Goal: Task Accomplishment & Management: Manage account settings

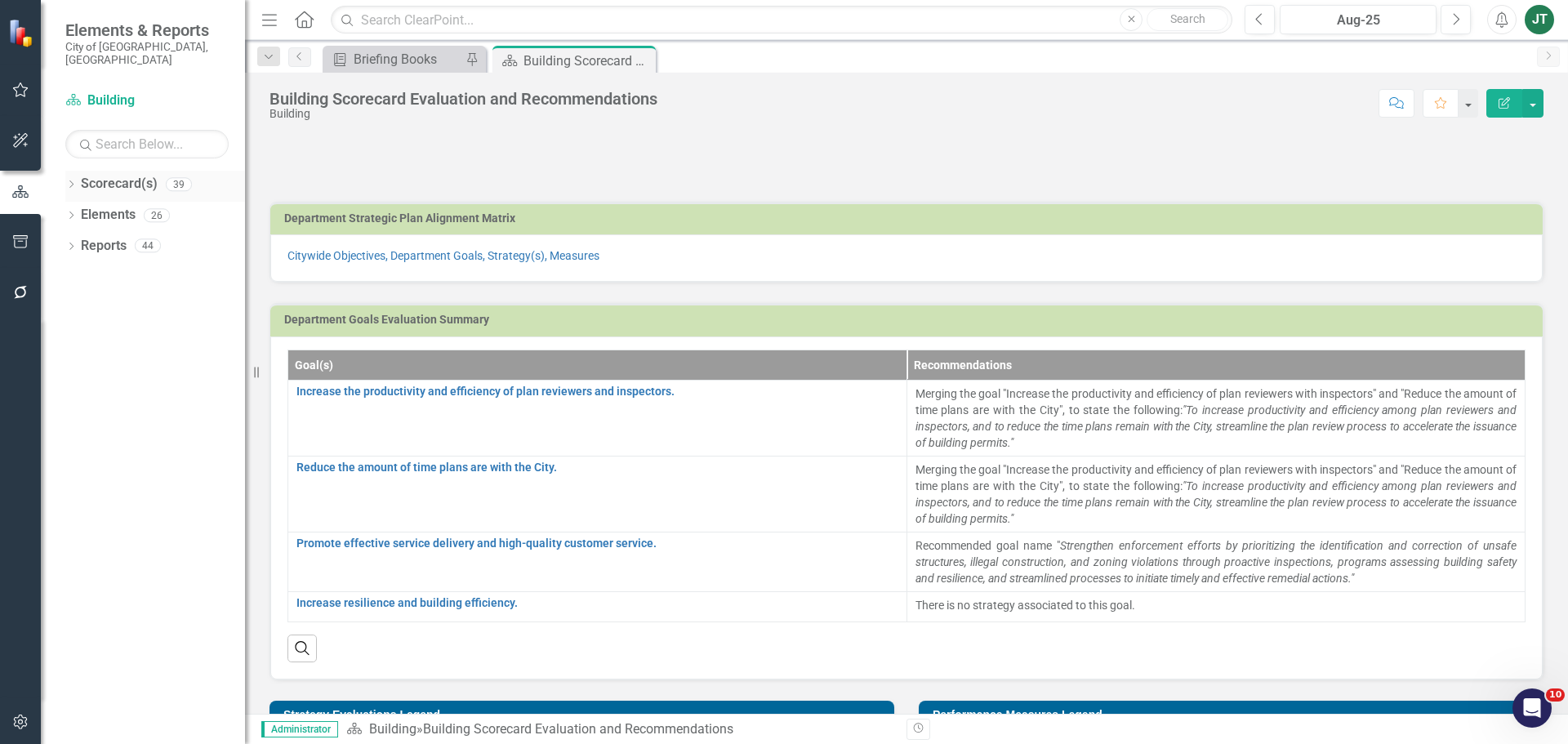
click at [76, 181] on icon "Dropdown" at bounding box center [71, 185] width 11 height 9
click at [81, 241] on icon at bounding box center [80, 245] width 4 height 9
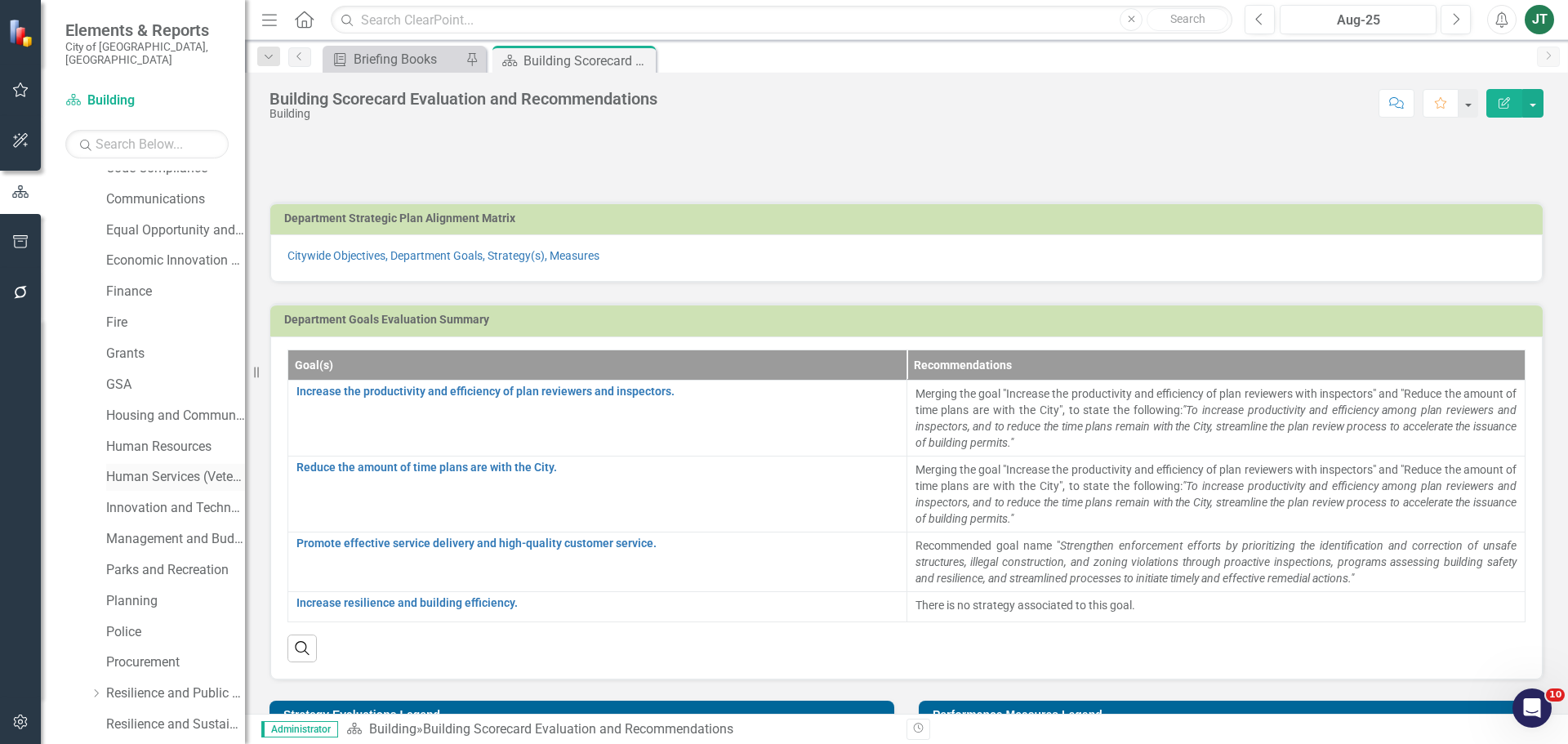
scroll to position [326, 0]
click at [165, 405] on link "Human Resources" at bounding box center [175, 414] width 139 height 19
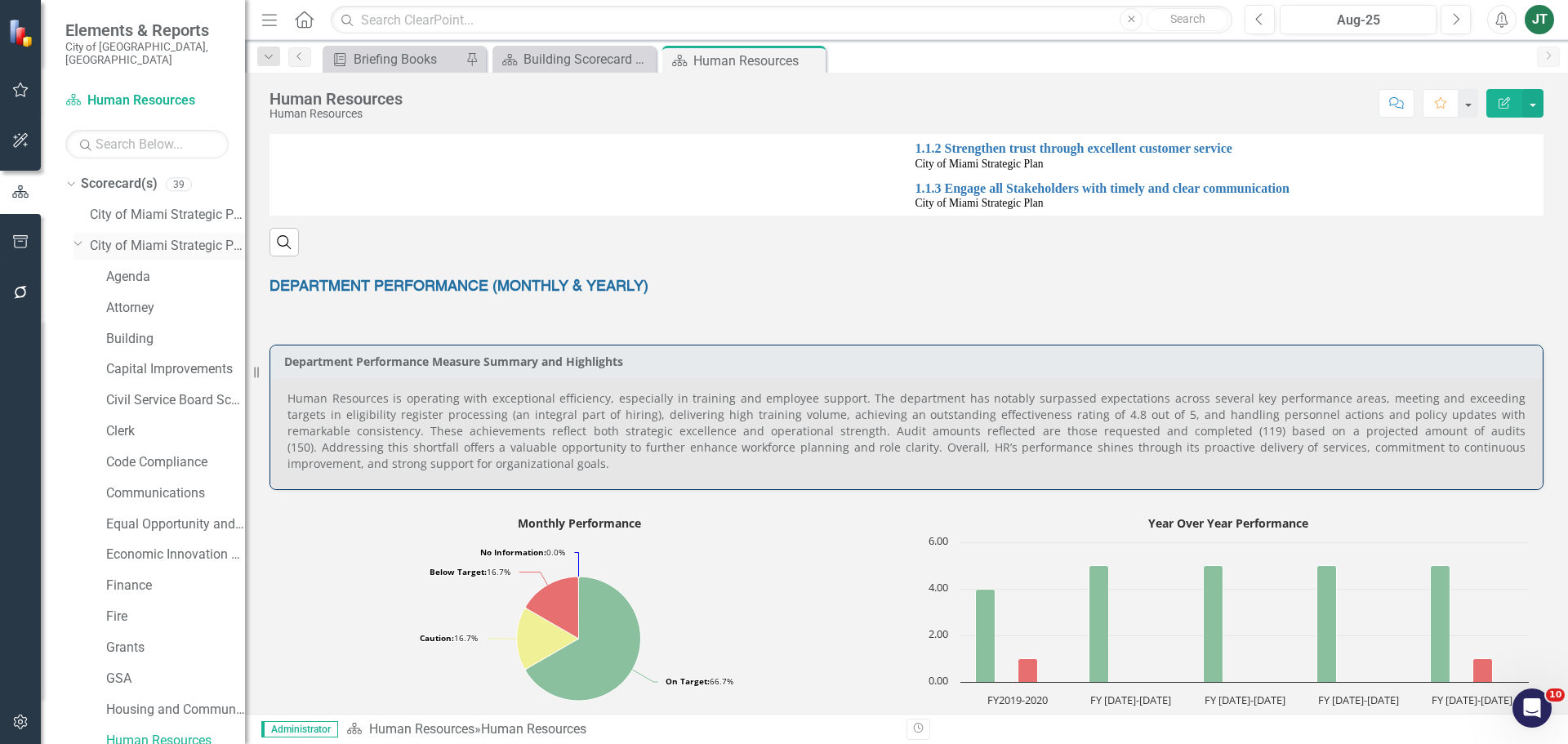
click at [81, 237] on icon "Dropdown" at bounding box center [78, 243] width 10 height 12
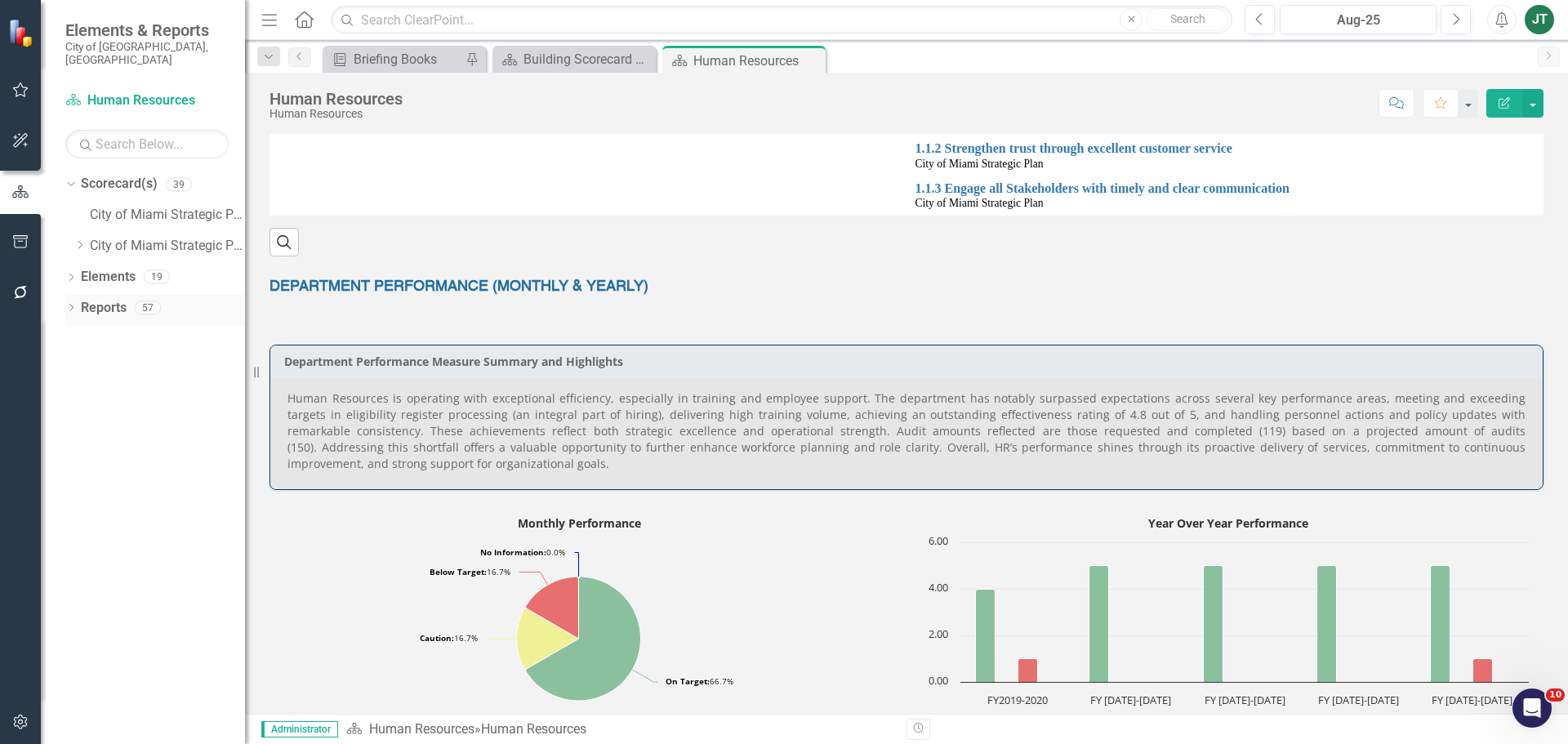
click at [73, 304] on icon "Dropdown" at bounding box center [71, 308] width 11 height 9
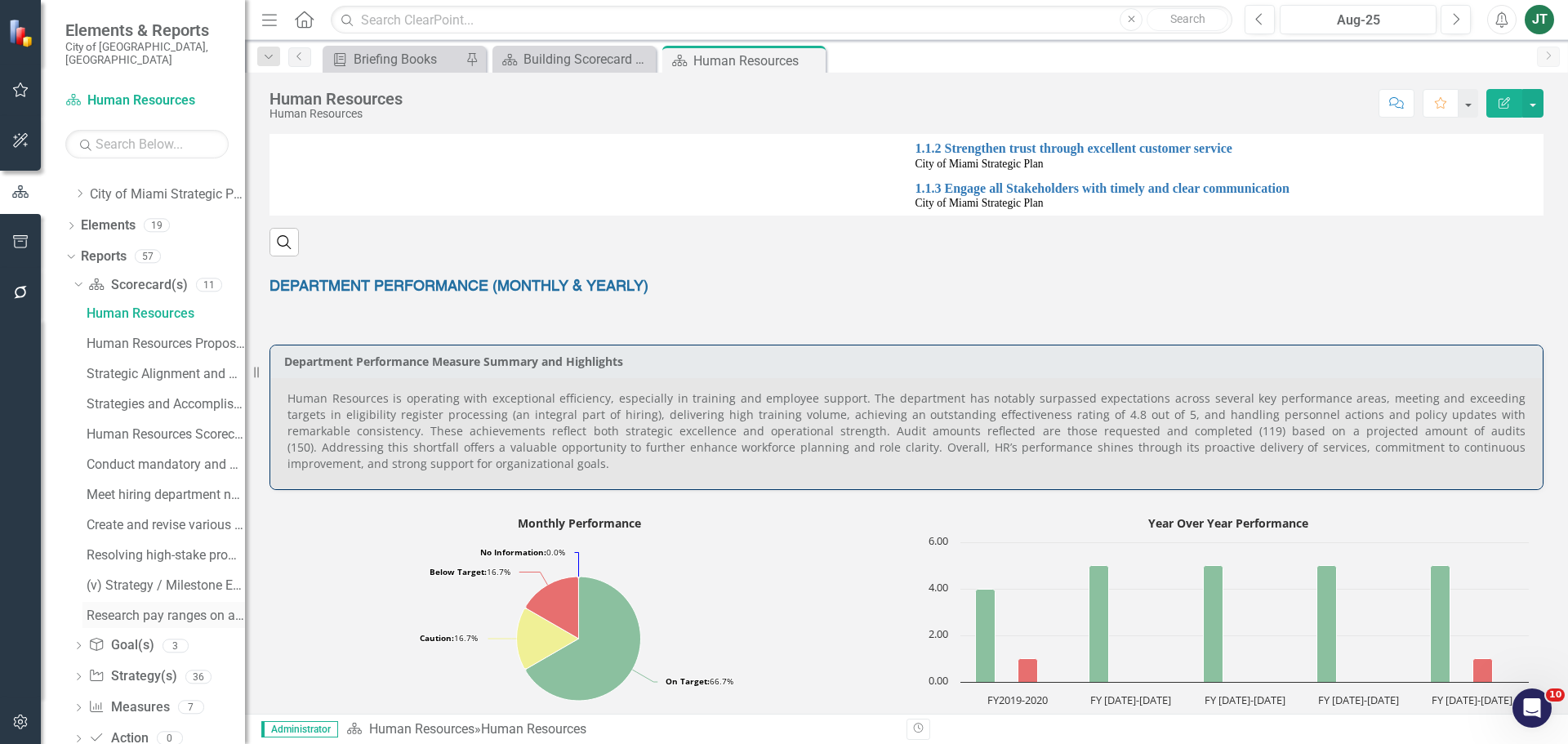
scroll to position [75, 0]
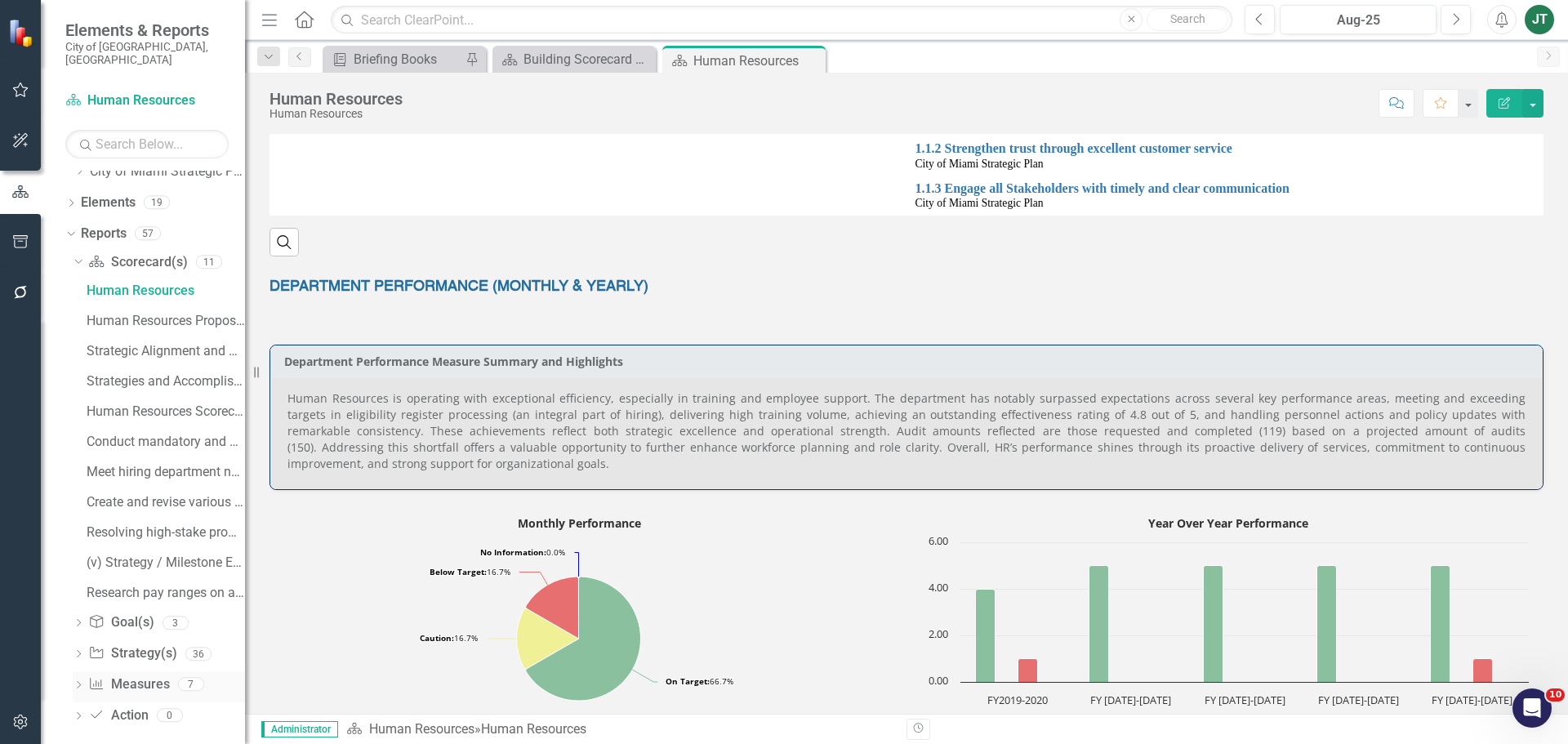
click at [130, 675] on link "Measure Measures" at bounding box center [128, 685] width 81 height 19
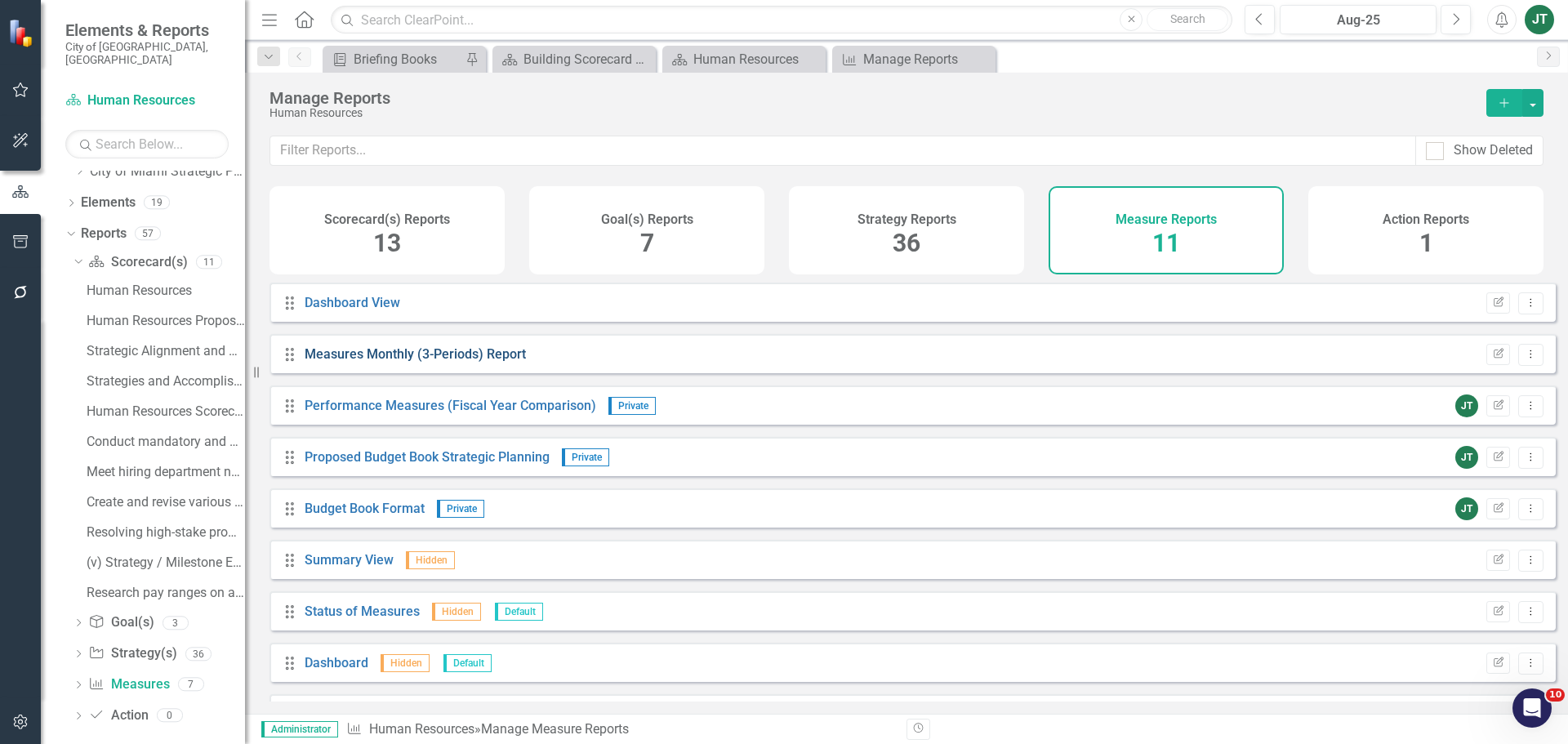
click at [396, 361] on link "Measures Monthly (3-Periods) Report" at bounding box center [414, 354] width 221 height 15
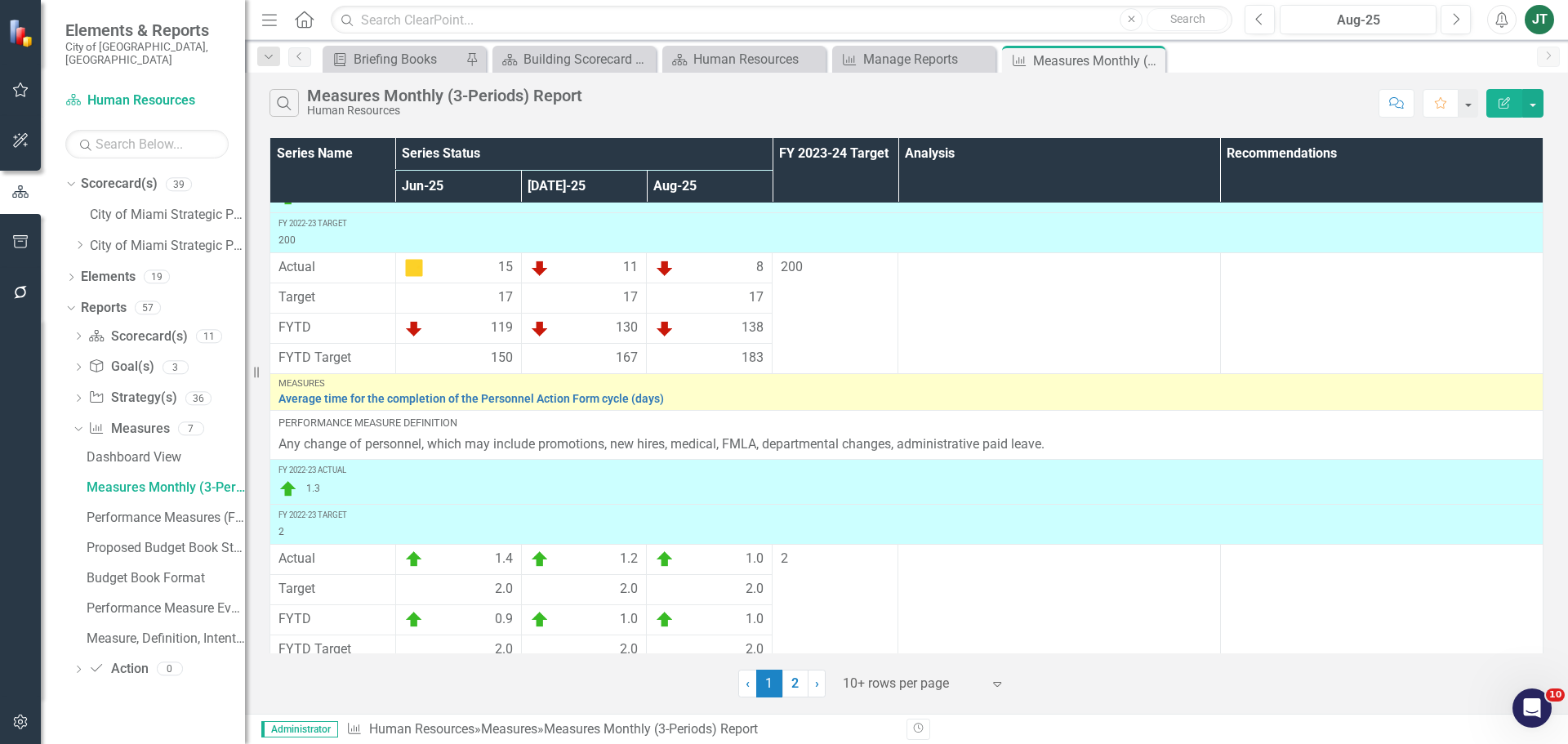
scroll to position [766, 0]
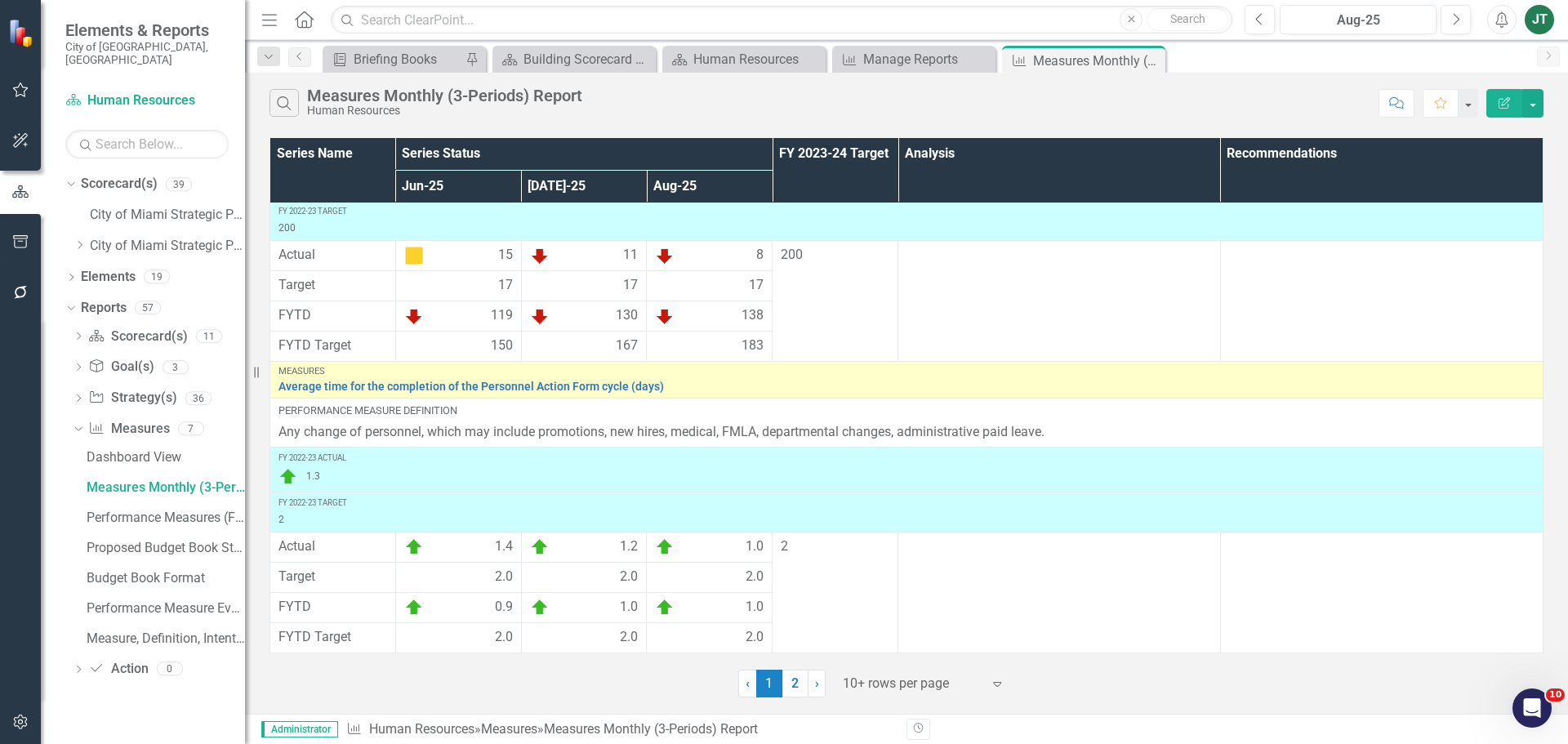
click at [905, 666] on div "‹ Previous 1 (current) 2 › Next 10+ rows per page Expand" at bounding box center [907, 677] width 1274 height 40
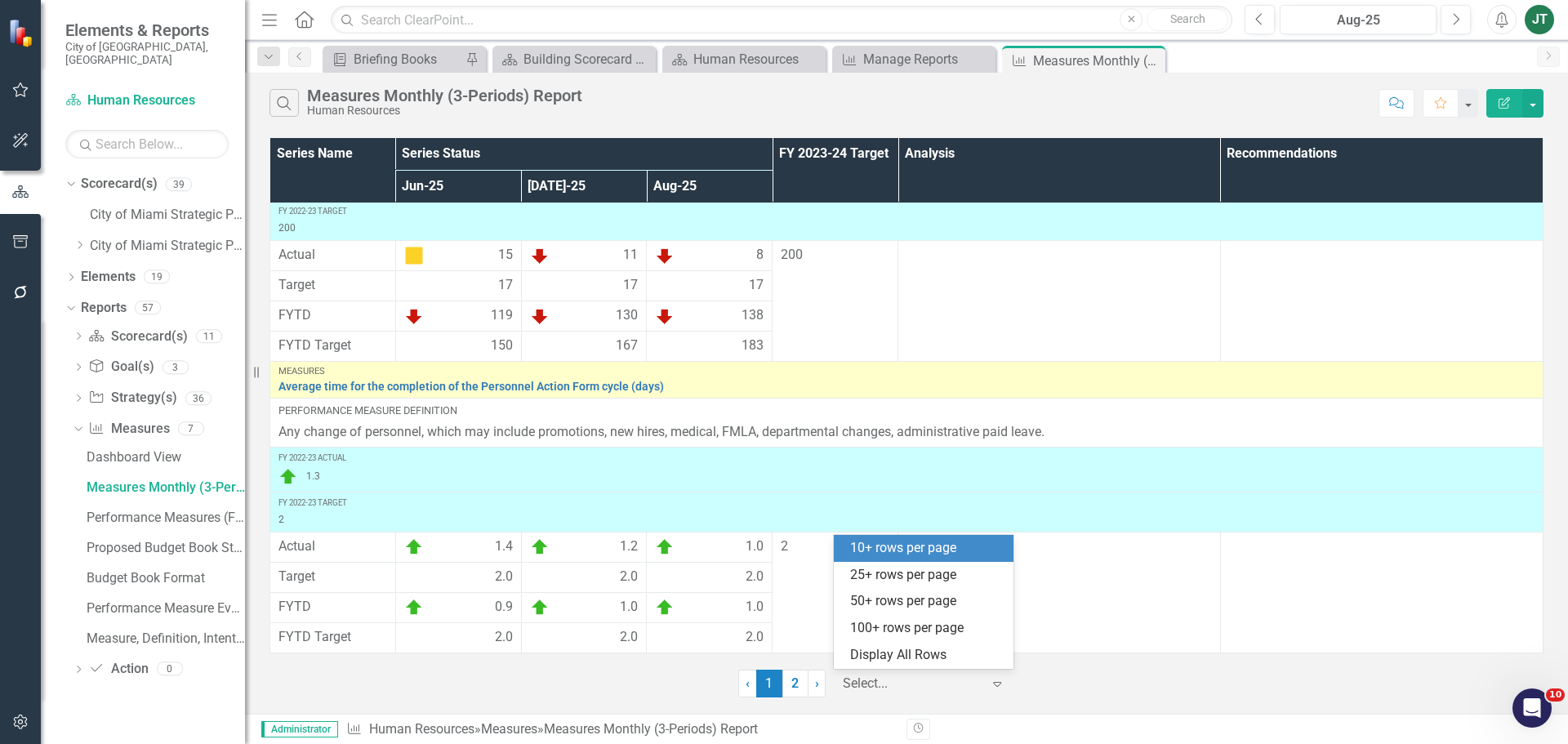
click at [909, 683] on div at bounding box center [912, 683] width 139 height 22
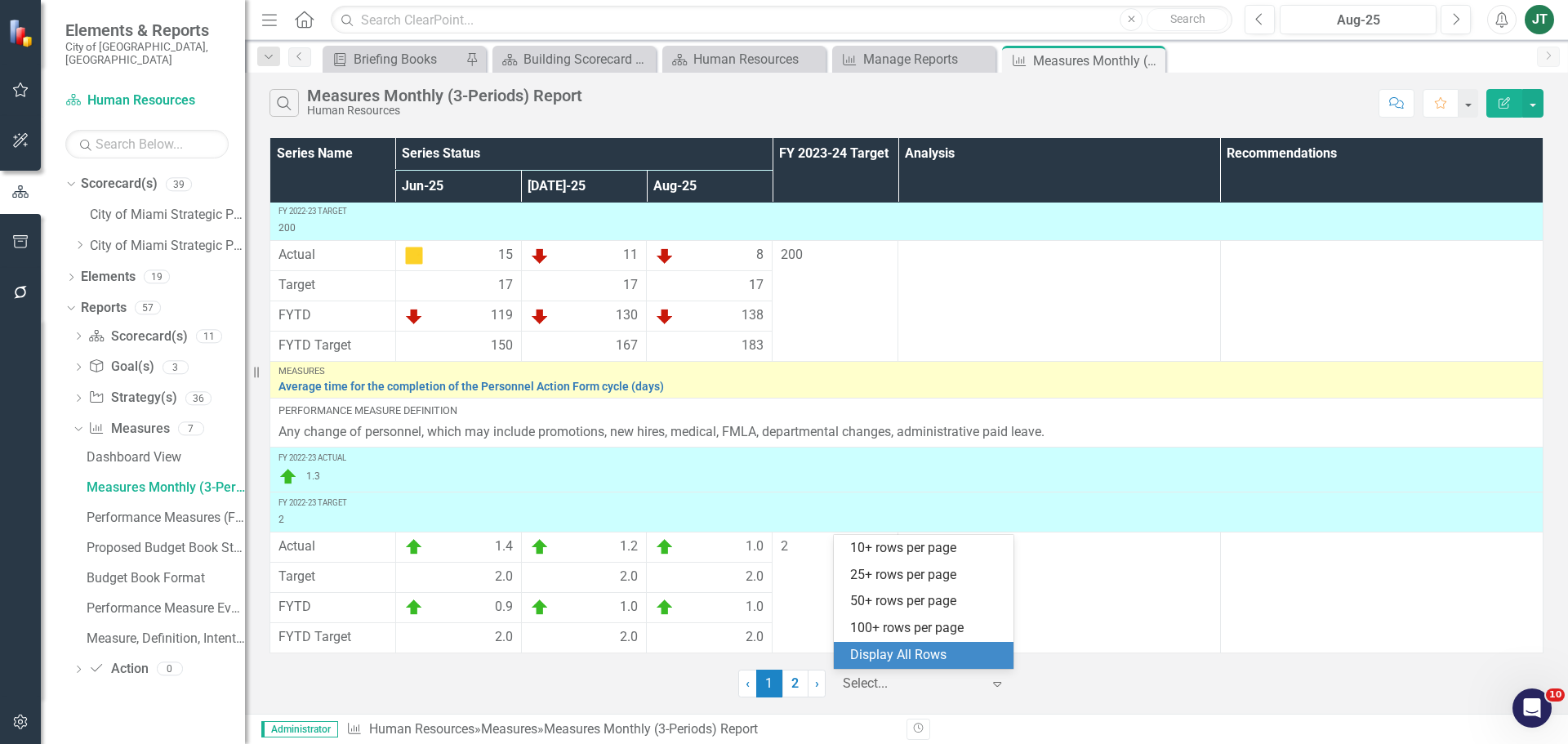
click at [967, 655] on div "Display All Rows" at bounding box center [927, 655] width 153 height 19
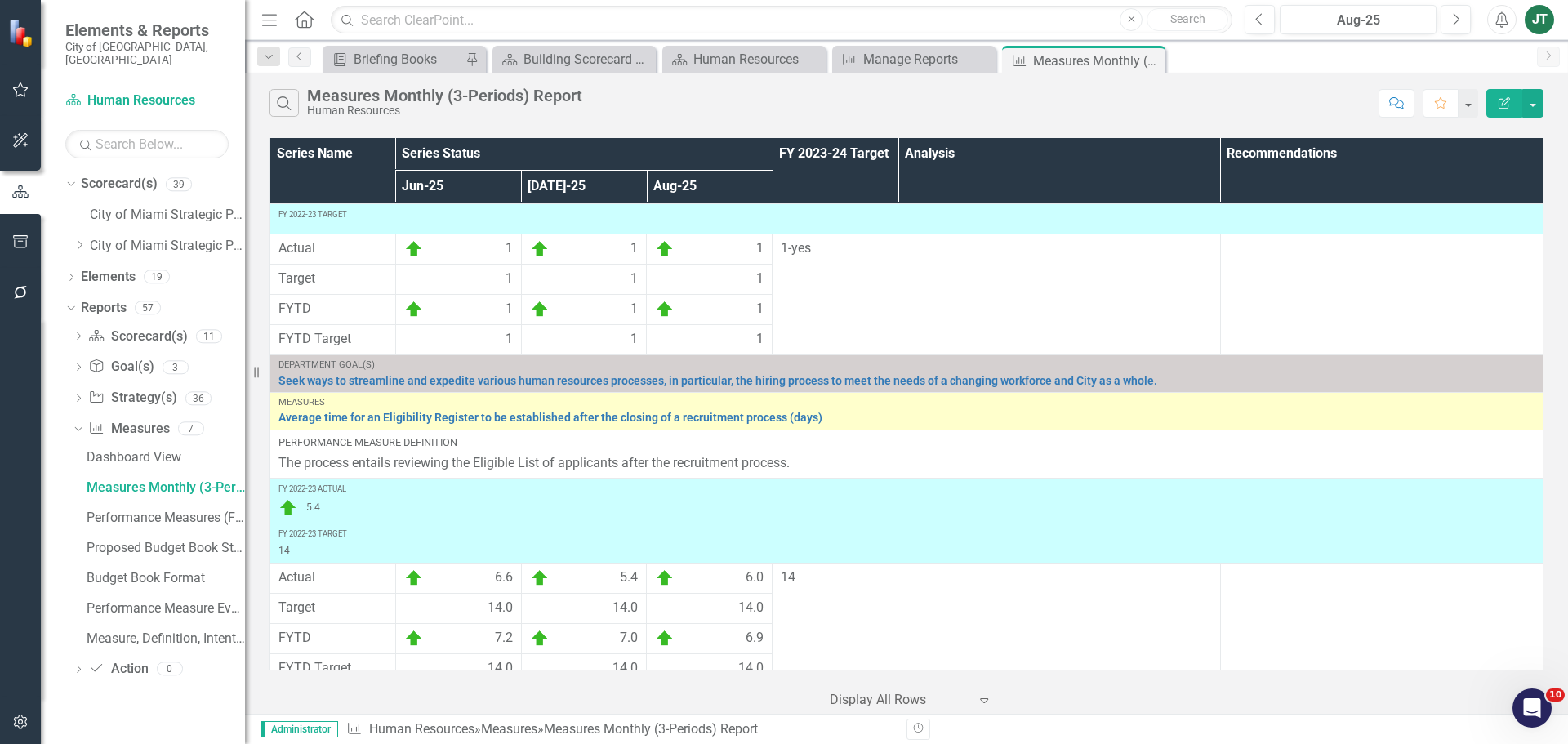
scroll to position [0, 0]
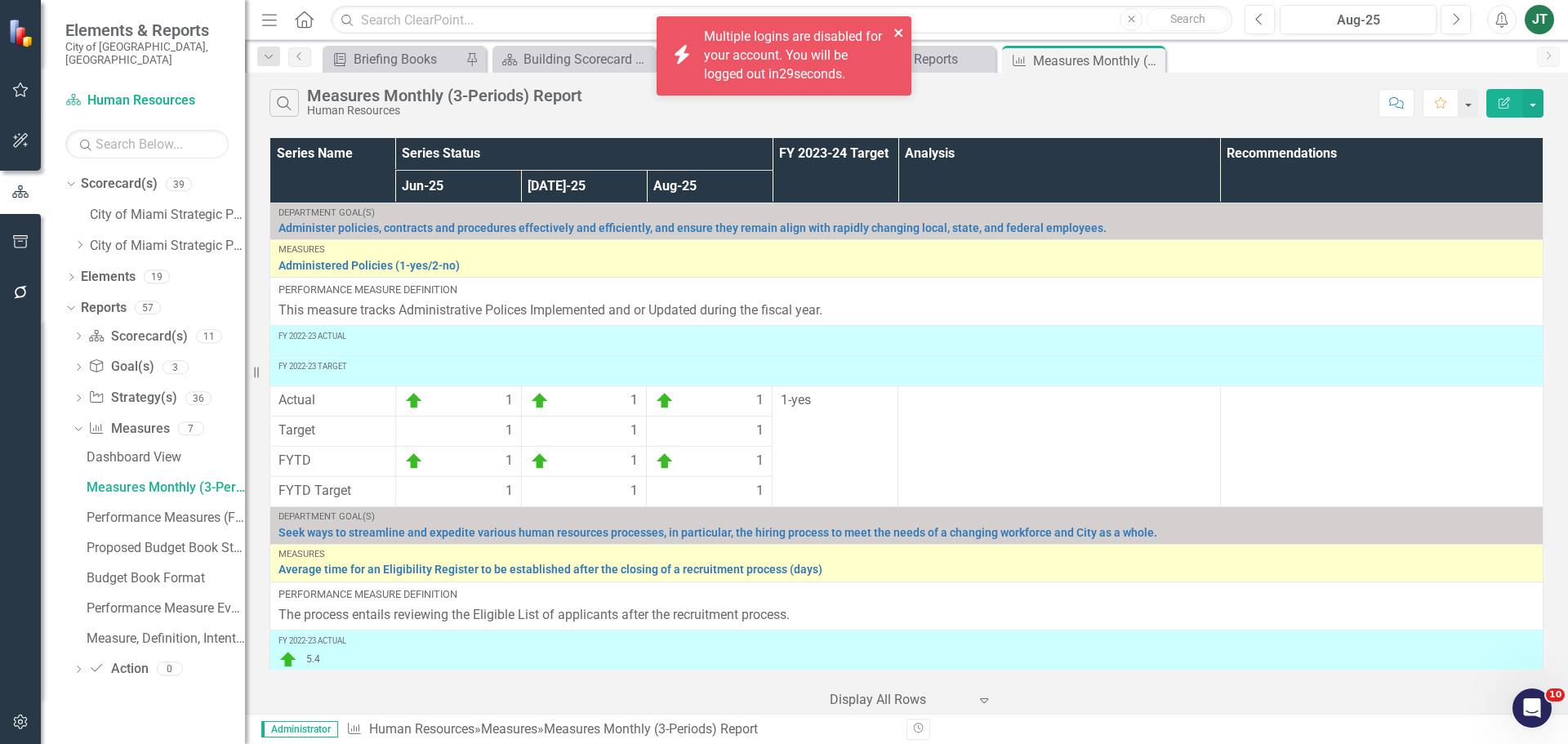
click at [895, 30] on icon "close" at bounding box center [899, 33] width 11 height 13
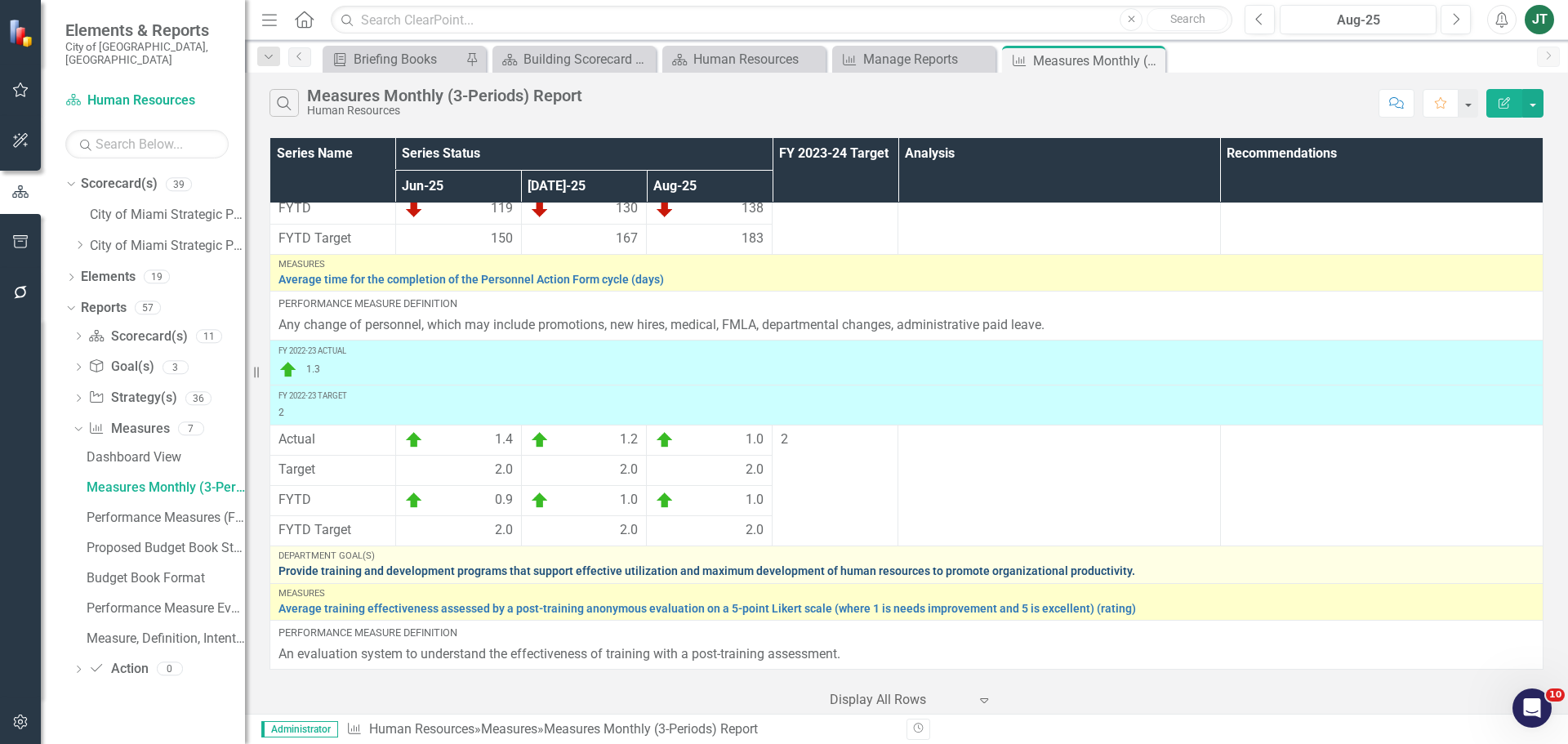
scroll to position [979, 0]
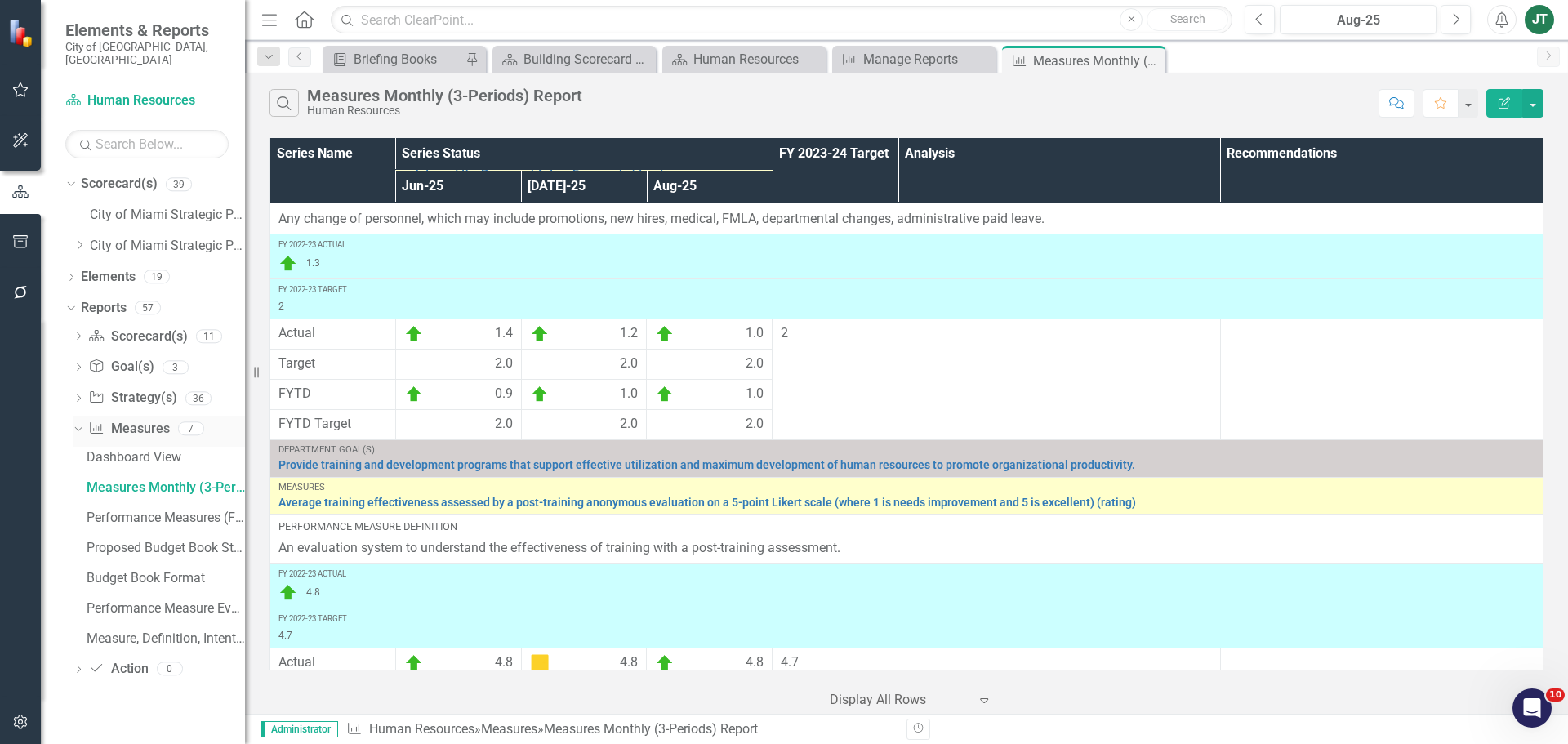
click at [79, 422] on icon "Dropdown" at bounding box center [76, 427] width 9 height 11
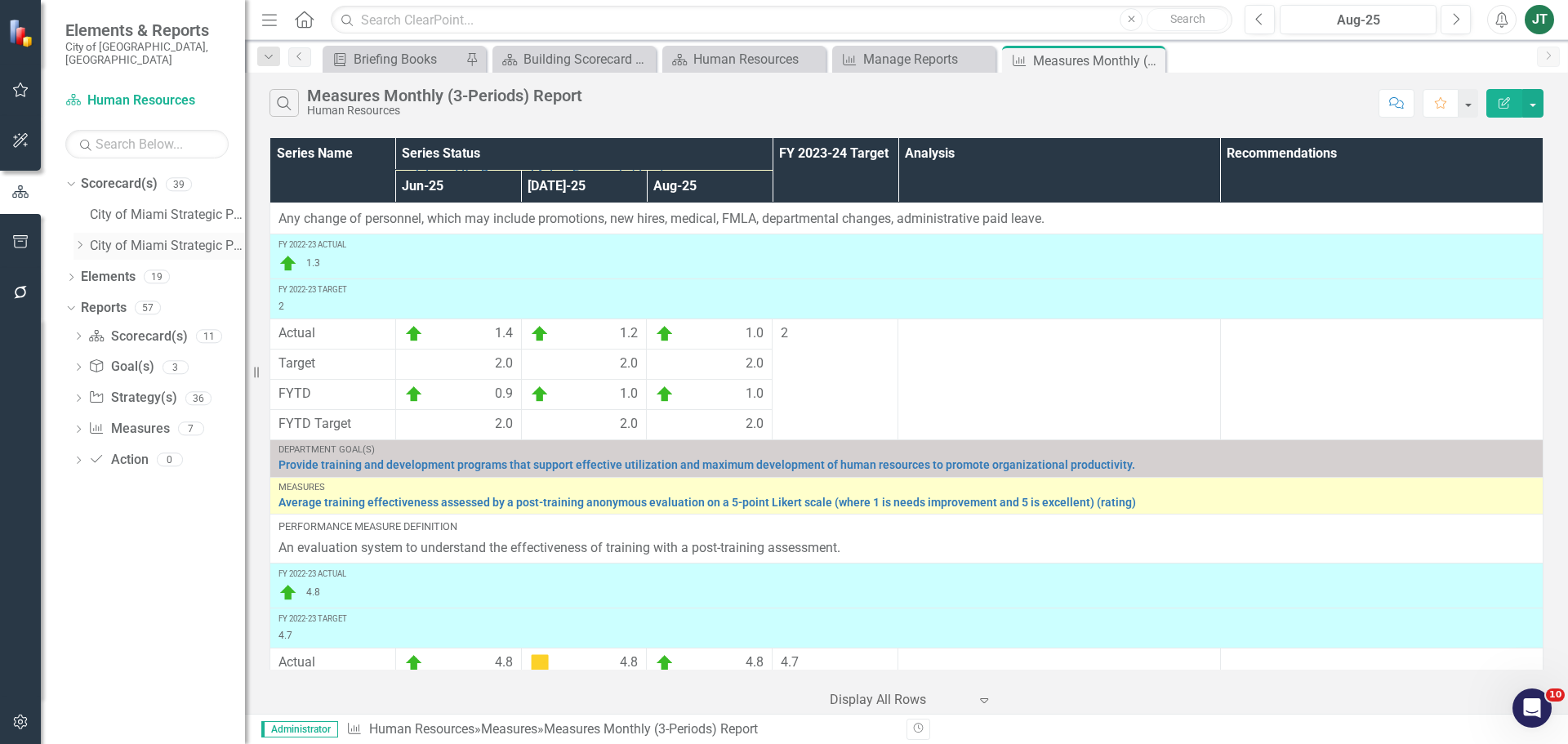
click at [76, 239] on div "Dropdown" at bounding box center [79, 246] width 12 height 14
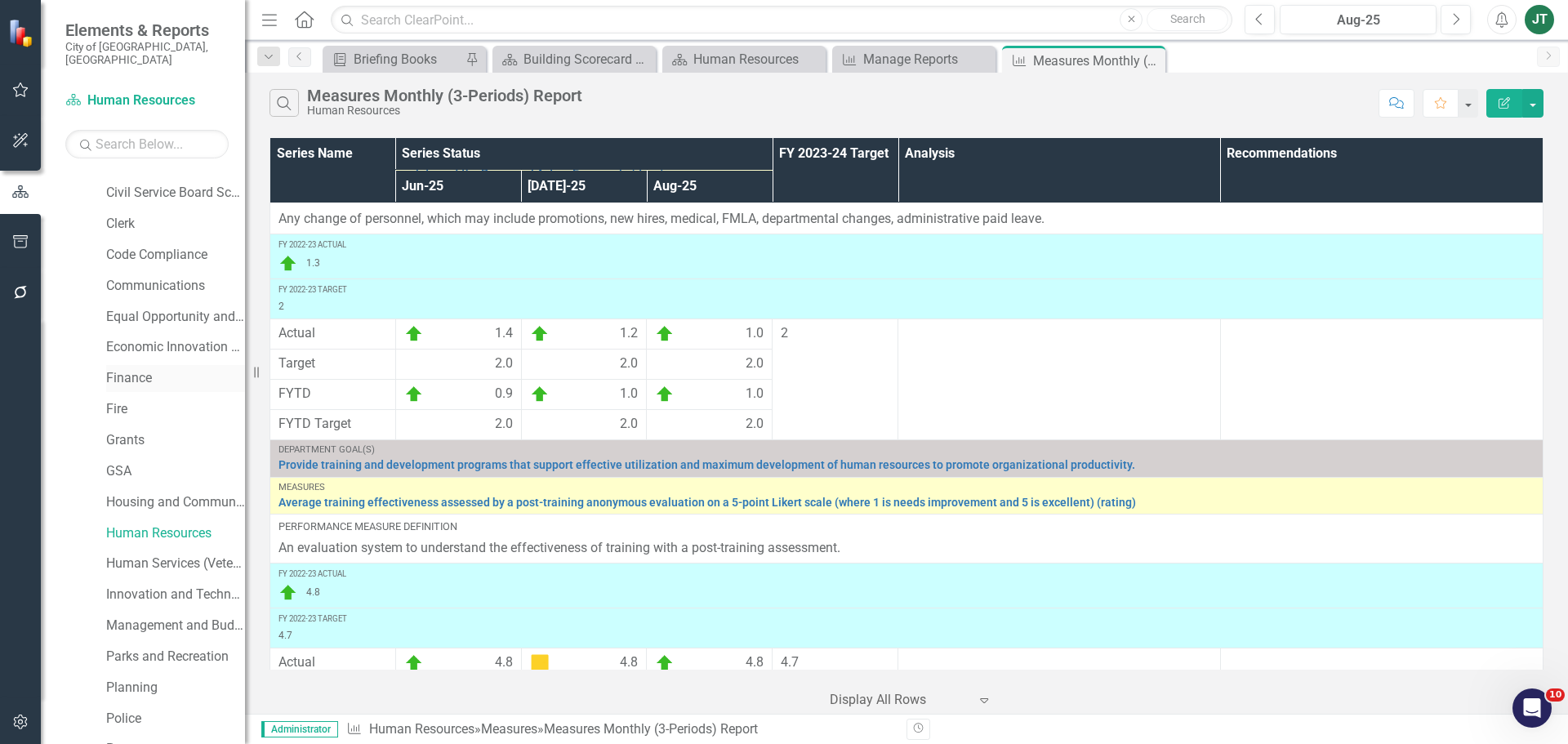
scroll to position [245, 0]
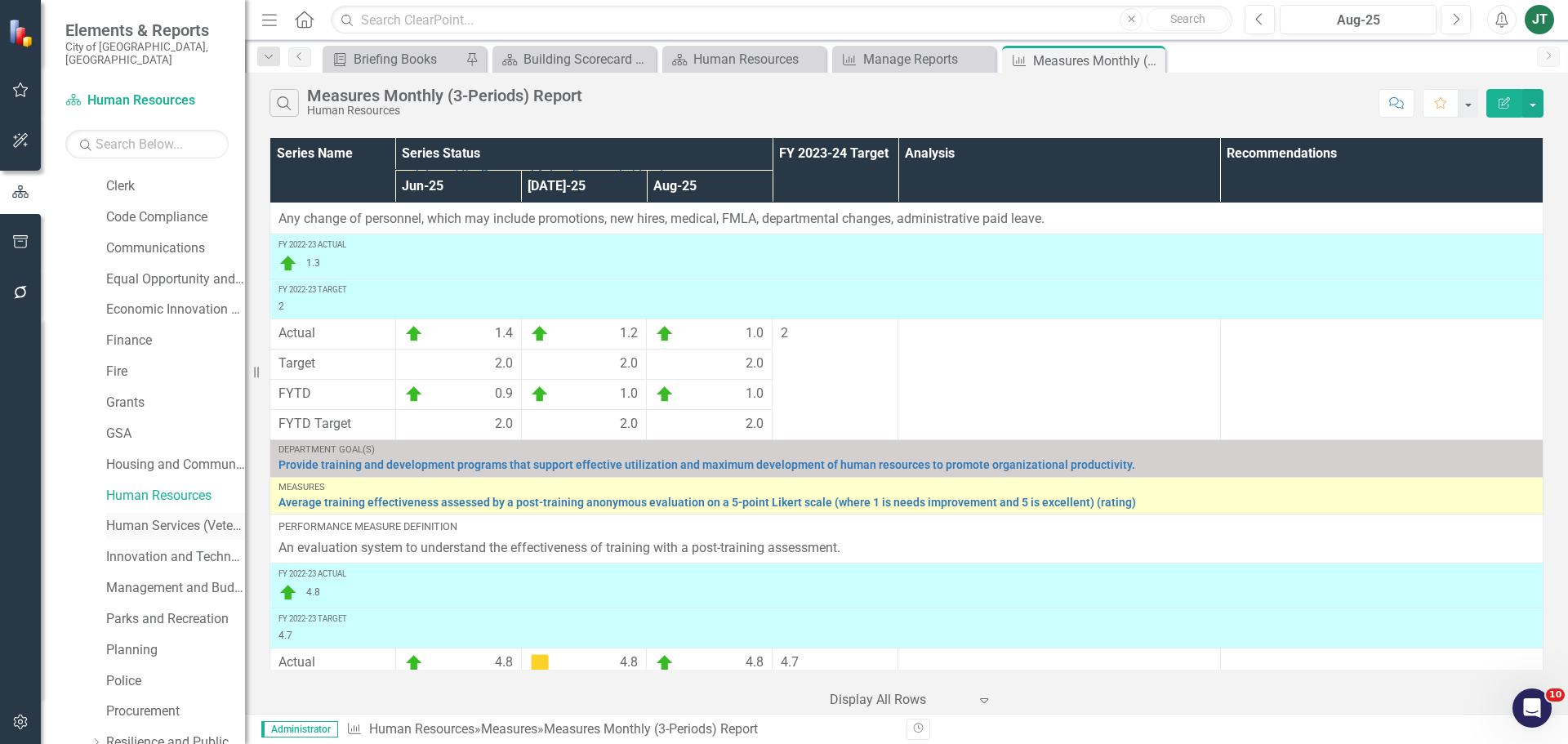
click at [162, 516] on link "Human Services (Veterans and Homeless)" at bounding box center [175, 526] width 139 height 19
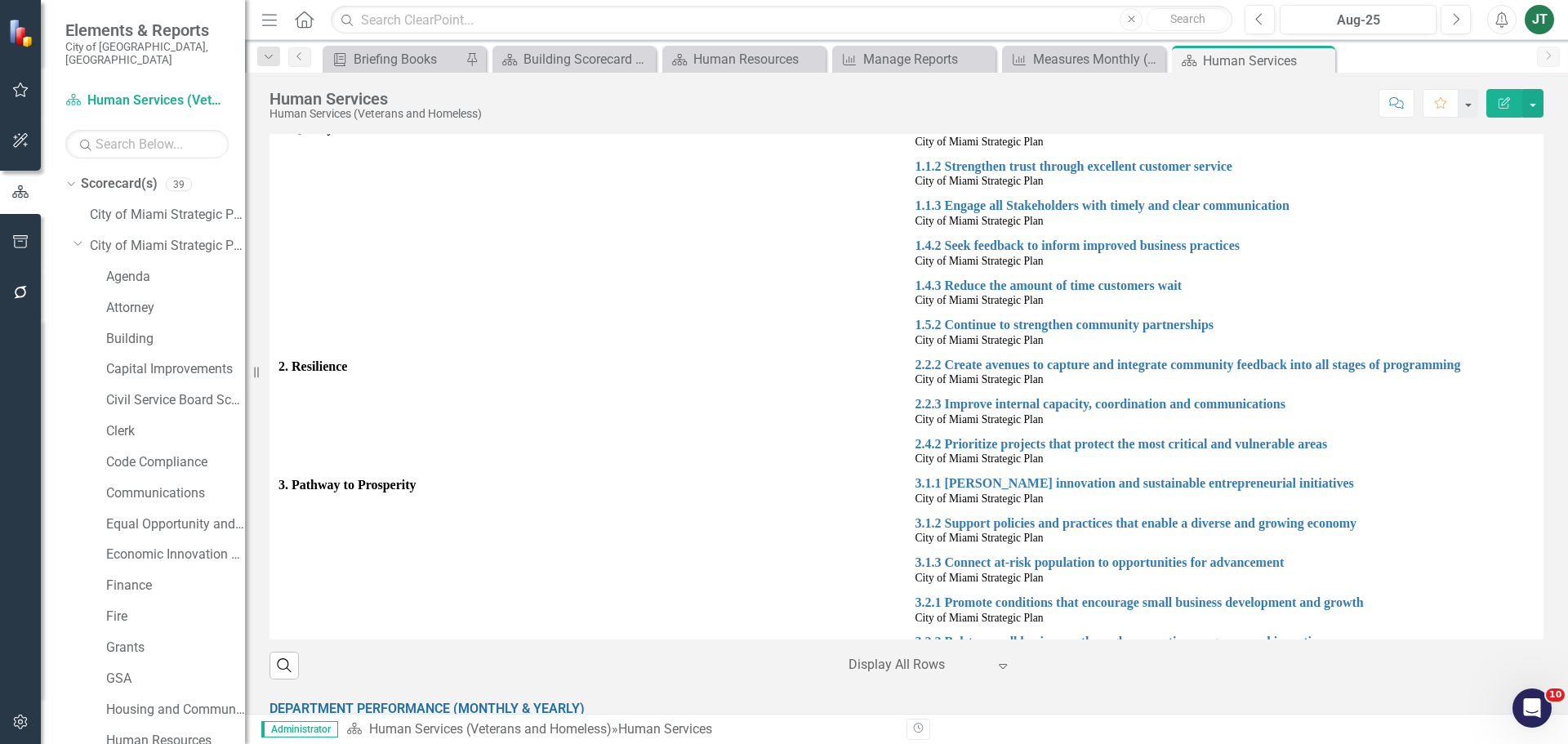
drag, startPoint x: 76, startPoint y: 231, endPoint x: 139, endPoint y: 321, distance: 109.9
click at [76, 237] on icon "Dropdown" at bounding box center [78, 243] width 10 height 12
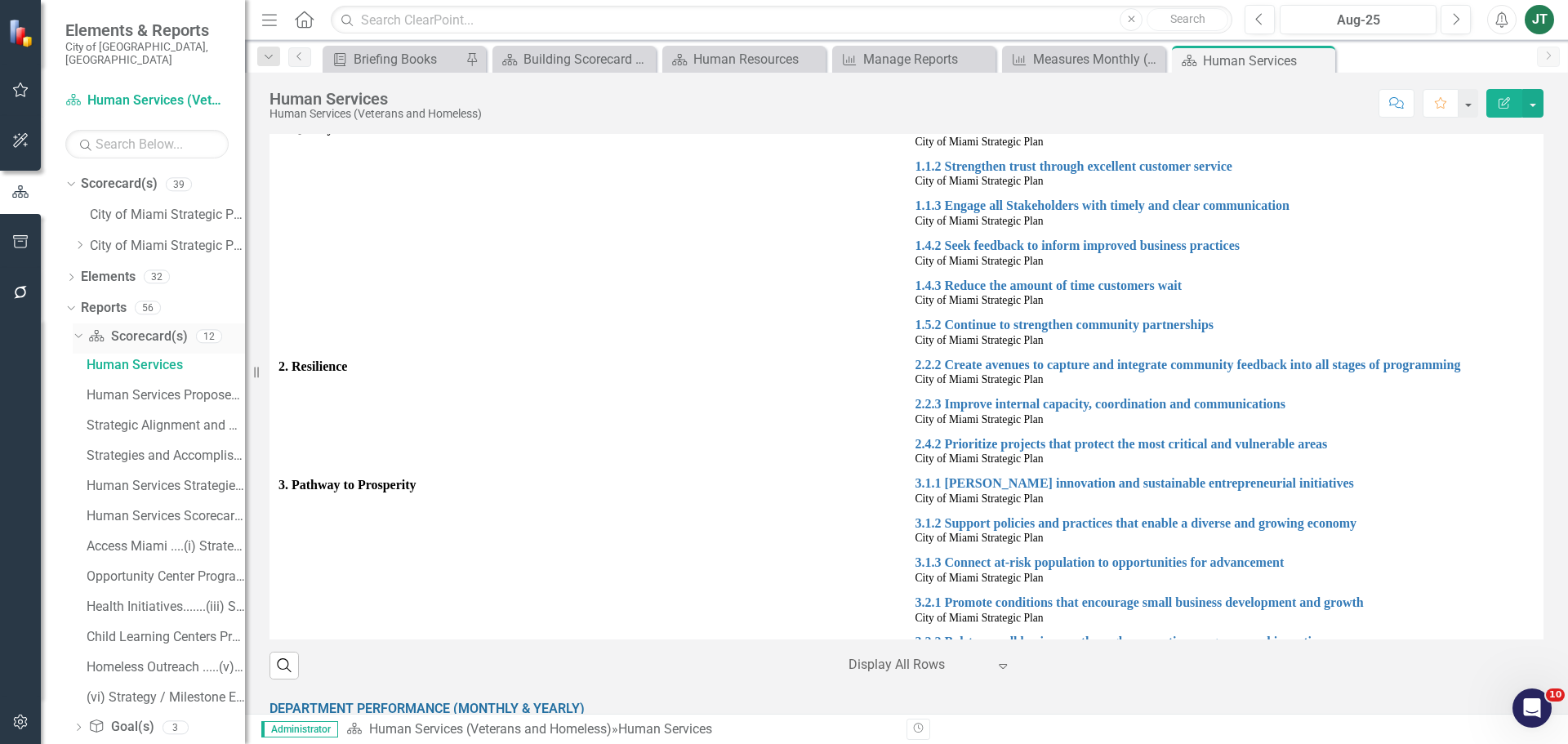
click at [81, 330] on div "Dropdown" at bounding box center [76, 336] width 14 height 11
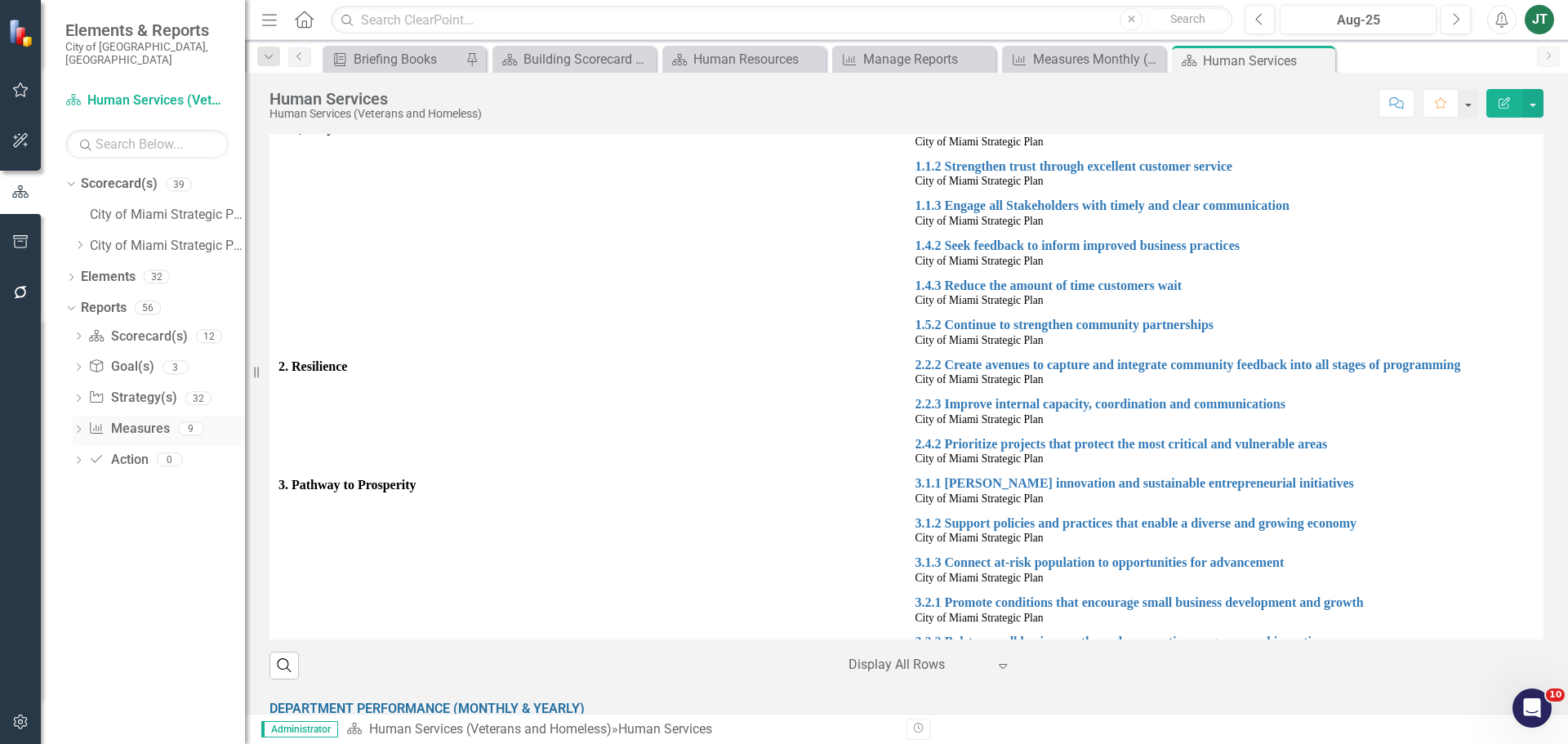
click at [141, 420] on link "Measure Measures" at bounding box center [128, 429] width 81 height 19
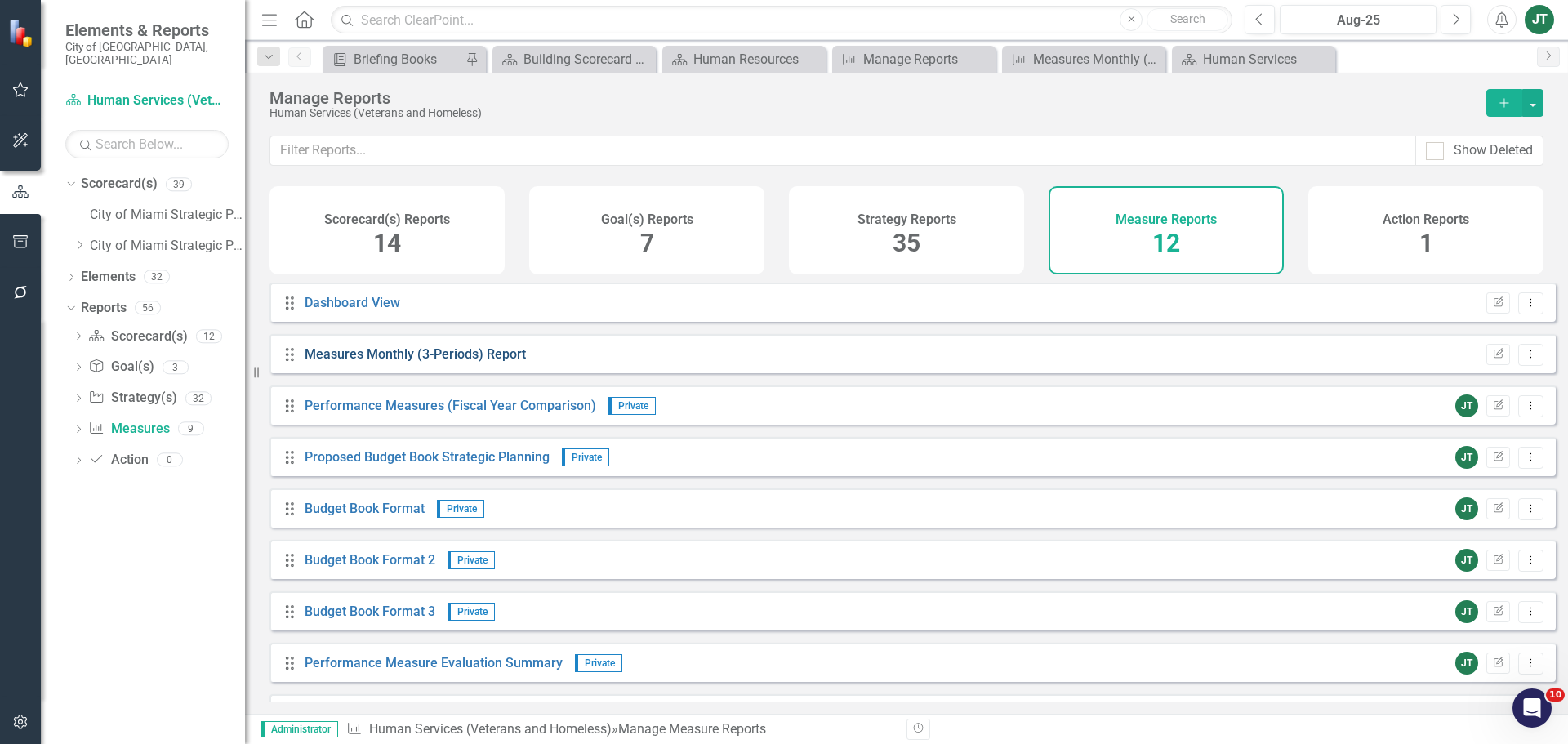
click at [461, 361] on link "Measures Monthly (3-Periods) Report" at bounding box center [414, 354] width 221 height 15
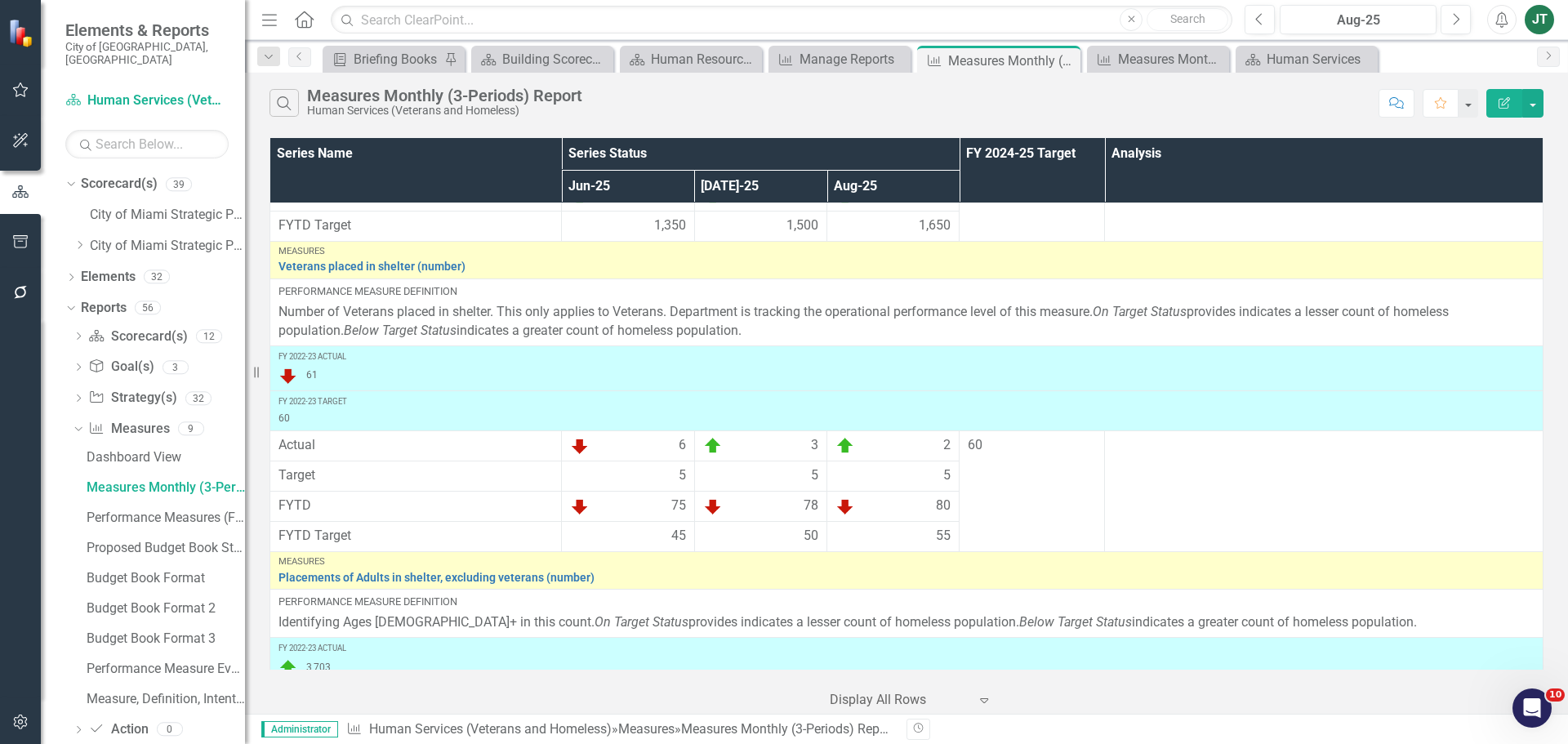
scroll to position [3888, 0]
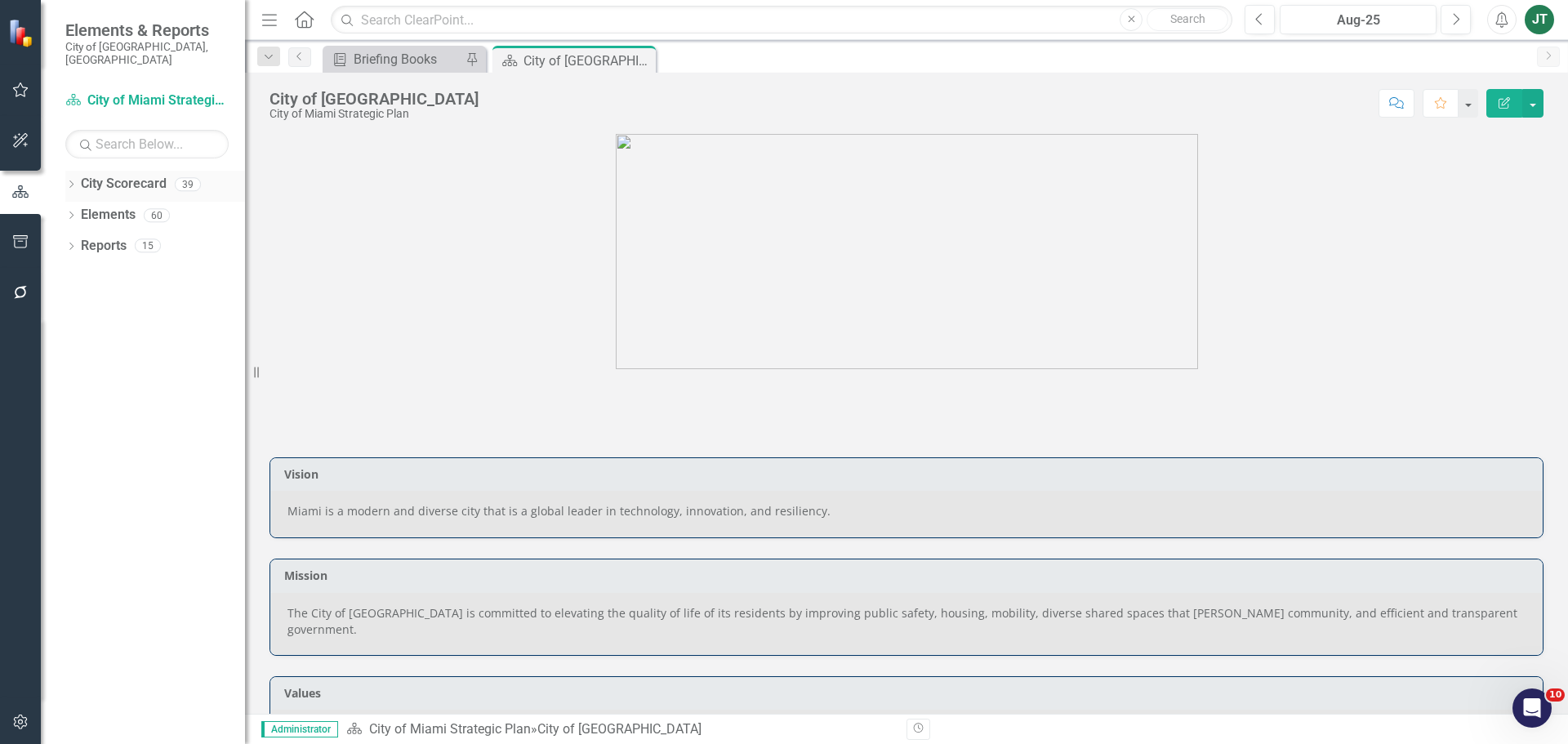
click at [71, 181] on icon "Dropdown" at bounding box center [71, 185] width 11 height 9
drag, startPoint x: 77, startPoint y: 231, endPoint x: 79, endPoint y: 241, distance: 10.2
click at [77, 240] on icon "Dropdown" at bounding box center [79, 245] width 12 height 10
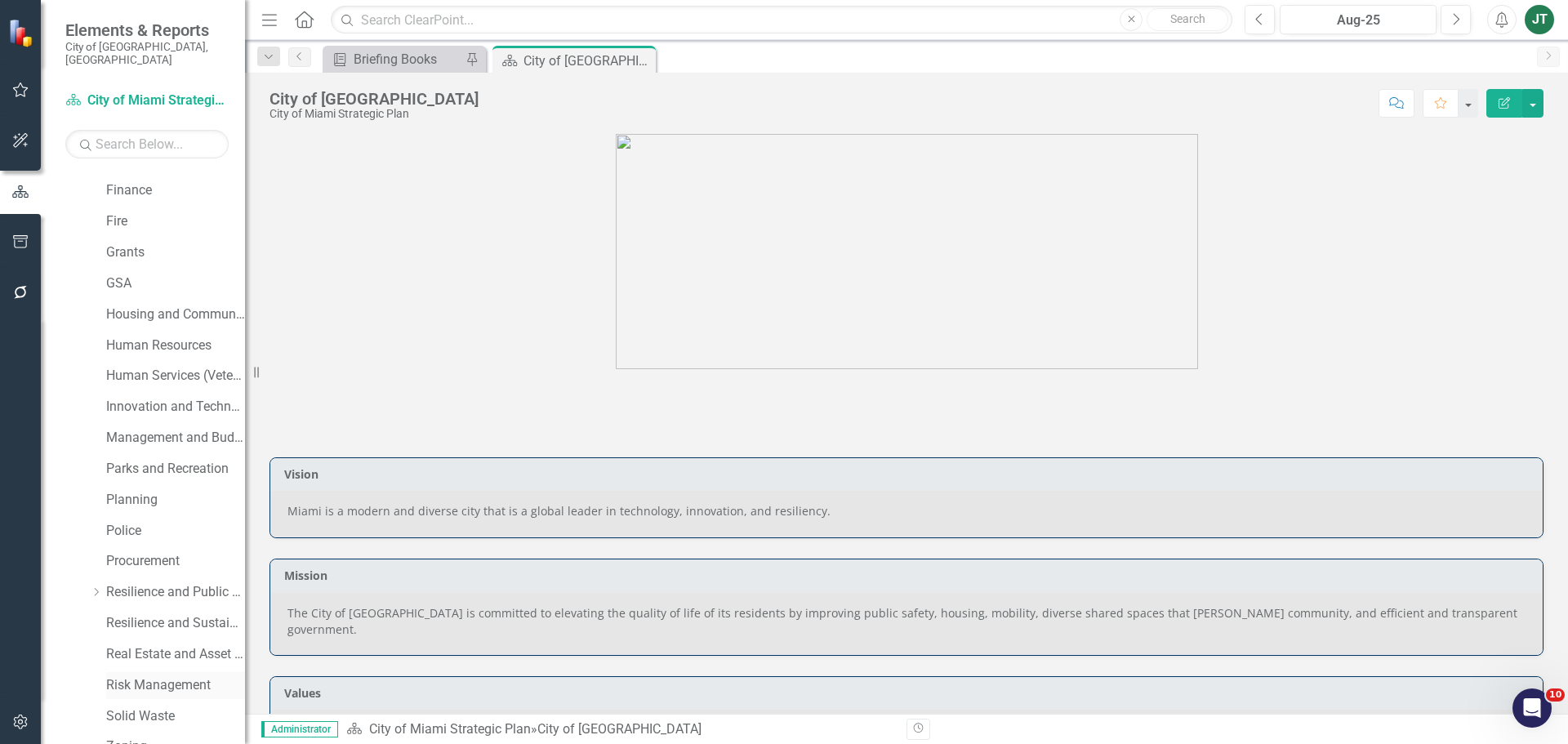
scroll to position [490, 0]
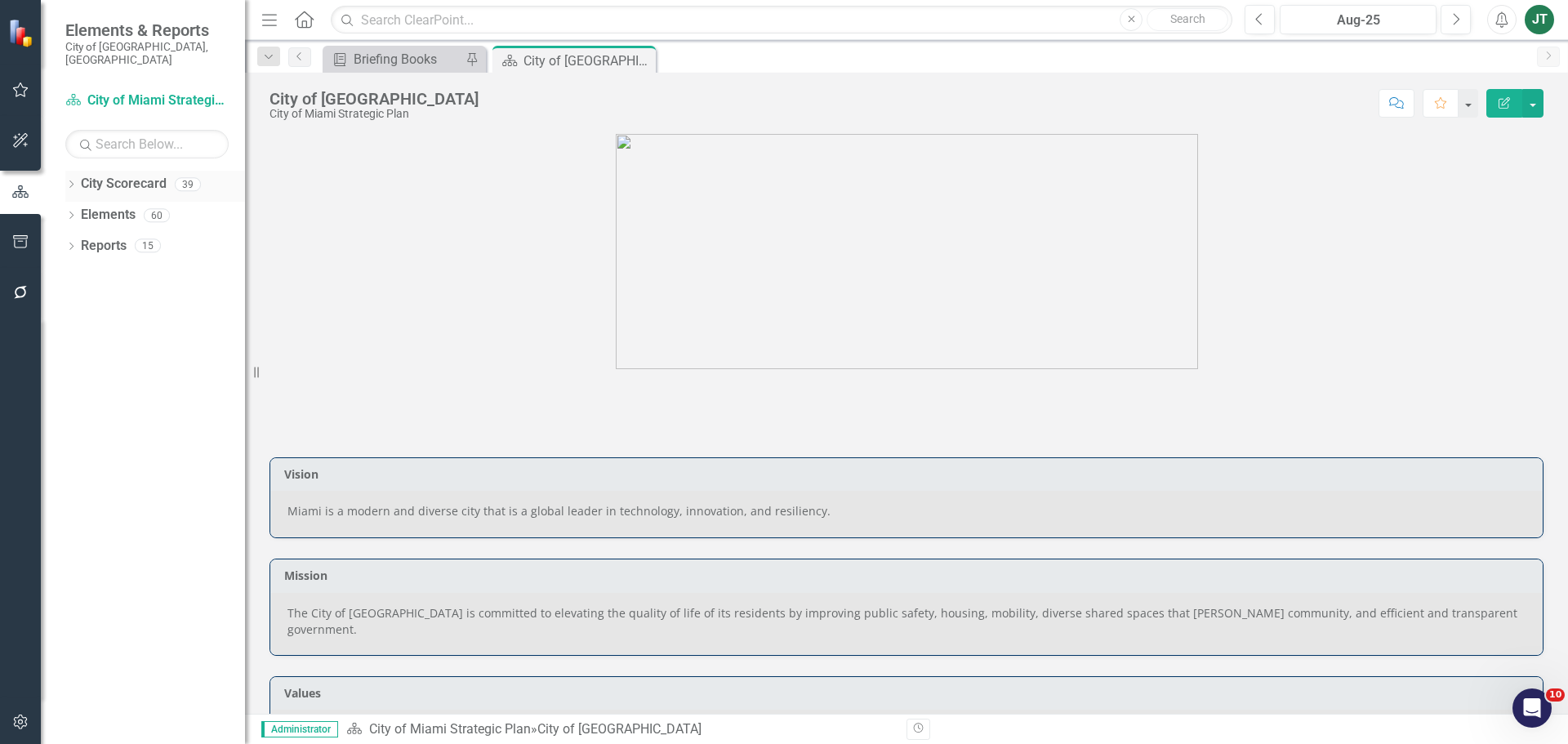
click at [68, 181] on icon "Dropdown" at bounding box center [71, 185] width 11 height 9
click at [76, 239] on div "Dropdown" at bounding box center [79, 246] width 12 height 14
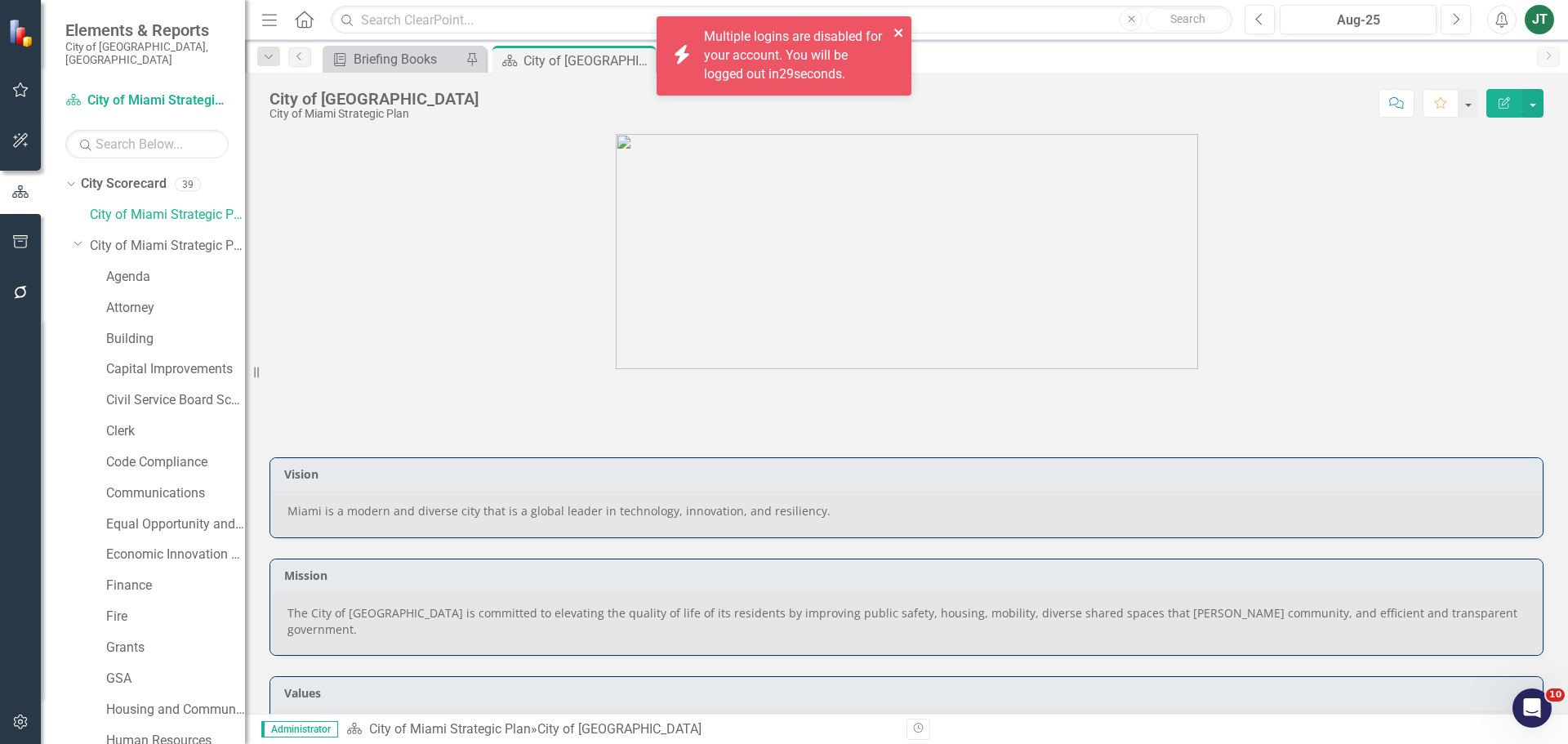
click at [894, 29] on icon "close" at bounding box center [899, 33] width 11 height 13
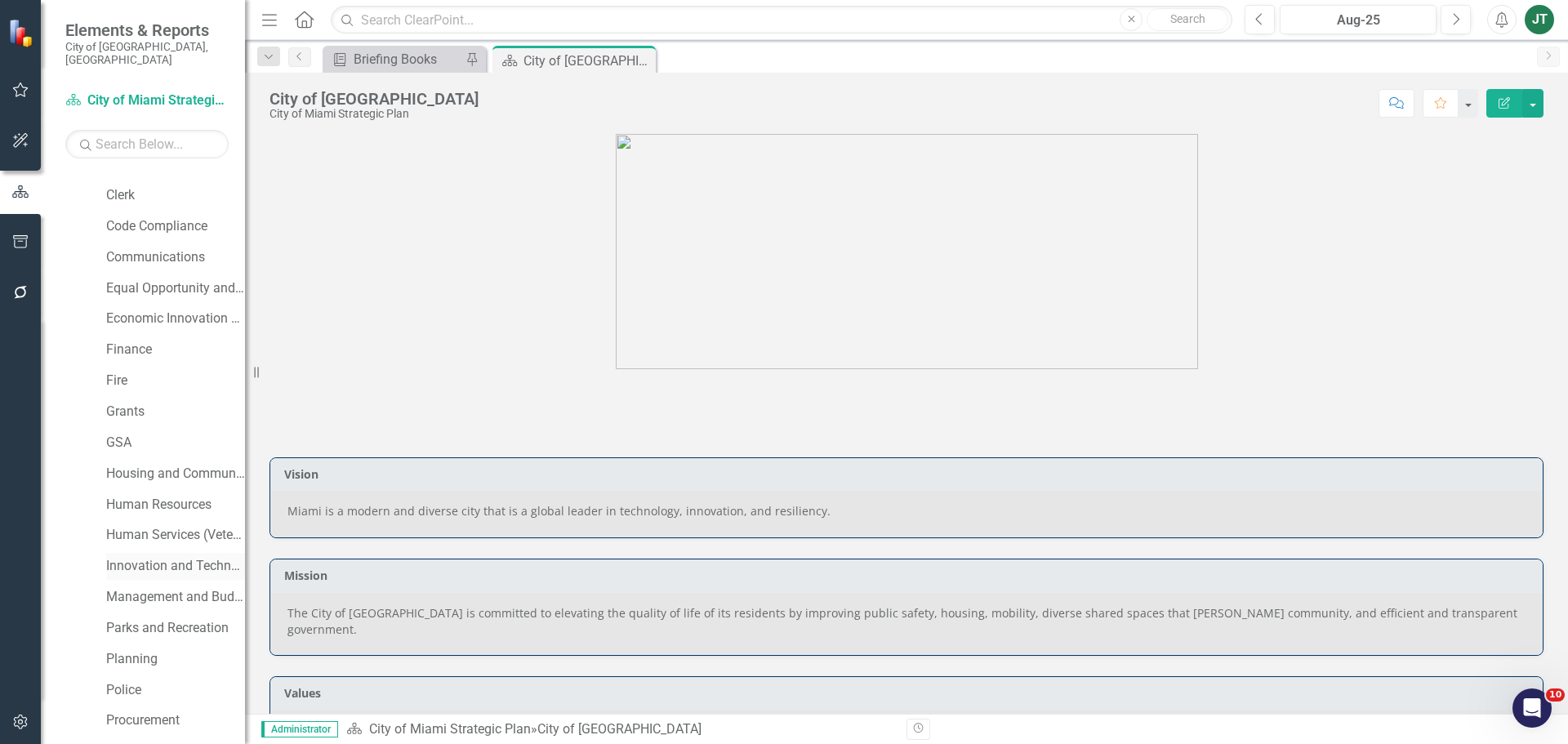
scroll to position [245, 0]
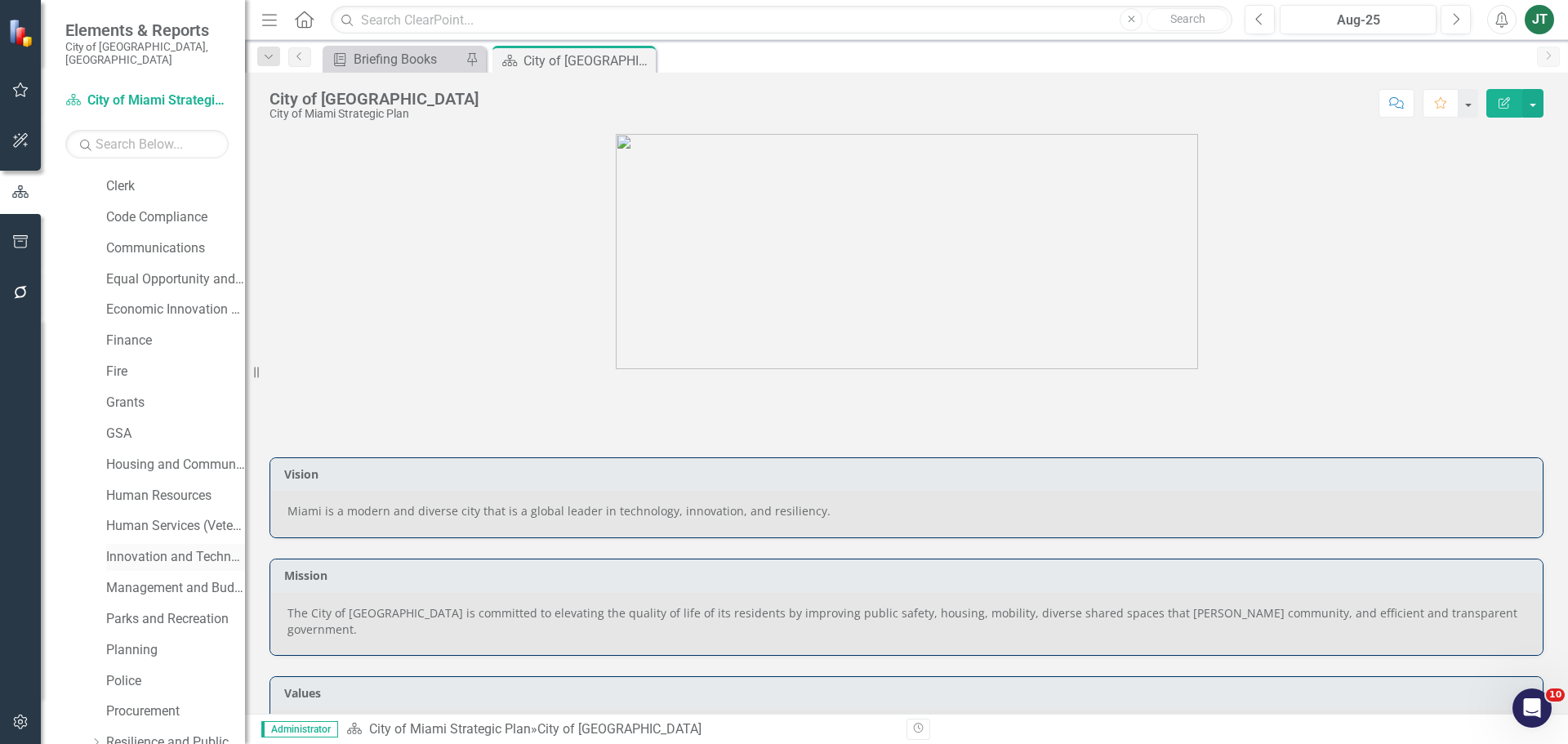
click at [156, 548] on link "Innovation and Technology" at bounding box center [175, 558] width 139 height 19
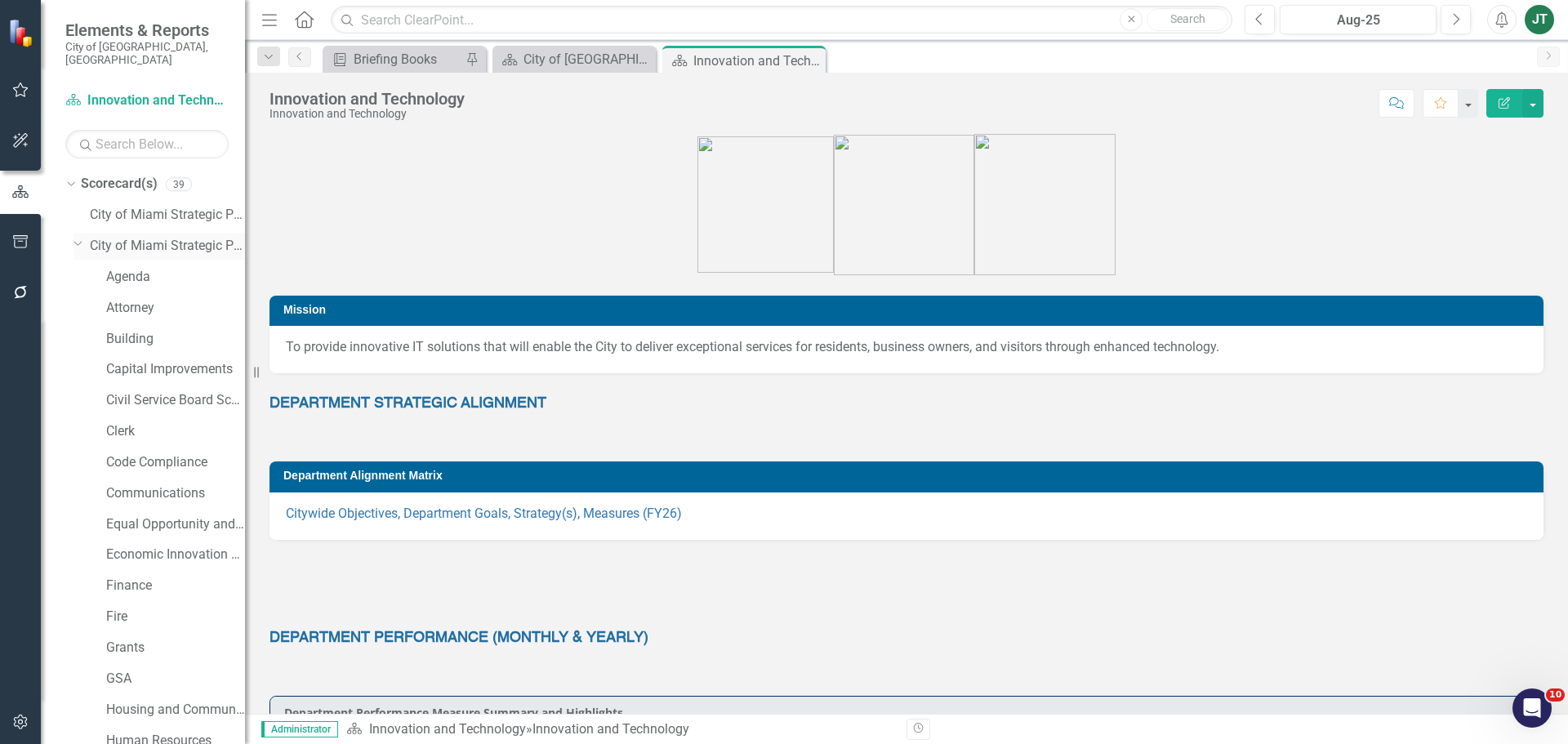
click at [76, 237] on icon "Dropdown" at bounding box center [78, 243] width 10 height 12
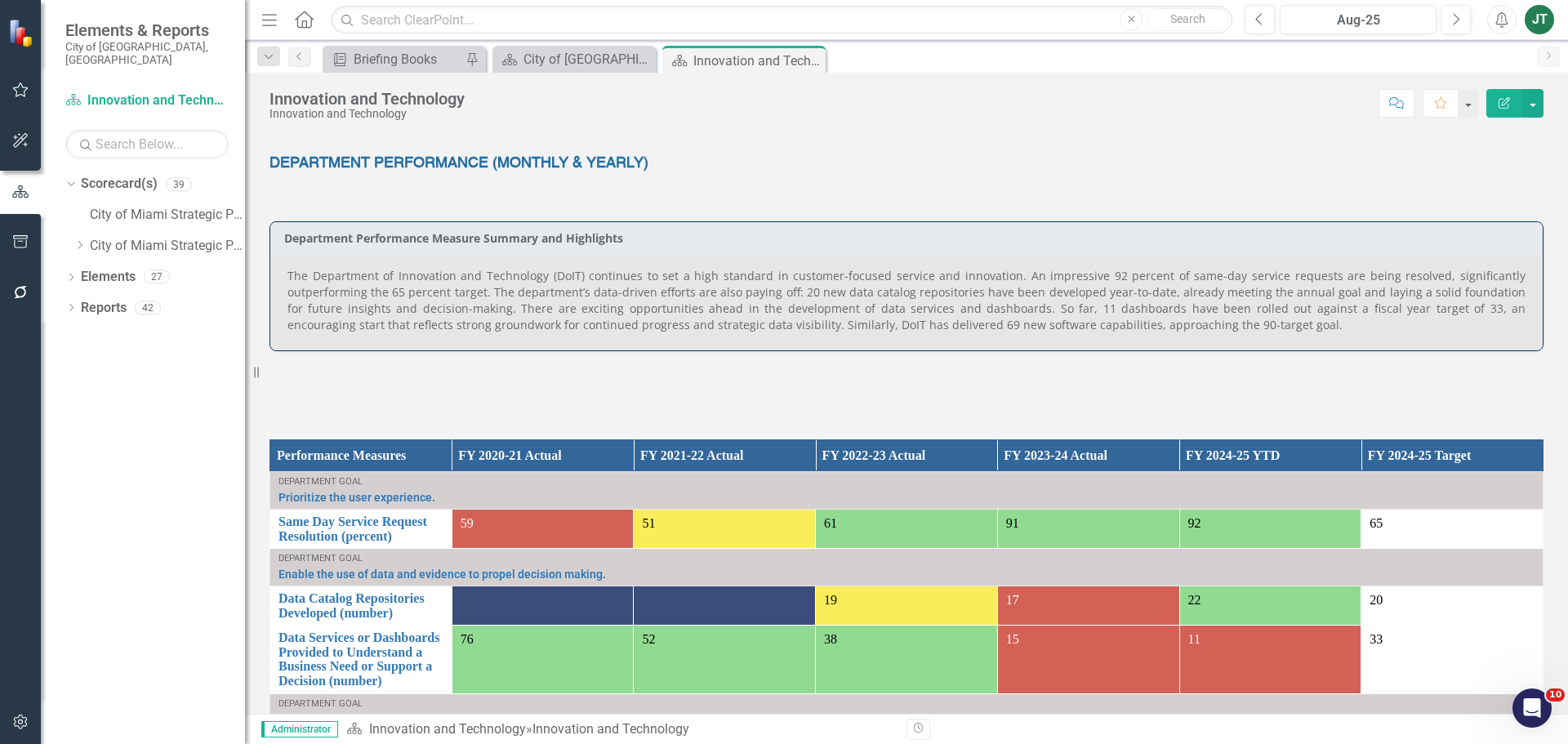
scroll to position [817, 0]
click at [825, 292] on p "The Department of Innovation and Technology (DoIT) continues to set a high stan…" at bounding box center [906, 301] width 1238 height 65
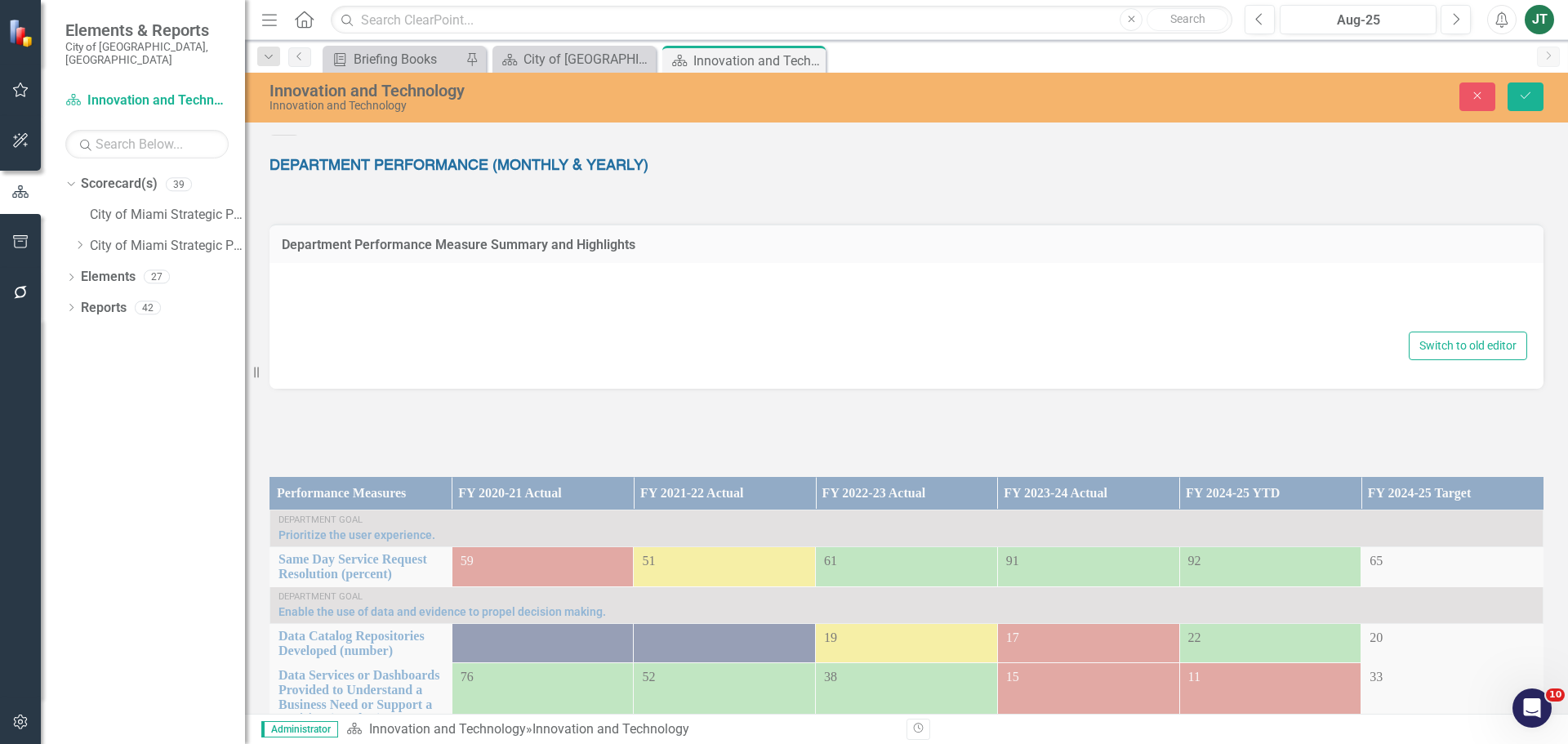
type textarea "<p style="text-align: justify;">The Department of Innovation and Technology (Do…"
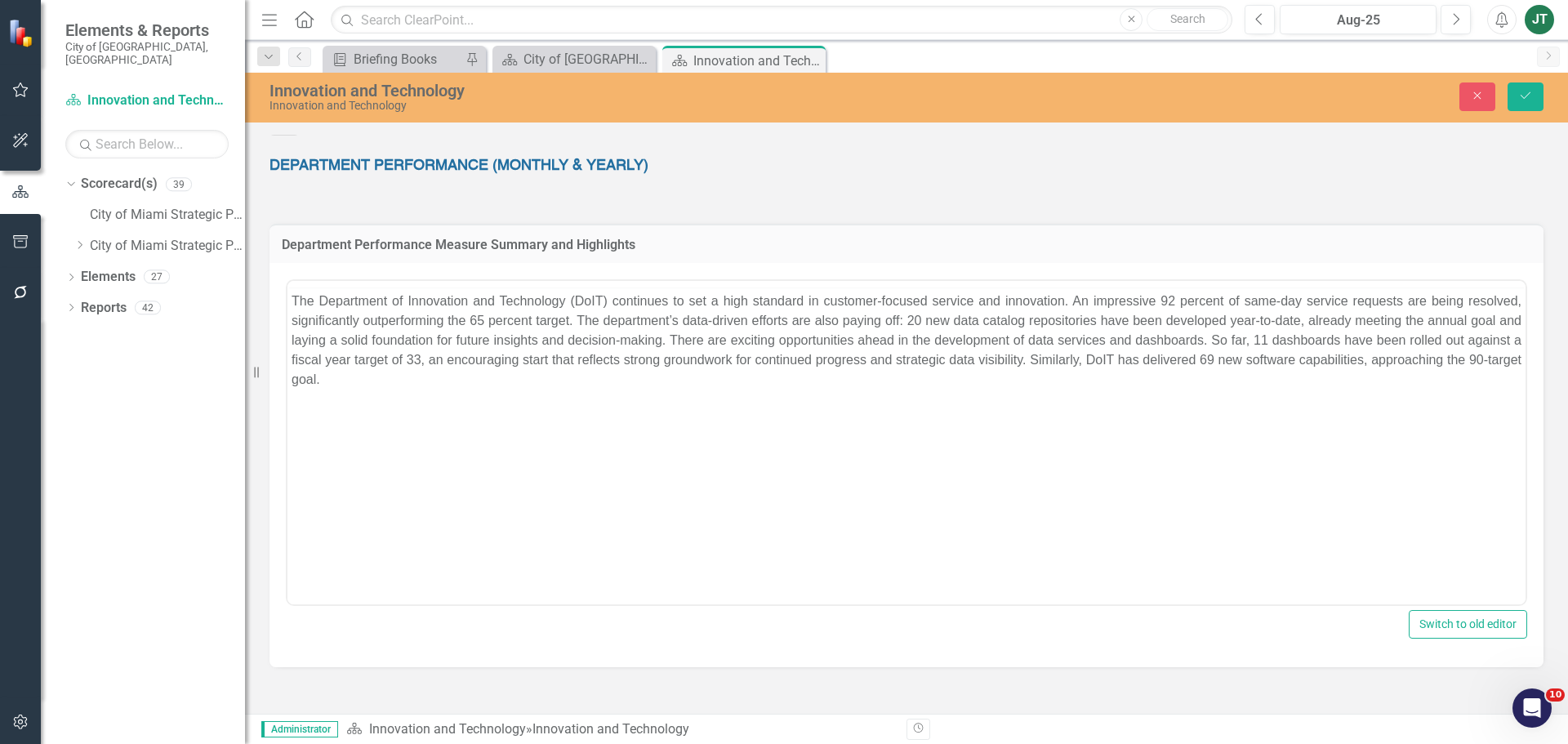
scroll to position [0, 0]
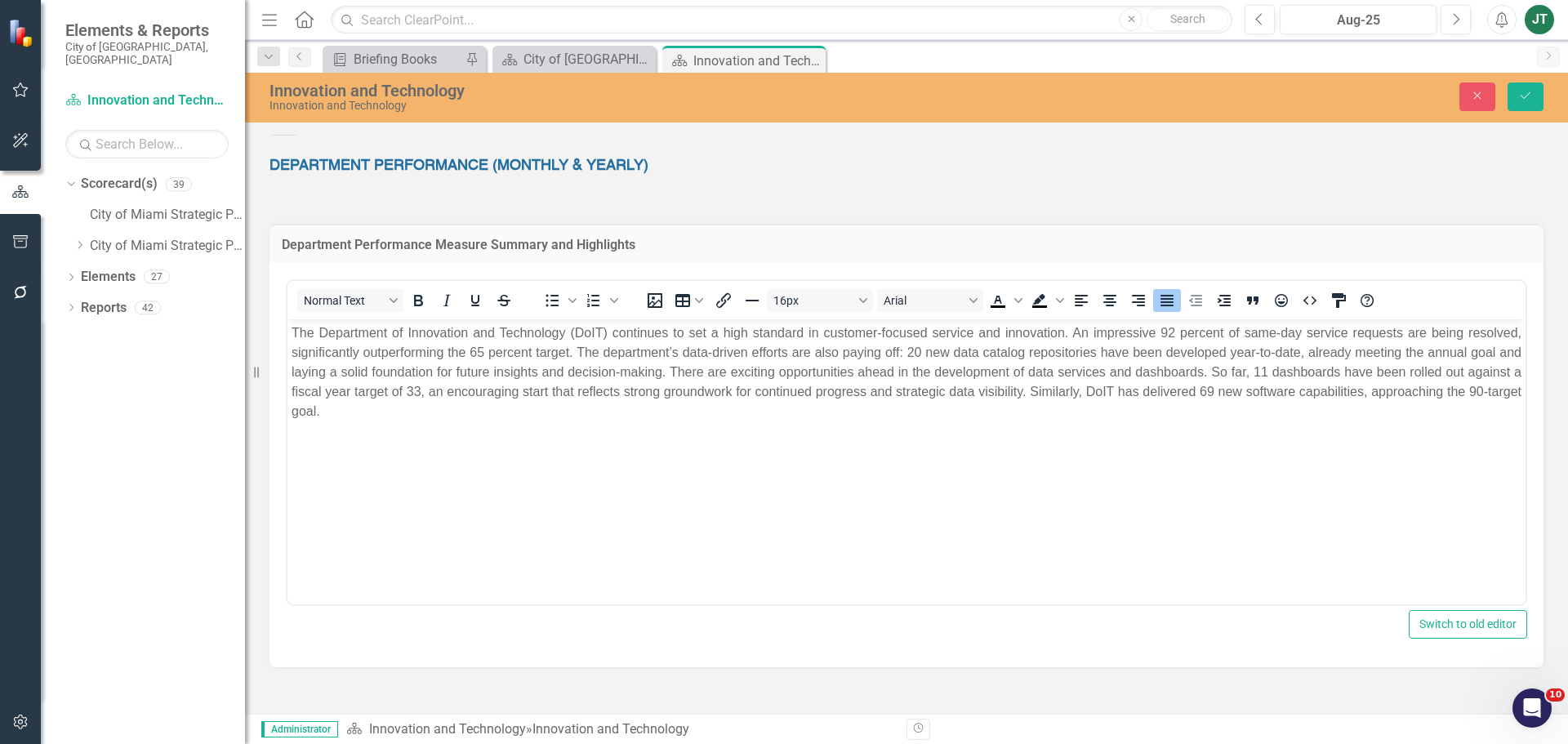
click at [916, 341] on p "The Department of Innovation and Technology (DoIT) continues to set a high stan…" at bounding box center [906, 372] width 1229 height 98
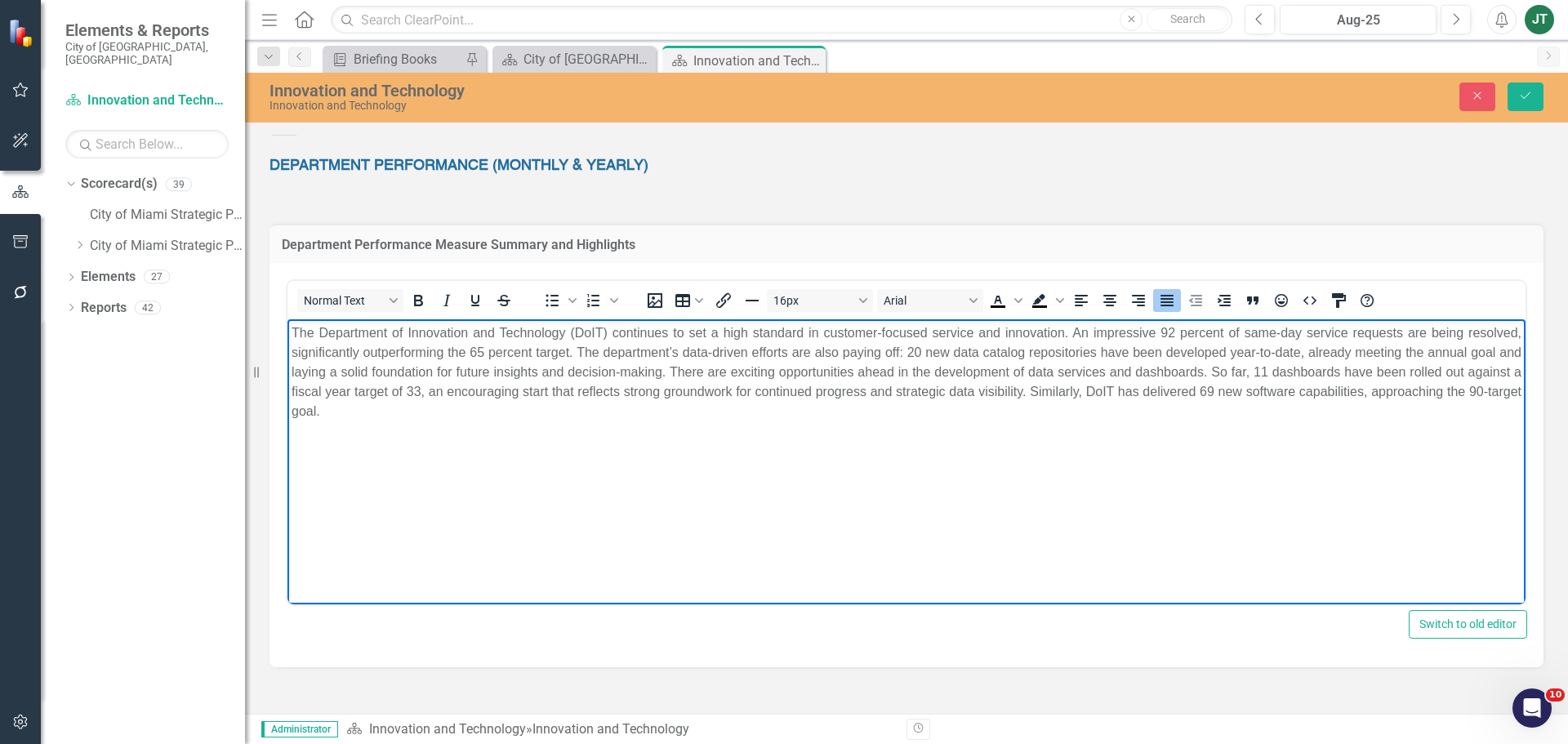
click at [923, 354] on p "The Department of Innovation and Technology (DoIT) continues to set a high stan…" at bounding box center [906, 372] width 1229 height 98
click at [924, 352] on p "The Department of Innovation and Technology (DoIT) continues to set a high stan…" at bounding box center [906, 372] width 1229 height 98
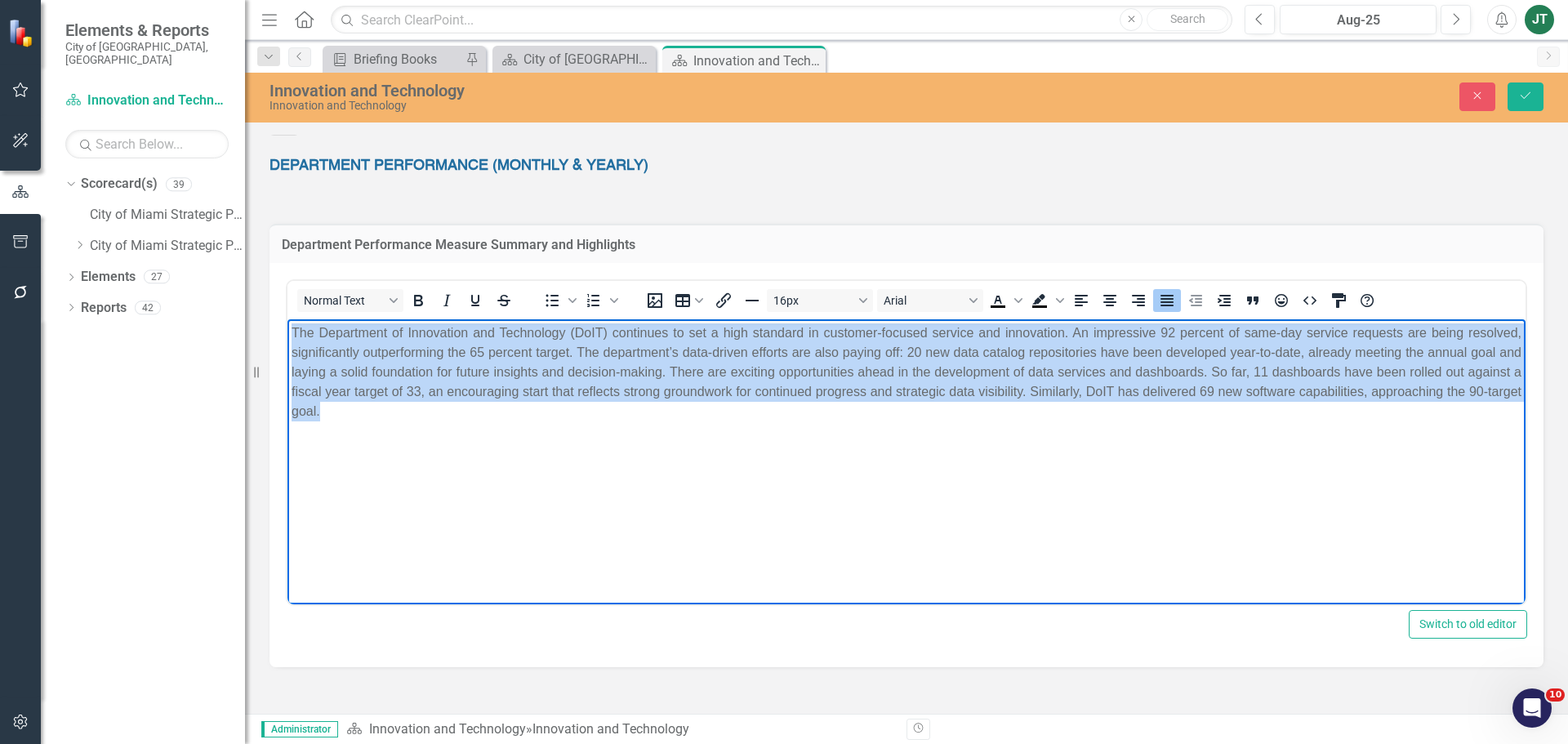
click at [924, 352] on p "The Department of Innovation and Technology (DoIT) continues to set a high stan…" at bounding box center [906, 372] width 1229 height 98
click at [923, 352] on p "The Department of Innovation and Technology (DoIT) continues to set a high stan…" at bounding box center [906, 372] width 1229 height 98
click at [928, 349] on p "The Department of Innovation and Technology (DoIT) continues to set a high stan…" at bounding box center [906, 372] width 1229 height 98
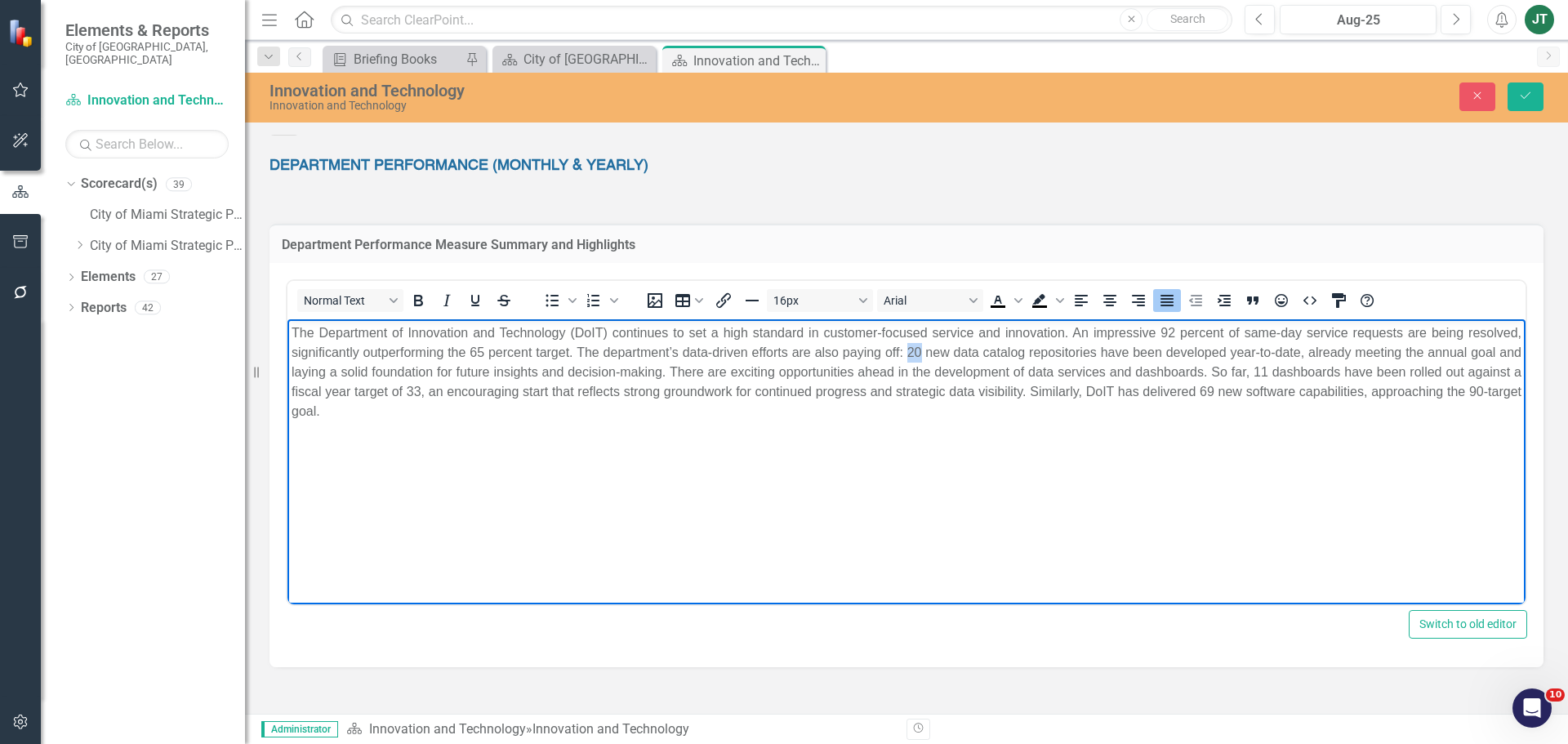
drag, startPoint x: 928, startPoint y: 352, endPoint x: 915, endPoint y: 355, distance: 13.3
click at [915, 355] on p "The Department of Innovation and Technology (DoIT) continues to set a high stan…" at bounding box center [906, 372] width 1229 height 98
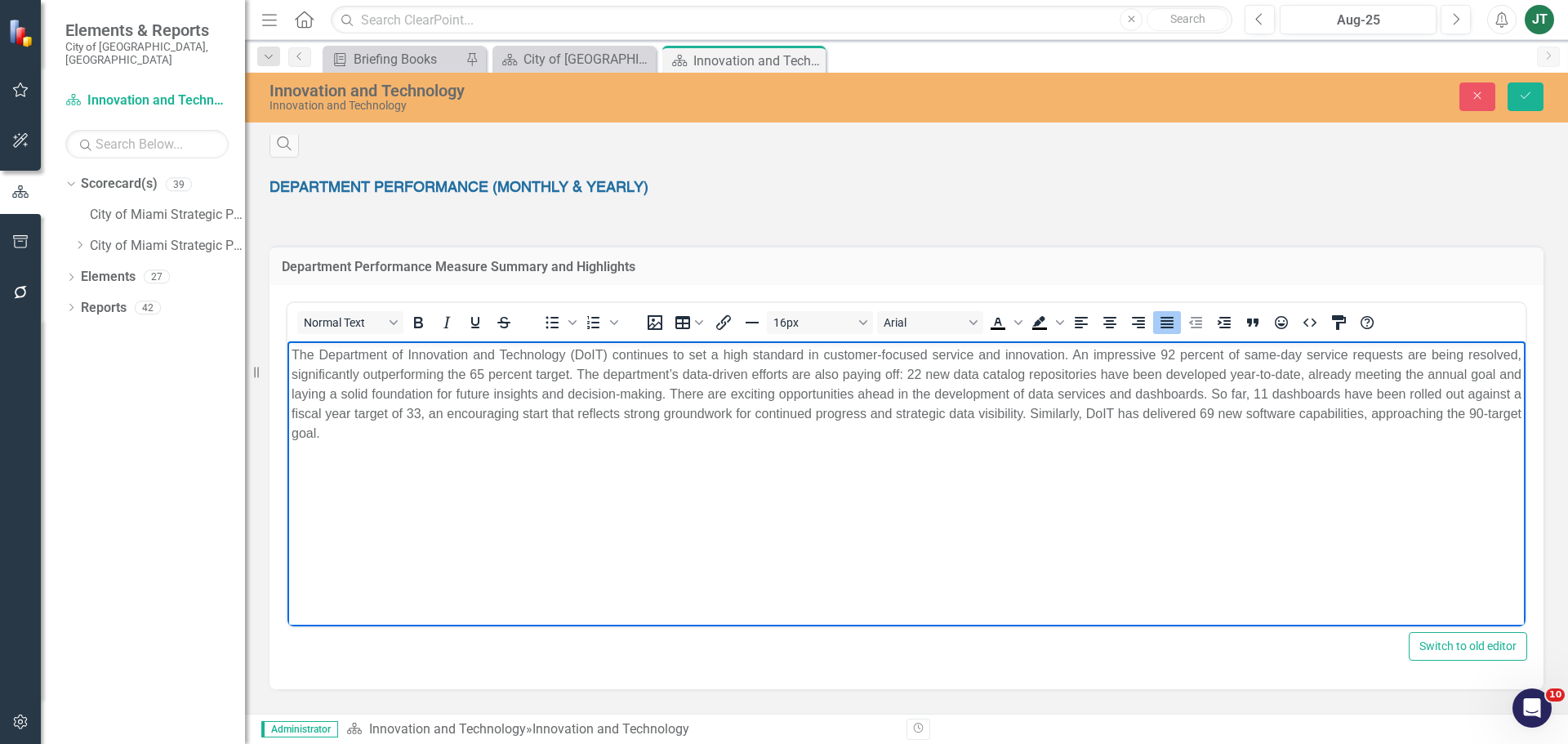
scroll to position [734, 0]
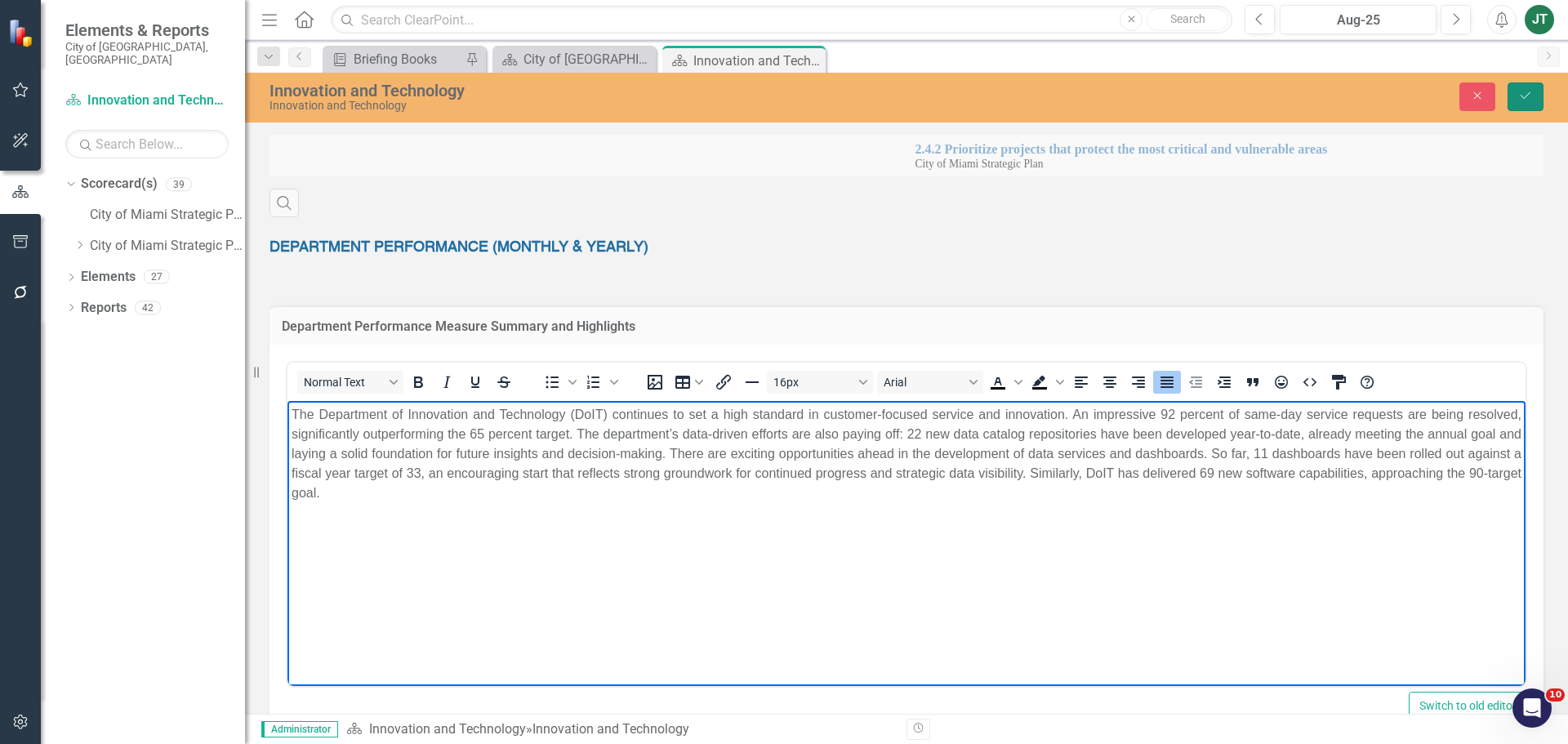
drag, startPoint x: 1532, startPoint y: 90, endPoint x: 1523, endPoint y: 107, distance: 19.2
click at [1532, 90] on icon "Save" at bounding box center [1525, 96] width 14 height 11
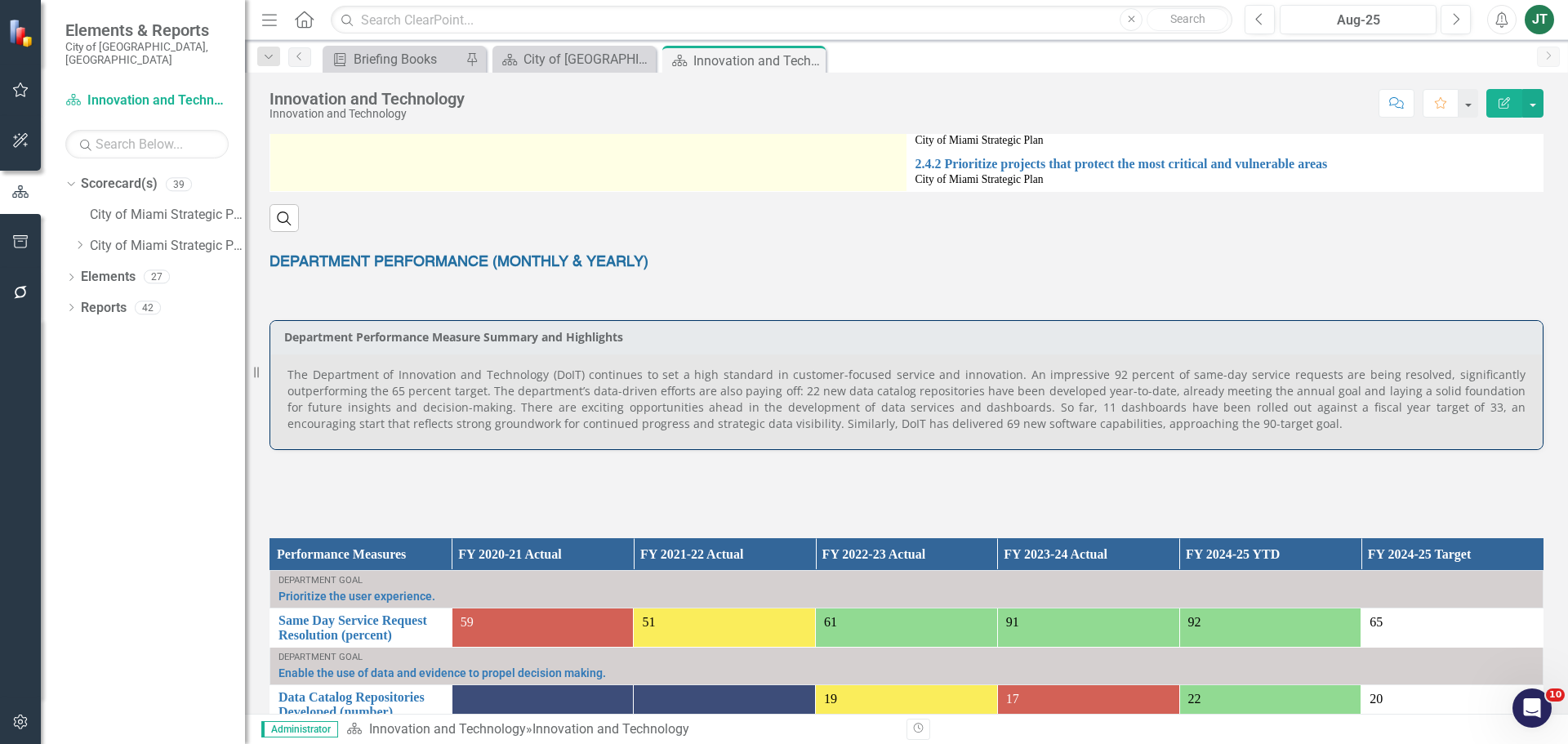
scroll to position [817, 0]
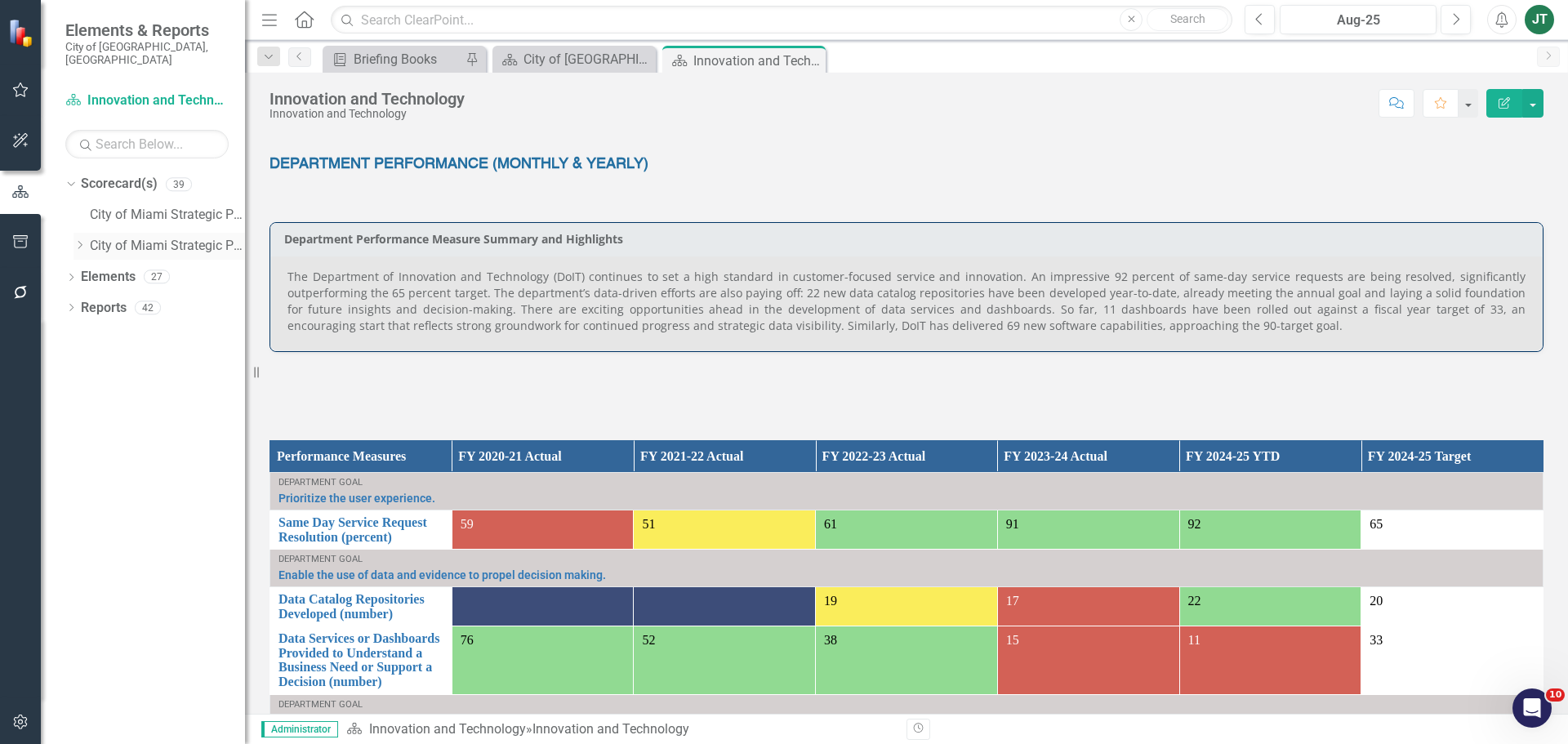
click at [72, 231] on div "Dropdown Scorecard(s) 39 City of Miami Strategic Plan Dropdown City of Miami St…" at bounding box center [155, 216] width 180 height 93
click at [78, 240] on icon "Dropdown" at bounding box center [79, 245] width 12 height 10
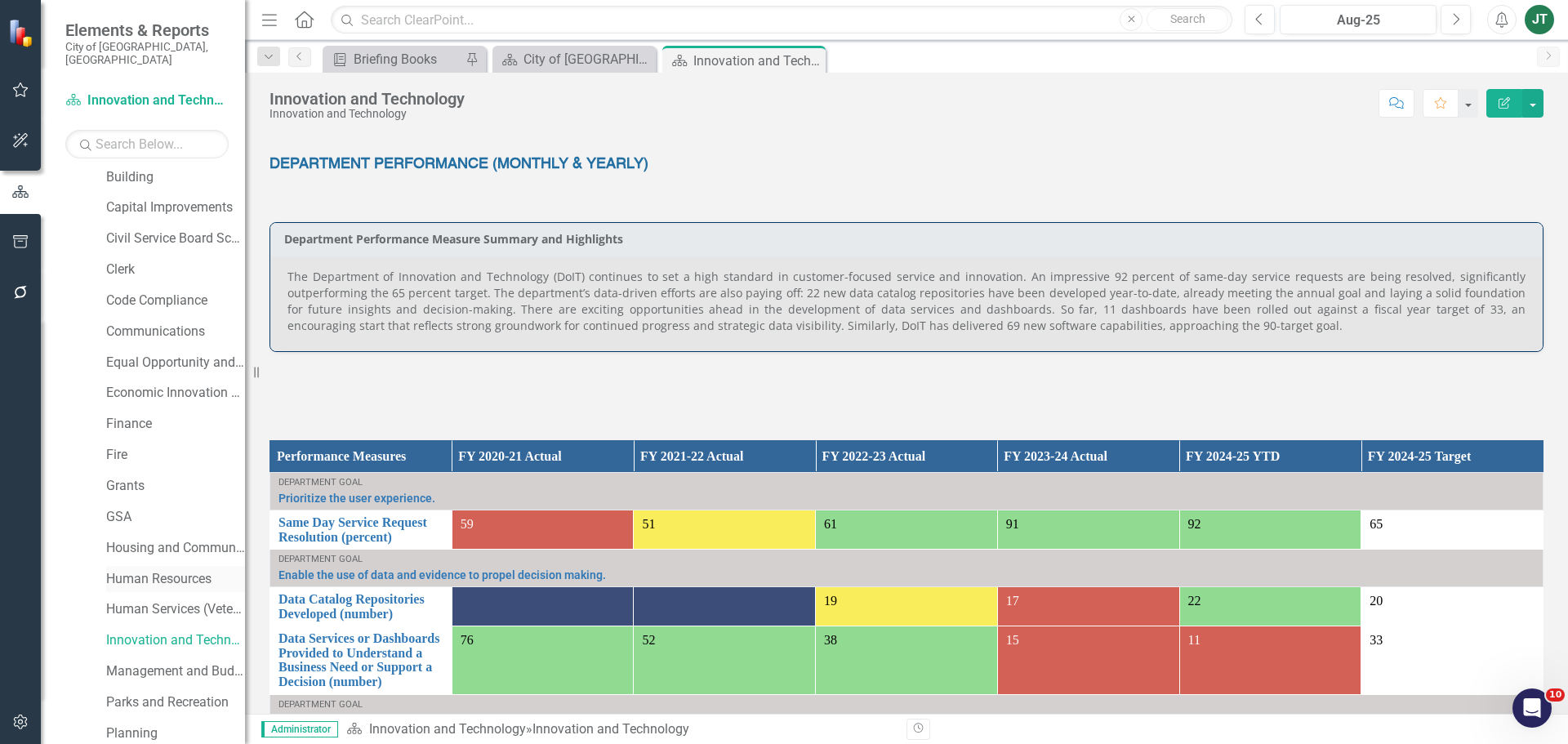
scroll to position [164, 0]
click at [153, 661] on link "Management and Budget" at bounding box center [175, 670] width 139 height 19
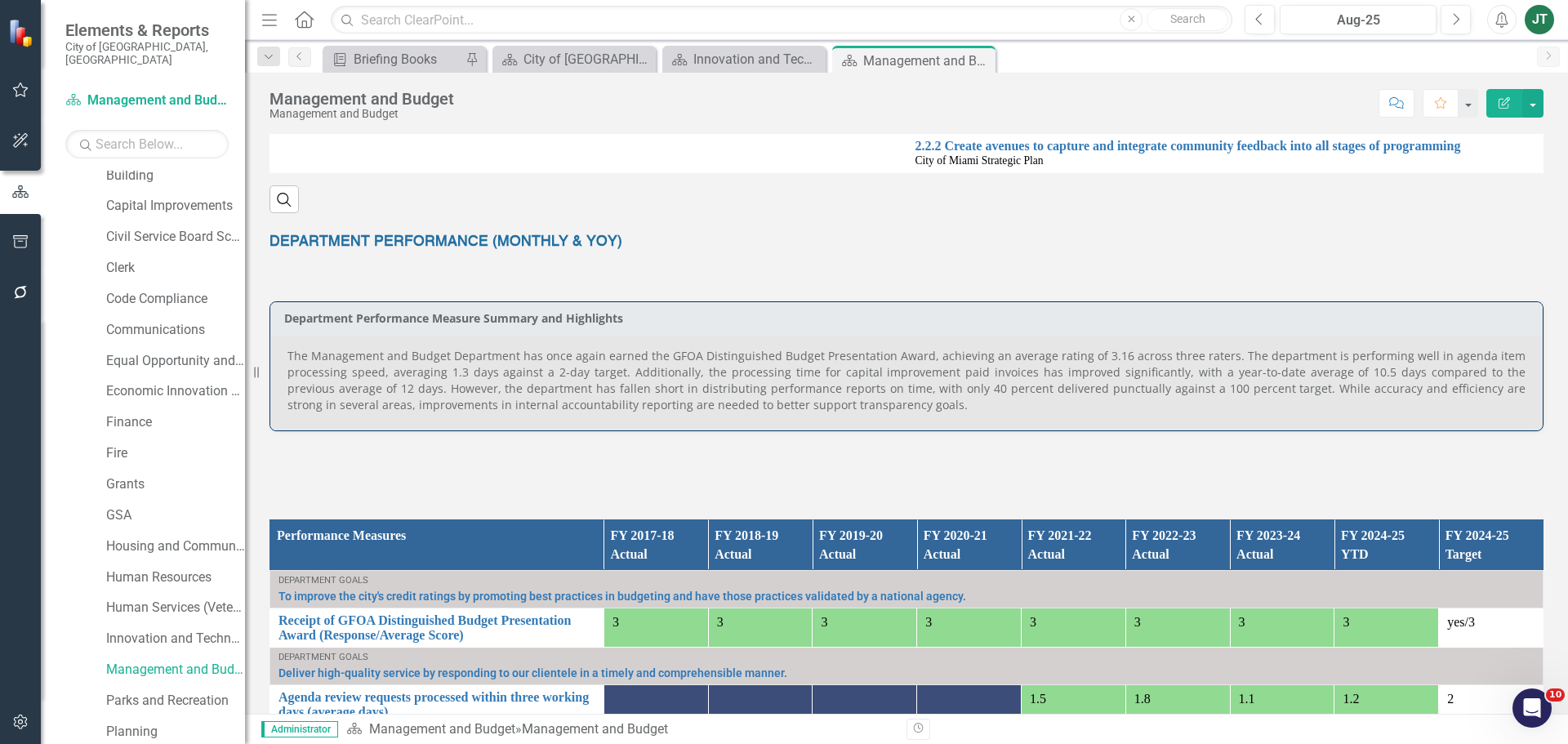
scroll to position [653, 0]
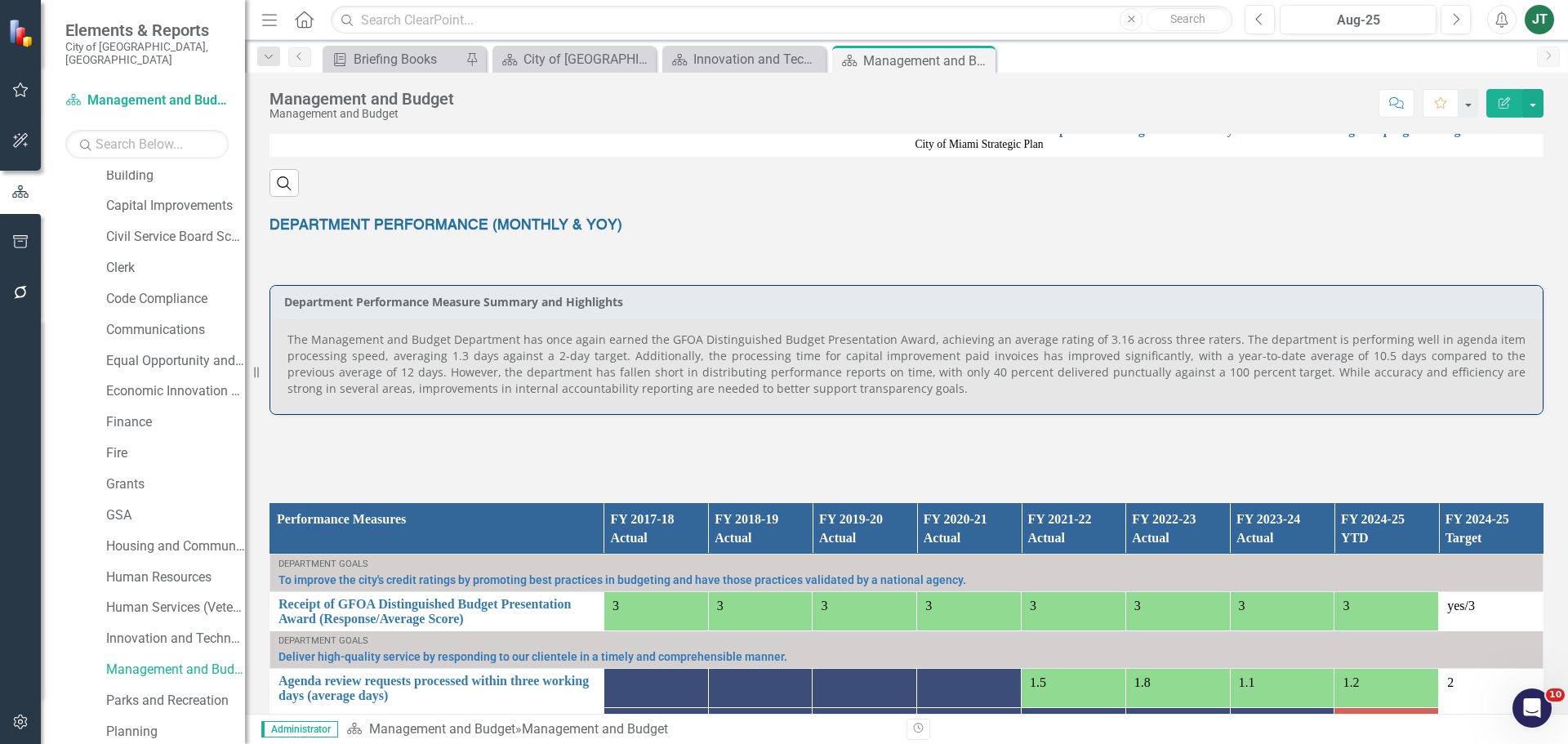
click at [508, 368] on p "The Management and Budget Department has once again earned the GFOA Distinguish…" at bounding box center [906, 364] width 1238 height 65
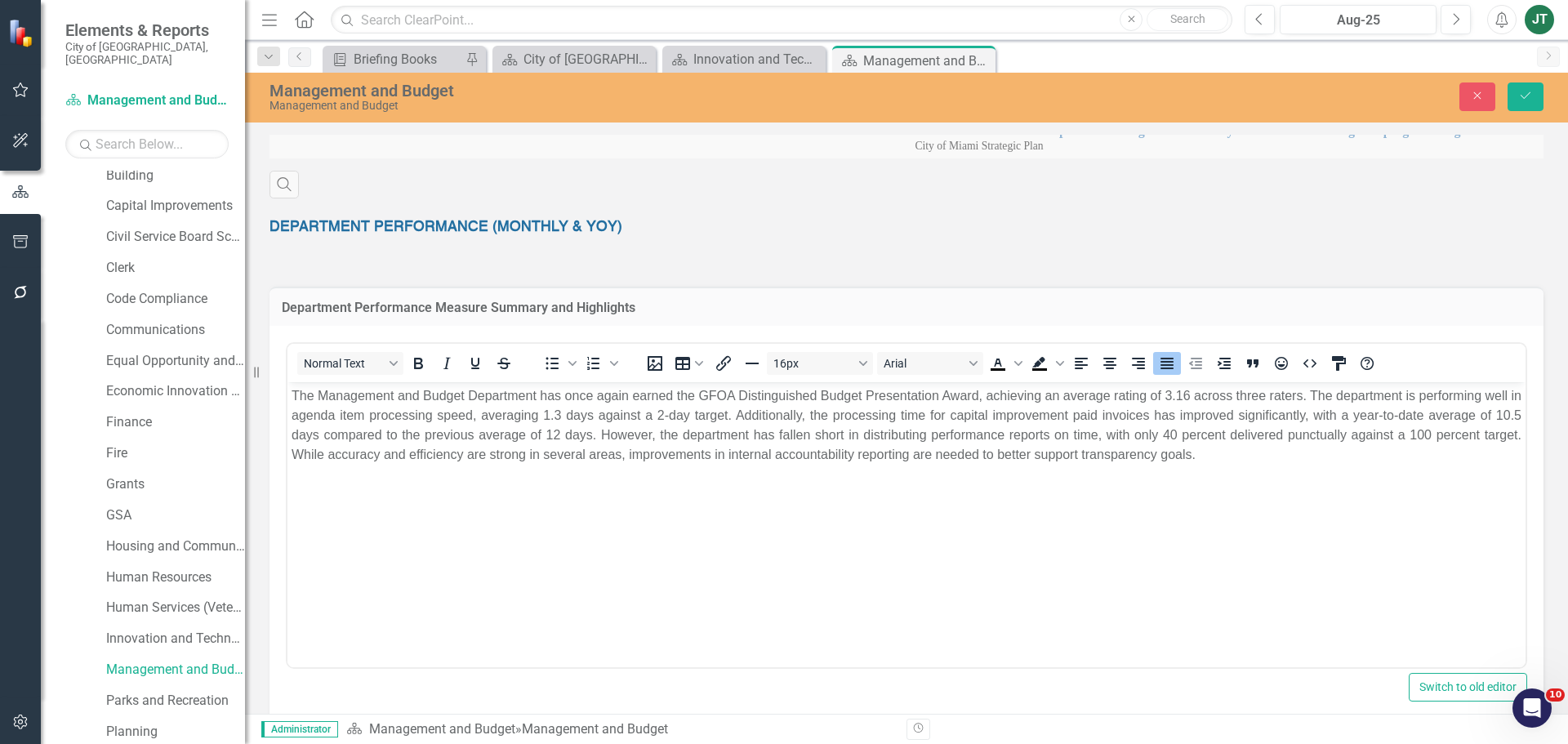
scroll to position [0, 0]
drag, startPoint x: 487, startPoint y: 427, endPoint x: 546, endPoint y: 425, distance: 59.0
click at [488, 427] on p "The Management and Budget Department has once again earned the GFOA Distinguish…" at bounding box center [906, 426] width 1229 height 78
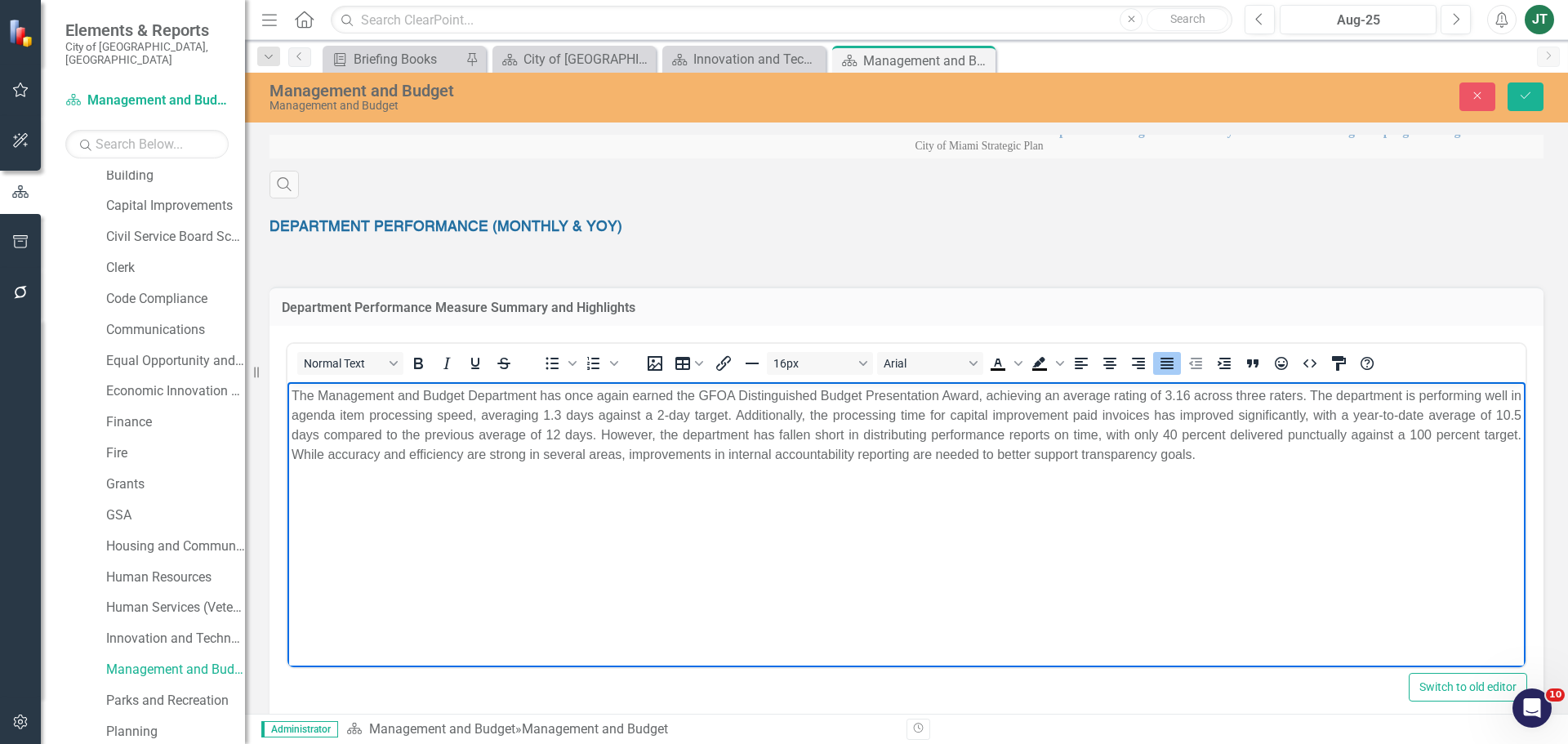
click at [566, 412] on p "The Management and Budget Department has once again earned the GFOA Distinguish…" at bounding box center [906, 426] width 1229 height 78
click at [571, 411] on p "The Management and Budget Department has once again earned the GFOA Distinguish…" at bounding box center [906, 426] width 1229 height 78
click at [1394, 429] on p "The Management and Budget Department has once again earned the GFOA Distinguish…" at bounding box center [906, 426] width 1229 height 78
click at [1168, 436] on p "The Management and Budget Department has once again earned the GFOA Distinguish…" at bounding box center [906, 426] width 1229 height 78
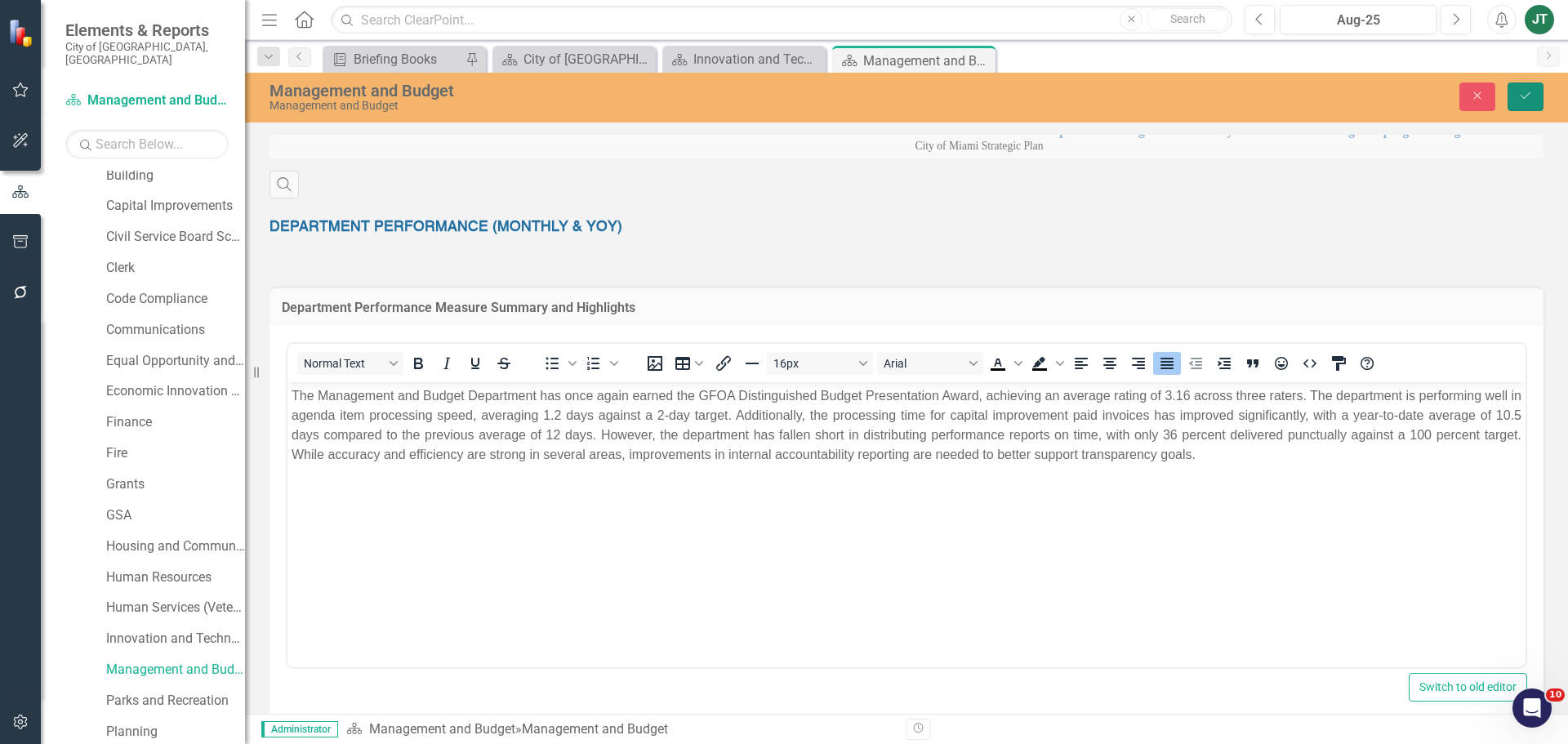
click at [1525, 95] on icon "Save" at bounding box center [1525, 96] width 14 height 11
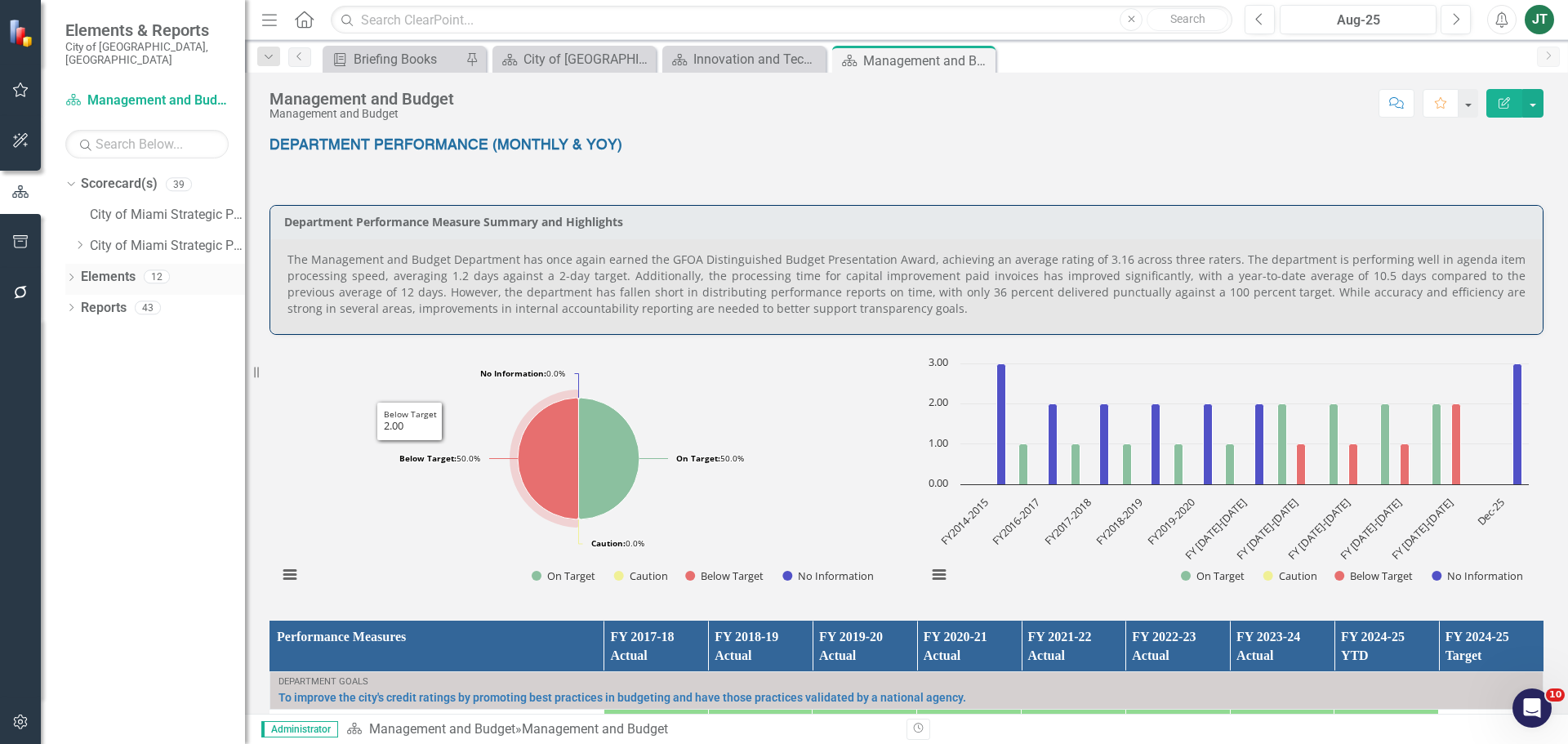
scroll to position [734, 0]
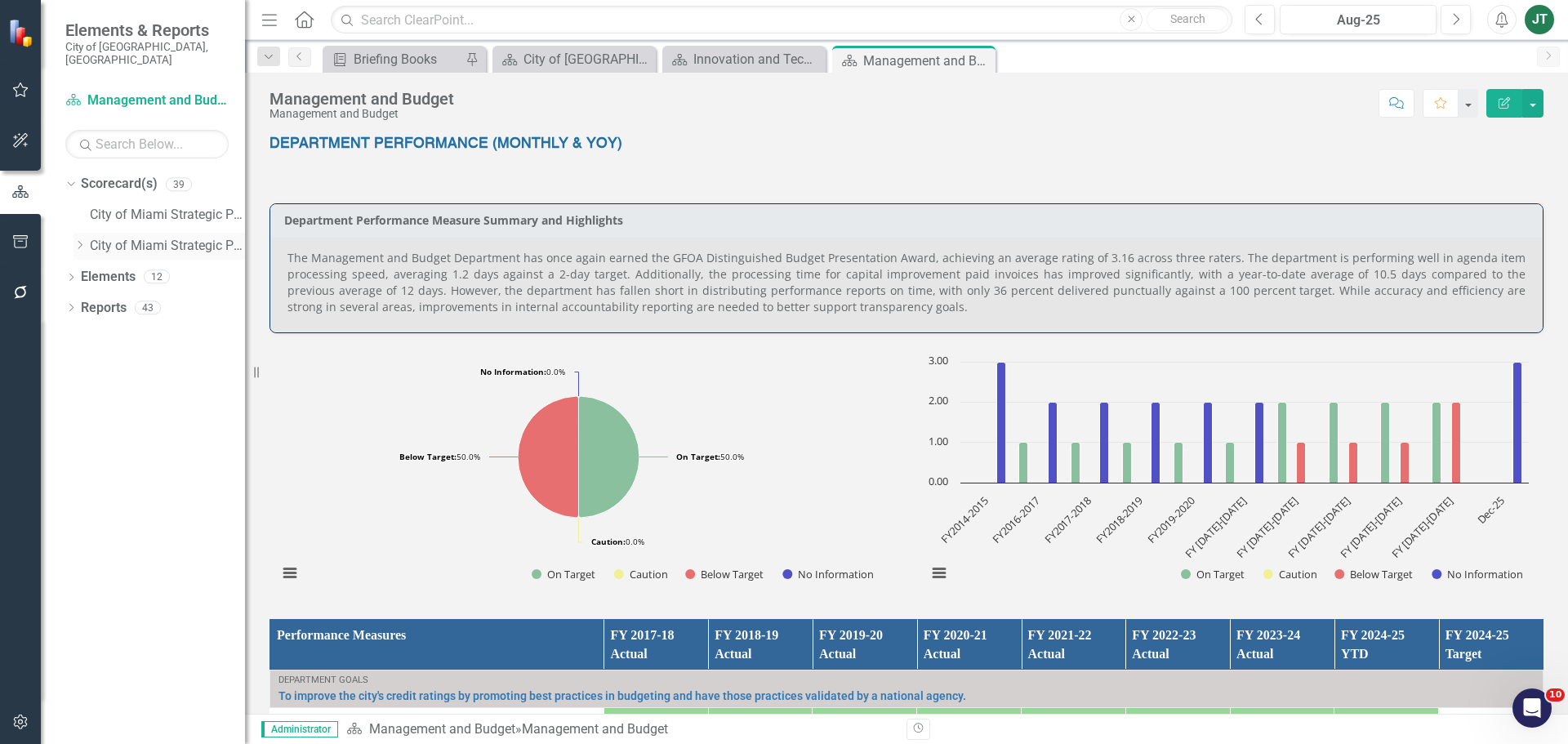
click at [78, 240] on icon "Dropdown" at bounding box center [79, 245] width 12 height 10
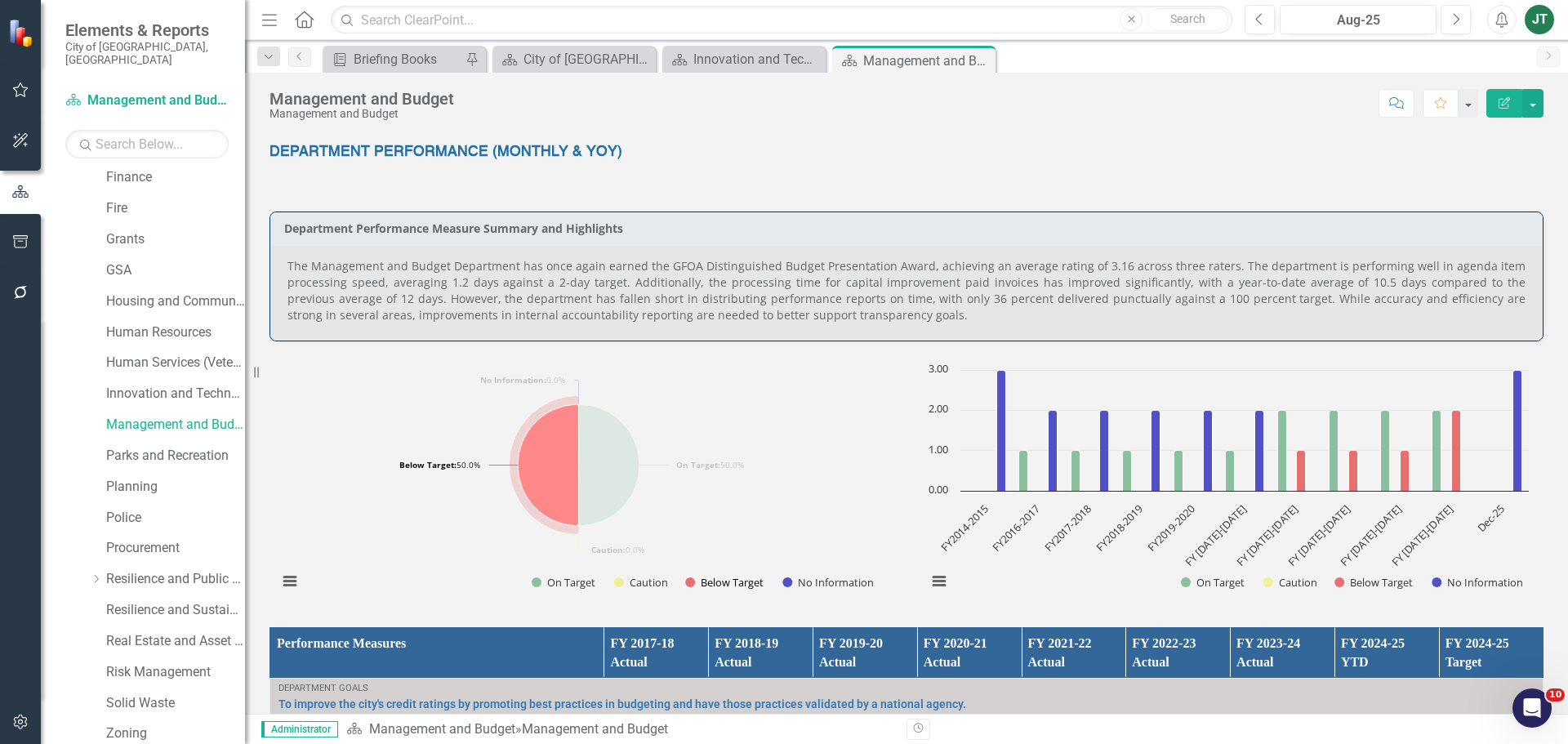
scroll to position [563, 0]
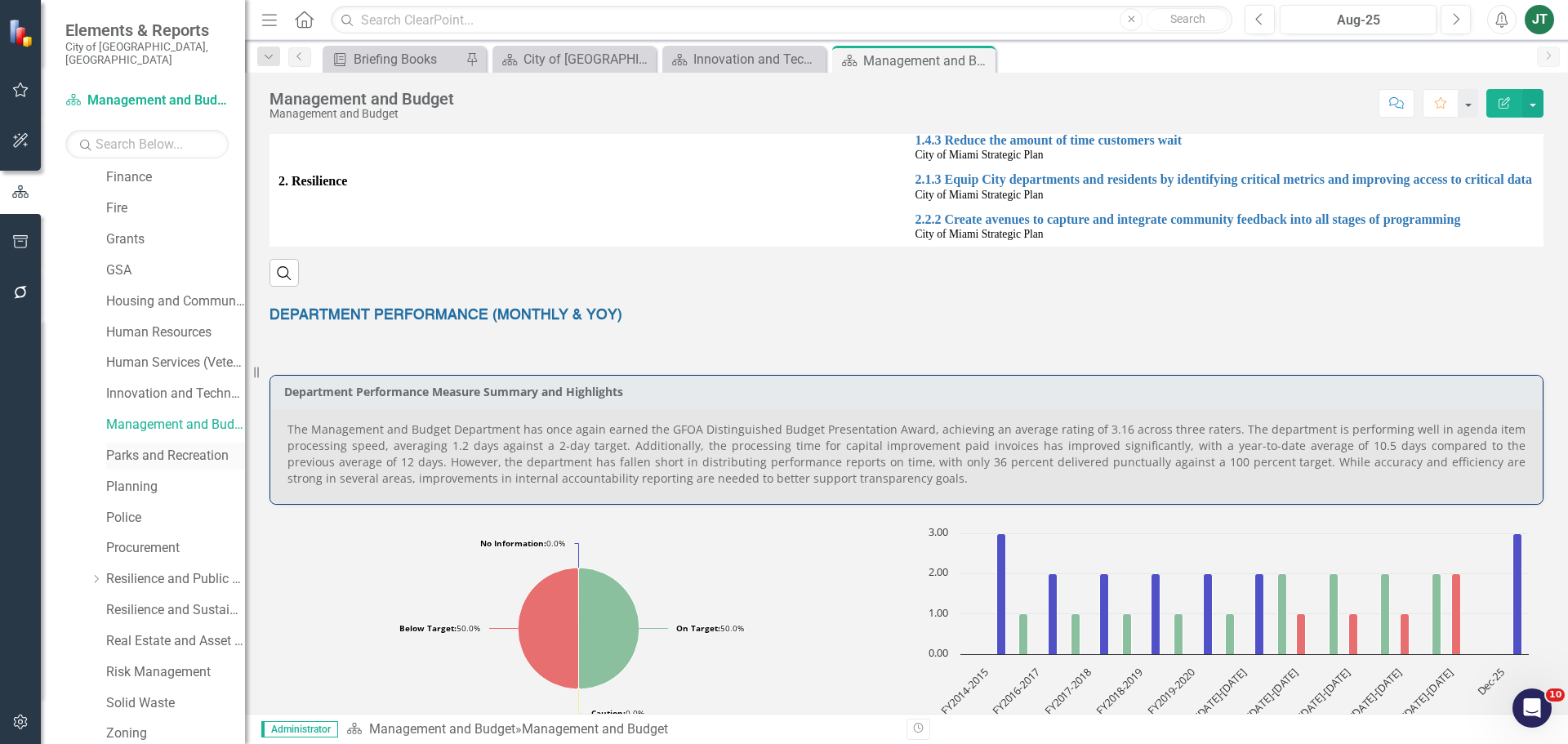
click at [137, 447] on link "Parks and Recreation" at bounding box center [175, 456] width 139 height 19
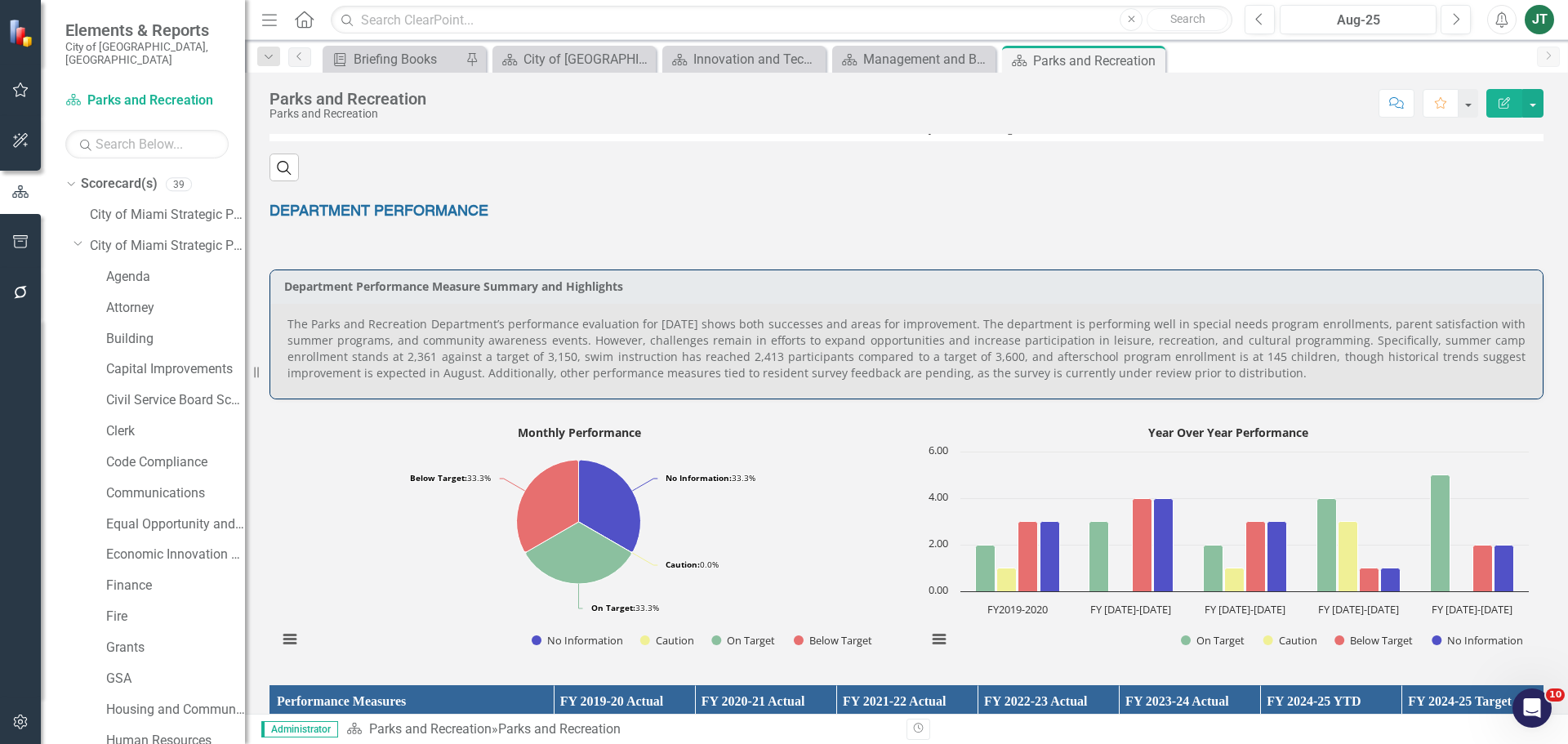
scroll to position [702, 0]
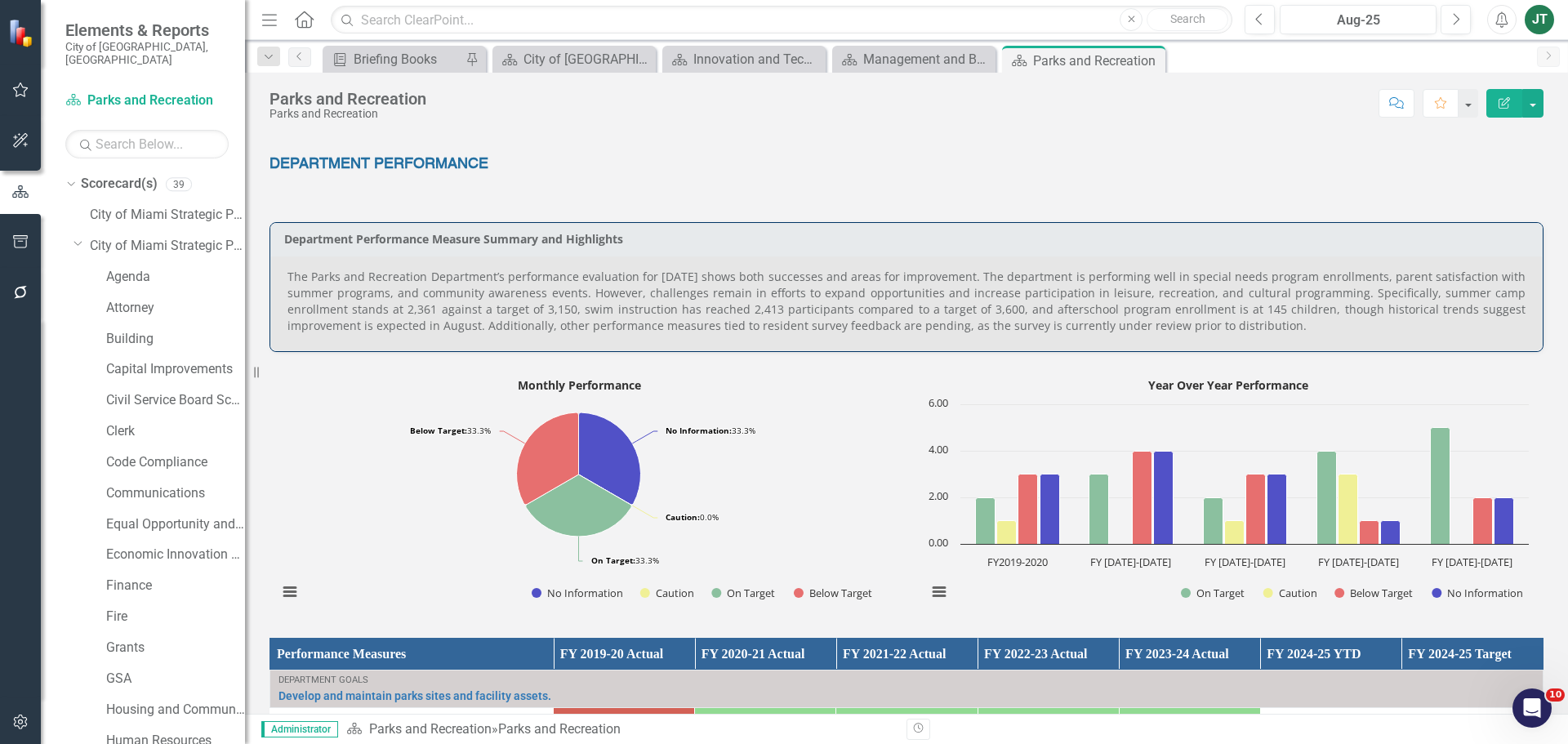
click at [672, 273] on p "The Parks and Recreation Department’s performance evaluation for July 2025 show…" at bounding box center [906, 301] width 1238 height 65
click at [666, 286] on p "The Parks and Recreation Department’s performance evaluation for July 2025 show…" at bounding box center [906, 301] width 1238 height 65
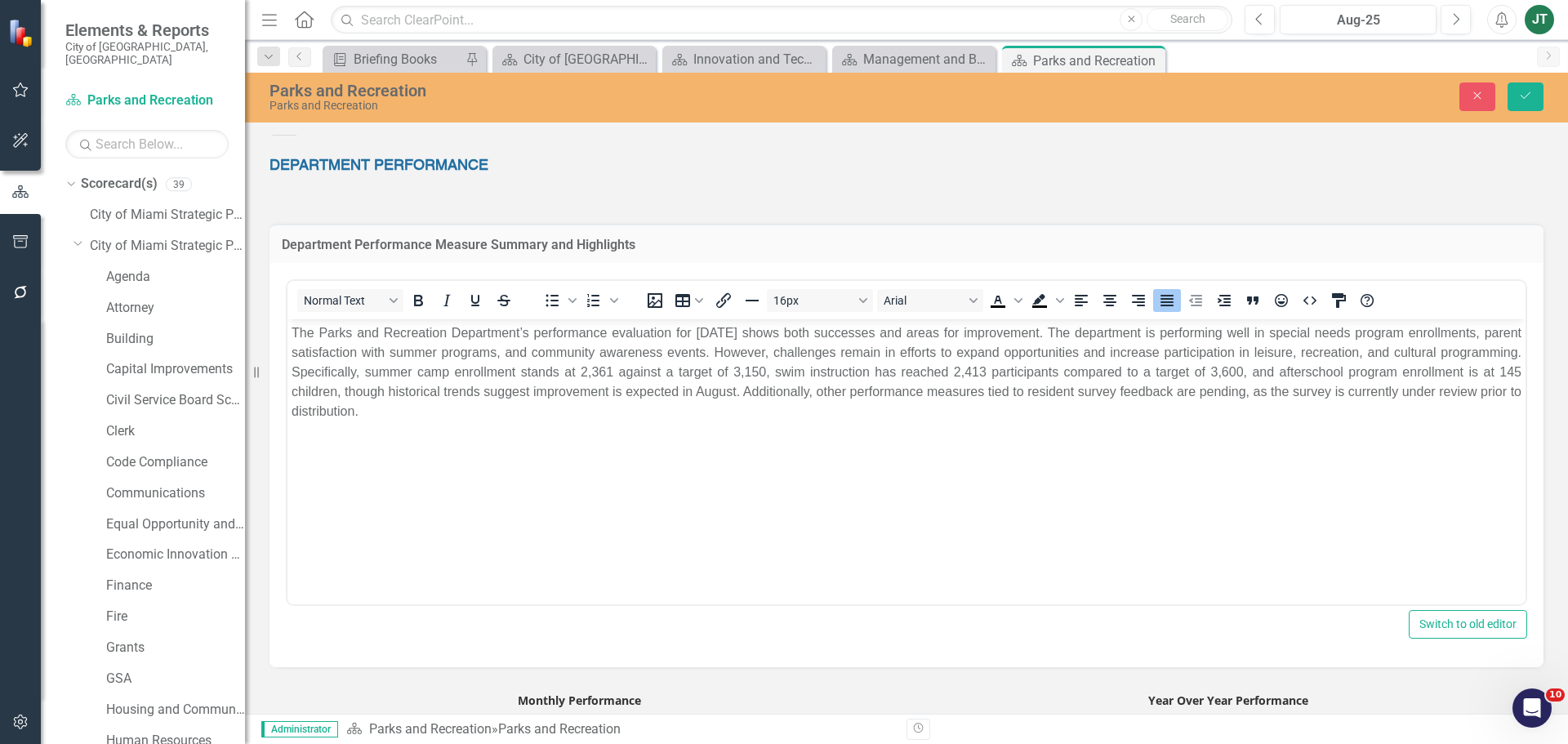
scroll to position [0, 0]
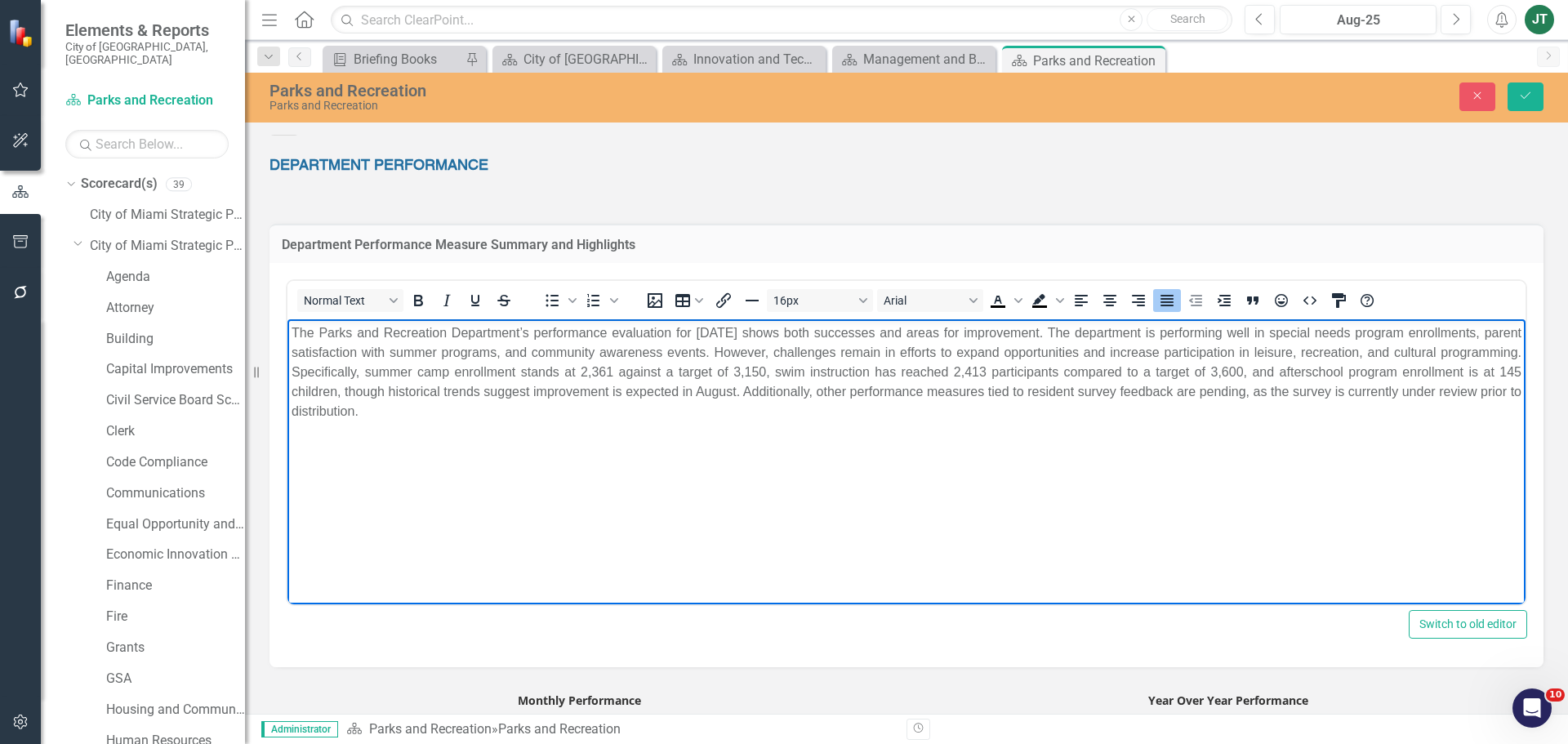
click at [718, 350] on p "The Parks and Recreation Department’s performance evaluation for July 2025 show…" at bounding box center [906, 372] width 1229 height 98
click at [696, 331] on p "The Parks and Recreation Department’s performance evaluation for July 2025 show…" at bounding box center [906, 372] width 1229 height 98
drag, startPoint x: 1046, startPoint y: 369, endPoint x: 1028, endPoint y: 375, distance: 19.0
click at [1028, 375] on p "The Parks and Recreation Department’s performance evaluation for August 2025 sh…" at bounding box center [906, 372] width 1229 height 98
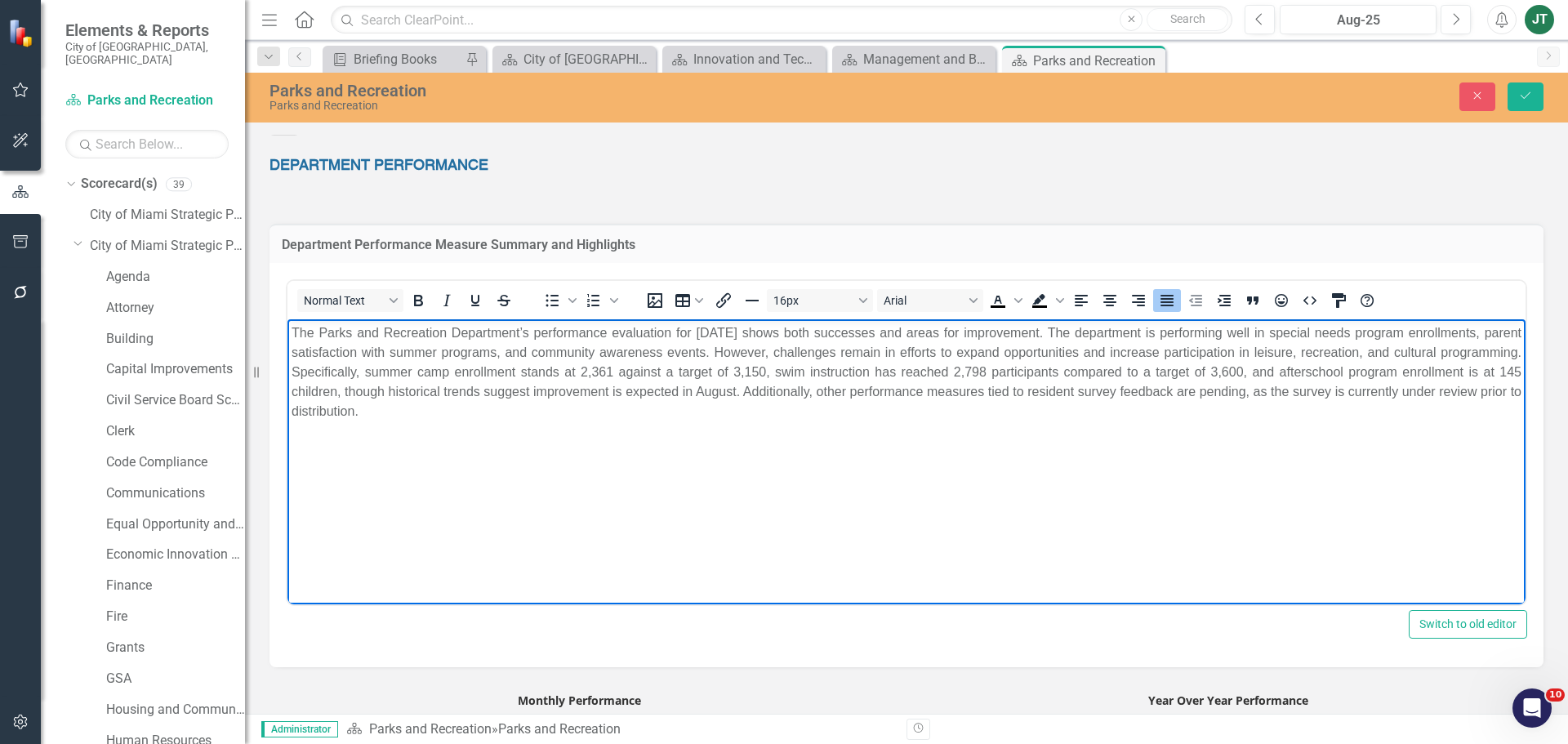
click at [1286, 376] on p "The Parks and Recreation Department’s performance evaluation for August 2025 sh…" at bounding box center [906, 372] width 1229 height 98
drag, startPoint x: 1294, startPoint y: 370, endPoint x: 1266, endPoint y: 371, distance: 28.0
click at [1266, 371] on p "The Parks and Recreation Department’s performance evaluation for August 2025 sh…" at bounding box center [906, 372] width 1229 height 98
click at [1265, 372] on p "The Parks and Recreation Department’s performance evaluation for August 2025 sh…" at bounding box center [906, 372] width 1229 height 98
drag, startPoint x: 1207, startPoint y: 371, endPoint x: 1224, endPoint y: 366, distance: 17.7
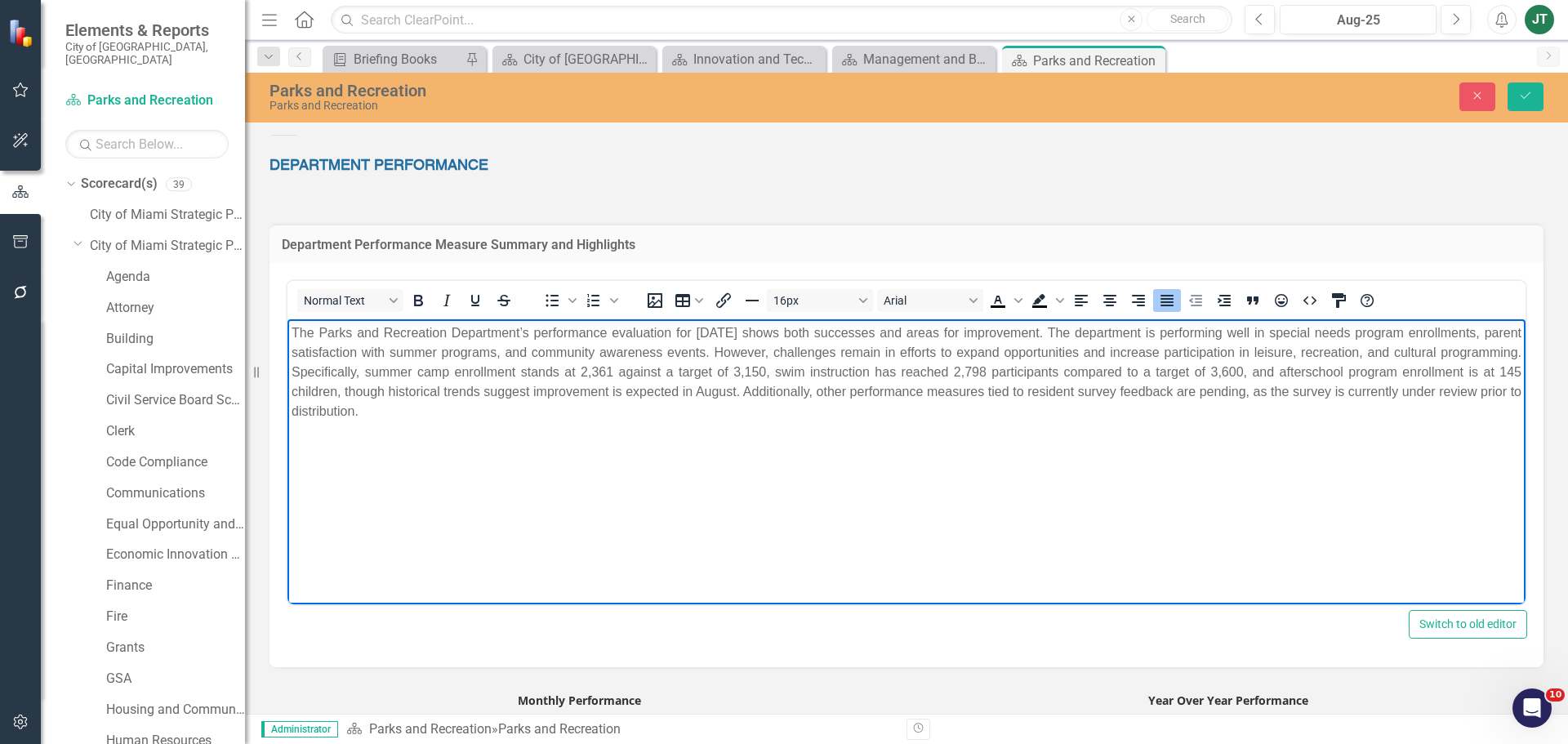
click at [1208, 371] on p "The Parks and Recreation Department’s performance evaluation for August 2025 sh…" at bounding box center [906, 372] width 1229 height 98
drag, startPoint x: 1407, startPoint y: 368, endPoint x: 1379, endPoint y: 368, distance: 28.0
click at [1379, 368] on p "The Parks and Recreation Department’s performance evaluation for August 2025 sh…" at bounding box center [906, 372] width 1229 height 98
click at [452, 391] on p "The Parks and Recreation Department’s performance evaluation for August 2025 sh…" at bounding box center [906, 372] width 1229 height 98
drag, startPoint x: 456, startPoint y: 389, endPoint x: 438, endPoint y: 395, distance: 19.0
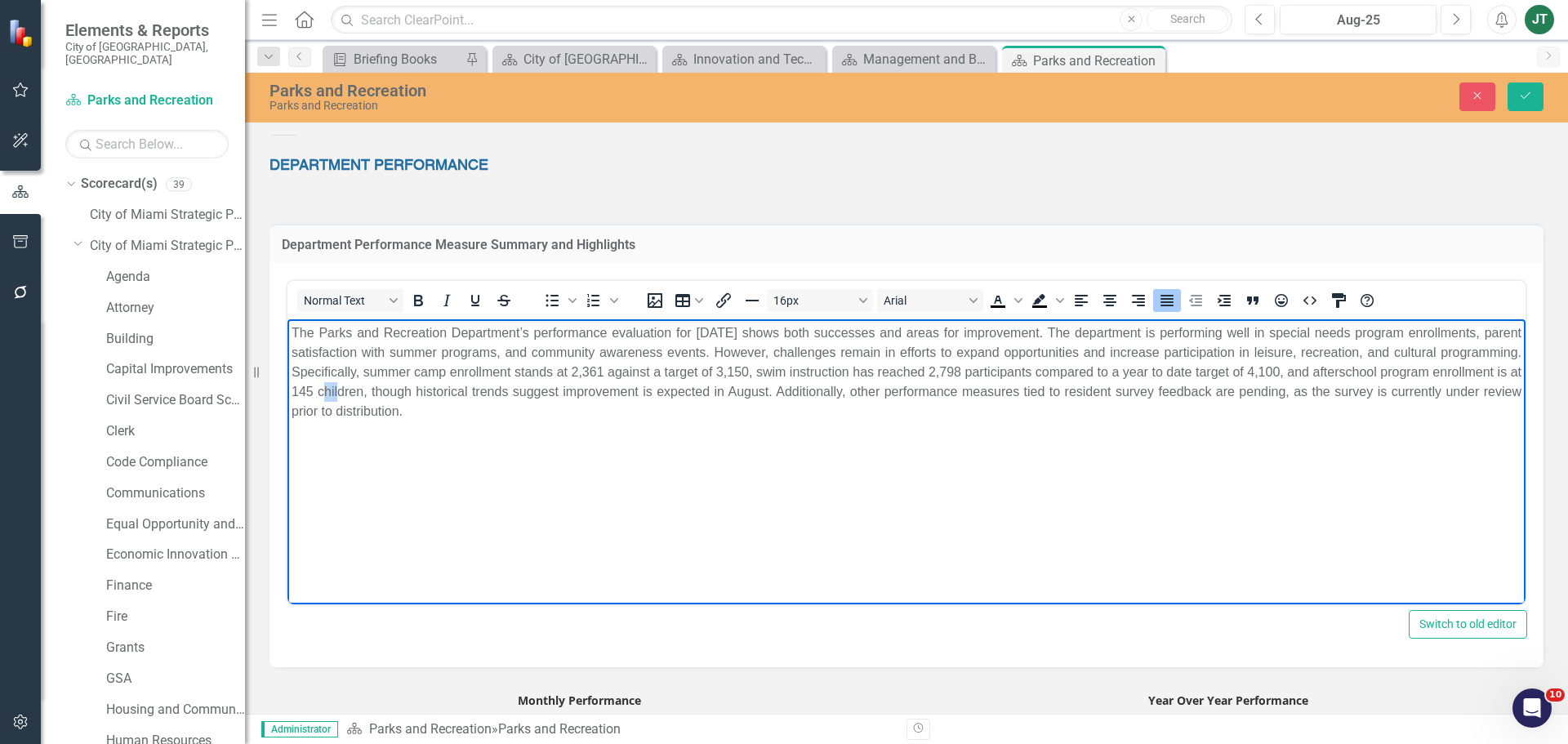
click at [438, 395] on p "The Parks and Recreation Department’s performance evaluation for August 2025 sh…" at bounding box center [906, 372] width 1229 height 98
click at [695, 405] on p "The Parks and Recreation Department’s performance evaluation for August 2025 sh…" at bounding box center [906, 372] width 1229 height 98
click at [571, 387] on p "The Parks and Recreation Department’s performance evaluation for August 2025 sh…" at bounding box center [906, 372] width 1229 height 98
drag, startPoint x: 580, startPoint y: 386, endPoint x: 534, endPoint y: 394, distance: 46.7
click at [534, 394] on p "The Parks and Recreation Department’s performance evaluation for August 2025 sh…" at bounding box center [906, 372] width 1229 height 98
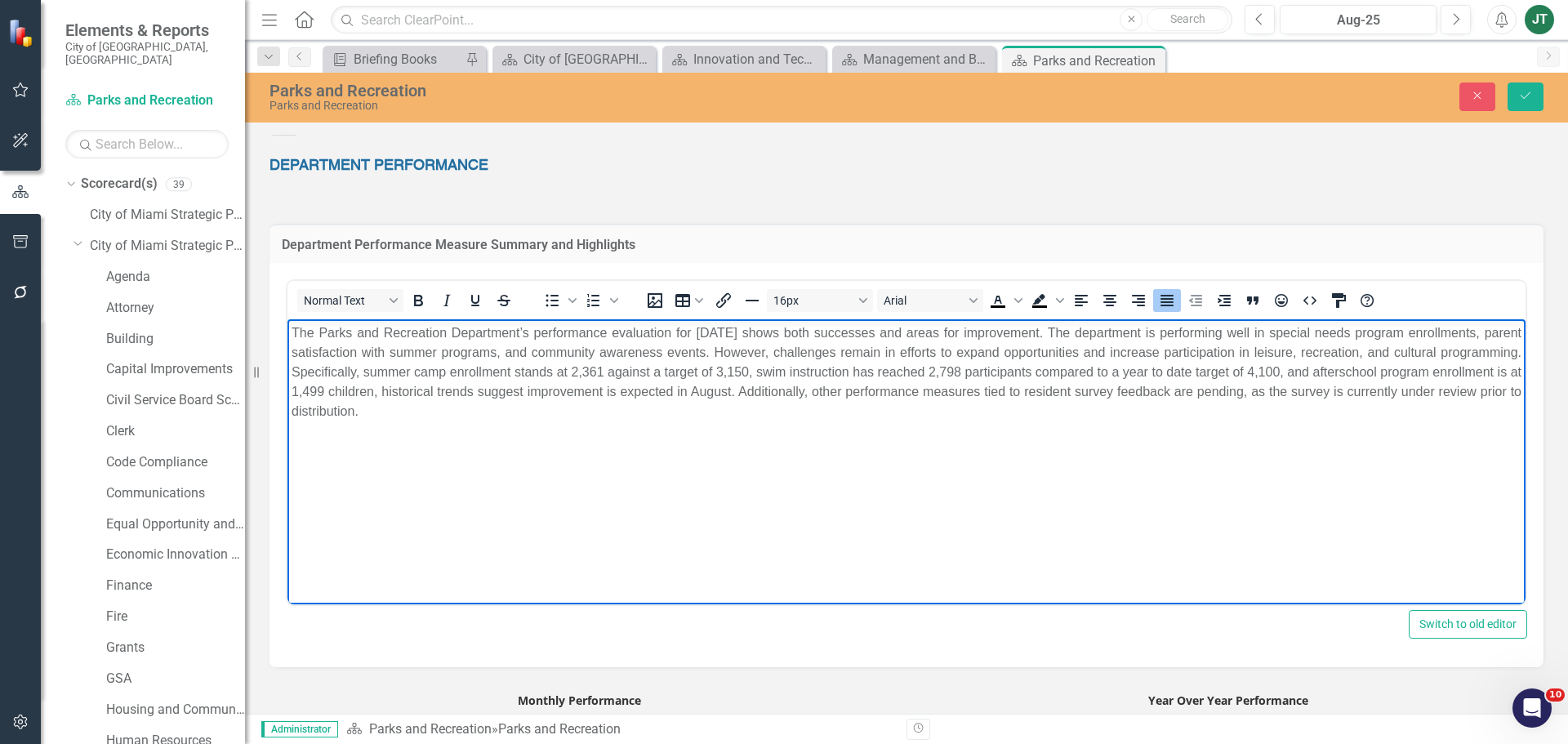
click at [675, 392] on p "The Parks and Recreation Department’s performance evaluation for August 2025 sh…" at bounding box center [906, 372] width 1229 height 98
click at [692, 390] on p "The Parks and Recreation Department’s performance evaluation for August 2025 sh…" at bounding box center [906, 372] width 1229 height 98
click at [935, 403] on p "The Parks and Recreation Department’s performance evaluation for August 2025 sh…" at bounding box center [906, 372] width 1229 height 98
click at [938, 393] on p "The Parks and Recreation Department’s performance evaluation for August 2025 sh…" at bounding box center [906, 372] width 1229 height 98
click at [883, 389] on p "The Parks and Recreation Department’s performance evaluation for August 2025 sh…" at bounding box center [906, 372] width 1229 height 98
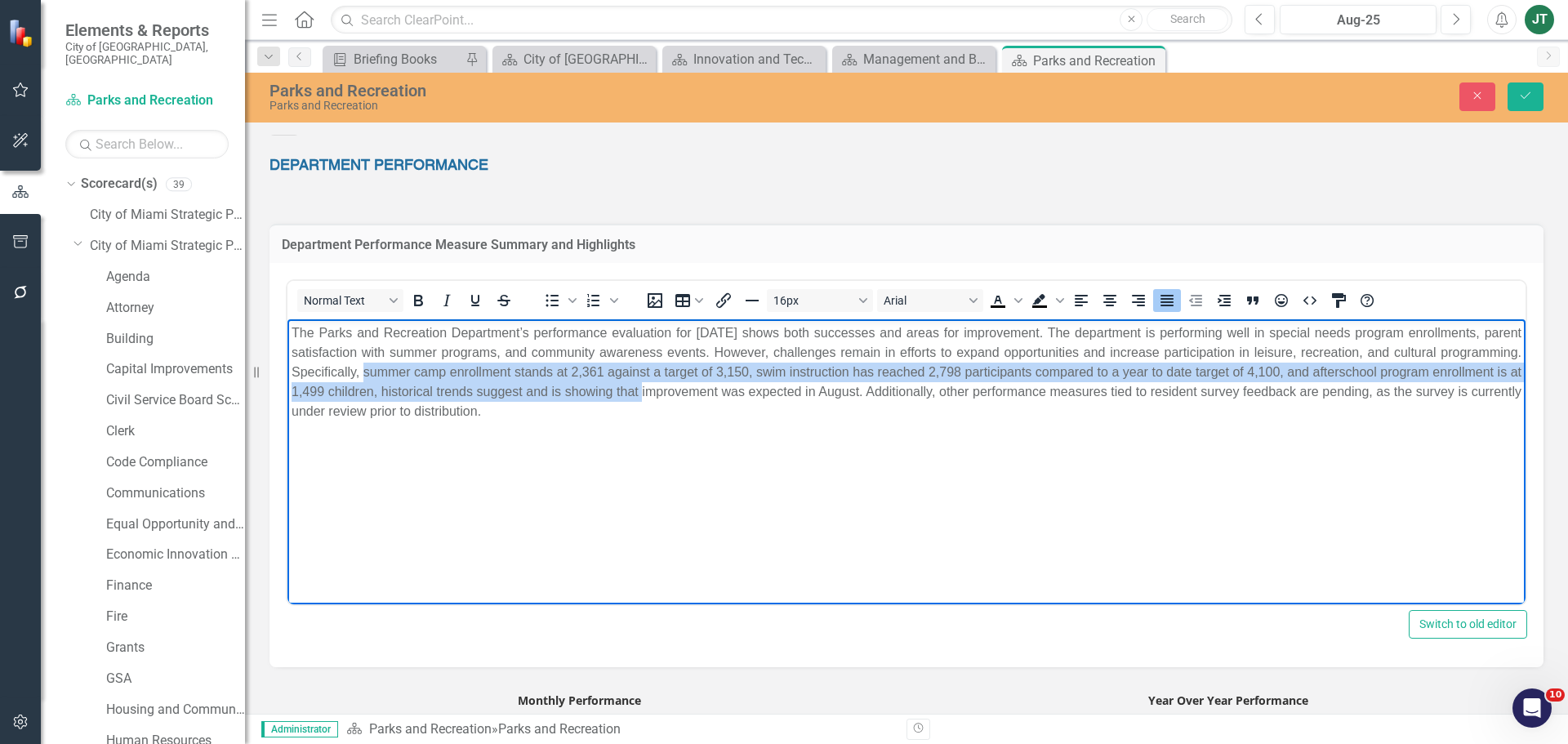
drag, startPoint x: 432, startPoint y: 368, endPoint x: 783, endPoint y: 397, distance: 352.2
click at [783, 397] on p "The Parks and Recreation Department’s performance evaluation for August 2025 sh…" at bounding box center [906, 372] width 1229 height 98
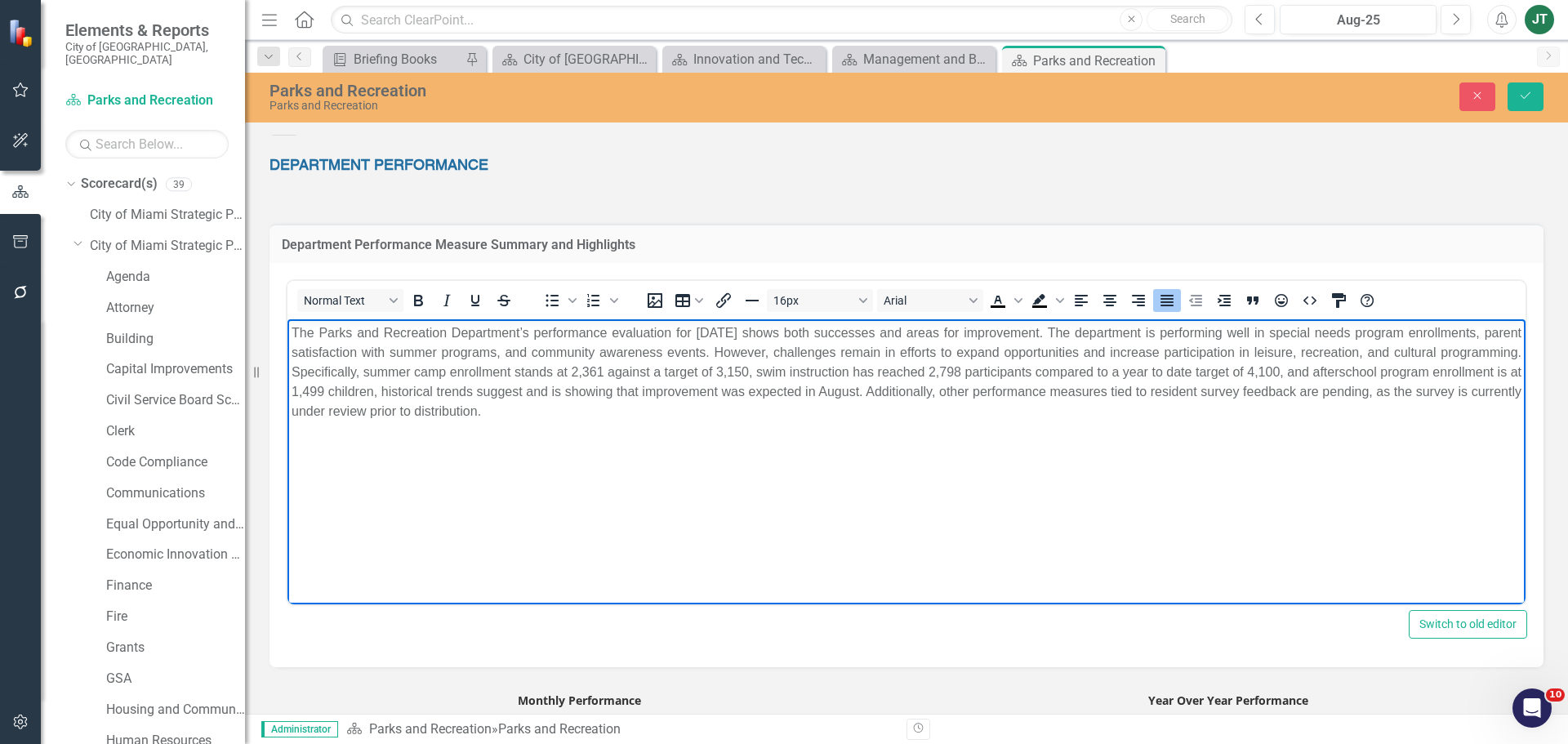
click at [705, 433] on body "The Parks and Recreation Department’s performance evaluation for August 2025 sh…" at bounding box center [906, 442] width 1238 height 245
click at [908, 388] on p "The Parks and Recreation Department’s performance evaluation for August 2025 sh…" at bounding box center [906, 372] width 1229 height 98
click at [912, 391] on p "The Parks and Recreation Department’s performance evaluation for August 2025 sh…" at bounding box center [906, 372] width 1229 height 98
click at [988, 392] on p "The Parks and Recreation Department’s performance evaluation for August 2025 sh…" at bounding box center [906, 372] width 1229 height 98
drag, startPoint x: 1032, startPoint y: 392, endPoint x: 894, endPoint y: 397, distance: 138.1
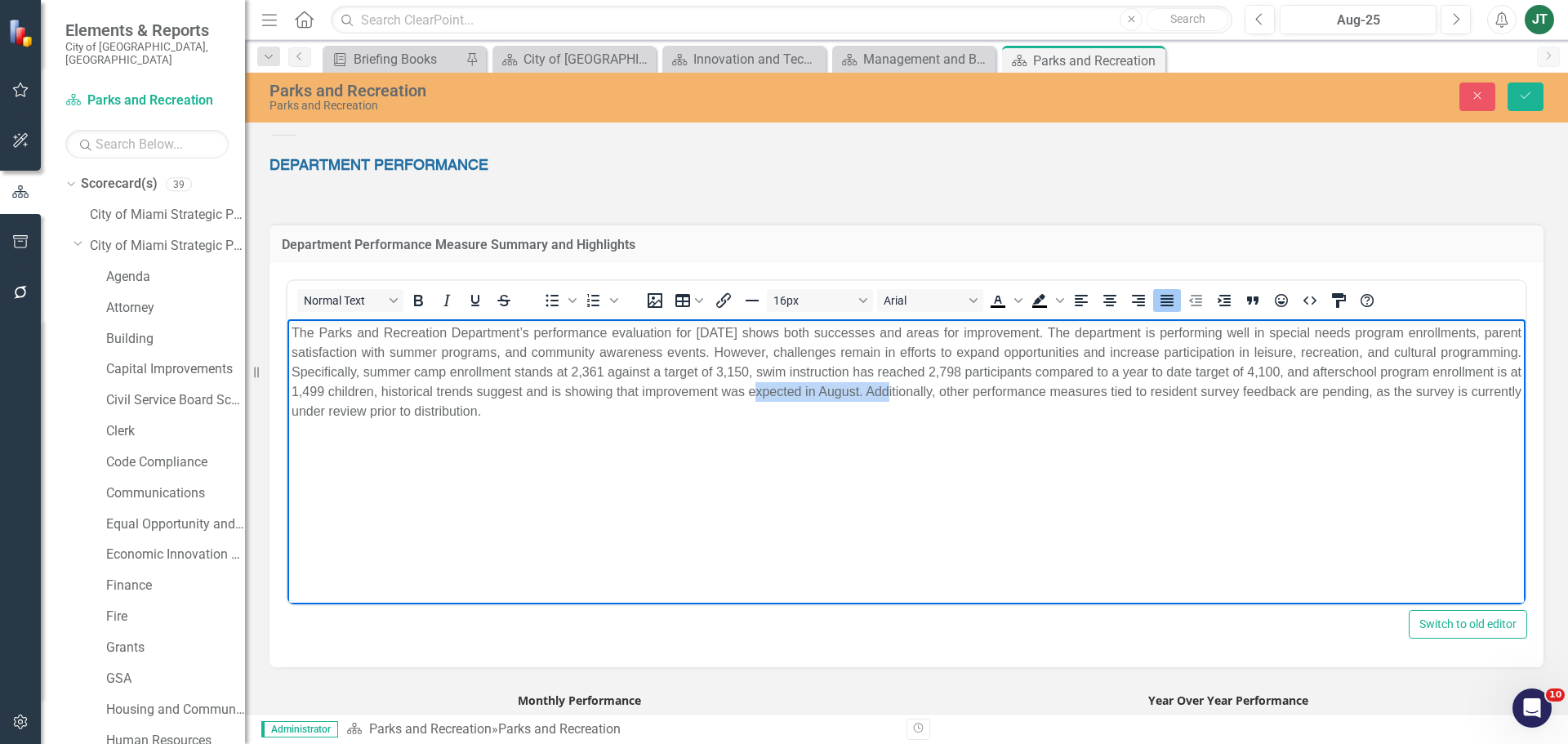
click at [894, 397] on p "The Parks and Recreation Department’s performance evaluation for August 2025 sh…" at bounding box center [906, 372] width 1229 height 98
click at [930, 390] on p "The Parks and Recreation Department’s performance evaluation for August 2025 sh…" at bounding box center [906, 372] width 1229 height 98
click at [1025, 391] on p "The Parks and Recreation Department’s performance evaluation for August 2025 sh…" at bounding box center [906, 372] width 1229 height 98
click at [1033, 389] on p "The Parks and Recreation Department’s performance evaluation for August 2025 sh…" at bounding box center [906, 372] width 1229 height 98
drag, startPoint x: 1033, startPoint y: 389, endPoint x: 749, endPoint y: 395, distance: 284.1
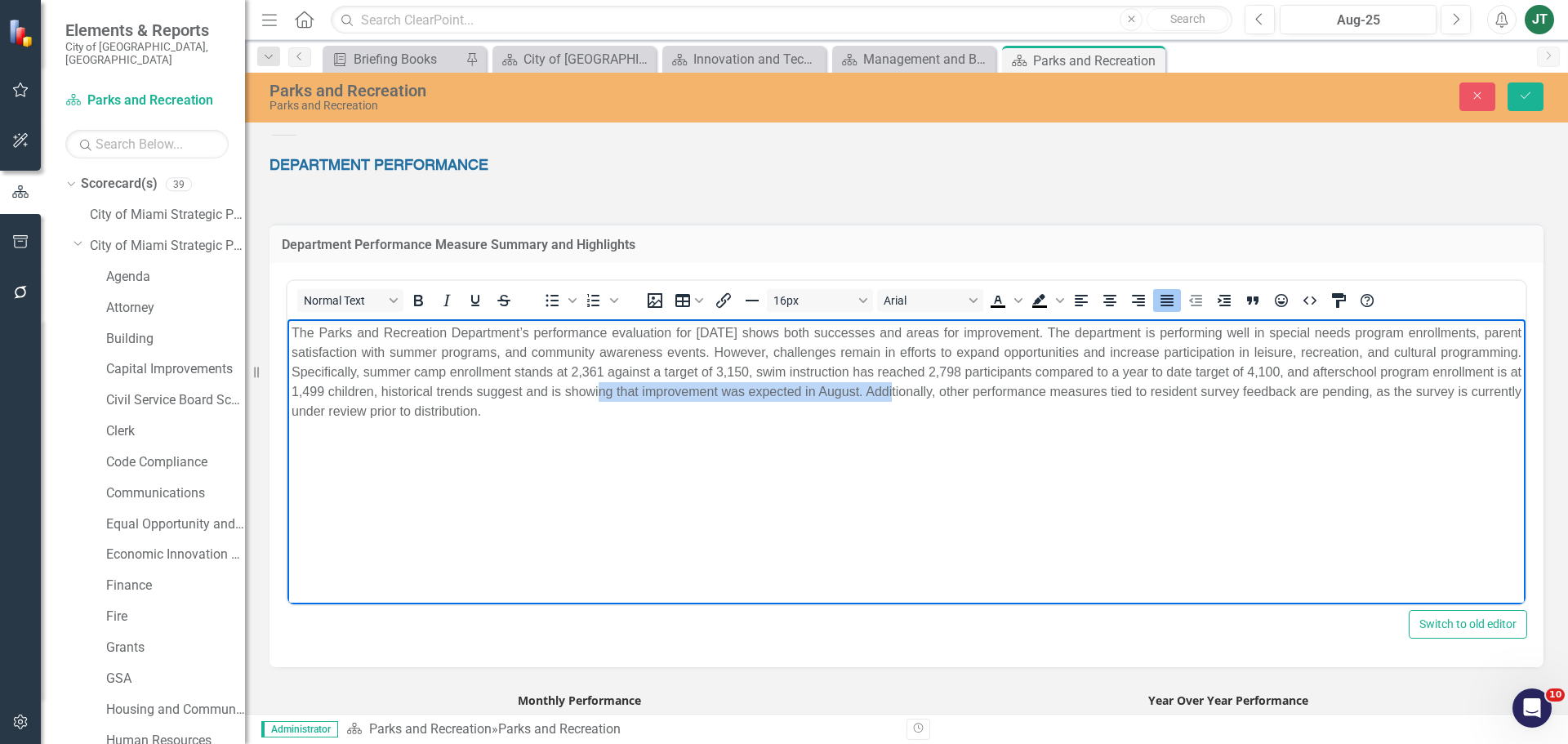
click at [751, 394] on p "The Parks and Recreation Department’s performance evaluation for August 2025 sh…" at bounding box center [906, 372] width 1229 height 98
drag, startPoint x: 731, startPoint y: 390, endPoint x: 697, endPoint y: 415, distance: 42.2
click at [697, 415] on p "The Parks and Recreation Department’s performance evaluation for August 2025 sh…" at bounding box center [906, 372] width 1229 height 98
click at [733, 393] on p "The Parks and Recreation Department’s performance evaluation for August 2025 sh…" at bounding box center [906, 372] width 1229 height 98
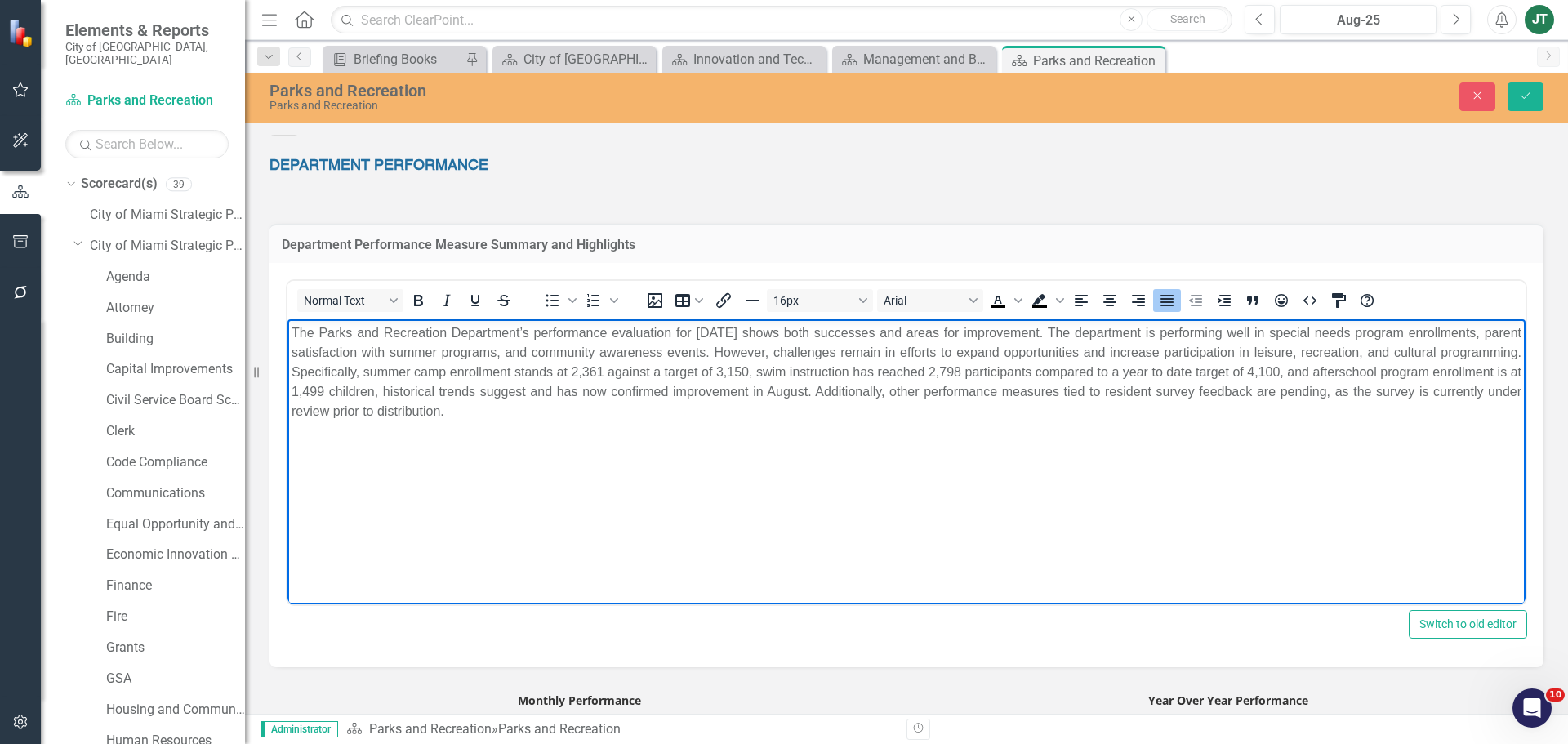
click at [950, 387] on p "The Parks and Recreation Department’s performance evaluation for August 2025 sh…" at bounding box center [906, 372] width 1229 height 98
click at [892, 387] on p "The Parks and Recreation Department’s performance evaluation for August 2025 sh…" at bounding box center [906, 372] width 1229 height 98
drag, startPoint x: 900, startPoint y: 388, endPoint x: 890, endPoint y: 393, distance: 11.2
click at [890, 393] on p "The Parks and Recreation Department’s performance evaluation for August 2025 sh…" at bounding box center [906, 372] width 1229 height 98
click at [1042, 391] on p "The Parks and Recreation Department’s performance evaluation for August 2025 sh…" at bounding box center [906, 372] width 1229 height 98
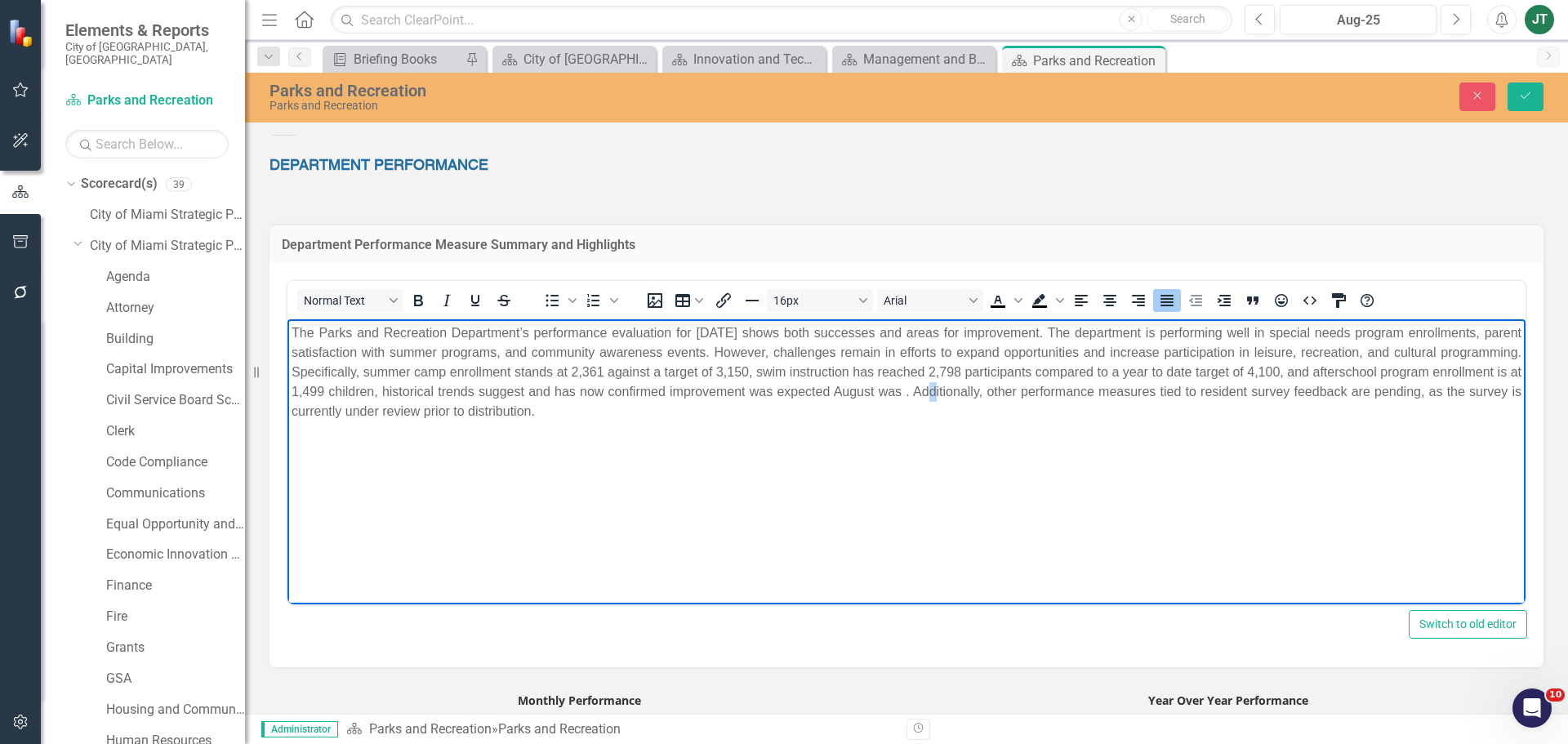
click at [1042, 391] on p "The Parks and Recreation Department’s performance evaluation for August 2025 sh…" at bounding box center [906, 372] width 1229 height 98
click at [993, 390] on p "The Parks and Recreation Department’s performance evaluation for August 2025 sh…" at bounding box center [906, 372] width 1229 height 98
drag, startPoint x: 984, startPoint y: 393, endPoint x: 903, endPoint y: 399, distance: 81.2
click at [903, 399] on p "The Parks and Recreation Department’s performance evaluation for August 2025 sh…" at bounding box center [906, 372] width 1229 height 98
click at [949, 390] on p "The Parks and Recreation Department’s performance evaluation for August 2025 sh…" at bounding box center [906, 372] width 1229 height 98
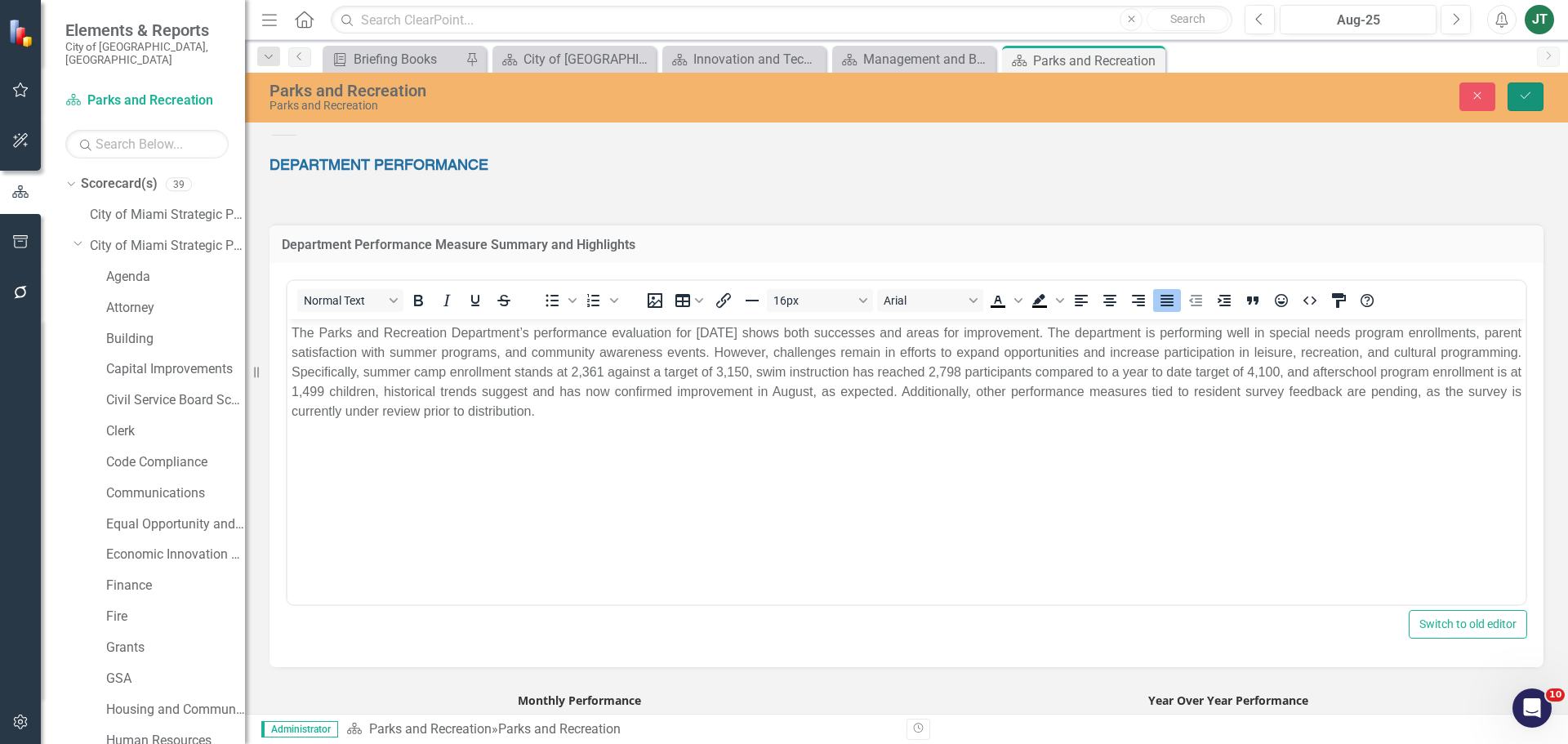
click at [1520, 103] on button "Save" at bounding box center [1526, 97] width 36 height 29
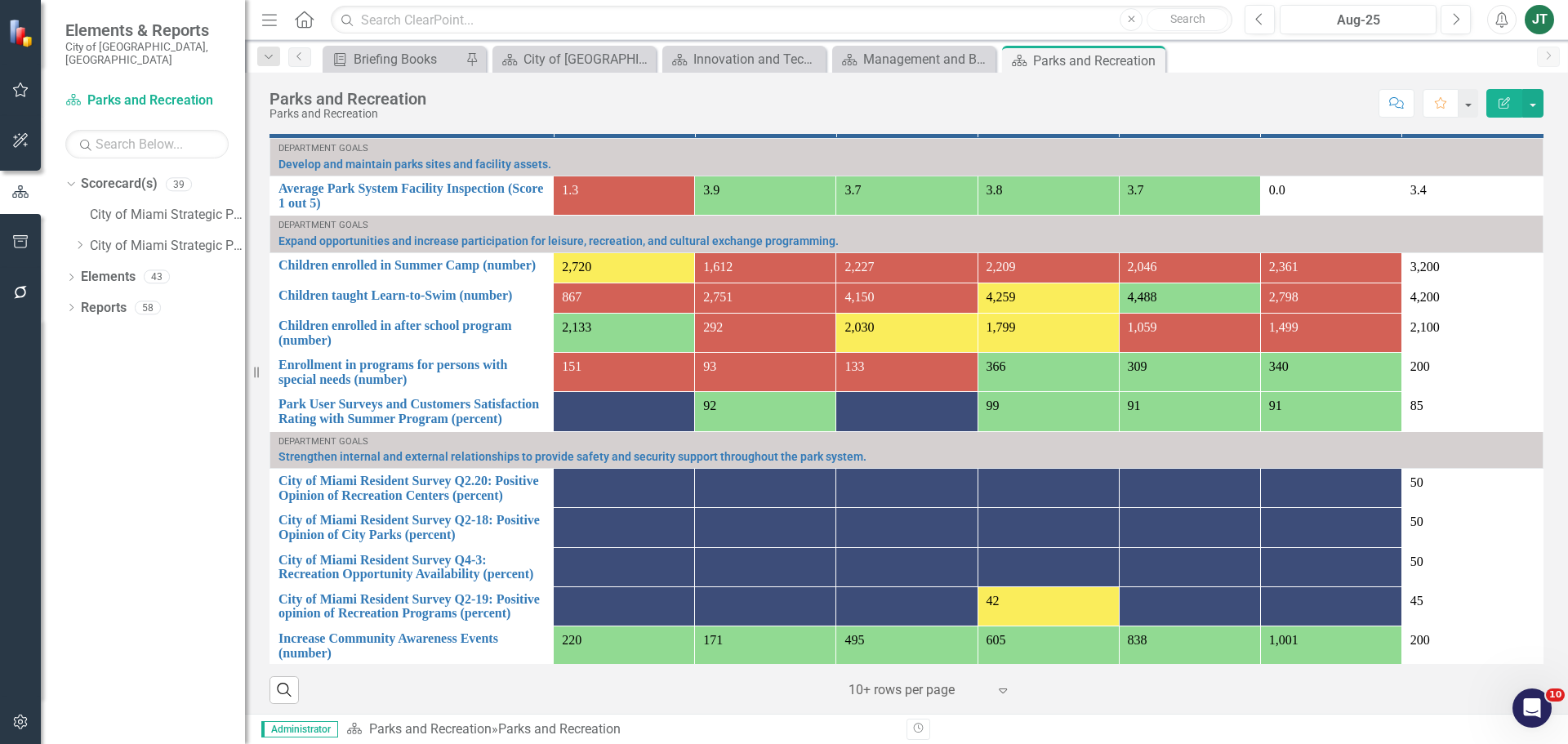
scroll to position [2, 0]
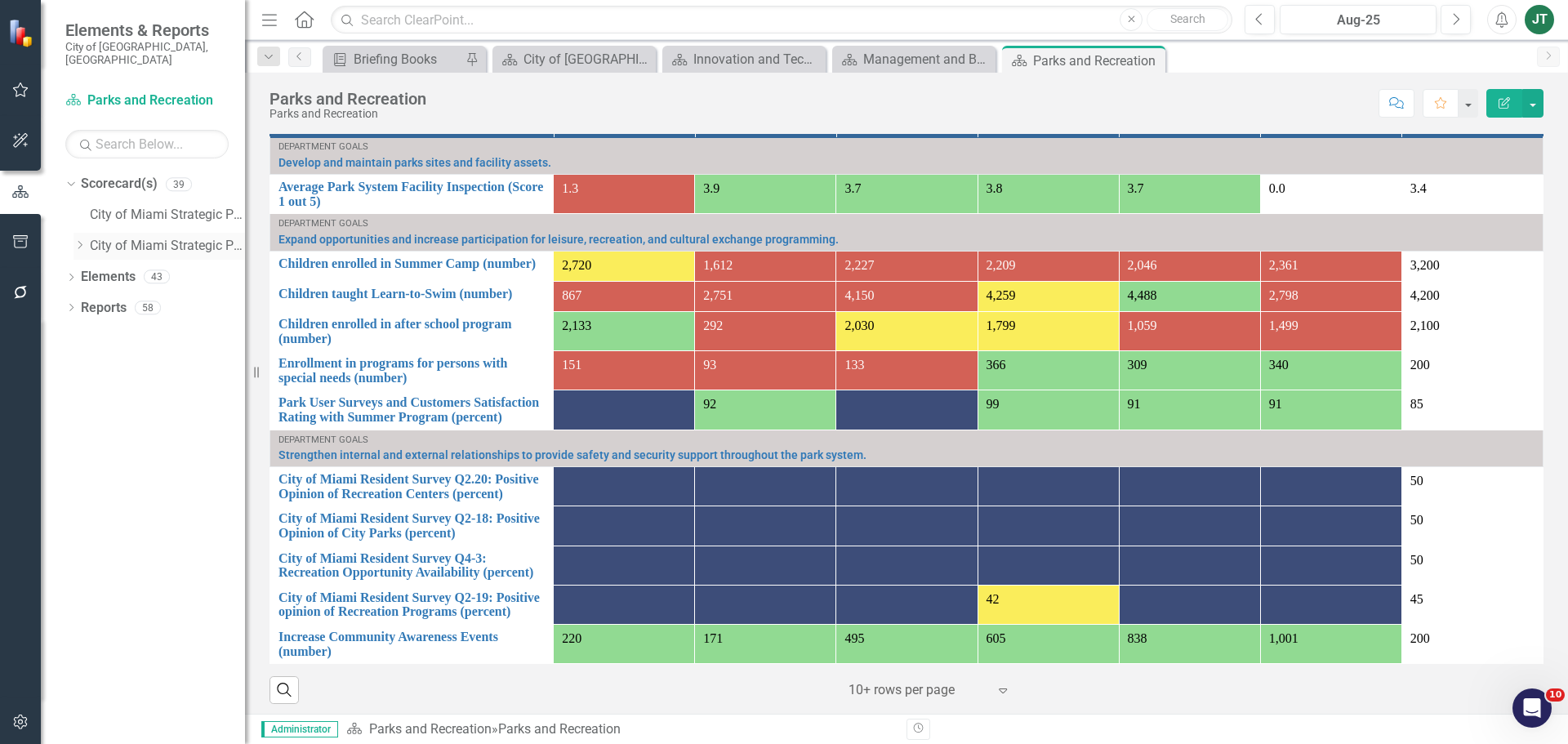
drag, startPoint x: 83, startPoint y: 232, endPoint x: 84, endPoint y: 243, distance: 11.0
click at [83, 240] on icon "Dropdown" at bounding box center [79, 245] width 12 height 10
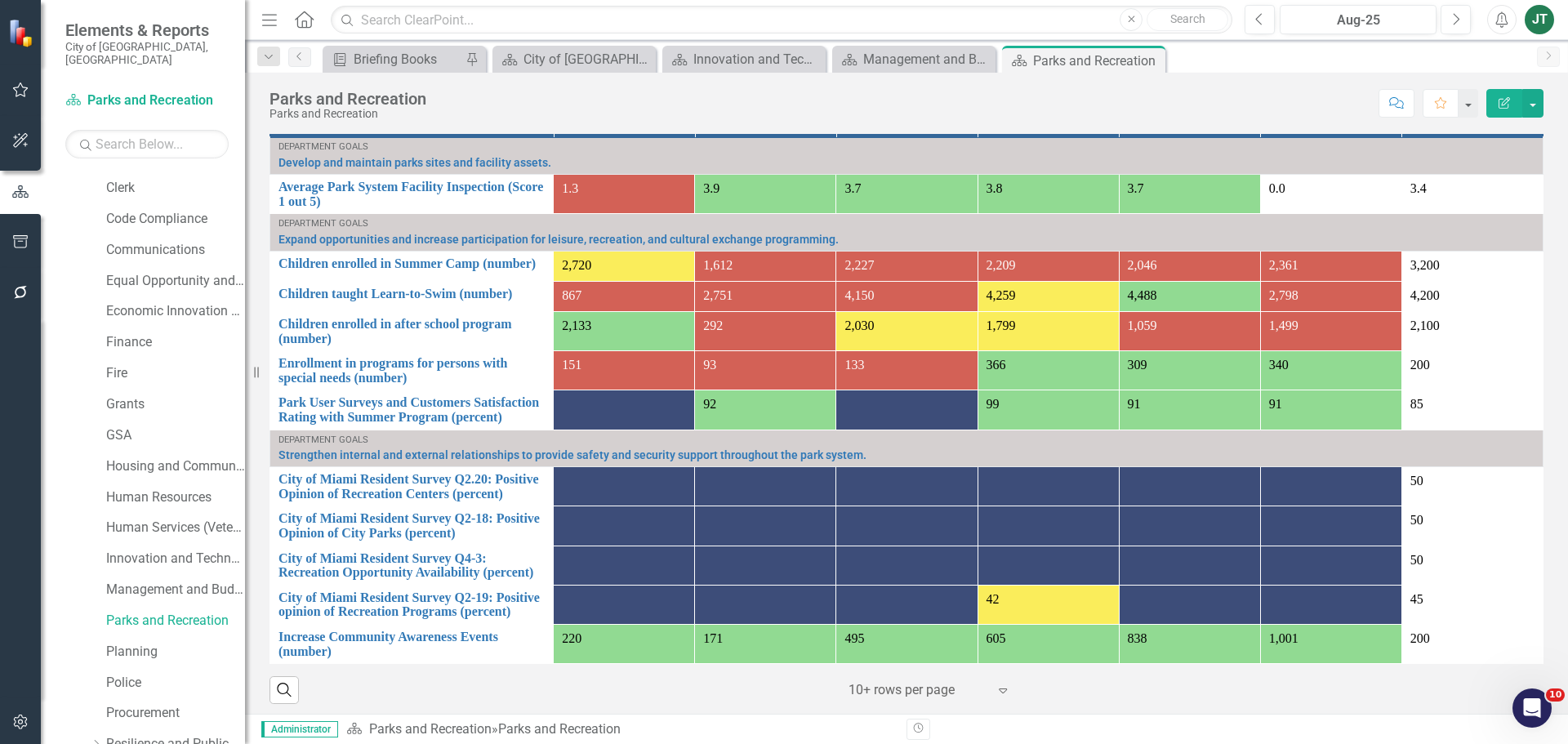
scroll to position [245, 0]
click at [130, 641] on link "Planning" at bounding box center [175, 650] width 139 height 19
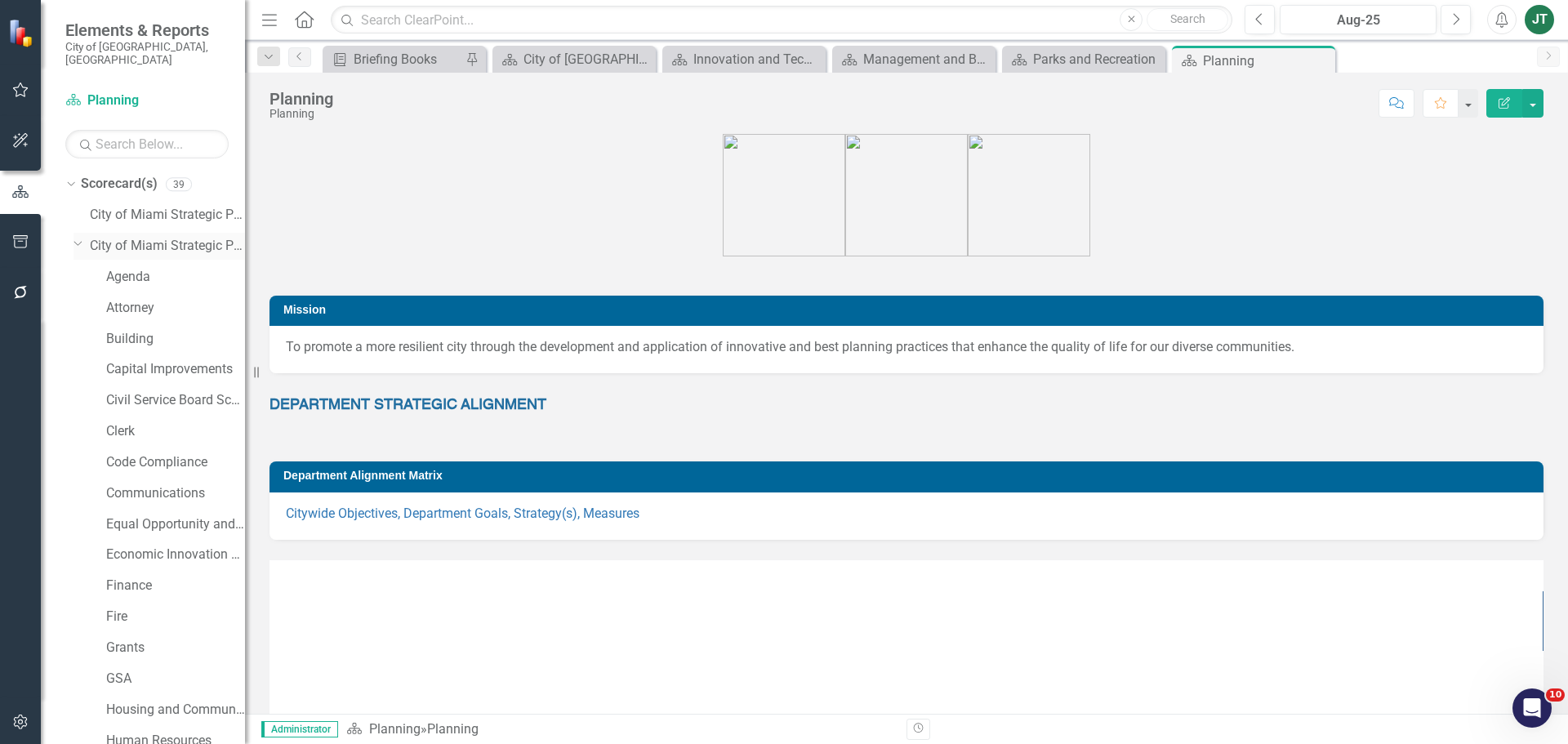
click at [77, 237] on icon "Dropdown" at bounding box center [78, 243] width 10 height 12
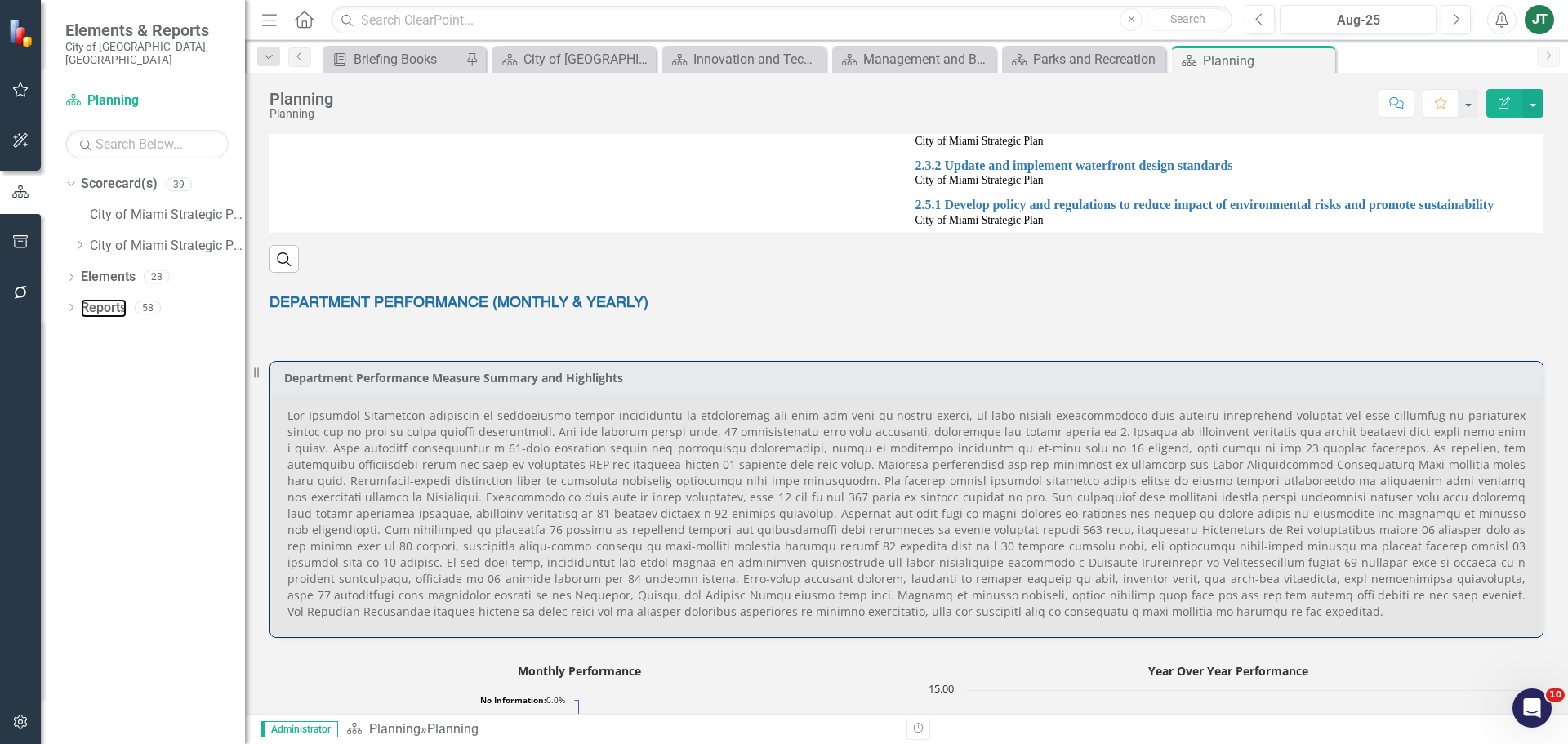
scroll to position [817, 0]
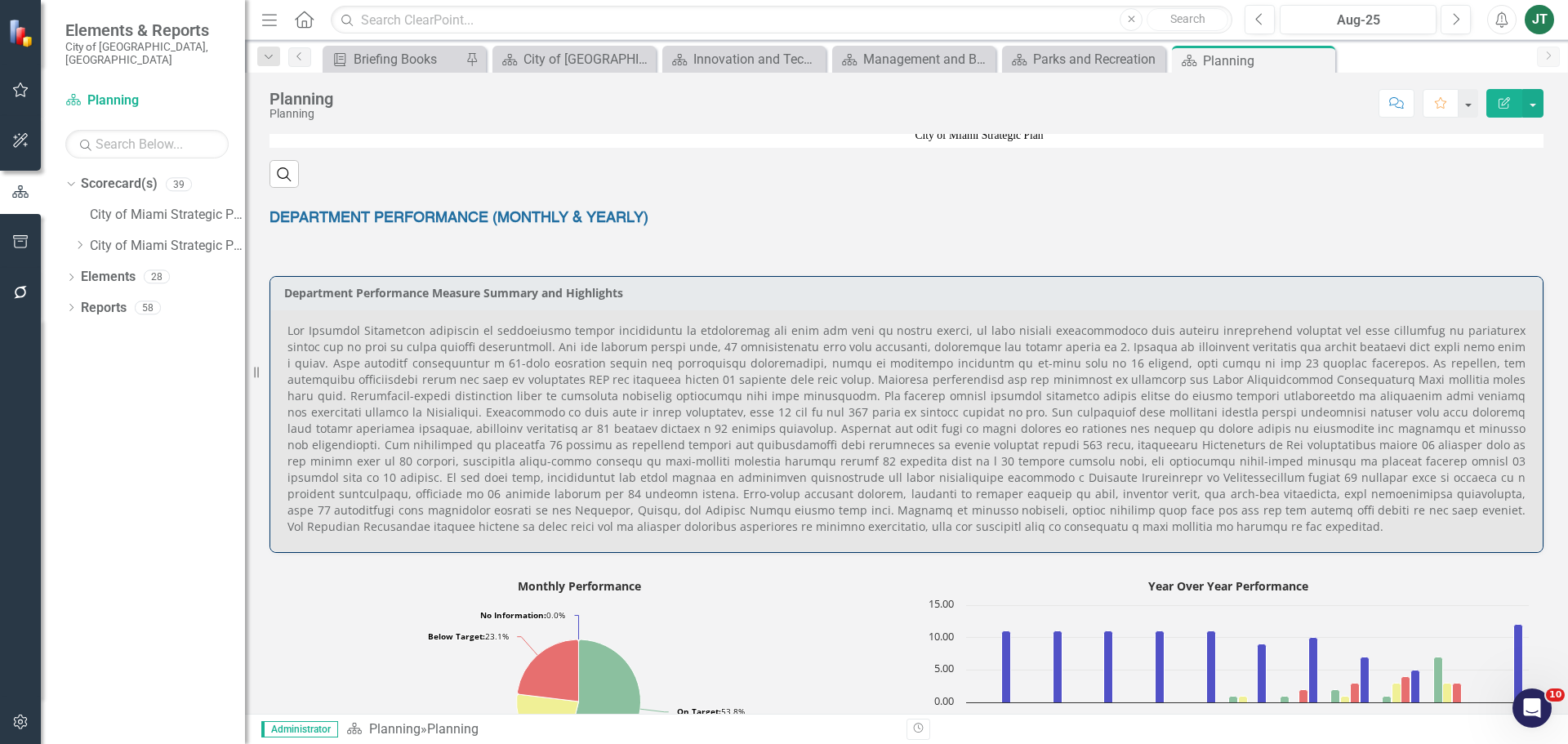
click at [655, 337] on p at bounding box center [906, 428] width 1238 height 212
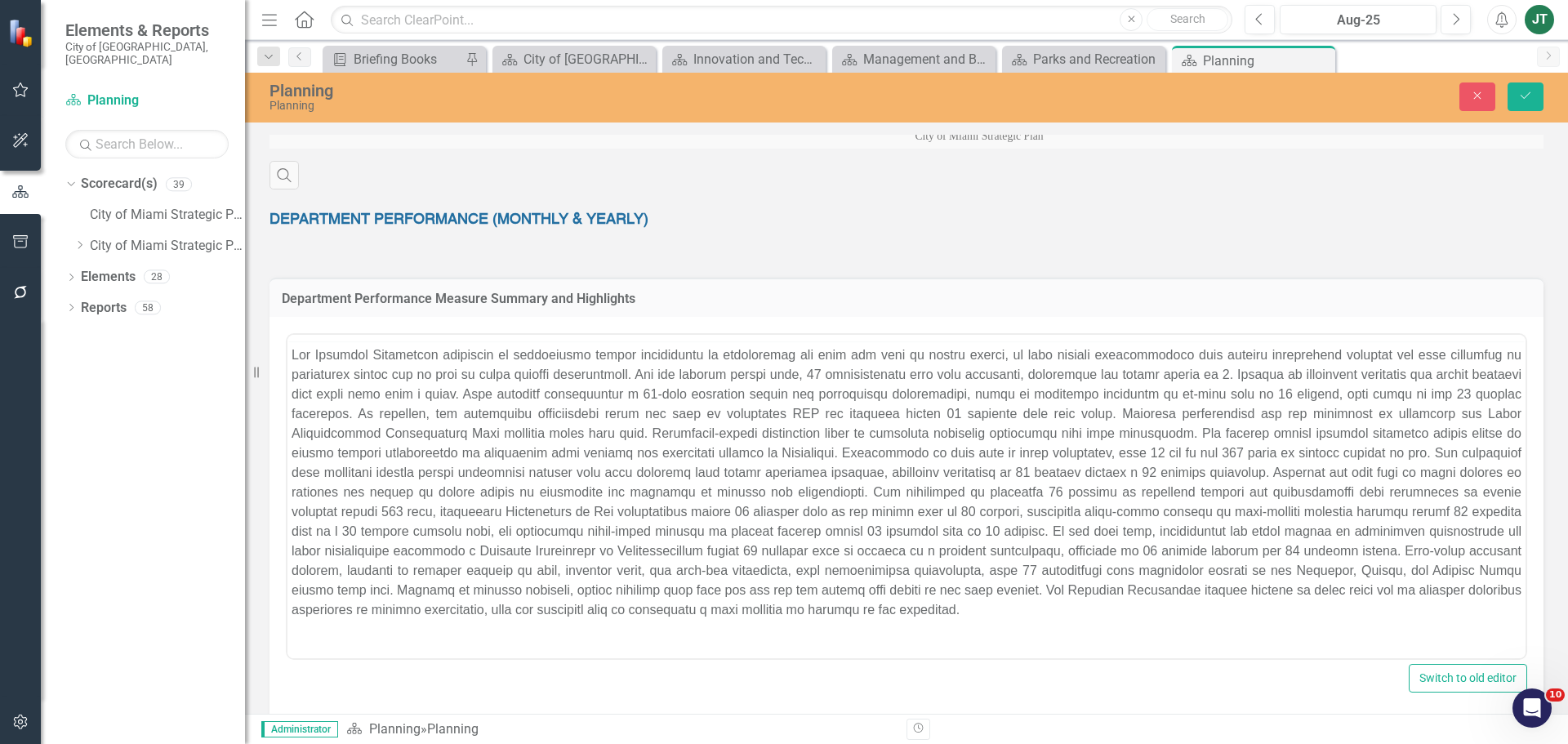
scroll to position [0, 0]
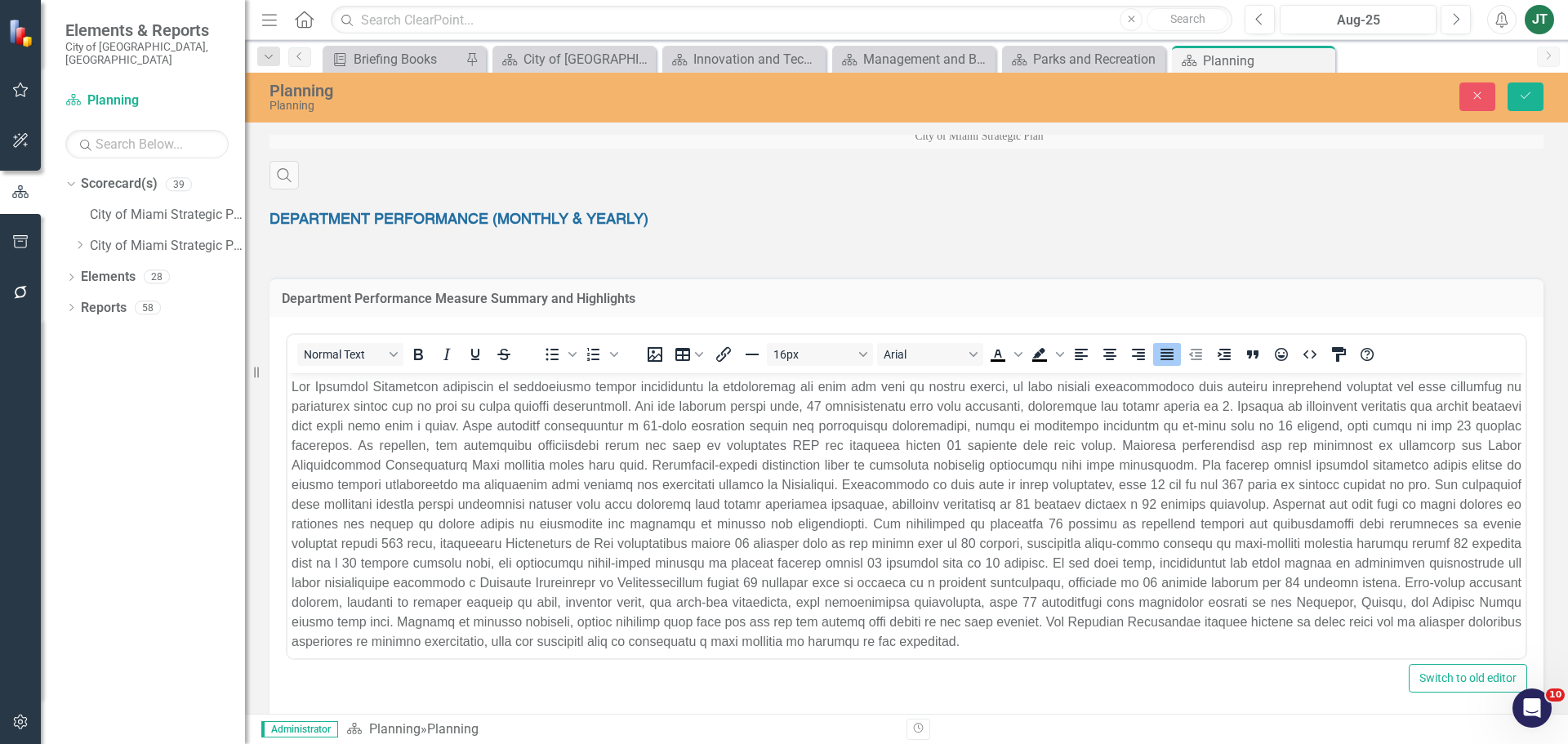
drag, startPoint x: 686, startPoint y: 412, endPoint x: 696, endPoint y: 412, distance: 10.0
click at [688, 412] on p "Rich Text Area. Press ALT-0 for help." at bounding box center [906, 514] width 1229 height 274
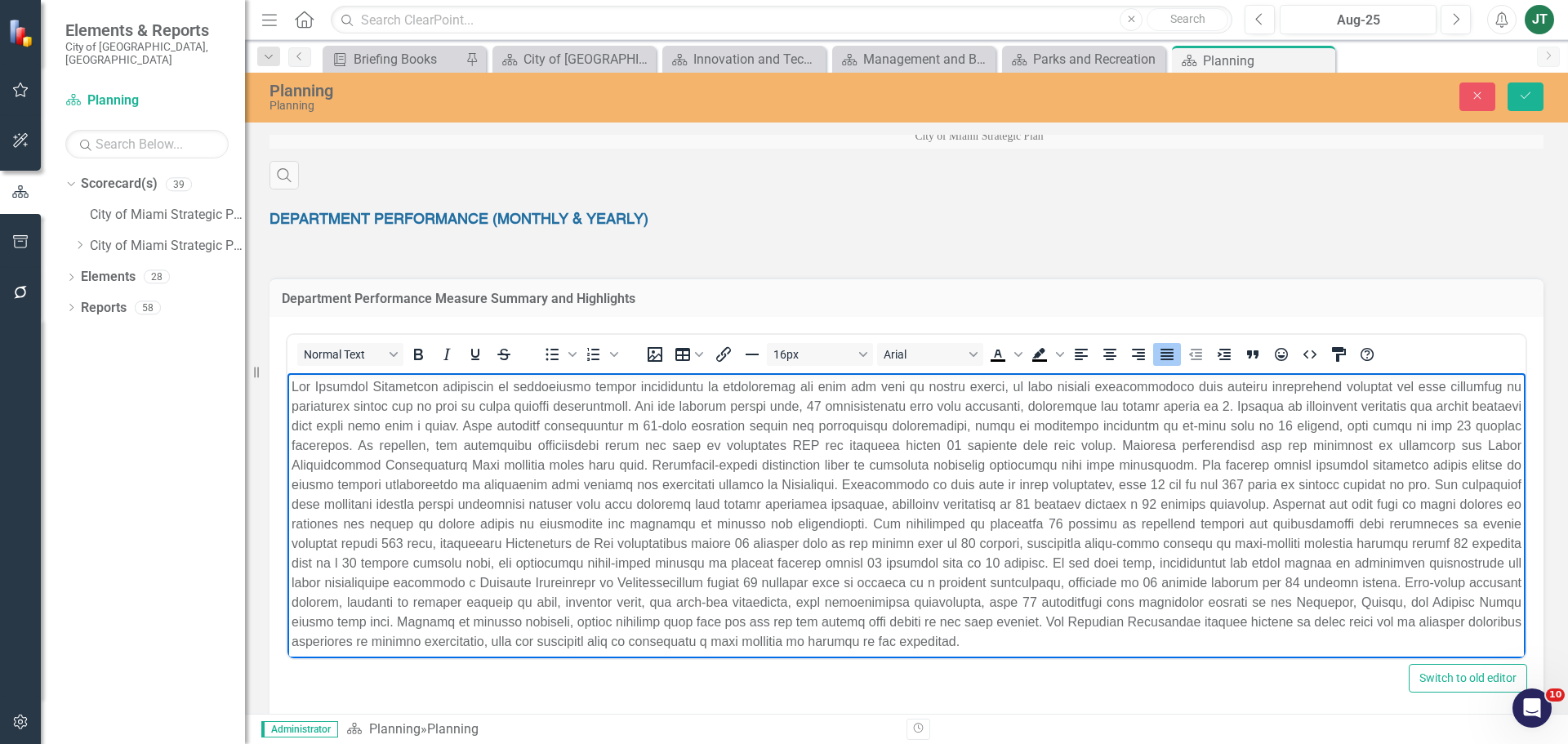
click at [826, 400] on p "Rich Text Area. Press ALT-0 for help." at bounding box center [906, 514] width 1229 height 274
click at [1319, 421] on p "Rich Text Area. Press ALT-0 for help." at bounding box center [906, 514] width 1229 height 274
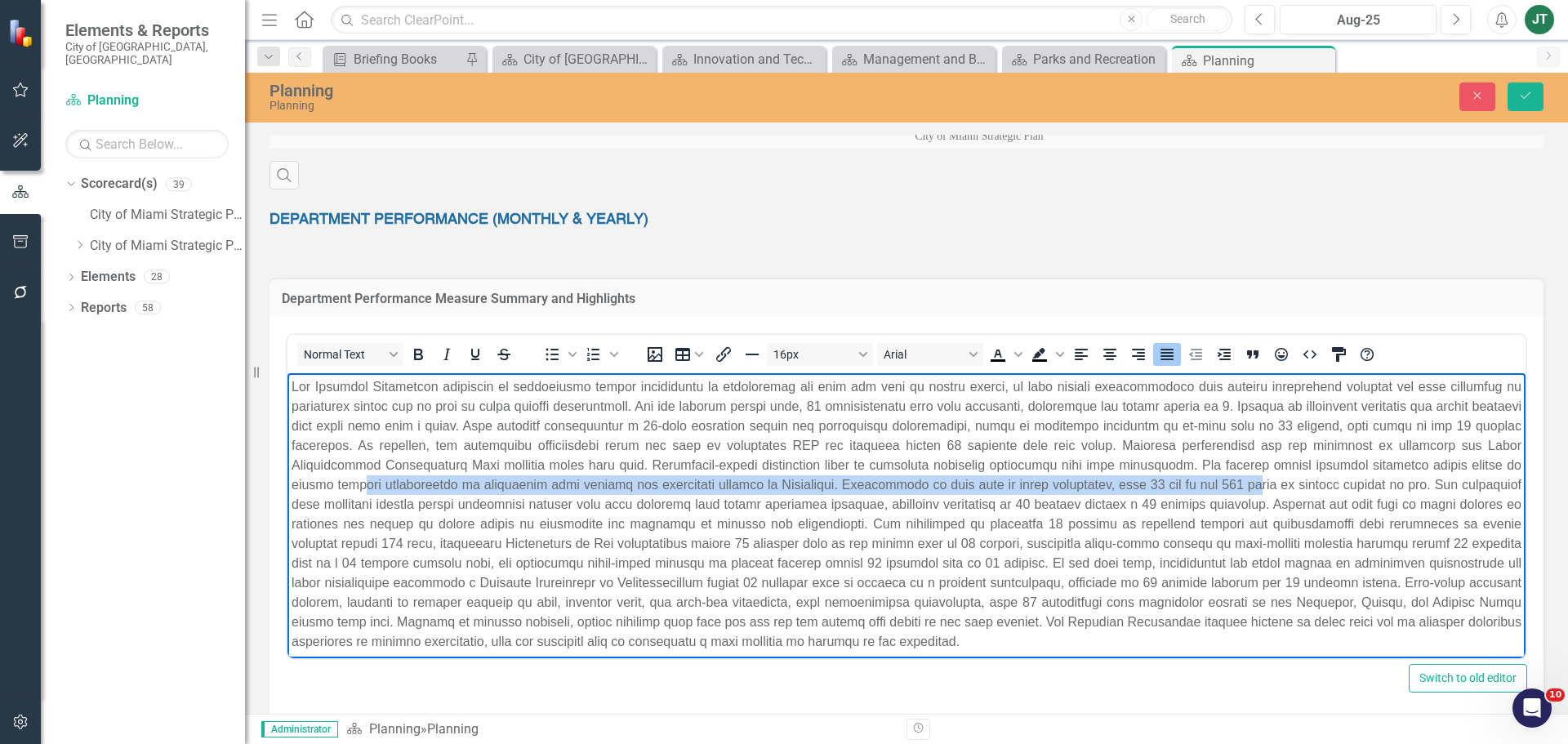
drag, startPoint x: 449, startPoint y: 491, endPoint x: 1286, endPoint y: 490, distance: 837.0
click at [1286, 490] on p "Rich Text Area. Press ALT-0 for help." at bounding box center [906, 514] width 1229 height 274
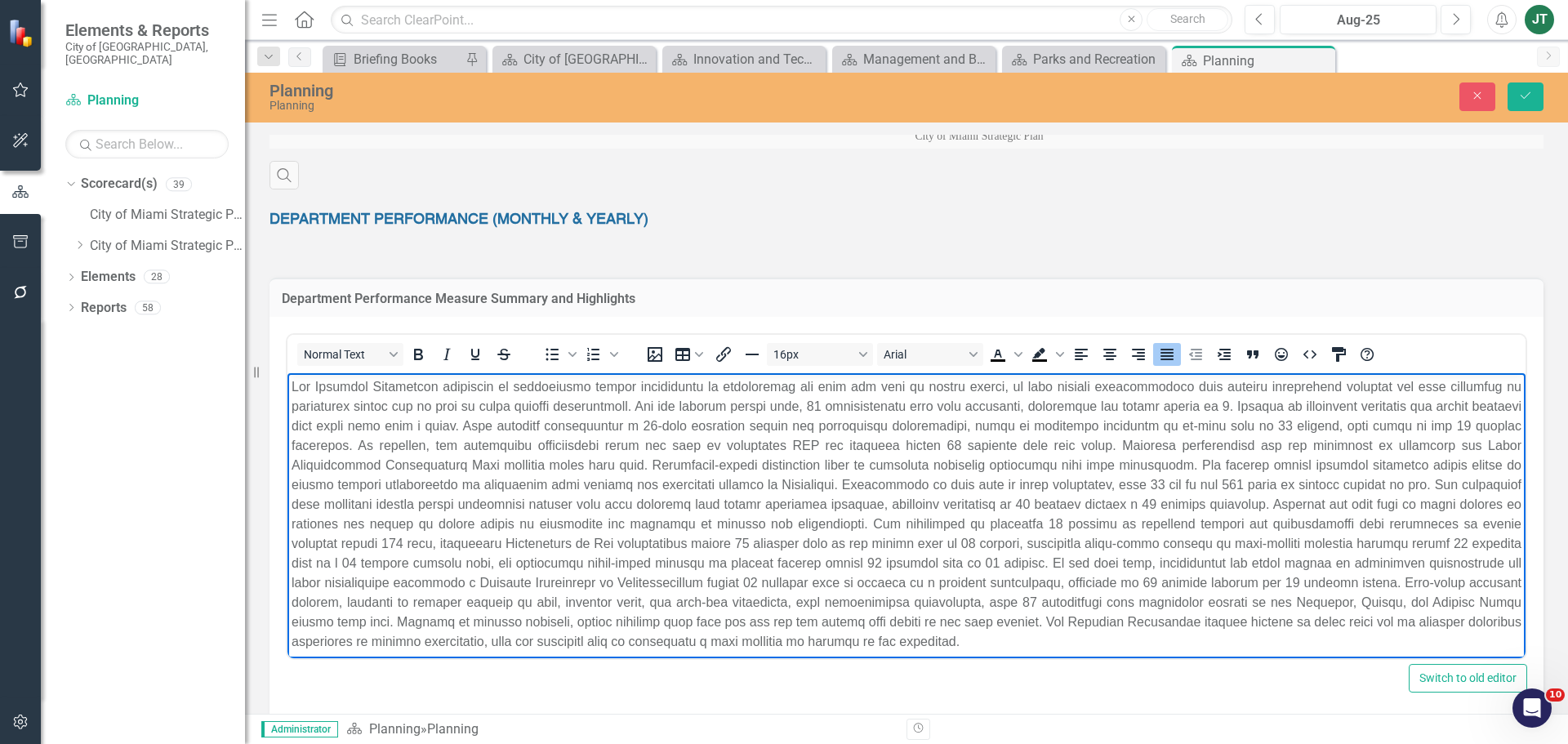
click at [1158, 498] on p "Rich Text Area. Press ALT-0 for help." at bounding box center [906, 514] width 1229 height 274
click at [1182, 485] on p "Rich Text Area. Press ALT-0 for help." at bounding box center [906, 514] width 1229 height 274
drag, startPoint x: 1182, startPoint y: 485, endPoint x: 1173, endPoint y: 488, distance: 9.5
click at [1173, 488] on p "Rich Text Area. Press ALT-0 for help." at bounding box center [906, 514] width 1229 height 274
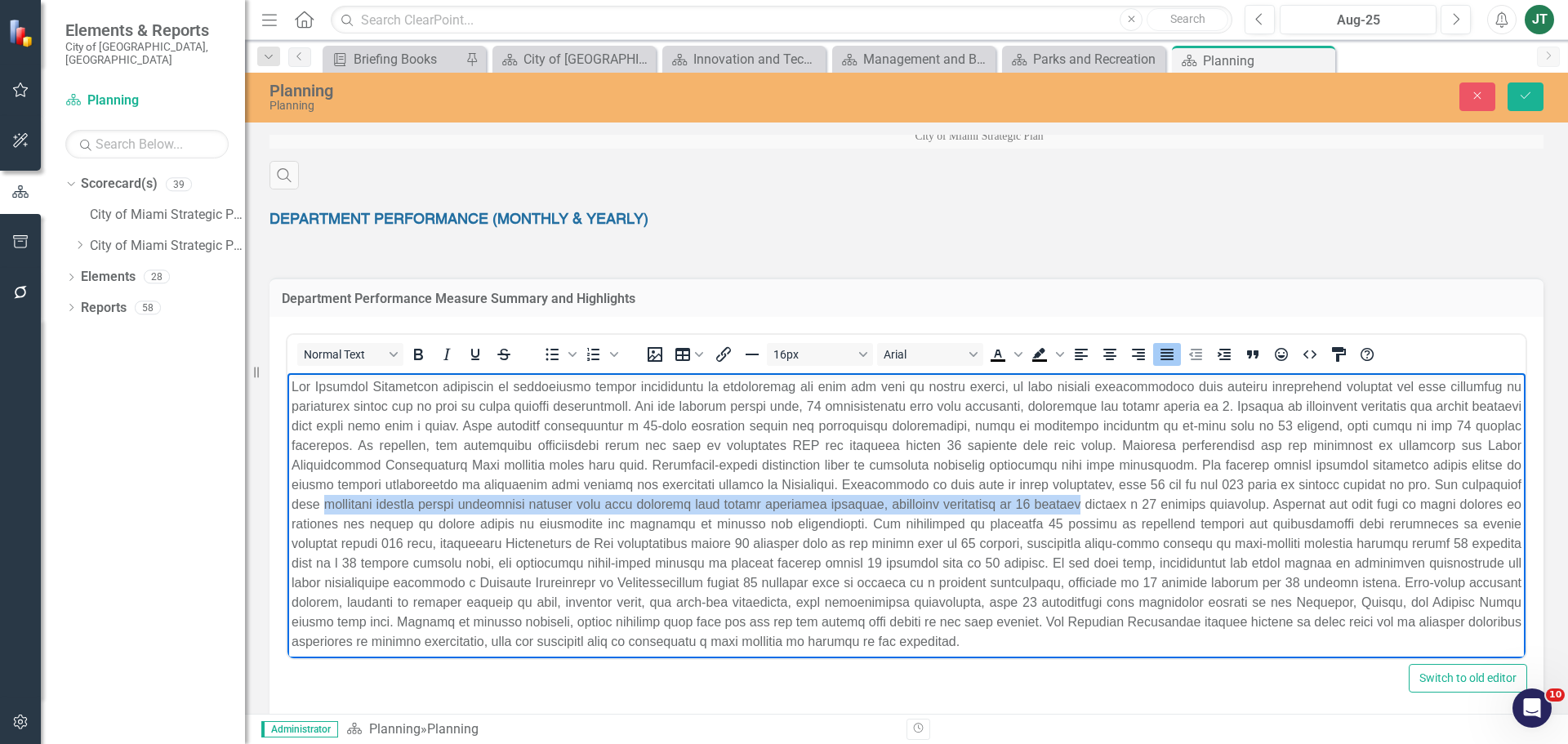
drag, startPoint x: 393, startPoint y: 506, endPoint x: 1153, endPoint y: 508, distance: 760.0
click at [1153, 508] on p "Rich Text Area. Press ALT-0 for help." at bounding box center [906, 514] width 1229 height 274
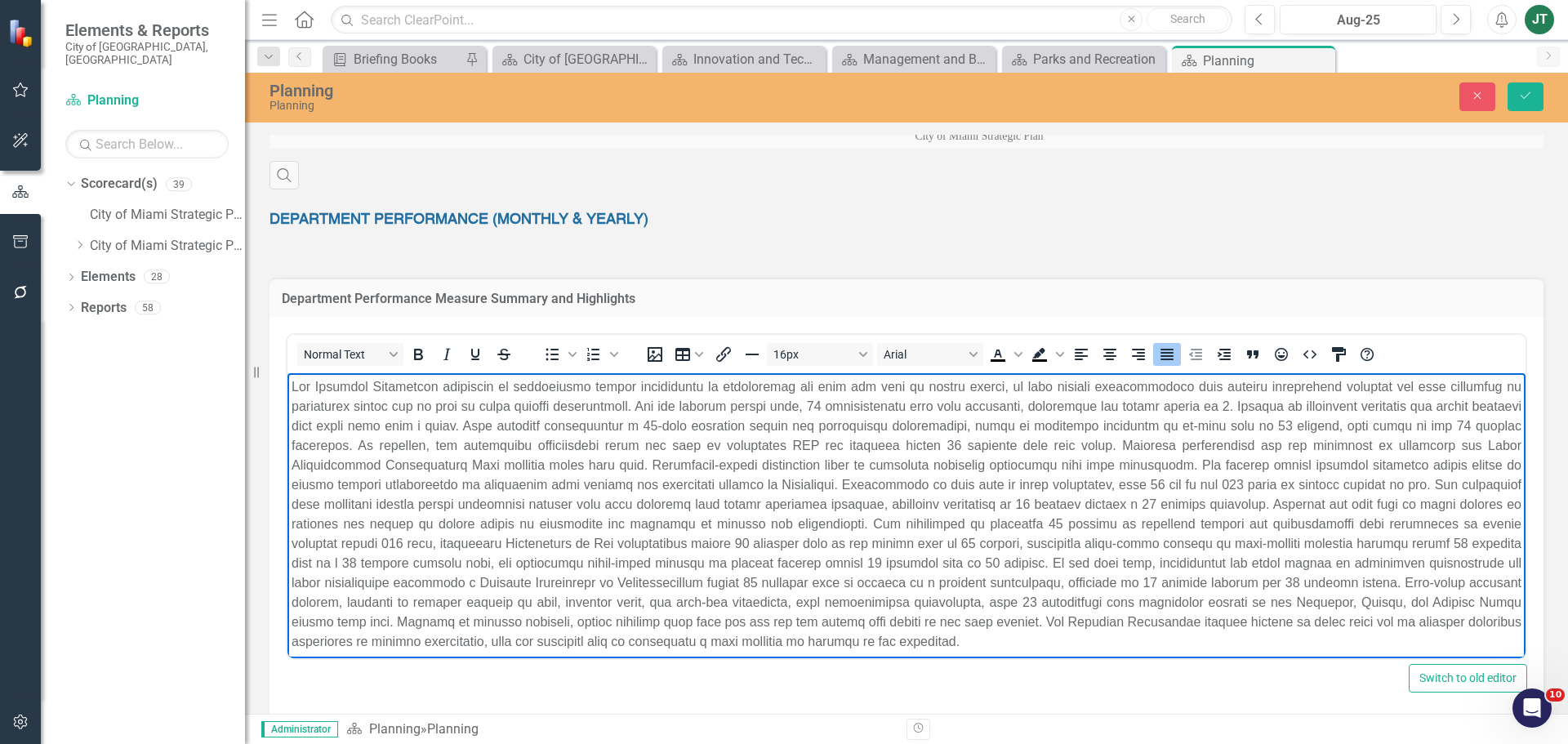
click at [1237, 518] on p "Rich Text Area. Press ALT-0 for help." at bounding box center [906, 514] width 1229 height 274
click at [1157, 516] on p "Rich Text Area. Press ALT-0 for help." at bounding box center [906, 514] width 1229 height 274
click at [1070, 536] on p "Rich Text Area. Press ALT-0 for help." at bounding box center [906, 514] width 1229 height 274
click at [1089, 538] on p "Rich Text Area. Press ALT-0 for help." at bounding box center [906, 514] width 1229 height 274
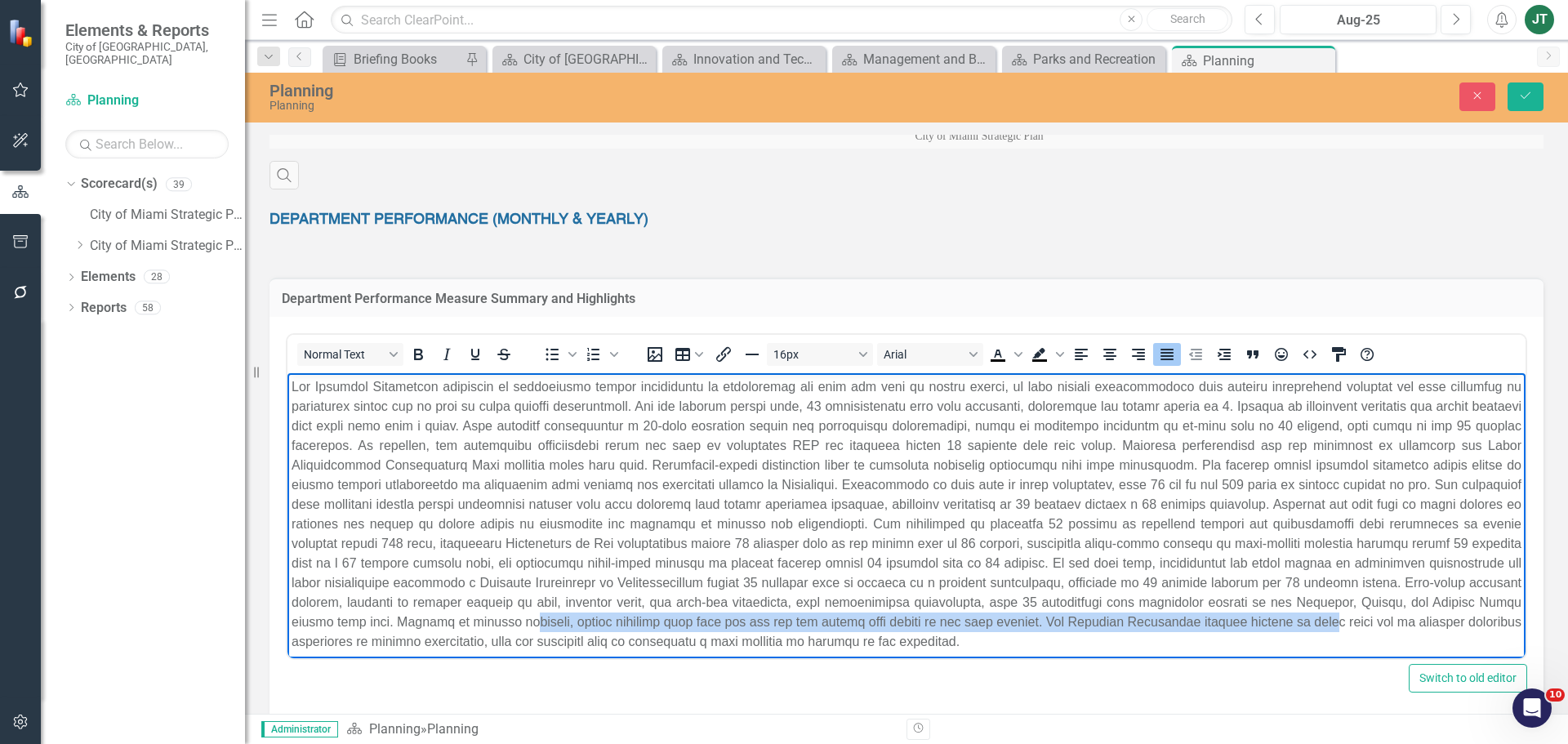
drag, startPoint x: 616, startPoint y: 617, endPoint x: 1416, endPoint y: 618, distance: 800.0
click at [1416, 618] on p "Rich Text Area. Press ALT-0 for help." at bounding box center [906, 514] width 1229 height 274
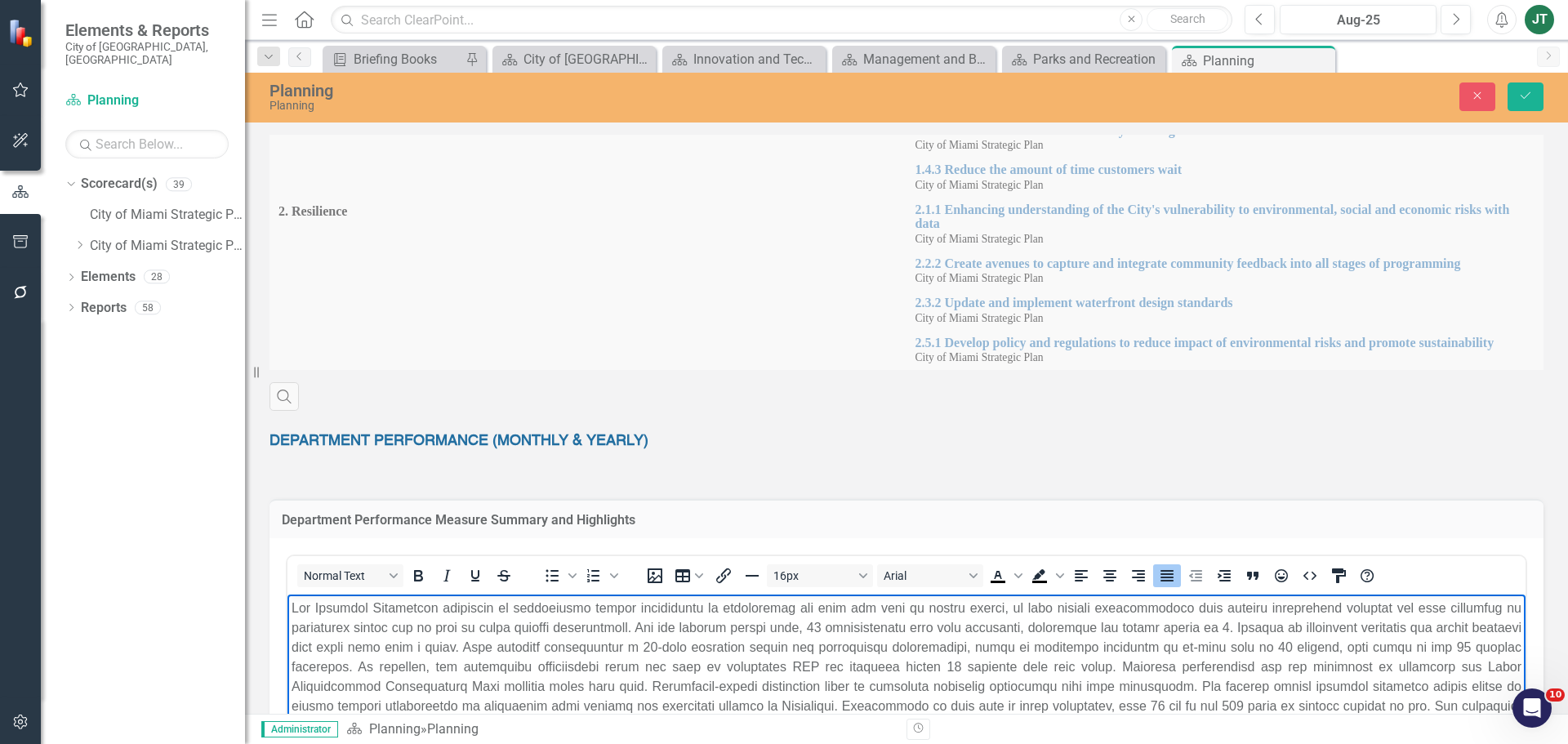
scroll to position [571, 0]
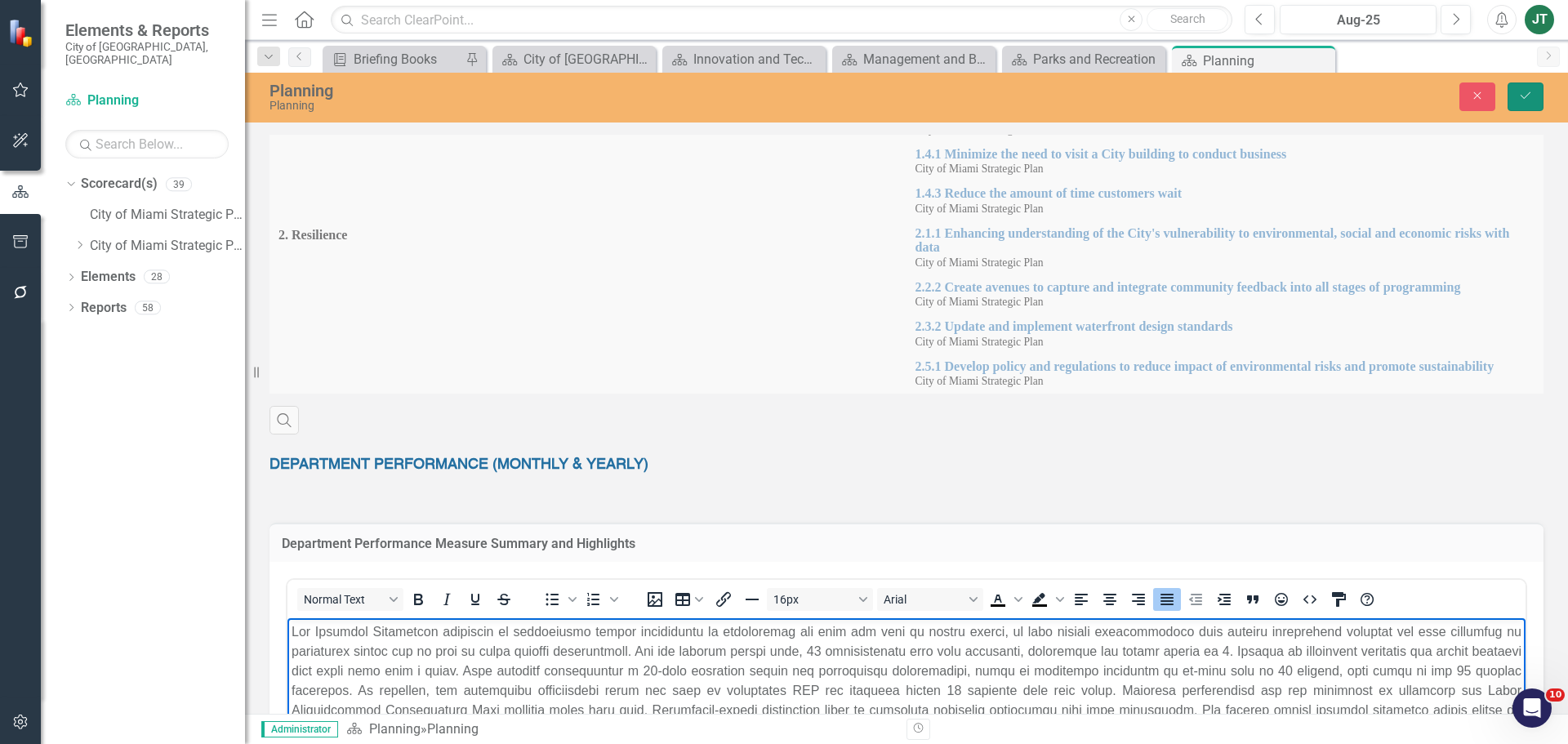
click at [1522, 94] on icon "Save" at bounding box center [1525, 96] width 14 height 11
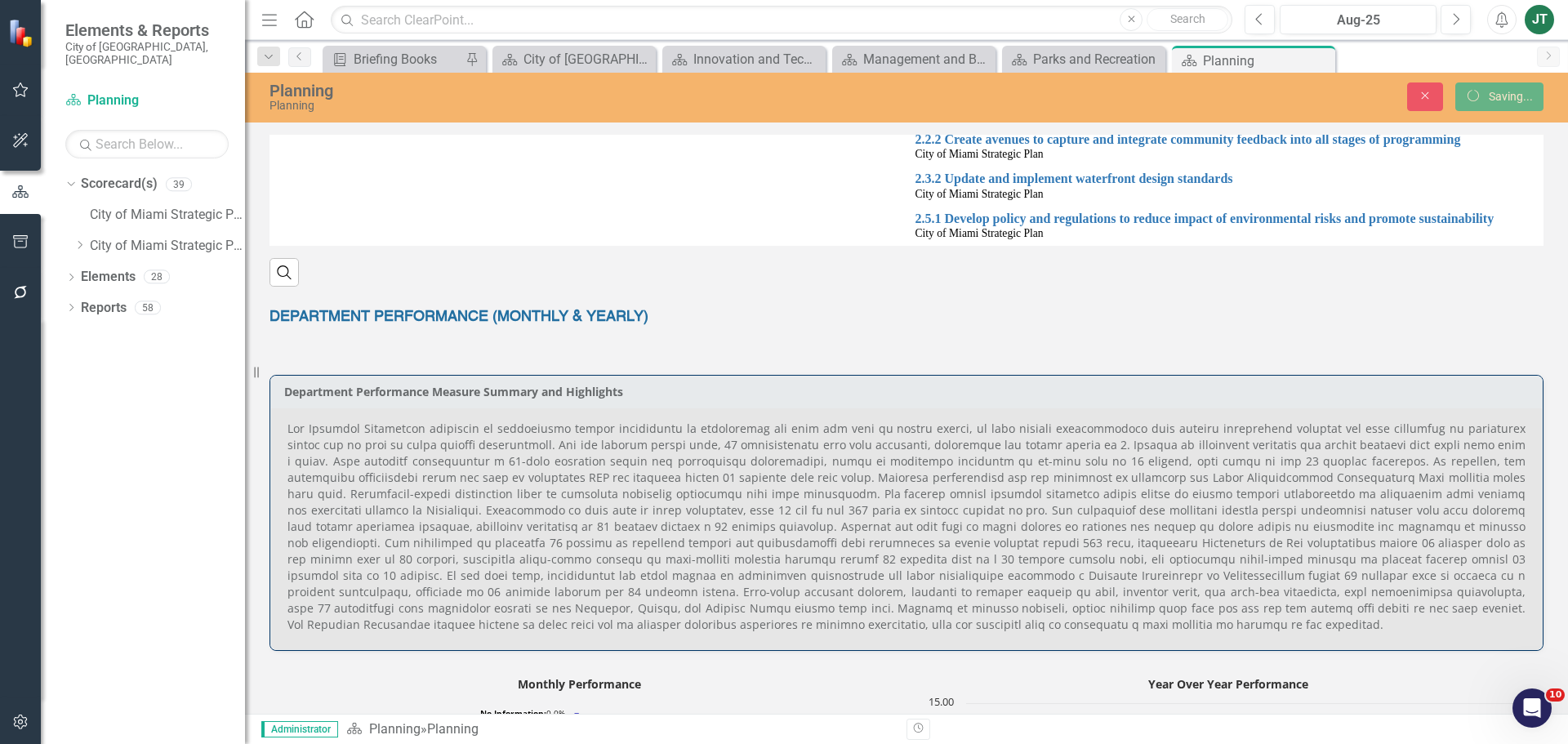
scroll to position [230, 0]
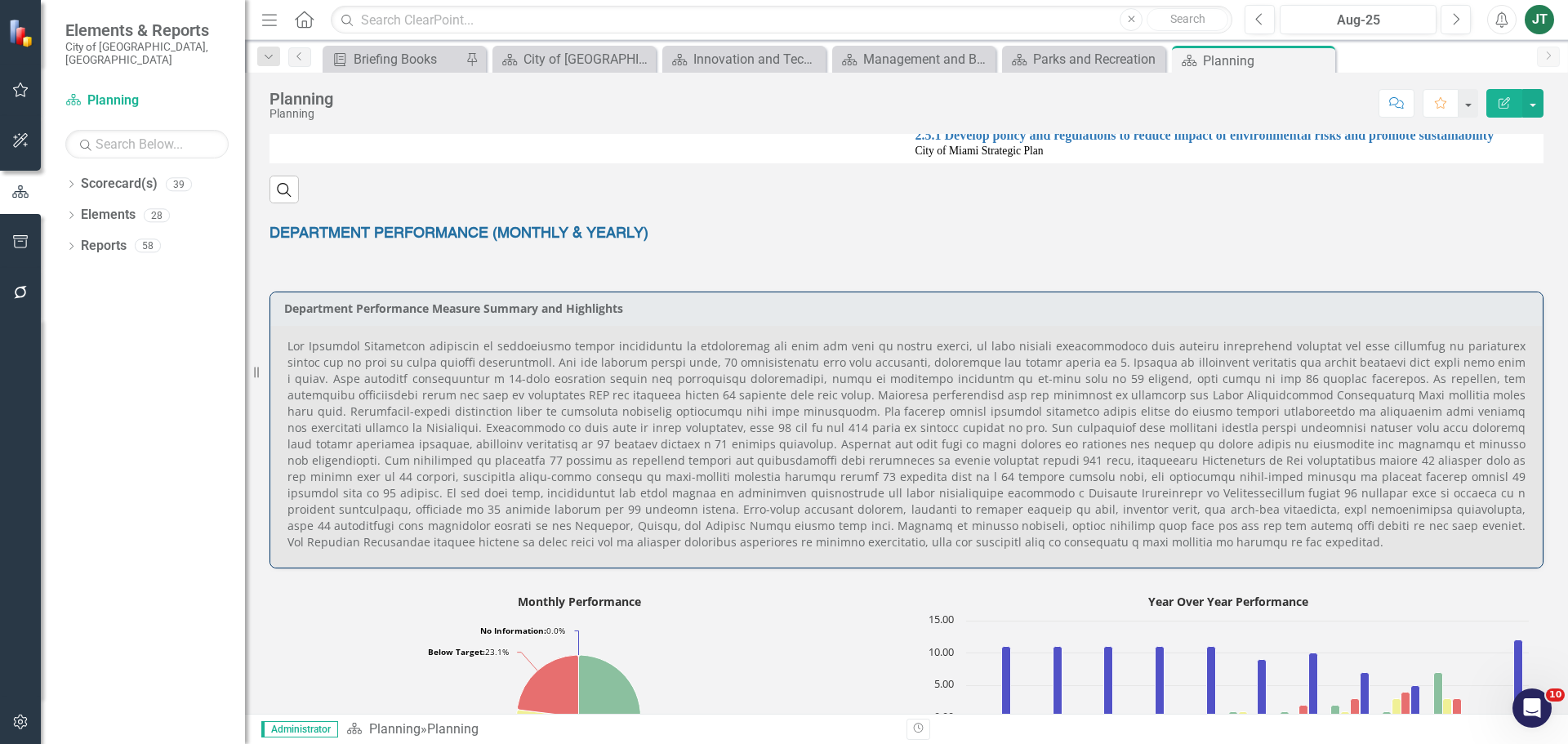
scroll to position [883, 0]
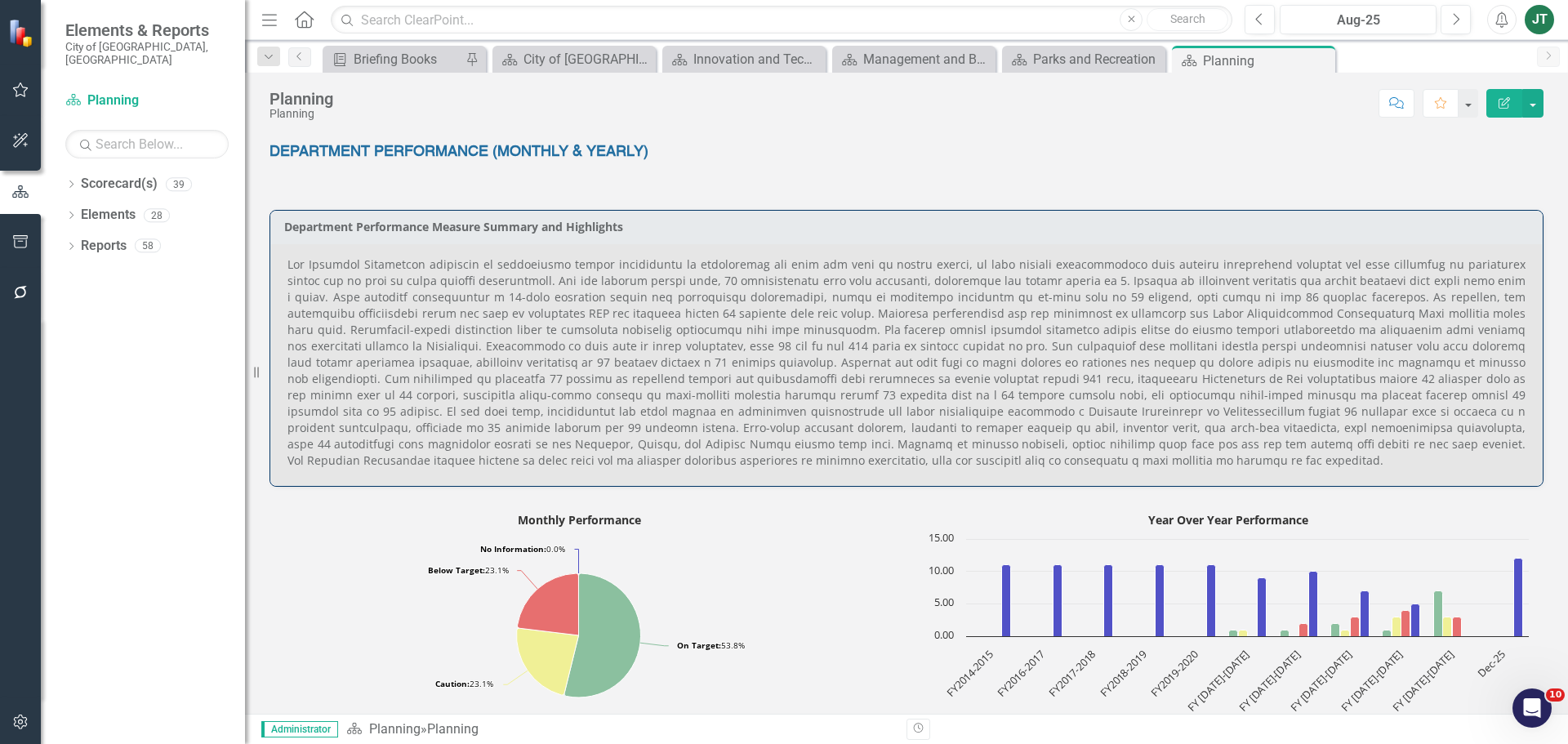
click at [1205, 330] on p at bounding box center [906, 362] width 1238 height 212
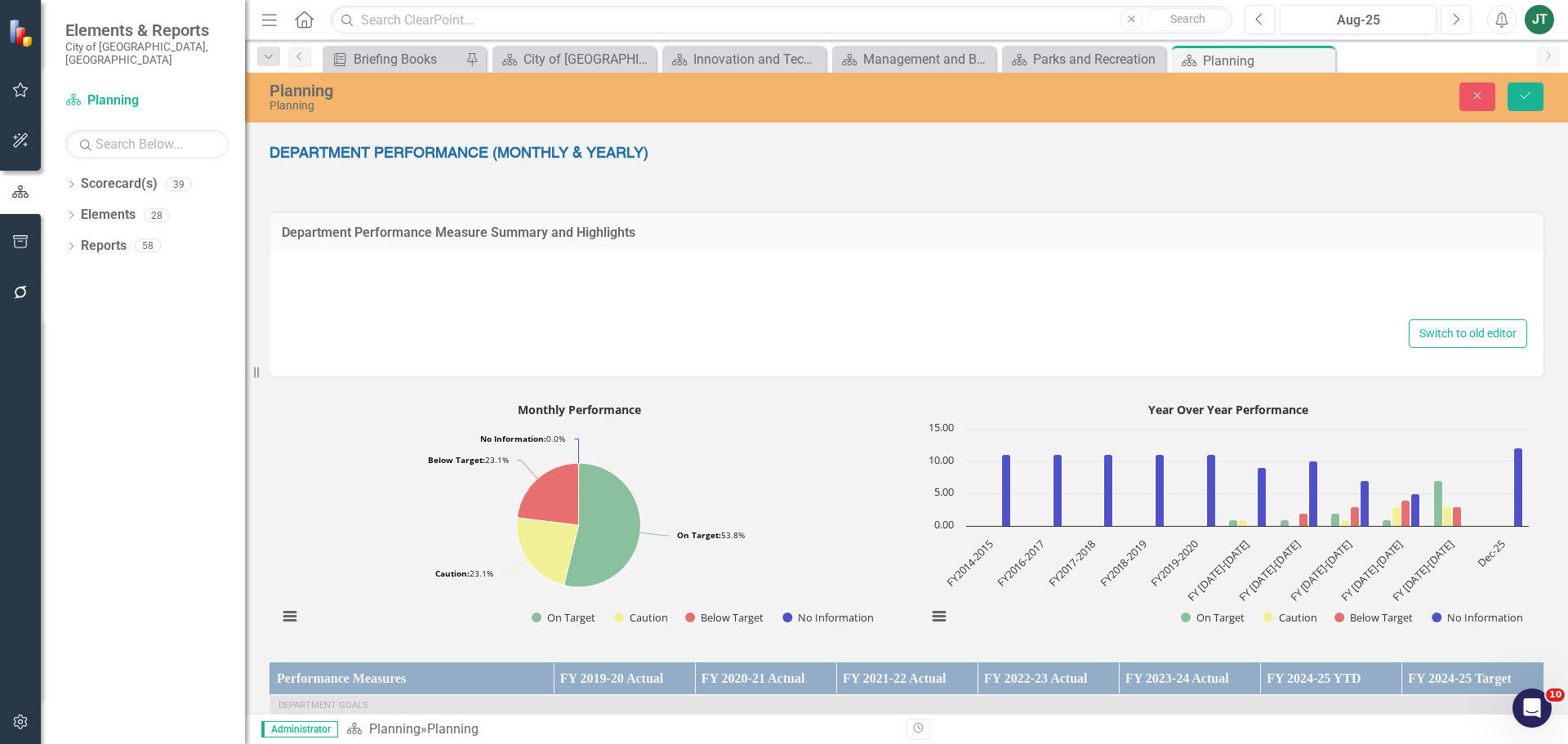
type textarea "<p style="text-align: justify;">The Planning Department continues to demonstrat…"
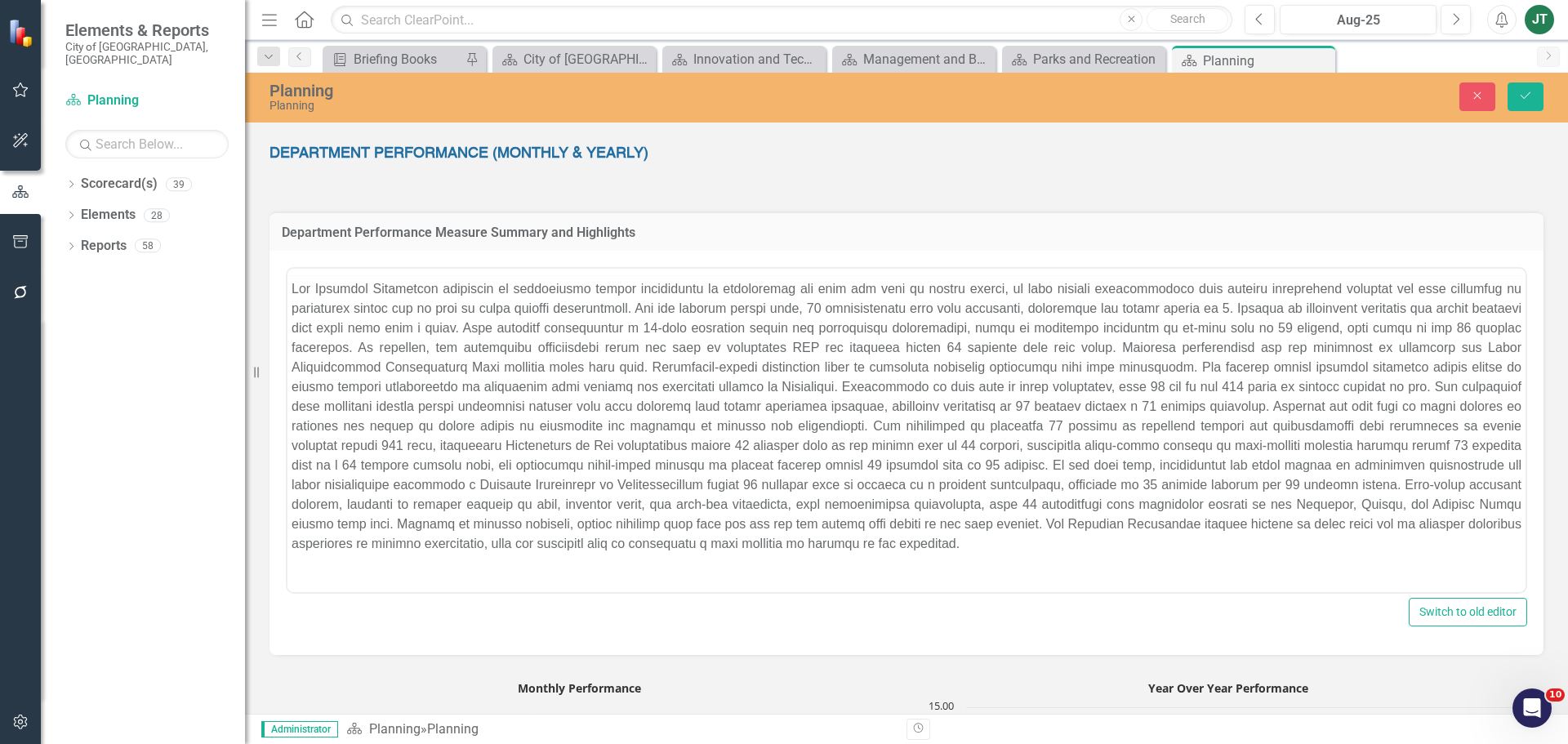
scroll to position [0, 0]
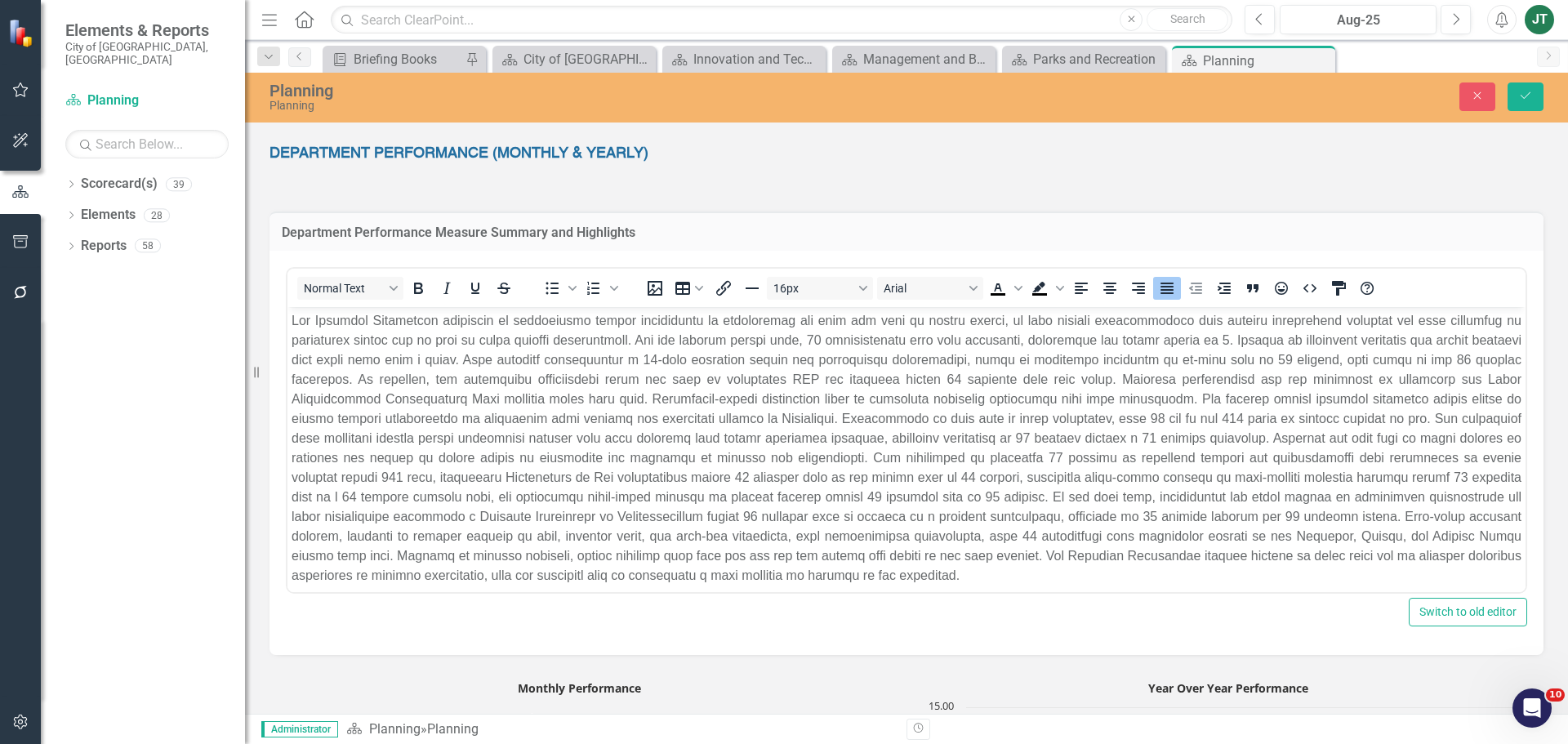
click at [778, 342] on p "Rich Text Area. Press ALT-0 for help." at bounding box center [906, 448] width 1229 height 274
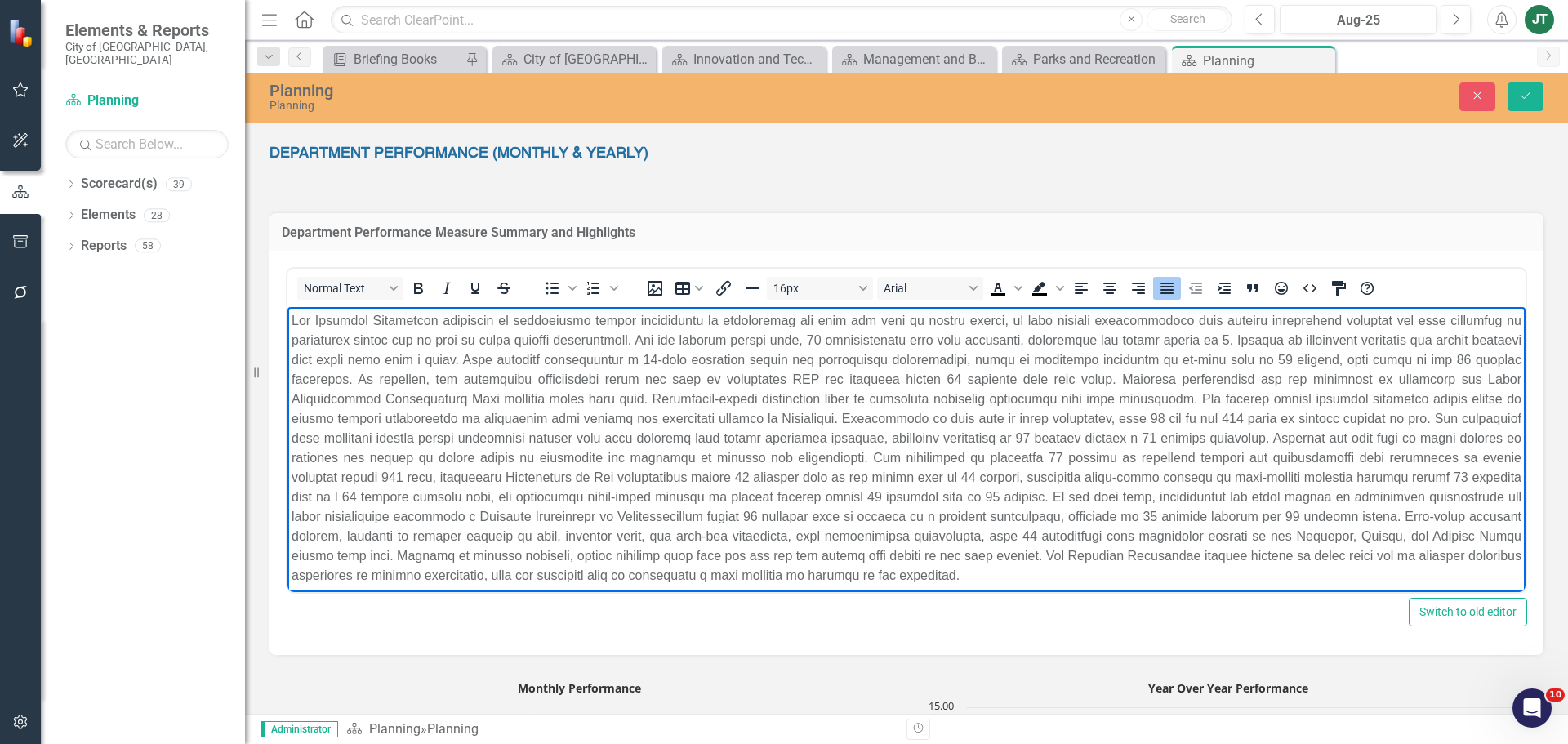
click at [817, 336] on p "Rich Text Area. Press ALT-0 for help." at bounding box center [906, 448] width 1229 height 274
click at [823, 337] on p "Rich Text Area. Press ALT-0 for help." at bounding box center [906, 448] width 1229 height 274
click at [1322, 360] on p "Rich Text Area. Press ALT-0 for help." at bounding box center [906, 448] width 1229 height 274
click at [1181, 417] on p "Rich Text Area. Press ALT-0 for help." at bounding box center [906, 448] width 1229 height 274
click at [1157, 455] on p "Rich Text Area. Press ALT-0 for help." at bounding box center [906, 448] width 1229 height 274
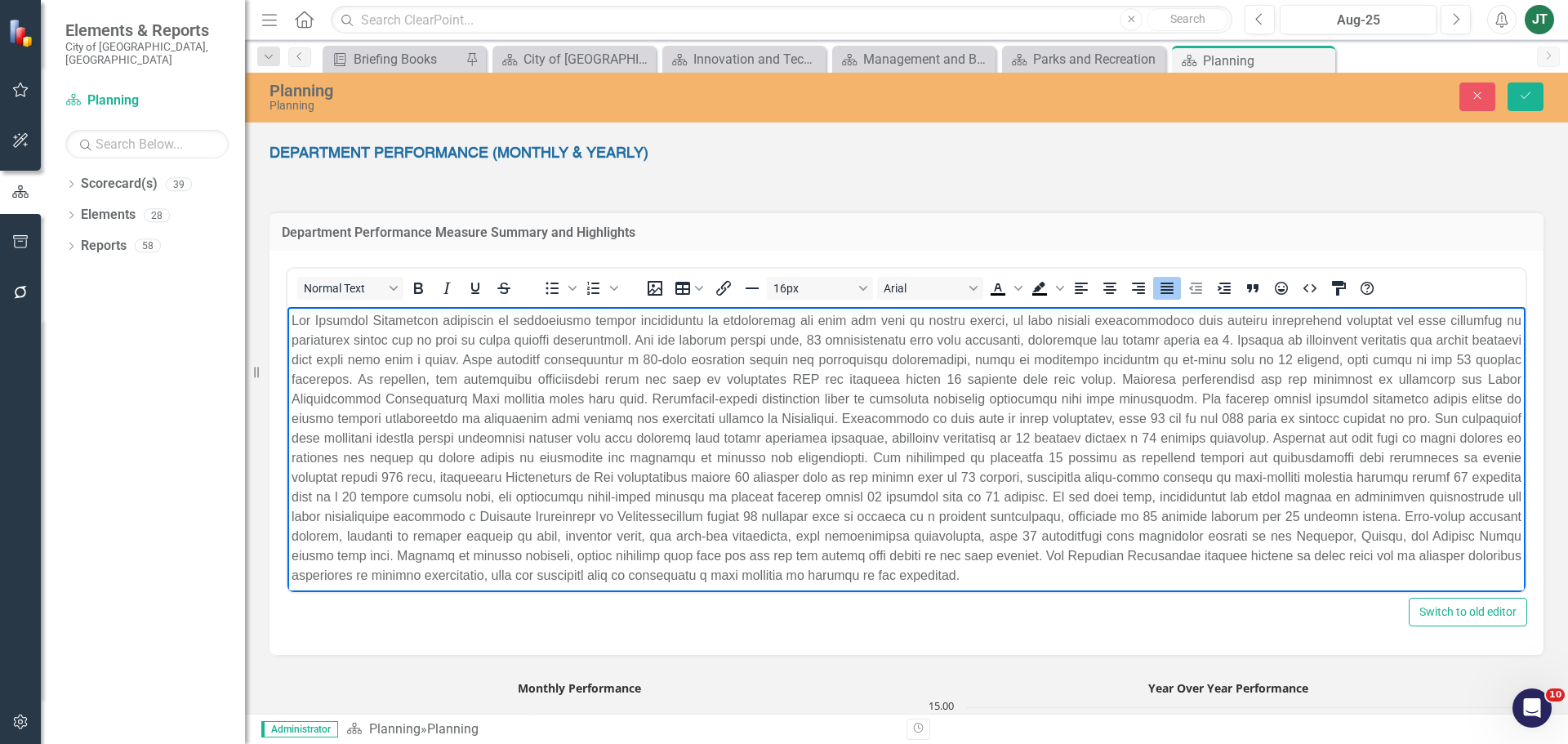
click at [1089, 479] on p "Rich Text Area. Press ALT-0 for help." at bounding box center [906, 448] width 1229 height 274
click at [1080, 495] on p "Rich Text Area. Press ALT-0 for help." at bounding box center [906, 448] width 1229 height 274
click at [473, 494] on p "Rich Text Area. Press ALT-0 for help." at bounding box center [906, 448] width 1229 height 274
click at [1529, 95] on icon "Save" at bounding box center [1525, 96] width 14 height 11
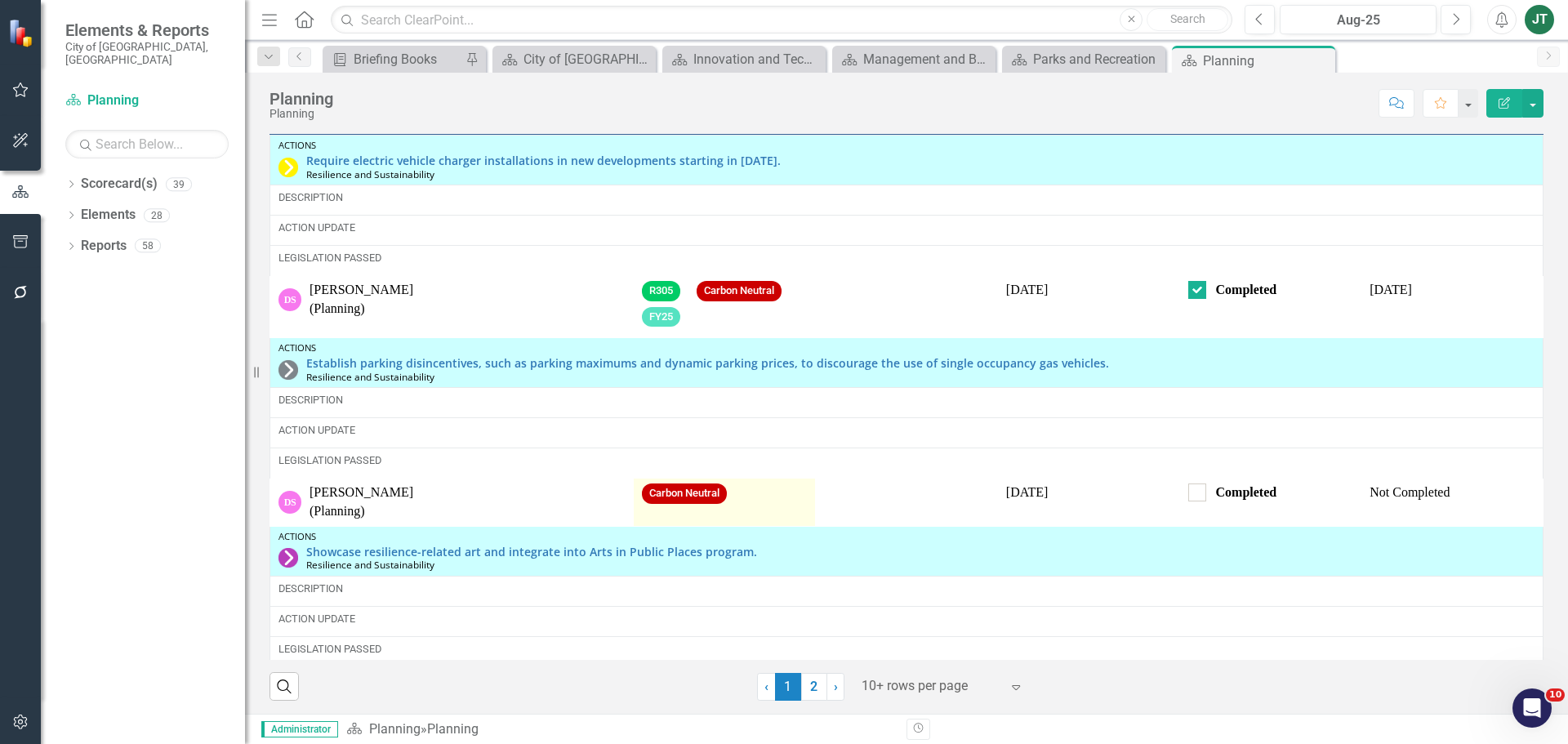
scroll to position [2514, 0]
click at [98, 237] on link "Reports" at bounding box center [104, 247] width 46 height 19
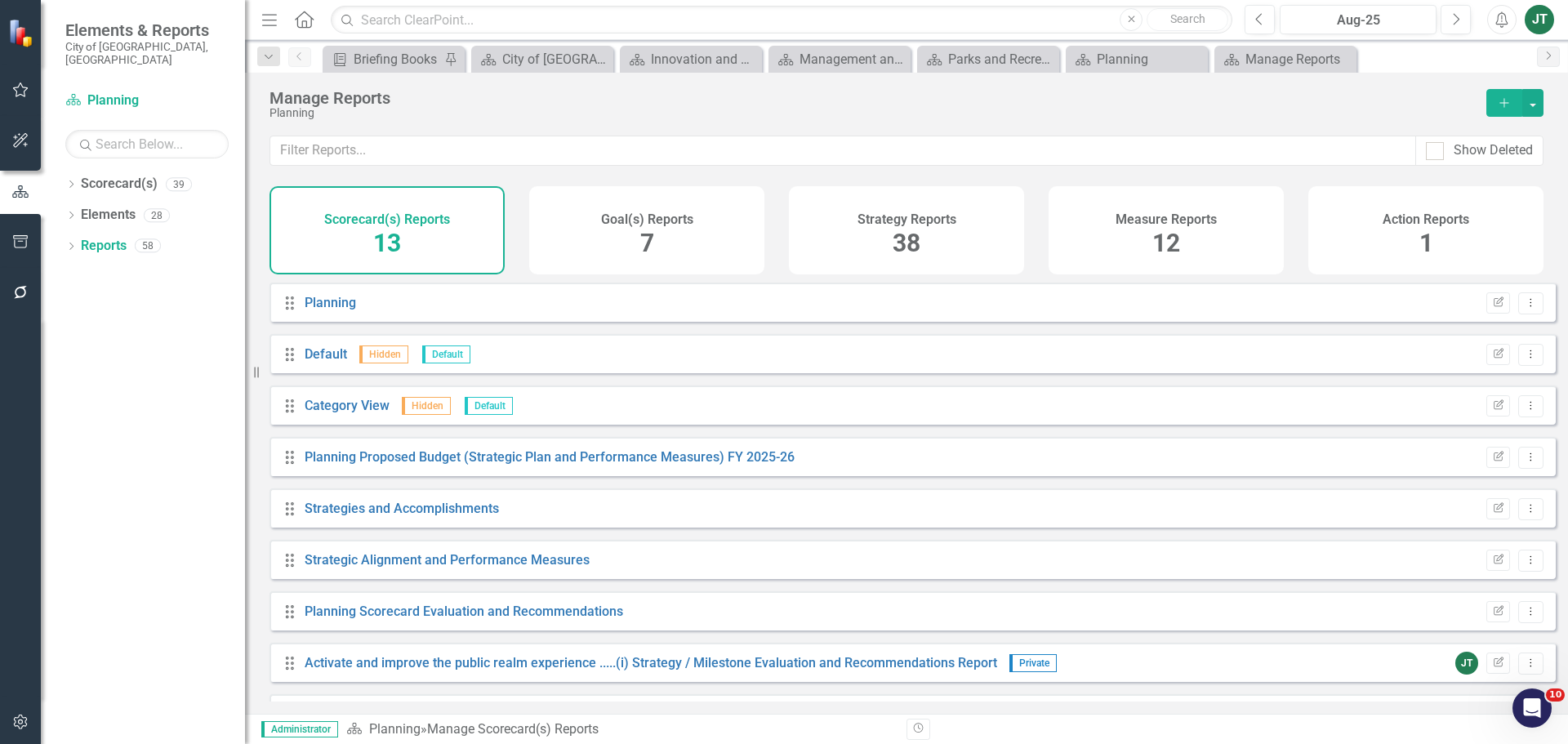
click at [1202, 252] on div "Measure Reports 12" at bounding box center [1166, 230] width 235 height 88
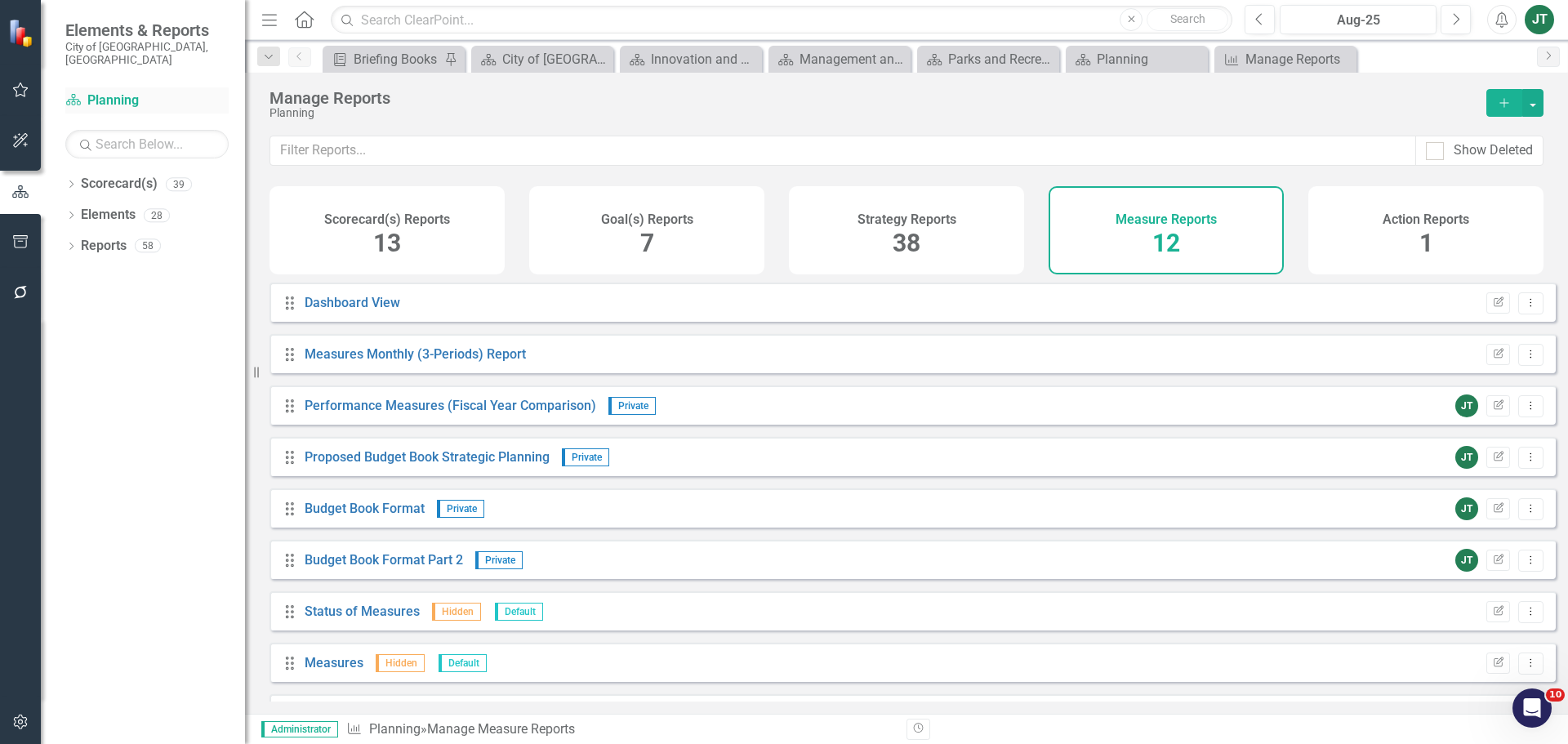
click at [106, 92] on link "Scorecard(s) Planning" at bounding box center [146, 101] width 164 height 19
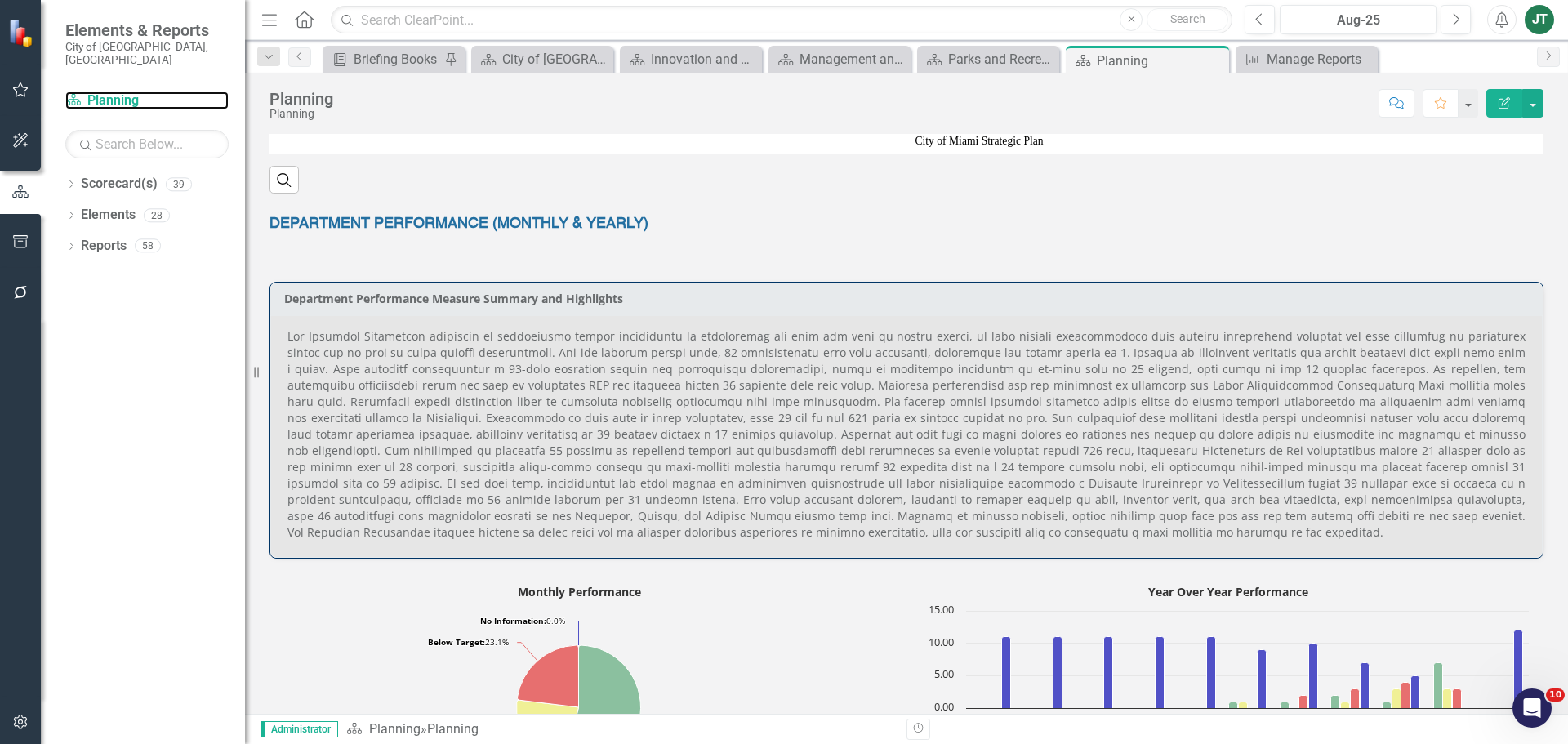
scroll to position [898, 0]
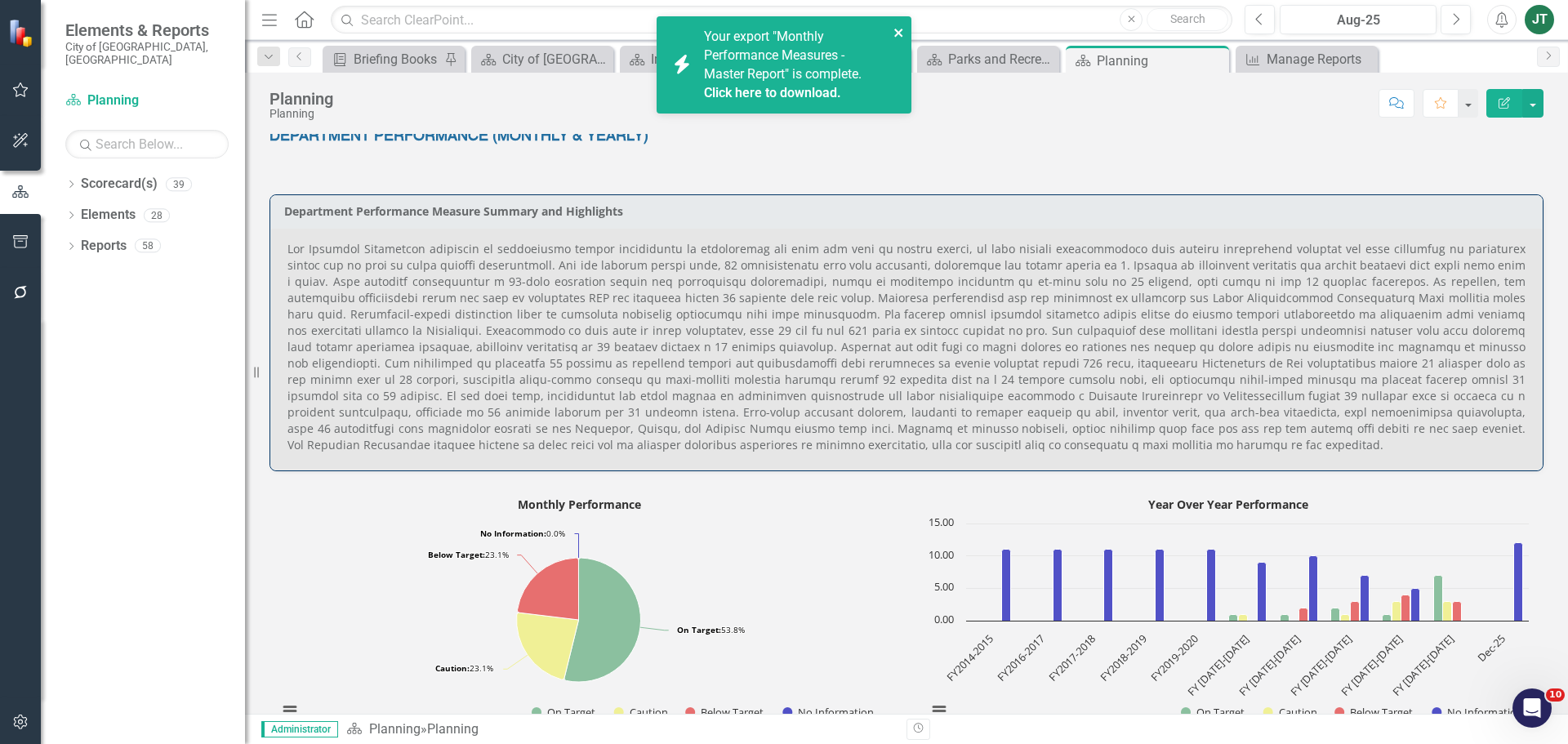
click at [901, 29] on icon "close" at bounding box center [898, 33] width 9 height 9
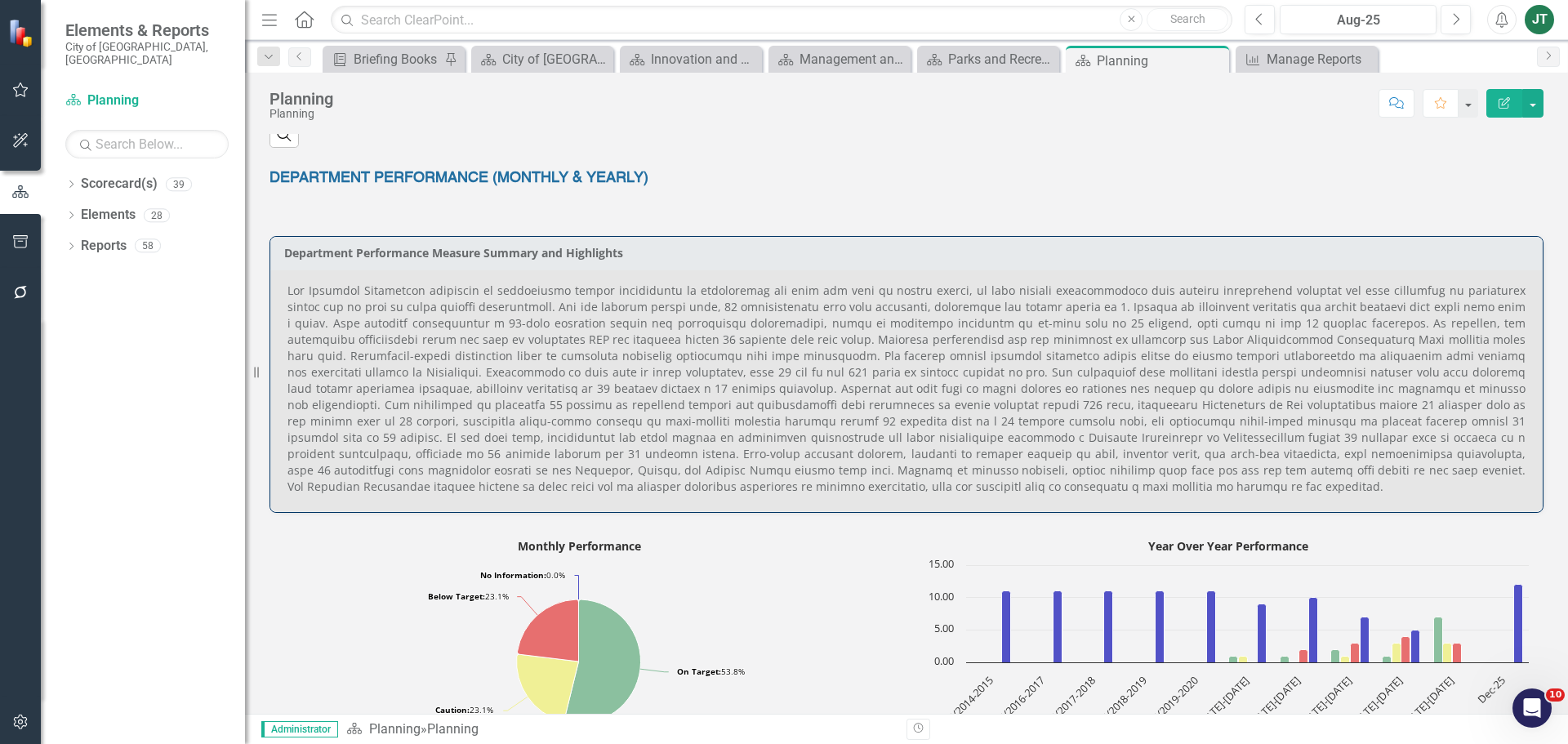
scroll to position [817, 0]
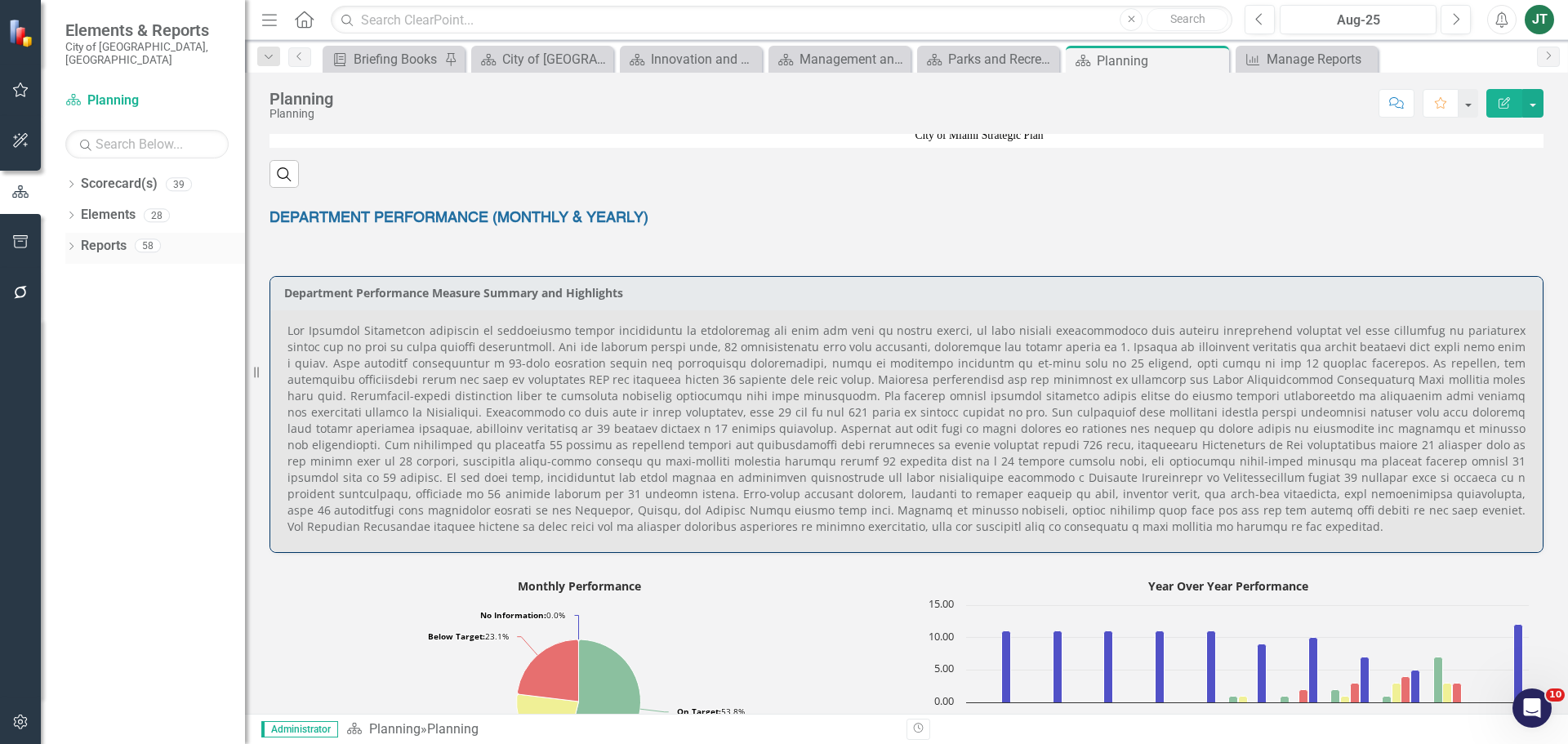
click at [72, 243] on icon "Dropdown" at bounding box center [71, 247] width 11 height 9
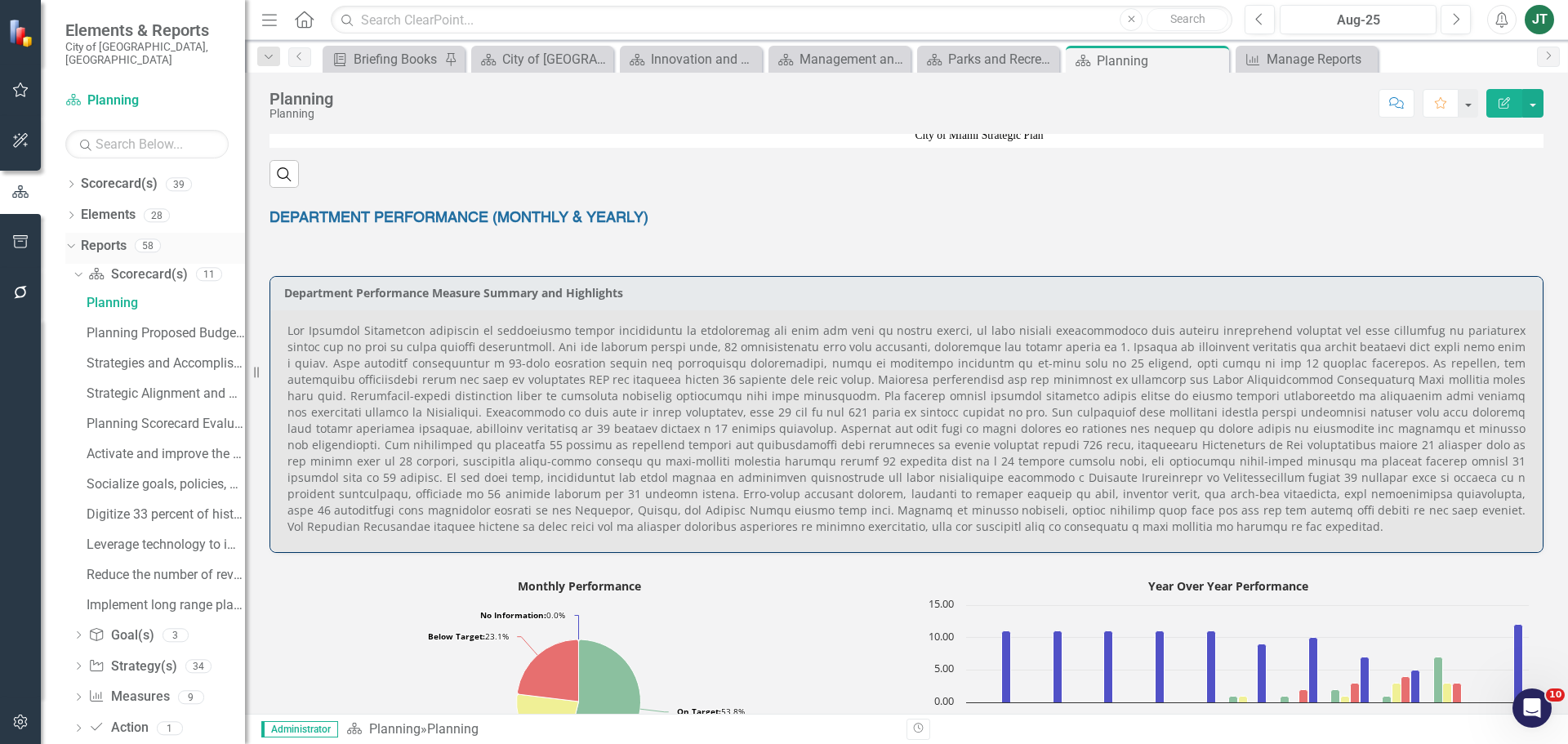
click at [70, 239] on icon "Dropdown" at bounding box center [68, 245] width 9 height 11
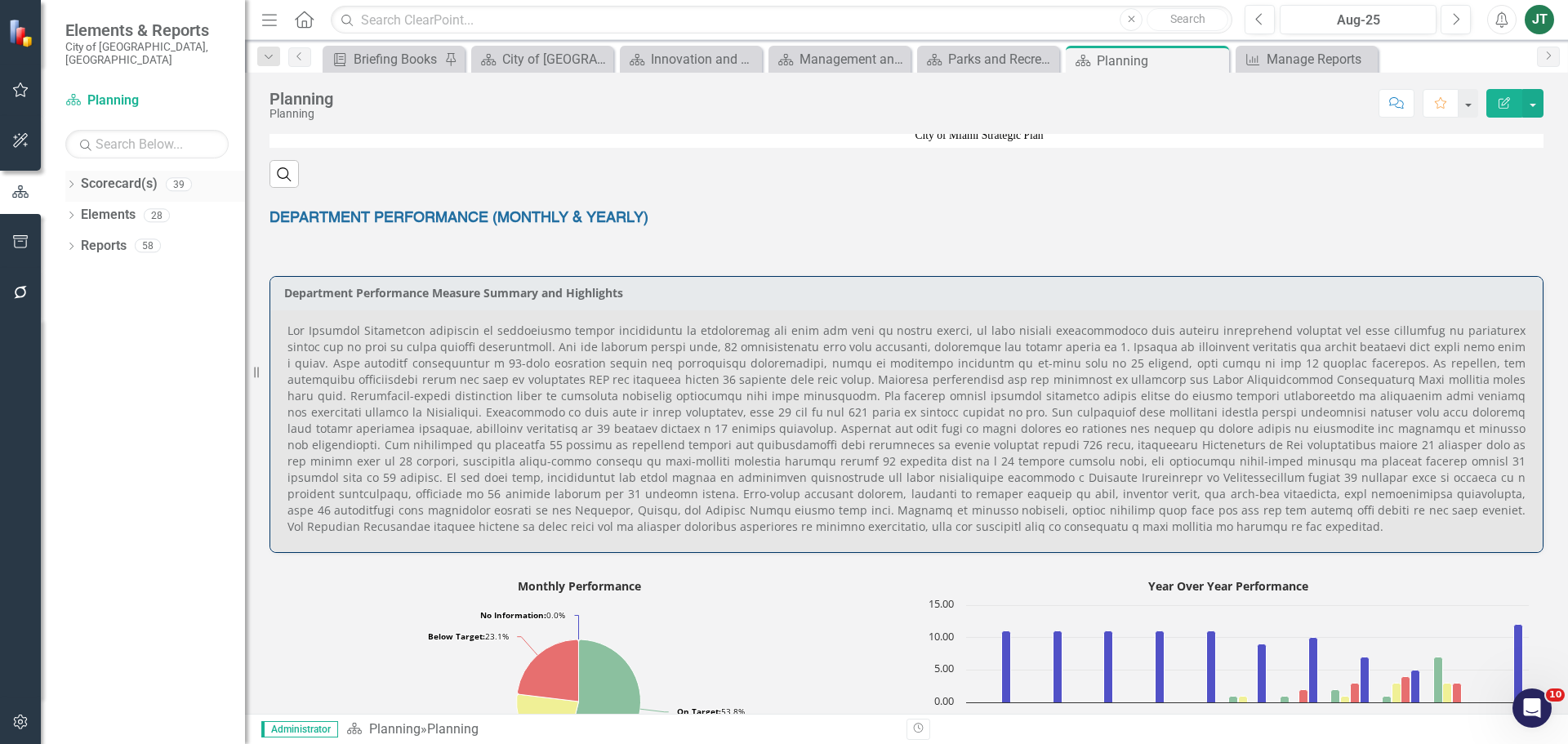
click at [67, 181] on icon "Dropdown" at bounding box center [71, 185] width 11 height 9
click at [86, 239] on div "Dropdown" at bounding box center [81, 246] width 16 height 14
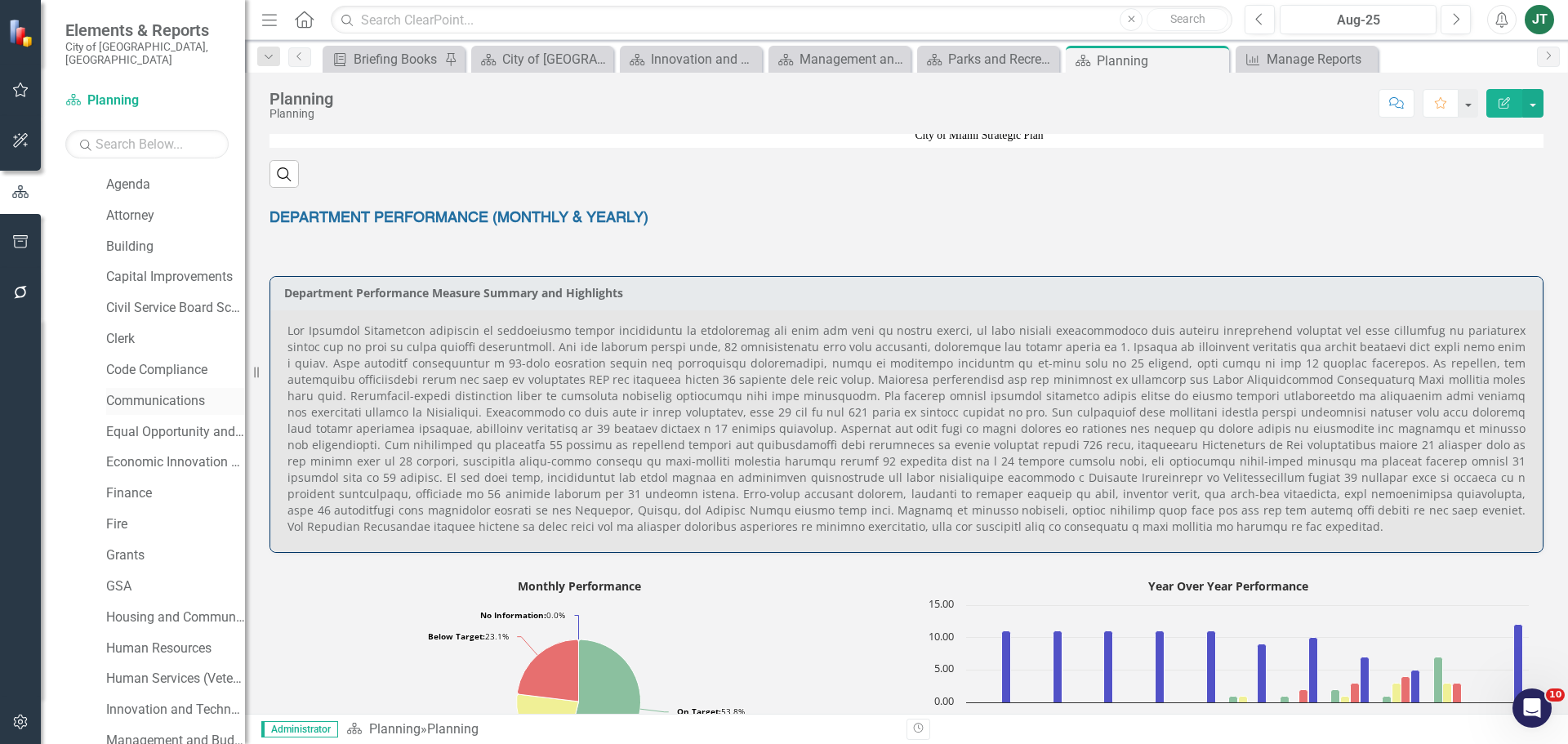
scroll to position [326, 0]
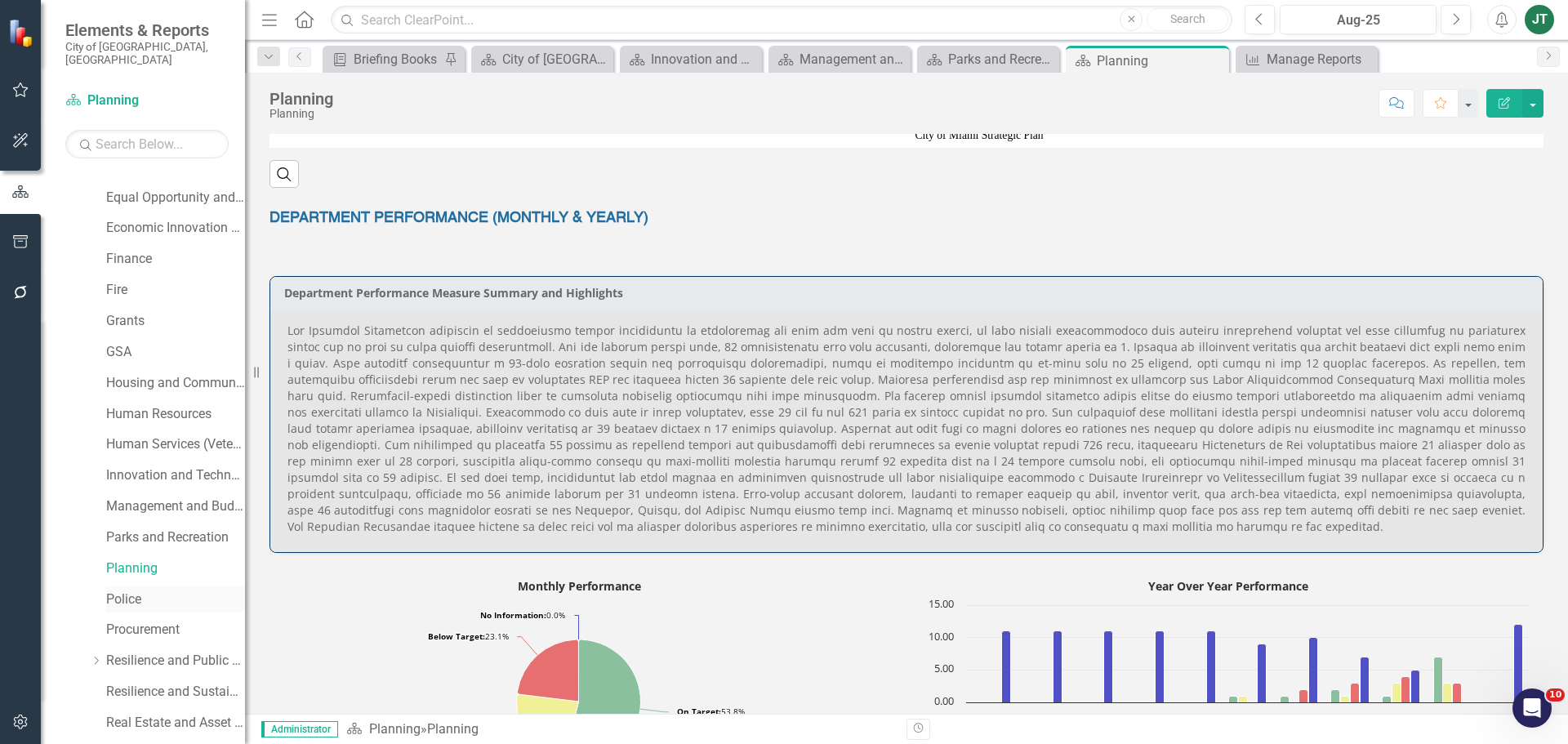
click at [130, 590] on link "Police" at bounding box center [175, 600] width 139 height 19
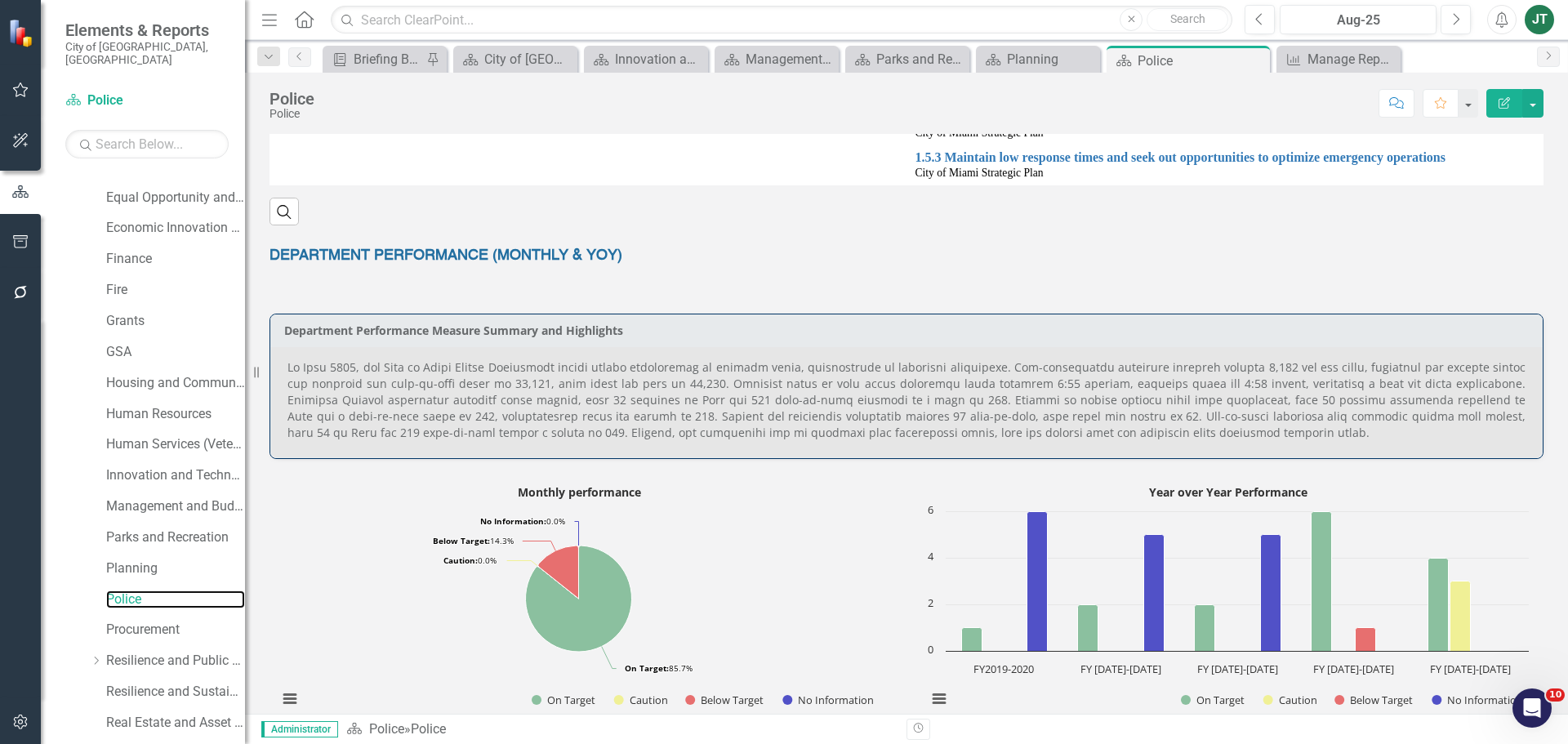
scroll to position [653, 0]
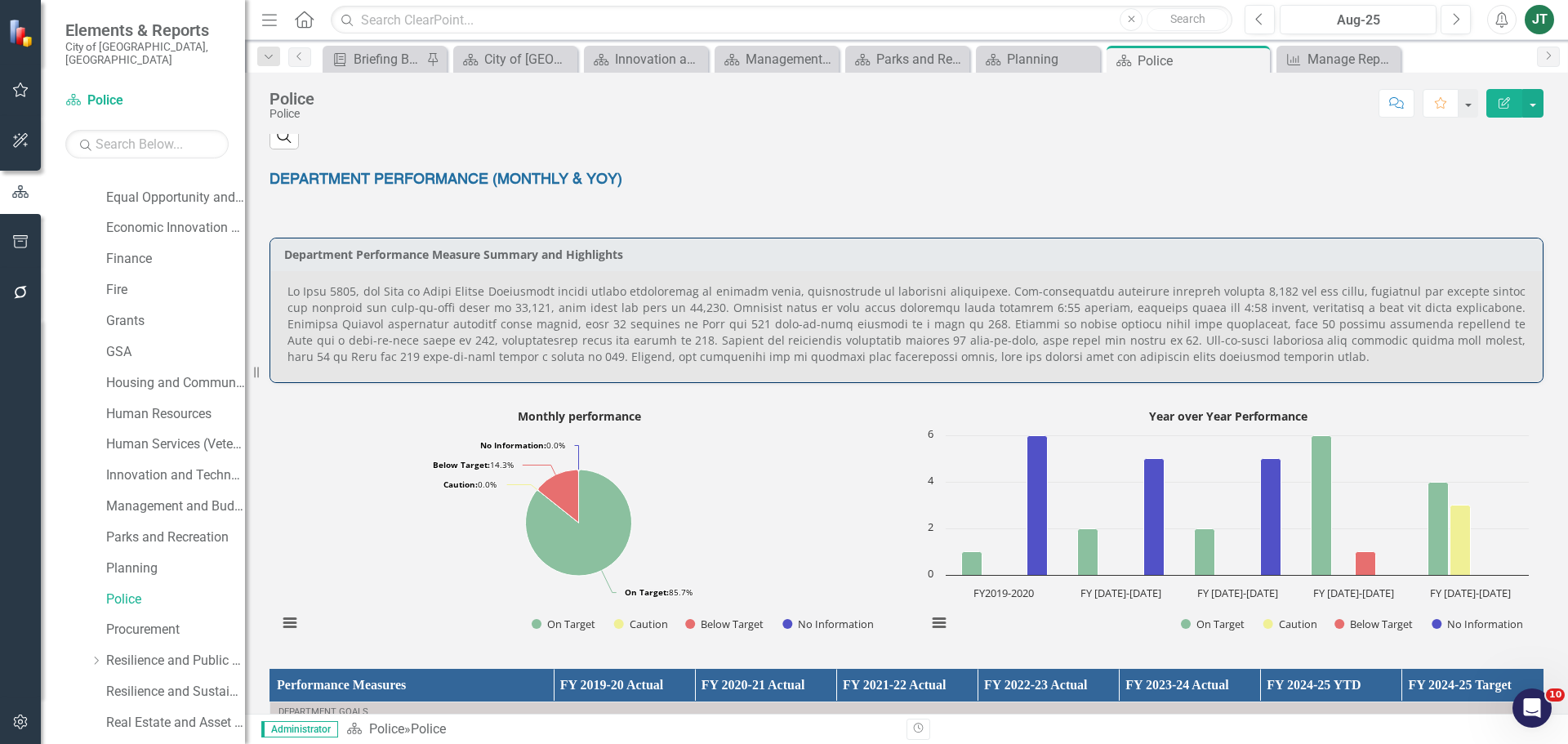
click at [309, 293] on p at bounding box center [906, 323] width 1238 height 81
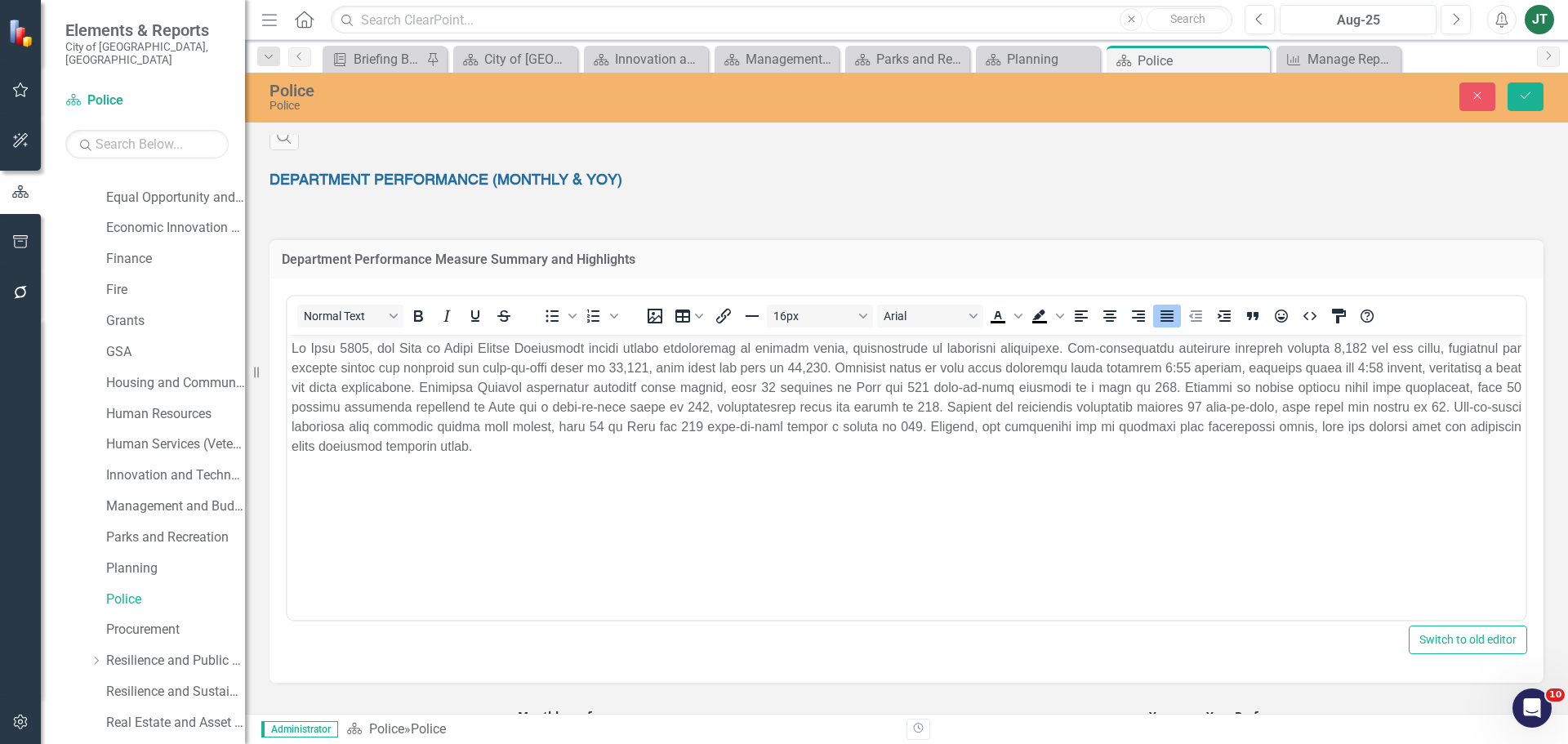
scroll to position [0, 0]
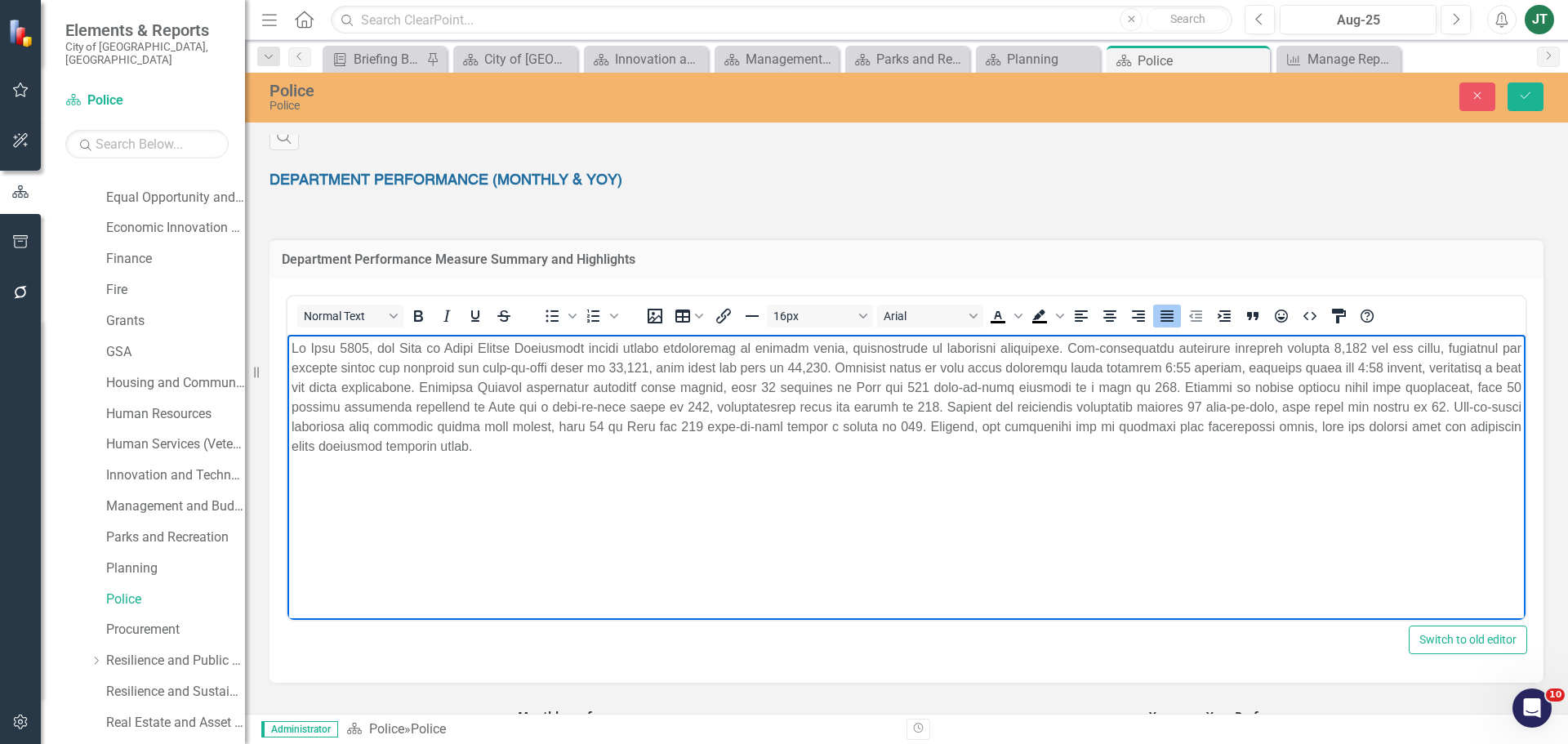
click at [319, 346] on p "Rich Text Area. Press ALT-0 for help." at bounding box center [906, 397] width 1229 height 118
drag, startPoint x: 1419, startPoint y: 342, endPoint x: 1401, endPoint y: 347, distance: 18.7
click at [1401, 347] on p "Rich Text Area. Press ALT-0 for help." at bounding box center [906, 397] width 1229 height 118
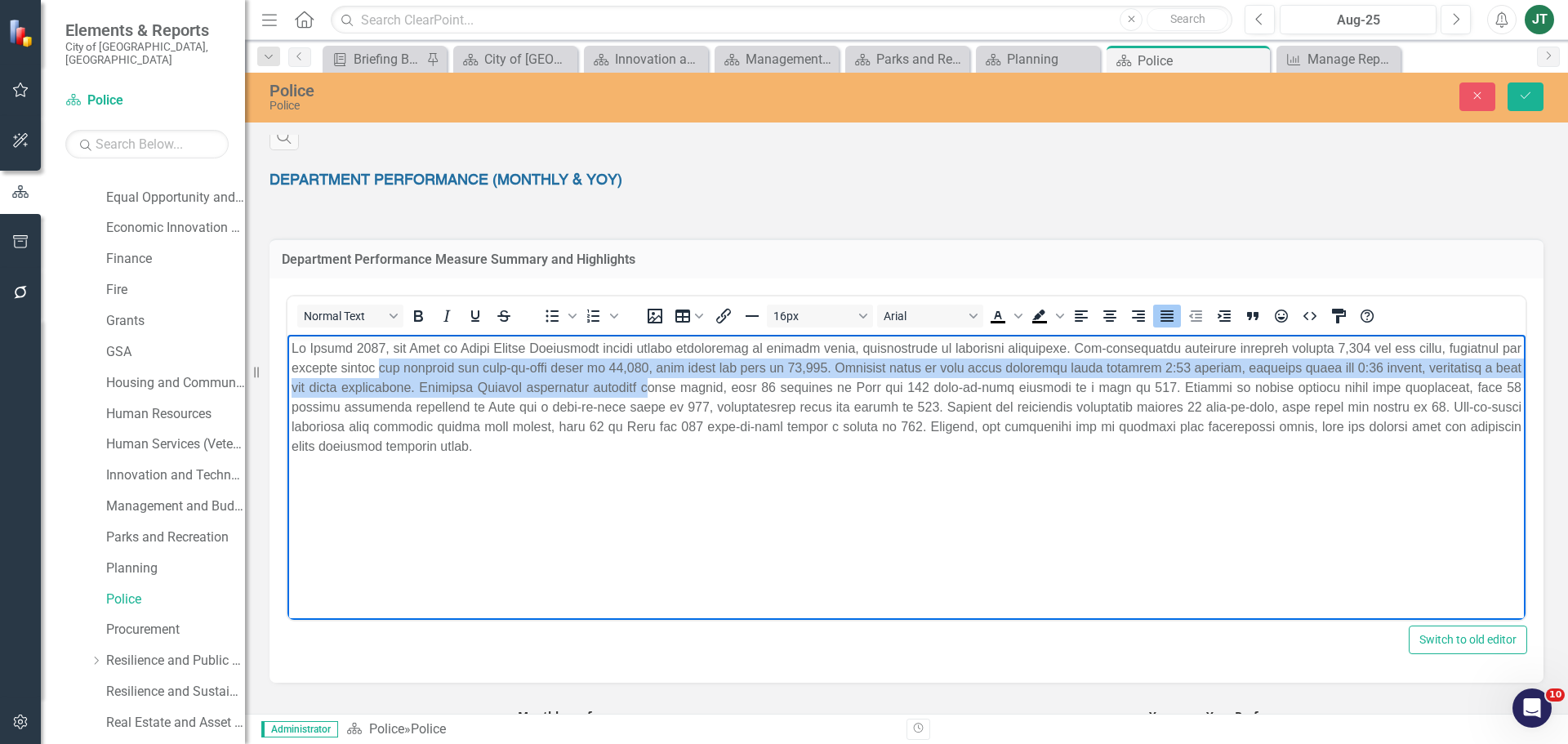
drag, startPoint x: 466, startPoint y: 369, endPoint x: 774, endPoint y: 382, distance: 308.3
click at [773, 382] on p "Rich Text Area. Press ALT-0 for help." at bounding box center [906, 397] width 1229 height 118
click at [665, 375] on p "Rich Text Area. Press ALT-0 for help." at bounding box center [906, 397] width 1229 height 118
click at [702, 365] on p "Rich Text Area. Press ALT-0 for help." at bounding box center [906, 397] width 1229 height 118
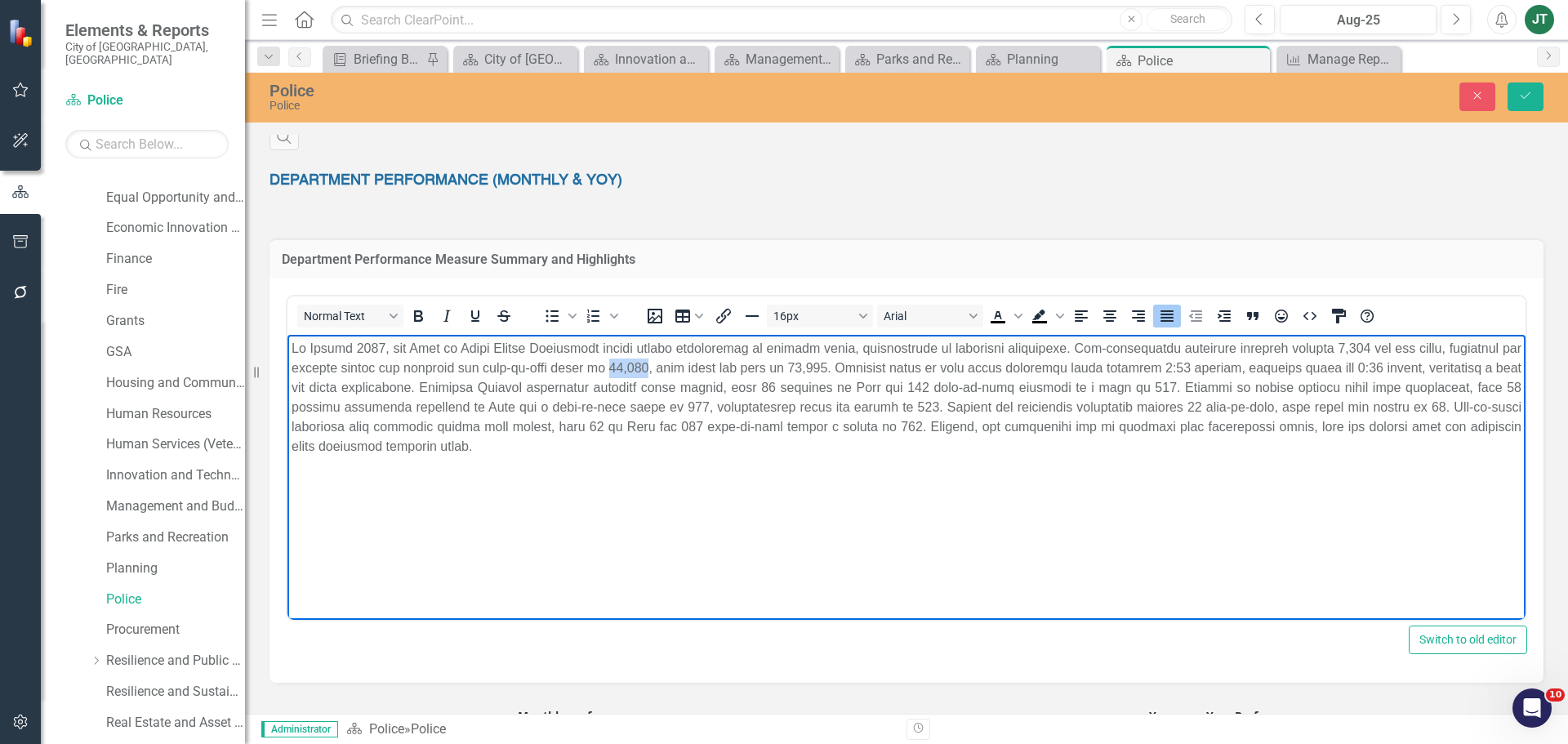
drag, startPoint x: 722, startPoint y: 363, endPoint x: 685, endPoint y: 367, distance: 37.2
click at [685, 367] on p "Rich Text Area. Press ALT-0 for help." at bounding box center [906, 397] width 1229 height 118
drag, startPoint x: 1227, startPoint y: 414, endPoint x: 1232, endPoint y: 405, distance: 10.3
click at [1227, 413] on p "Rich Text Area. Press ALT-0 for help." at bounding box center [906, 397] width 1229 height 118
drag, startPoint x: 1267, startPoint y: 375, endPoint x: 1075, endPoint y: 374, distance: 192.0
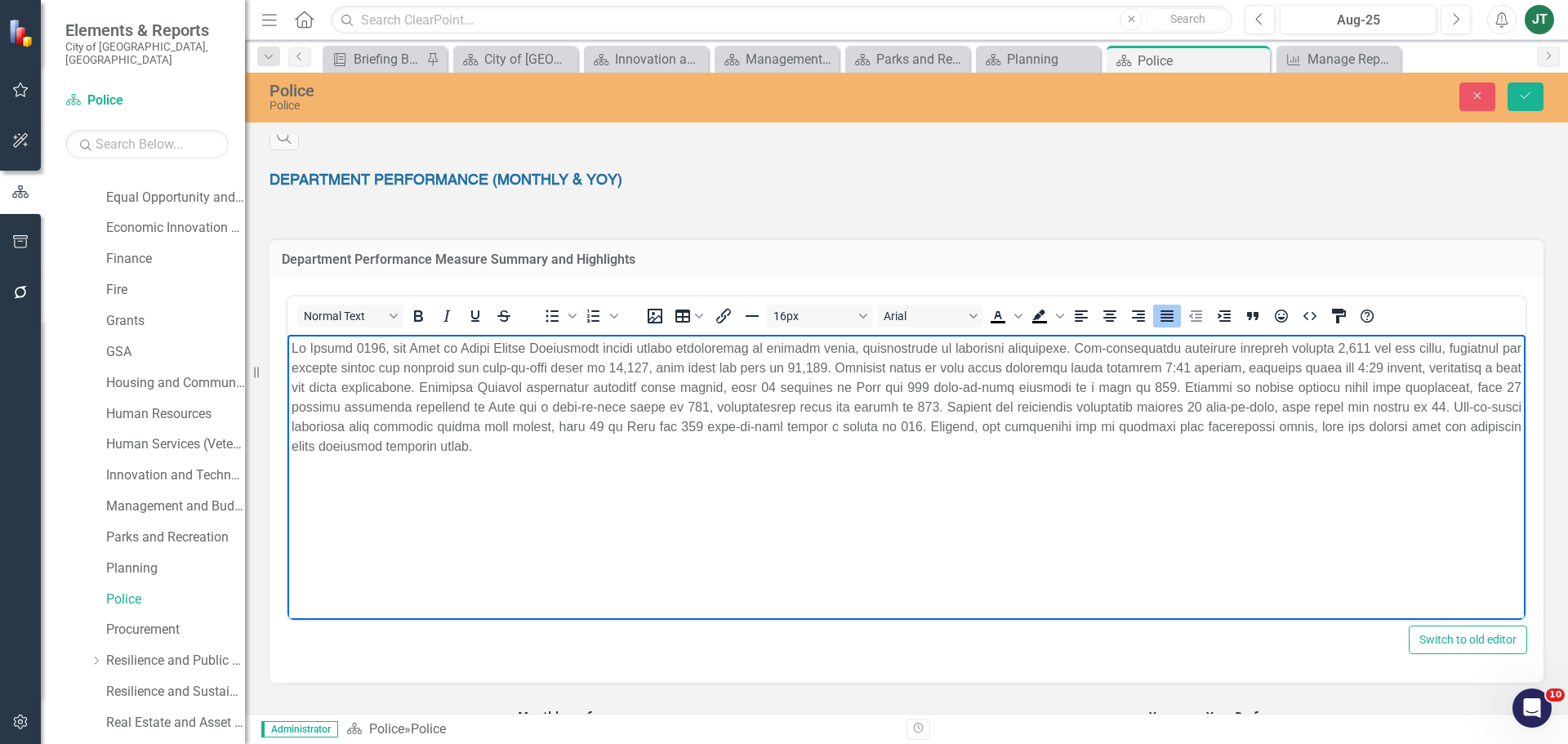
click at [1266, 375] on p "Rich Text Area. Press ALT-0 for help." at bounding box center [906, 397] width 1229 height 118
drag, startPoint x: 904, startPoint y: 364, endPoint x: 869, endPoint y: 367, distance: 35.1
click at [869, 367] on p "Rich Text Area. Press ALT-0 for help." at bounding box center [906, 397] width 1229 height 118
click at [1278, 365] on p "Rich Text Area. Press ALT-0 for help." at bounding box center [906, 397] width 1229 height 118
click at [894, 383] on p "Rich Text Area. Press ALT-0 for help." at bounding box center [906, 397] width 1229 height 118
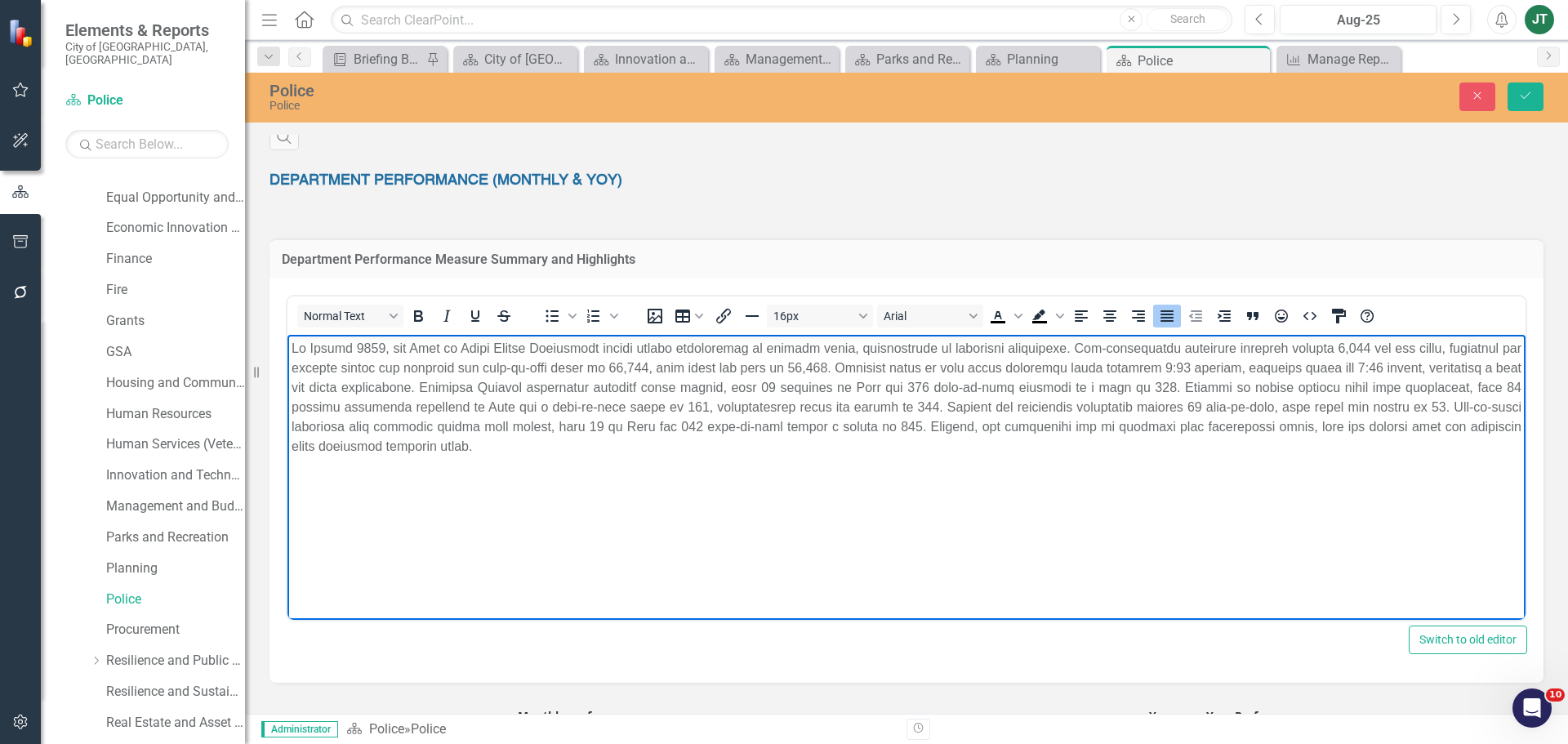
click at [881, 376] on p "Rich Text Area. Press ALT-0 for help." at bounding box center [906, 397] width 1229 height 118
click at [884, 389] on p "Rich Text Area. Press ALT-0 for help." at bounding box center [906, 397] width 1229 height 118
click at [888, 387] on p "Rich Text Area. Press ALT-0 for help." at bounding box center [906, 397] width 1229 height 118
click at [980, 383] on p "Rich Text Area. Press ALT-0 for help." at bounding box center [906, 397] width 1229 height 118
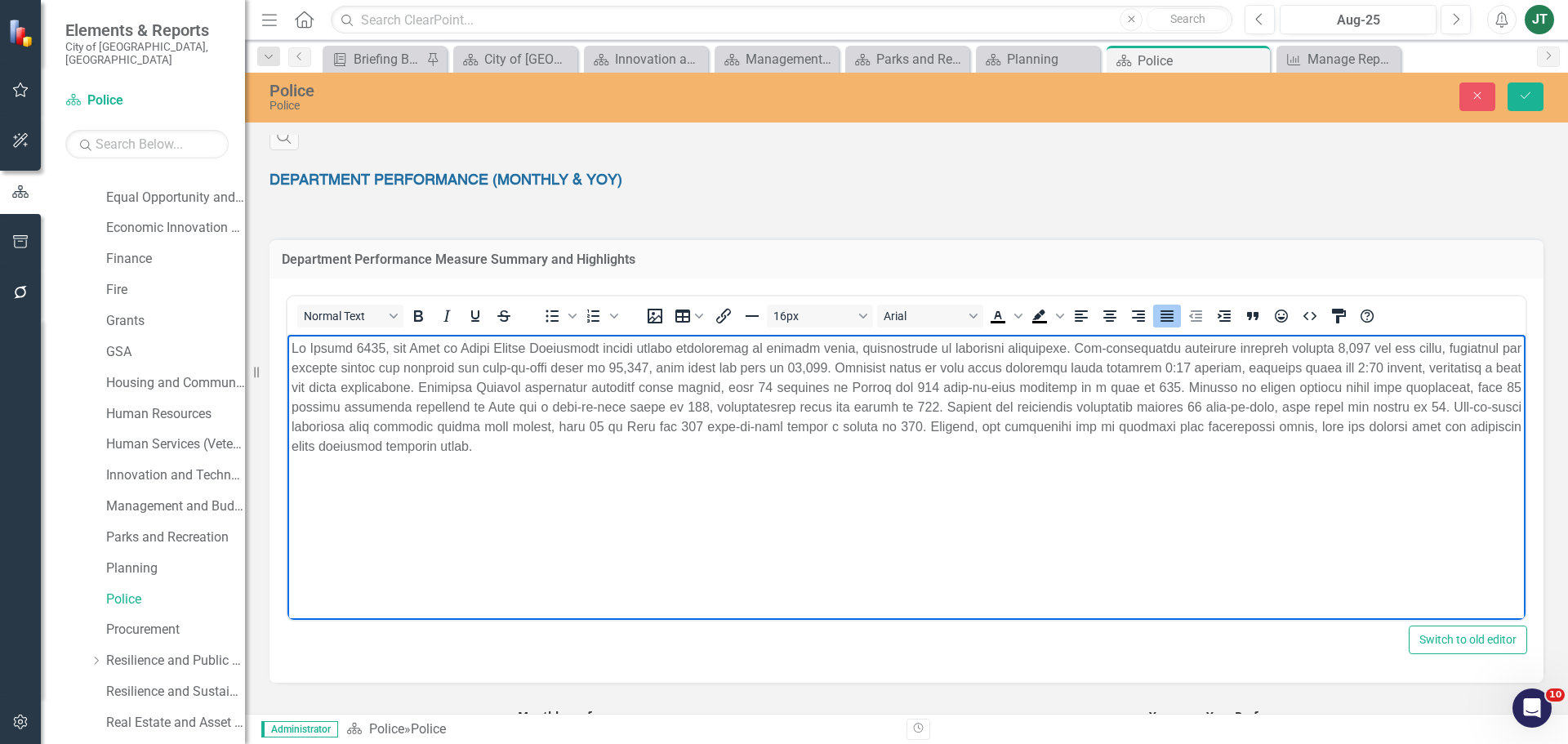
click at [982, 384] on p "Rich Text Area. Press ALT-0 for help." at bounding box center [906, 397] width 1229 height 118
click at [1041, 386] on p "Rich Text Area. Press ALT-0 for help." at bounding box center [906, 397] width 1229 height 118
click at [1286, 386] on p "Rich Text Area. Press ALT-0 for help." at bounding box center [906, 397] width 1229 height 118
click at [402, 403] on p "Rich Text Area. Press ALT-0 for help." at bounding box center [906, 397] width 1229 height 118
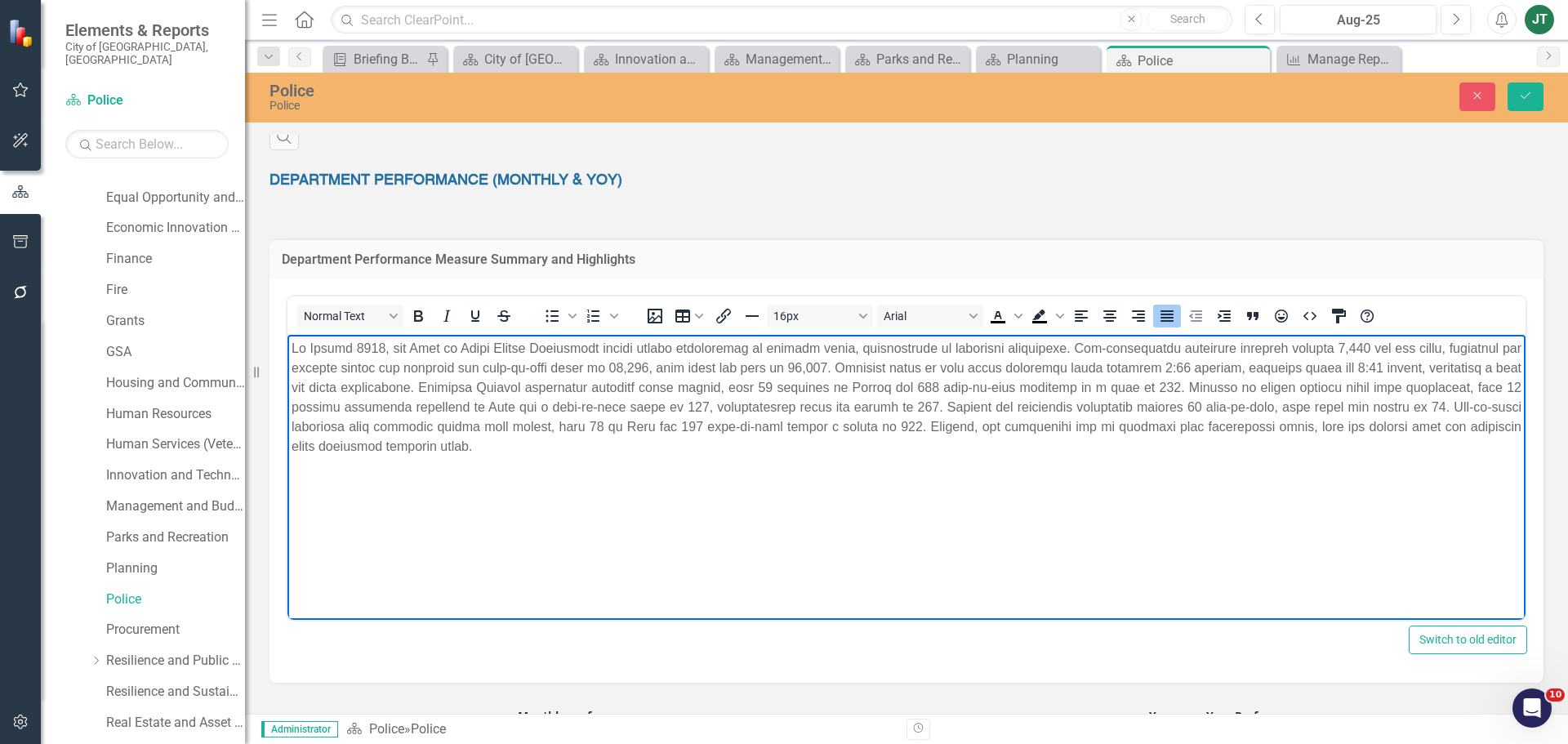
click at [597, 405] on p "Rich Text Area. Press ALT-0 for help." at bounding box center [906, 397] width 1229 height 118
click at [799, 403] on p "Rich Text Area. Press ALT-0 for help." at bounding box center [906, 397] width 1229 height 118
click at [1012, 405] on p "Rich Text Area. Press ALT-0 for help." at bounding box center [906, 397] width 1229 height 118
click at [1266, 404] on p "Rich Text Area. Press ALT-0 for help." at bounding box center [906, 397] width 1229 height 118
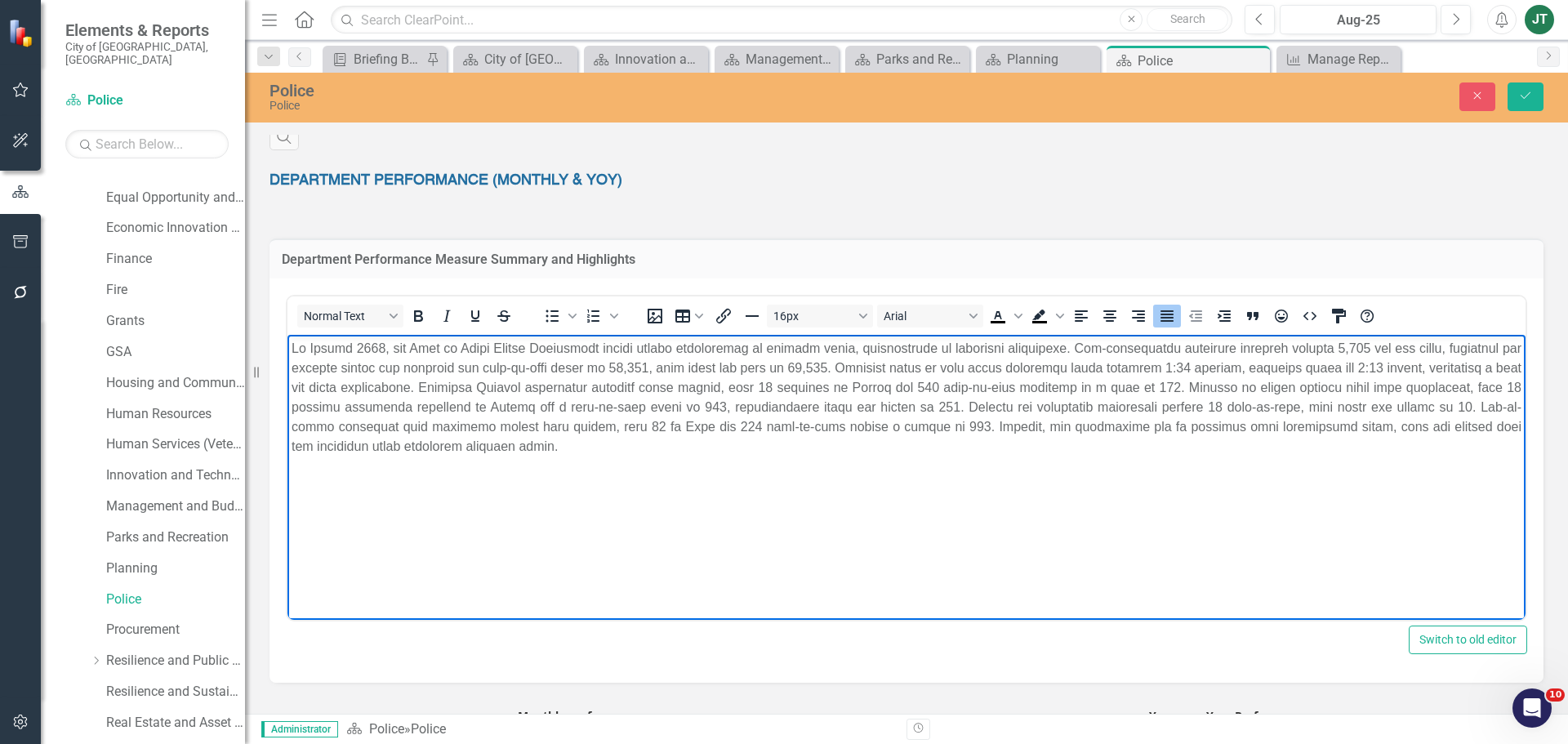
click at [653, 421] on p "Rich Text Area. Press ALT-0 for help." at bounding box center [906, 397] width 1229 height 118
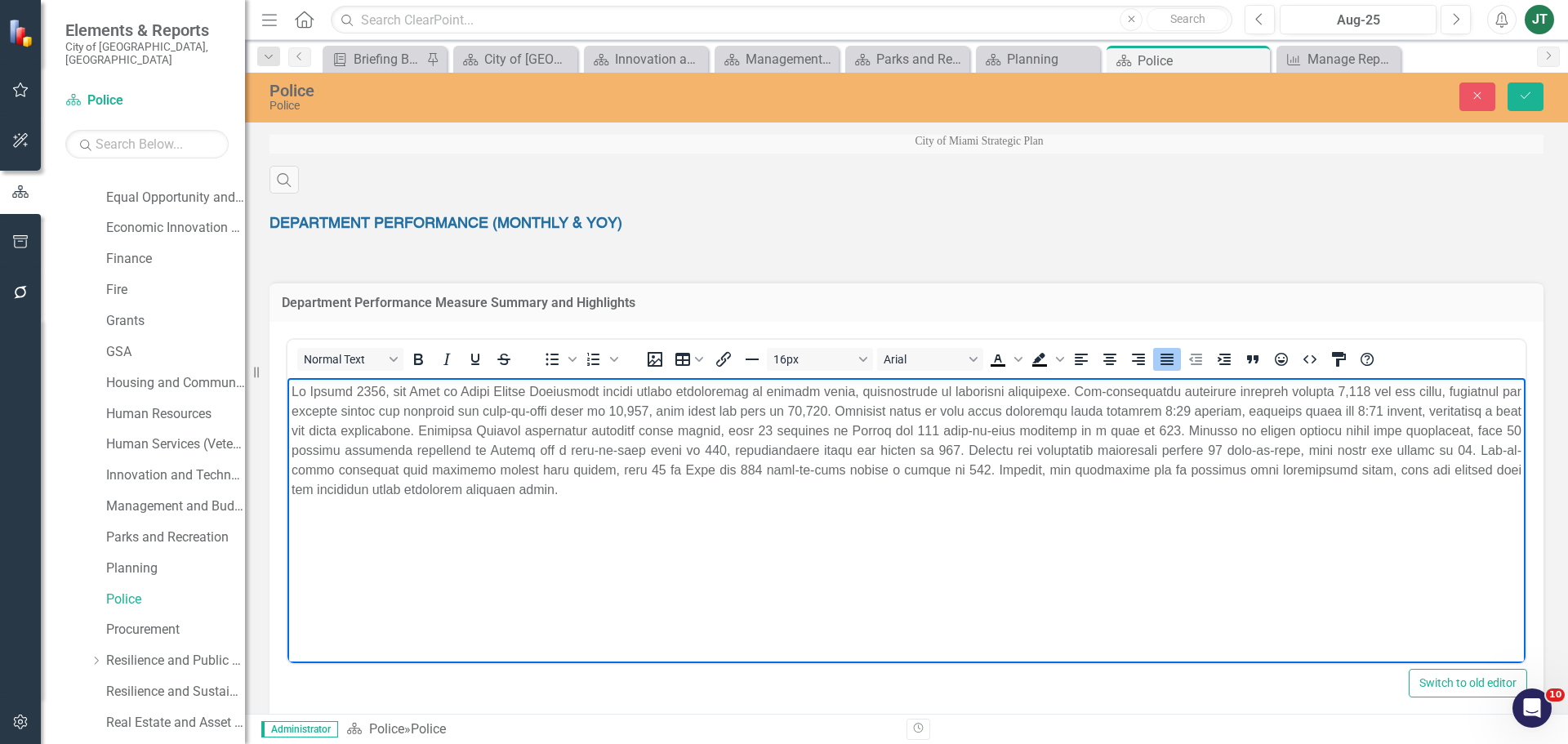
scroll to position [571, 0]
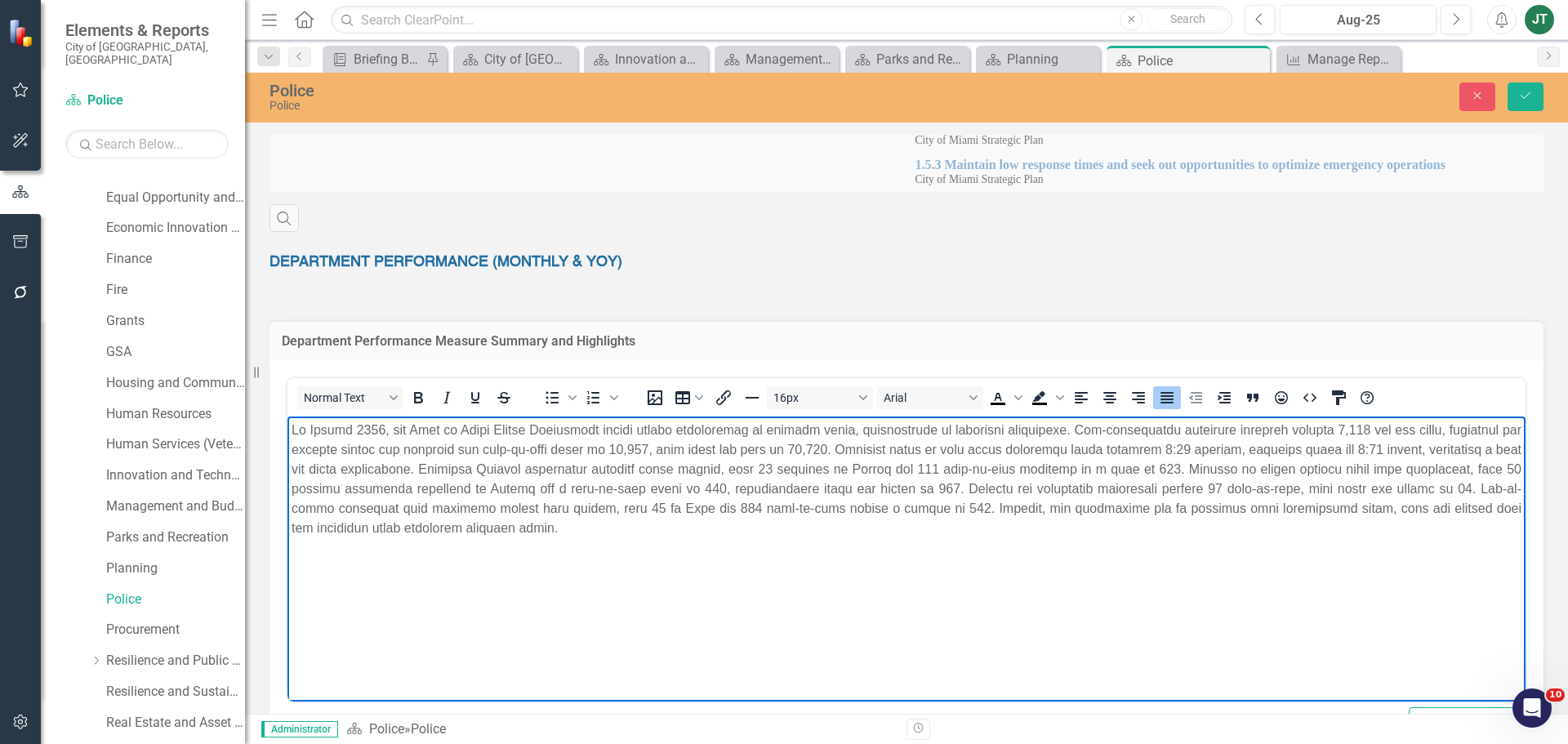
click at [681, 505] on p "Rich Text Area. Press ALT-0 for help." at bounding box center [906, 479] width 1229 height 118
click at [760, 504] on p "Rich Text Area. Press ALT-0 for help." at bounding box center [906, 479] width 1229 height 118
click at [967, 501] on p "Rich Text Area. Press ALT-0 for help." at bounding box center [906, 479] width 1229 height 118
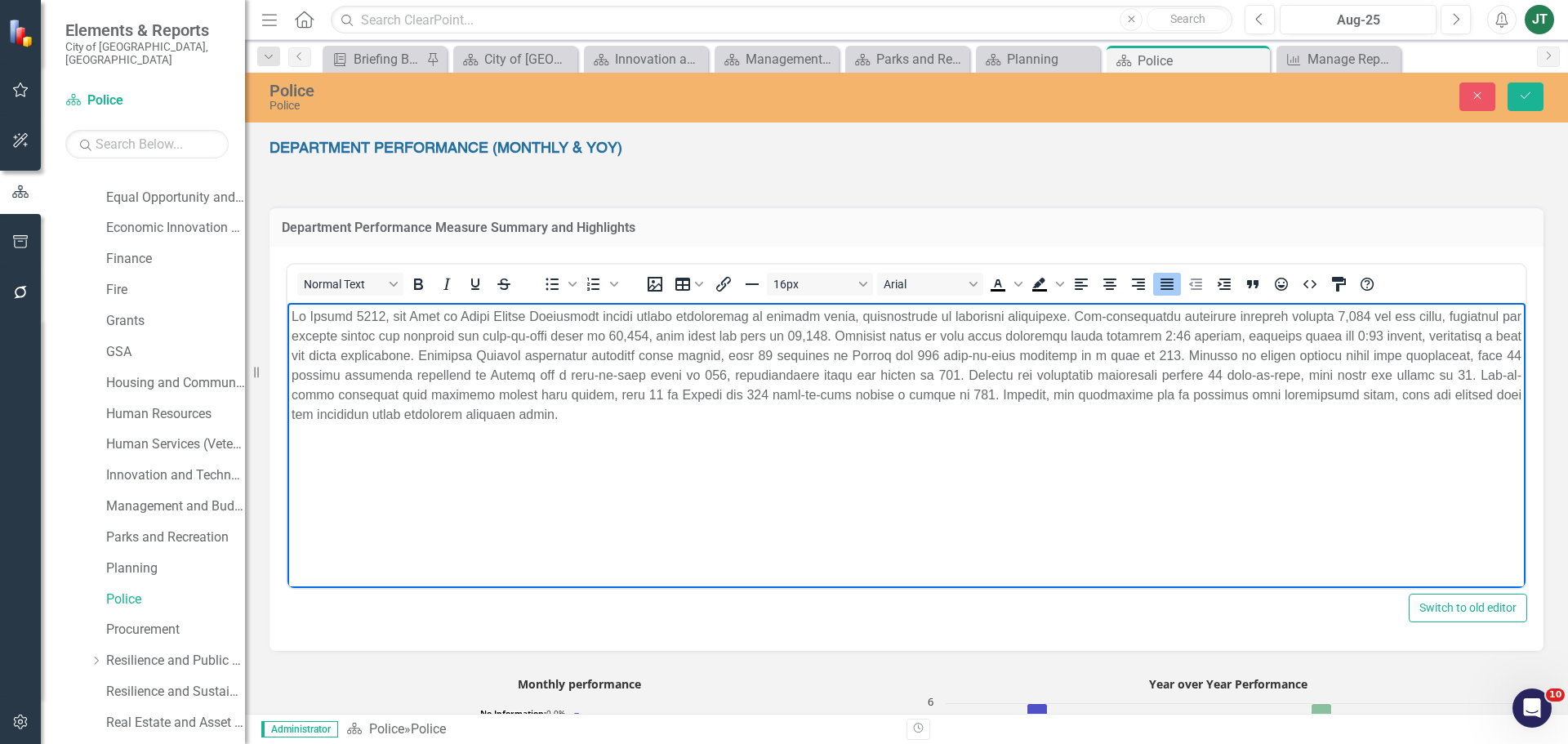
scroll to position [817, 0]
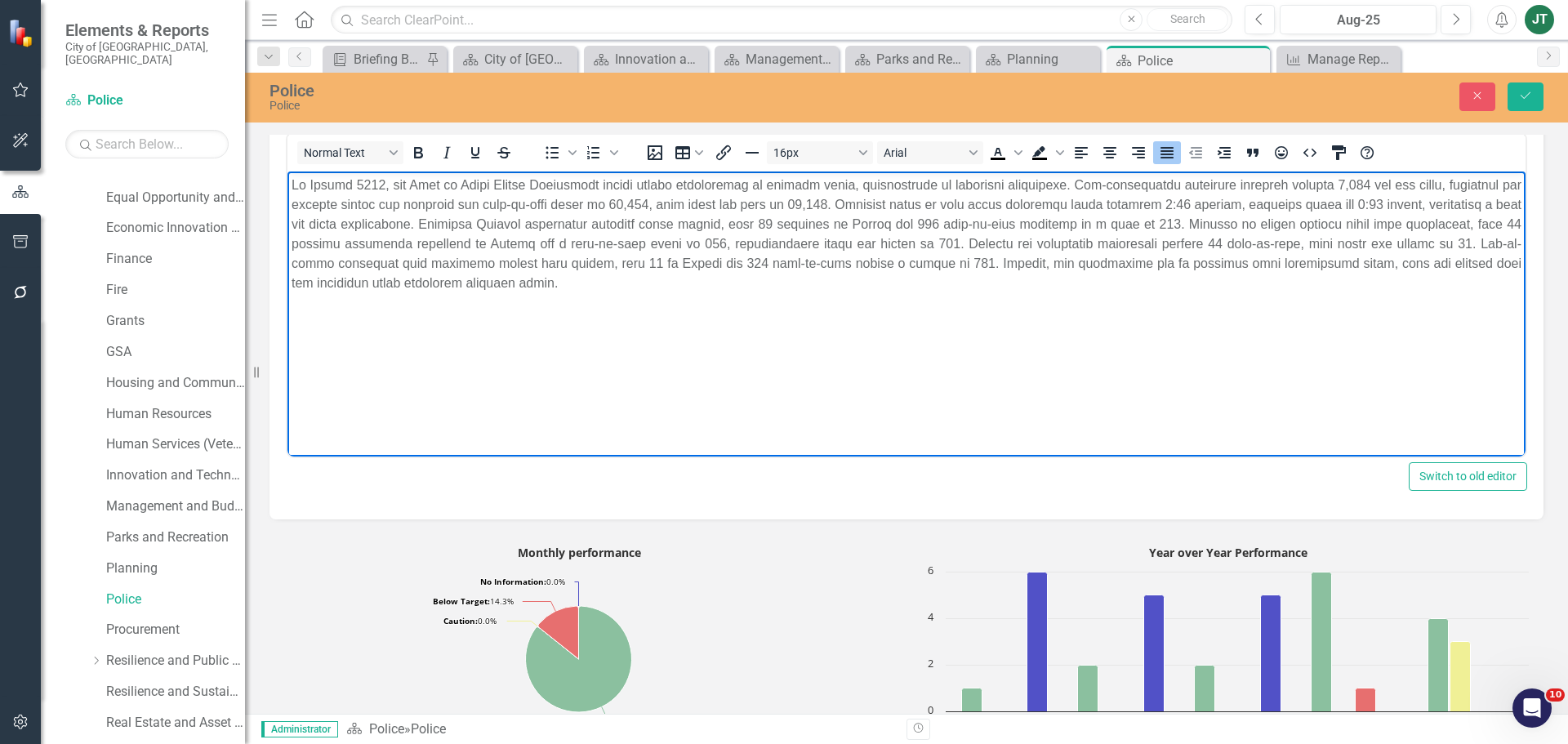
click at [1503, 241] on p "Rich Text Area. Press ALT-0 for help." at bounding box center [906, 234] width 1229 height 118
click at [1536, 98] on button "Save" at bounding box center [1526, 97] width 36 height 29
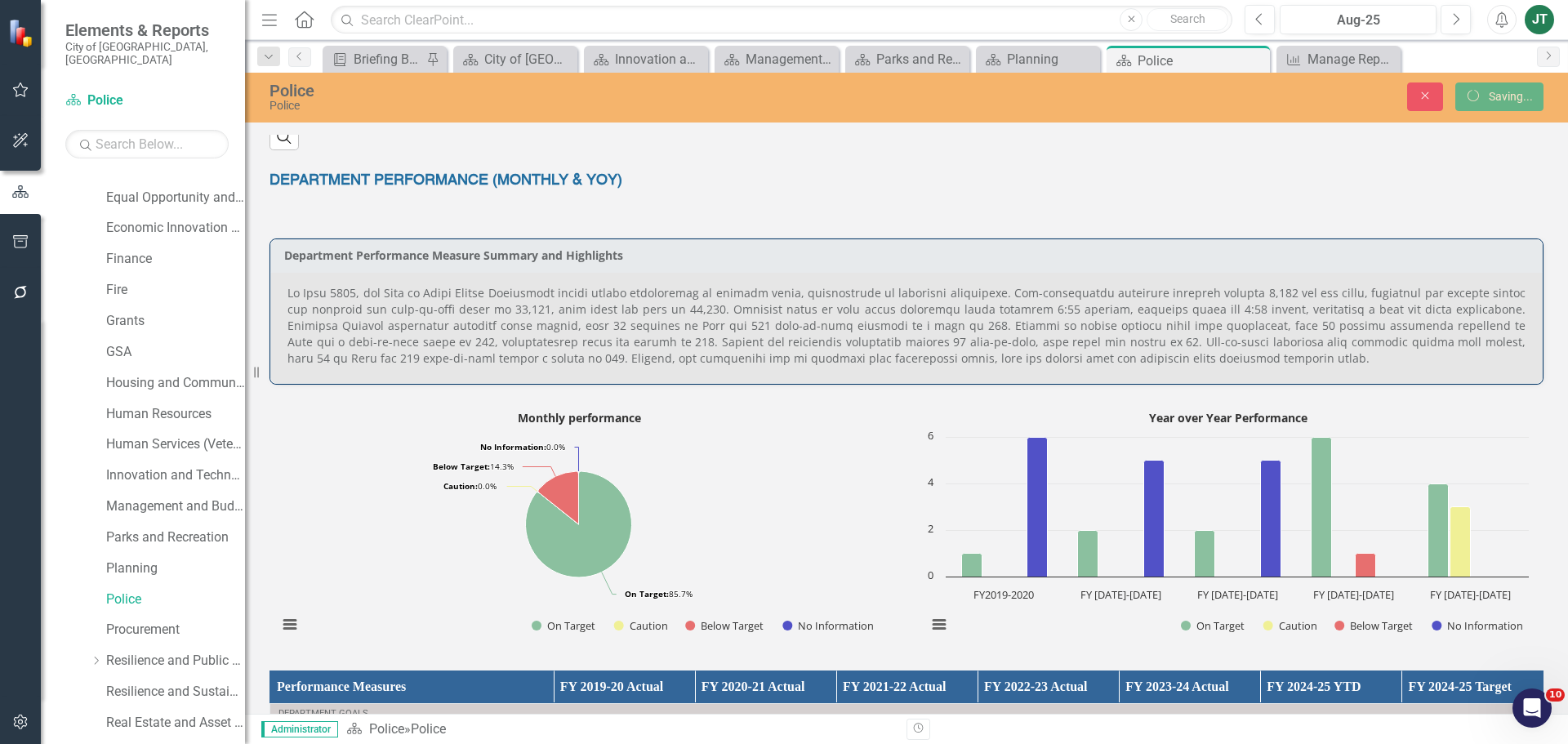
scroll to position [646, 0]
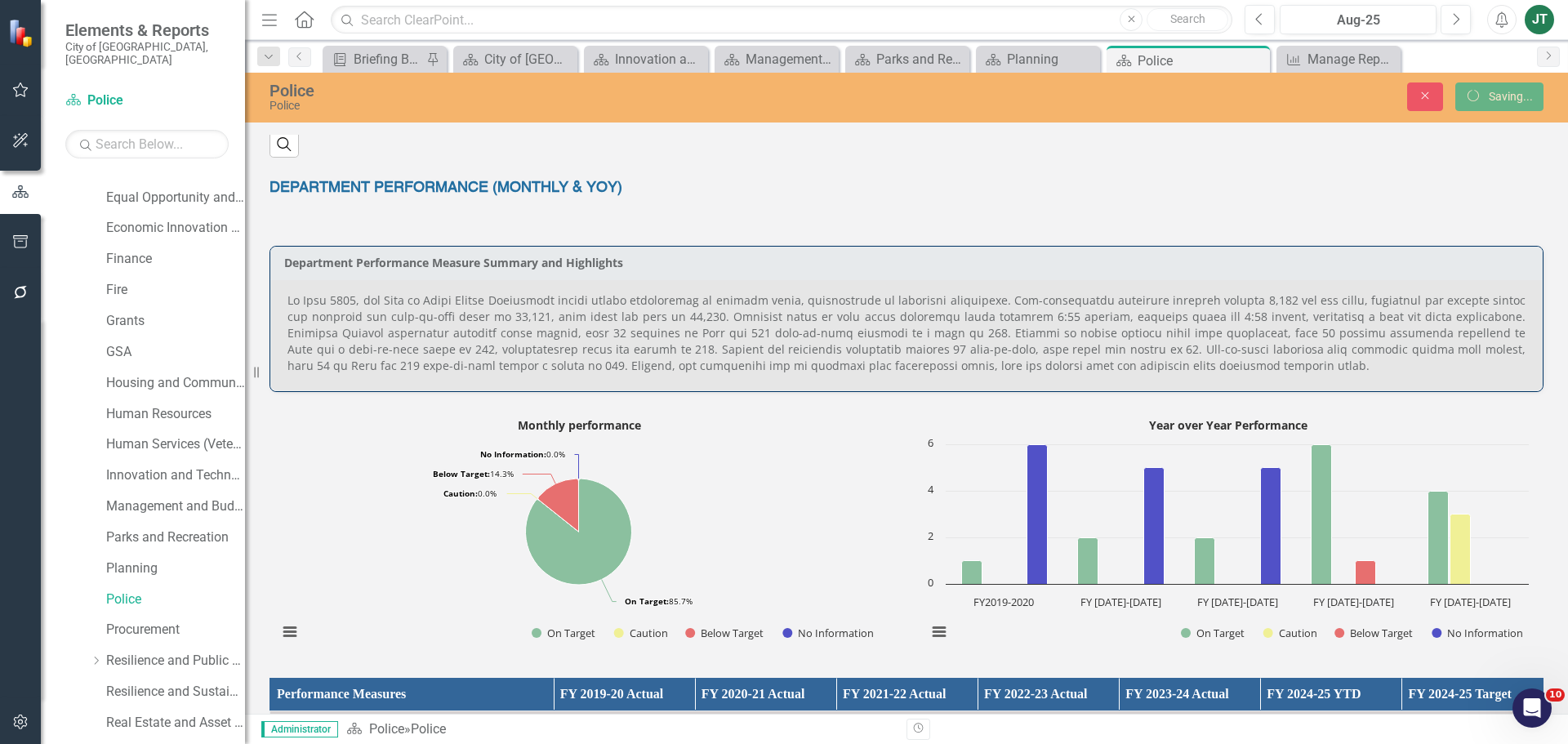
click at [1162, 371] on p at bounding box center [906, 333] width 1238 height 81
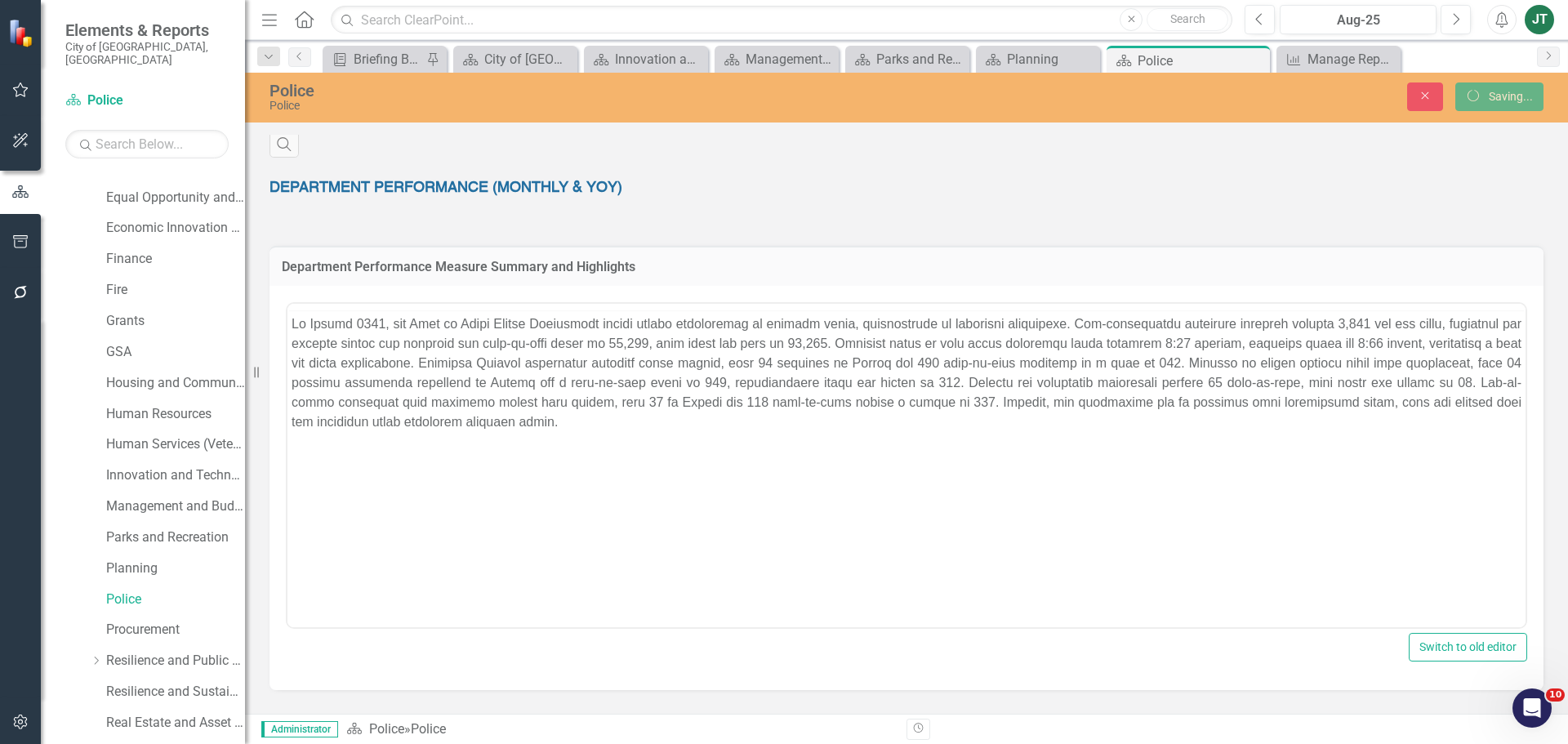
scroll to position [0, 0]
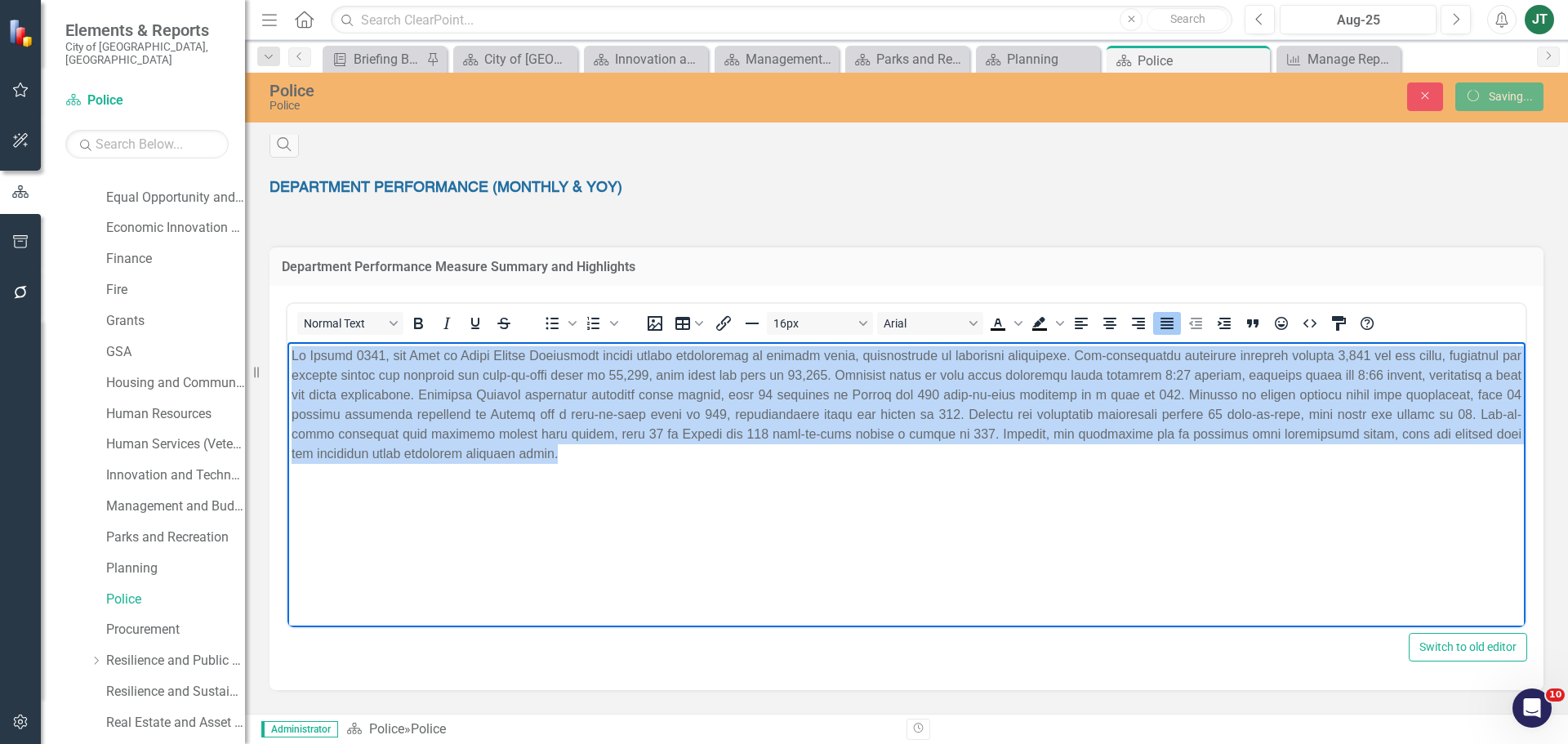
drag, startPoint x: 1024, startPoint y: 469, endPoint x: 214, endPoint y: 279, distance: 832.0
click at [287, 342] on html at bounding box center [906, 465] width 1238 height 245
copy p "In August 2025, the City of Miami Police Department showed strong performance i…"
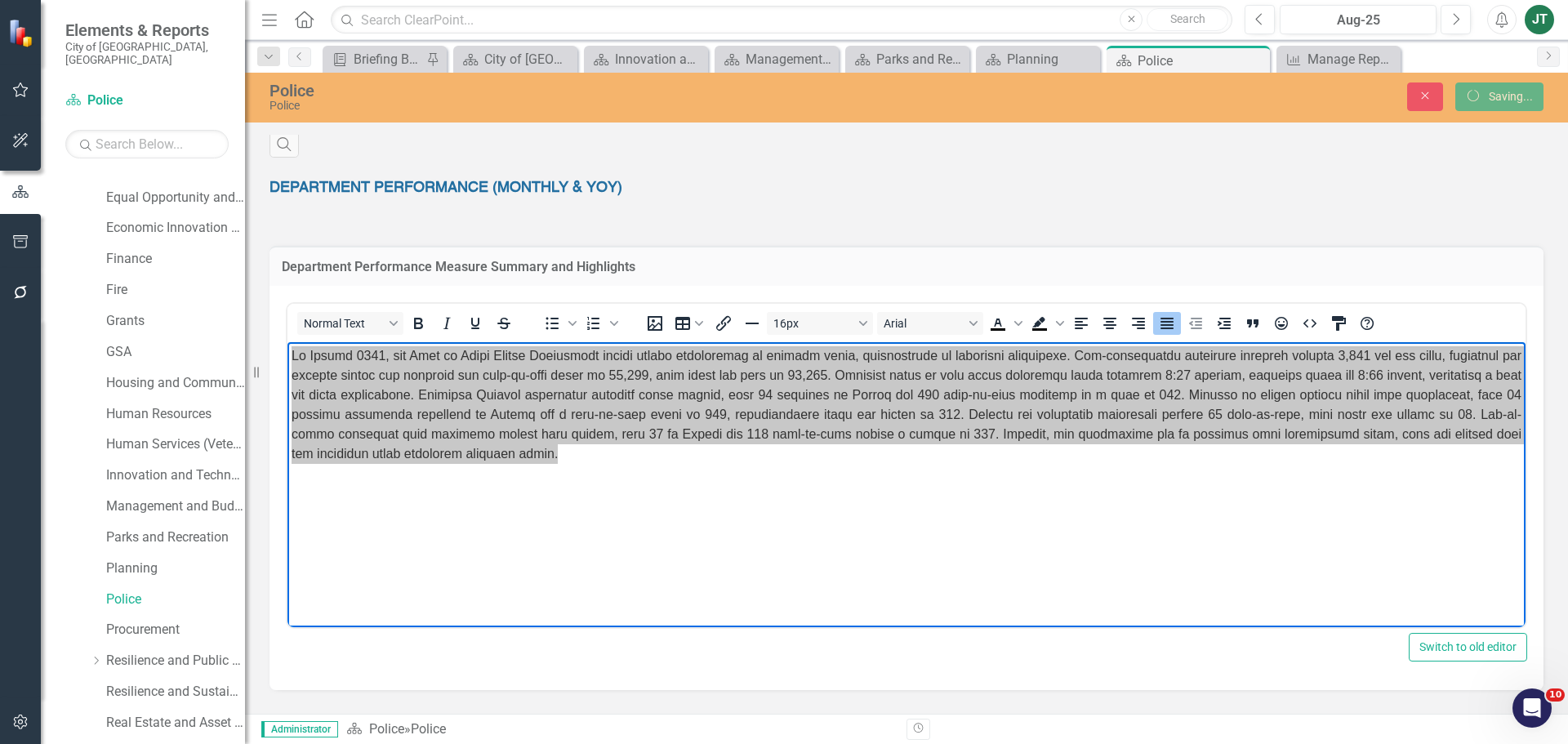
click at [1518, 134] on div "Police Police Close icon.saving Saving... Mission To work together with Miami’s…" at bounding box center [906, 393] width 1323 height 641
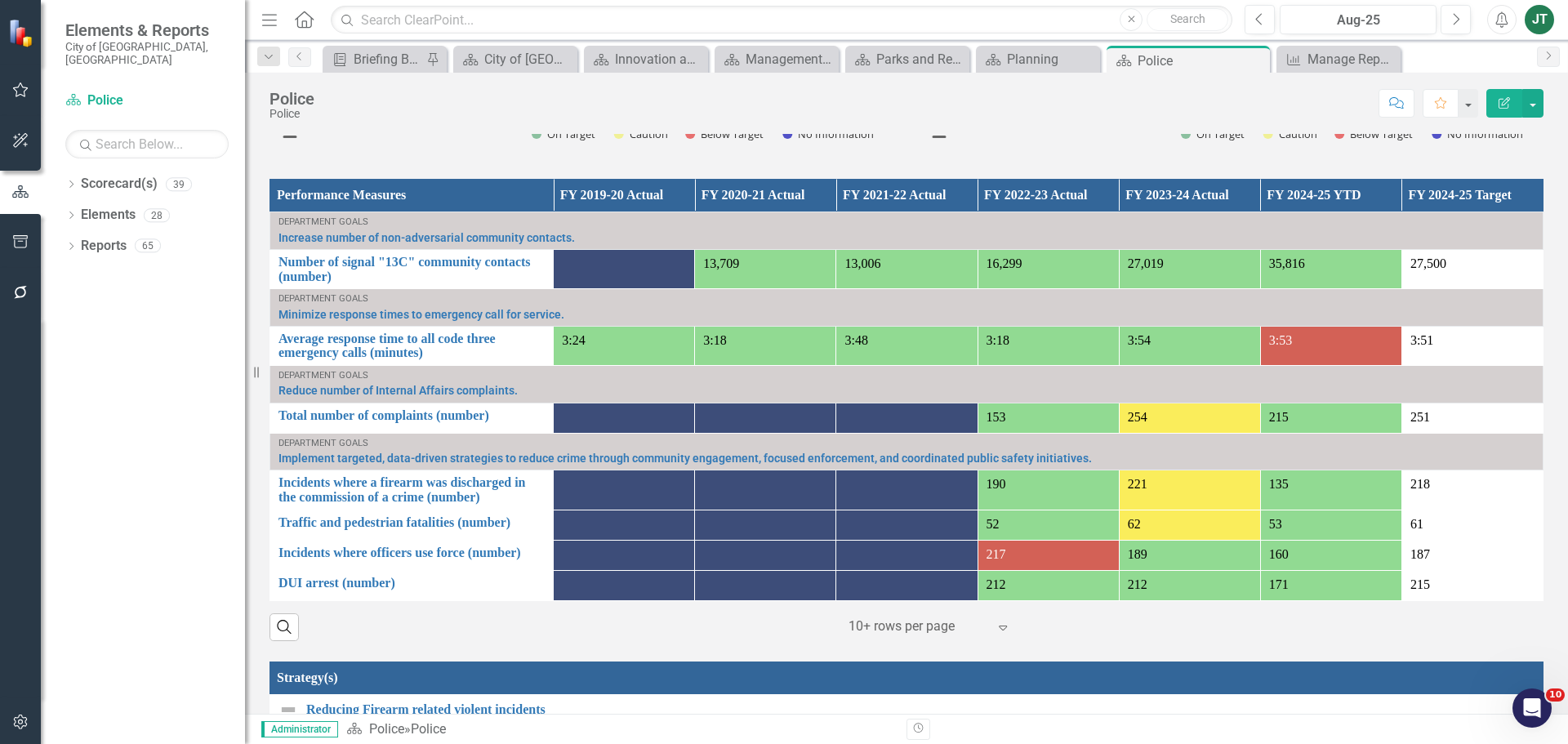
scroll to position [653, 0]
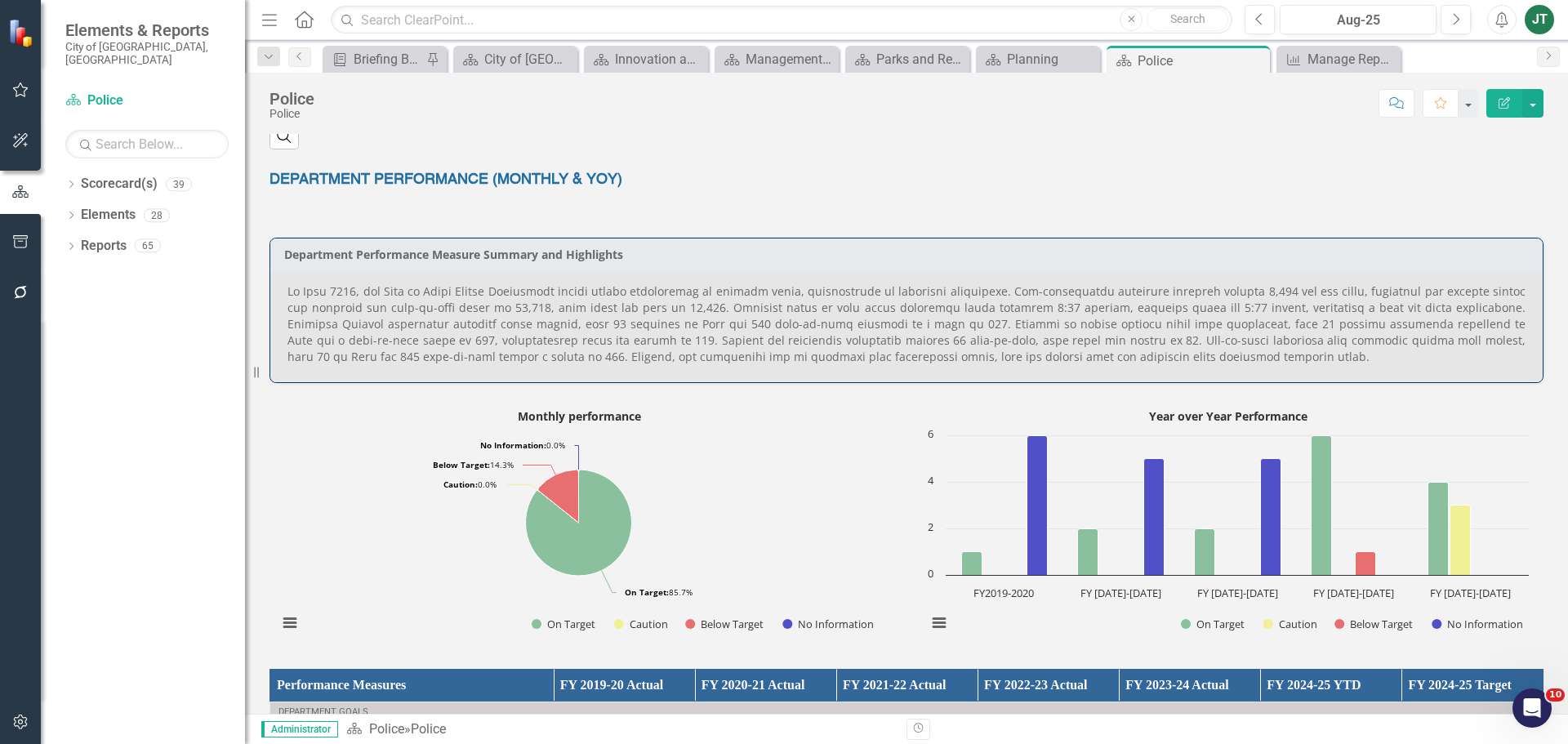
click at [1093, 331] on p at bounding box center [906, 323] width 1238 height 81
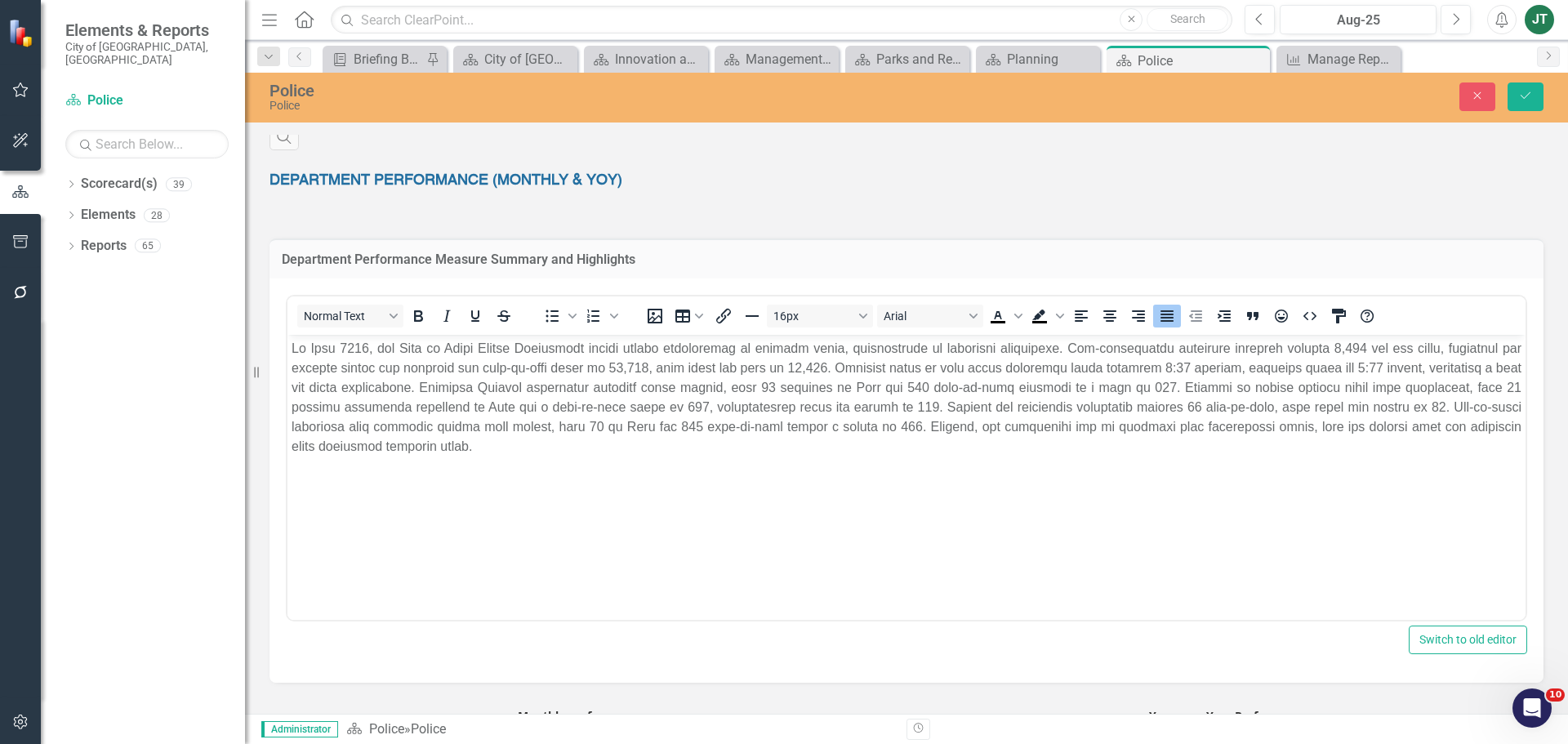
scroll to position [0, 0]
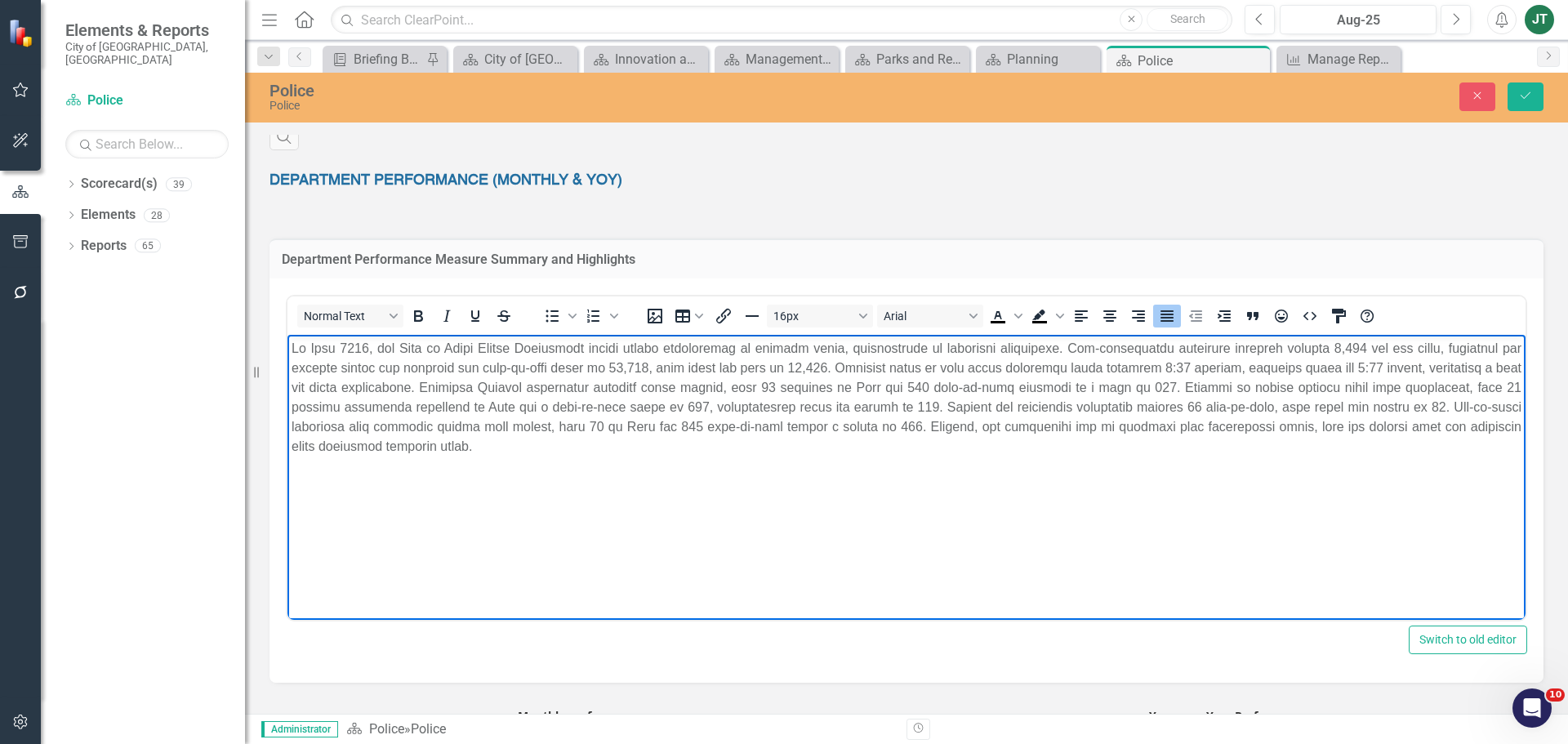
click at [643, 449] on p "Rich Text Area. Press ALT-0 for help." at bounding box center [906, 397] width 1229 height 118
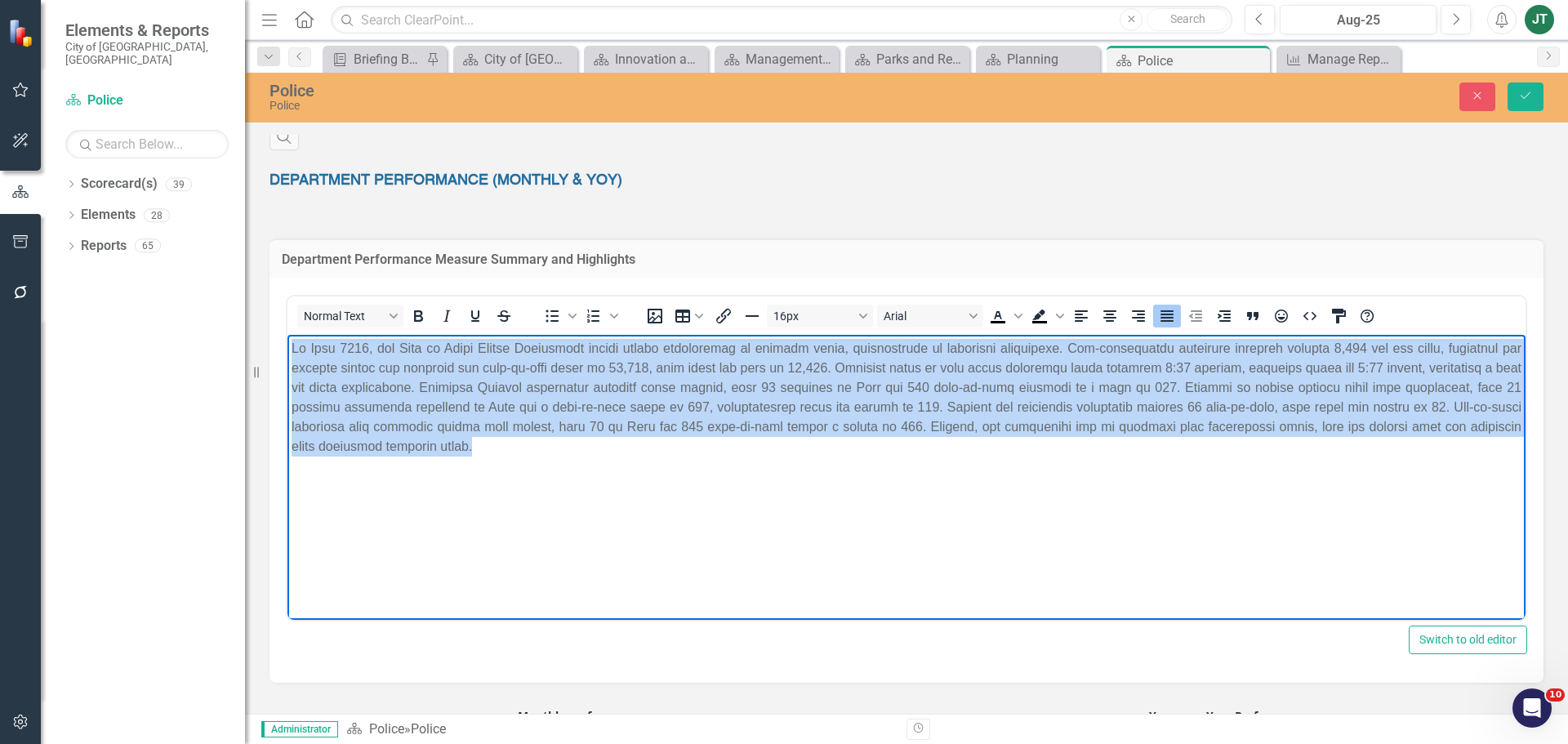
drag, startPoint x: 644, startPoint y: 452, endPoint x: 267, endPoint y: 325, distance: 397.8
click at [287, 335] on html at bounding box center [906, 457] width 1238 height 245
paste body "Rich Text Area. Press ALT-0 for help."
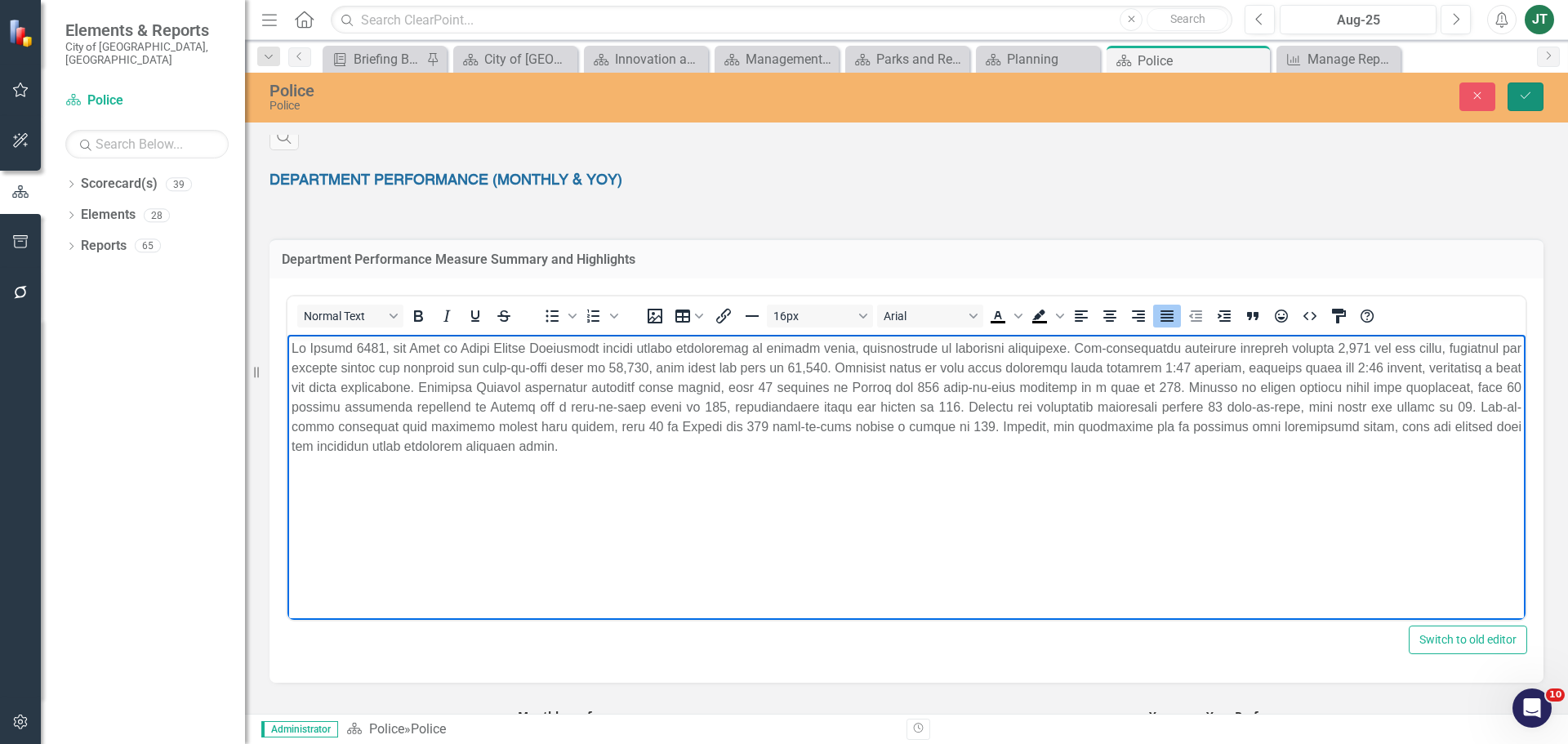
click at [1521, 99] on icon "Save" at bounding box center [1525, 96] width 14 height 11
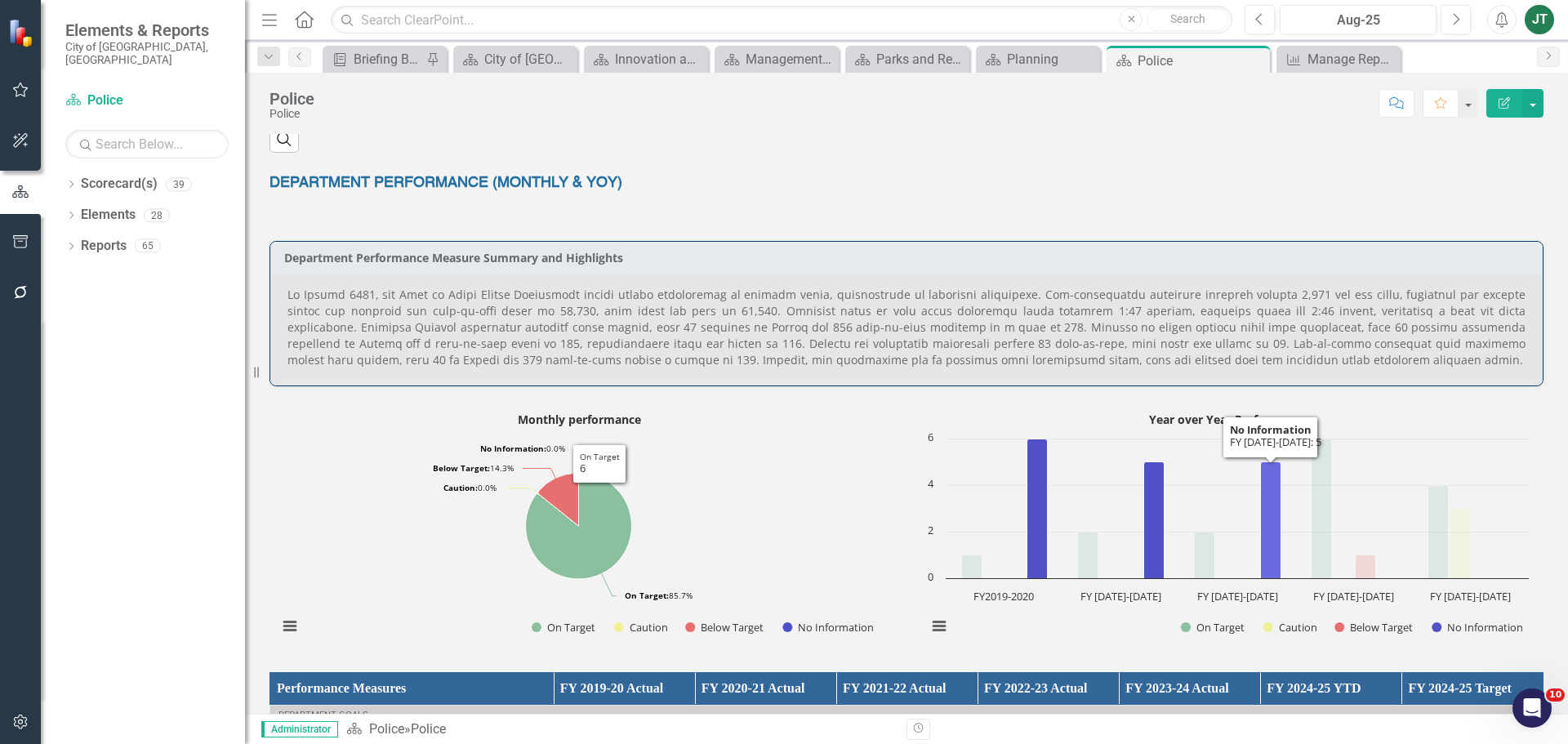
scroll to position [674, 0]
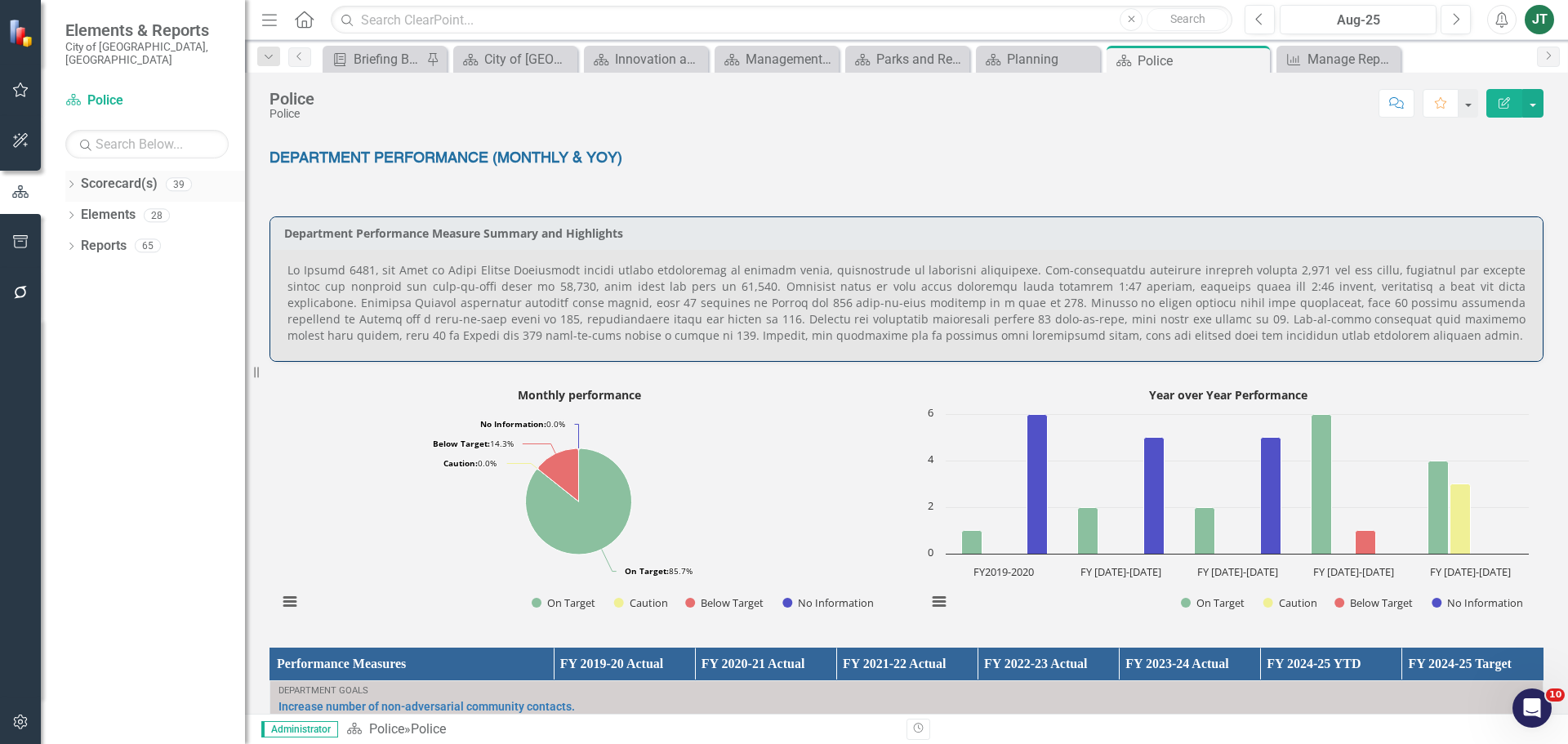
click at [77, 173] on div "Dropdown Scorecard(s) 39" at bounding box center [155, 186] width 180 height 31
click at [73, 181] on icon at bounding box center [72, 185] width 4 height 8
drag, startPoint x: 81, startPoint y: 230, endPoint x: 136, endPoint y: 280, distance: 74.3
click at [81, 240] on icon "Dropdown" at bounding box center [79, 245] width 12 height 10
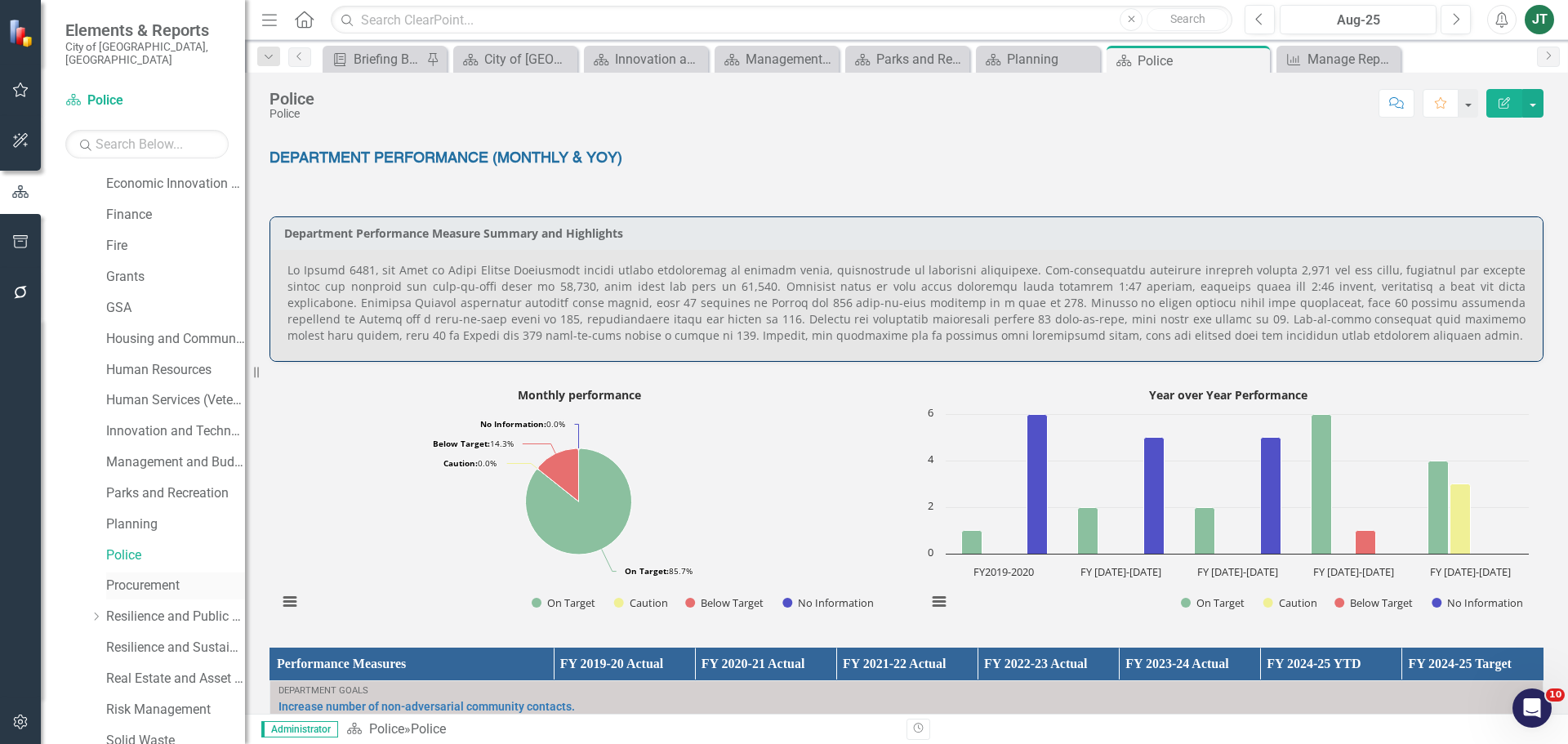
scroll to position [408, 0]
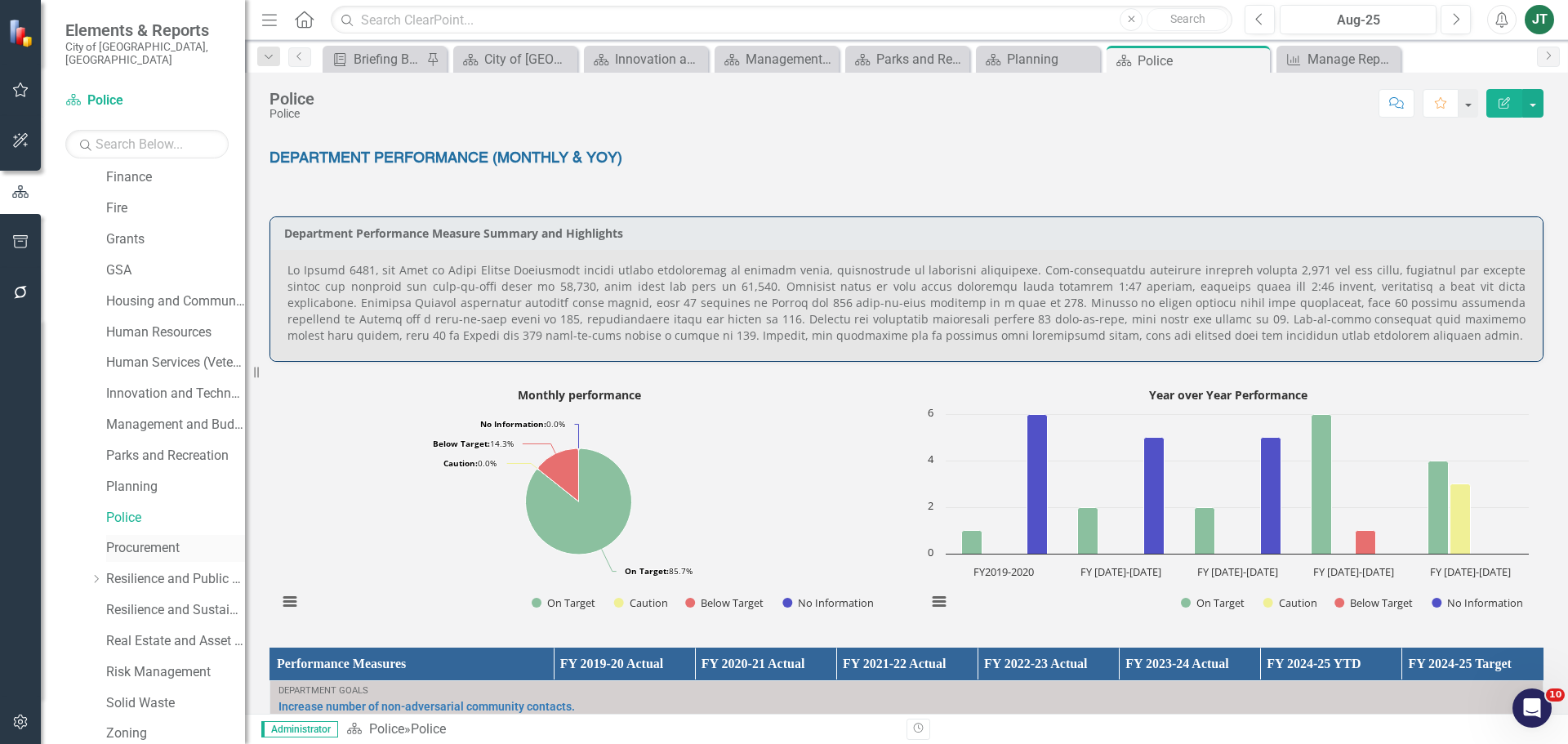
click at [137, 538] on link "Procurement" at bounding box center [175, 548] width 139 height 19
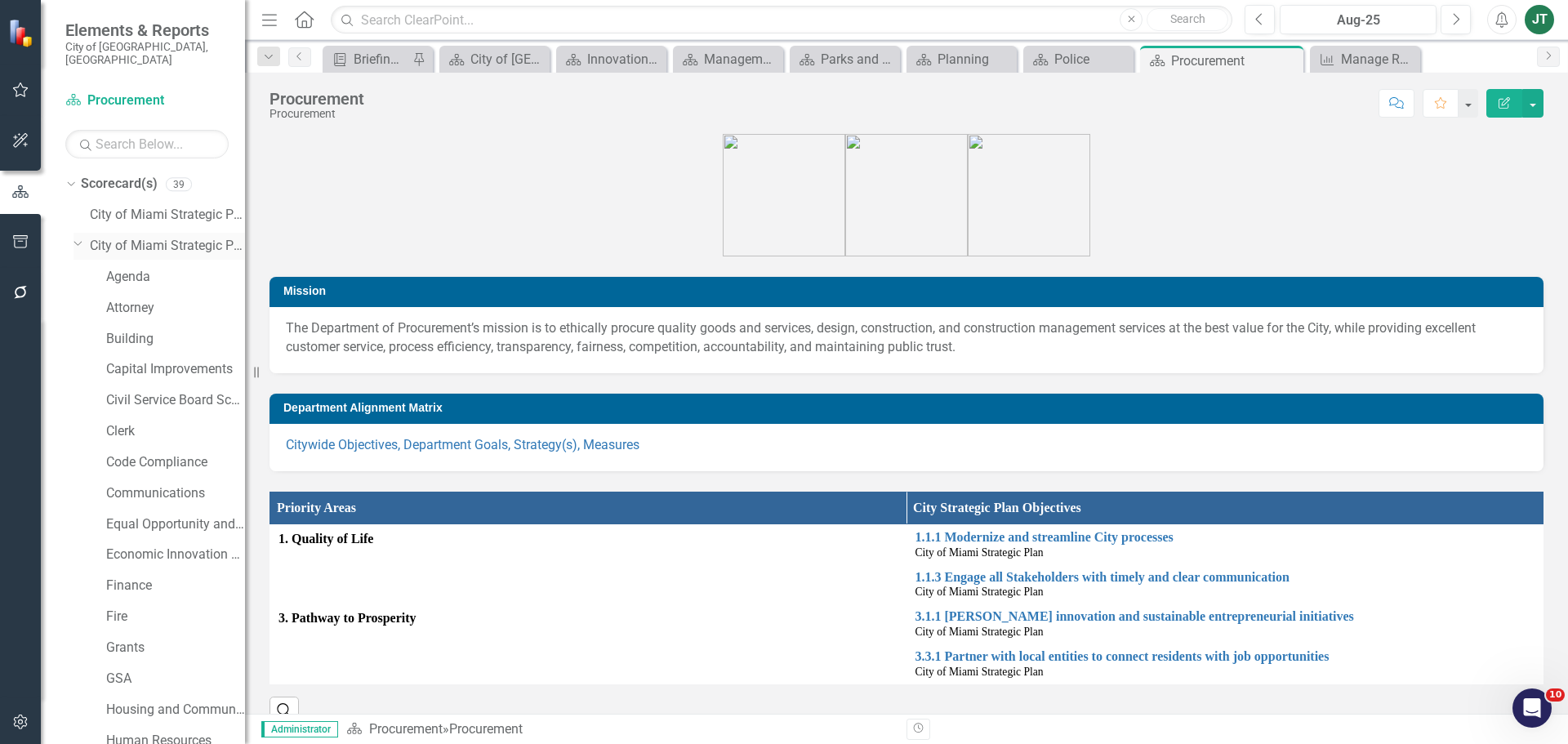
click at [76, 237] on icon "Dropdown" at bounding box center [78, 243] width 10 height 12
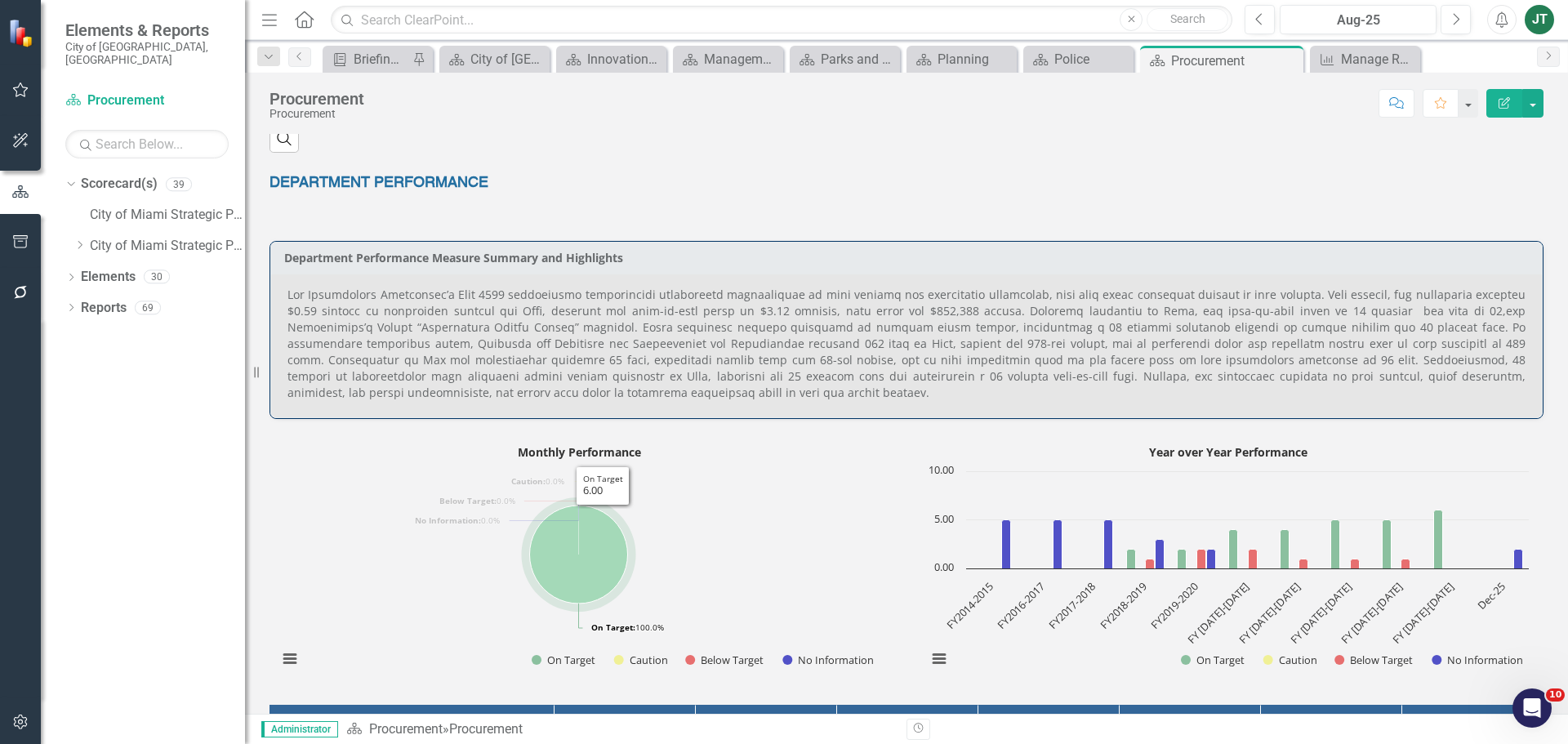
scroll to position [490, 0]
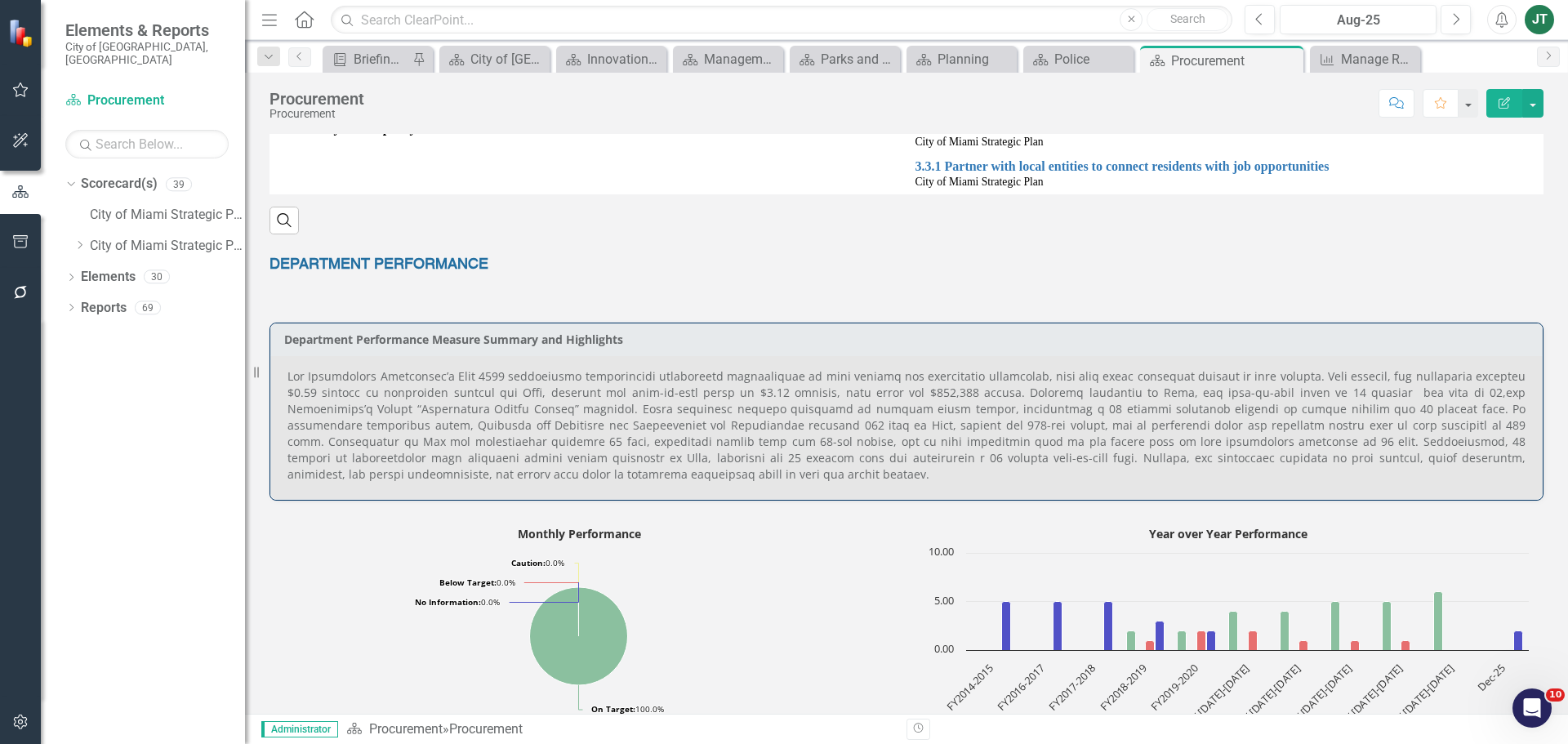
click at [419, 383] on p at bounding box center [906, 425] width 1238 height 114
click at [420, 383] on p at bounding box center [906, 425] width 1238 height 114
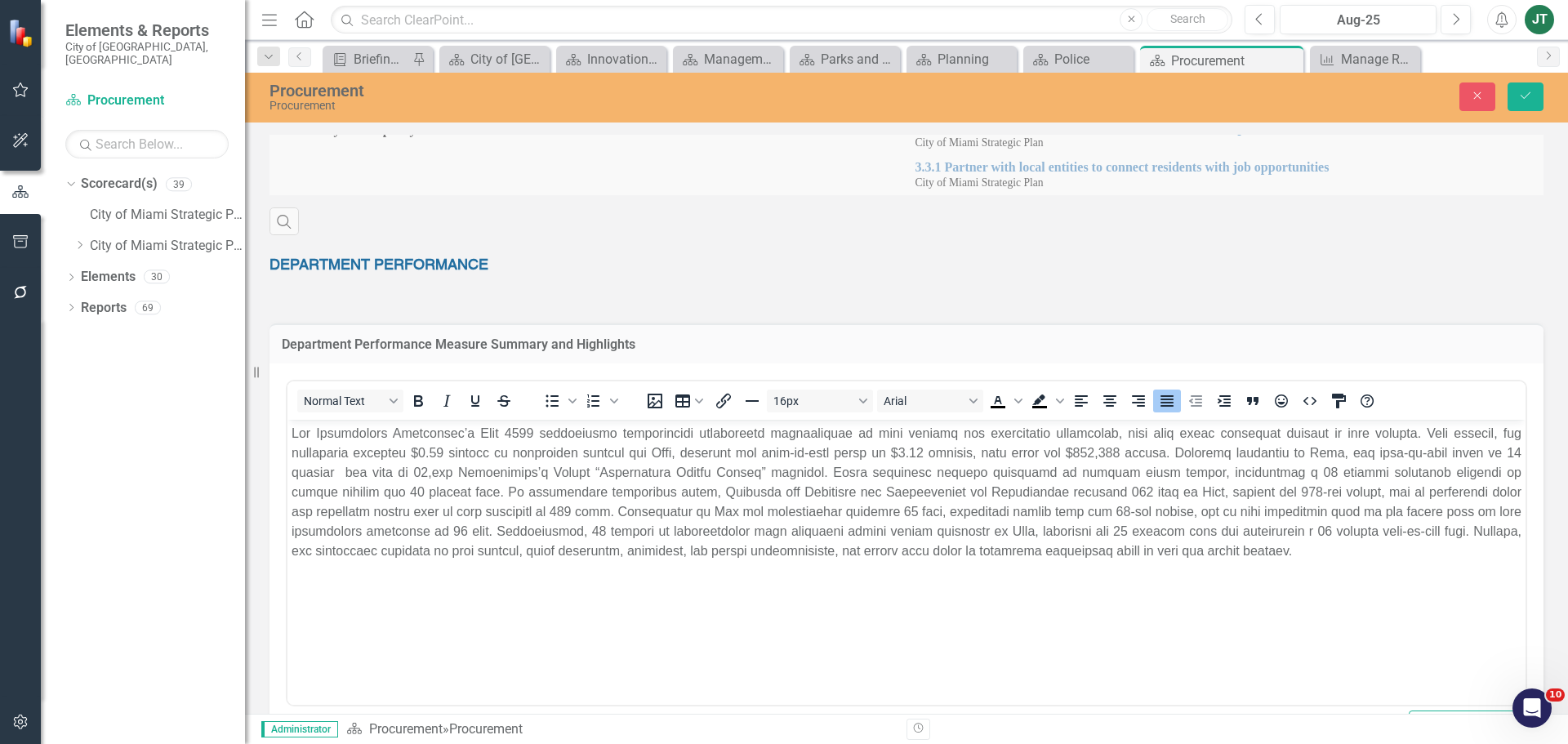
scroll to position [0, 0]
click at [524, 446] on p "Rich Text Area. Press ALT-0 for help." at bounding box center [906, 491] width 1229 height 137
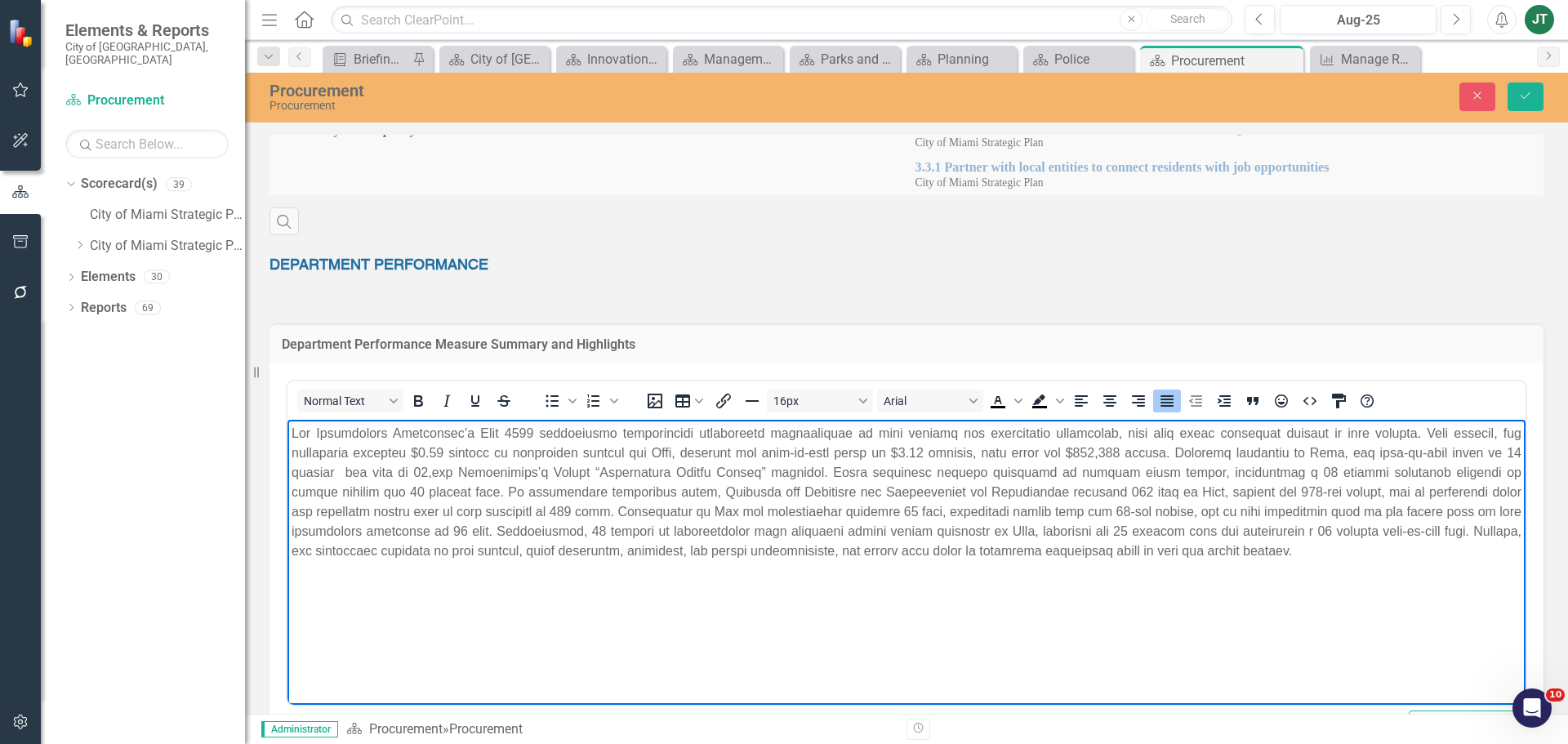
click at [476, 423] on p "Rich Text Area. Press ALT-0 for help." at bounding box center [906, 491] width 1229 height 137
click at [488, 429] on p "Rich Text Area. Press ALT-0 for help." at bounding box center [906, 491] width 1229 height 137
click at [488, 428] on p "Rich Text Area. Press ALT-0 for help." at bounding box center [906, 491] width 1229 height 137
drag, startPoint x: 449, startPoint y: 449, endPoint x: 429, endPoint y: 454, distance: 20.6
click at [429, 454] on p "Rich Text Area. Press ALT-0 for help." at bounding box center [906, 491] width 1229 height 137
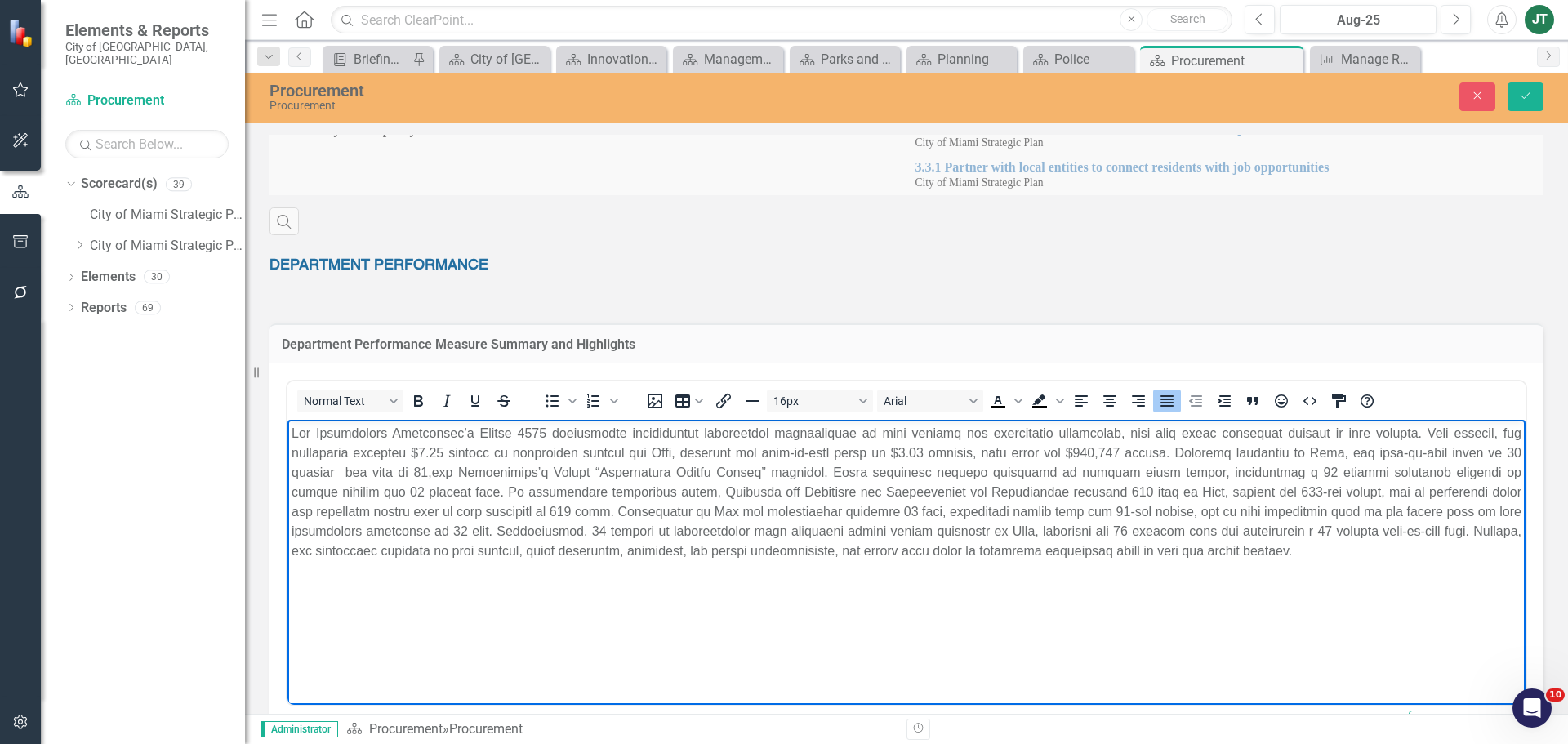
click at [650, 449] on p "Rich Text Area. Press ALT-0 for help." at bounding box center [906, 491] width 1229 height 137
click at [651, 449] on p "Rich Text Area. Press ALT-0 for help." at bounding box center [906, 491] width 1229 height 137
click at [906, 452] on p "Rich Text Area. Press ALT-0 for help." at bounding box center [906, 491] width 1229 height 137
drag, startPoint x: 916, startPoint y: 449, endPoint x: 893, endPoint y: 454, distance: 23.5
click at [893, 454] on p "Rich Text Area. Press ALT-0 for help." at bounding box center [906, 491] width 1229 height 137
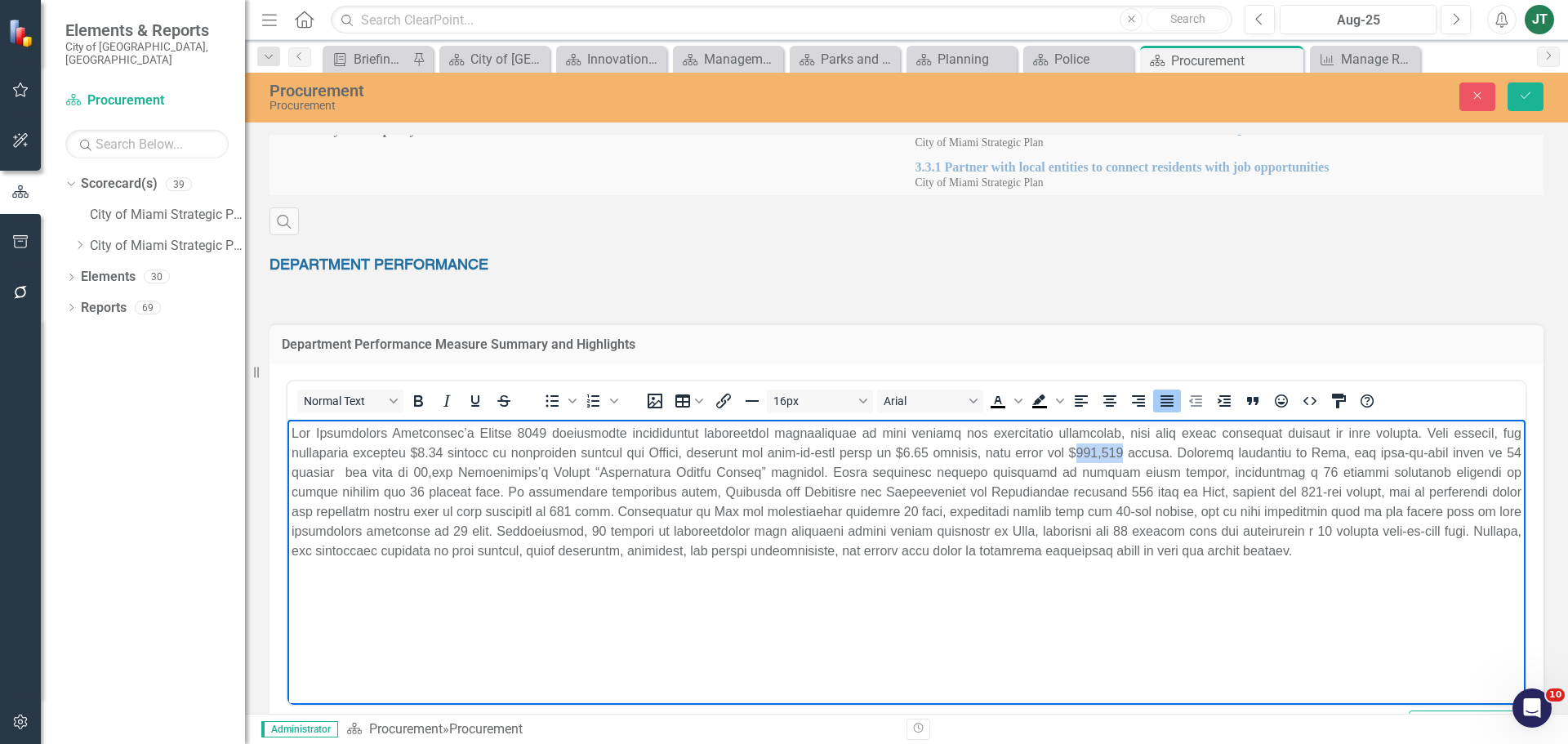
drag, startPoint x: 1101, startPoint y: 450, endPoint x: 1064, endPoint y: 448, distance: 37.1
click at [1064, 448] on p "Rich Text Area. Press ALT-0 for help." at bounding box center [906, 491] width 1229 height 137
click at [1336, 454] on p "Rich Text Area. Press ALT-0 for help." at bounding box center [906, 491] width 1229 height 137
drag, startPoint x: 1309, startPoint y: 471, endPoint x: 1378, endPoint y: 463, distance: 69.5
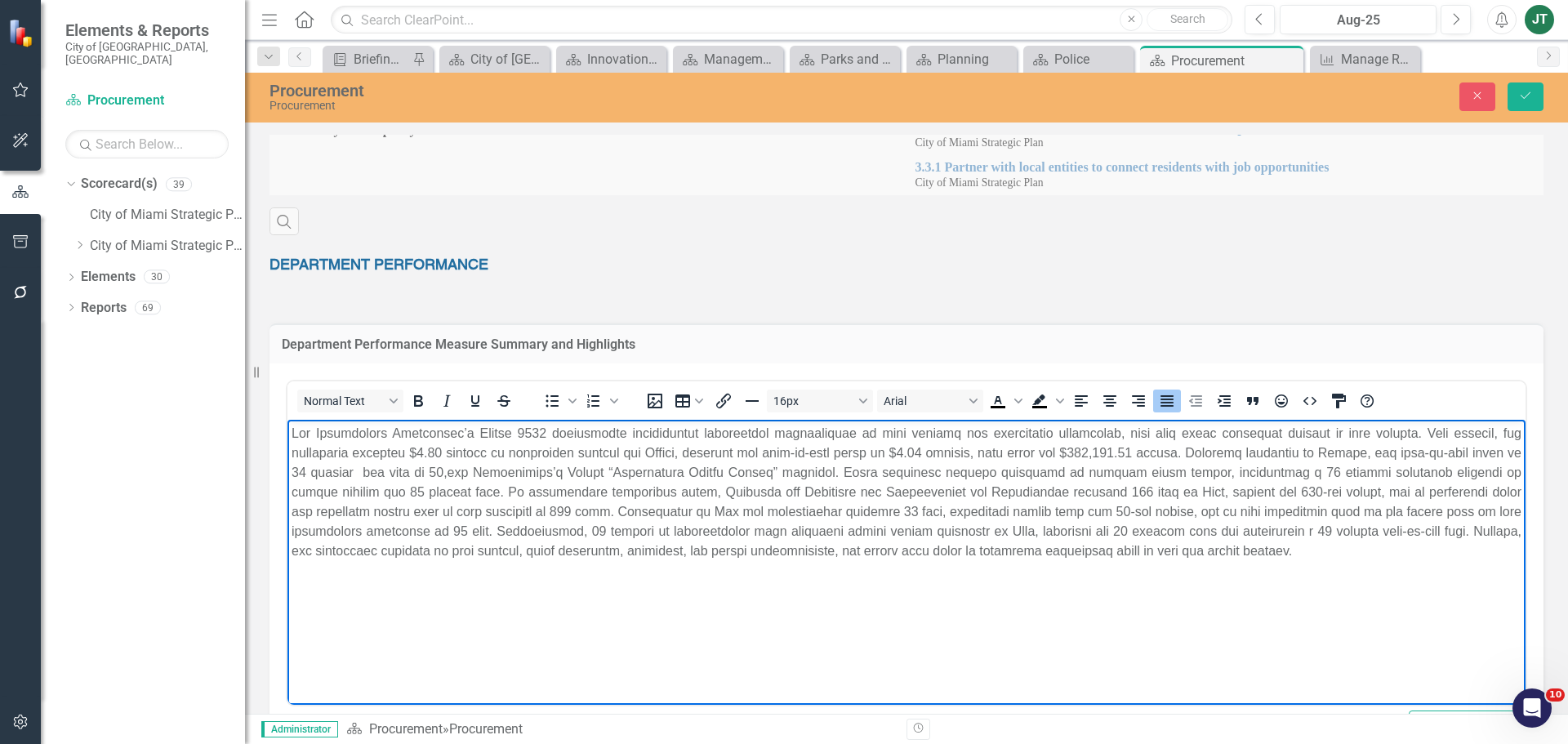
click at [1309, 471] on p "Rich Text Area. Press ALT-0 for help." at bounding box center [906, 491] width 1229 height 137
click at [1504, 448] on p "Rich Text Area. Press ALT-0 for help." at bounding box center [906, 491] width 1229 height 137
click at [1507, 449] on p "Rich Text Area. Press ALT-0 for help." at bounding box center [906, 491] width 1229 height 137
click at [429, 470] on p "Rich Text Area. Press ALT-0 for help." at bounding box center [906, 491] width 1229 height 137
click at [435, 468] on p "Rich Text Area. Press ALT-0 for help." at bounding box center [906, 491] width 1229 height 137
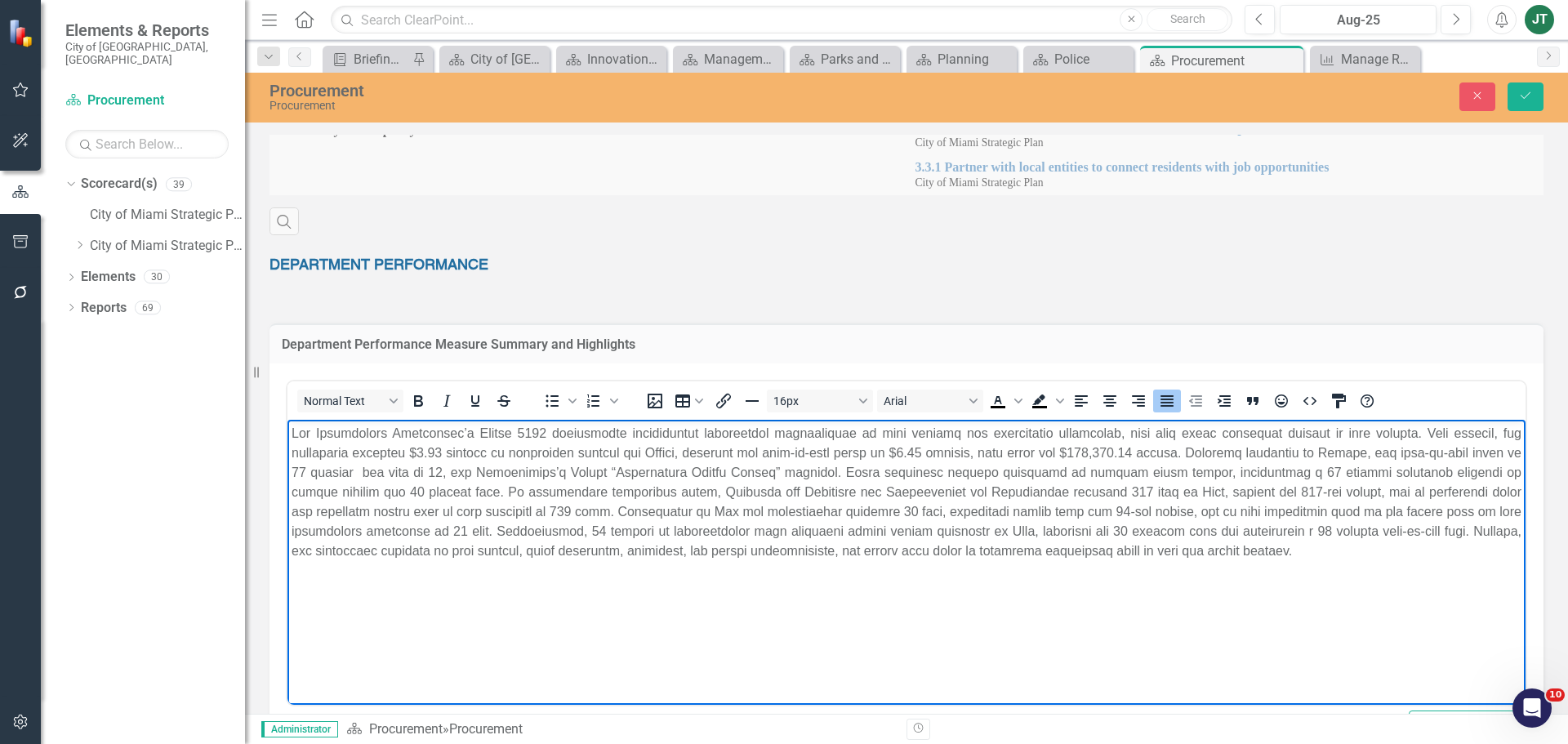
click at [345, 471] on p "Rich Text Area. Press ALT-0 for help." at bounding box center [906, 491] width 1229 height 137
drag, startPoint x: 828, startPoint y: 470, endPoint x: 436, endPoint y: 470, distance: 392.0
click at [436, 470] on p "Rich Text Area. Press ALT-0 for help." at bounding box center [906, 491] width 1229 height 137
click at [588, 470] on p "Rich Text Area. Press ALT-0 for help." at bounding box center [906, 491] width 1229 height 137
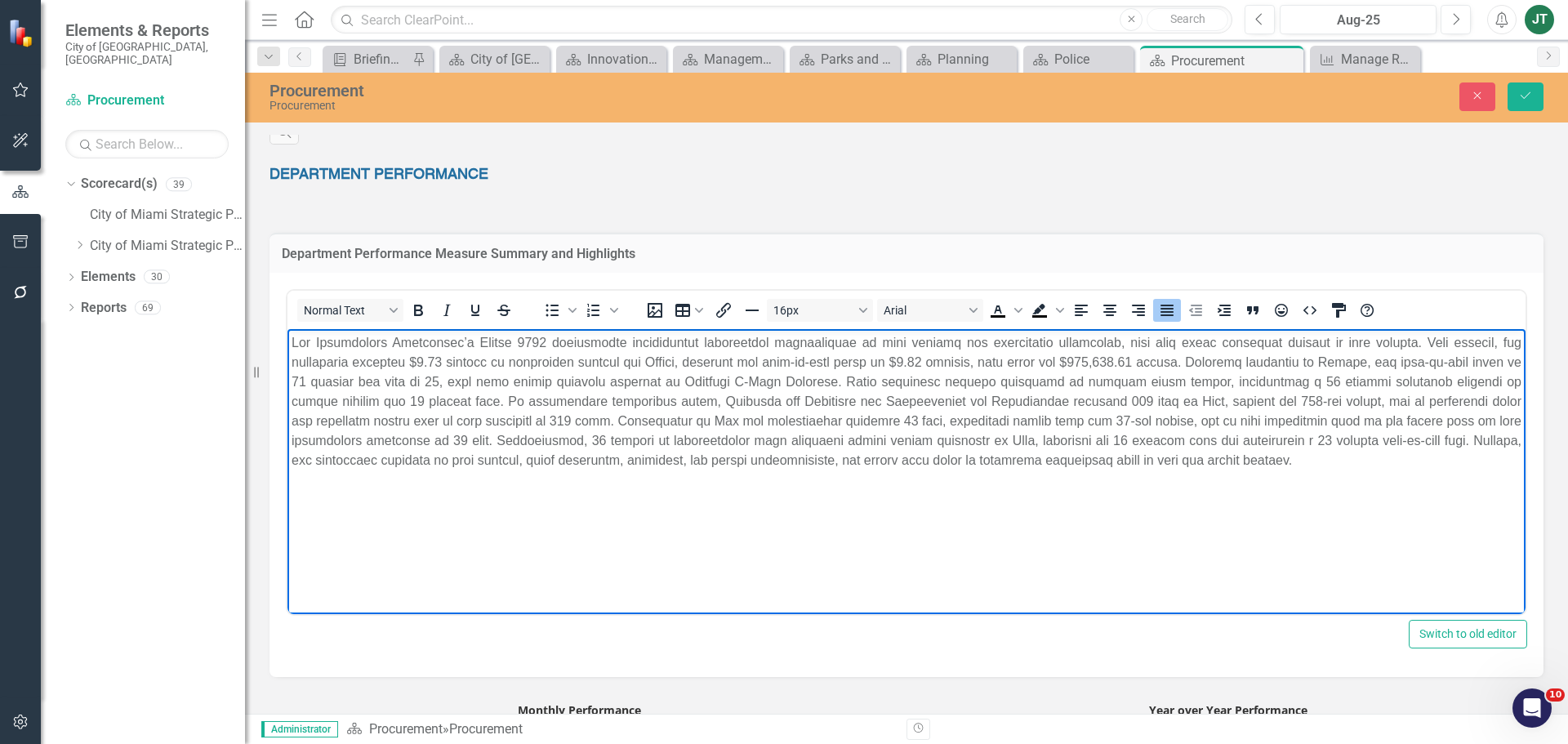
scroll to position [581, 0]
click at [1035, 395] on p "Rich Text Area. Press ALT-0 for help." at bounding box center [906, 400] width 1229 height 137
click at [1085, 401] on p "Rich Text Area. Press ALT-0 for help." at bounding box center [906, 400] width 1229 height 137
click at [1072, 401] on p "Rich Text Area. Press ALT-0 for help." at bounding box center [906, 400] width 1229 height 137
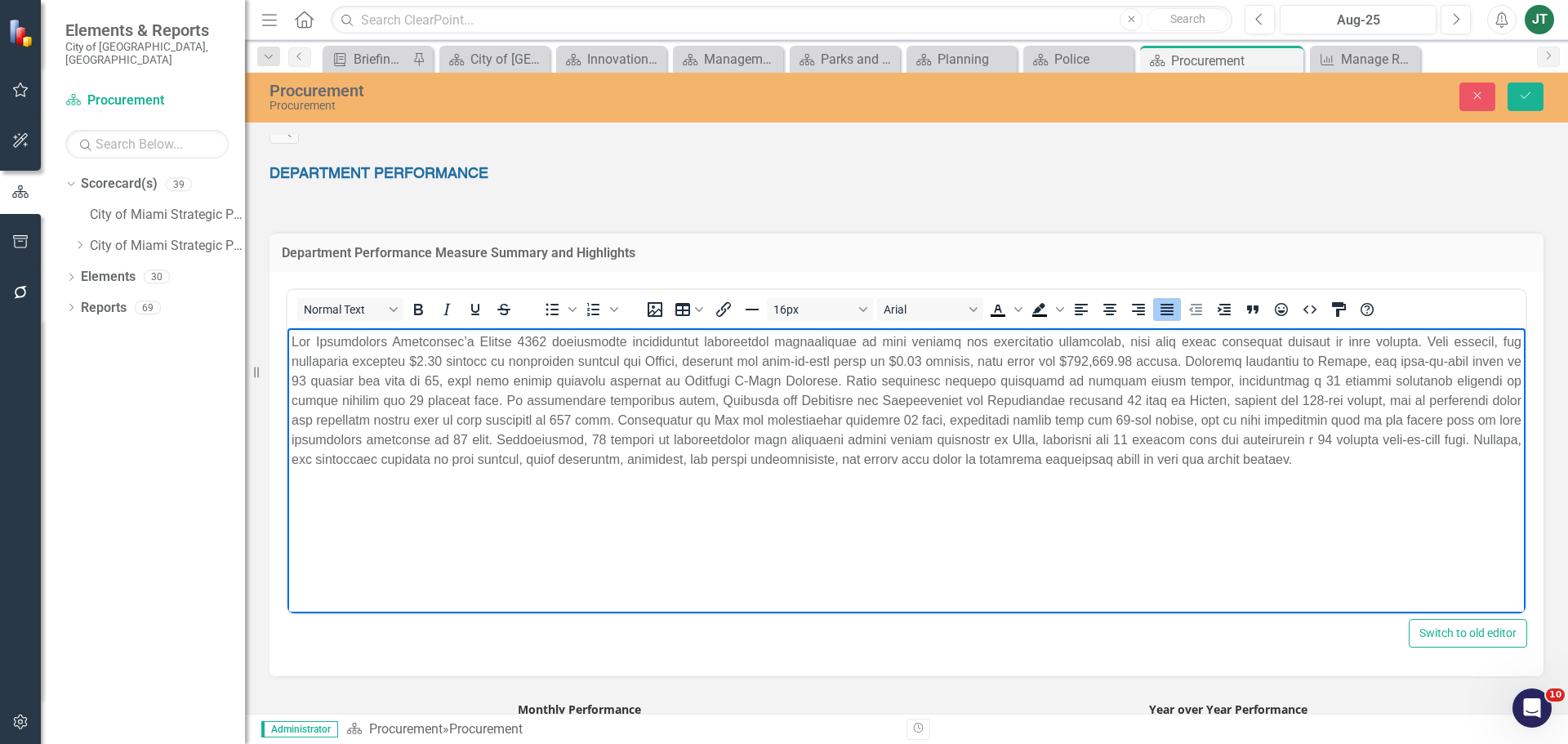
click at [1211, 396] on p "Rich Text Area. Press ALT-0 for help." at bounding box center [906, 400] width 1229 height 137
click at [510, 418] on p "Rich Text Area. Press ALT-0 for help." at bounding box center [906, 400] width 1229 height 137
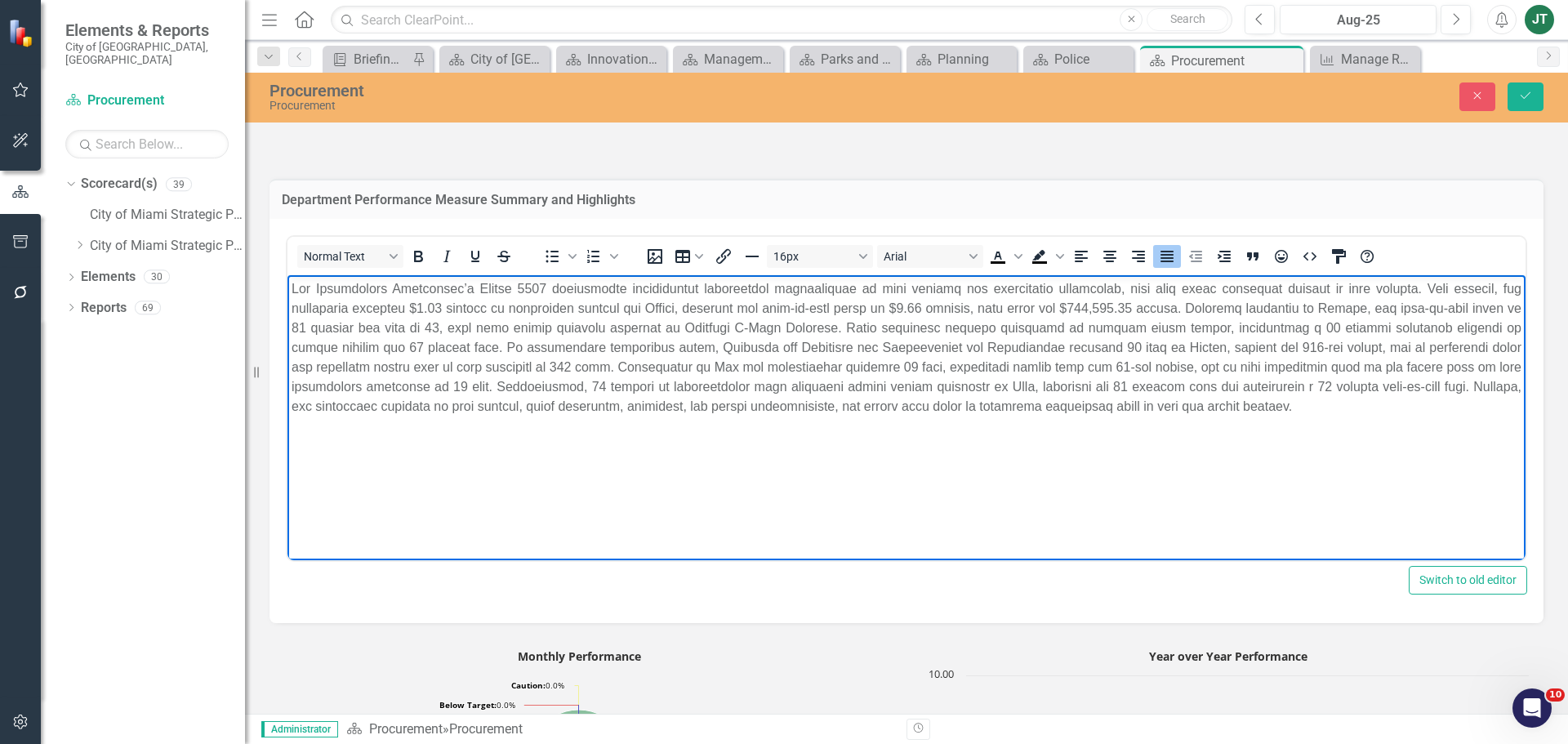
scroll to position [634, 0]
drag, startPoint x: 829, startPoint y: 365, endPoint x: 817, endPoint y: 365, distance: 12.0
click at [817, 365] on p "Rich Text Area. Press ALT-0 for help." at bounding box center [906, 346] width 1229 height 137
click at [392, 385] on p "Rich Text Area. Press ALT-0 for help." at bounding box center [906, 346] width 1229 height 137
click at [525, 382] on p "Rich Text Area. Press ALT-0 for help." at bounding box center [906, 346] width 1229 height 137
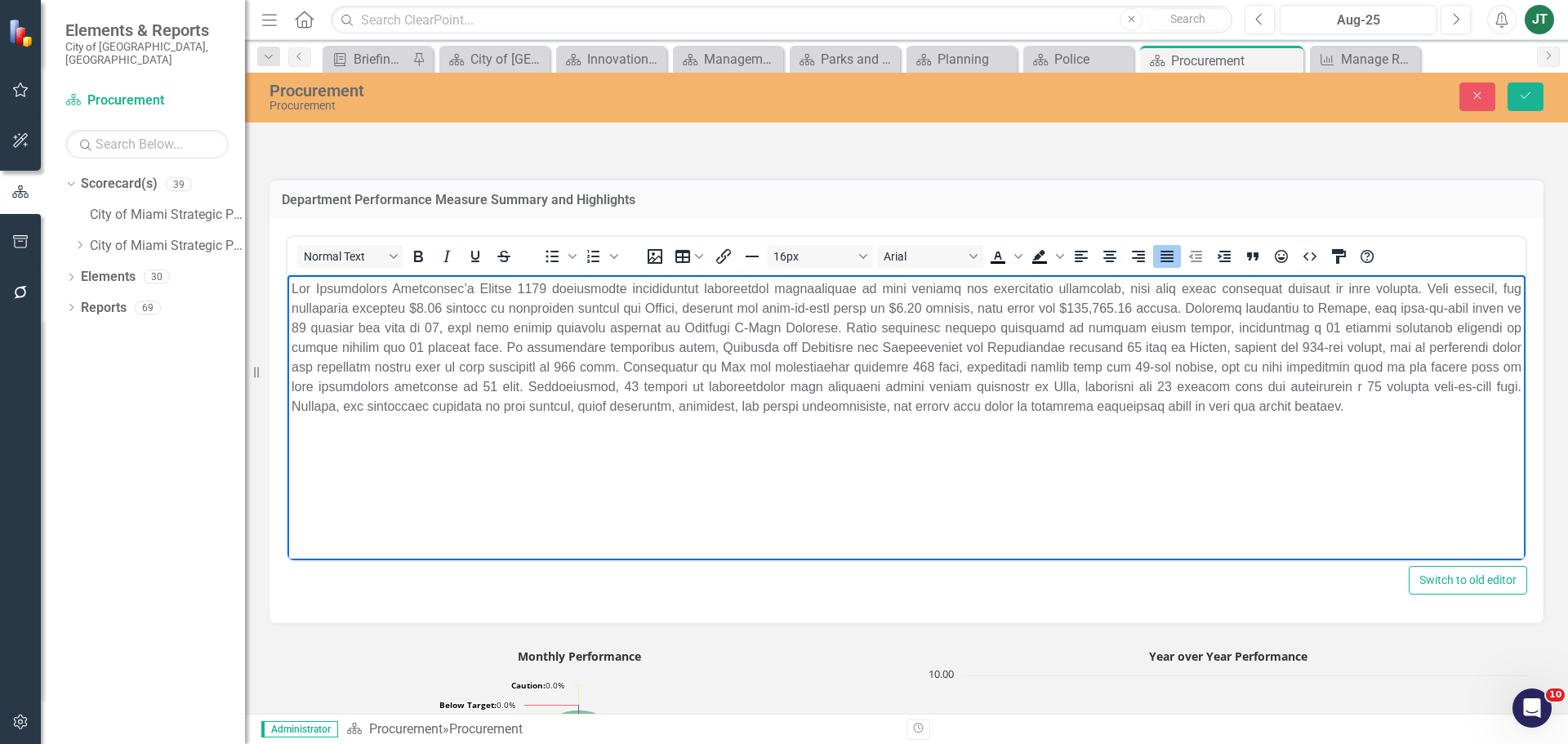
click at [934, 383] on p "Rich Text Area. Press ALT-0 for help." at bounding box center [906, 346] width 1229 height 137
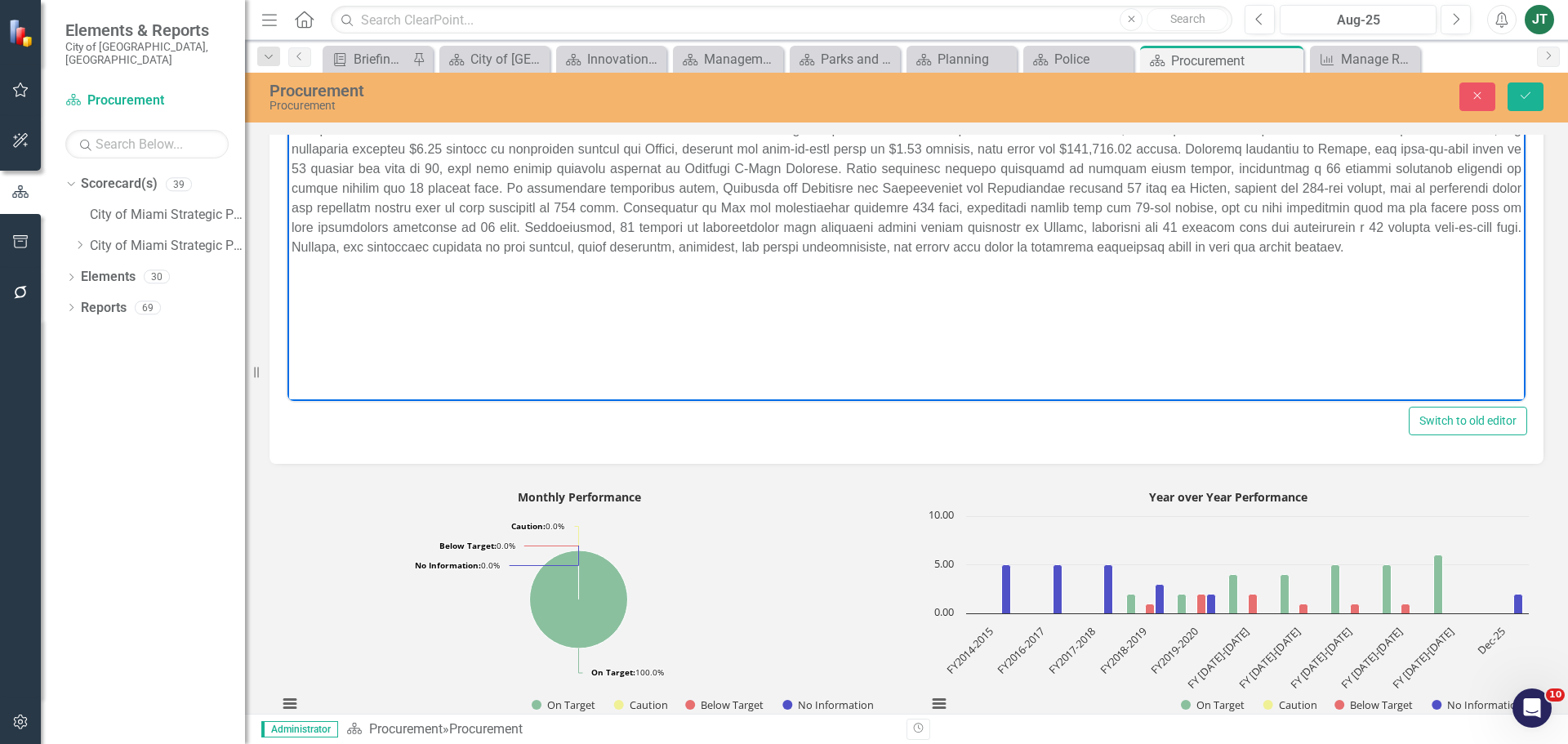
scroll to position [798, 0]
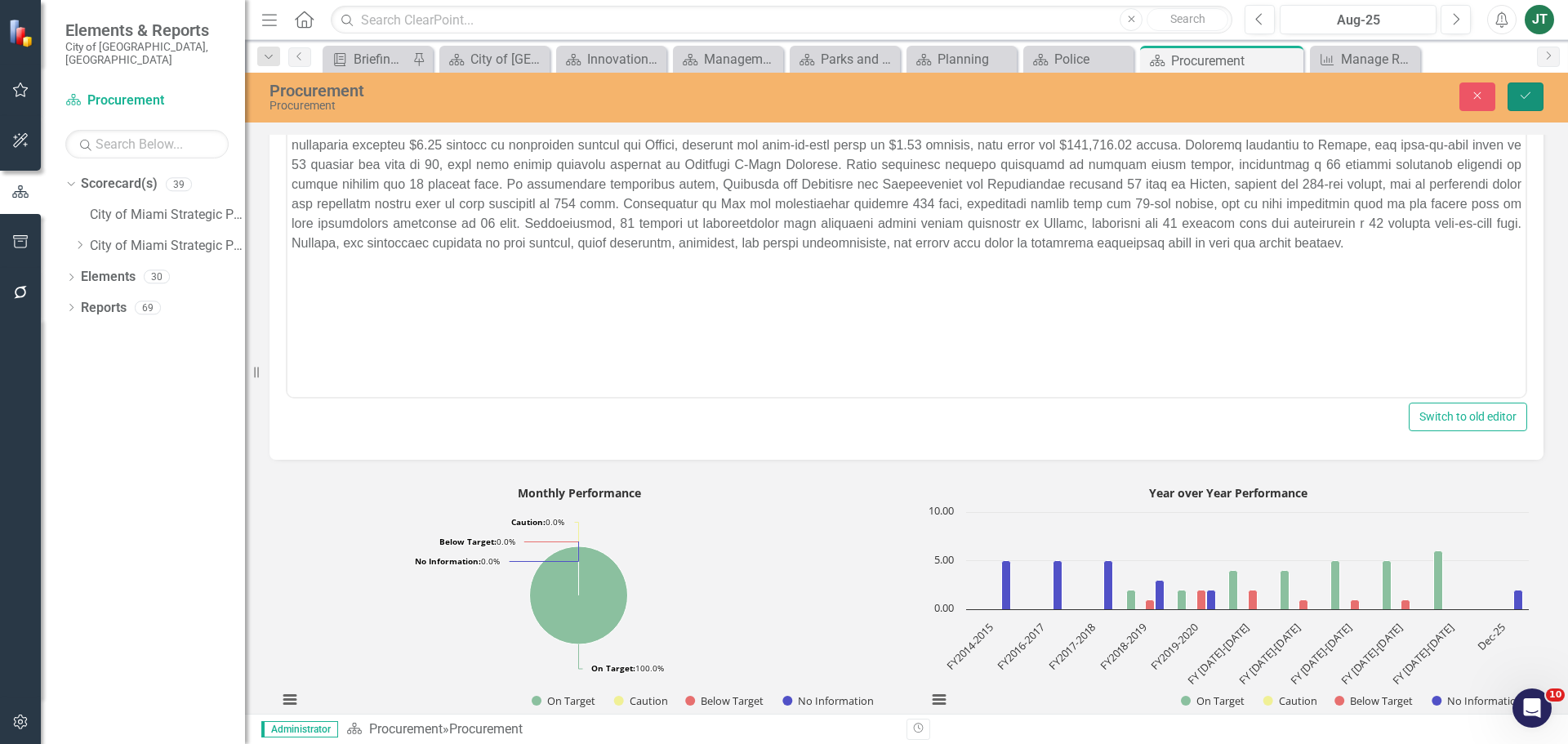
click at [1519, 92] on icon "Save" at bounding box center [1525, 96] width 14 height 11
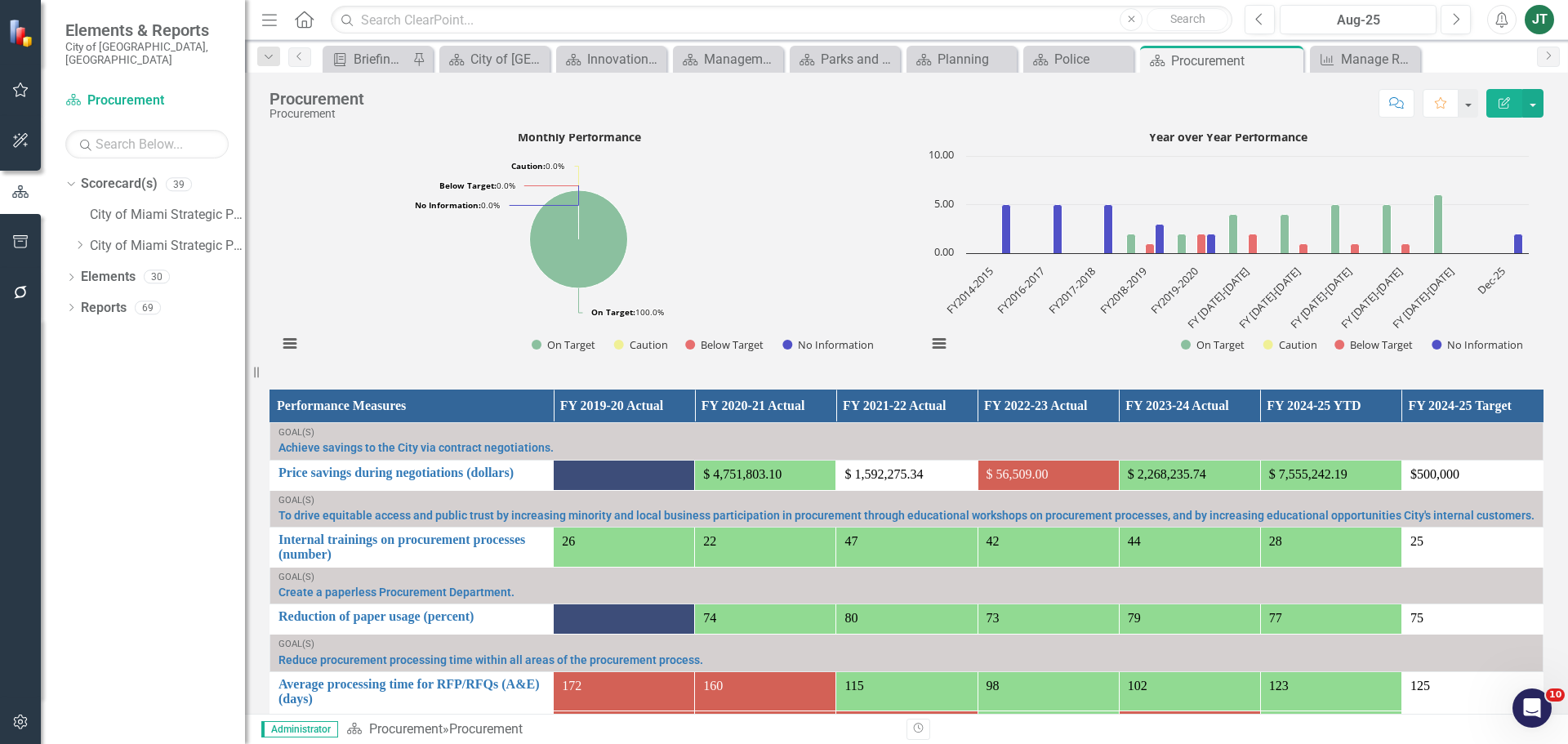
scroll to position [850, 0]
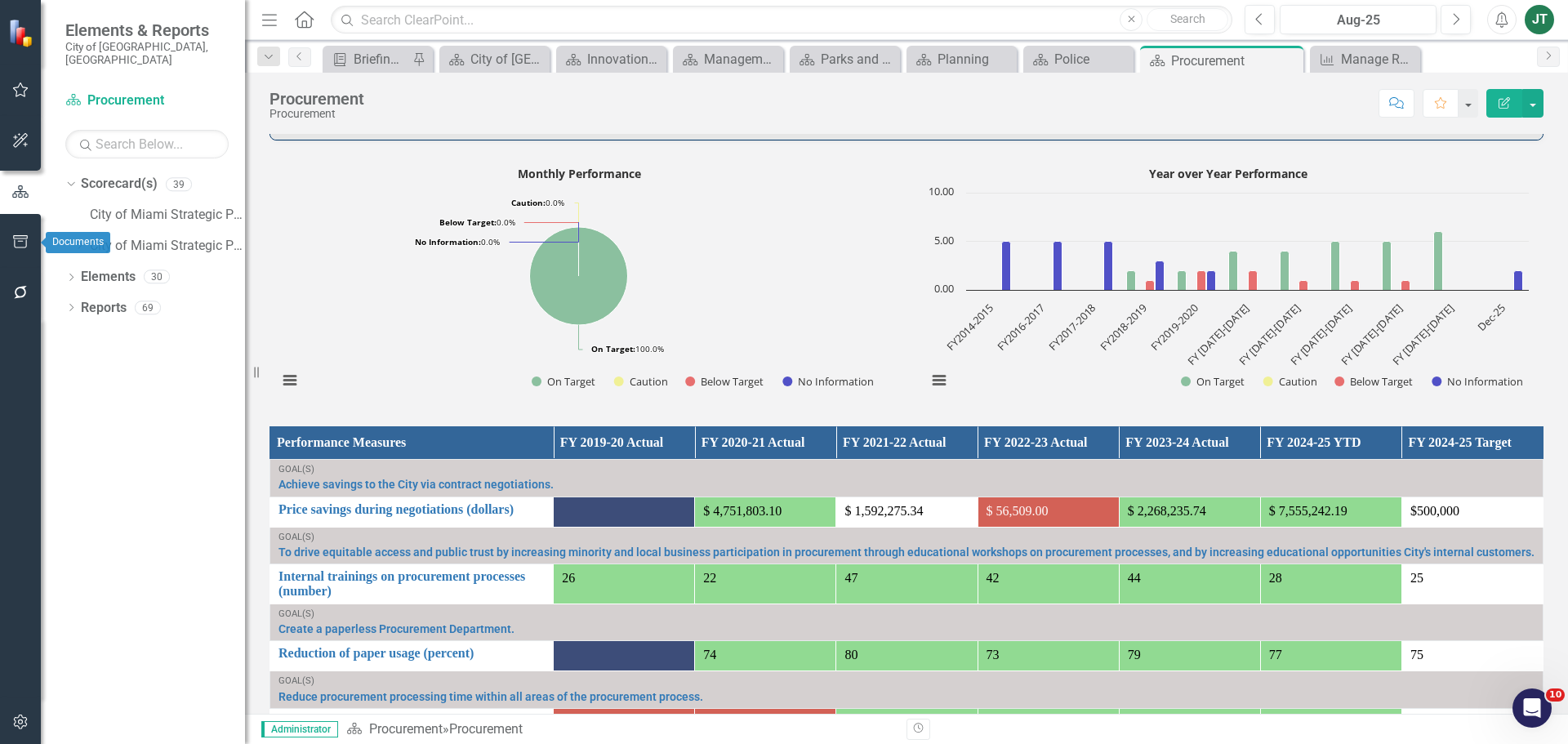
click at [14, 241] on icon "button" at bounding box center [20, 242] width 14 height 13
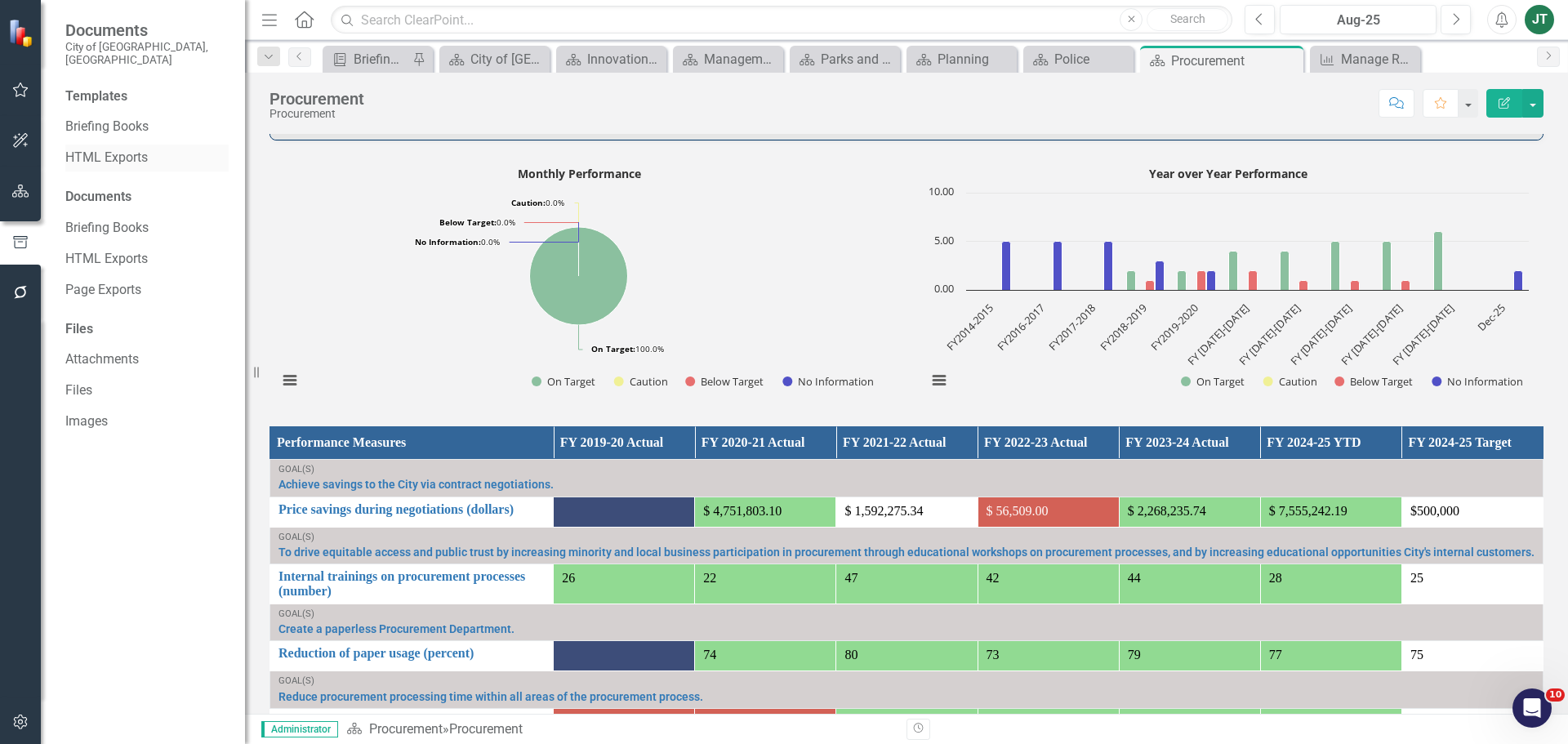
click at [93, 148] on link "HTML Exports" at bounding box center [146, 158] width 164 height 19
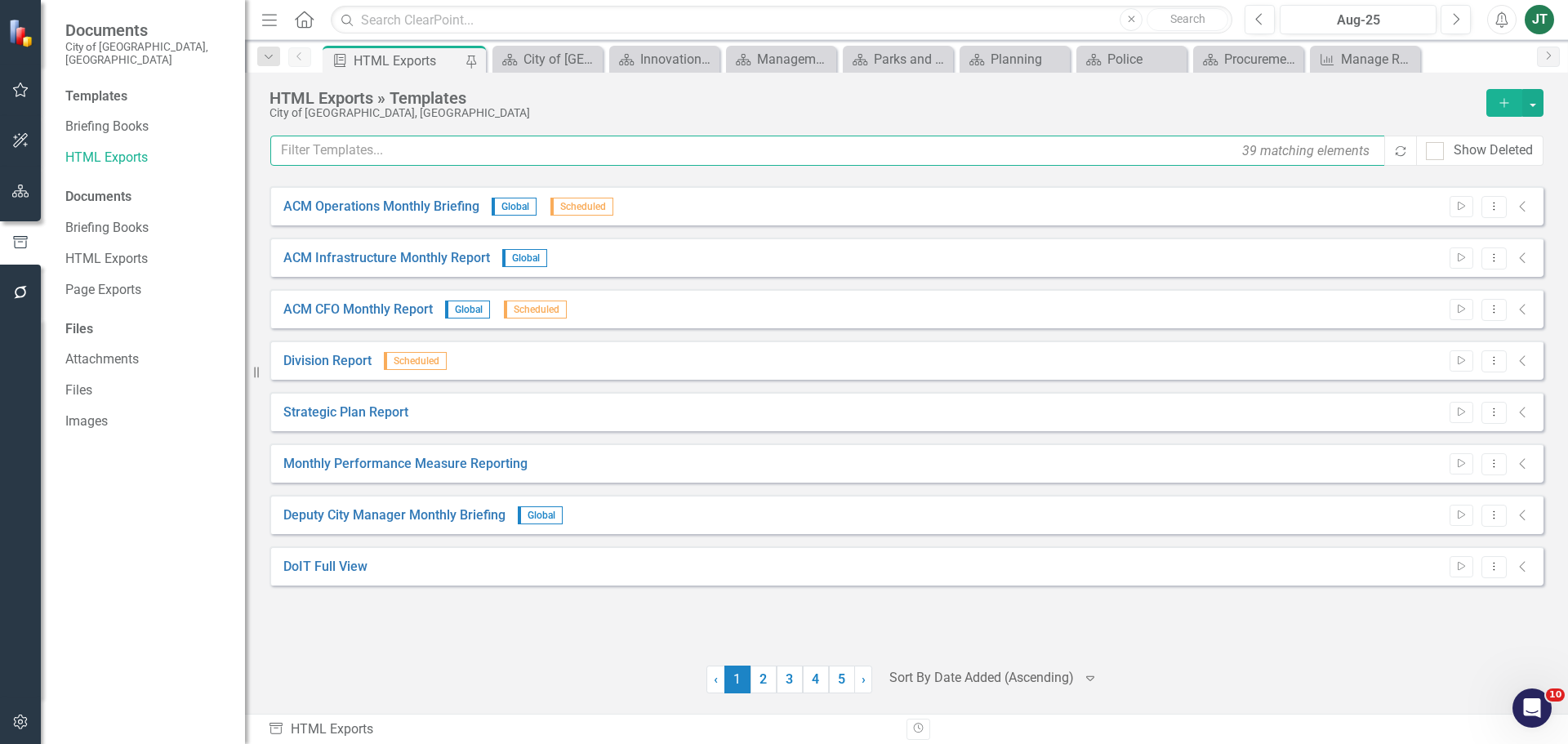
click at [343, 157] on input "text" at bounding box center [828, 151] width 1116 height 31
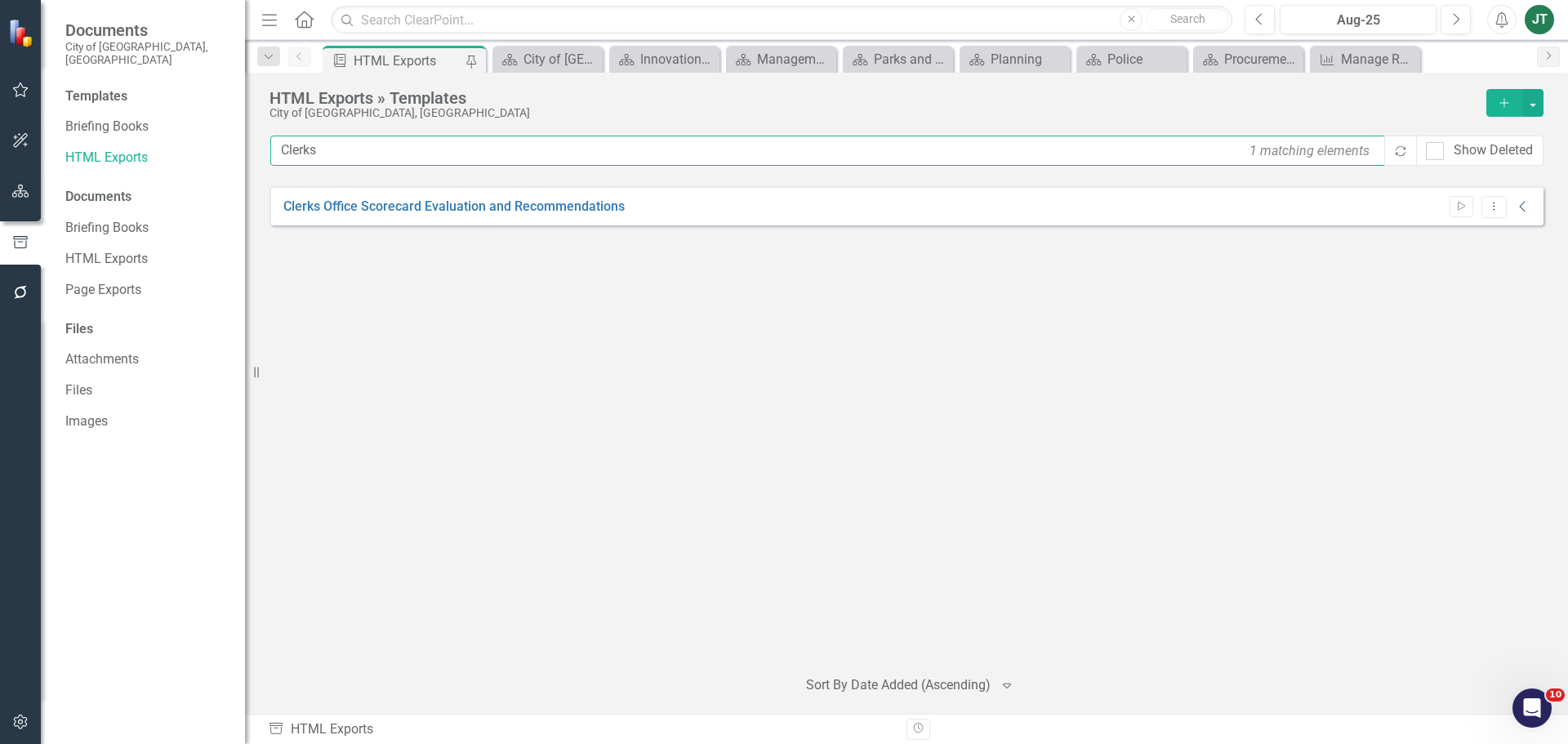
type input "Clerks"
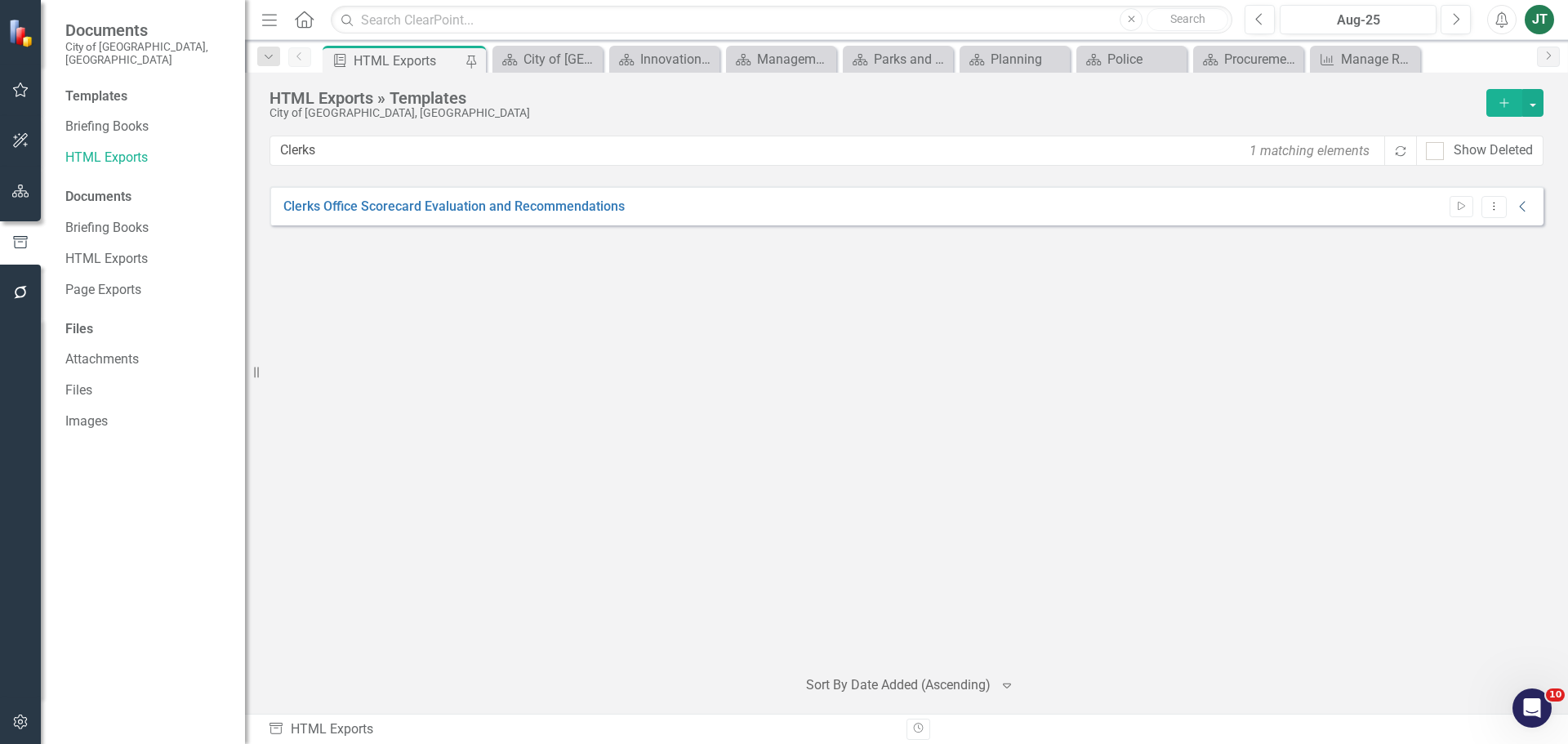
click at [1519, 208] on icon "Collapse" at bounding box center [1522, 207] width 16 height 13
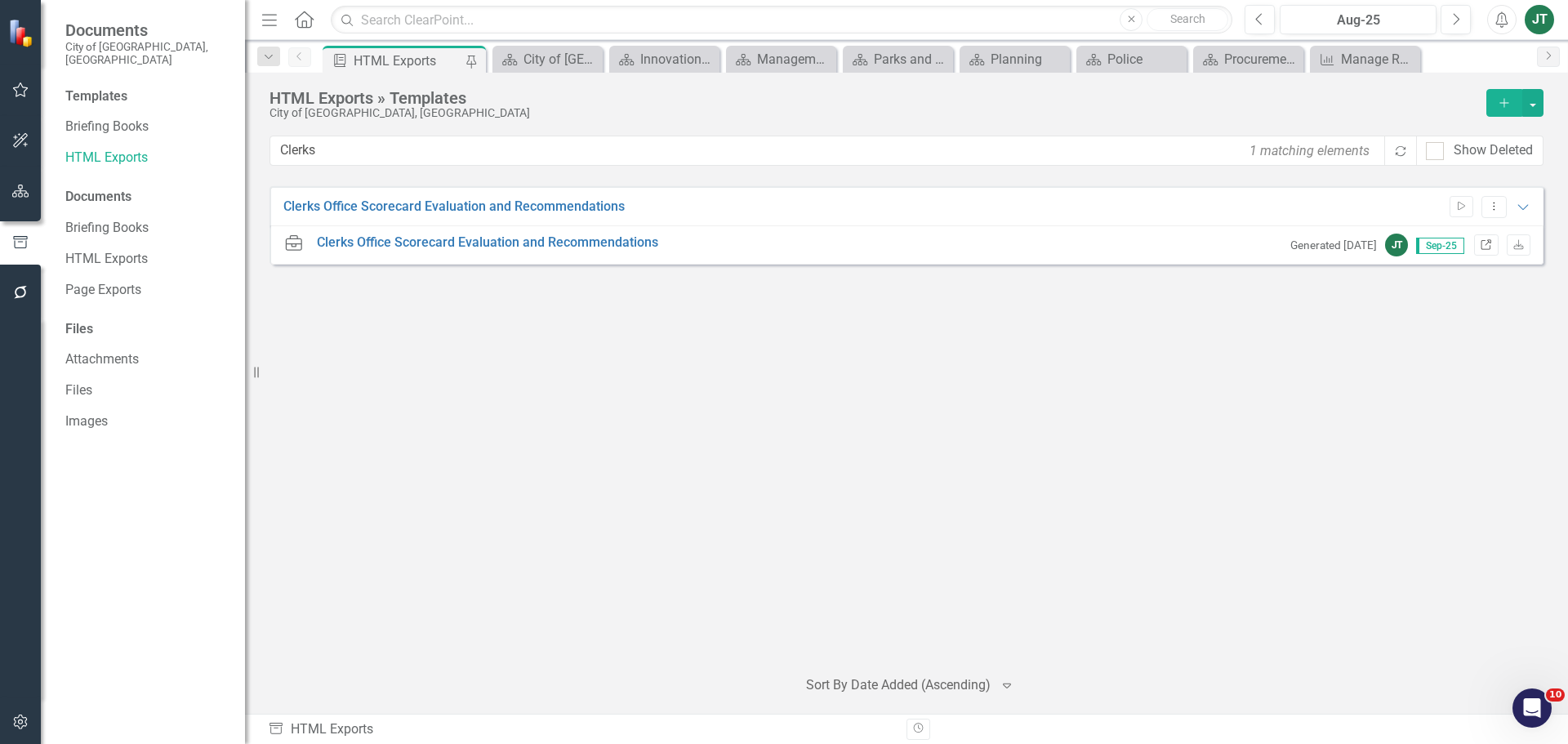
click at [1481, 244] on icon at bounding box center [1486, 244] width 10 height 10
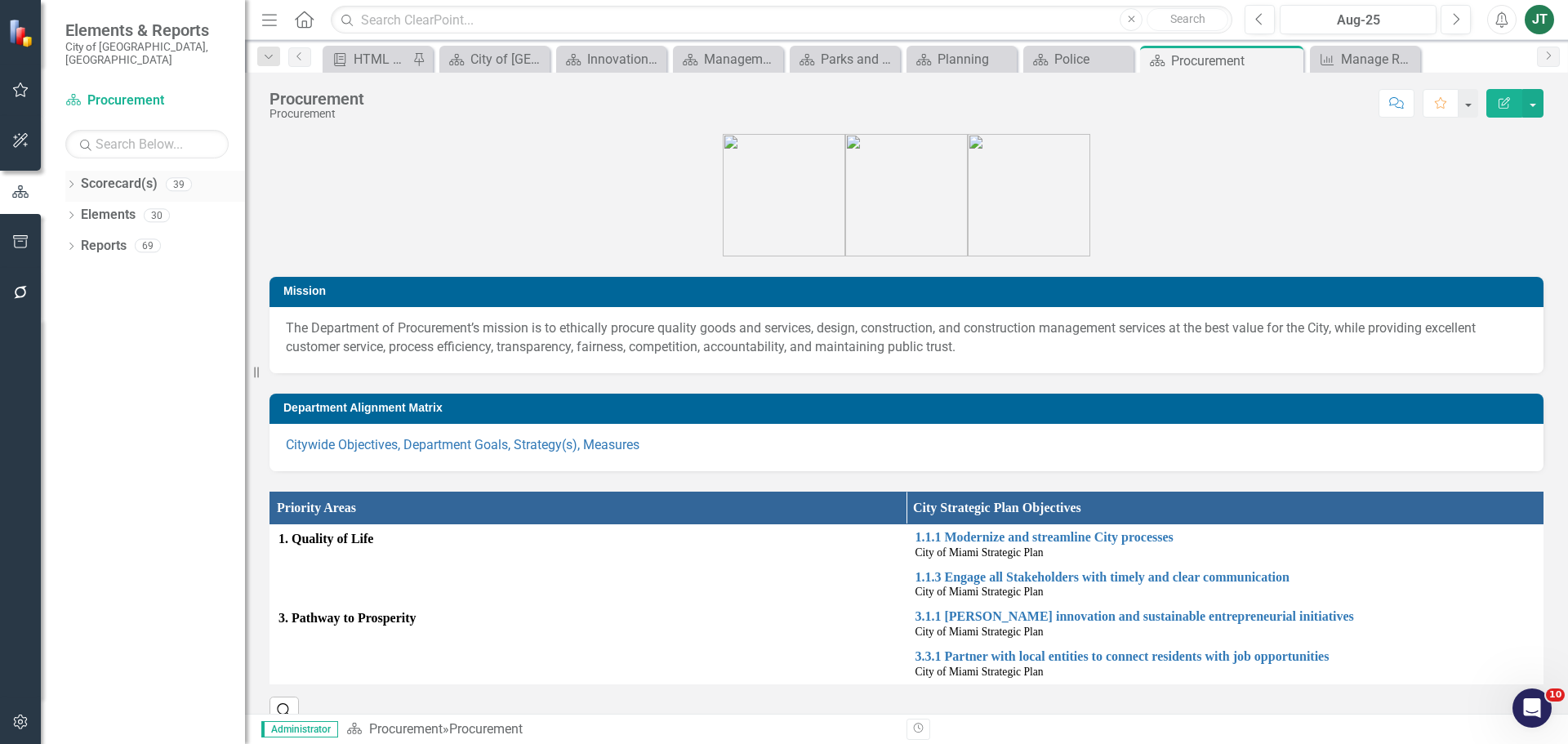
click at [70, 181] on icon "Dropdown" at bounding box center [71, 185] width 11 height 9
click at [78, 240] on icon "Dropdown" at bounding box center [79, 245] width 12 height 10
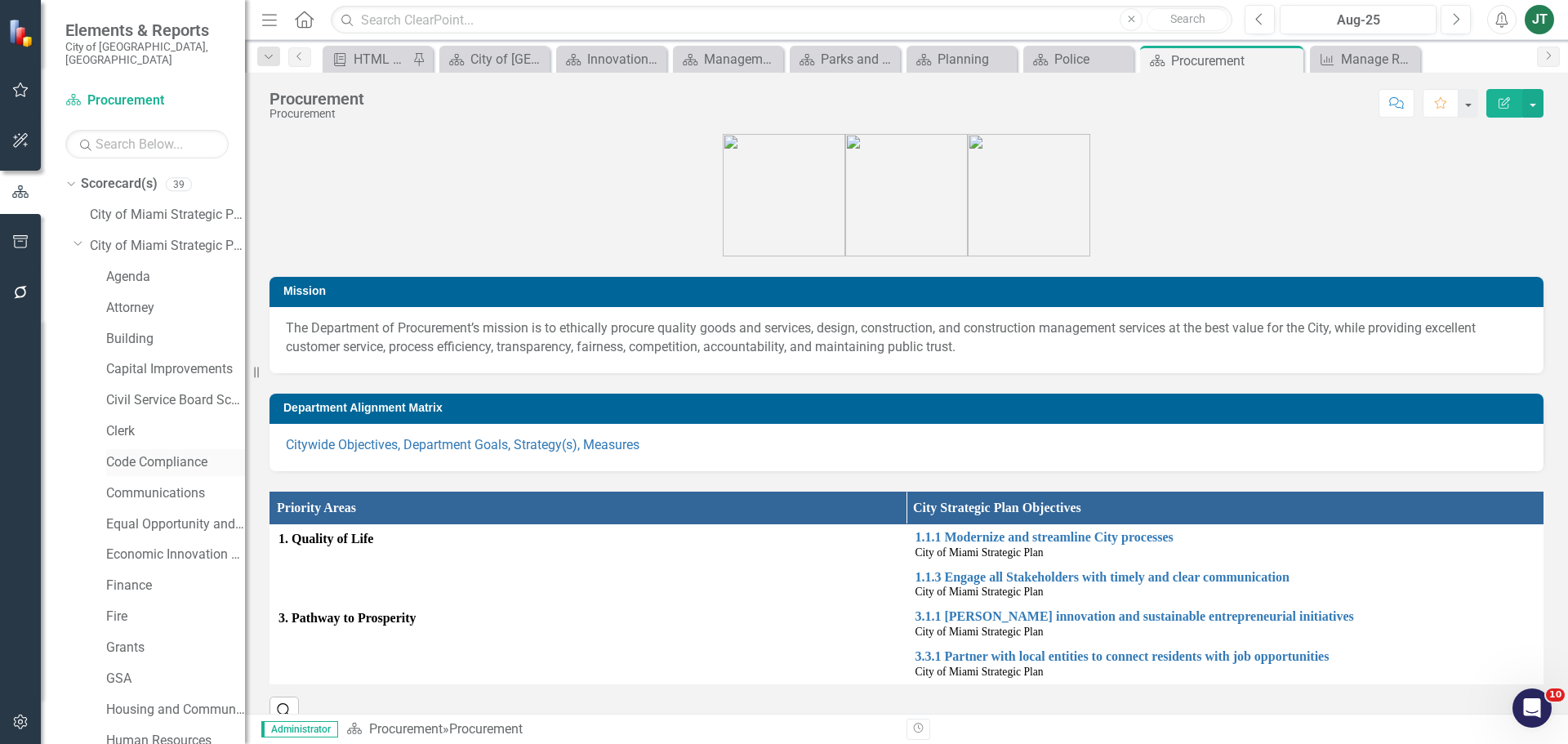
click at [144, 453] on link "Code Compliance" at bounding box center [175, 463] width 139 height 19
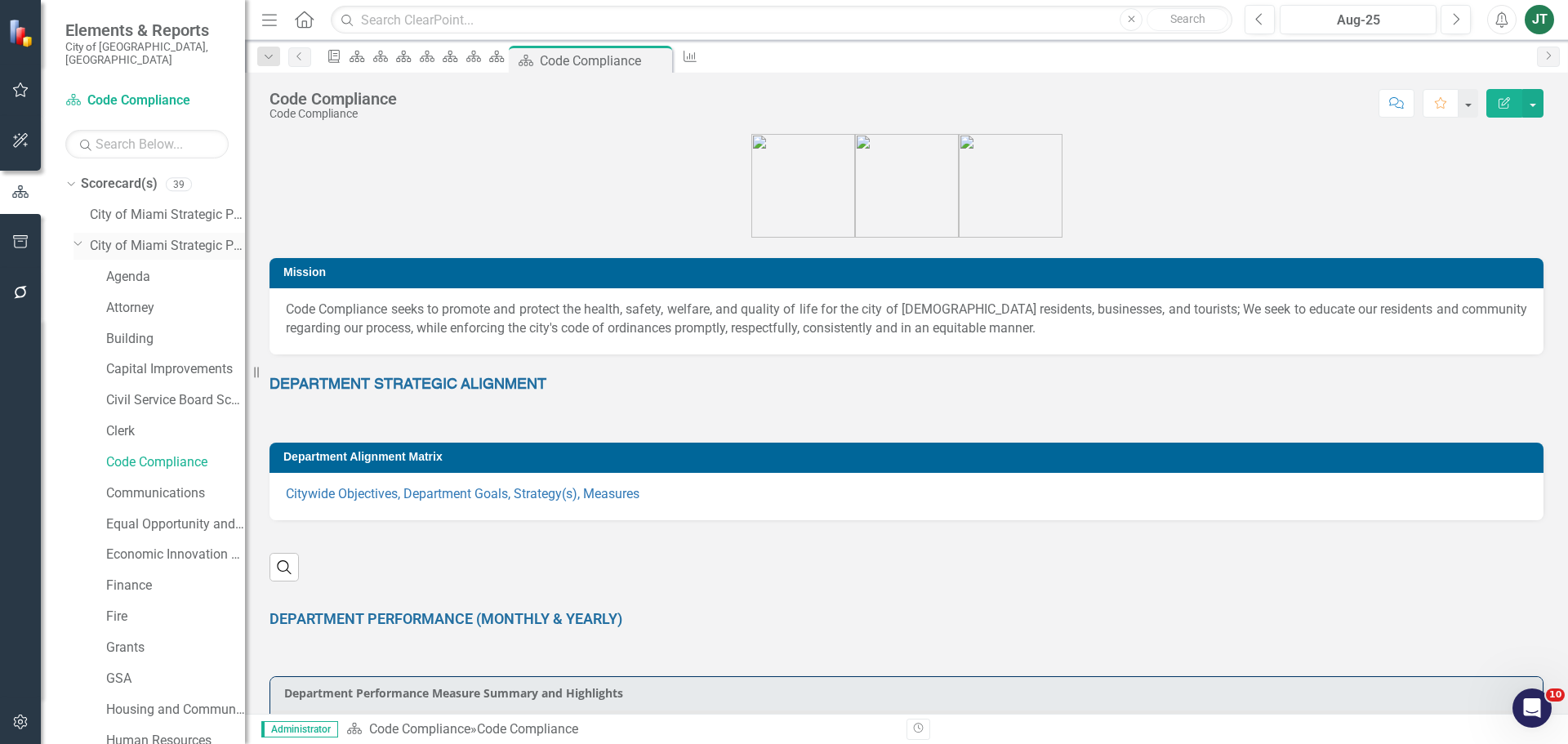
click at [79, 237] on icon "Dropdown" at bounding box center [78, 243] width 10 height 12
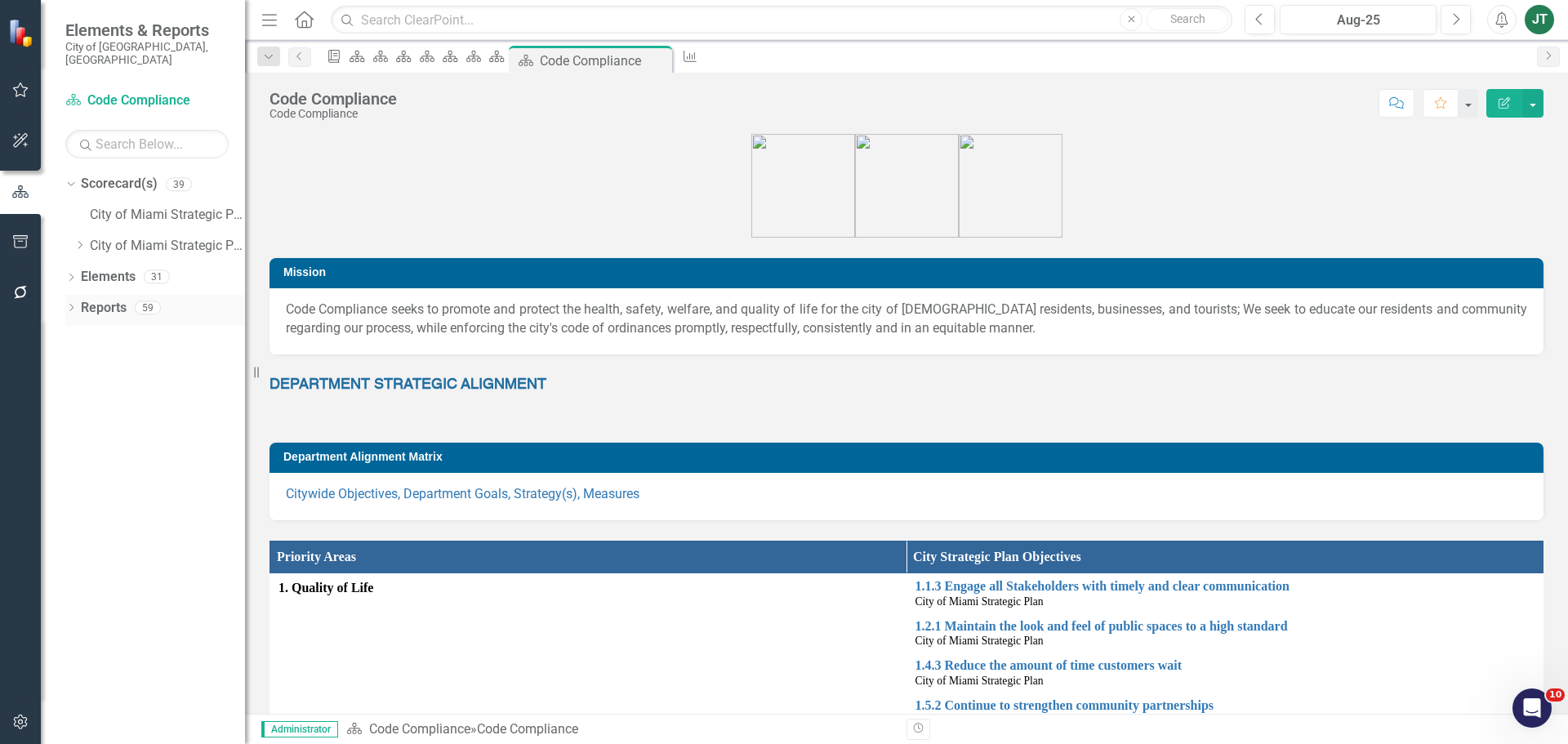
click at [93, 298] on link "Reports" at bounding box center [104, 308] width 46 height 19
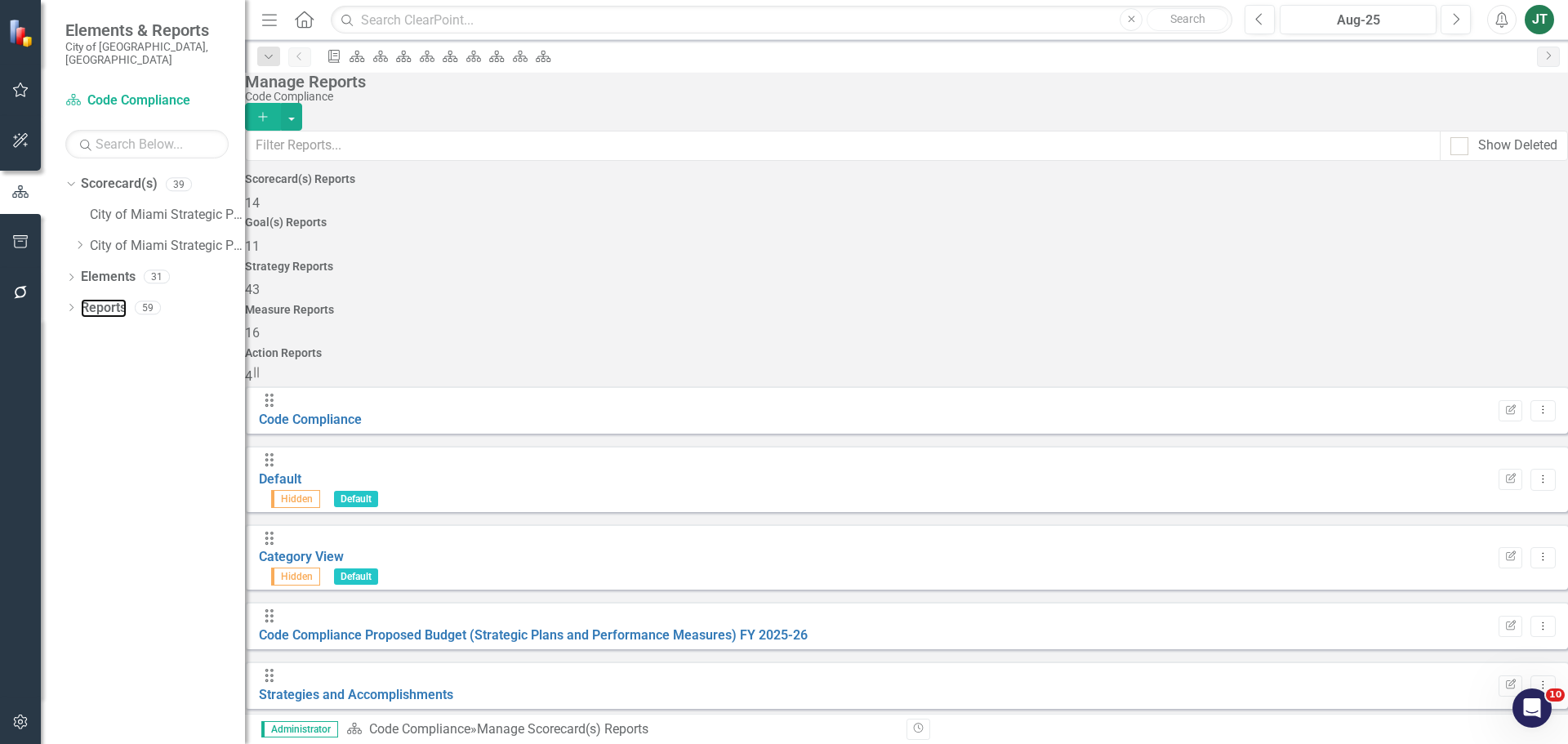
scroll to position [301, 0]
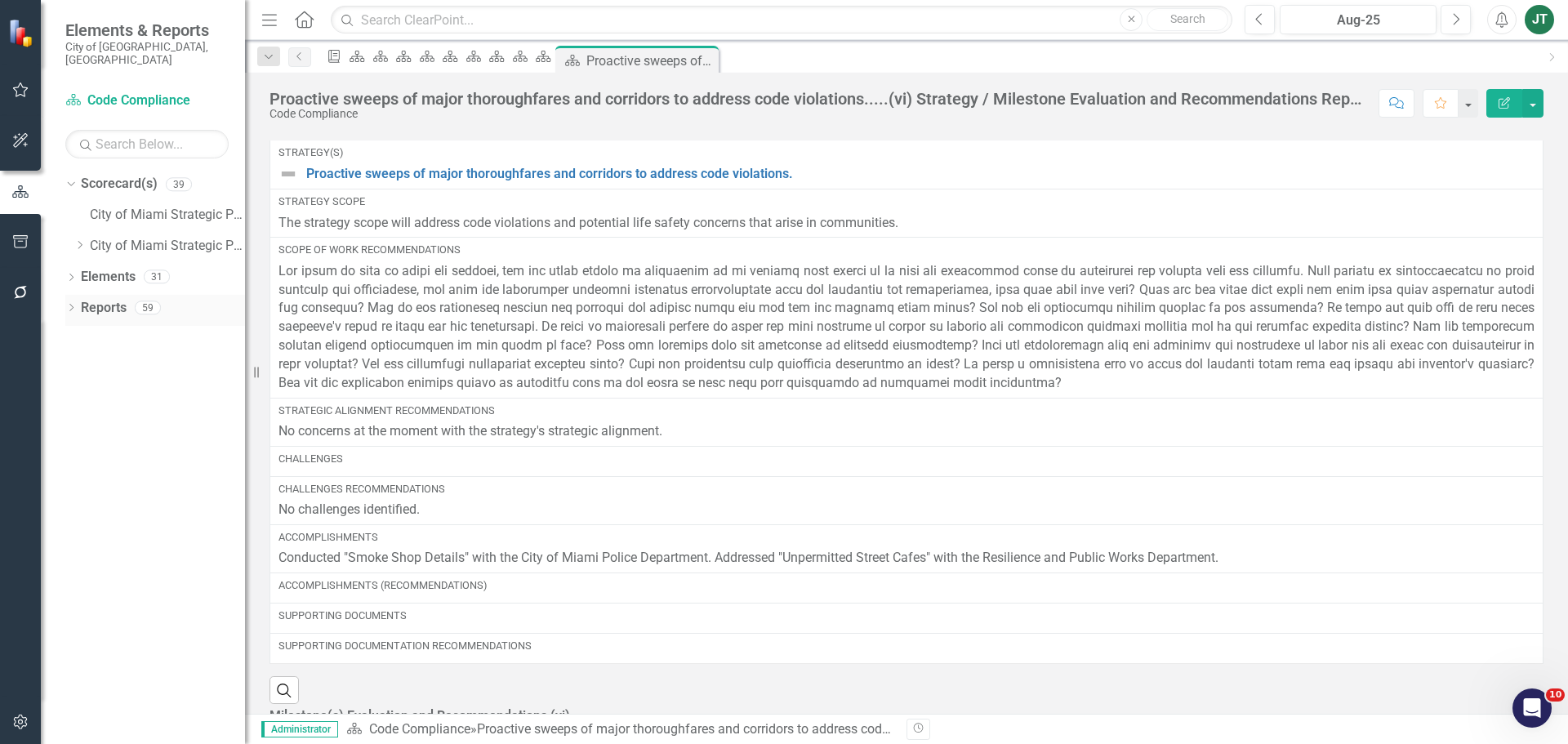
click at [68, 304] on icon "Dropdown" at bounding box center [71, 308] width 11 height 9
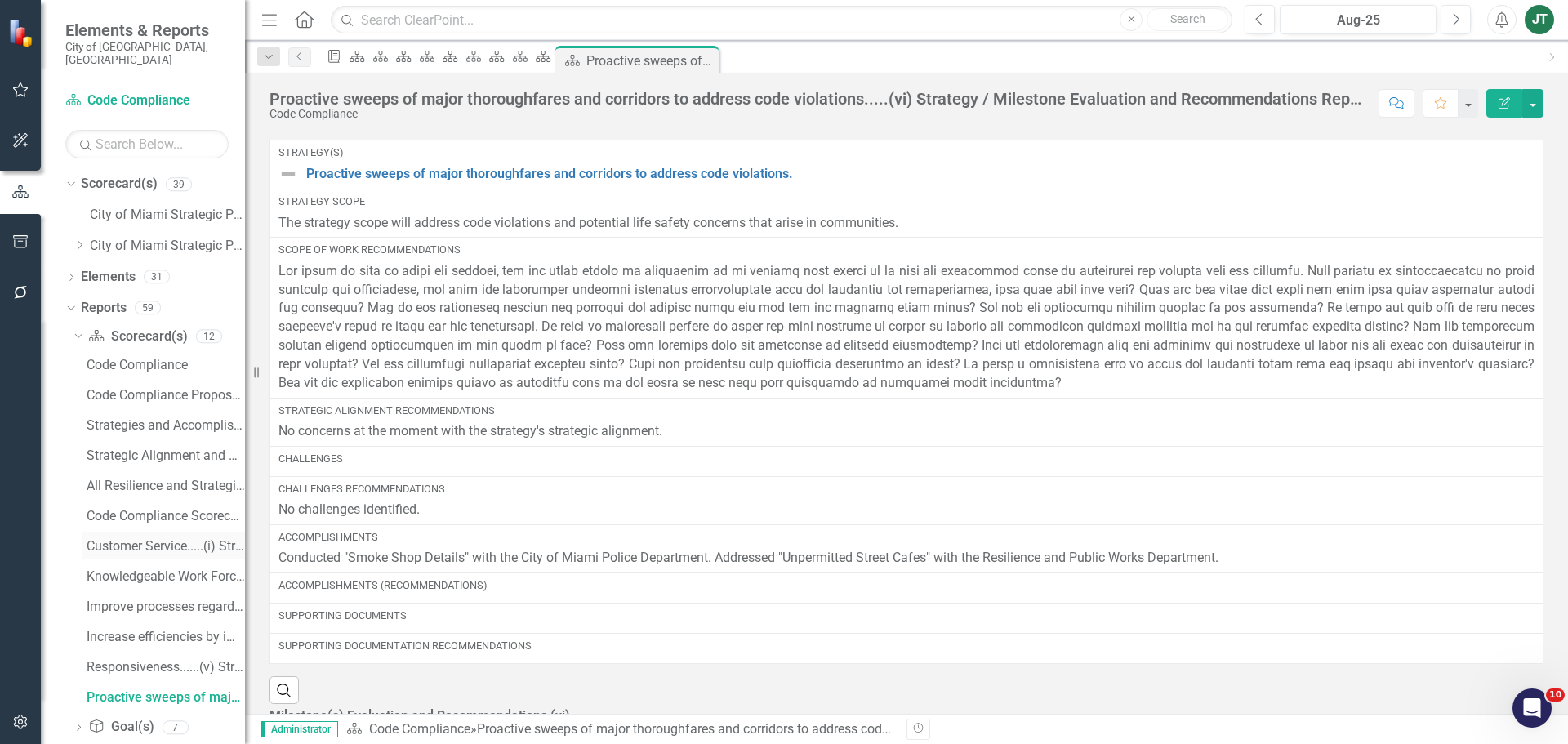
click at [157, 538] on div "Customer Service.....(i) Strategy / Milestone Evaluation and Recommendations Re…" at bounding box center [166, 545] width 159 height 14
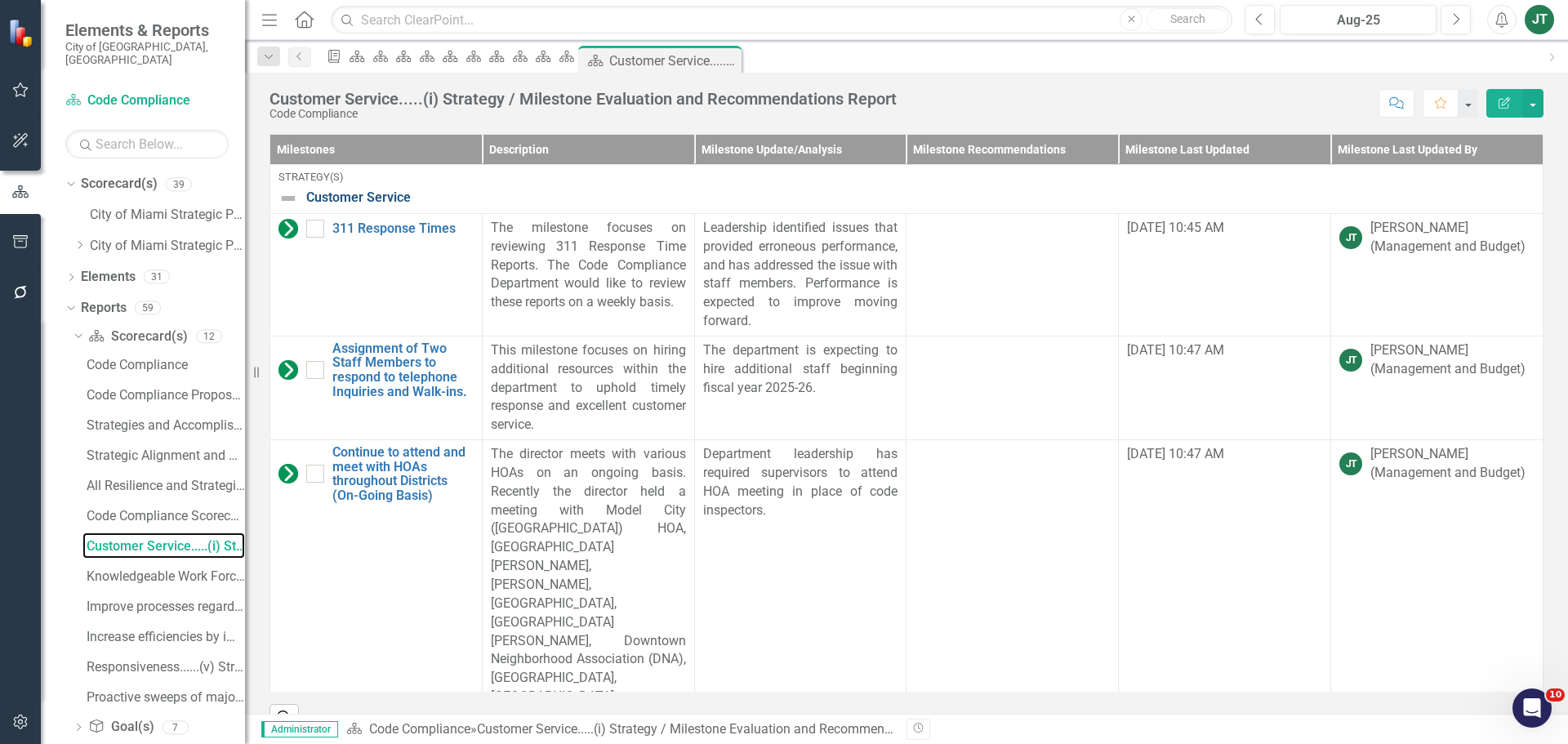
scroll to position [613, 0]
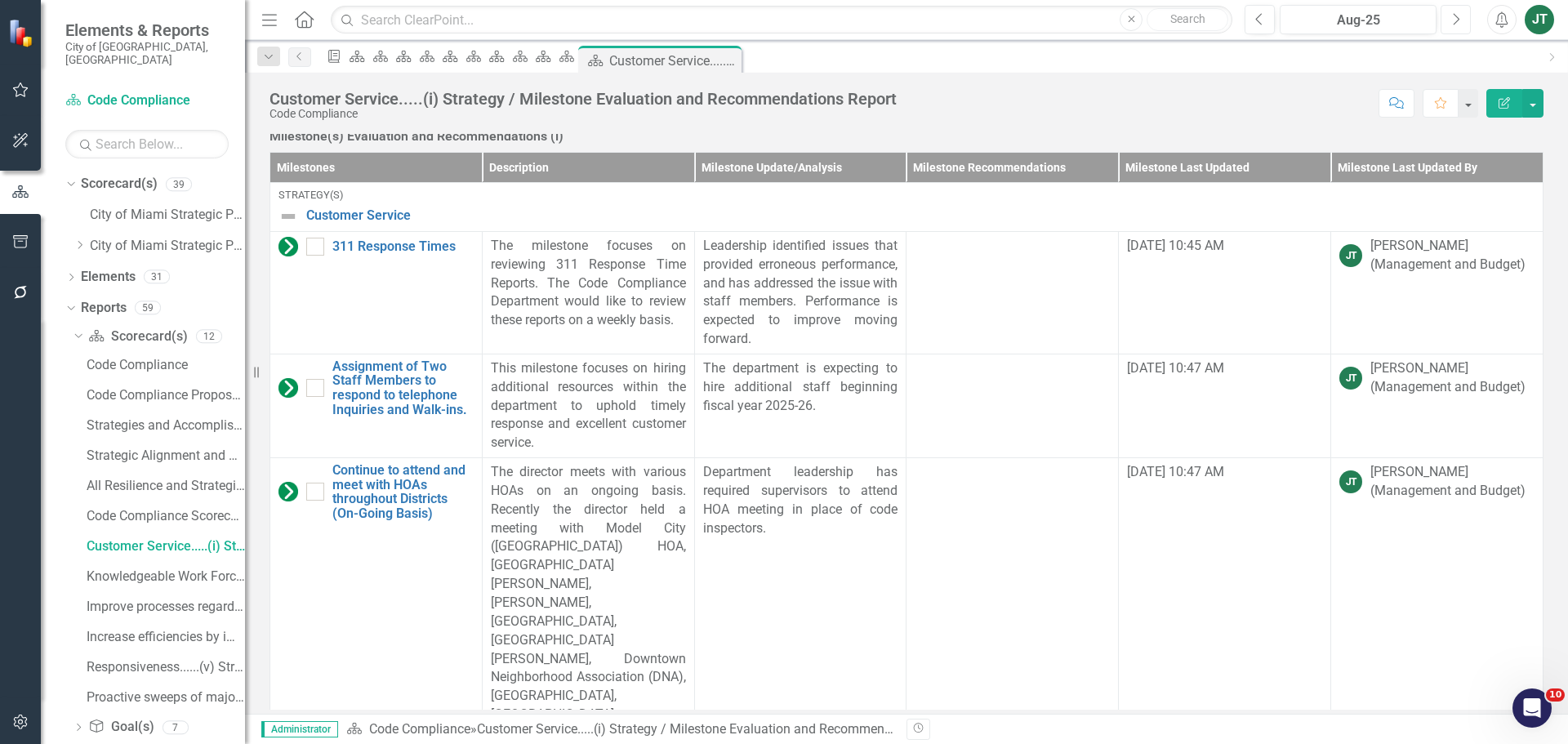
click at [1453, 12] on icon "Next" at bounding box center [1455, 19] width 9 height 14
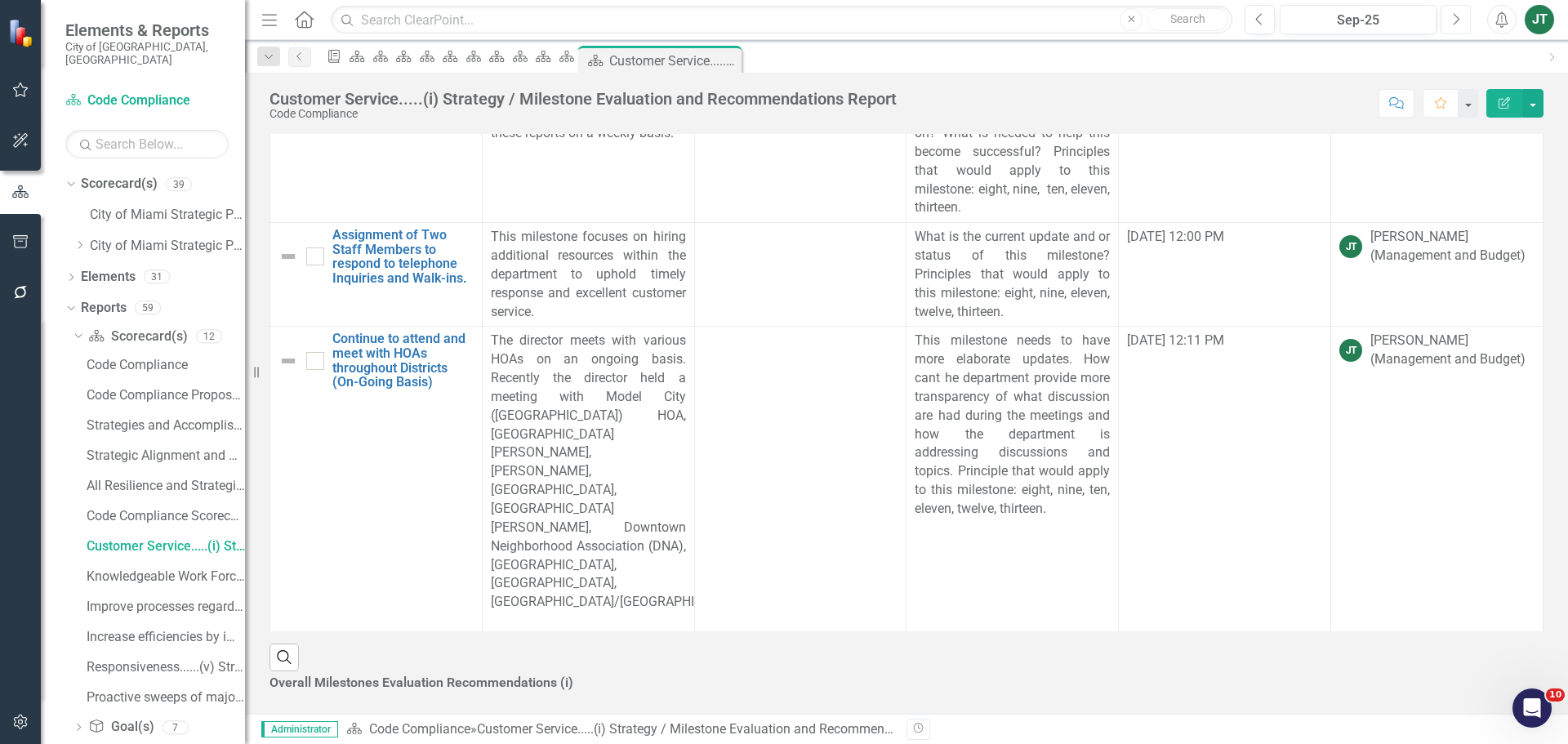
scroll to position [307, 0]
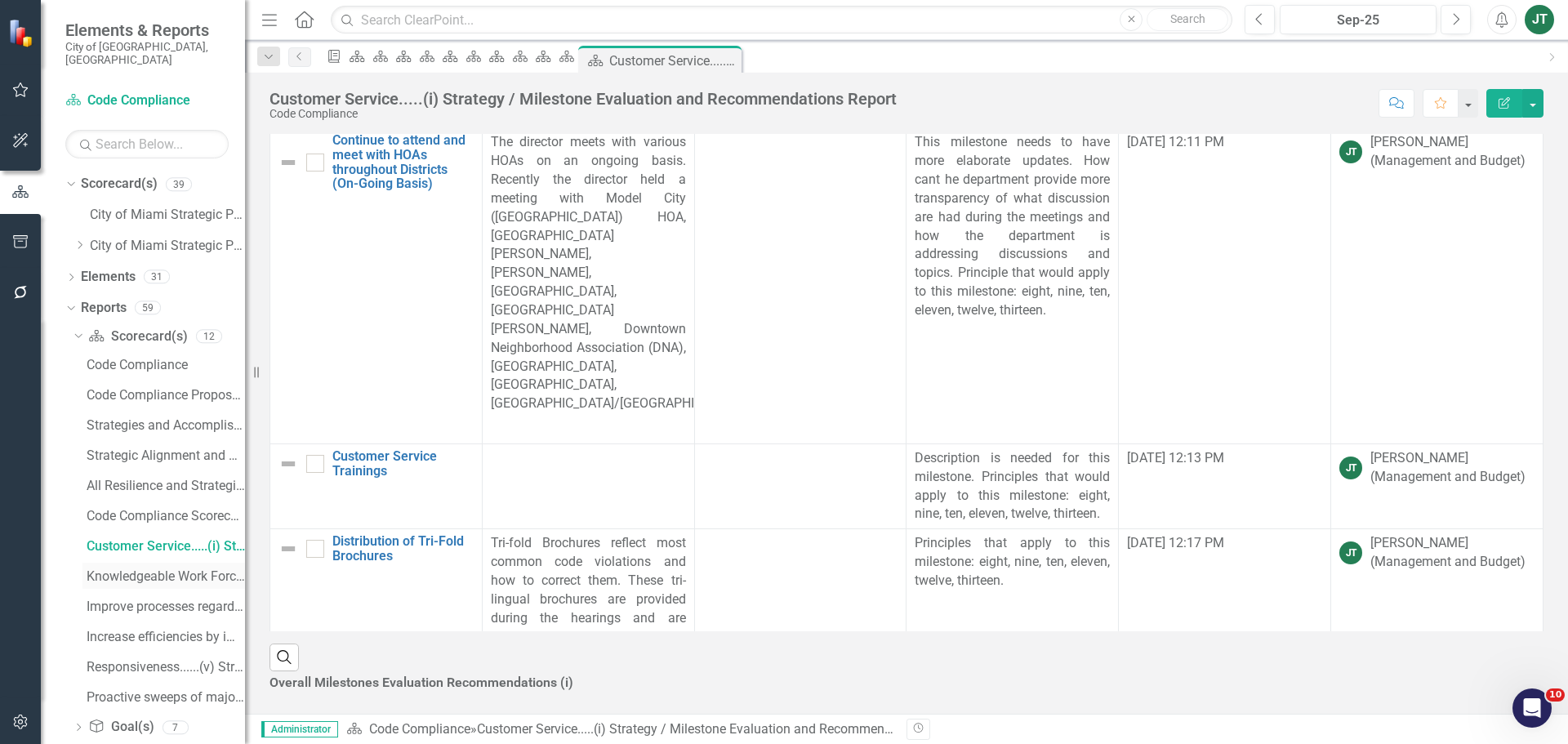
click at [141, 569] on div "Knowledgeable Work Force......(ii) Strategy / Milestone Evaluation and Recommen…" at bounding box center [166, 576] width 159 height 14
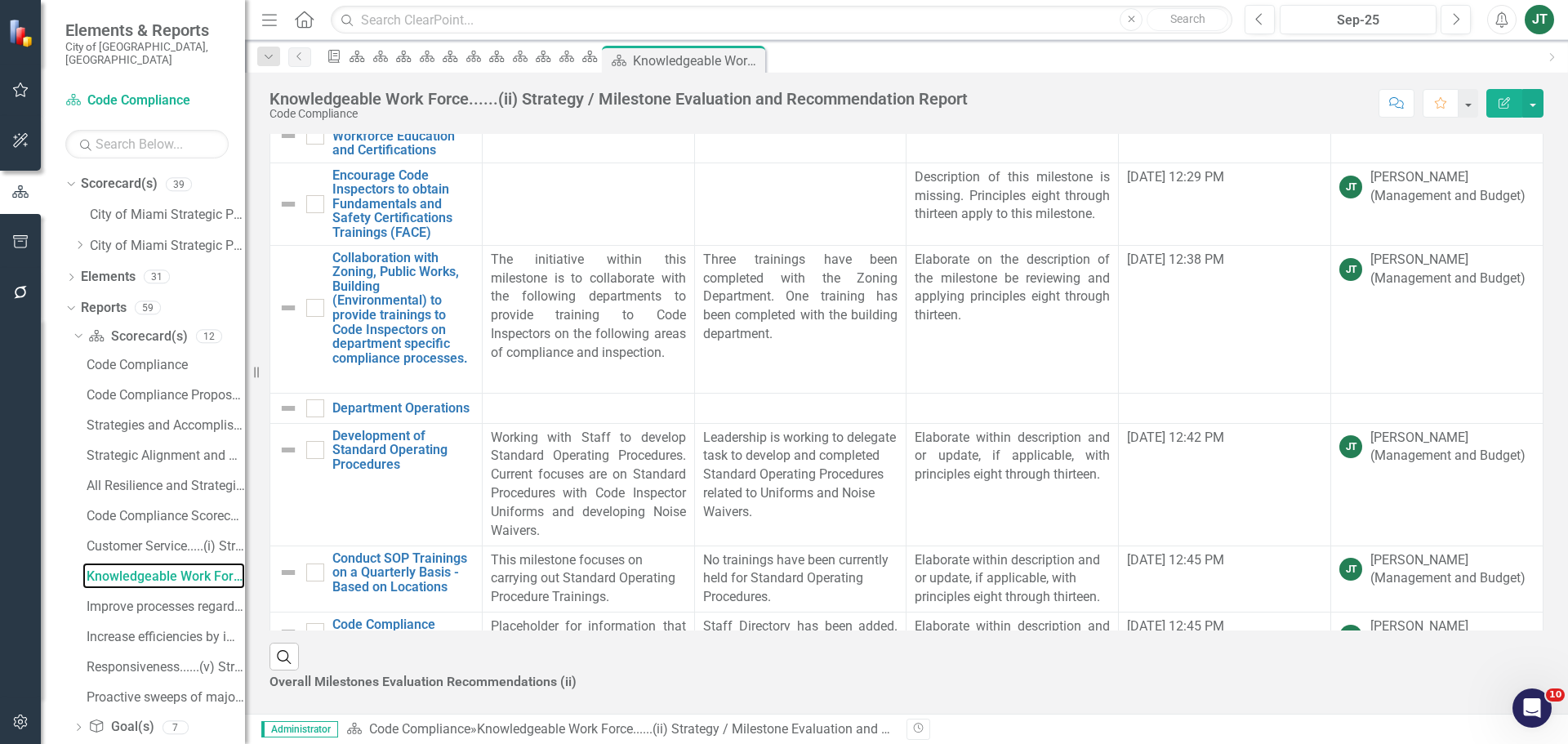
scroll to position [67, 0]
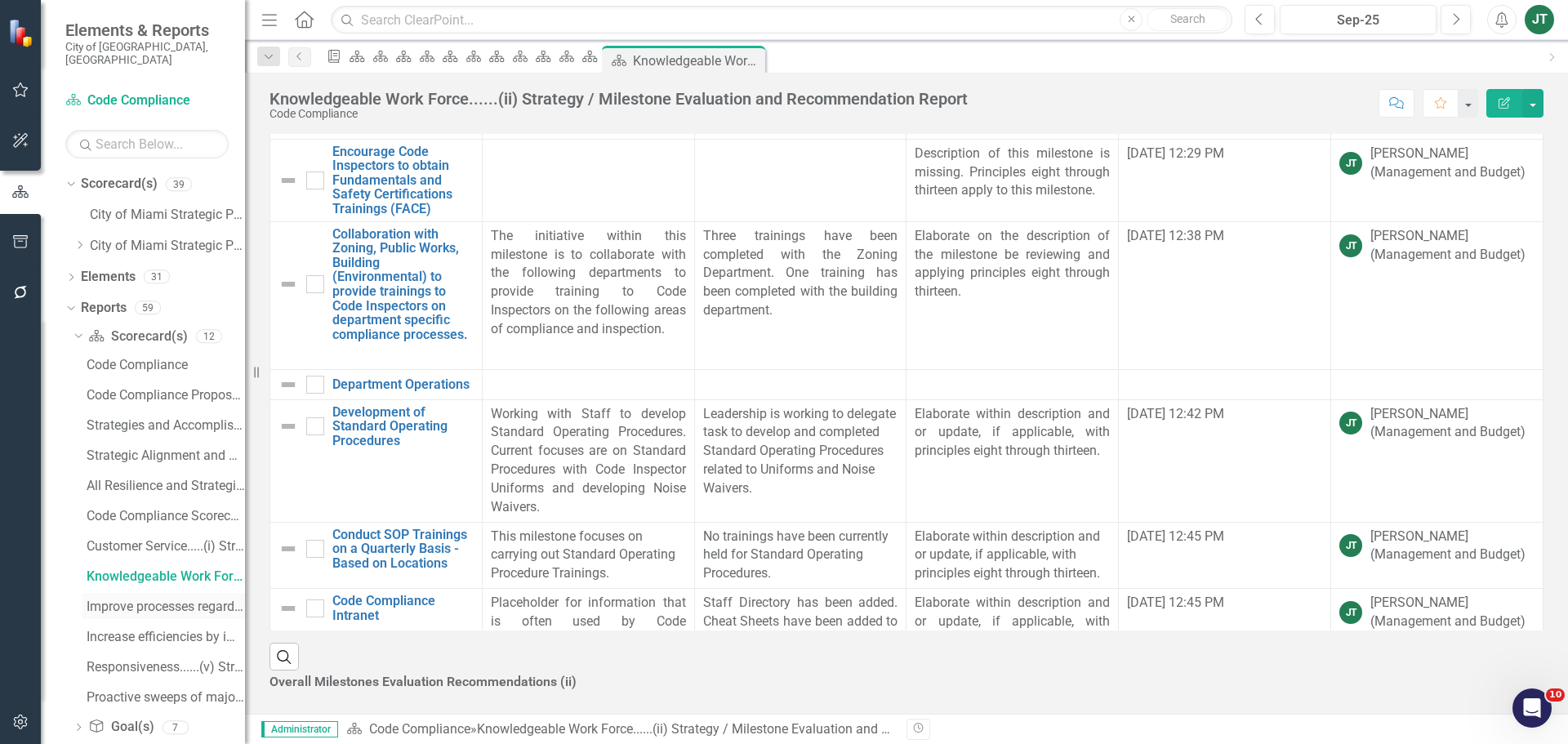
click at [150, 600] on div "Improve processes regarding City Wide compliance of Certificate of Use....(iii)…" at bounding box center [166, 606] width 159 height 14
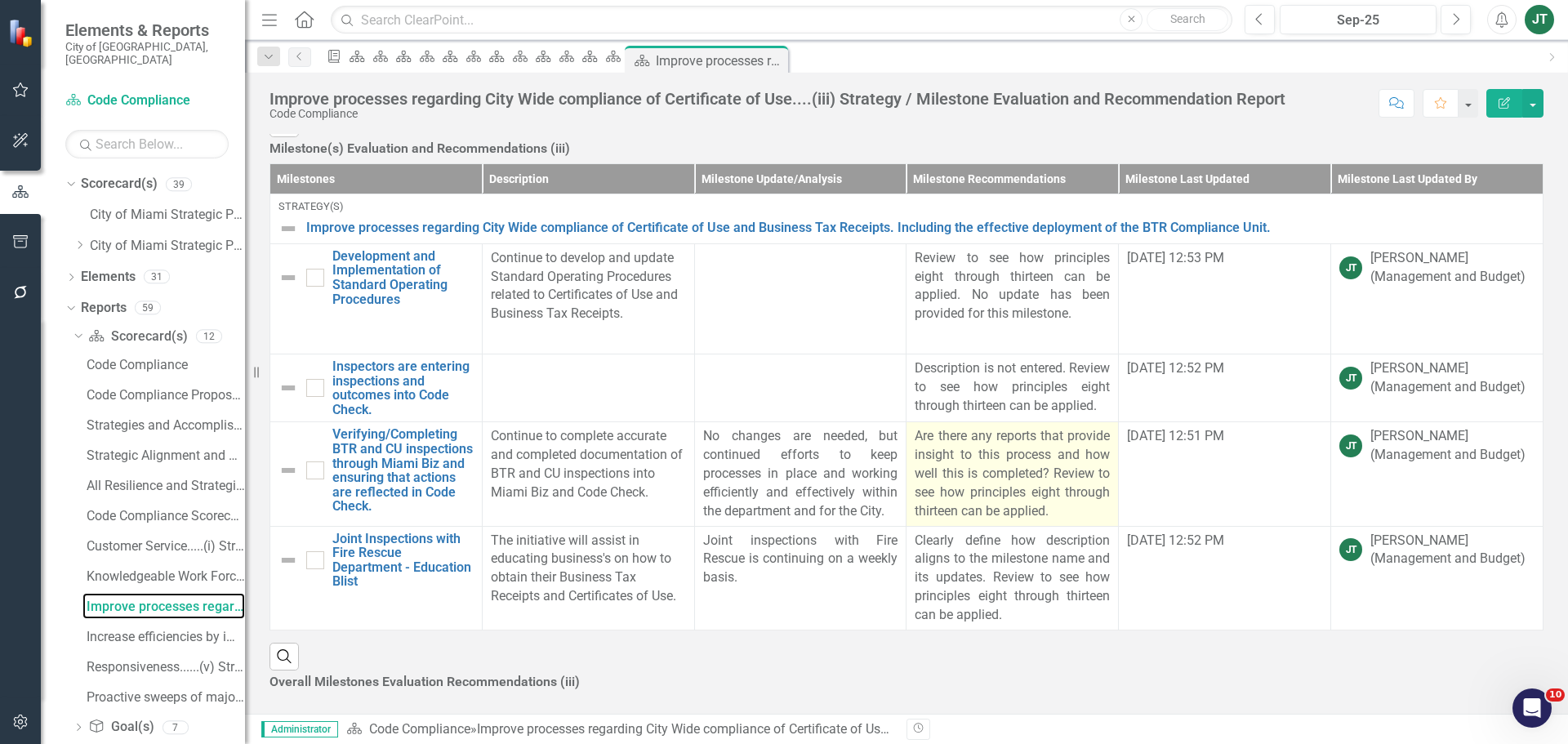
scroll to position [655, 0]
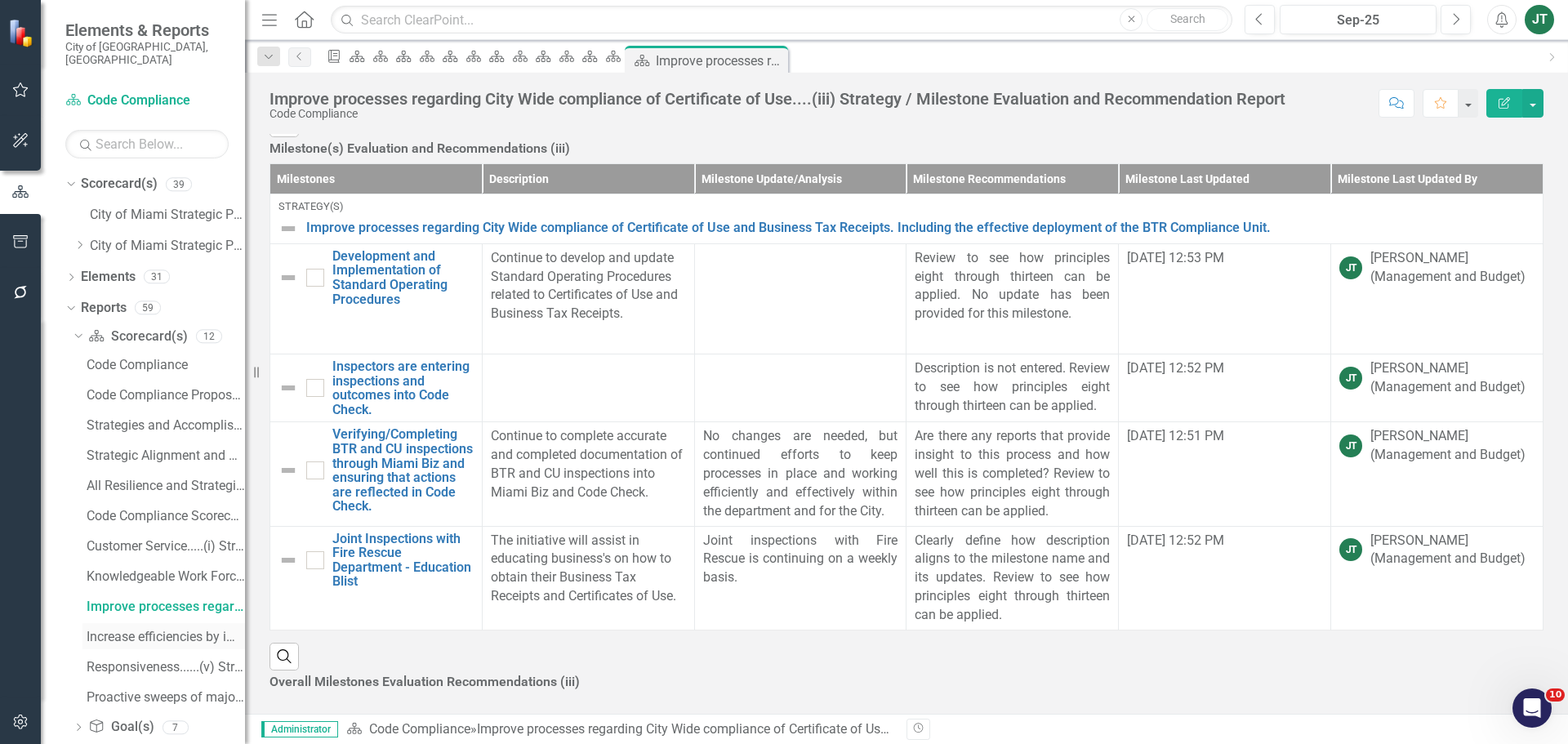
click at [118, 629] on div "Increase efficiencies by implementing quality control measures.......(iv) Strat…" at bounding box center [166, 636] width 159 height 14
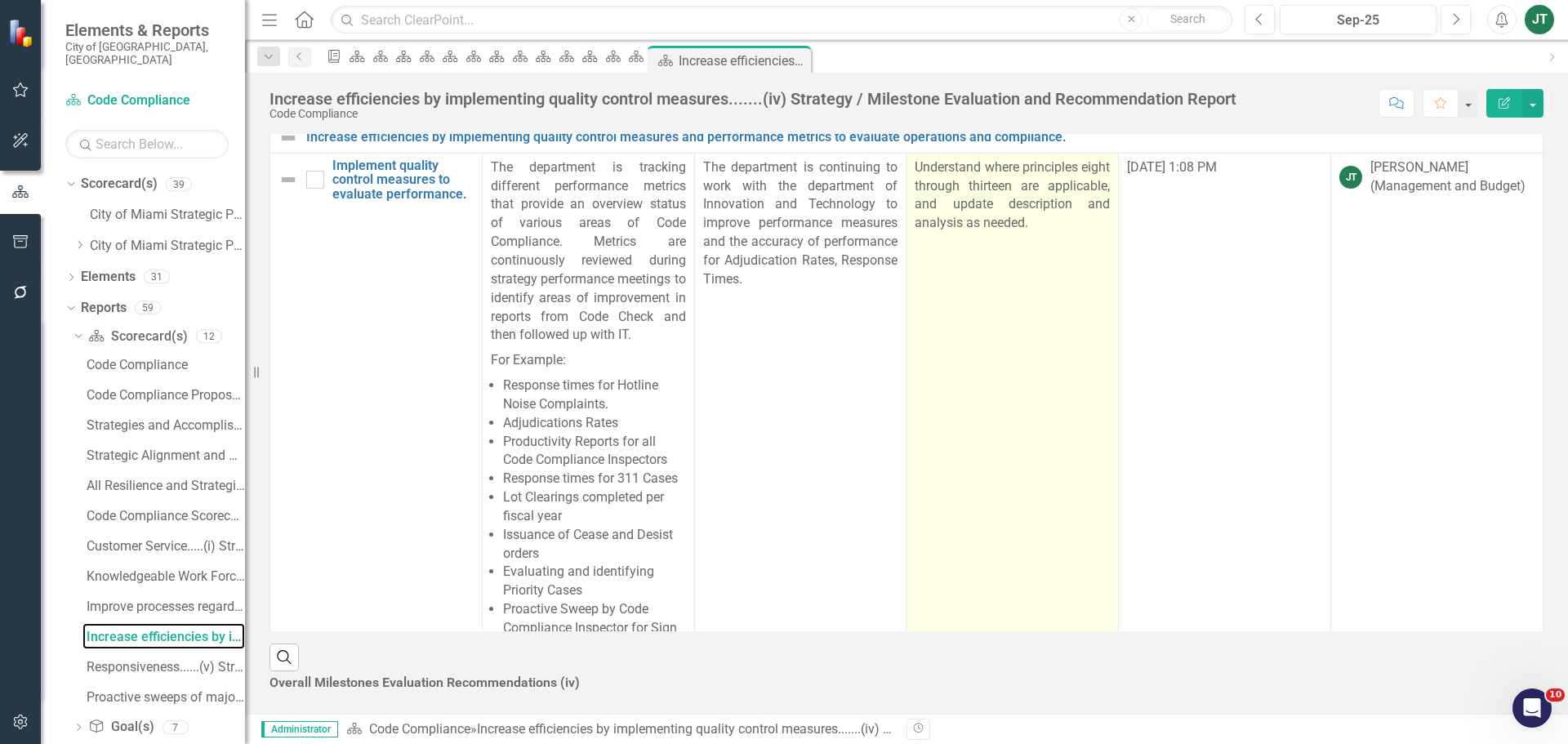
scroll to position [767, 0]
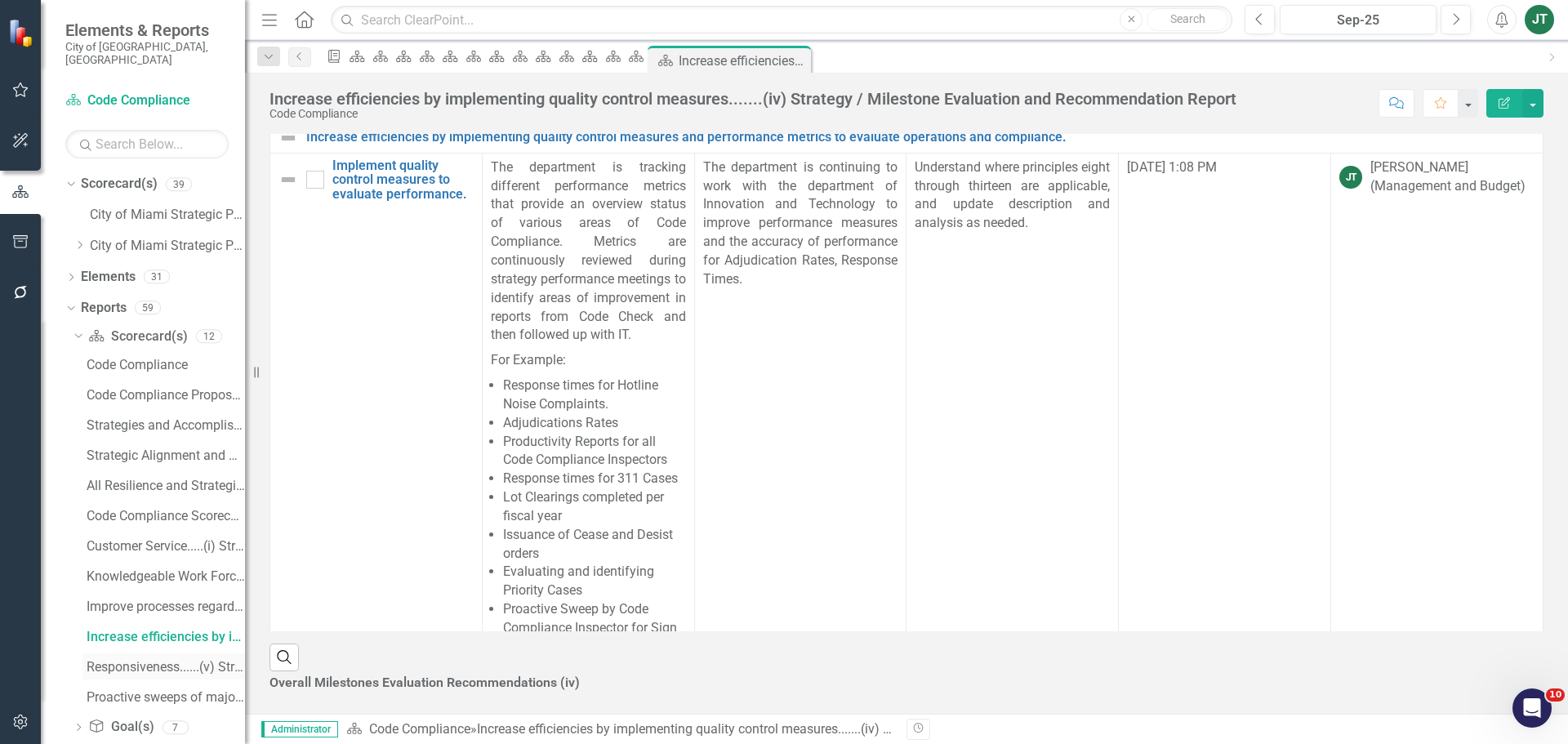
click at [120, 660] on div "Responsiveness......(v) Strategy / Milestone Evaluation and Recommendation Repo…" at bounding box center [166, 667] width 159 height 14
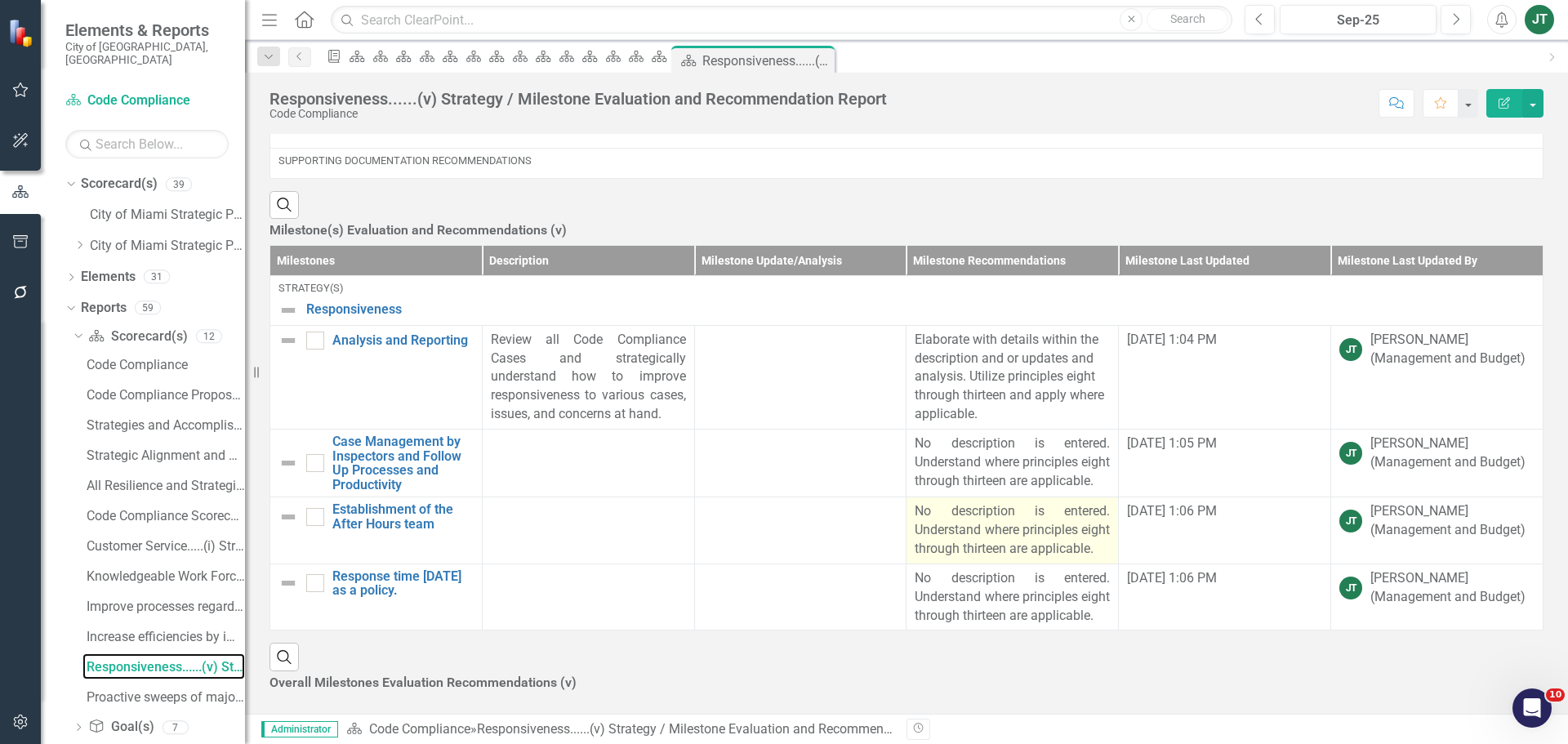
scroll to position [649, 0]
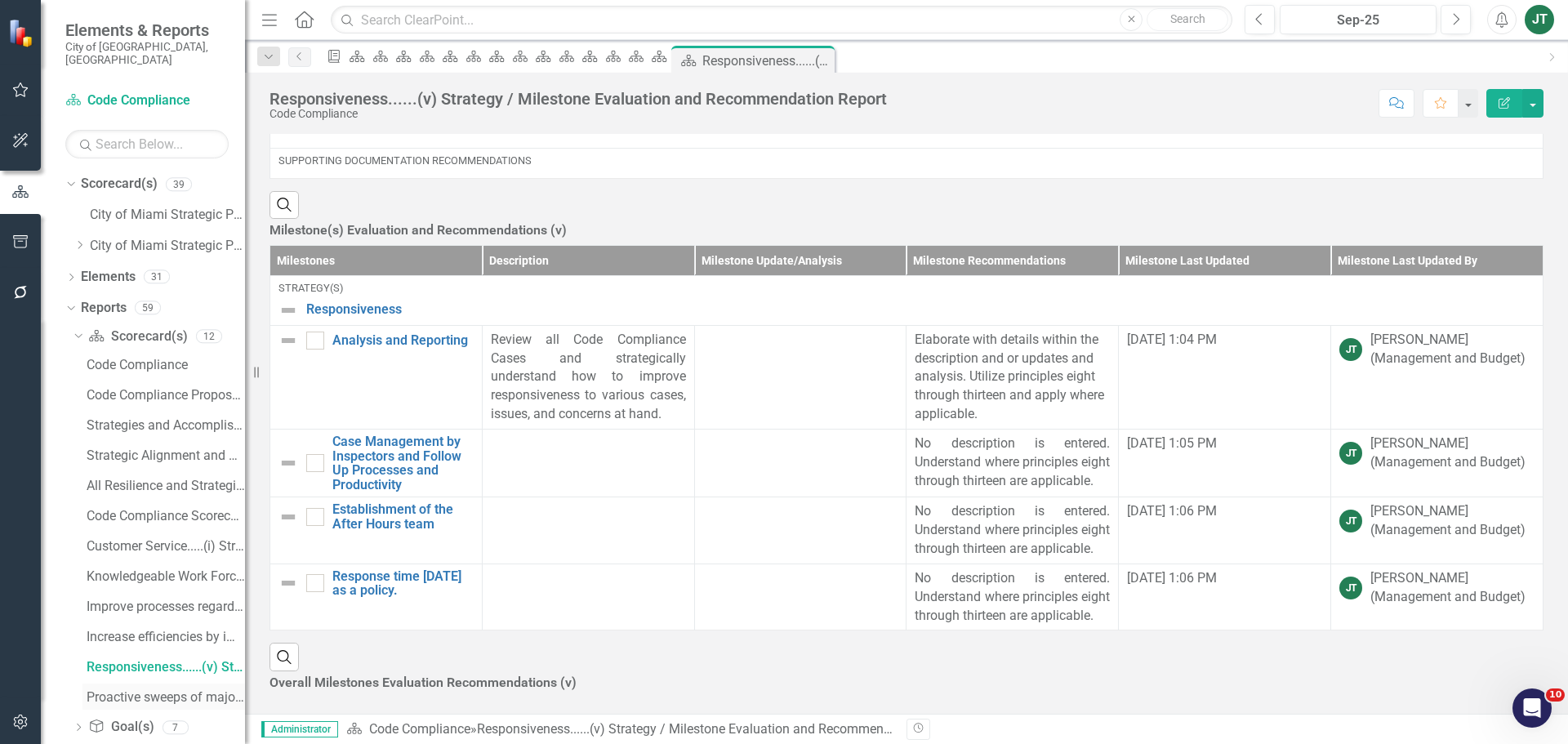
click at [166, 689] on div "Proactive sweeps of major thoroughfares and corridors to address code violation…" at bounding box center [166, 696] width 159 height 14
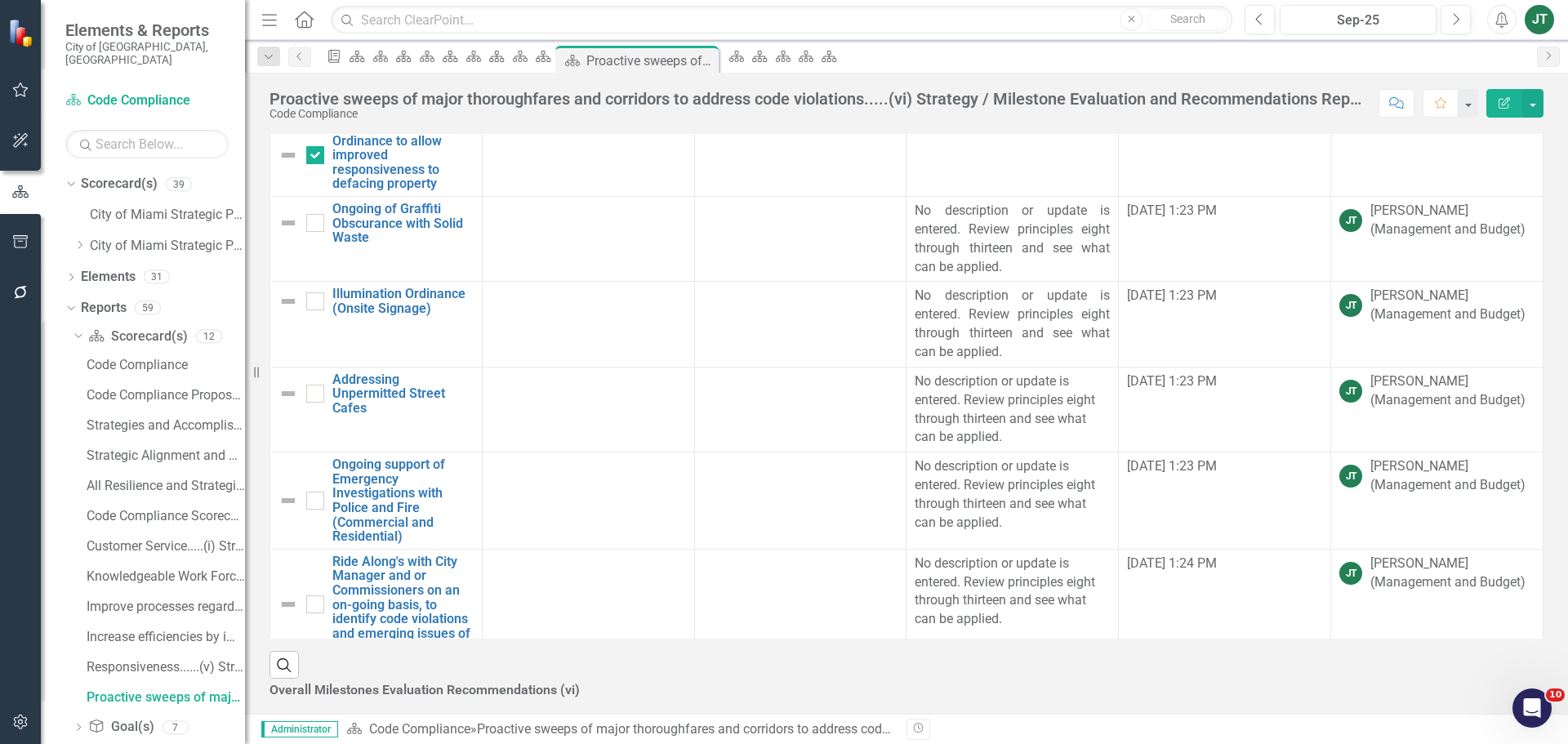
click at [27, 238] on icon "button" at bounding box center [20, 242] width 14 height 13
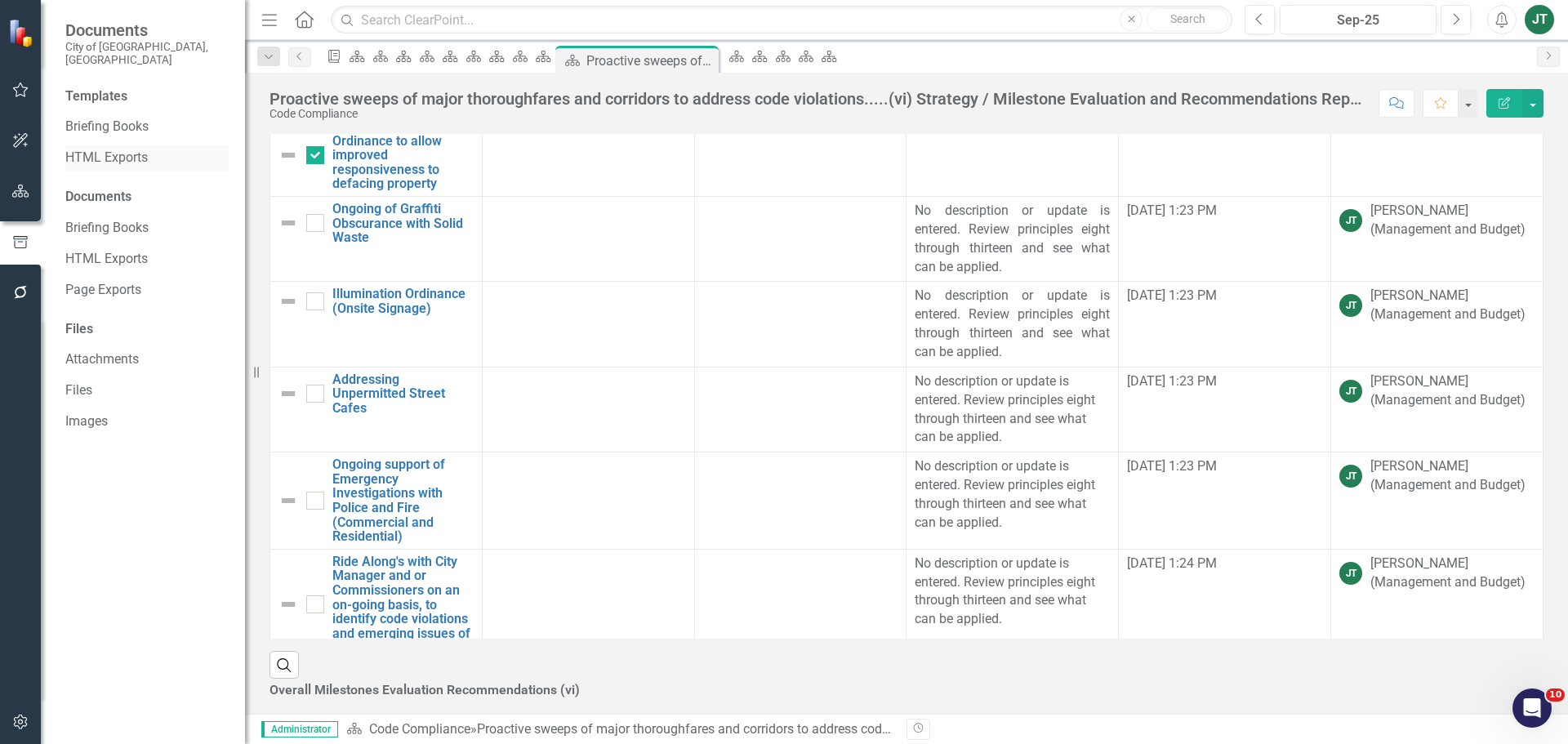
click at [125, 148] on link "HTML Exports" at bounding box center [146, 158] width 164 height 19
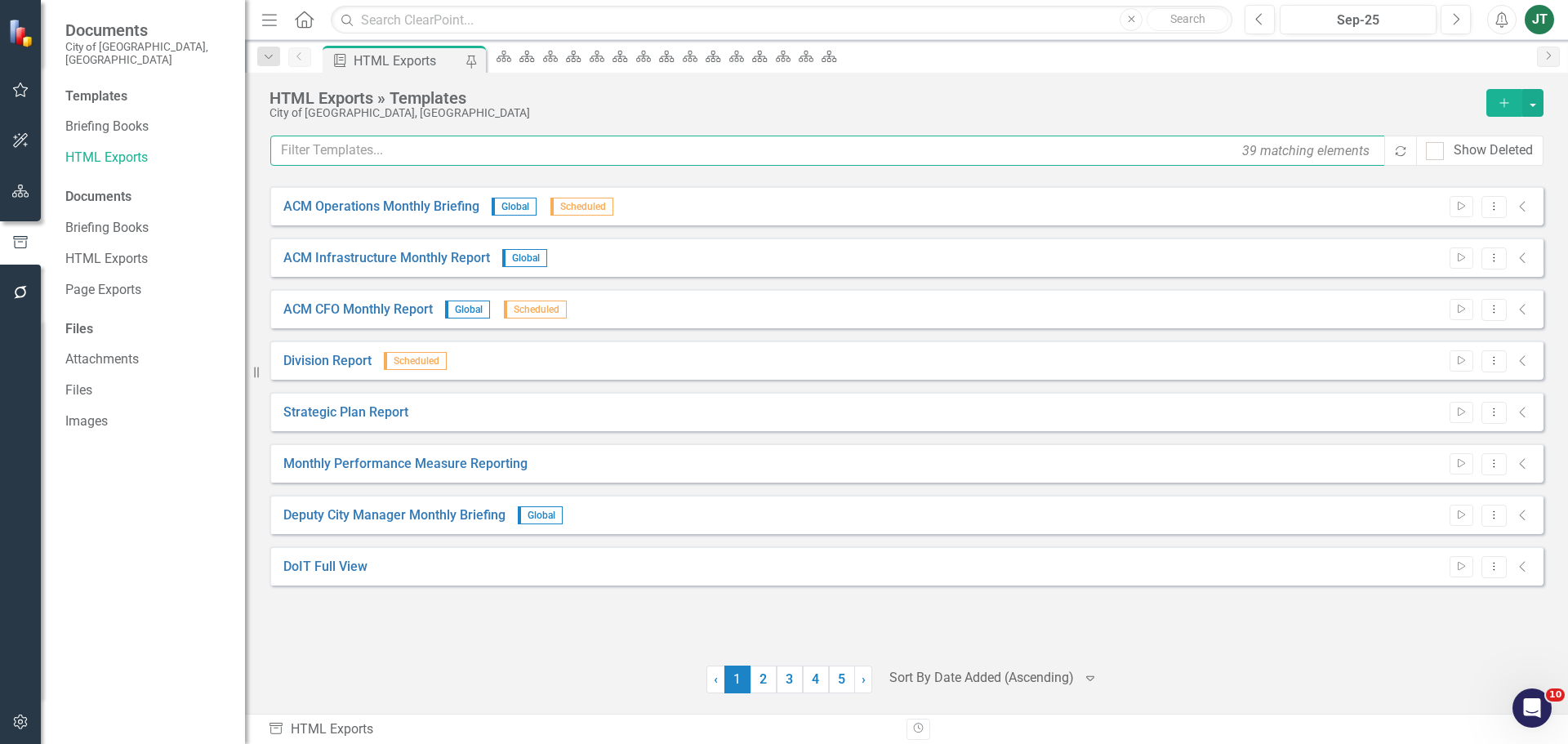
click at [421, 159] on input "text" at bounding box center [828, 151] width 1116 height 31
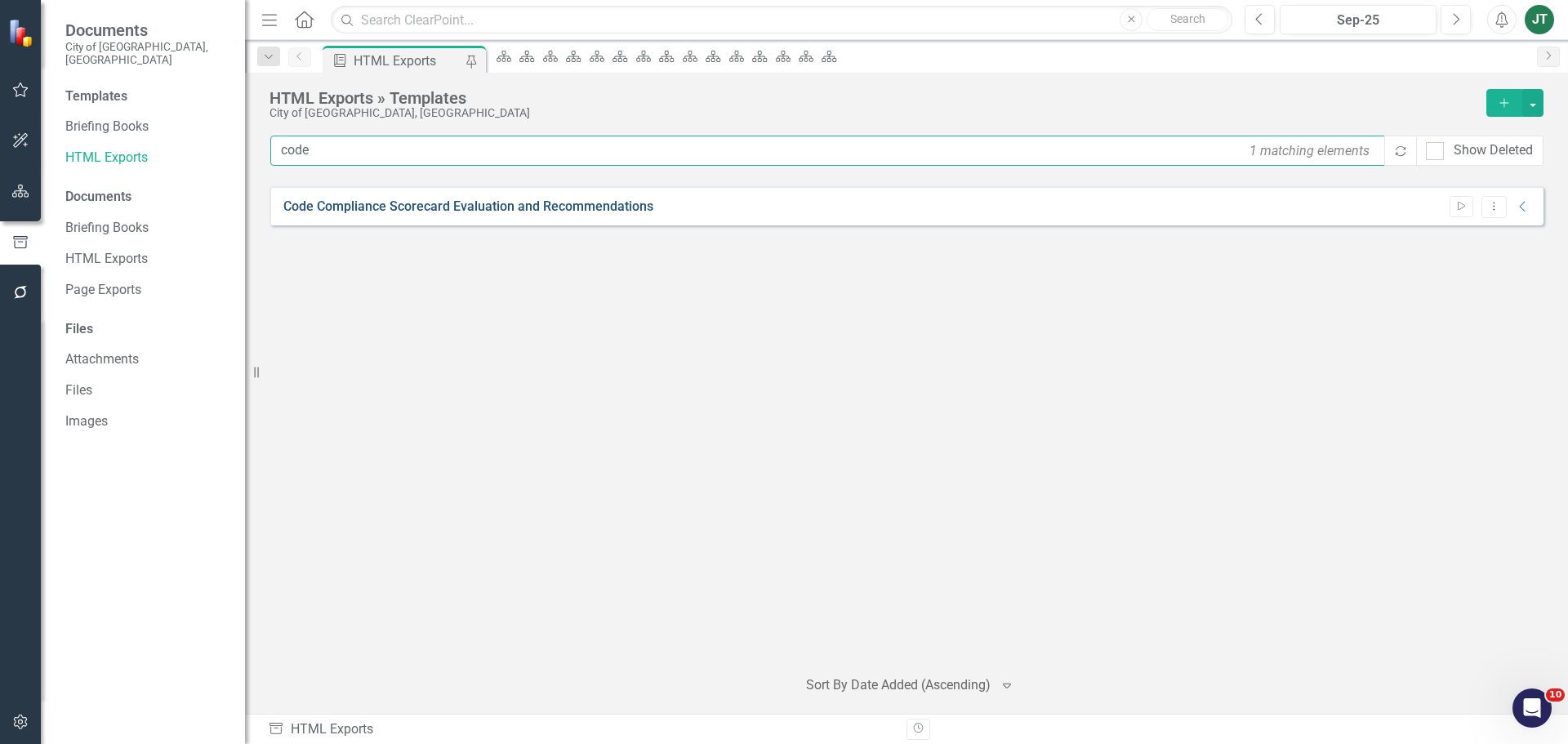
type input "code"
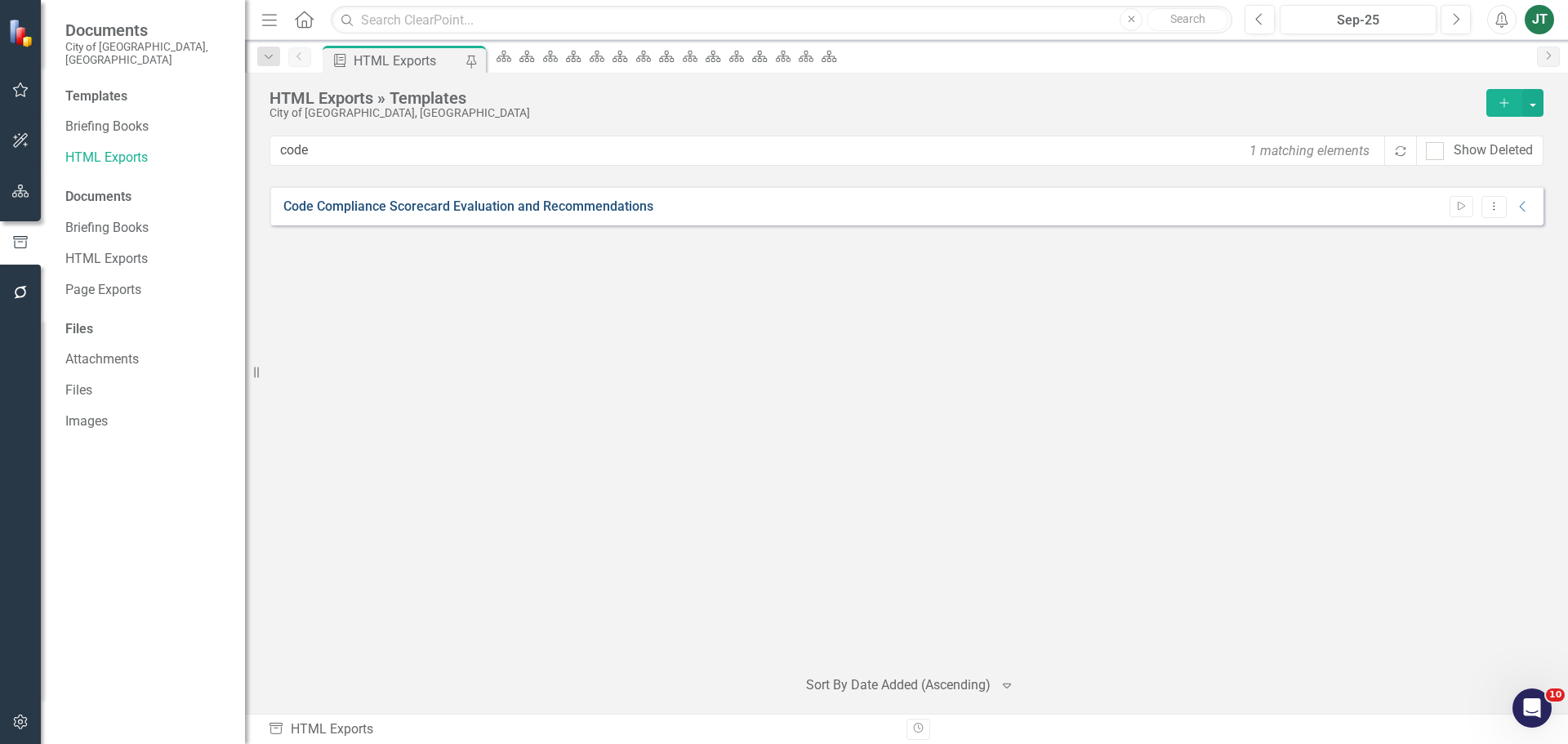
click at [510, 205] on link "Code Compliance Scorecard Evaluation and Recommendations" at bounding box center [468, 208] width 370 height 19
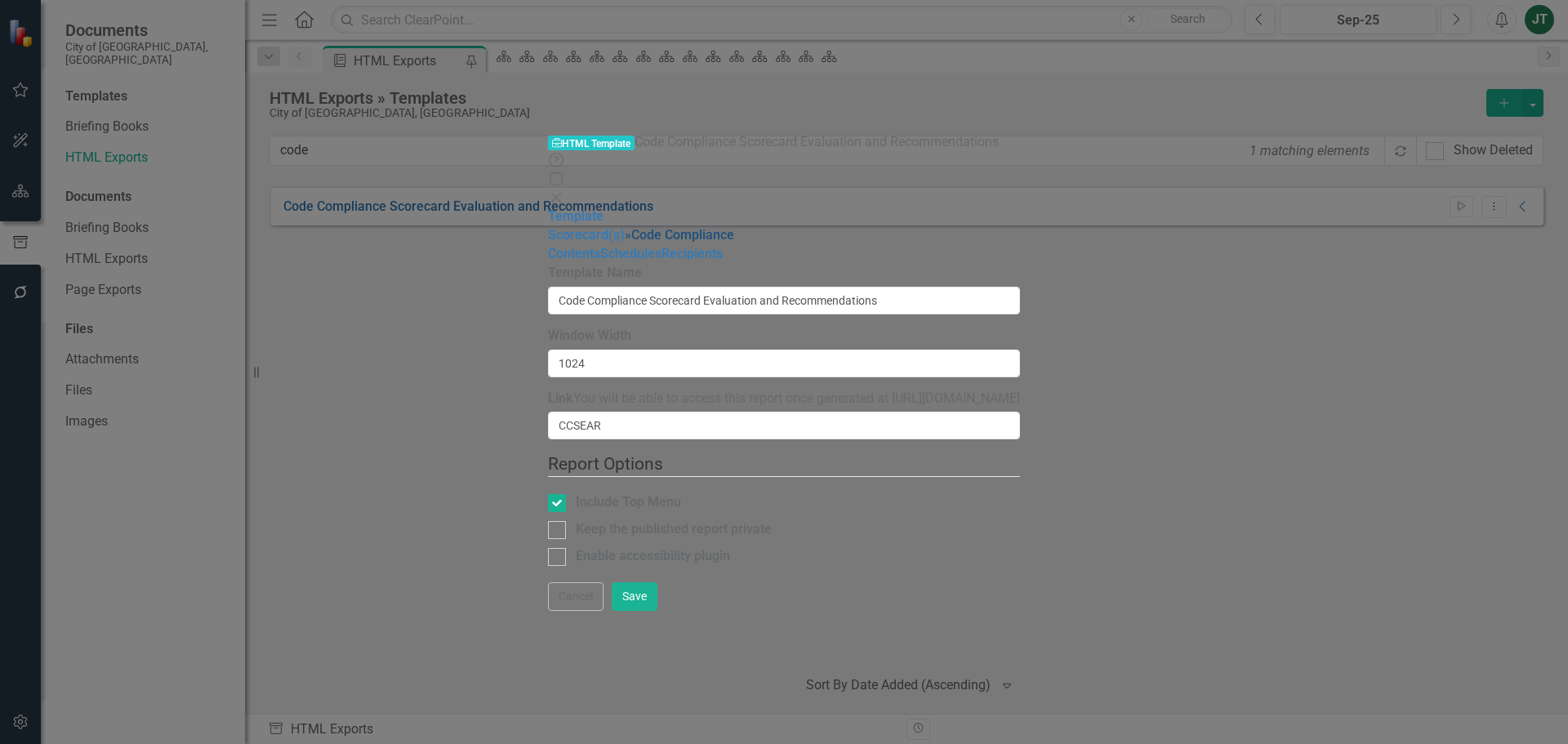
click at [625, 227] on link "» Code Compliance" at bounding box center [679, 234] width 109 height 15
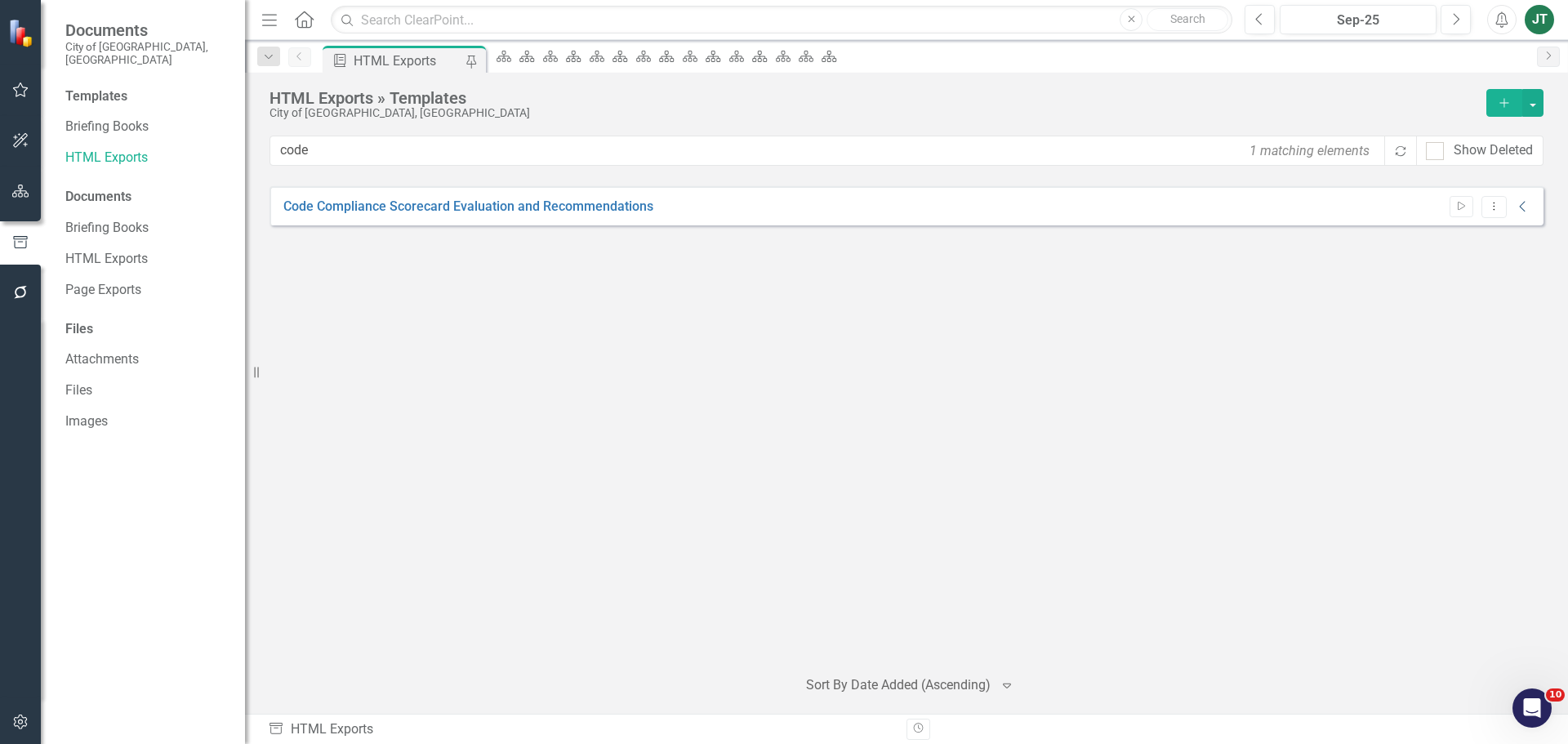
click at [1525, 204] on icon "Collapse" at bounding box center [1522, 207] width 16 height 13
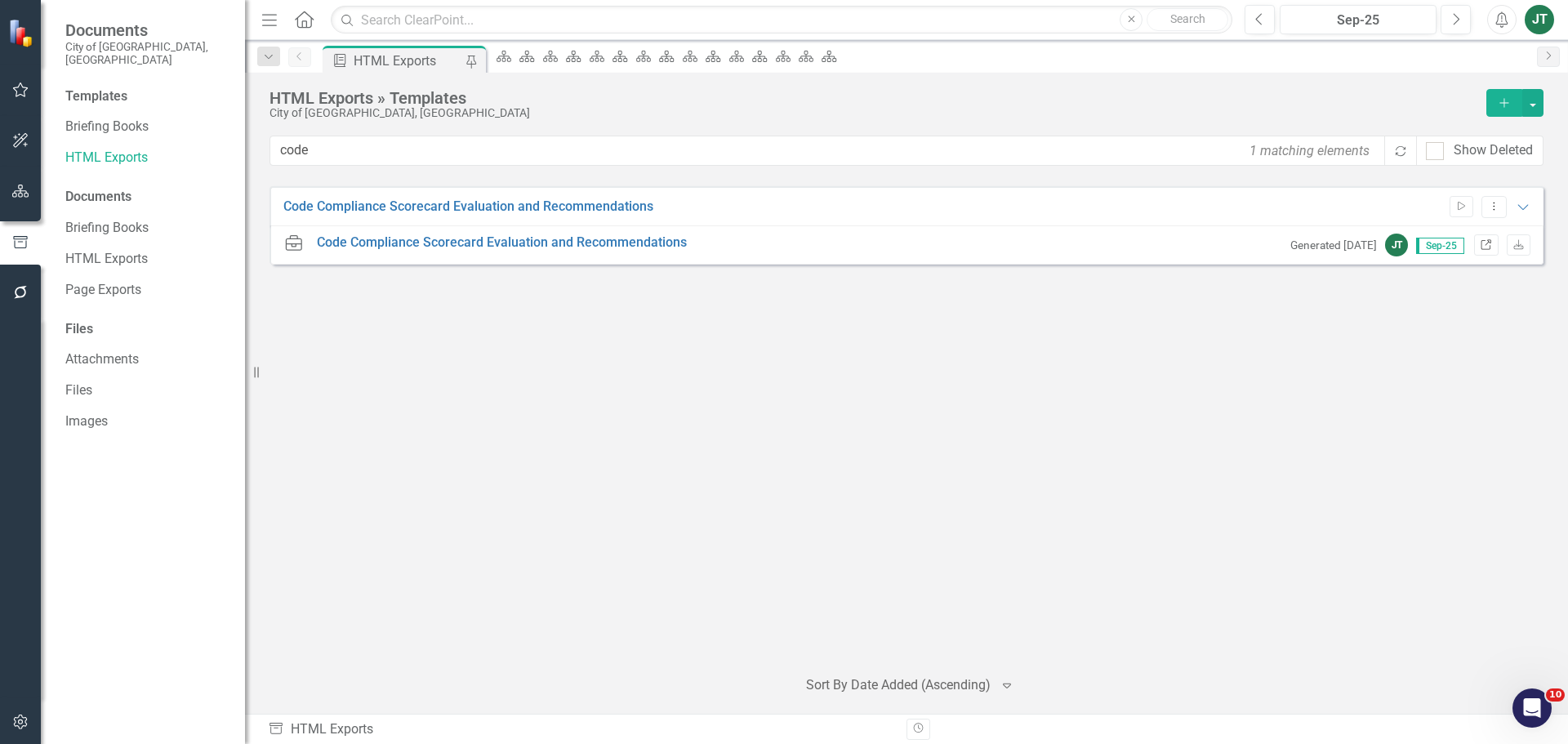
click at [1485, 245] on icon "Link" at bounding box center [1486, 246] width 12 height 10
click at [1491, 207] on icon "Dropdown Menu" at bounding box center [1493, 206] width 14 height 11
click at [1425, 289] on link "Edit Edit Template" at bounding box center [1430, 295] width 151 height 31
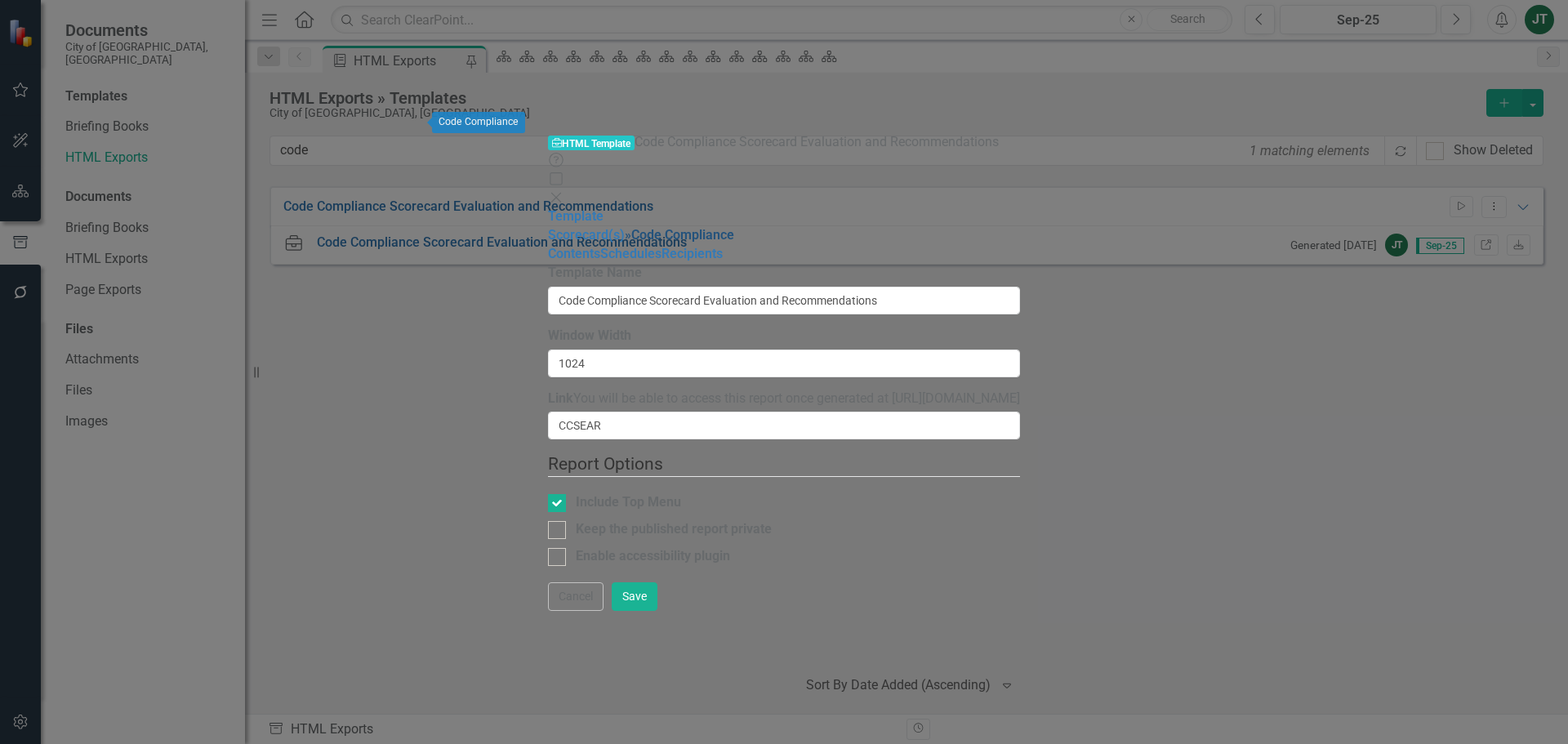
click at [625, 227] on link "» Code Compliance" at bounding box center [679, 234] width 109 height 15
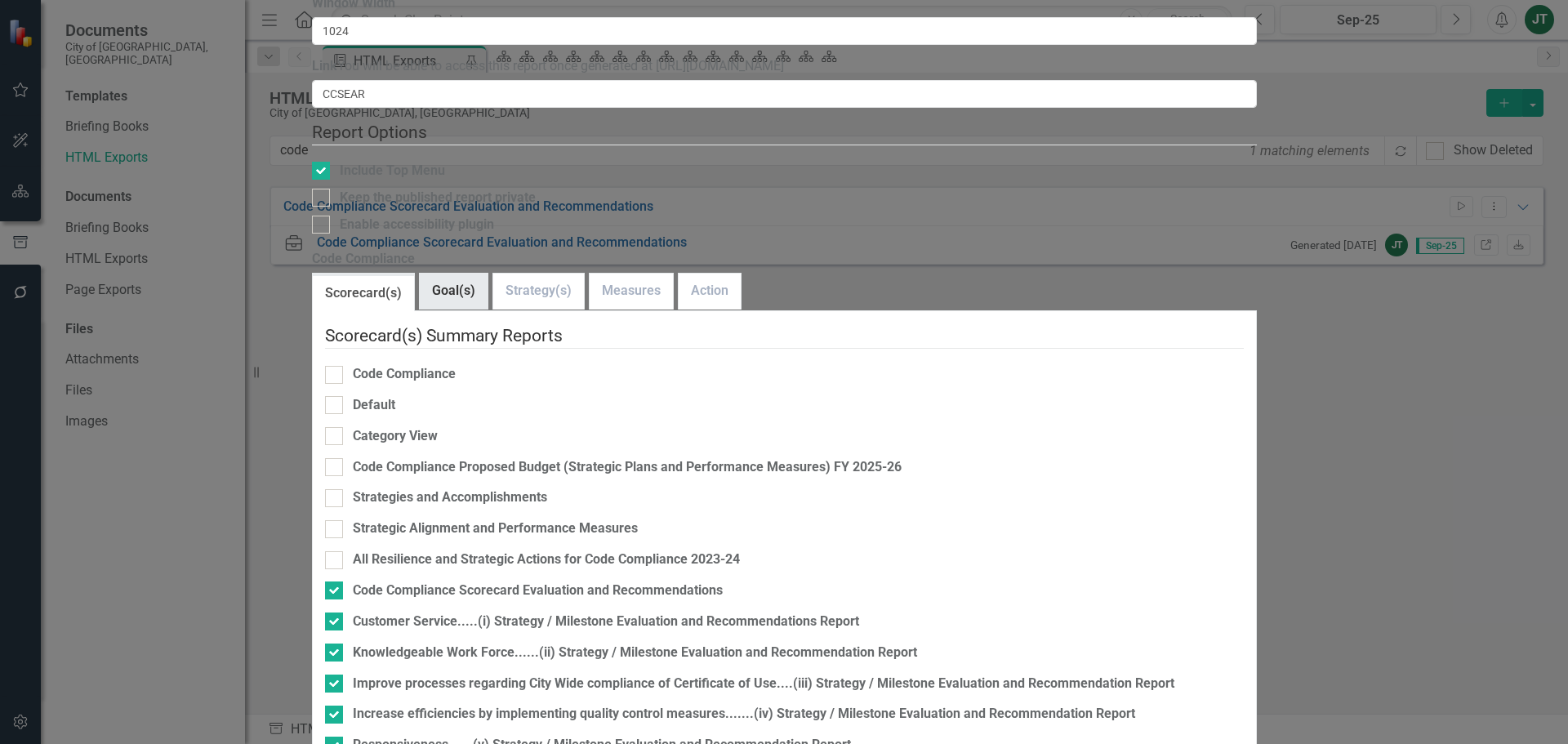
click at [488, 274] on link "Goal(s)" at bounding box center [453, 291] width 68 height 35
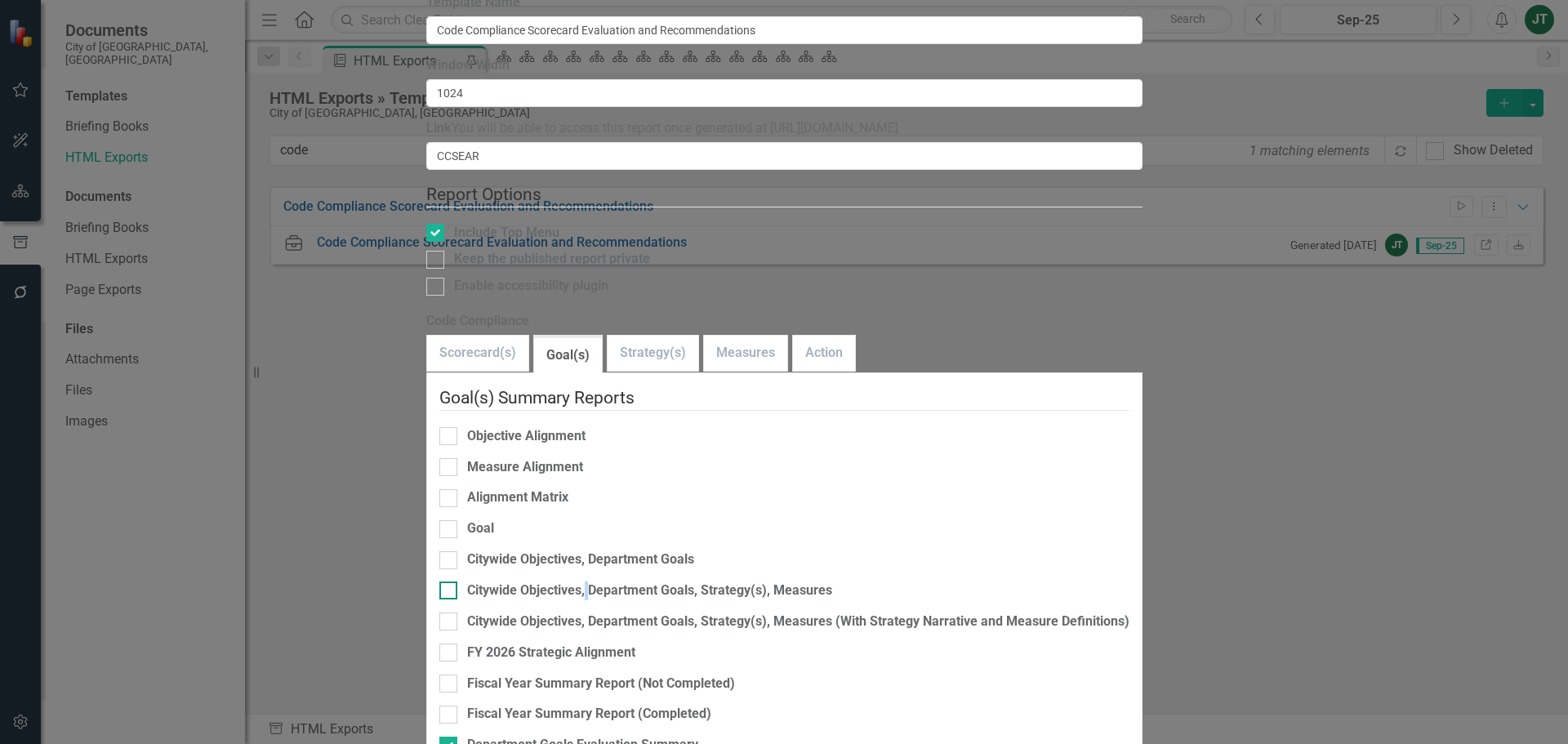
click at [629, 581] on div "Citywide Objectives, Department Goals, Strategy(s), Measures" at bounding box center [650, 591] width 365 height 19
click at [450, 581] on input "Citywide Objectives, Department Goals, Strategy(s), Measures" at bounding box center [444, 586] width 11 height 11
checkbox input "true"
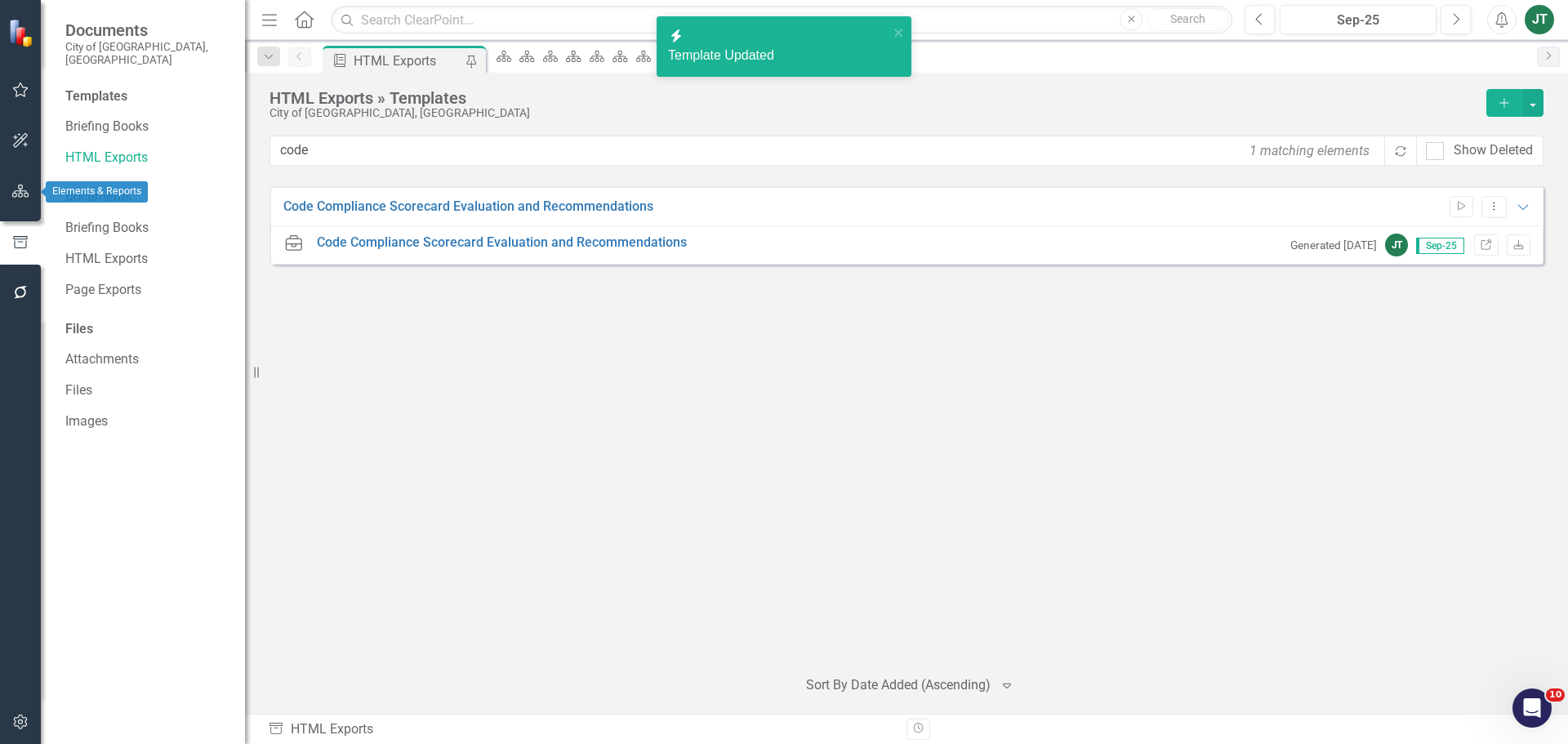
click at [9, 202] on button "button" at bounding box center [21, 192] width 36 height 34
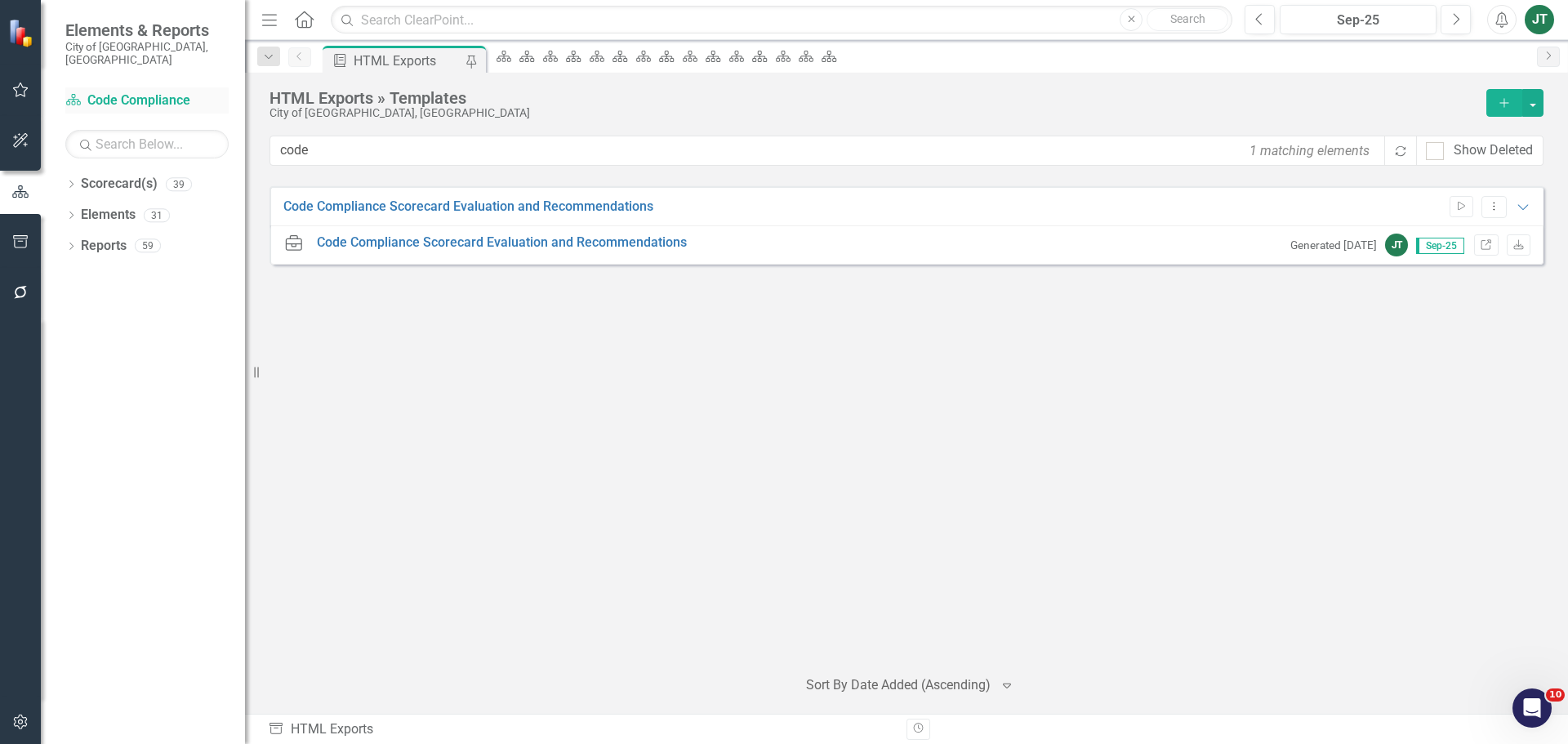
click at [139, 92] on link "Scorecard(s) Code Compliance" at bounding box center [146, 101] width 164 height 19
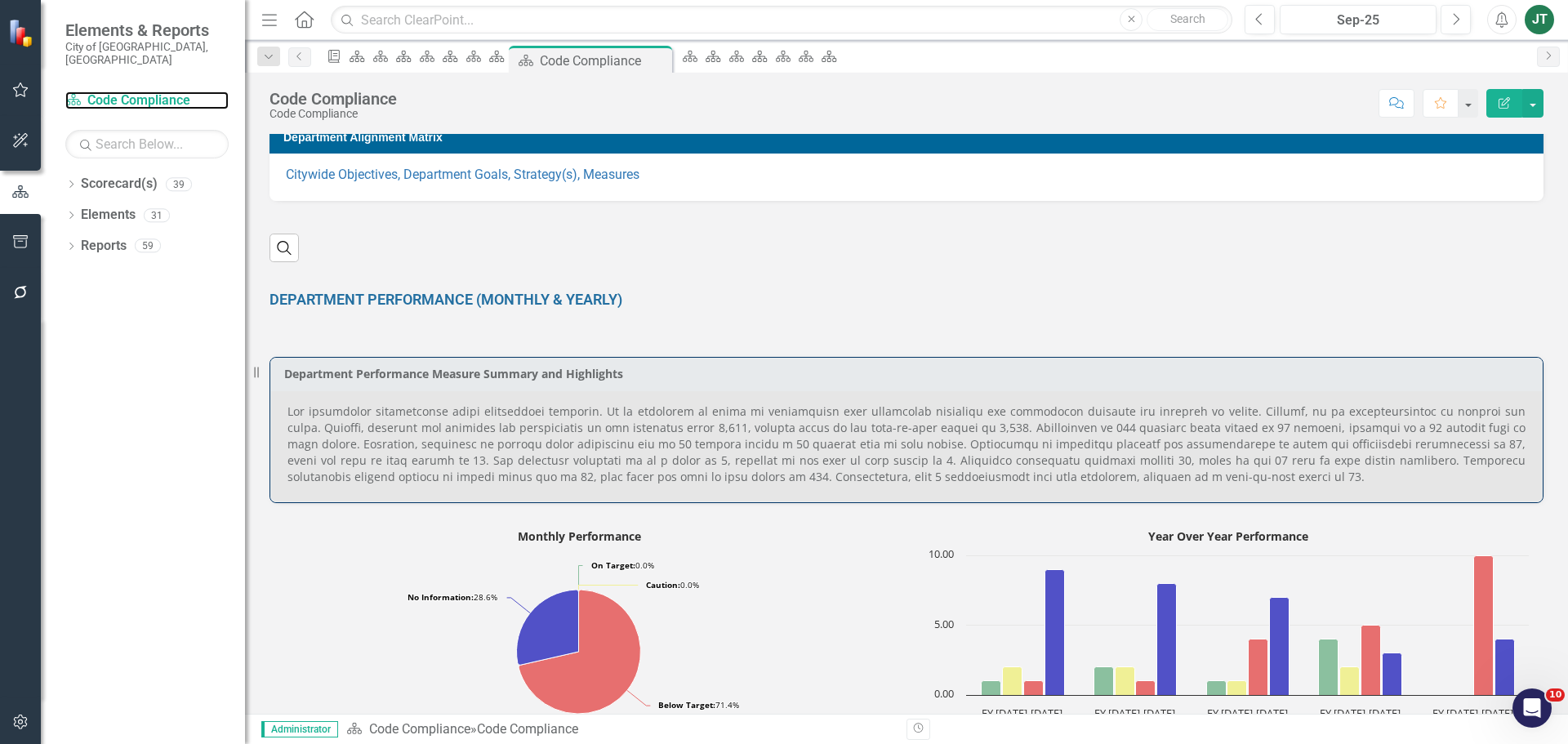
scroll to position [328, 0]
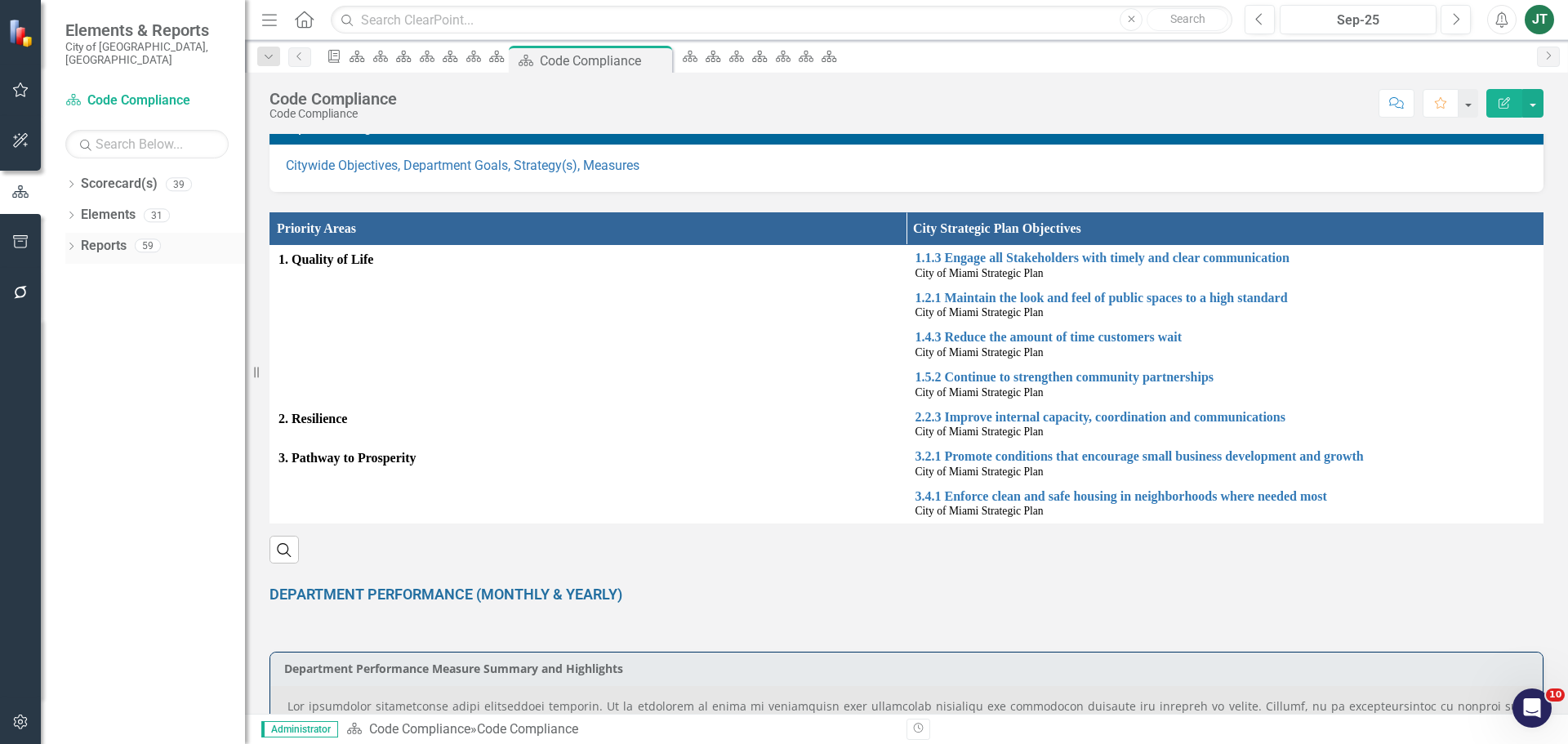
click at [106, 237] on link "Reports" at bounding box center [104, 247] width 46 height 19
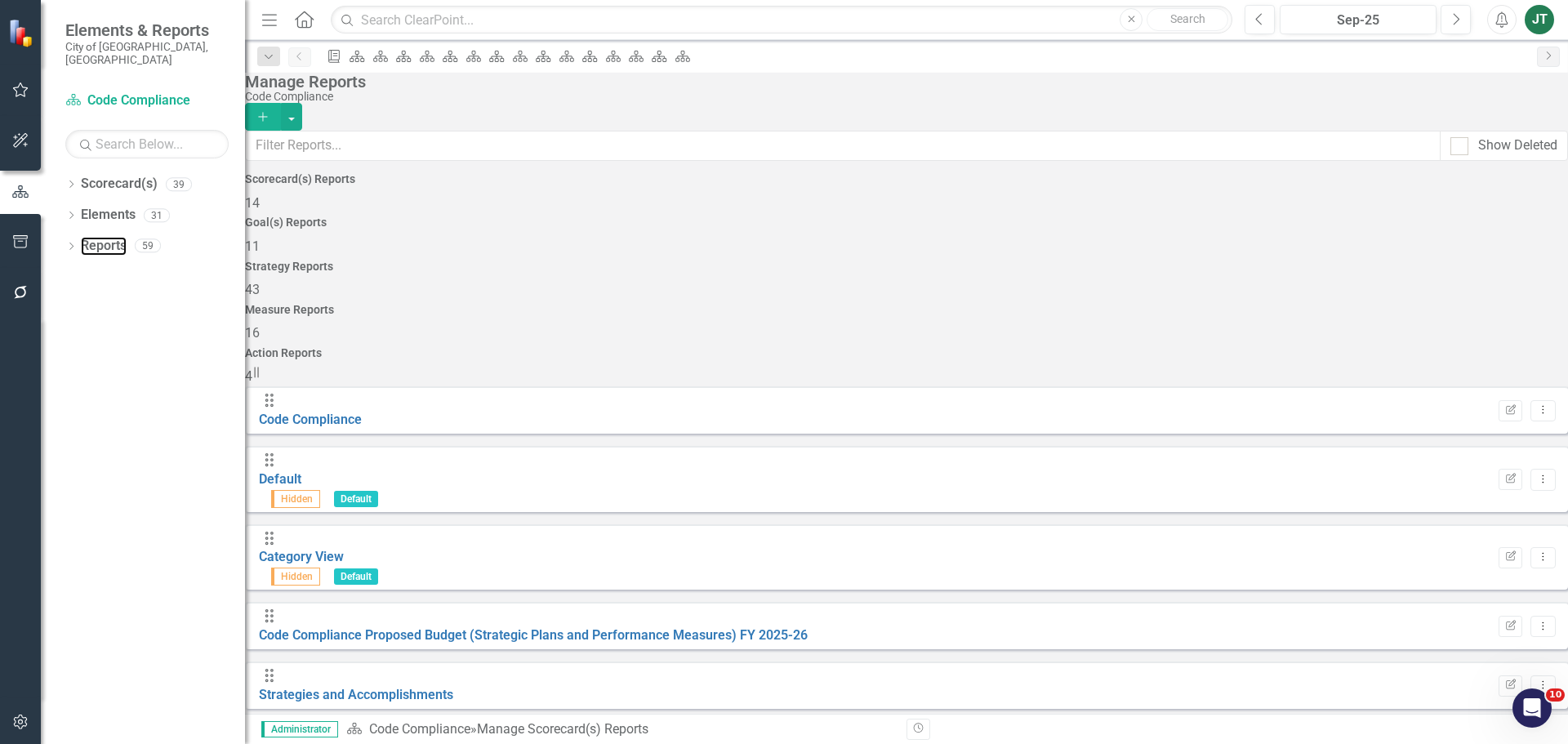
scroll to position [245, 0]
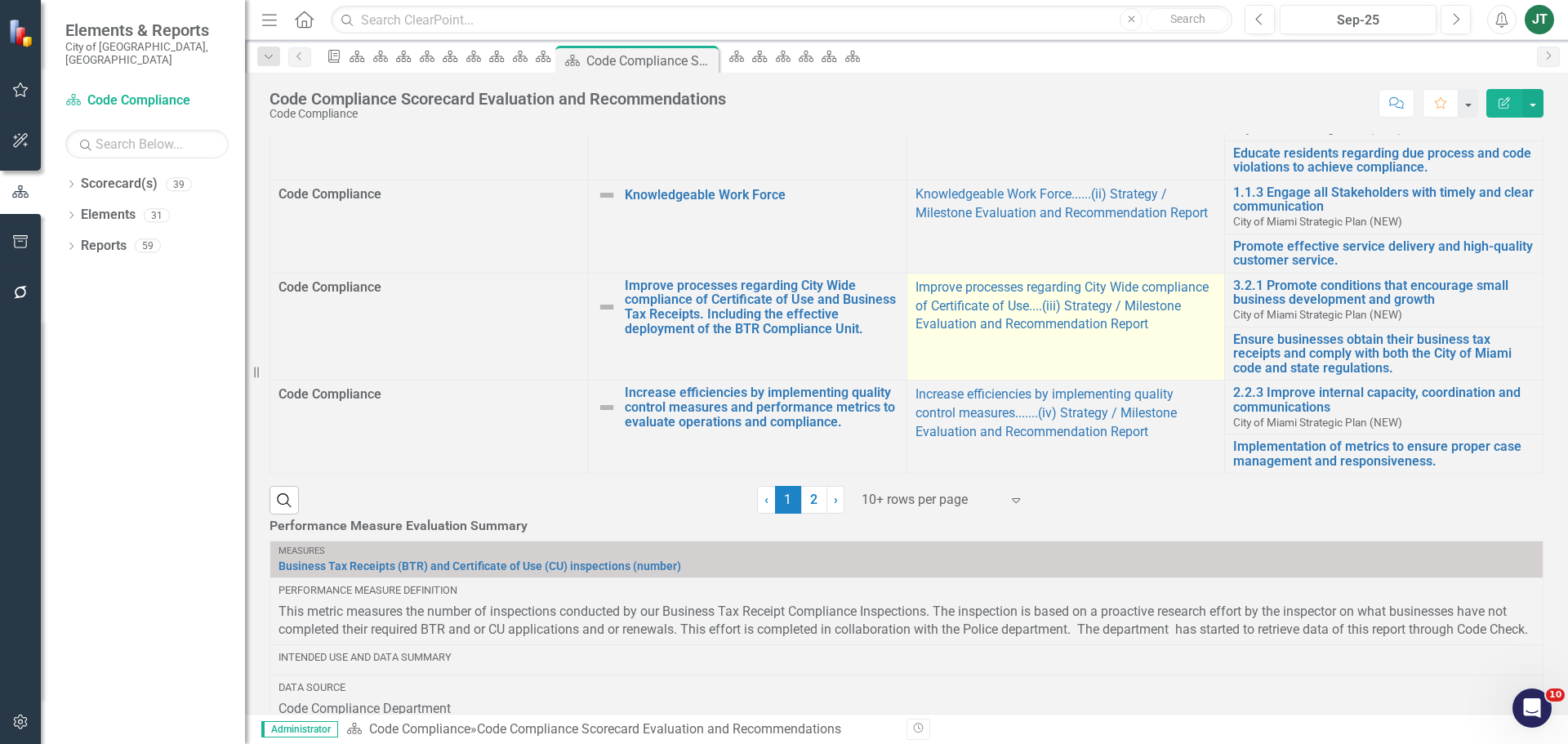
scroll to position [571, 0]
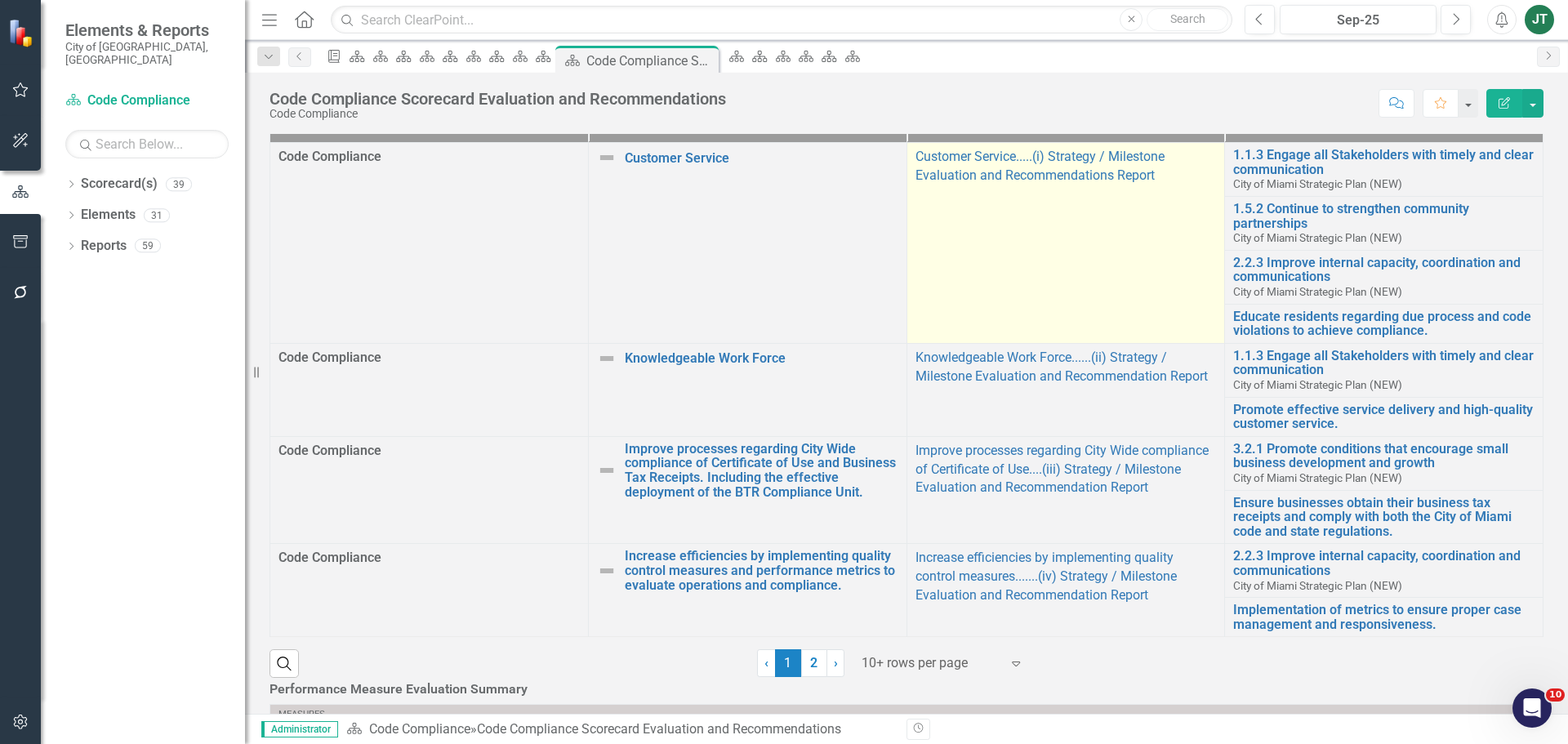
click at [1118, 320] on td "Customer Service.....(i) Strategy / Milestone Evaluation and Recommendations Re…" at bounding box center [1065, 243] width 319 height 201
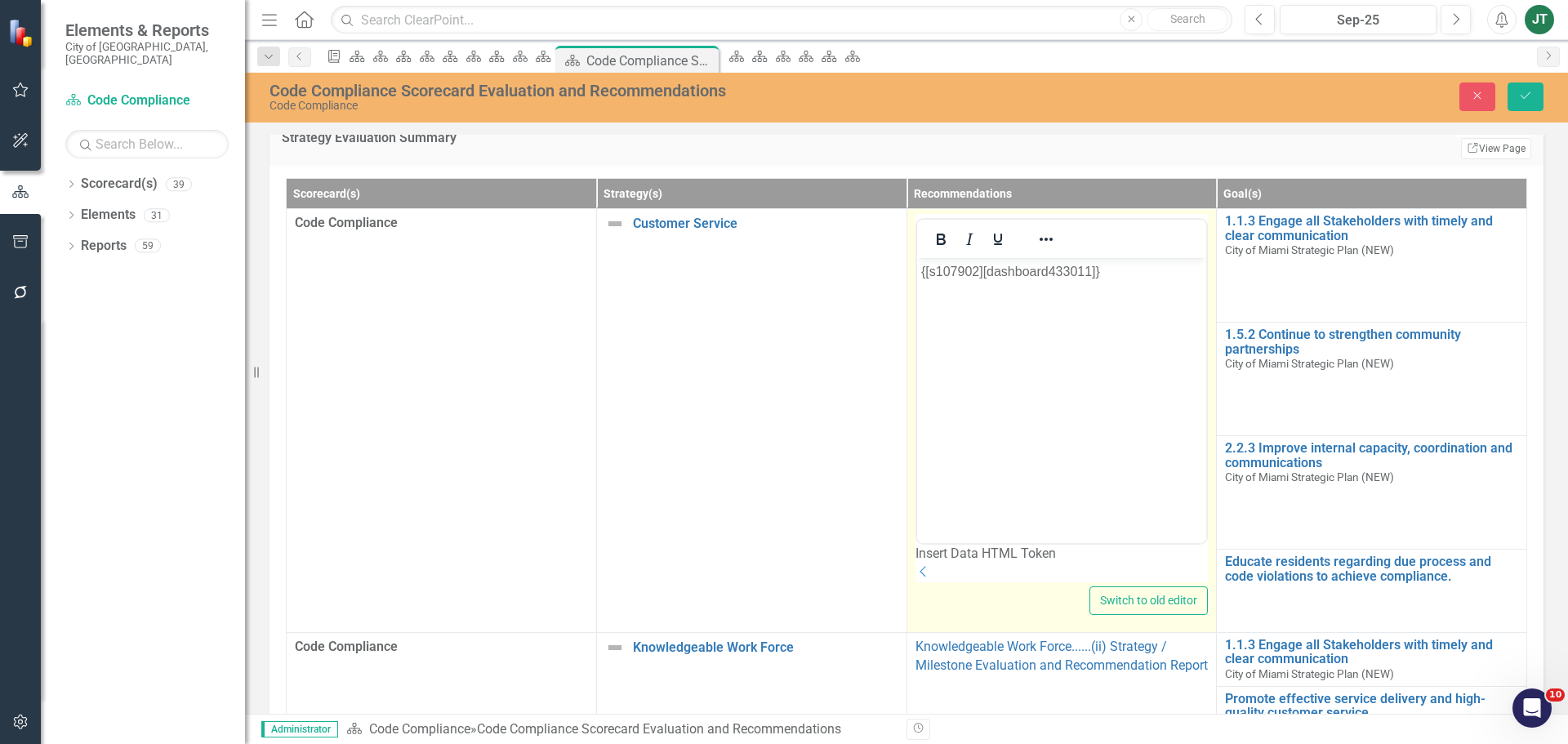
scroll to position [0, 0]
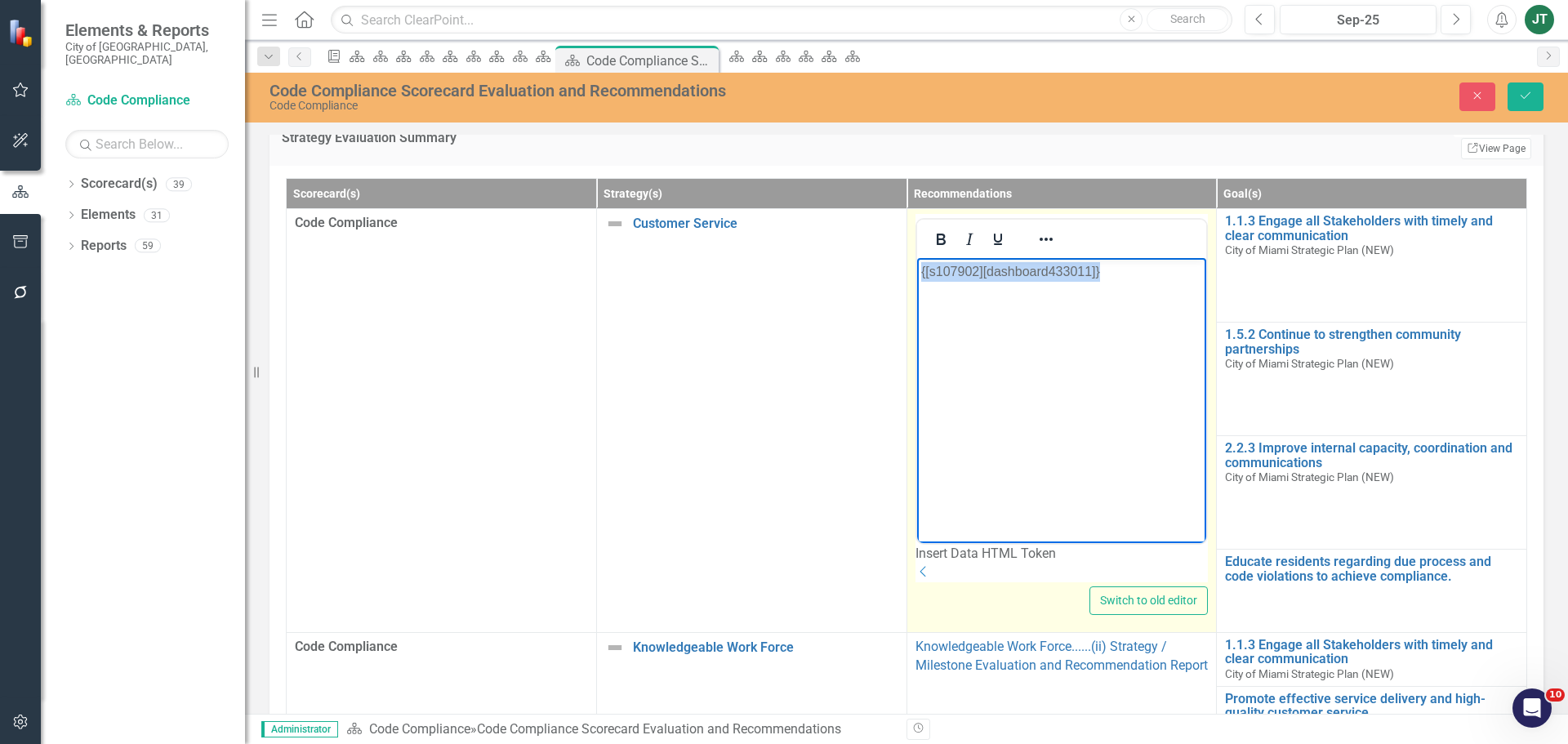
drag, startPoint x: 1134, startPoint y: 275, endPoint x: 806, endPoint y: 265, distance: 328.2
click at [917, 265] on html "{[s107902][dashboard433011]}" at bounding box center [1061, 381] width 290 height 245
click at [1047, 249] on icon "Reveal or hide additional toolbar items" at bounding box center [1046, 239] width 19 height 19
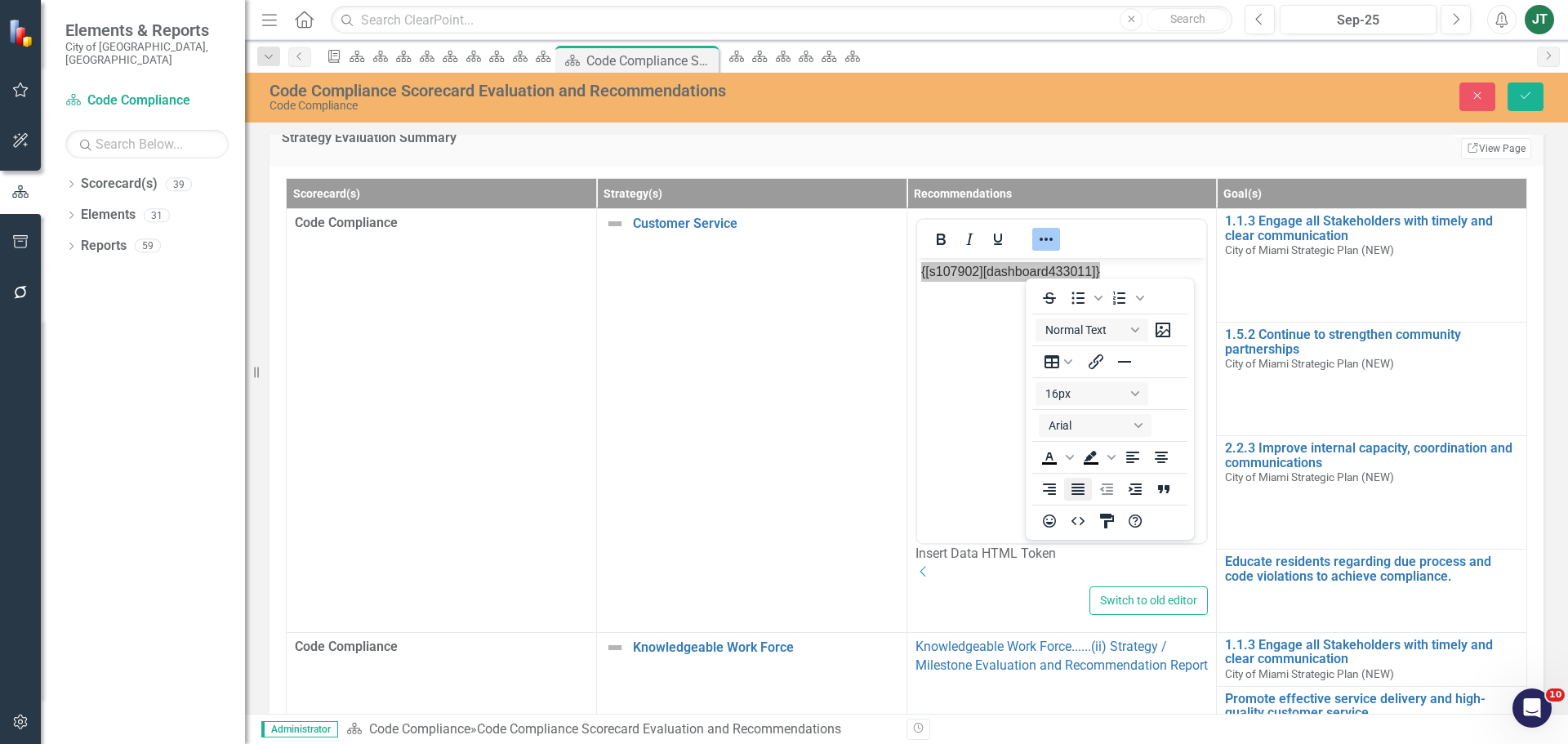
click at [1082, 487] on icon "Justify" at bounding box center [1078, 489] width 13 height 11
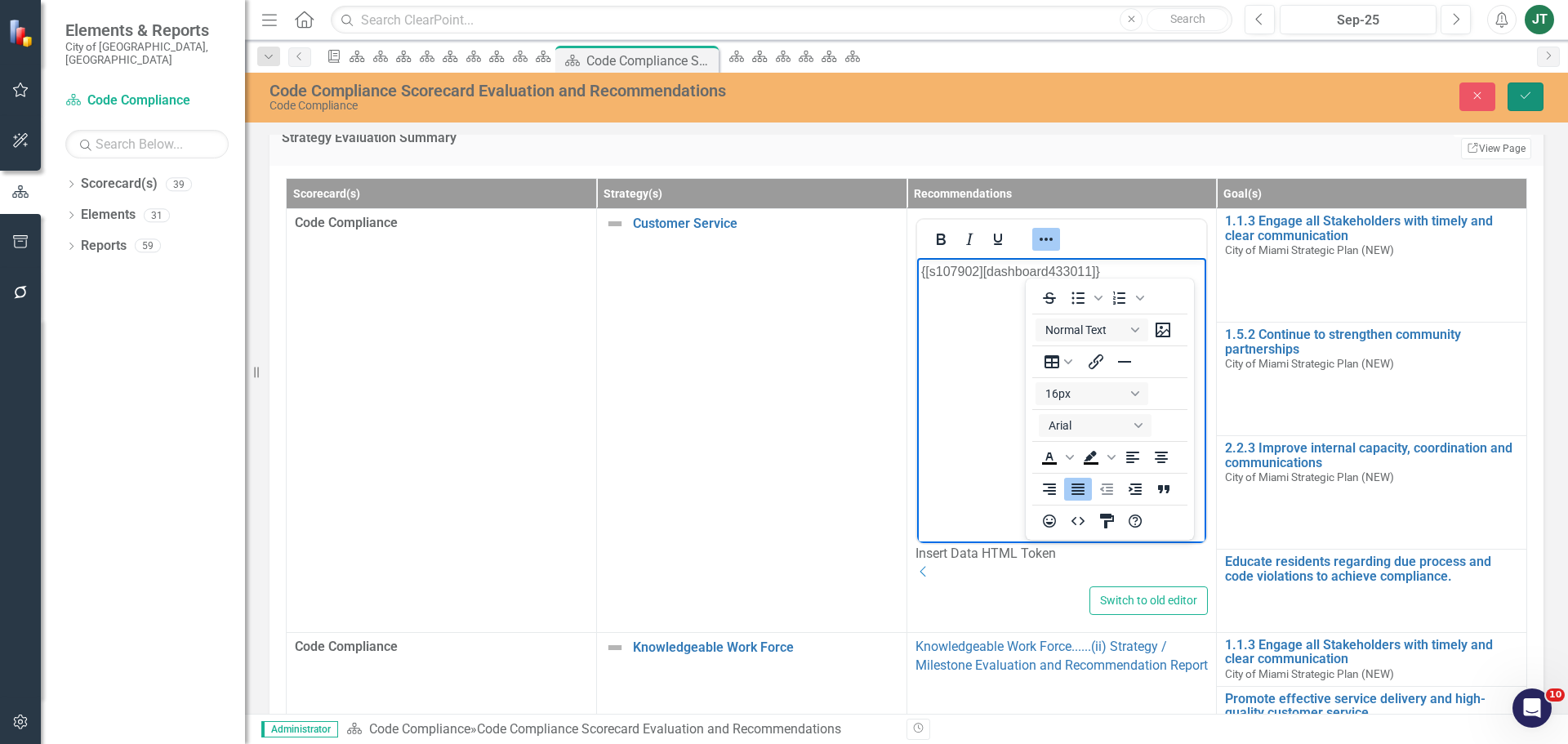
drag, startPoint x: 1528, startPoint y: 87, endPoint x: 1524, endPoint y: 103, distance: 16.5
click at [1529, 88] on button "Save" at bounding box center [1526, 97] width 36 height 29
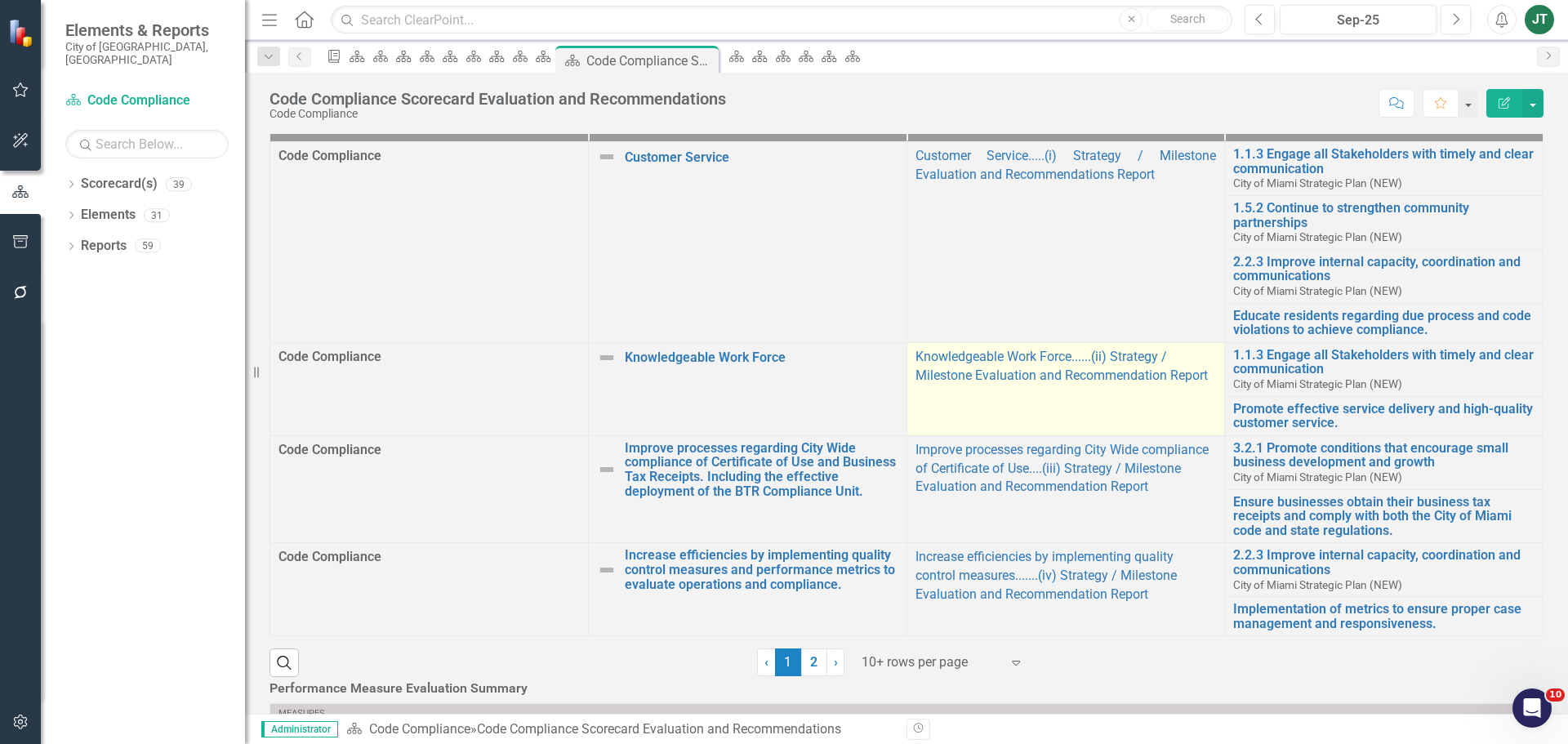
scroll to position [571, 0]
click at [1158, 436] on td "Knowledgeable Work Force......(ii) Strategy / Milestone Evaluation and Recommen…" at bounding box center [1065, 388] width 319 height 93
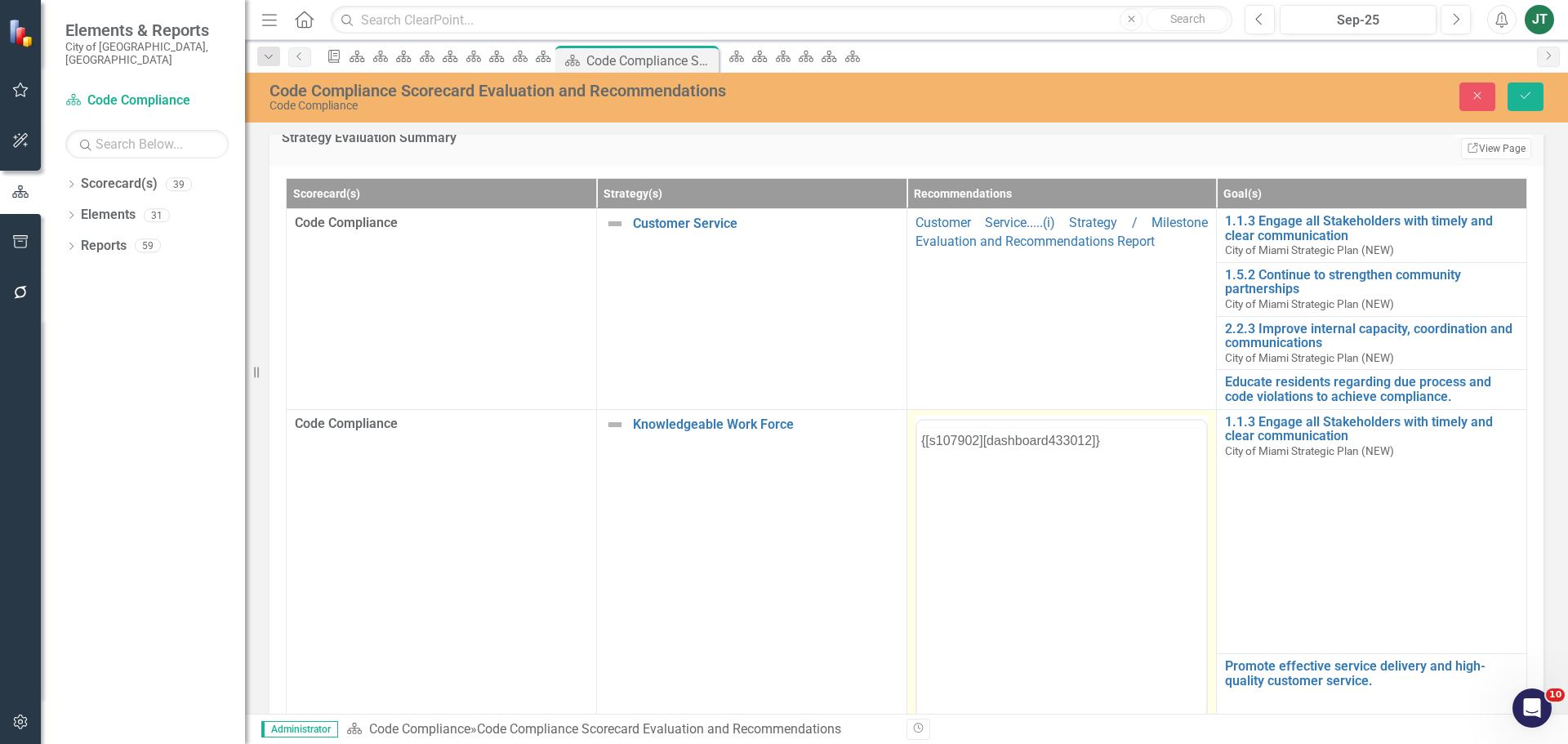
scroll to position [0, 0]
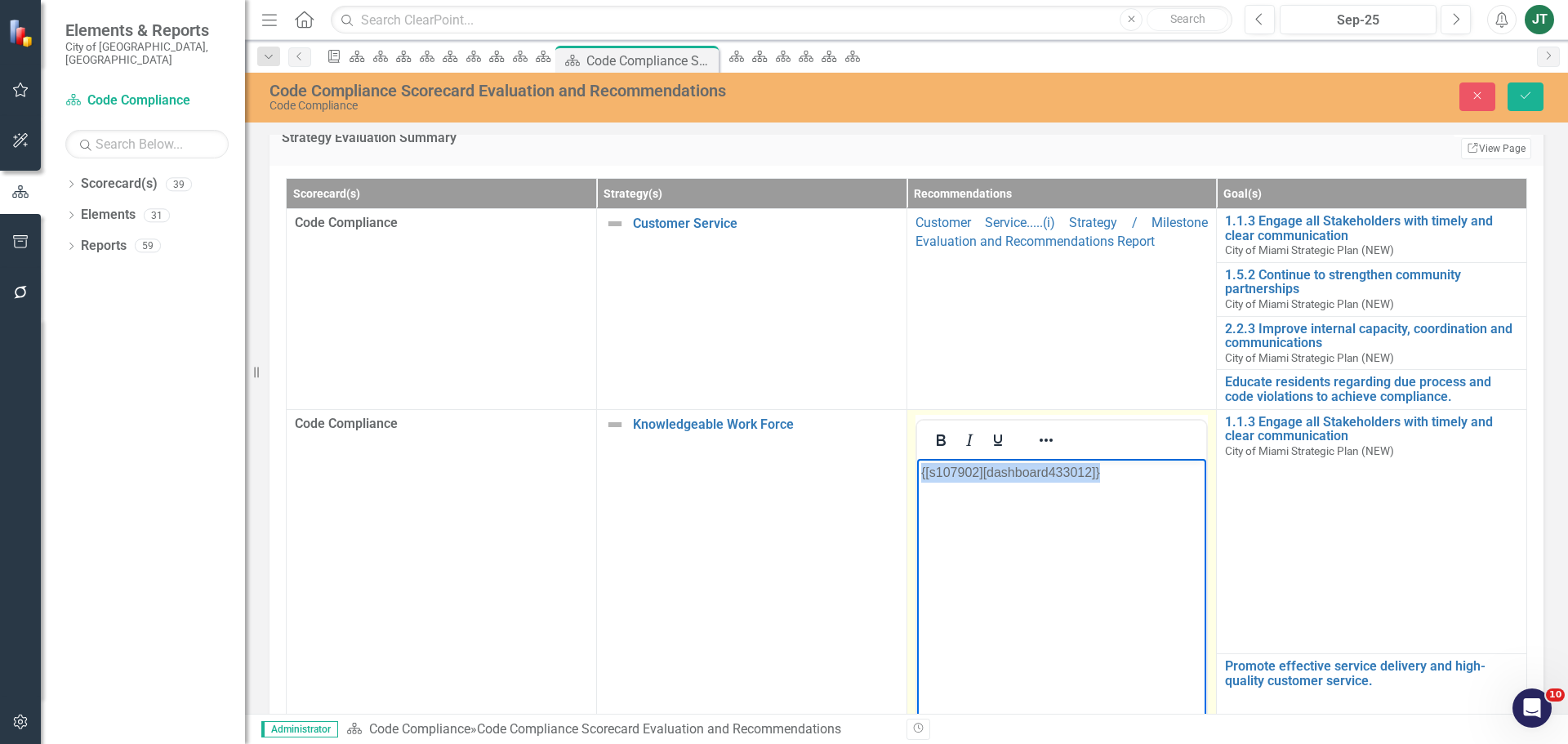
drag, startPoint x: 1152, startPoint y: 477, endPoint x: 818, endPoint y: 443, distance: 335.7
click at [917, 458] on html "{[s107902][dashboard433012]}" at bounding box center [1061, 580] width 290 height 245
click at [1039, 437] on icon "Reveal or hide additional toolbar items" at bounding box center [1046, 440] width 19 height 19
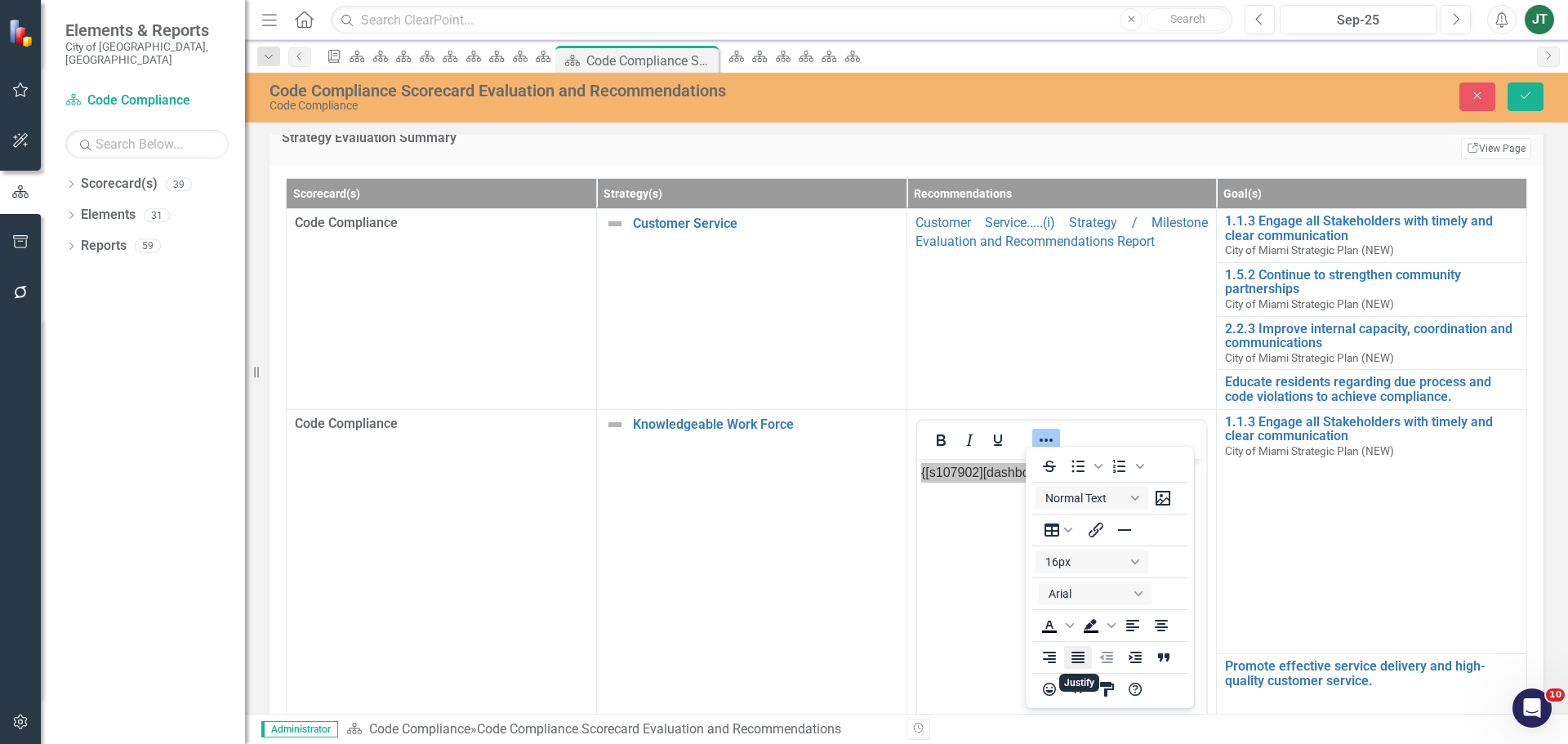
click at [1082, 662] on icon "Justify" at bounding box center [1078, 657] width 13 height 11
click at [1532, 92] on icon "Save" at bounding box center [1525, 96] width 14 height 11
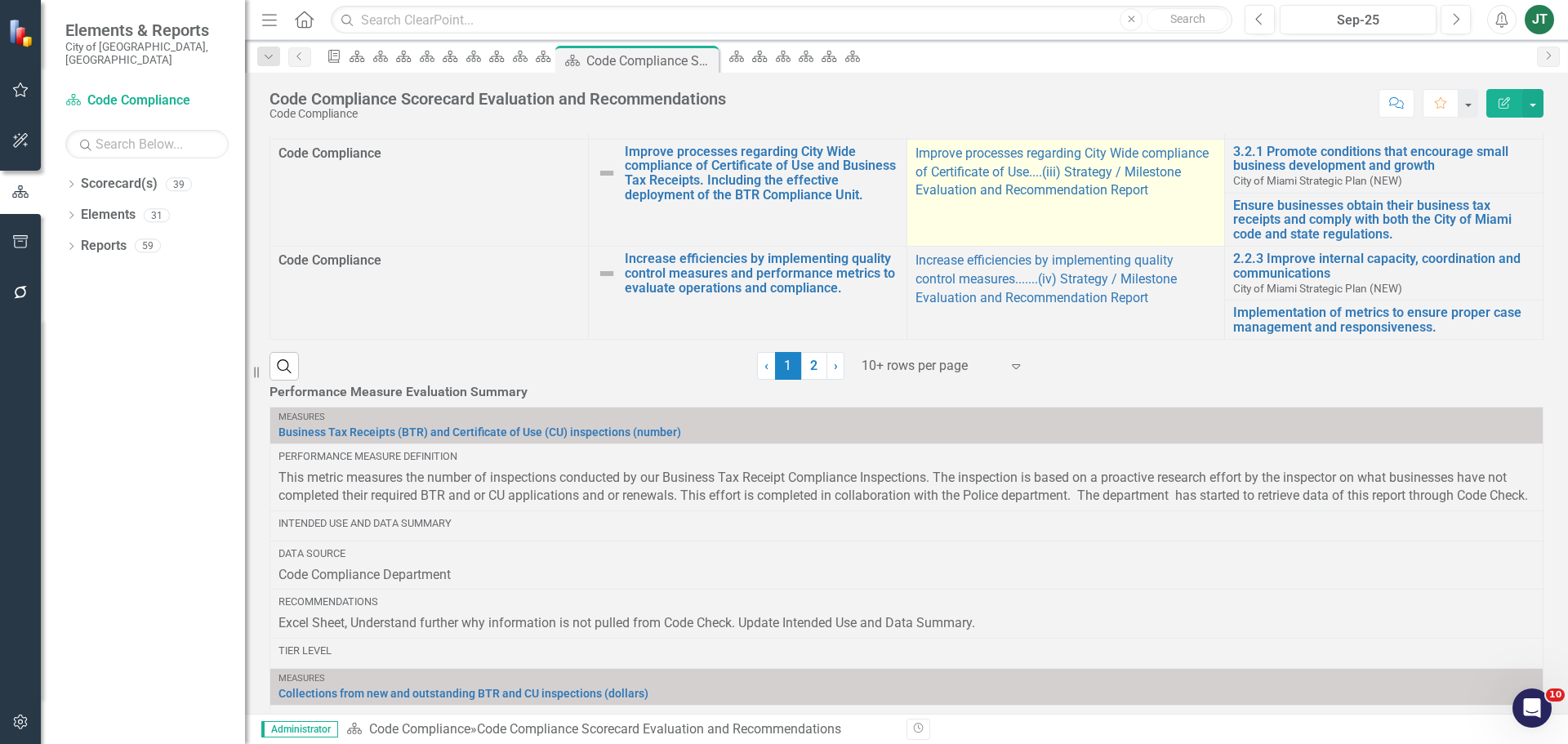
scroll to position [898, 0]
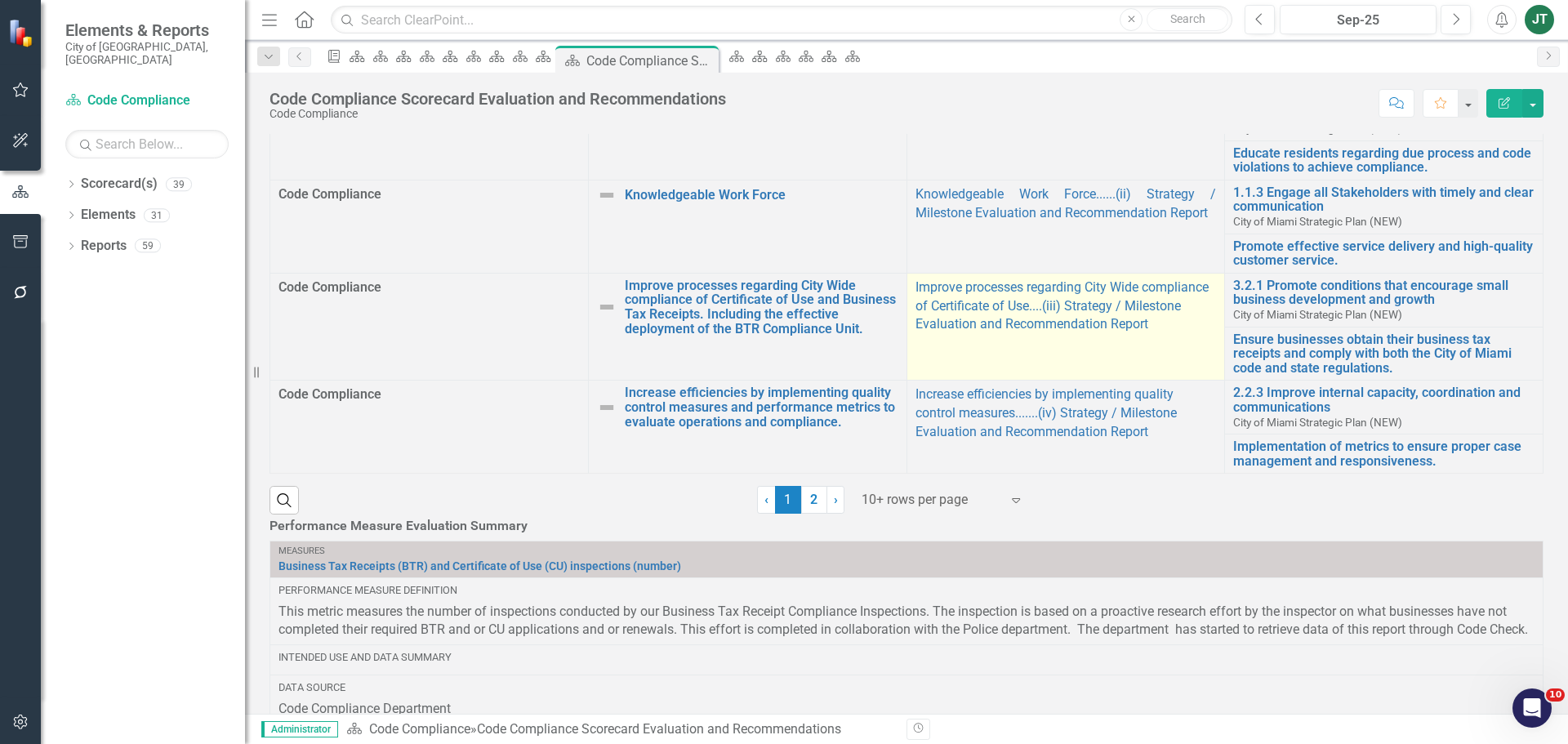
click at [1101, 381] on td "Improve processes regarding City Wide compliance of Certificate of Use....(iii)…" at bounding box center [1065, 326] width 319 height 108
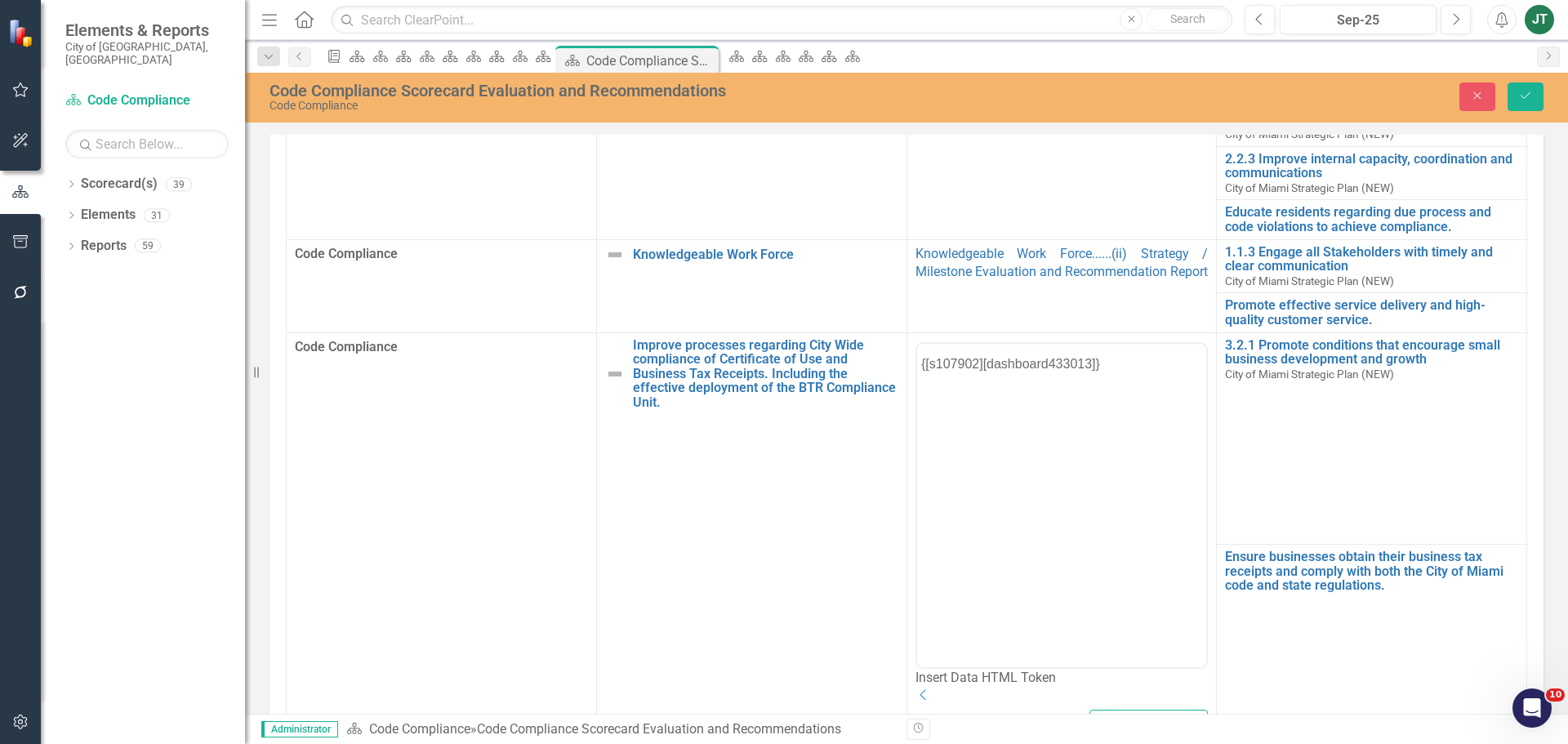
scroll to position [0, 0]
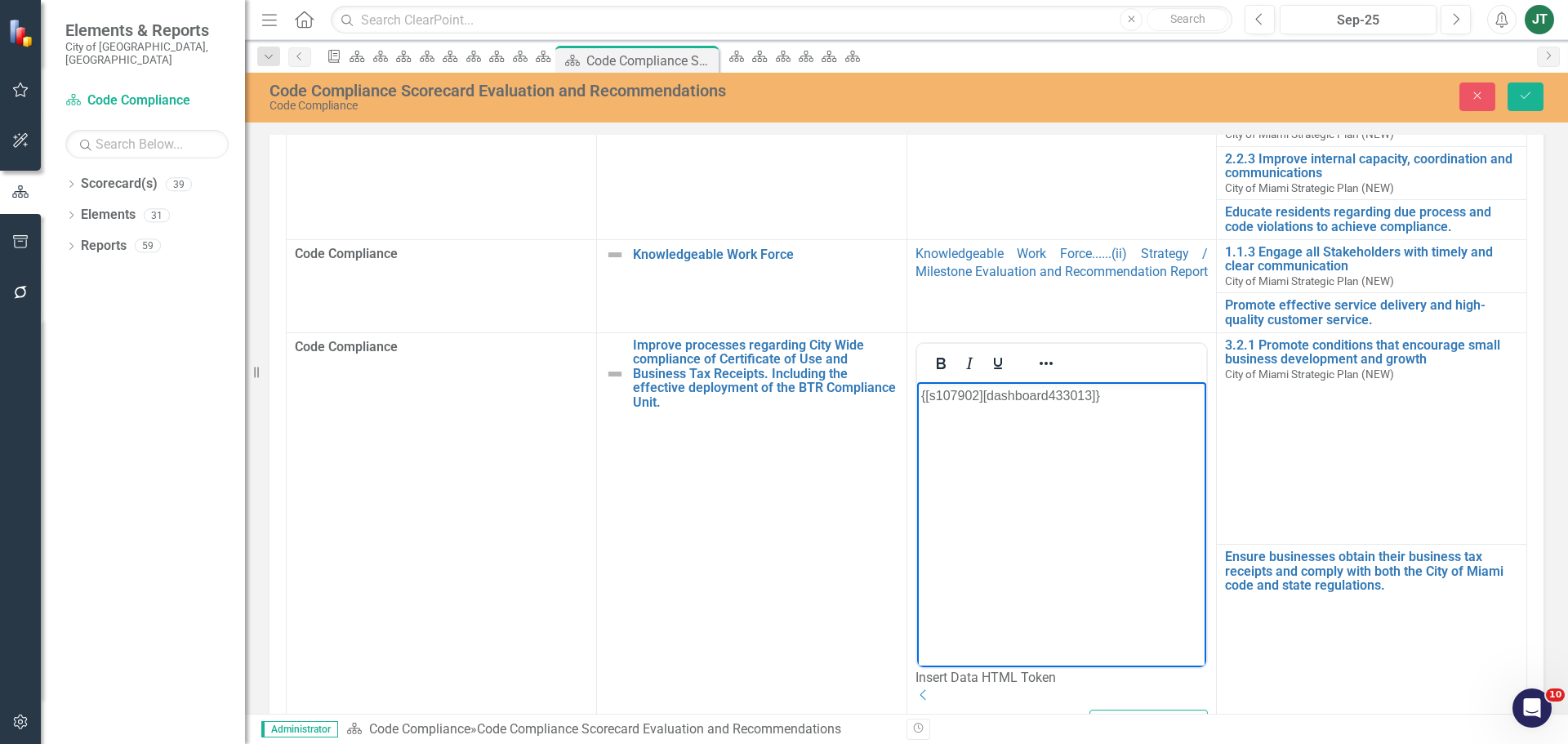
click at [1116, 427] on body "{[s107902][dashboard433013]}" at bounding box center [1061, 504] width 290 height 245
drag, startPoint x: 1184, startPoint y: 397, endPoint x: 1840, endPoint y: 745, distance: 742.6
click at [917, 382] on html "{[s107902][dashboard433013]}" at bounding box center [1061, 504] width 290 height 245
click at [1038, 354] on icon "Reveal or hide additional toolbar items" at bounding box center [1046, 363] width 19 height 19
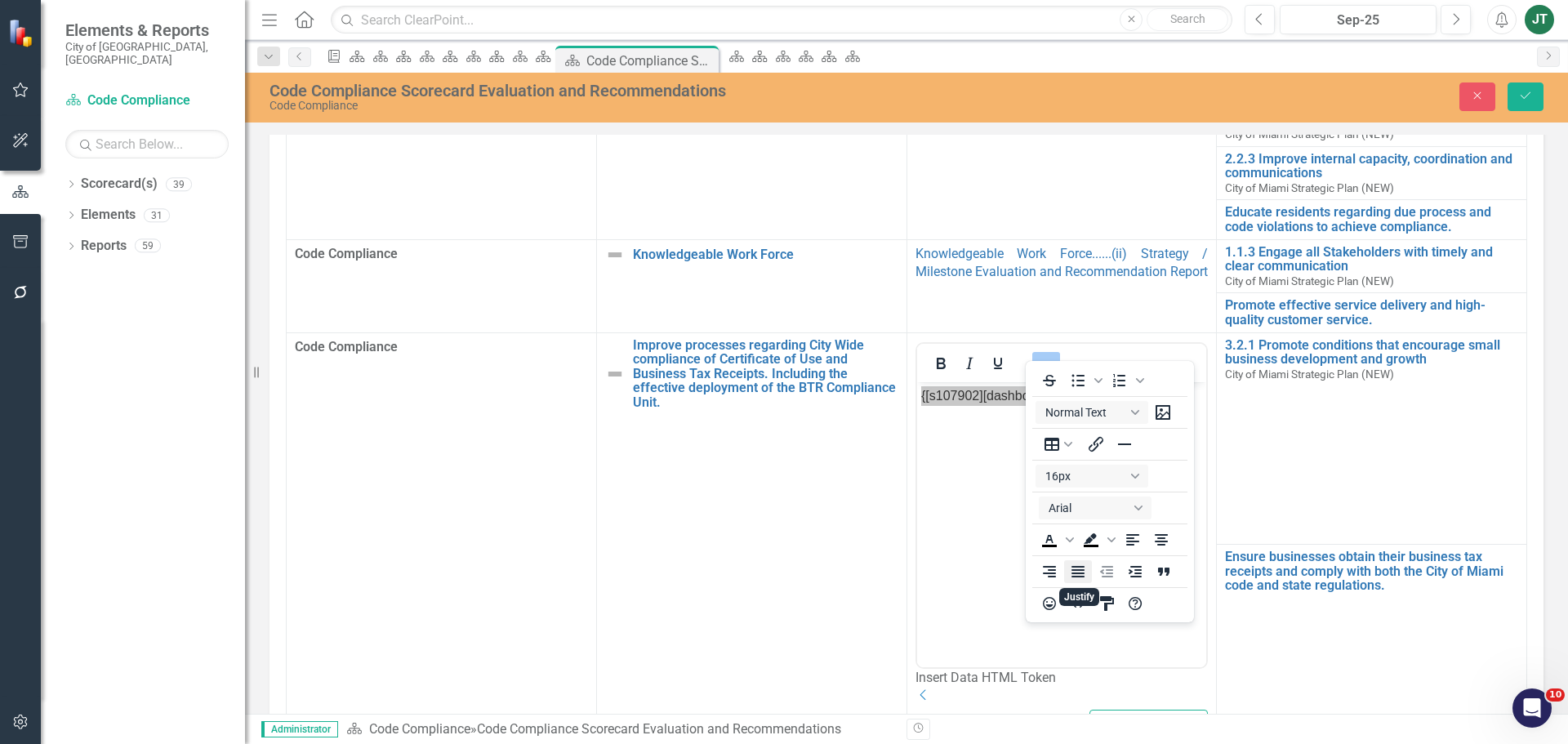
click at [1086, 574] on icon "Justify" at bounding box center [1077, 571] width 19 height 19
click at [1531, 92] on icon "Save" at bounding box center [1525, 96] width 14 height 11
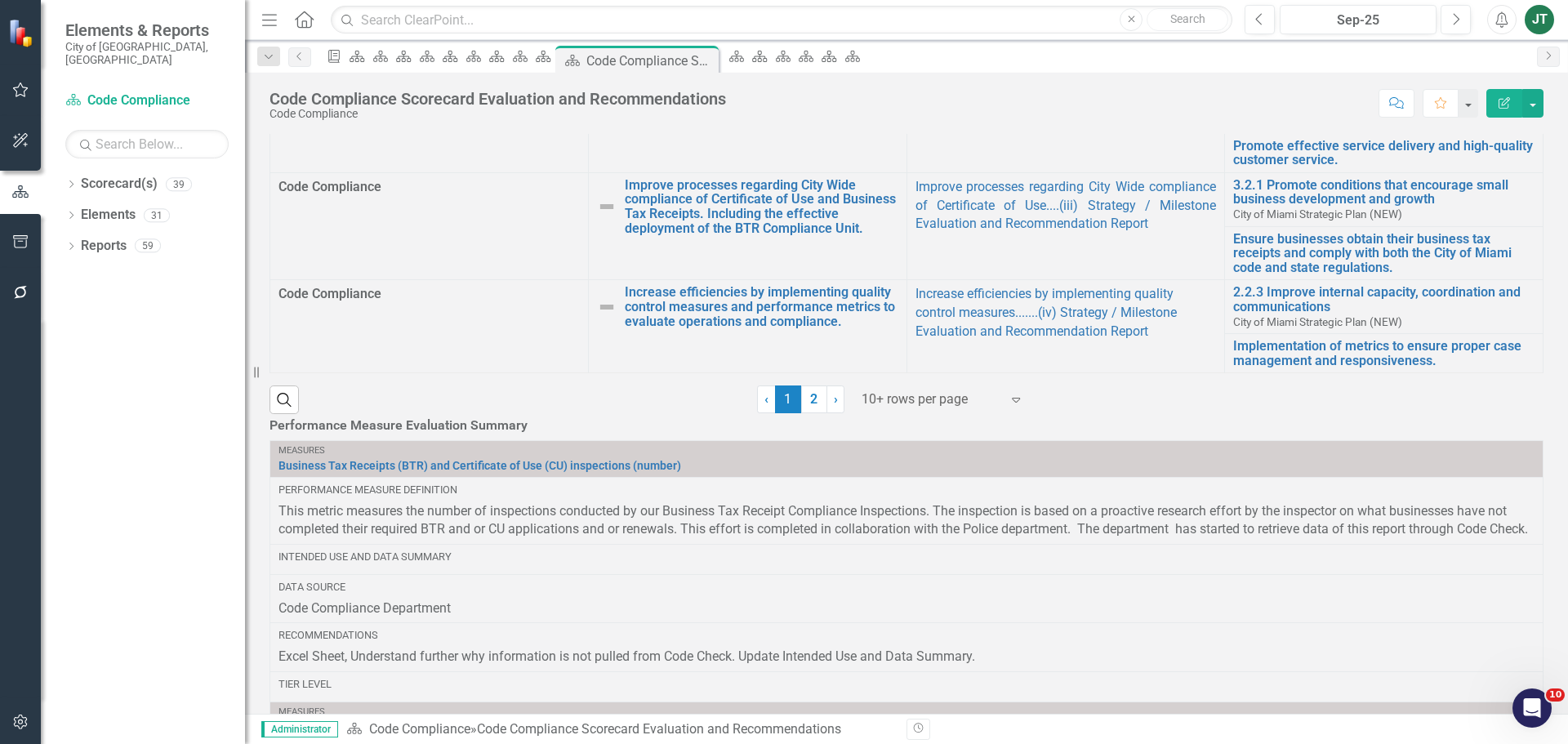
scroll to position [817, 0]
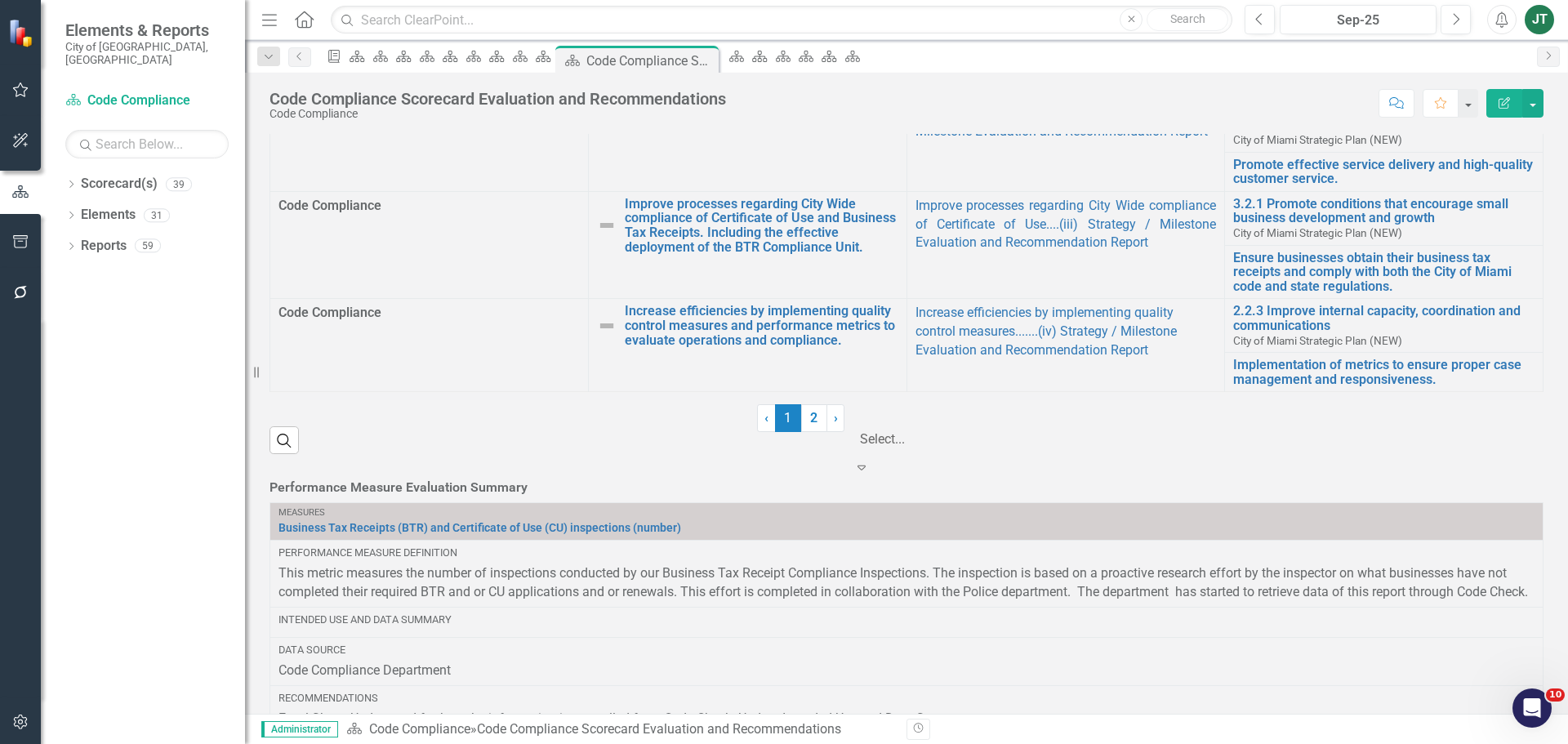
click at [870, 473] on icon "Expand" at bounding box center [861, 467] width 16 height 13
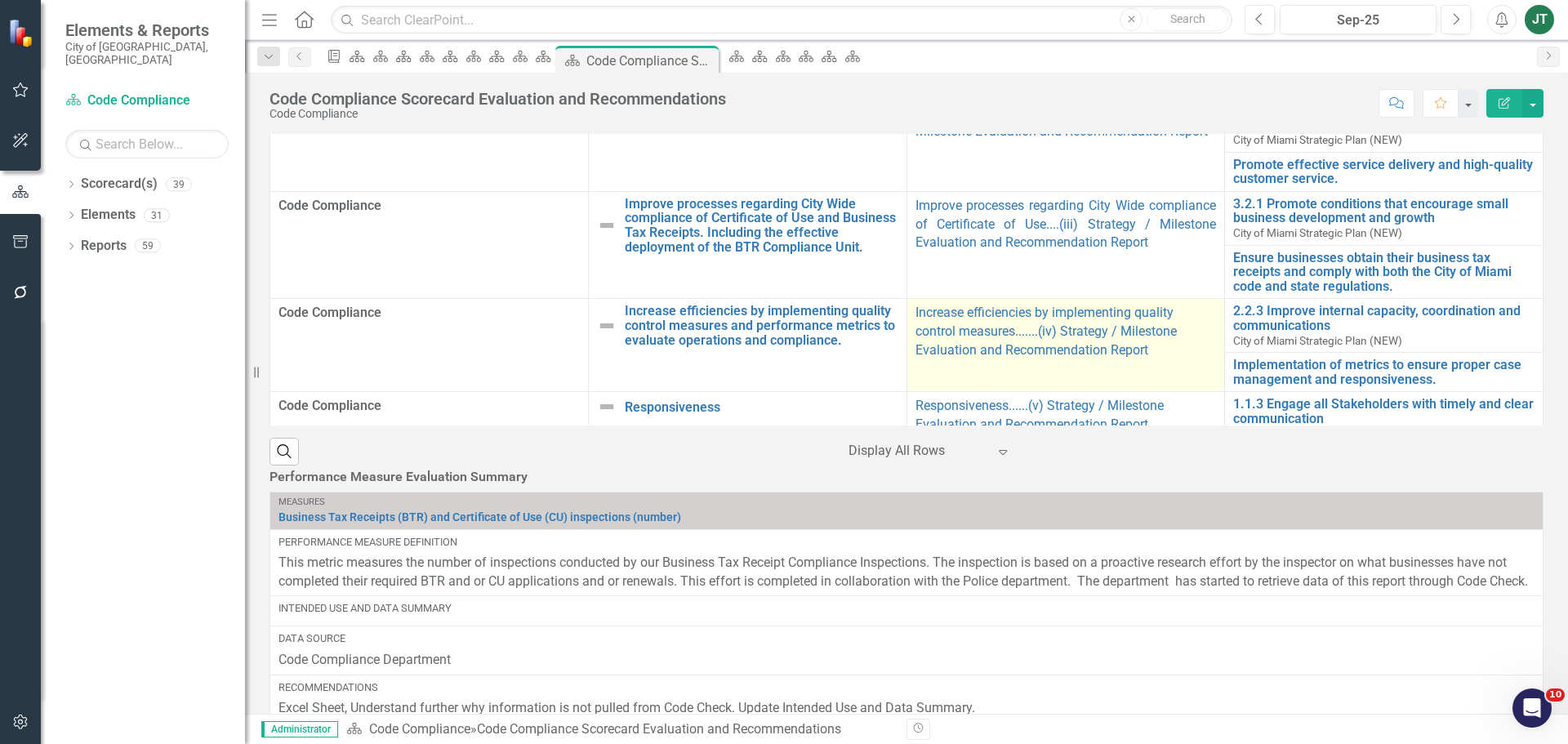
click at [1056, 392] on td "Increase efficiencies by implementing quality control measures.......(iv) Strat…" at bounding box center [1065, 344] width 319 height 93
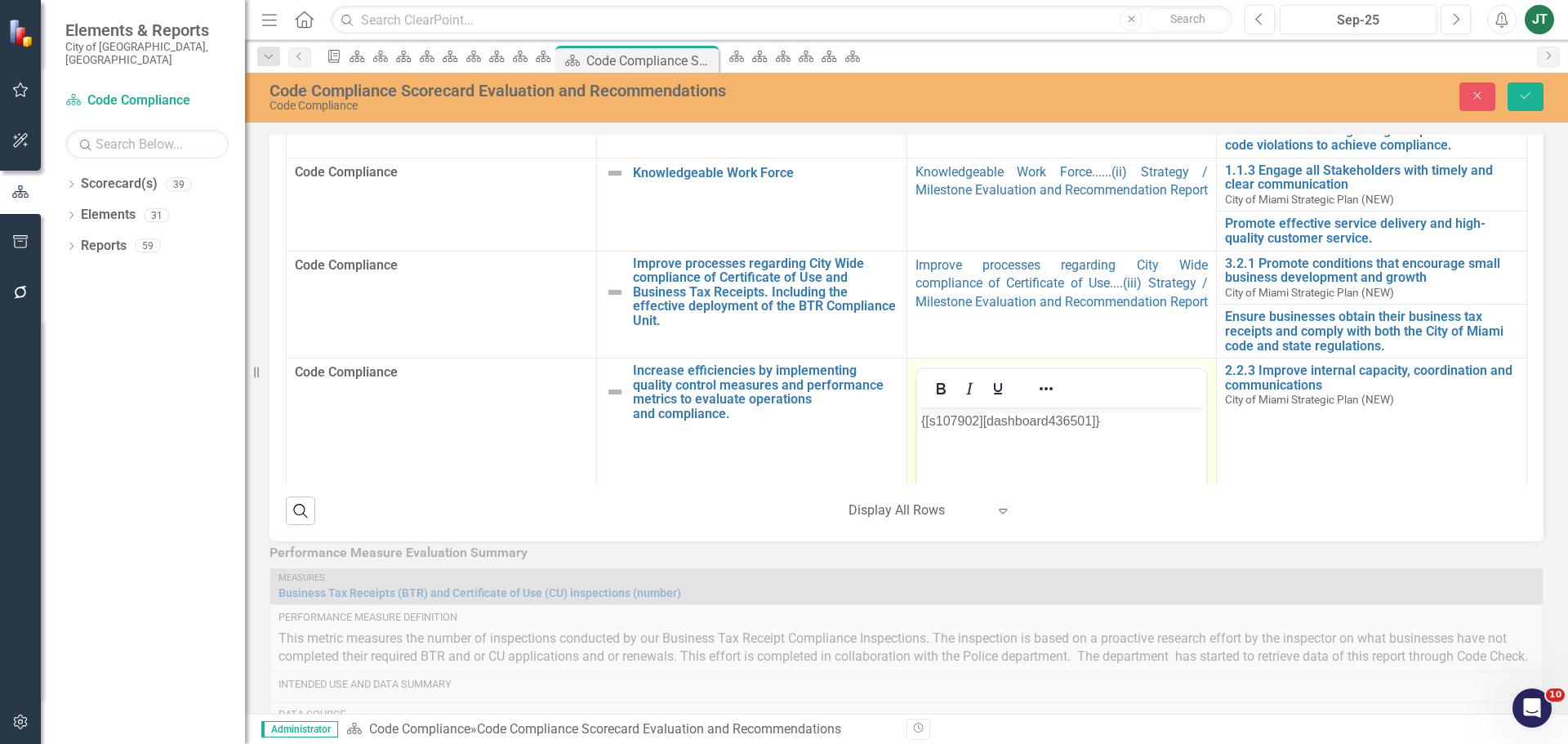
scroll to position [0, 0]
drag, startPoint x: 1185, startPoint y: 429, endPoint x: 999, endPoint y: 407, distance: 187.3
click at [993, 409] on body "{[s107902][dashboard436501]}" at bounding box center [1061, 530] width 290 height 245
click at [1045, 387] on icon "Reveal or hide additional toolbar items" at bounding box center [1047, 388] width 13 height 3
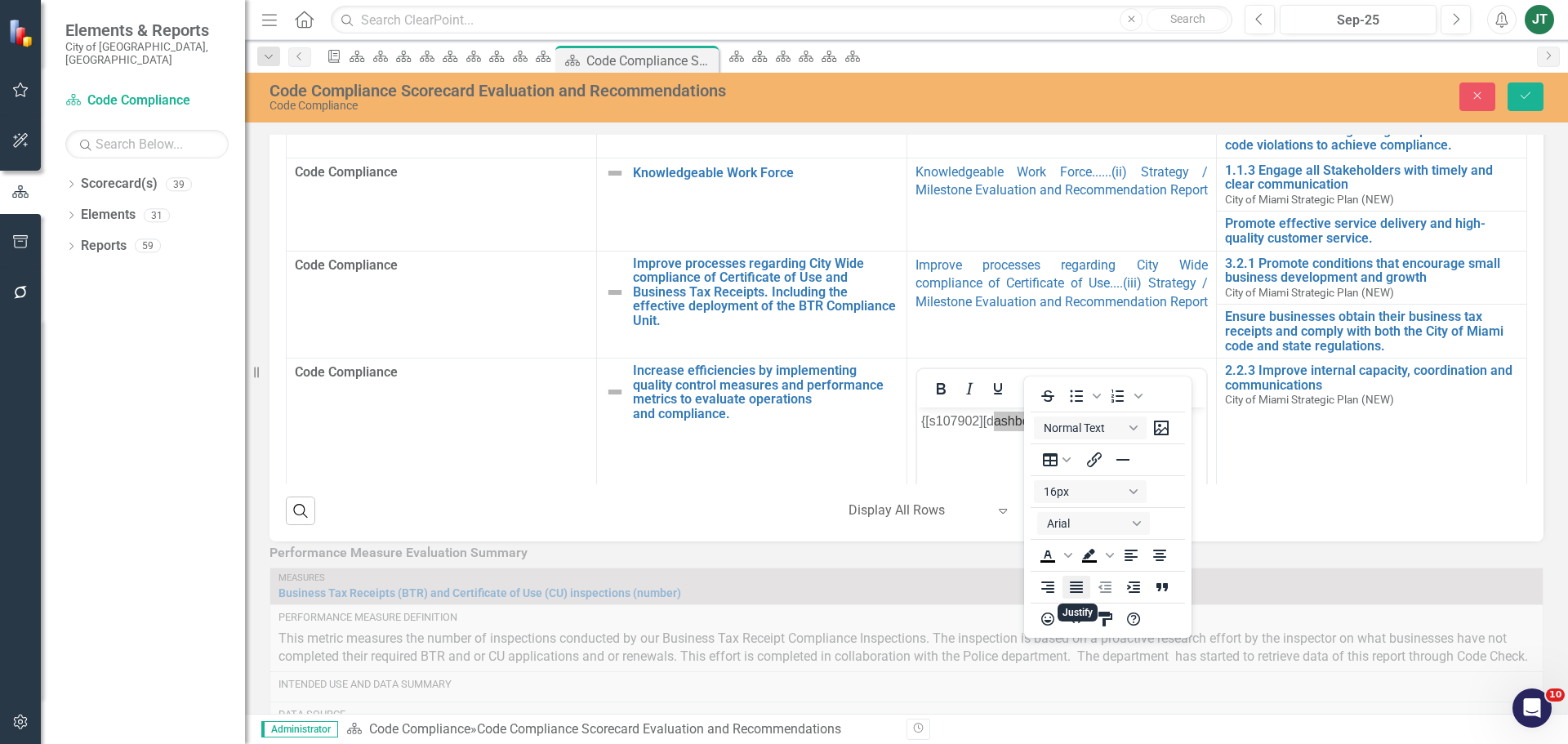
click at [1077, 592] on icon "Justify" at bounding box center [1076, 587] width 13 height 11
click at [1508, 98] on button "Save" at bounding box center [1526, 97] width 36 height 29
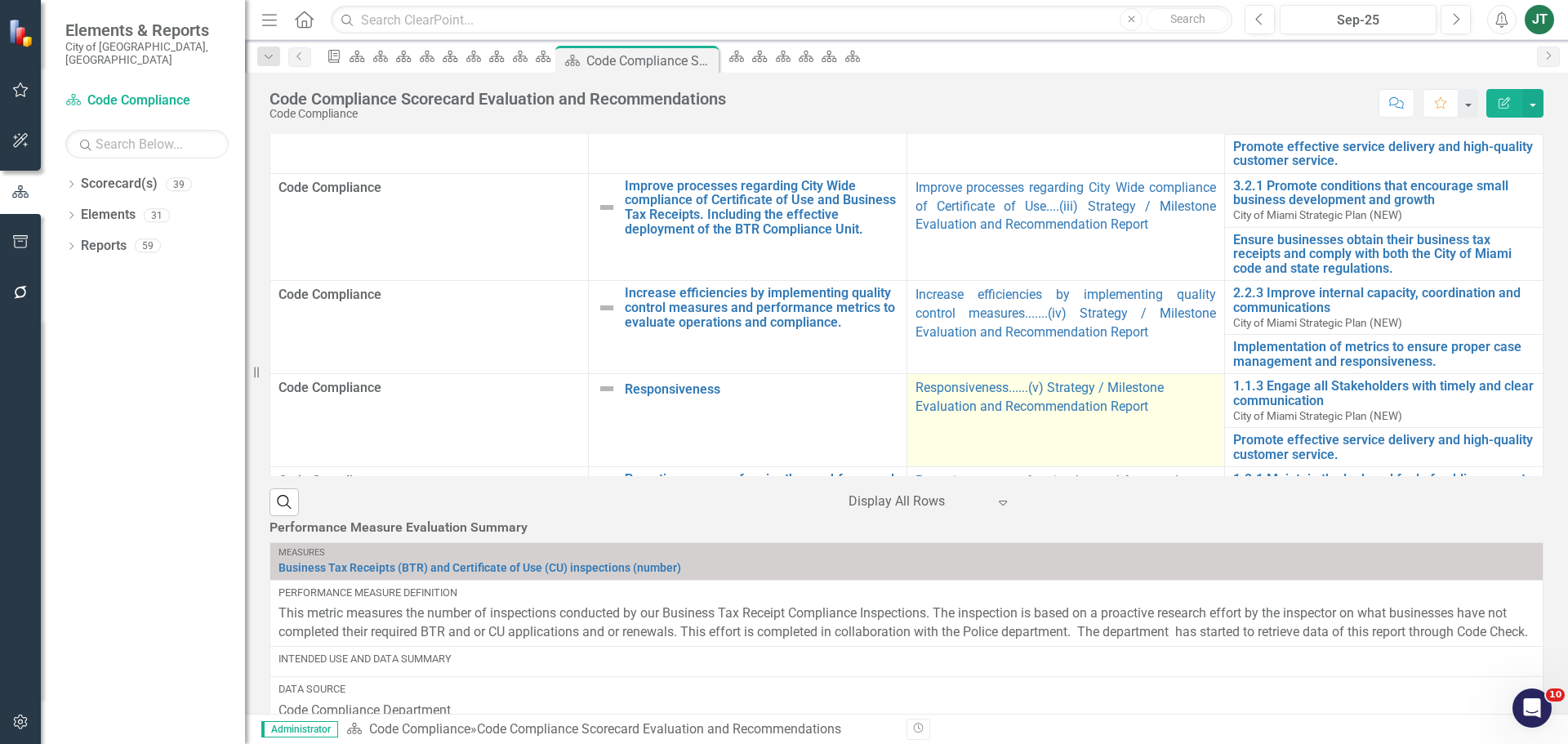
scroll to position [734, 0]
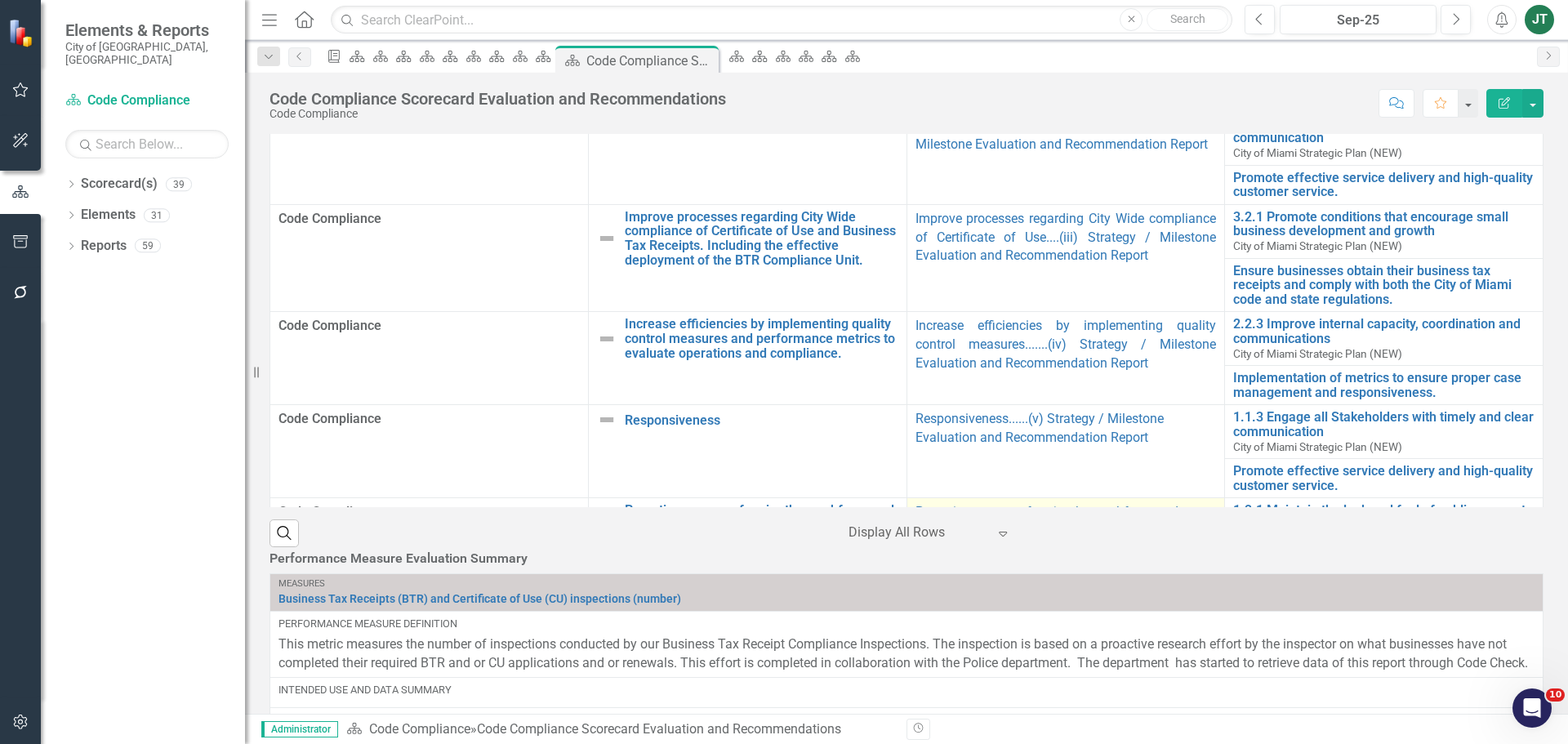
click at [1145, 572] on td "Proactive sweeps of major thoroughfares and corridors to address code violation…" at bounding box center [1065, 544] width 319 height 93
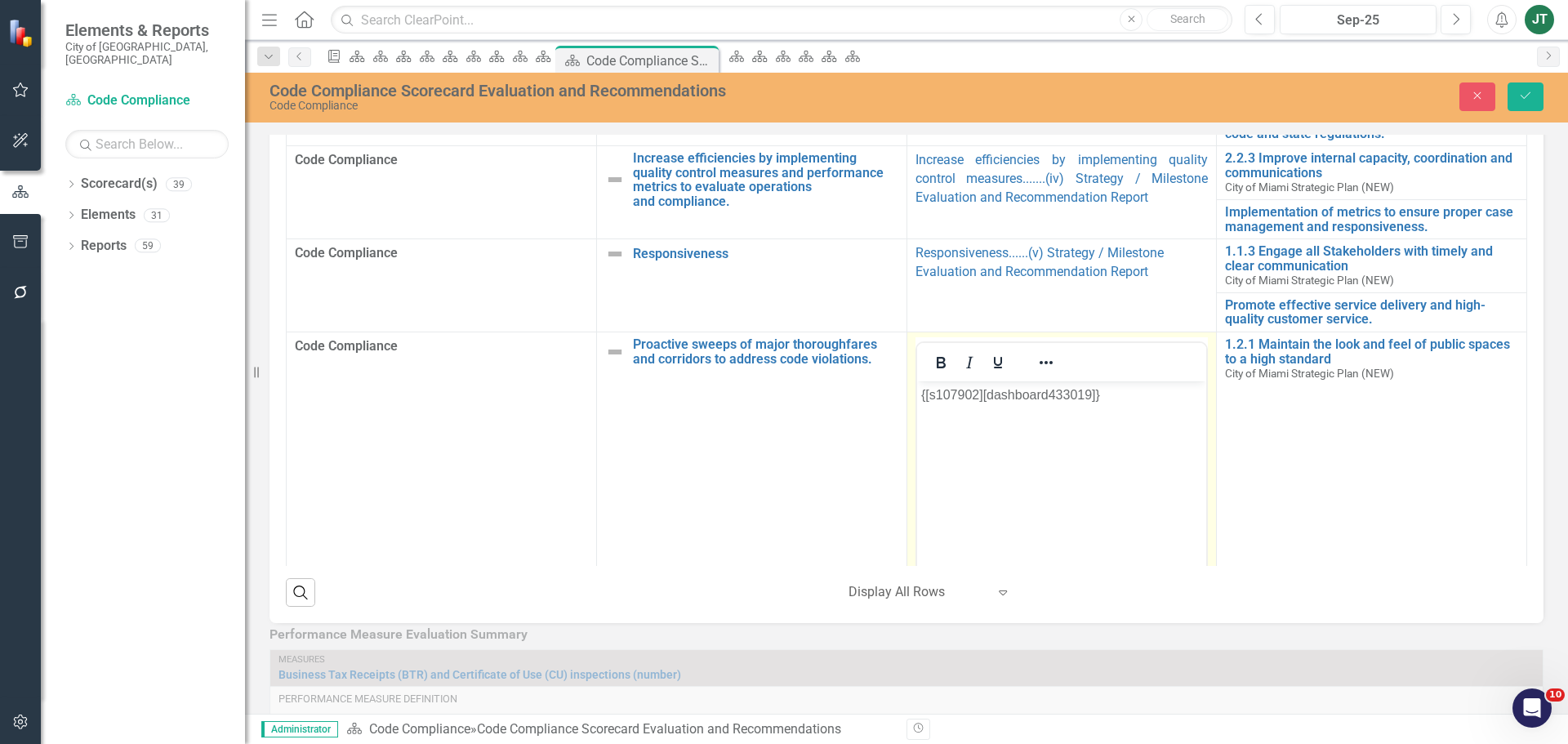
scroll to position [314, 0]
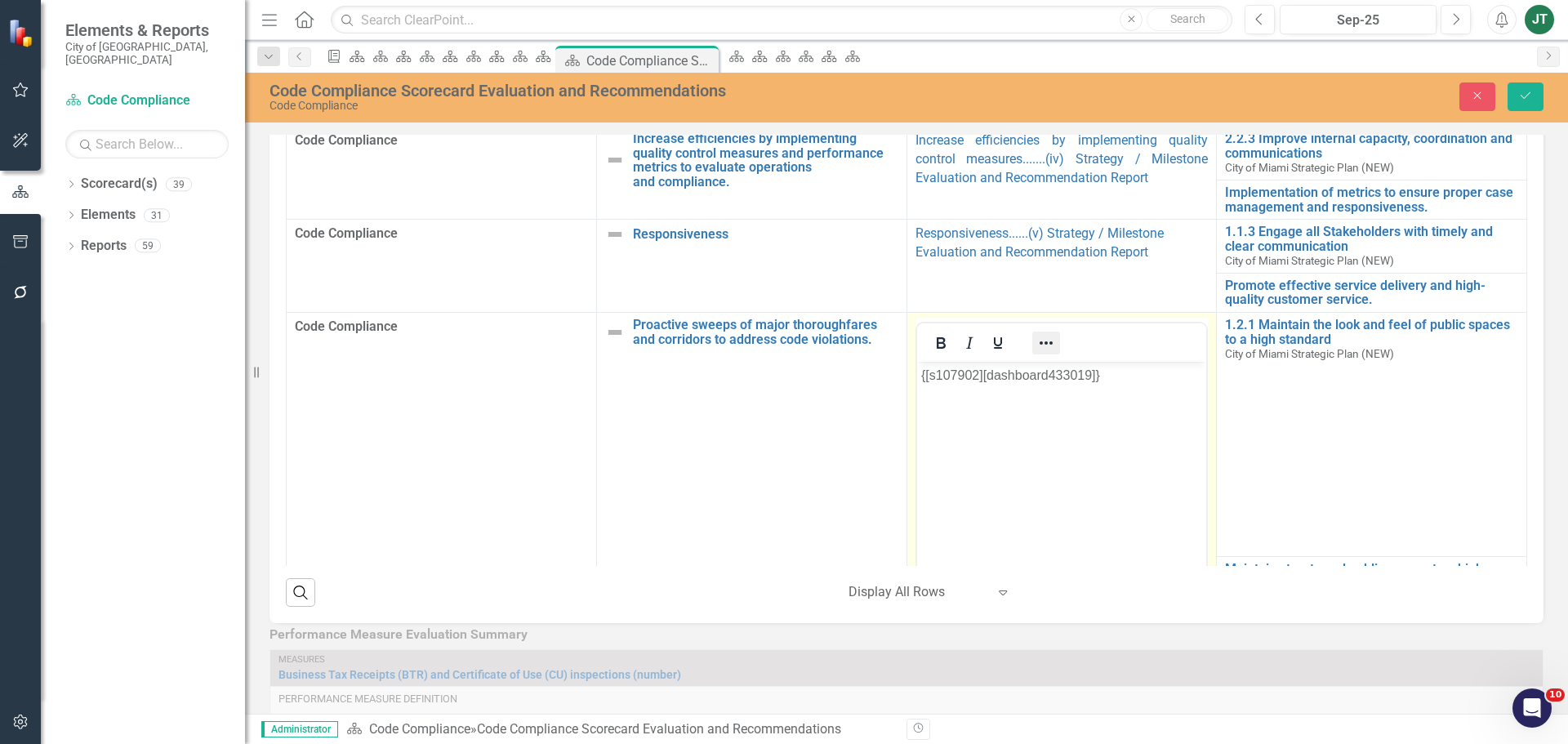
click at [1036, 332] on button "Reveal or hide additional toolbar items" at bounding box center [1046, 343] width 28 height 23
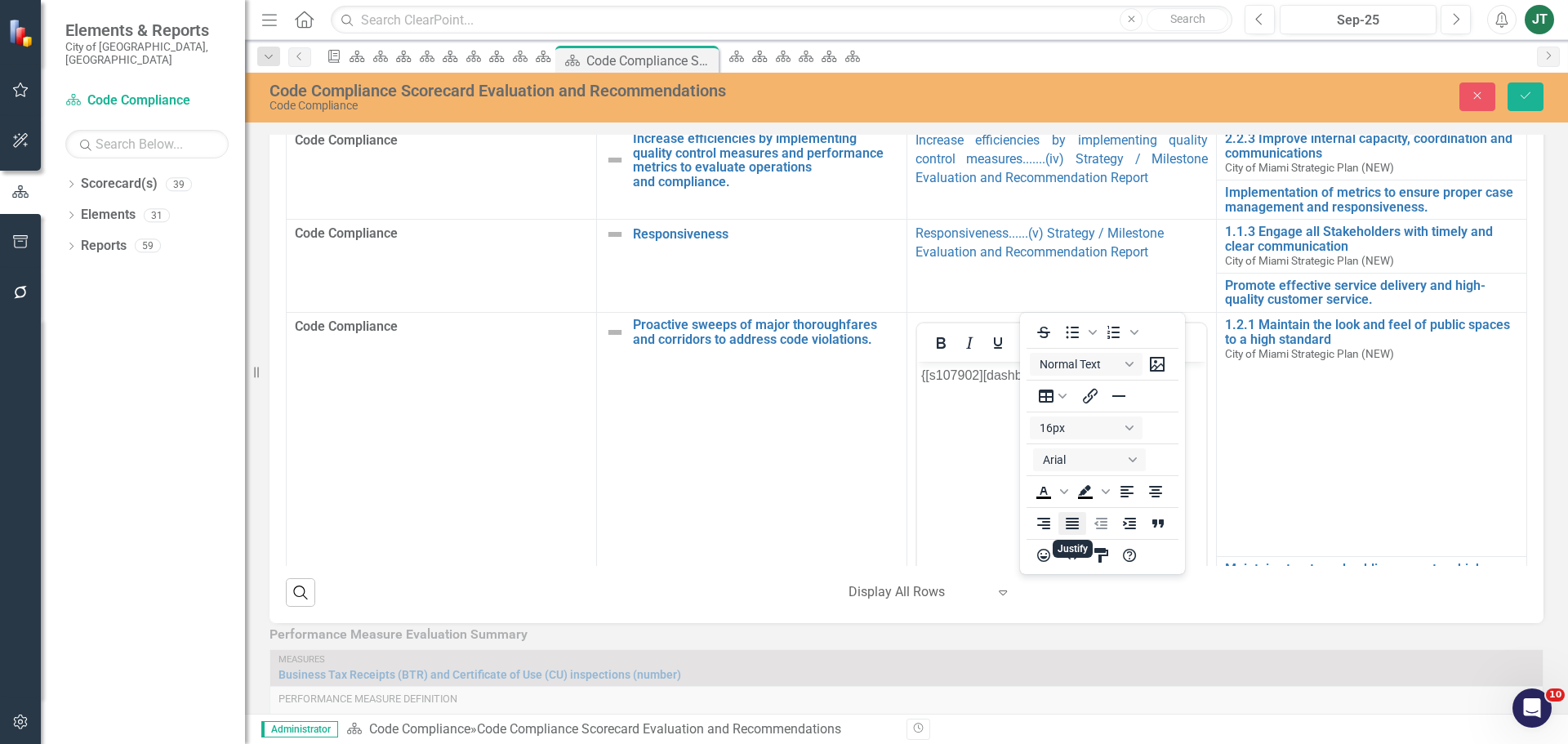
click at [1078, 519] on icon "Justify" at bounding box center [1072, 523] width 13 height 11
click at [1528, 96] on icon "Save" at bounding box center [1525, 96] width 14 height 11
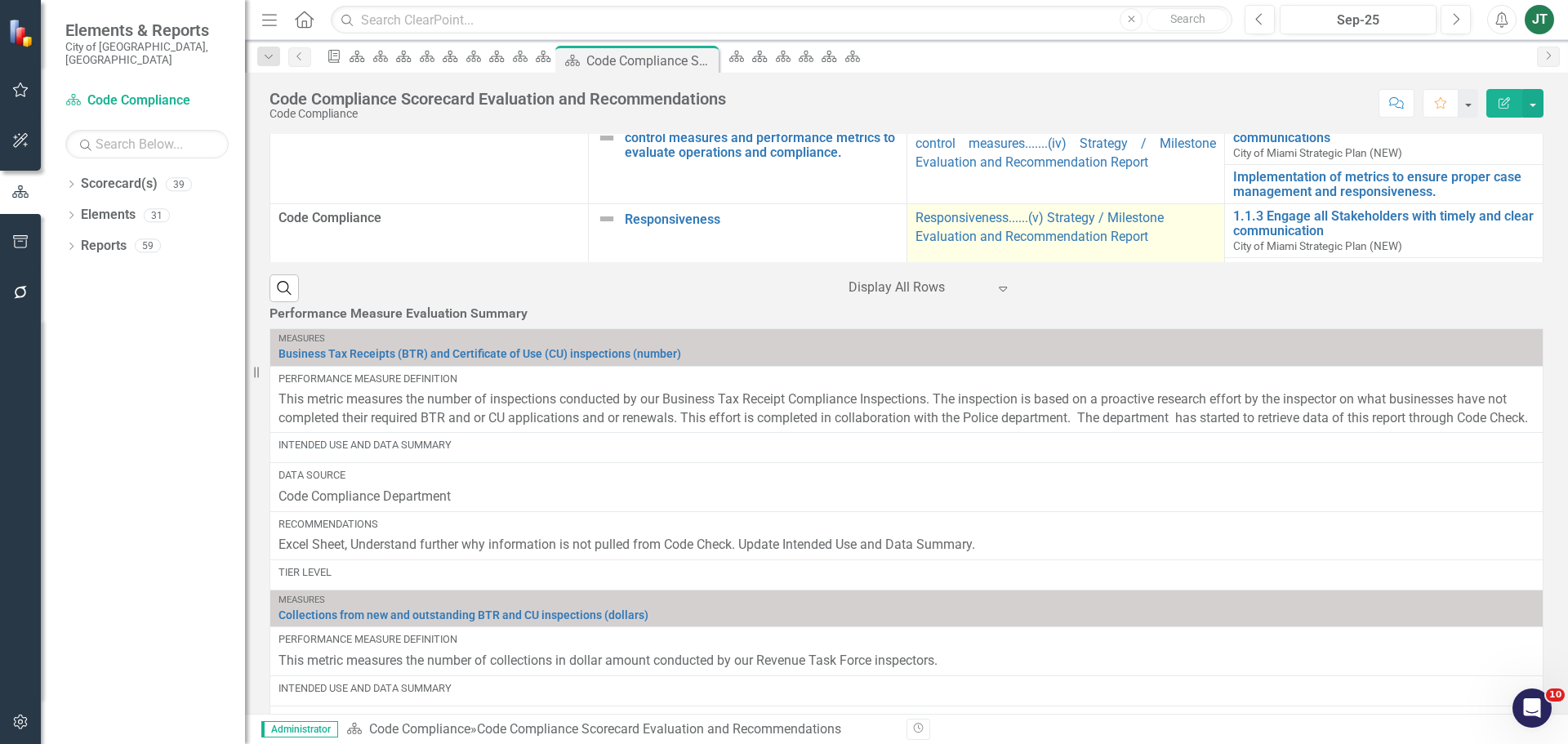
scroll to position [0, 0]
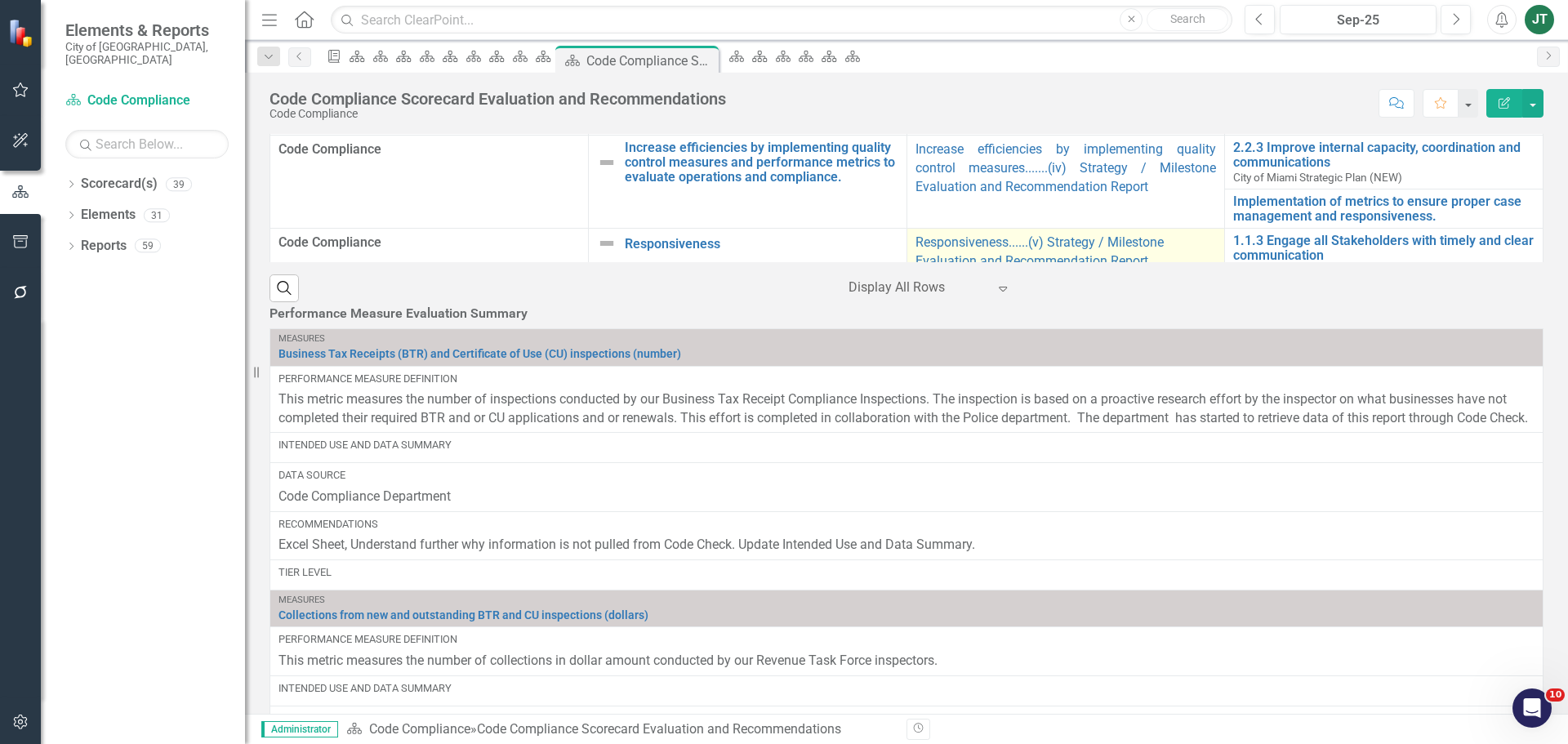
click at [1154, 306] on td "Responsiveness......(v) Strategy / Milestone Evaluation and Recommendation Repo…" at bounding box center [1065, 274] width 319 height 93
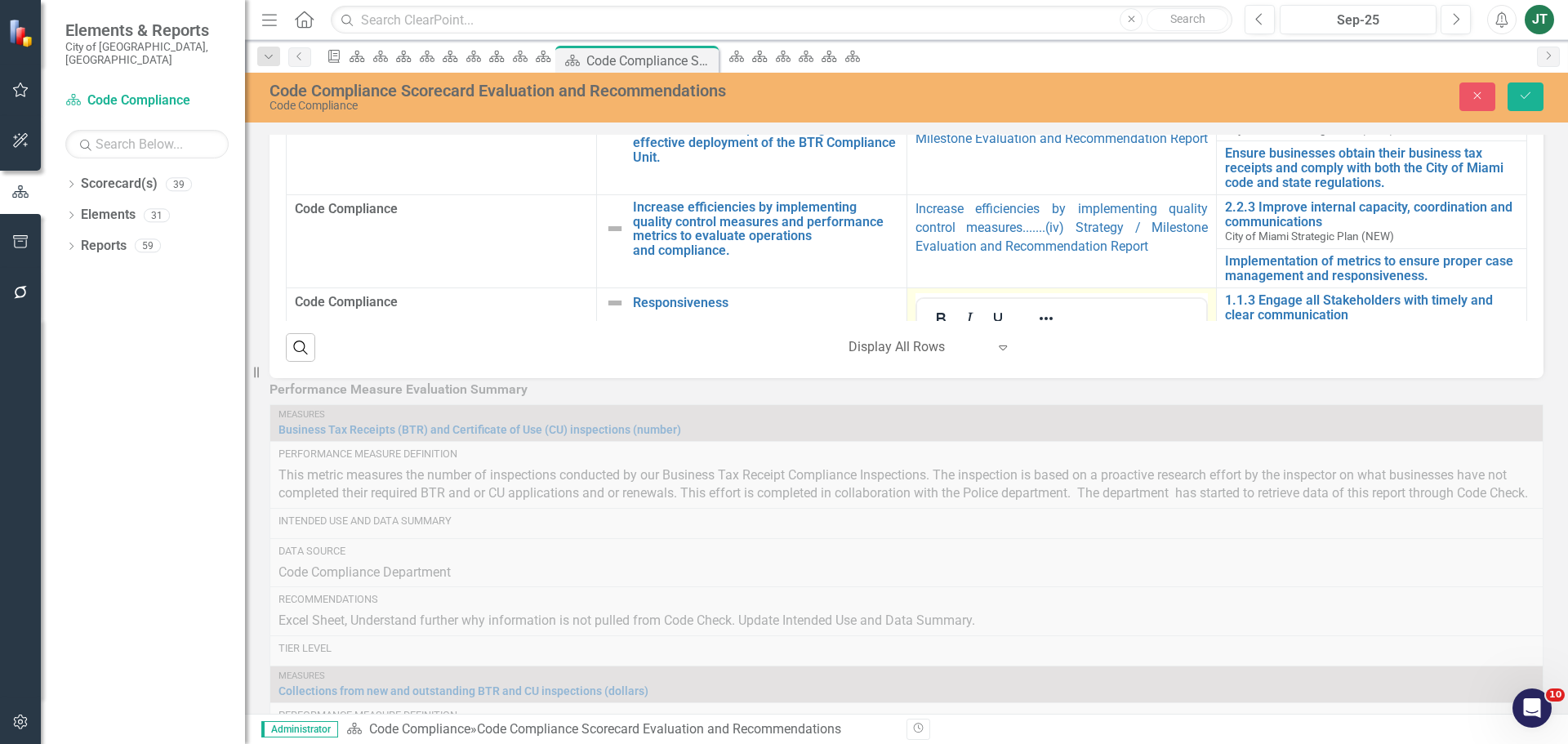
drag, startPoint x: 1102, startPoint y: 362, endPoint x: 842, endPoint y: 336, distance: 261.3
click at [917, 338] on html "{[s107902][dashboard433017]}" at bounding box center [1061, 460] width 290 height 245
click at [1036, 309] on icon "Reveal or hide additional toolbar items" at bounding box center [1046, 318] width 19 height 19
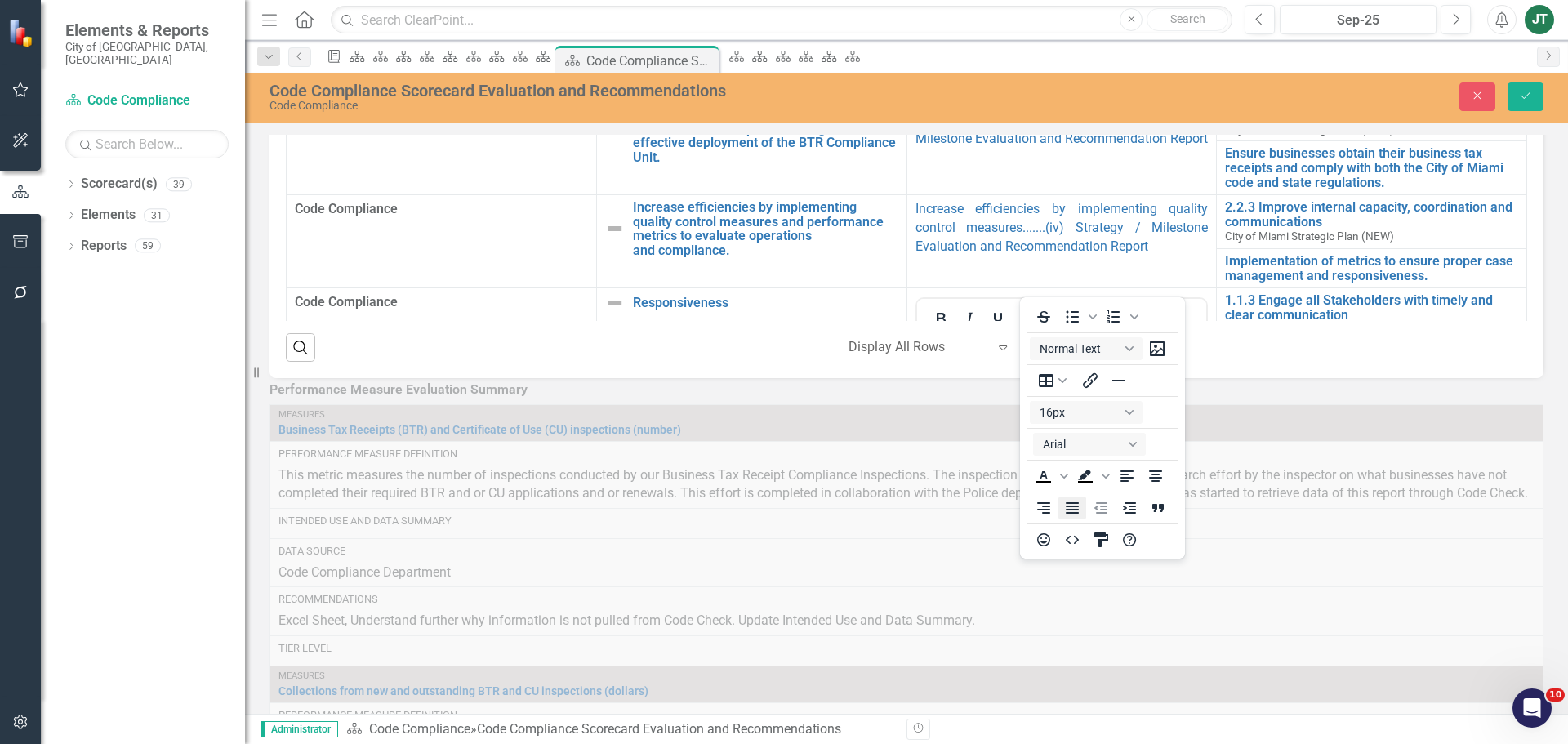
click at [1077, 510] on icon "Justify" at bounding box center [1072, 508] width 13 height 11
click at [1535, 103] on button "Save" at bounding box center [1526, 97] width 36 height 29
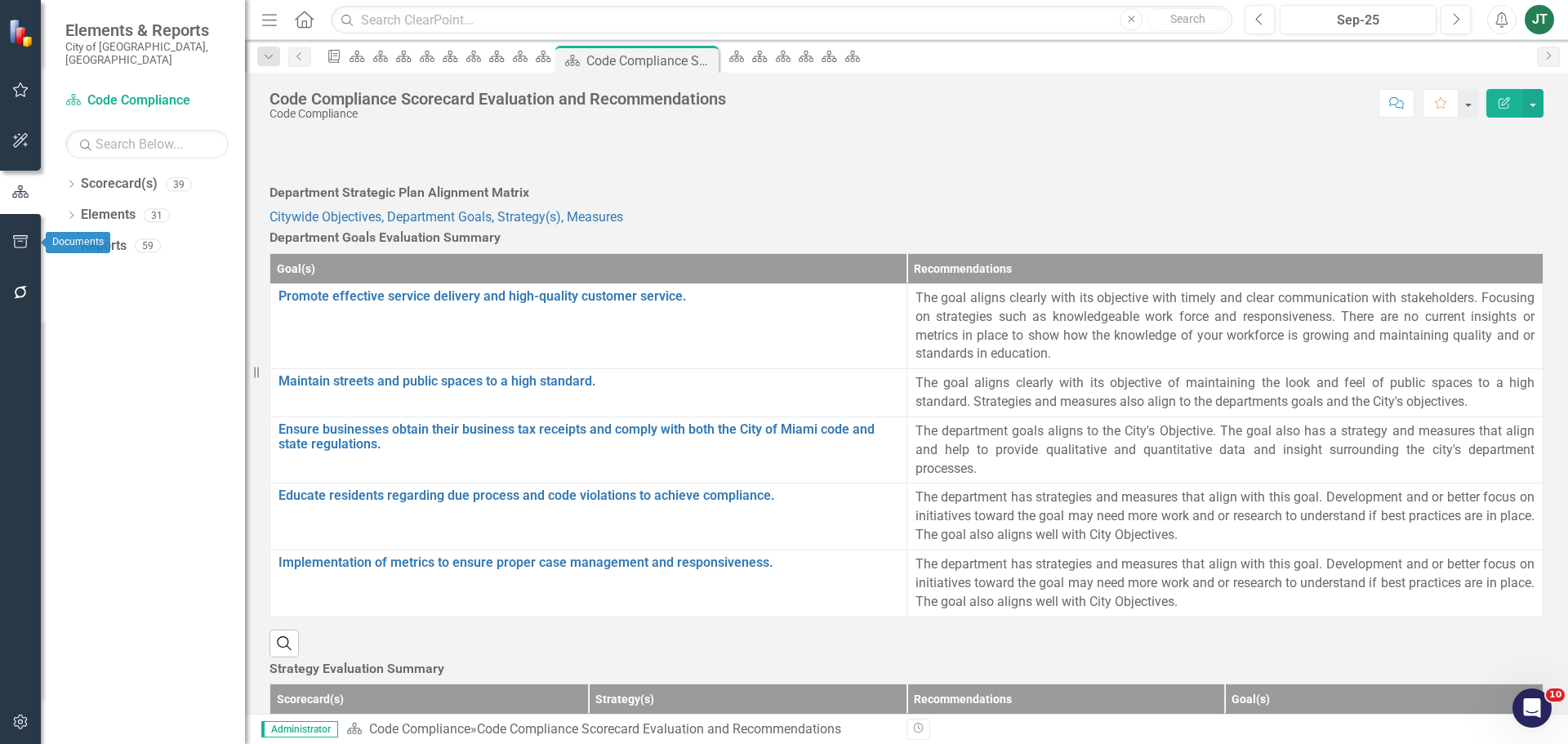
click at [19, 242] on icon "button" at bounding box center [20, 242] width 14 height 13
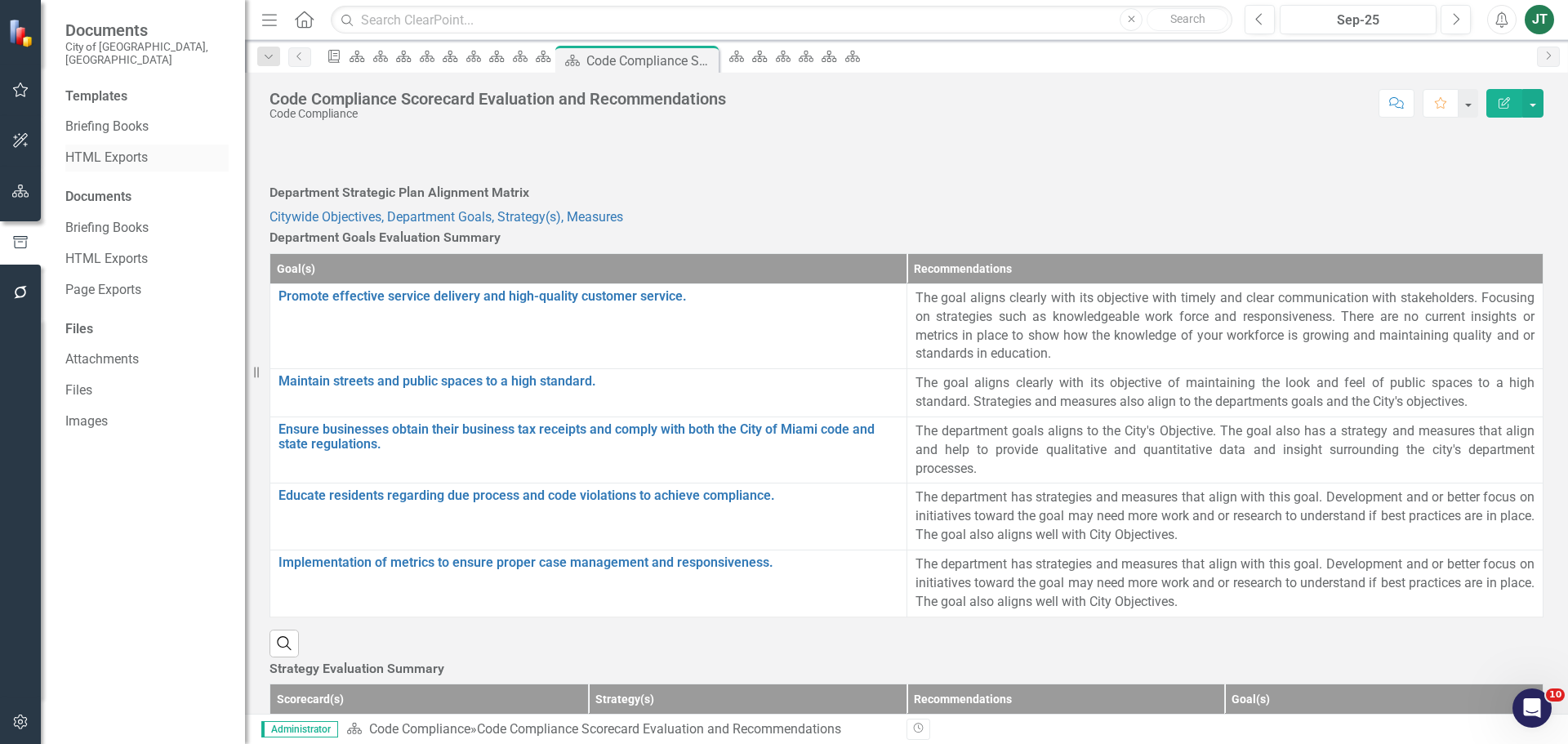
click at [86, 148] on link "HTML Exports" at bounding box center [146, 158] width 164 height 19
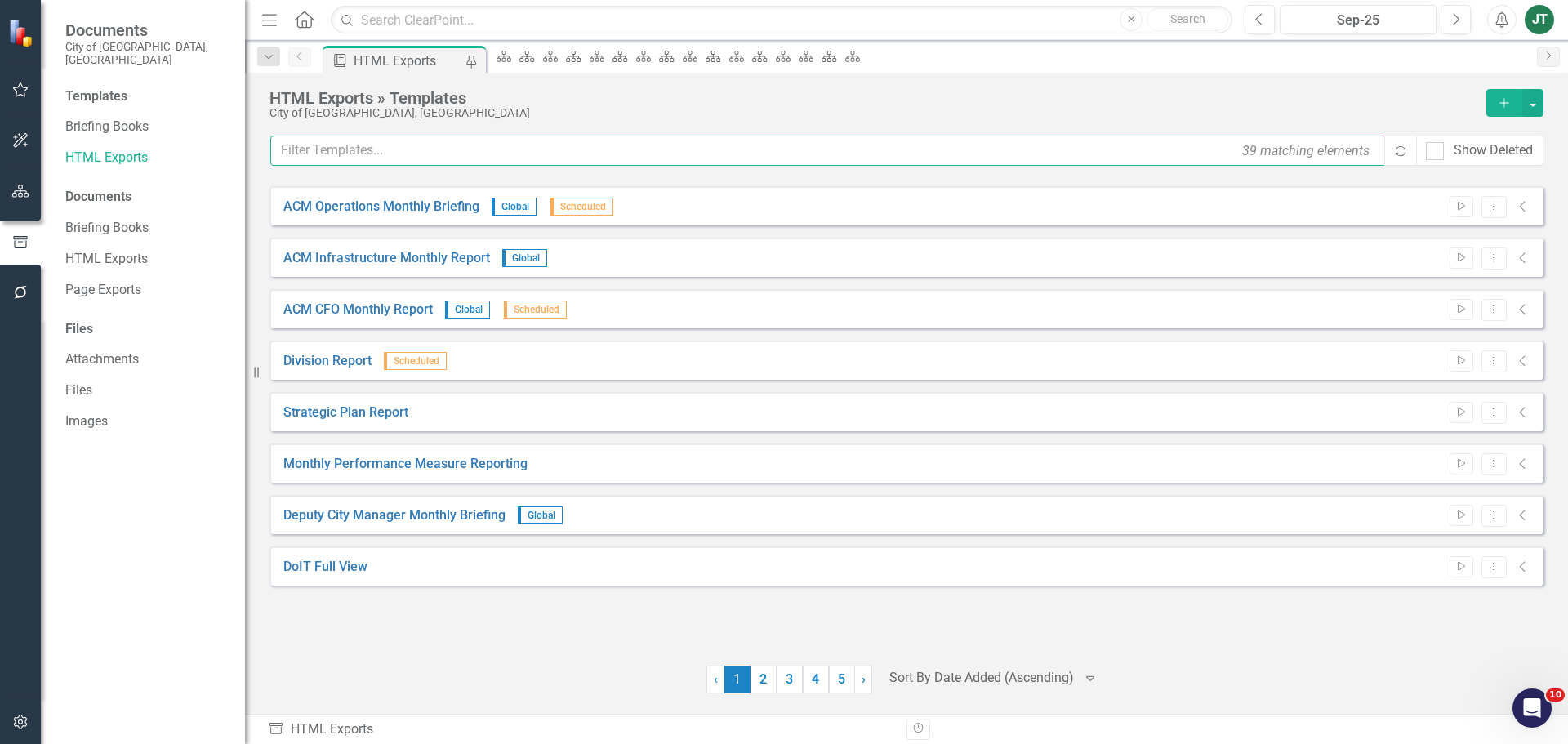
click at [359, 149] on input "text" at bounding box center [828, 151] width 1116 height 31
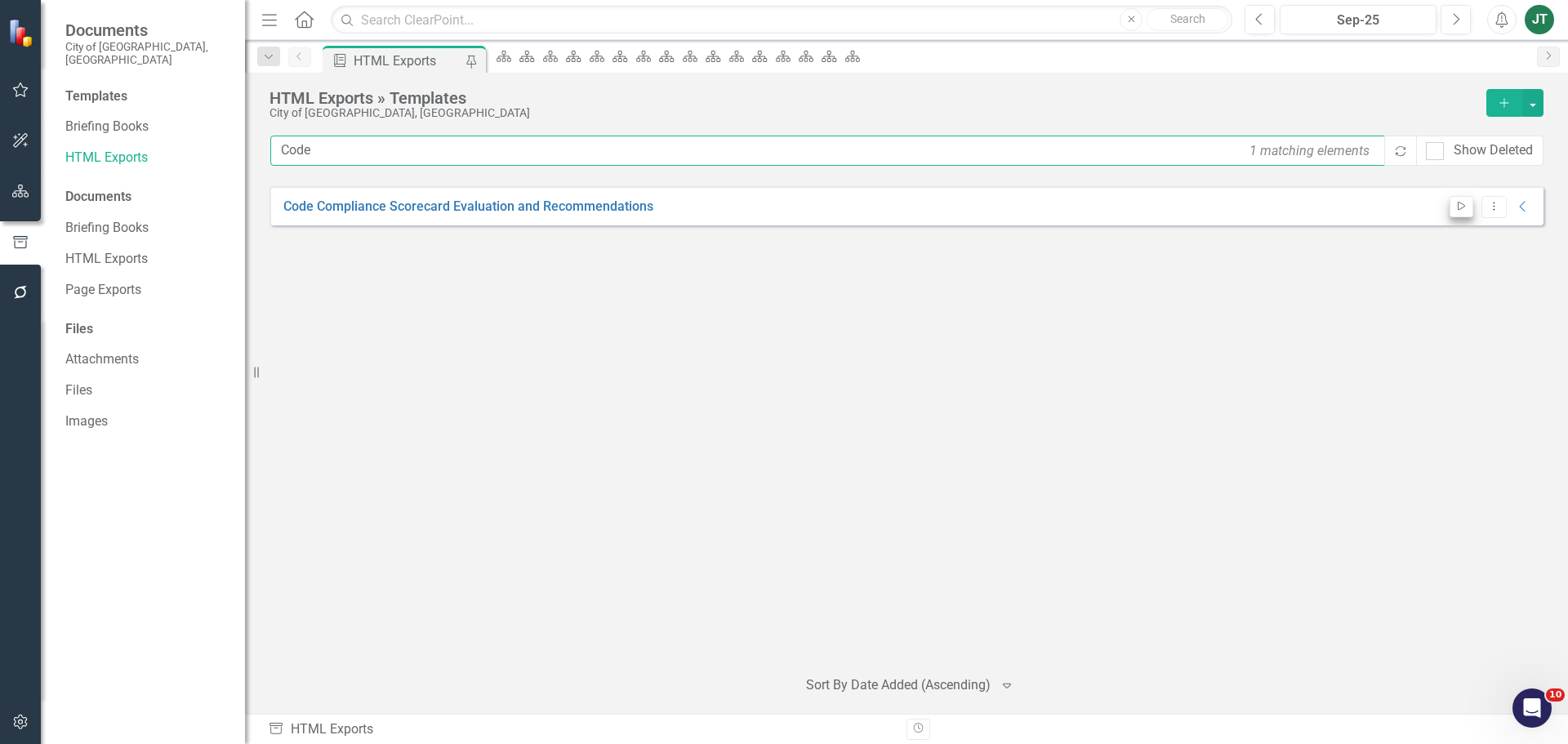
type input "Code"
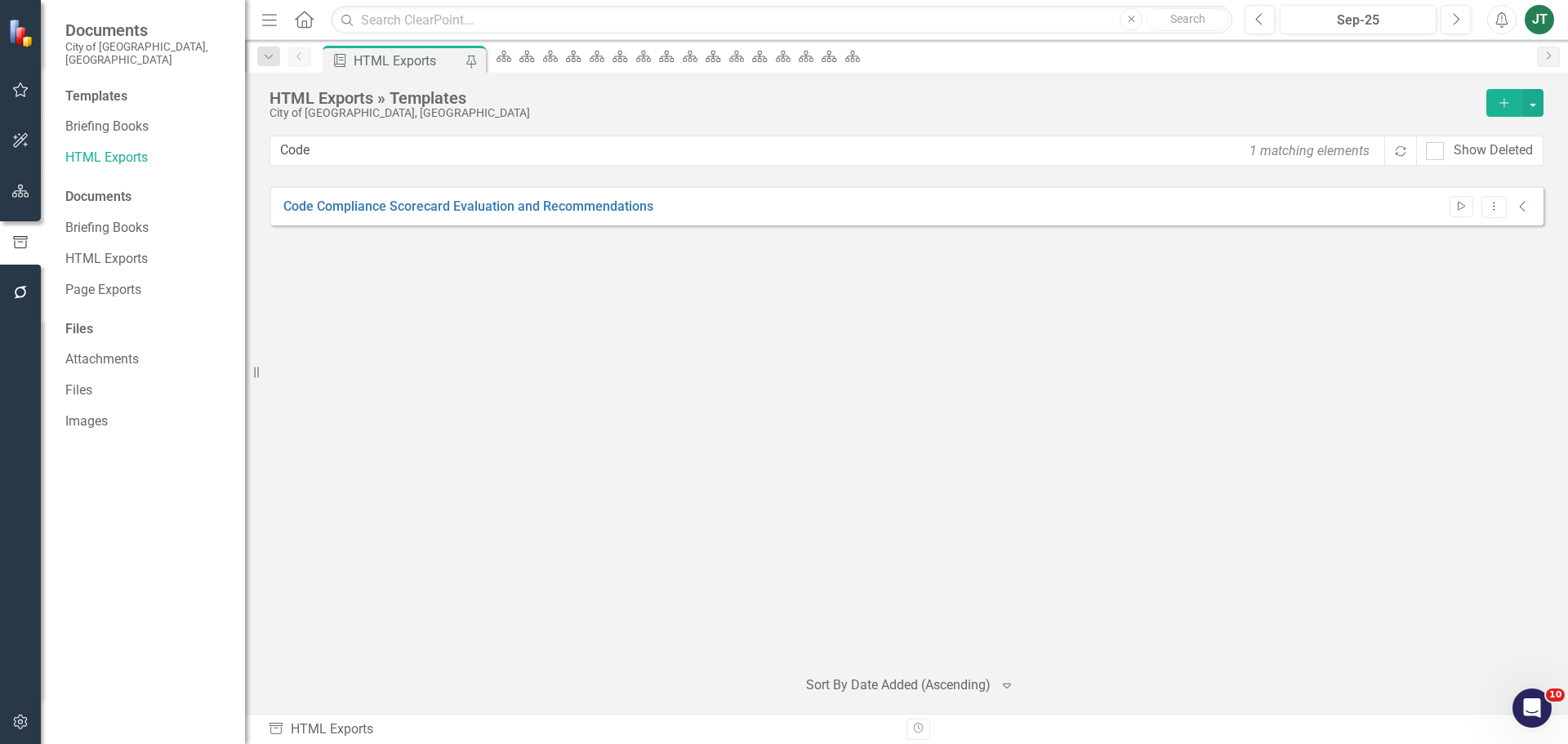
click at [1461, 207] on icon "Start" at bounding box center [1461, 207] width 12 height 10
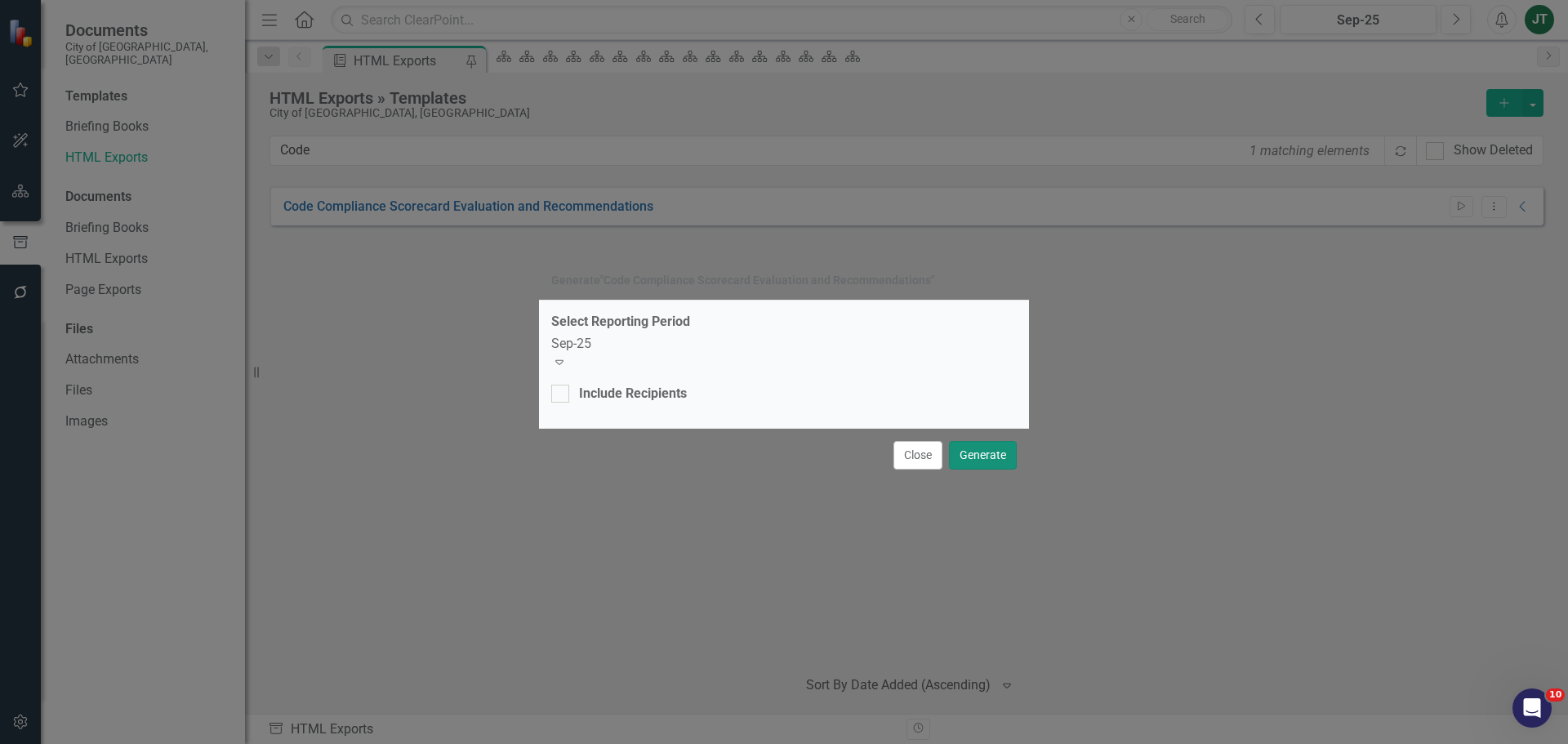
click at [998, 450] on button "Generate" at bounding box center [983, 455] width 68 height 29
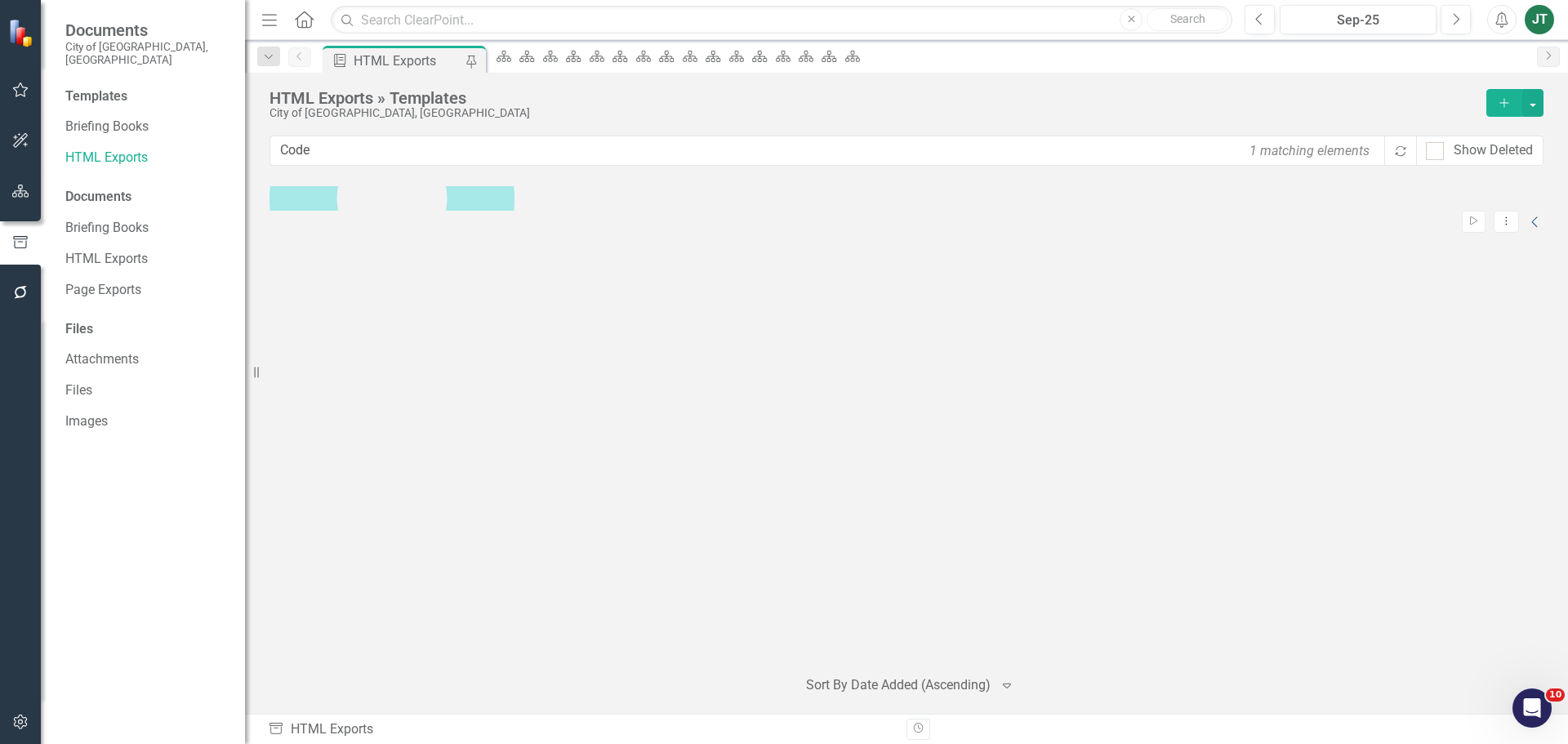
click at [1531, 216] on icon at bounding box center [1534, 221] width 6 height 11
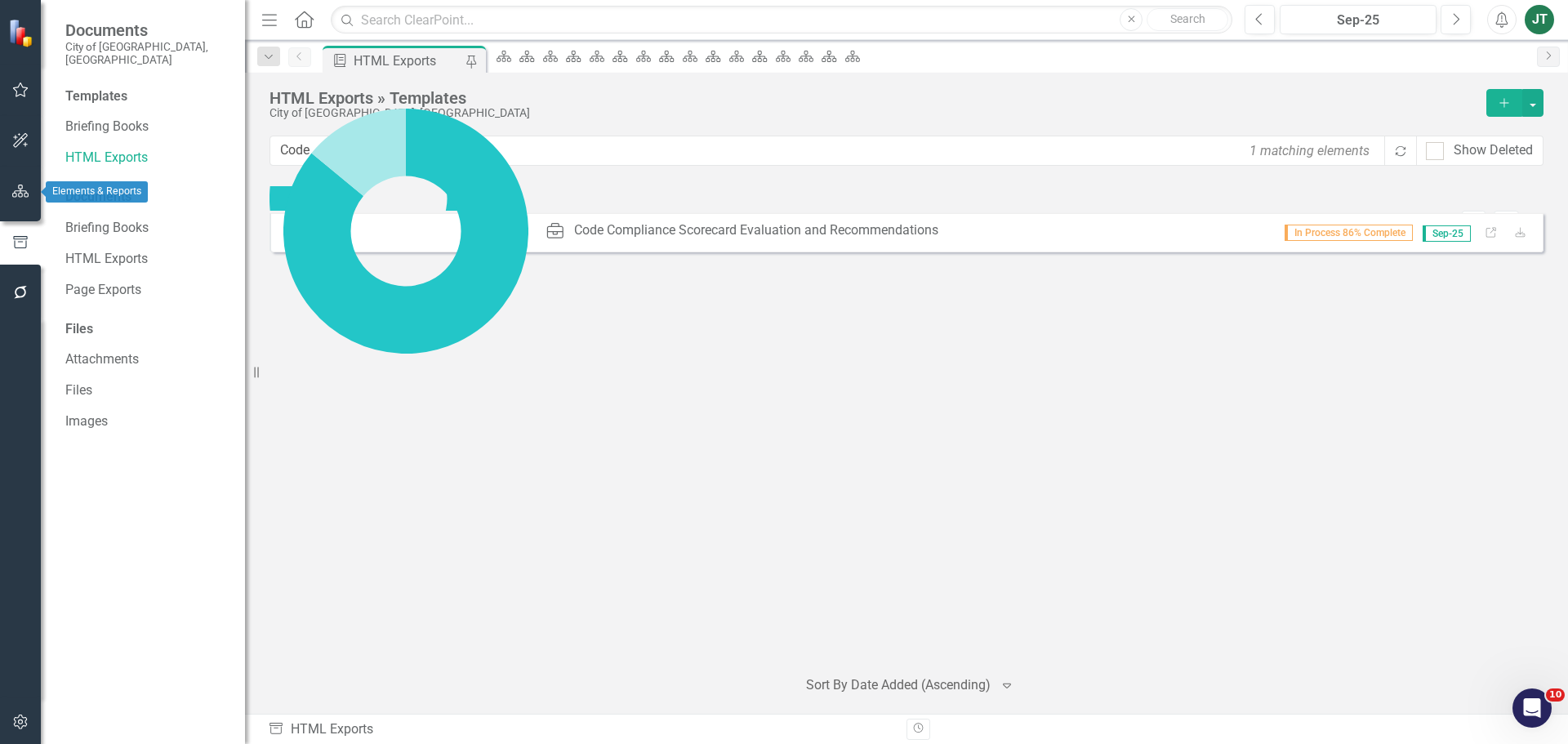
click at [3, 188] on button "button" at bounding box center [21, 192] width 36 height 34
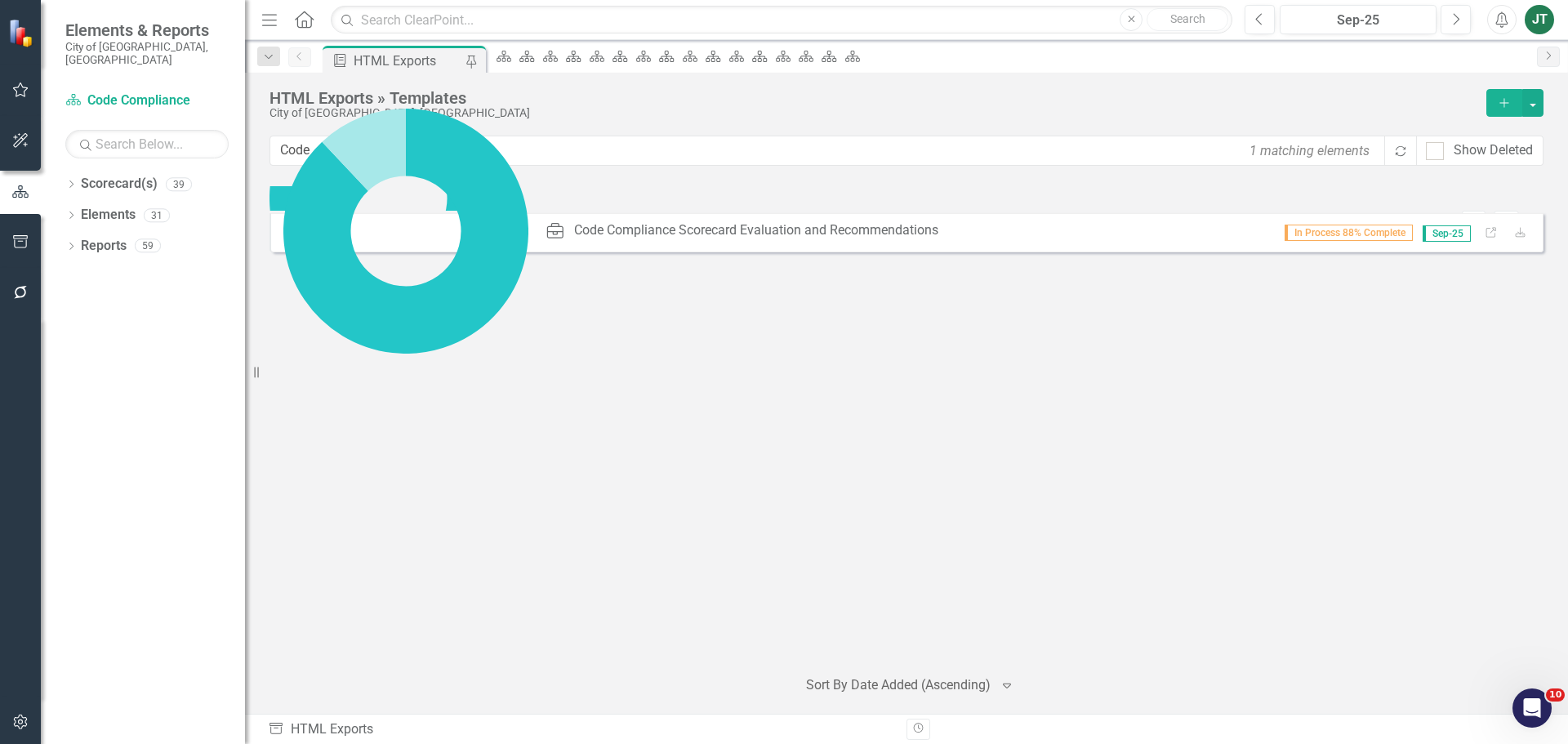
click at [11, 186] on icon "button" at bounding box center [20, 191] width 18 height 14
click at [70, 170] on div "Dropdown Scorecard(s) 39" at bounding box center [155, 186] width 180 height 31
click at [72, 181] on icon at bounding box center [72, 185] width 4 height 8
click at [82, 240] on icon "Dropdown" at bounding box center [79, 245] width 12 height 10
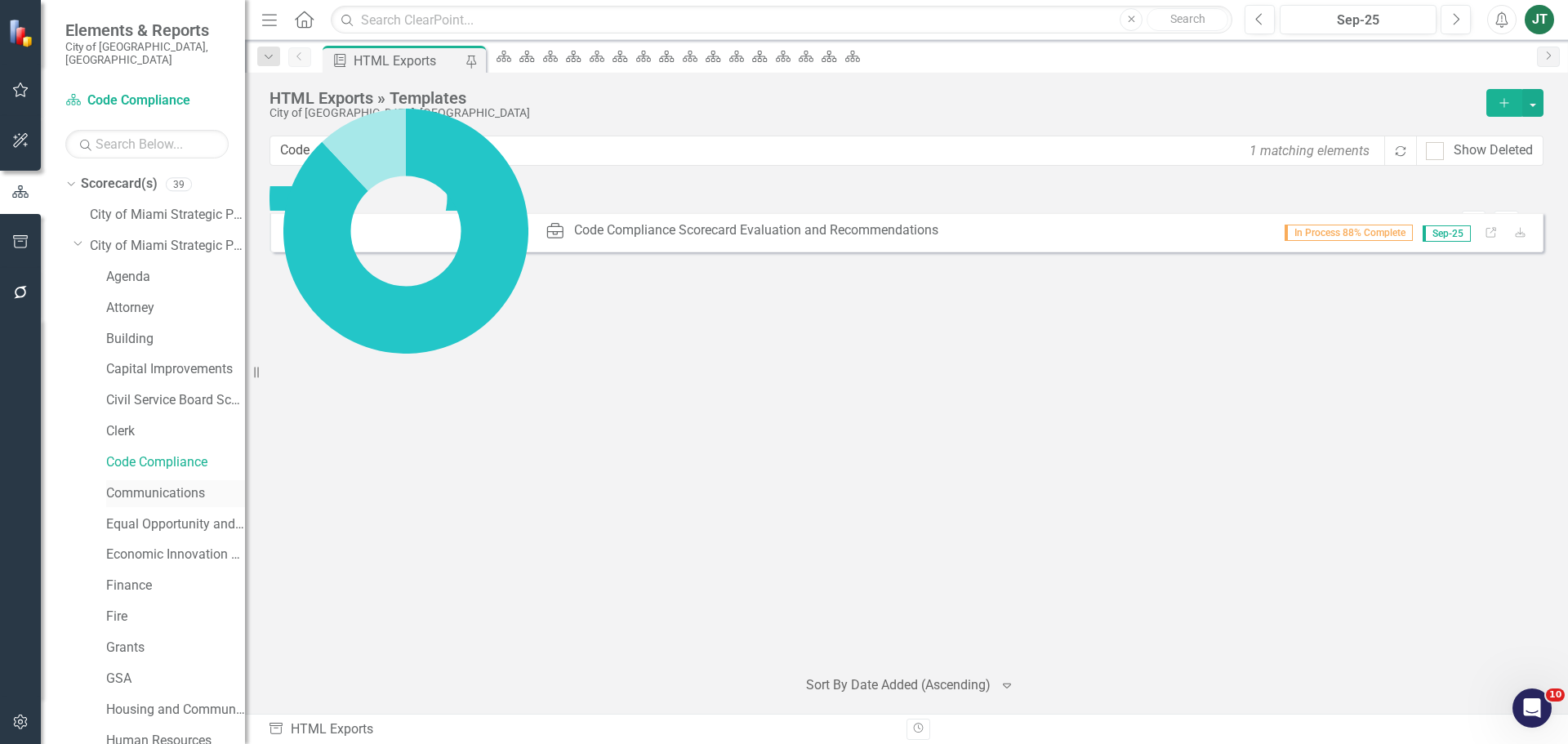
click at [131, 484] on link "Communications" at bounding box center [175, 493] width 139 height 19
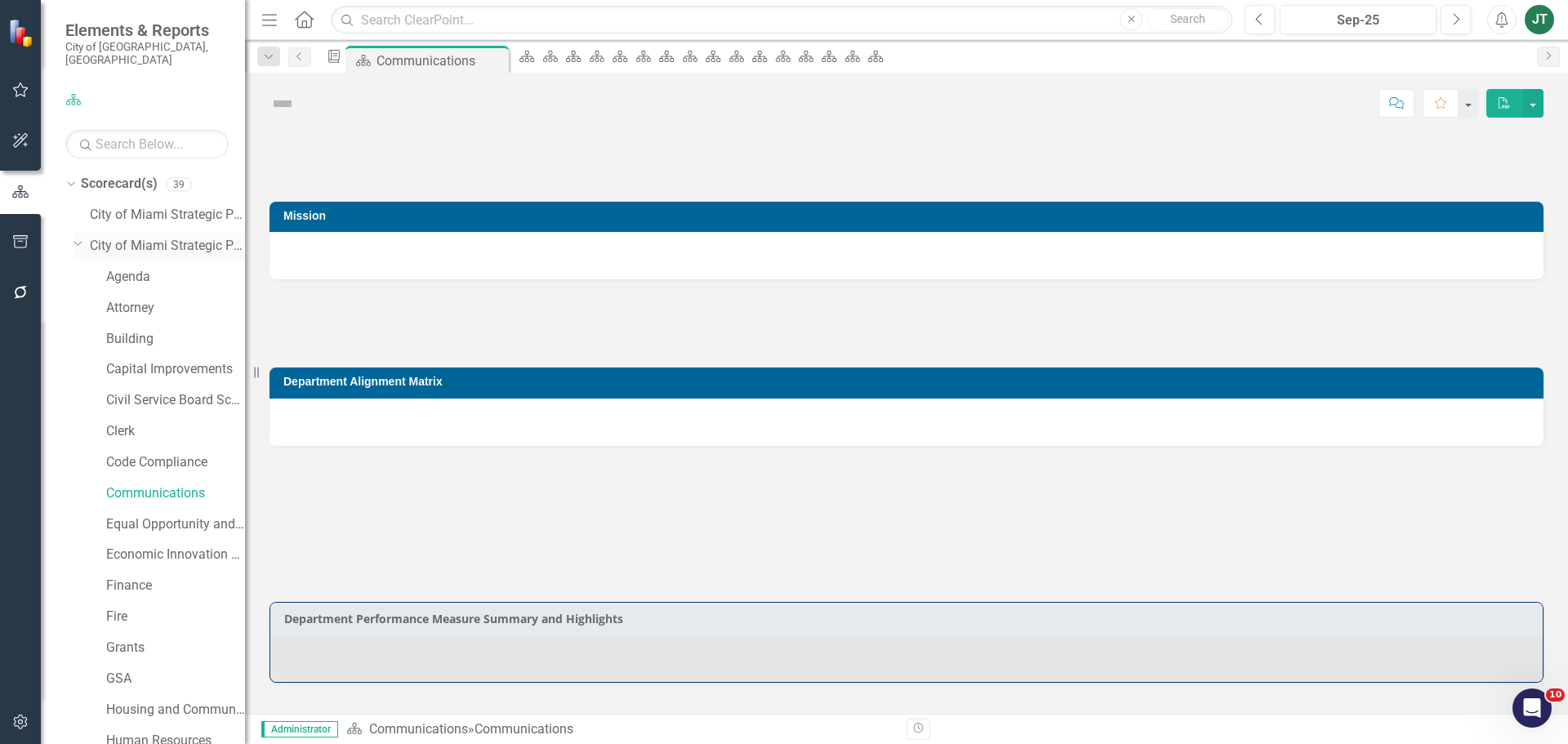
click at [76, 242] on icon at bounding box center [78, 244] width 9 height 4
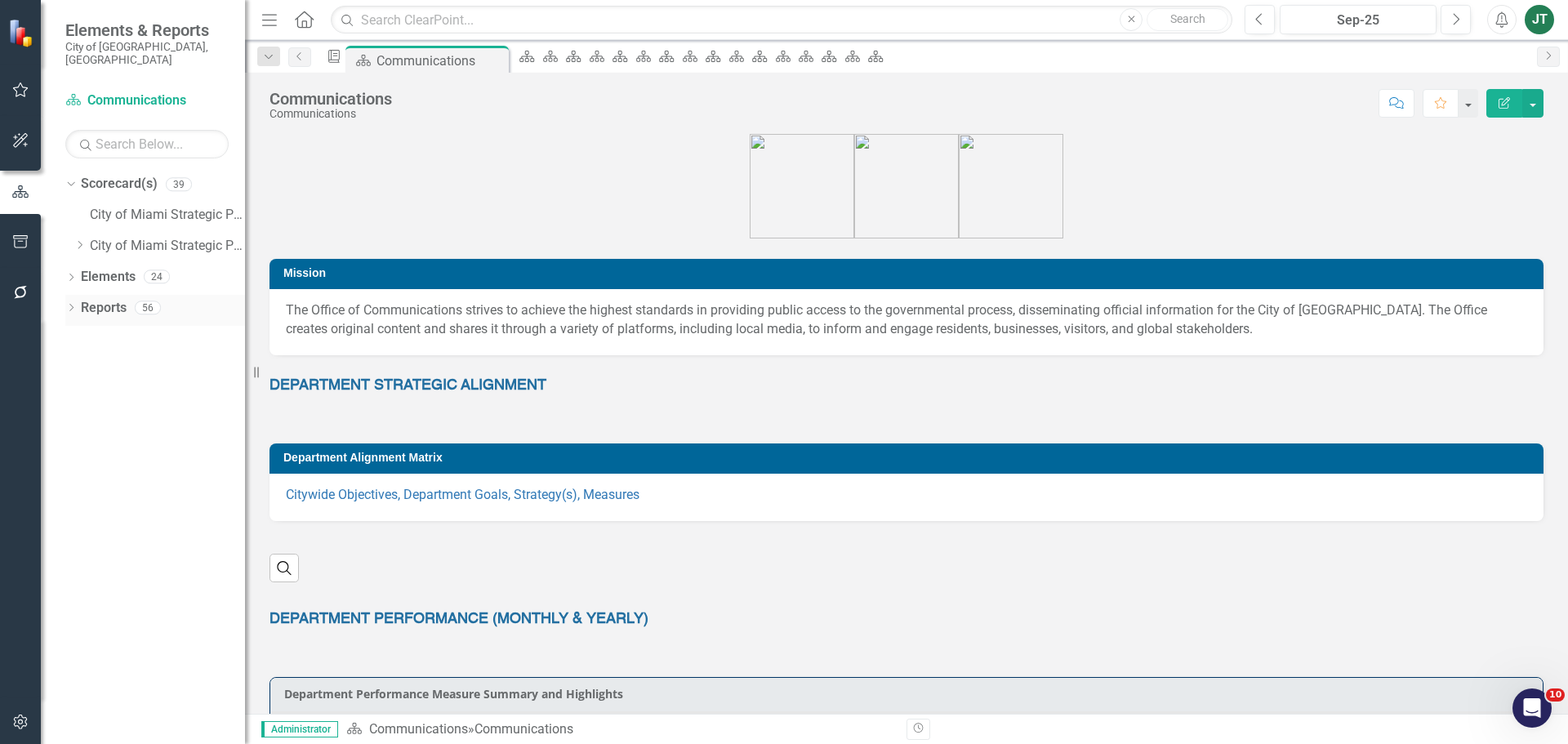
click at [96, 298] on link "Reports" at bounding box center [104, 308] width 46 height 19
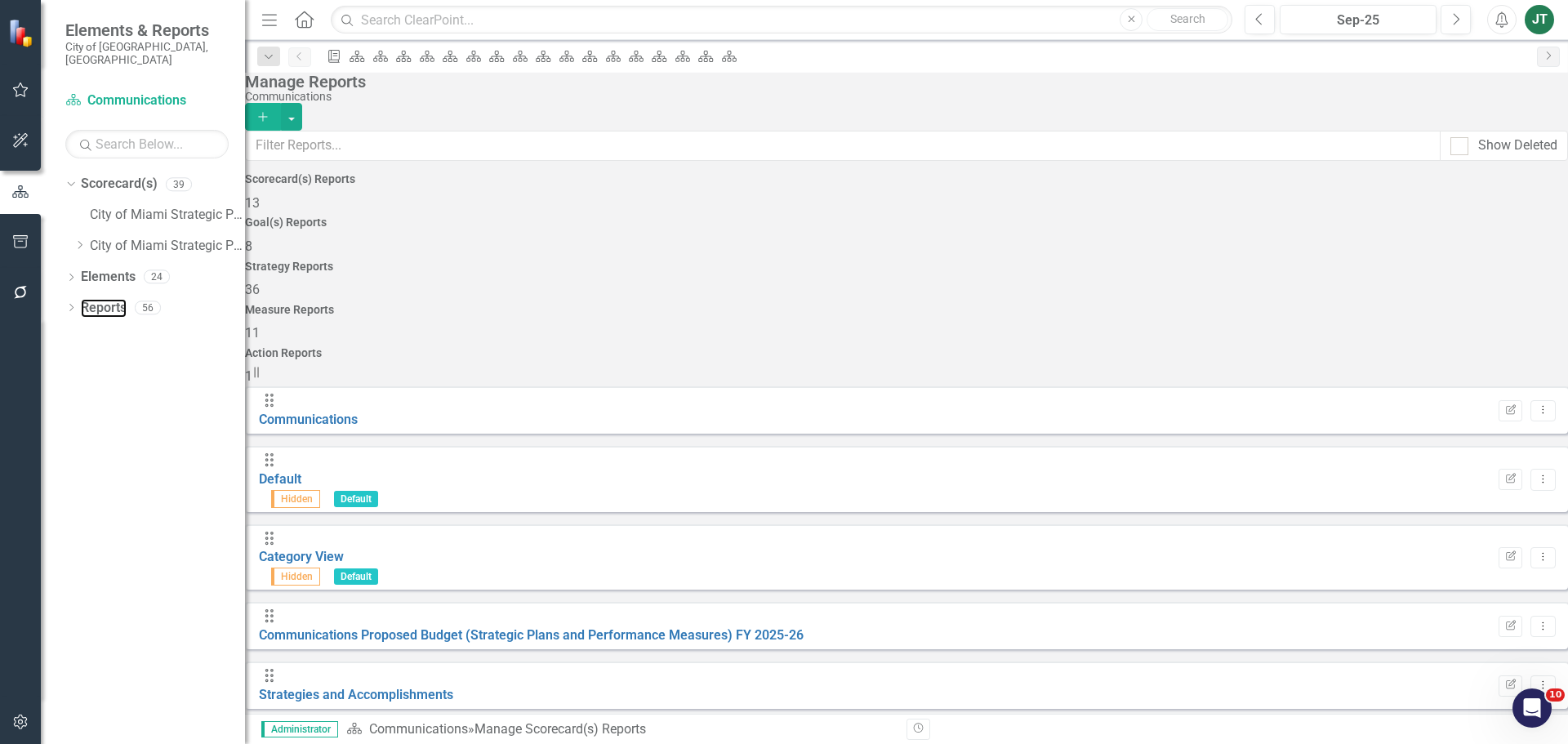
scroll to position [81, 0]
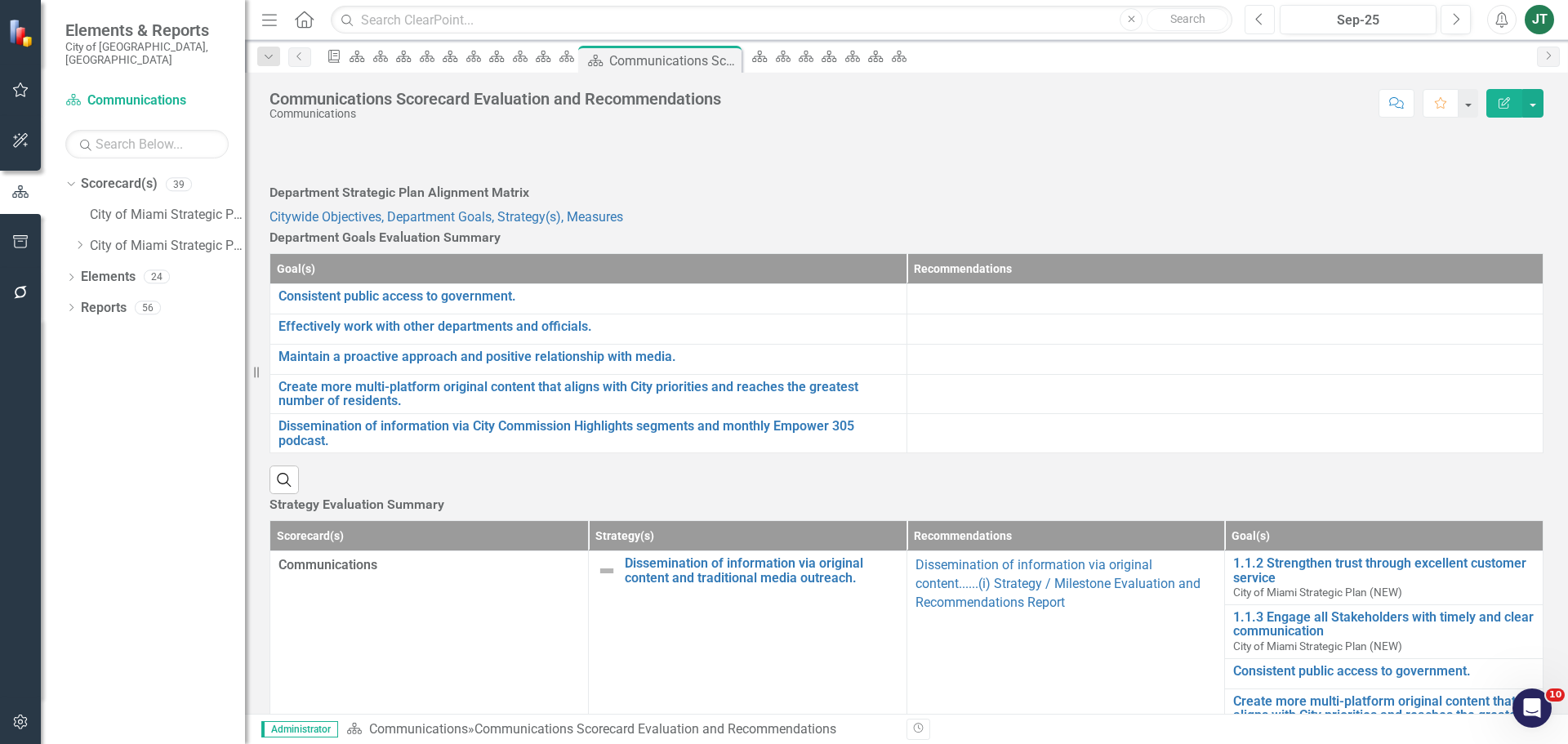
click at [1270, 17] on button "Previous" at bounding box center [1260, 19] width 31 height 30
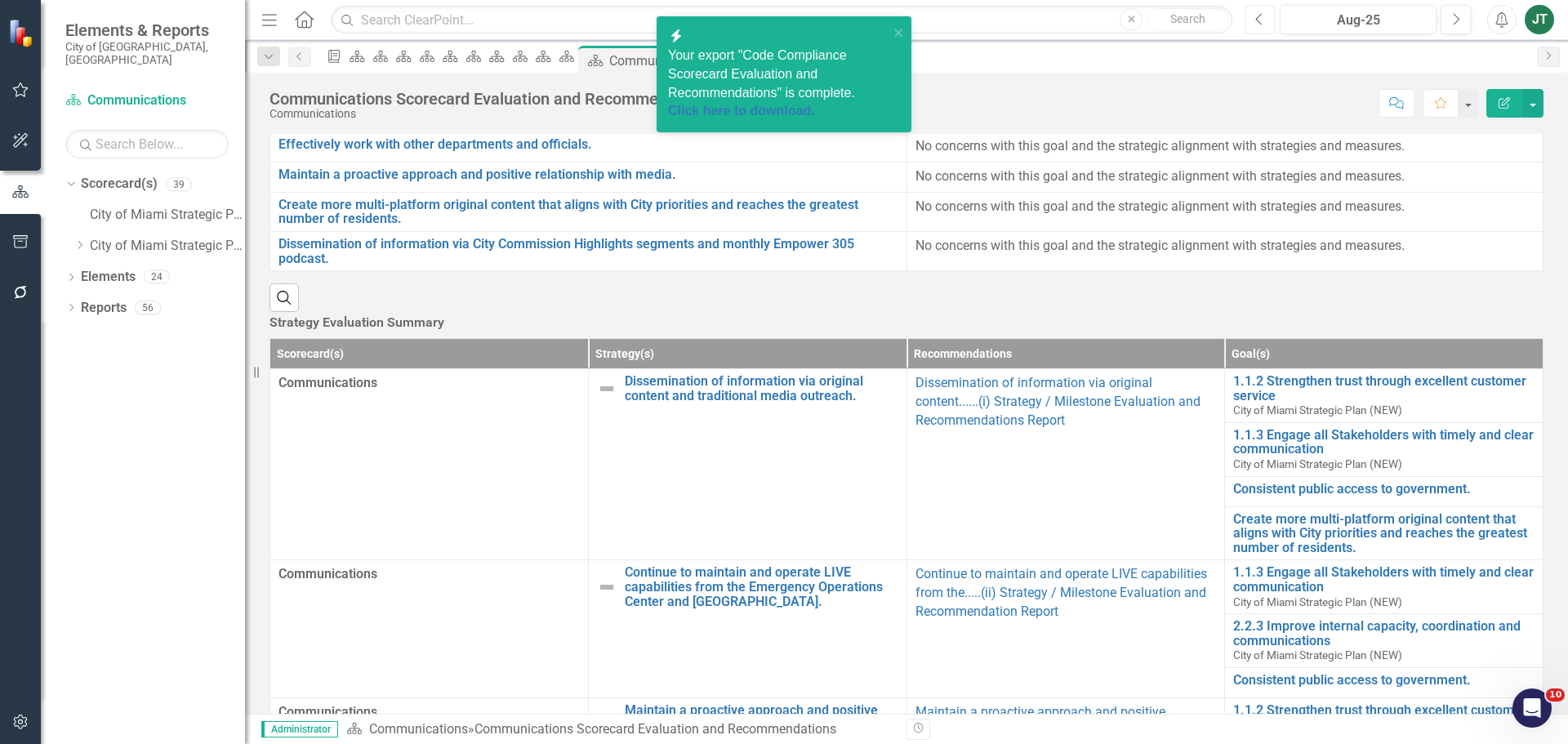
scroll to position [164, 0]
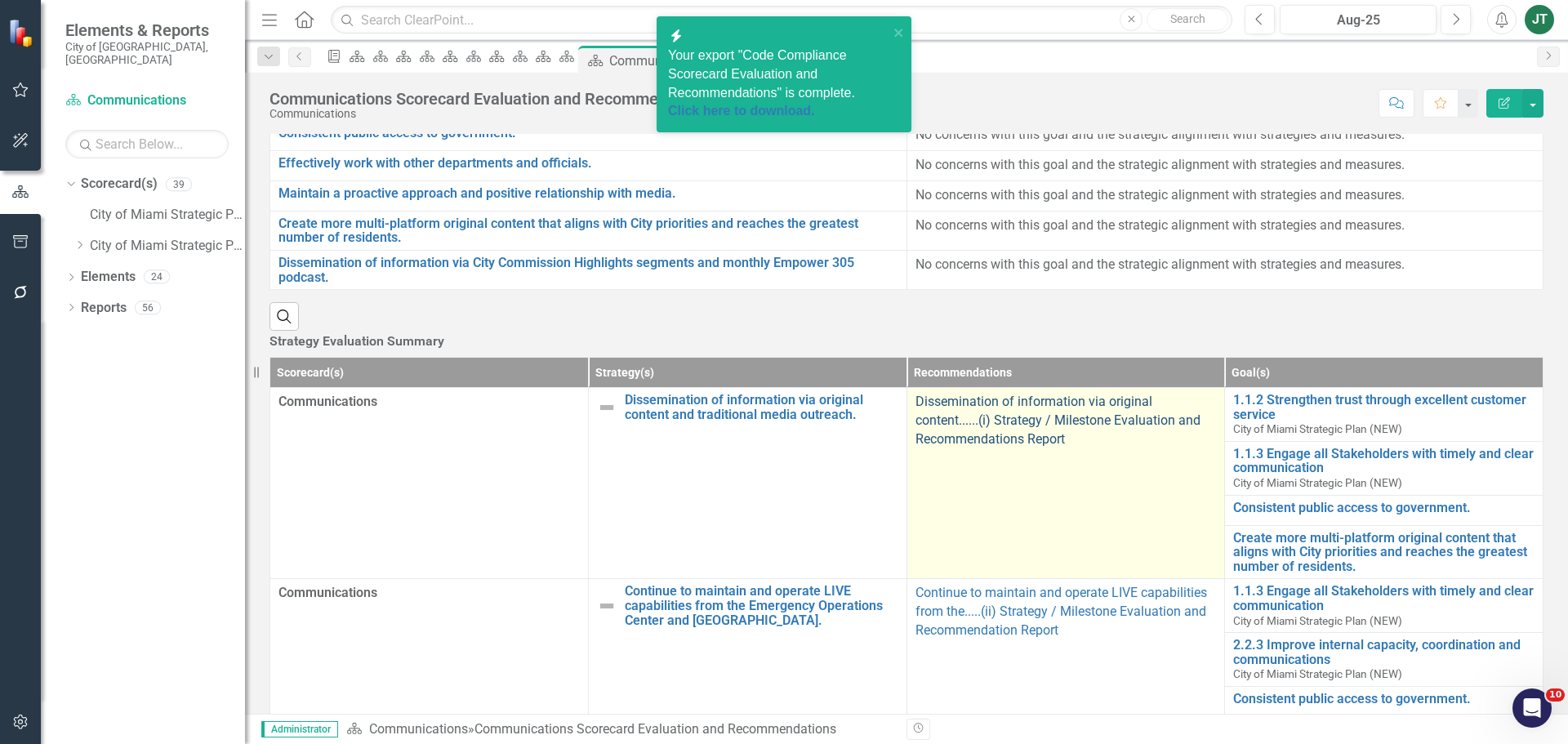
click at [1018, 447] on link "Dissemination of information via original content......(i) Strategy / Milestone…" at bounding box center [1058, 419] width 285 height 53
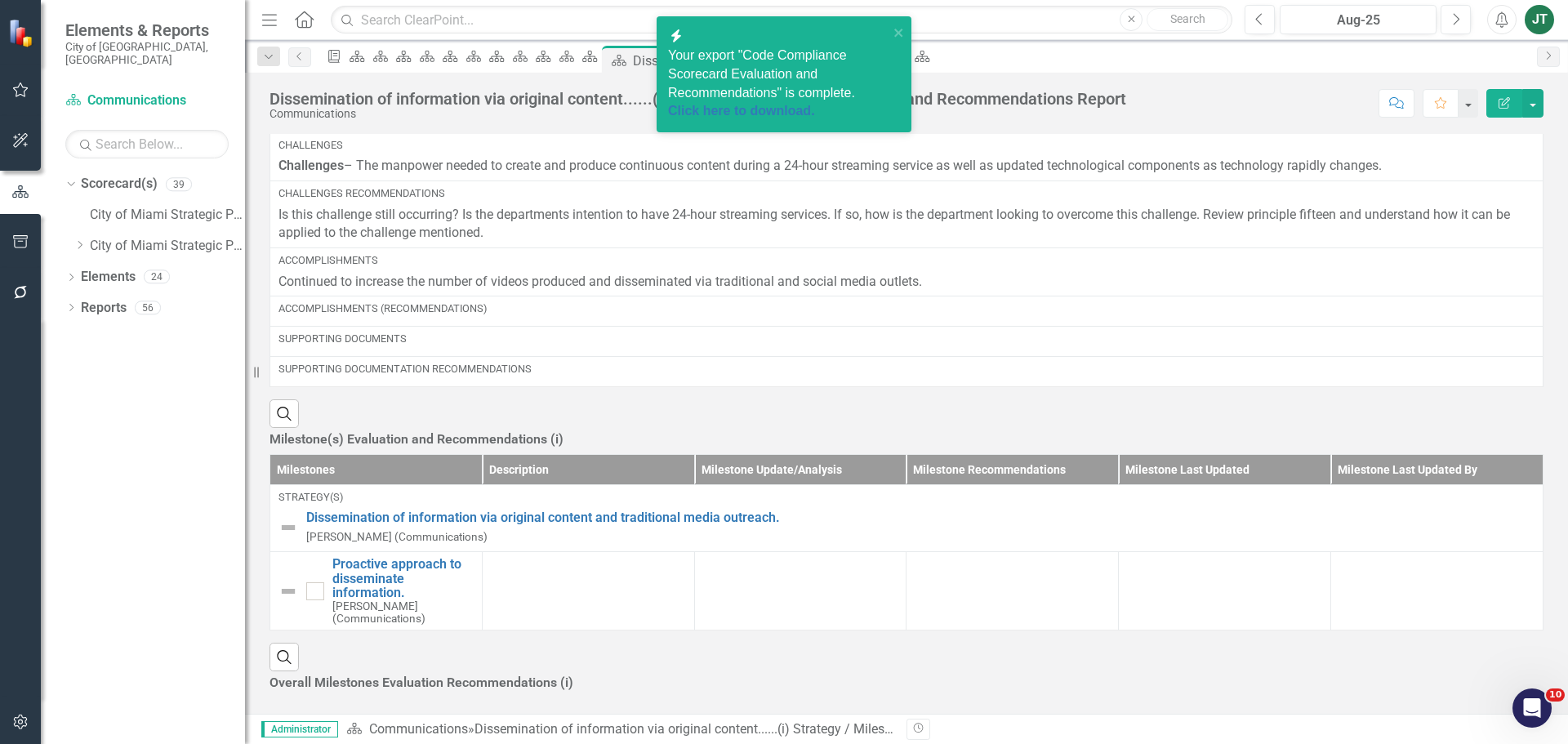
scroll to position [358, 0]
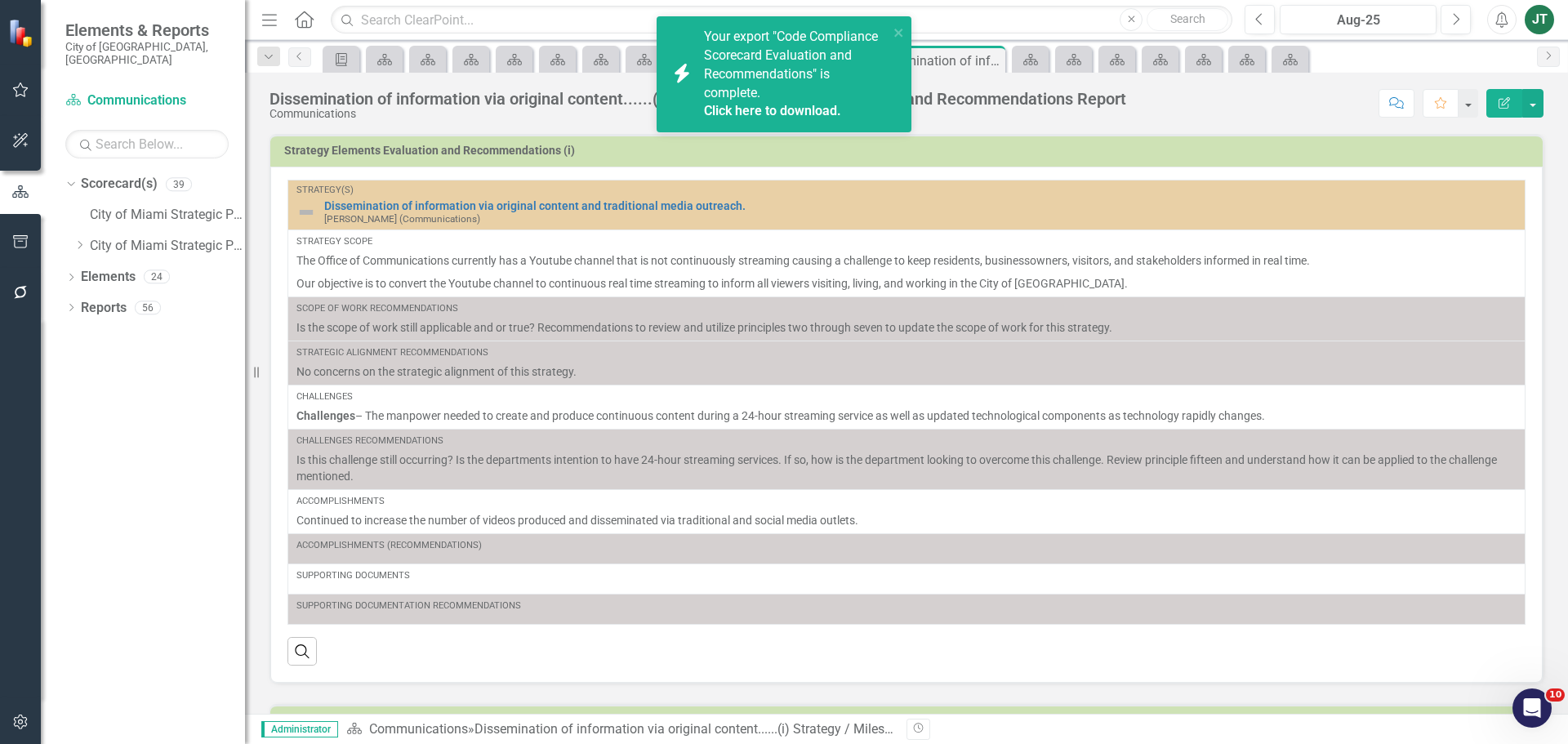
scroll to position [358, 0]
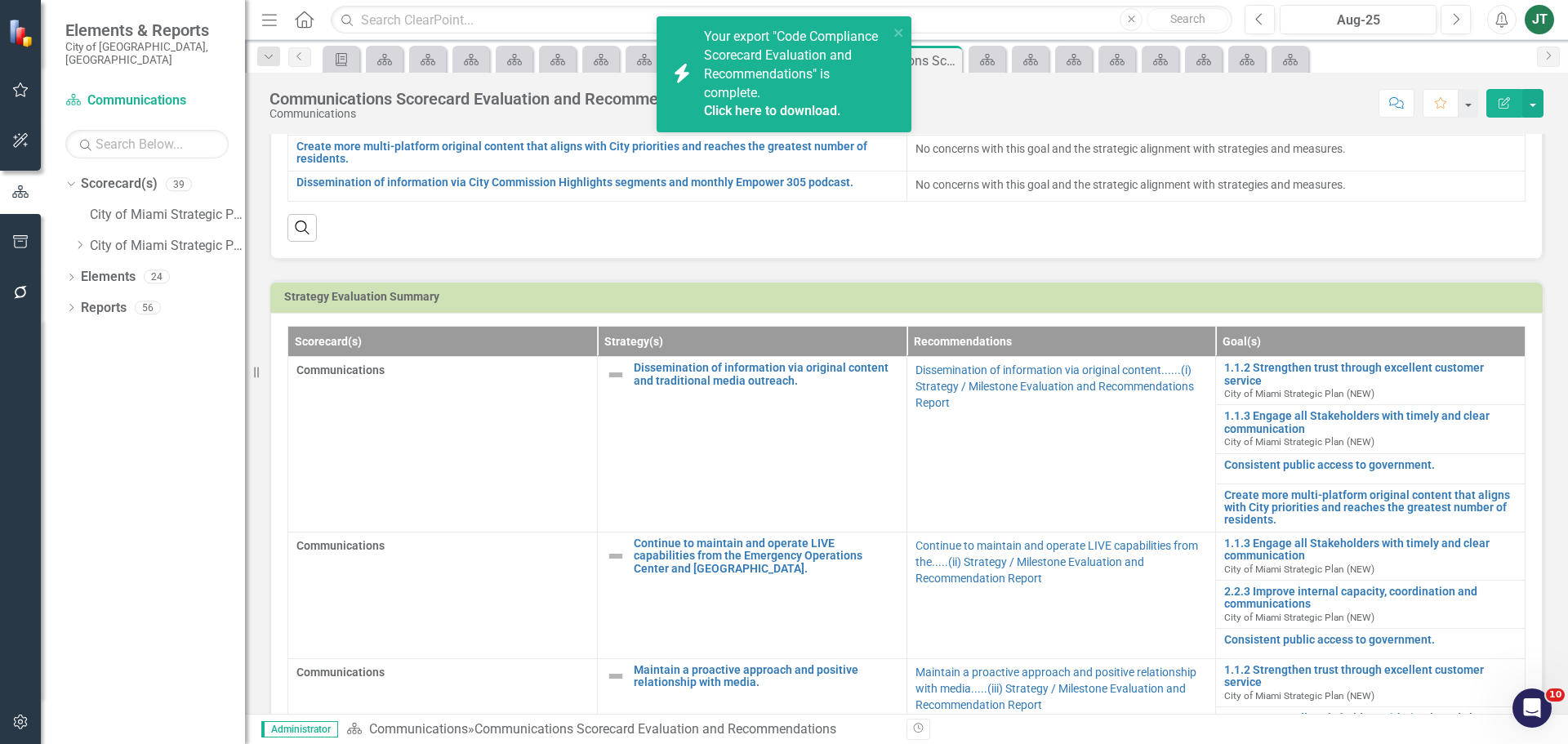
scroll to position [408, 0]
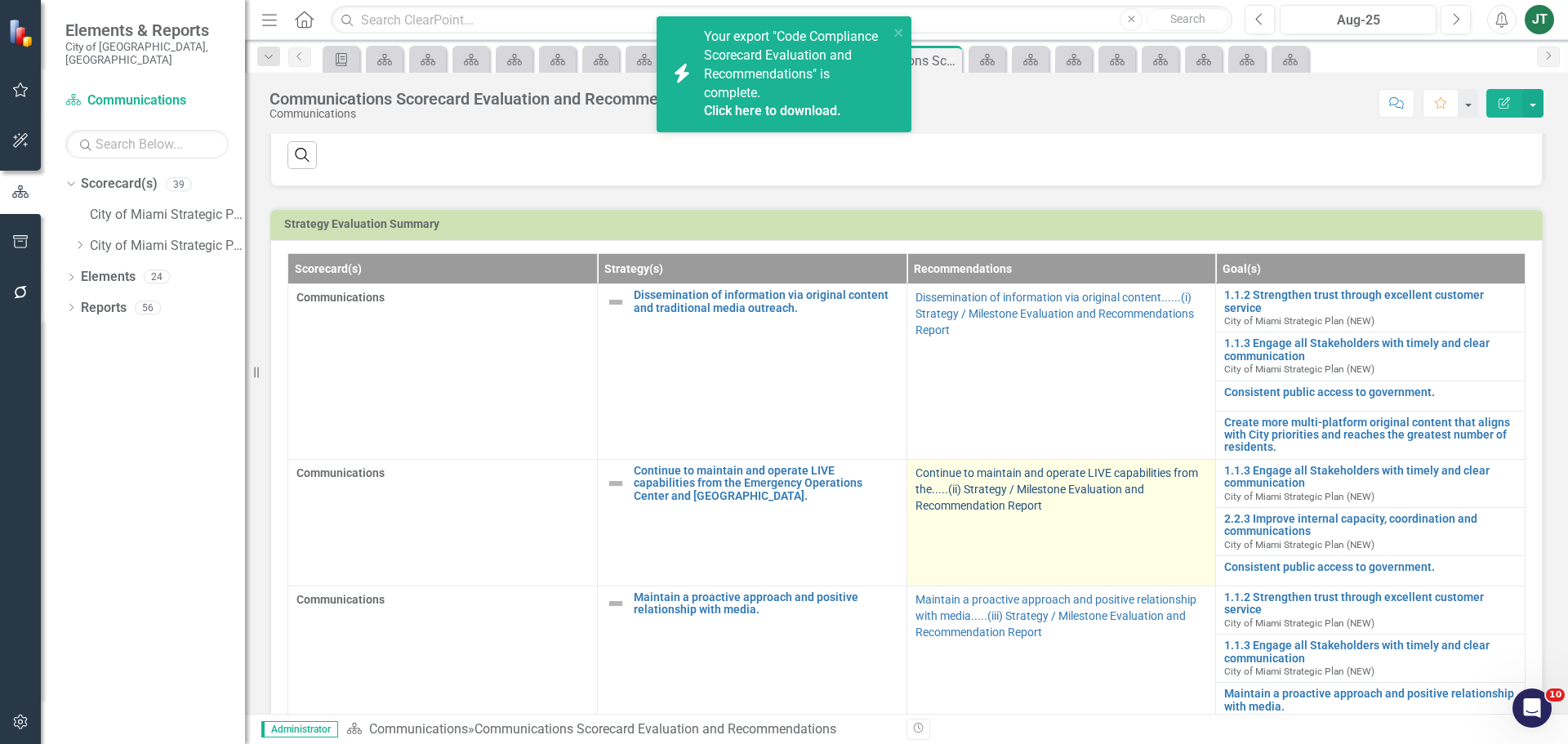
click at [958, 499] on link "Continue to maintain and operate LIVE capabilities from the.....(ii) Strategy /…" at bounding box center [1056, 489] width 282 height 46
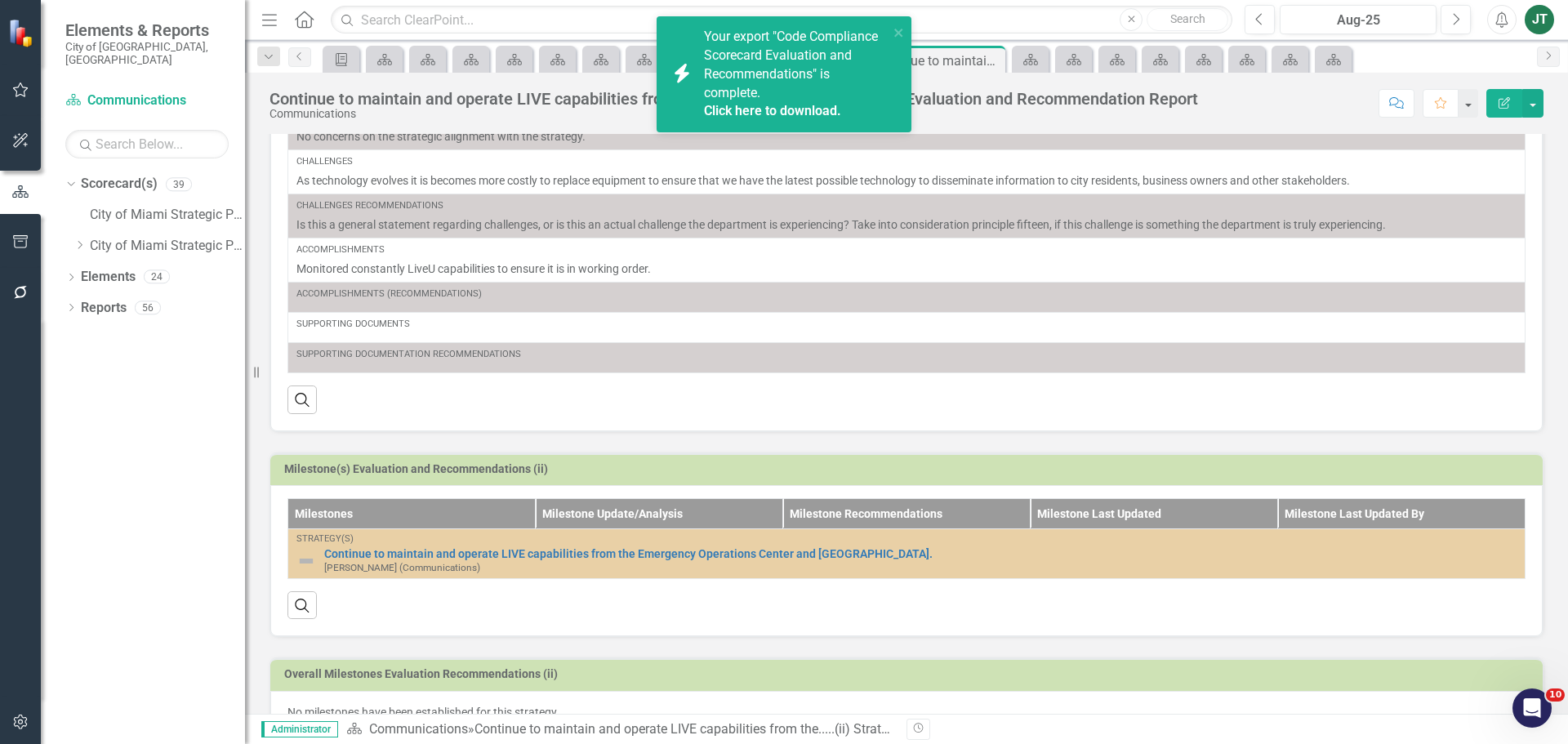
scroll to position [293, 0]
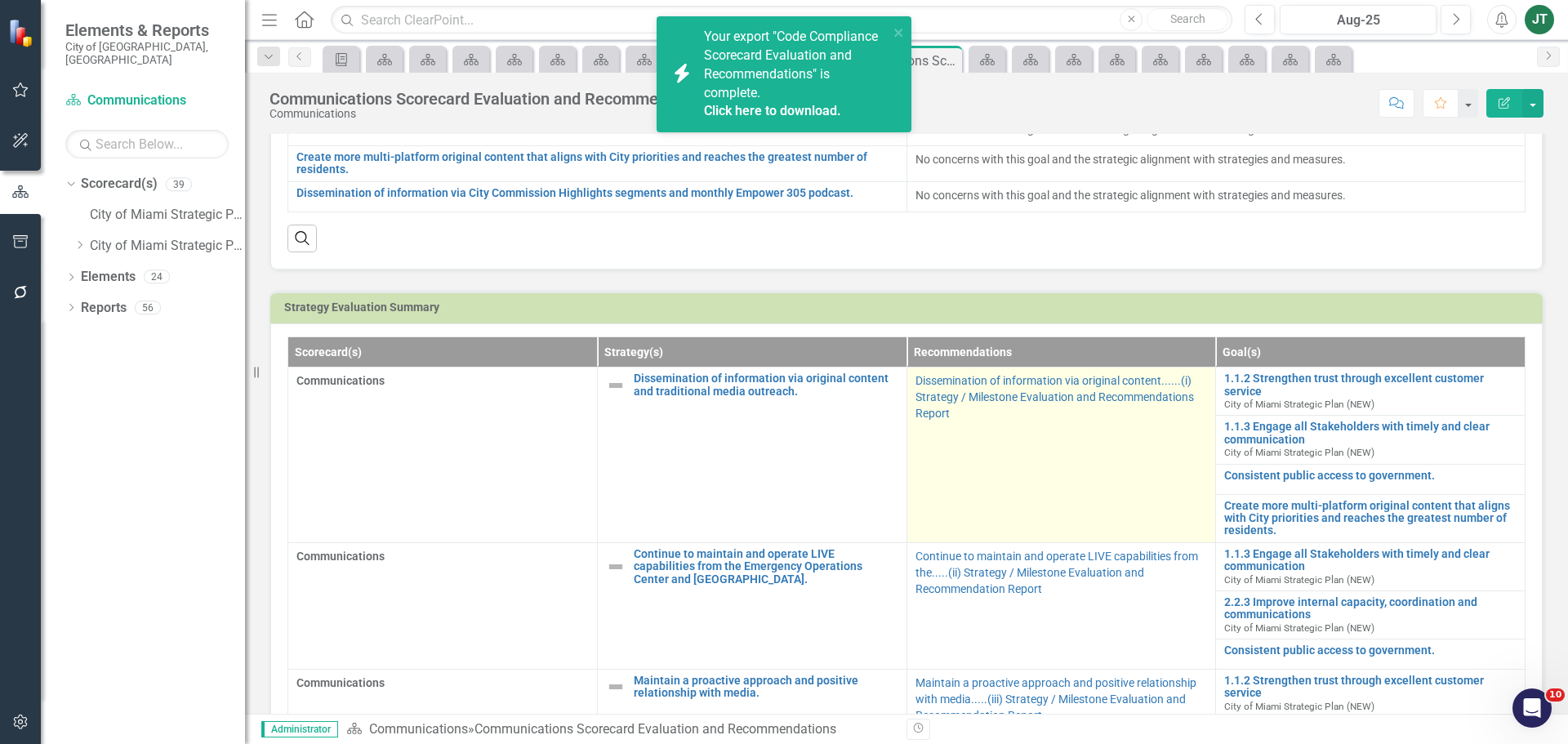
scroll to position [326, 0]
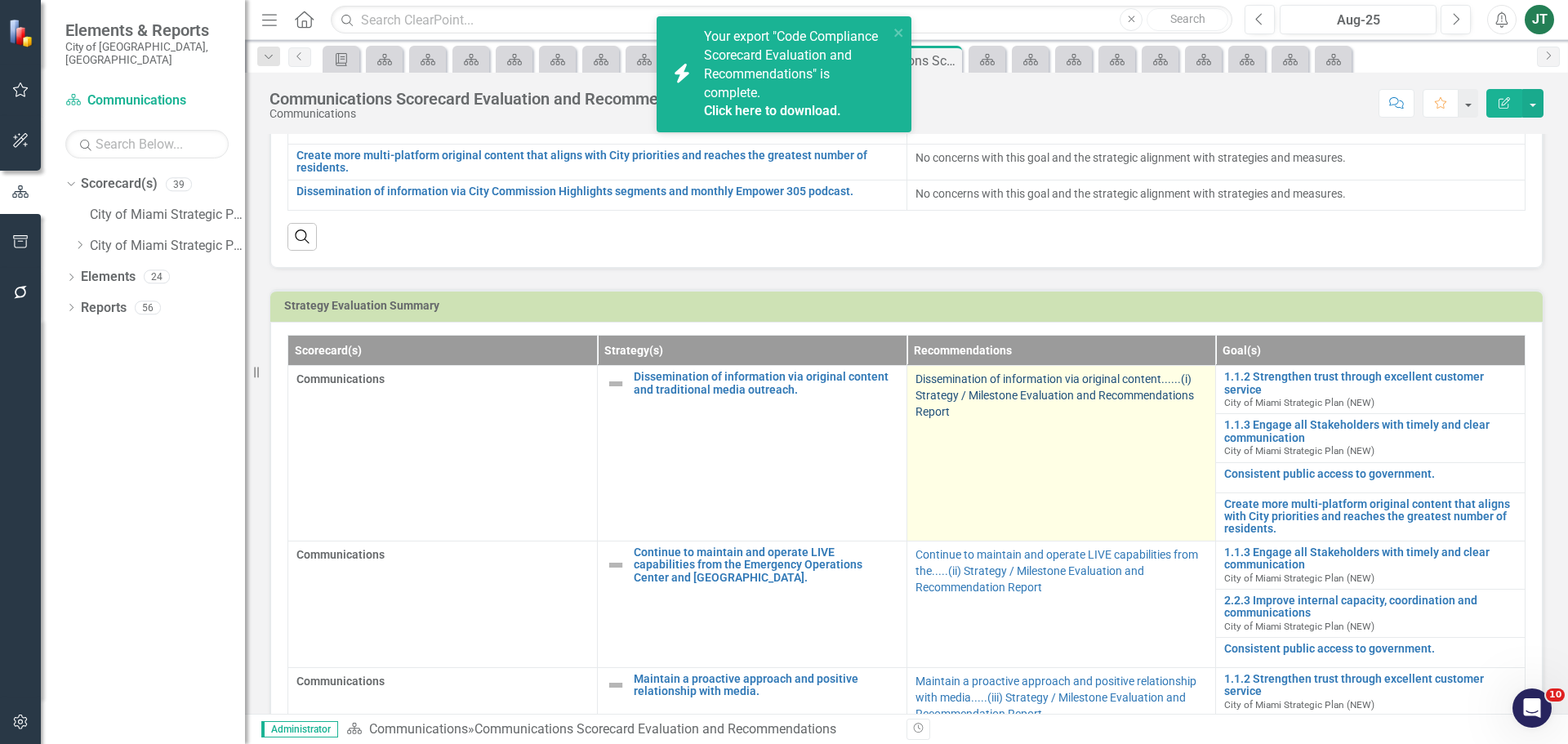
click at [961, 382] on link "Dissemination of information via original content......(i) Strategy / Milestone…" at bounding box center [1054, 395] width 278 height 46
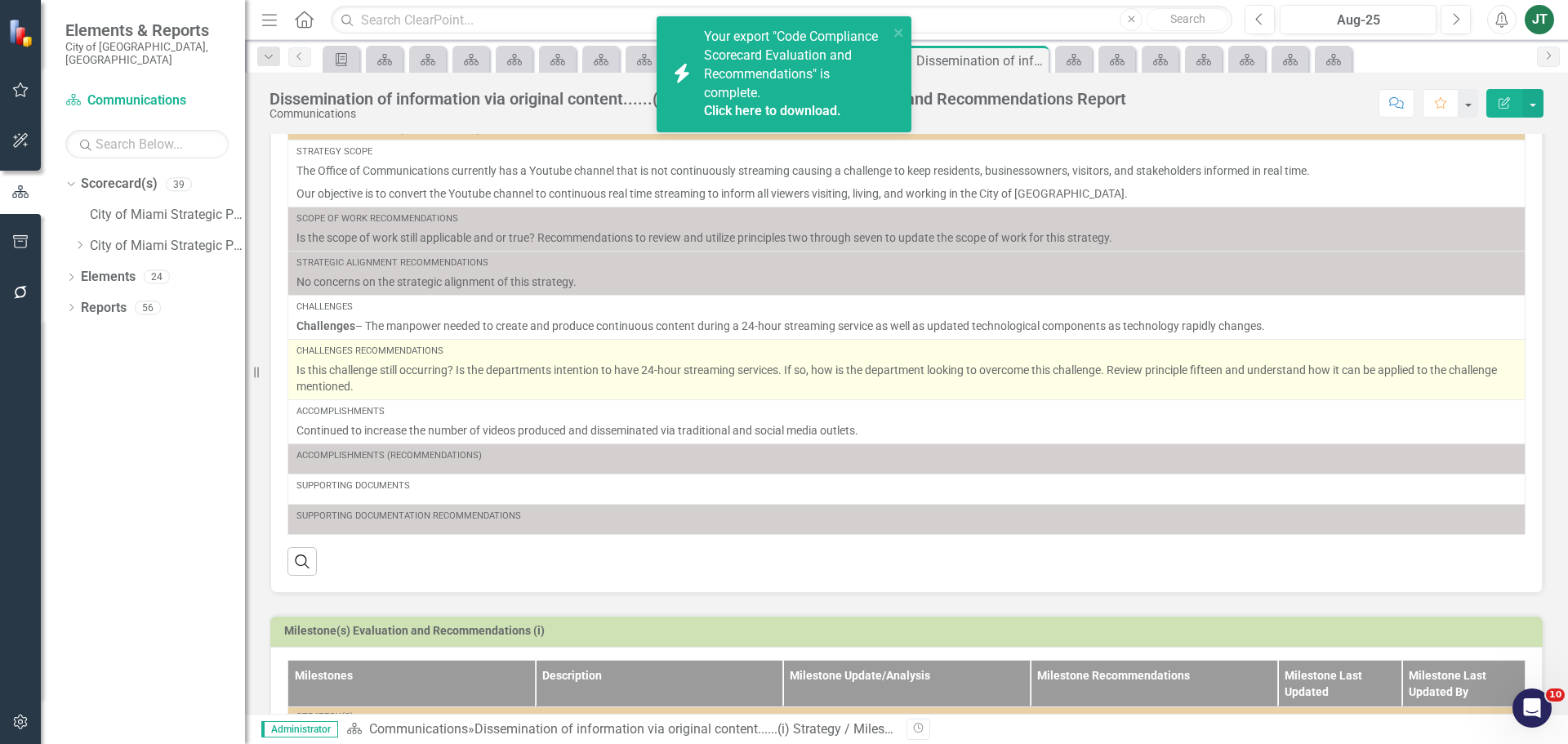
scroll to position [358, 0]
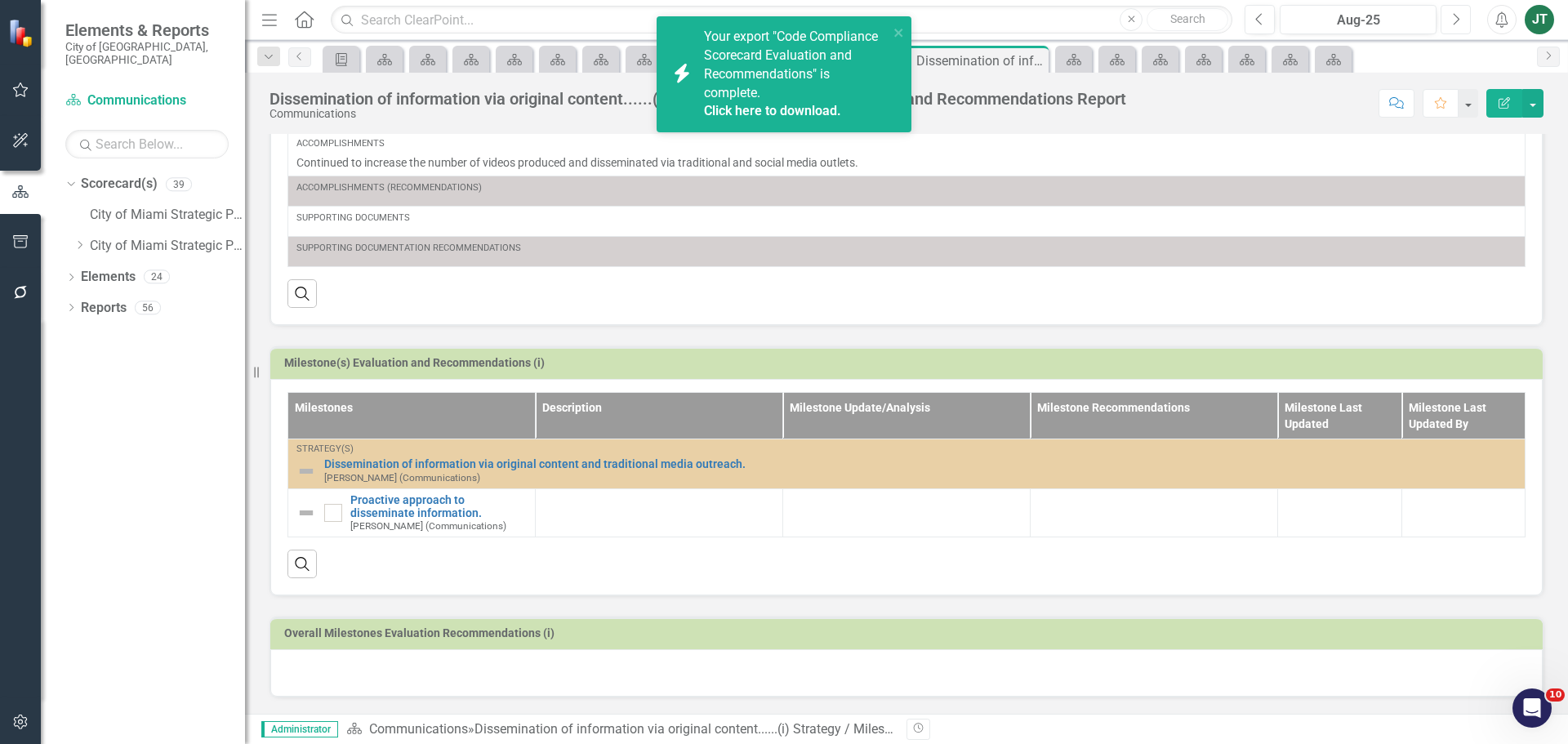
click at [1446, 16] on button "Next" at bounding box center [1456, 19] width 31 height 30
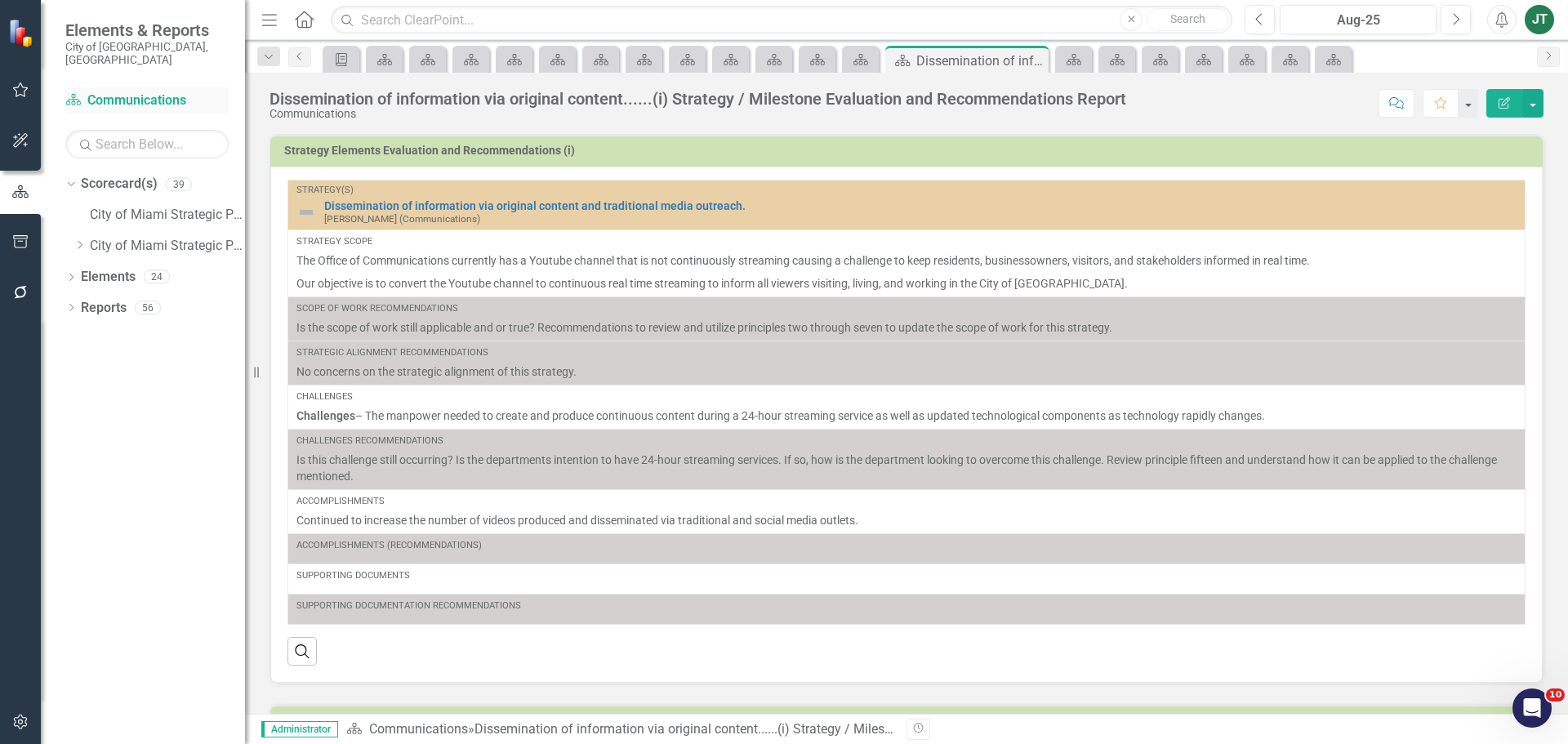
click at [126, 92] on link "Scorecard(s) Communications" at bounding box center [146, 101] width 164 height 19
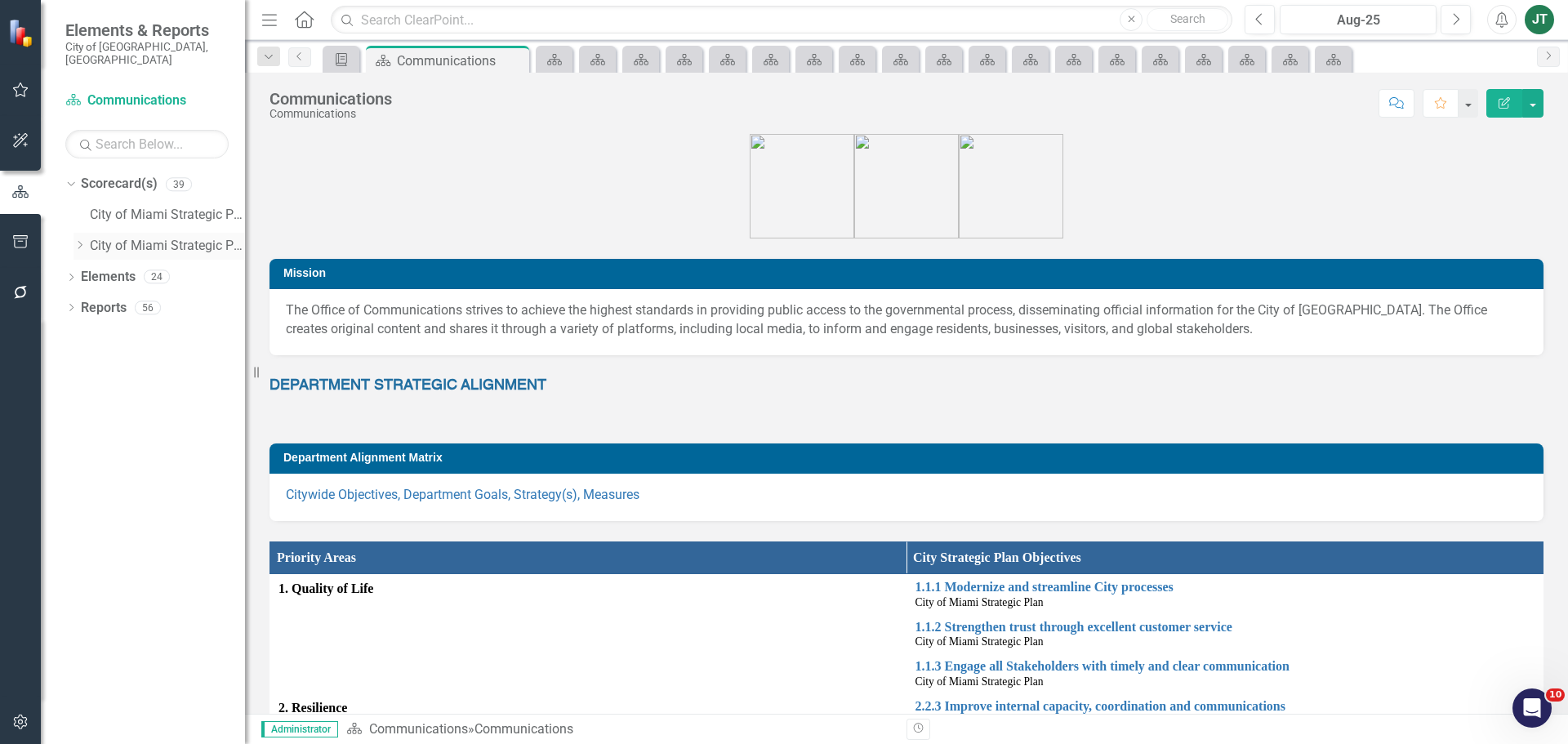
click at [78, 240] on icon "Dropdown" at bounding box center [79, 245] width 12 height 10
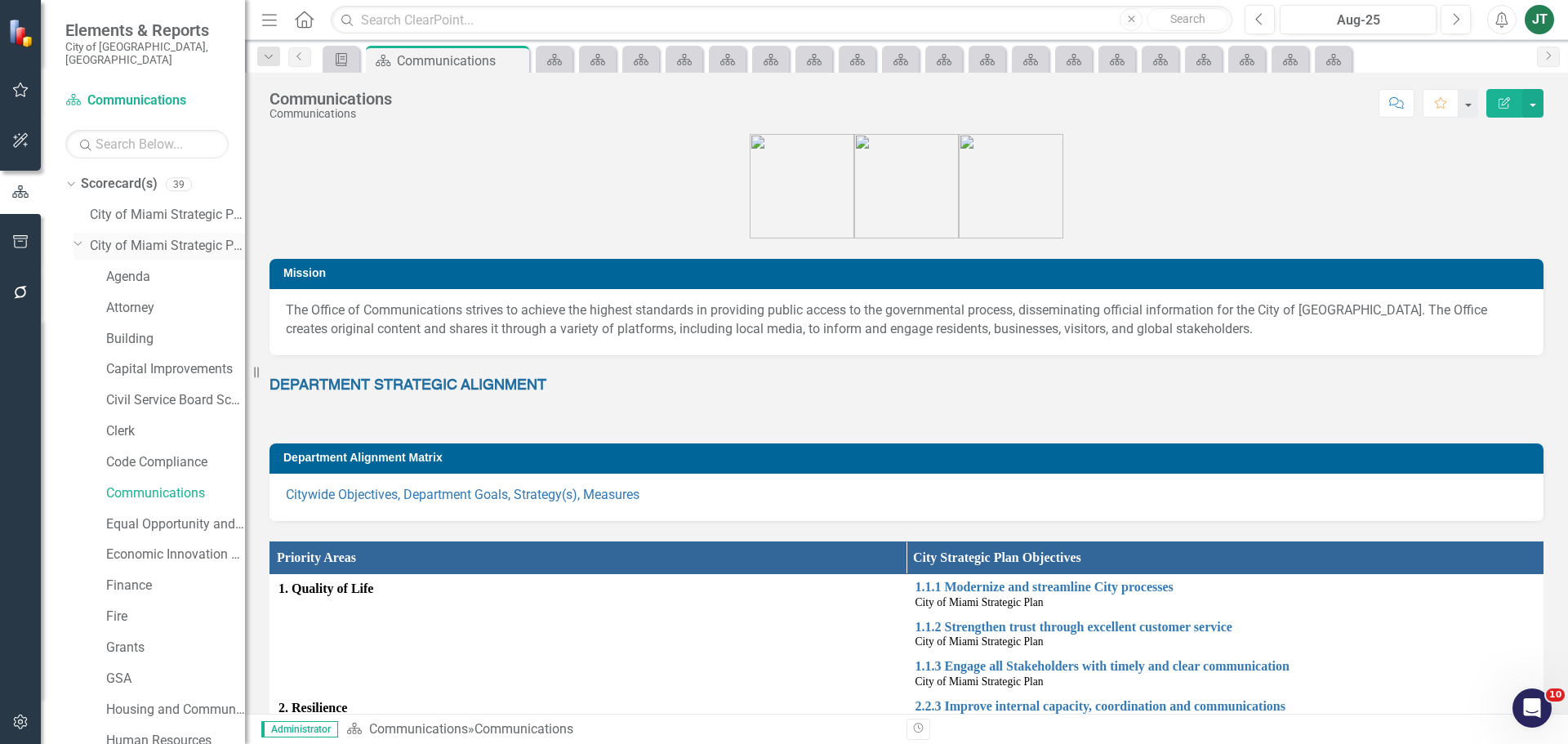
click at [78, 237] on icon "Dropdown" at bounding box center [78, 243] width 10 height 12
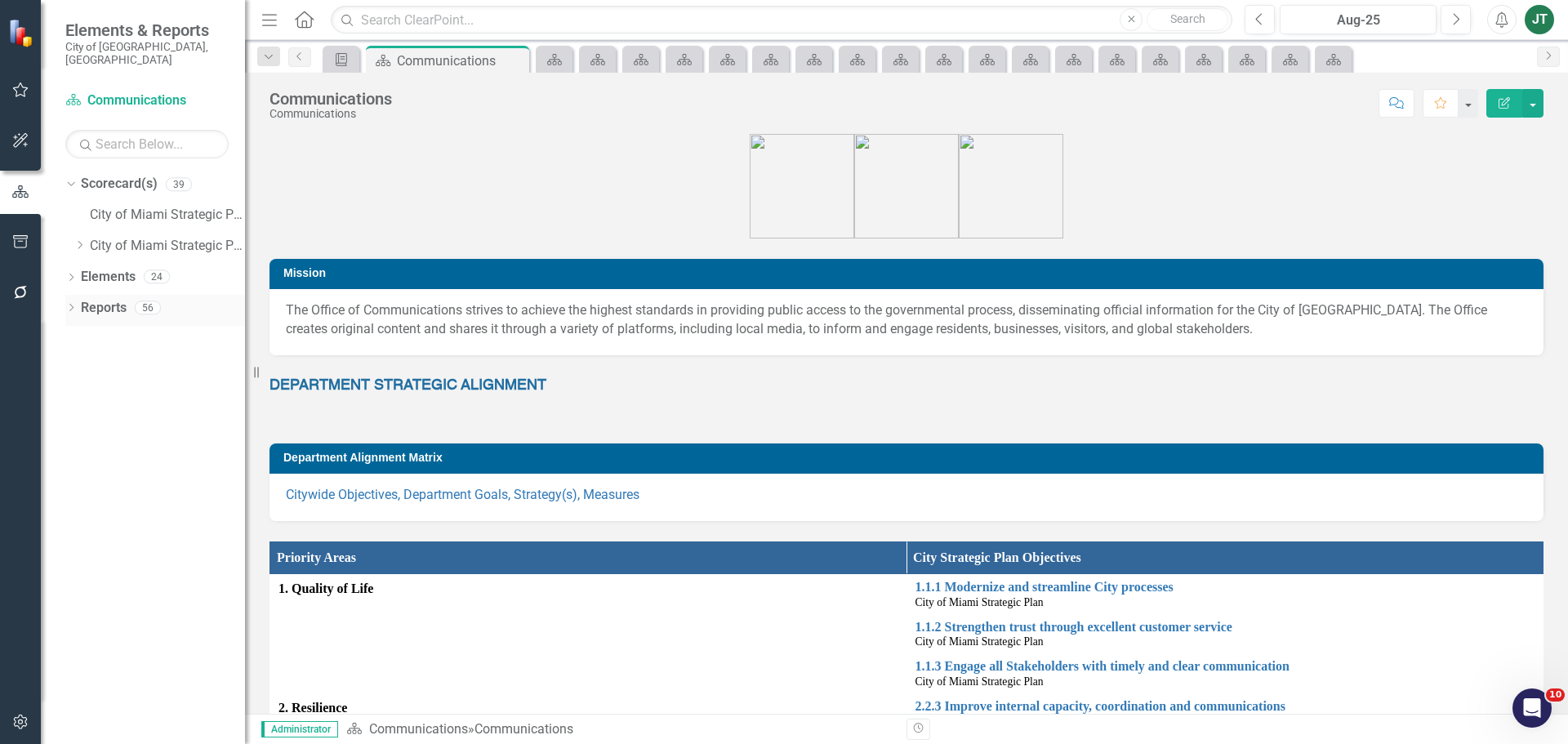
click at [106, 298] on link "Reports" at bounding box center [104, 308] width 46 height 19
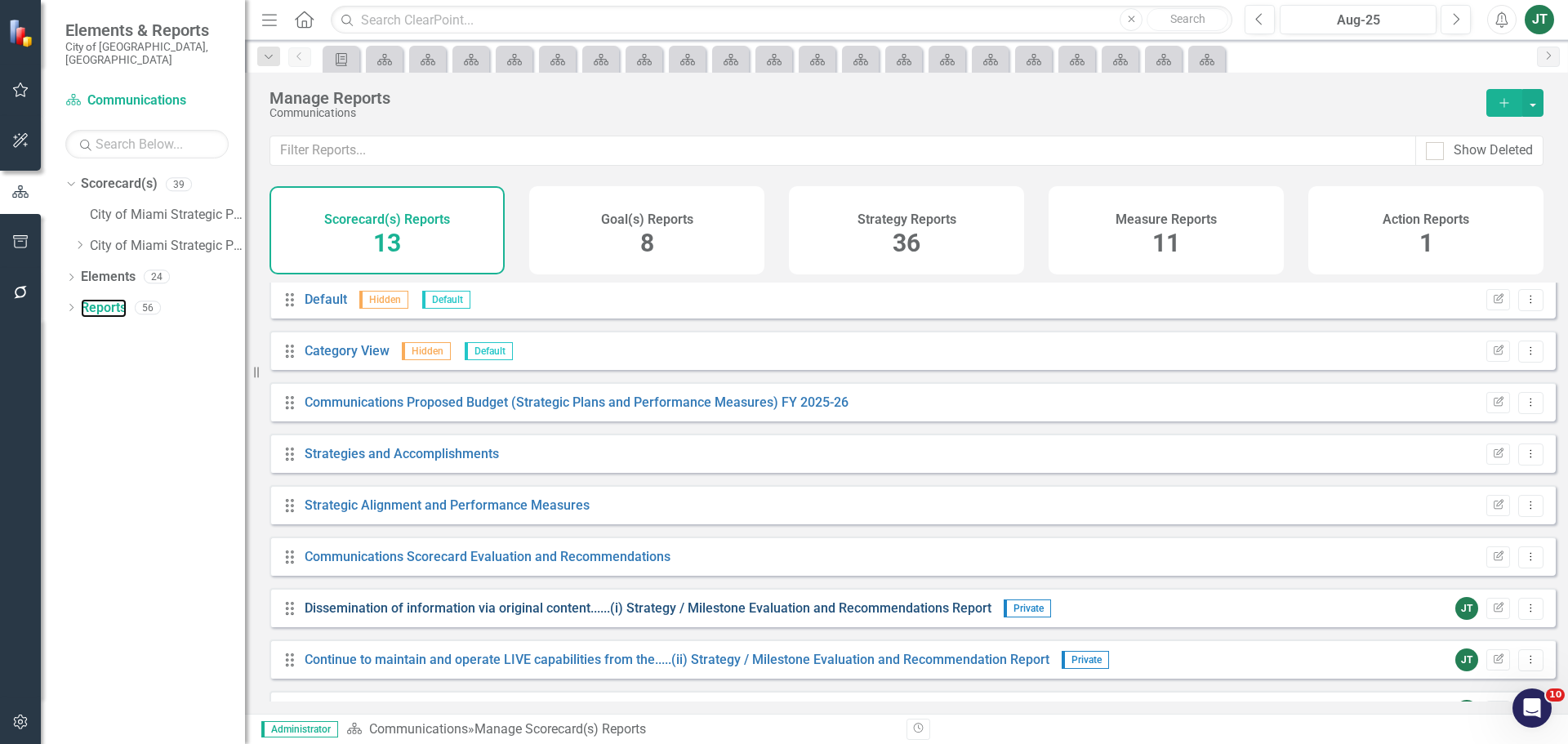
scroll to position [81, 0]
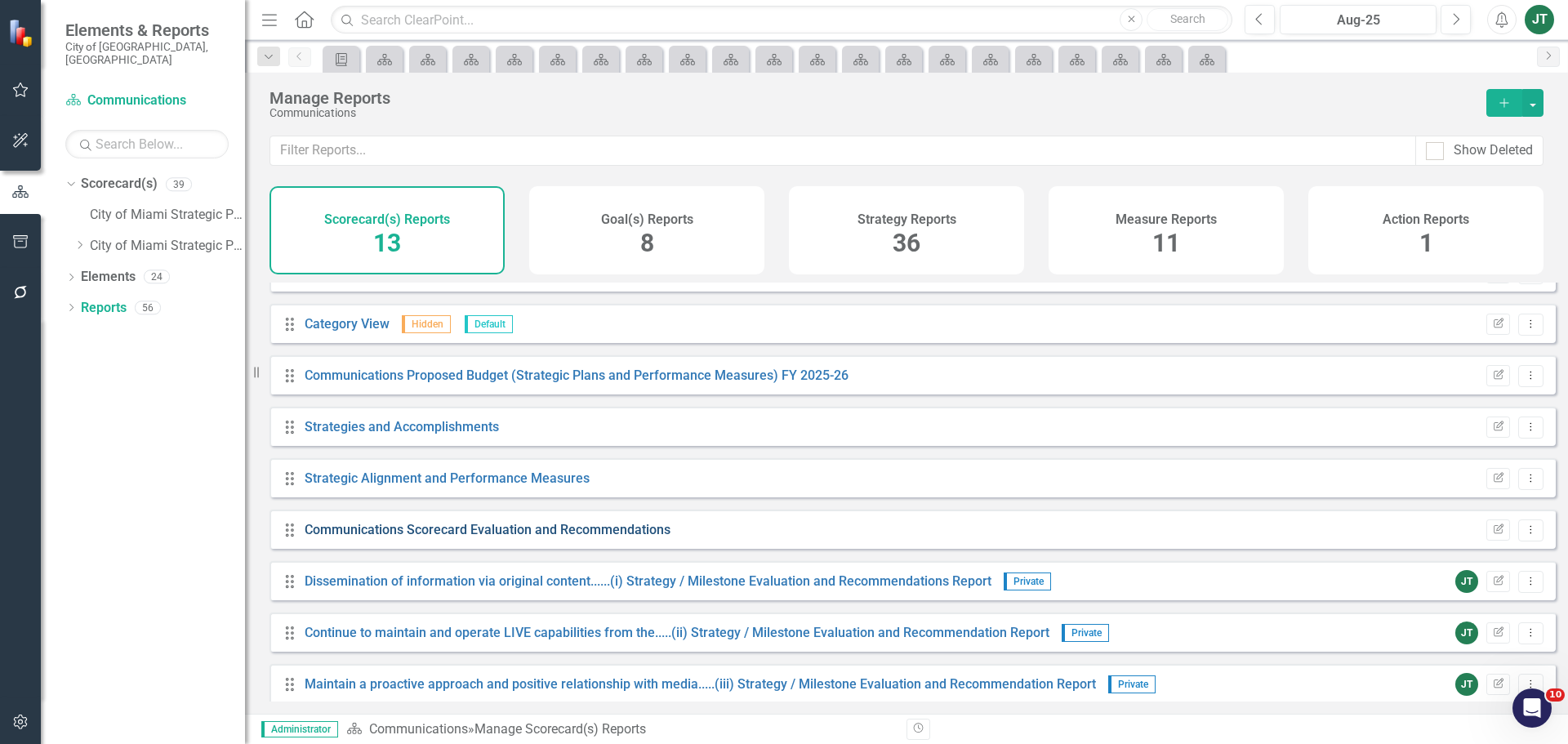
click at [585, 537] on link "Communications Scorecard Evaluation and Recommendations" at bounding box center [487, 529] width 365 height 15
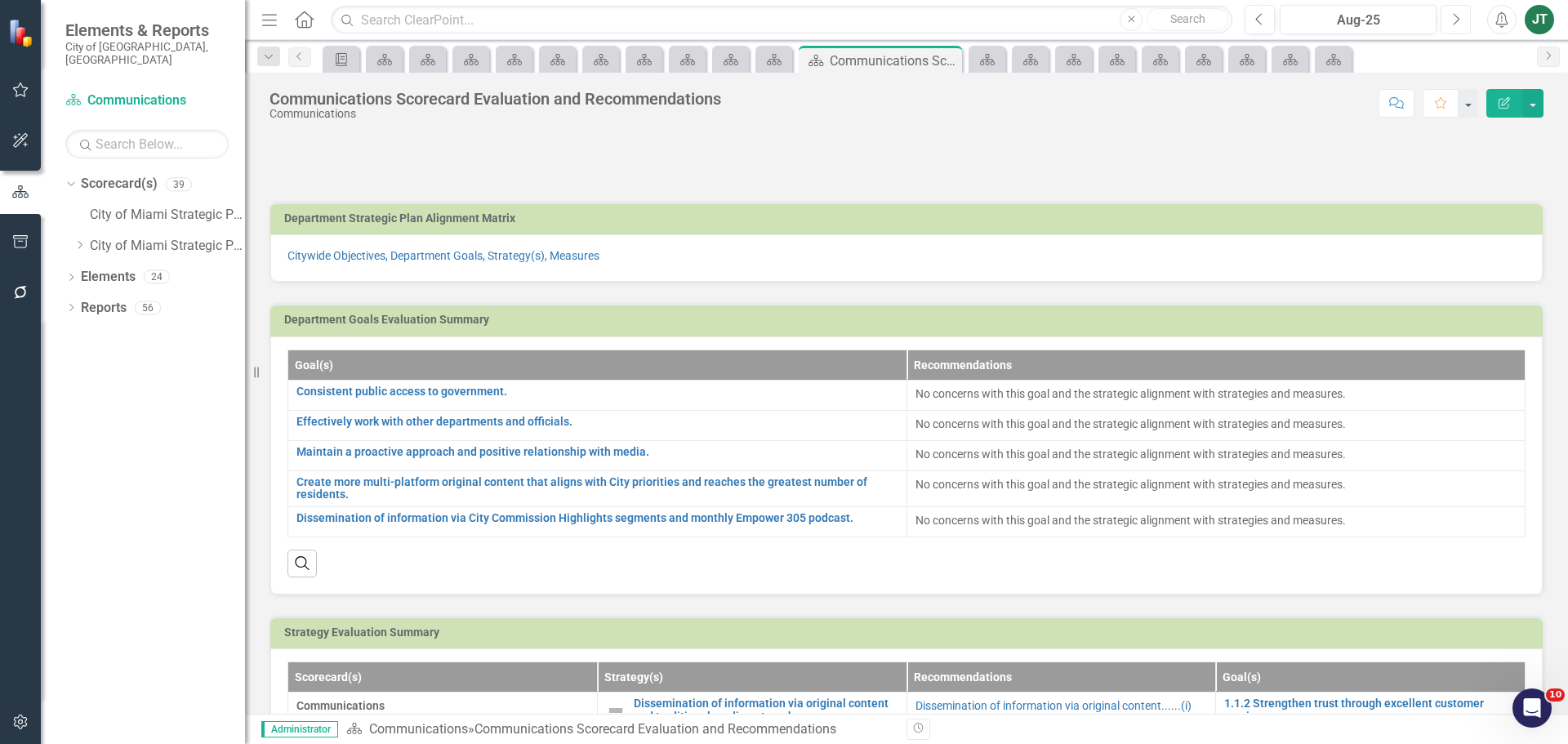
click at [1458, 19] on icon "Next" at bounding box center [1455, 19] width 9 height 14
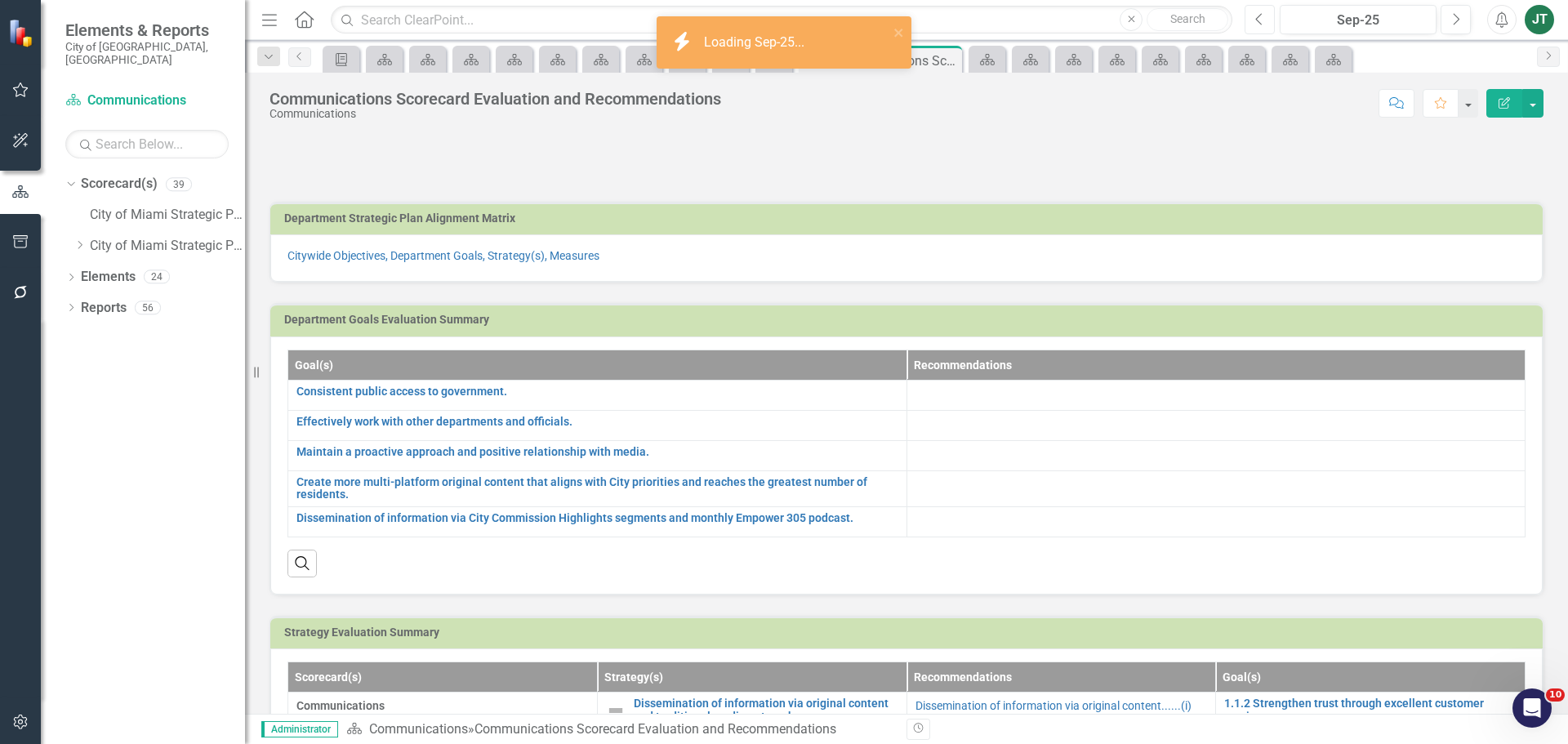
click at [1262, 24] on icon "Previous" at bounding box center [1259, 19] width 9 height 14
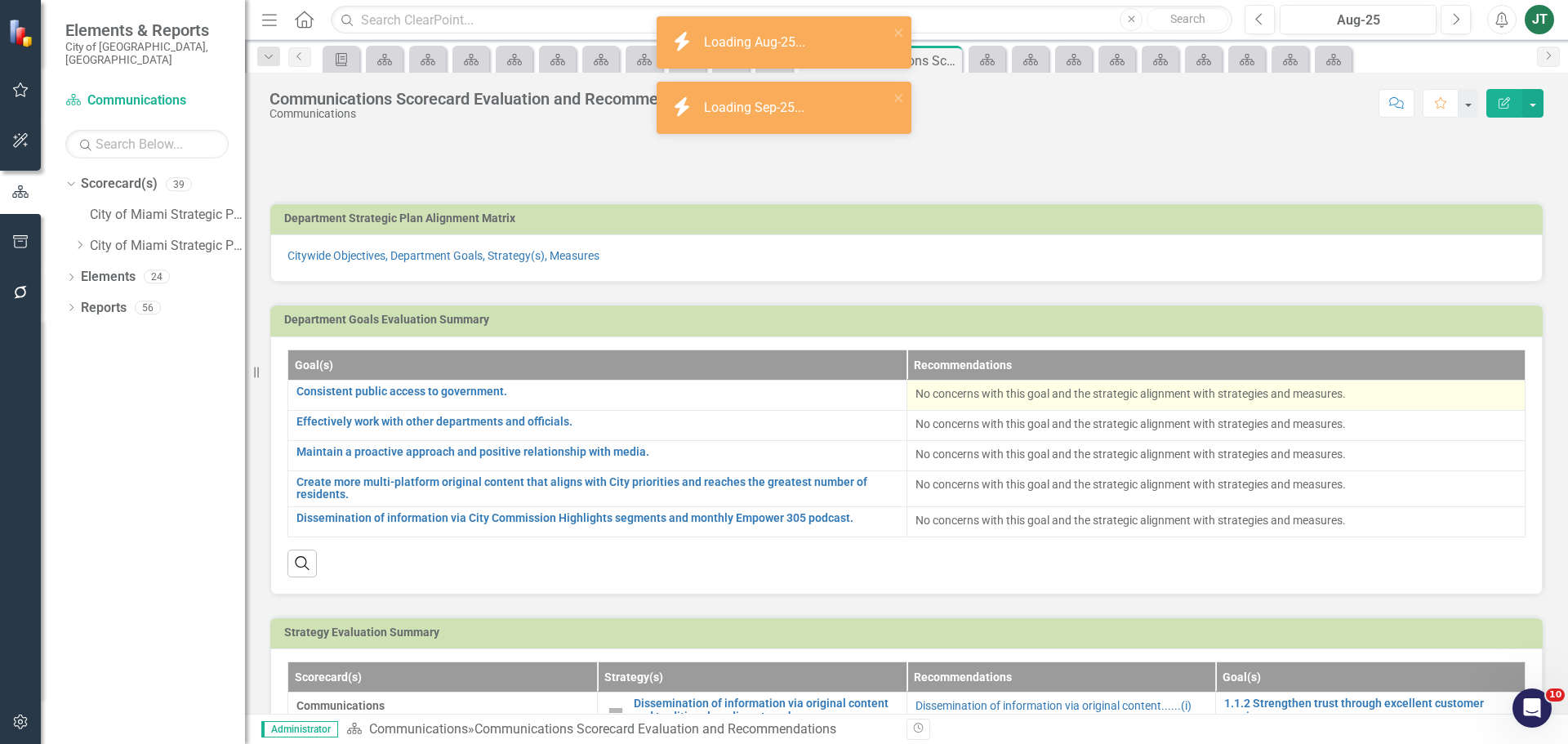
click at [1140, 399] on p "No concerns with this goal and the strategic alignment with strategies and meas…" at bounding box center [1216, 393] width 602 height 16
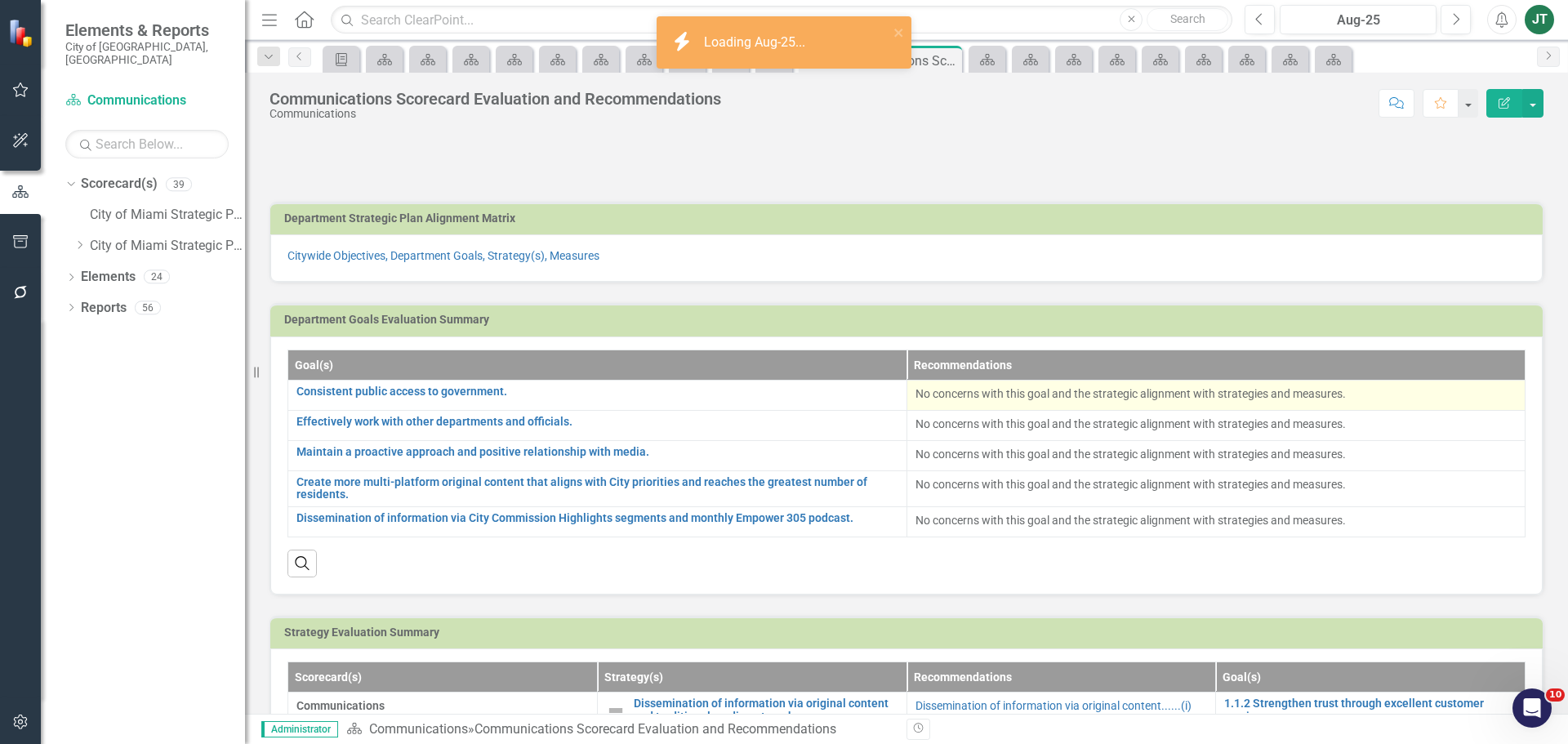
click at [1140, 399] on p "No concerns with this goal and the strategic alignment with strategies and meas…" at bounding box center [1216, 393] width 602 height 16
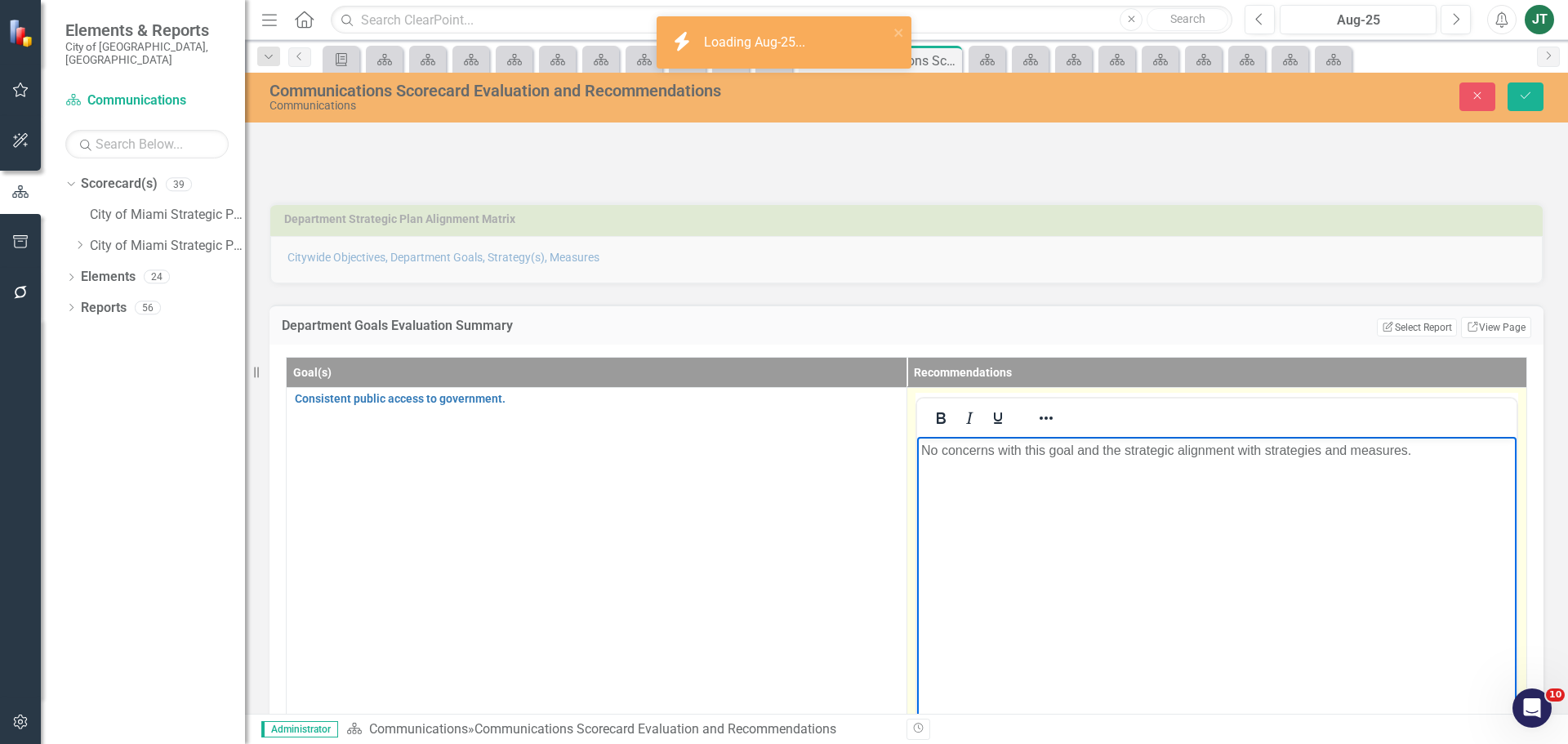
drag, startPoint x: 1362, startPoint y: 449, endPoint x: 1383, endPoint y: 445, distance: 21.4
click at [1363, 449] on p "No concerns with this goal and the strategic alignment with strategies and meas…" at bounding box center [1216, 449] width 592 height 19
drag, startPoint x: 1463, startPoint y: 445, endPoint x: 717, endPoint y: 448, distance: 746.0
click at [917, 448] on html "No concerns with this goal and the strategic alignment with strategies and meas…" at bounding box center [1216, 558] width 600 height 245
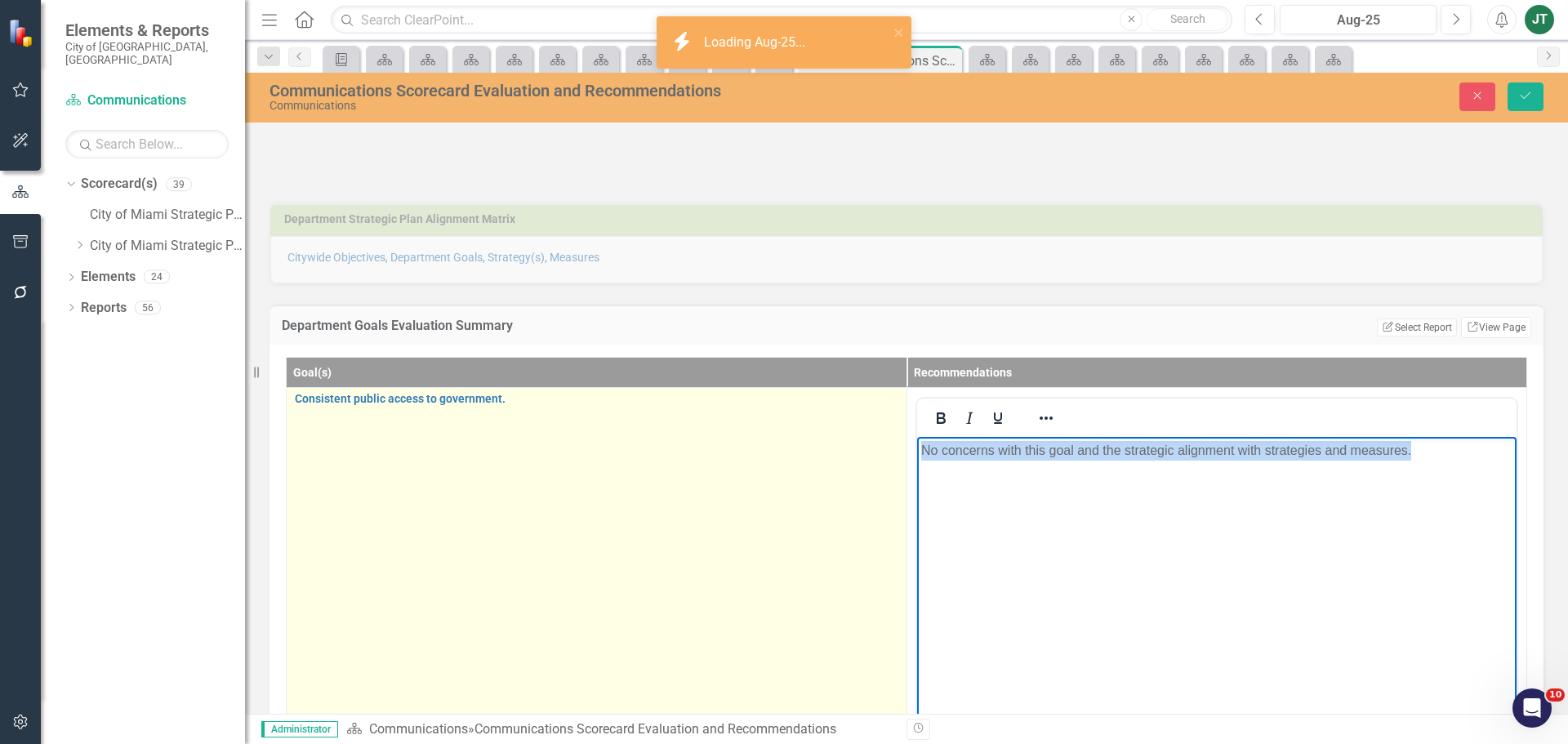
copy p "No concerns with this goal and the strategic alignment with strategies and meas…"
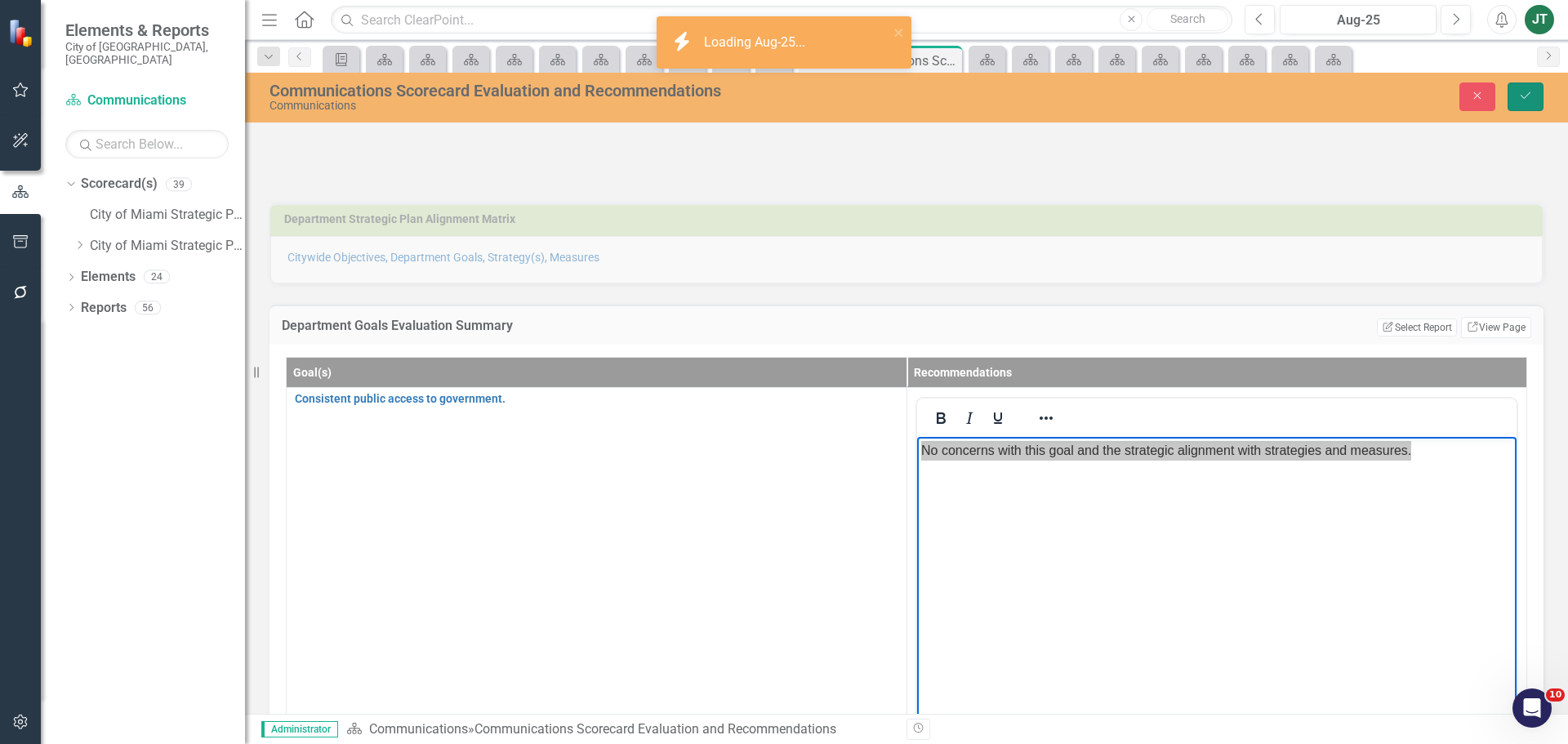
click at [1522, 102] on button "Save" at bounding box center [1526, 97] width 36 height 29
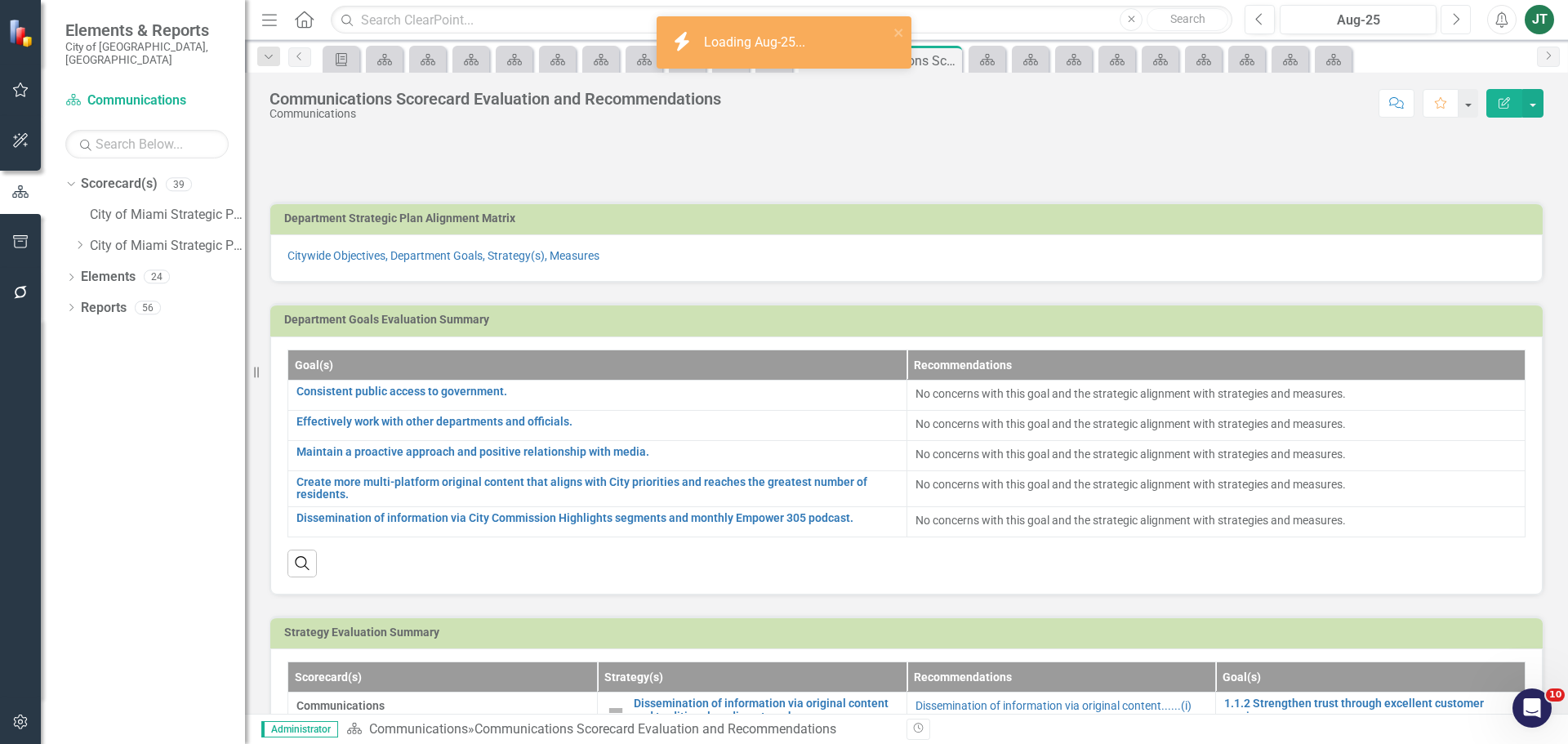
click at [1460, 19] on button "Next" at bounding box center [1456, 19] width 31 height 30
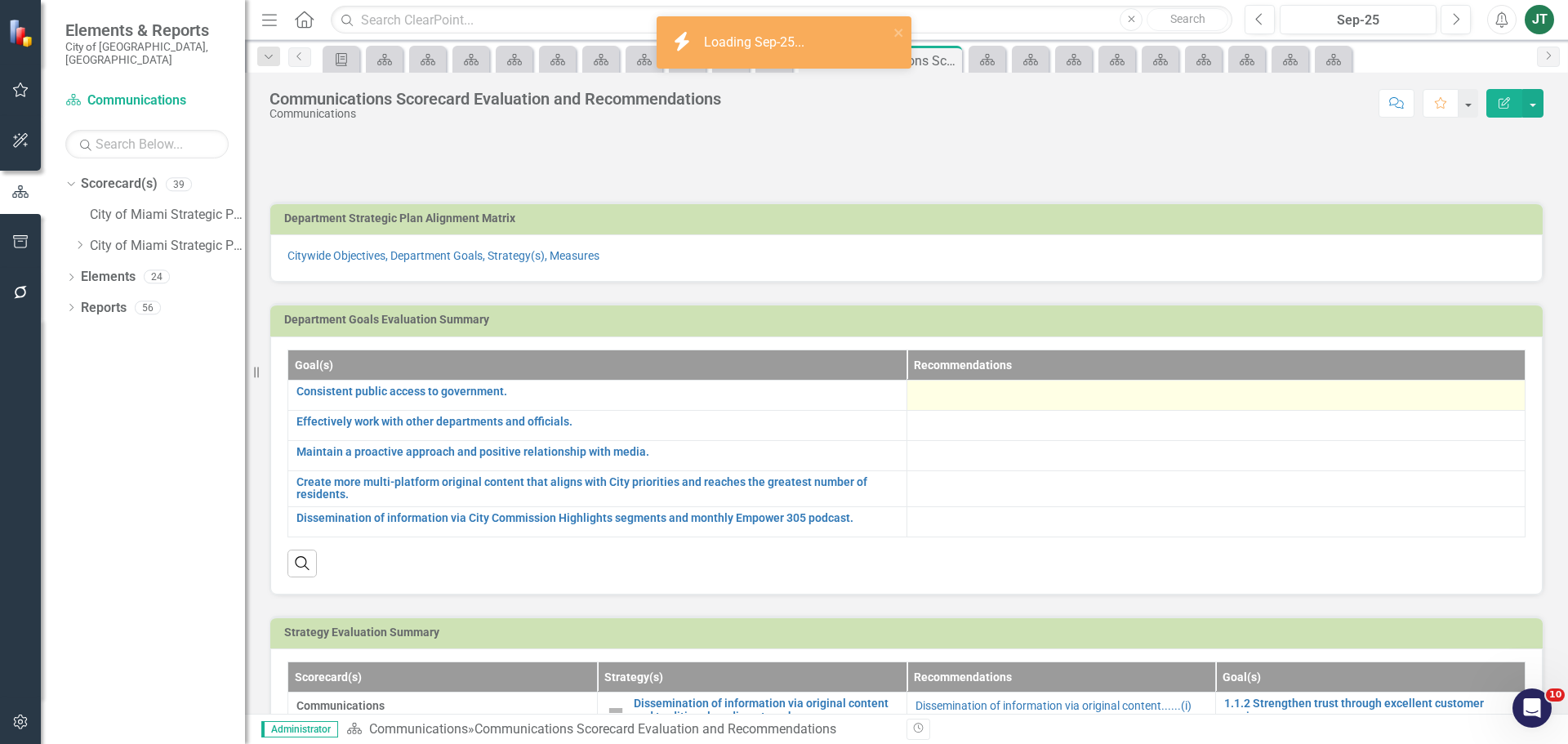
click at [967, 395] on div at bounding box center [1216, 395] width 602 height 19
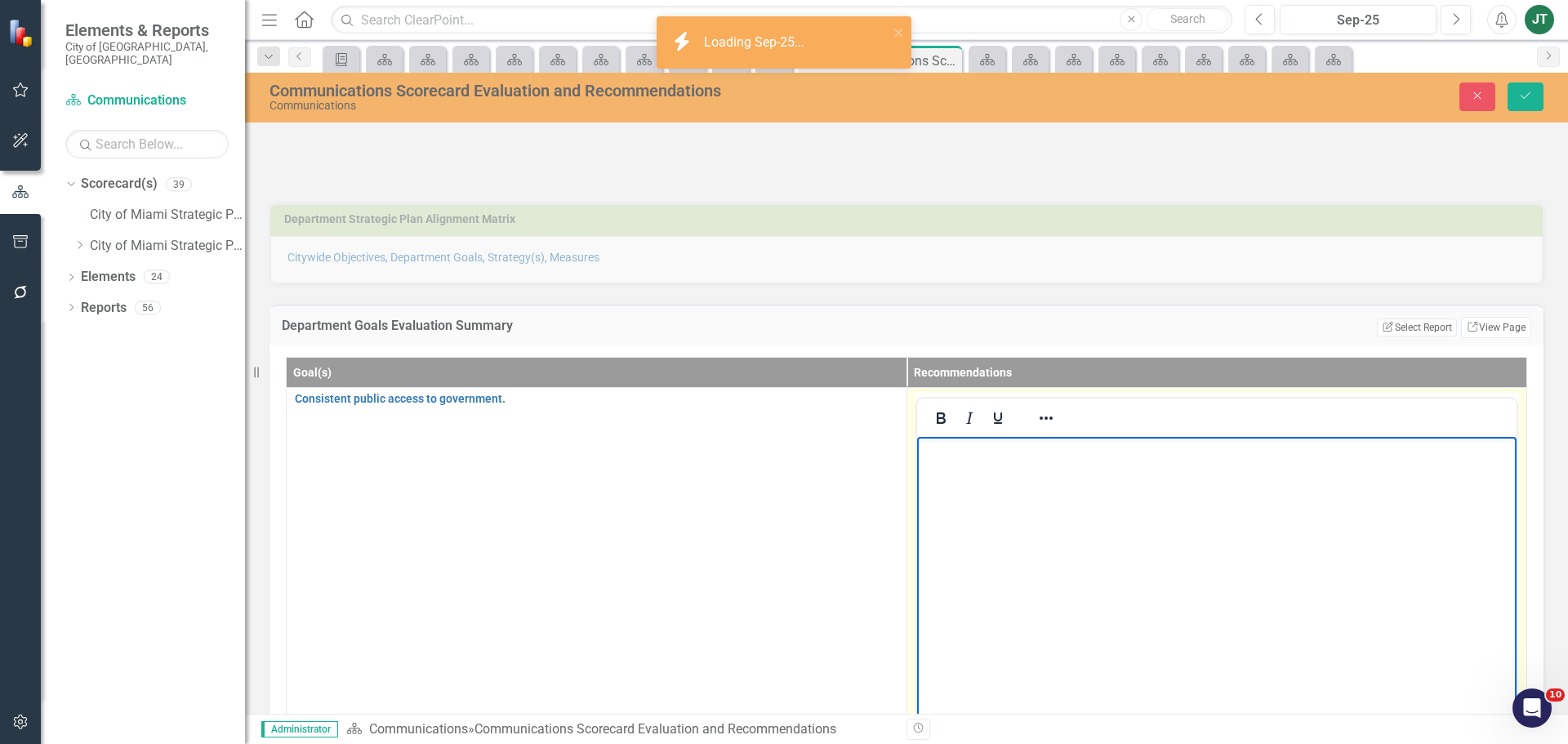
click at [952, 457] on p "Rich Text Area. Press ALT-0 for help." at bounding box center [1216, 449] width 592 height 19
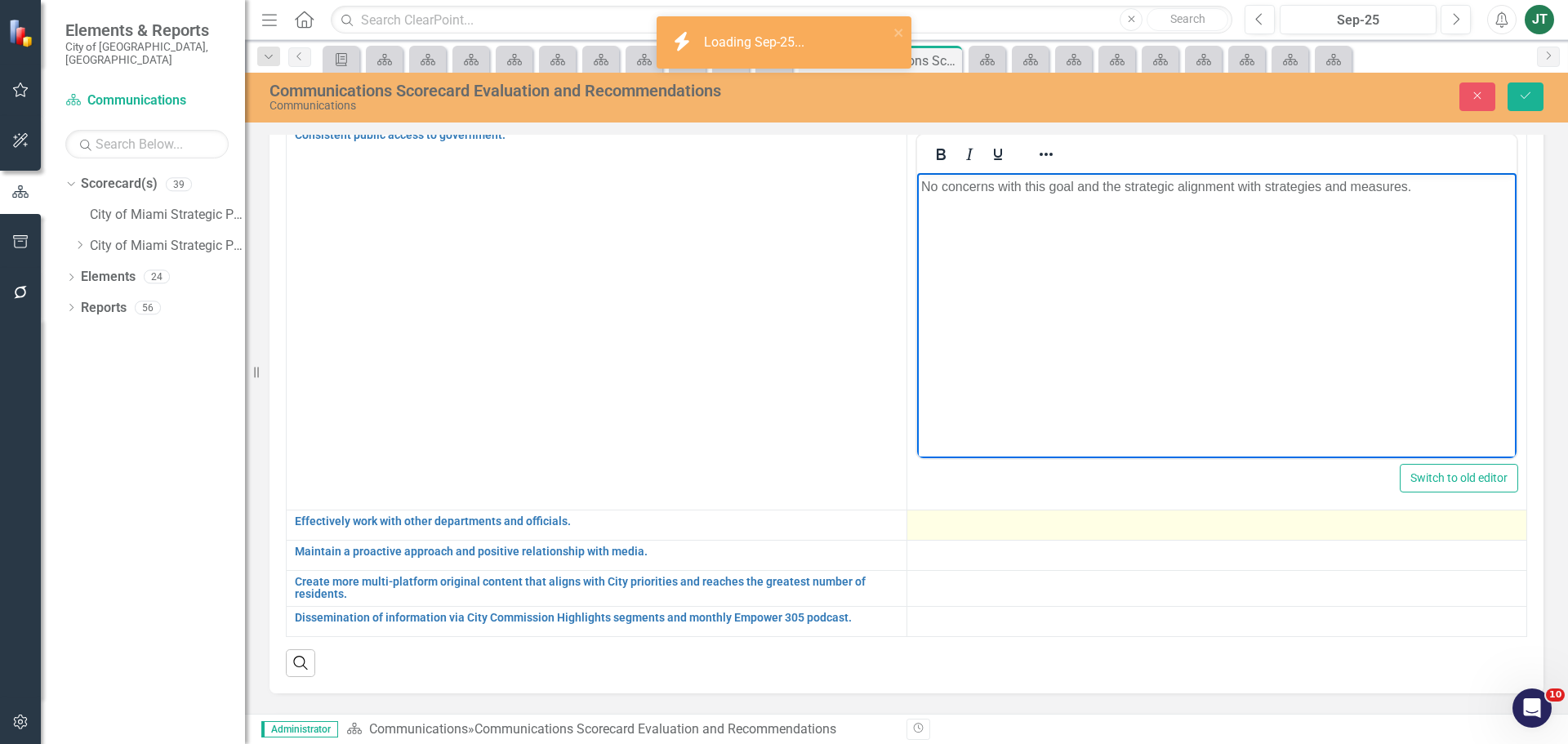
scroll to position [326, 0]
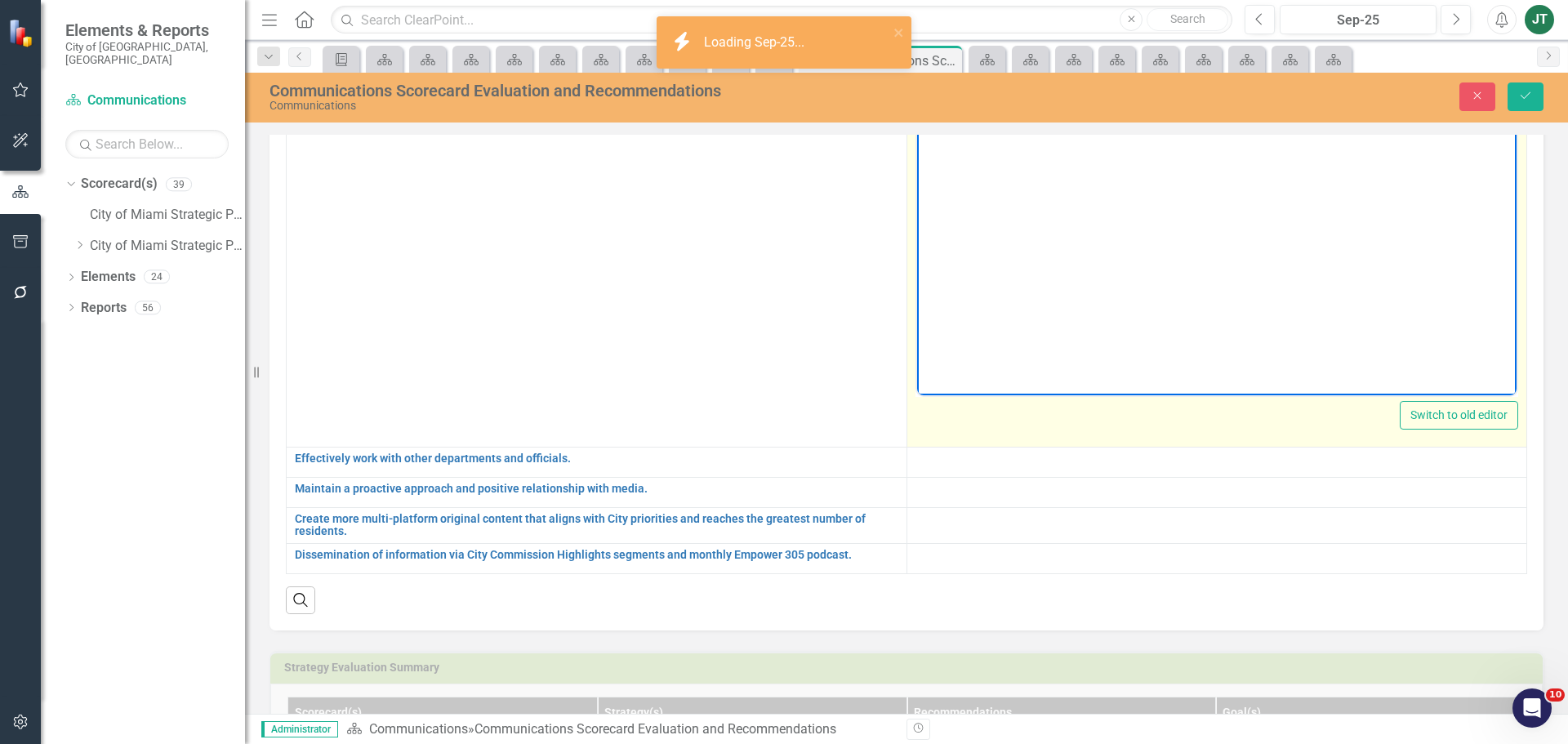
click at [957, 430] on td "Switch to old editor" at bounding box center [1216, 253] width 621 height 386
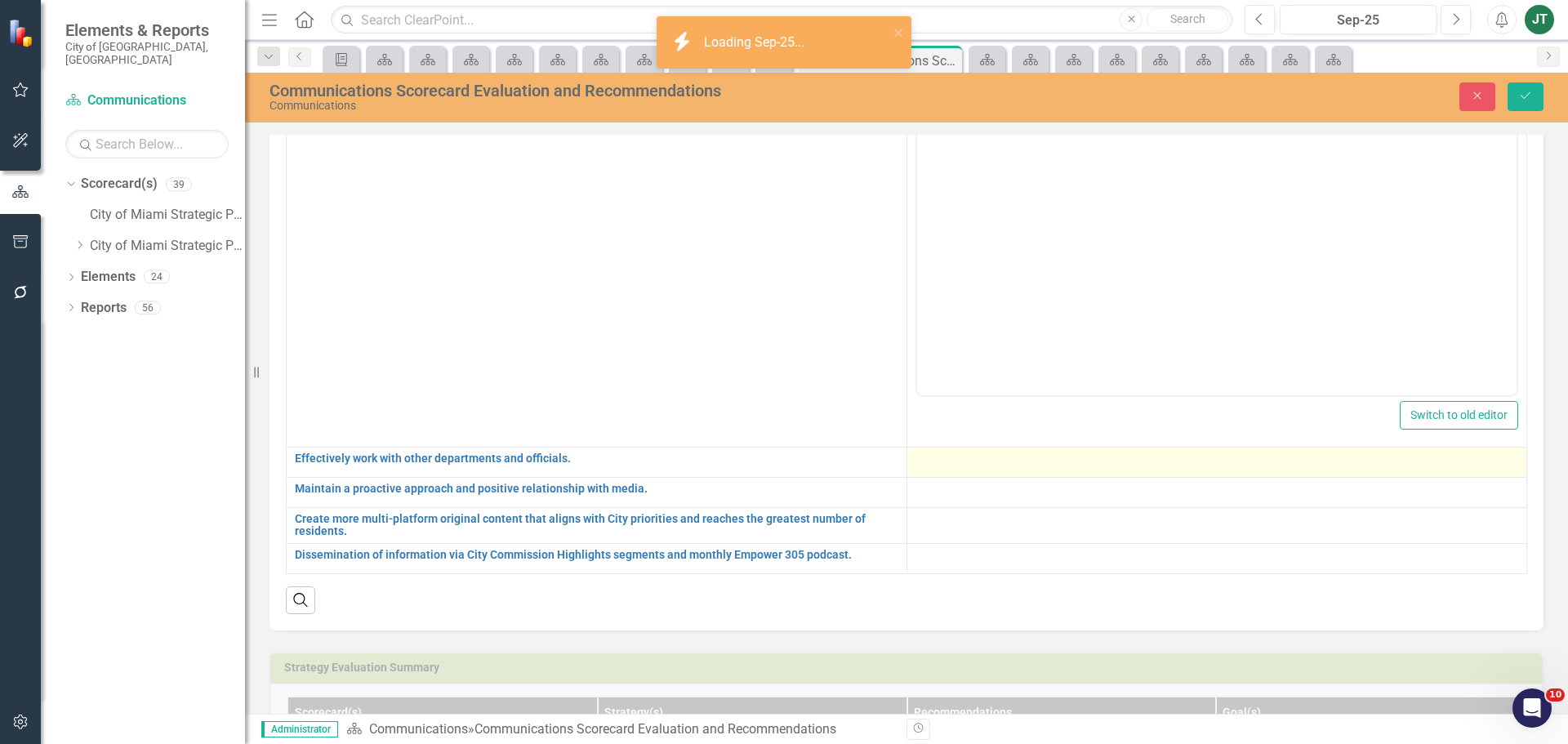
click at [978, 473] on td at bounding box center [1216, 462] width 621 height 31
click at [975, 464] on div at bounding box center [1217, 462] width 604 height 19
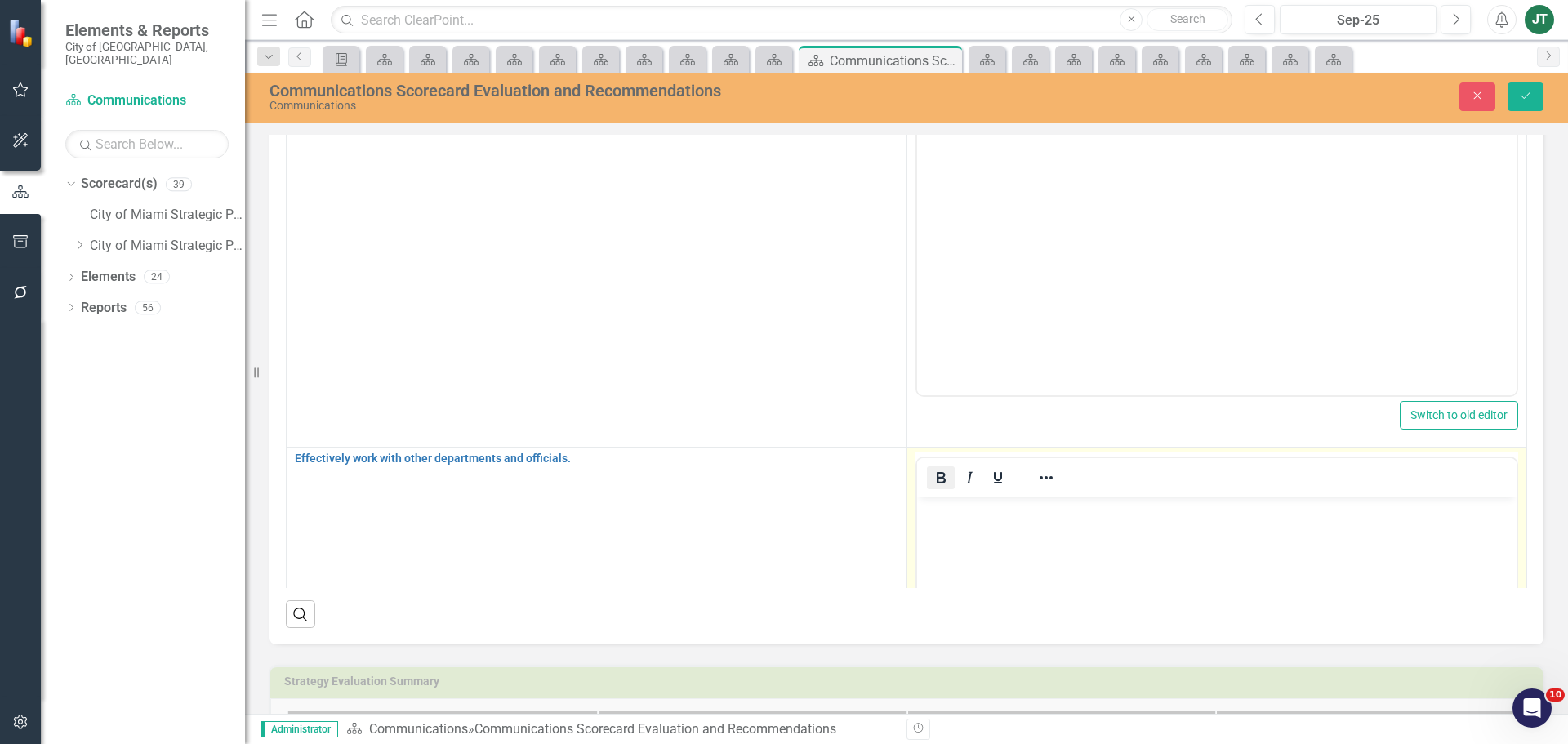
scroll to position [0, 0]
click at [944, 503] on p "Rich Text Area. Press ALT-0 for help." at bounding box center [1216, 509] width 592 height 19
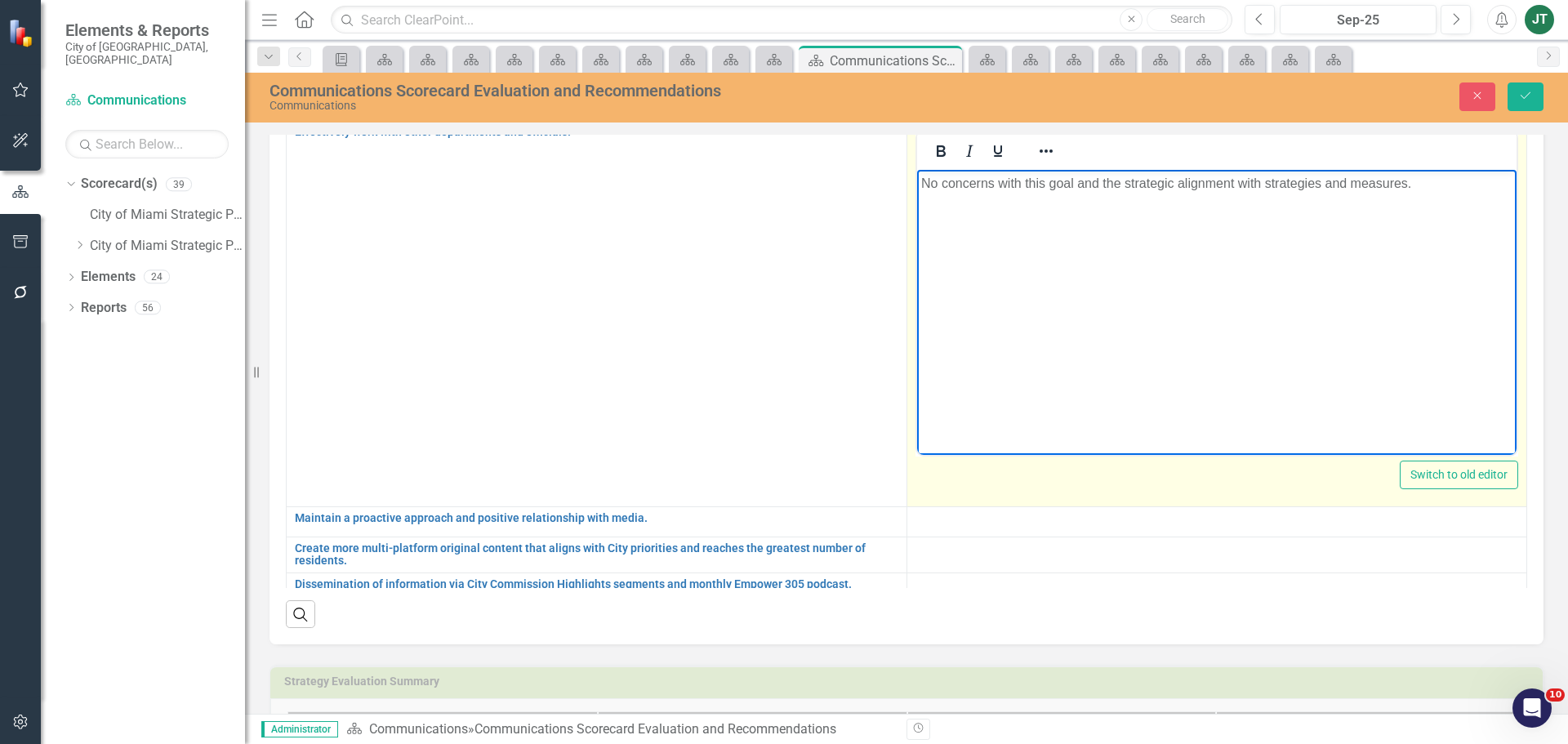
scroll to position [354, 0]
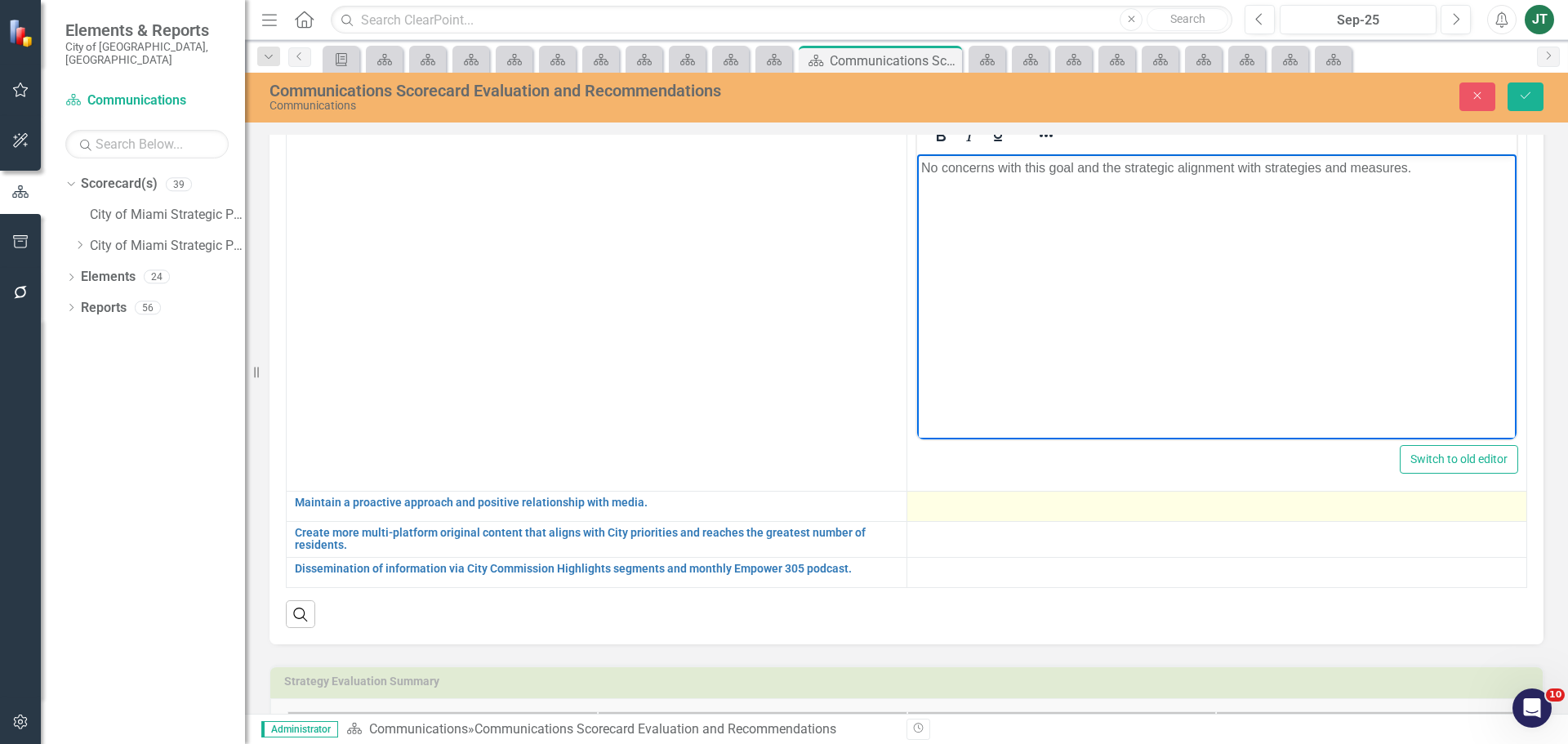
click at [943, 504] on td at bounding box center [1216, 506] width 621 height 31
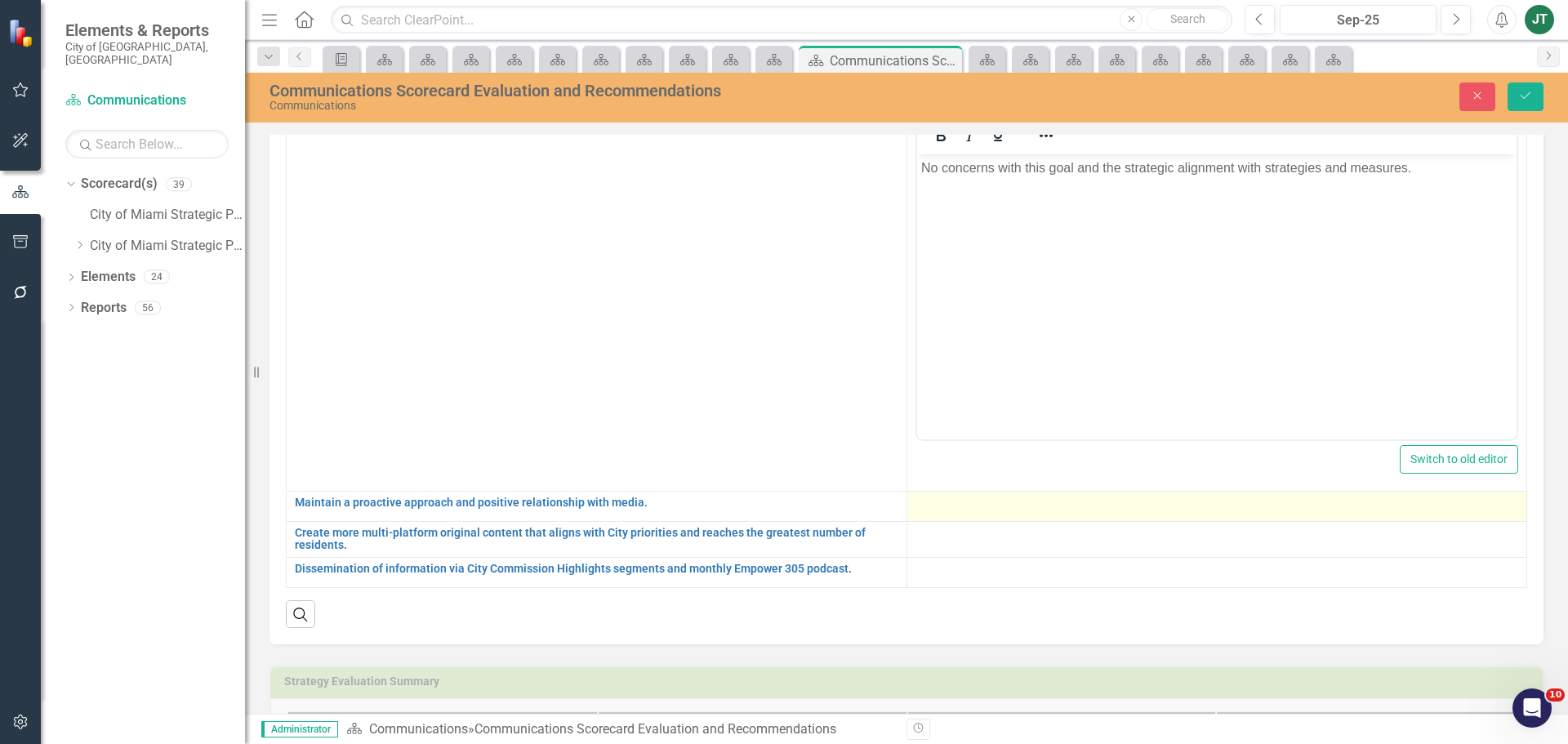
click at [943, 499] on div at bounding box center [1217, 506] width 604 height 19
click at [958, 496] on div at bounding box center [1217, 506] width 604 height 19
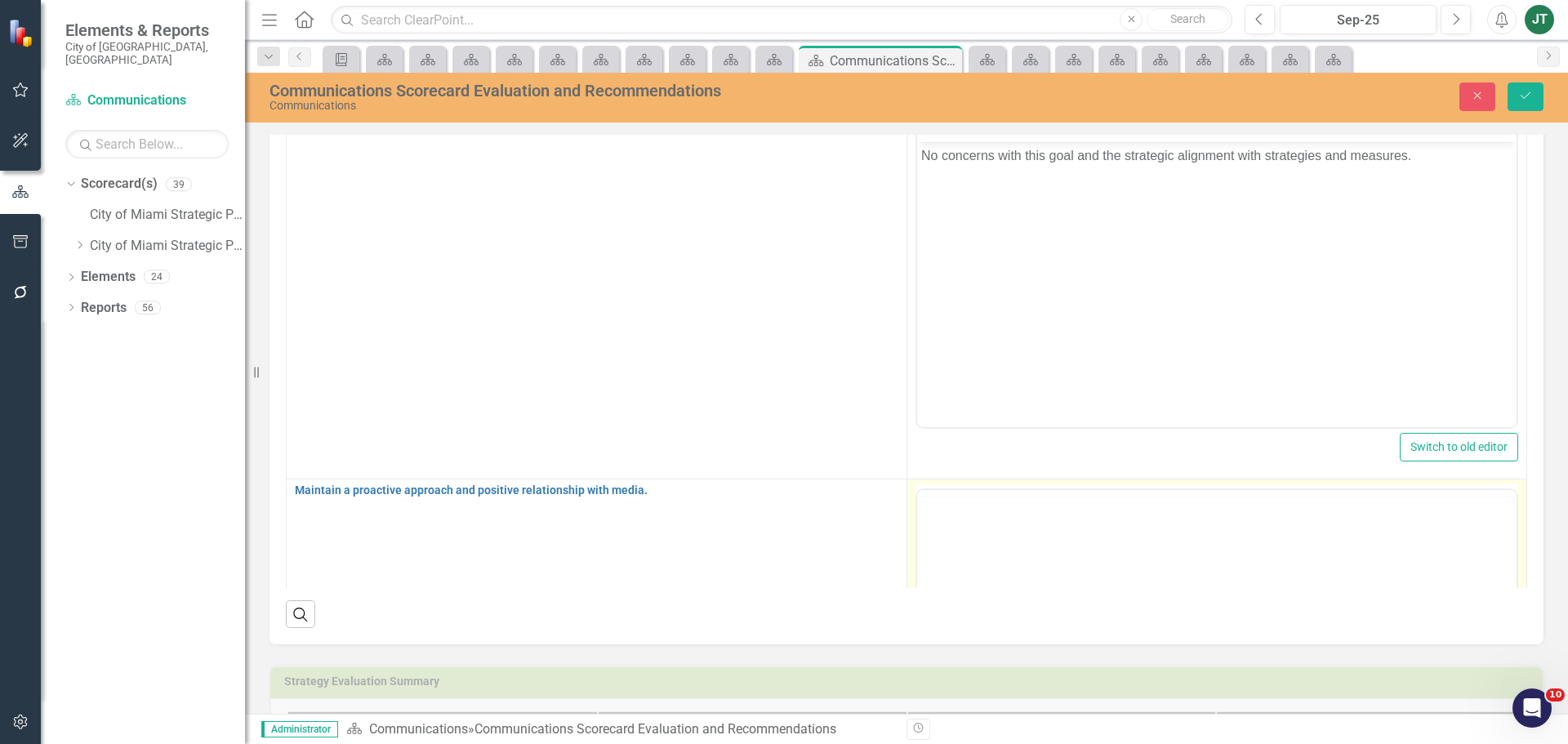
scroll to position [0, 0]
click at [942, 536] on p "Rich Text Area. Press ALT-0 for help." at bounding box center [1216, 541] width 592 height 19
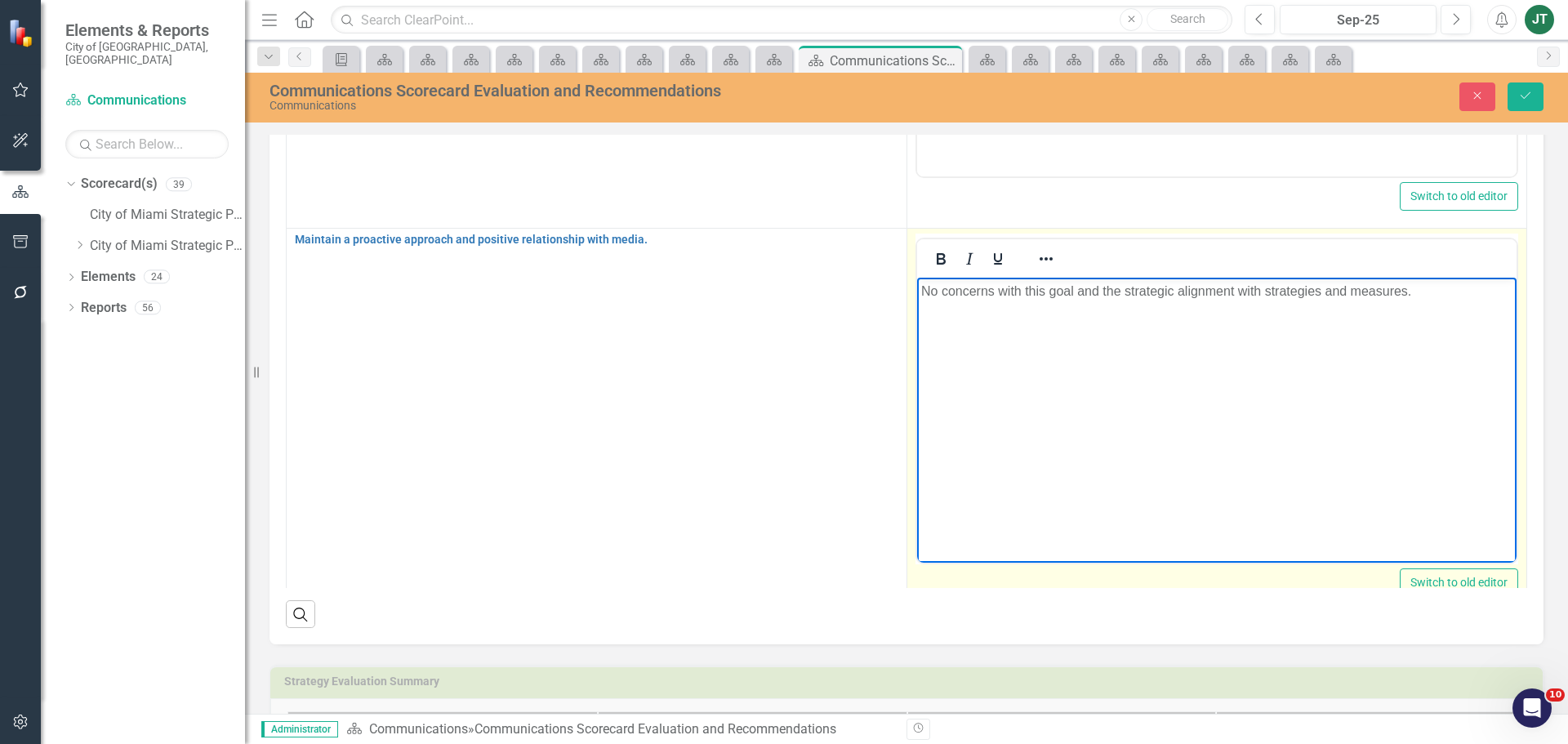
scroll to position [711, 0]
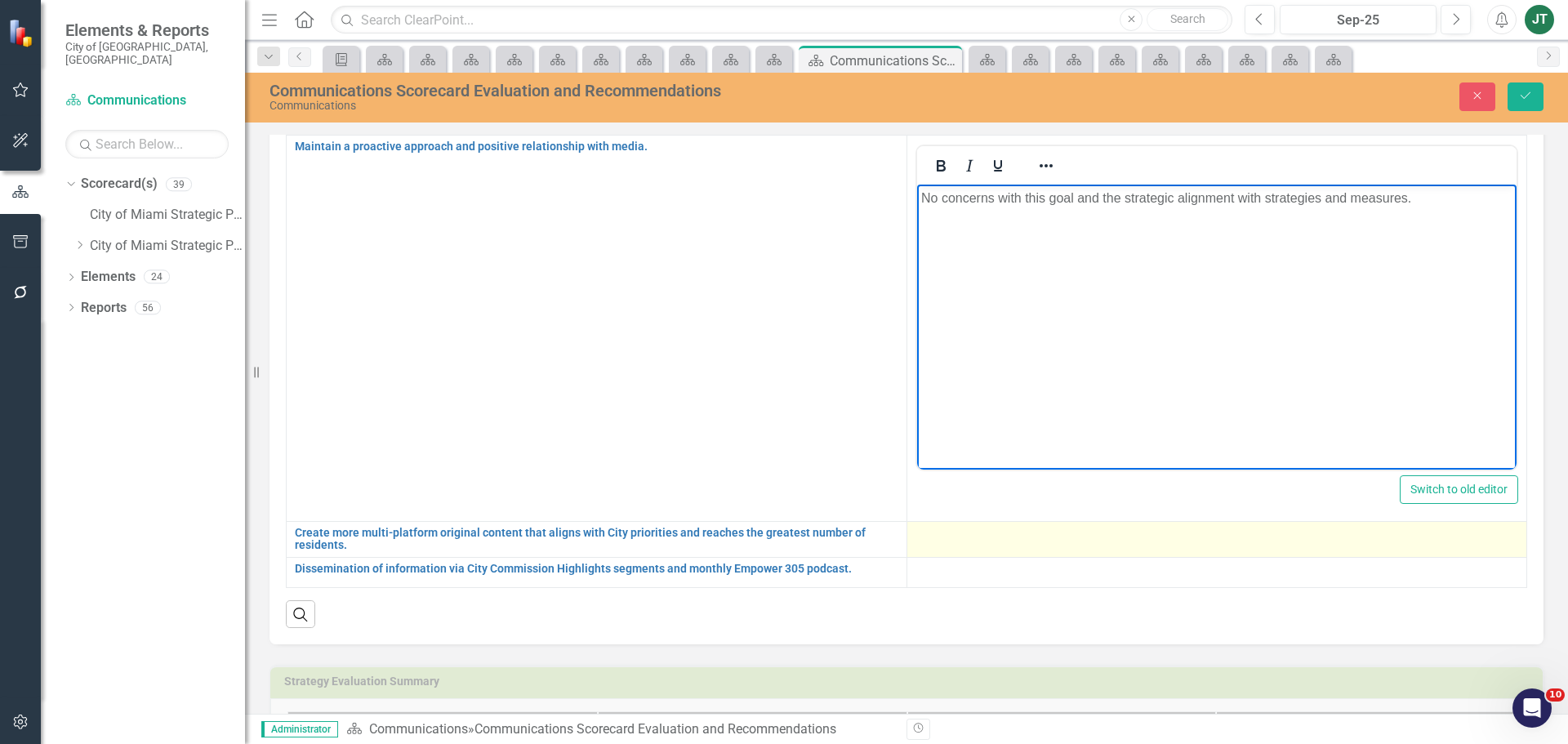
click at [949, 532] on div at bounding box center [1217, 536] width 604 height 19
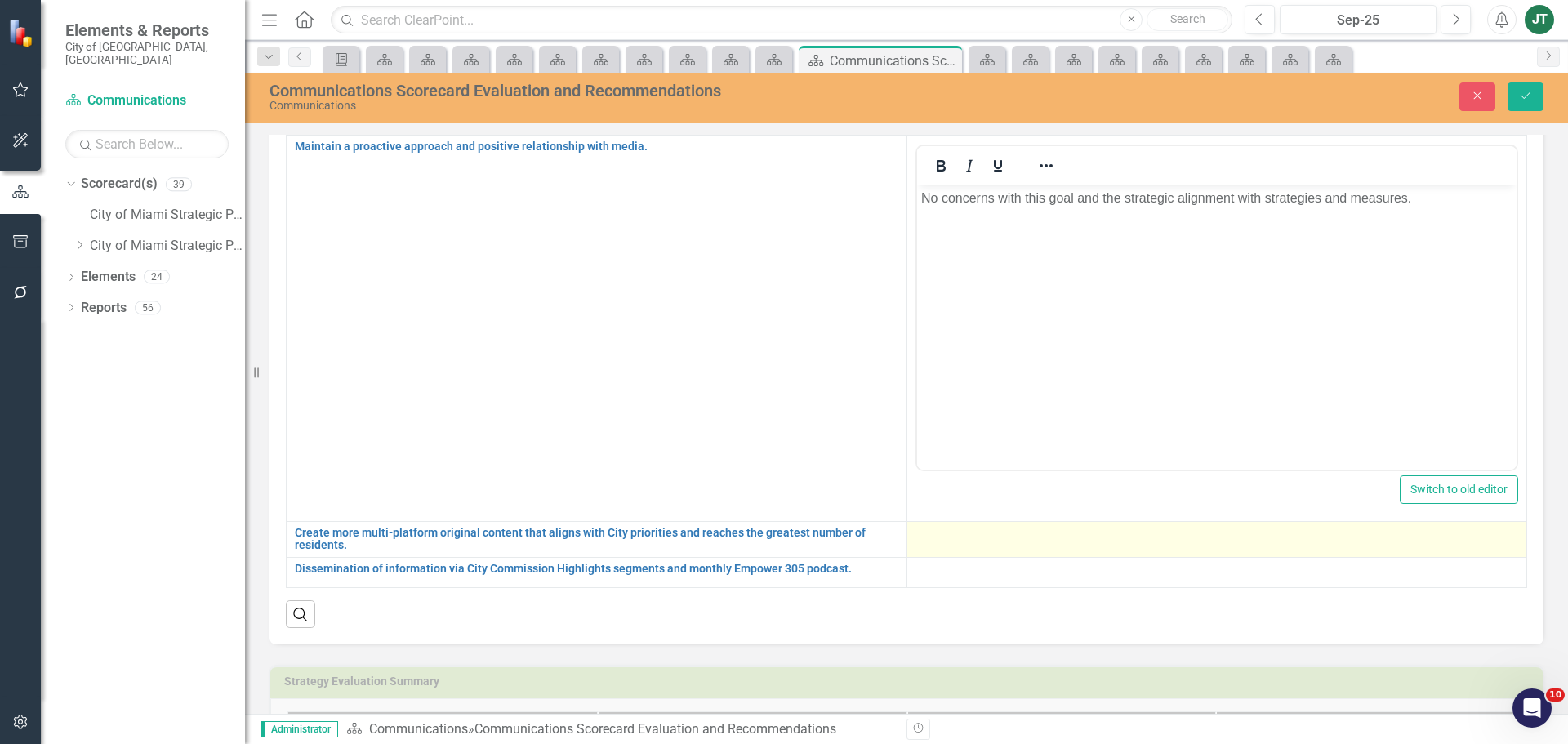
click at [949, 530] on div at bounding box center [1217, 536] width 604 height 19
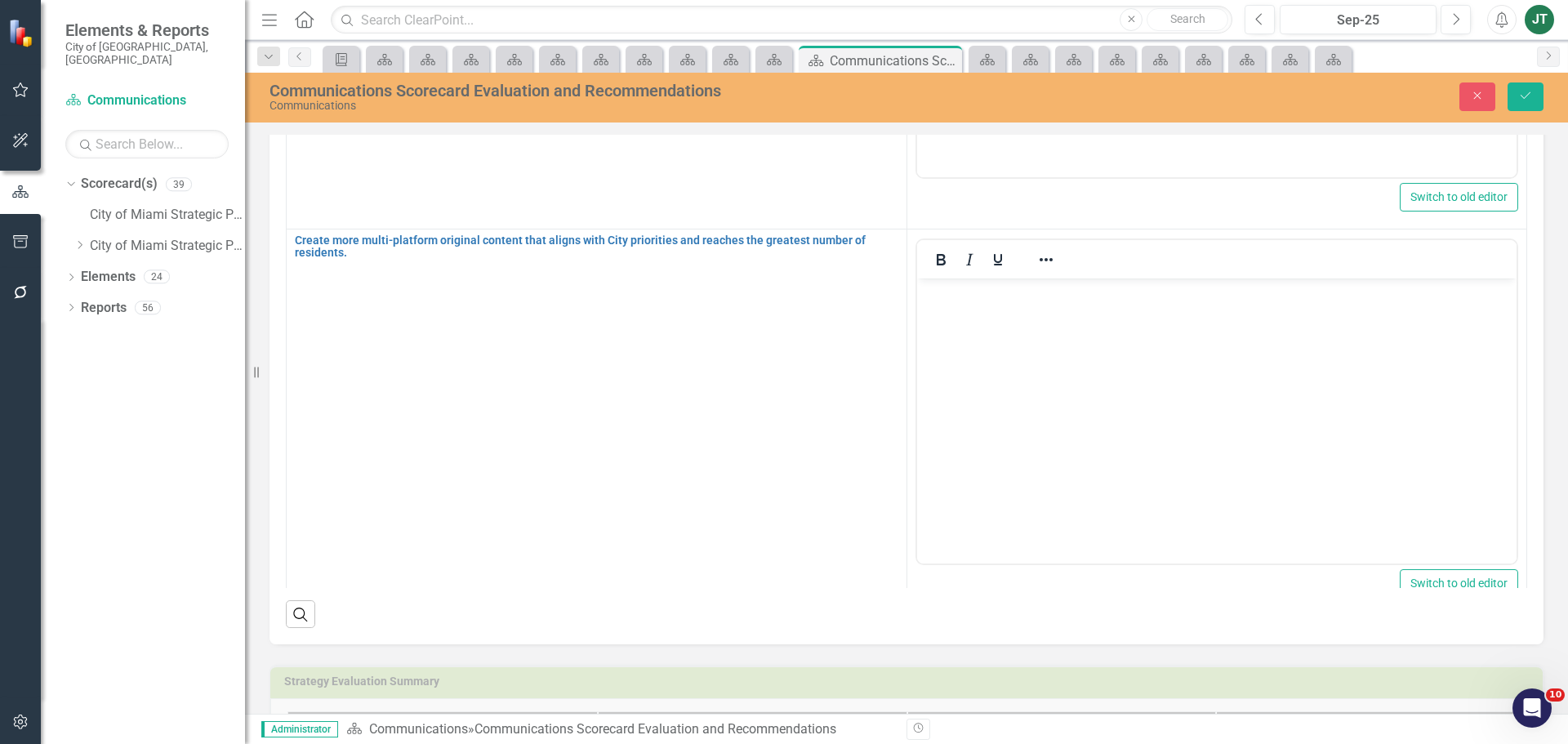
scroll to position [1037, 0]
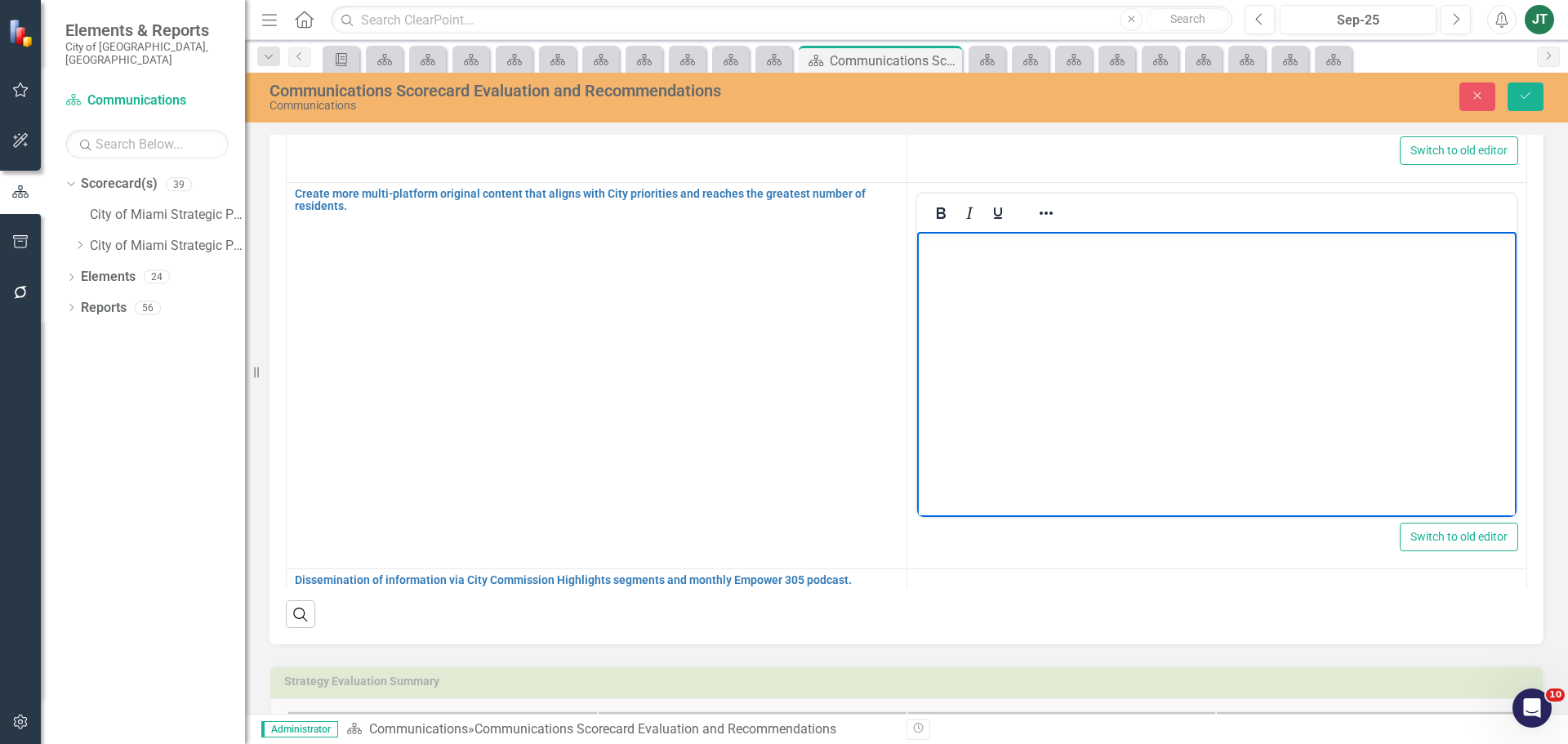
click at [967, 287] on body "Rich Text Area. Press ALT-0 for help." at bounding box center [1216, 354] width 600 height 245
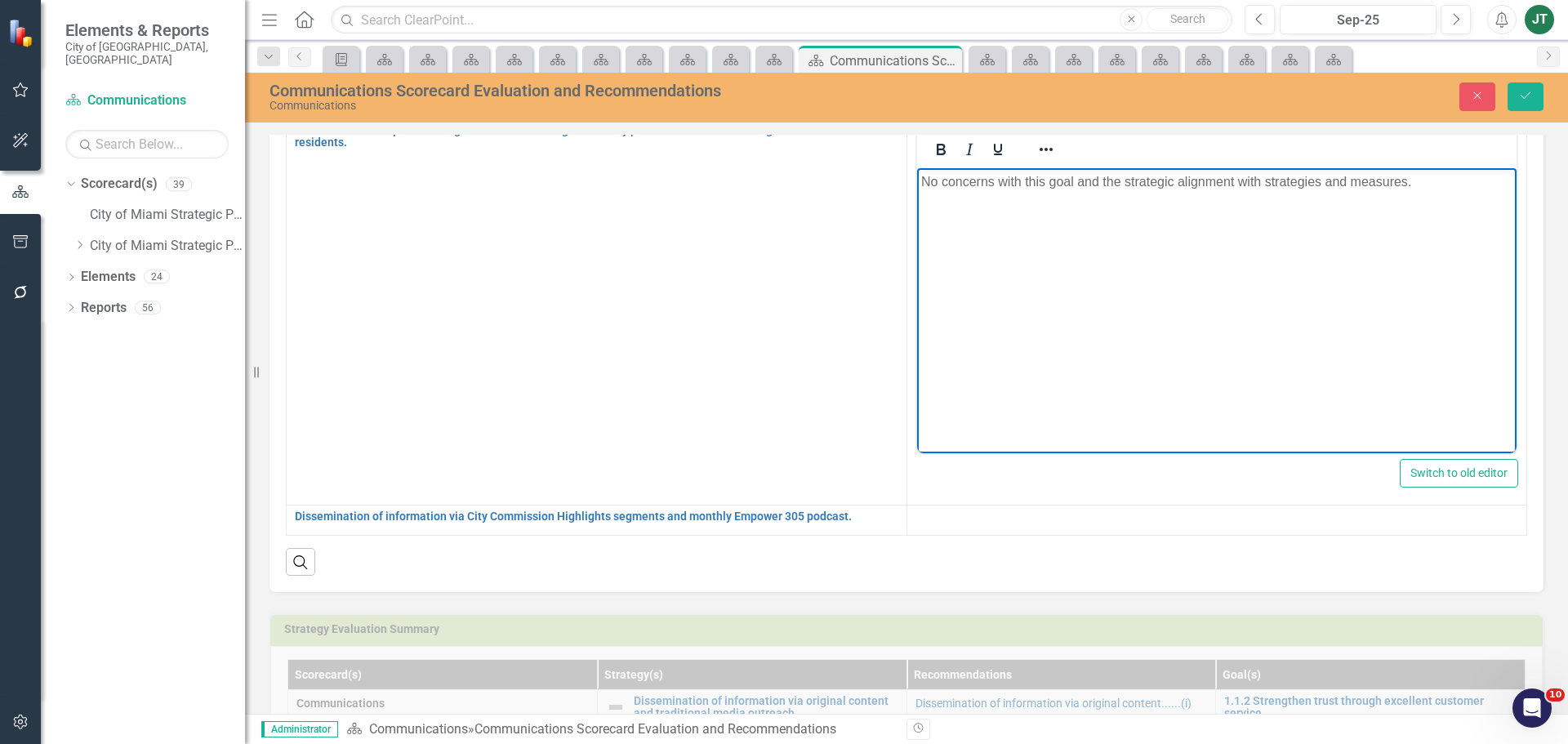
scroll to position [408, 0]
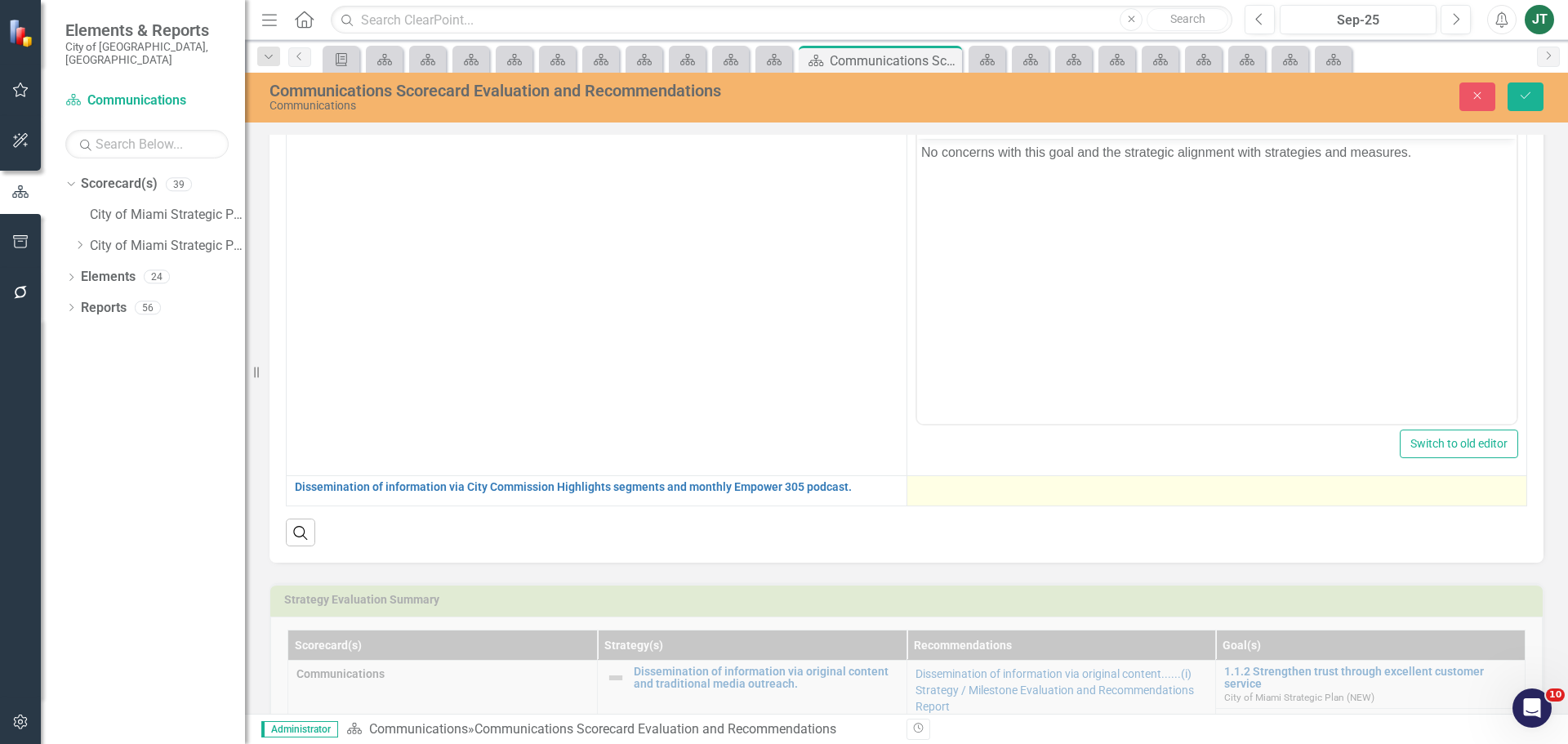
click at [945, 488] on td at bounding box center [1216, 491] width 621 height 31
click at [945, 486] on div at bounding box center [1217, 491] width 604 height 19
click at [981, 484] on div at bounding box center [1217, 491] width 604 height 19
click at [982, 484] on div at bounding box center [1217, 491] width 604 height 19
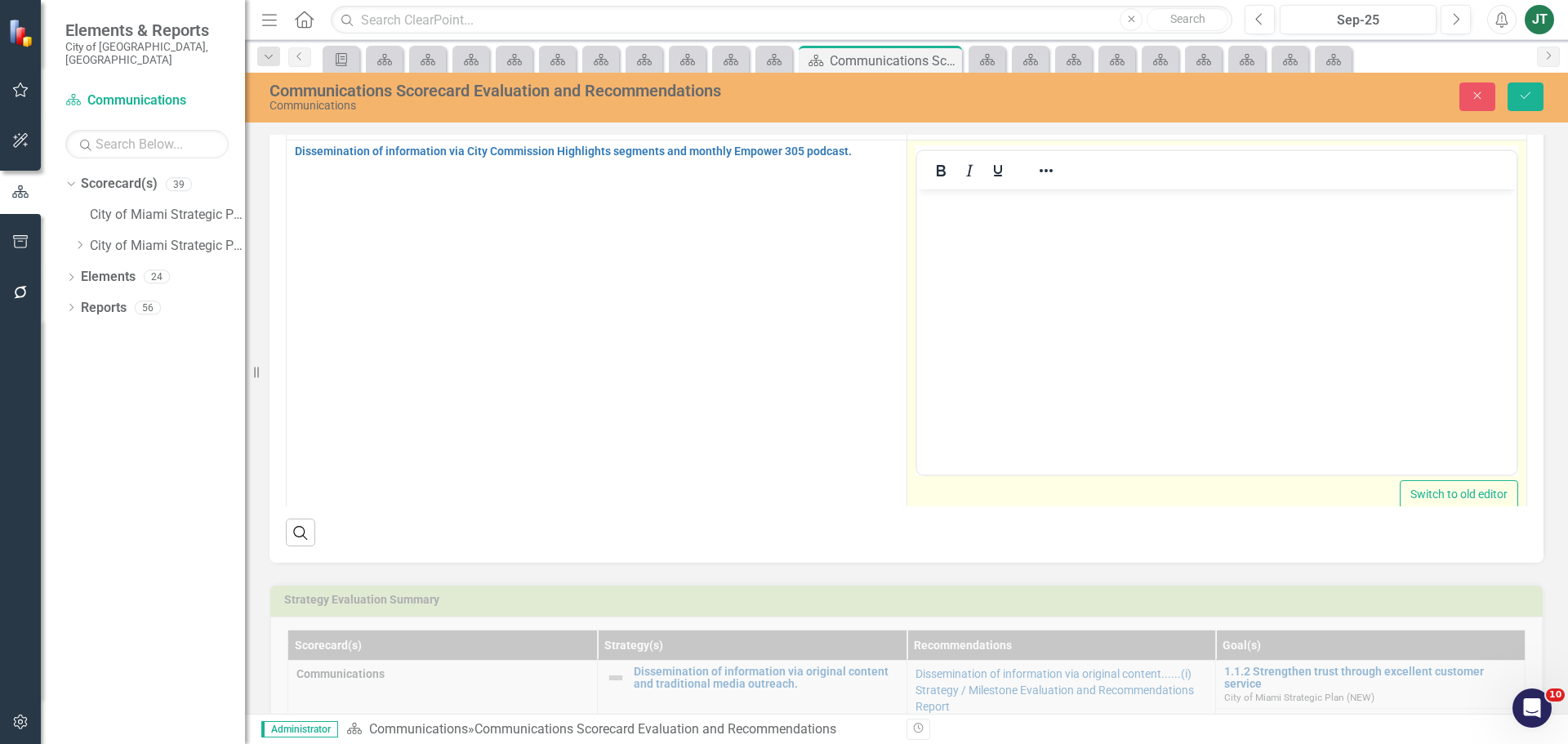
scroll to position [1416, 0]
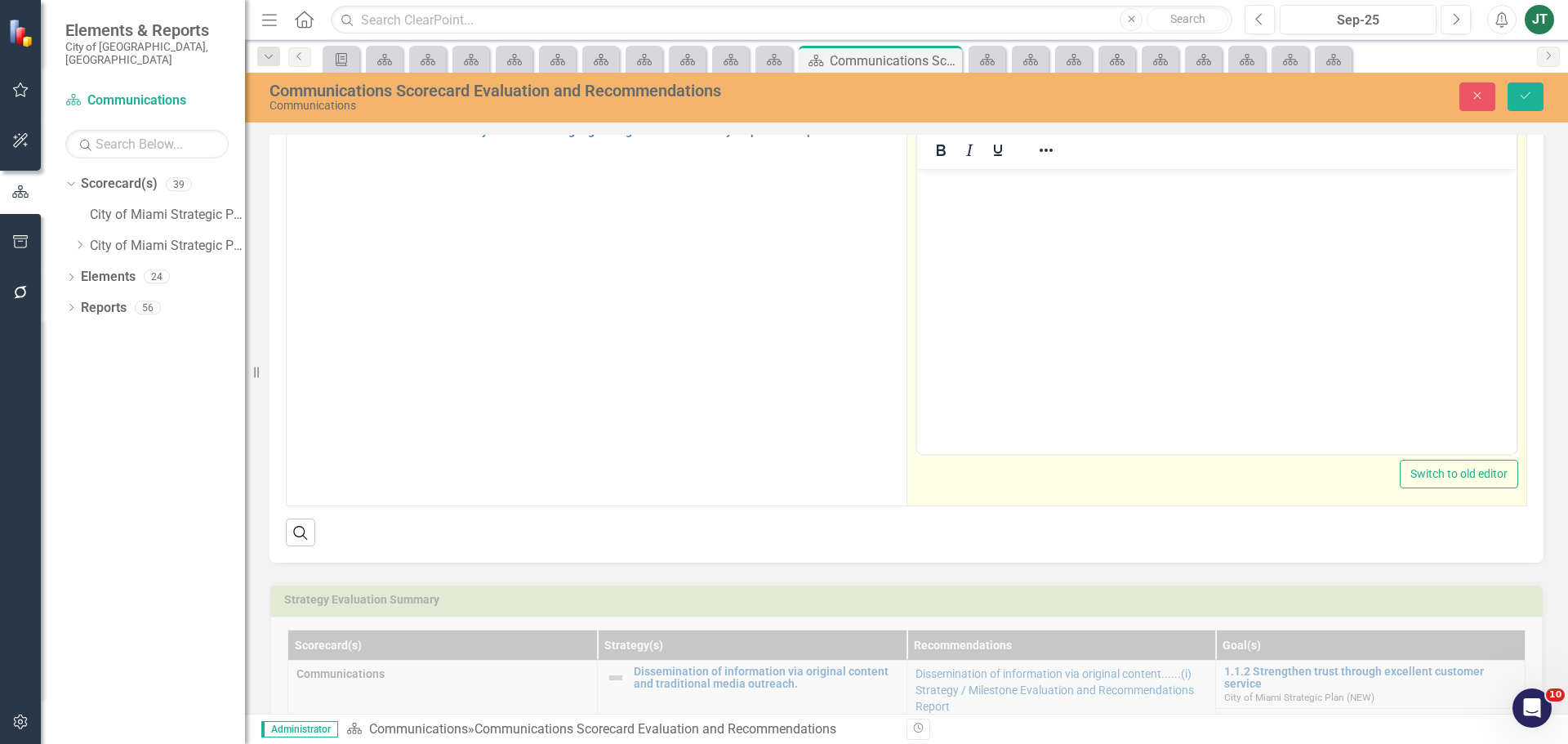
click at [971, 216] on body "Rich Text Area. Press ALT-0 for help." at bounding box center [1216, 291] width 600 height 245
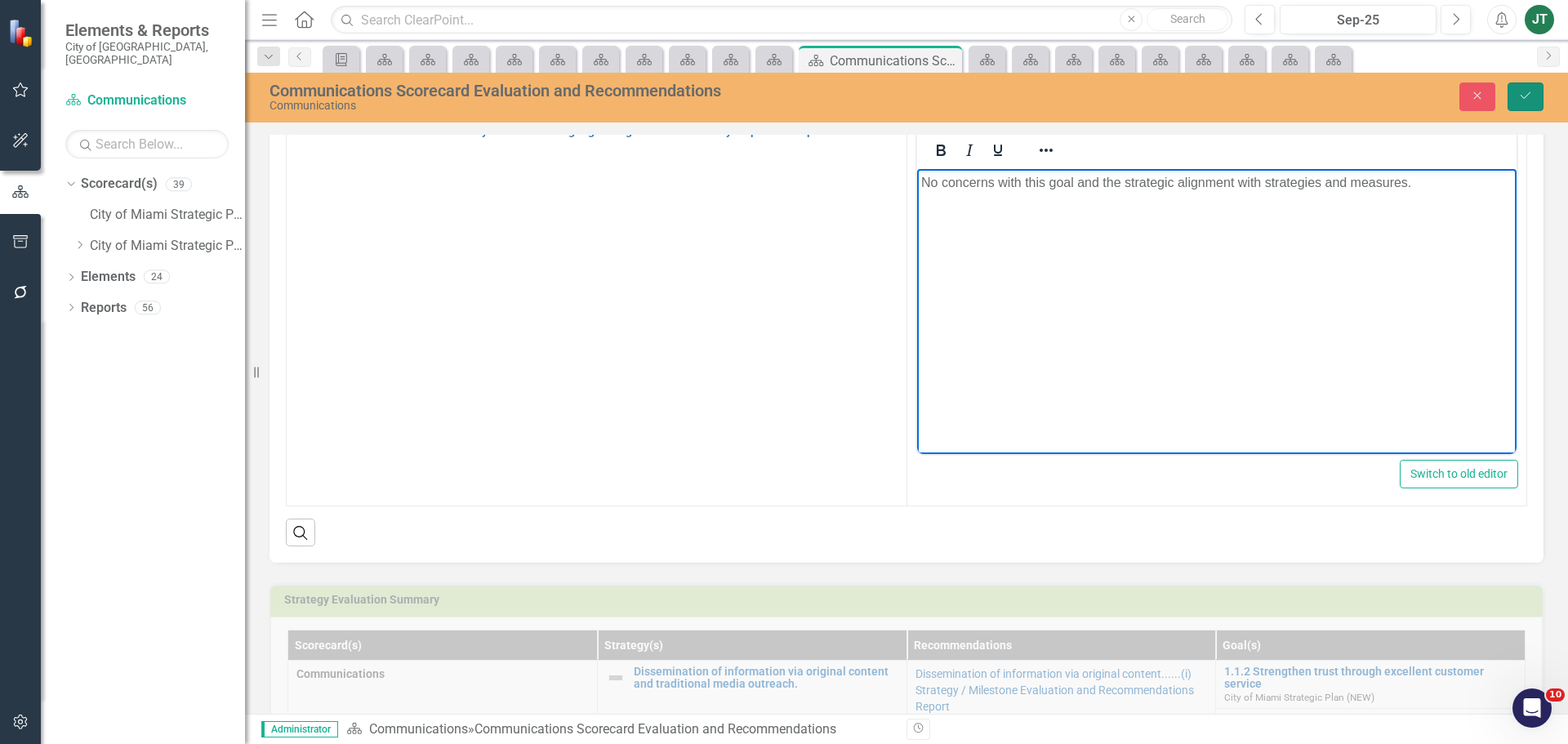
click at [1521, 92] on icon "Save" at bounding box center [1525, 96] width 14 height 11
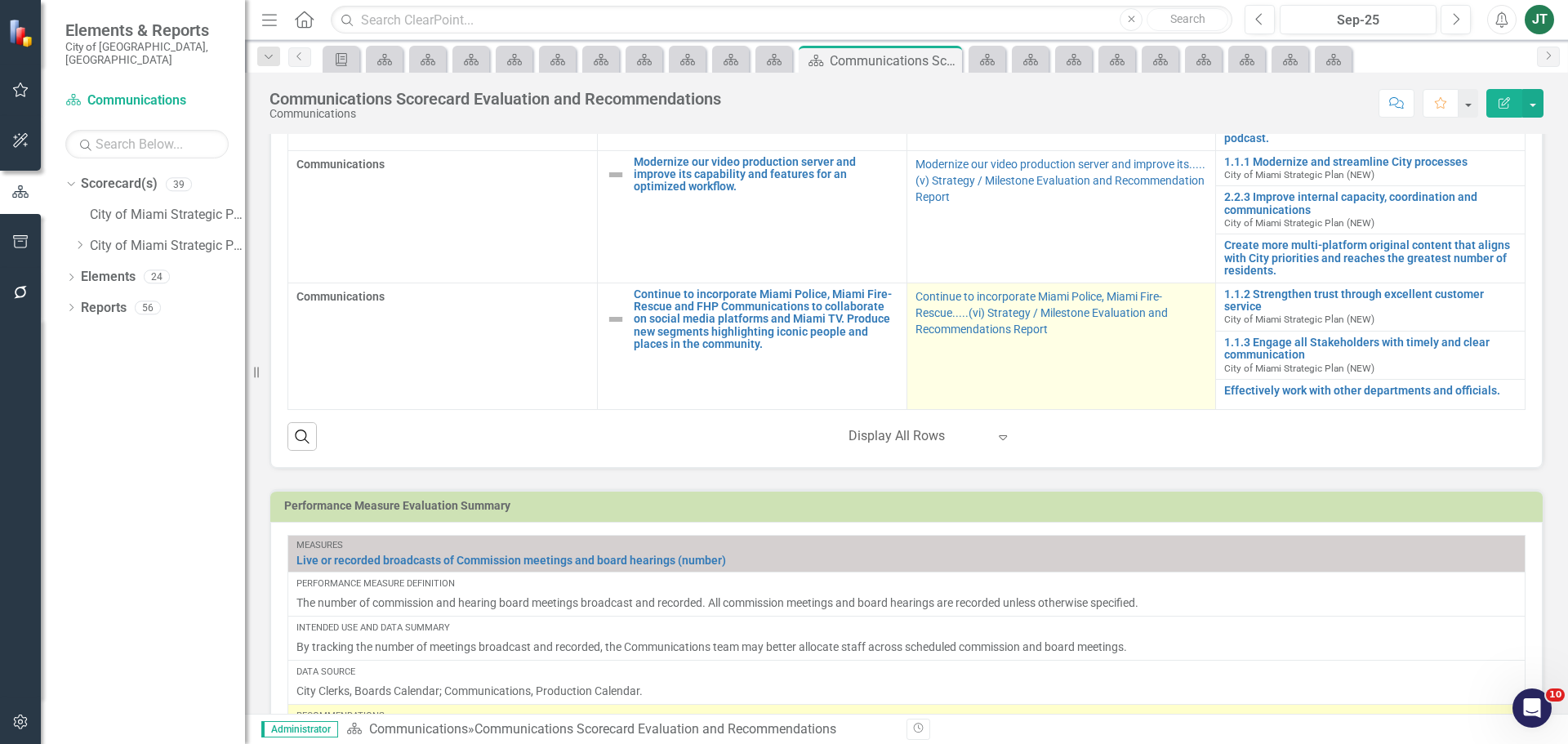
scroll to position [817, 0]
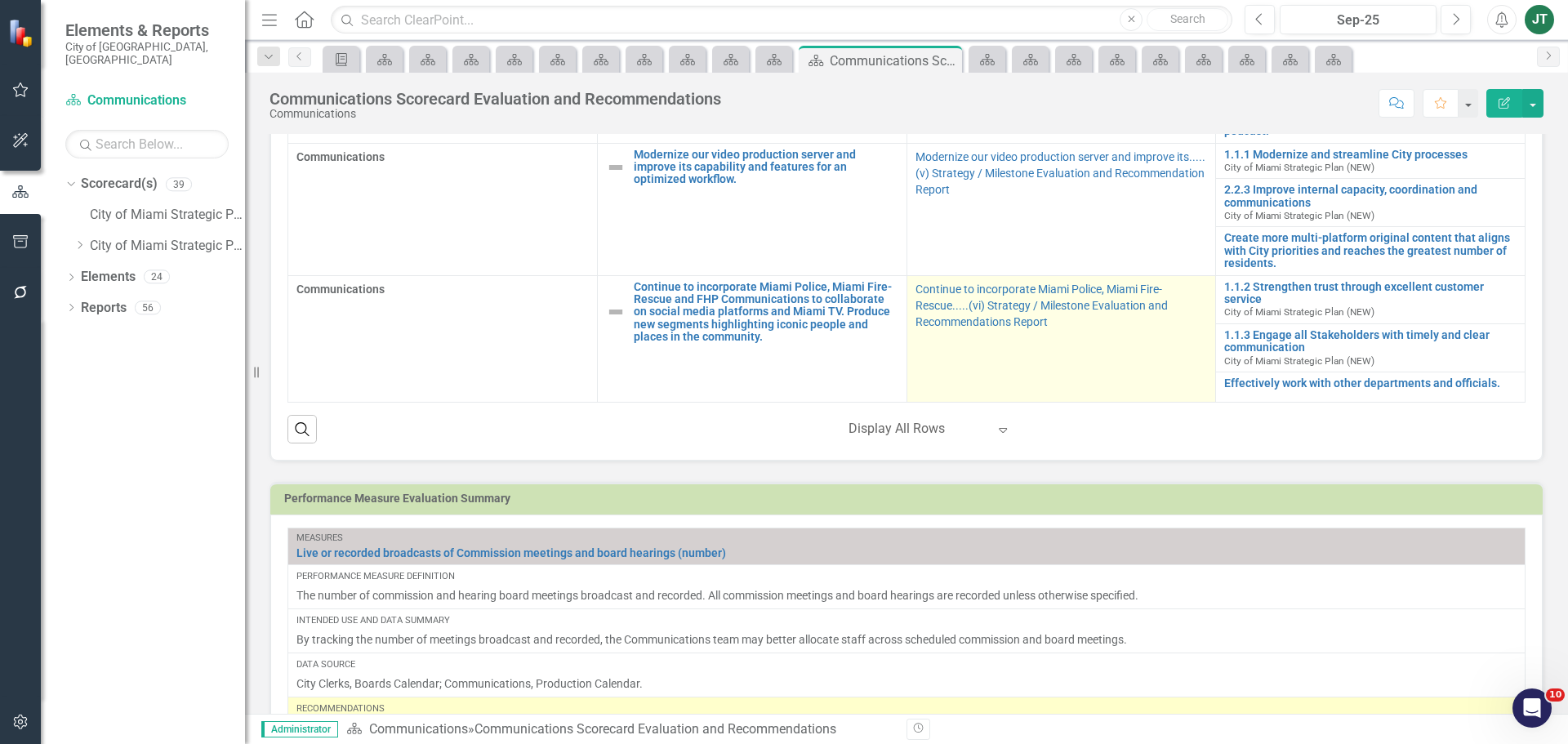
click at [980, 312] on p "Continue to incorporate Miami Police, Miami Fire-Rescue.....(vi) Strategy / Mil…" at bounding box center [1062, 305] width 293 height 49
click at [992, 303] on link "Continue to incorporate Miami Police, Miami Fire-Rescue.....(vi) Strategy / Mil…" at bounding box center [1042, 305] width 253 height 46
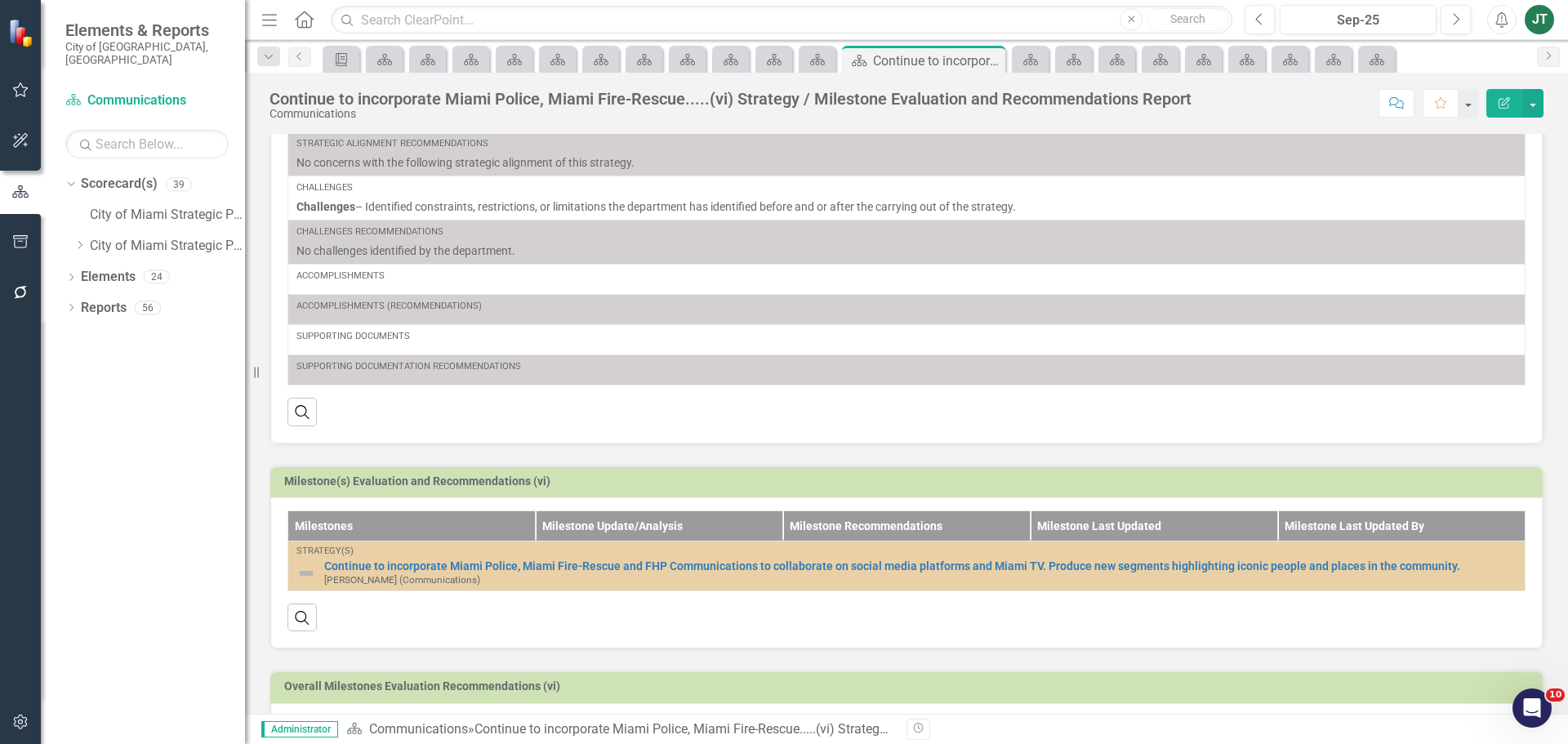
scroll to position [256, 0]
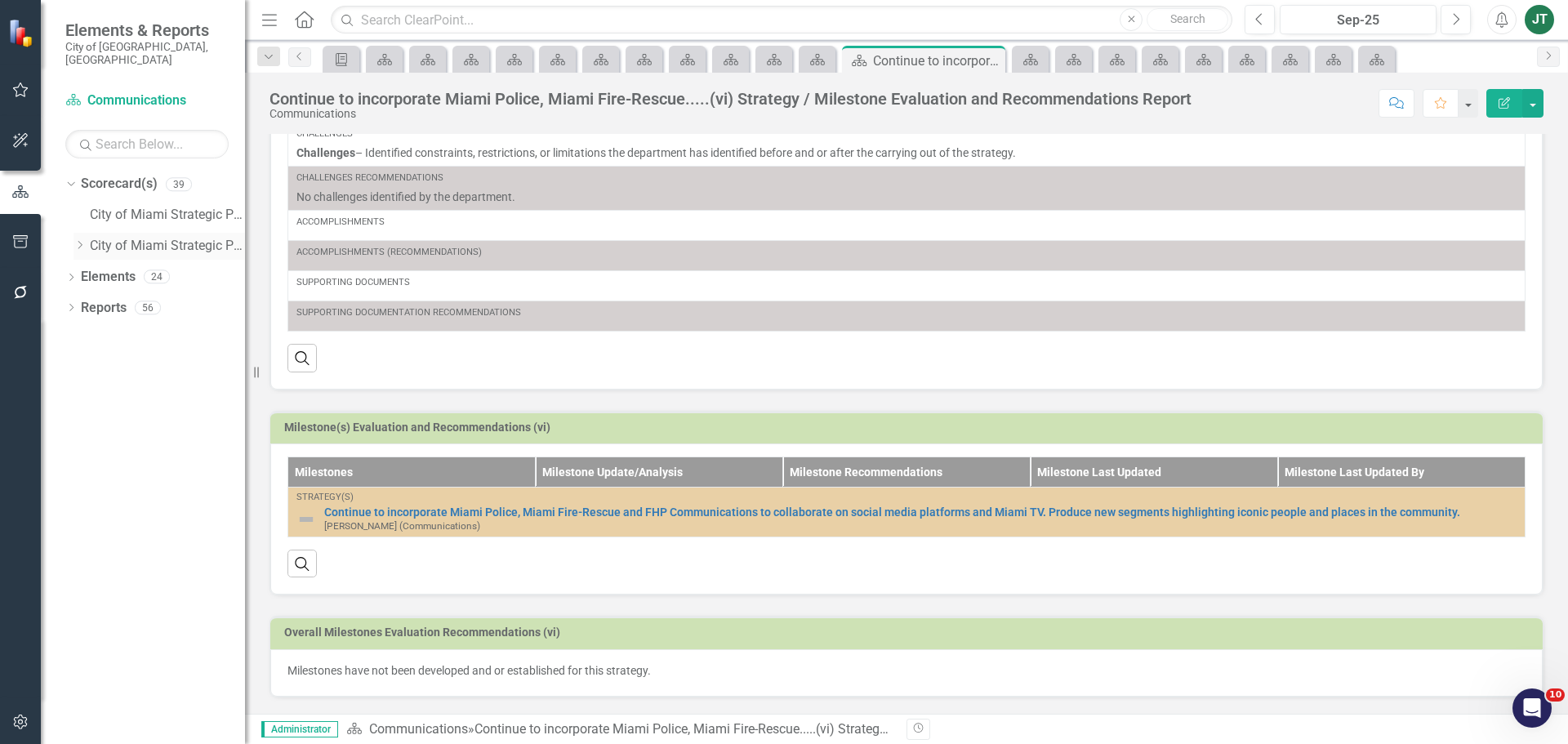
click at [81, 241] on icon at bounding box center [80, 245] width 4 height 9
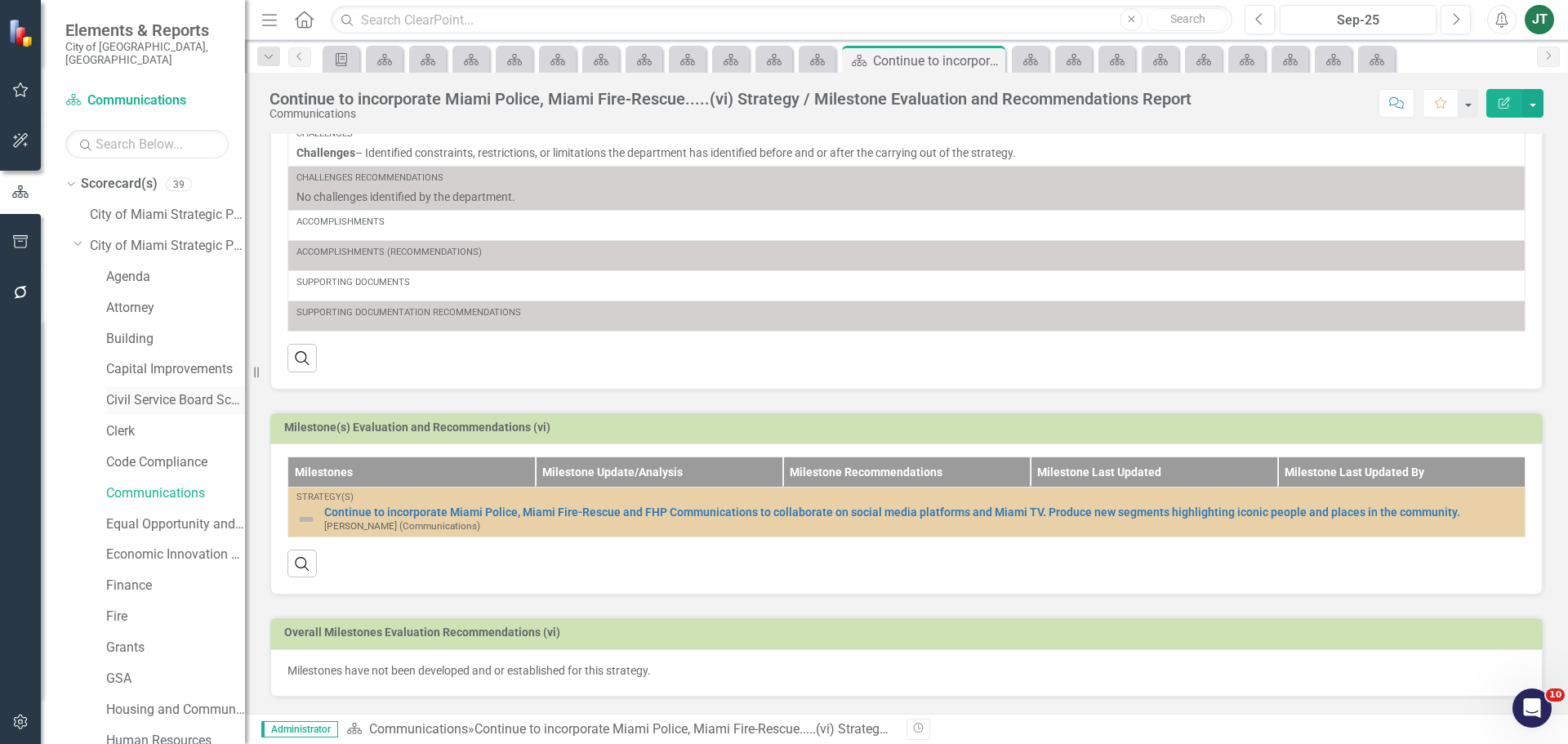
click at [137, 391] on link "Civil Service Board Scorecard" at bounding box center [175, 401] width 139 height 19
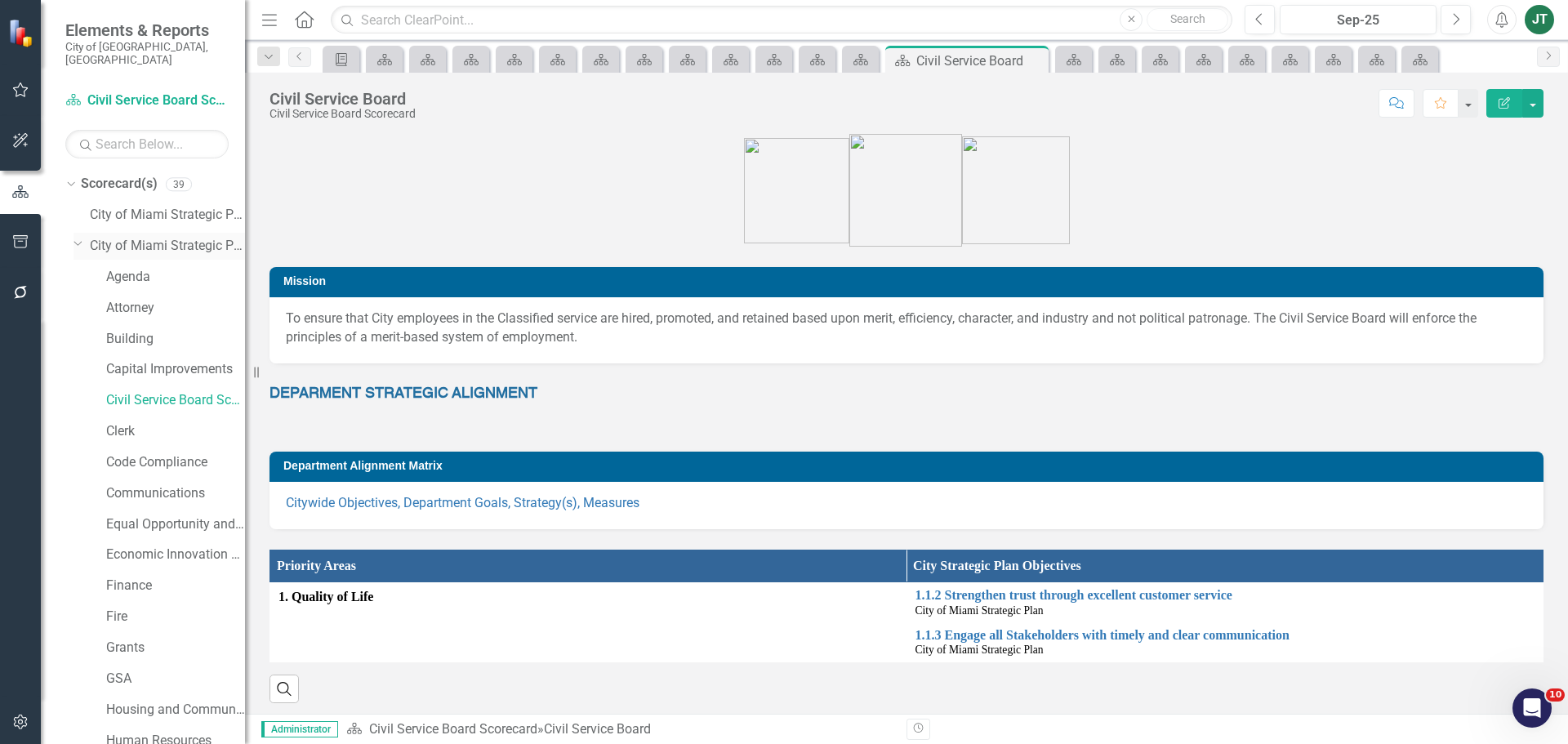
click at [77, 237] on icon "Dropdown" at bounding box center [78, 243] width 10 height 12
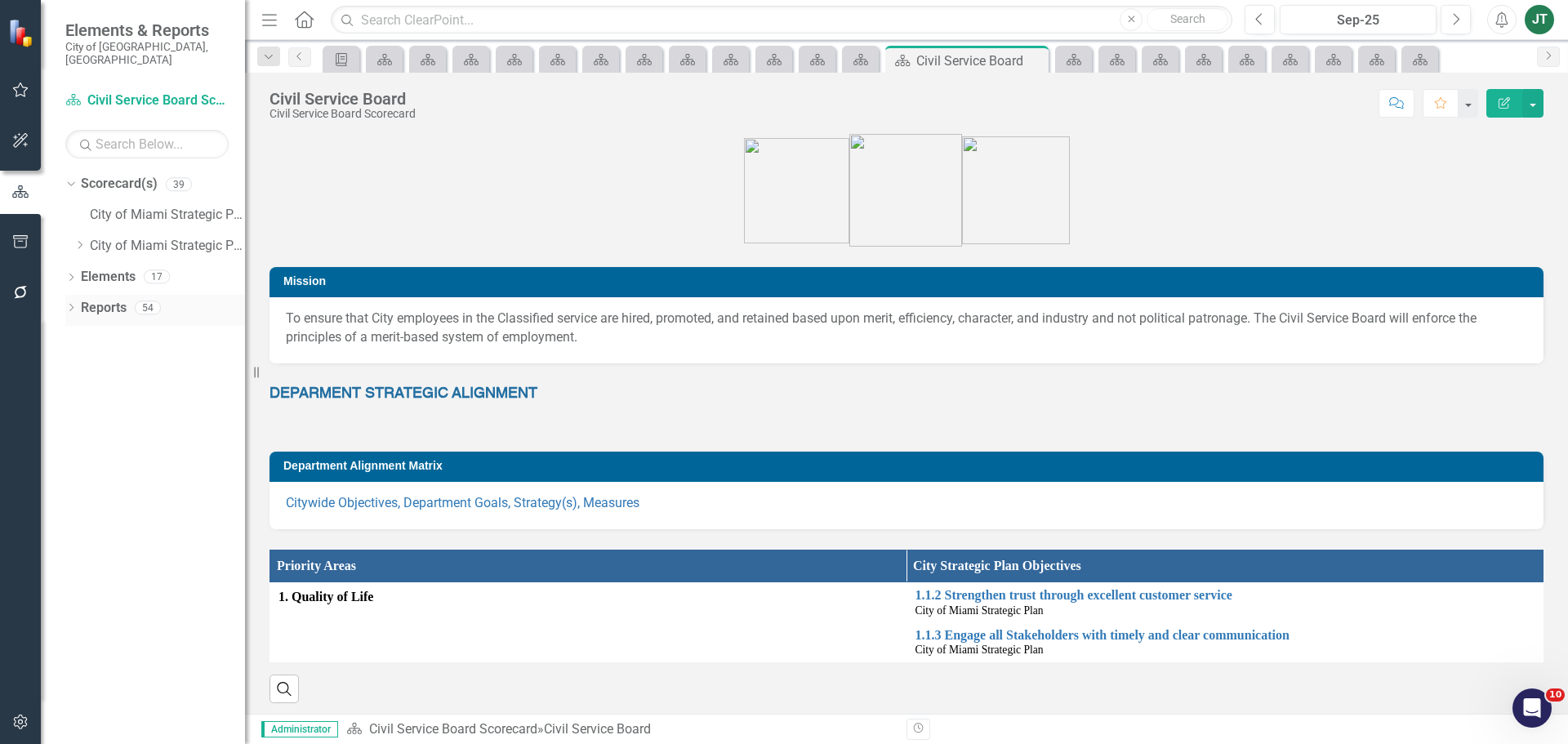
click at [114, 298] on link "Reports" at bounding box center [104, 308] width 46 height 19
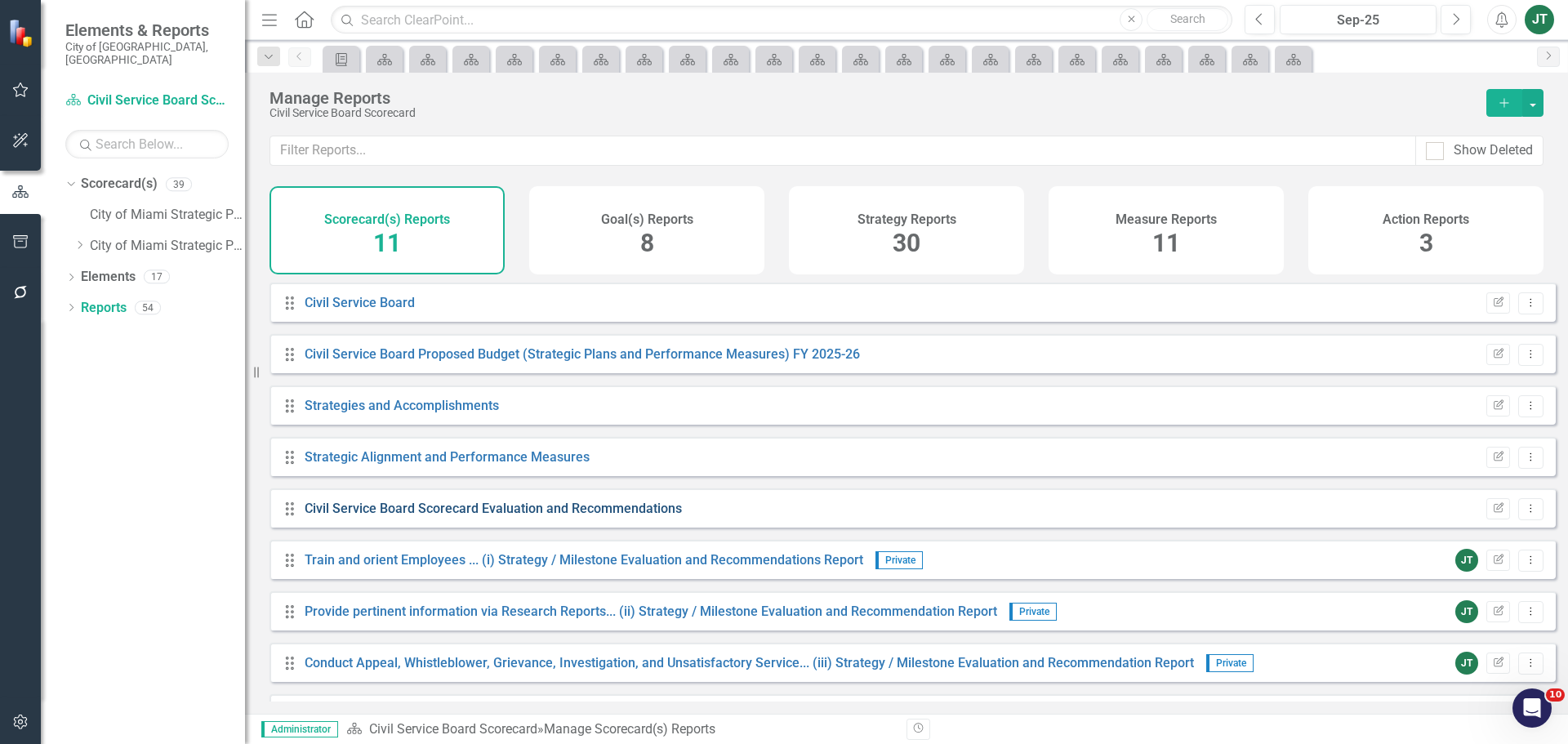
click at [460, 515] on link "Civil Service Board Scorecard Evaluation and Recommendations" at bounding box center [493, 508] width 377 height 15
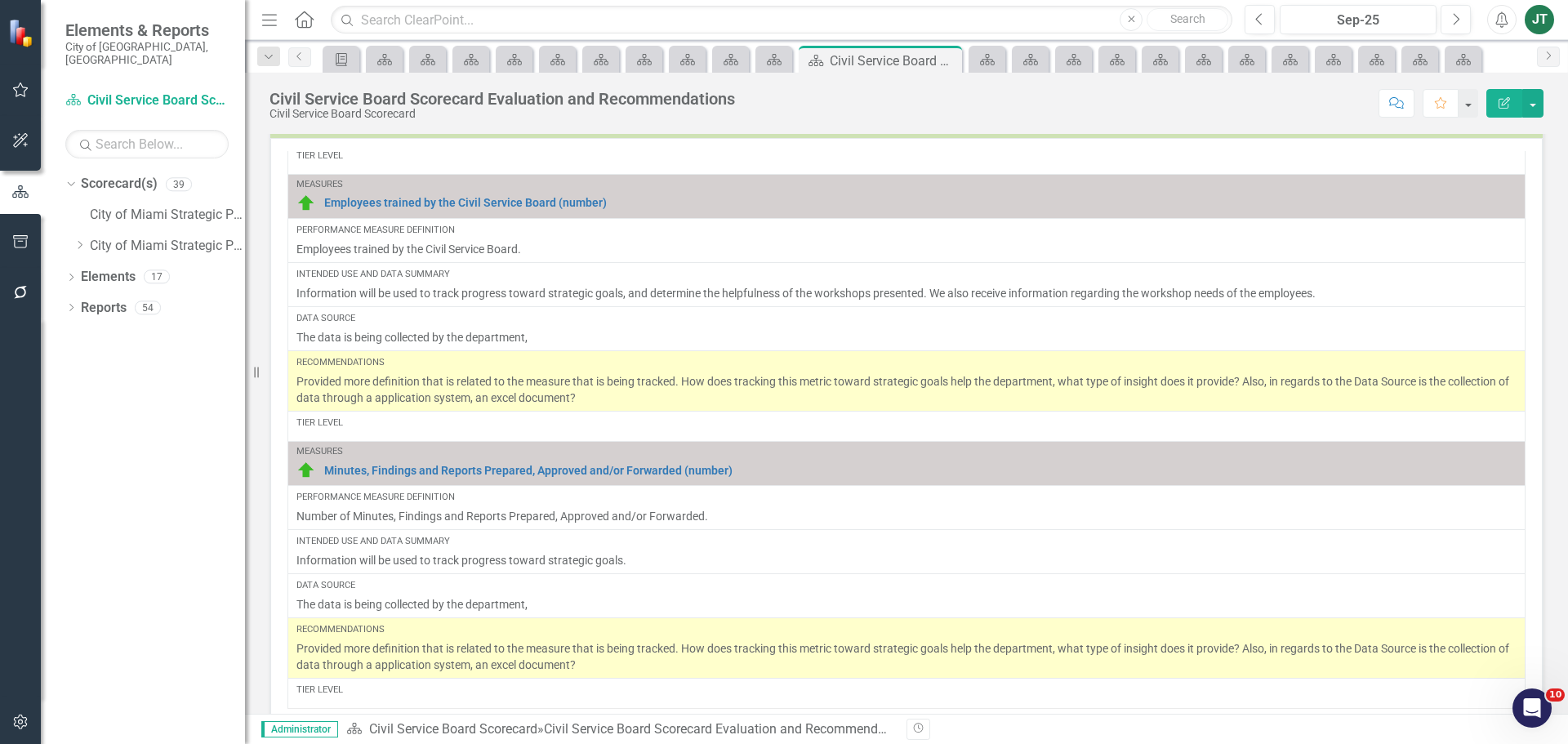
scroll to position [1548, 0]
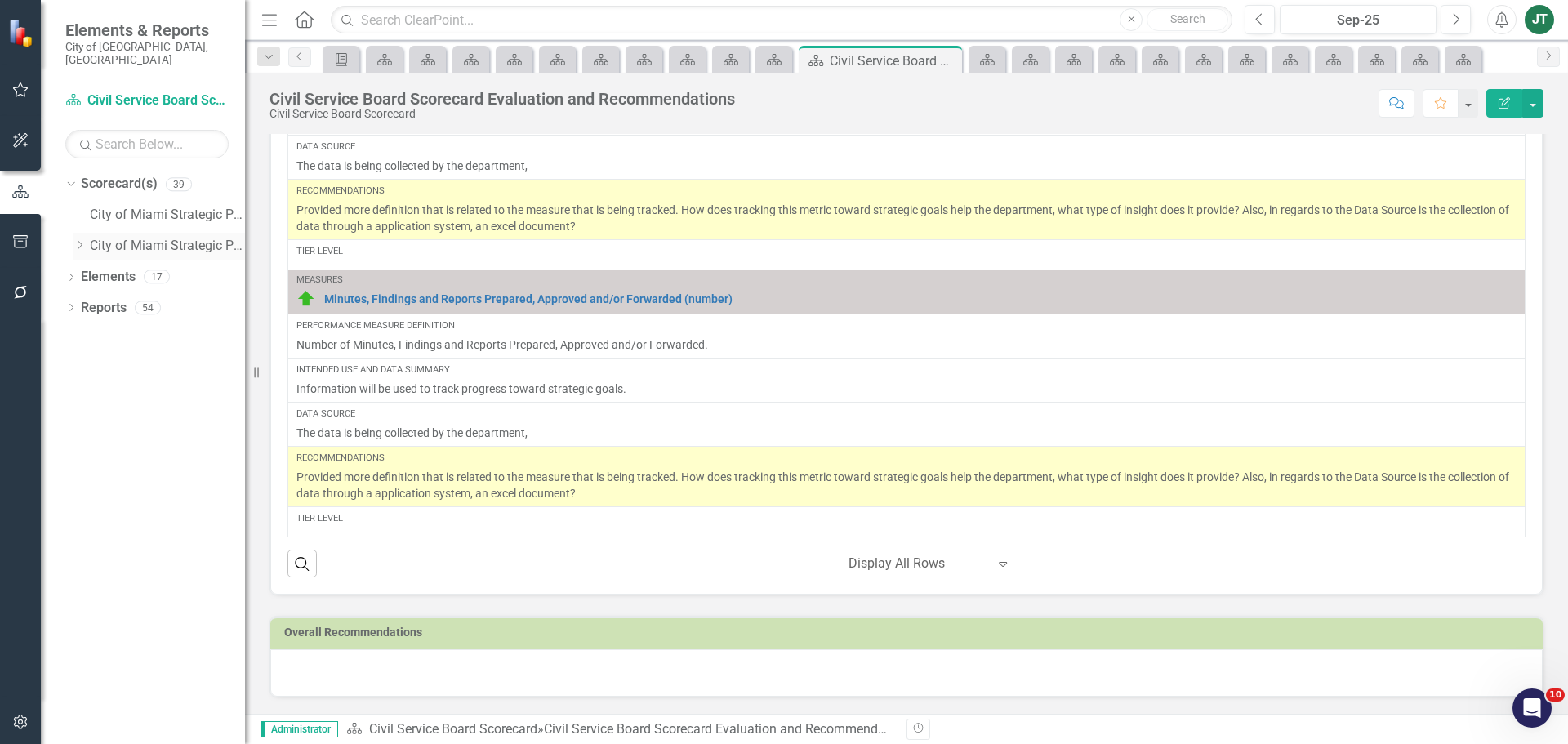
click at [81, 241] on icon at bounding box center [80, 245] width 4 height 9
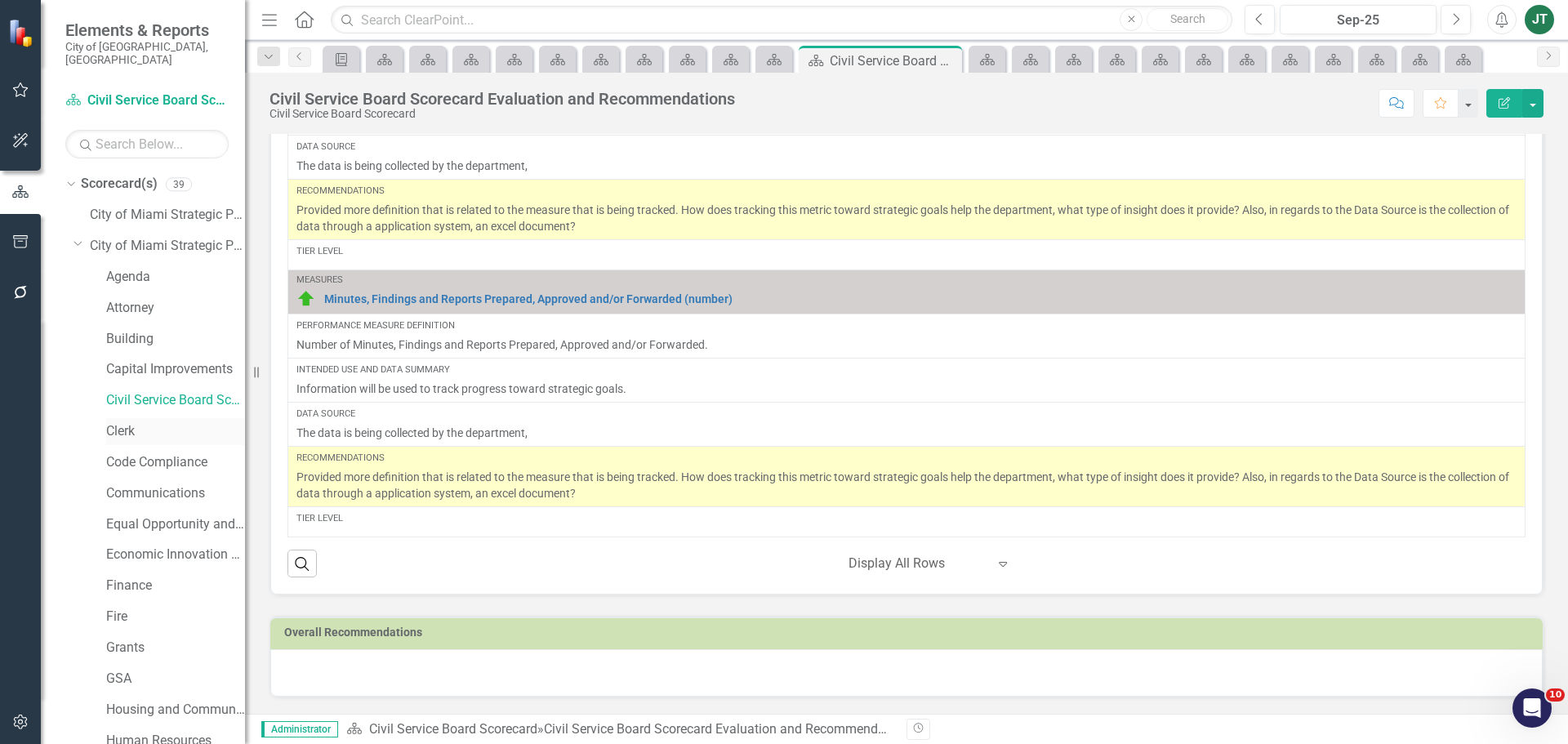
click at [131, 422] on link "Clerk" at bounding box center [175, 431] width 139 height 19
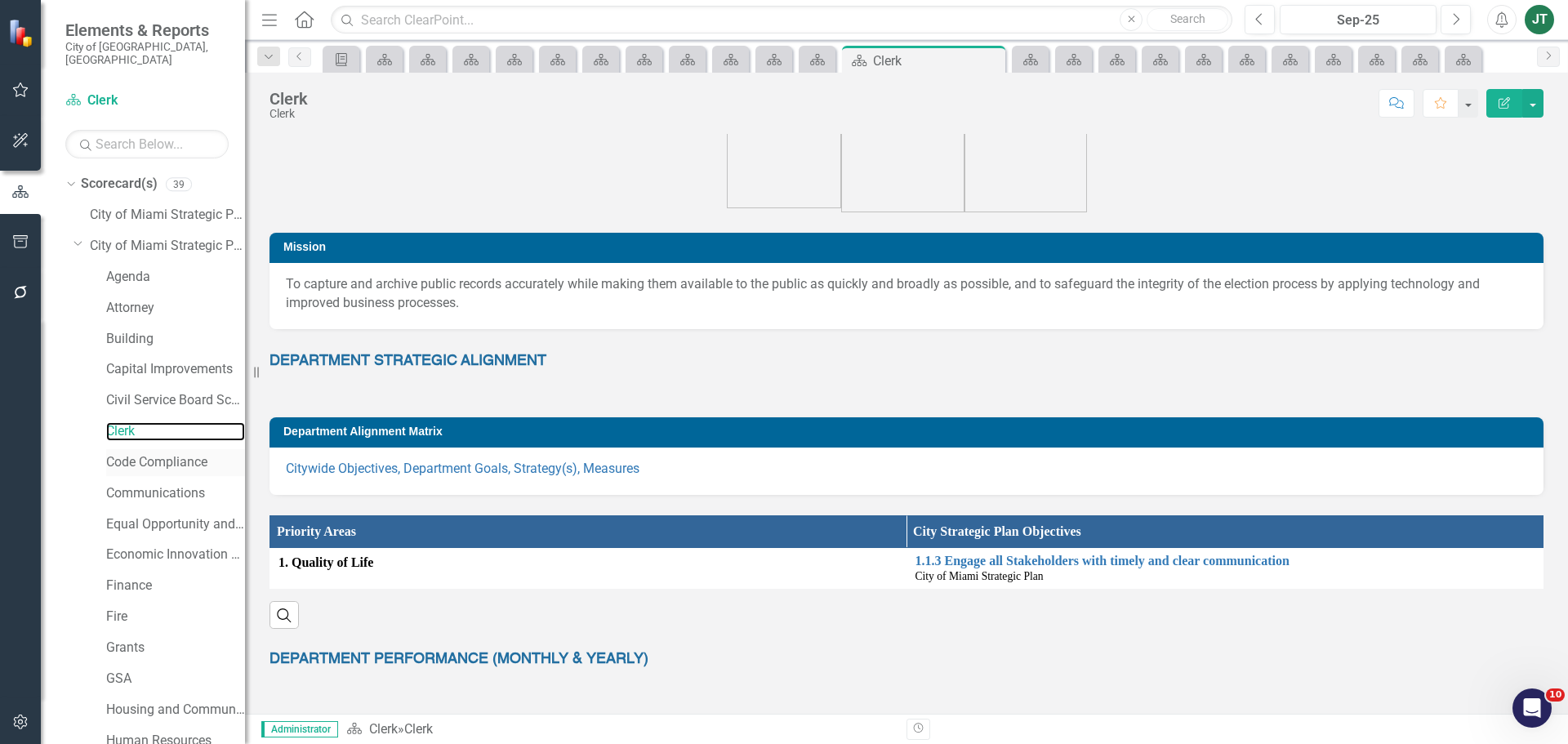
scroll to position [81, 0]
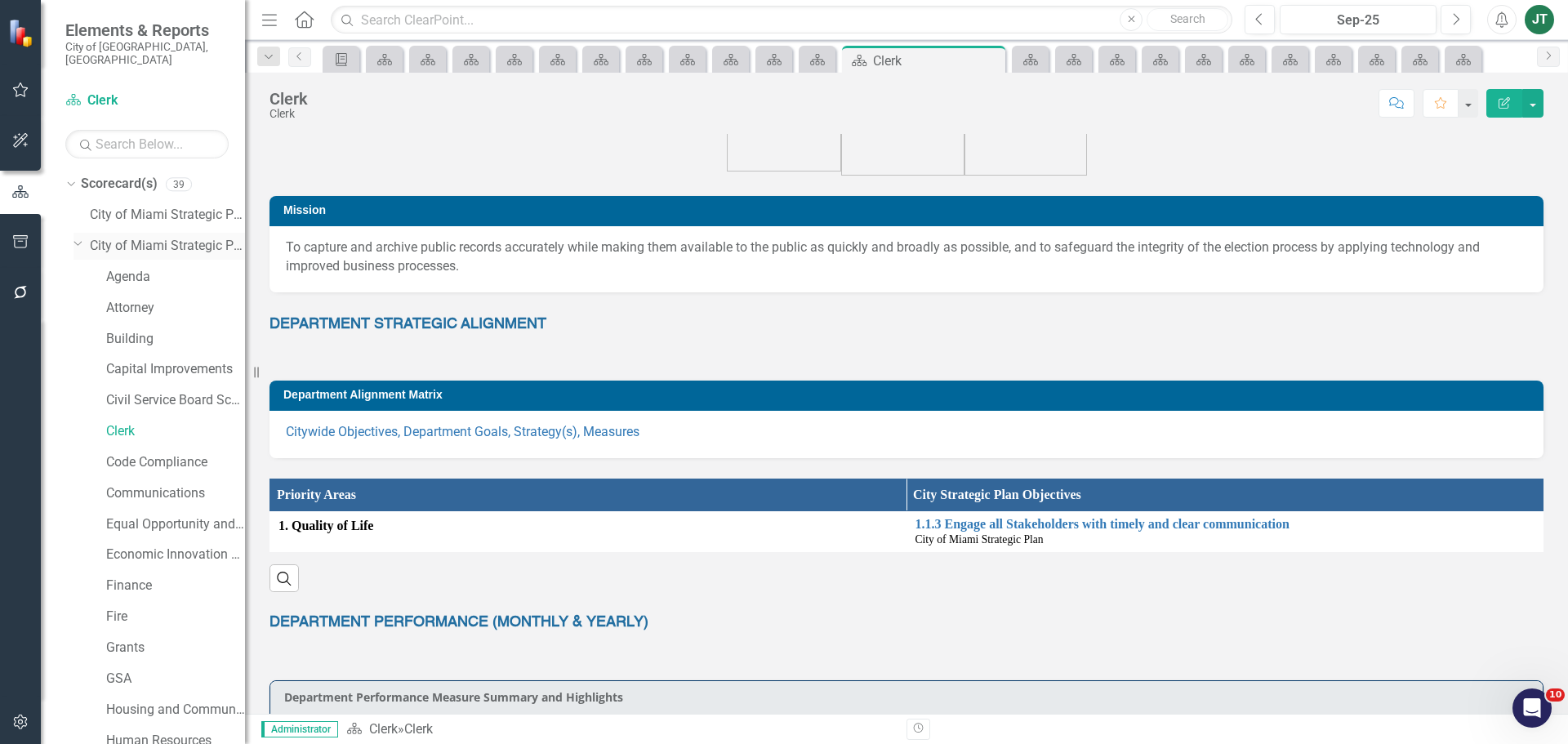
click at [75, 237] on icon "Dropdown" at bounding box center [78, 243] width 10 height 12
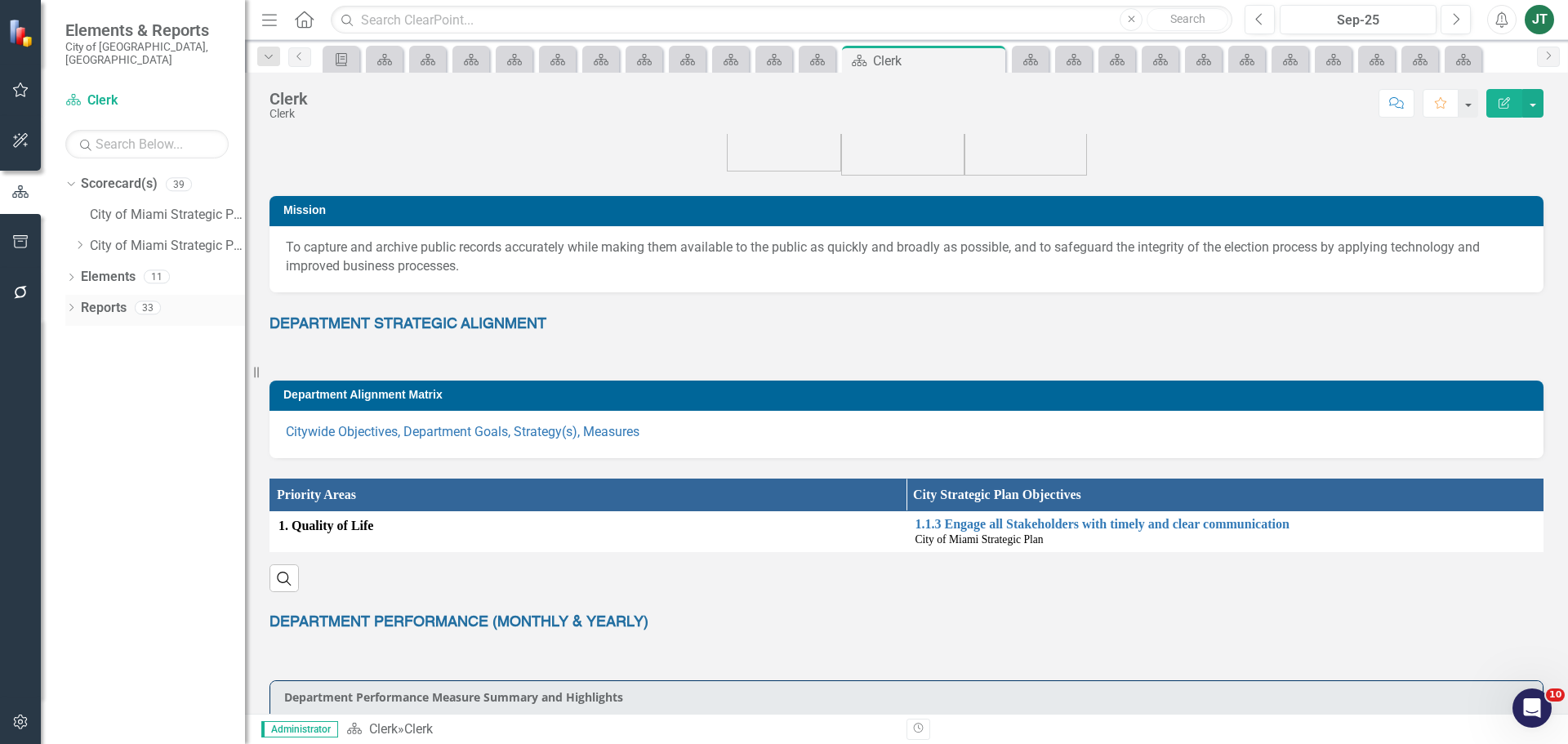
click at [97, 298] on link "Reports" at bounding box center [104, 308] width 46 height 19
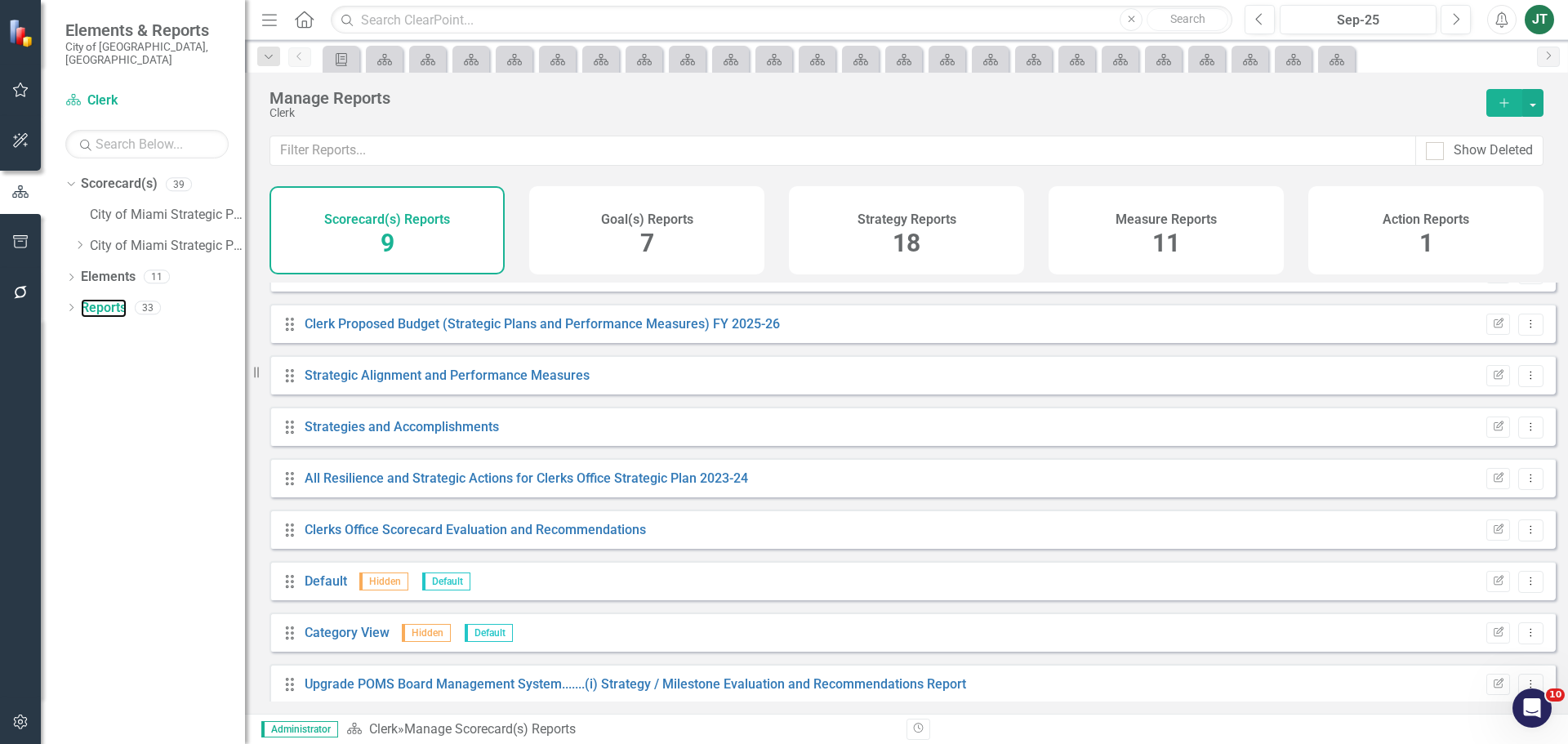
scroll to position [44, 0]
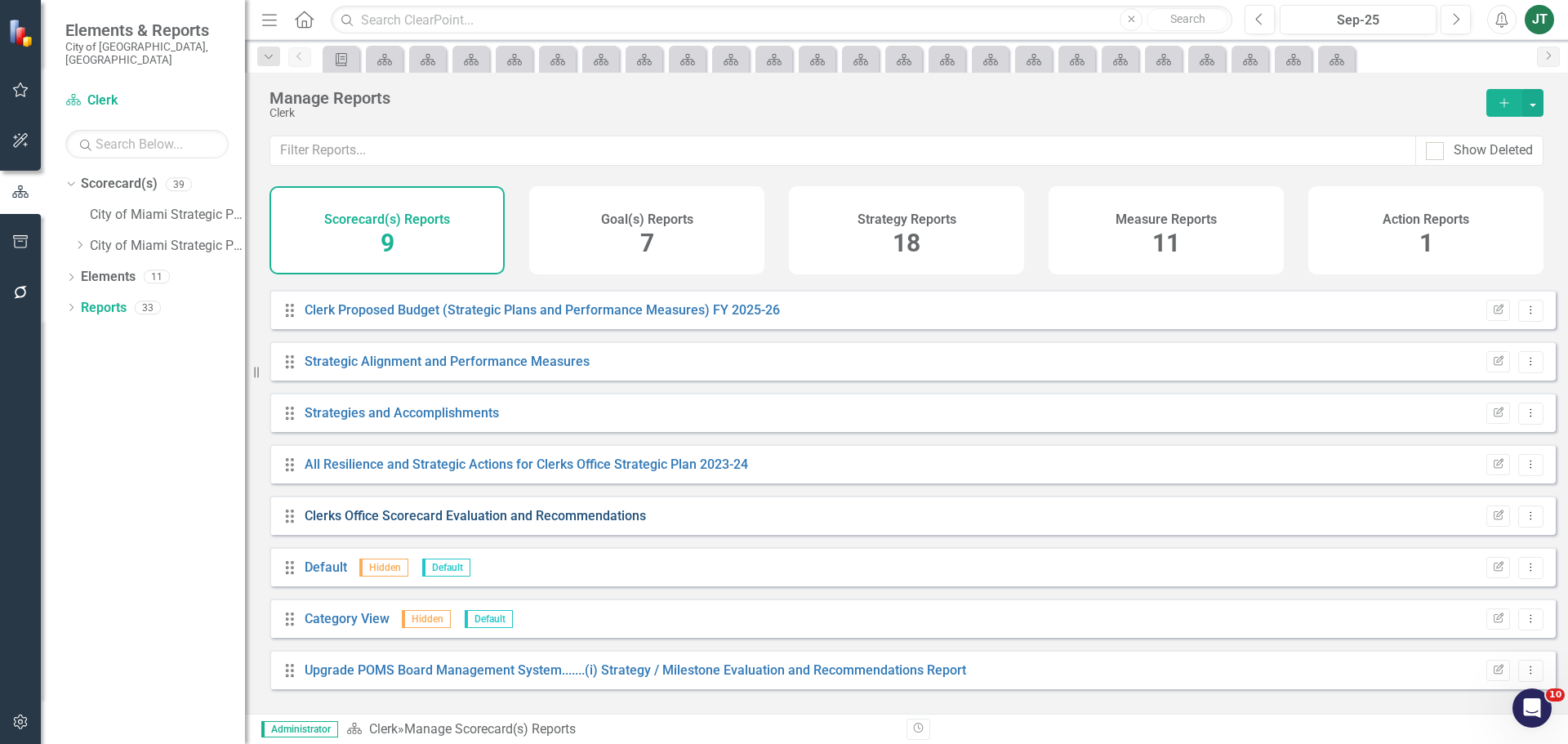
click at [521, 523] on link "Clerks Office Scorecard Evaluation and Recommendations" at bounding box center [475, 515] width 342 height 15
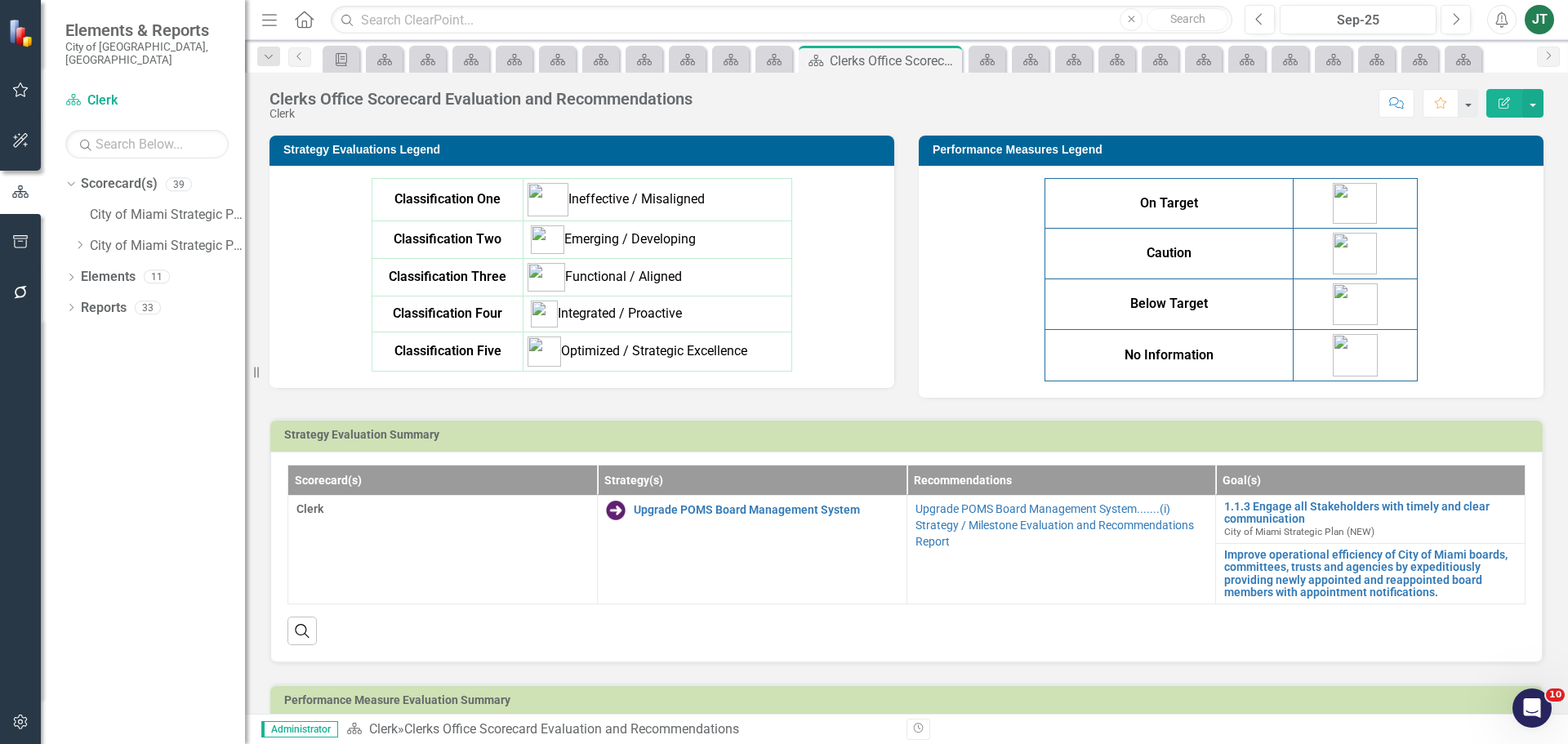
scroll to position [734, 0]
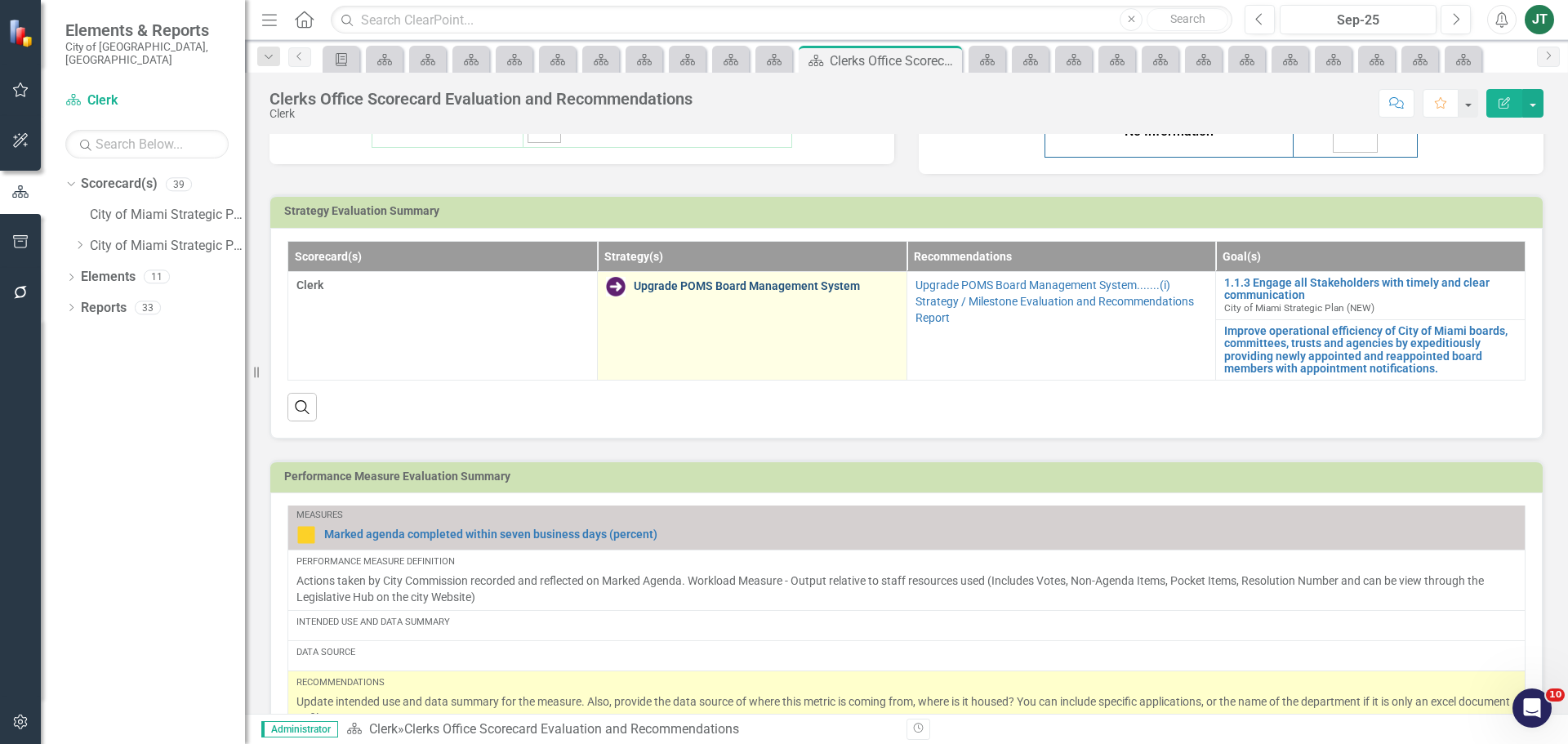
click at [821, 282] on link "Upgrade POMS Board Management System" at bounding box center [765, 286] width 265 height 12
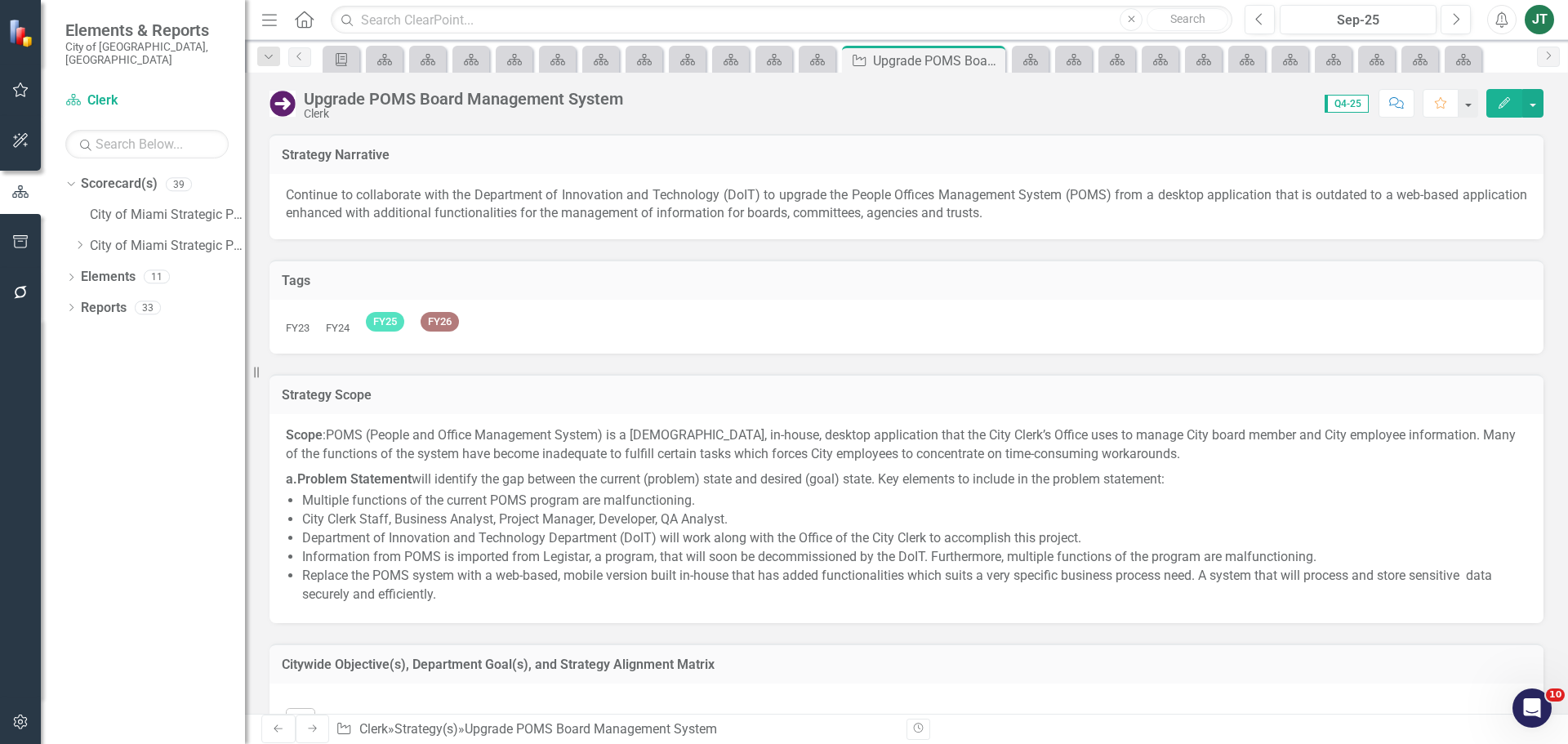
click at [476, 100] on div "Upgrade POMS Board Management System" at bounding box center [464, 98] width 320 height 18
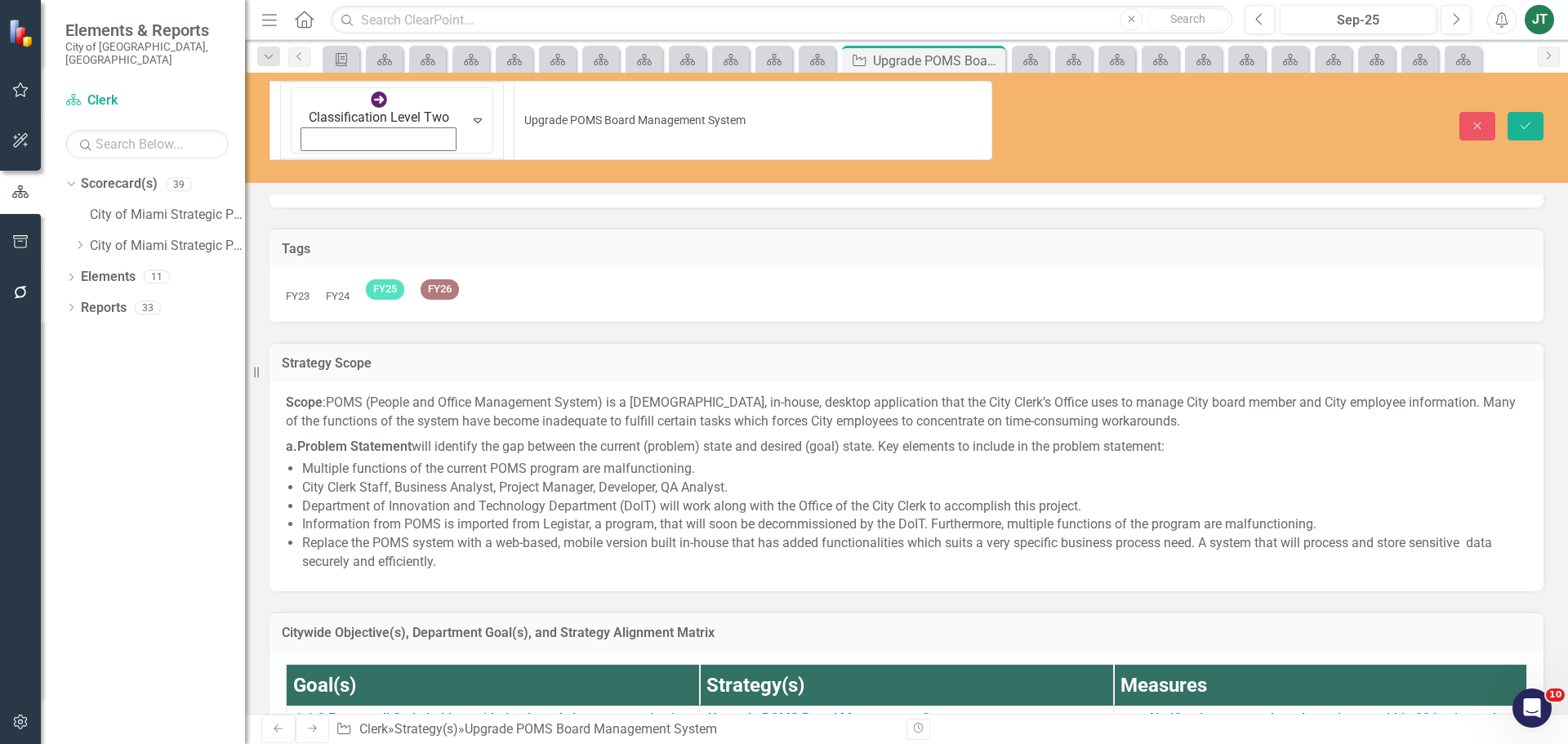
scroll to position [81, 0]
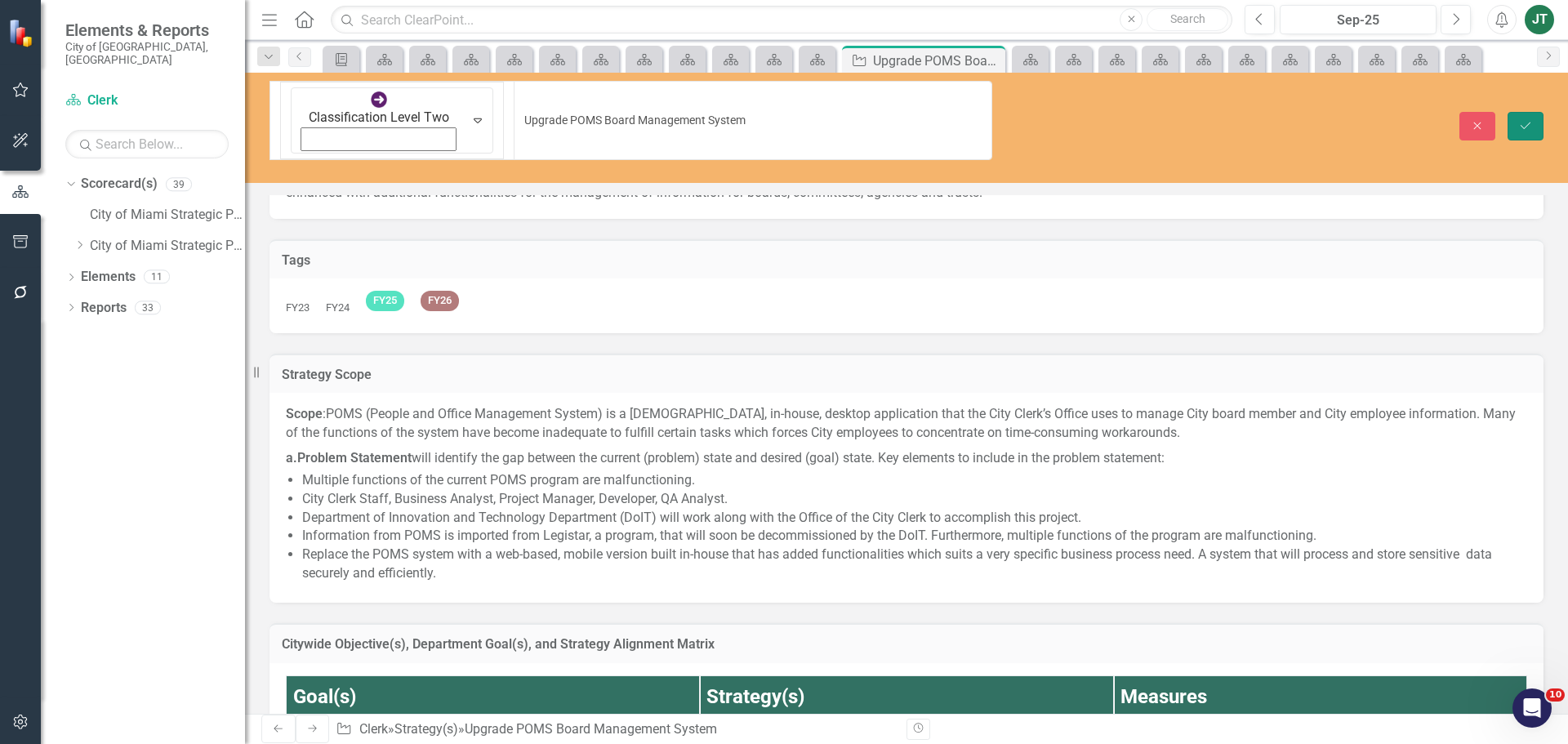
click at [1526, 120] on icon "Save" at bounding box center [1525, 125] width 14 height 11
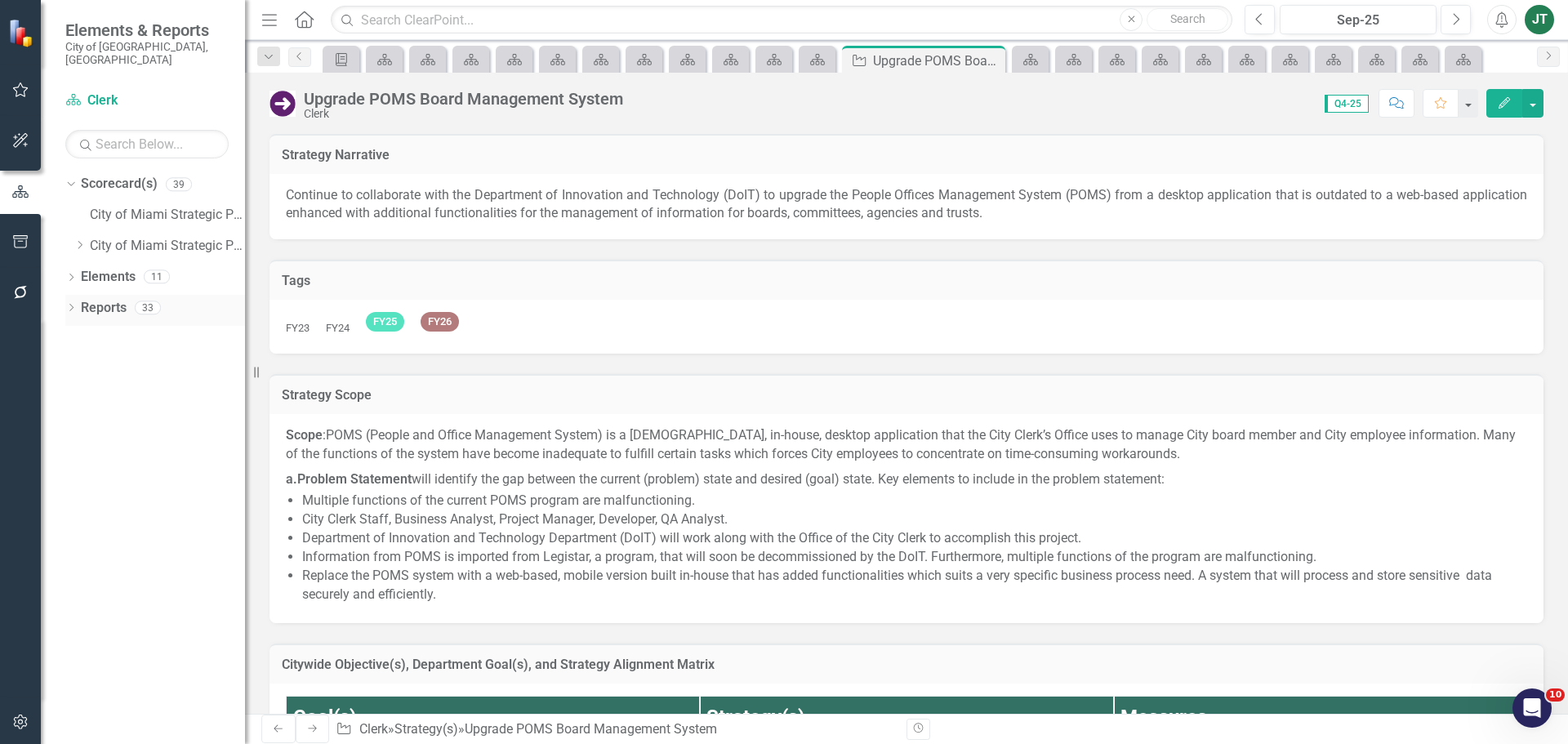
click at [109, 298] on link "Reports" at bounding box center [104, 308] width 46 height 19
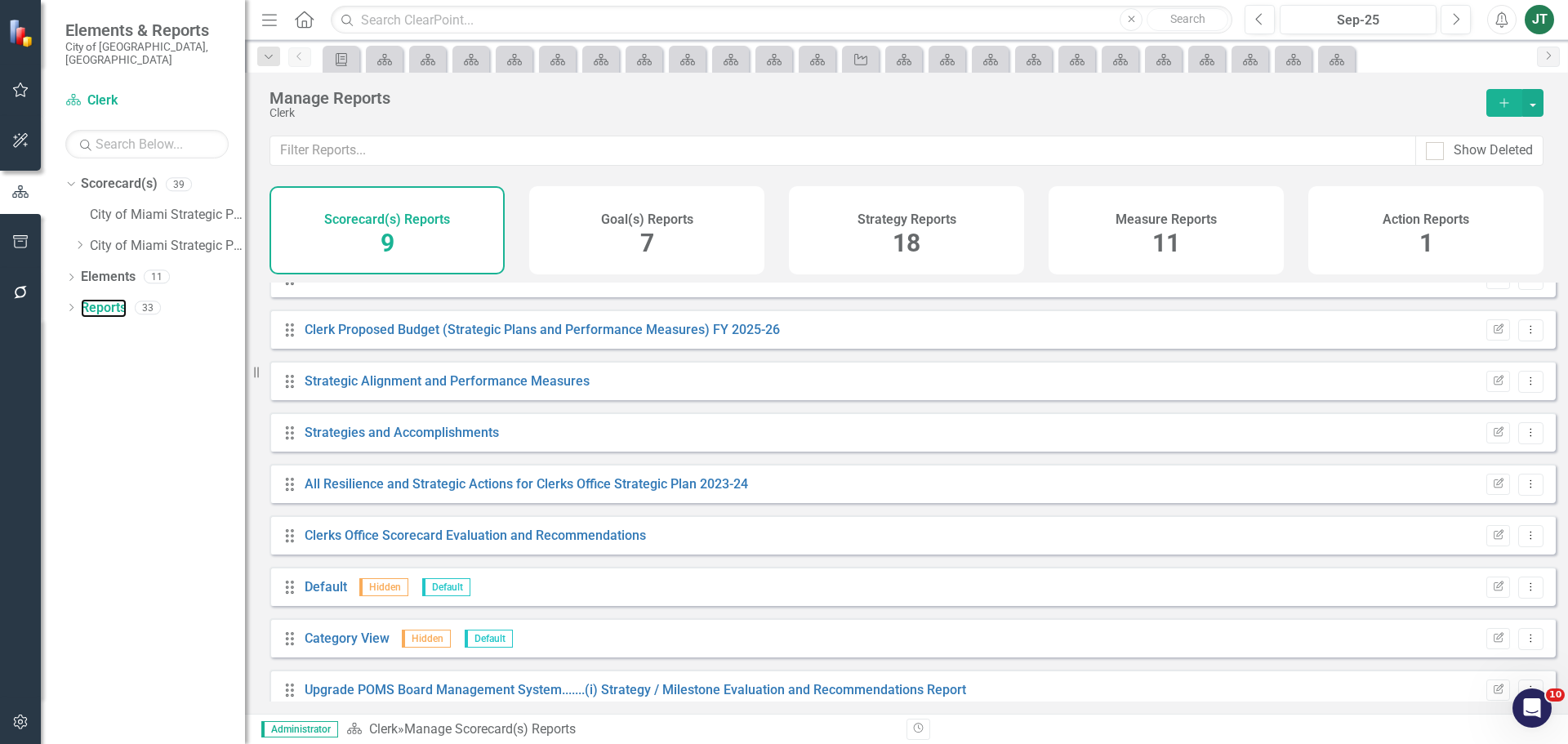
scroll to position [44, 0]
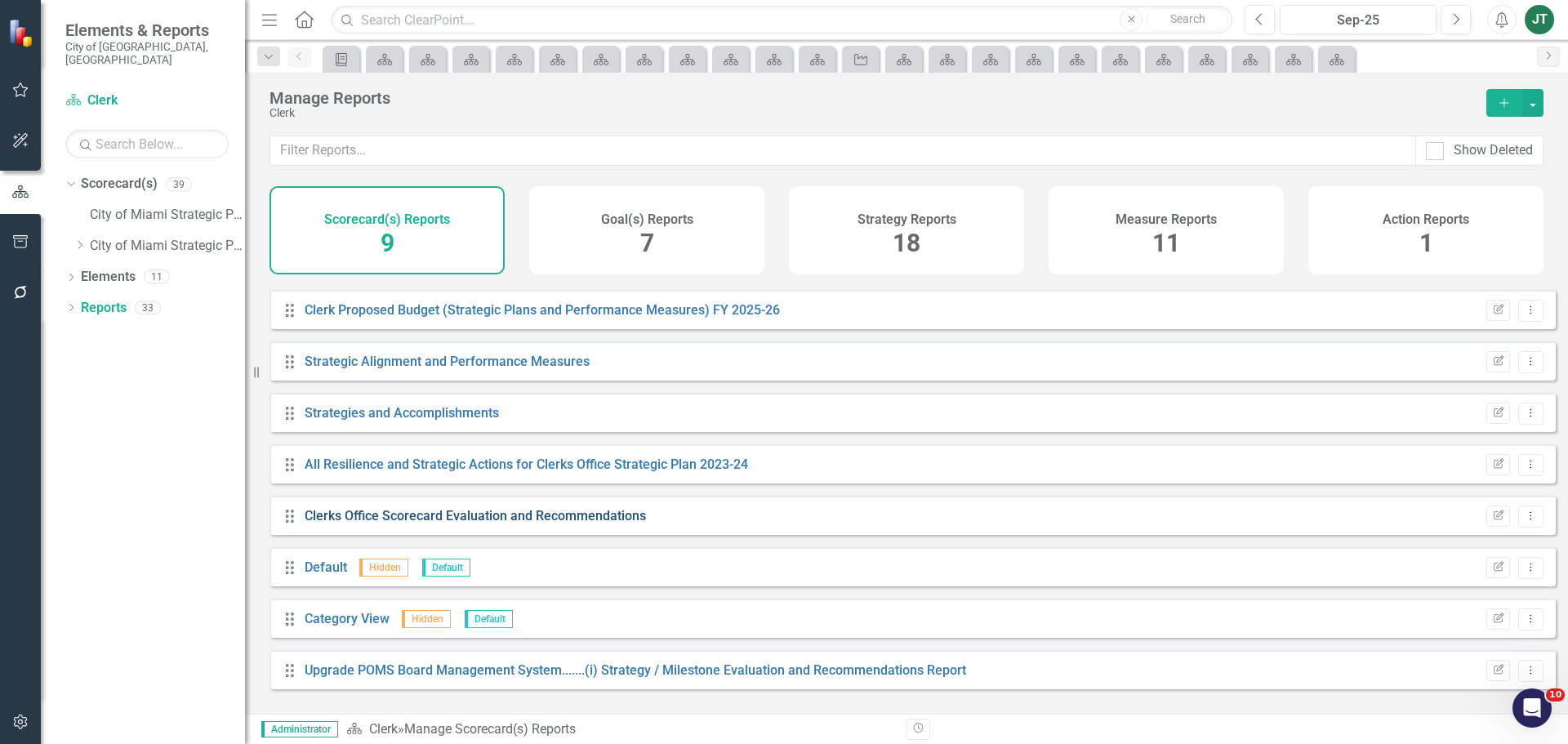
click at [410, 523] on link "Clerks Office Scorecard Evaluation and Recommendations" at bounding box center [475, 515] width 342 height 15
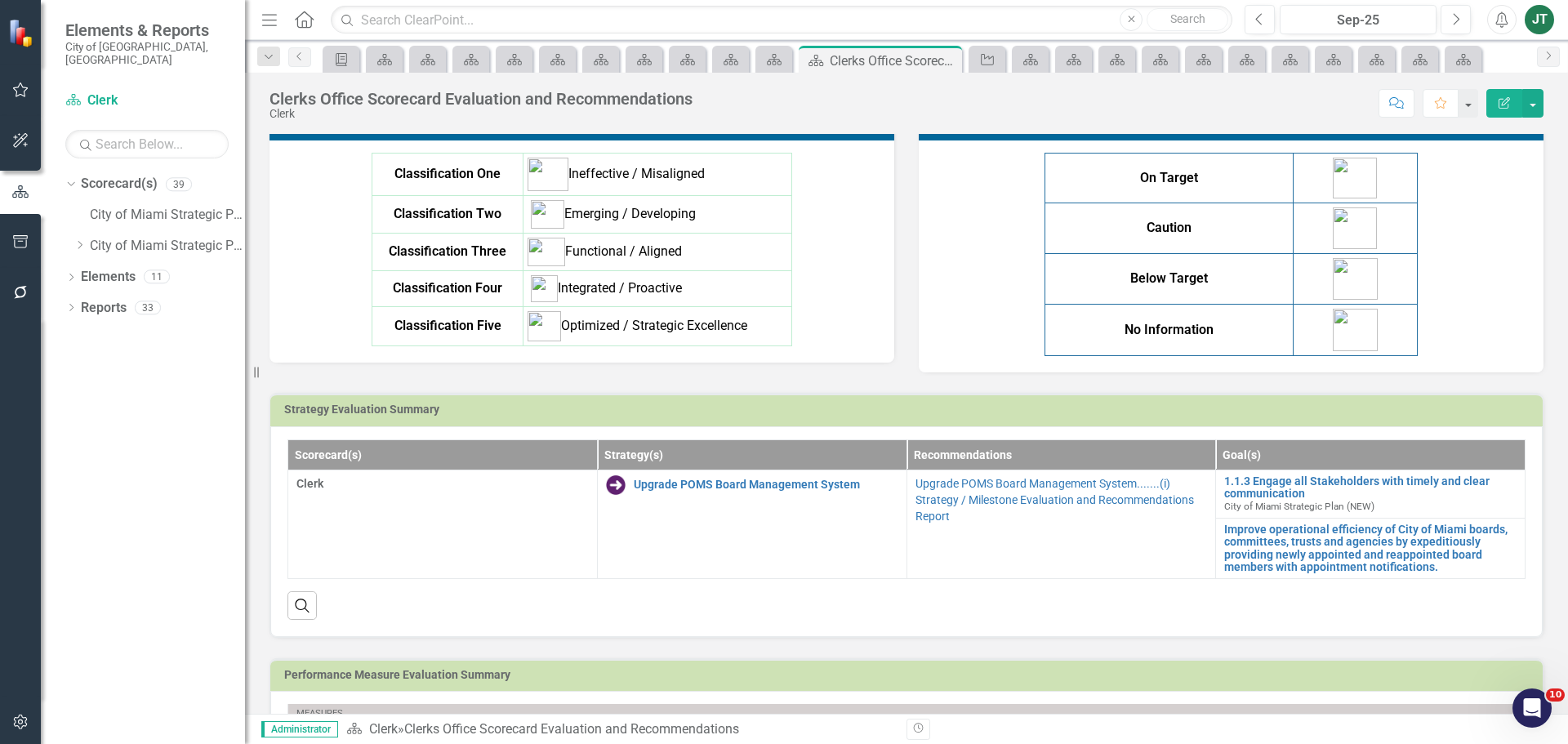
scroll to position [817, 0]
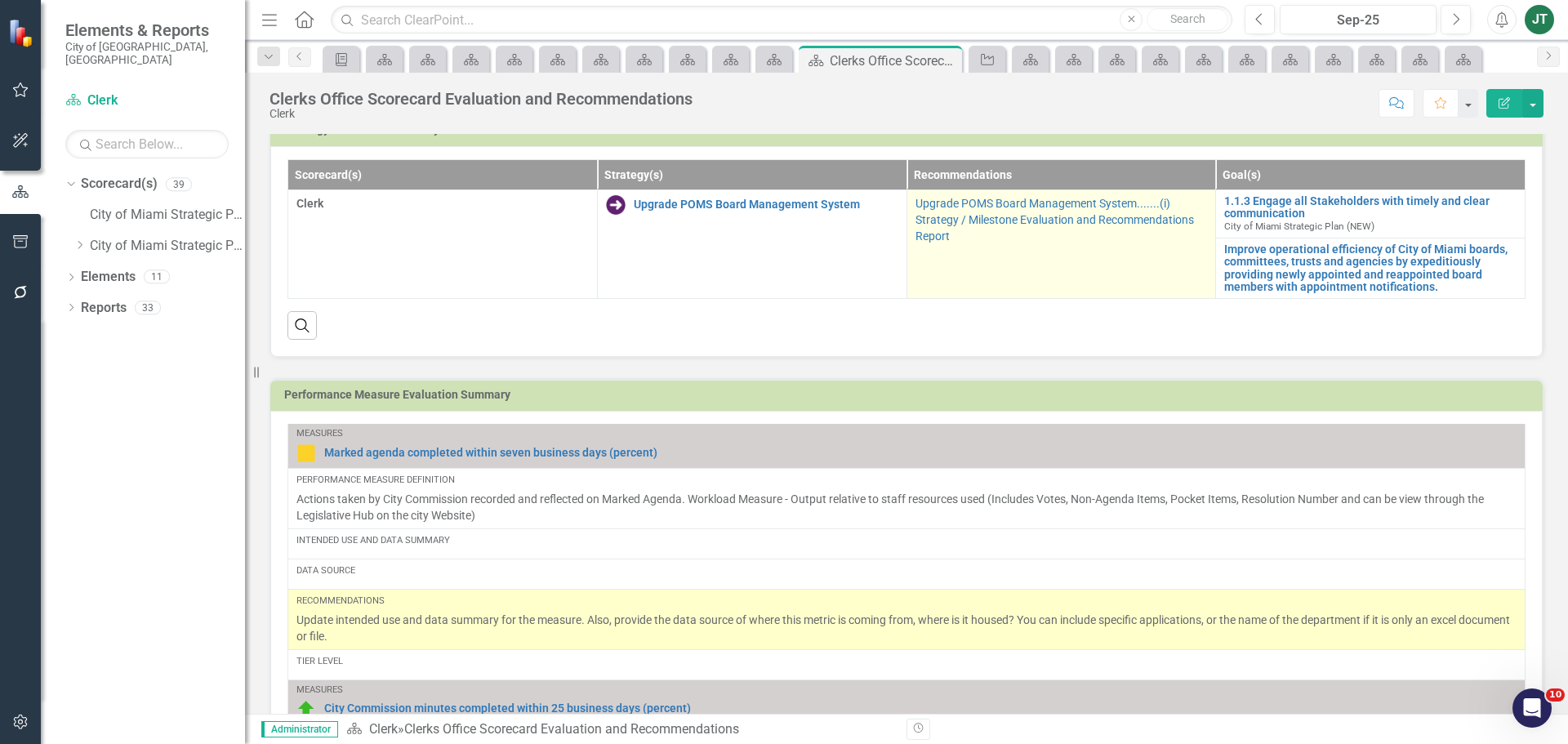
click at [992, 209] on p "Upgrade POMS Board Management System.......(i) Strategy / Milestone Evaluation …" at bounding box center [1062, 219] width 293 height 49
click at [1055, 218] on link "Upgrade POMS Board Management System.......(i) Strategy / Milestone Evaluation …" at bounding box center [1054, 220] width 278 height 46
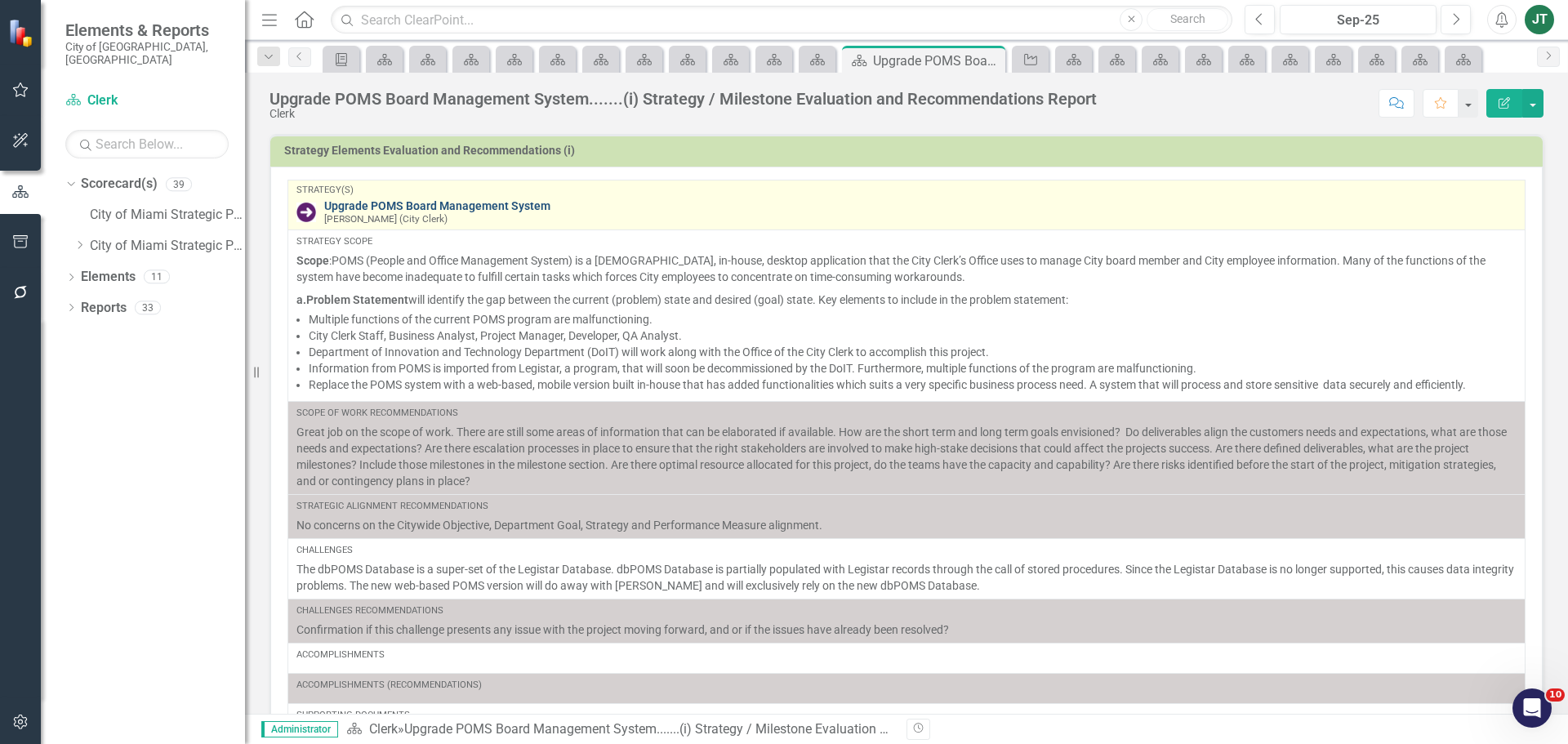
click at [494, 201] on link "Upgrade POMS Board Management System" at bounding box center [920, 206] width 1192 height 12
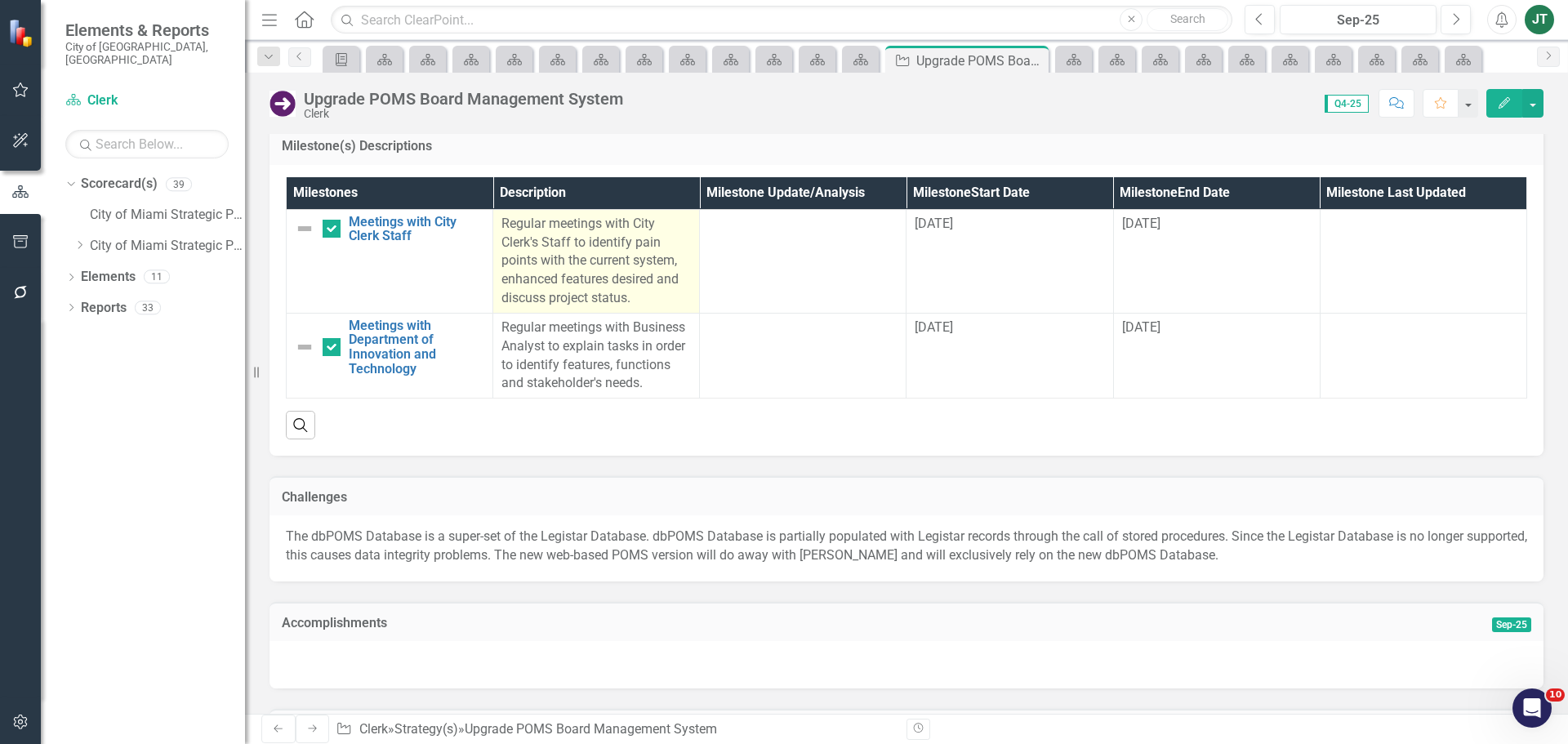
scroll to position [1524, 0]
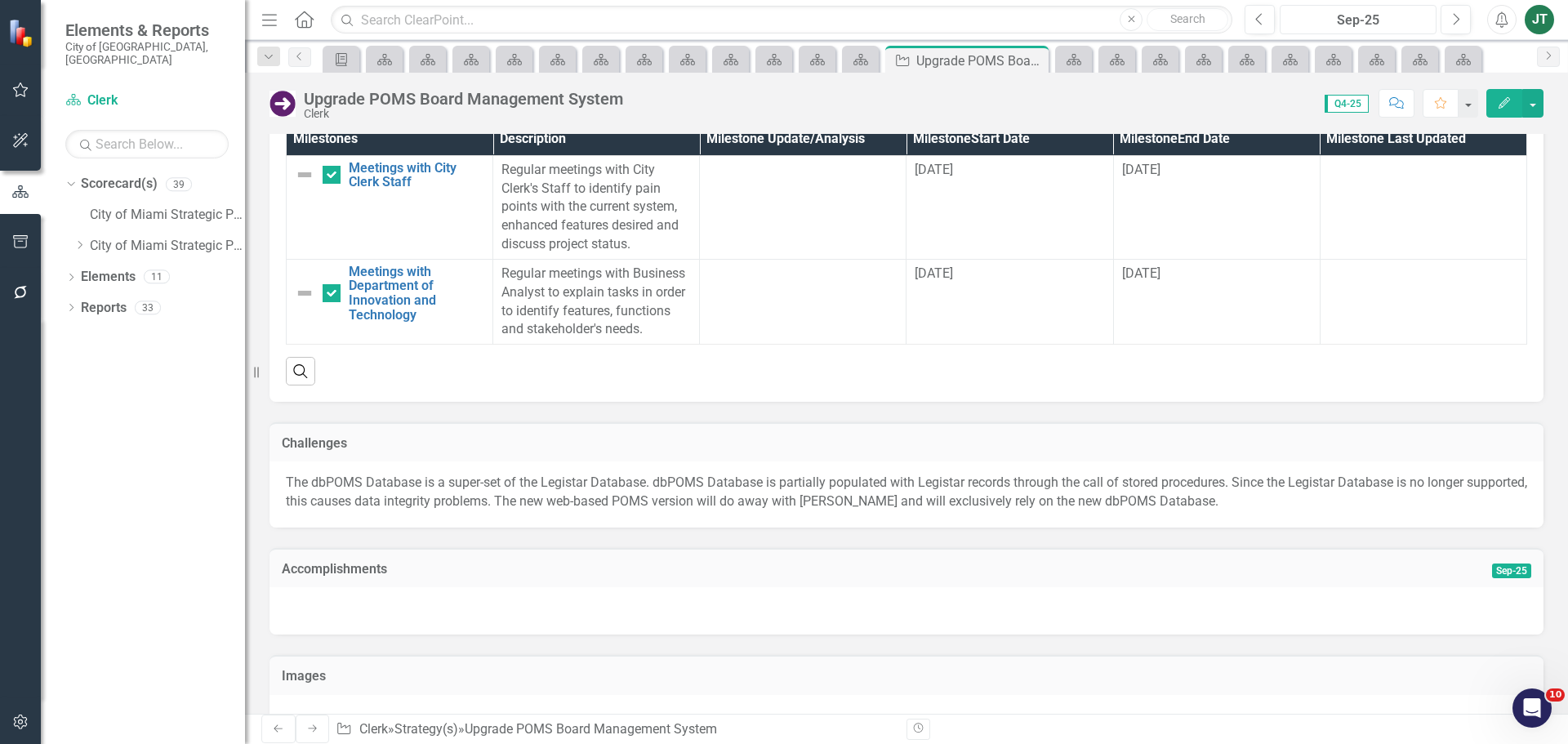
click at [1389, 15] on div "Sep-25" at bounding box center [1358, 20] width 145 height 19
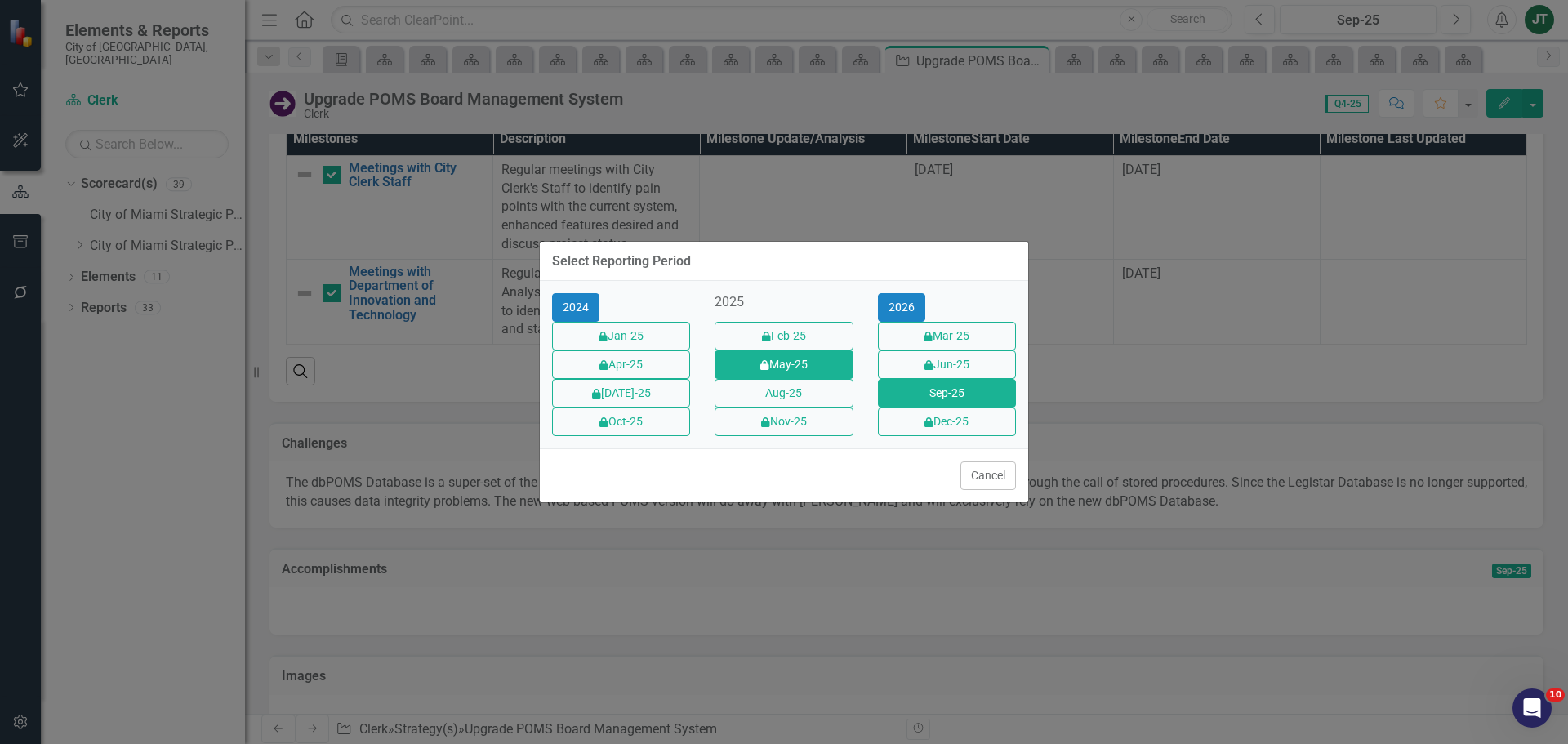
click at [791, 360] on button "icon.lock May-25" at bounding box center [784, 364] width 138 height 29
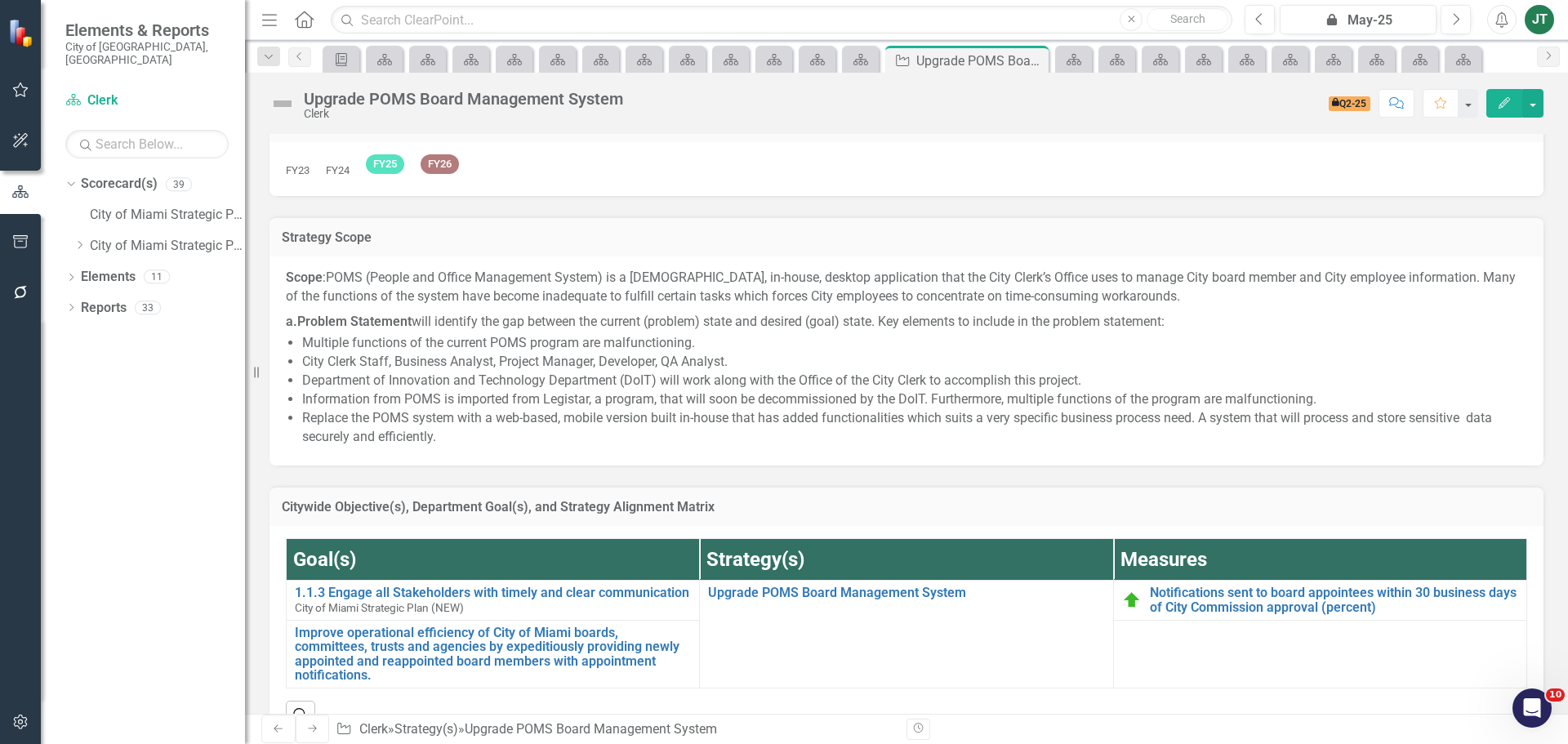
scroll to position [164, 0]
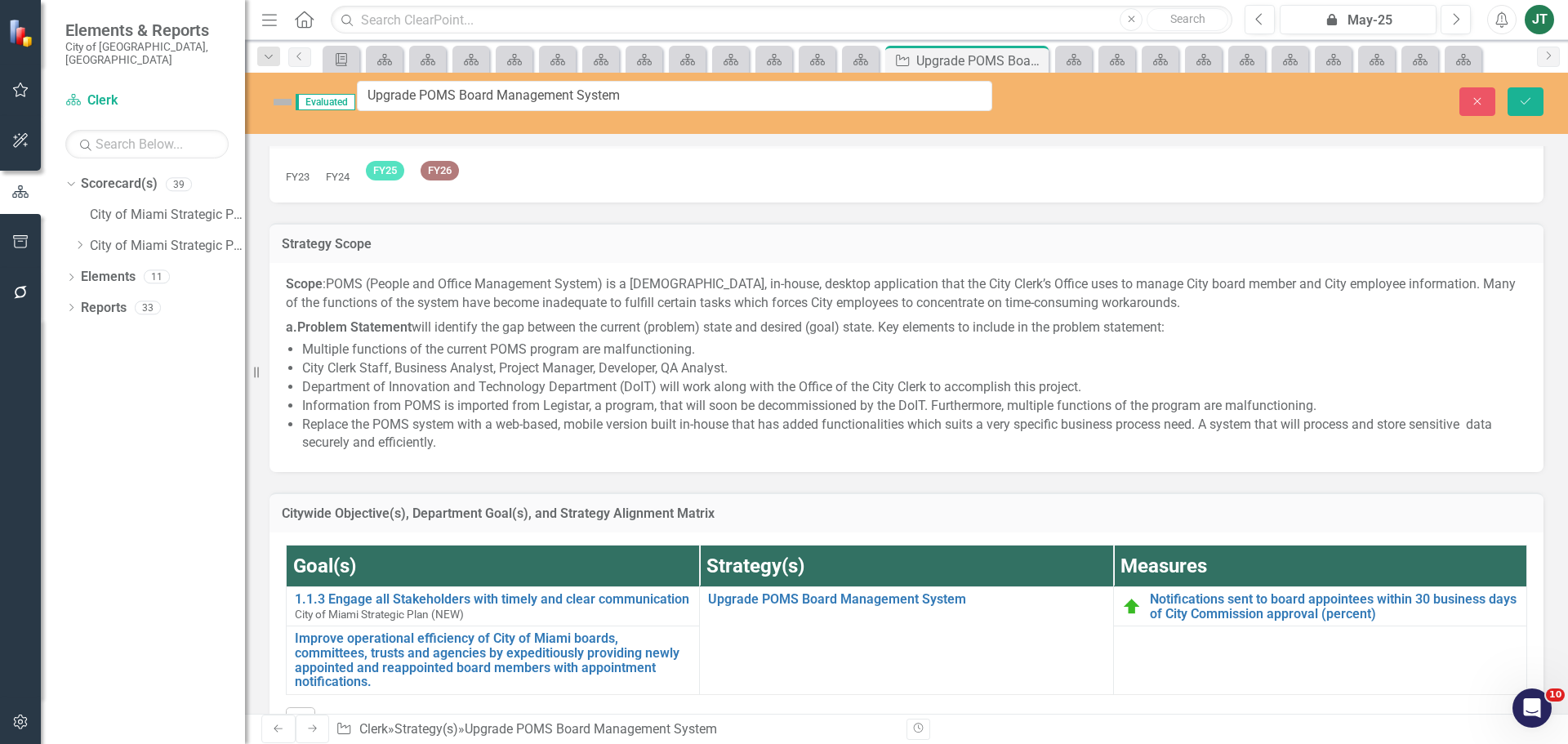
click at [275, 109] on div "Evaluated Upgrade POMS Board Management System" at bounding box center [630, 102] width 722 height 42
click at [281, 98] on img at bounding box center [282, 101] width 26 height 26
click at [1408, 24] on div "icon.lock May-25" at bounding box center [1358, 20] width 145 height 19
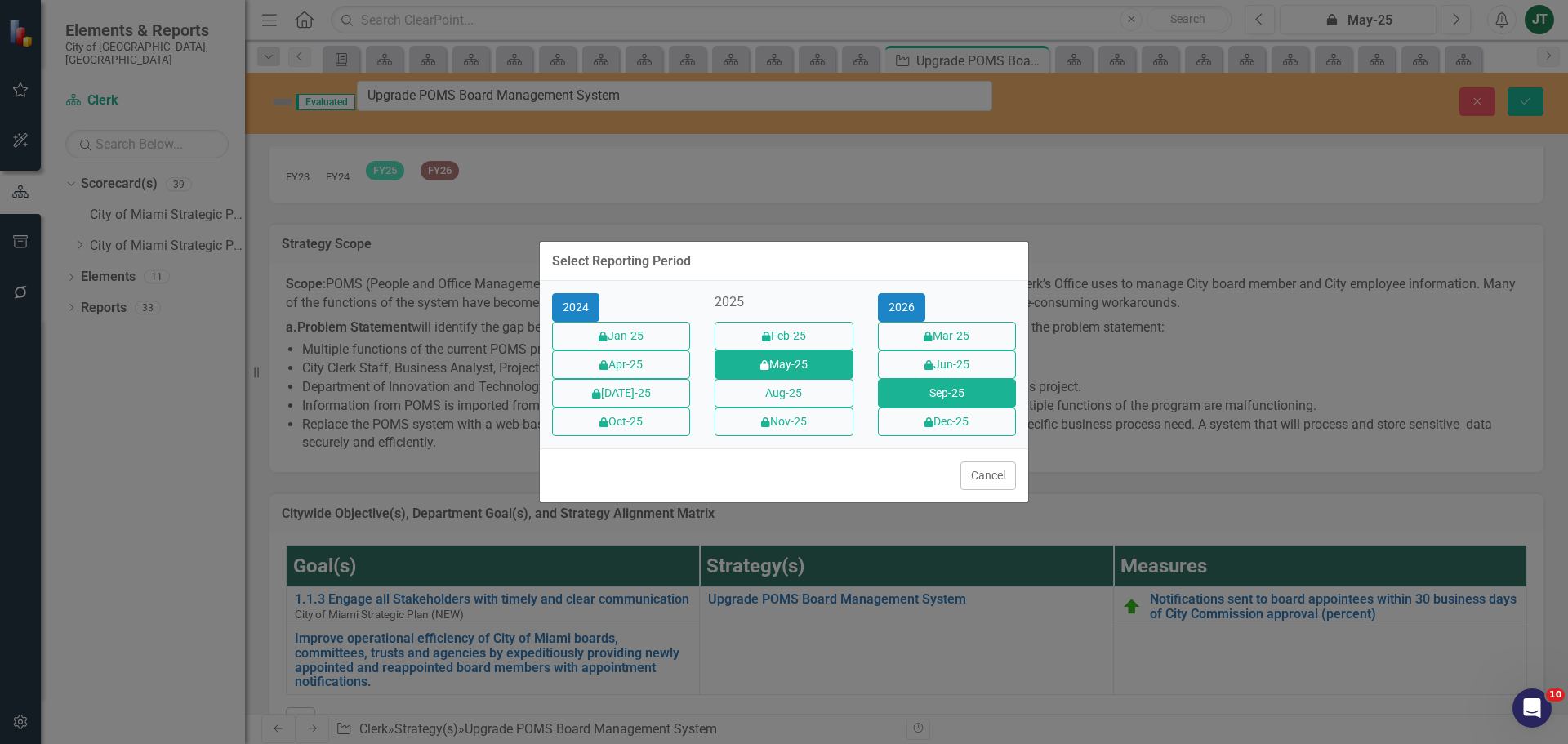
click at [890, 397] on button "Sep-25" at bounding box center [947, 393] width 138 height 29
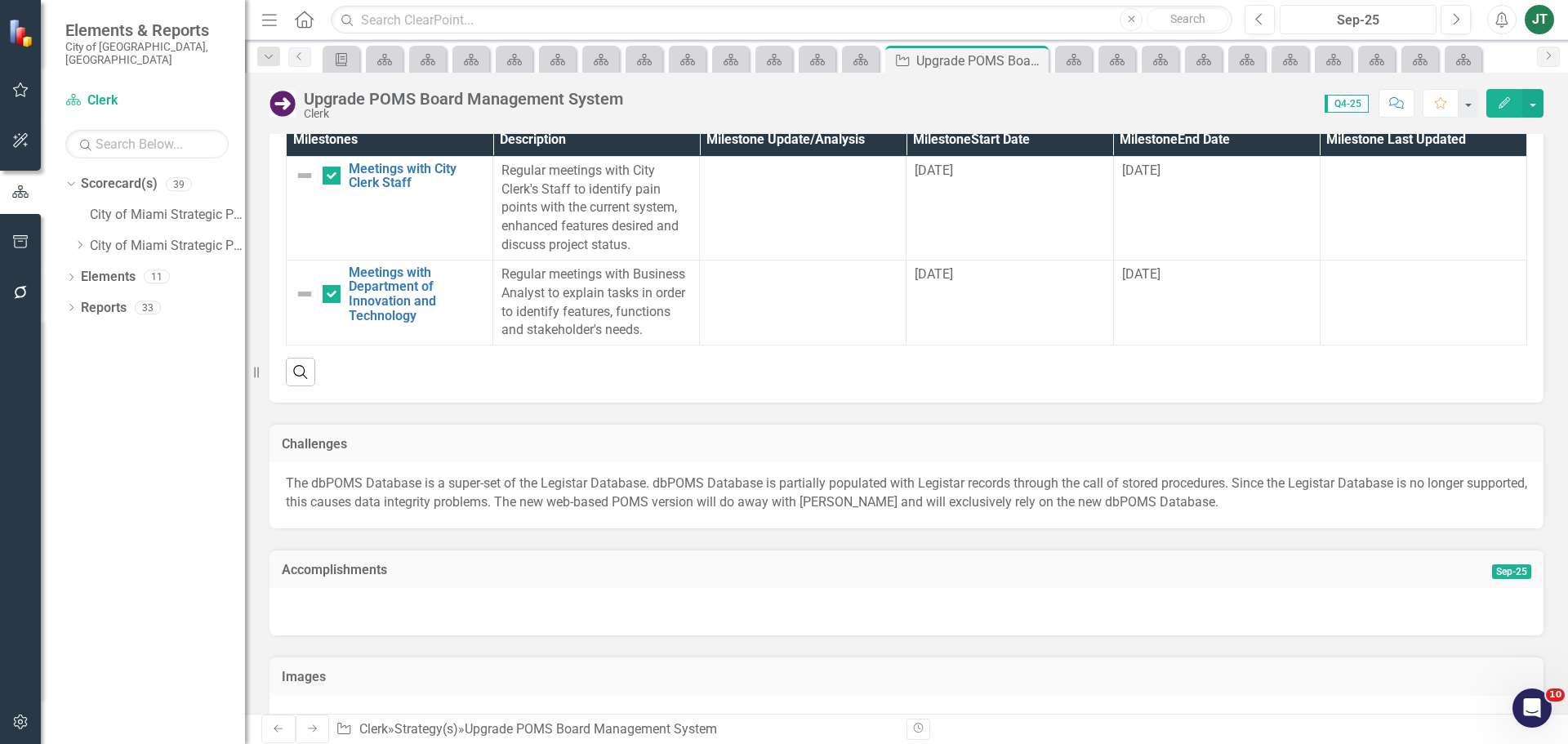
scroll to position [1524, 0]
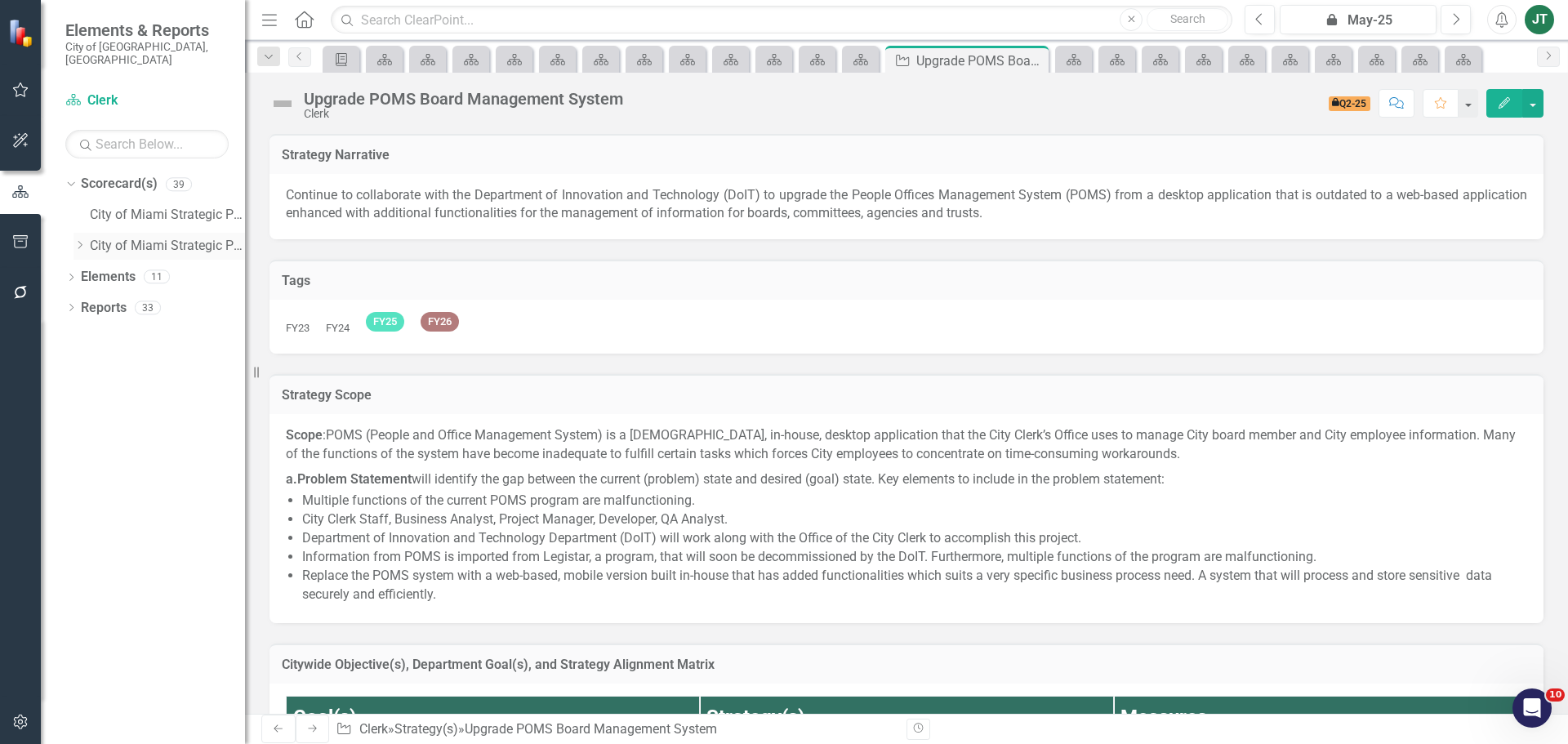
click at [80, 240] on icon "Dropdown" at bounding box center [79, 245] width 12 height 10
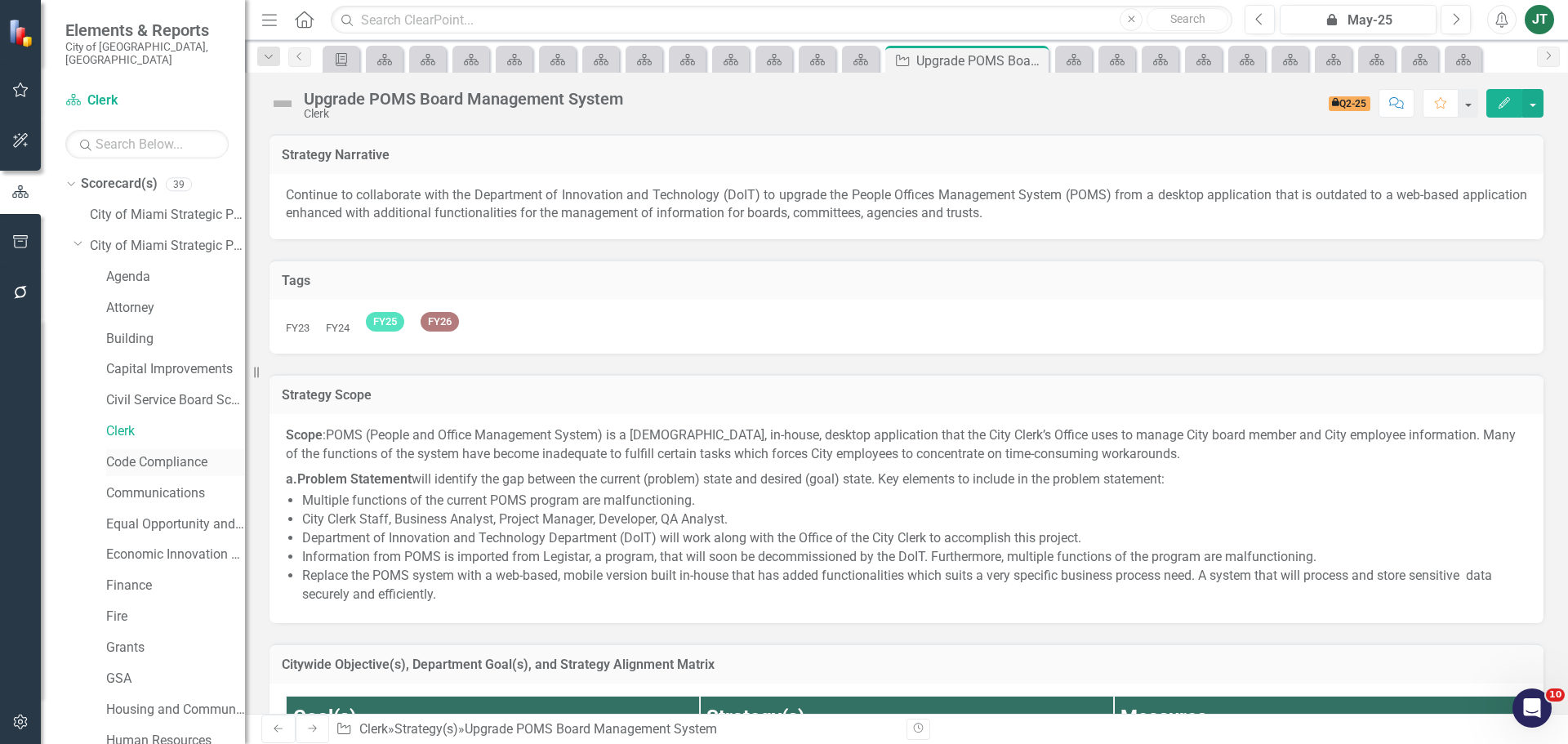
click at [123, 453] on link "Code Compliance" at bounding box center [175, 463] width 139 height 19
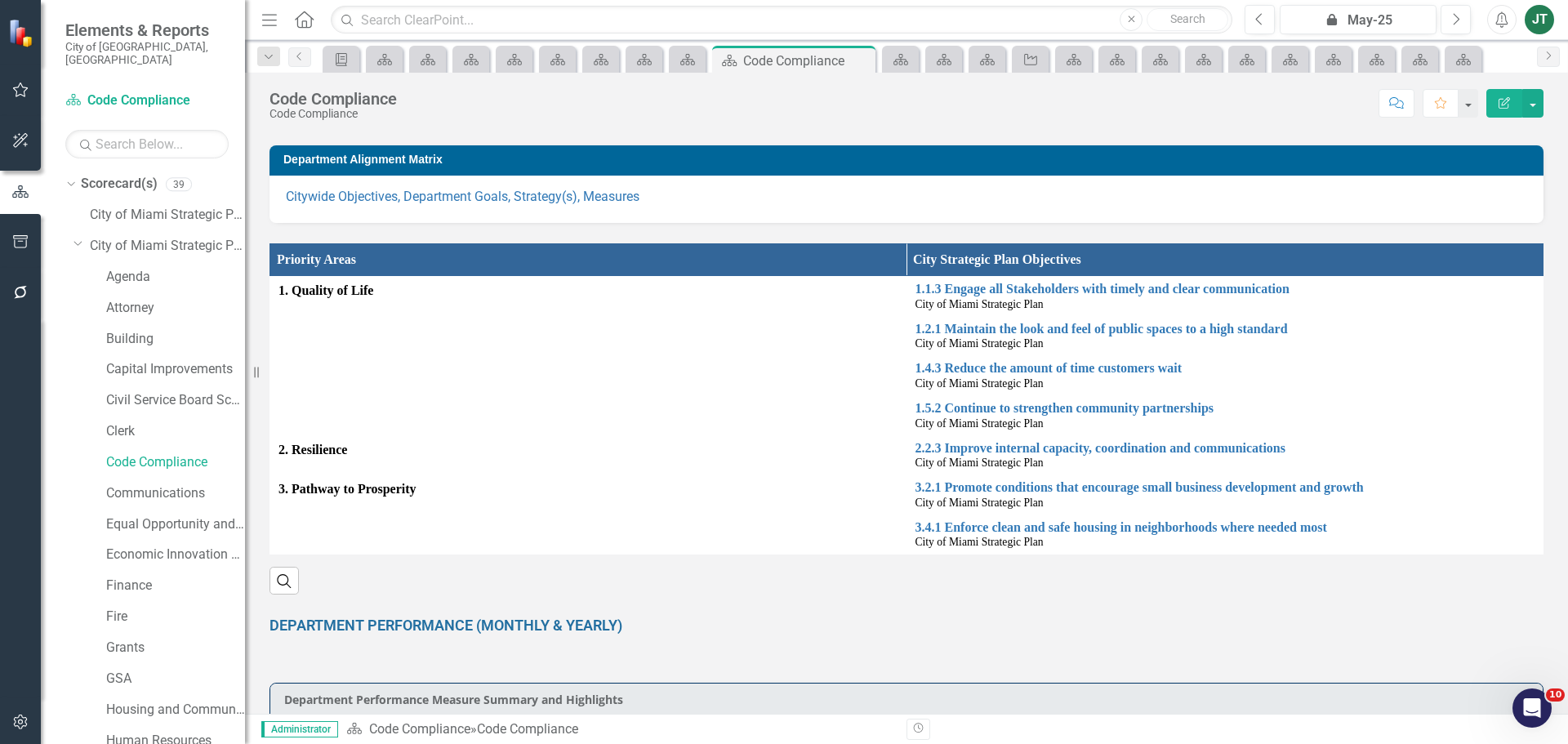
scroll to position [326, 0]
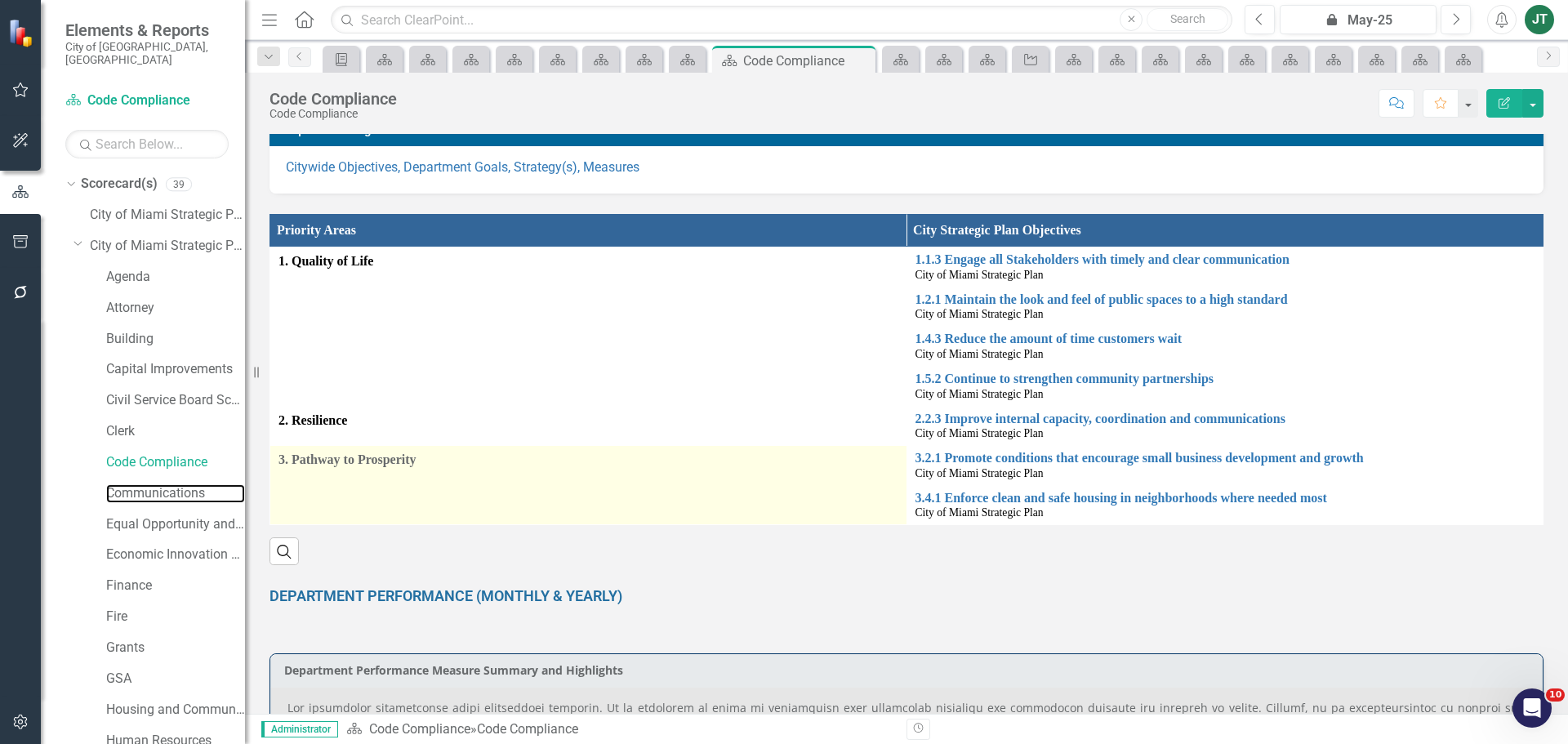
drag, startPoint x: 135, startPoint y: 476, endPoint x: 399, endPoint y: 482, distance: 264.1
click at [135, 484] on link "Communications" at bounding box center [175, 493] width 139 height 19
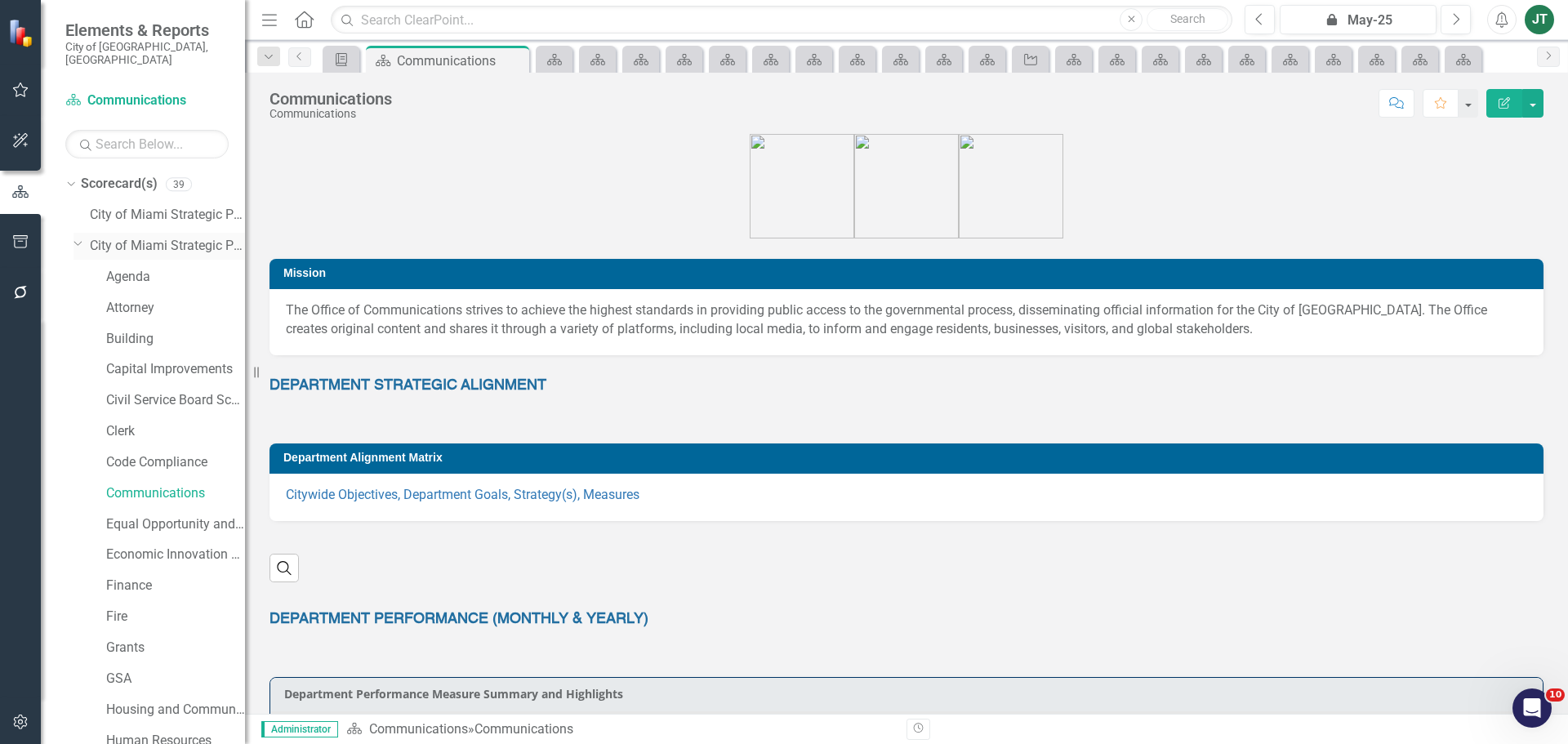
click at [80, 237] on icon "Dropdown" at bounding box center [78, 243] width 10 height 12
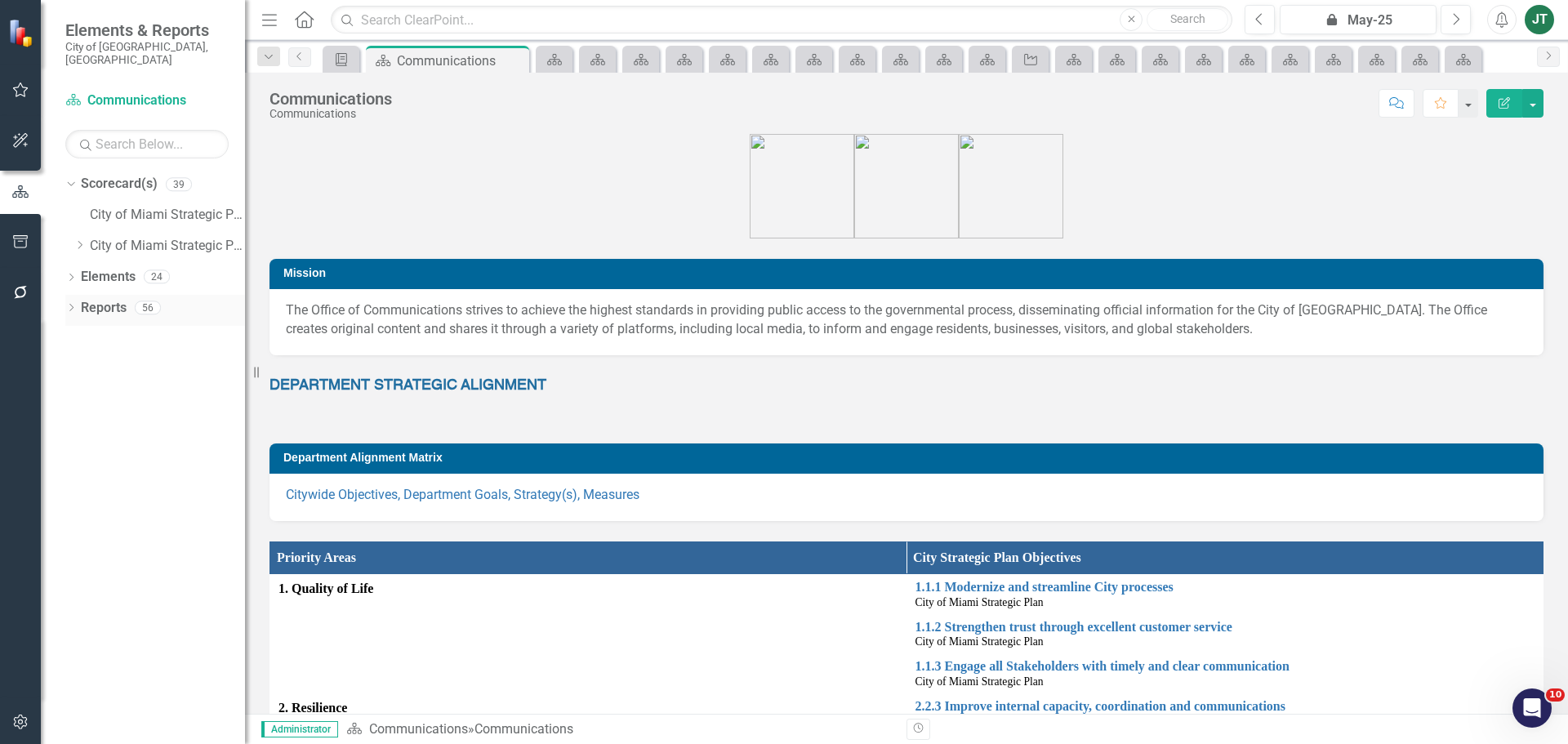
click at [99, 298] on link "Reports" at bounding box center [104, 308] width 46 height 19
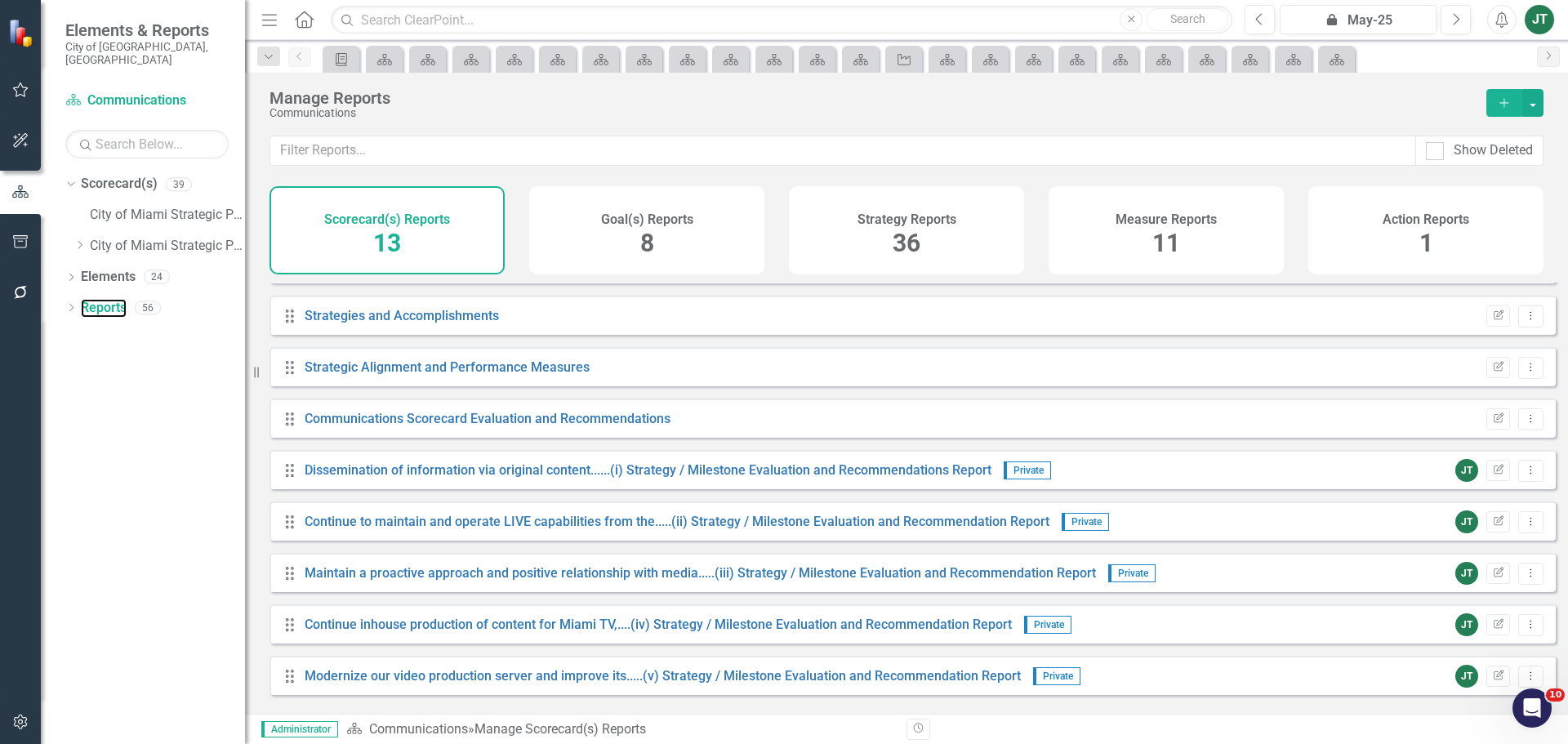
scroll to position [250, 0]
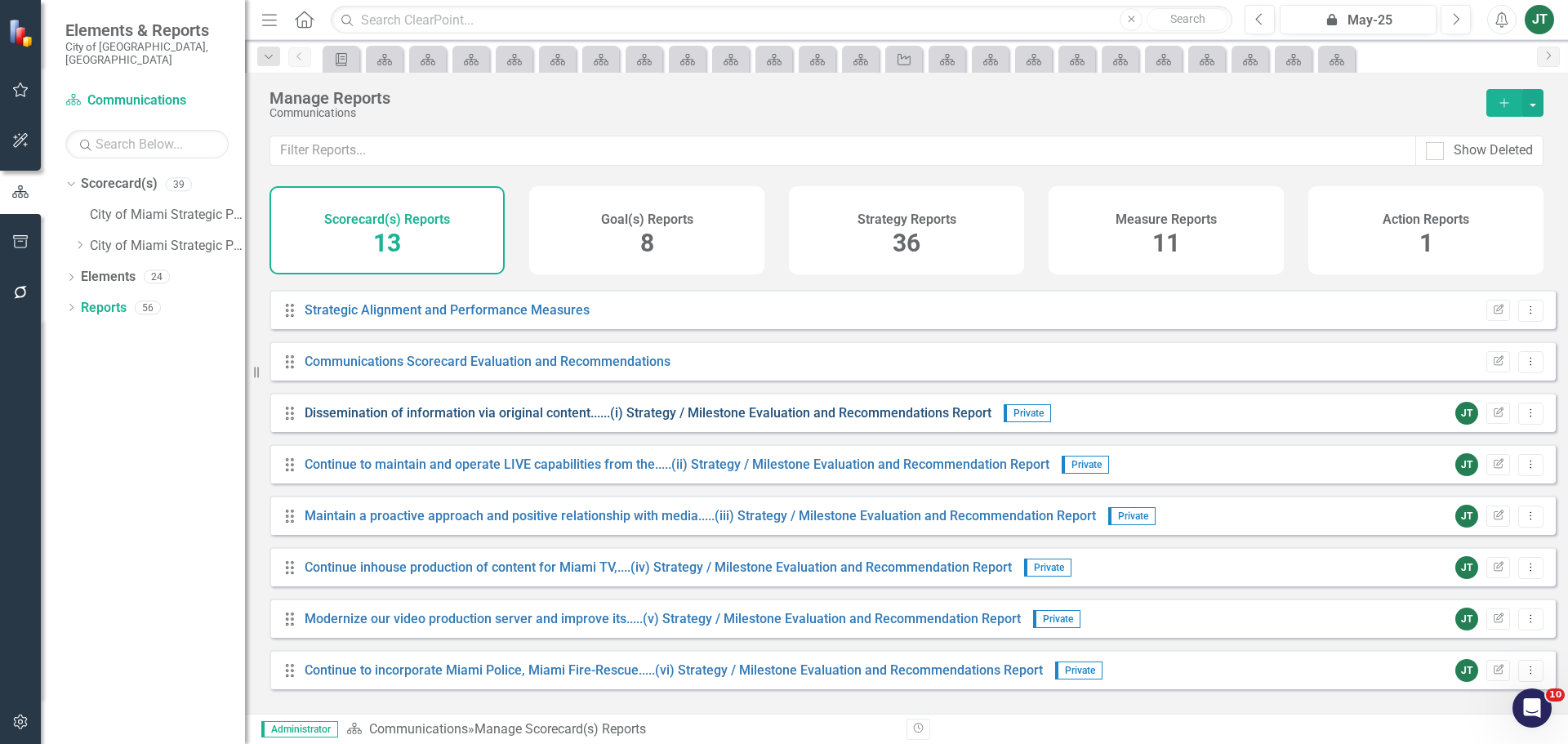
click at [668, 421] on link "Dissemination of information via original content......(i) Strategy / Milestone…" at bounding box center [648, 412] width 687 height 15
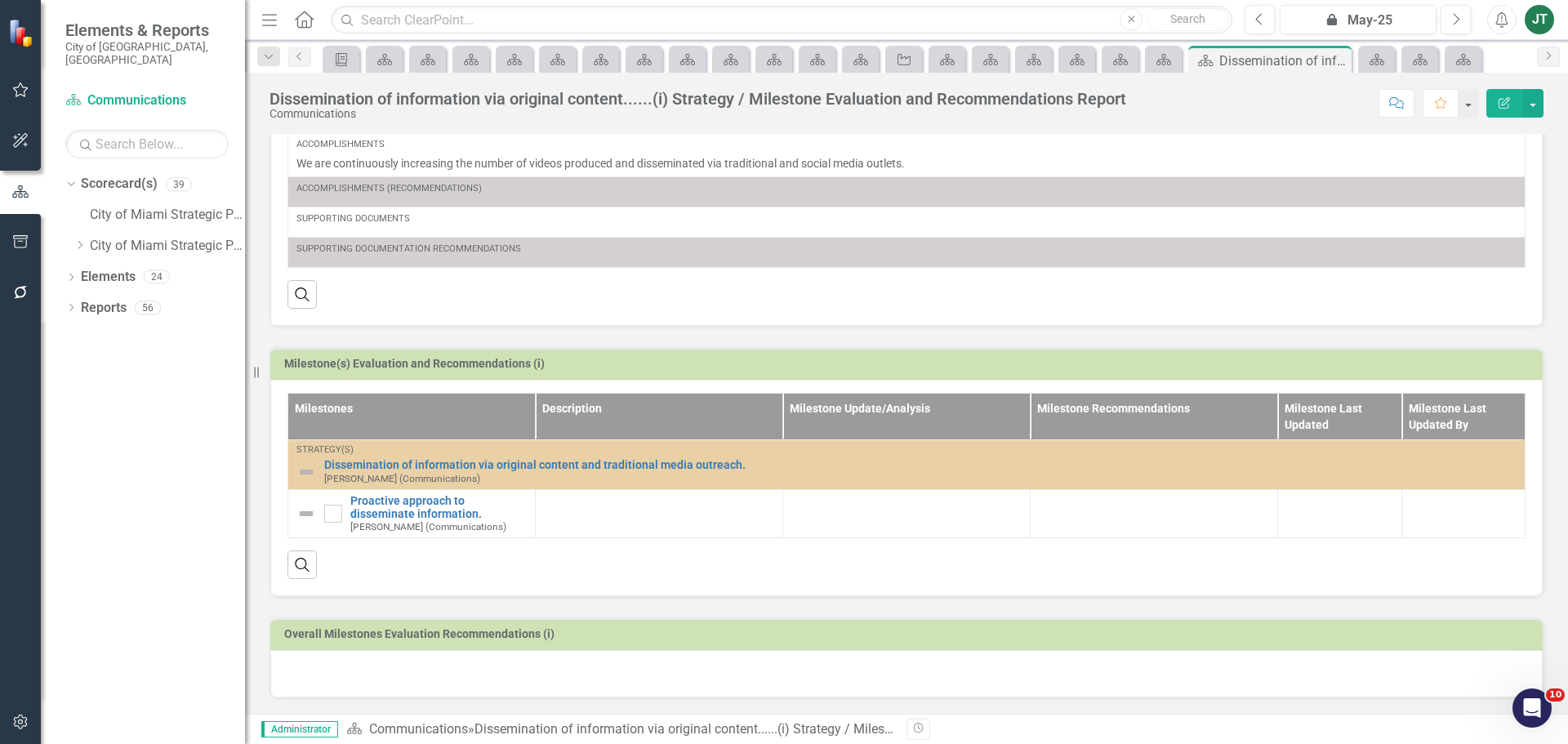
scroll to position [358, 0]
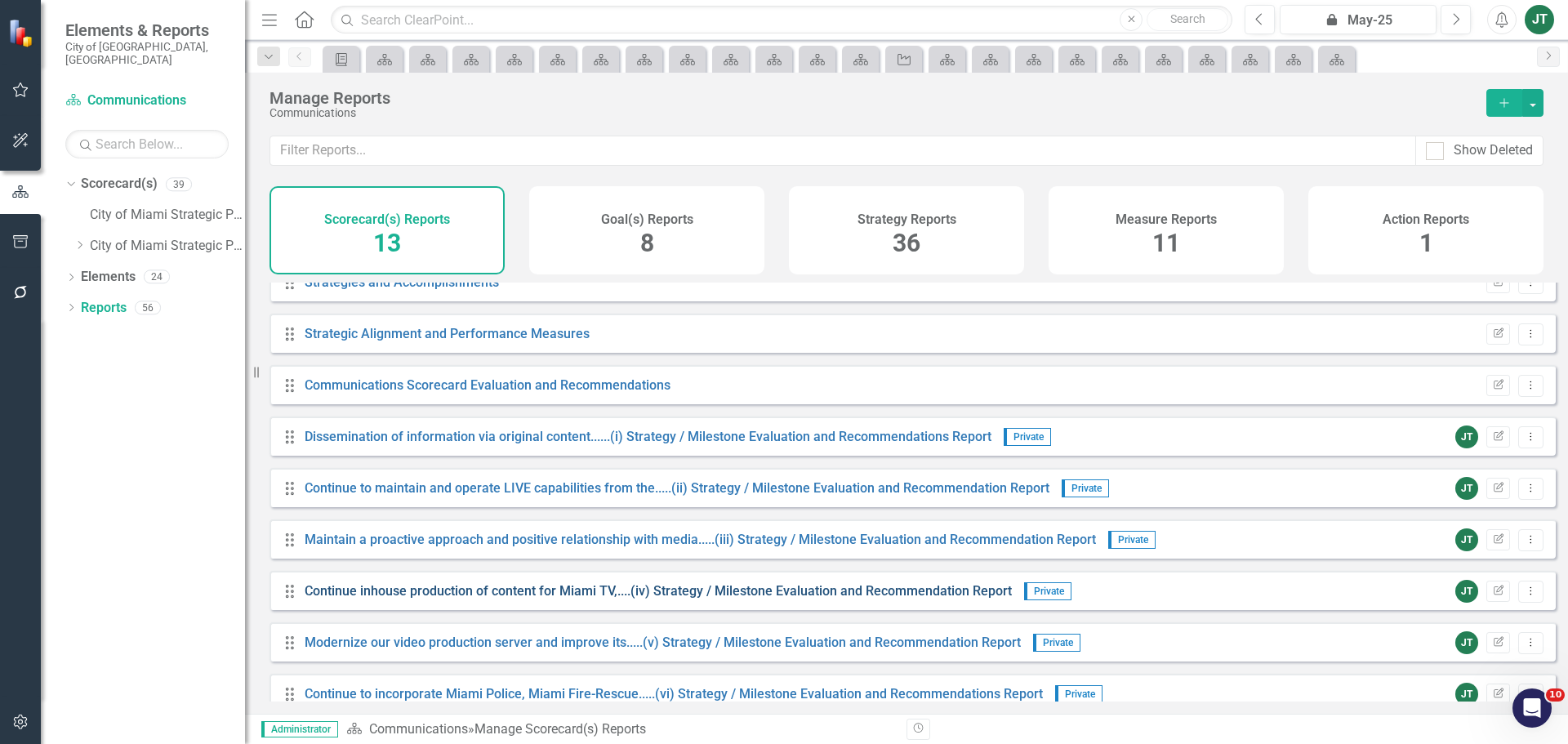
scroll to position [250, 0]
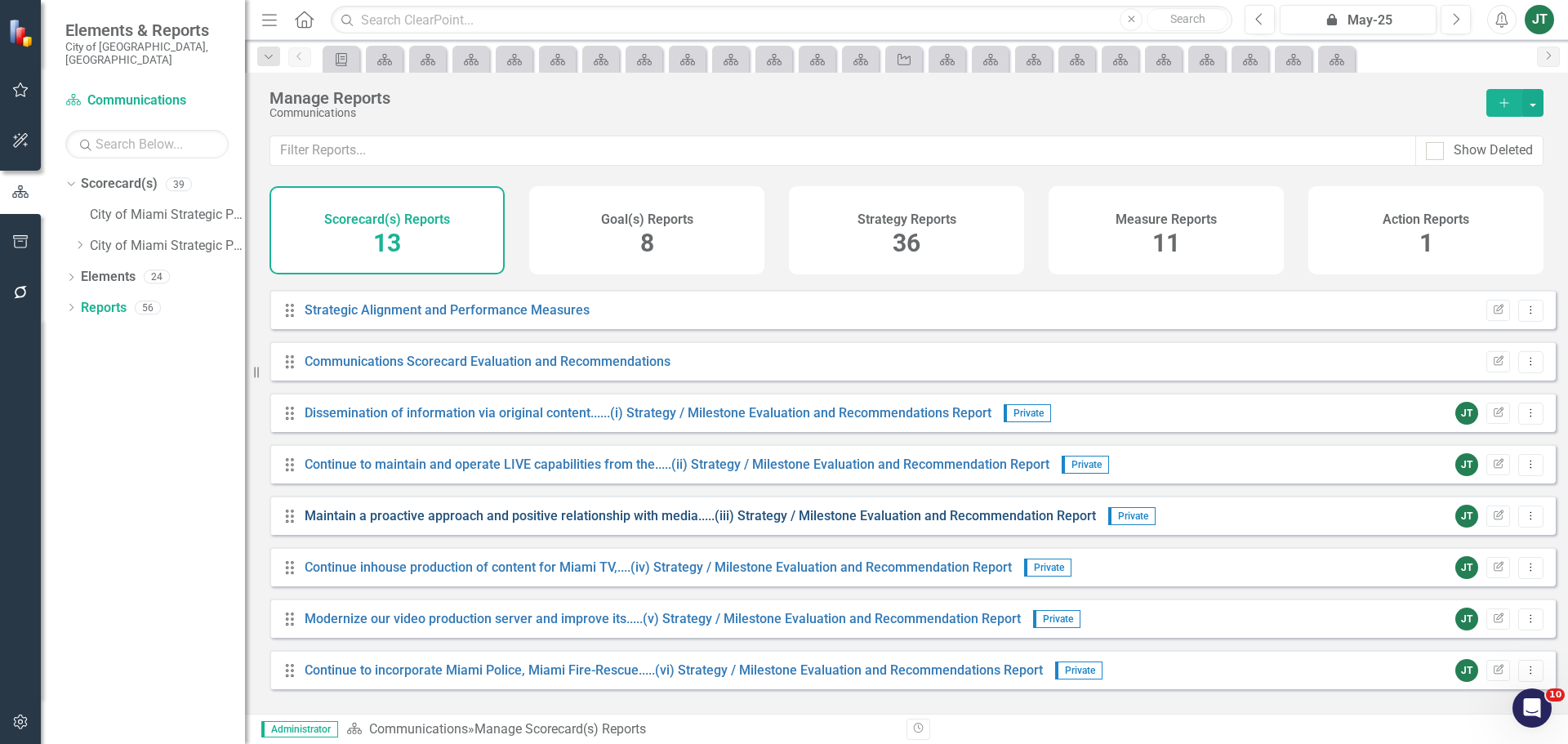
click at [655, 523] on link "Maintain a proactive approach and positive relationship with media.....(iii) St…" at bounding box center [699, 515] width 791 height 15
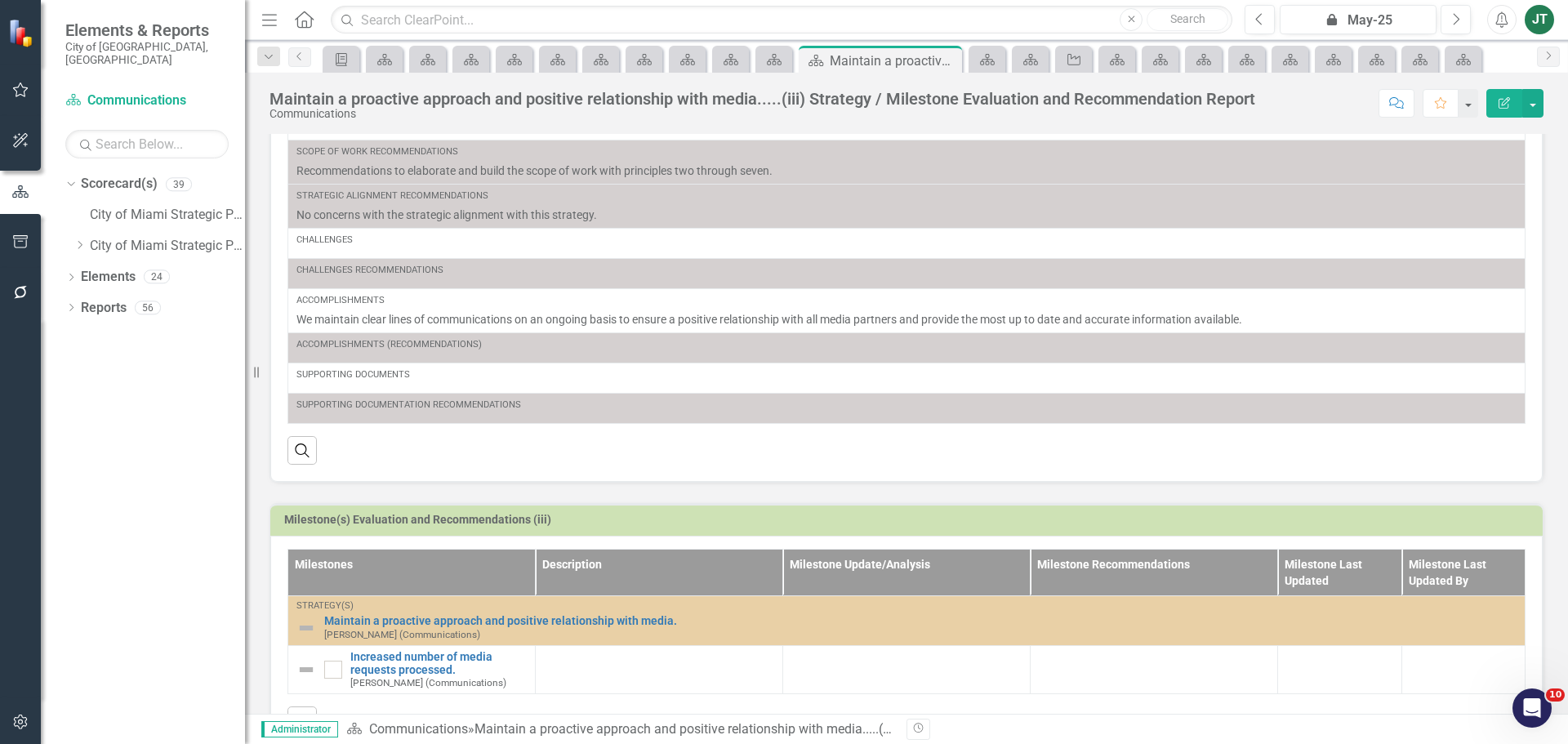
scroll to position [291, 0]
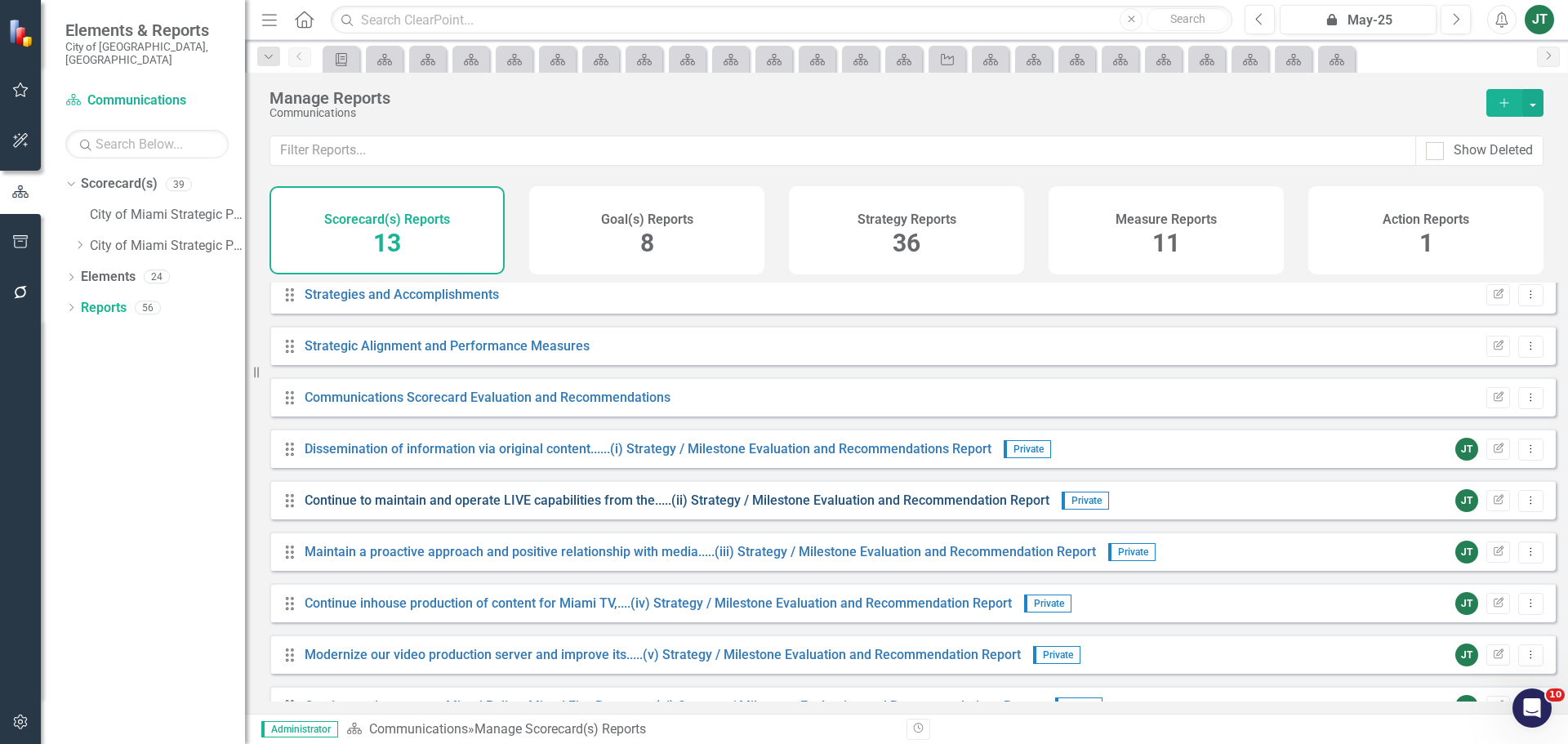
scroll to position [250, 0]
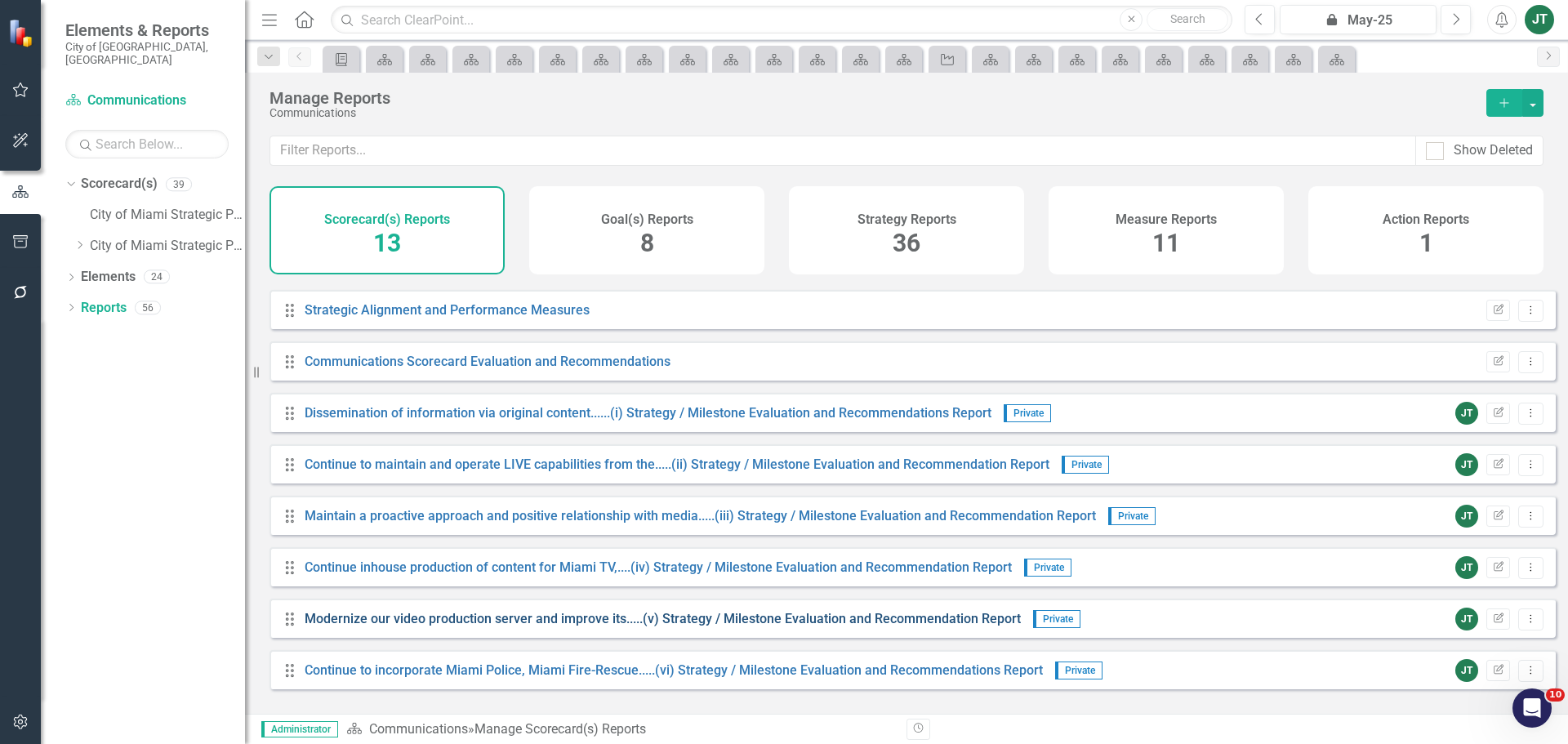
click at [728, 626] on link "Modernize our video production server and improve its.....(v) Strategy / Milest…" at bounding box center [662, 618] width 717 height 15
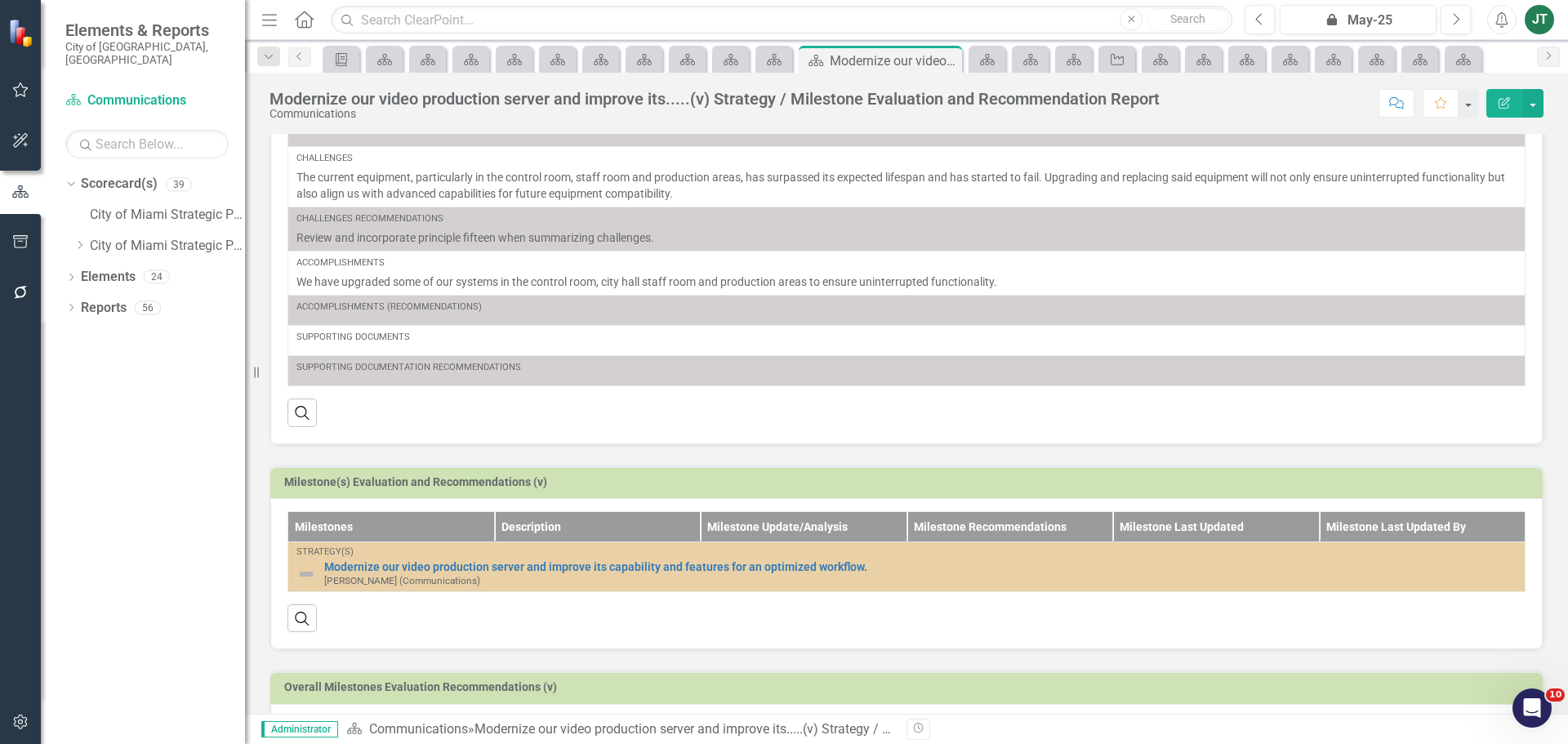
scroll to position [273, 0]
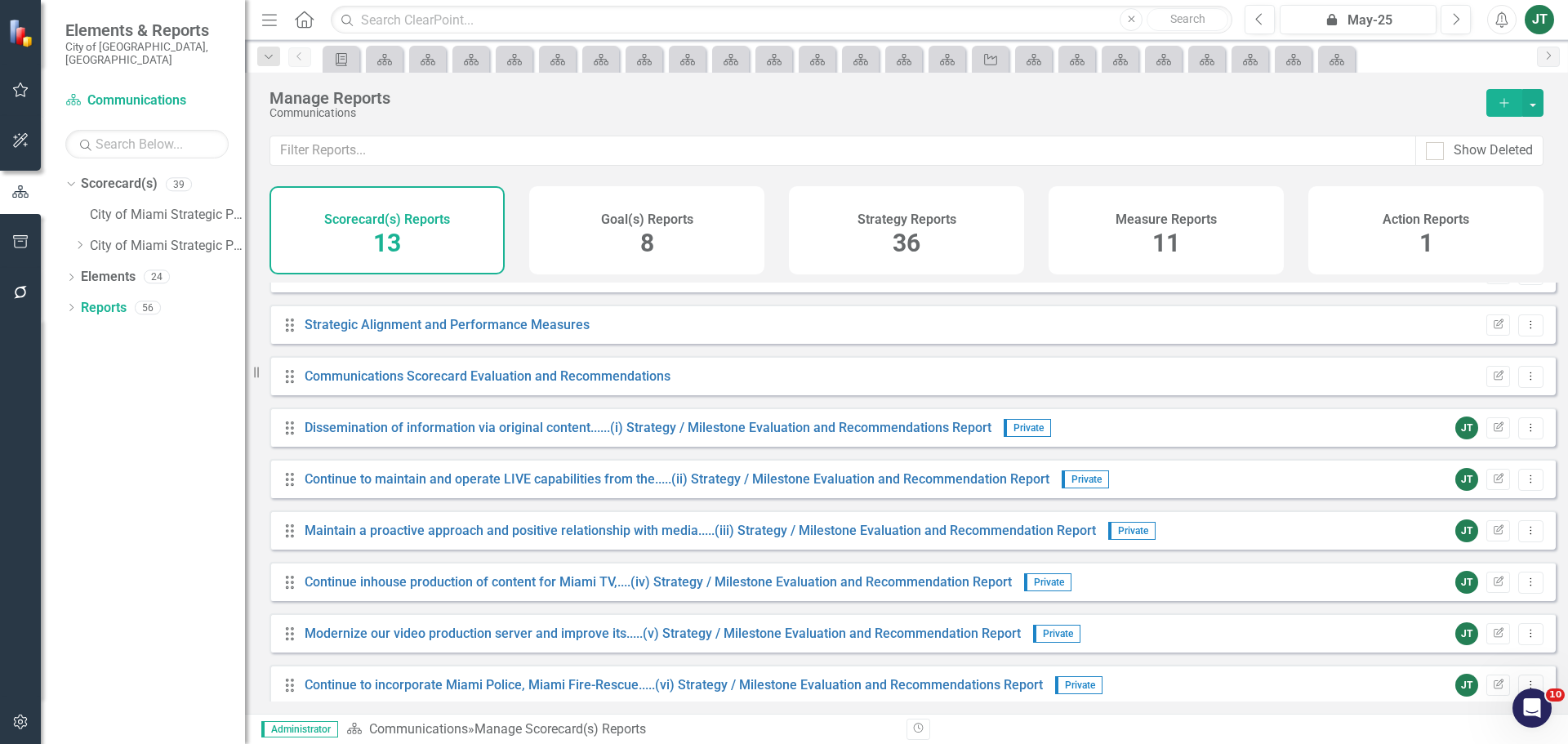
scroll to position [250, 0]
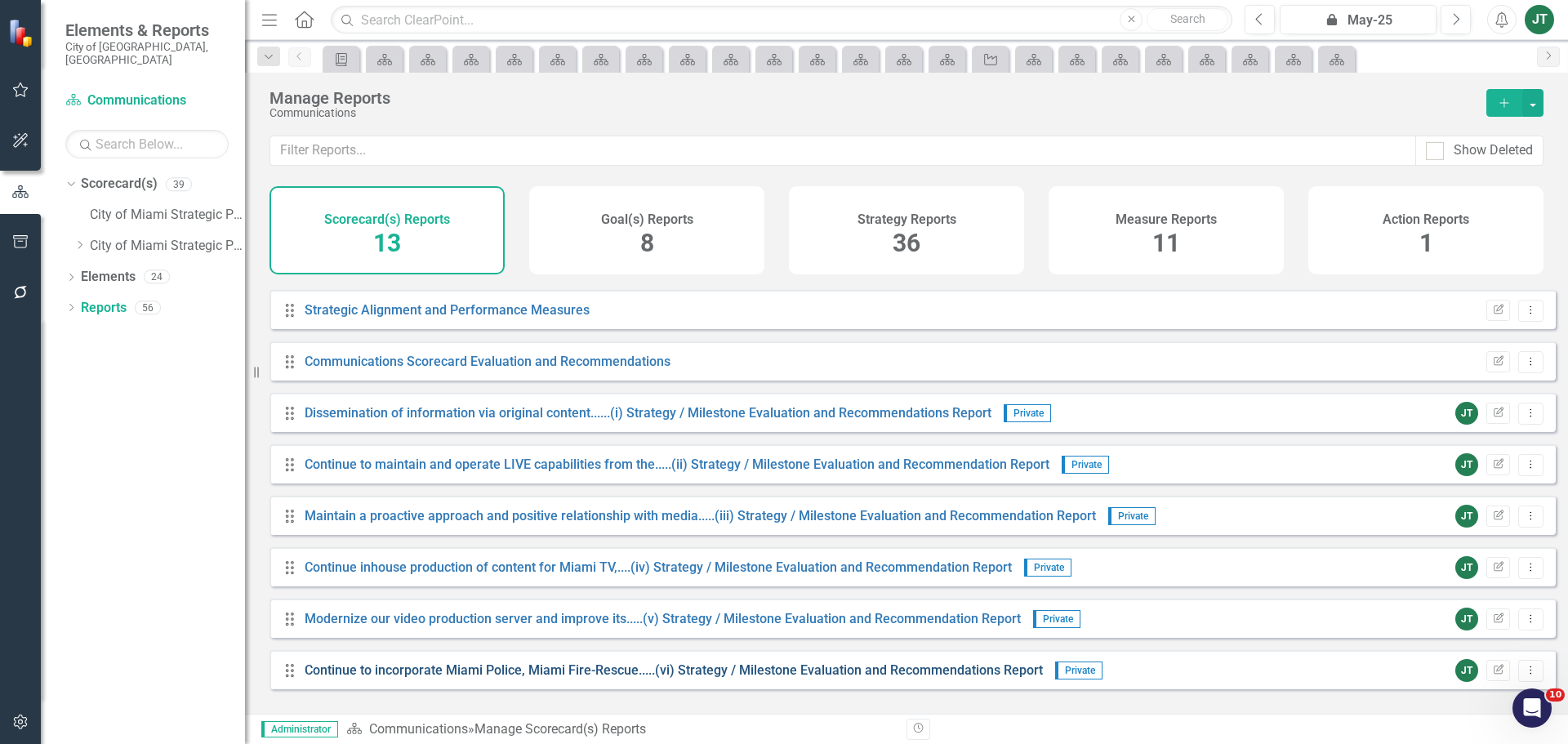
click at [767, 677] on link "Continue to incorporate Miami Police, Miami Fire-Rescue.....(vi) Strategy / Mil…" at bounding box center [674, 669] width 739 height 15
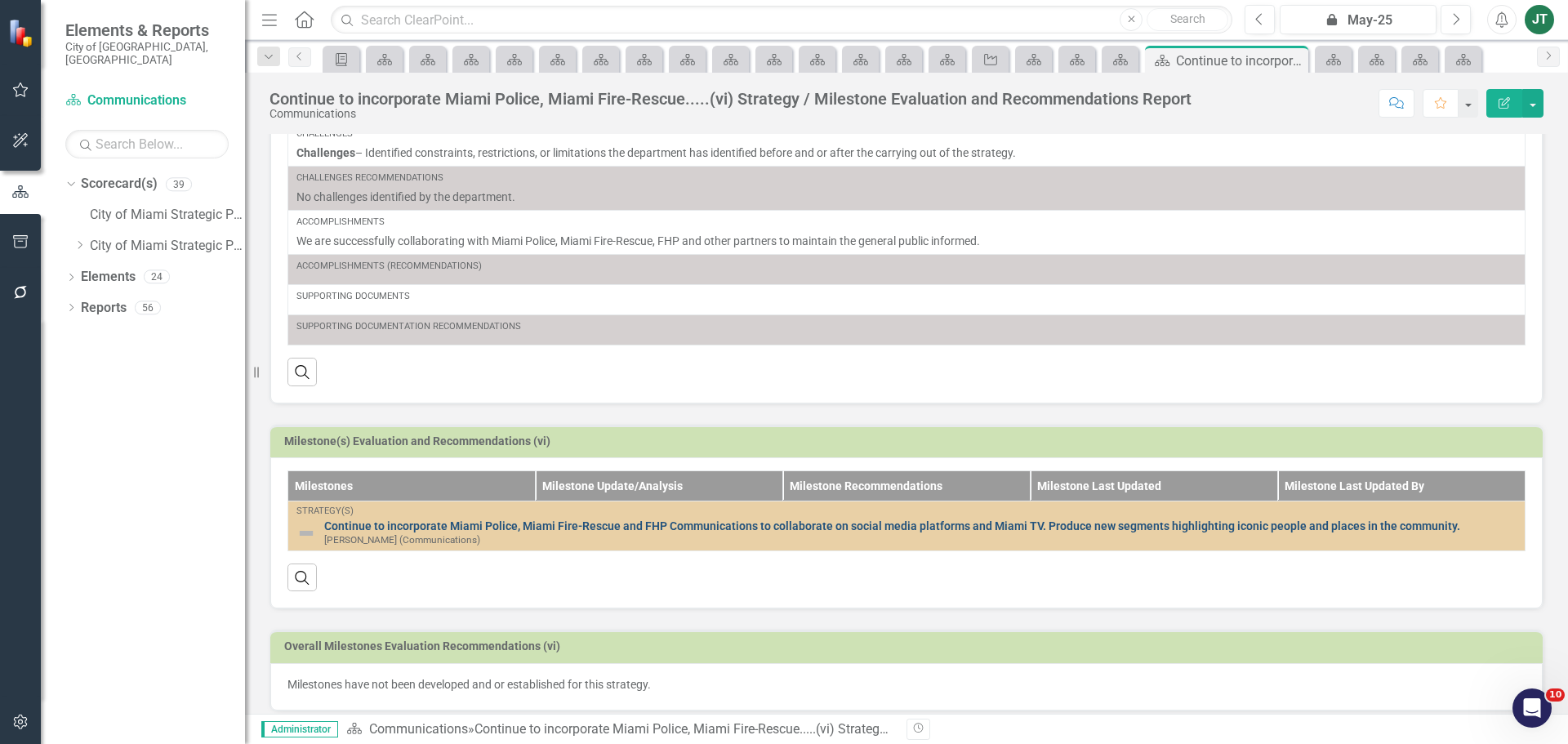
scroll to position [271, 0]
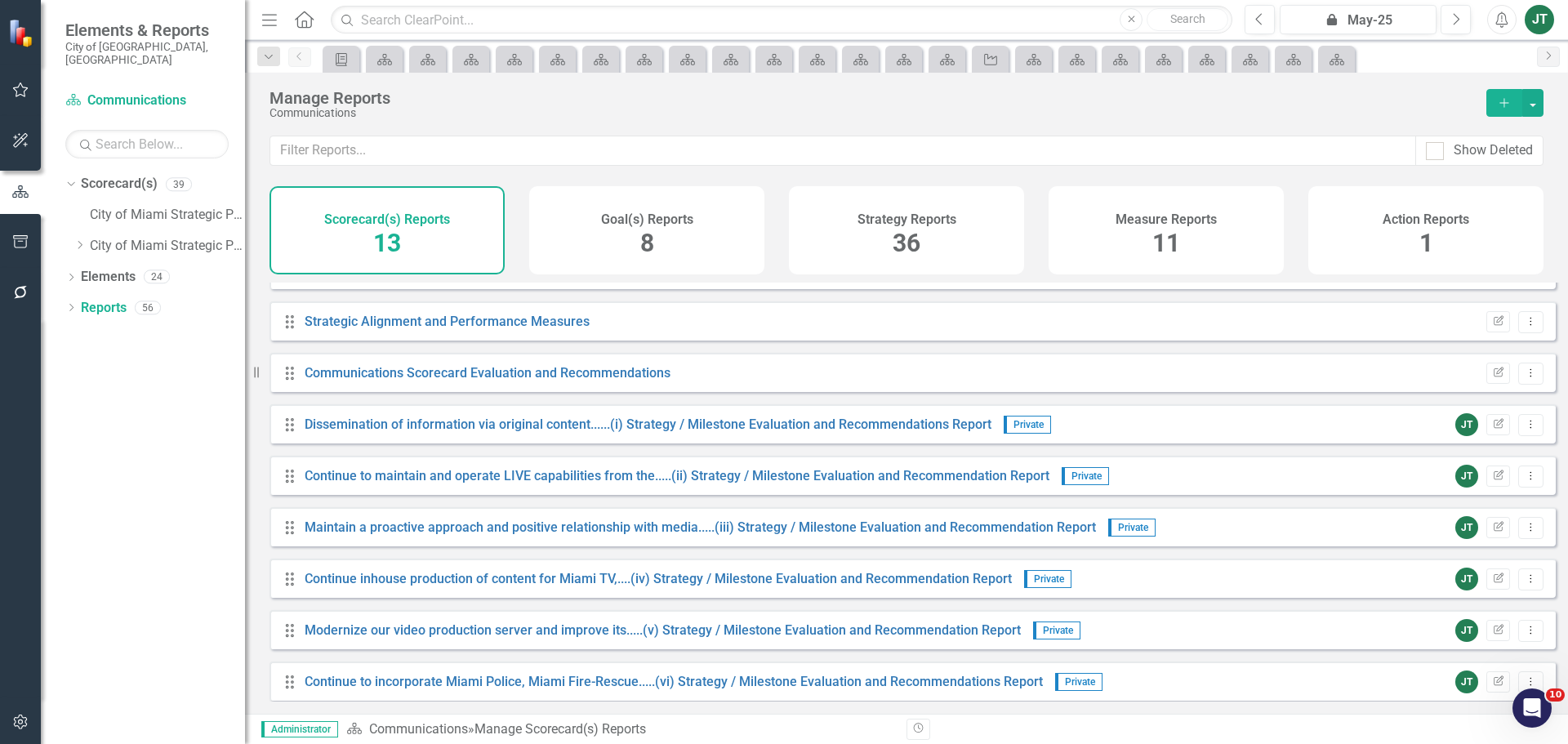
scroll to position [245, 0]
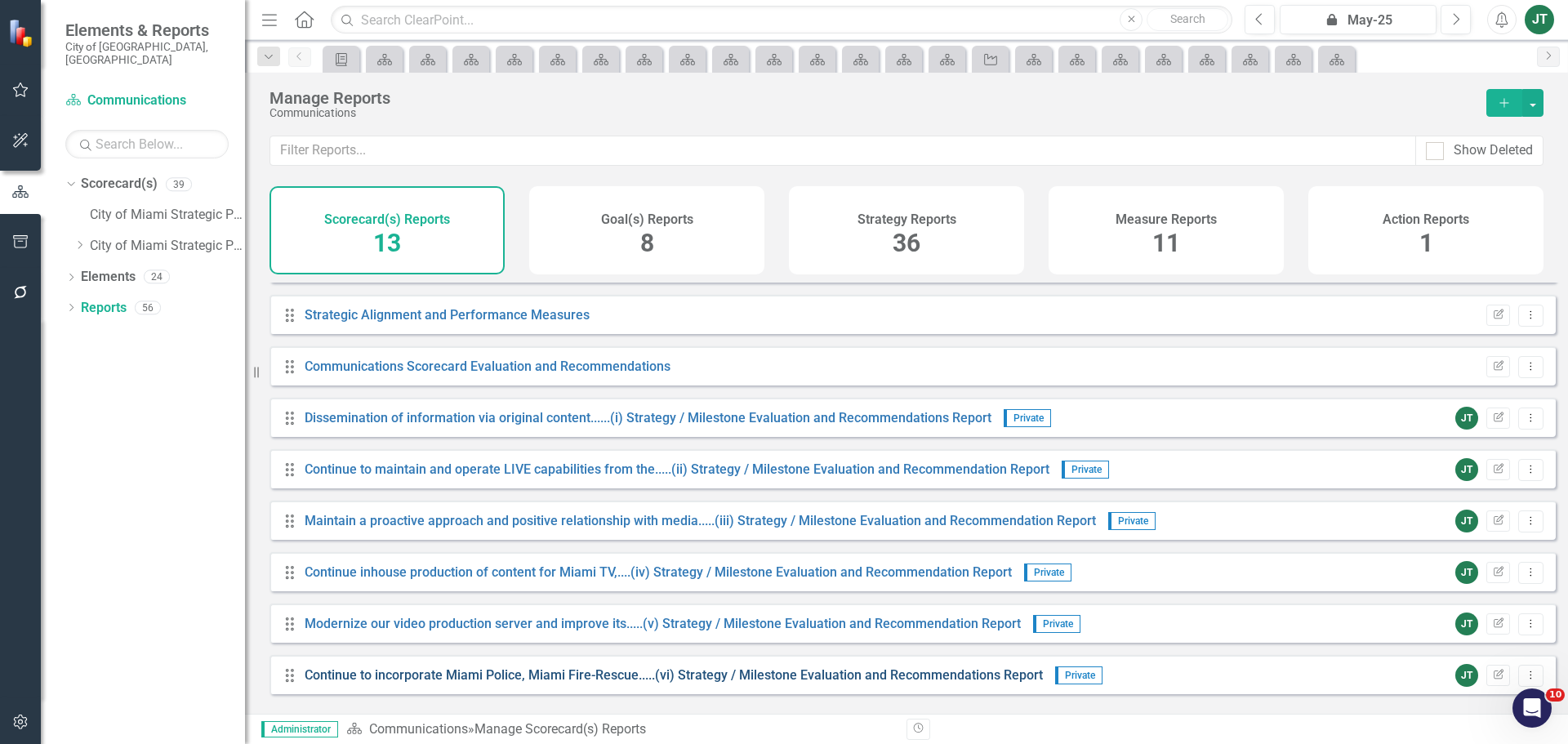
click at [674, 683] on link "Continue to incorporate Miami Police, Miami Fire-Rescue.....(vi) Strategy / Mil…" at bounding box center [674, 674] width 739 height 15
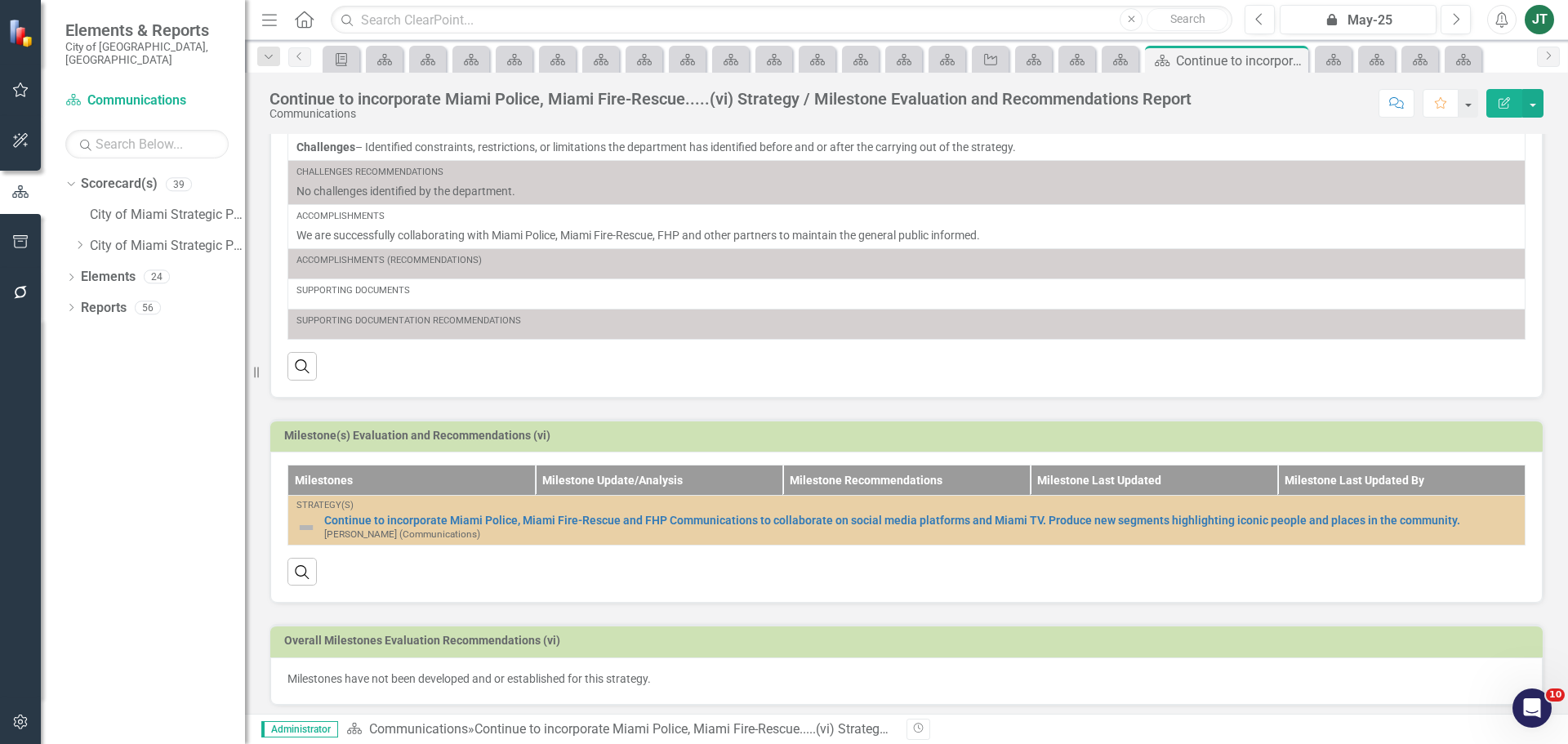
scroll to position [271, 0]
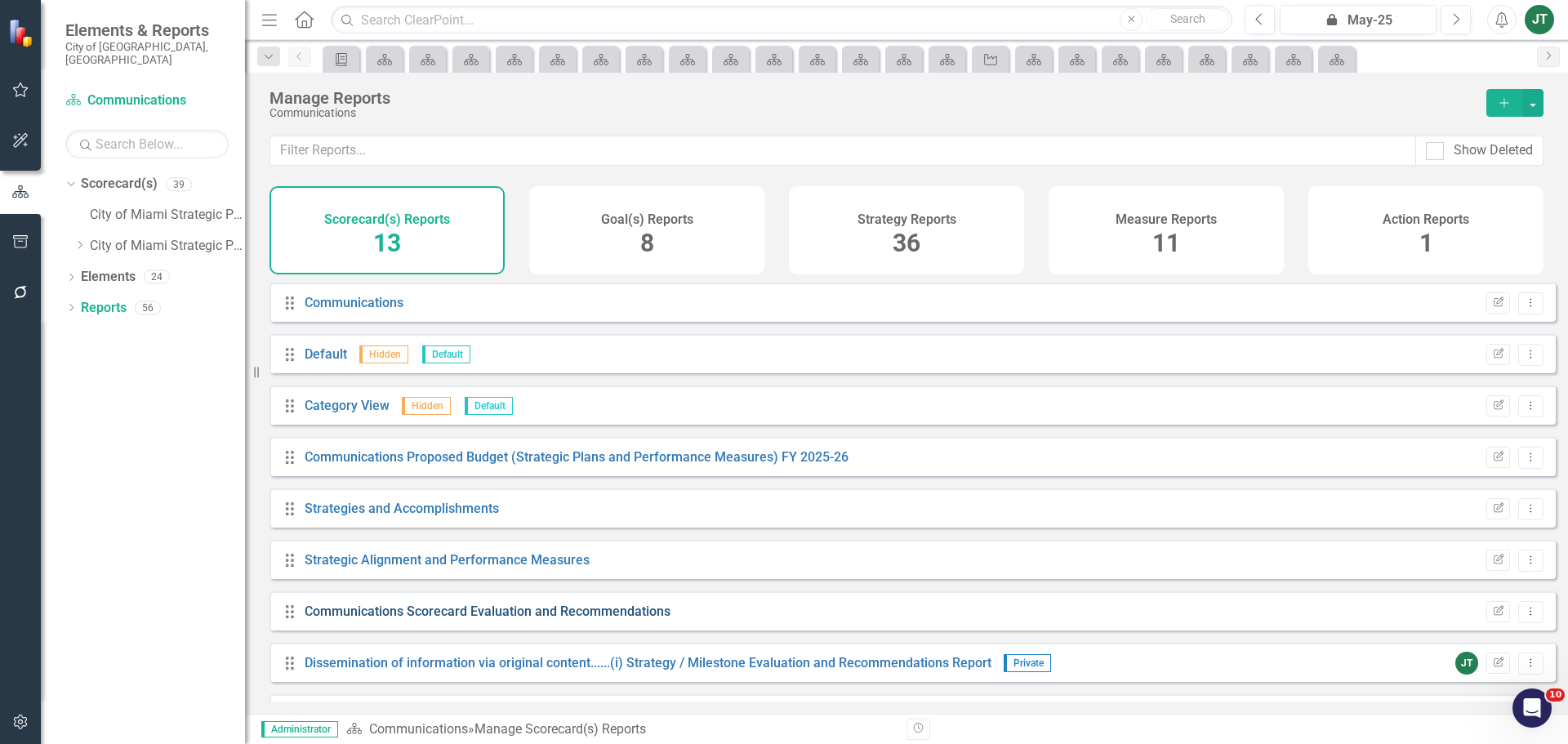
click at [560, 616] on link "Communications Scorecard Evaluation and Recommendations" at bounding box center [487, 611] width 365 height 15
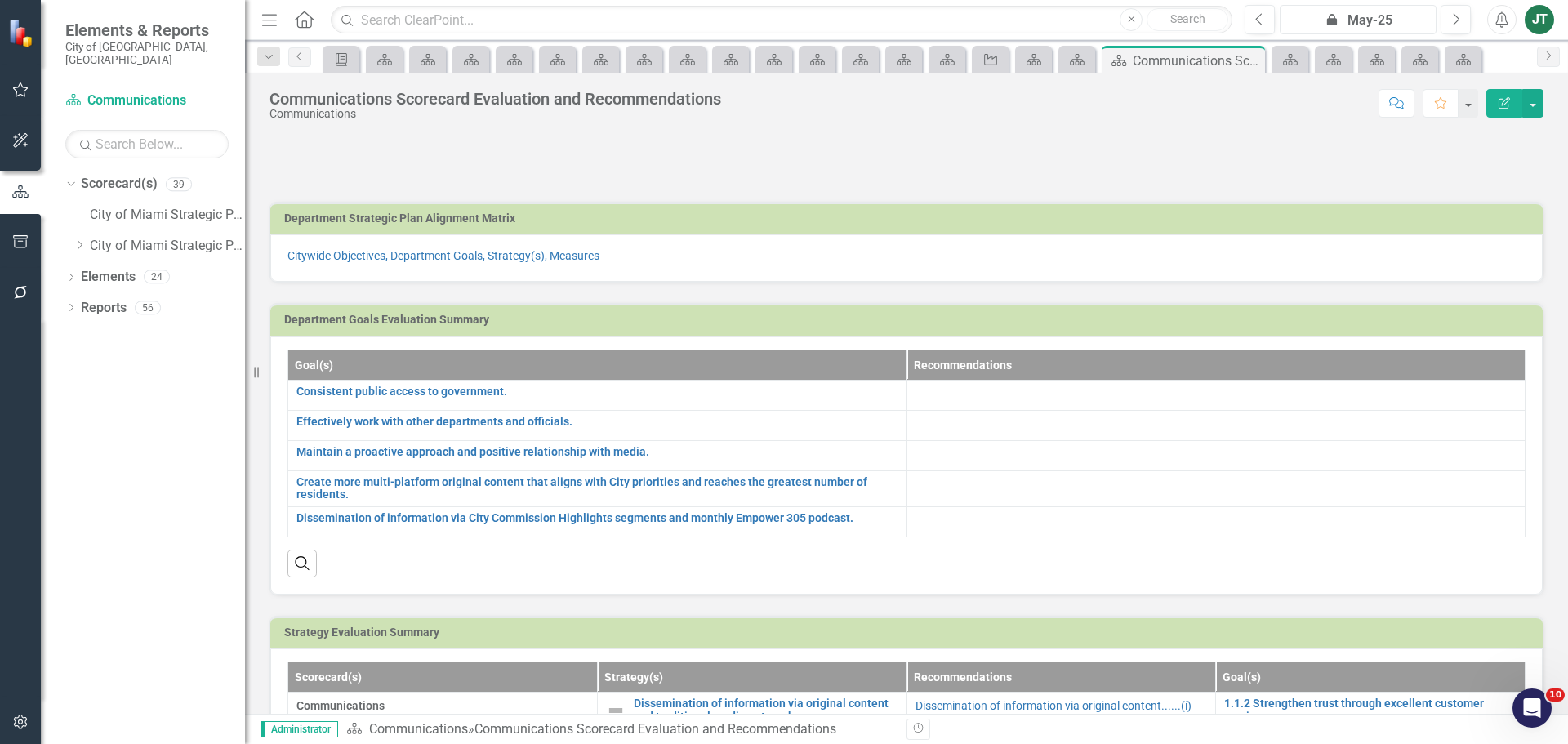
click at [1420, 23] on div "icon.lock May-25" at bounding box center [1358, 20] width 145 height 19
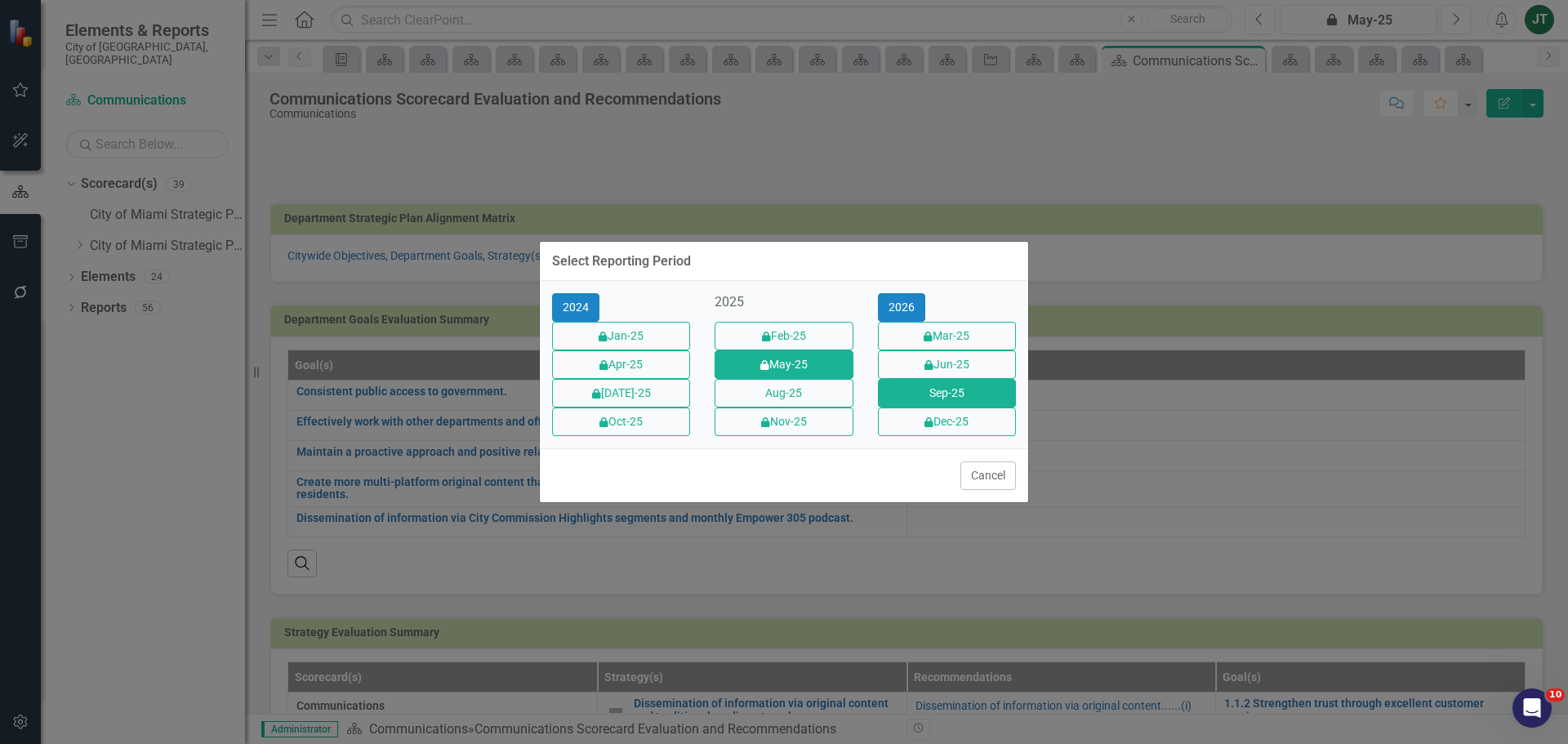
click at [958, 386] on button "Sep-25" at bounding box center [947, 393] width 138 height 29
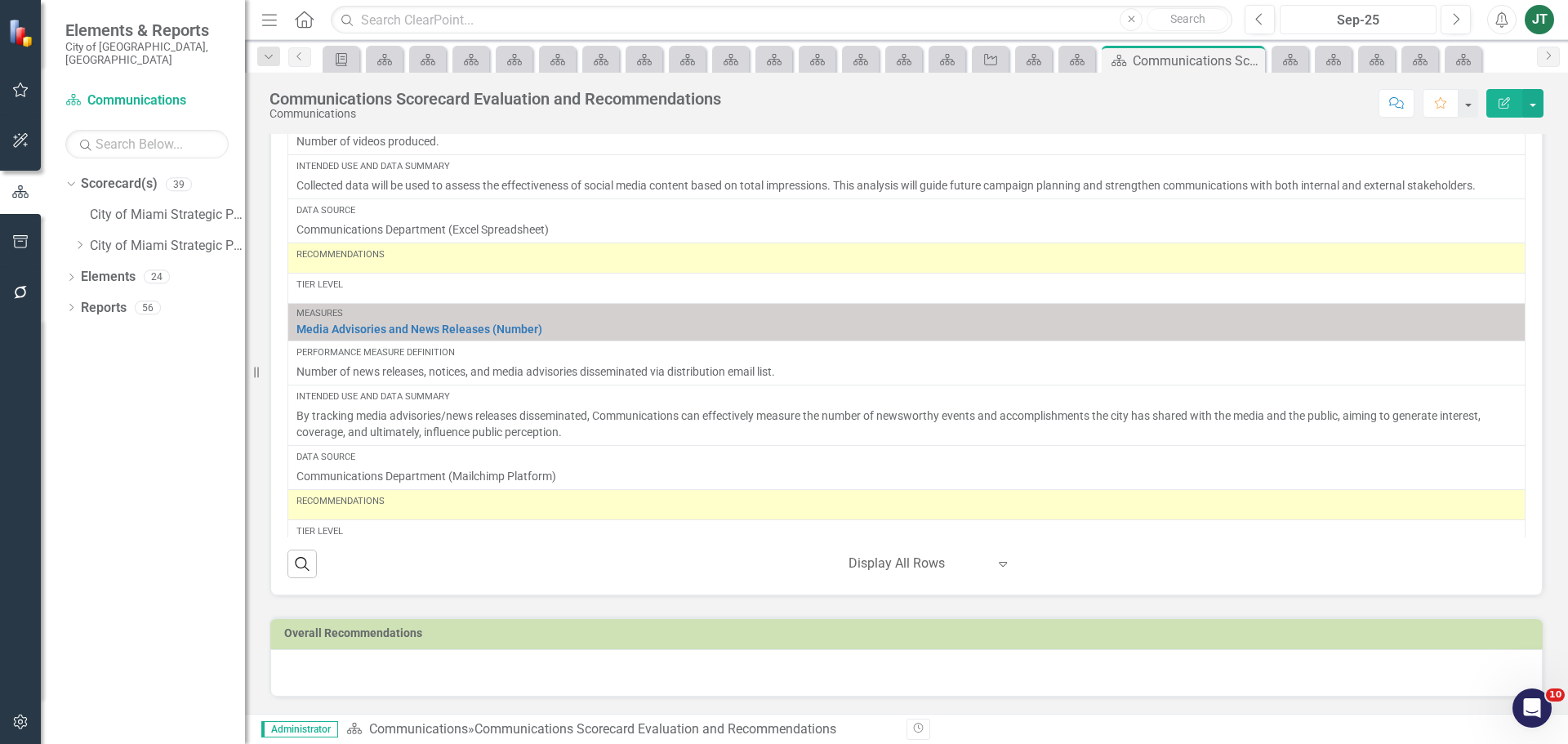
scroll to position [1562, 0]
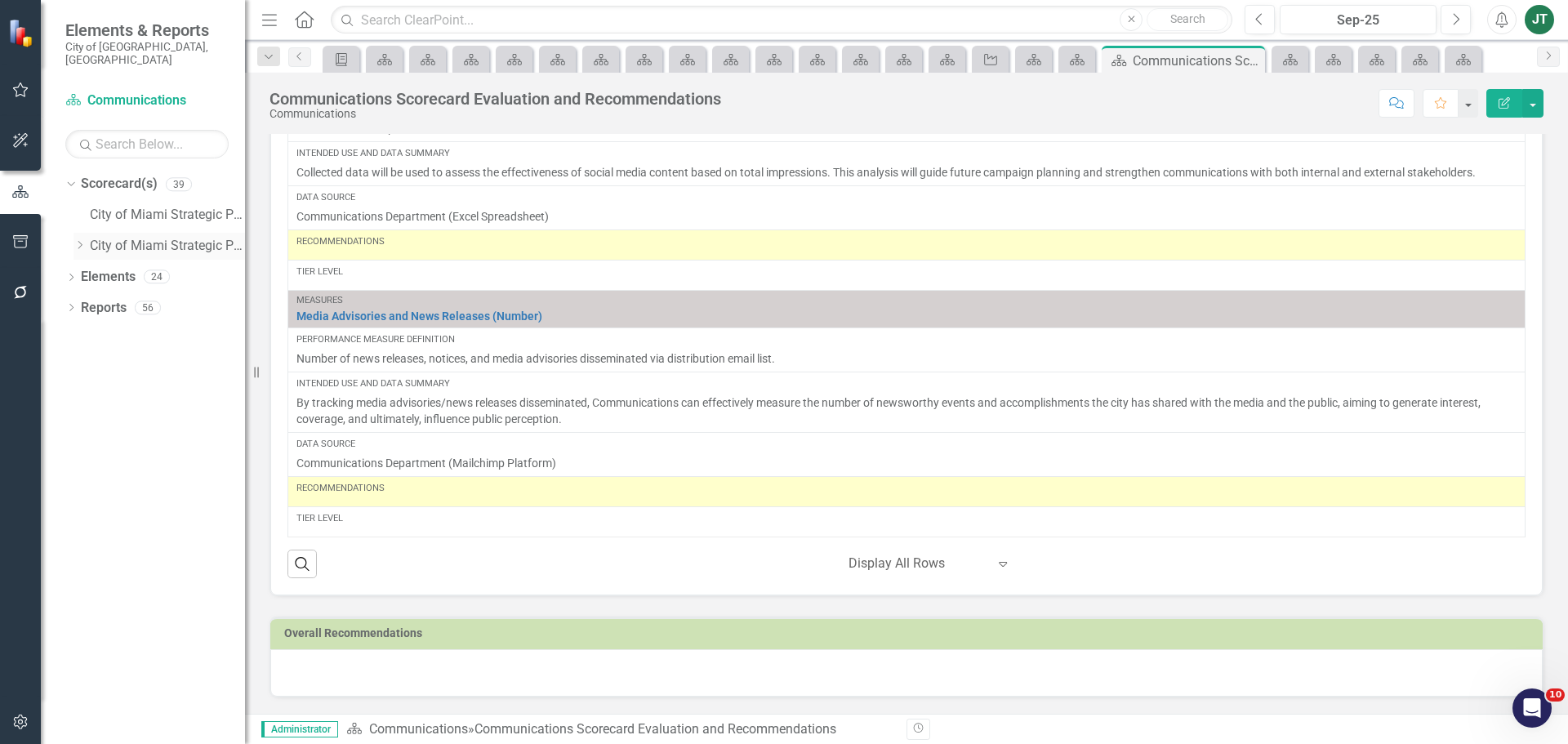
click at [81, 241] on icon at bounding box center [80, 245] width 4 height 9
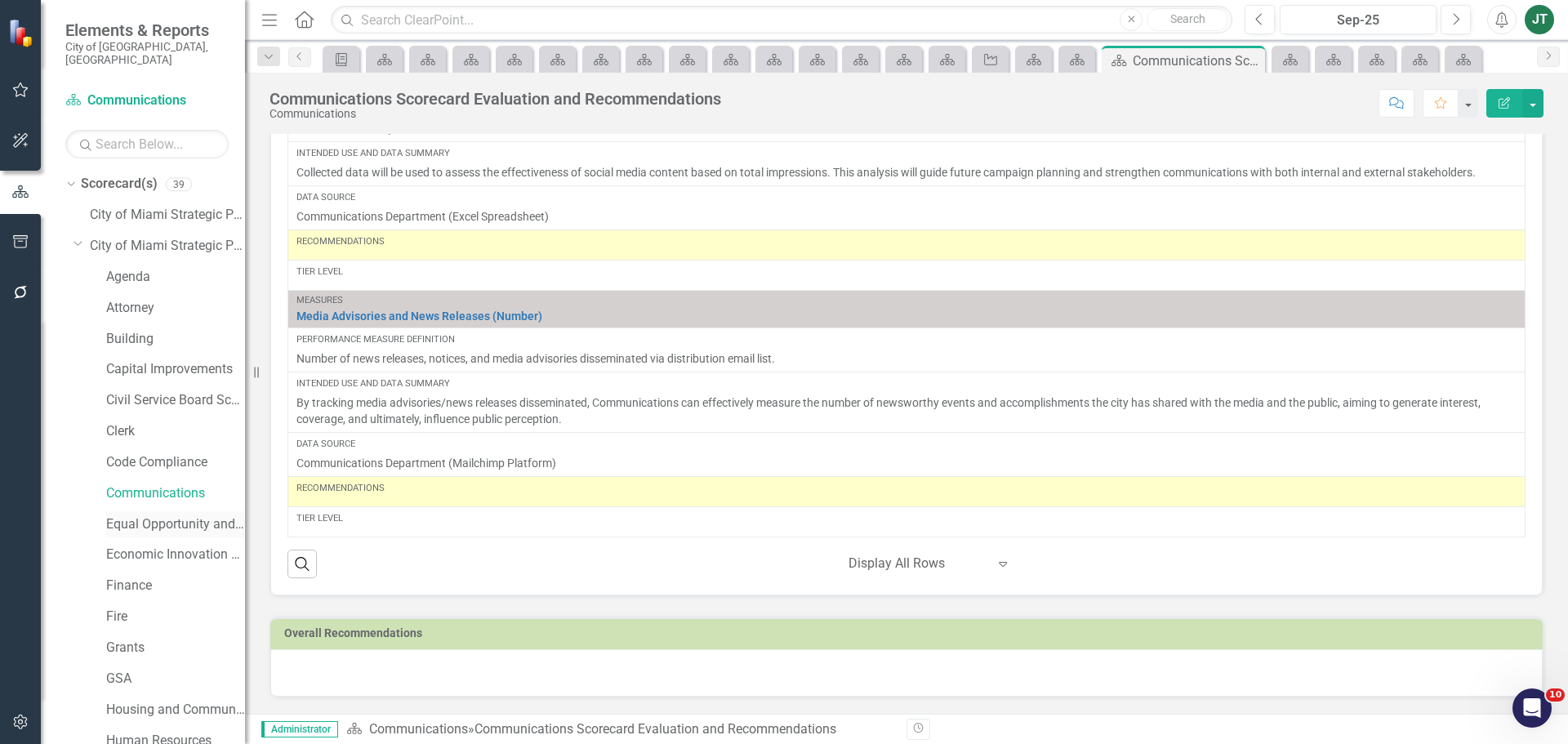
click at [136, 515] on link "Equal Opportunity and Diversity Programs" at bounding box center [175, 525] width 139 height 19
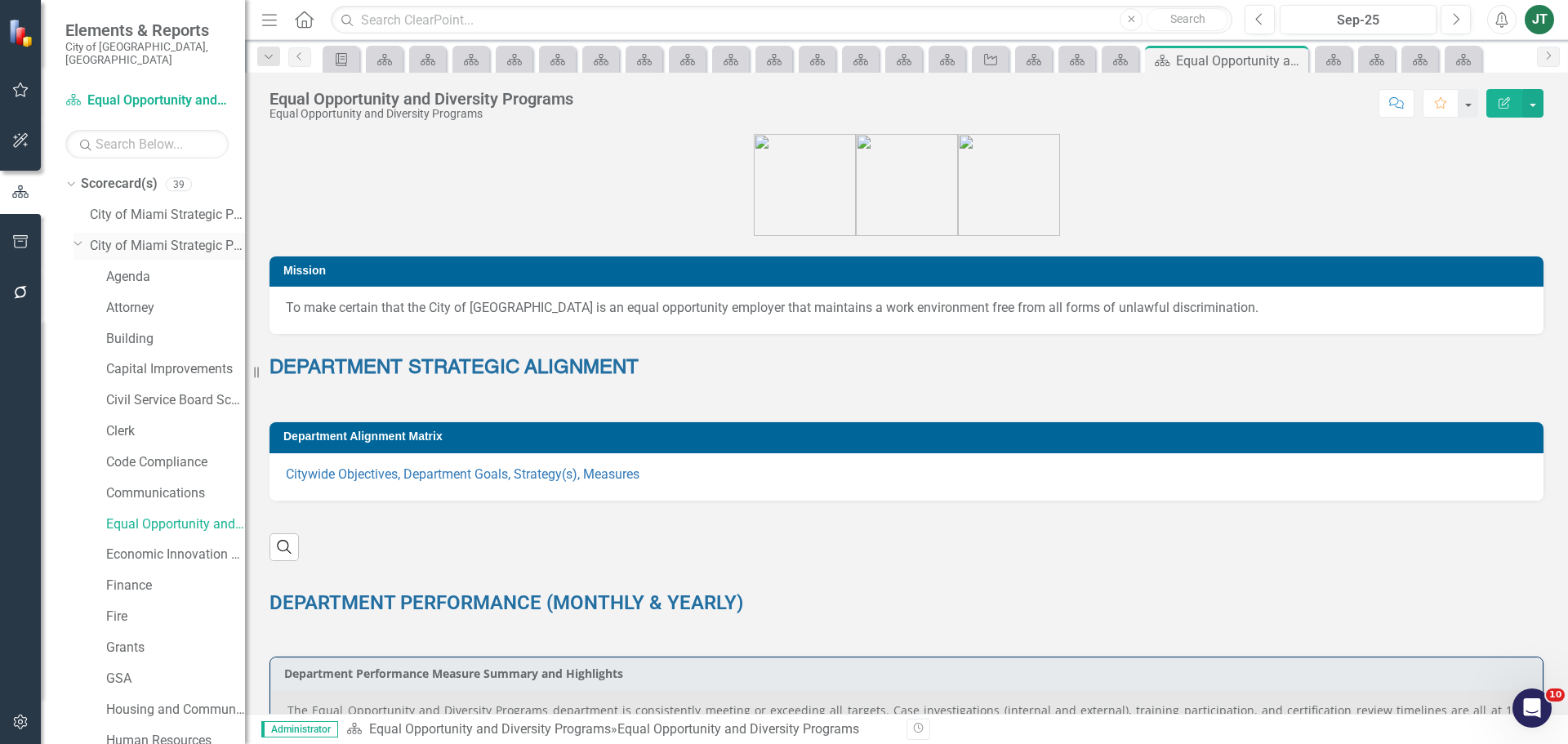
click at [83, 237] on div "Dropdown" at bounding box center [77, 243] width 14 height 12
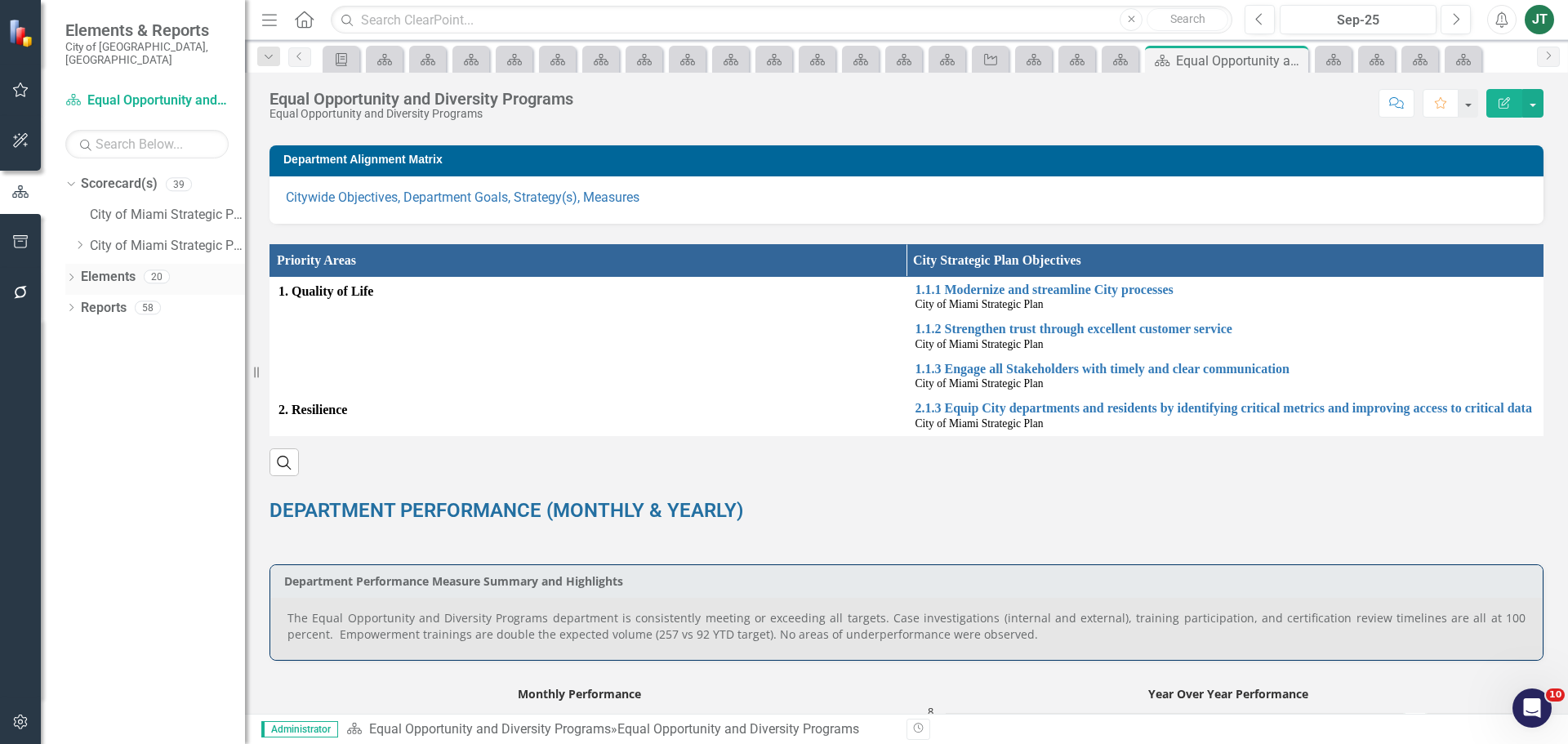
scroll to position [326, 0]
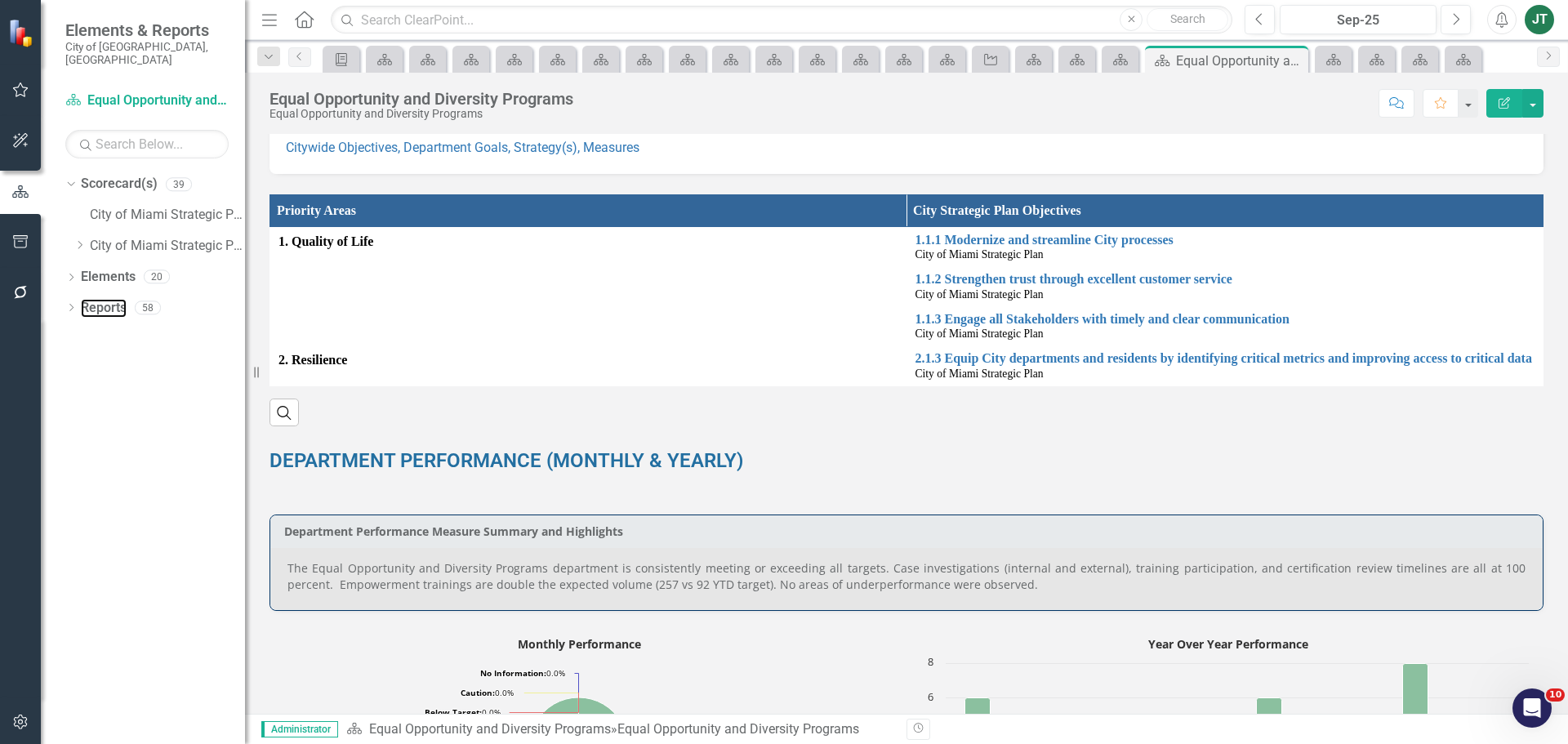
drag, startPoint x: 114, startPoint y: 298, endPoint x: 194, endPoint y: 319, distance: 82.7
click at [114, 298] on link "Reports" at bounding box center [104, 308] width 46 height 19
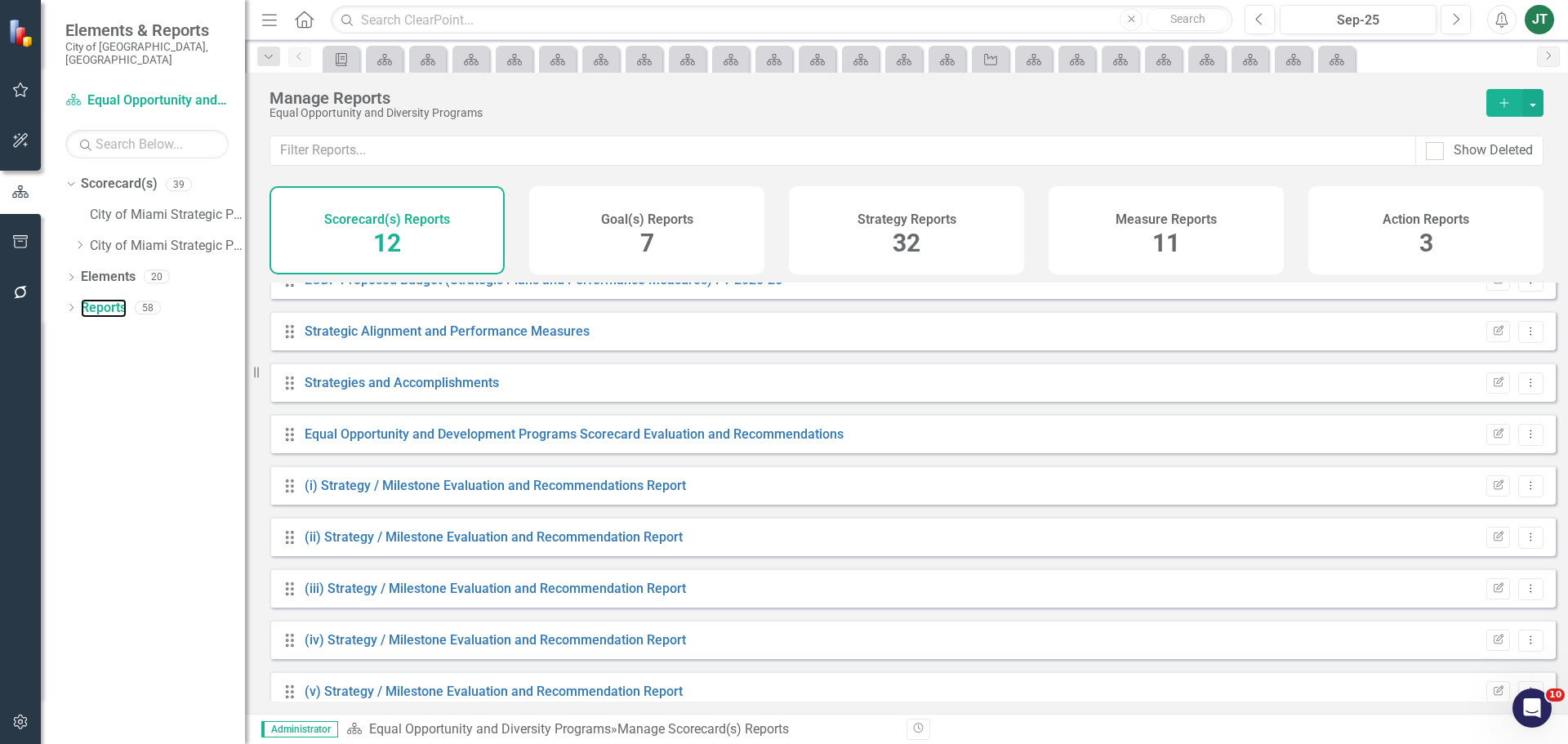
scroll to position [198, 0]
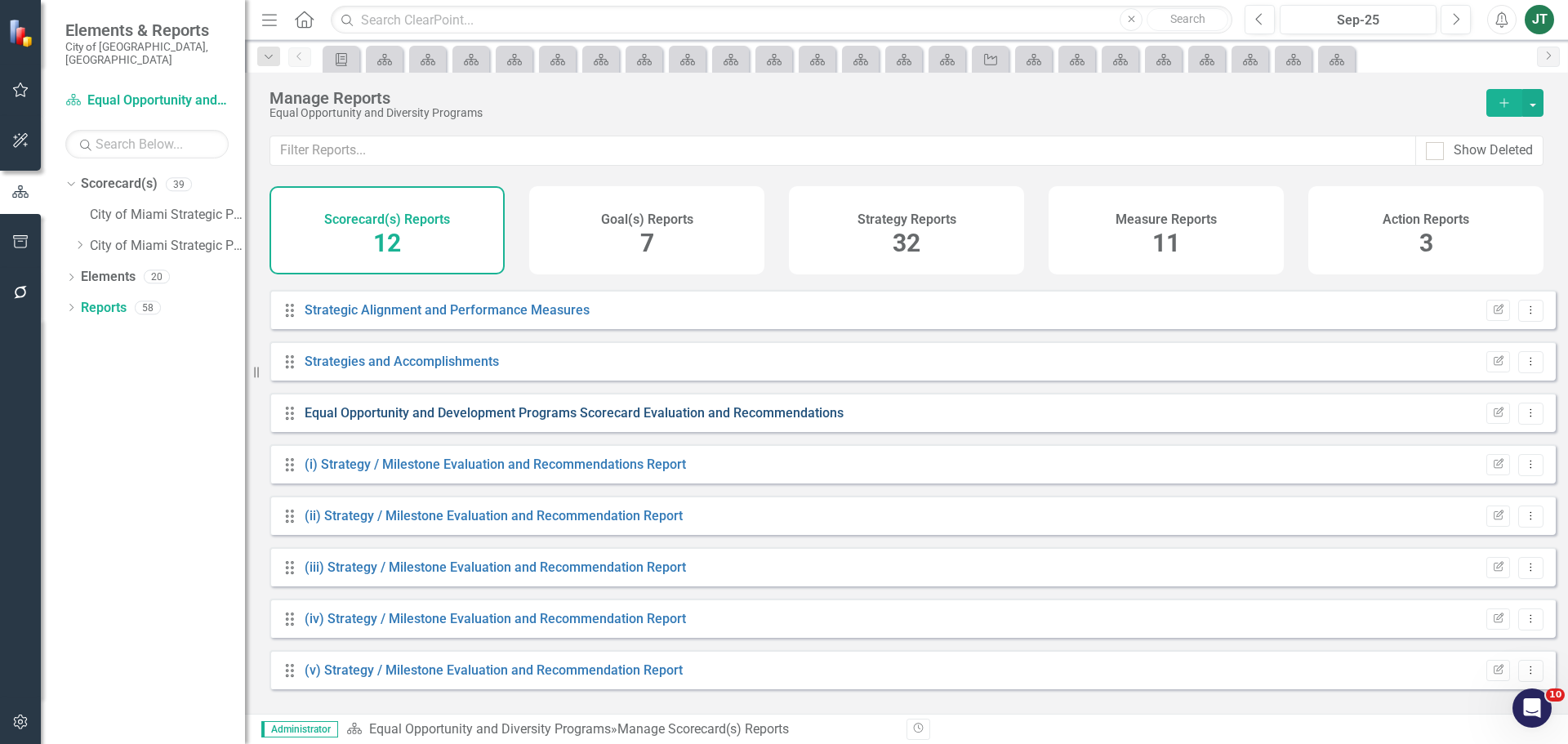
click at [523, 421] on link "Equal Opportunity and Development Programs Scorecard Evaluation and Recommendat…" at bounding box center [573, 412] width 539 height 15
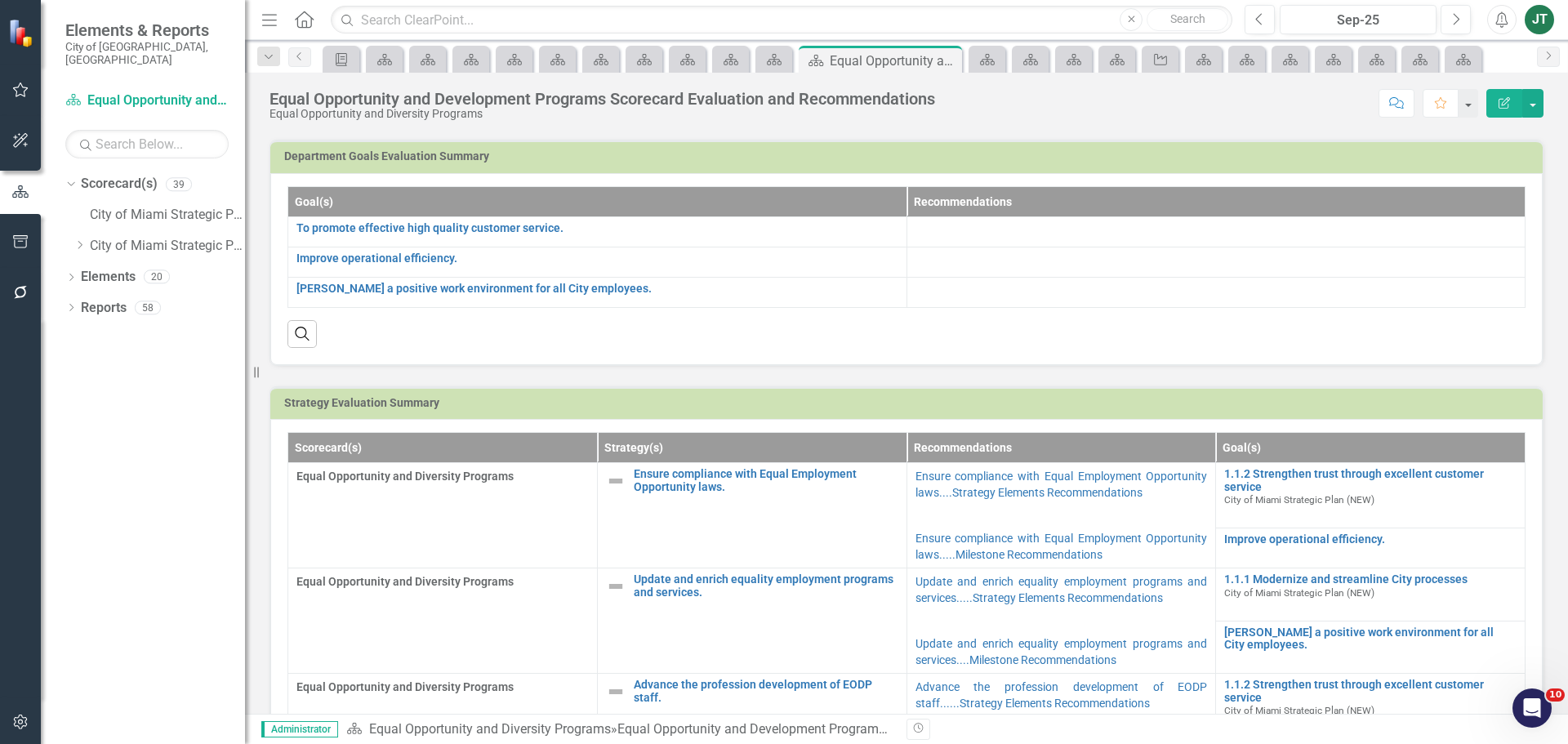
scroll to position [81, 0]
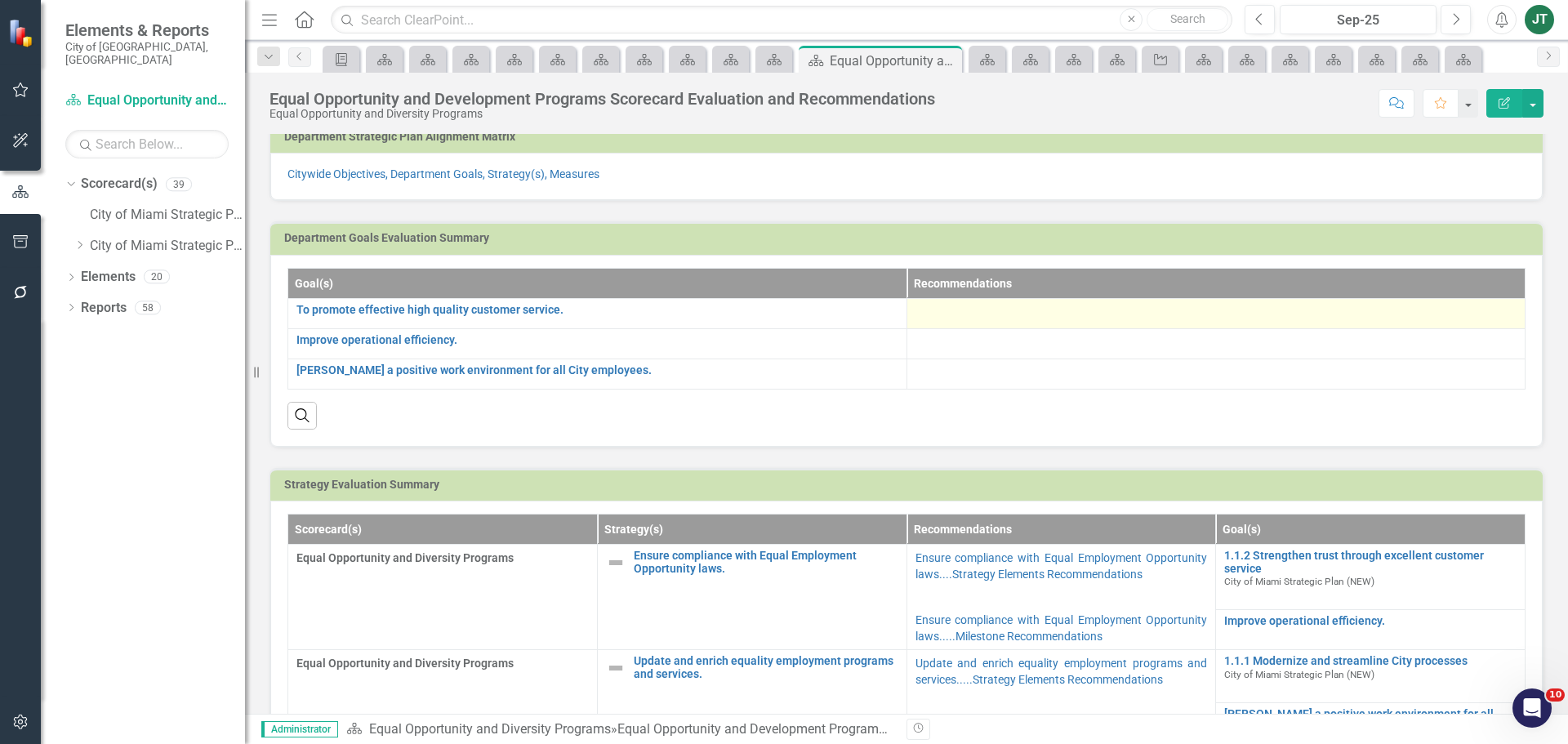
click at [1141, 321] on div at bounding box center [1216, 314] width 602 height 19
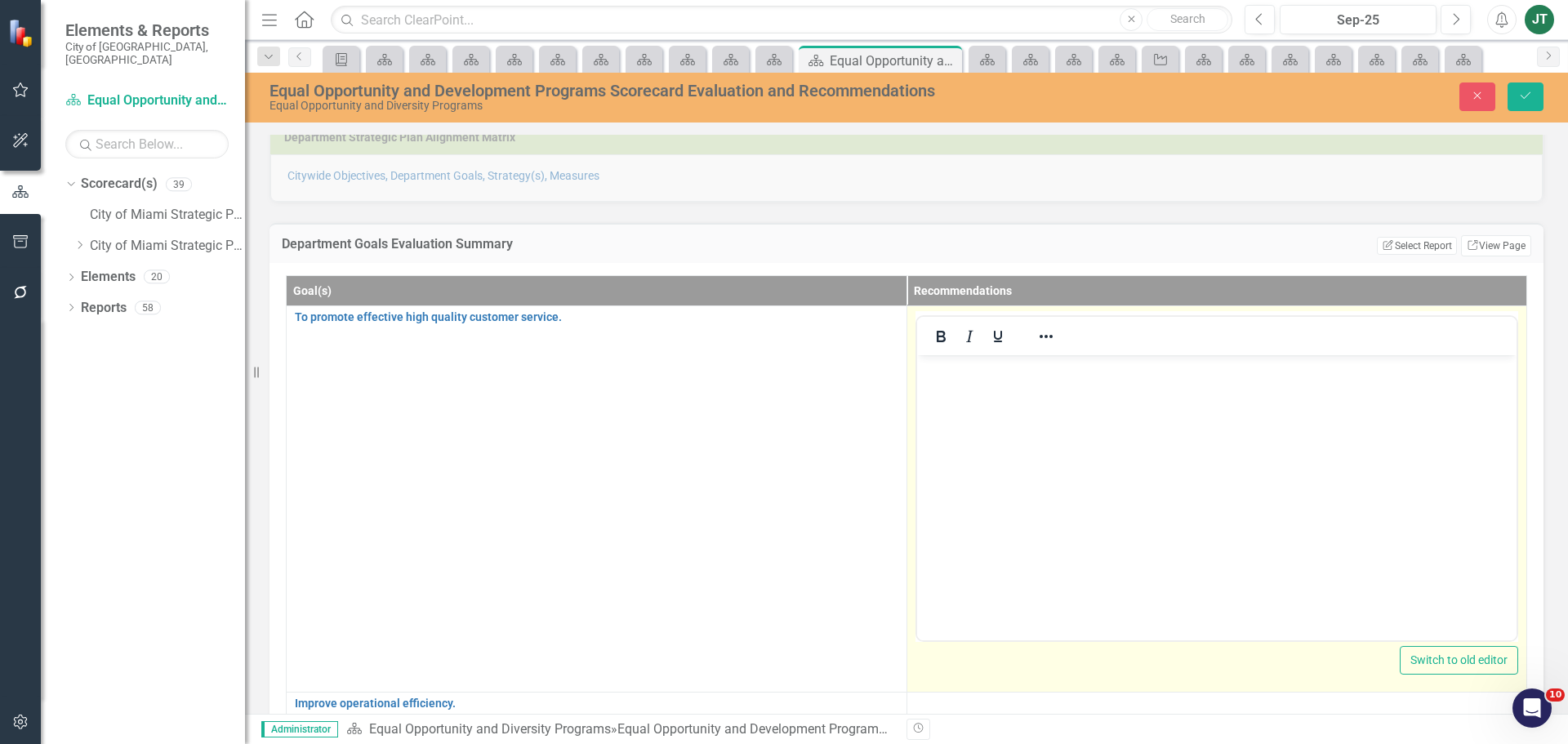
scroll to position [0, 0]
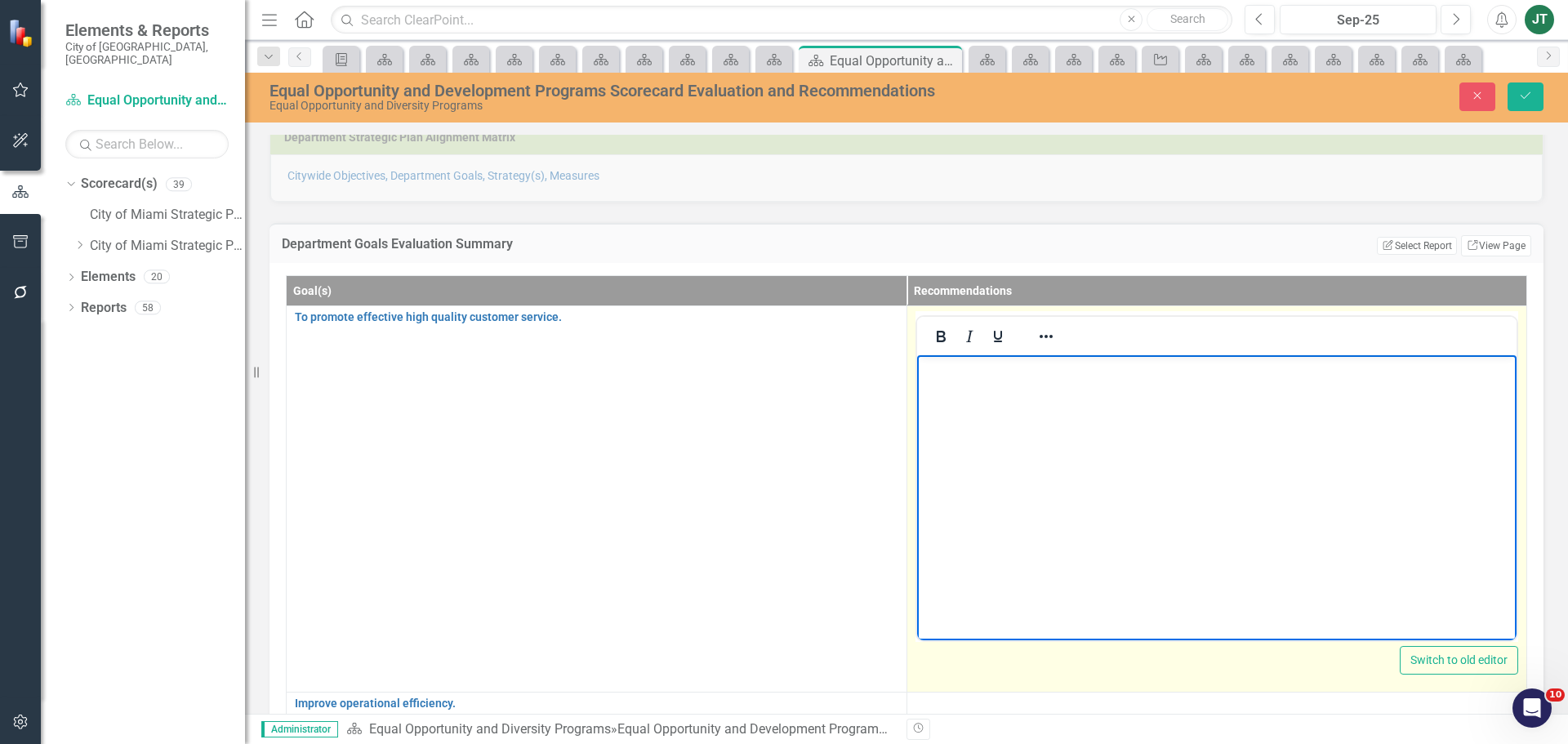
click at [1091, 370] on p "Rich Text Area. Press ALT-0 for help." at bounding box center [1216, 368] width 592 height 19
click at [985, 369] on p "Clar" at bounding box center [1216, 368] width 592 height 19
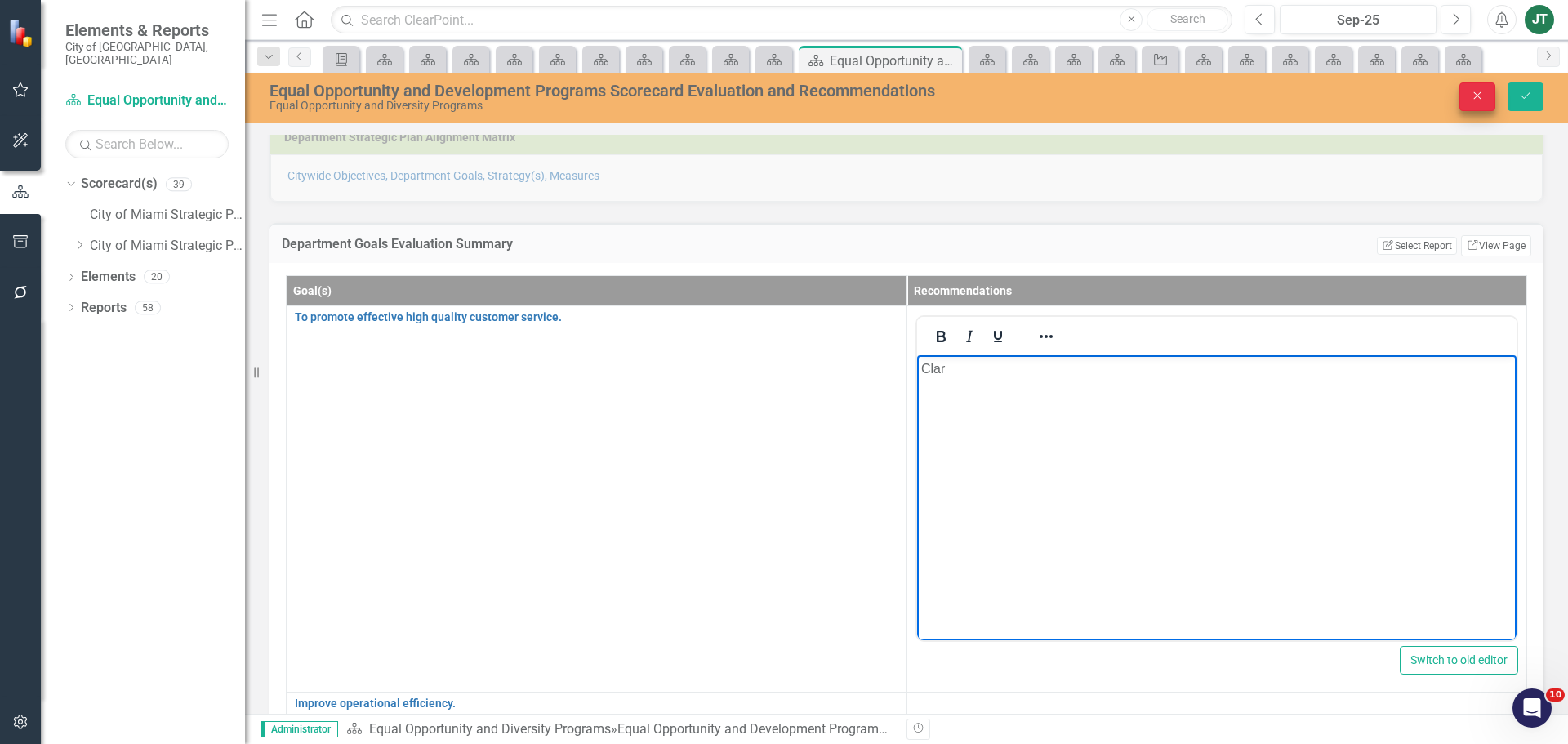
click at [1491, 103] on button "Close" at bounding box center [1477, 97] width 36 height 29
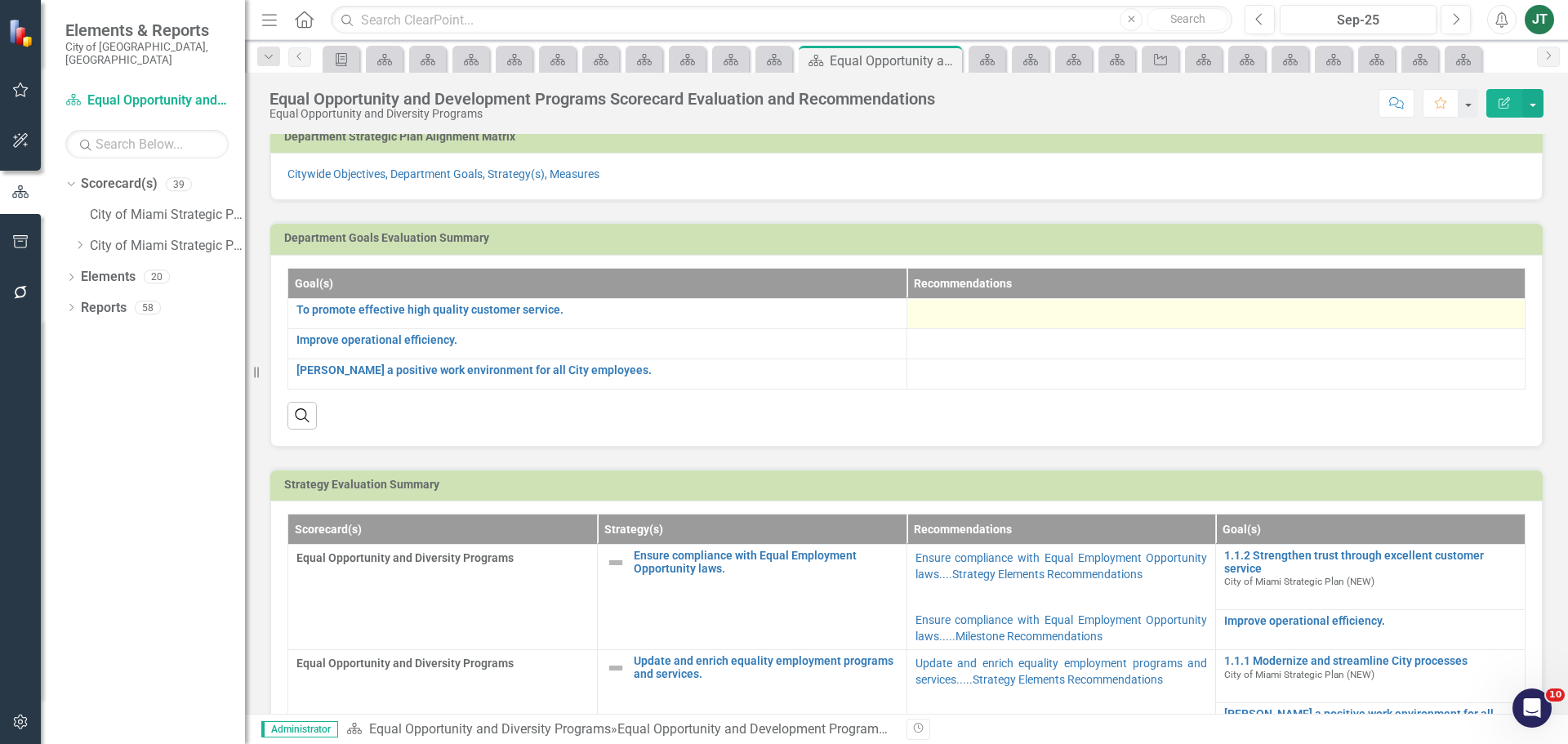
click at [988, 312] on div at bounding box center [1216, 314] width 602 height 19
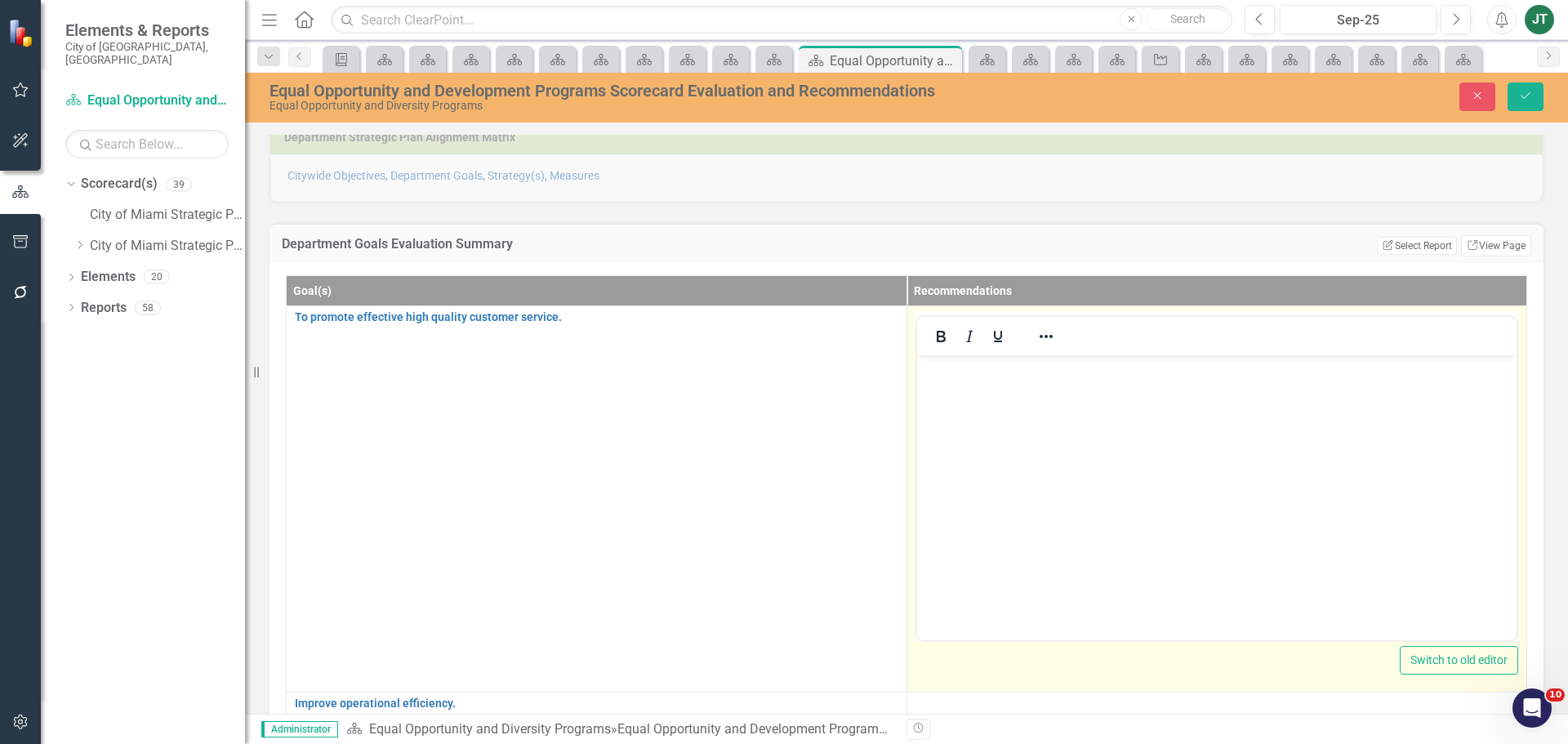
click at [973, 354] on div at bounding box center [1217, 336] width 600 height 38
click at [979, 369] on p "Rich Text Area. Press ALT-0 for help." at bounding box center [1216, 368] width 592 height 19
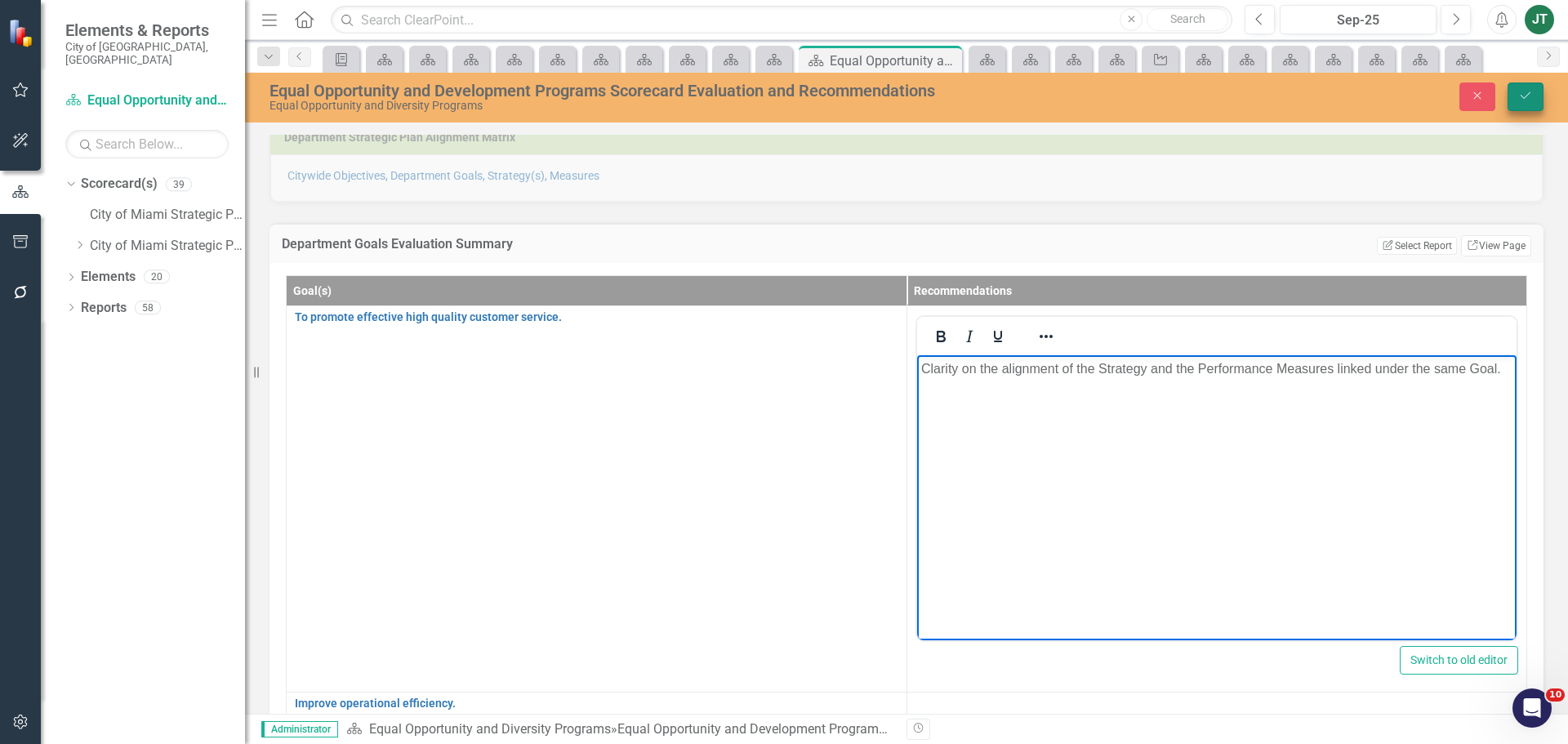
click at [1523, 99] on icon "Save" at bounding box center [1525, 96] width 14 height 11
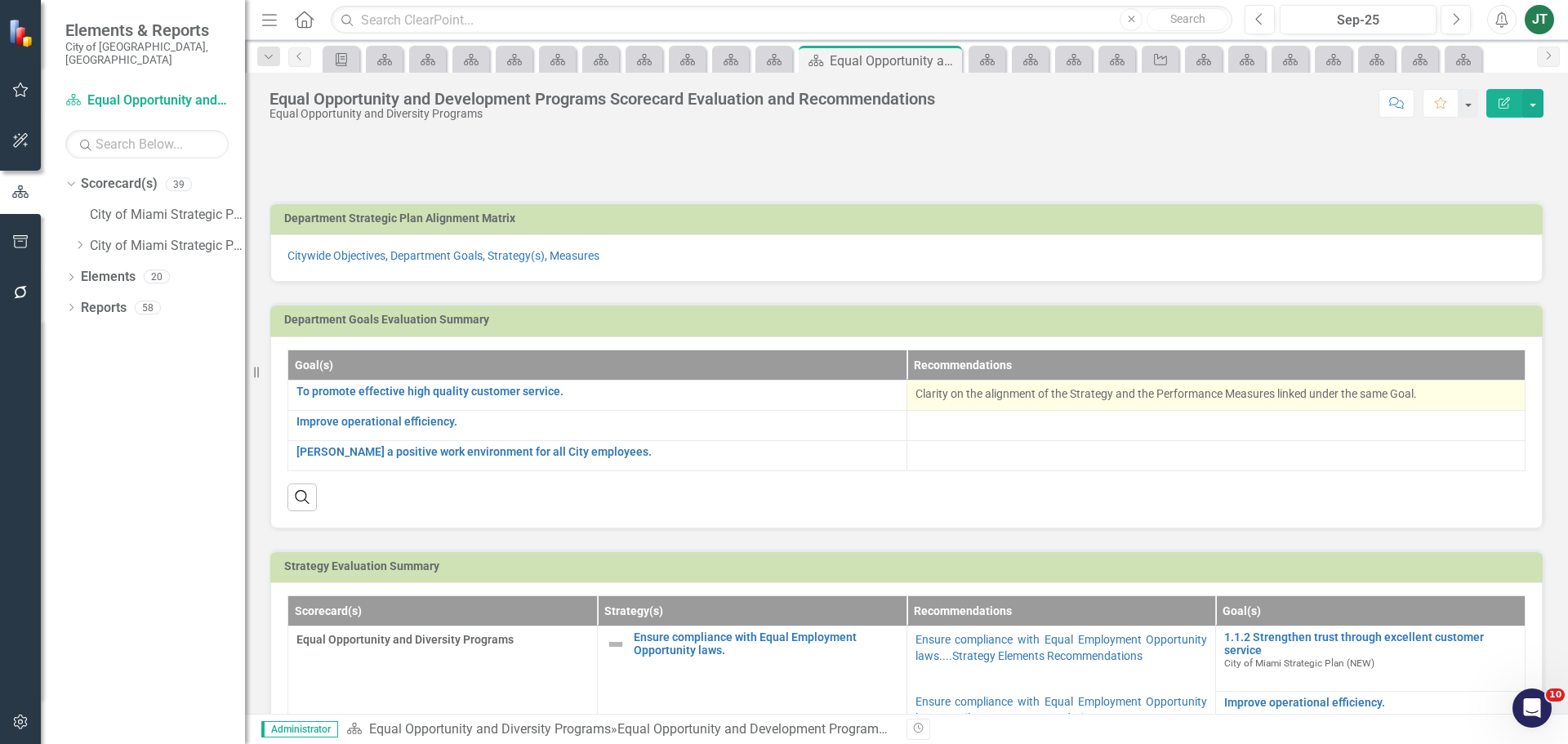
click at [1422, 396] on p "Clarity on the alignment of the Strategy and the Performance Measures linked un…" at bounding box center [1216, 393] width 602 height 16
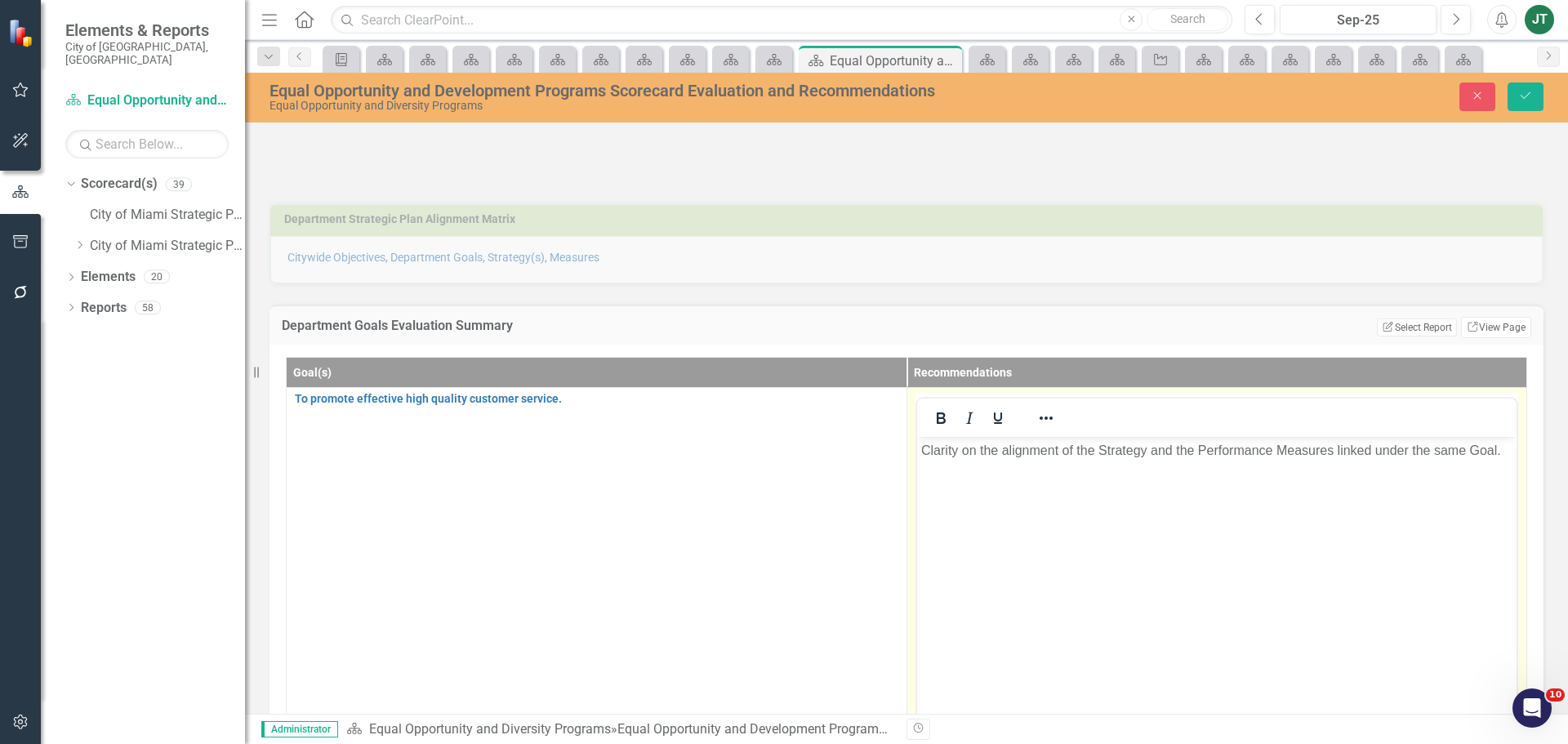
click at [1506, 446] on body "Clarity on the alignment of the Strategy and the Performance Measures linked un…" at bounding box center [1216, 558] width 600 height 245
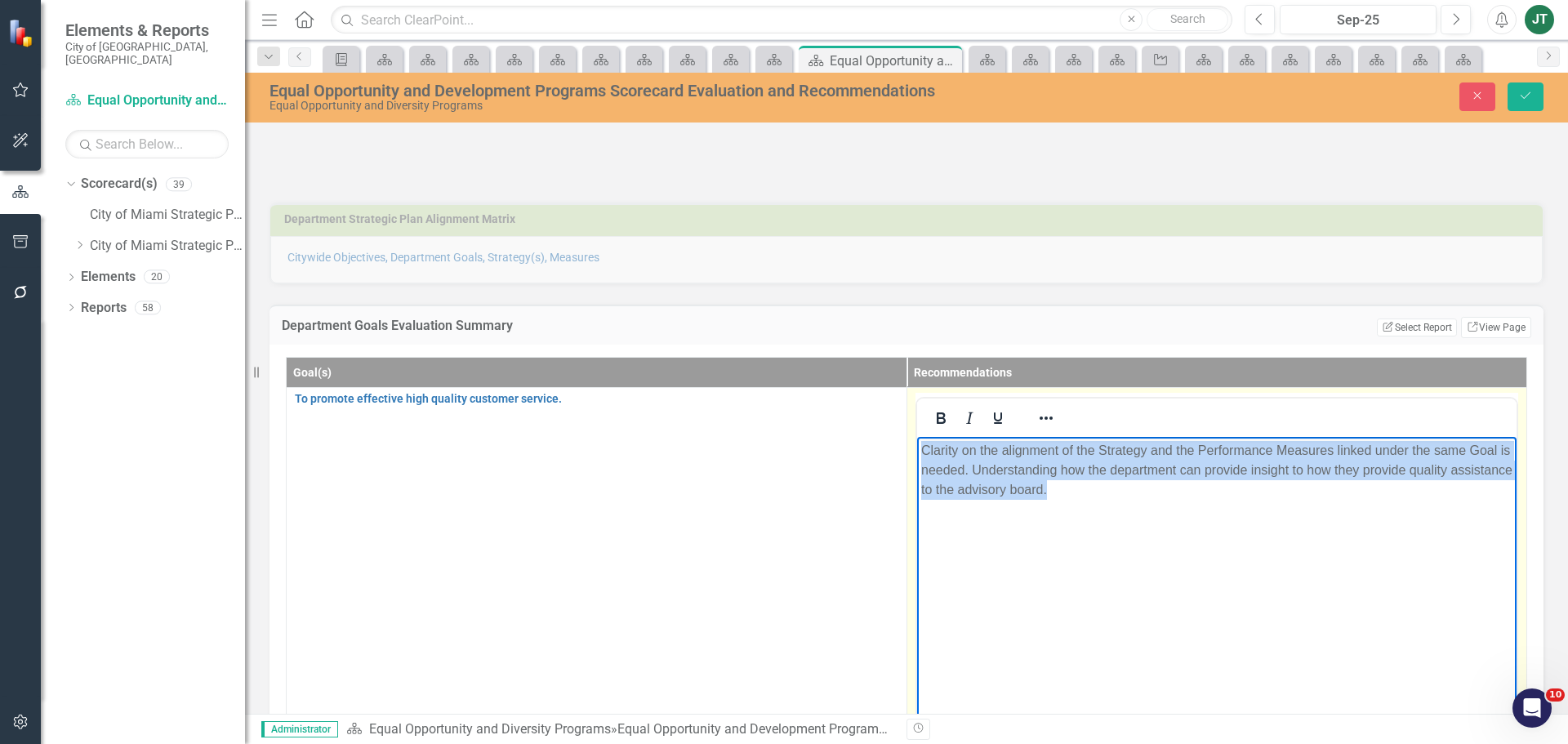
drag, startPoint x: 1171, startPoint y: 507, endPoint x: 801, endPoint y: 406, distance: 383.5
click at [917, 436] on html "Clarity on the alignment of the Strategy and the Performance Measures linked un…" at bounding box center [1216, 558] width 600 height 245
click at [1040, 420] on icon "Reveal or hide additional toolbar items" at bounding box center [1047, 417] width 13 height 3
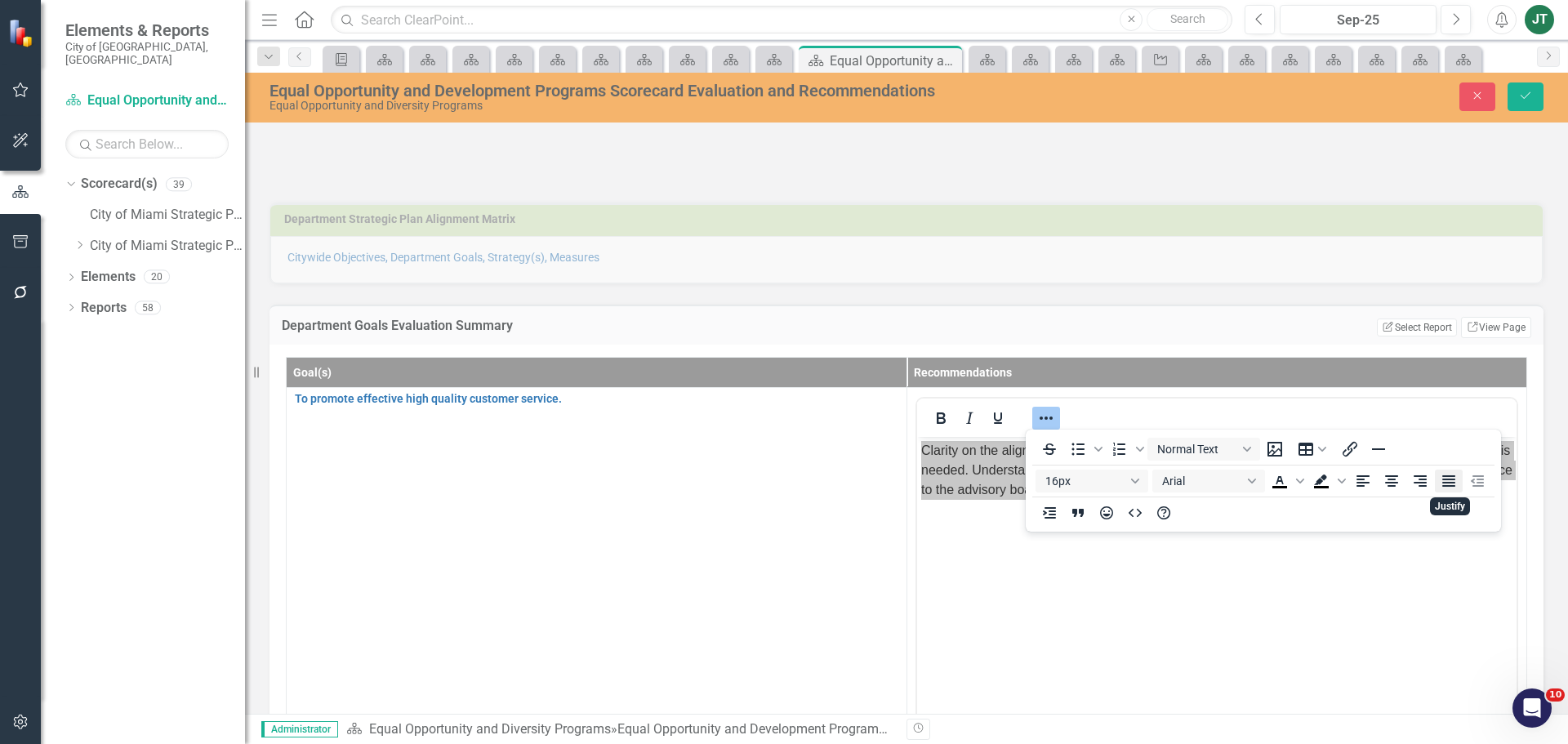
click at [1454, 481] on icon "Justify" at bounding box center [1448, 480] width 19 height 19
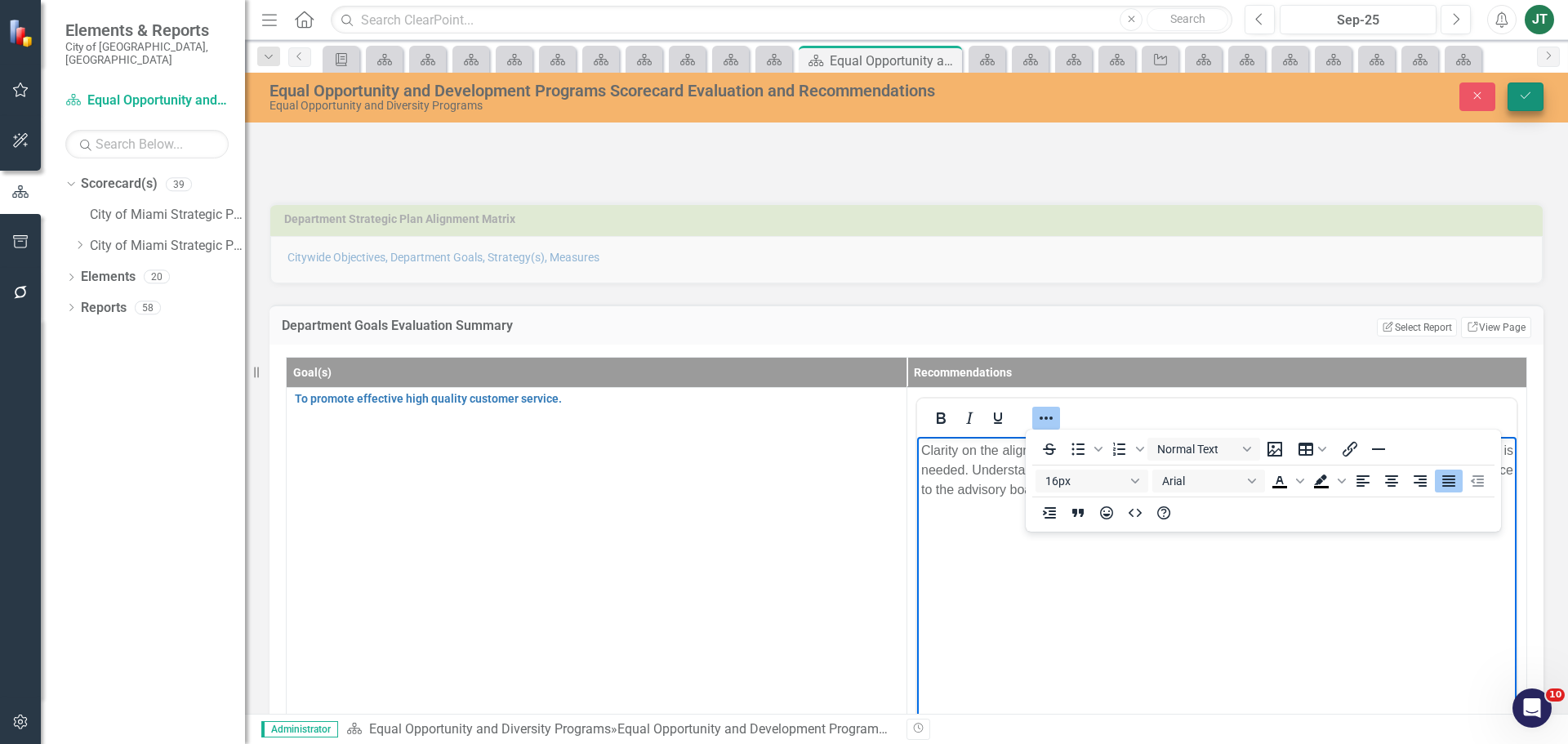
click at [1529, 104] on button "Save" at bounding box center [1526, 97] width 36 height 29
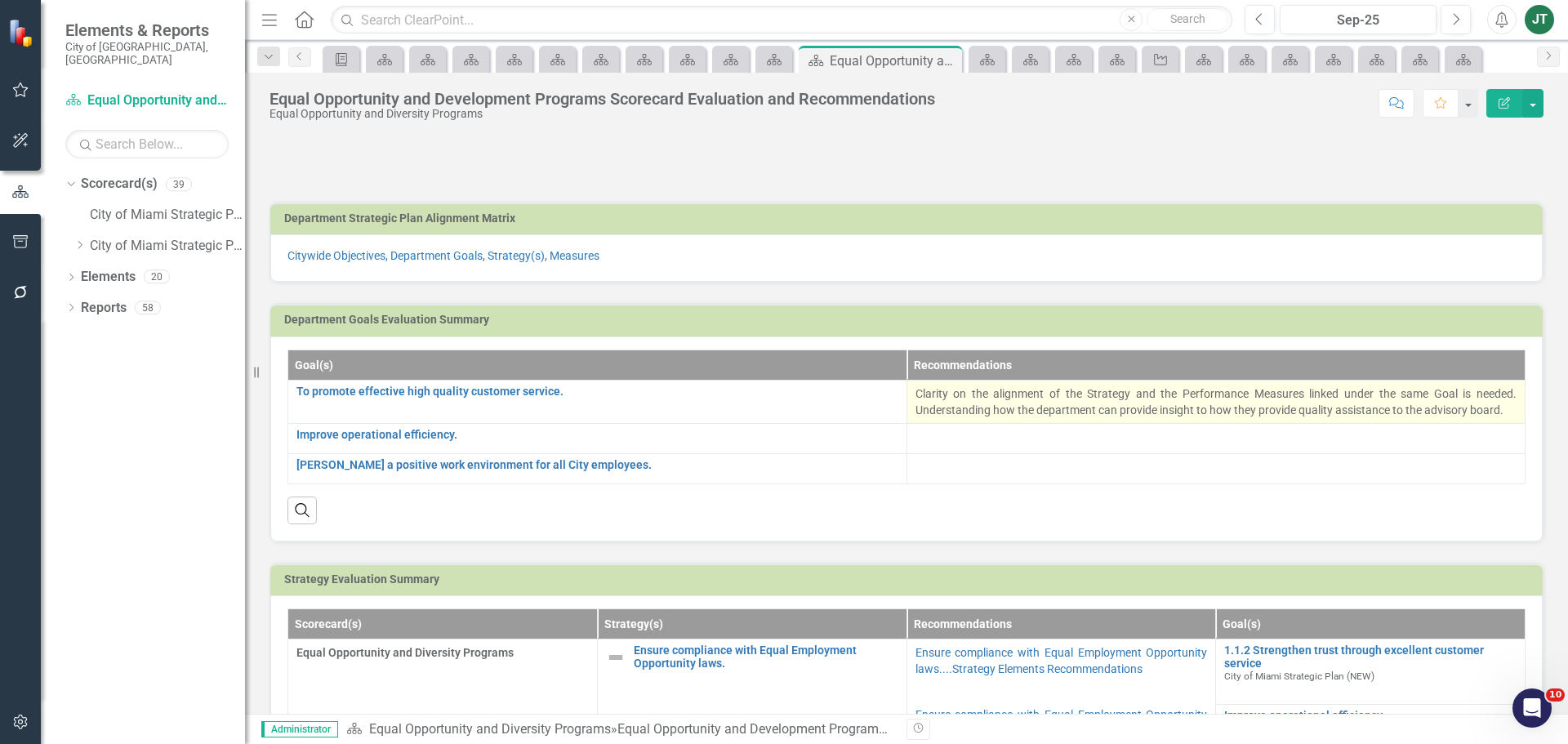
click at [1419, 400] on p "Clarity on the alignment of the Strategy and the Performance Measures linked un…" at bounding box center [1216, 402] width 602 height 33
click at [1428, 393] on p "Clarity on the alignment of the Strategy and the Performance Measures linked un…" at bounding box center [1216, 402] width 602 height 33
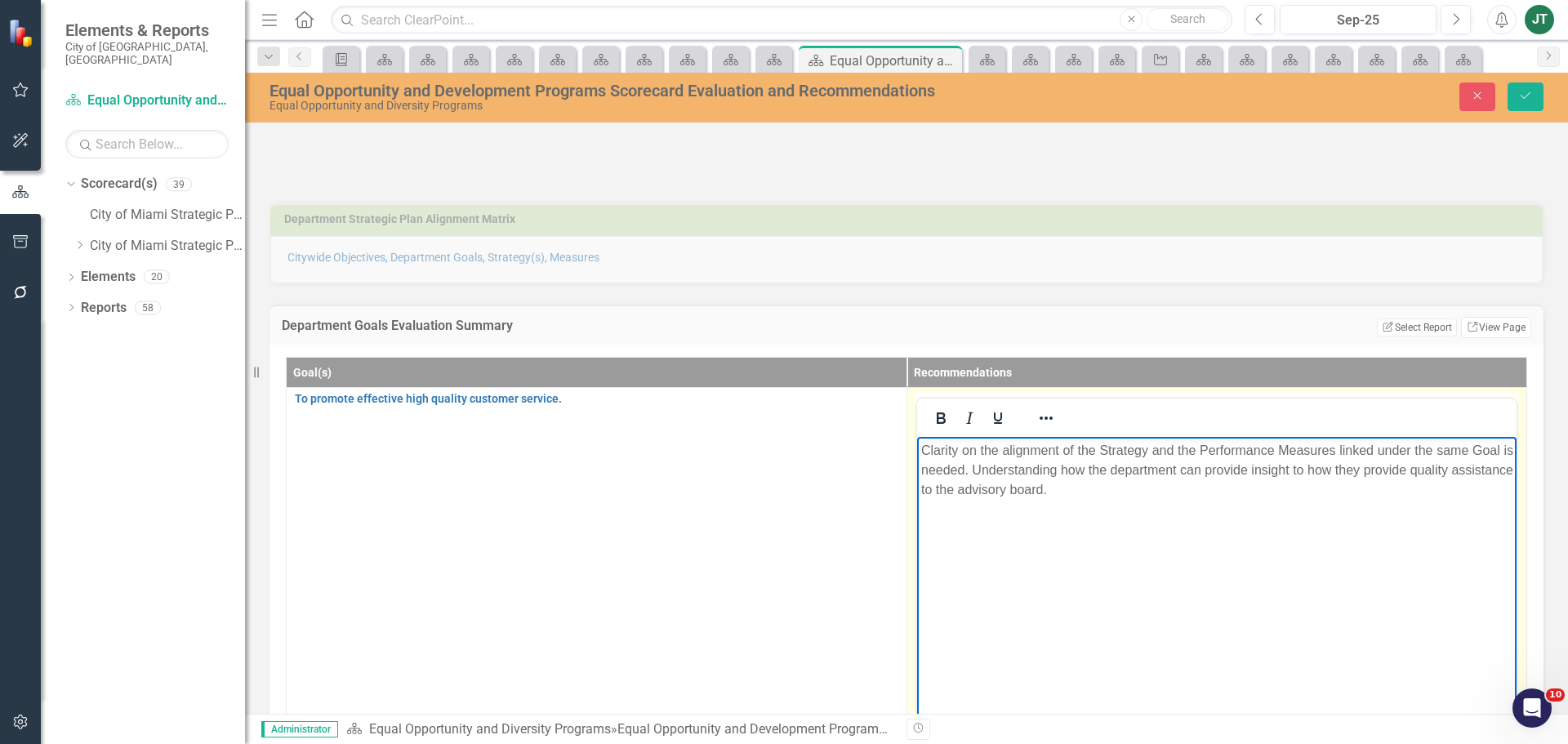
drag, startPoint x: 1505, startPoint y: 445, endPoint x: 1369, endPoint y: 460, distance: 136.8
click at [1503, 445] on p "Clarity on the alignment of the Strategy and the Performance Measures linked un…" at bounding box center [1216, 469] width 592 height 58
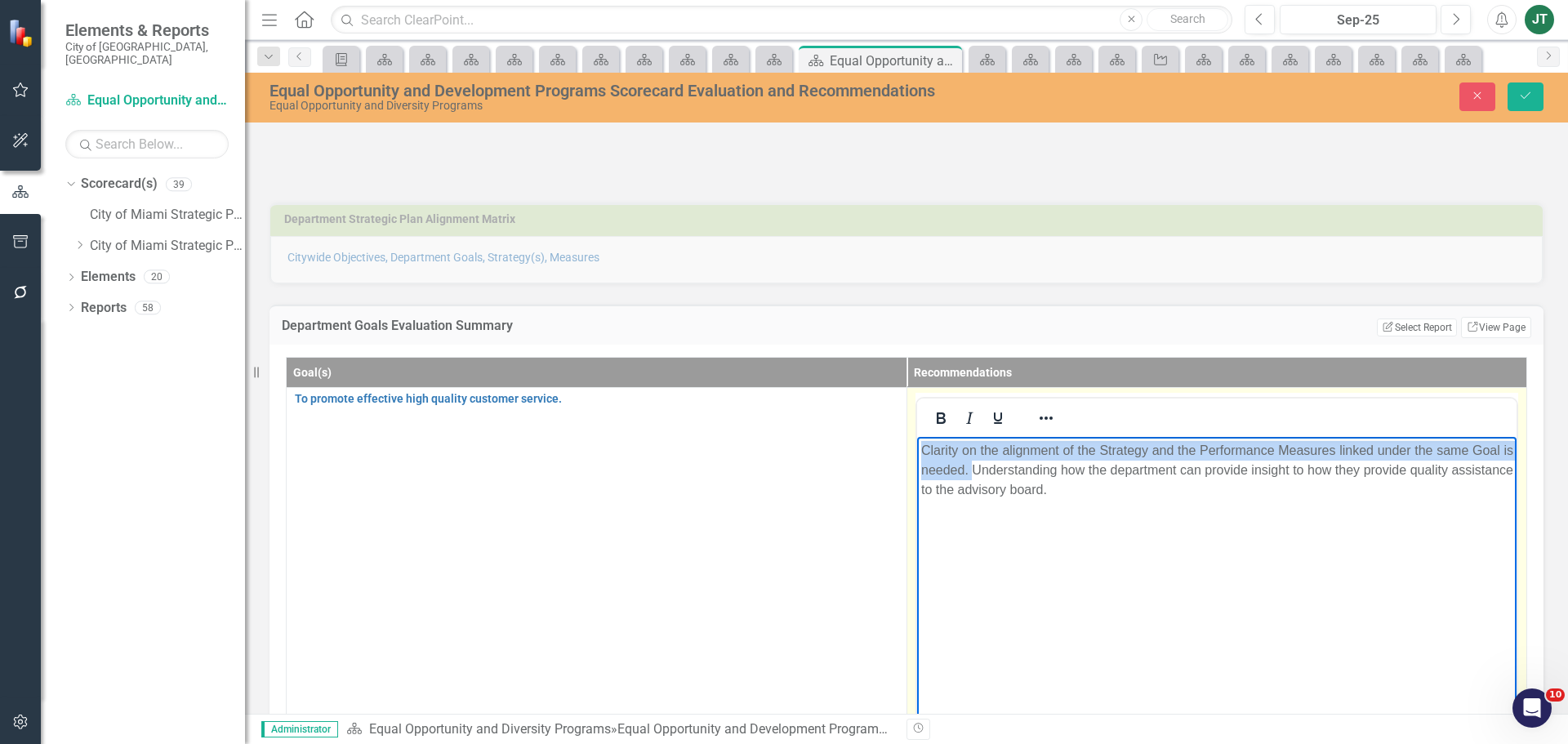
drag, startPoint x: 991, startPoint y: 470, endPoint x: 900, endPoint y: 433, distance: 98.2
click at [917, 436] on html "Clarity on the alignment of the Strategy and the Performance Measures linked un…" at bounding box center [1216, 558] width 600 height 245
copy p "Clarity on the alignment of the Strategy and the Performance Measures linked un…"
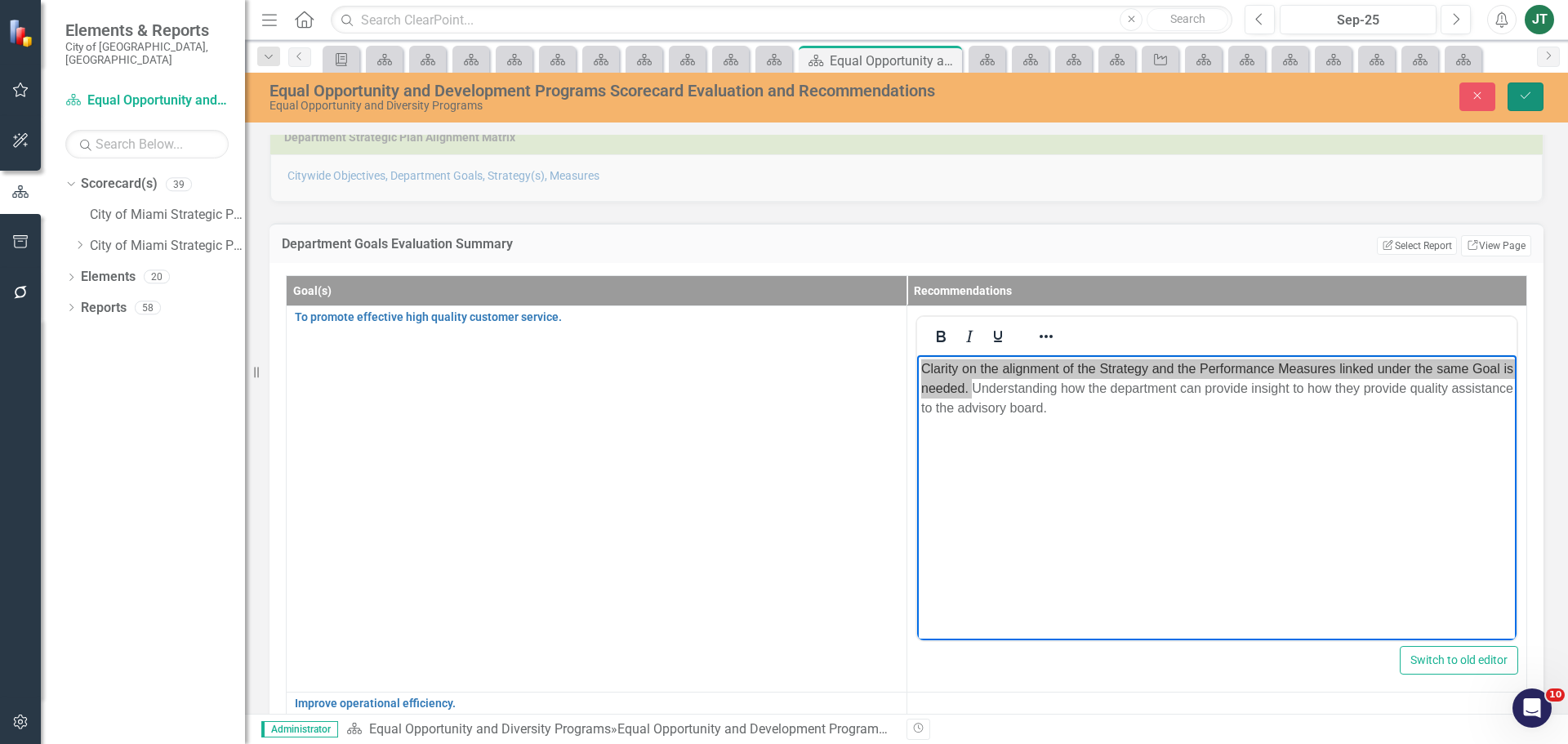
drag, startPoint x: 1536, startPoint y: 95, endPoint x: 1534, endPoint y: 108, distance: 13.2
click at [1536, 95] on button "Save" at bounding box center [1526, 97] width 36 height 29
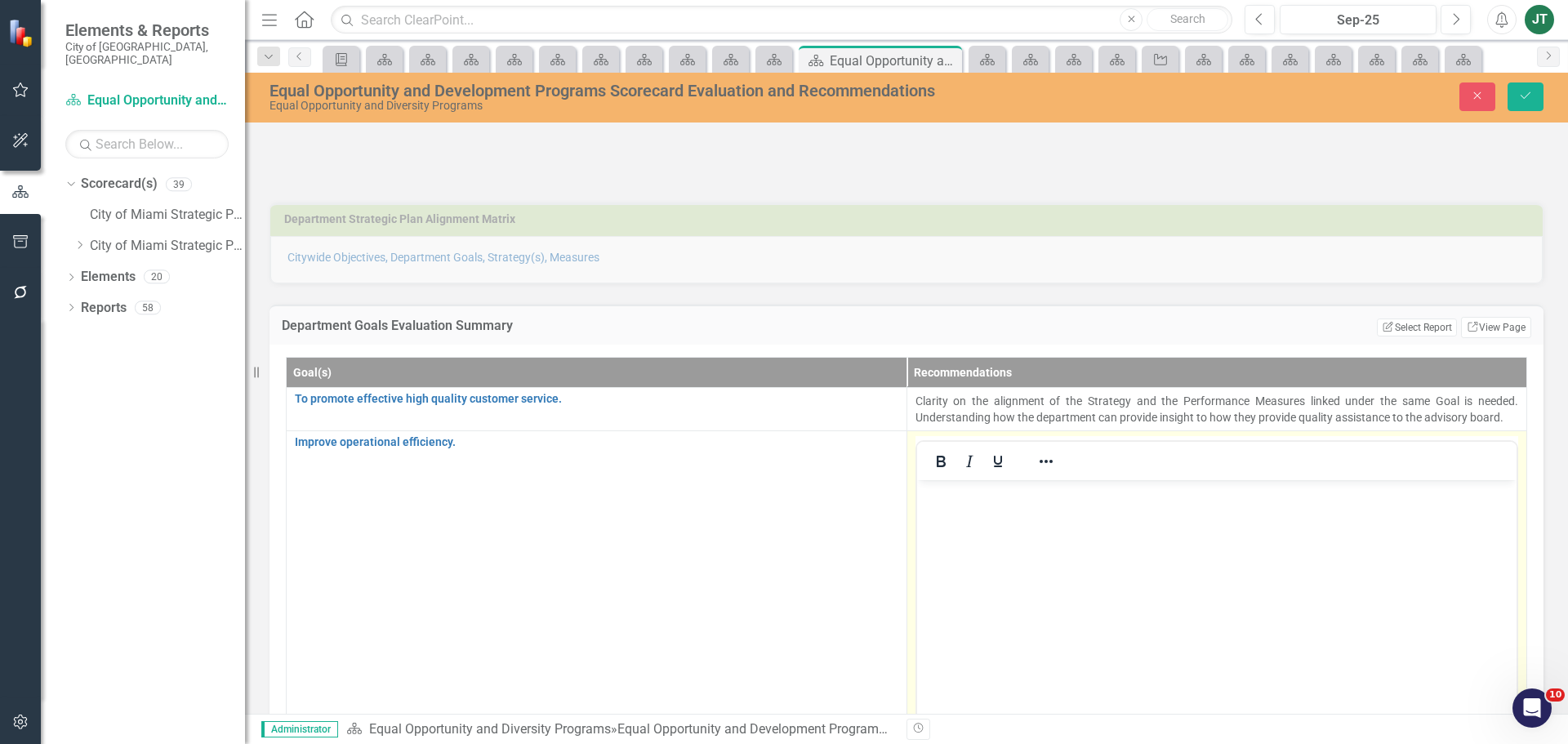
click at [934, 496] on p "Rich Text Area. Press ALT-0 for help." at bounding box center [1216, 492] width 592 height 19
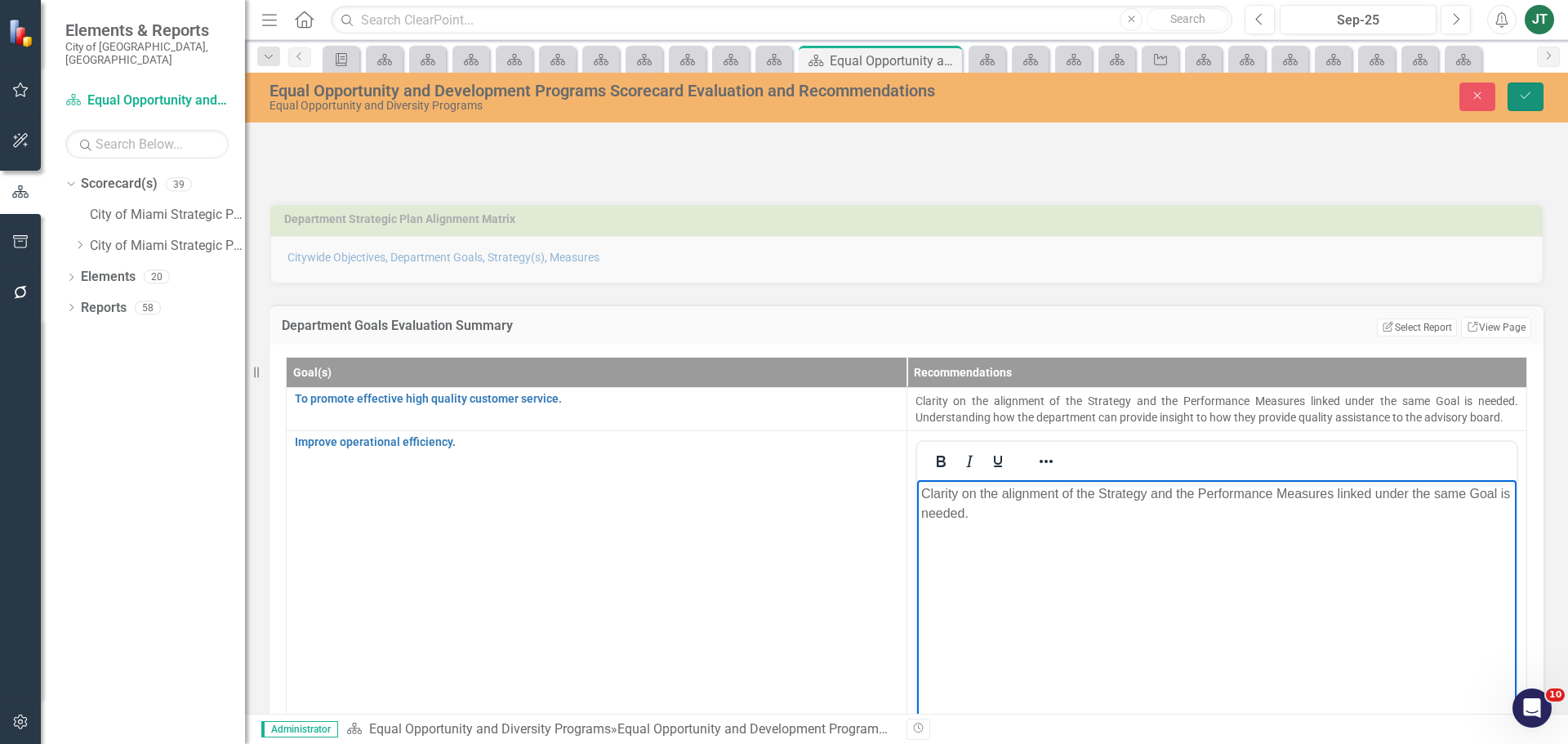
click at [1532, 106] on button "Save" at bounding box center [1526, 97] width 36 height 29
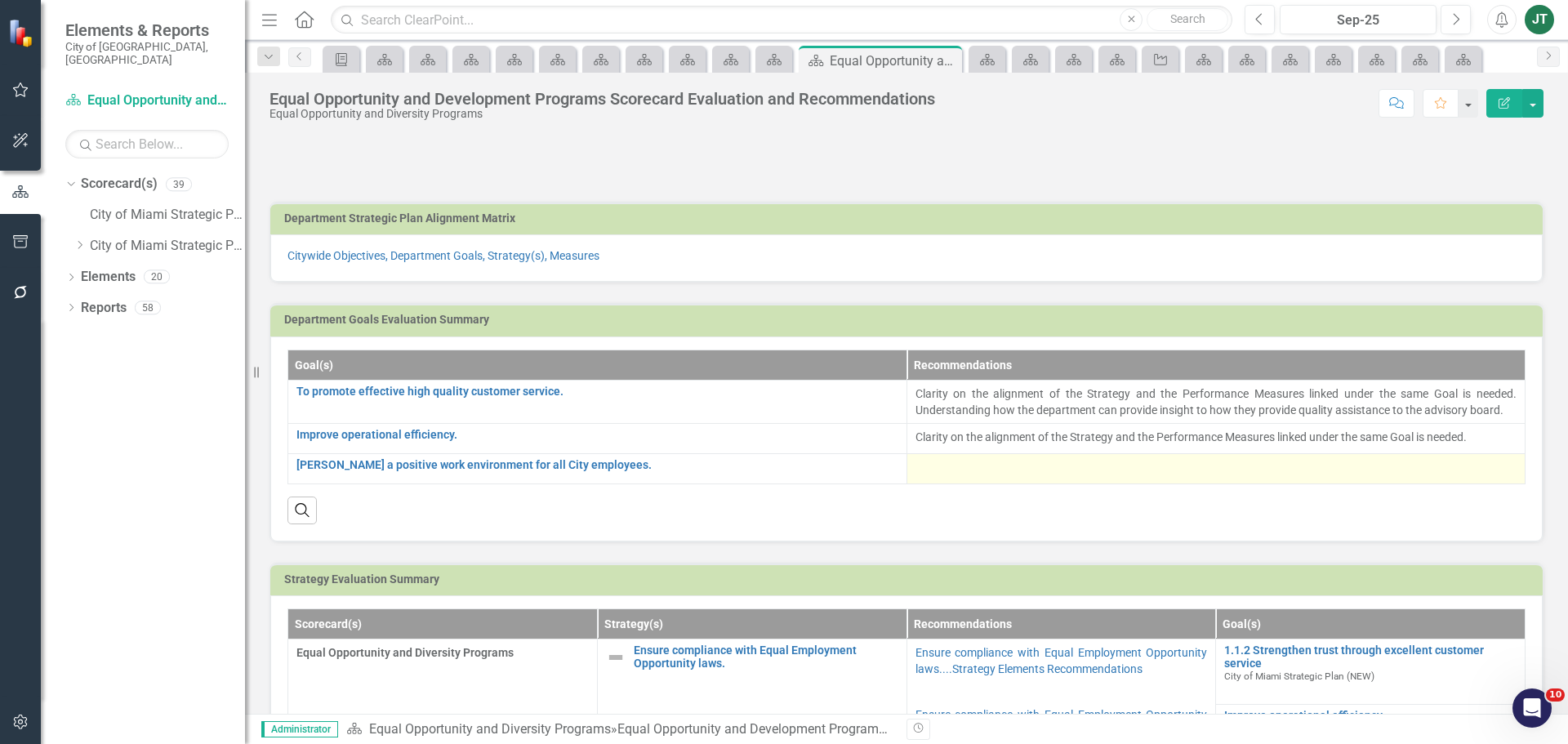
click at [1023, 473] on div at bounding box center [1216, 469] width 602 height 19
click at [1021, 472] on div at bounding box center [1216, 469] width 602 height 19
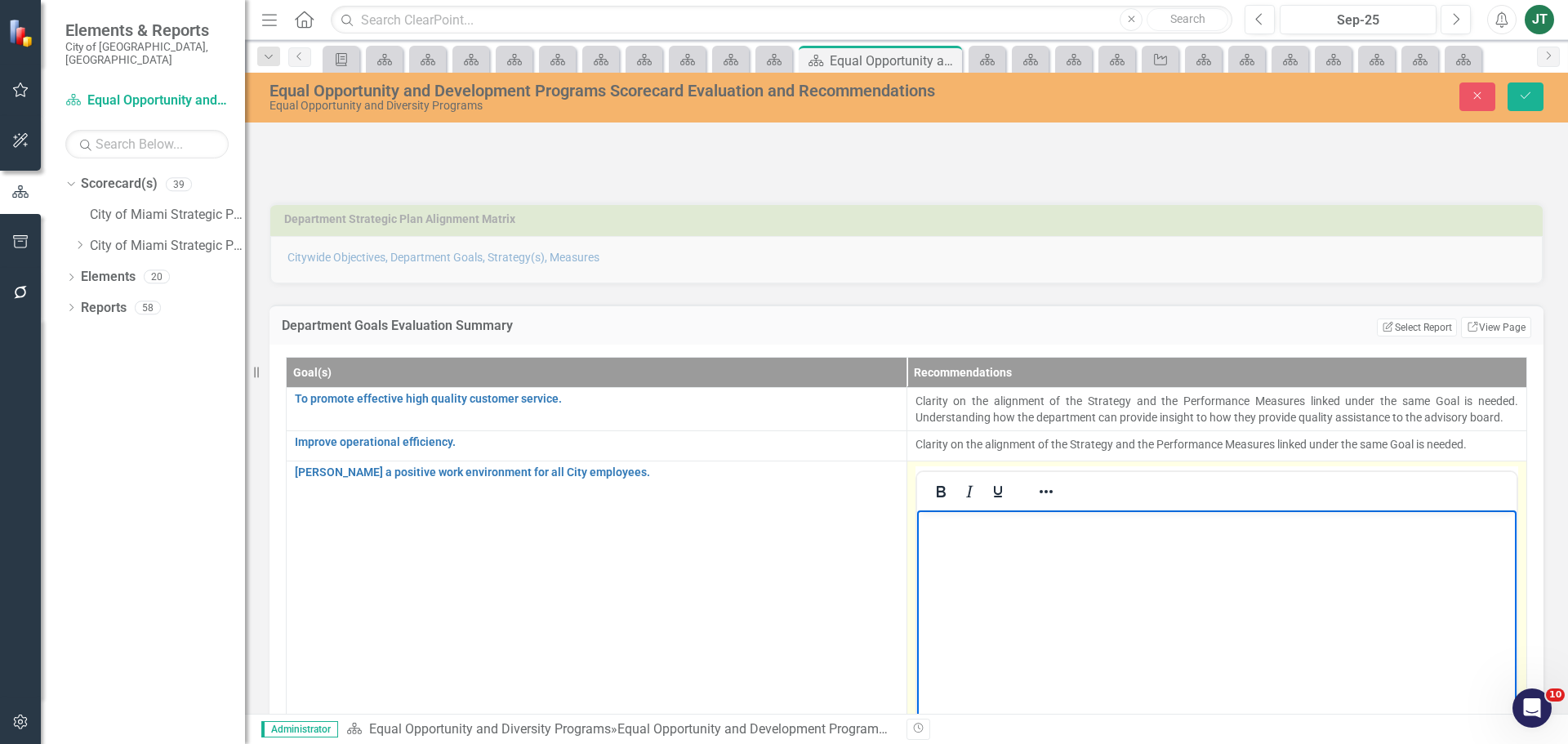
click at [961, 534] on body "Rich Text Area. Press ALT-0 for help." at bounding box center [1216, 632] width 600 height 245
click at [1513, 91] on button "Save" at bounding box center [1526, 97] width 36 height 29
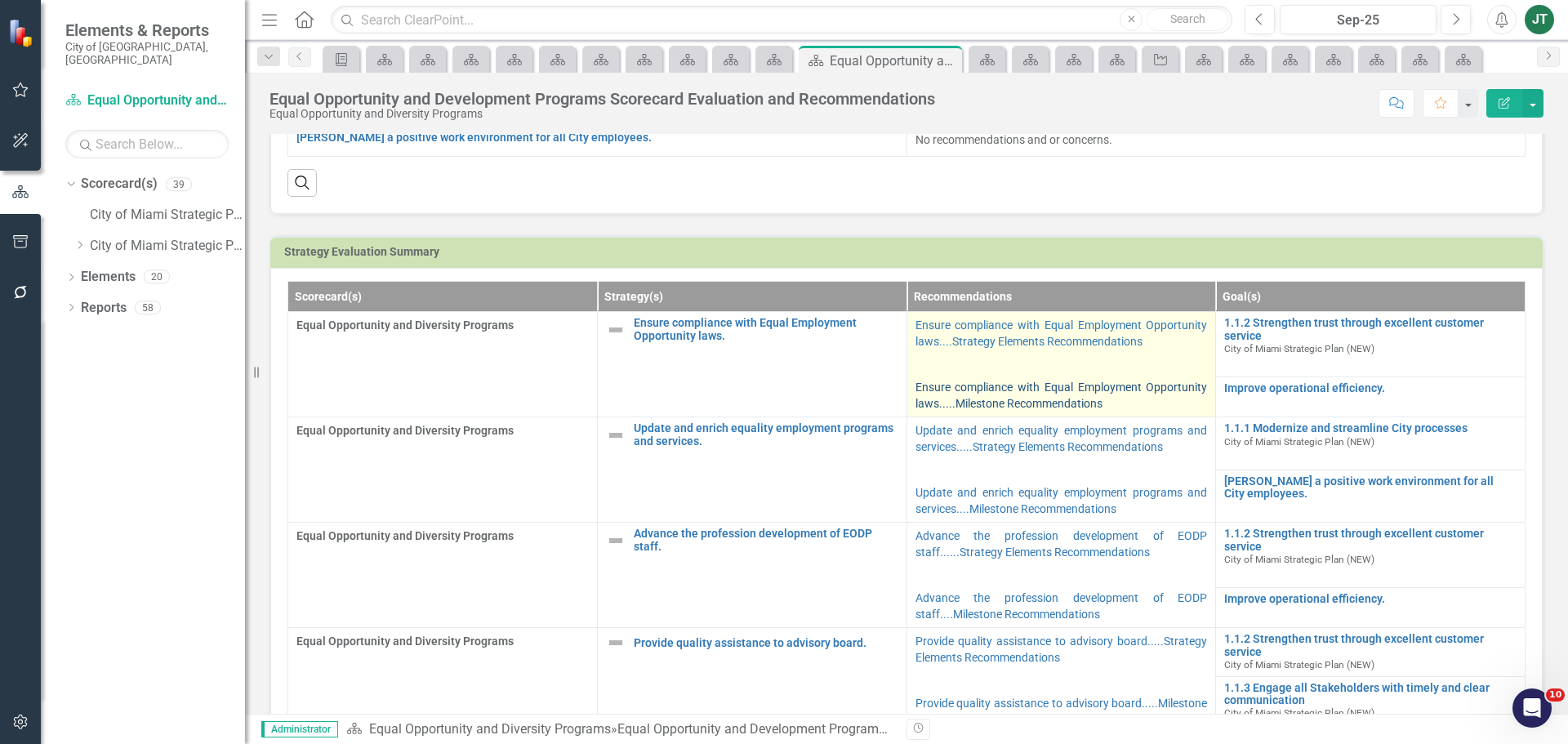
scroll to position [326, 0]
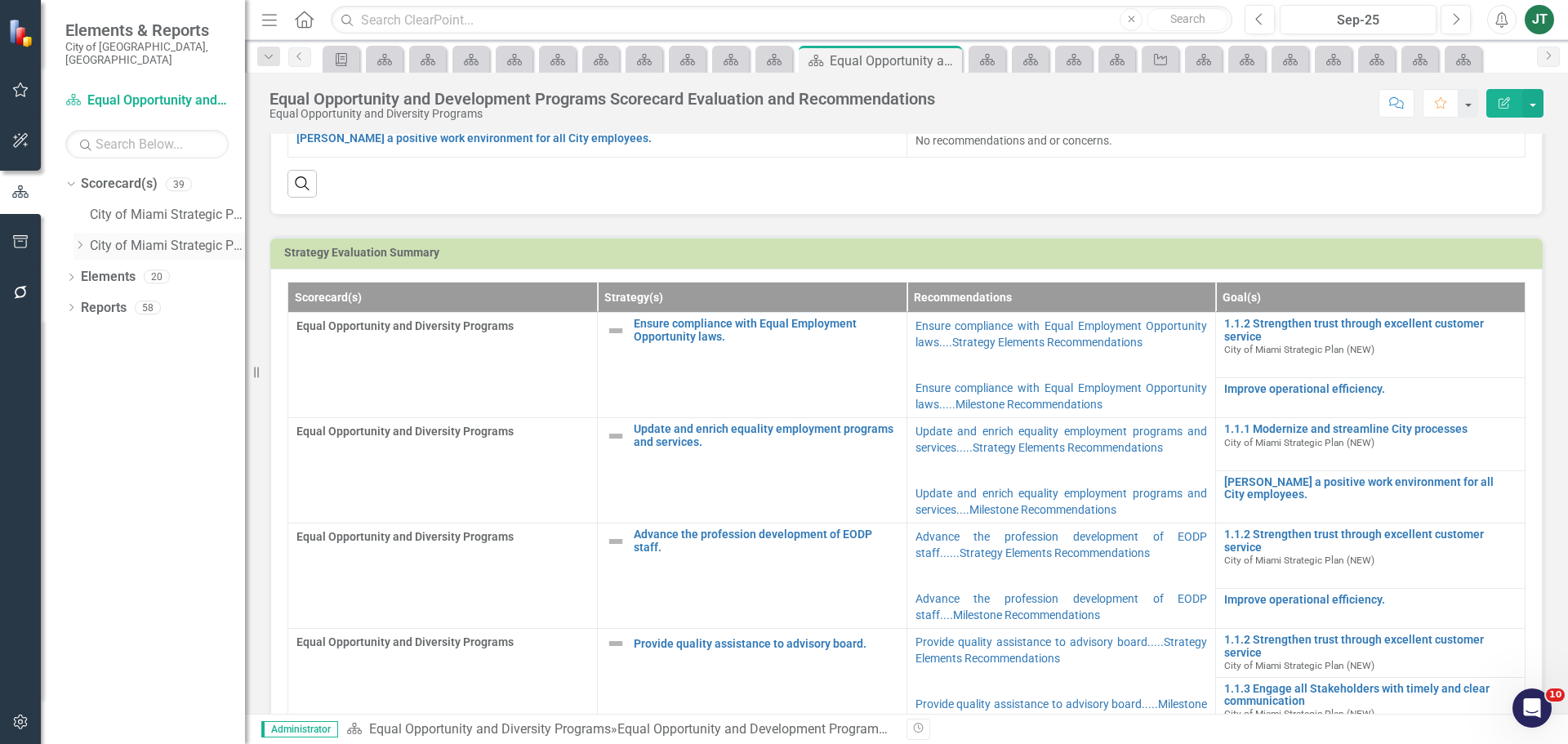
click at [78, 240] on icon "Dropdown" at bounding box center [79, 245] width 12 height 10
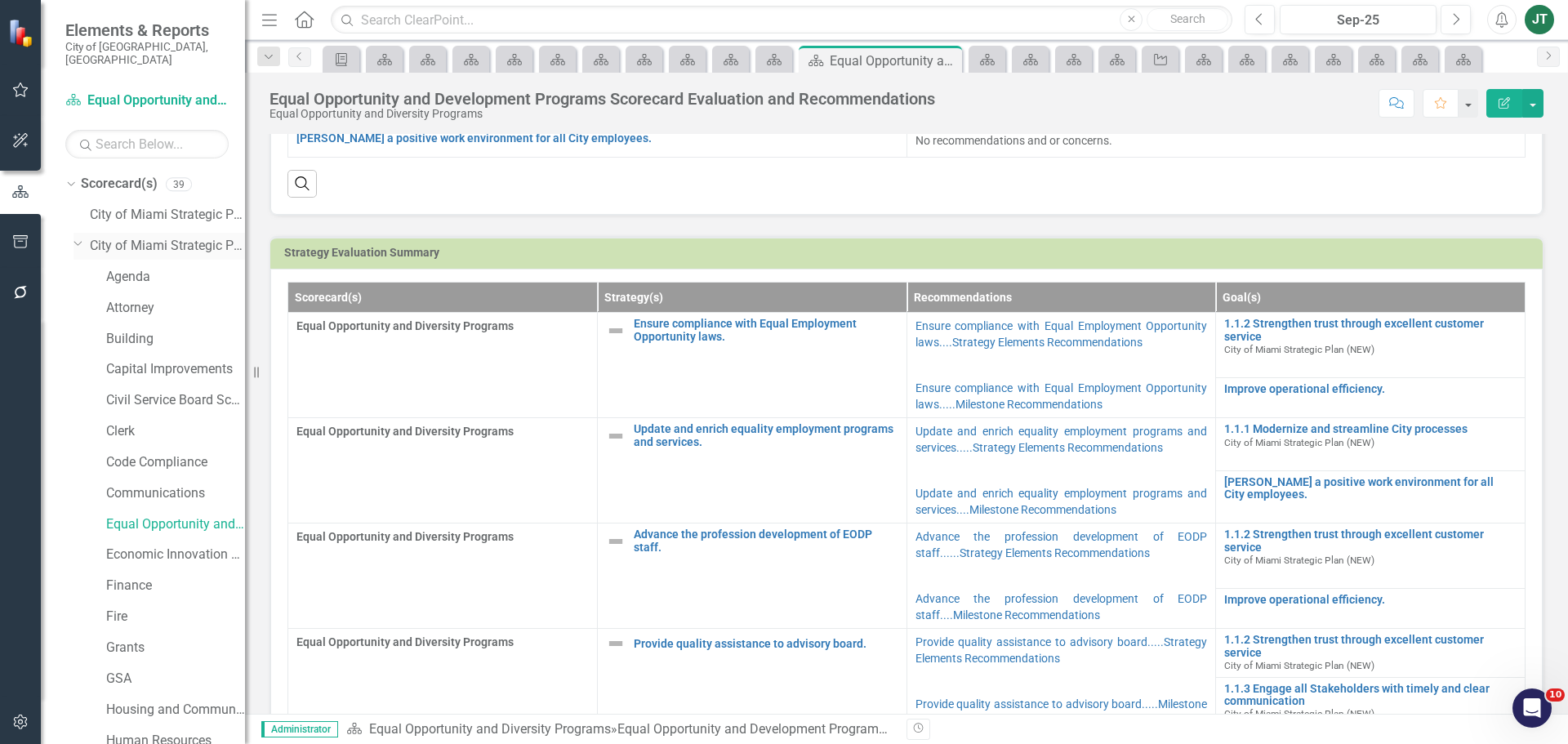
click at [79, 237] on icon "Dropdown" at bounding box center [78, 243] width 10 height 12
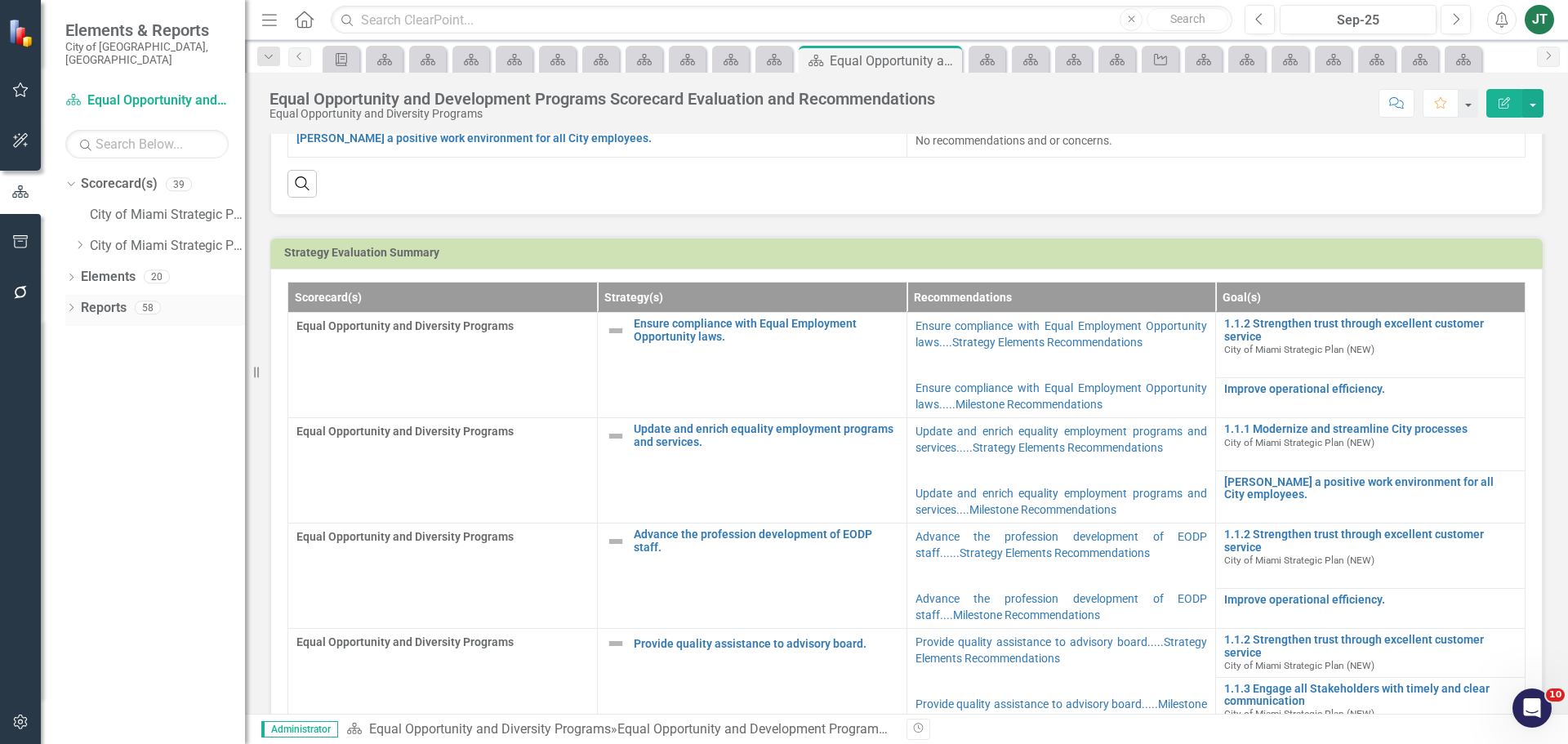
click at [74, 304] on icon "Dropdown" at bounding box center [71, 308] width 11 height 9
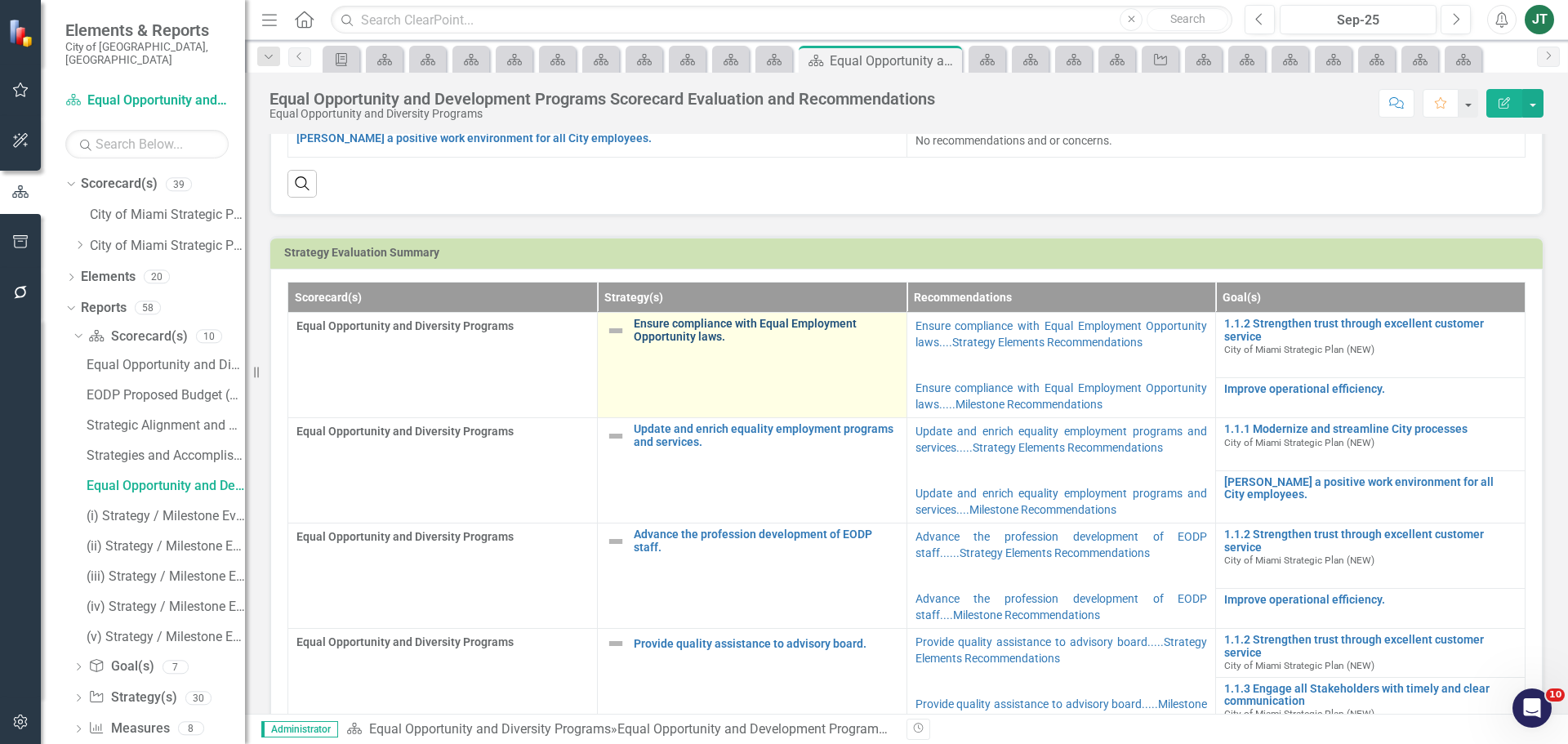
click at [675, 331] on link "Ensure compliance with Equal Employment Opportunity laws." at bounding box center [765, 330] width 265 height 25
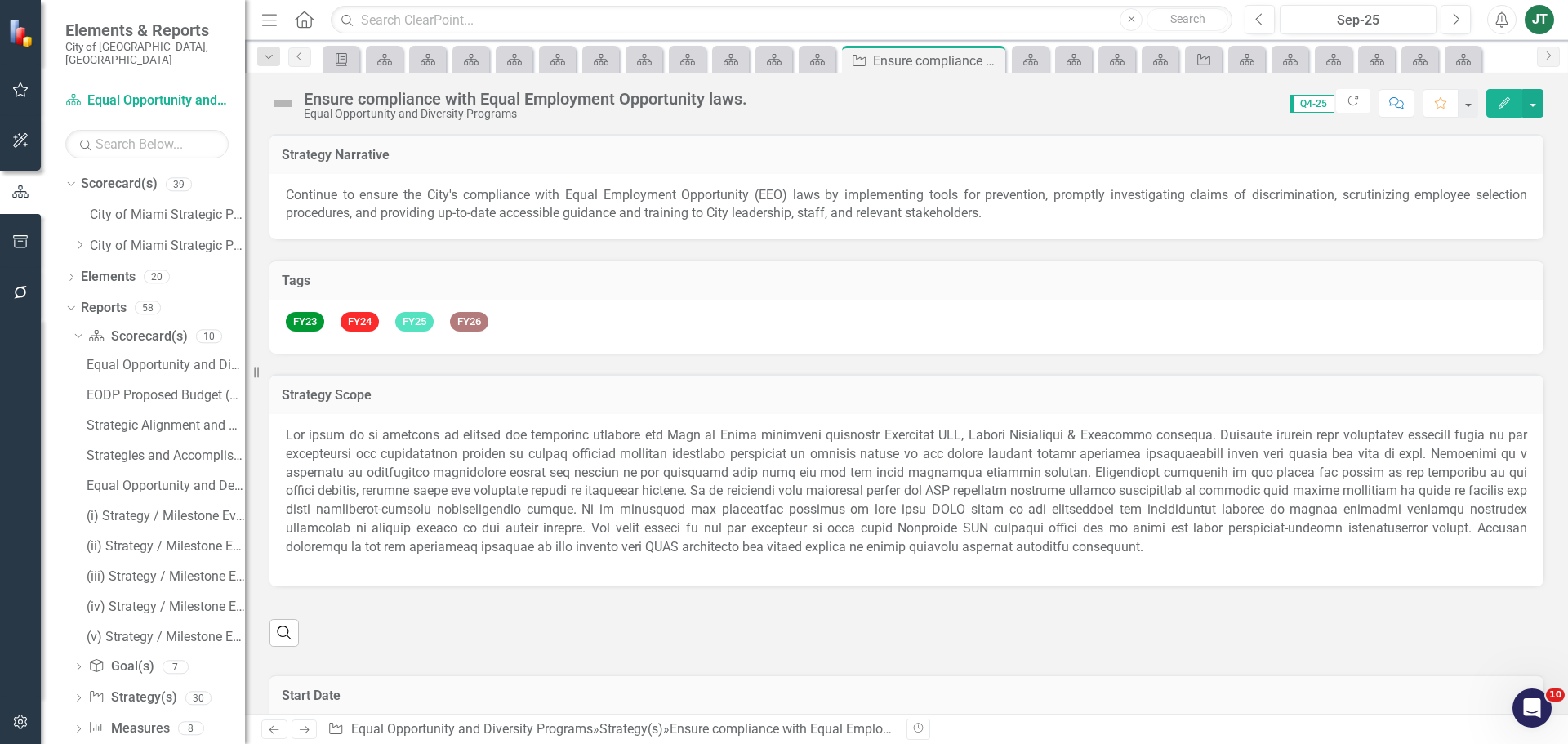
click at [393, 97] on div "Ensure compliance with Equal Employment Opportunity laws." at bounding box center [525, 98] width 443 height 18
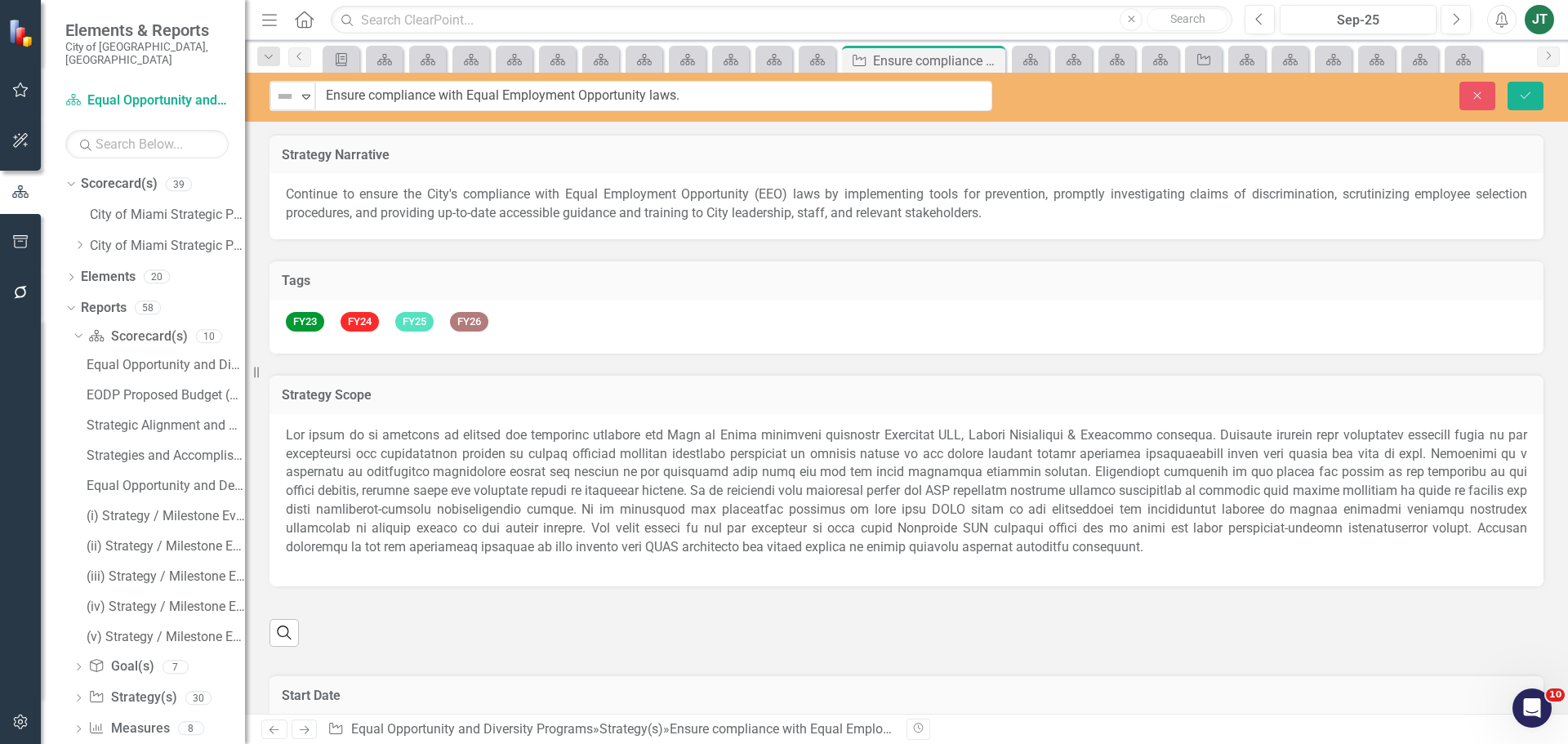
click at [393, 97] on input "Ensure compliance with Equal Employment Opportunity laws." at bounding box center [653, 97] width 677 height 31
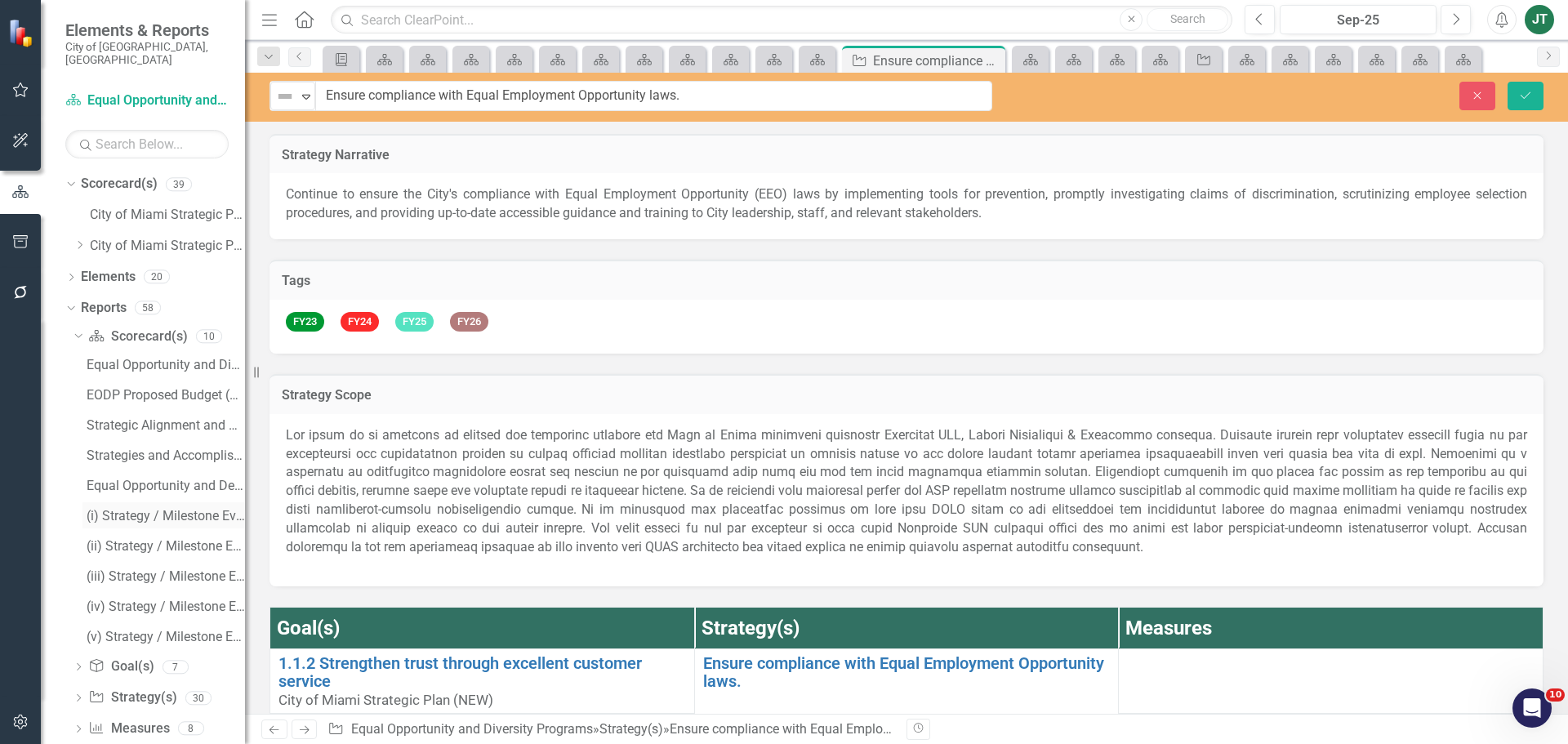
click at [160, 509] on div "(i) Strategy / Milestone Evaluation and Recommendations Report" at bounding box center [166, 515] width 159 height 14
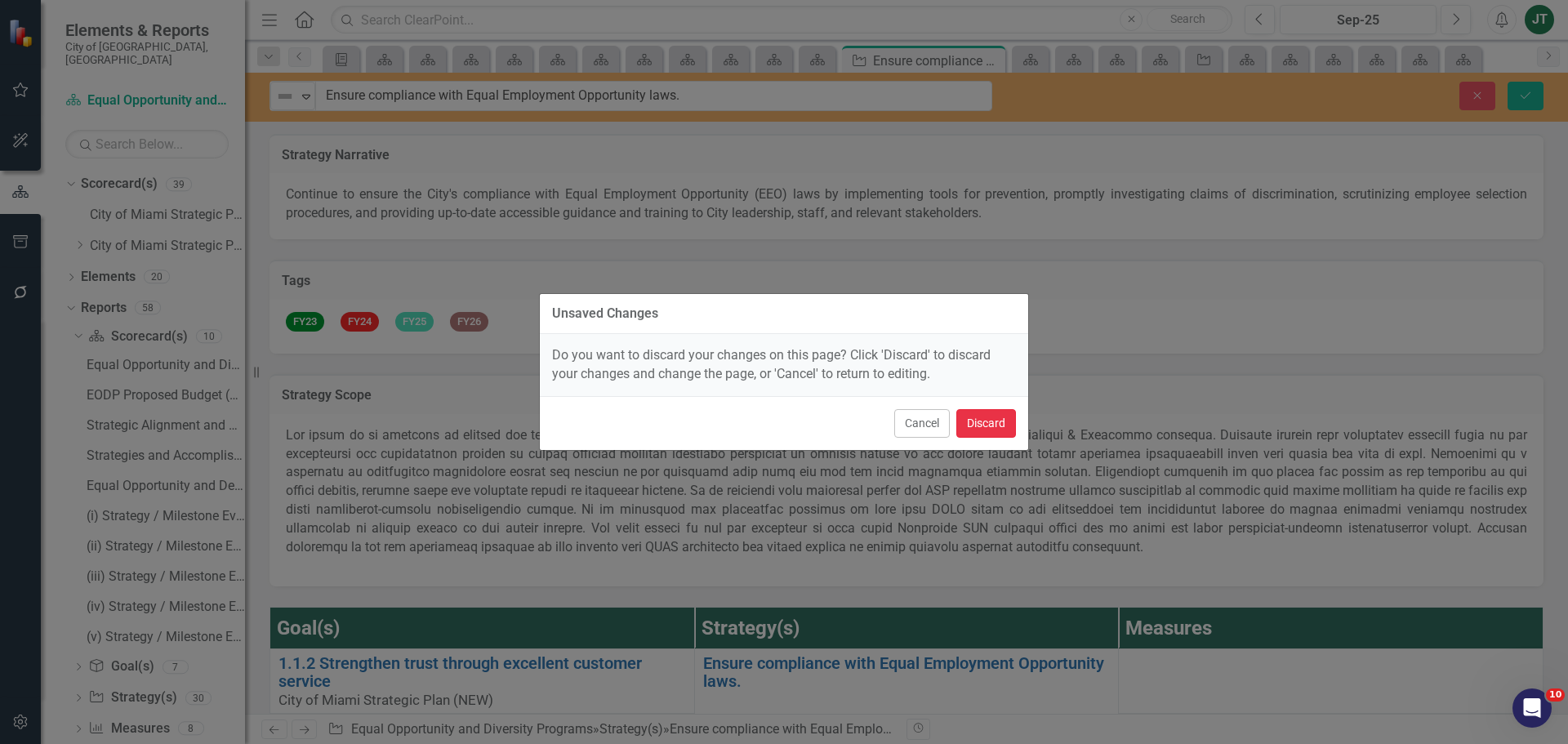
click at [995, 423] on button "Discard" at bounding box center [986, 424] width 59 height 29
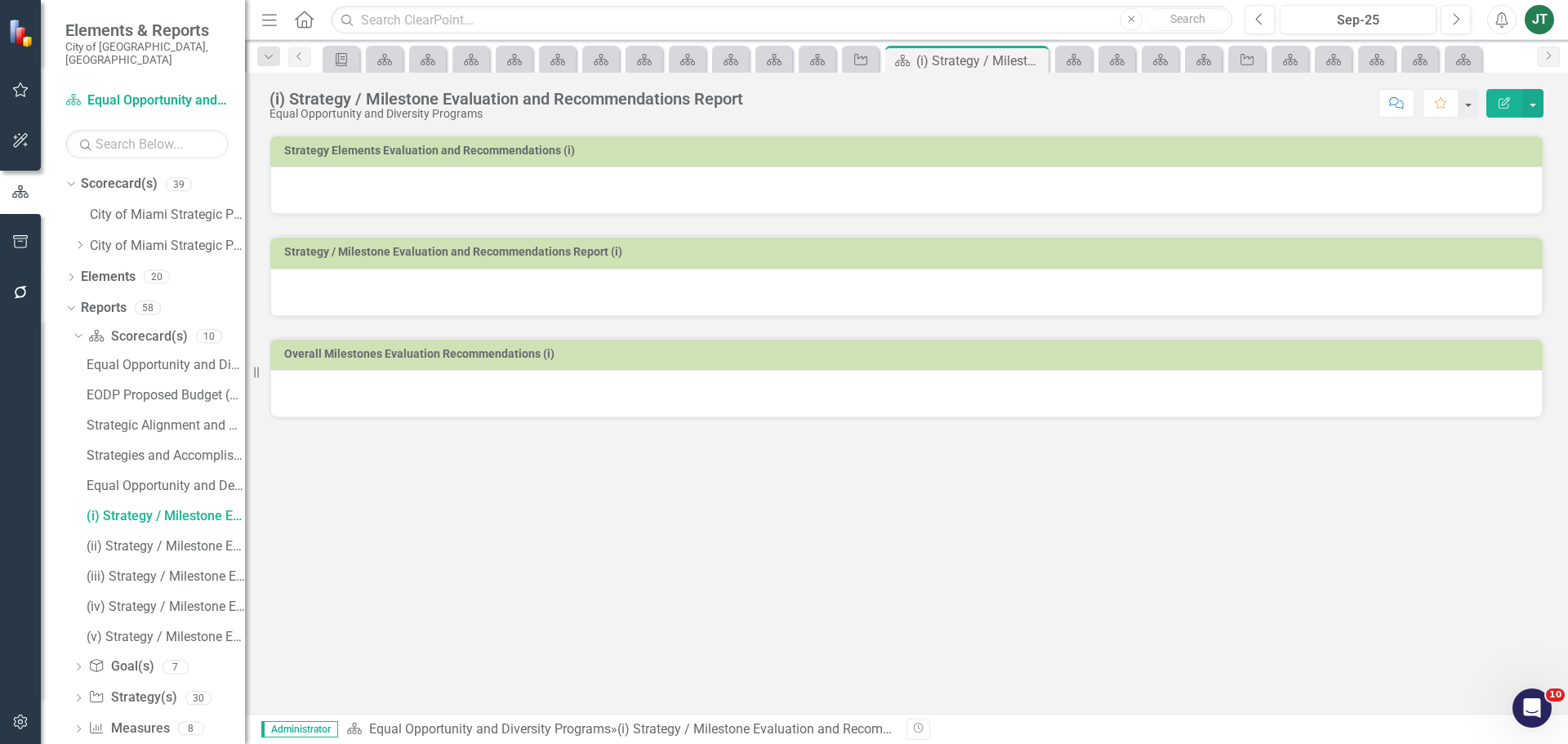
click at [1491, 97] on button "Edit Report" at bounding box center [1504, 103] width 36 height 29
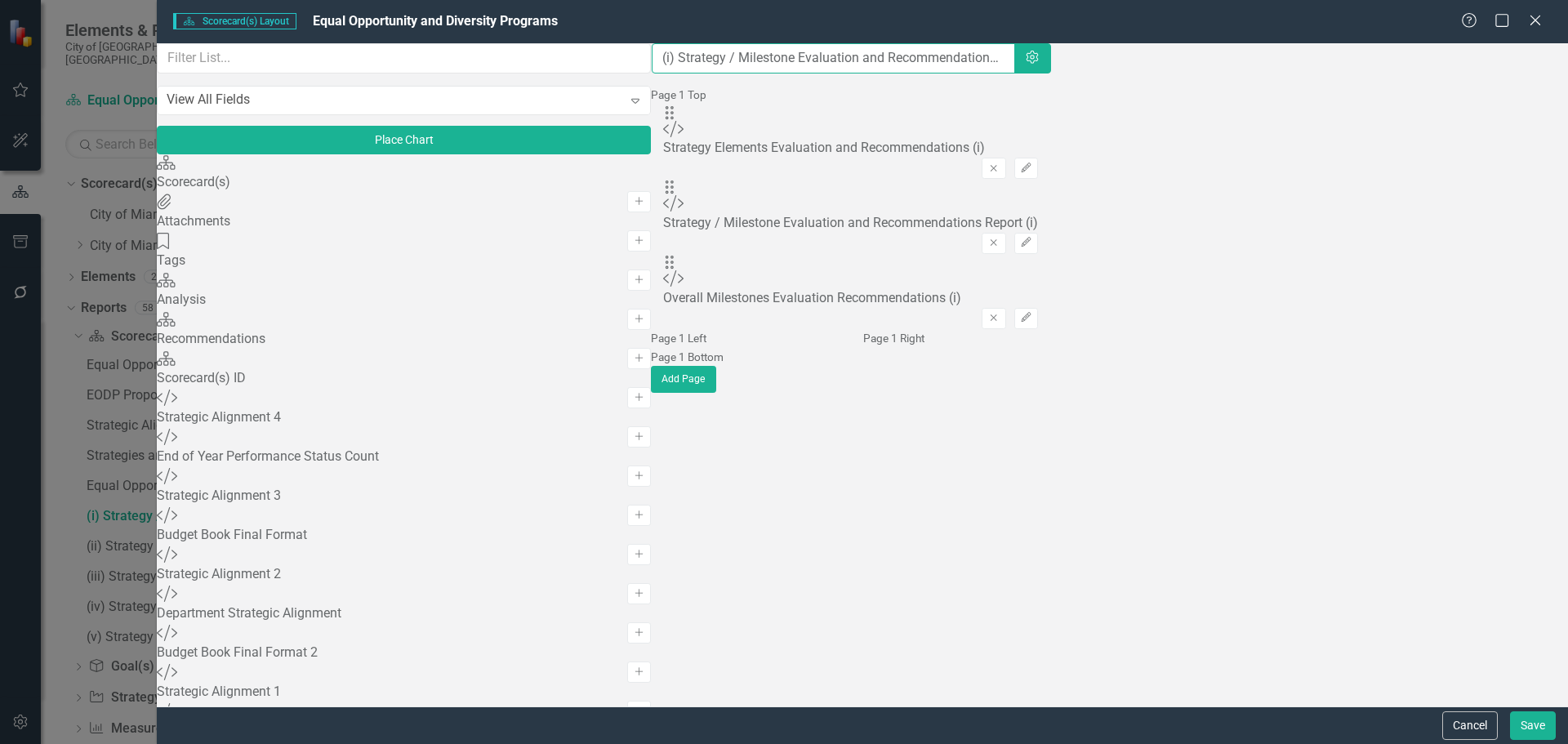
click at [651, 74] on input "(i) Strategy / Milestone Evaluation and Recommendations Report" at bounding box center [833, 58] width 364 height 31
paste input "Ensure compliance with Equal Employment Opportunity laws."
type input "Ensure compliance with Equal Employment Opportunity laws....(i) Strategy / Mile…"
click at [1533, 720] on button "Save" at bounding box center [1533, 725] width 46 height 29
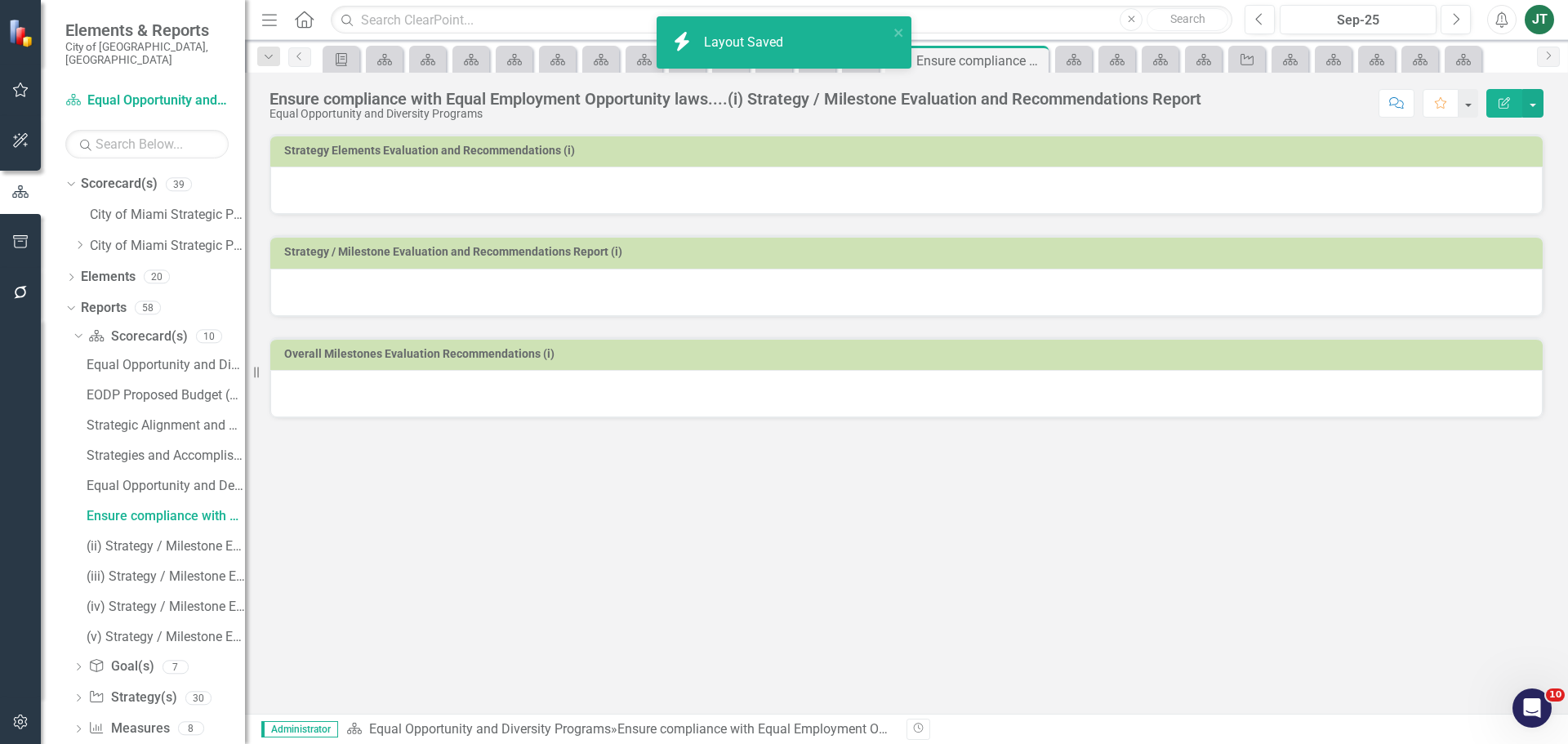
click at [654, 189] on div at bounding box center [907, 190] width 1272 height 48
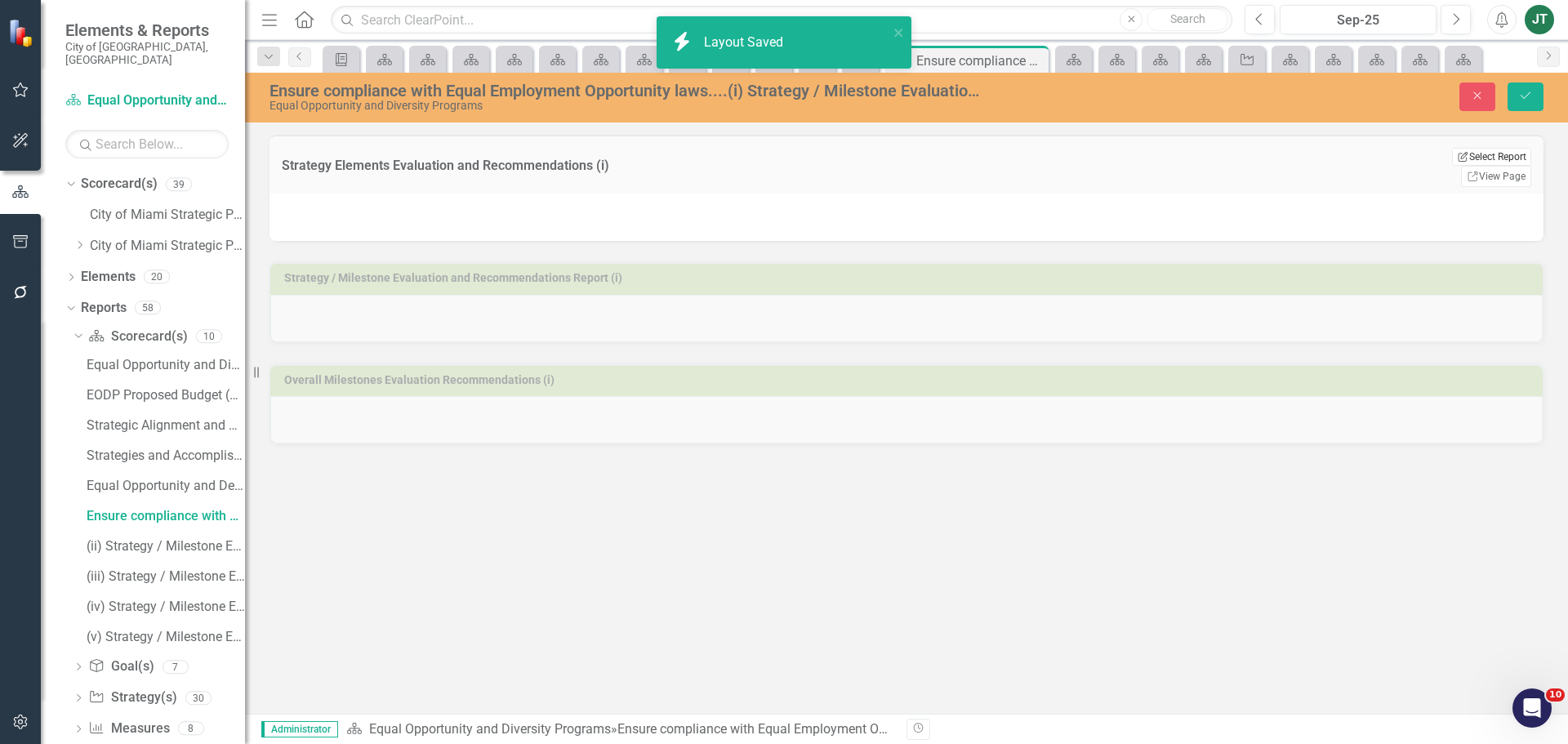
click at [1481, 153] on button "Edit Report Select Report" at bounding box center [1491, 156] width 79 height 18
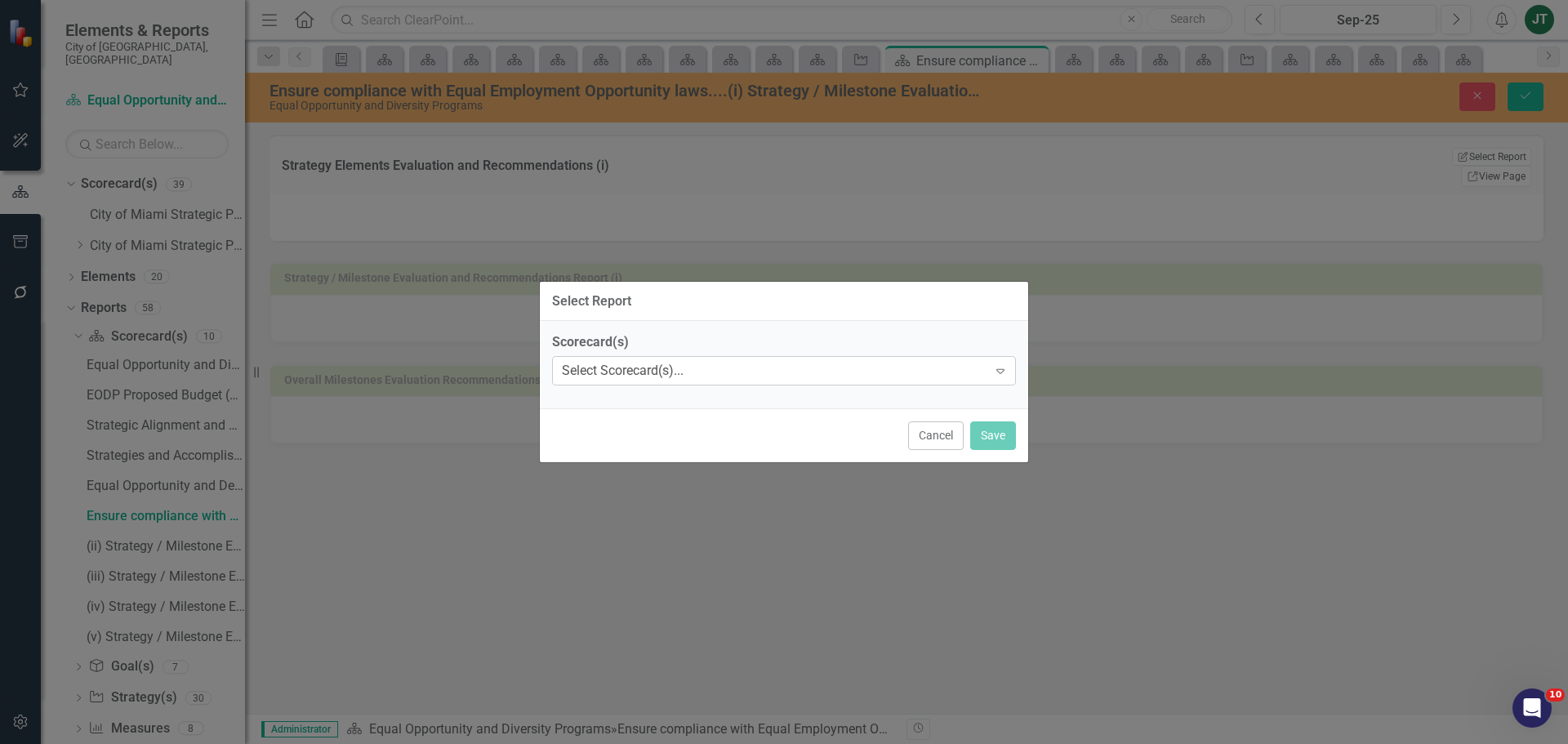
click at [683, 372] on div "Select Scorecard(s)..." at bounding box center [622, 371] width 121 height 19
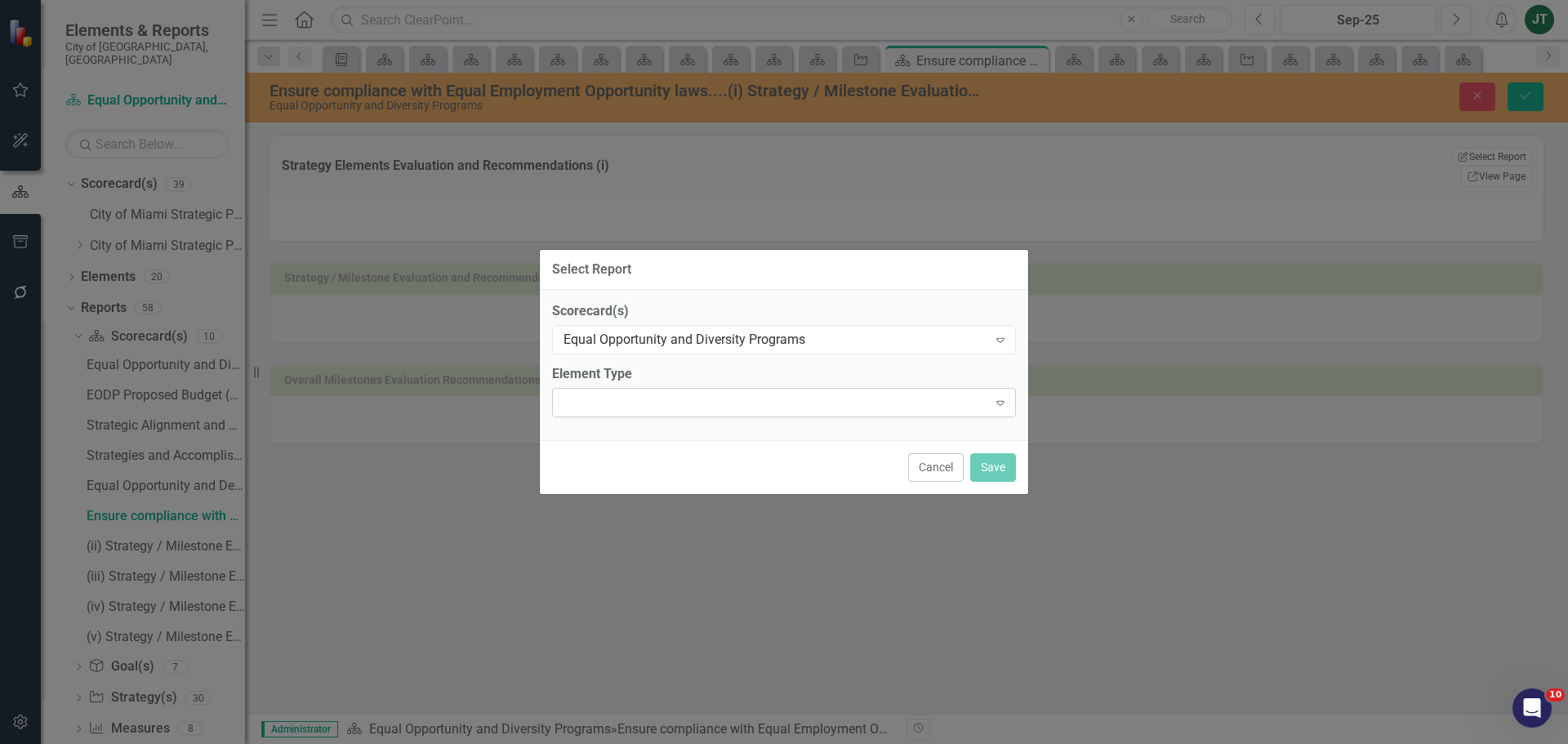
click at [597, 399] on div "Expand" at bounding box center [784, 402] width 464 height 30
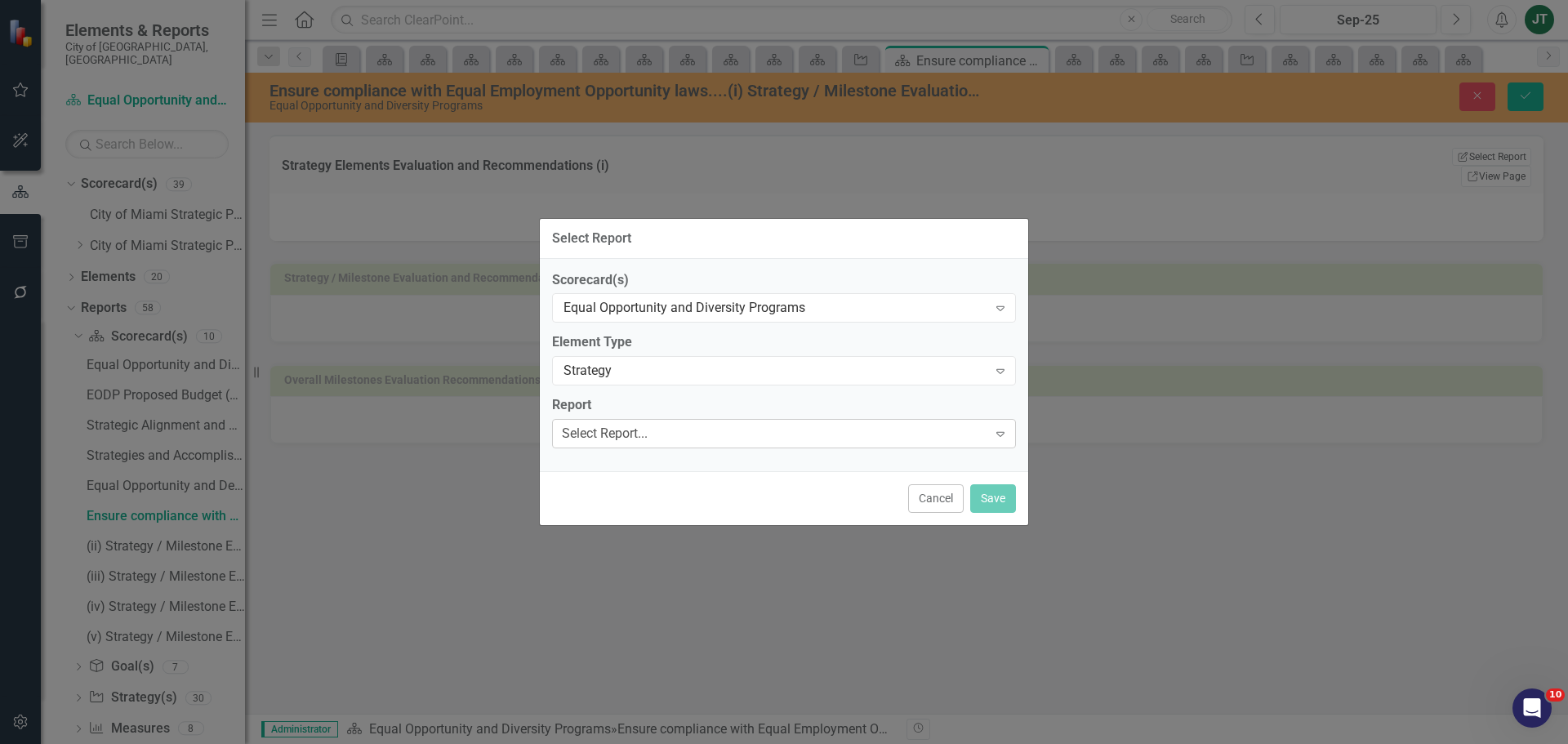
click at [633, 432] on div "Select Report..." at bounding box center [605, 434] width 86 height 19
click at [696, 725] on div "Ensure compliance with Equal Employment Opportunity laws....Strategy Elements R…" at bounding box center [786, 734] width 1541 height 19
click at [992, 500] on button "Save" at bounding box center [993, 498] width 46 height 29
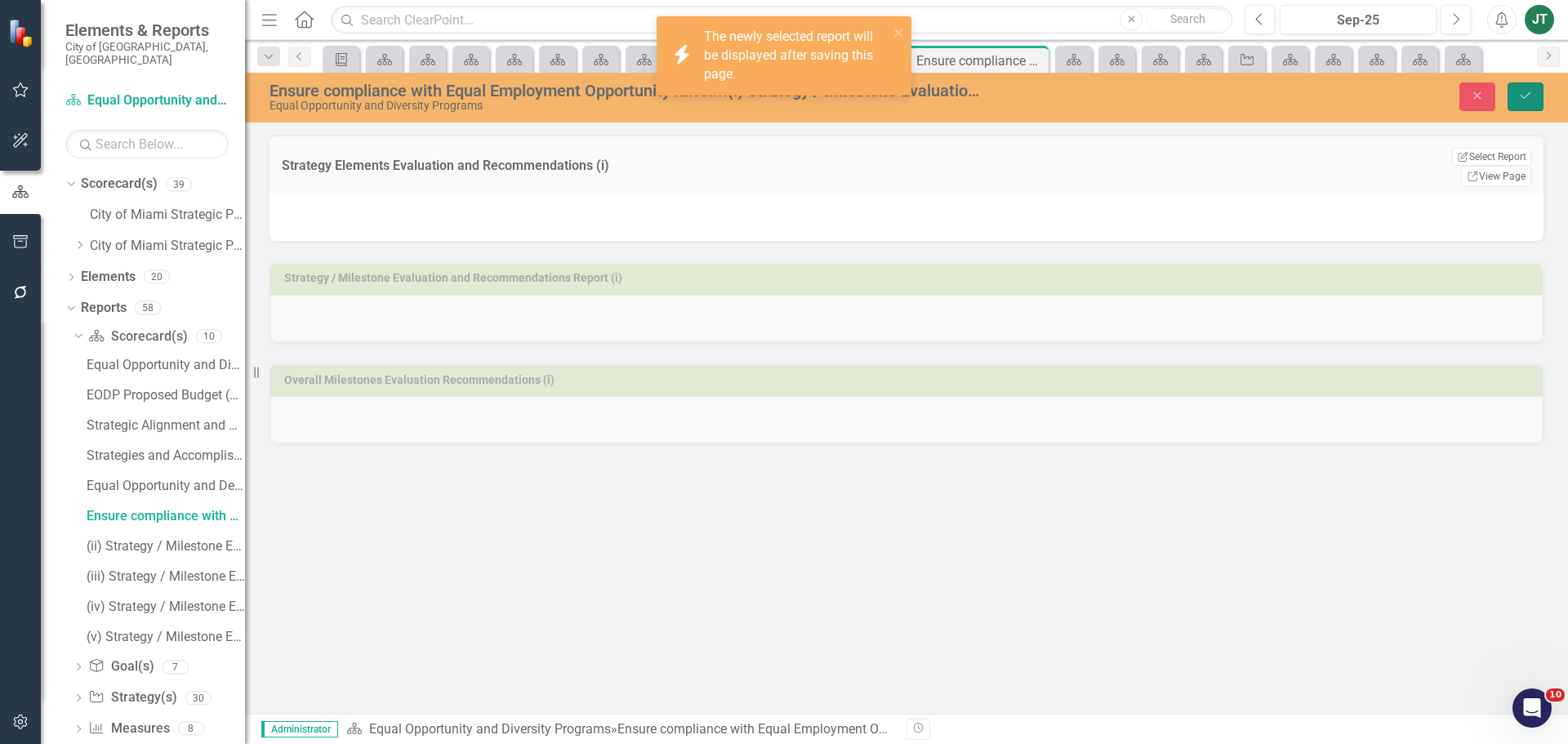
drag, startPoint x: 1514, startPoint y: 90, endPoint x: 1564, endPoint y: 116, distance: 56.4
click at [1515, 90] on button "Save" at bounding box center [1526, 97] width 36 height 29
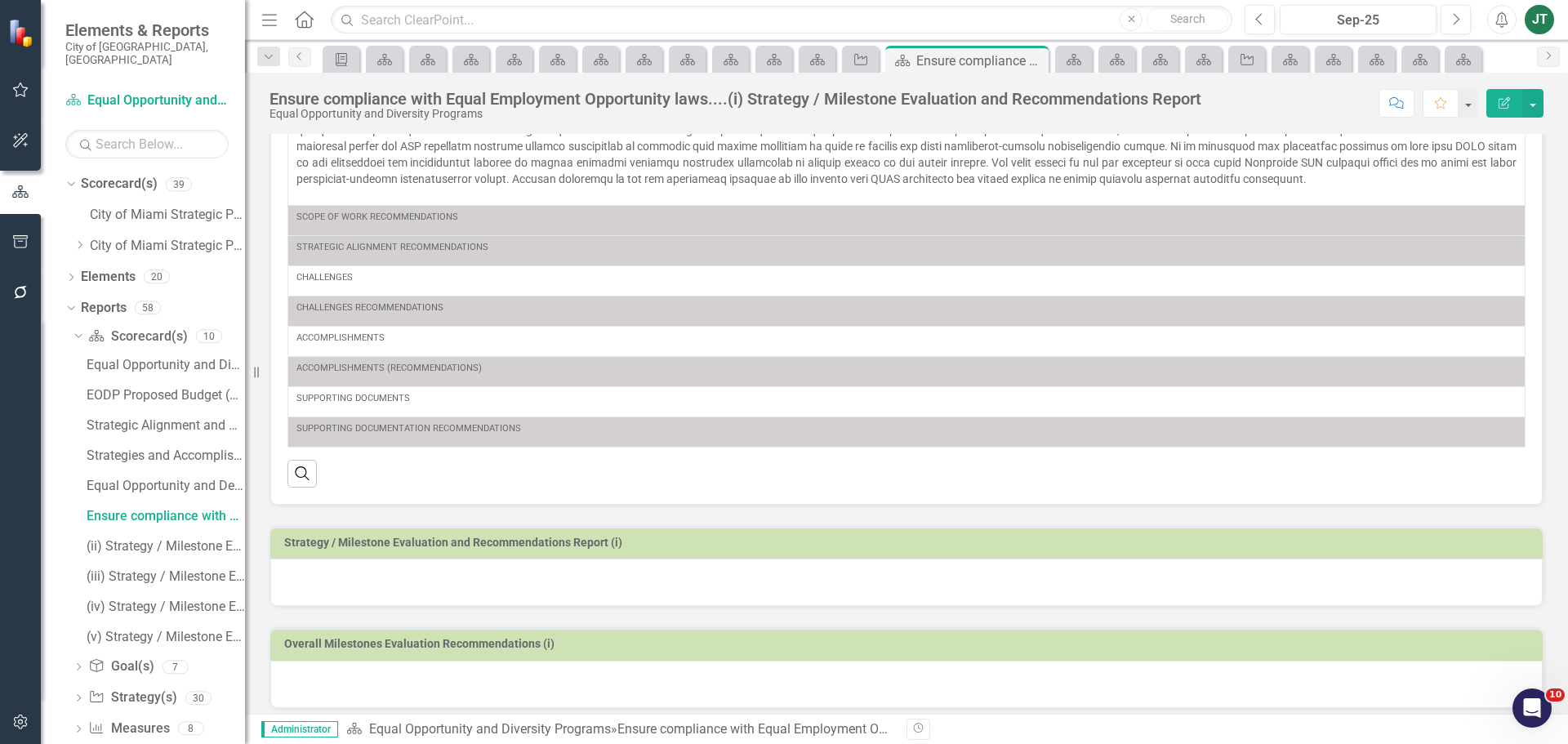
scroll to position [170, 0]
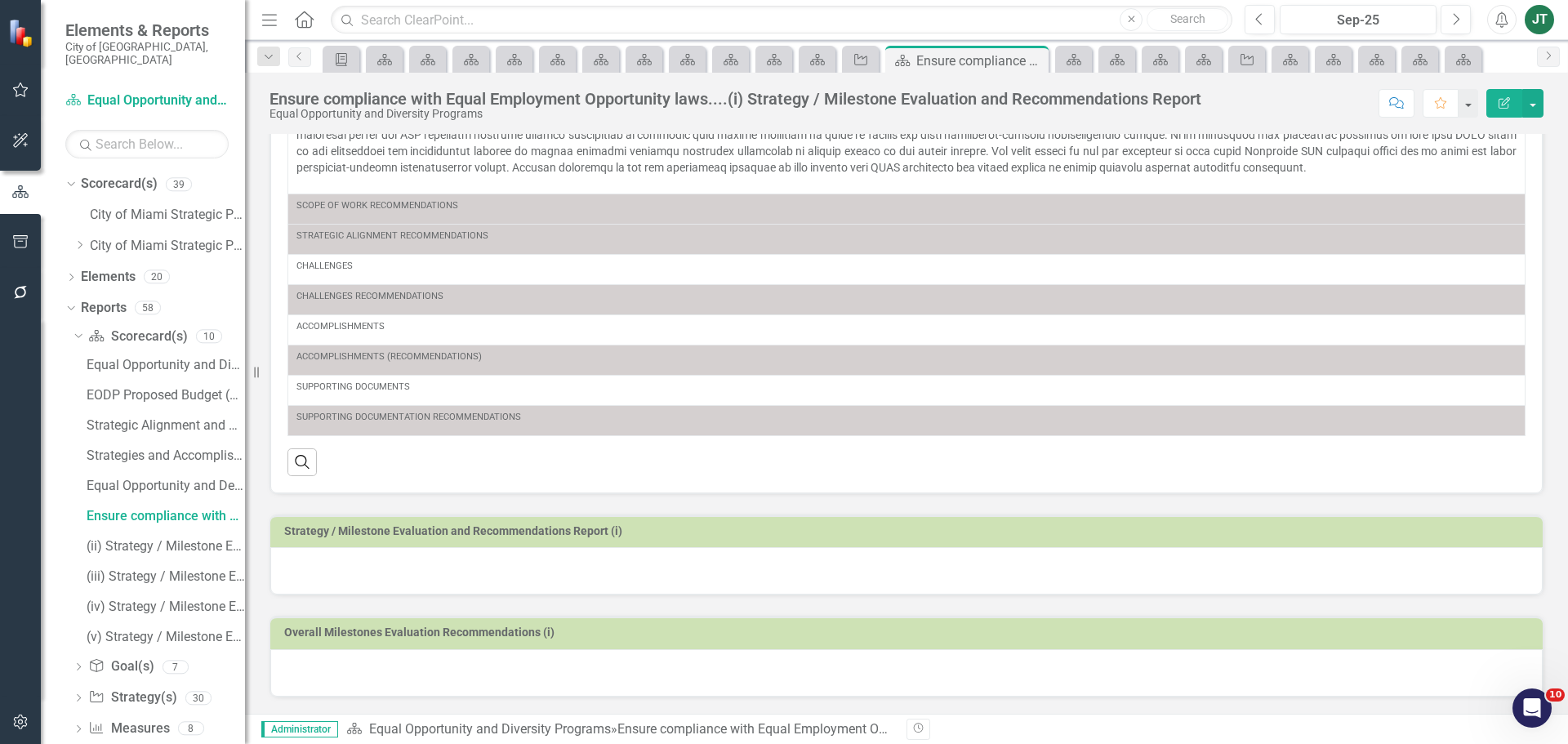
click at [876, 531] on h3 "Strategy / Milestone Evaluation and Recommendations Report (i)" at bounding box center [909, 531] width 1250 height 12
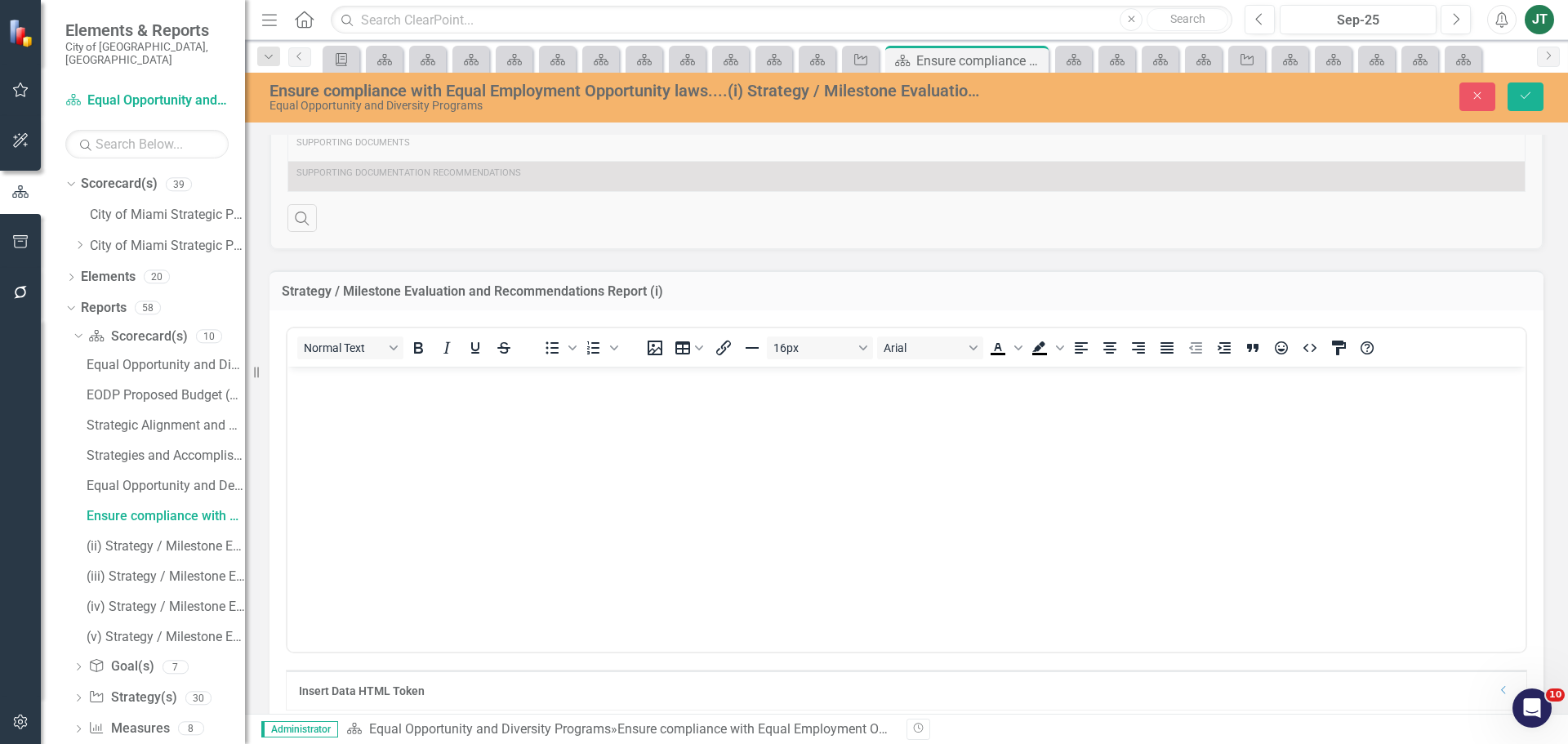
scroll to position [578, 0]
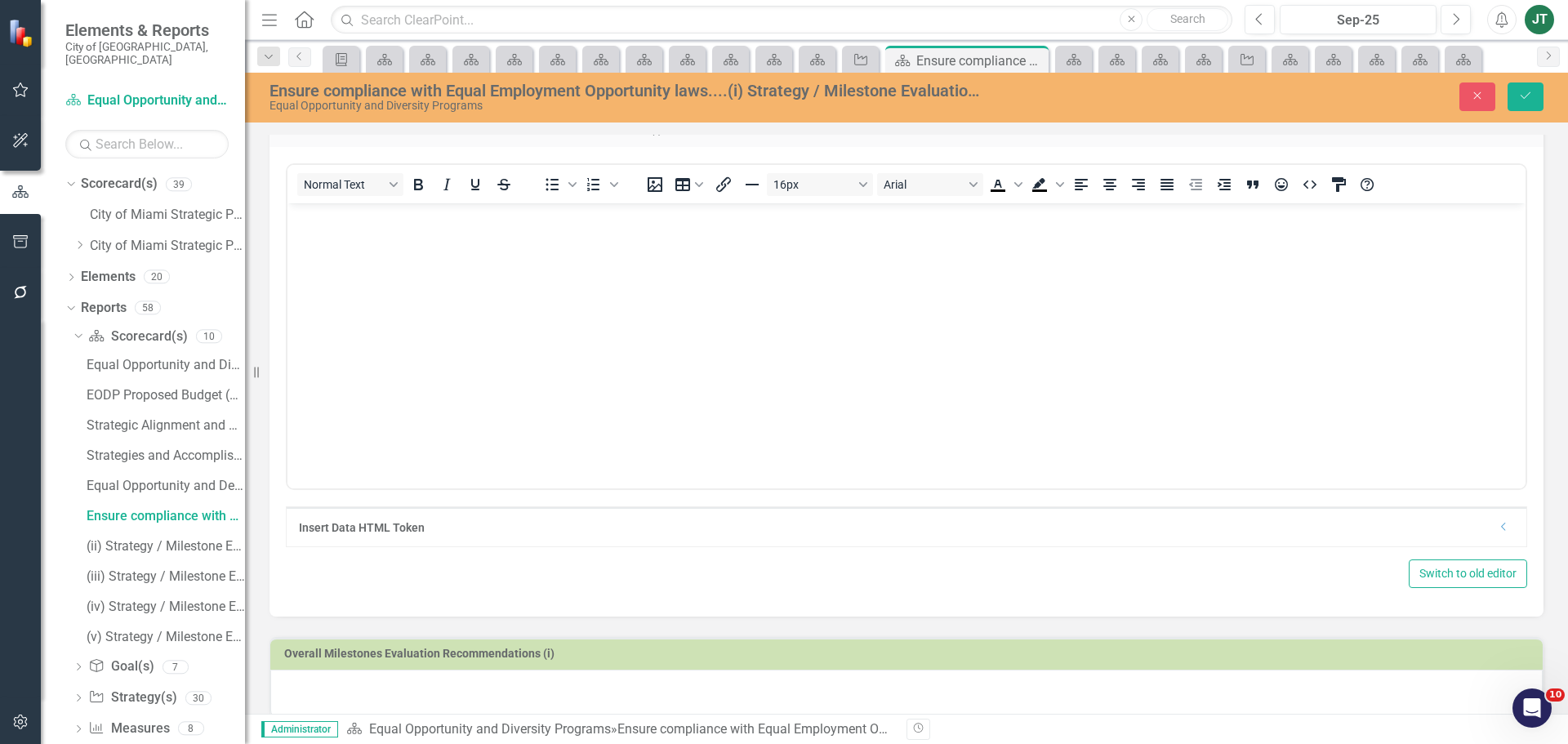
click at [1497, 527] on icon "Dropdown" at bounding box center [1503, 526] width 12 height 10
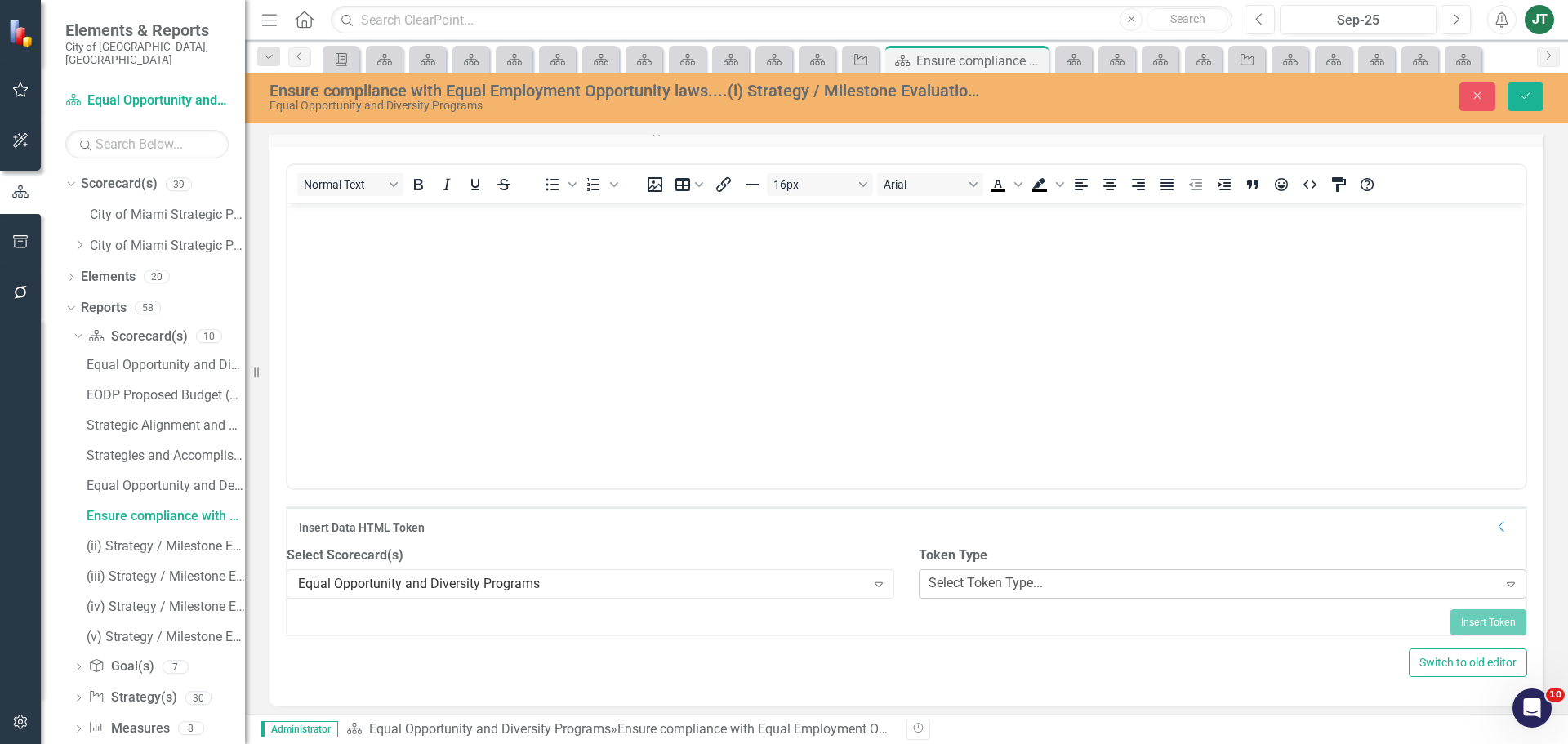
click at [989, 593] on div "Select Token Type..." at bounding box center [984, 583] width 114 height 19
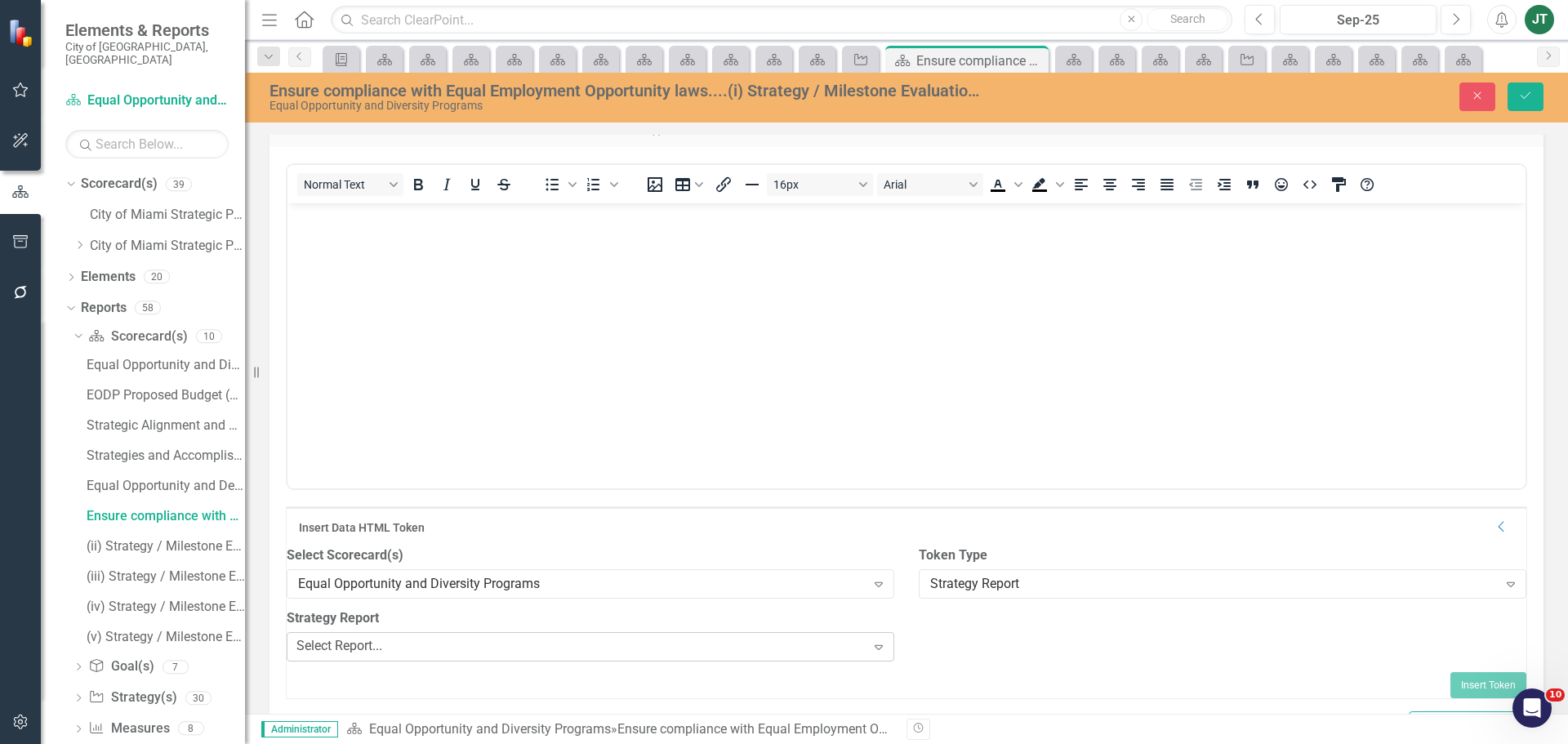
click at [382, 655] on div "Select Report..." at bounding box center [340, 646] width 86 height 19
type input "ensure"
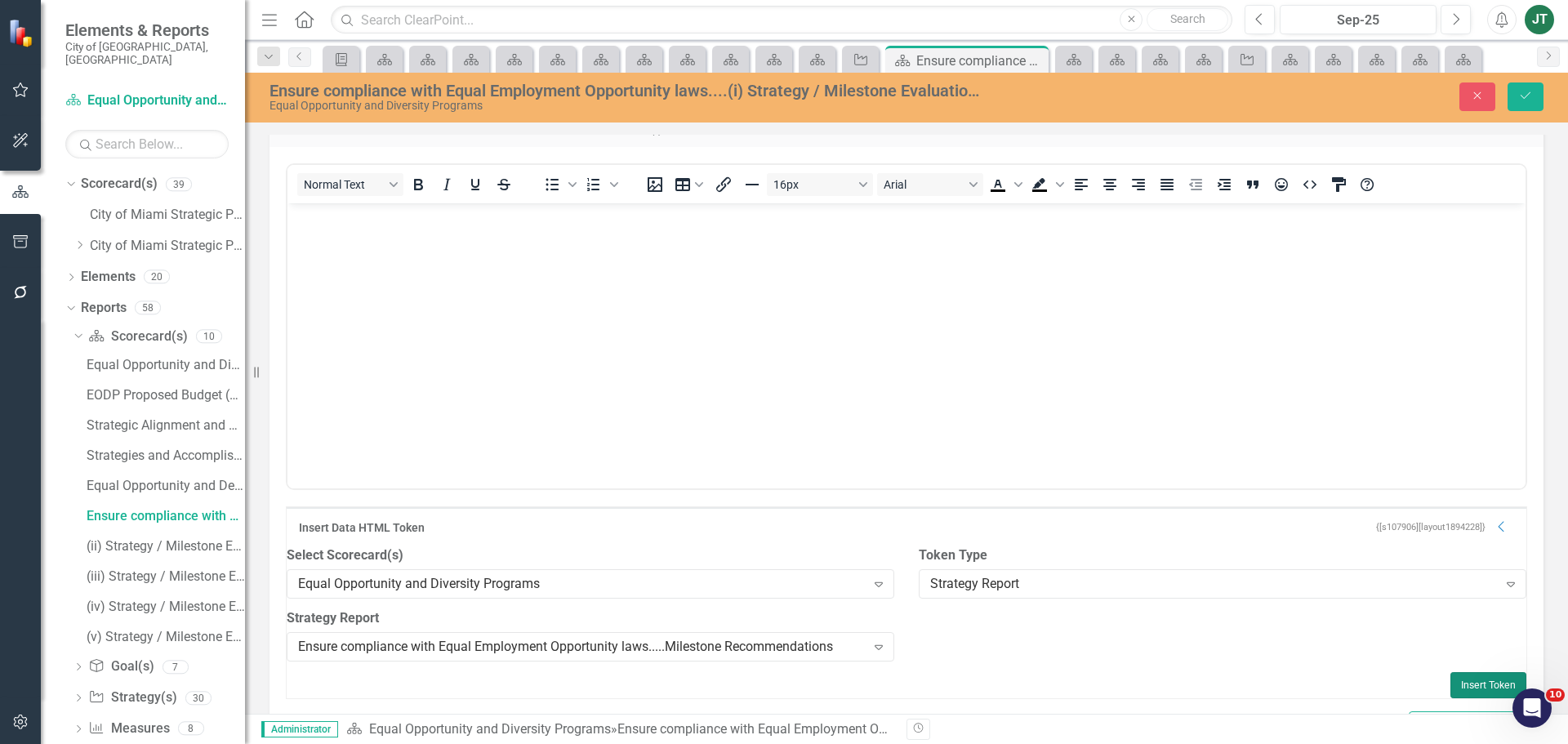
click at [1466, 694] on button "Insert Token" at bounding box center [1488, 684] width 76 height 26
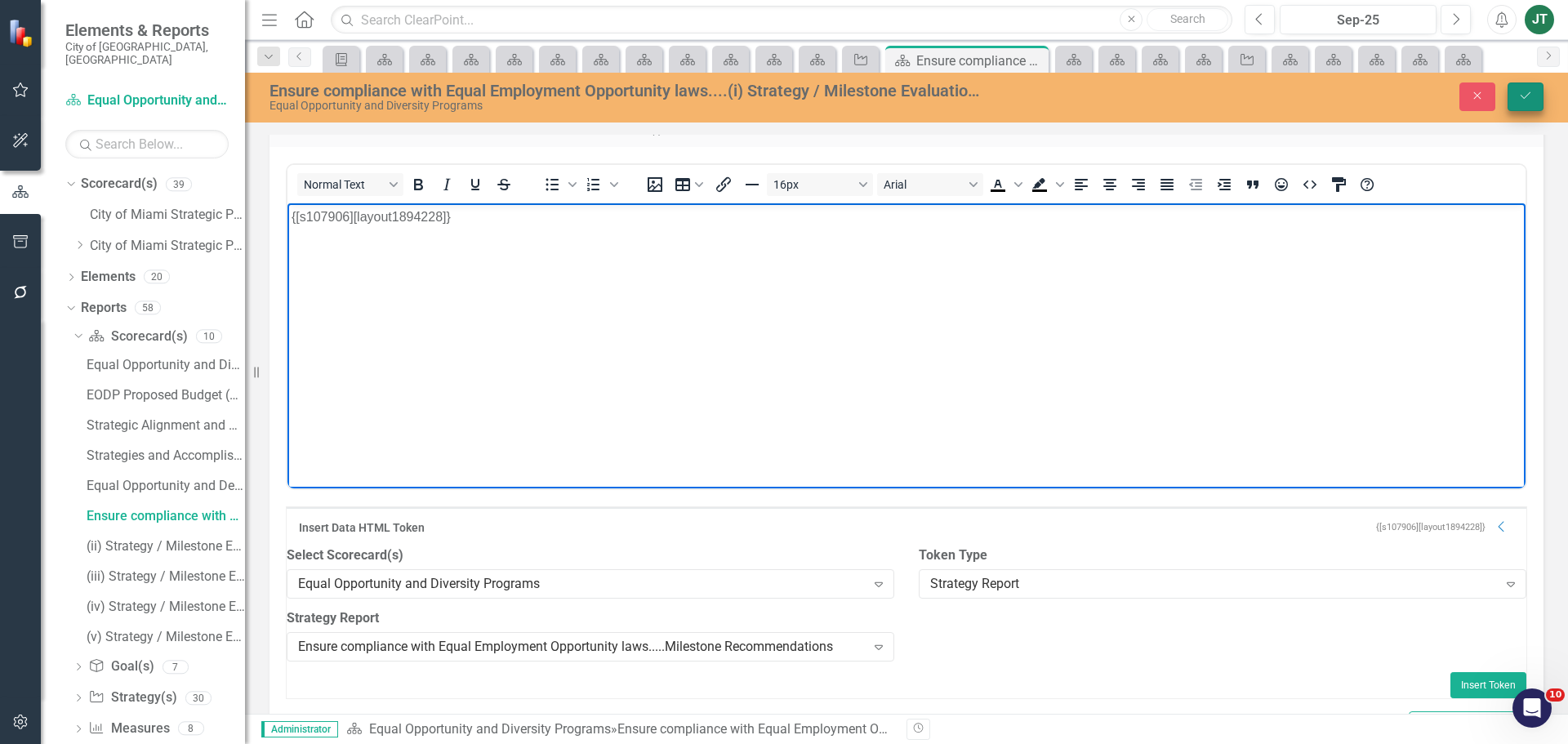
click at [1526, 95] on icon "Save" at bounding box center [1525, 96] width 14 height 11
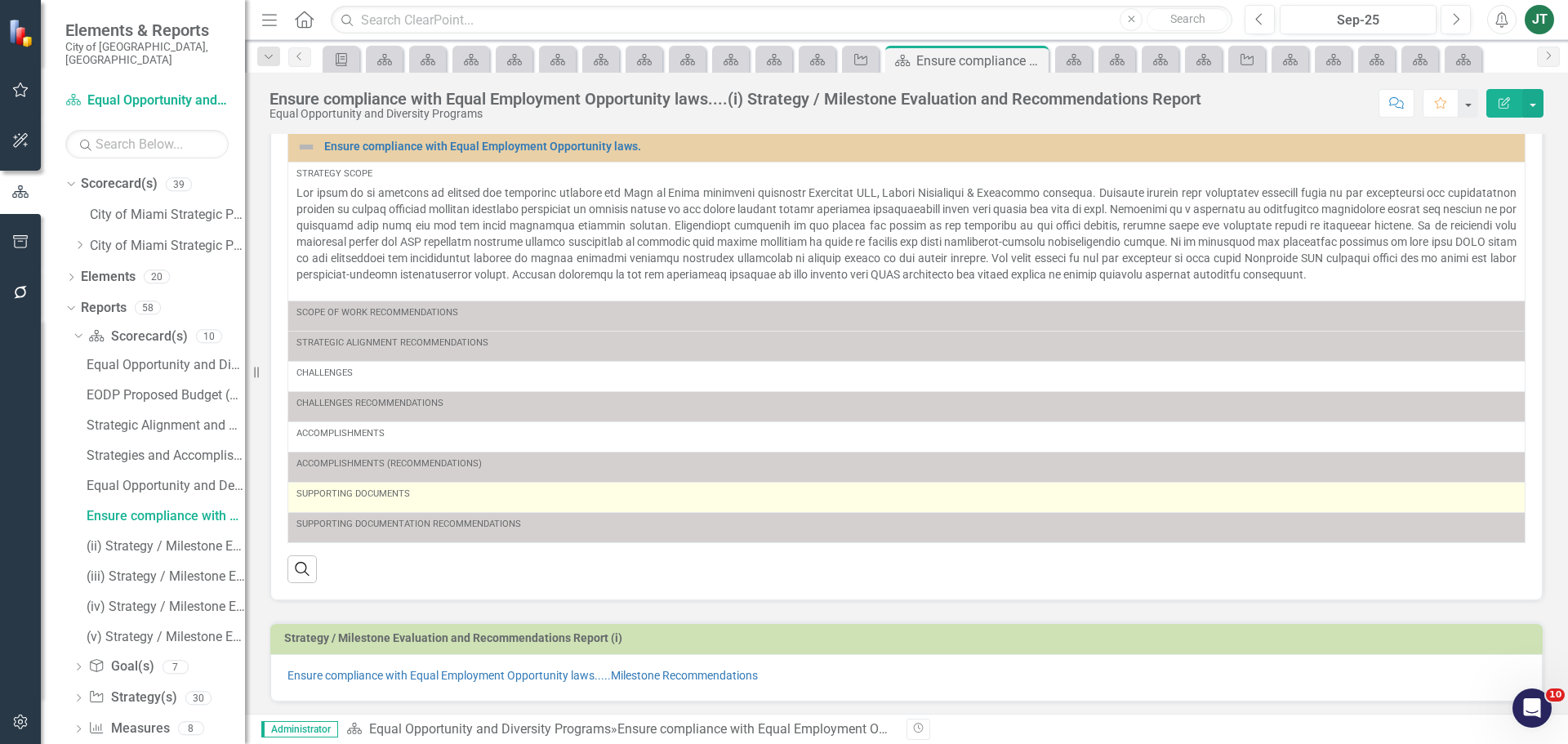
scroll to position [170, 0]
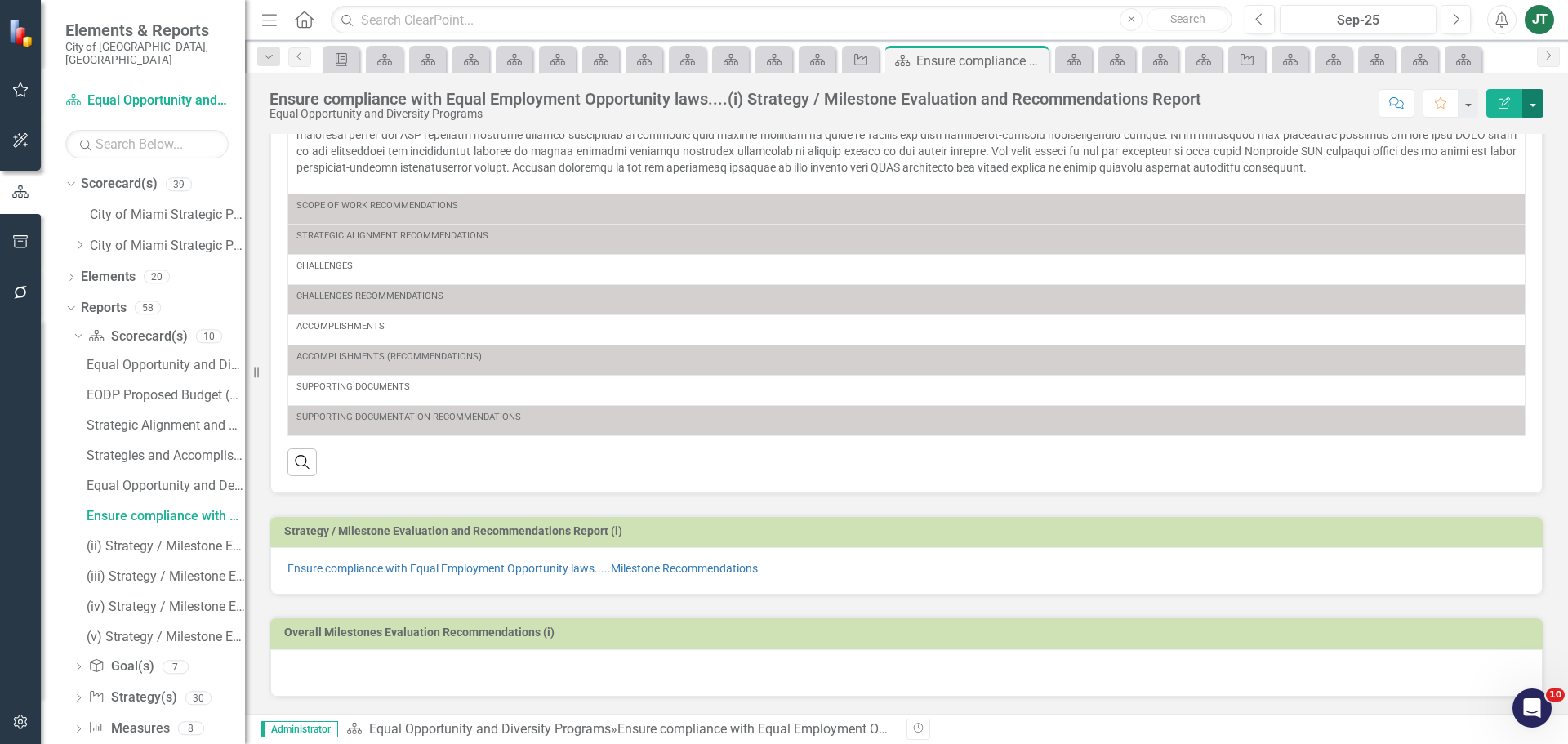
click at [1536, 98] on button "button" at bounding box center [1533, 103] width 21 height 29
click at [1499, 159] on link "Edit Report Edit Layout" at bounding box center [1473, 164] width 138 height 31
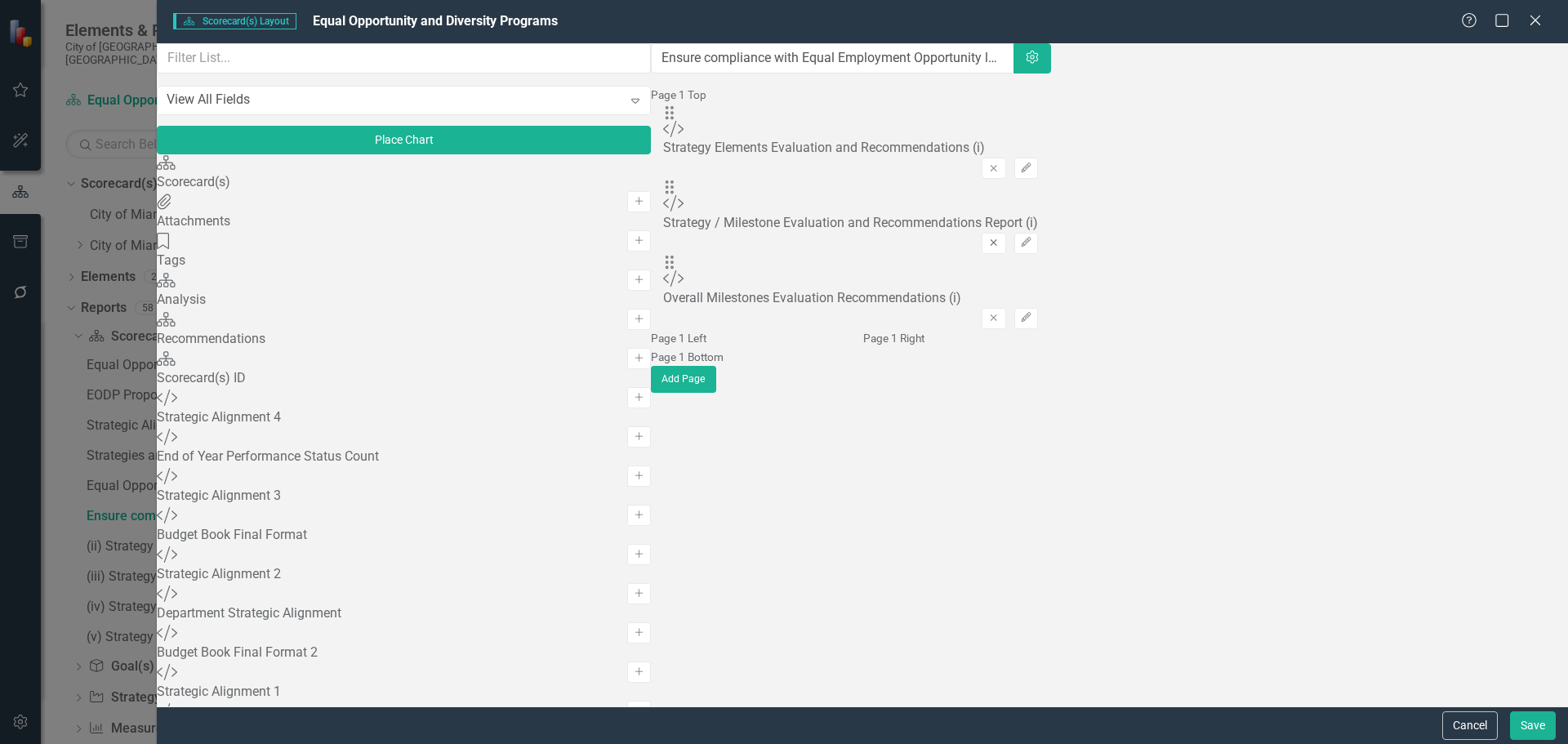
click at [1000, 237] on icon "Remove" at bounding box center [993, 242] width 12 height 10
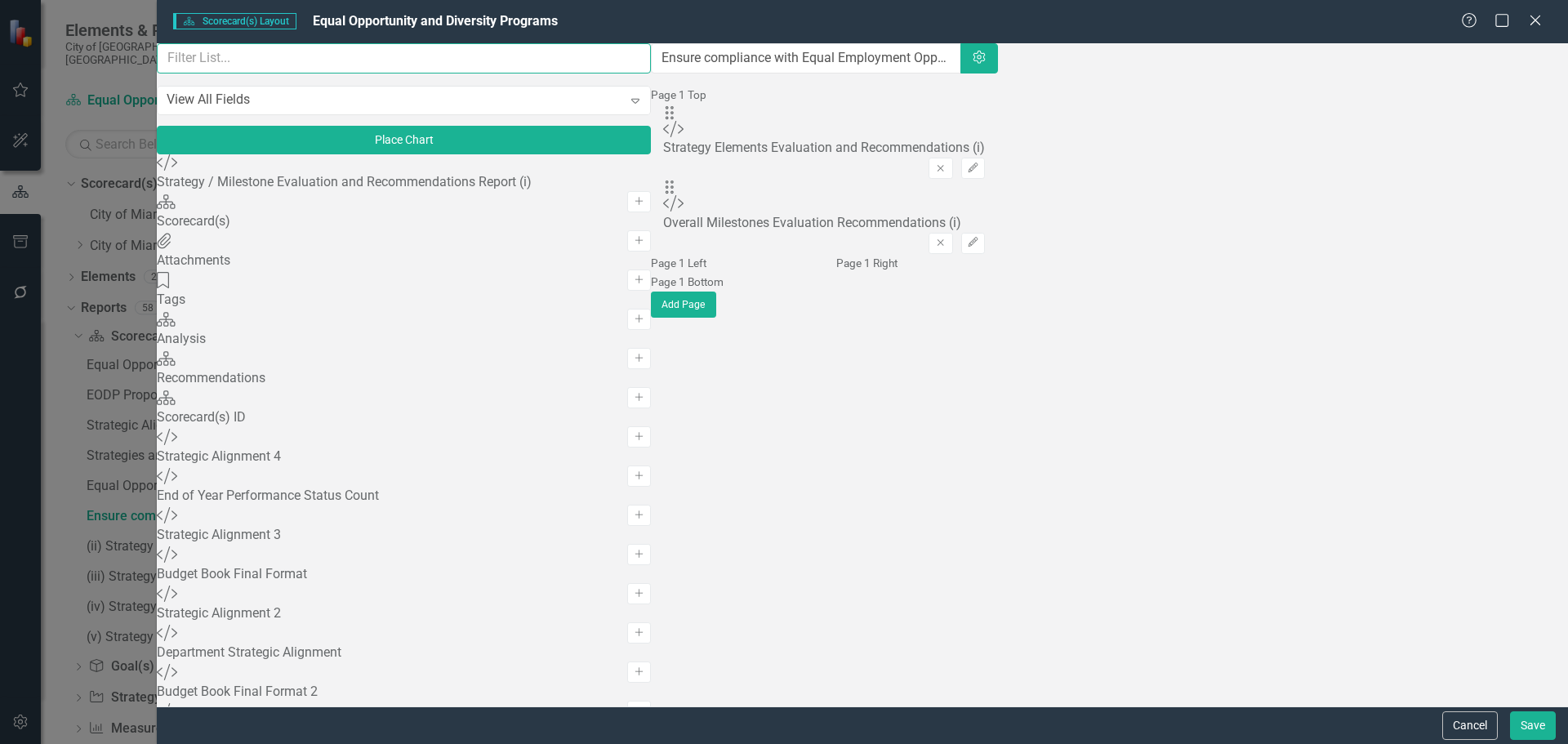
click at [403, 74] on input "text" at bounding box center [404, 58] width 494 height 31
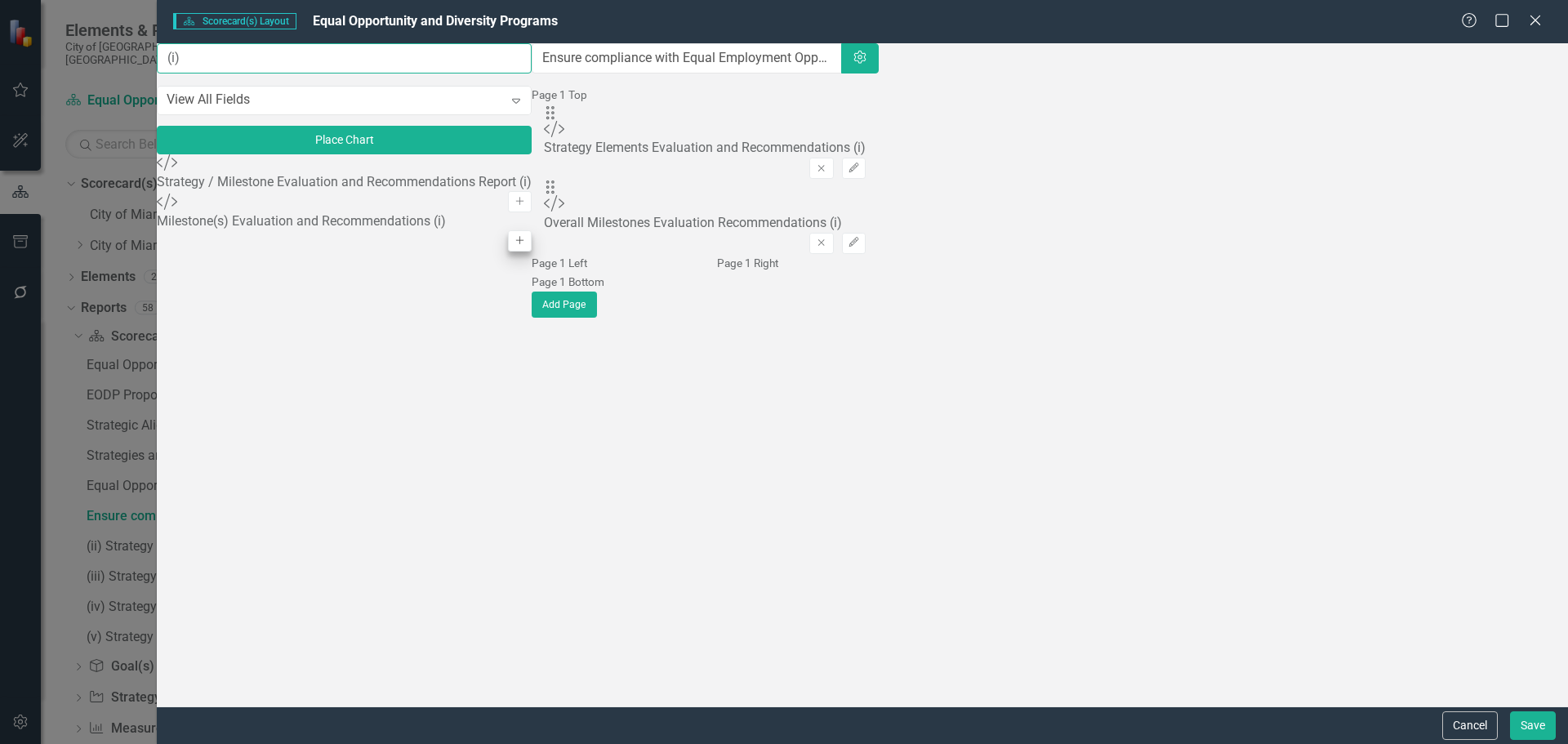
type input "(i)"
click at [514, 246] on icon "Add" at bounding box center [519, 241] width 12 height 10
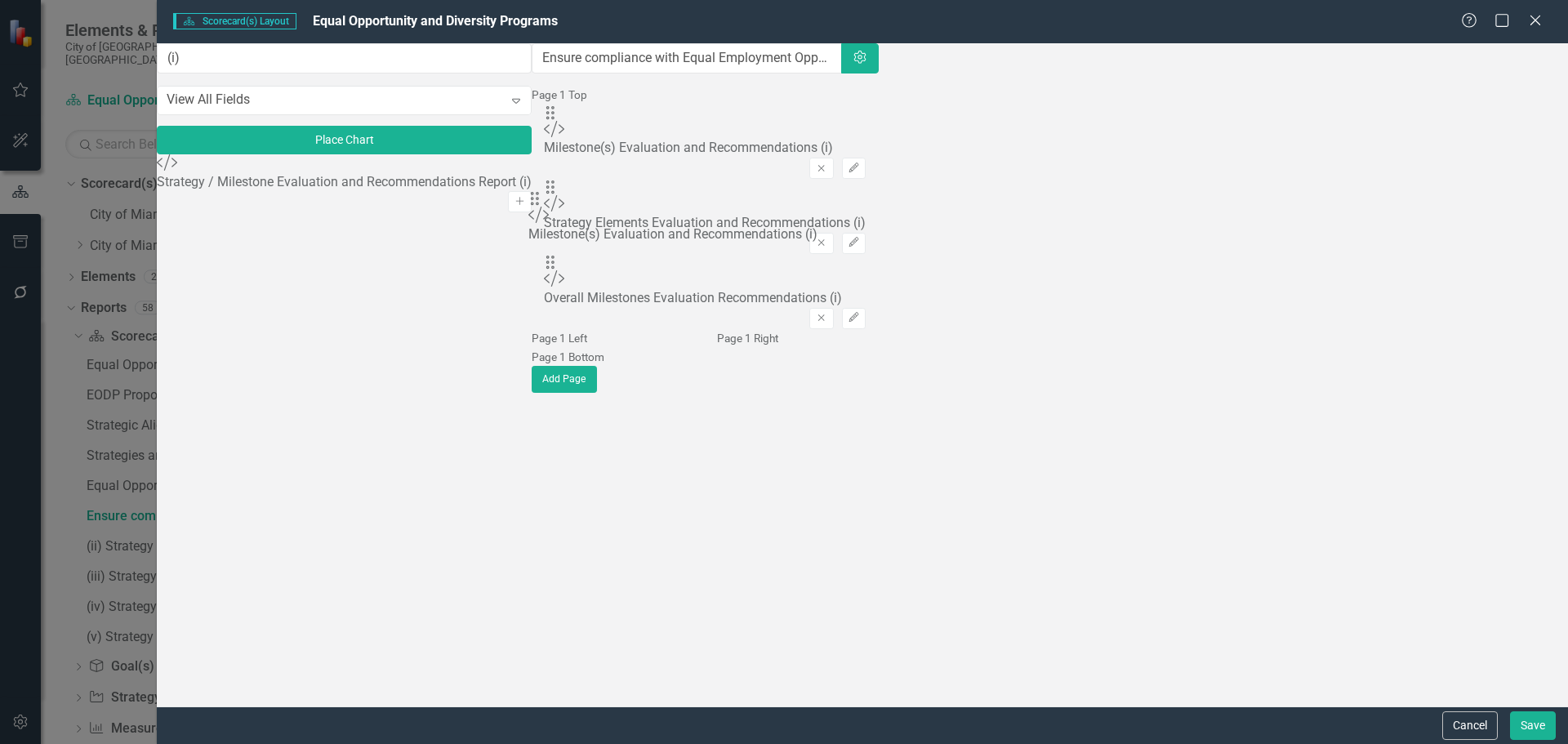
drag, startPoint x: 566, startPoint y: 163, endPoint x: 566, endPoint y: 216, distance: 53.0
drag, startPoint x: 1527, startPoint y: 209, endPoint x: 1517, endPoint y: 212, distance: 10.4
click at [866, 210] on div "Drag Custom Milestone(s) Evaluation and Recommendations (i) Remove Edit" at bounding box center [704, 216] width 321 height 76
click at [866, 232] on button "Edit" at bounding box center [853, 243] width 24 height 21
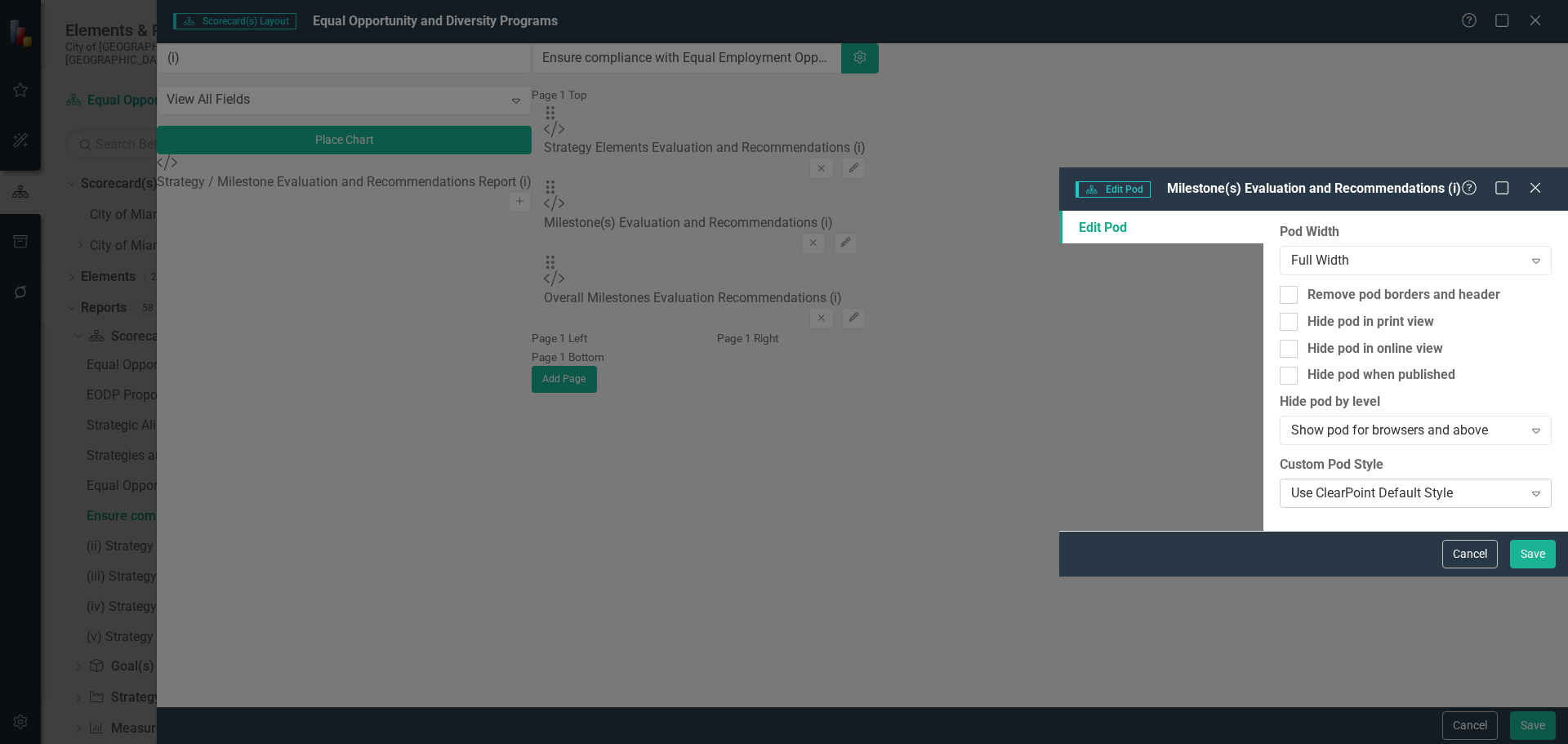
click at [1291, 484] on div "Use ClearPoint Default Style" at bounding box center [1406, 493] width 232 height 19
type input "ev"
click at [214, 743] on span "Ev aluation and Recommendations" at bounding box center [115, 756] width 198 height 15
click at [1527, 568] on button "Save" at bounding box center [1533, 554] width 46 height 29
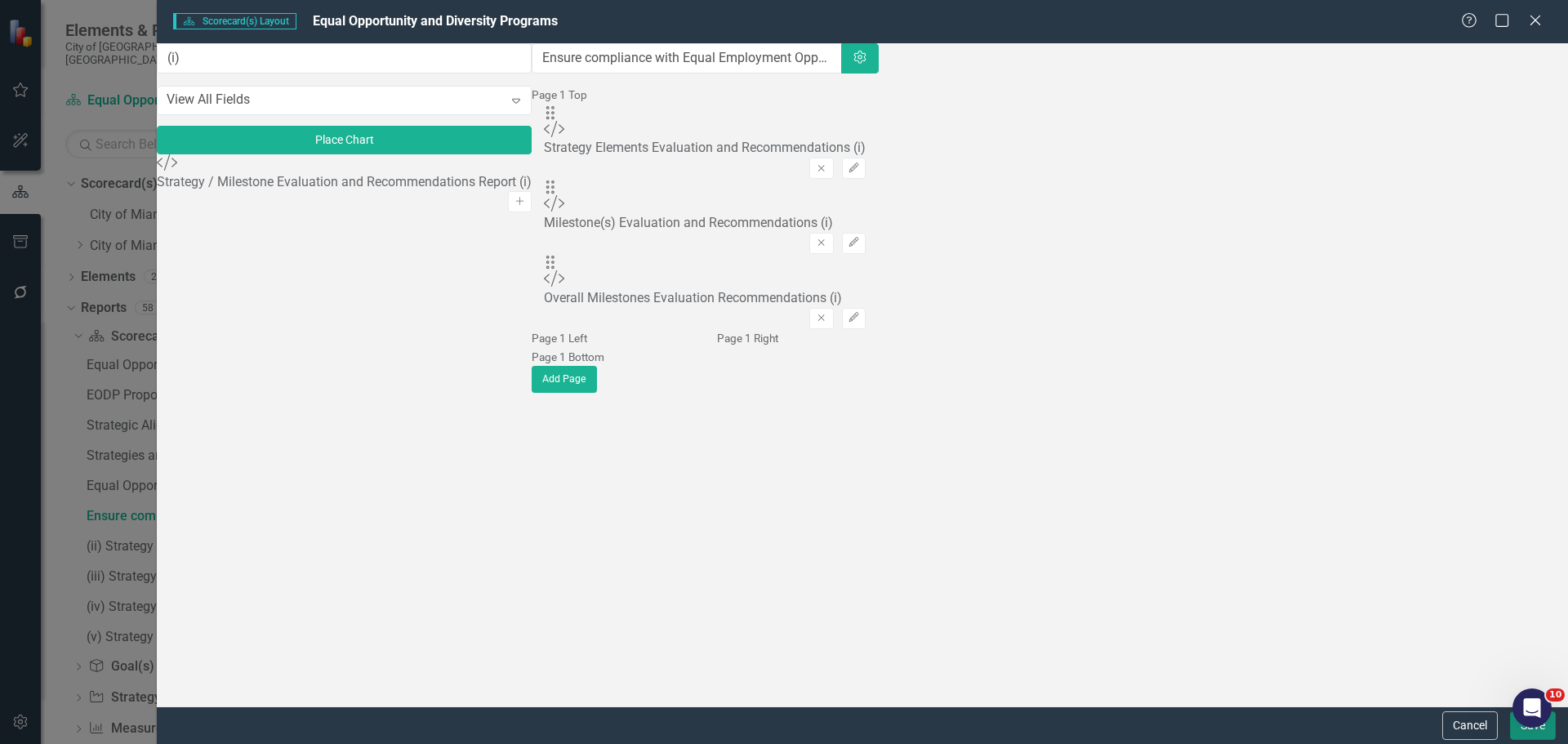
click at [1519, 729] on button "Save" at bounding box center [1533, 725] width 46 height 29
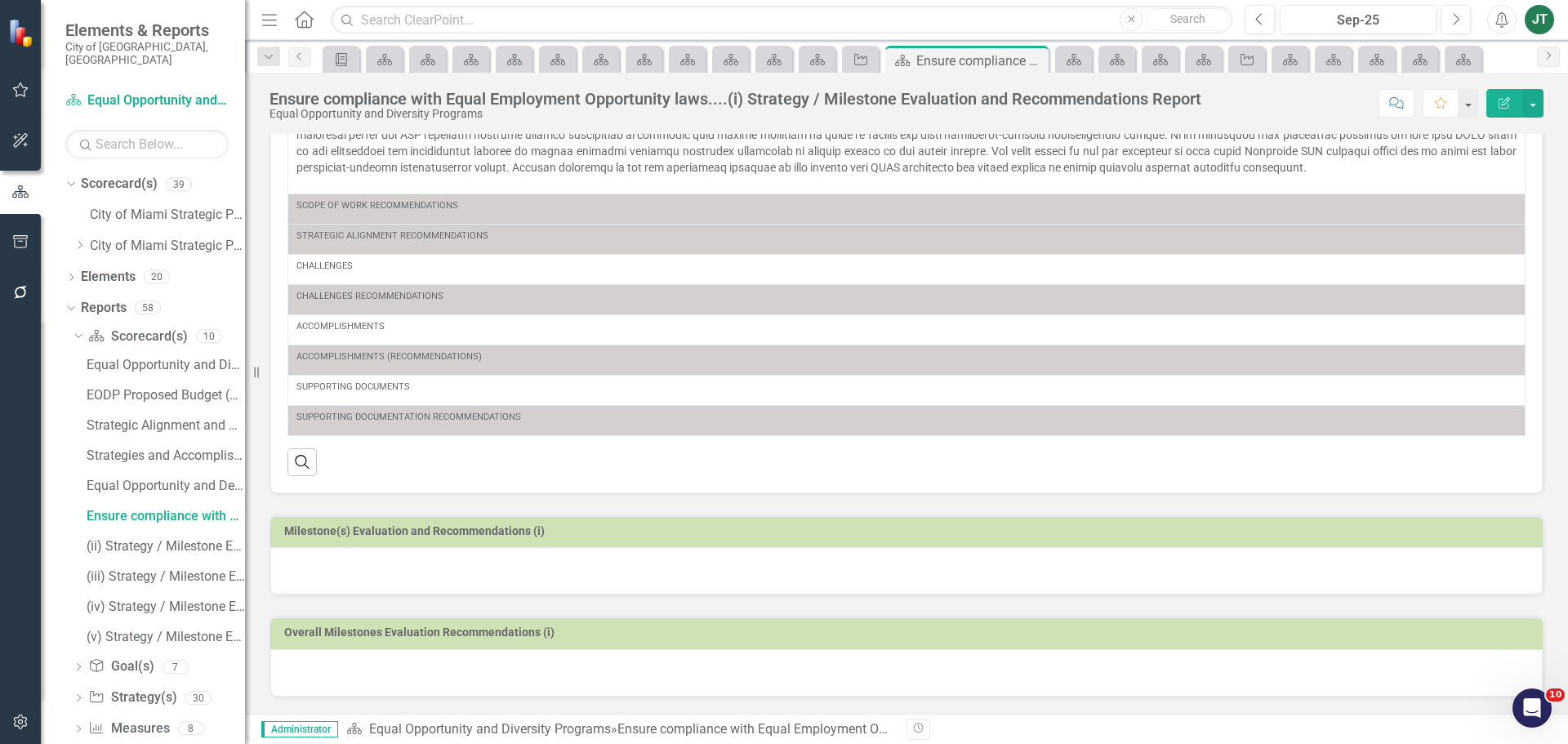
click at [903, 539] on td "Milestone(s) Evaluation and Recommendations (i)" at bounding box center [909, 534] width 1250 height 25
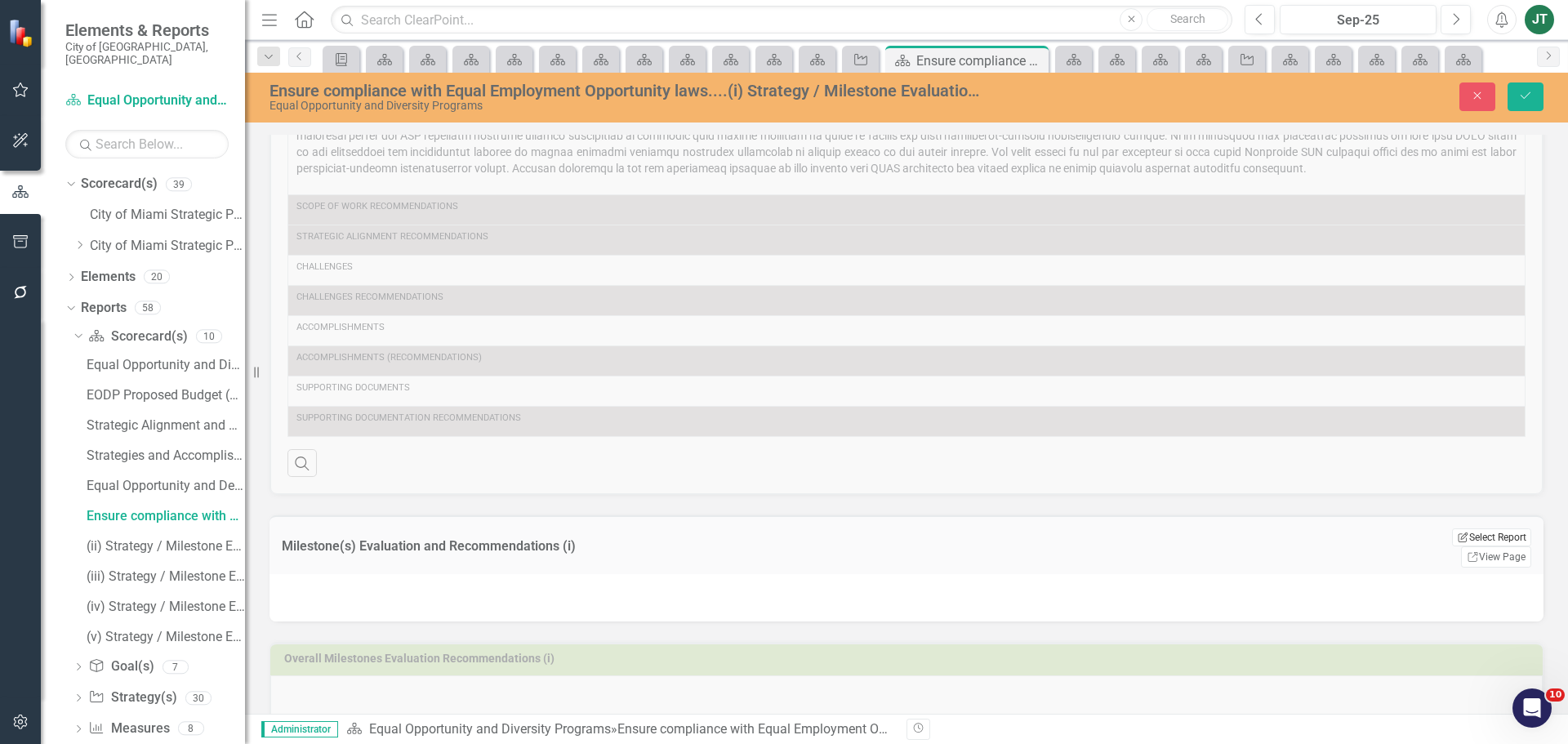
click at [1492, 535] on button "Edit Report Select Report" at bounding box center [1491, 536] width 79 height 18
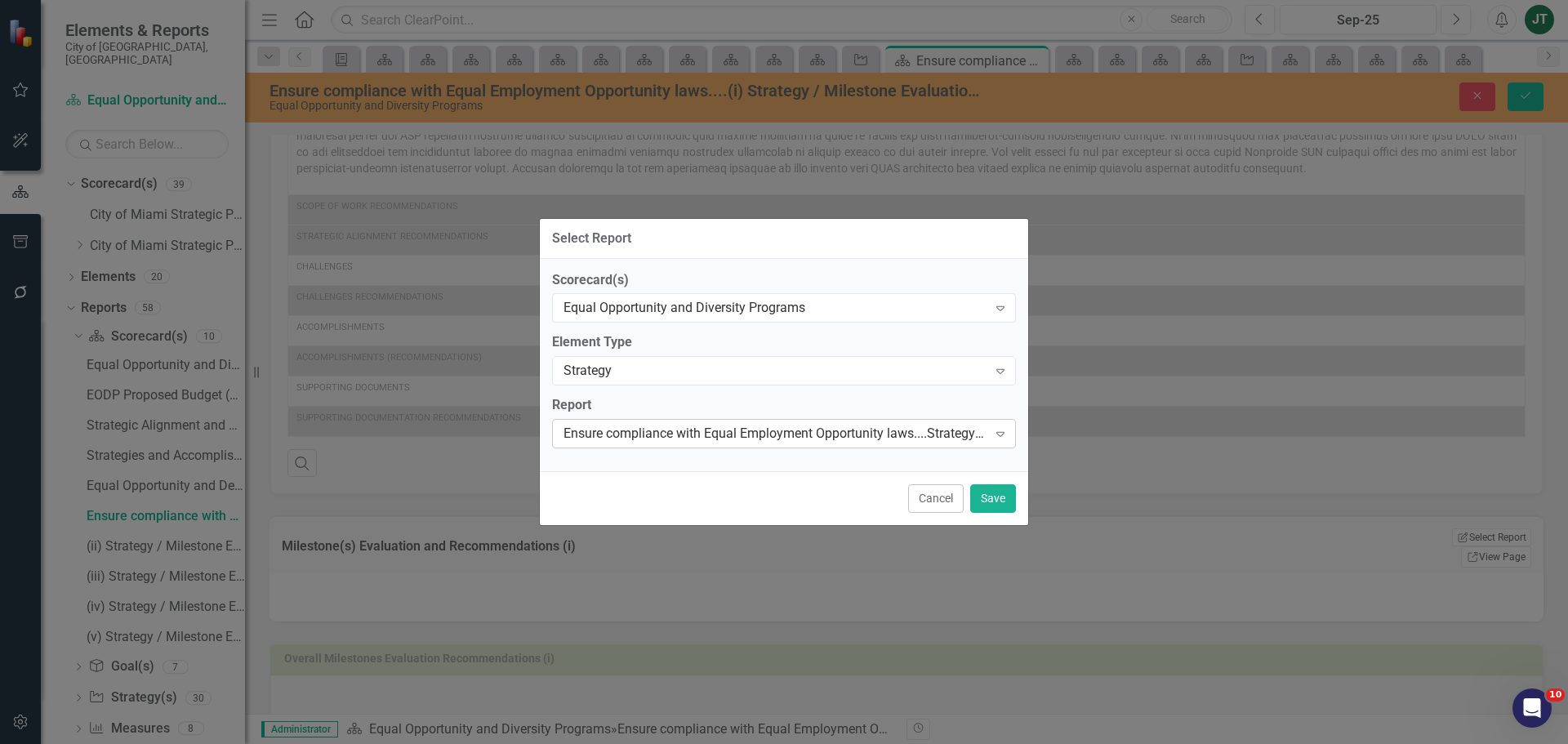
click at [862, 431] on div "Ensure compliance with Equal Employment Opportunity laws....Strategy Elements R…" at bounding box center [775, 434] width 424 height 19
type input "Ensure"
click at [992, 492] on button "Save" at bounding box center [993, 498] width 46 height 29
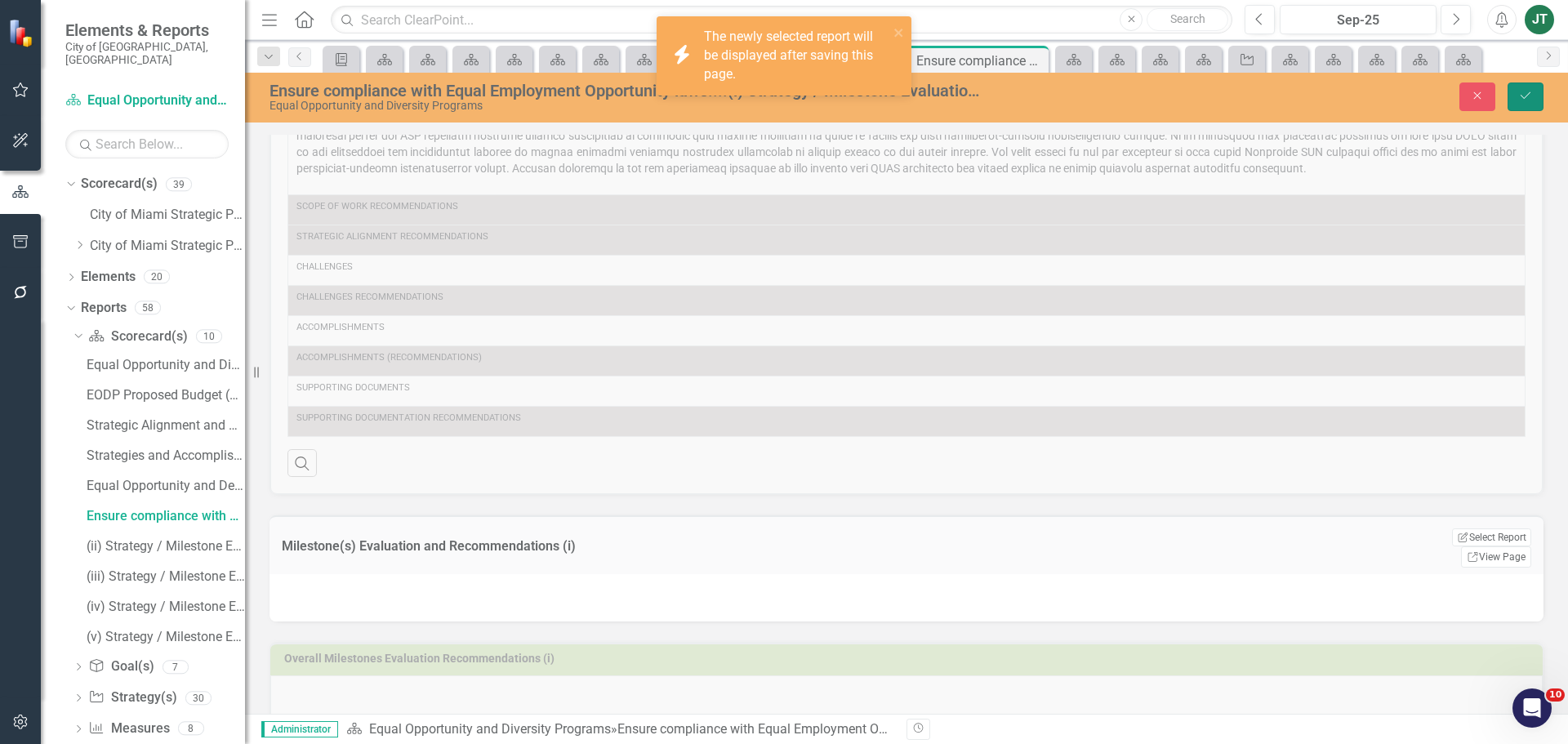
click at [1525, 92] on icon "Save" at bounding box center [1525, 96] width 14 height 11
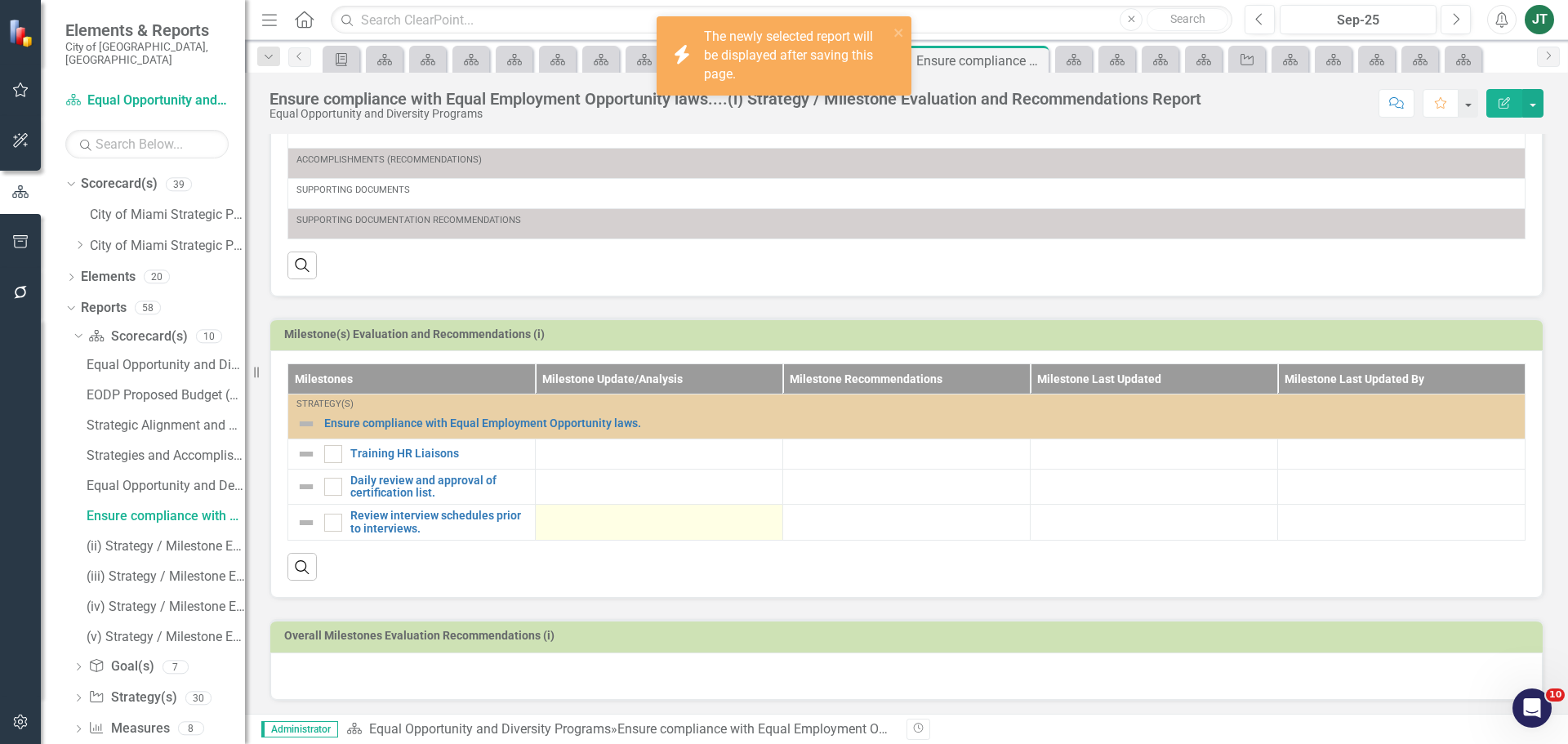
scroll to position [370, 0]
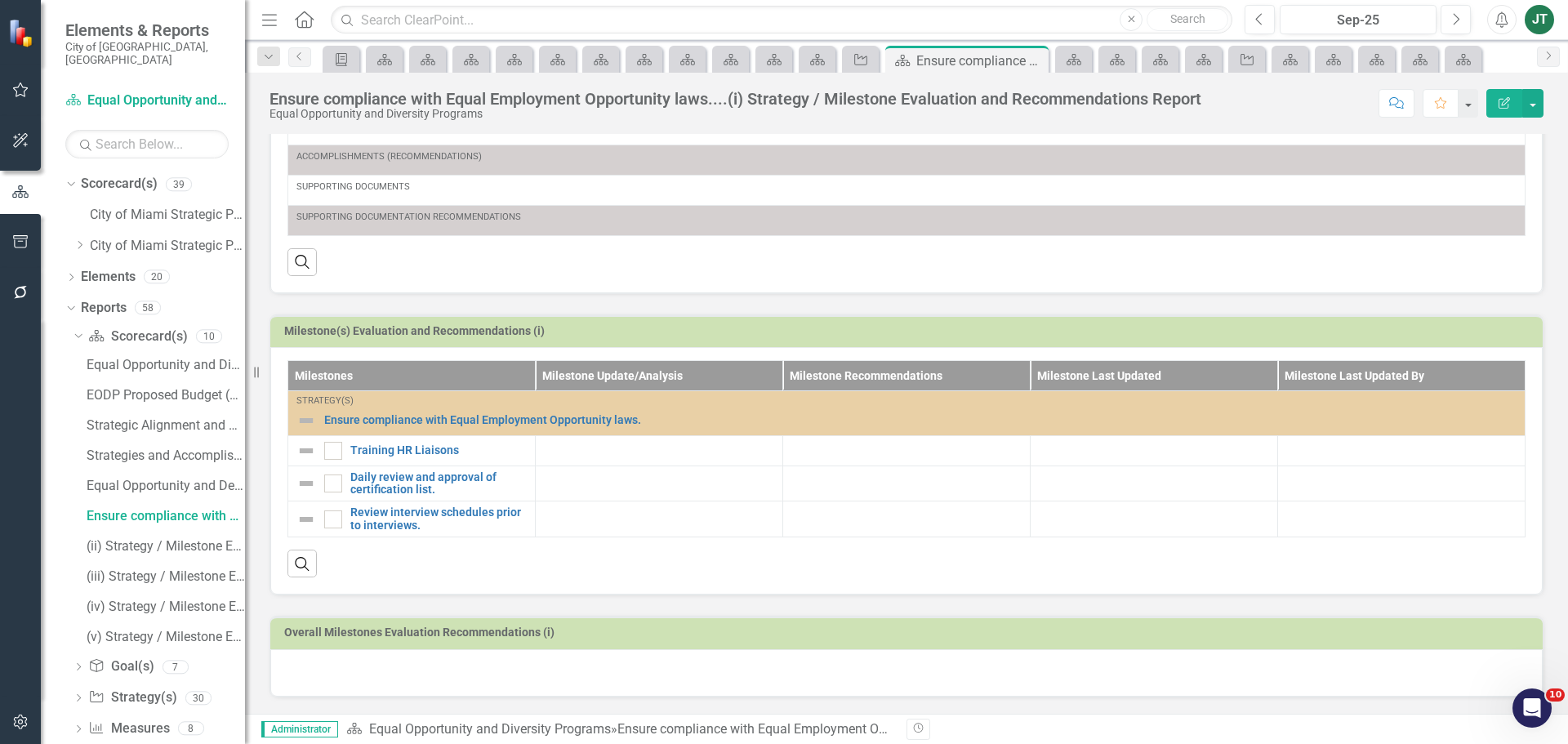
click at [1451, 320] on td "Milestone(s) Evaluation and Recommendations (i)" at bounding box center [909, 333] width 1250 height 25
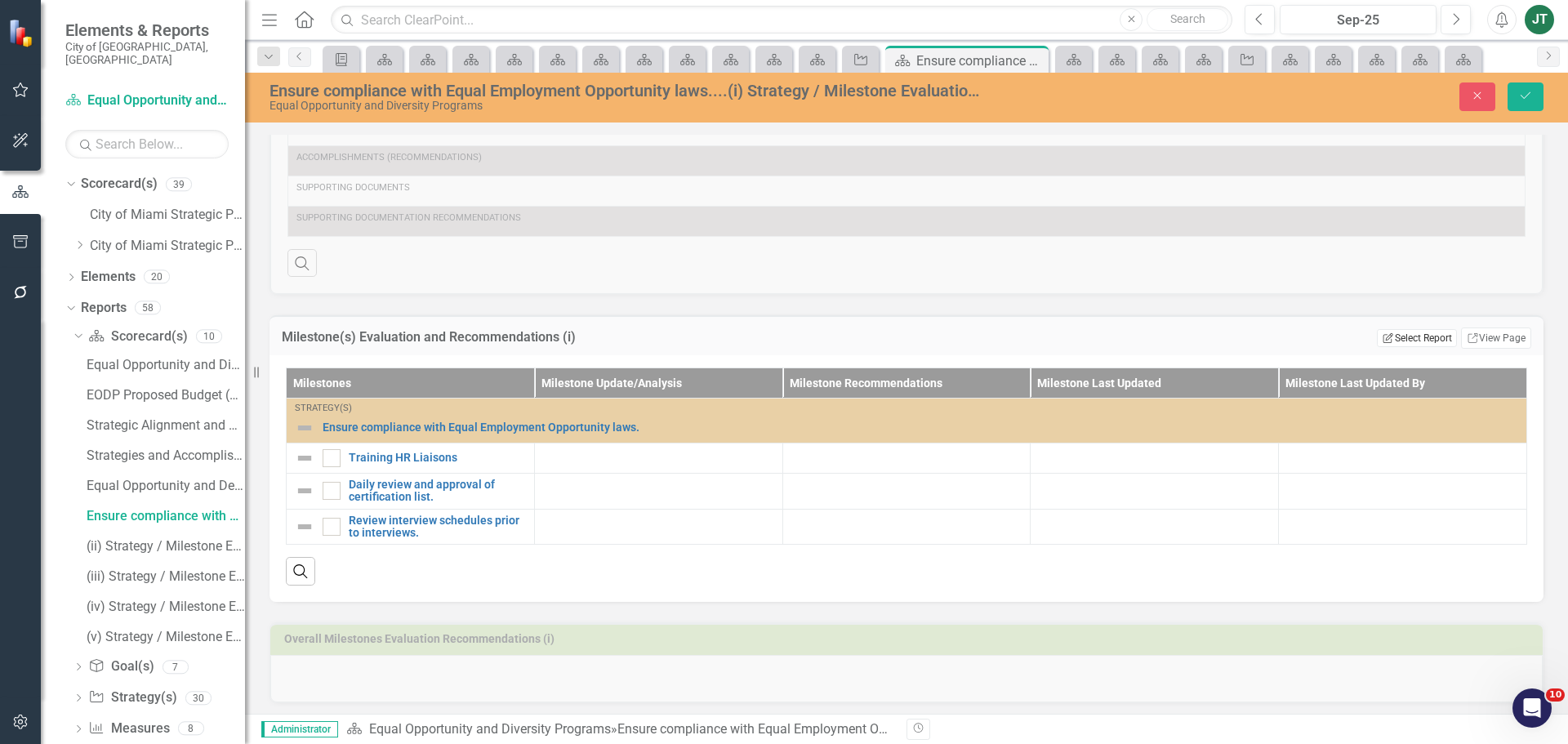
click at [1408, 339] on button "Edit Report Select Report" at bounding box center [1416, 338] width 79 height 18
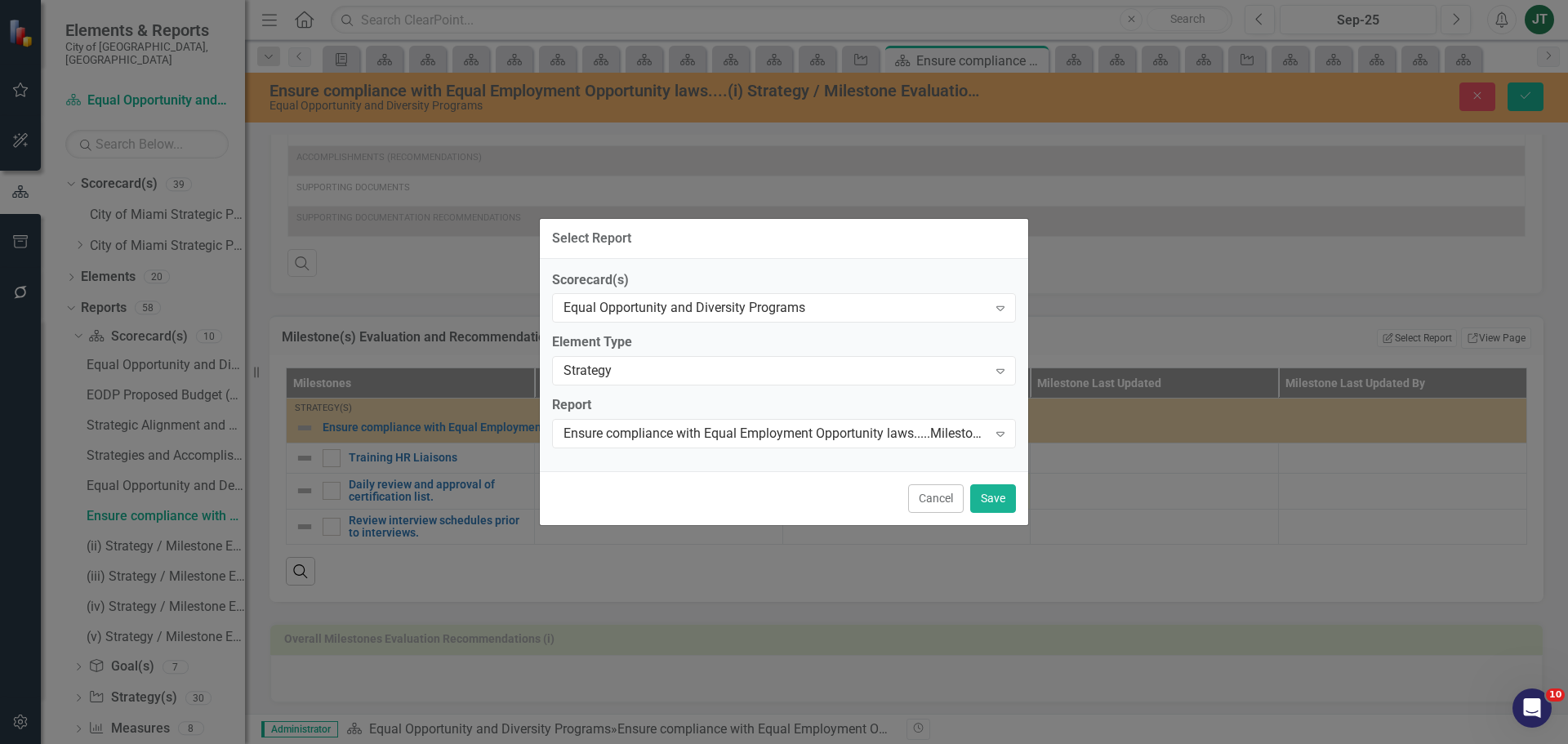
drag, startPoint x: 949, startPoint y: 501, endPoint x: 964, endPoint y: 493, distance: 17.0
click at [956, 498] on button "Cancel" at bounding box center [936, 498] width 55 height 29
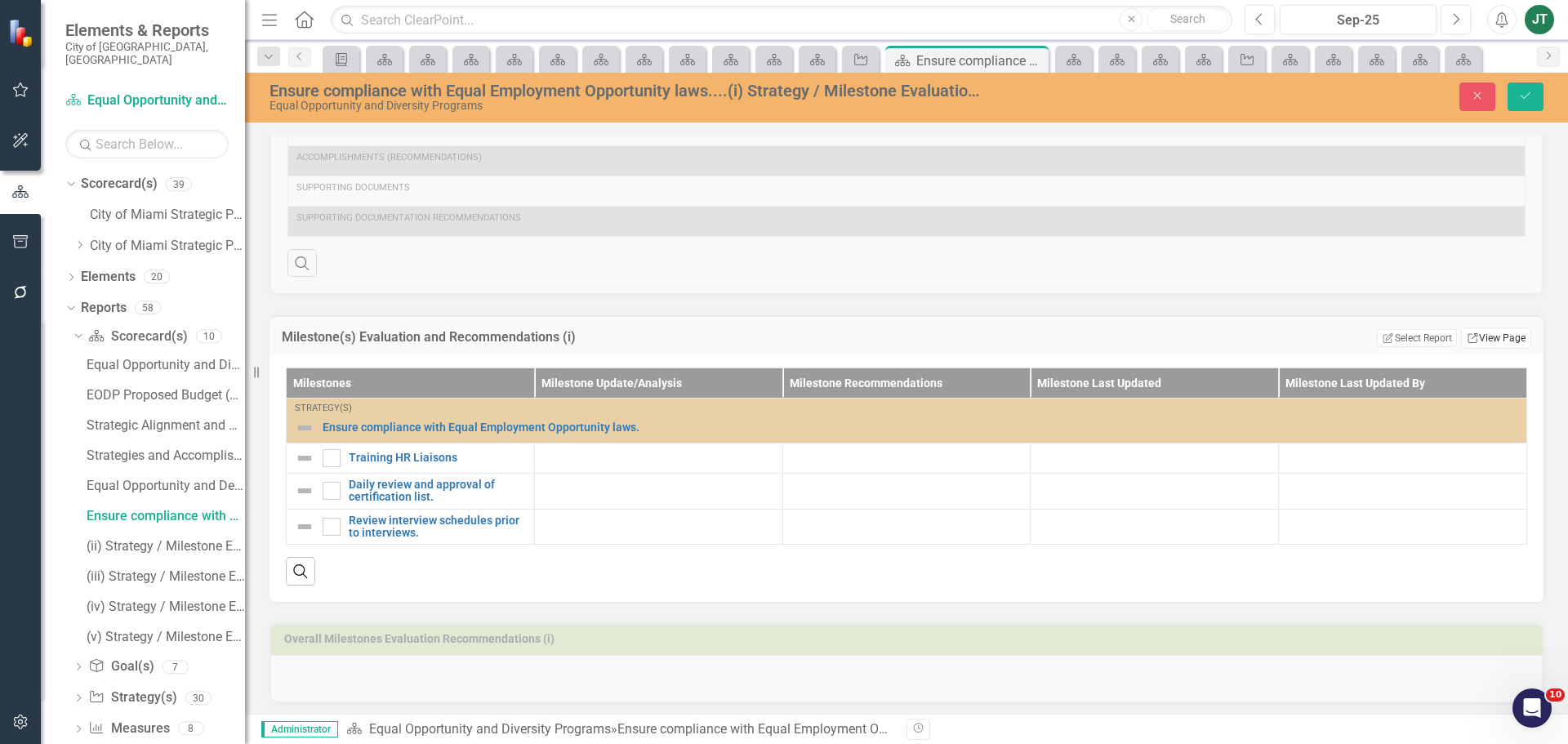
click at [1491, 339] on link "Link View Page" at bounding box center [1495, 338] width 70 height 21
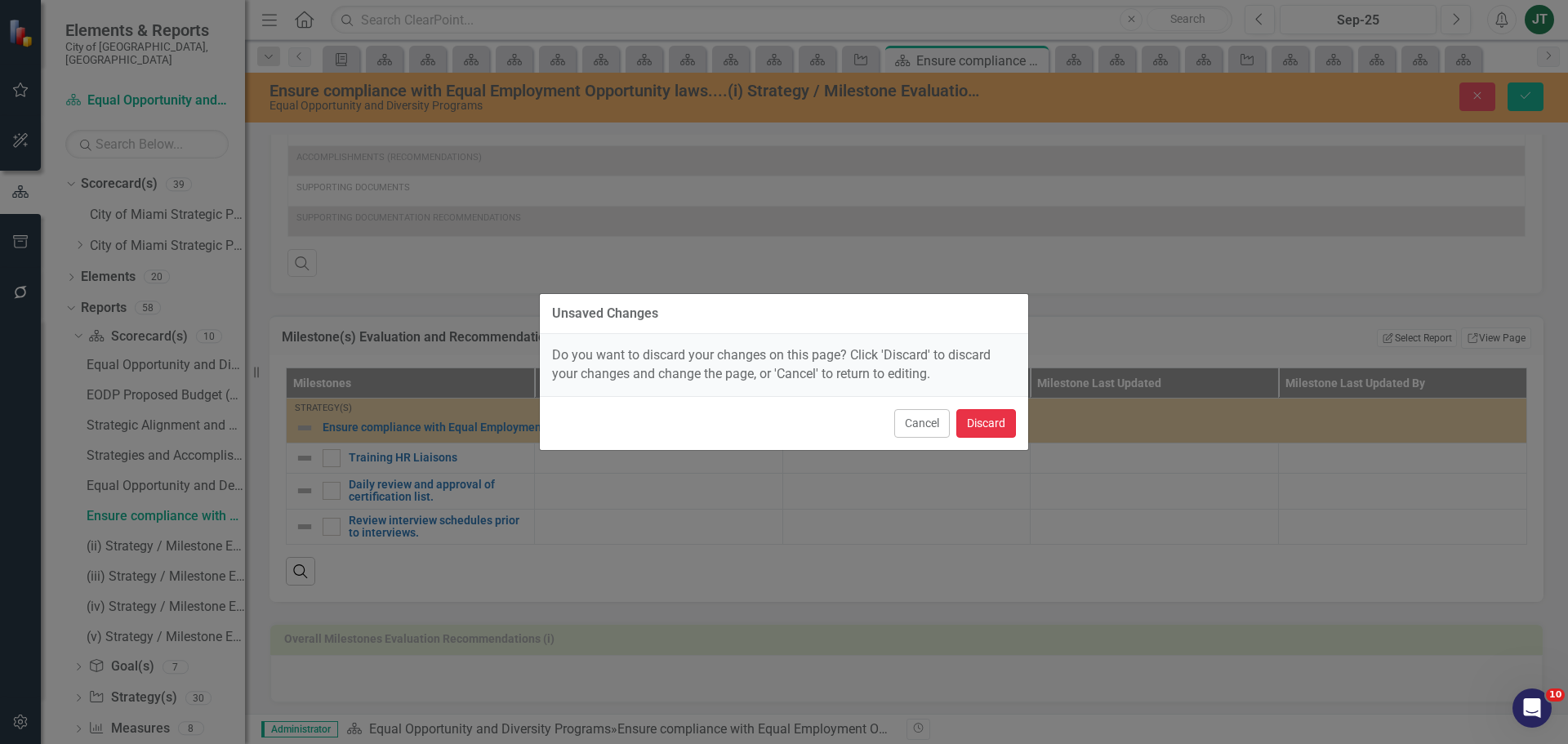
click at [1002, 423] on button "Discard" at bounding box center [986, 424] width 59 height 29
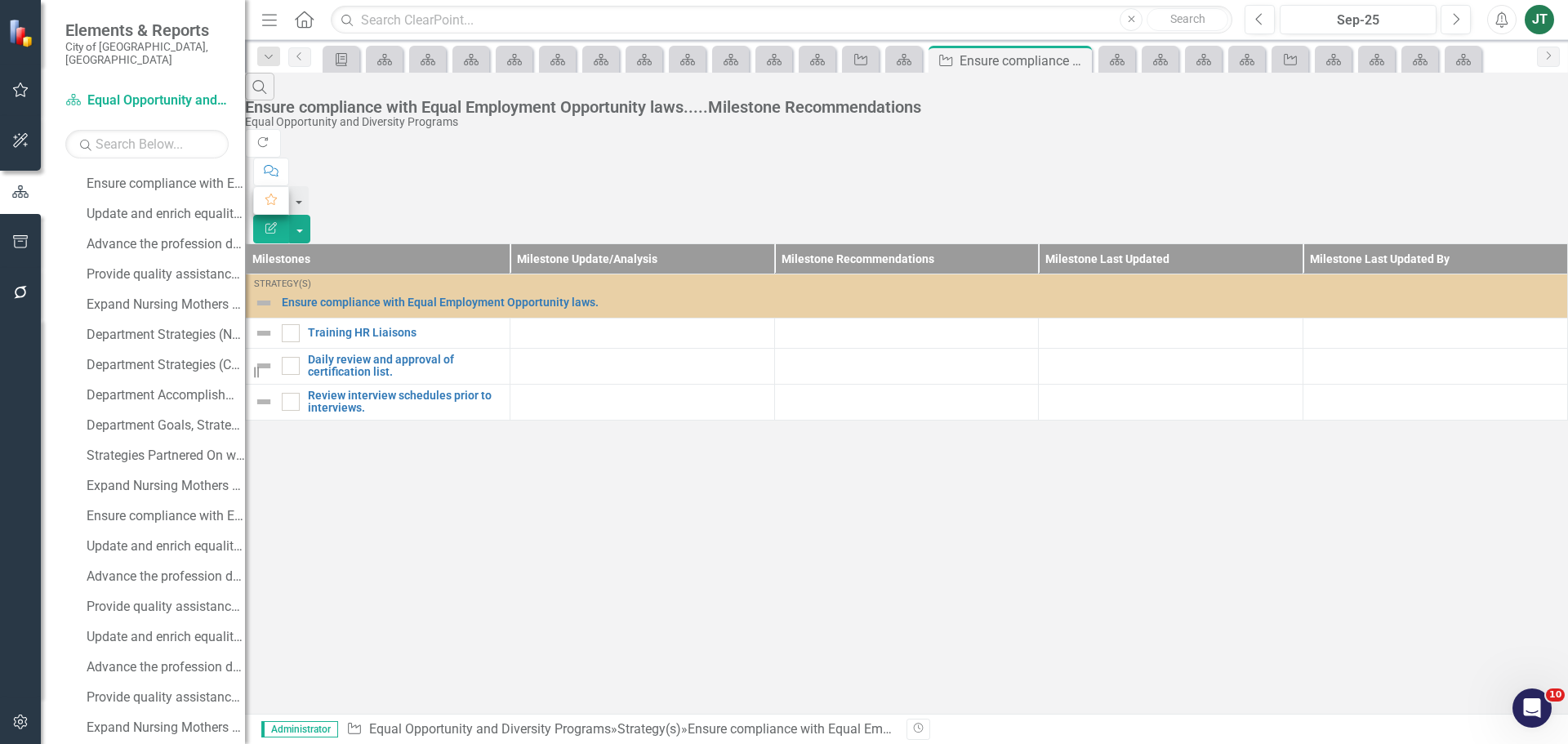
scroll to position [528, 0]
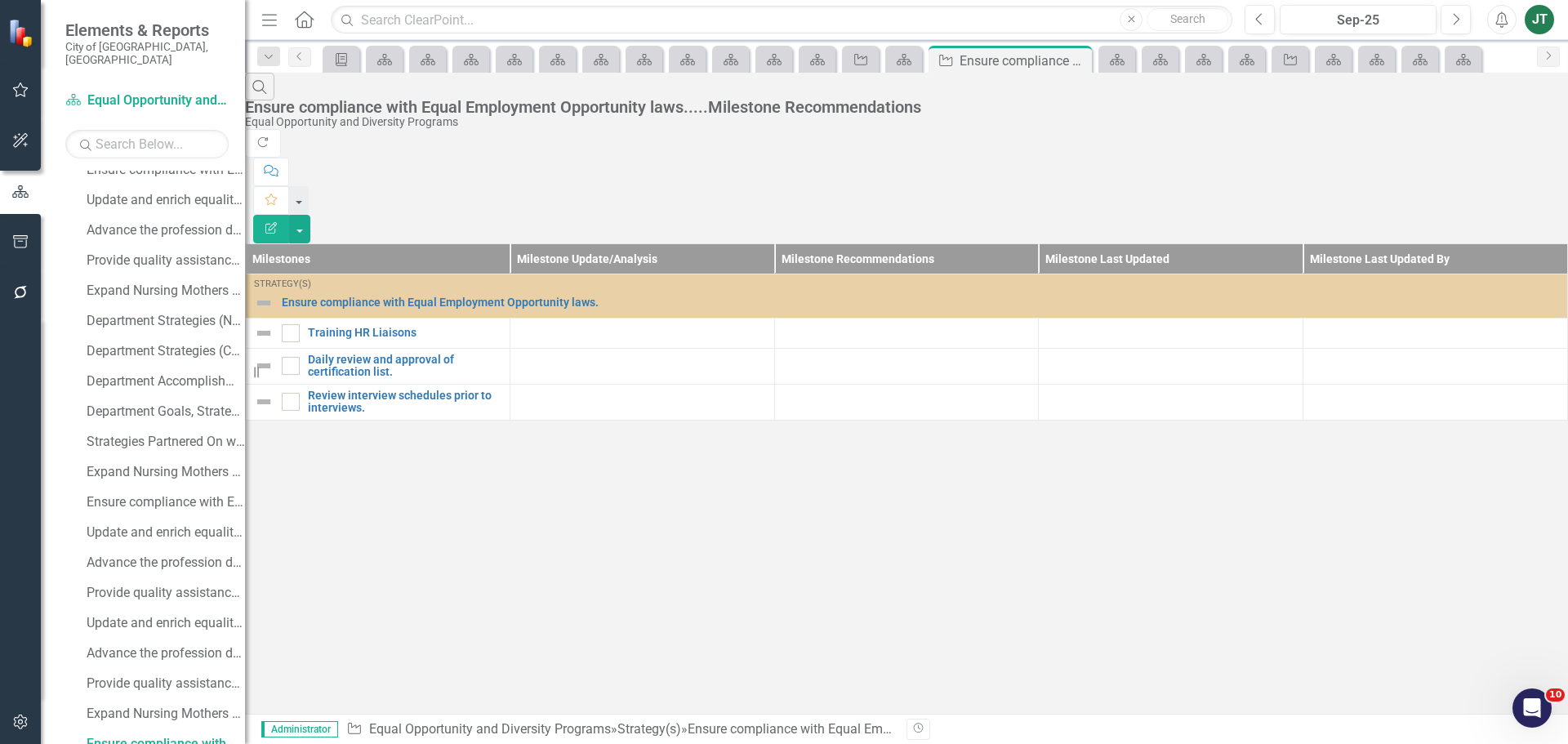
click at [289, 214] on button "Edit Report" at bounding box center [272, 229] width 36 height 29
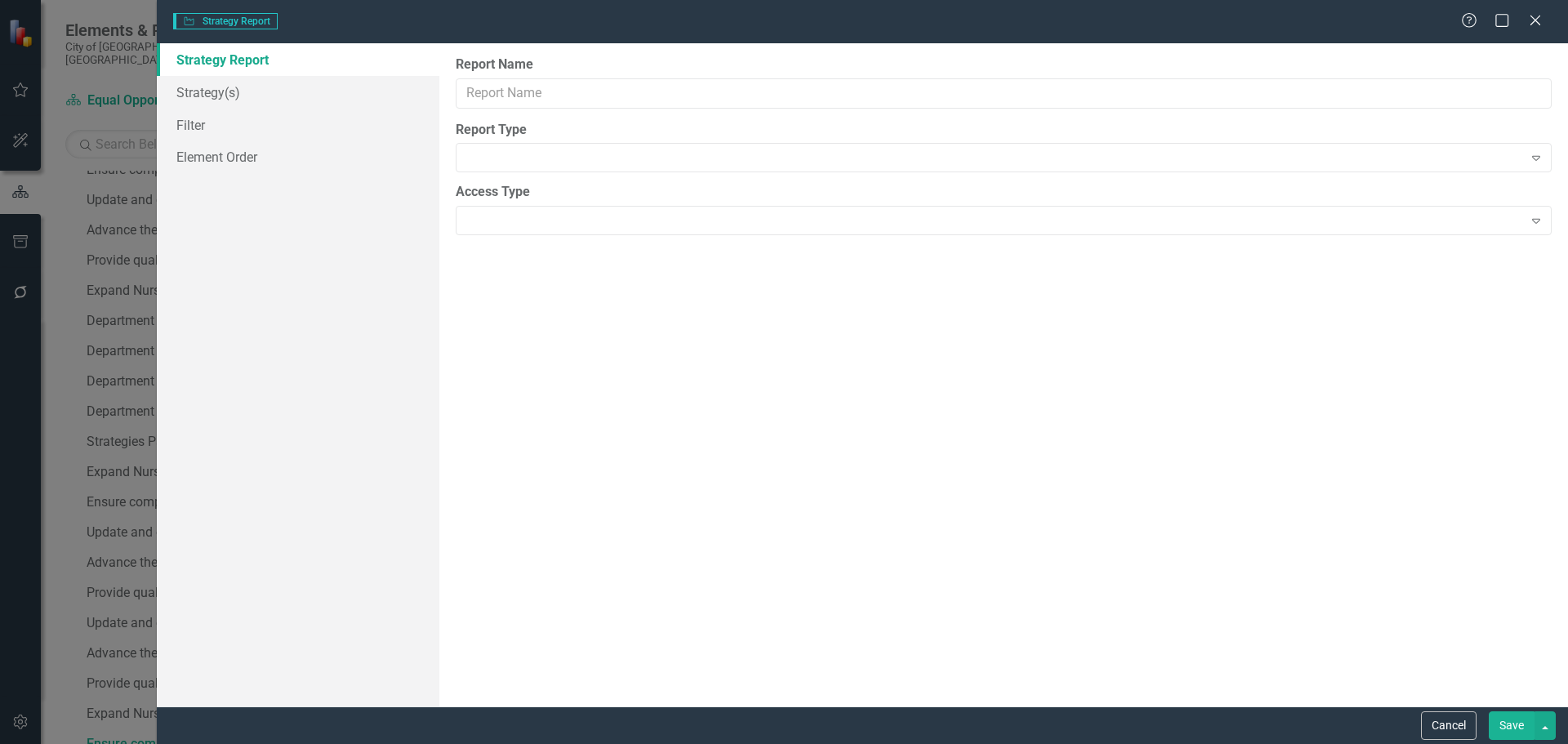
type input "Ensure compliance with Equal Employment Opportunity laws.....Milestone Recommen…"
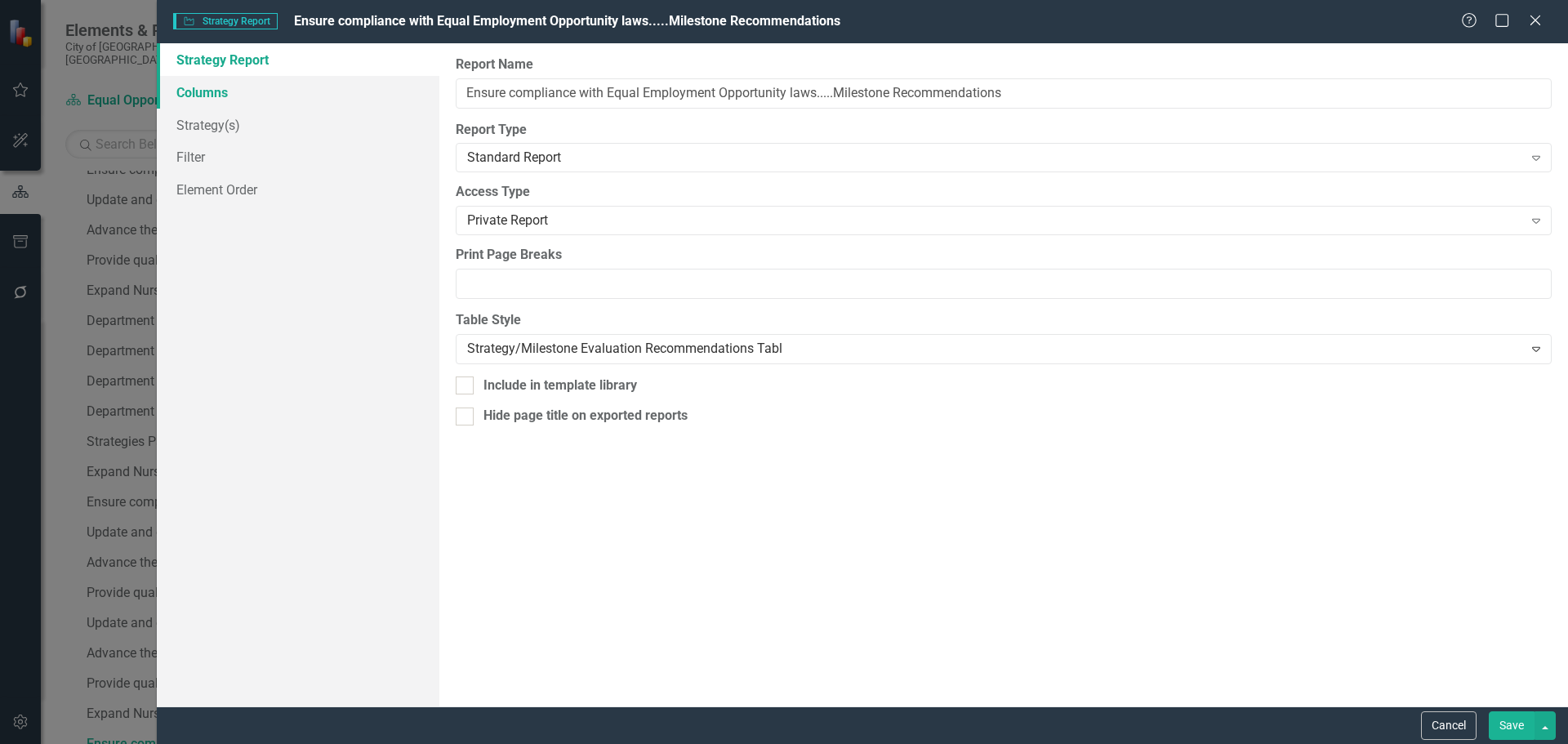
click at [215, 90] on link "Columns" at bounding box center [298, 92] width 282 height 33
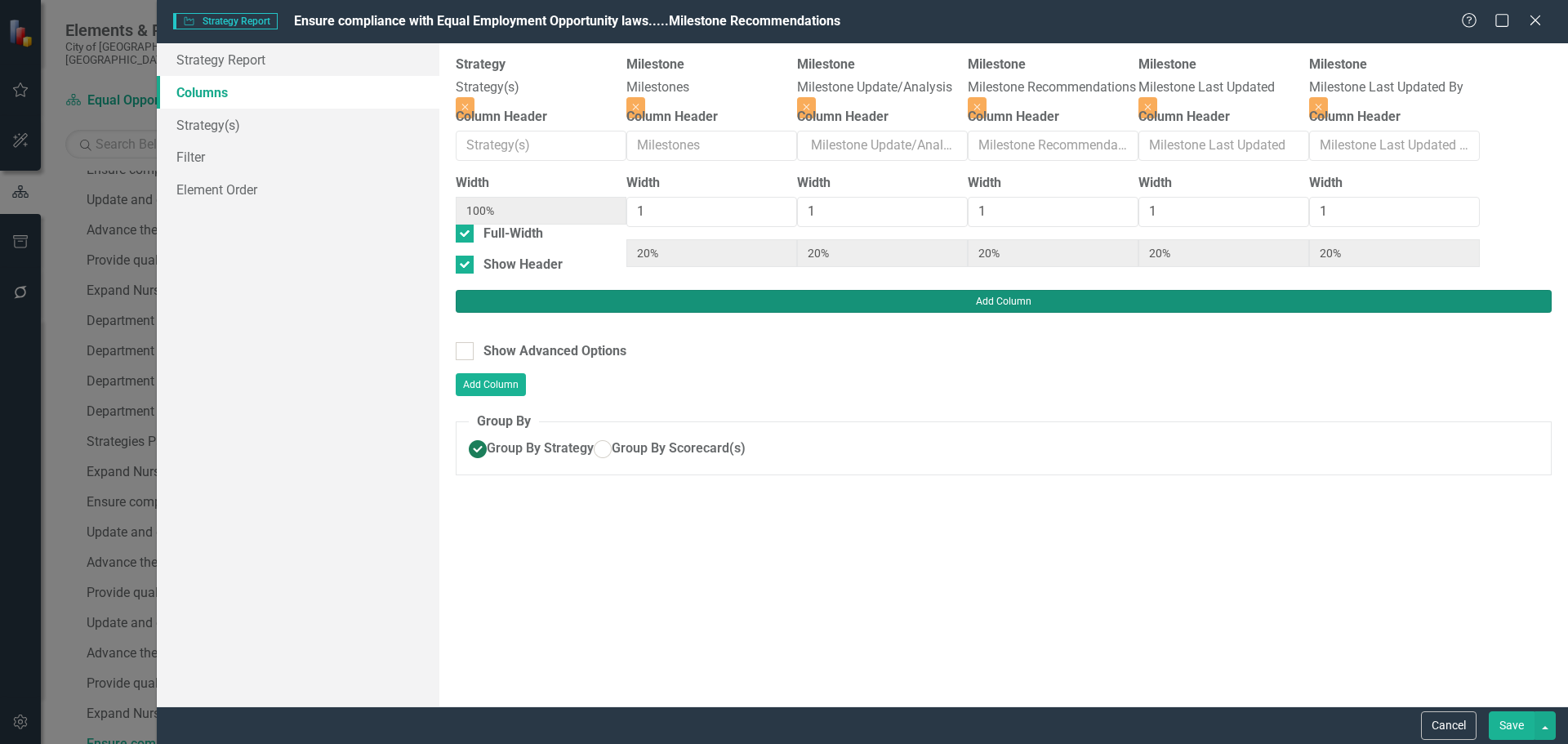
click at [1513, 290] on button "Add Column" at bounding box center [1003, 301] width 1095 height 23
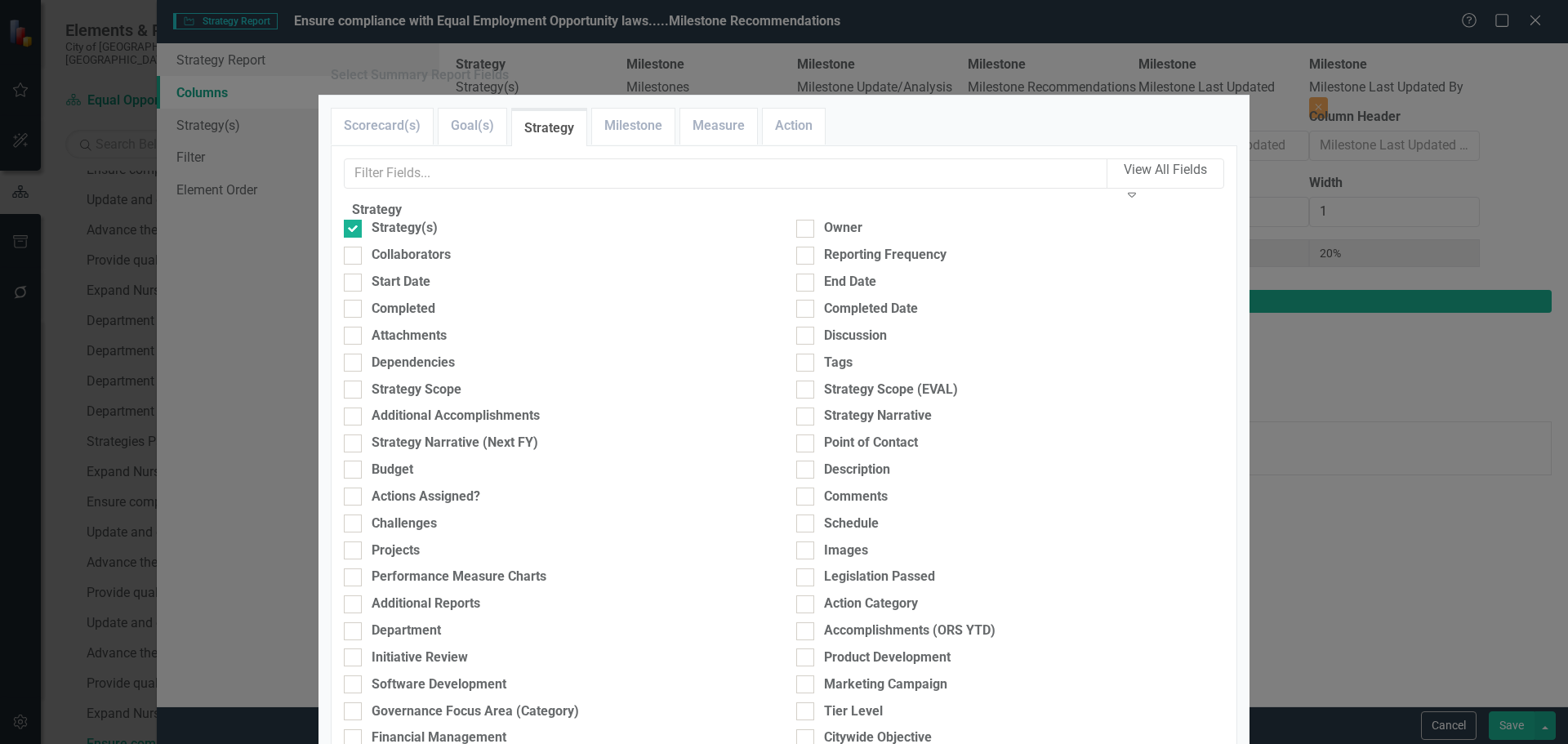
scroll to position [0, 0]
click at [629, 143] on link "Milestone" at bounding box center [633, 126] width 82 height 35
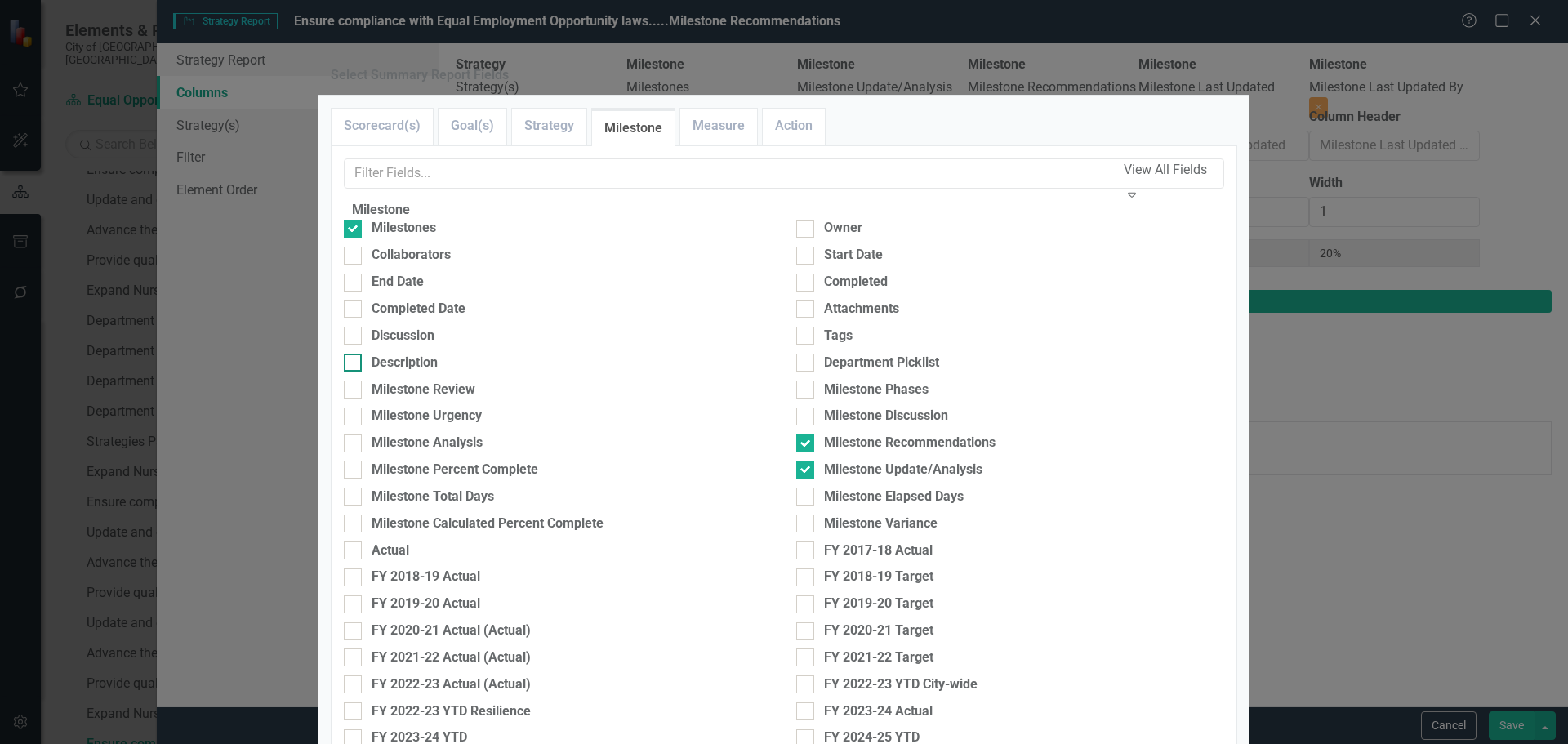
drag, startPoint x: 403, startPoint y: 409, endPoint x: 490, endPoint y: 410, distance: 87.0
click at [404, 372] on div "Description" at bounding box center [404, 363] width 66 height 19
click at [354, 364] on input "Description" at bounding box center [348, 359] width 11 height 11
checkbox input "true"
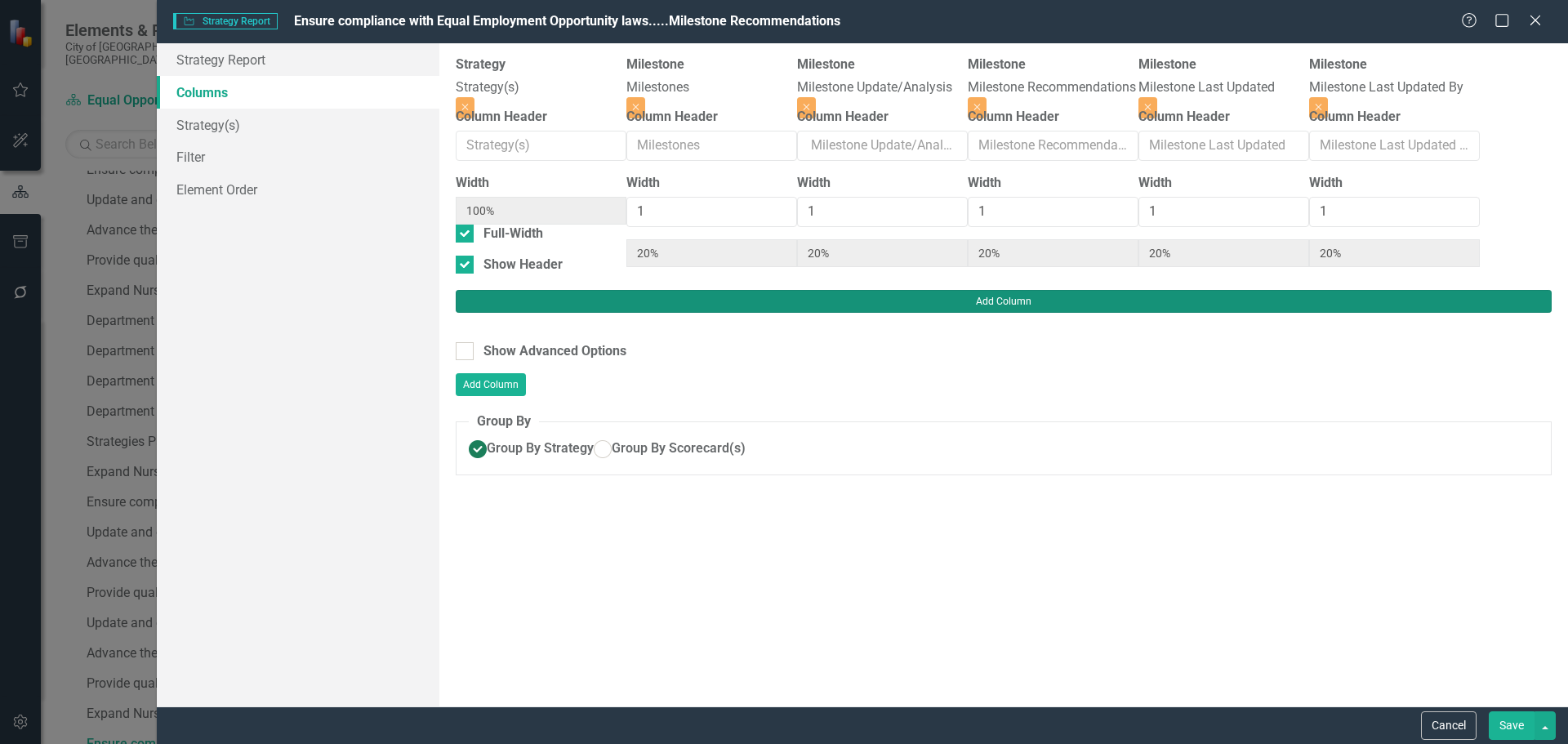
type input "17%"
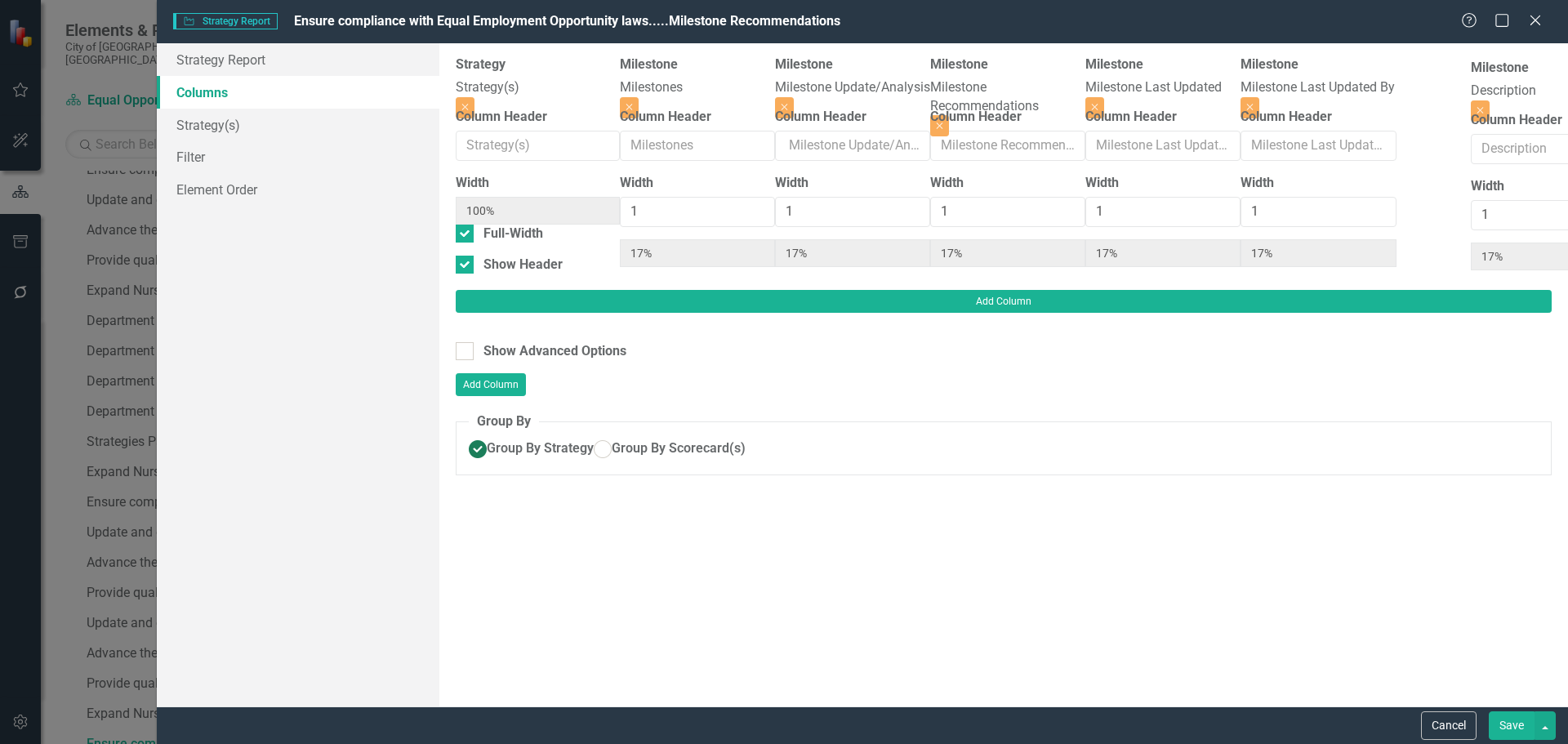
scroll to position [0, 22]
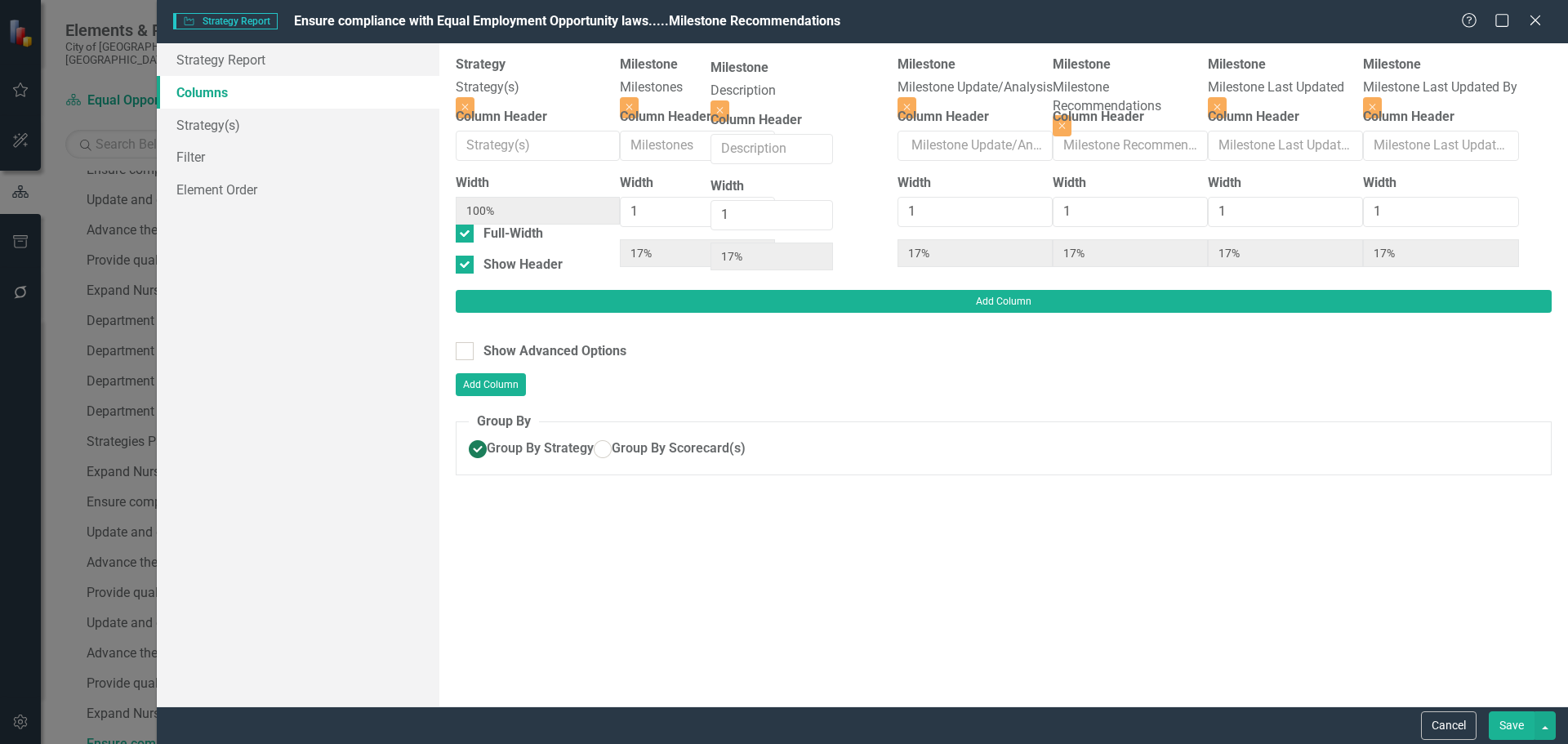
drag, startPoint x: 1511, startPoint y: 96, endPoint x: 744, endPoint y: 98, distance: 767.0
click at [744, 98] on div "Strategy Strategy(s) Close Column Header Width 100% Full-Width Show Header Mile…" at bounding box center [1003, 172] width 1095 height 234
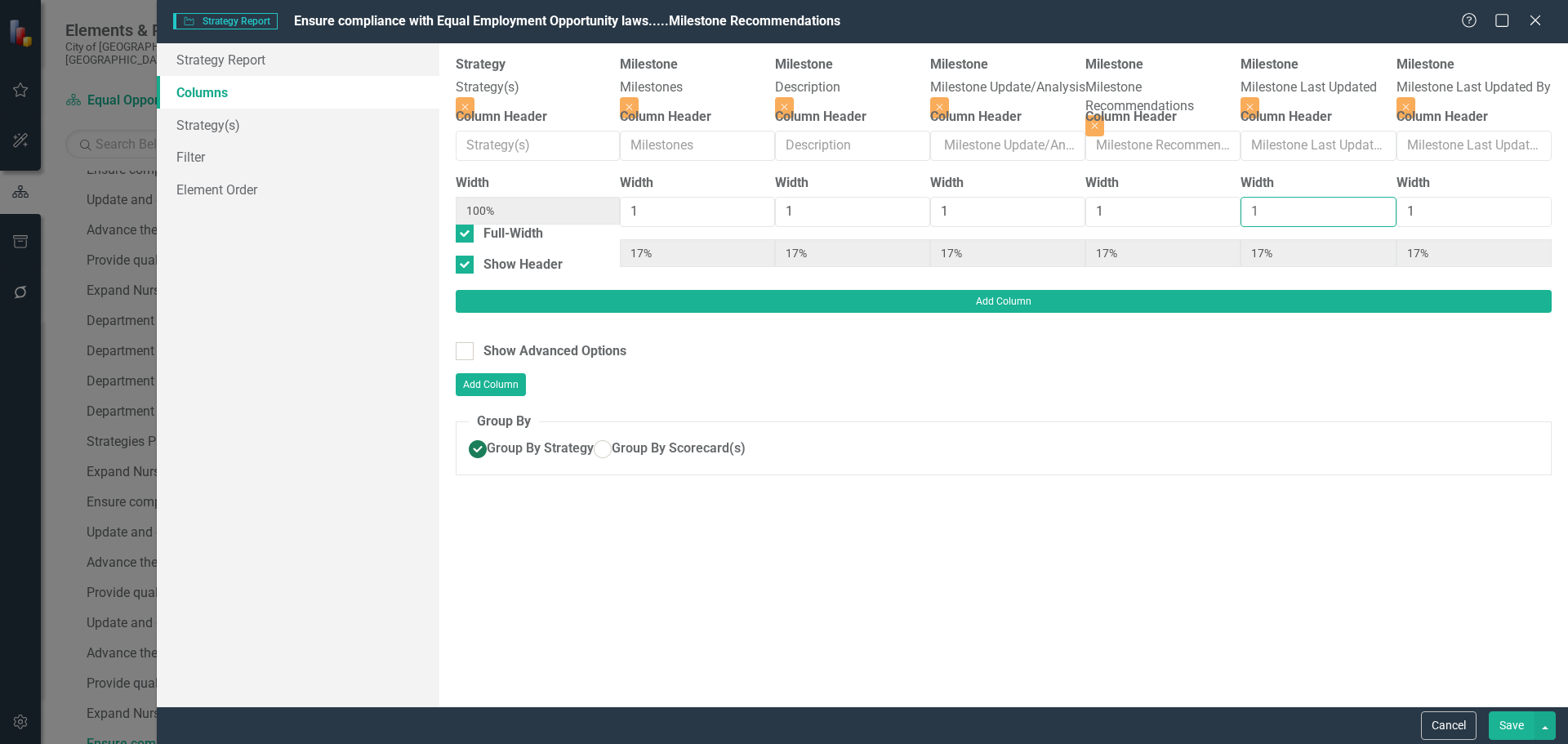
click at [1274, 220] on input "1" at bounding box center [1318, 212] width 155 height 31
type input "2"
type input "14%"
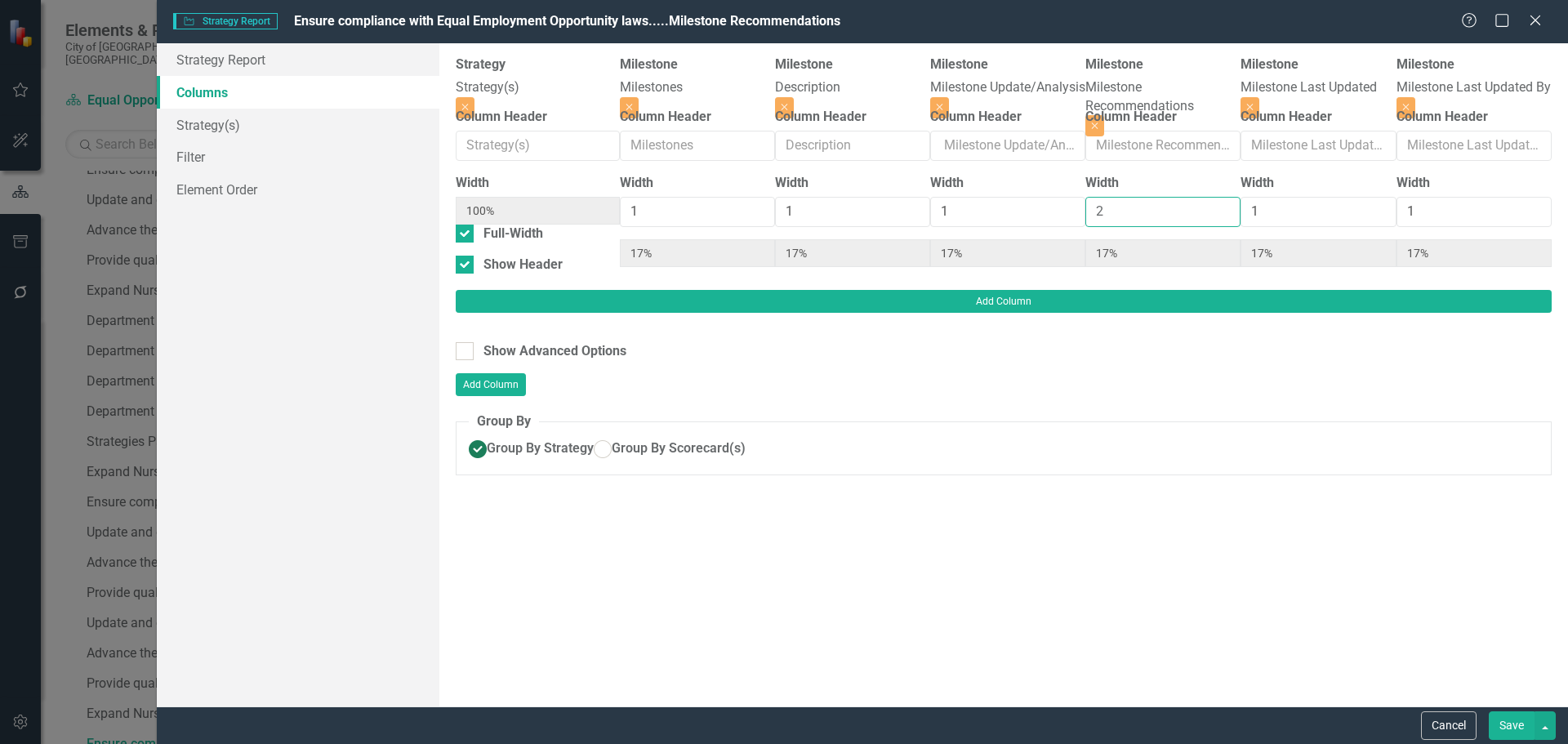
type input "29%"
type input "14%"
type input "2"
click at [1085, 212] on input "2" at bounding box center [1162, 212] width 155 height 31
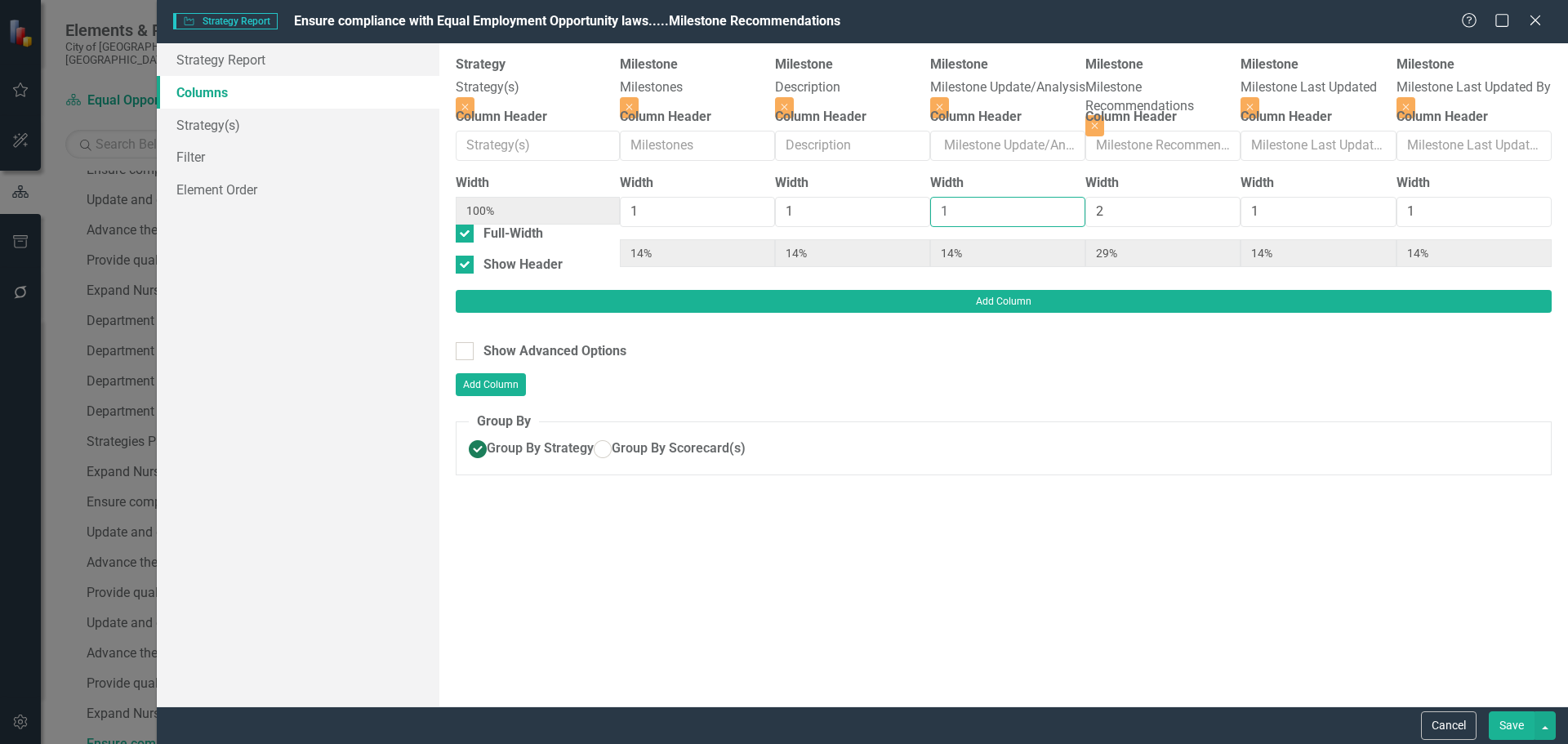
type input "2"
type input "13%"
type input "25%"
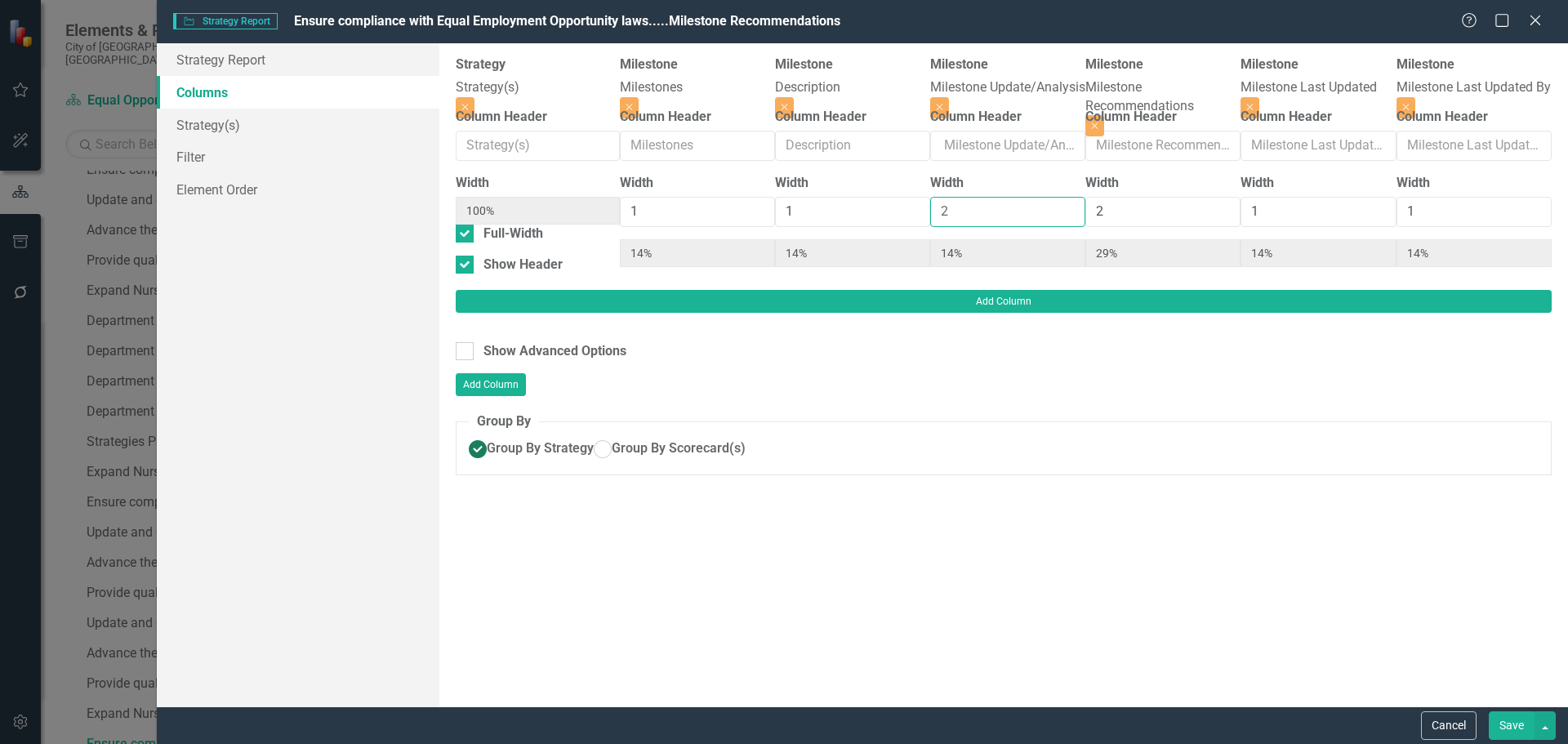
type input "13%"
type input "2"
click at [930, 214] on input "2" at bounding box center [1007, 212] width 155 height 31
type input "2"
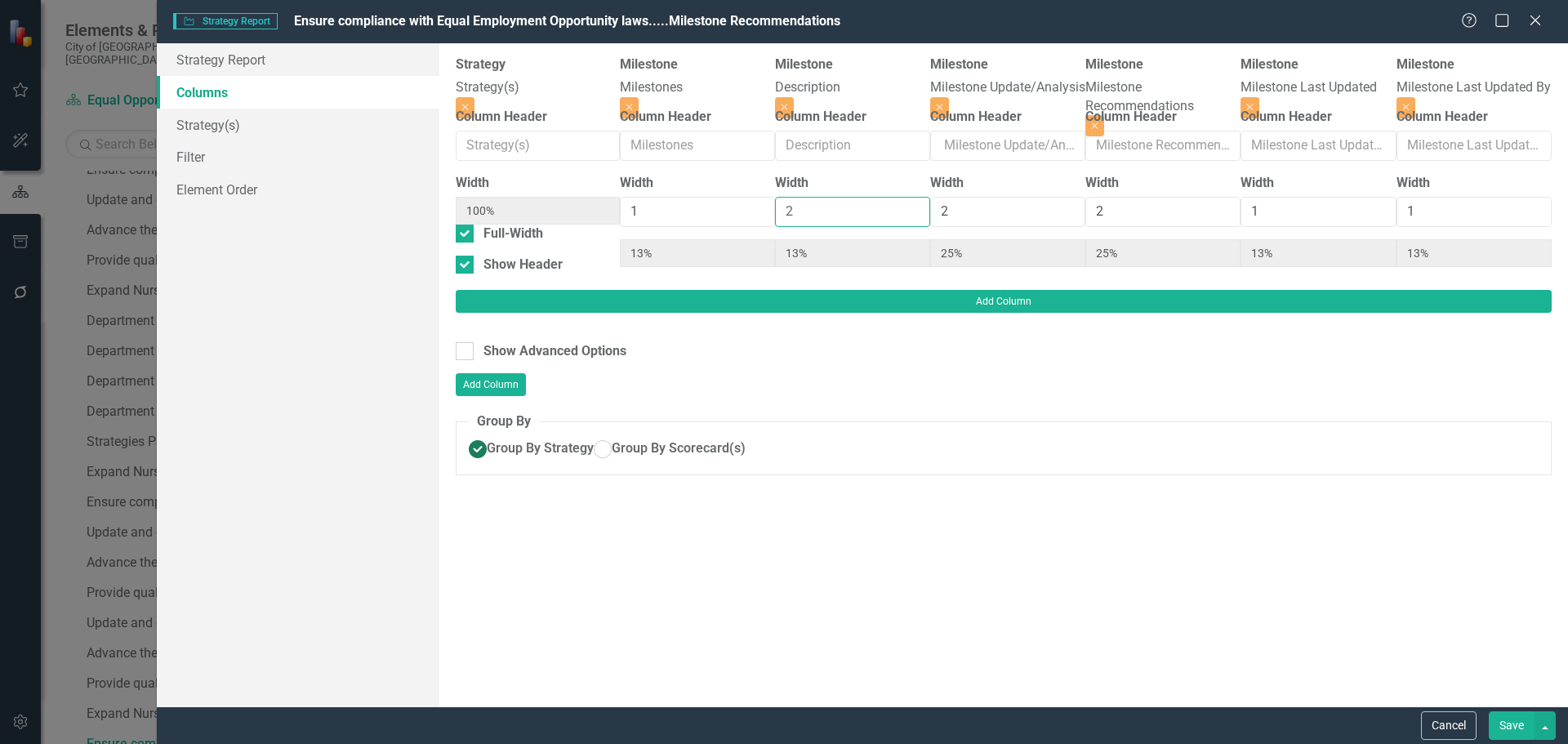
type input "11%"
type input "22%"
type input "11%"
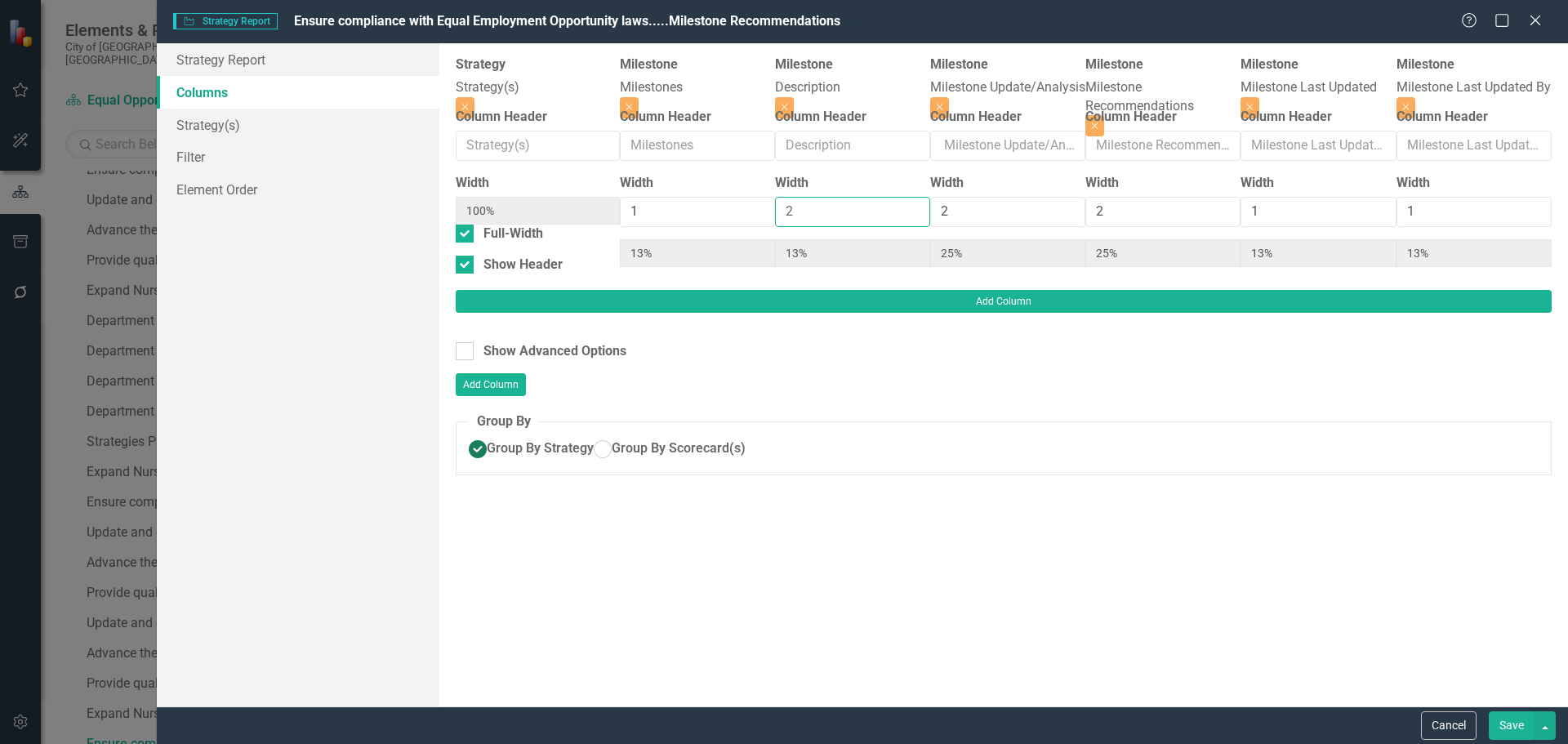
type input "11%"
type input "2"
click at [775, 213] on input "2" at bounding box center [852, 212] width 155 height 31
type input "2"
type input "20%"
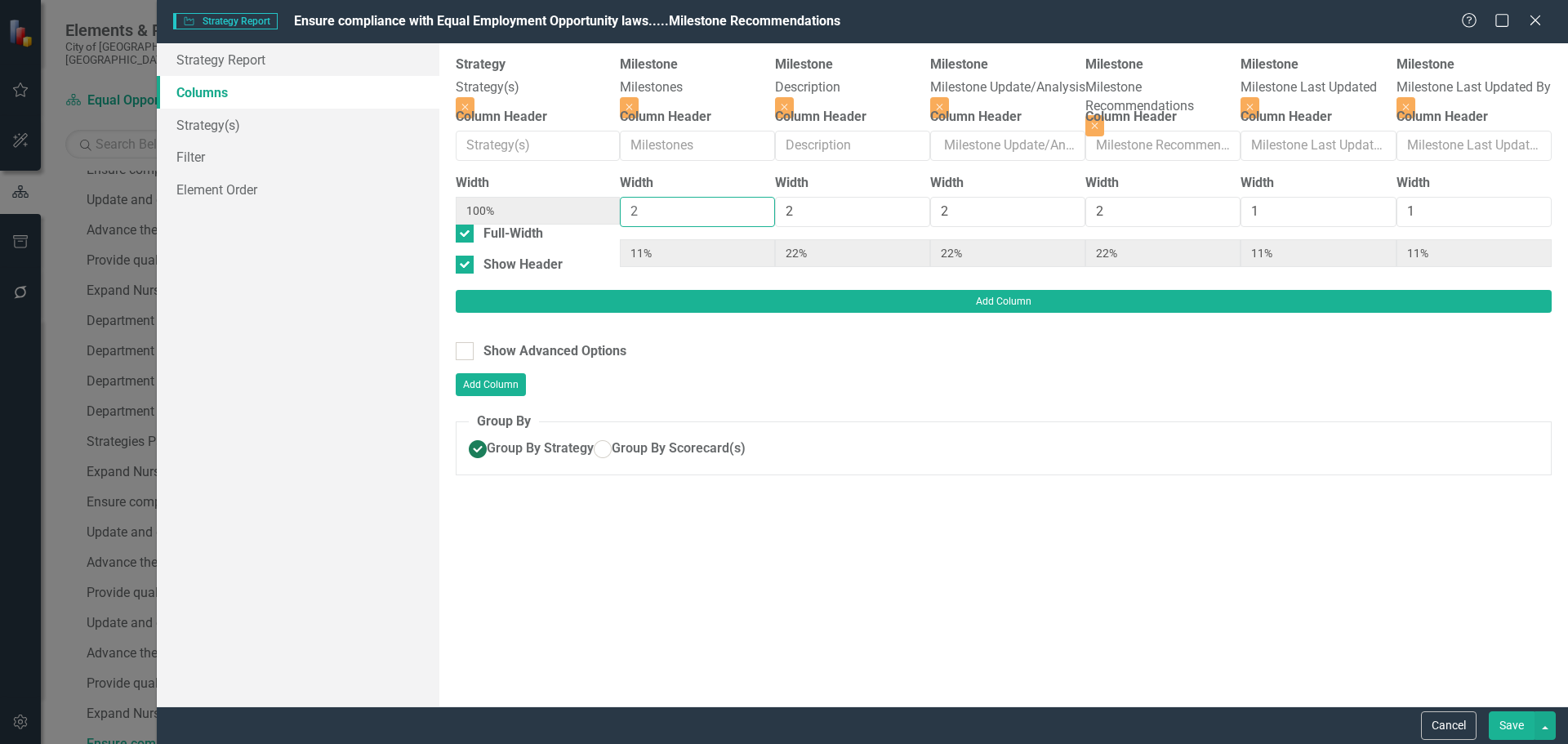
type input "20%"
type input "10%"
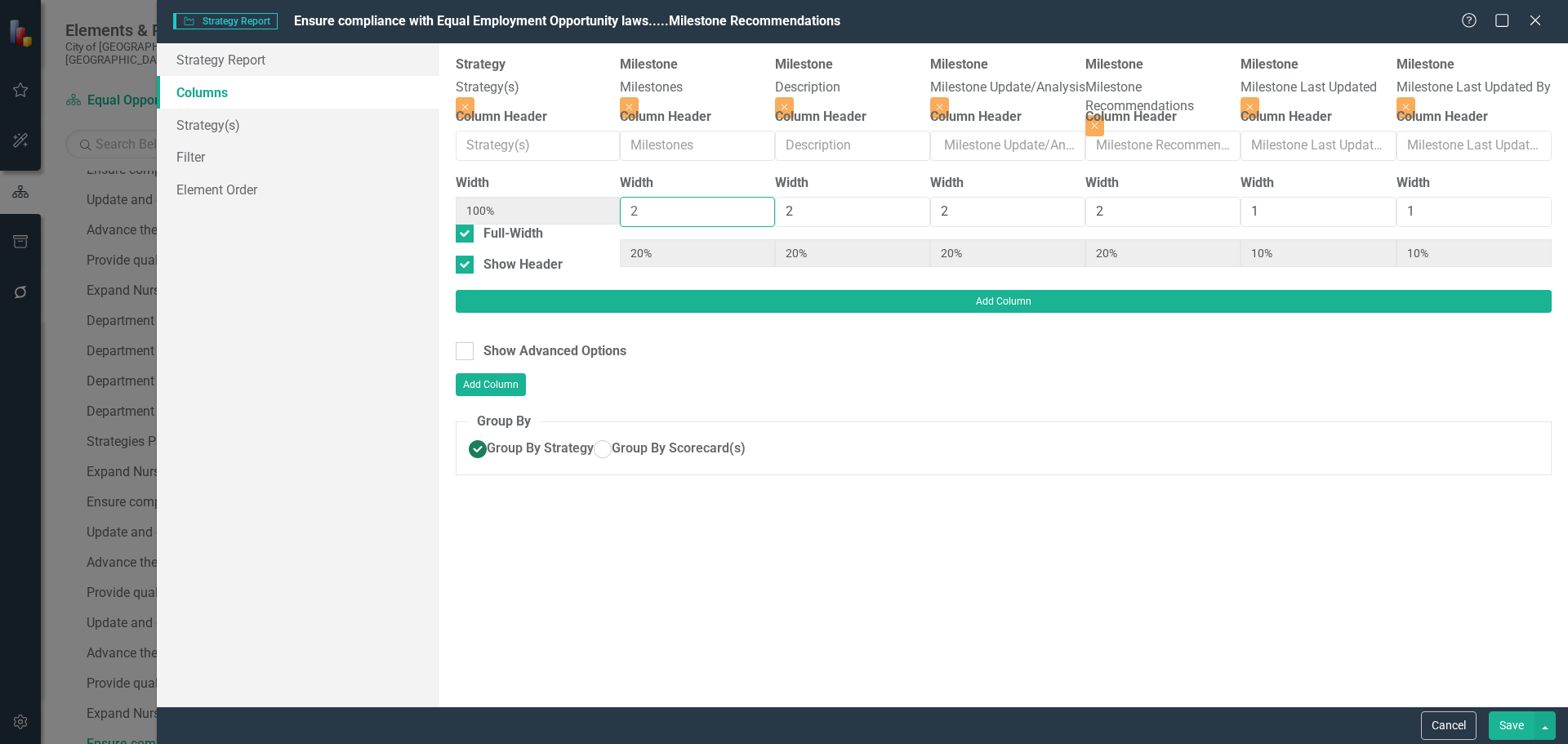
type input "2"
click at [620, 213] on input "2" at bounding box center [697, 212] width 155 height 31
click at [1508, 728] on button "Save" at bounding box center [1512, 725] width 46 height 29
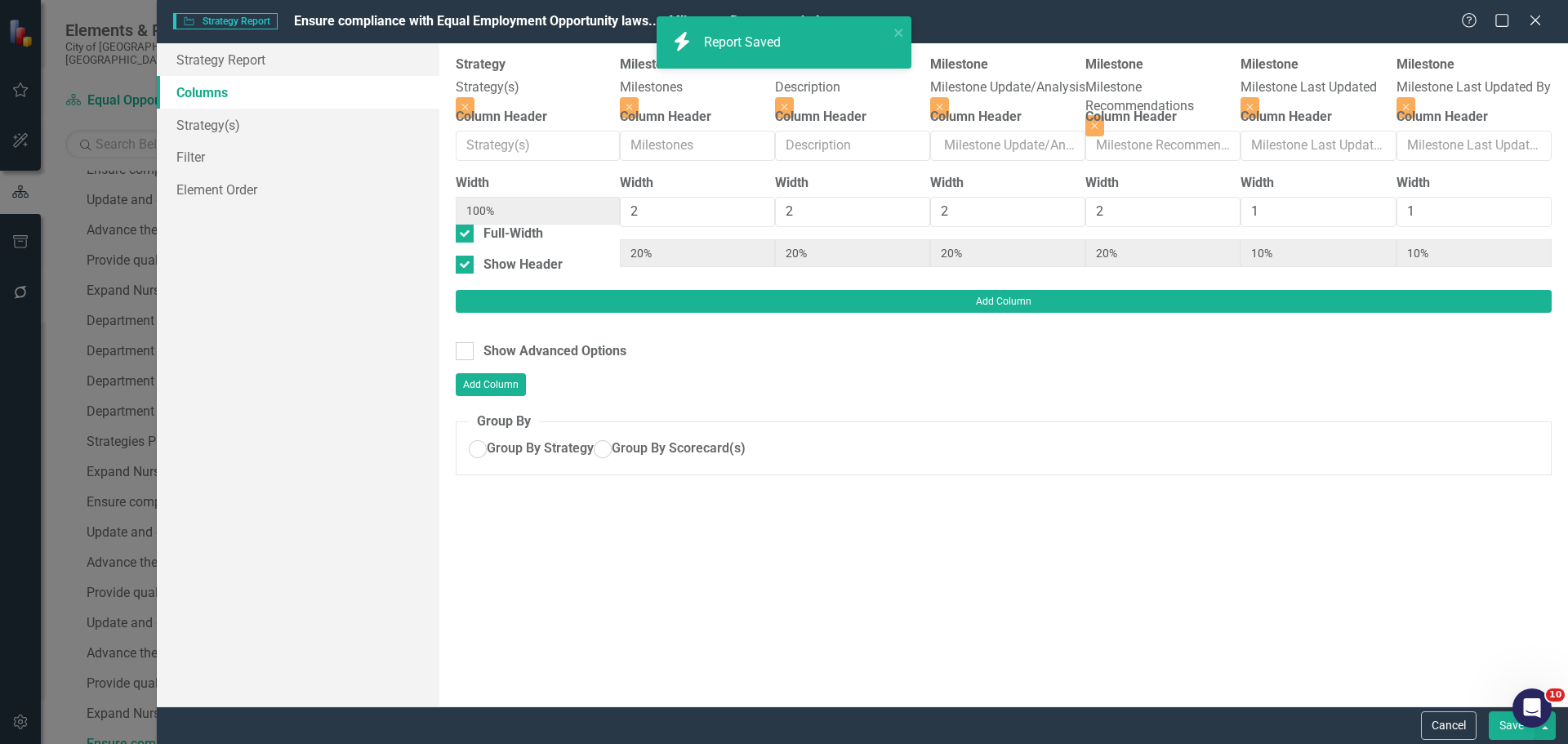
radio input "true"
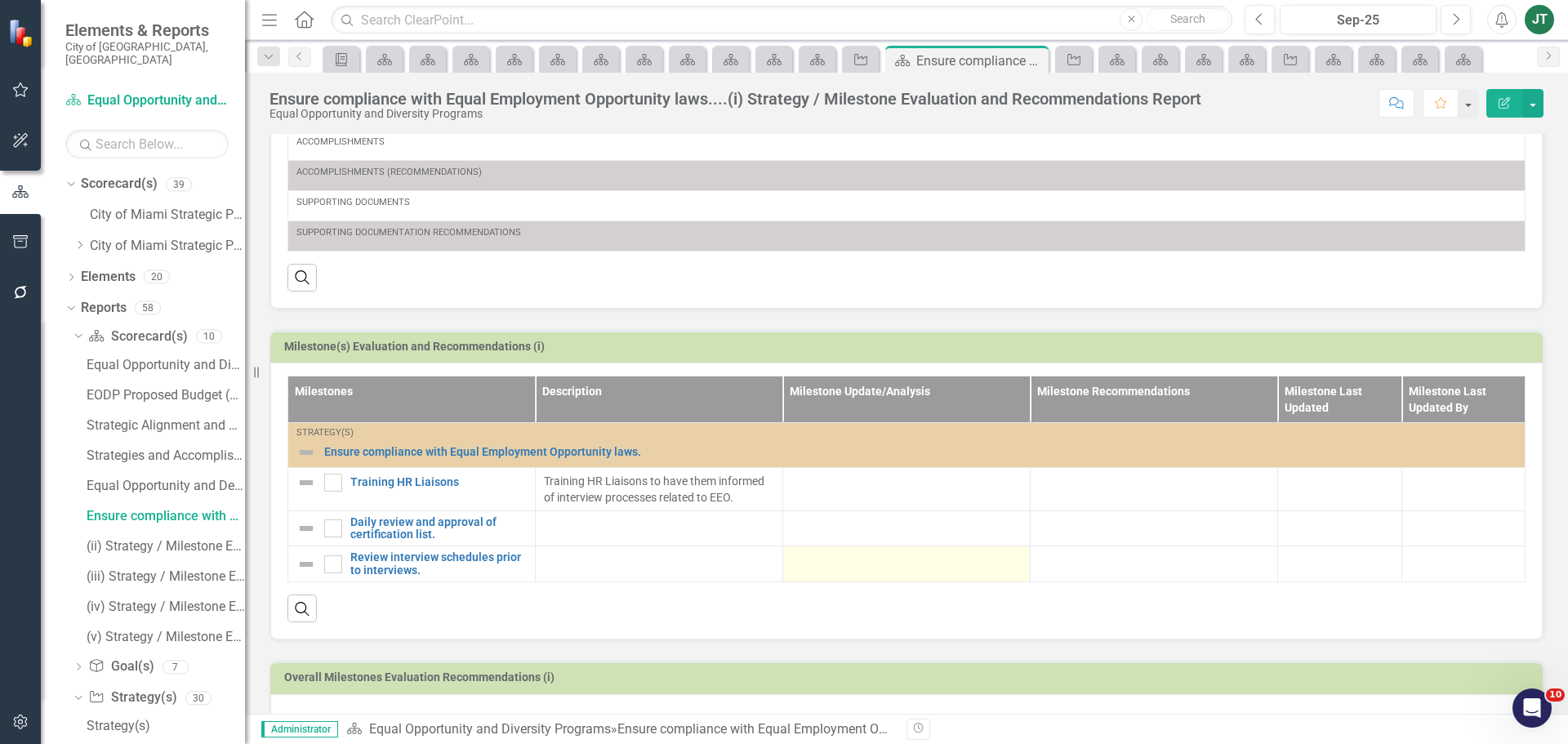
scroll to position [399, 0]
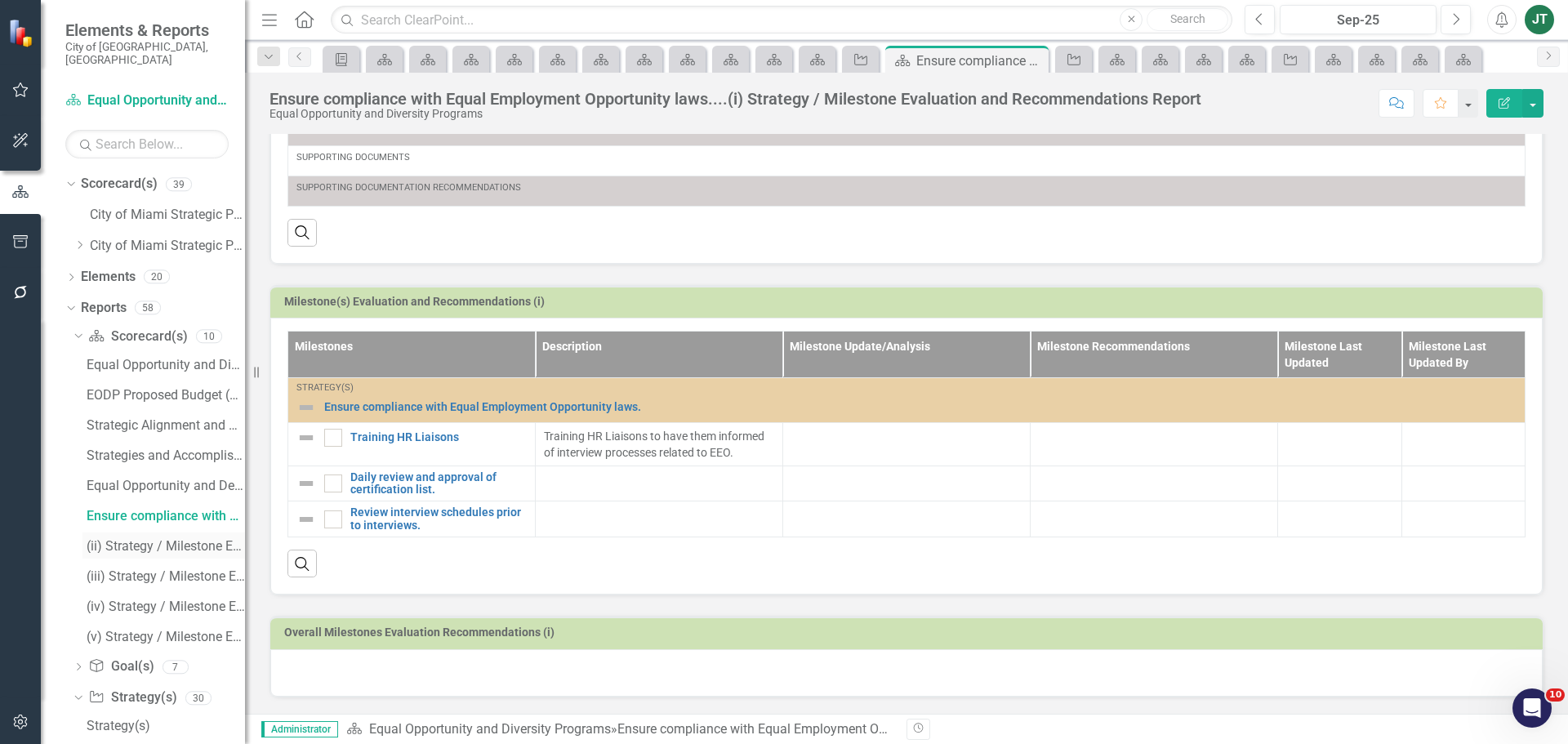
click at [118, 538] on div "(ii) Strategy / Milestone Evaluation and Recommendation Report" at bounding box center [166, 545] width 159 height 14
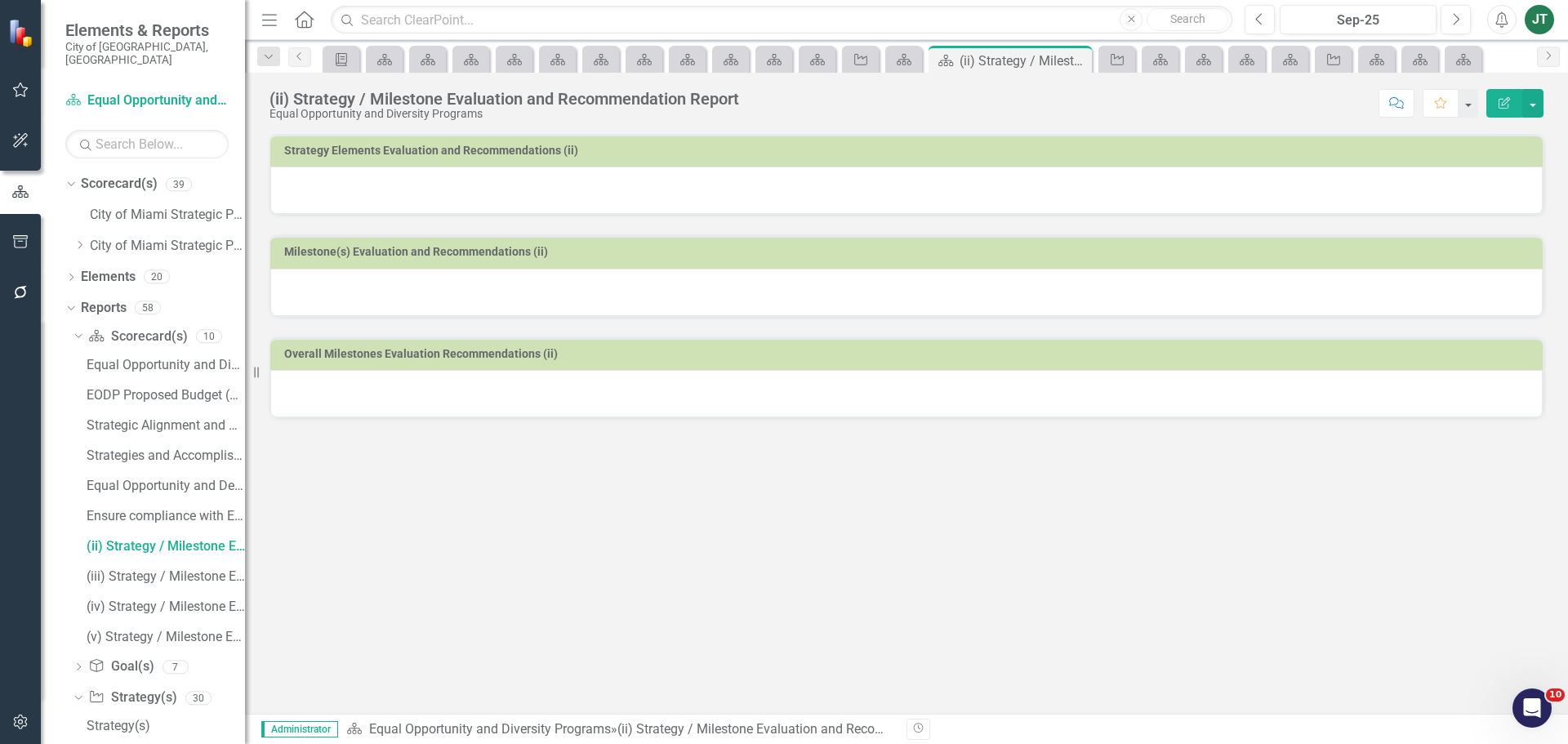
click at [1499, 110] on button "Edit Report" at bounding box center [1504, 103] width 36 height 29
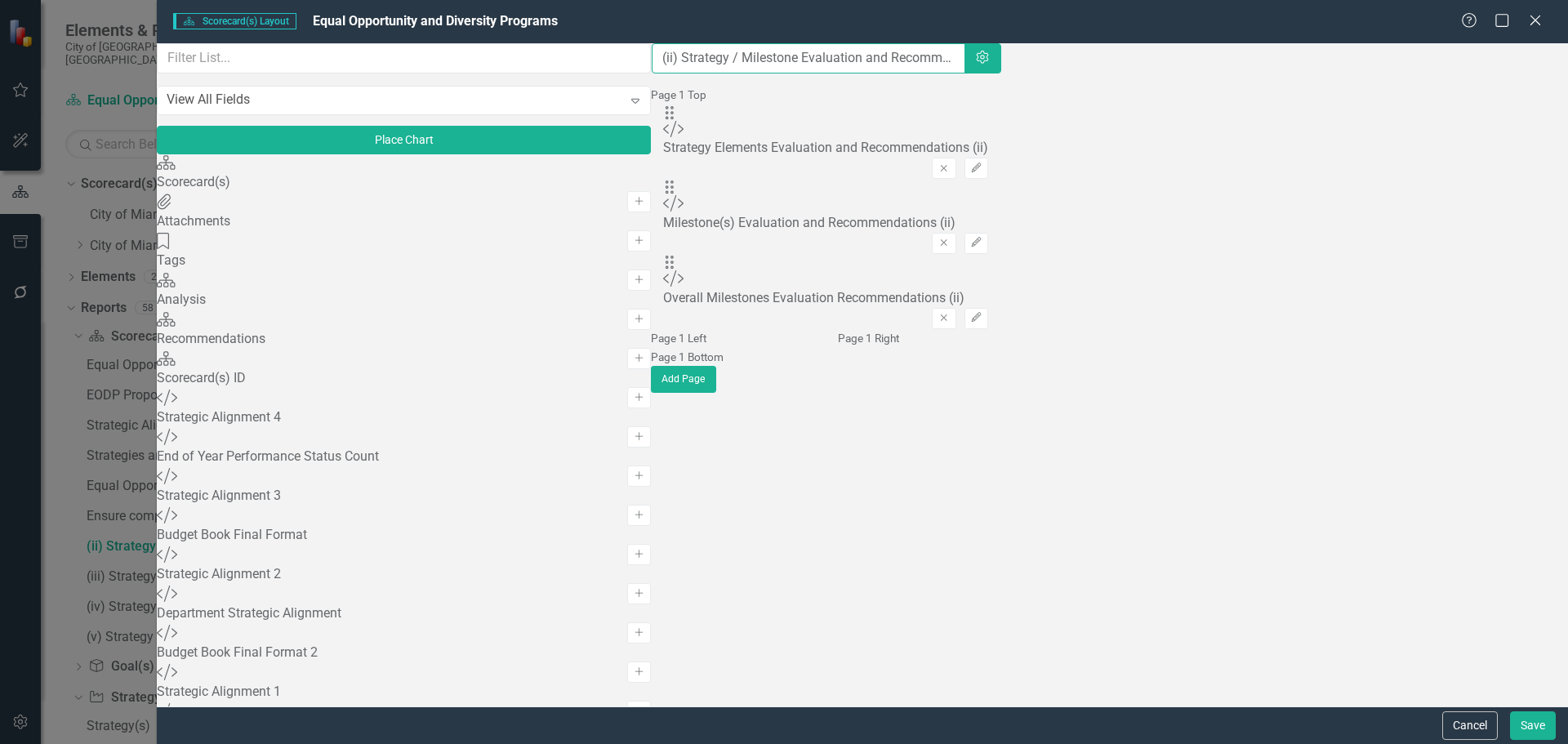
click at [651, 70] on input "(ii) Strategy / Milestone Evaluation and Recommendation Report" at bounding box center [808, 58] width 314 height 31
paste input "Update and enrich equality employment programs and services."
type input "Update and enrich equality employment programs and services......(ii) Strategy …"
click at [1517, 722] on button "Save" at bounding box center [1533, 725] width 46 height 29
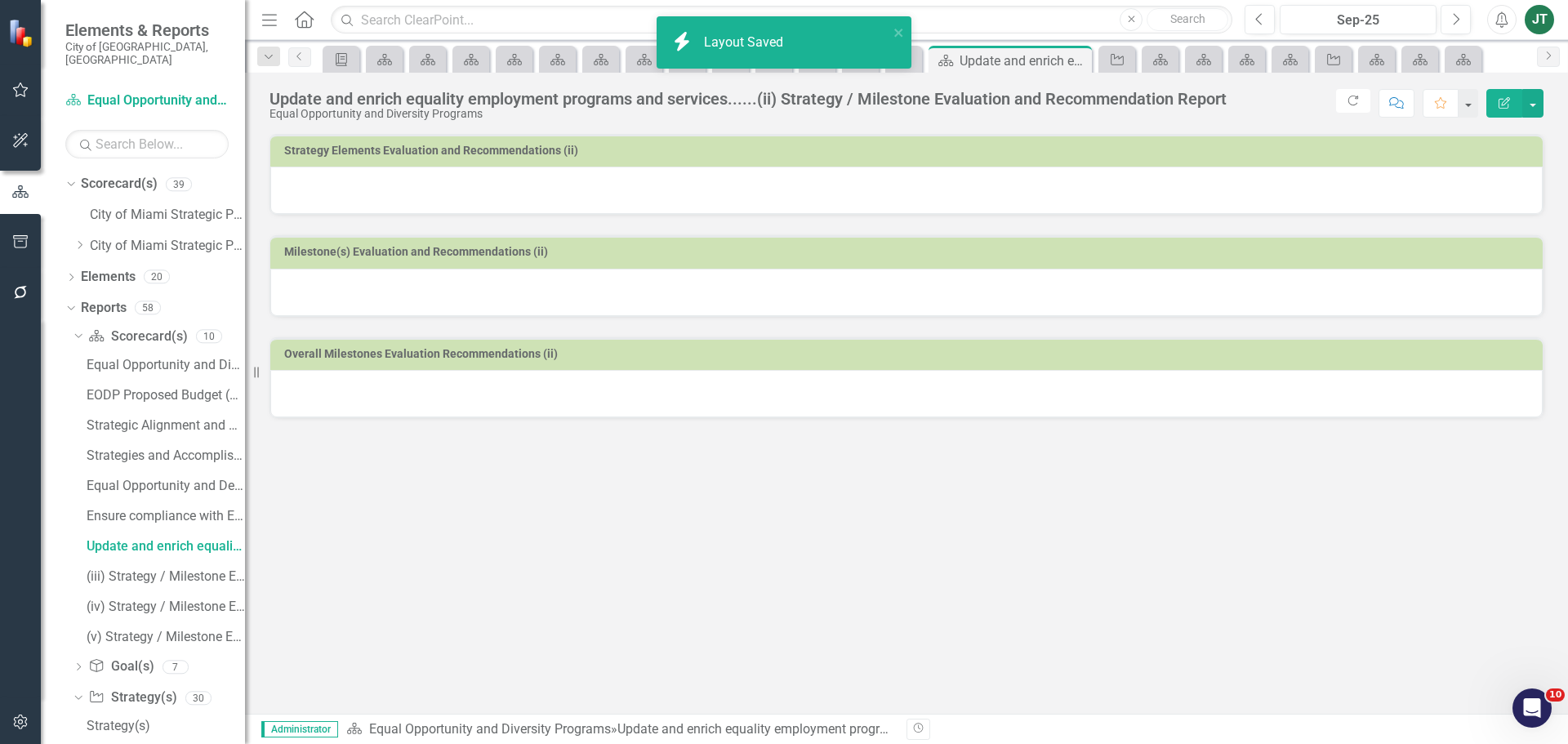
click at [677, 204] on div at bounding box center [907, 190] width 1272 height 48
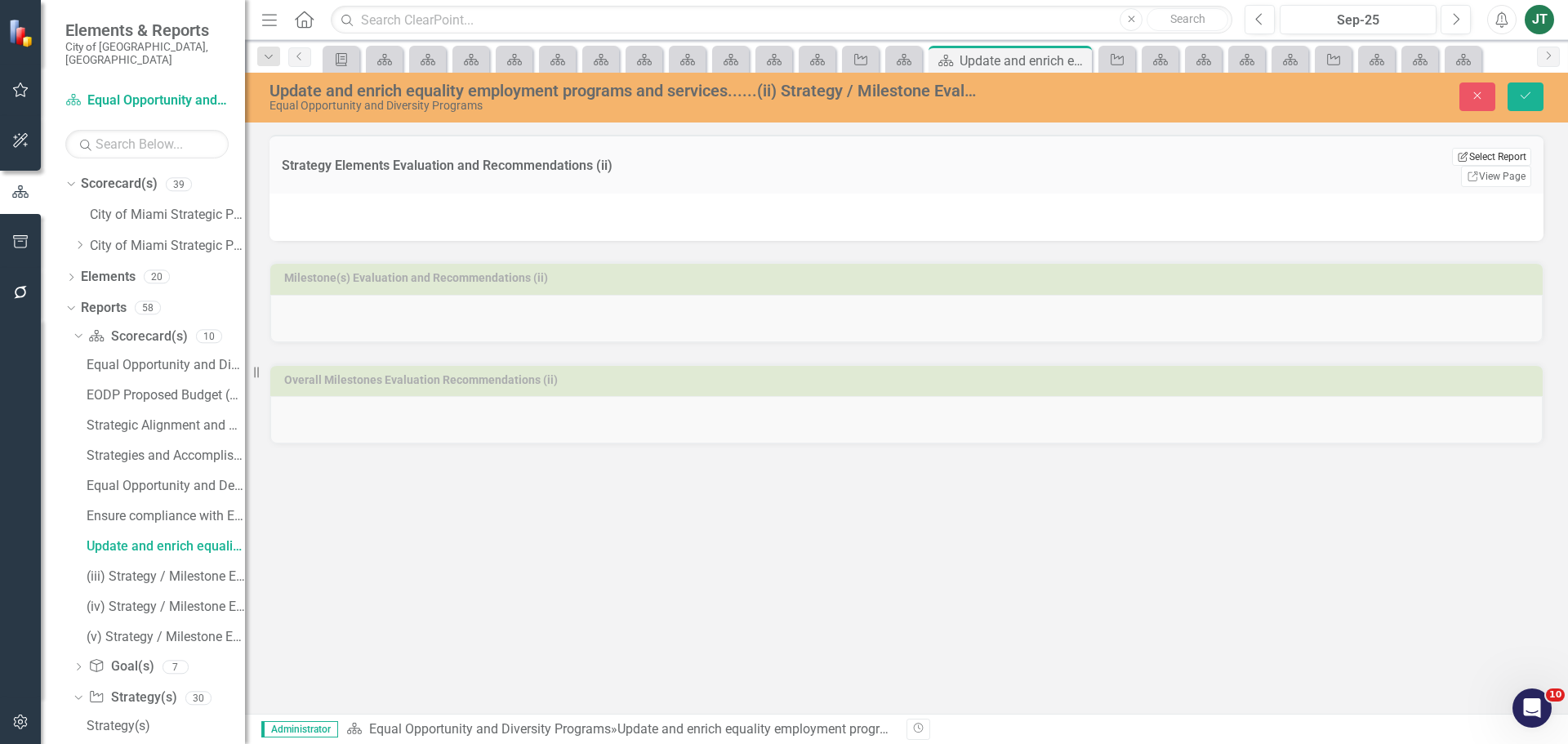
click at [1491, 156] on button "Edit Report Select Report" at bounding box center [1491, 156] width 79 height 18
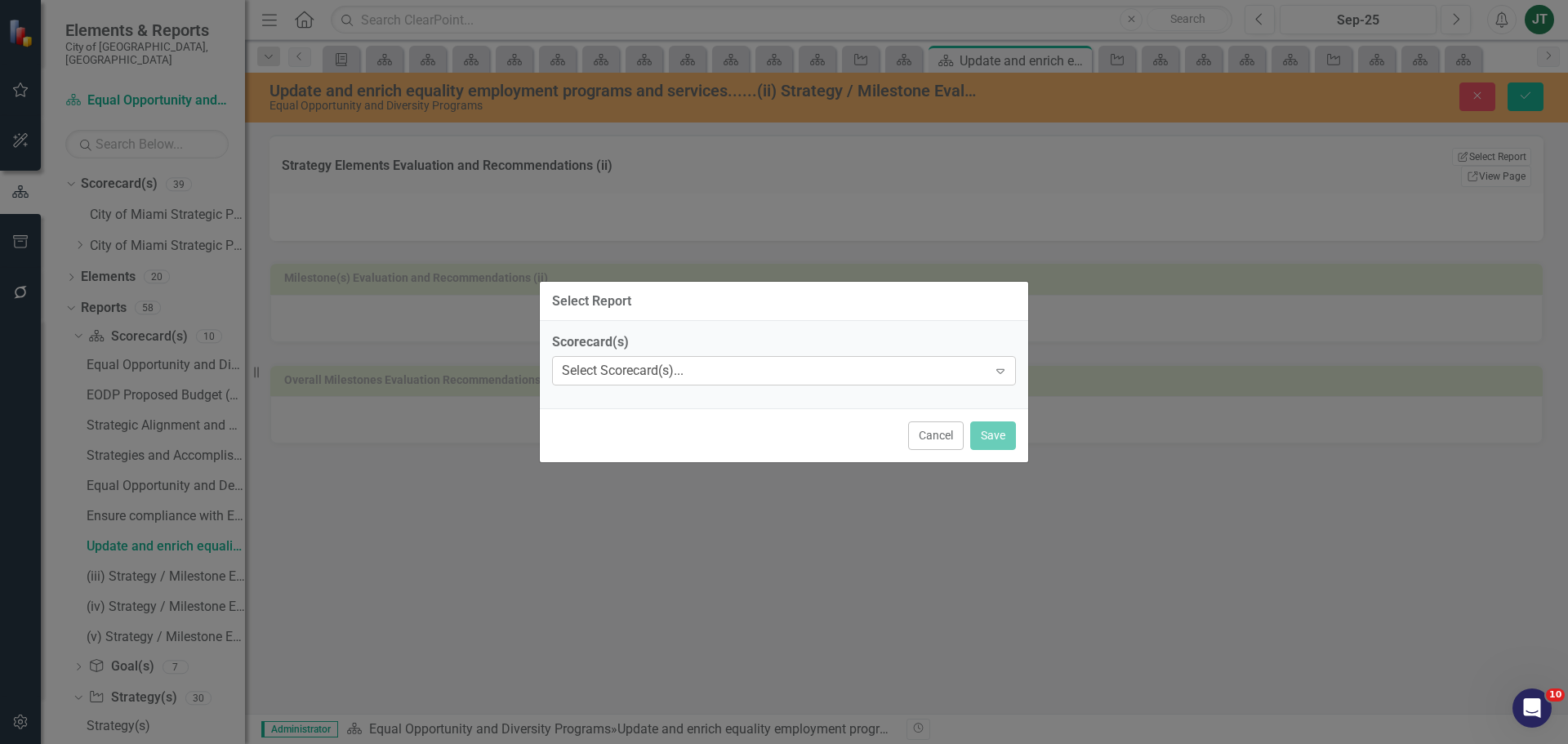
click at [683, 378] on div "Select Scorecard(s)..." at bounding box center [622, 371] width 121 height 19
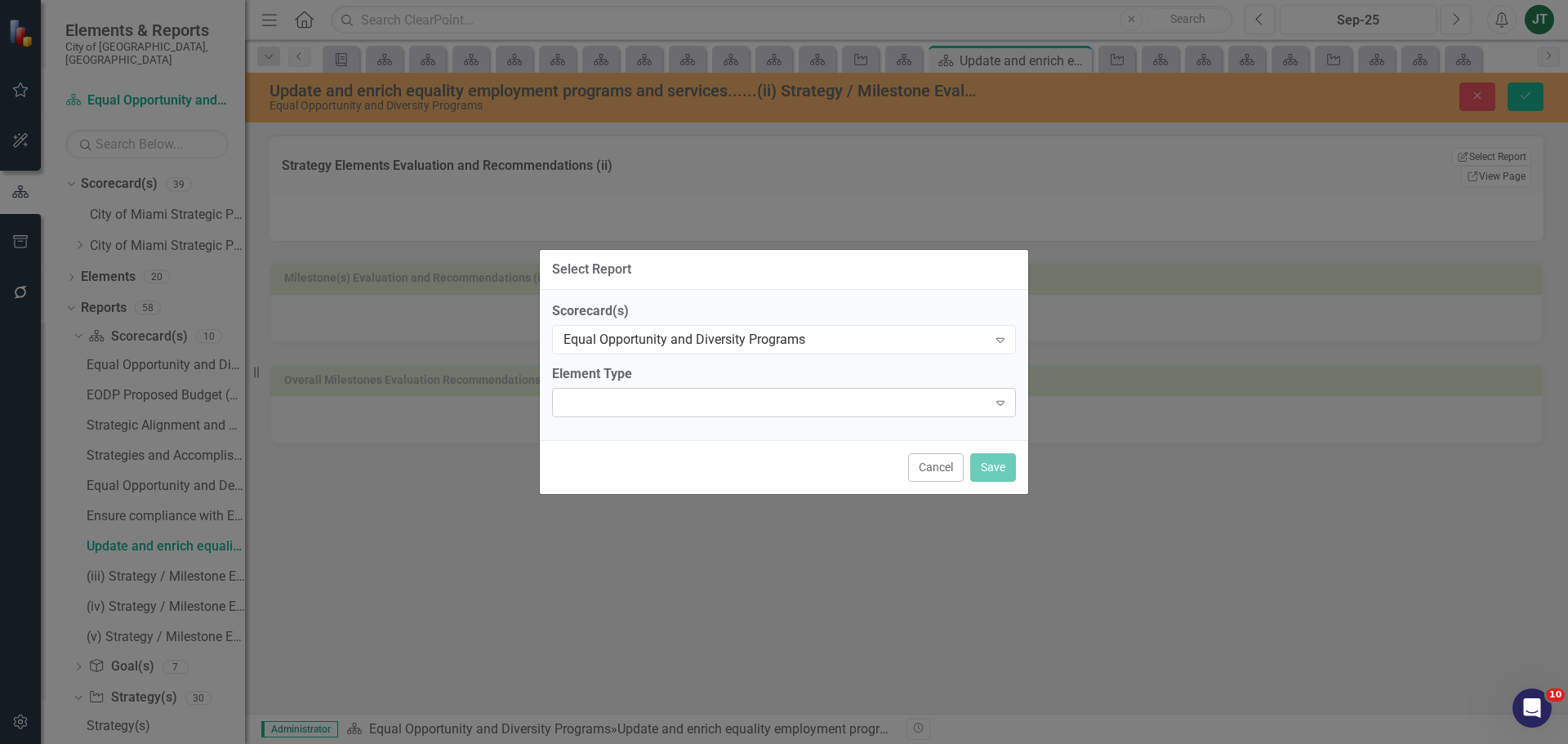
click at [698, 409] on div "Expand" at bounding box center [784, 402] width 464 height 30
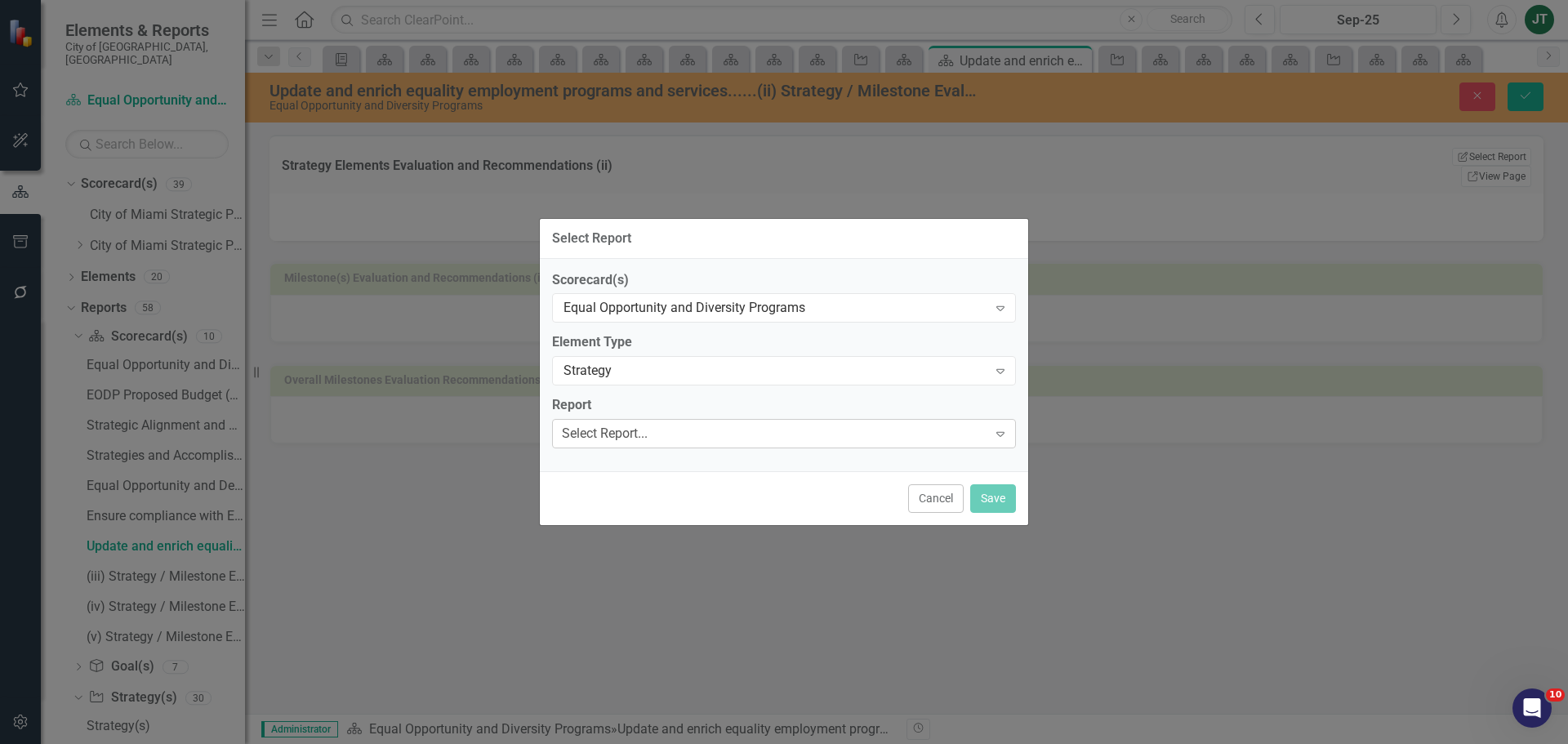
click at [639, 427] on div "Select Report..." at bounding box center [605, 434] width 86 height 19
type input "Update"
click at [1001, 490] on button "Save" at bounding box center [993, 498] width 46 height 29
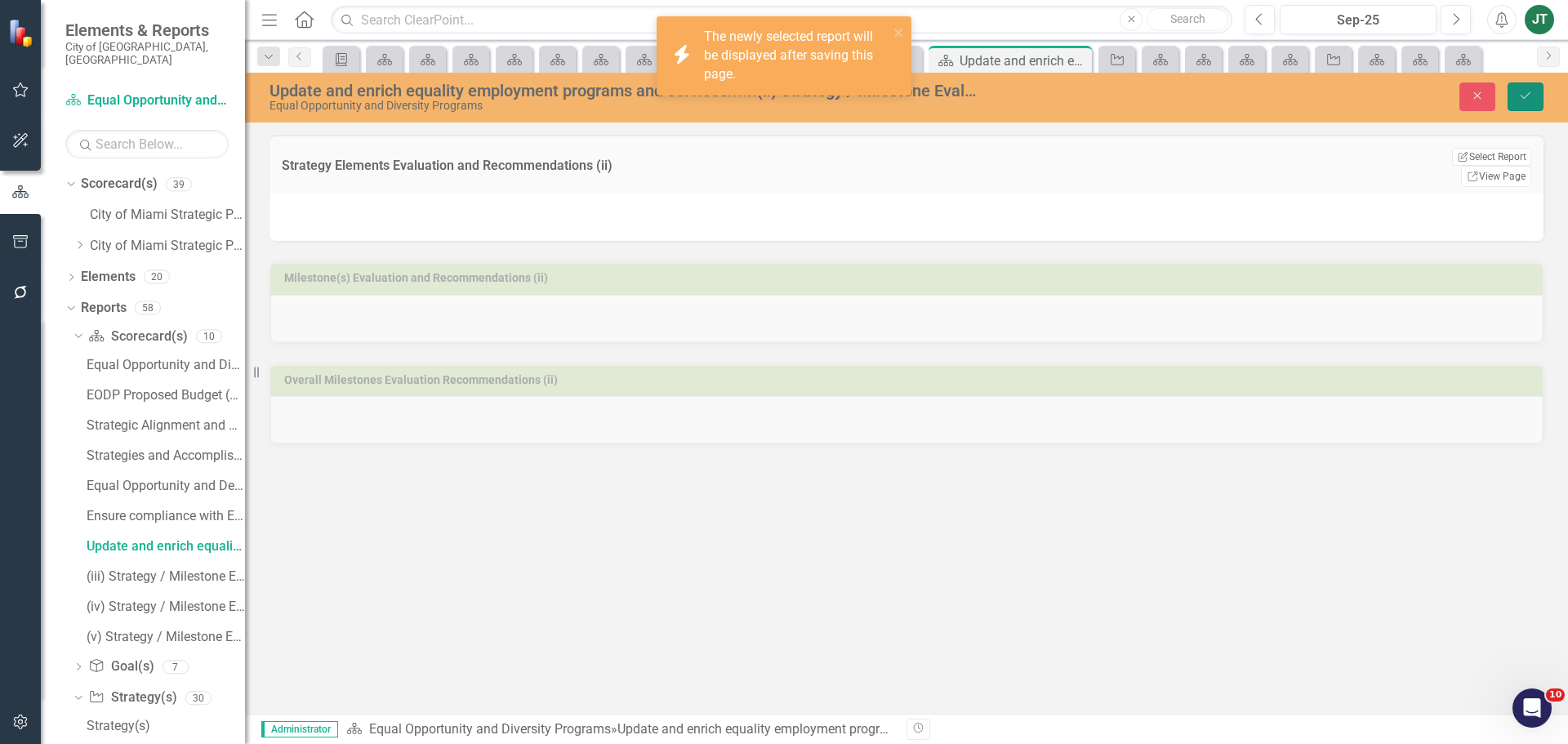
click at [1533, 88] on button "Save" at bounding box center [1526, 97] width 36 height 29
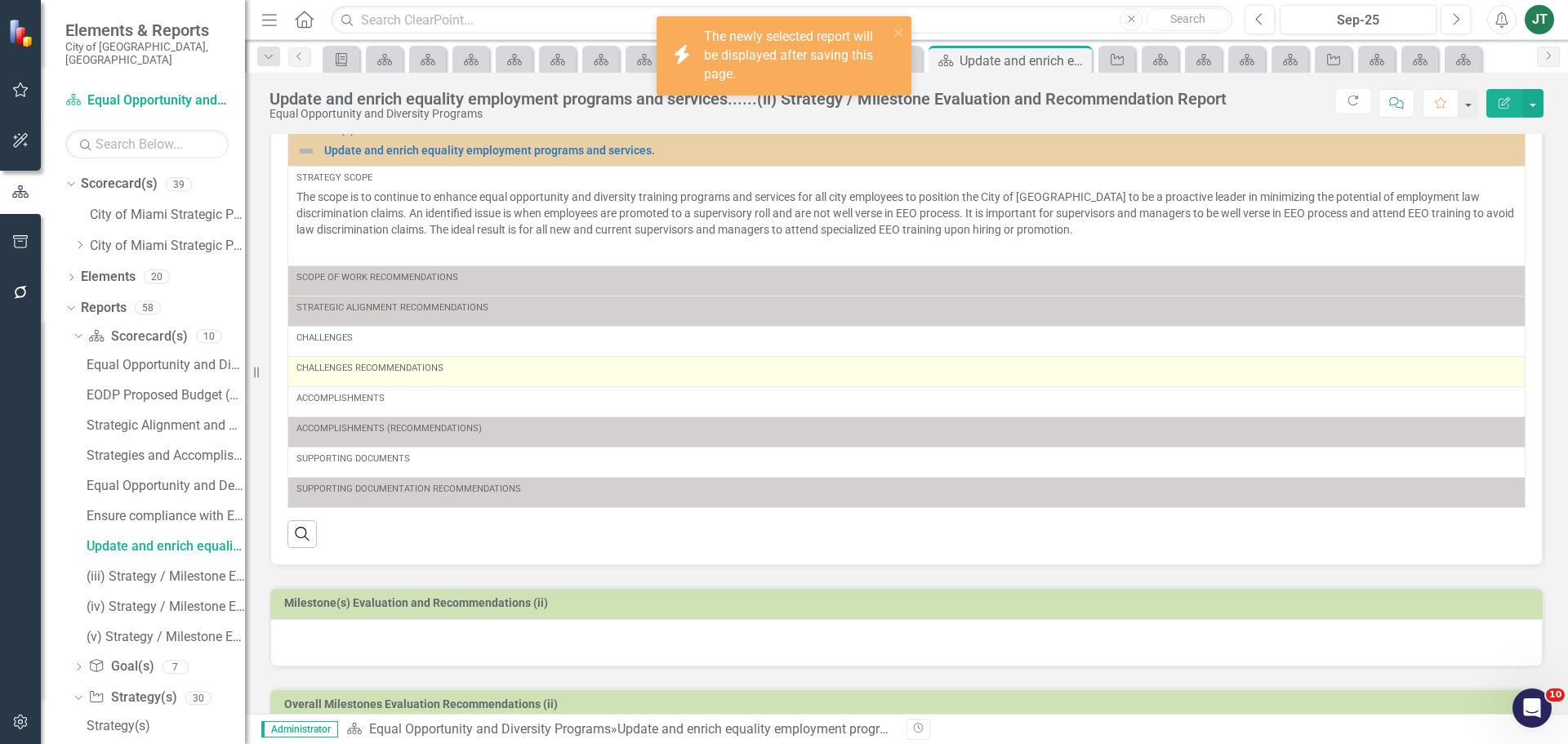
scroll to position [131, 0]
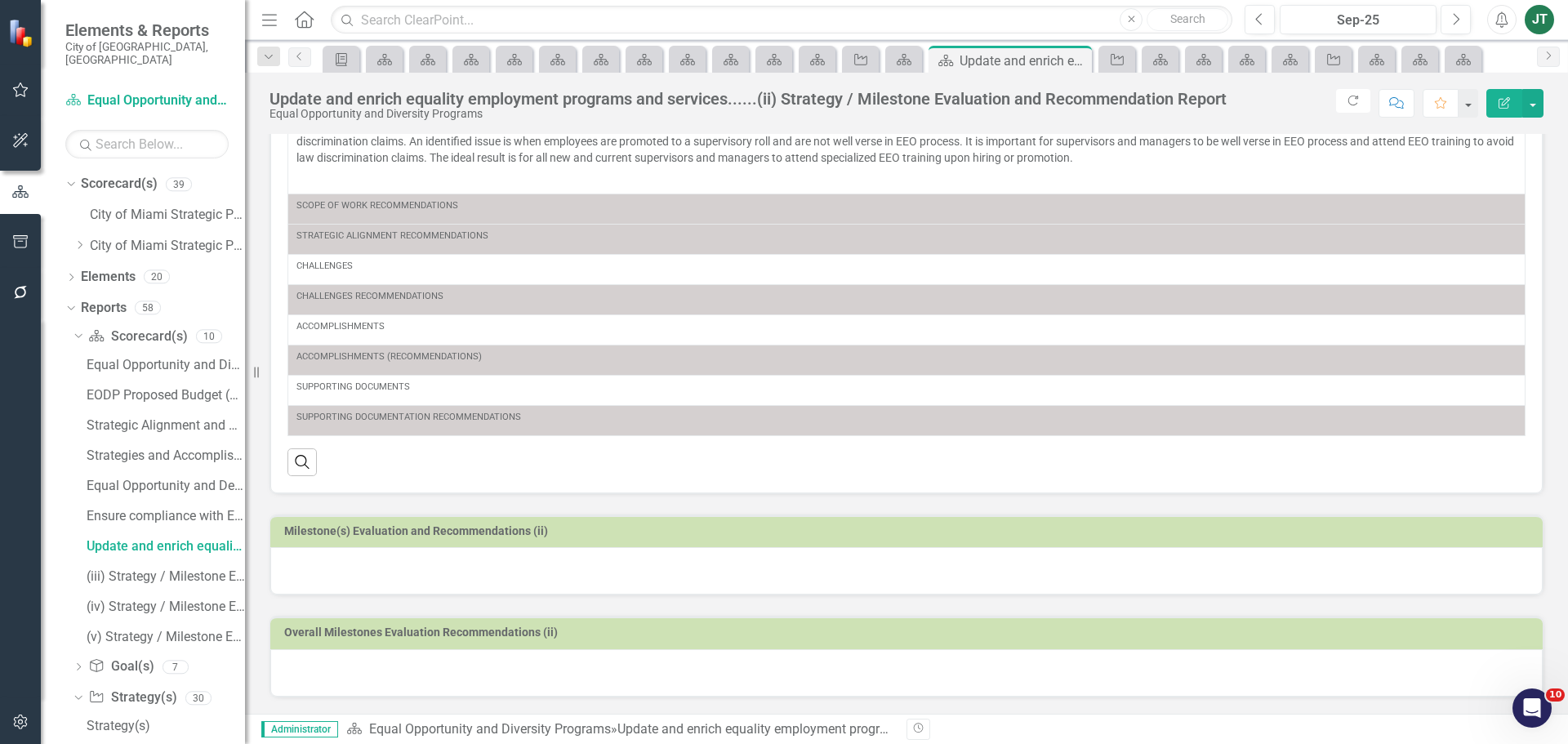
click at [770, 535] on h3 "Milestone(s) Evaluation and Recommendations (ii)" at bounding box center [909, 531] width 1250 height 12
click at [770, 534] on h3 "Milestone(s) Evaluation and Recommendations (ii)" at bounding box center [909, 531] width 1250 height 12
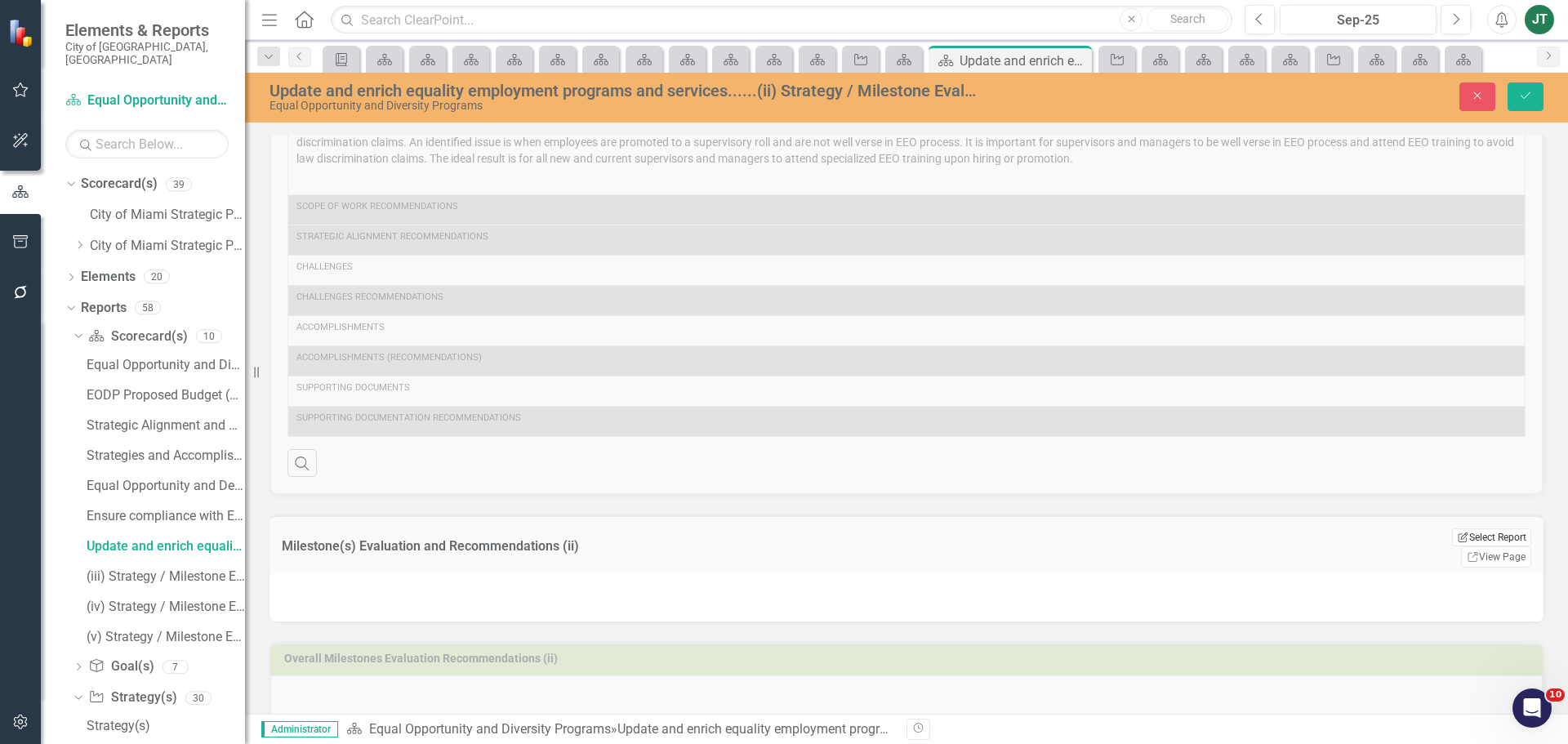
click at [1457, 537] on icon "Edit Report" at bounding box center [1463, 537] width 12 height 10
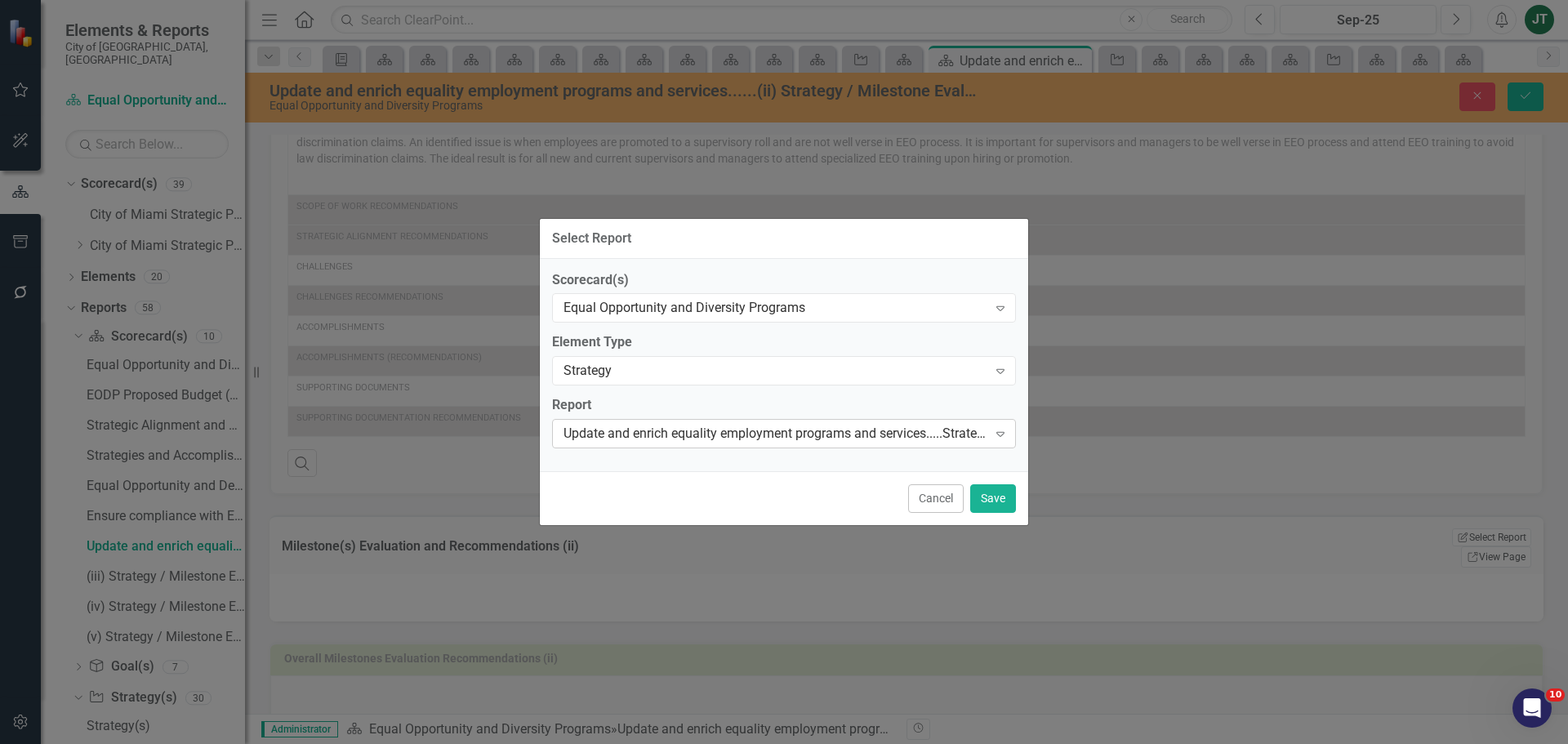
click at [725, 440] on div "Update and enrich equality employment programs and services.....Strategy Elemen…" at bounding box center [775, 434] width 424 height 19
type input "Update"
click at [995, 497] on button "Save" at bounding box center [993, 498] width 46 height 29
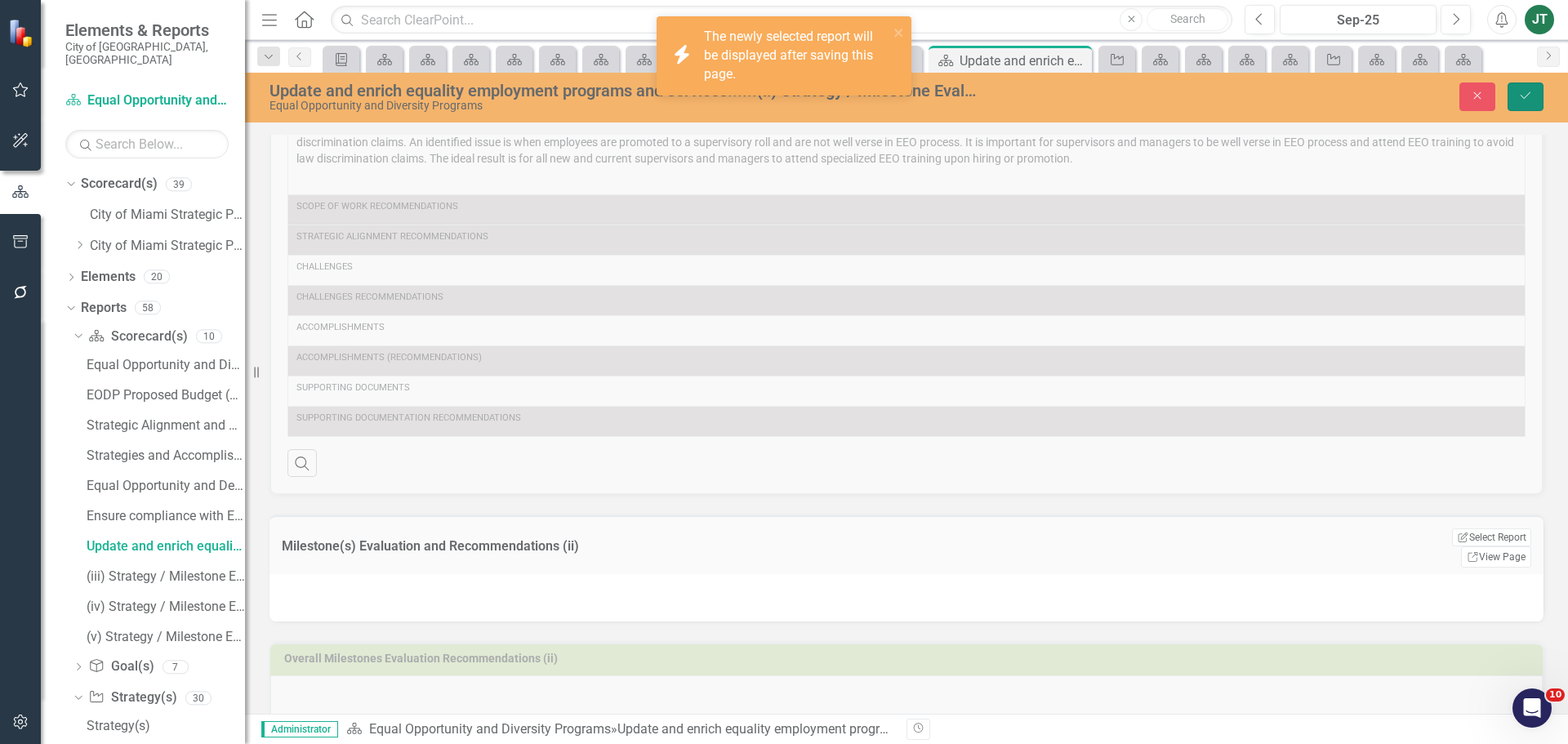
click at [1521, 100] on icon "Save" at bounding box center [1525, 96] width 14 height 11
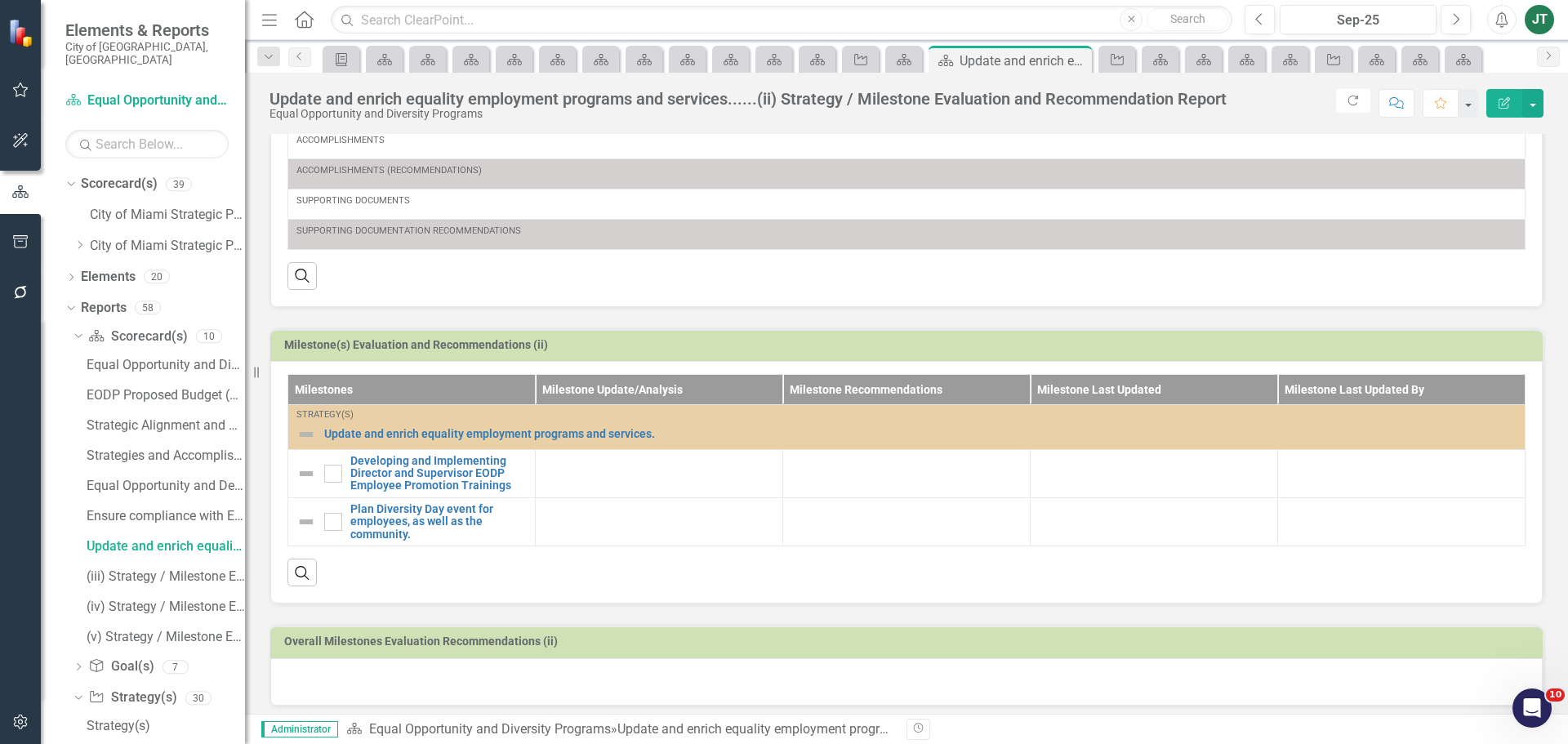
scroll to position [326, 0]
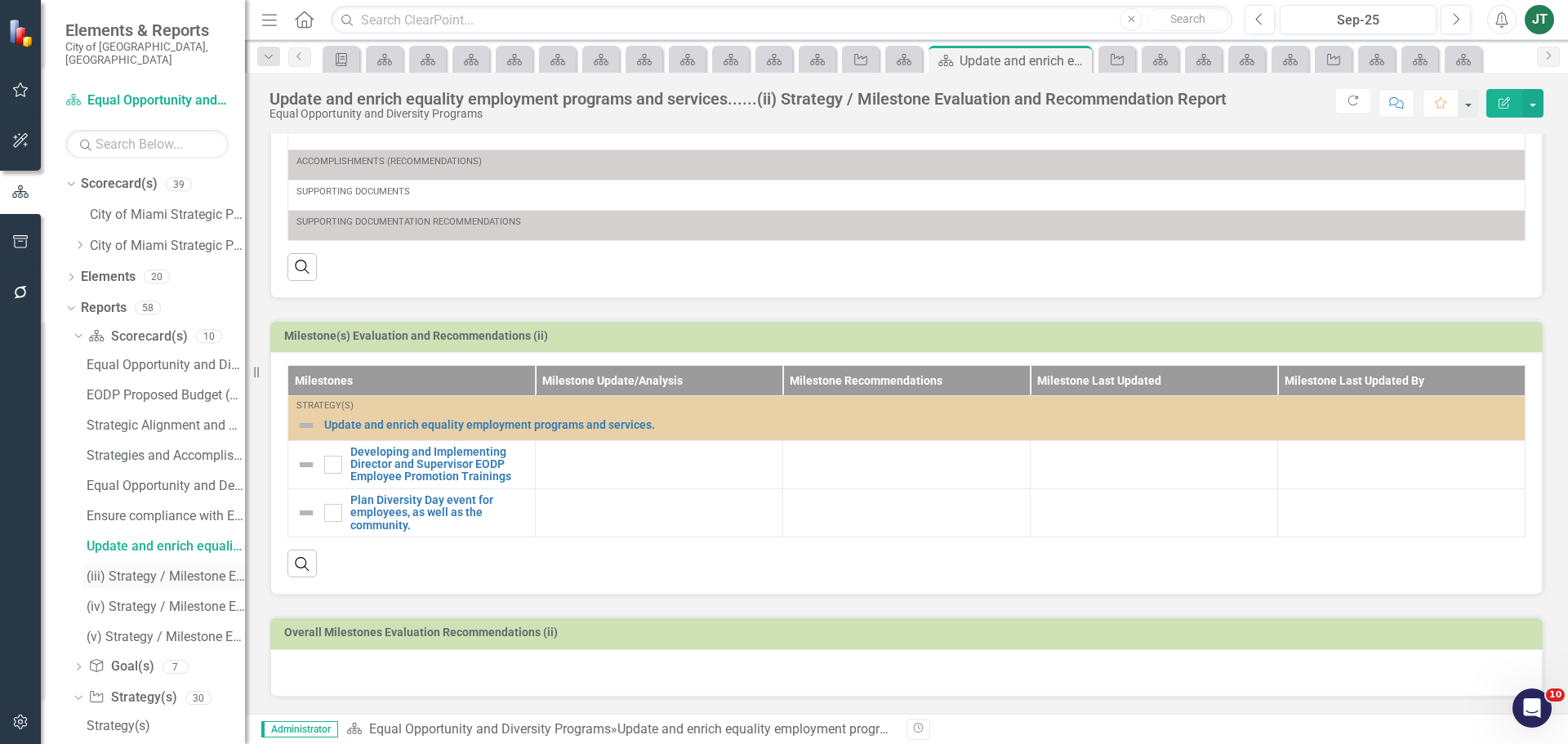
click at [120, 569] on div "(iii) Strategy / Milestone Evaluation and Recommendation Report" at bounding box center [166, 576] width 159 height 14
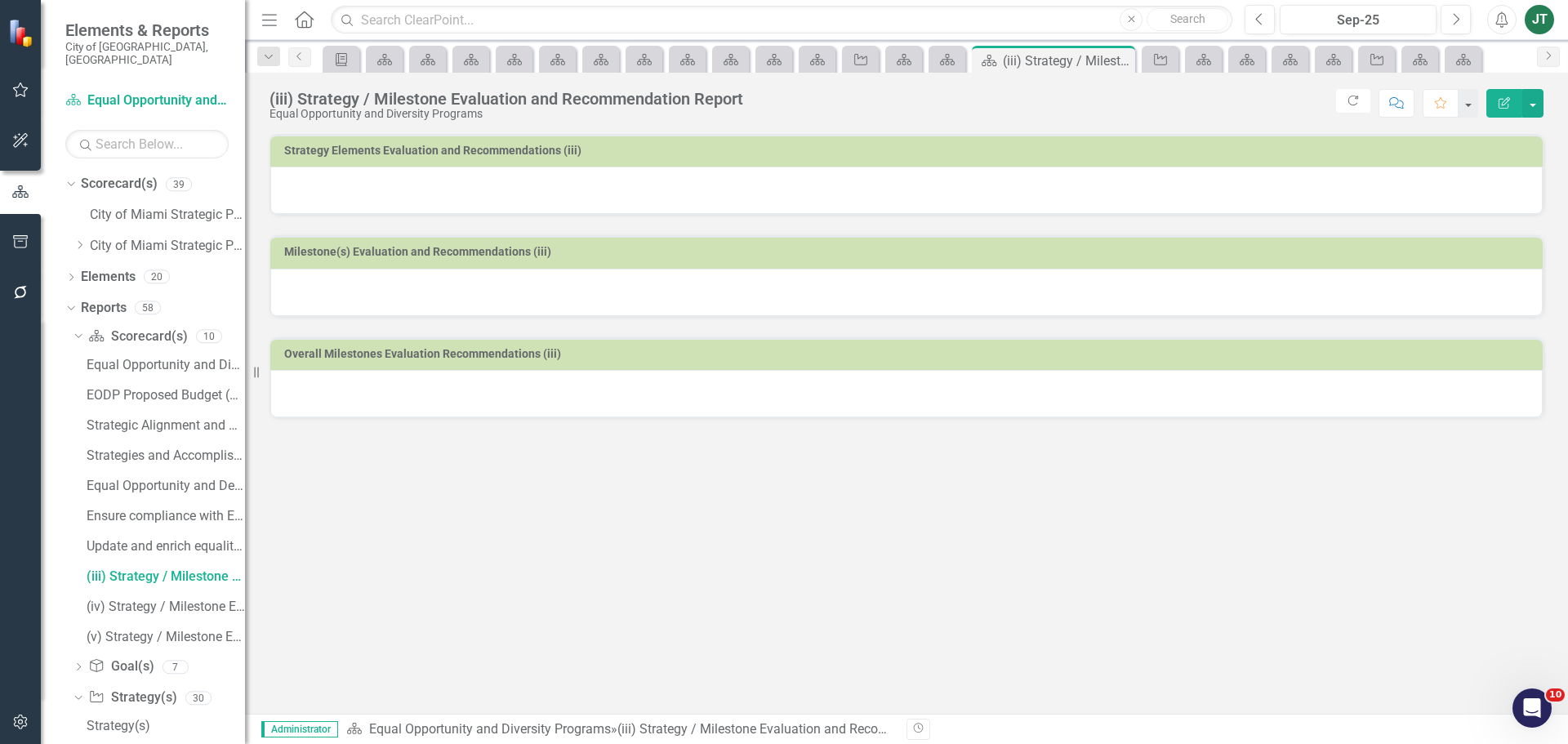
click at [356, 103] on div "(iii) Strategy / Milestone Evaluation and Recommendation Report" at bounding box center [506, 98] width 474 height 18
click at [1500, 98] on icon "Edit Report" at bounding box center [1504, 103] width 14 height 11
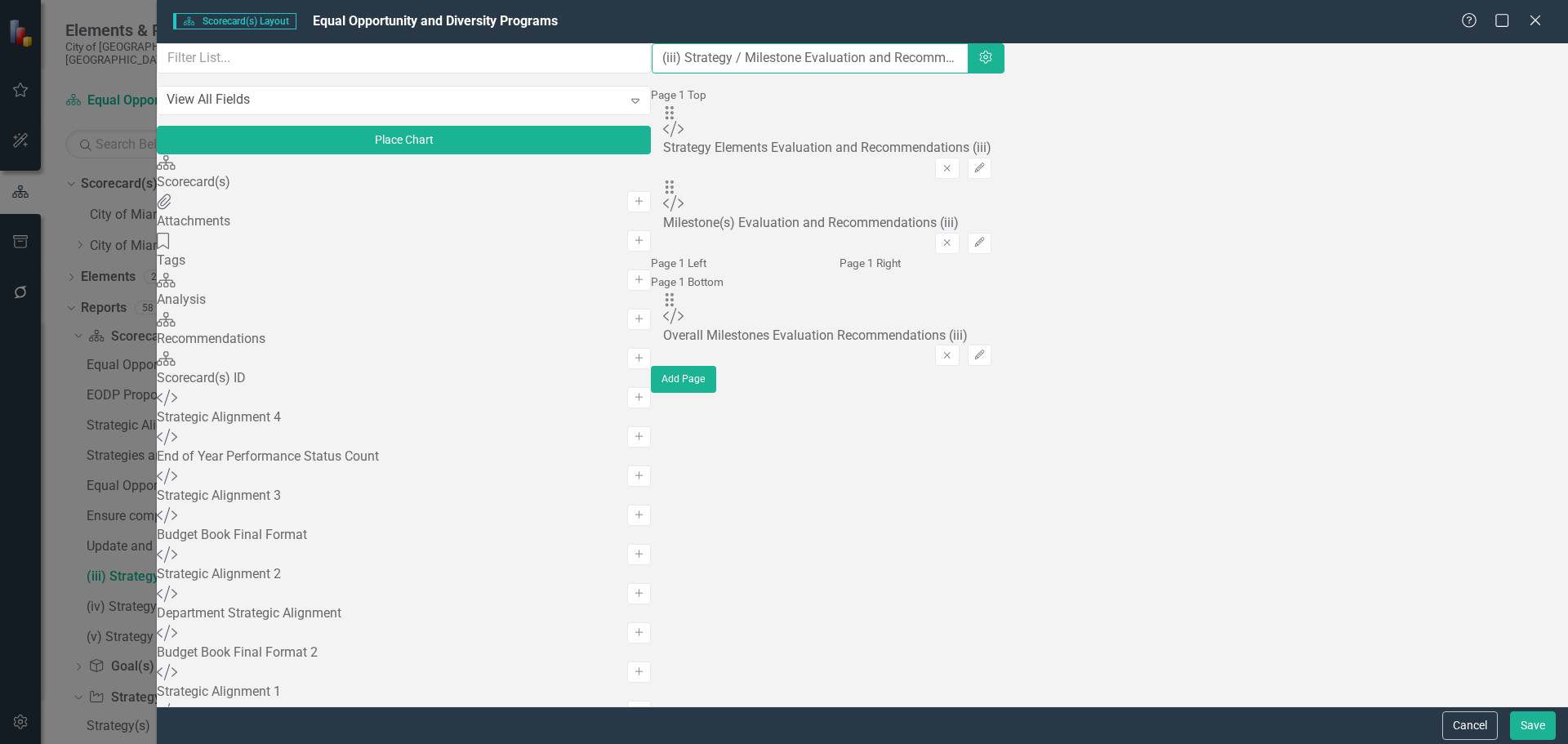
click at [651, 70] on input "(iii) Strategy / Milestone Evaluation and Recommendation Report" at bounding box center [809, 58] width 317 height 31
paste input "Advance the profession development of EODP staff."
type input "Advance the profession development of EODP staff......(iii) Strategy / Mileston…"
click at [1531, 727] on button "Save" at bounding box center [1533, 725] width 46 height 29
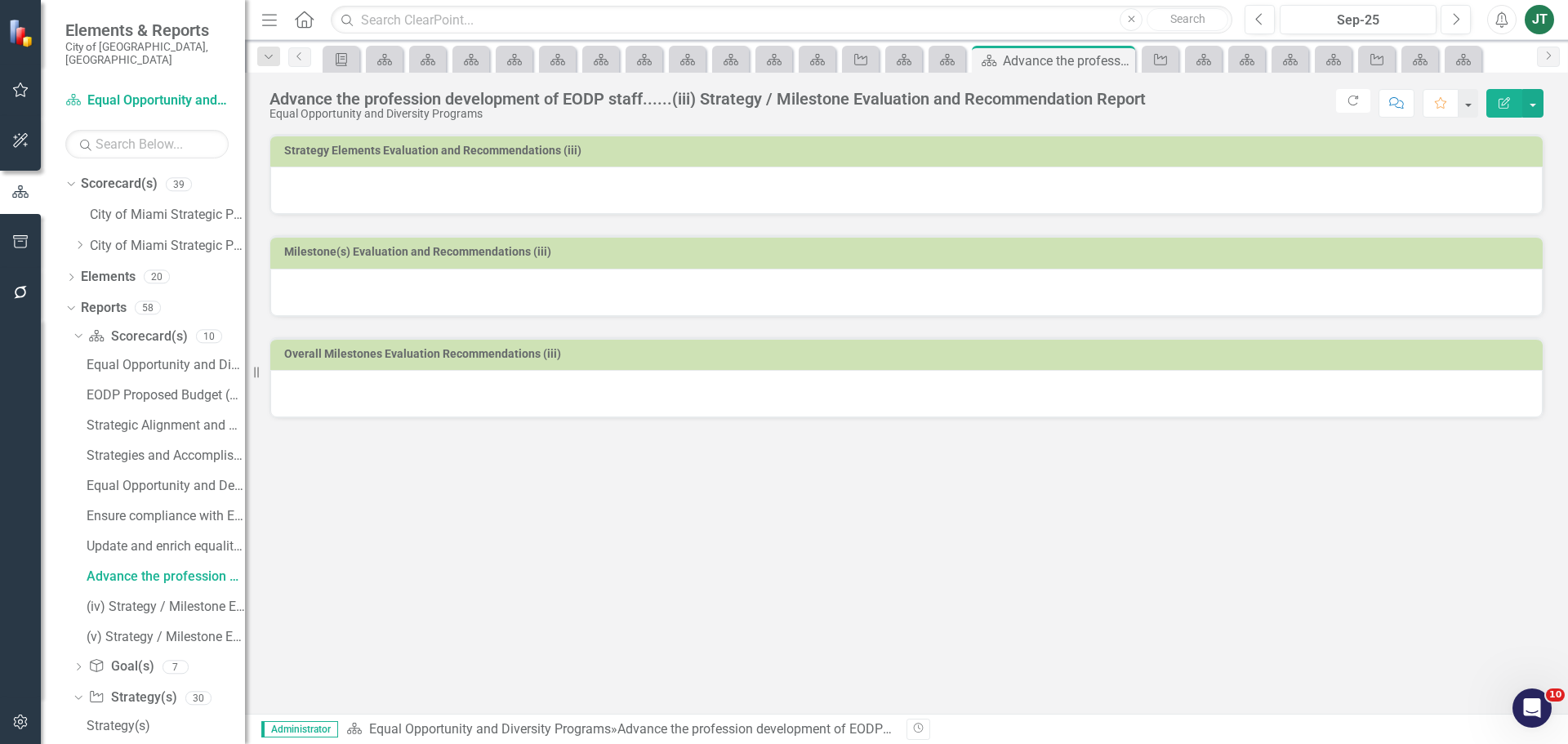
click at [1350, 153] on h3 "Strategy Elements Evaluation and Recommendations (iii)" at bounding box center [909, 150] width 1250 height 12
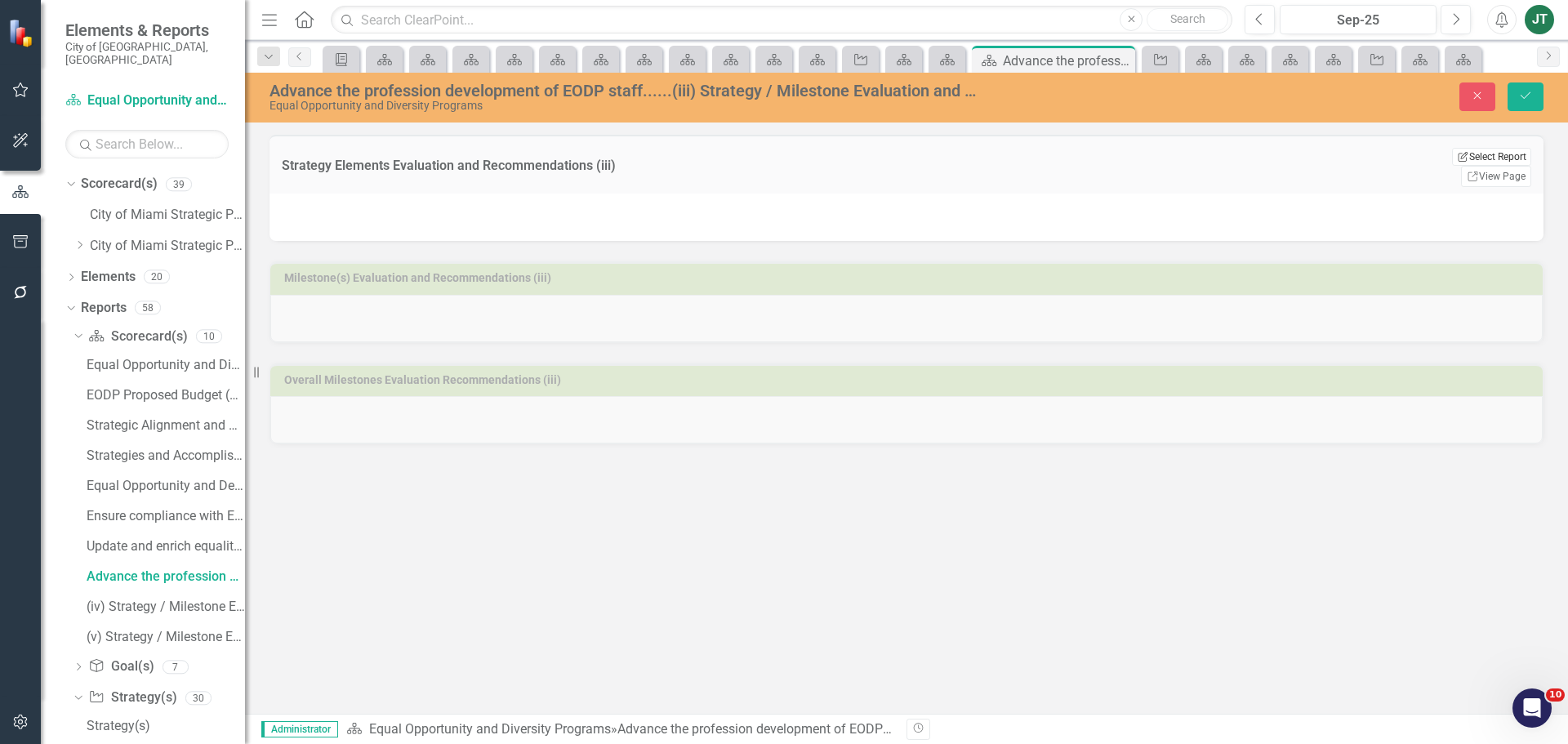
click at [1472, 154] on button "Edit Report Select Report" at bounding box center [1491, 156] width 79 height 18
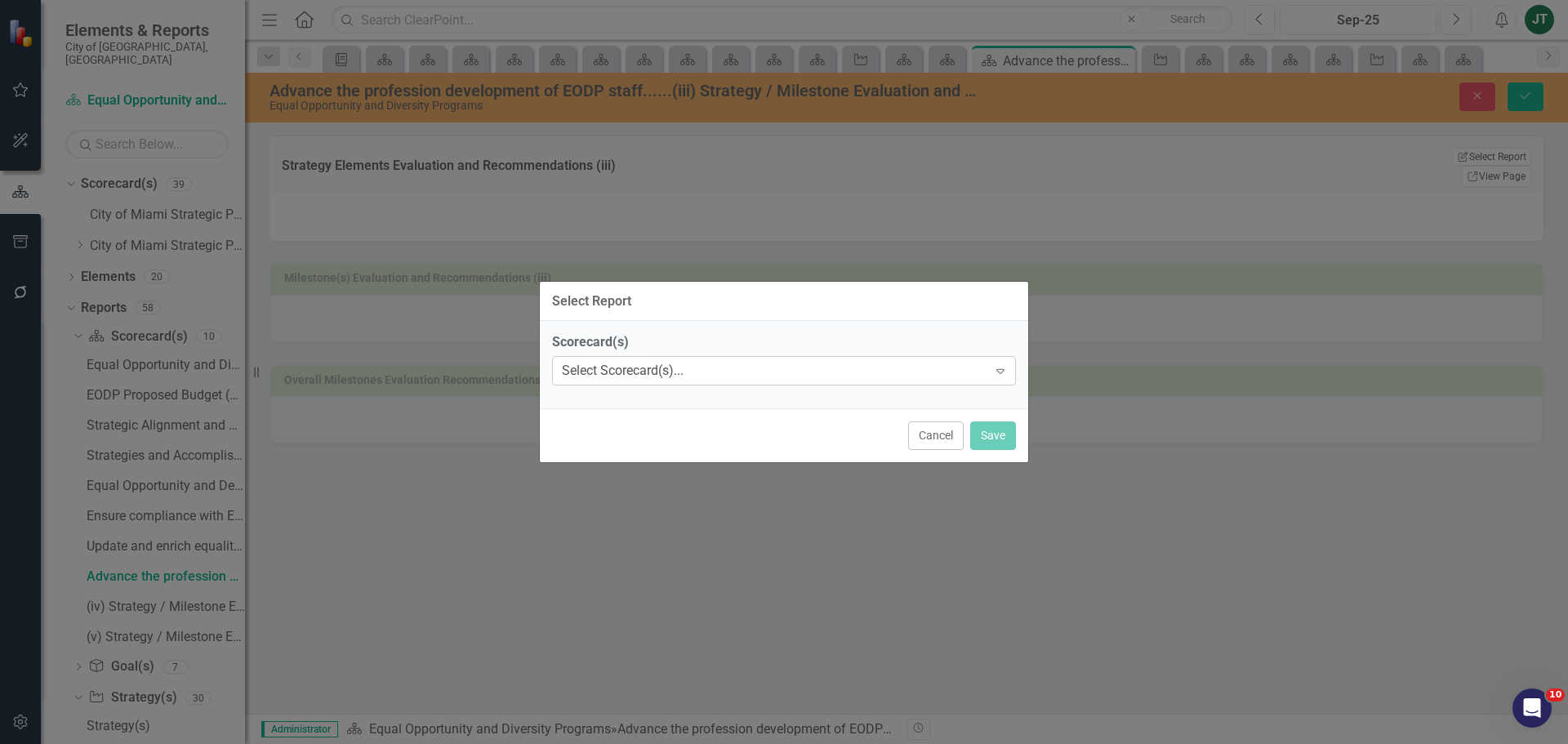
click at [654, 376] on div "Select Scorecard(s)..." at bounding box center [622, 371] width 121 height 19
type input "equ"
click at [258, 743] on span "Equ al Opportunity and Diversity Programs" at bounding box center [137, 756] width 242 height 15
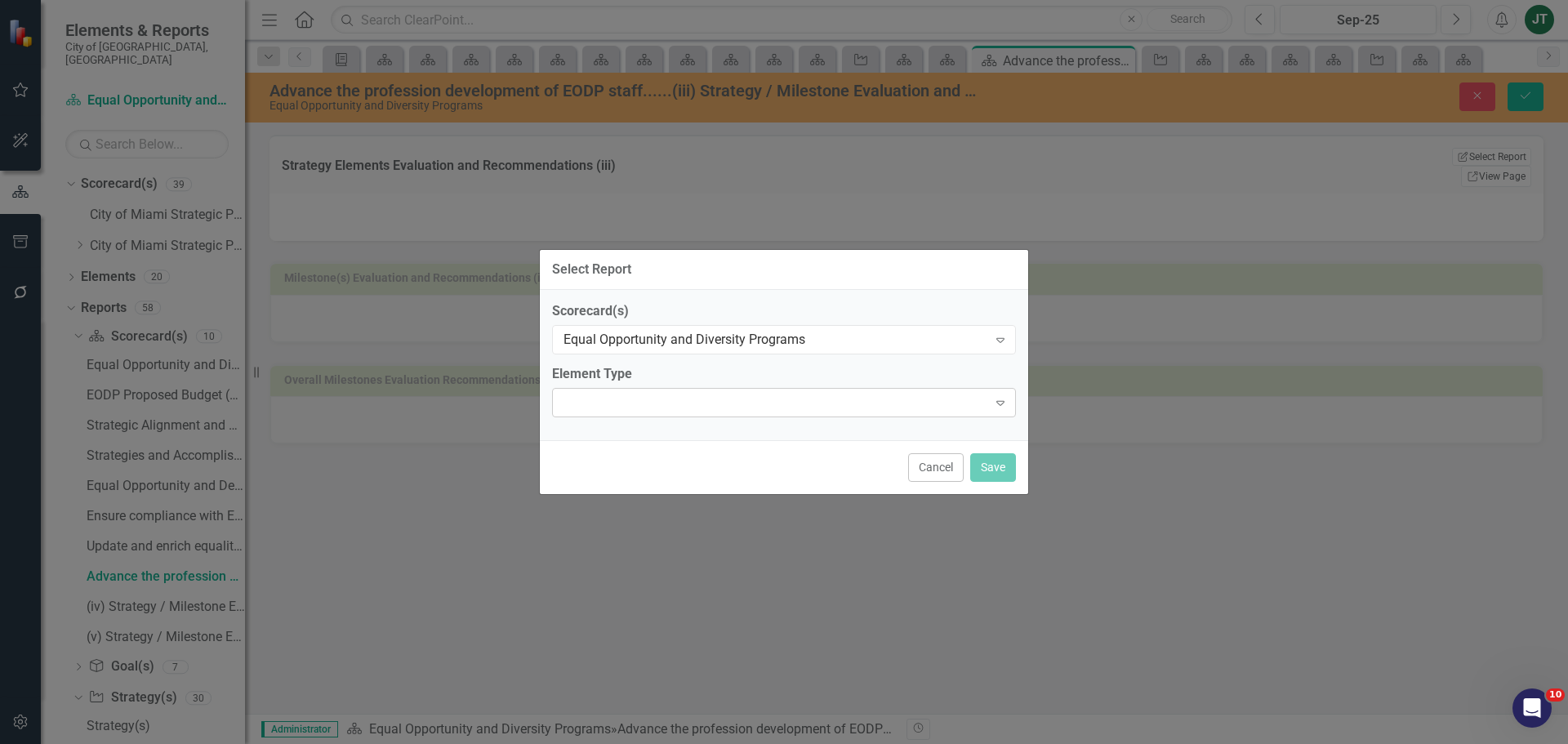
click at [654, 409] on div "Expand" at bounding box center [784, 402] width 464 height 30
type input "st"
click at [655, 743] on div "St rategy" at bounding box center [786, 757] width 1541 height 19
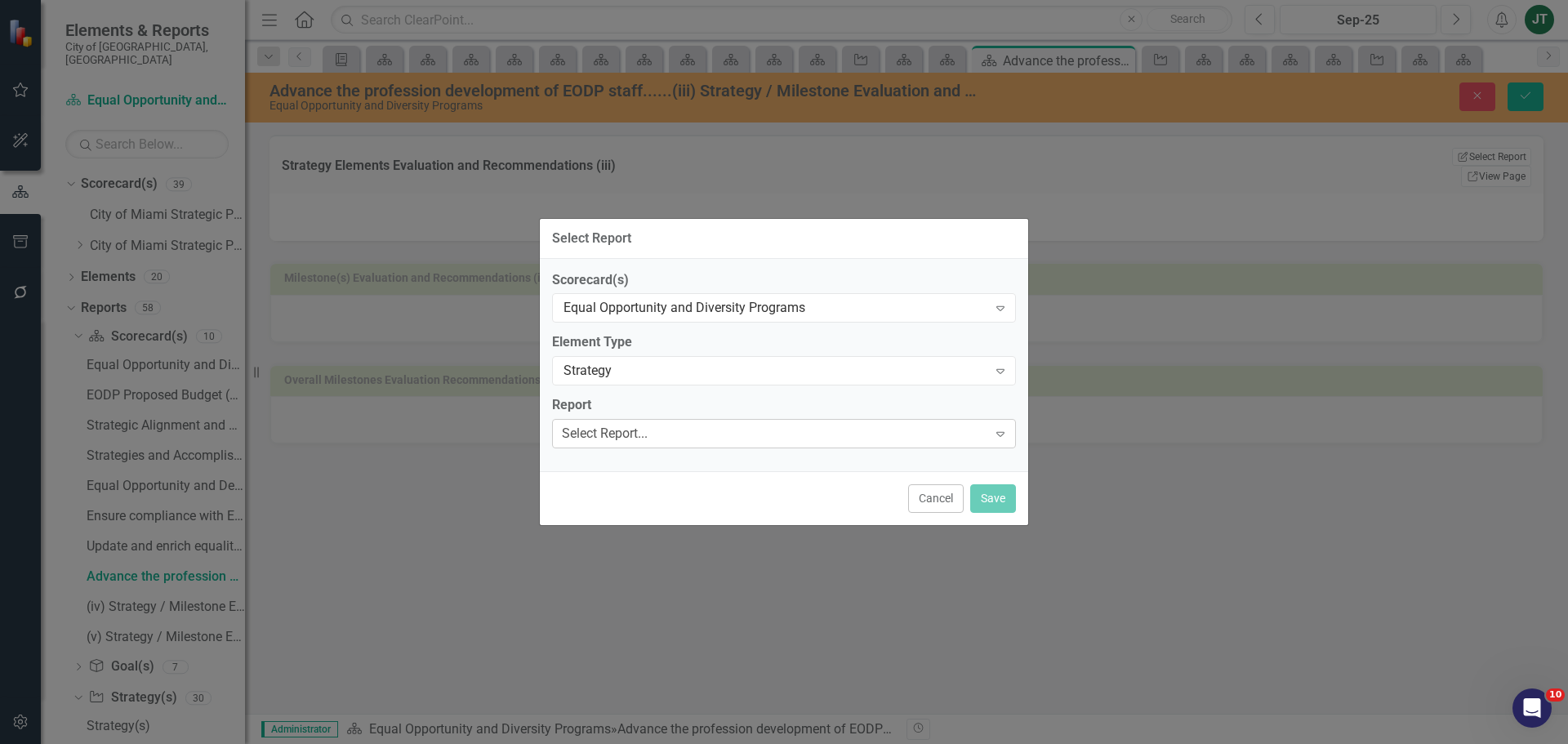
click at [645, 431] on div "Select Report..." at bounding box center [605, 434] width 86 height 19
type input "E"
type input "advance"
click at [1008, 494] on button "Save" at bounding box center [993, 498] width 46 height 29
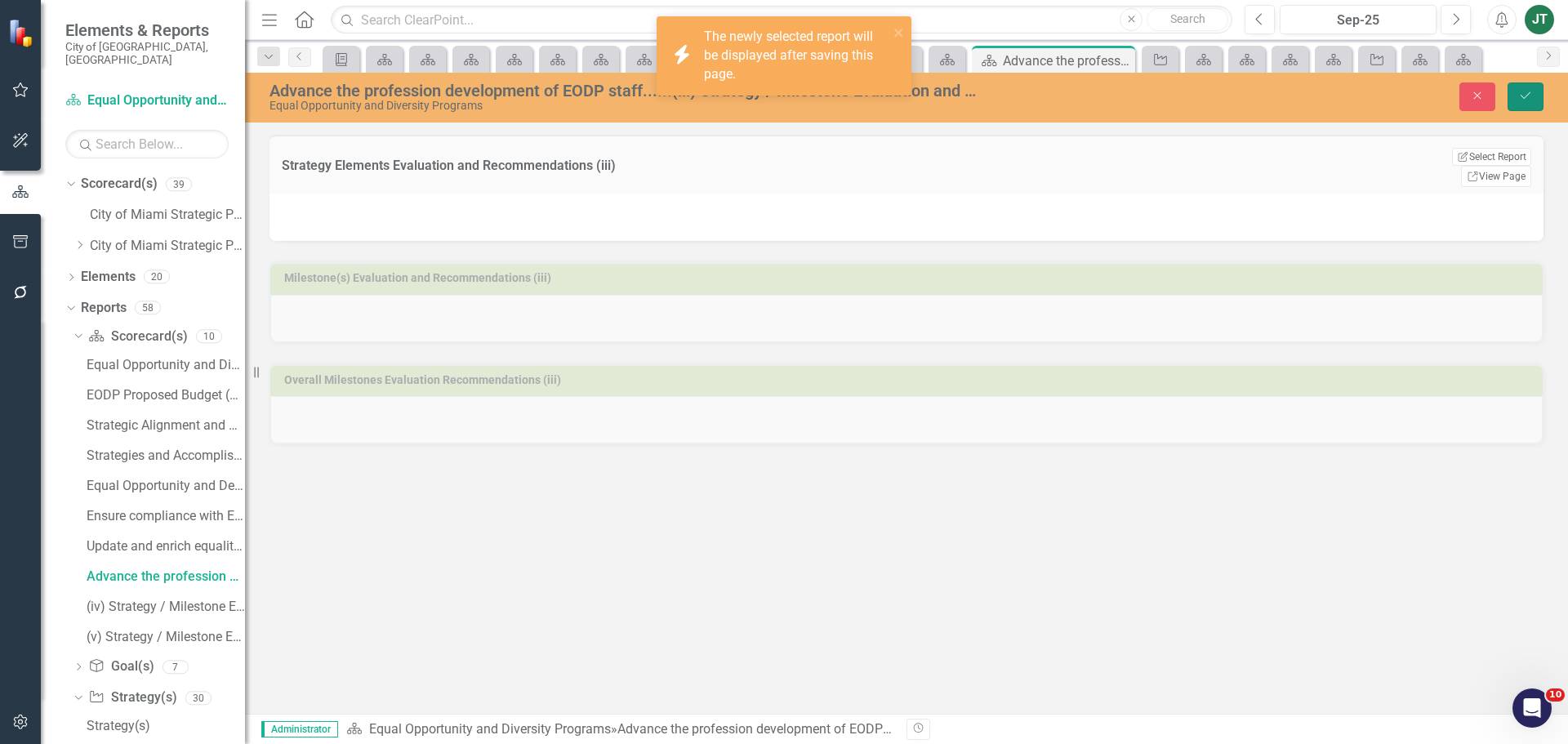
click at [1525, 89] on button "Save" at bounding box center [1526, 97] width 36 height 29
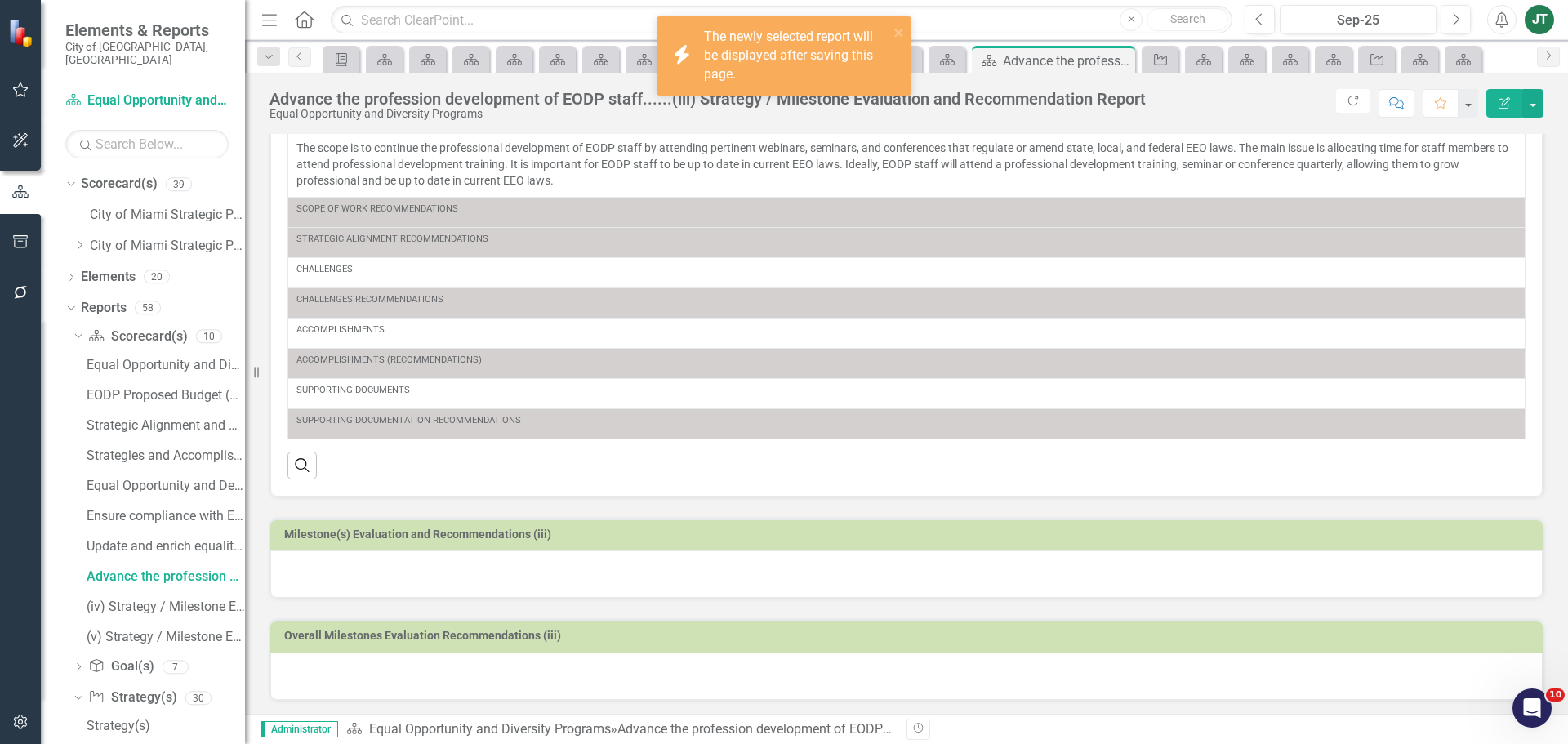
scroll to position [118, 0]
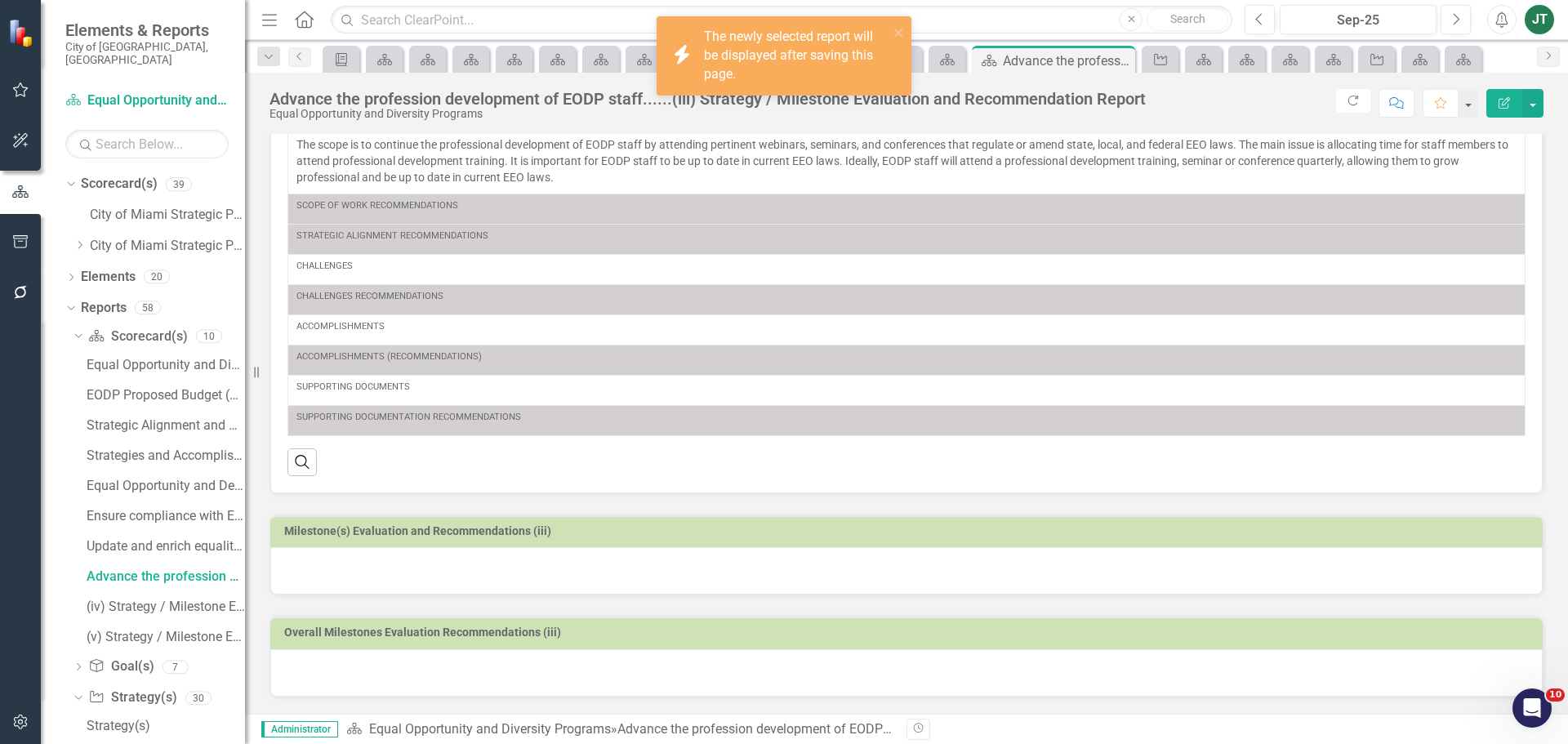
click at [642, 536] on h3 "Milestone(s) Evaluation and Recommendations (iii)" at bounding box center [909, 531] width 1250 height 12
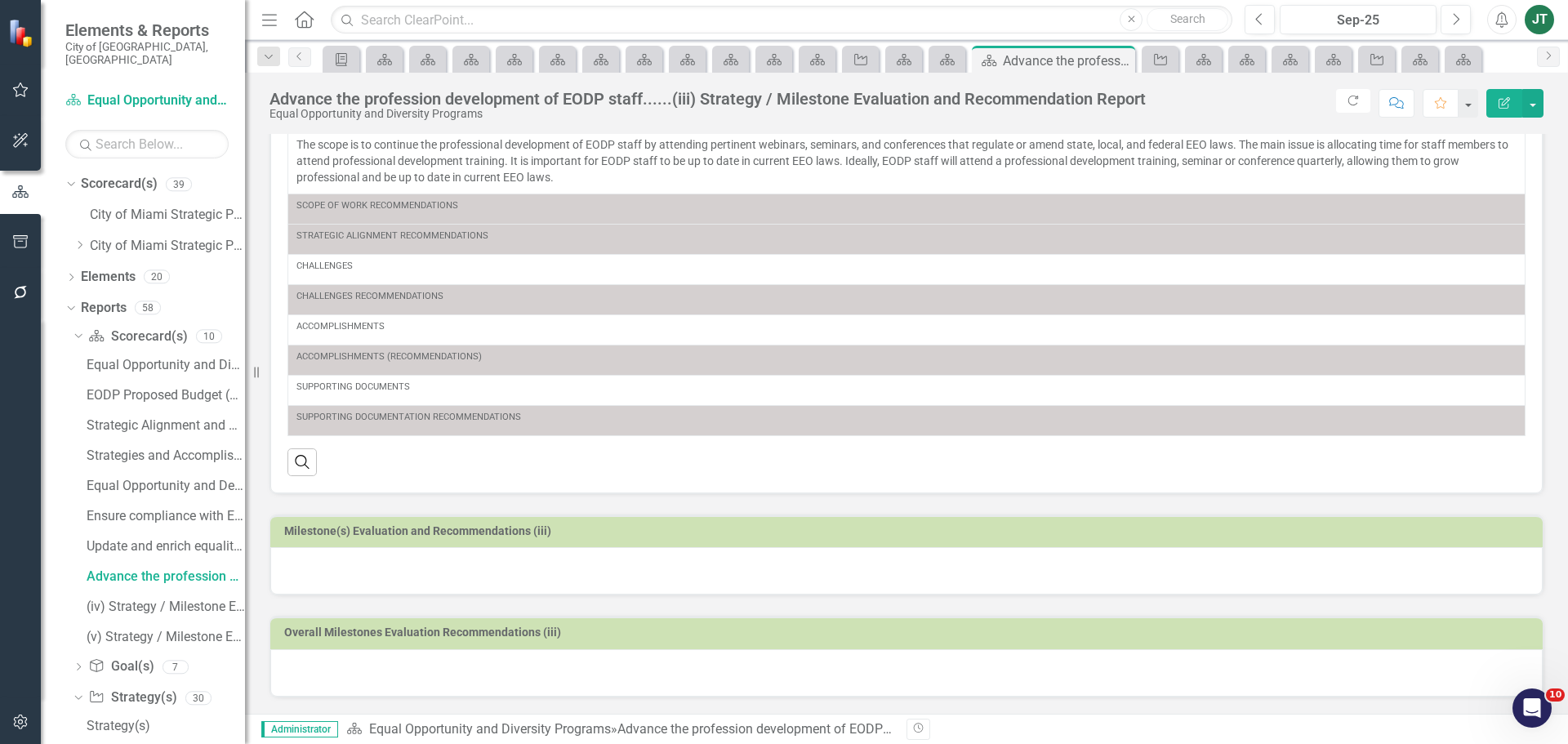
click at [642, 536] on h3 "Milestone(s) Evaluation and Recommendations (iii)" at bounding box center [909, 531] width 1250 height 12
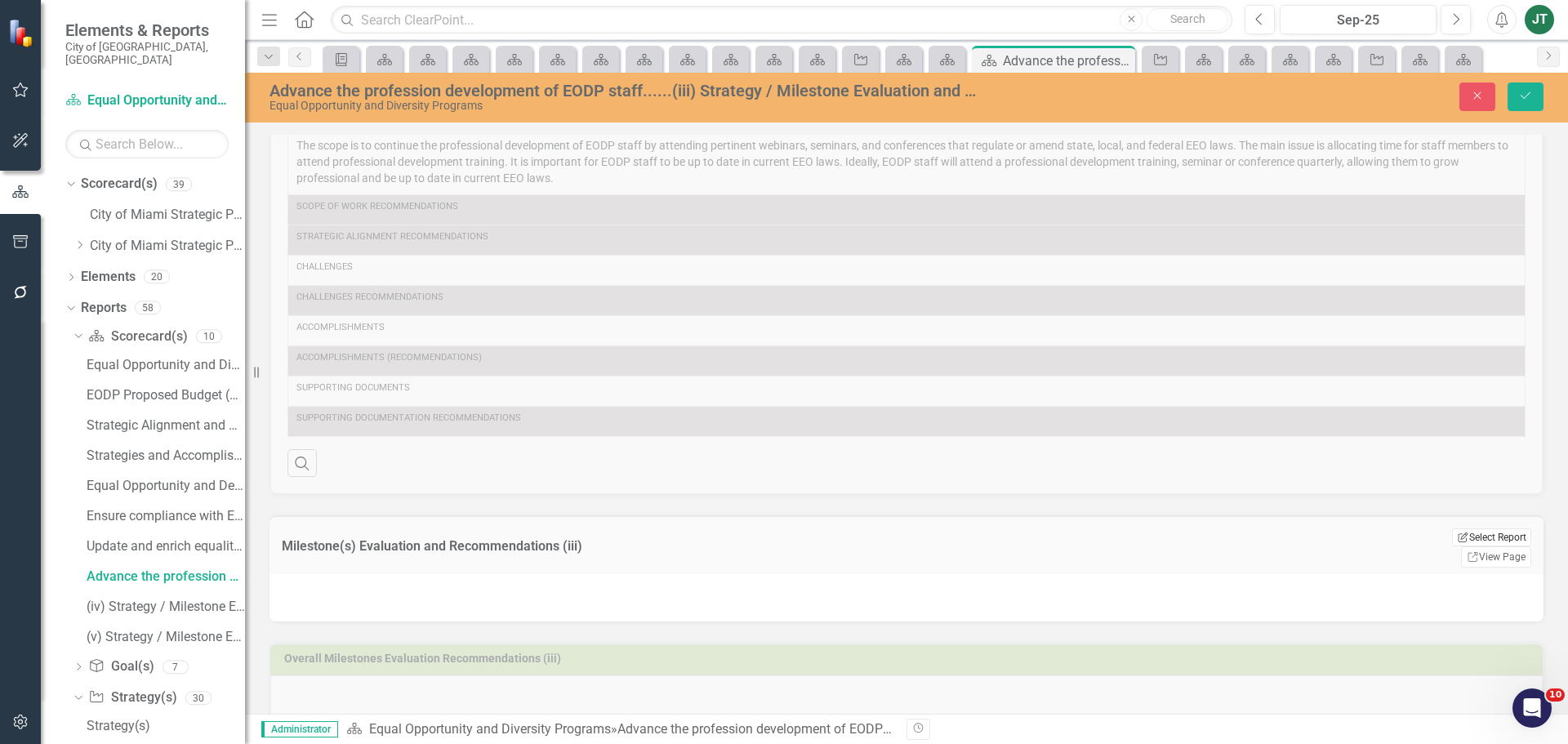
click at [1462, 536] on button "Edit Report Select Report" at bounding box center [1491, 536] width 79 height 18
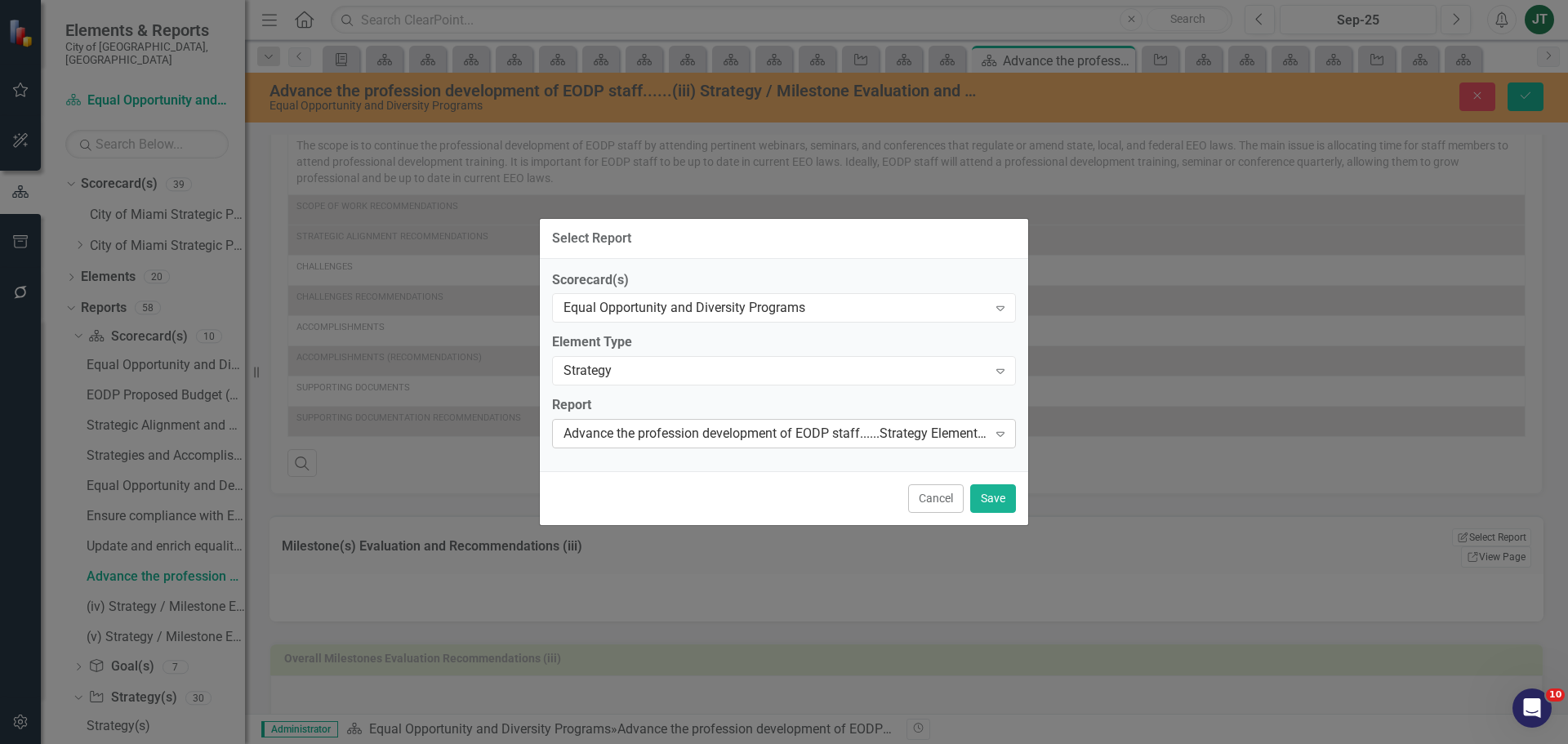
click at [689, 441] on div "Advance the profession development of EODP staff......Strategy Elements Recomme…" at bounding box center [775, 434] width 424 height 19
type input "adva"
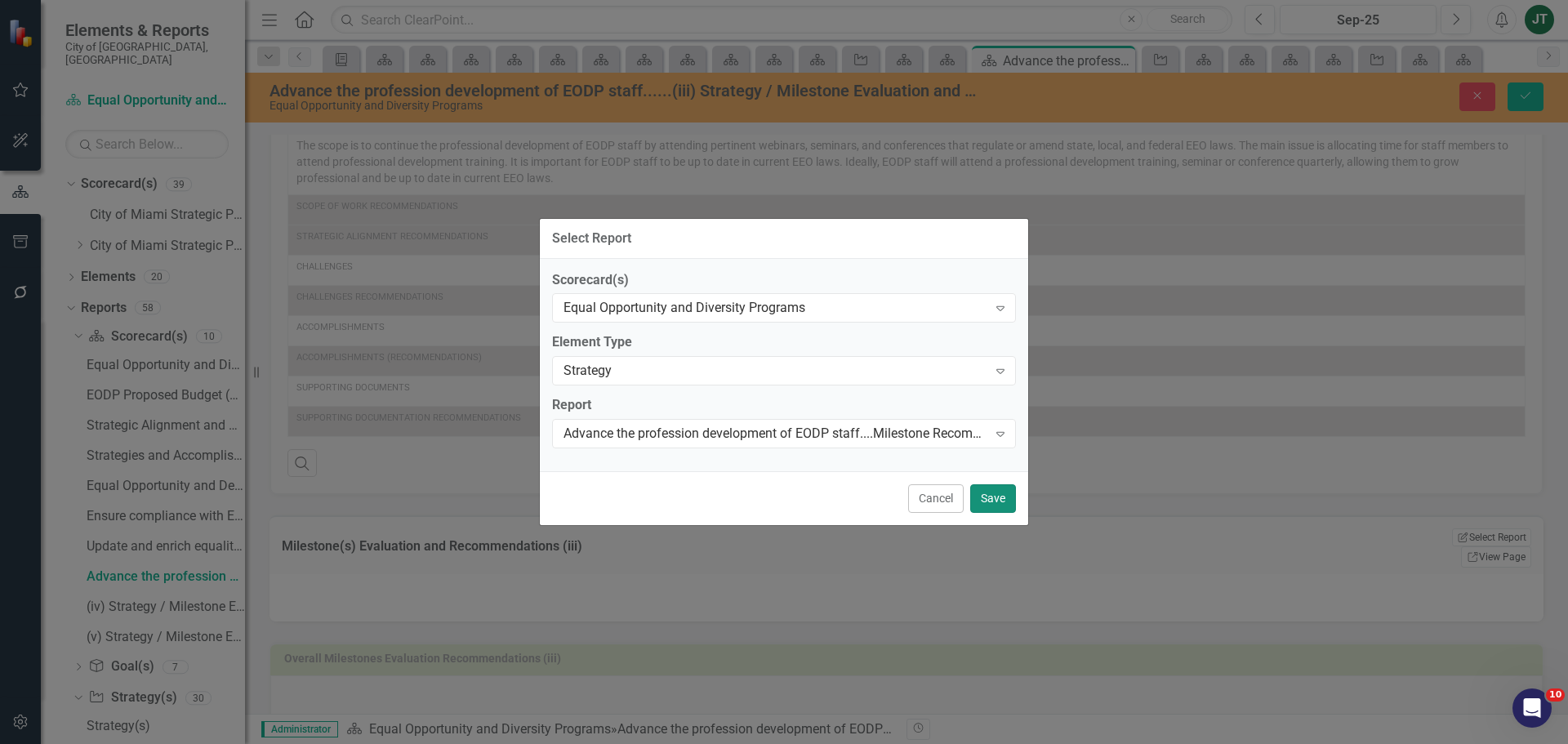
click at [999, 508] on button "Save" at bounding box center [993, 498] width 46 height 29
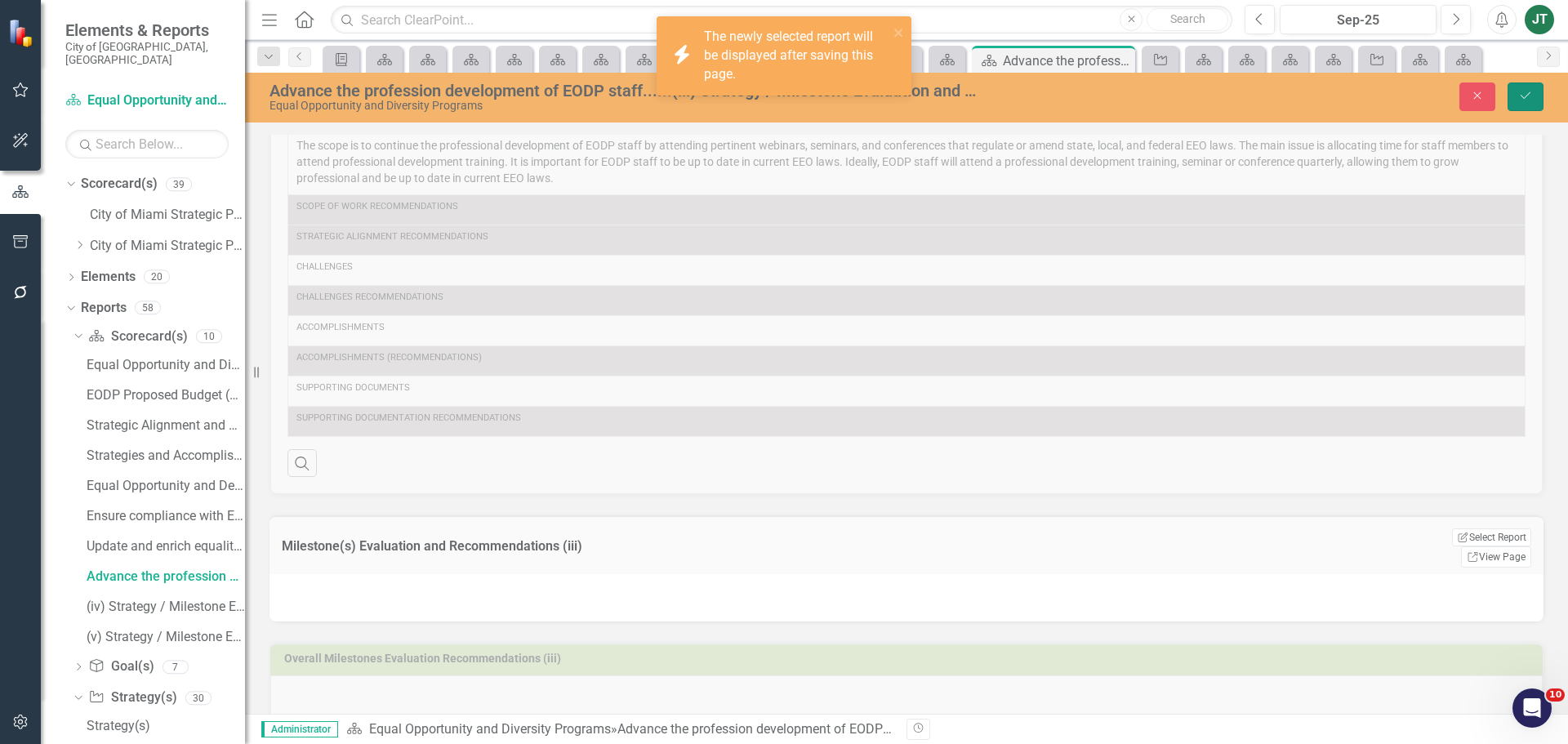
click at [1522, 98] on icon "submit" at bounding box center [1525, 95] width 10 height 7
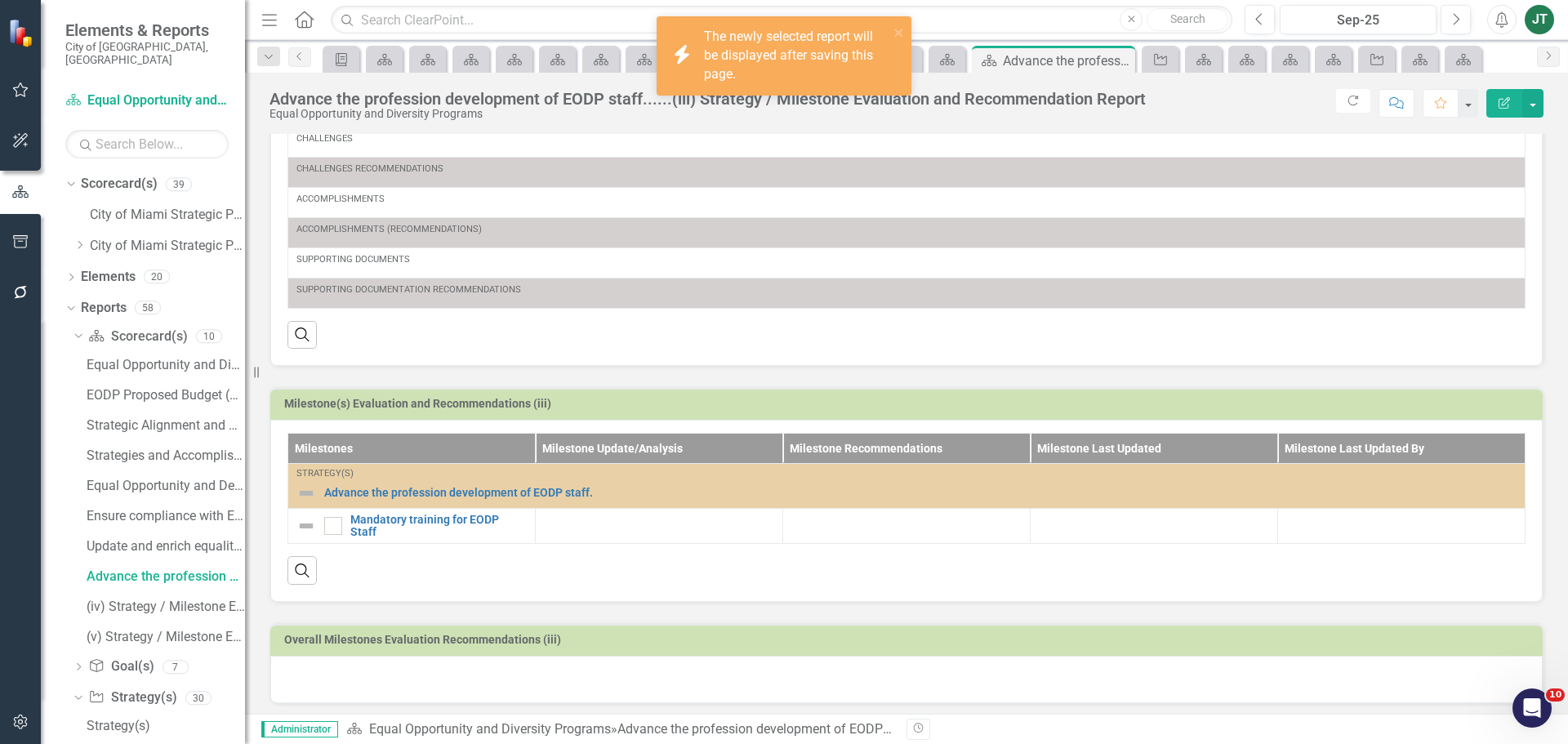
scroll to position [252, 0]
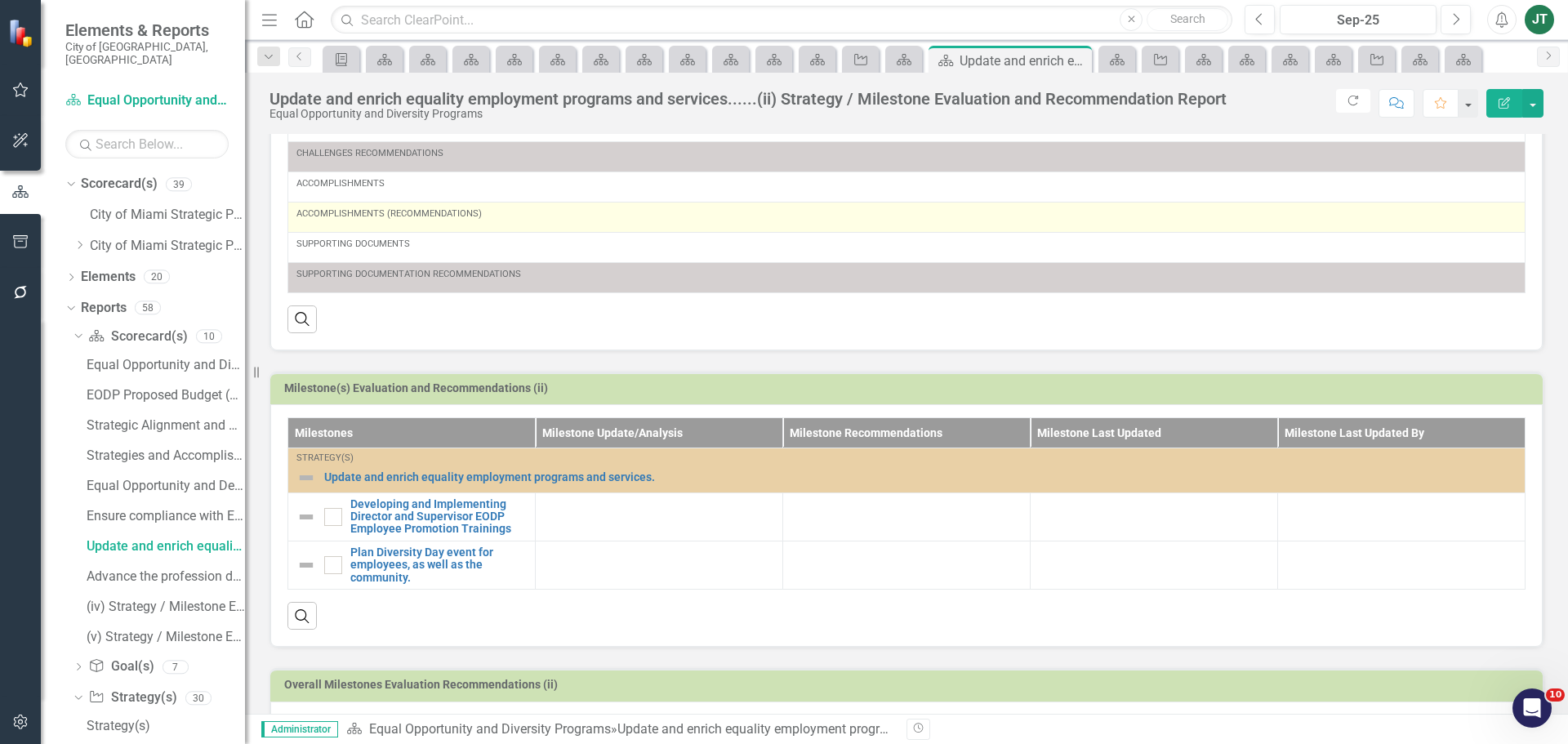
scroll to position [326, 0]
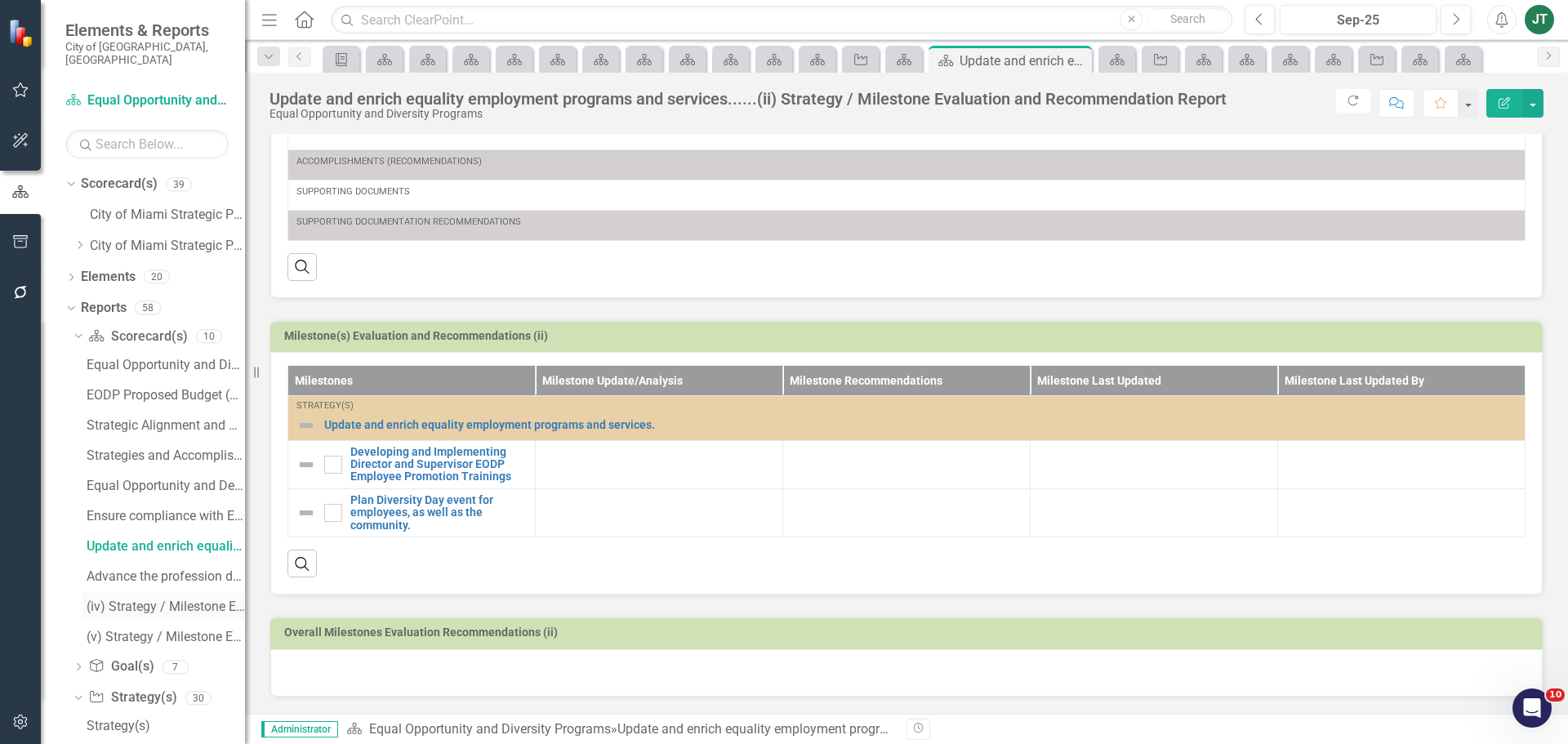
click at [158, 600] on div "(iv) Strategy / Milestone Evaluation and Recommendation Report" at bounding box center [166, 606] width 159 height 14
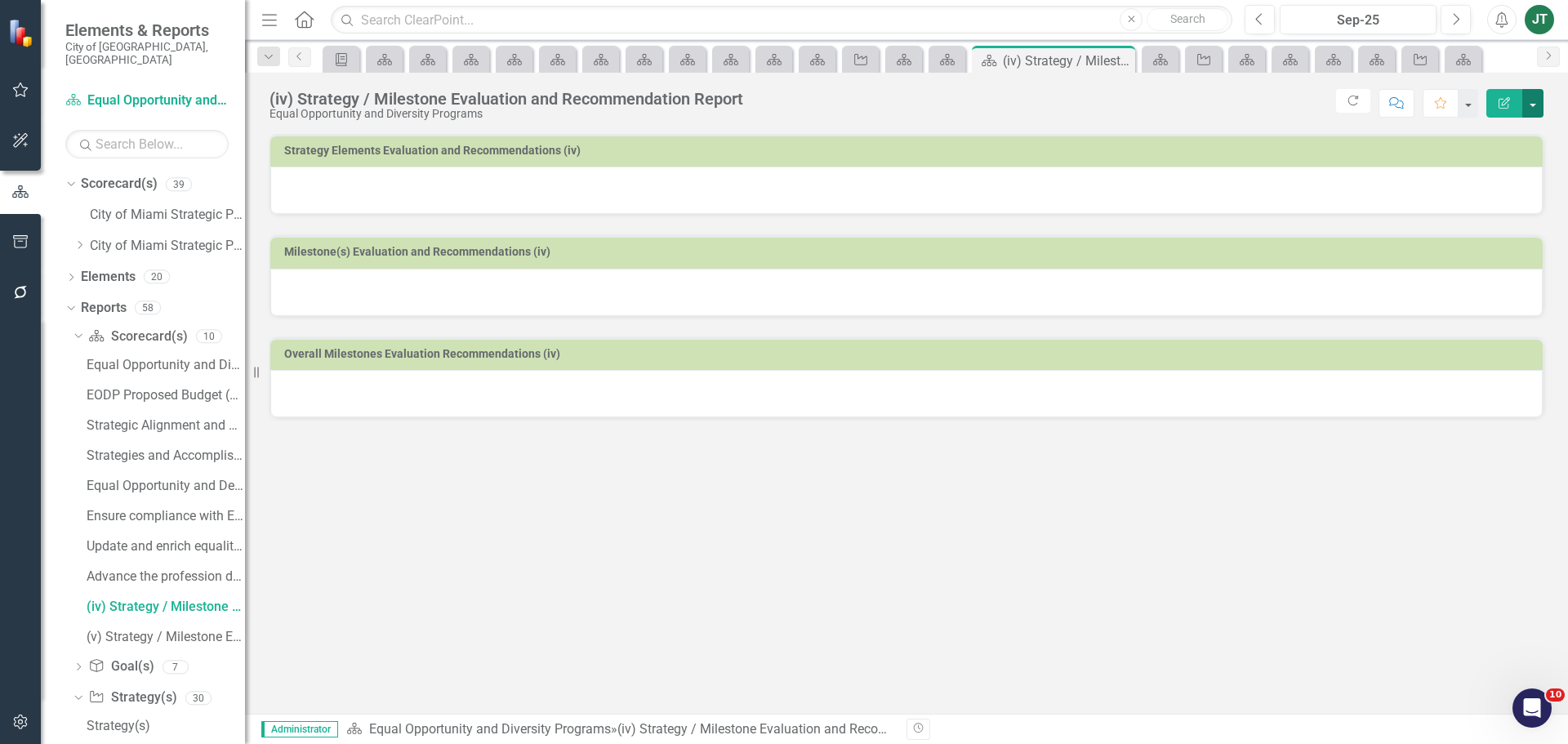
click at [1534, 99] on button "button" at bounding box center [1533, 103] width 21 height 29
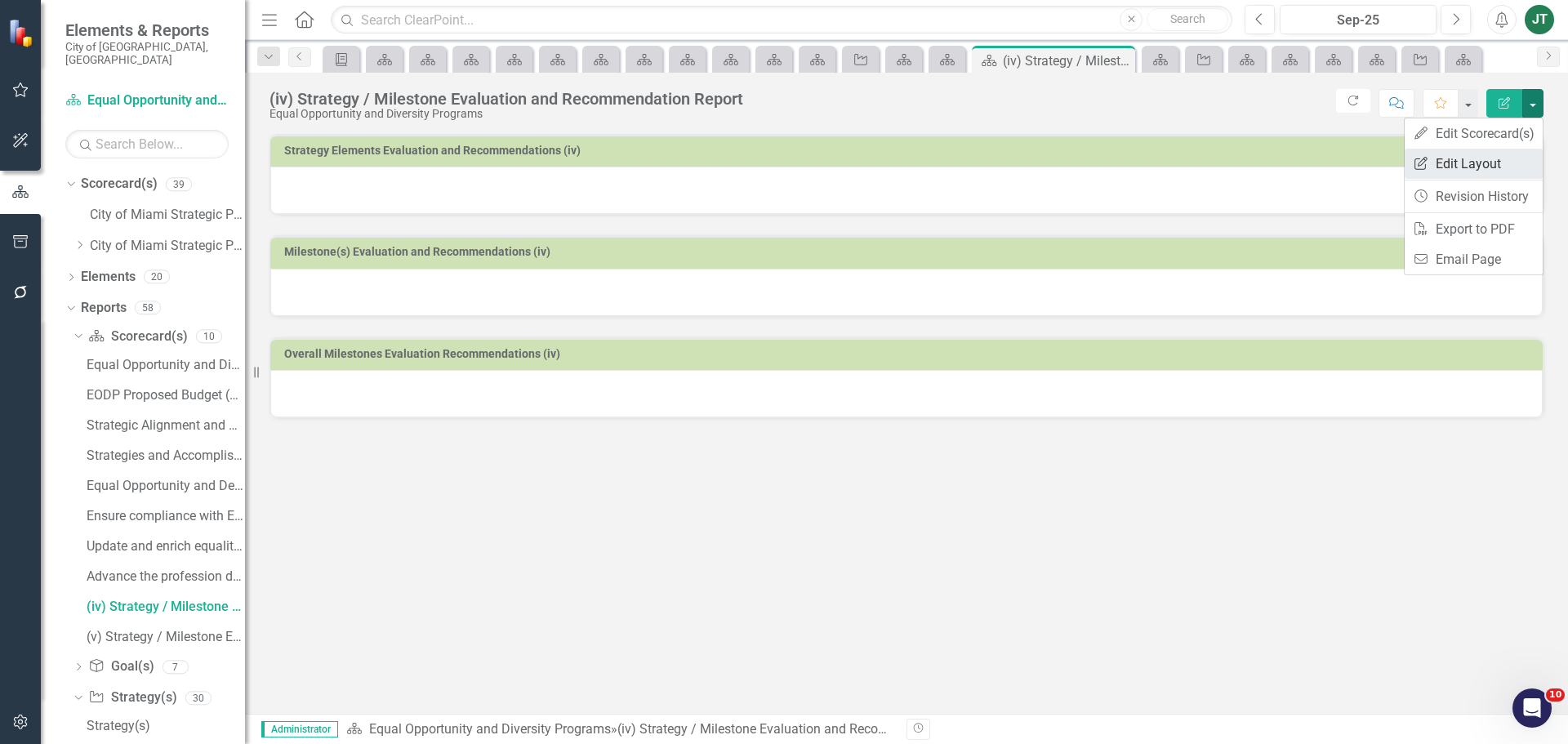
click at [1473, 159] on link "Edit Report Edit Layout" at bounding box center [1473, 164] width 138 height 31
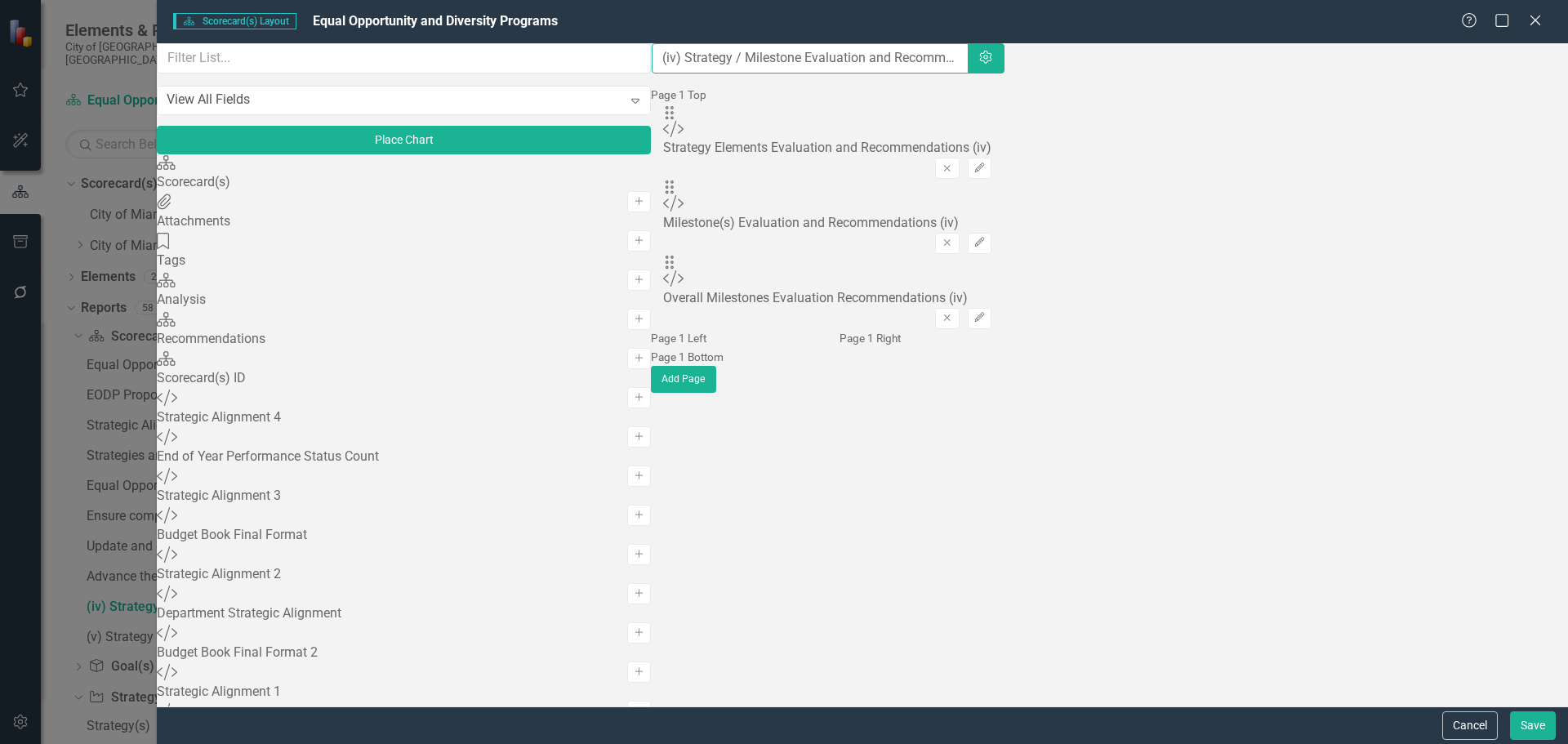
click at [651, 68] on input "(iv) Strategy / Milestone Evaluation and Recommendation Report" at bounding box center [809, 58] width 317 height 31
paste input "Provide quality assistance to advisory board."
type input "Provide quality assistance to advisory board.......(iv) Strategy / Milestone Ev…"
click at [1544, 722] on button "Save" at bounding box center [1533, 725] width 46 height 29
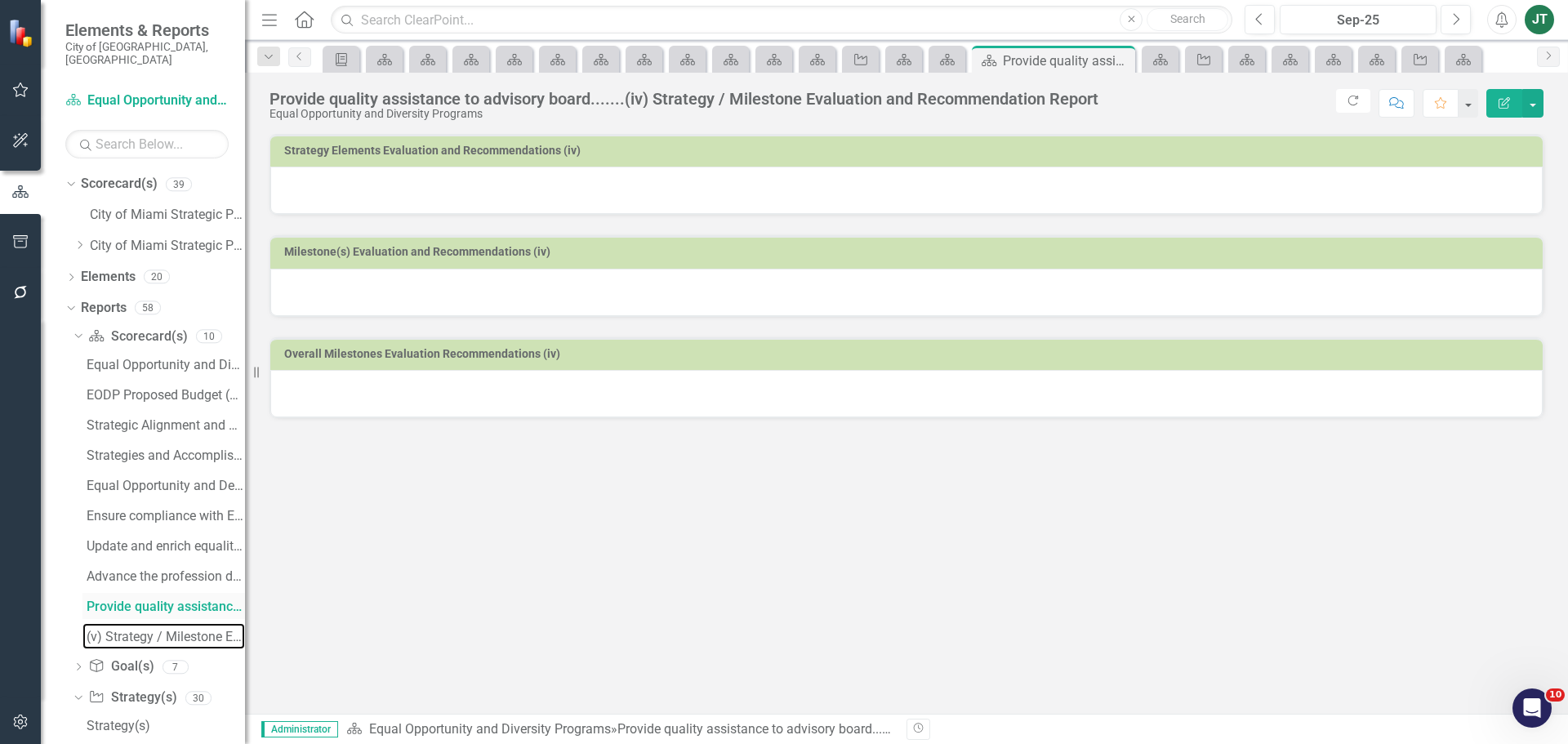
drag, startPoint x: 128, startPoint y: 624, endPoint x: 153, endPoint y: 594, distance: 39.1
click at [128, 629] on div "(v) Strategy / Milestone Evaluation and Recommendation Report" at bounding box center [166, 636] width 159 height 14
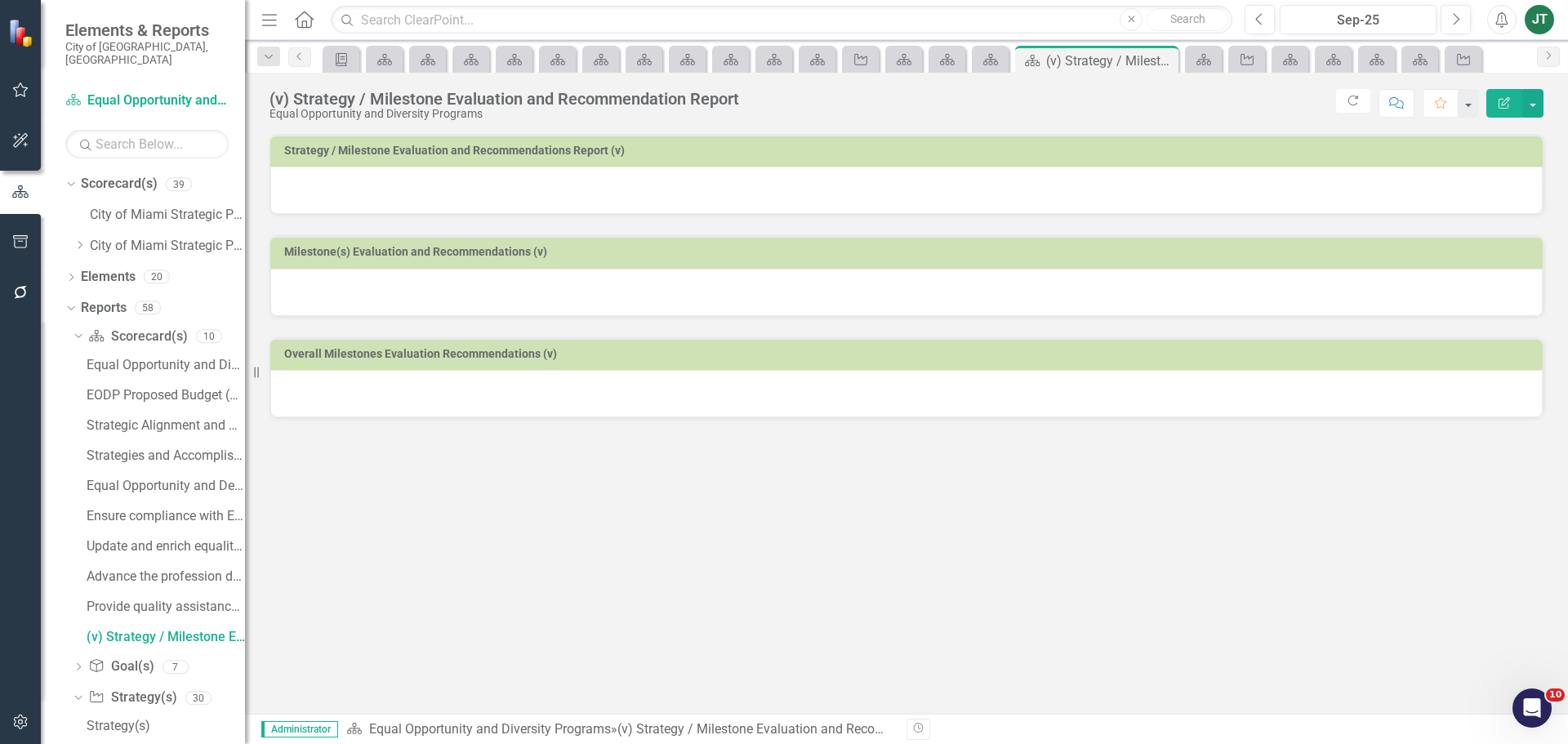
click at [1495, 99] on button "Edit Report" at bounding box center [1504, 103] width 36 height 29
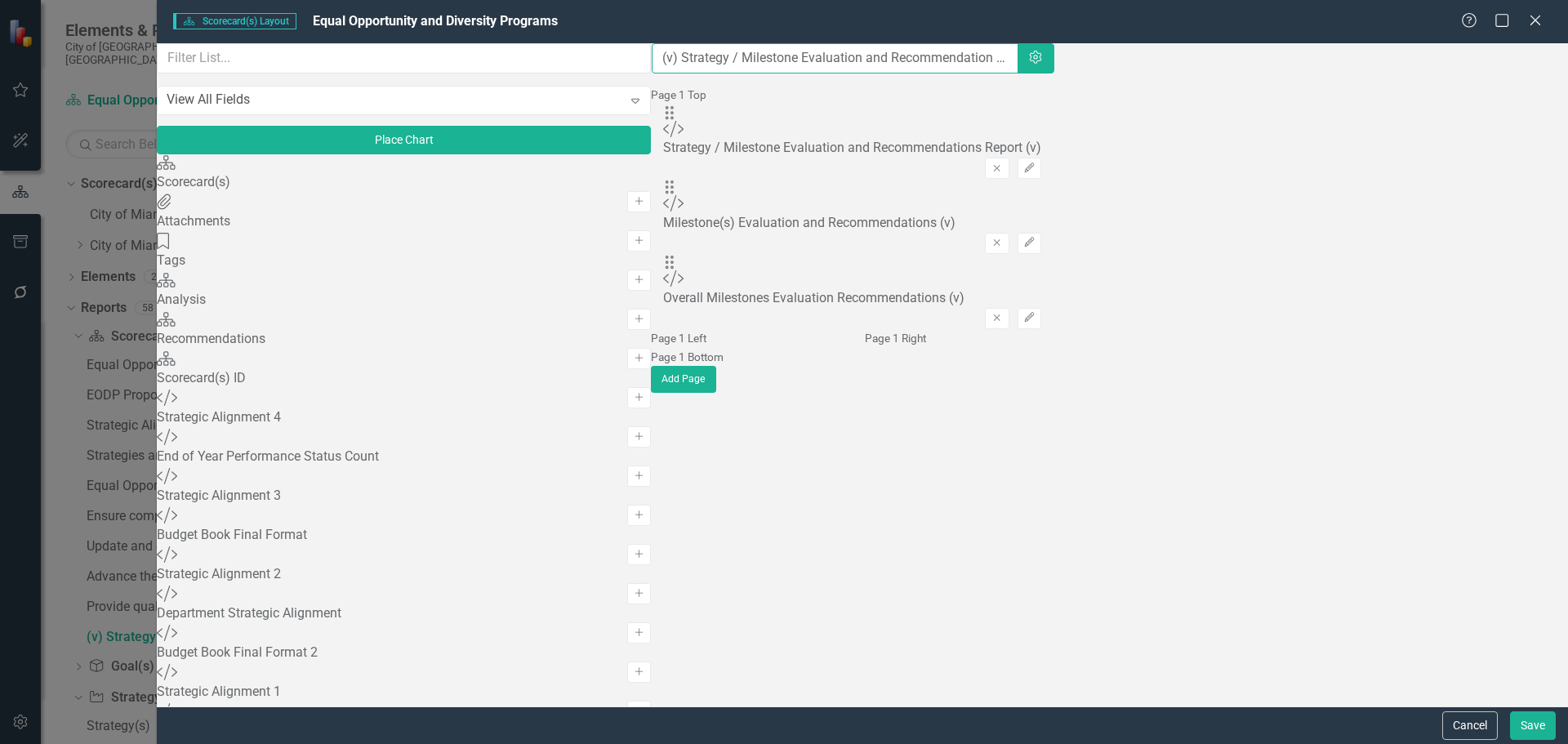
click at [651, 68] on input "(v) Strategy / Milestone Evaluation and Recommendation Report" at bounding box center [834, 58] width 366 height 31
paste input "Expand Nursing Mothers Program city wide."
type input "Expand Nursing Mothers Program city wide.......(v) Strategy / Milestone Evaluat…"
click at [1525, 728] on button "Save" at bounding box center [1533, 725] width 46 height 29
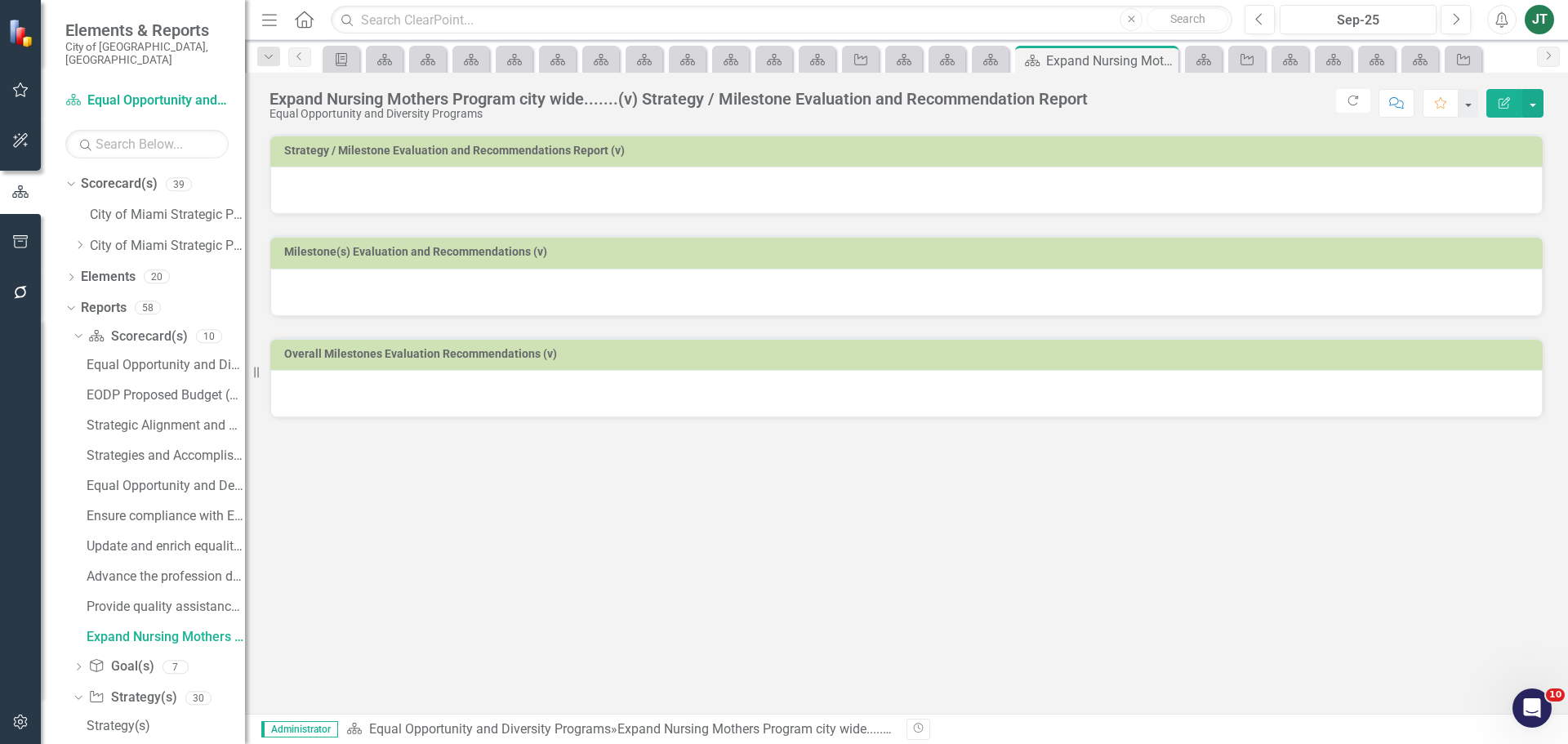
click at [724, 191] on div at bounding box center [907, 190] width 1272 height 48
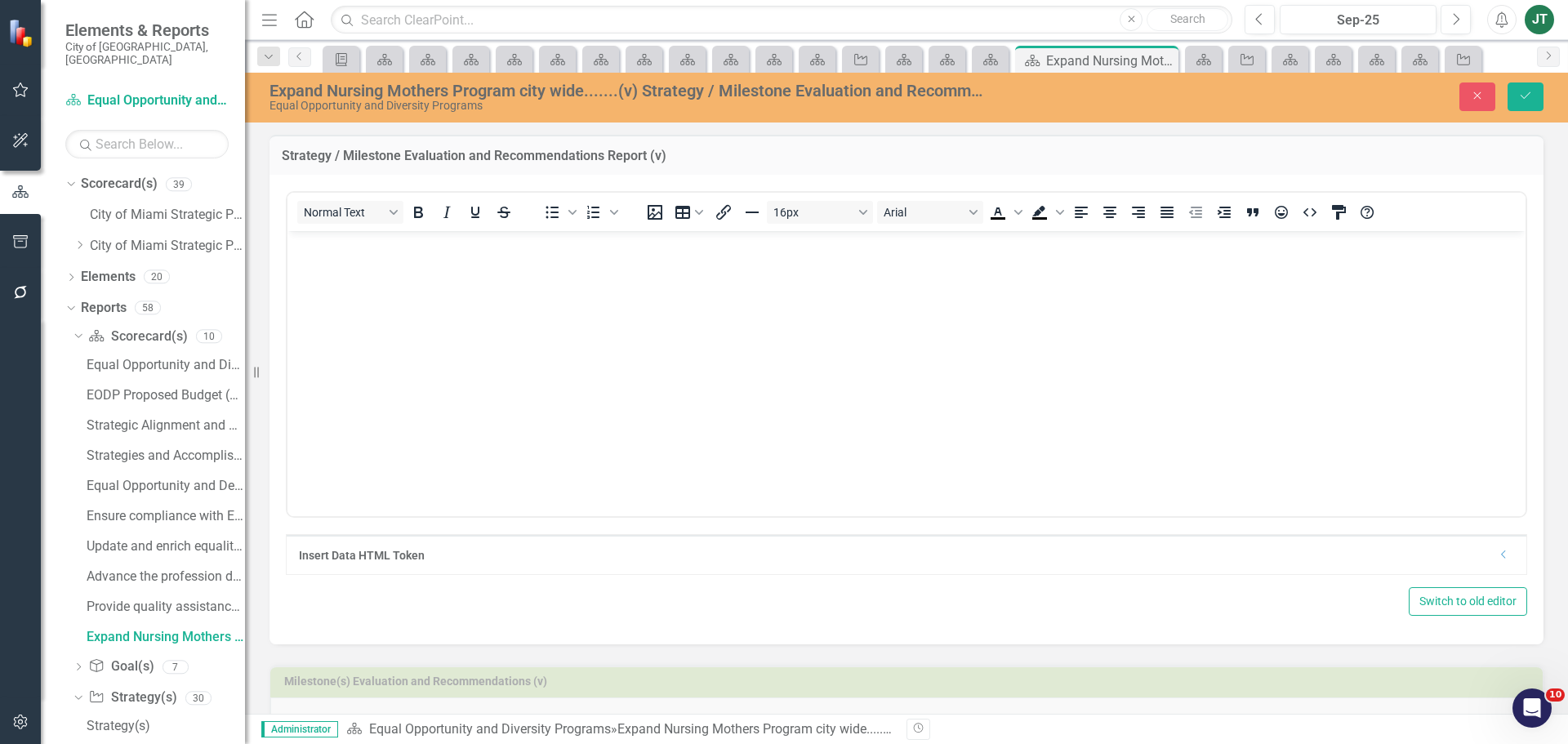
click at [1497, 556] on div "Insert Data HTML Token Dropdown" at bounding box center [907, 554] width 1240 height 39
click at [1497, 556] on icon "Dropdown" at bounding box center [1503, 554] width 12 height 10
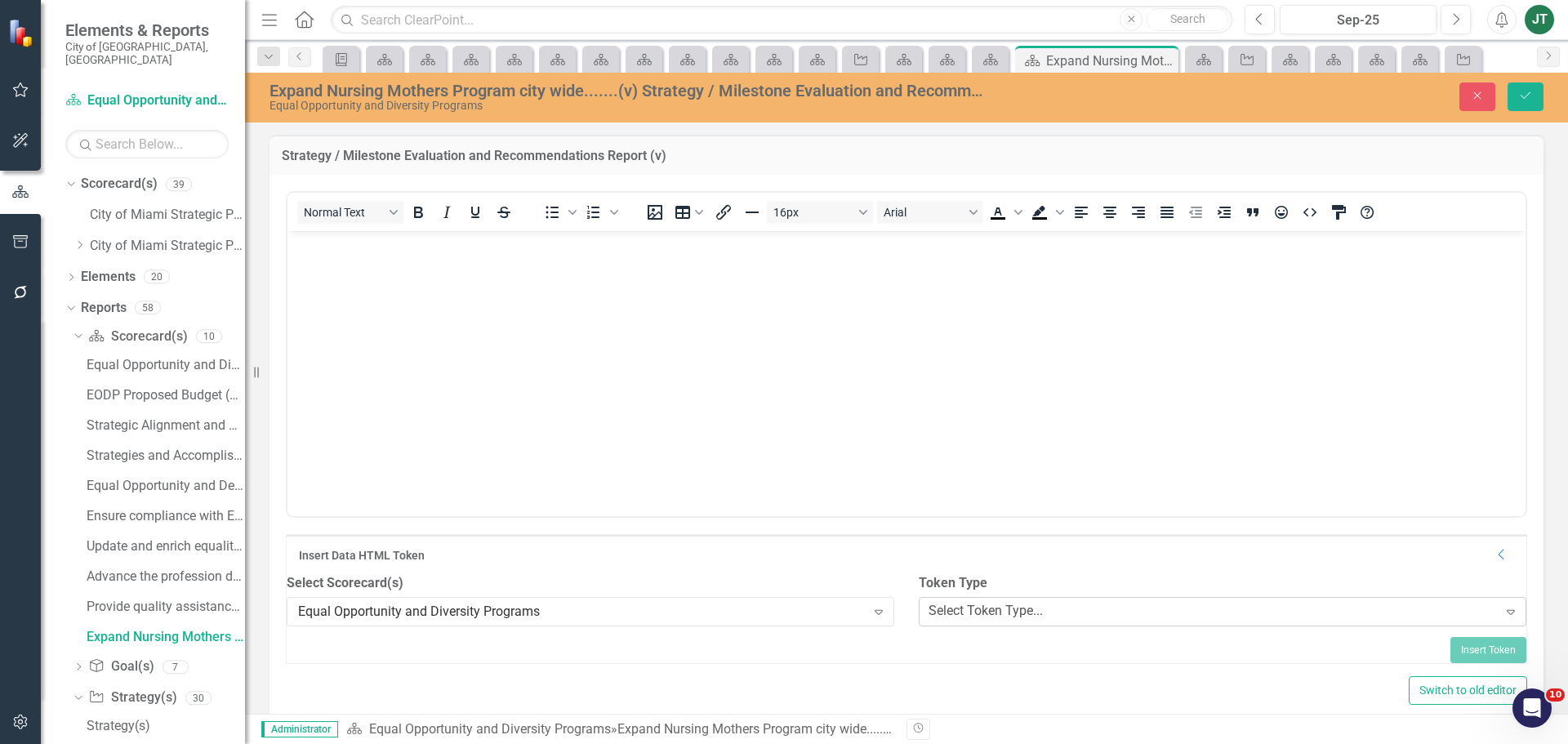
click at [1043, 621] on div "Select Token Type..." at bounding box center [984, 611] width 114 height 19
click at [382, 680] on div "Select Report..." at bounding box center [340, 674] width 86 height 19
type input "expand"
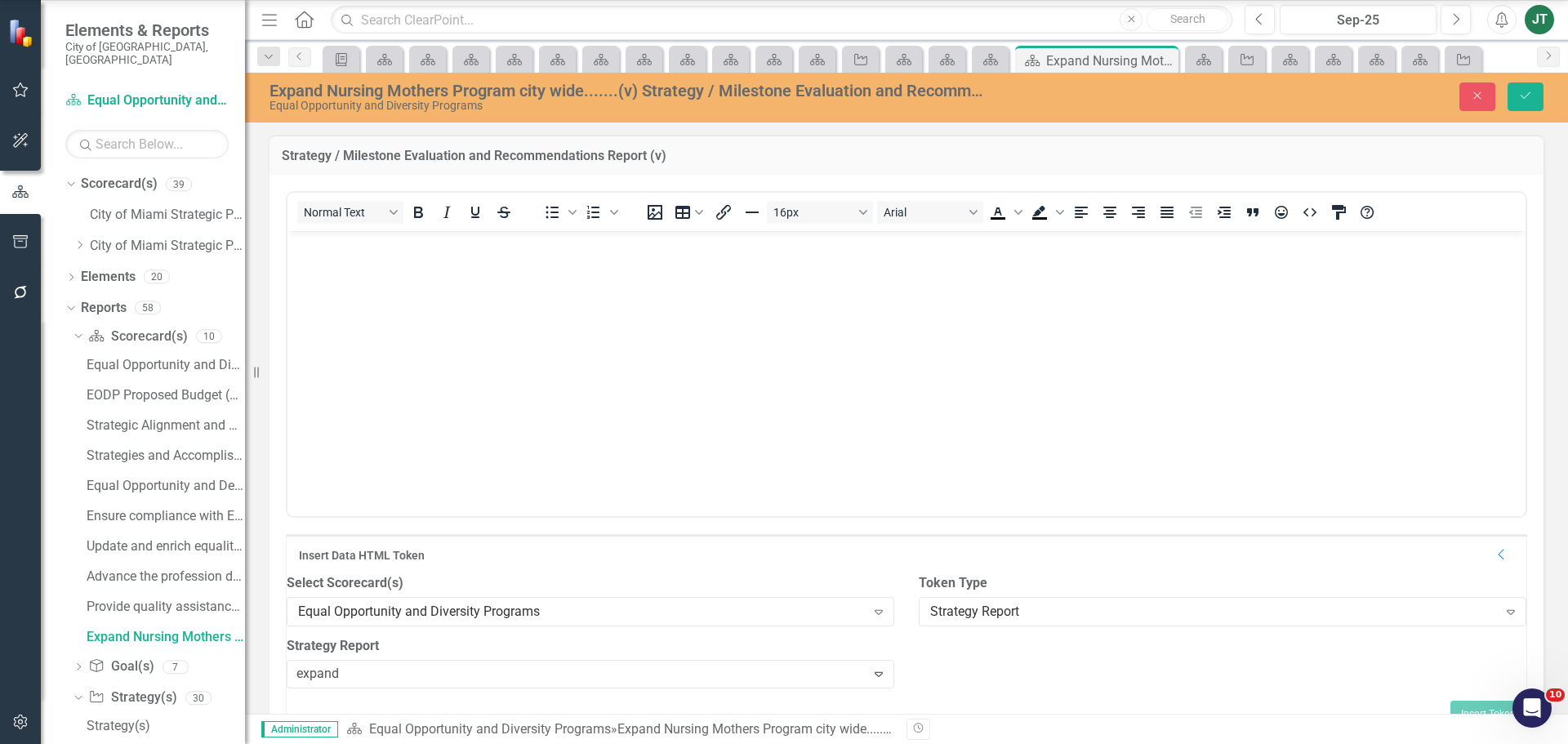
click at [1530, 105] on button "Save" at bounding box center [1526, 97] width 36 height 29
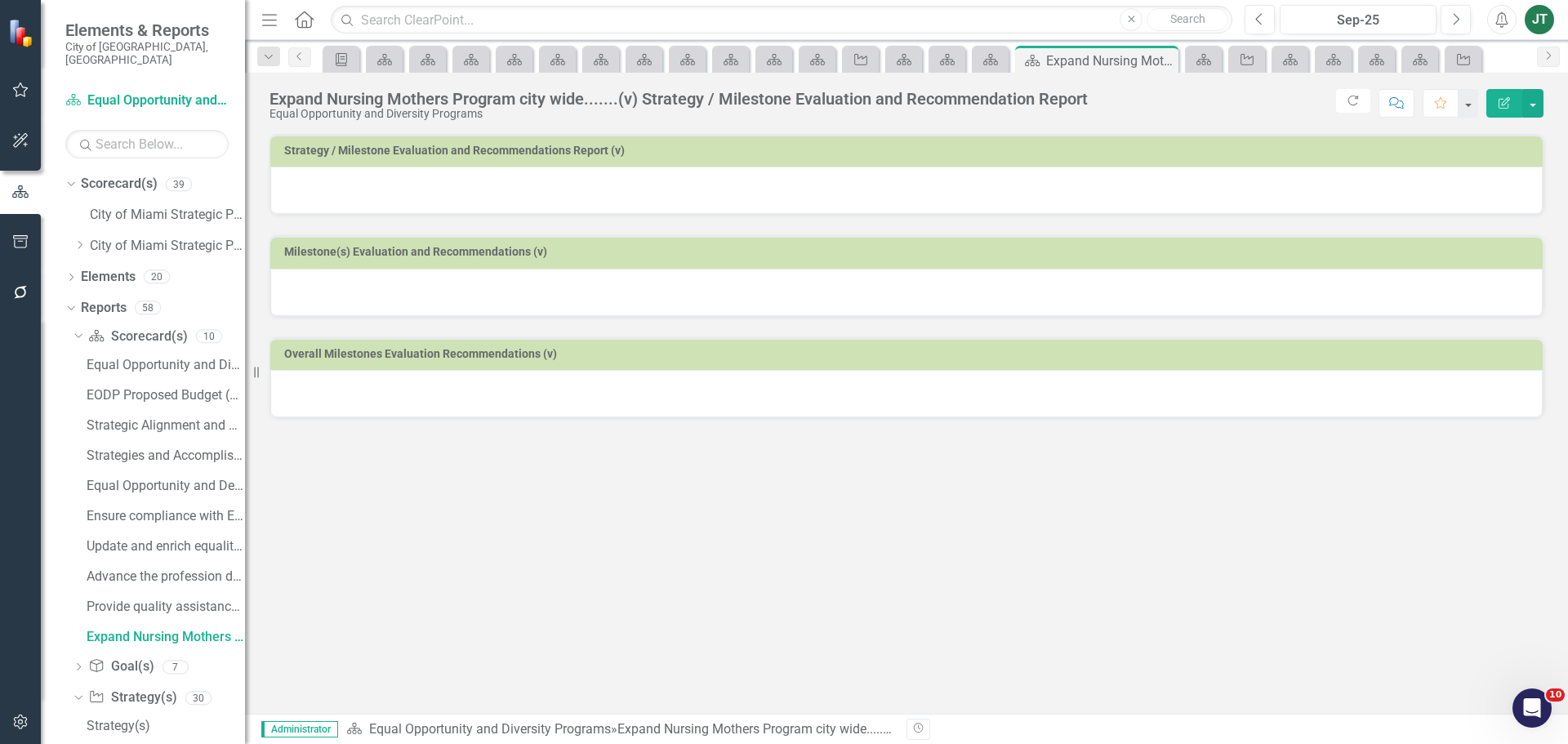
click at [1161, 176] on div at bounding box center [907, 190] width 1272 height 48
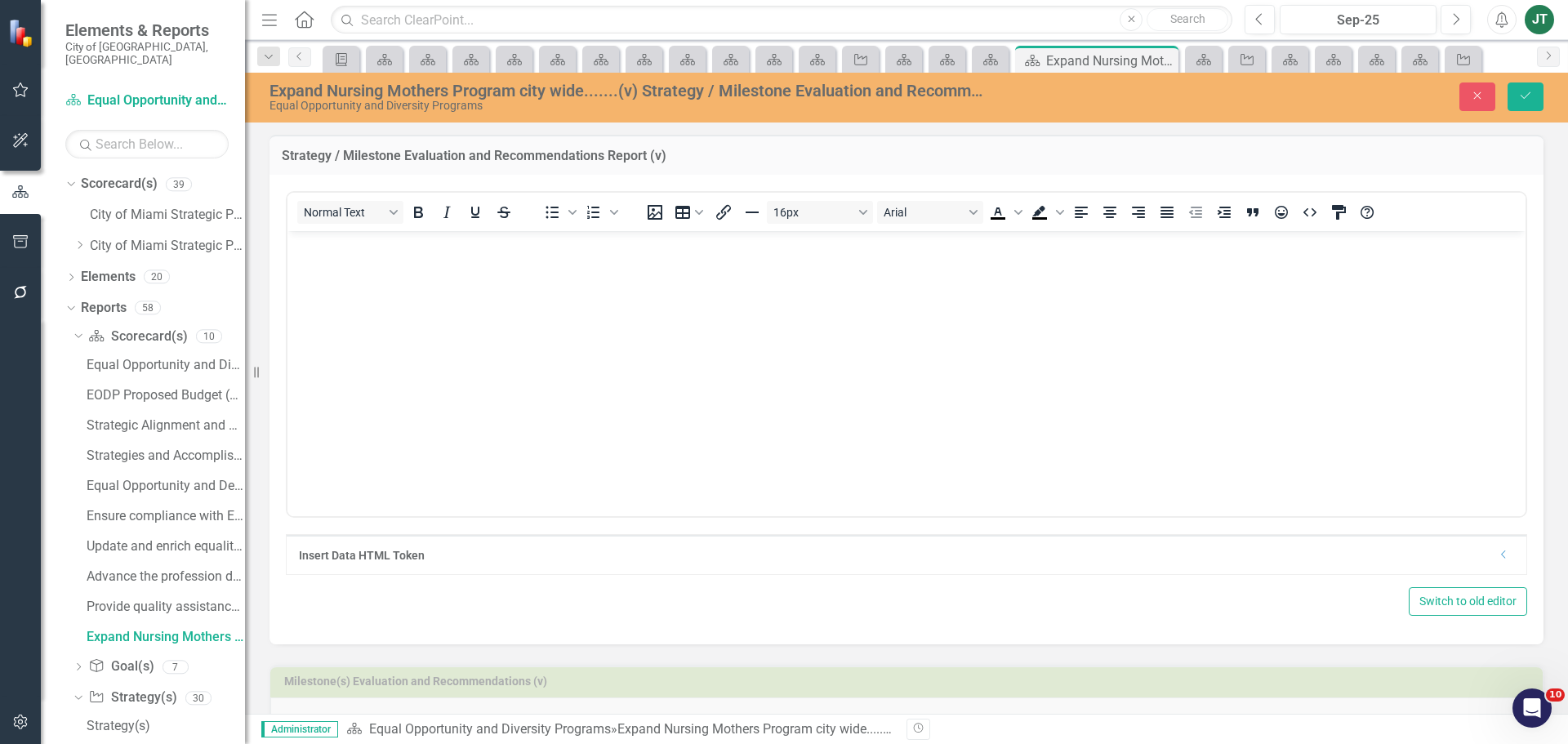
scroll to position [0, 0]
click at [1497, 556] on icon "Dropdown" at bounding box center [1503, 554] width 12 height 10
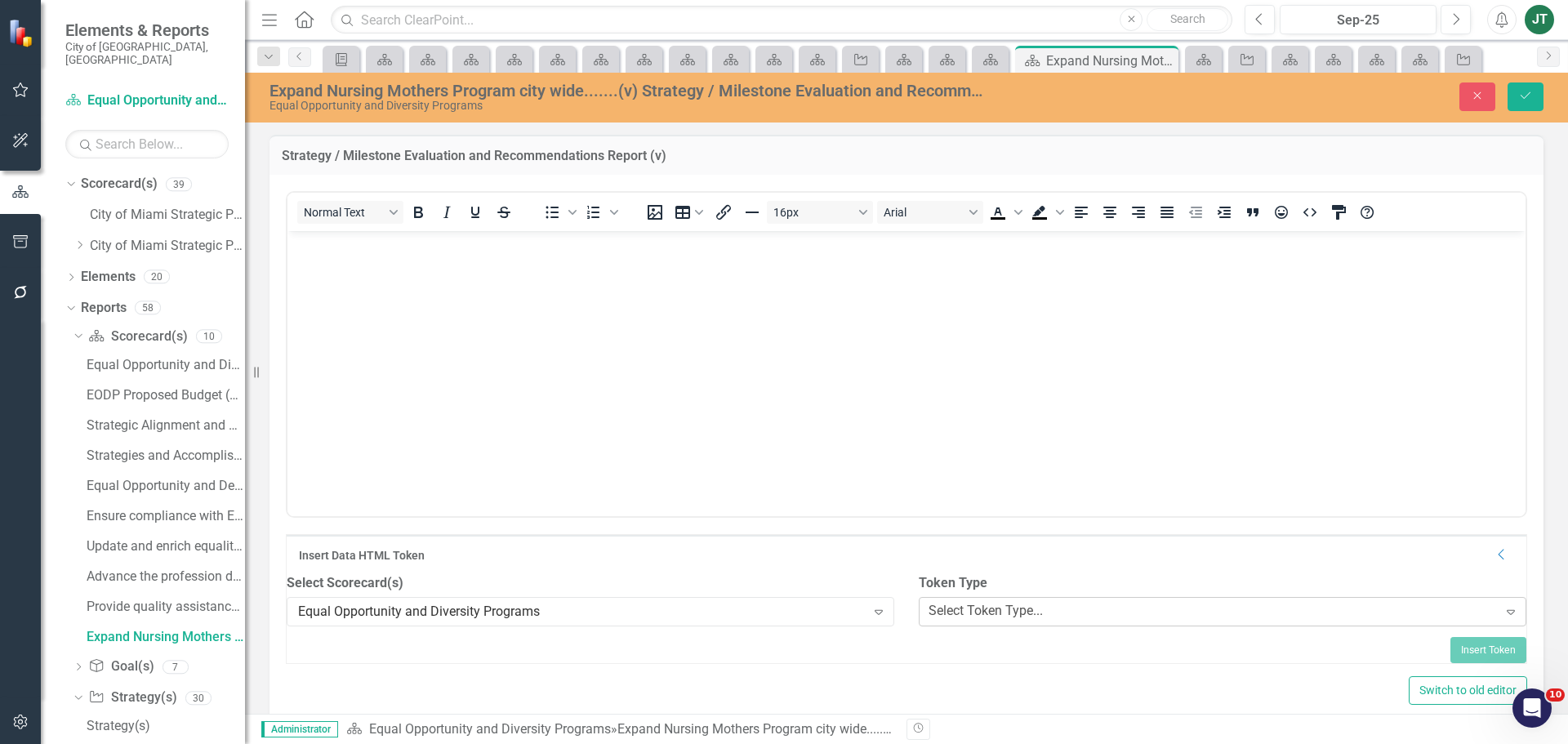
click at [1002, 621] on div "Select Token Type..." at bounding box center [984, 611] width 114 height 19
drag, startPoint x: 987, startPoint y: 549, endPoint x: 937, endPoint y: 545, distance: 50.2
click at [382, 681] on div "Select Report..." at bounding box center [340, 674] width 86 height 19
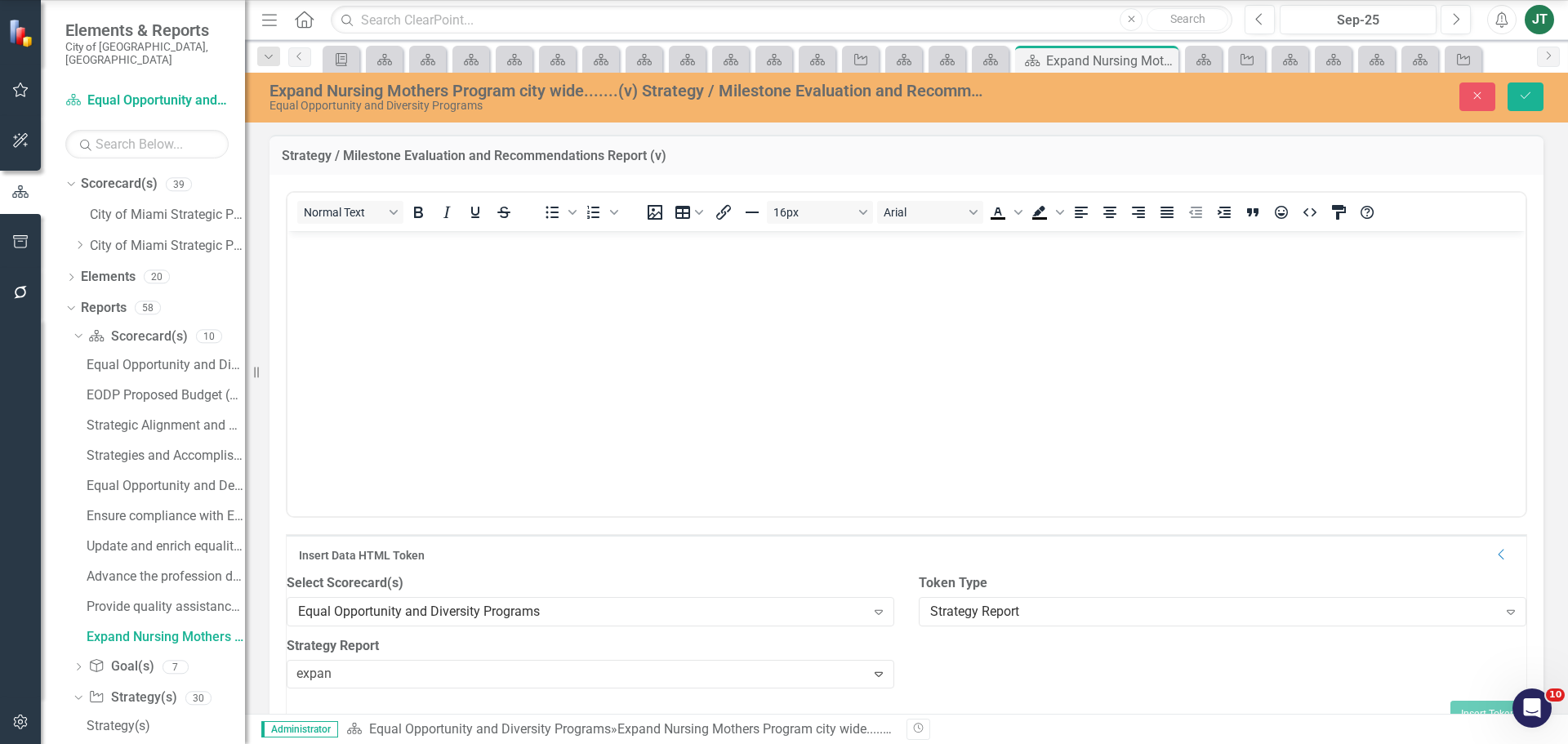
type input "expand"
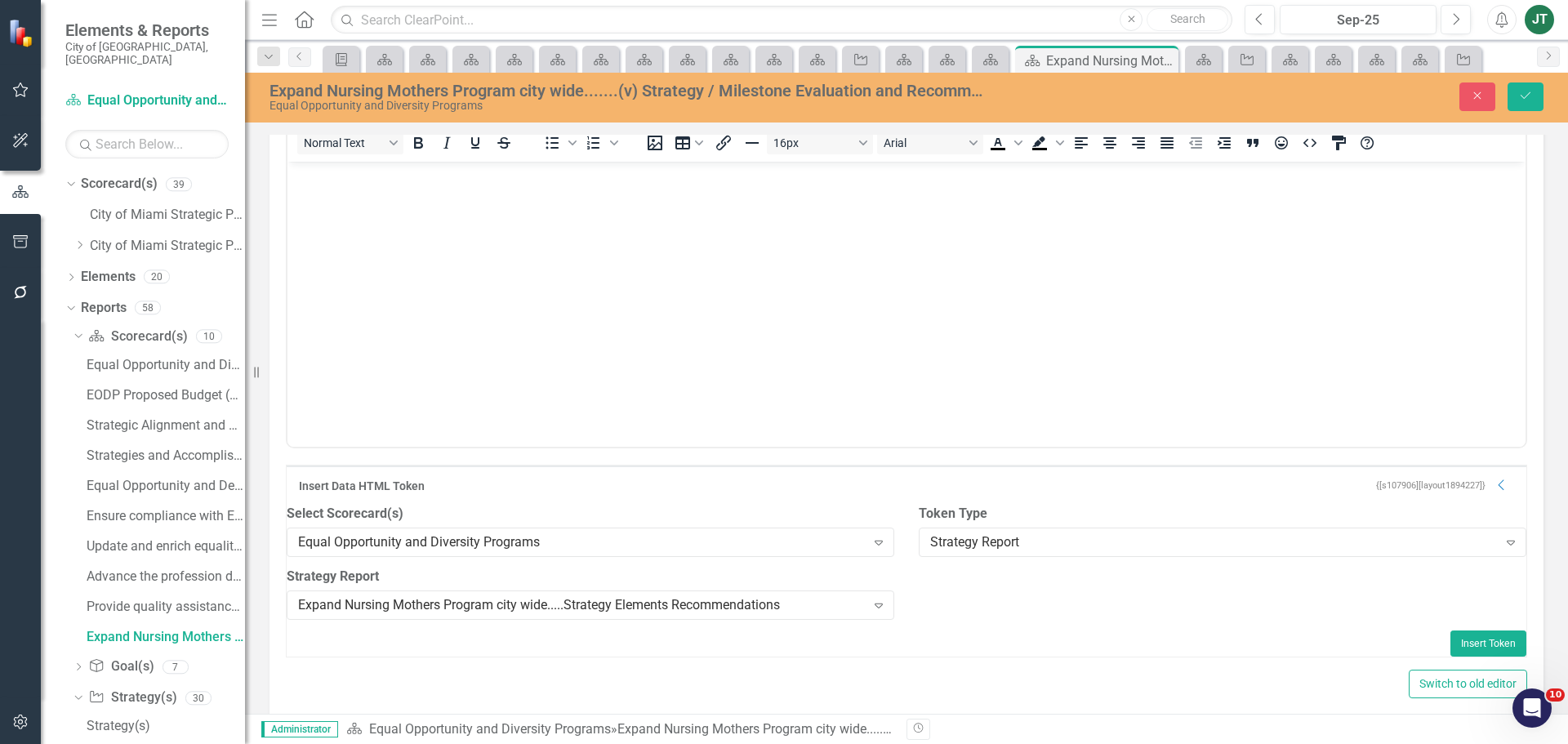
scroll to position [164, 0]
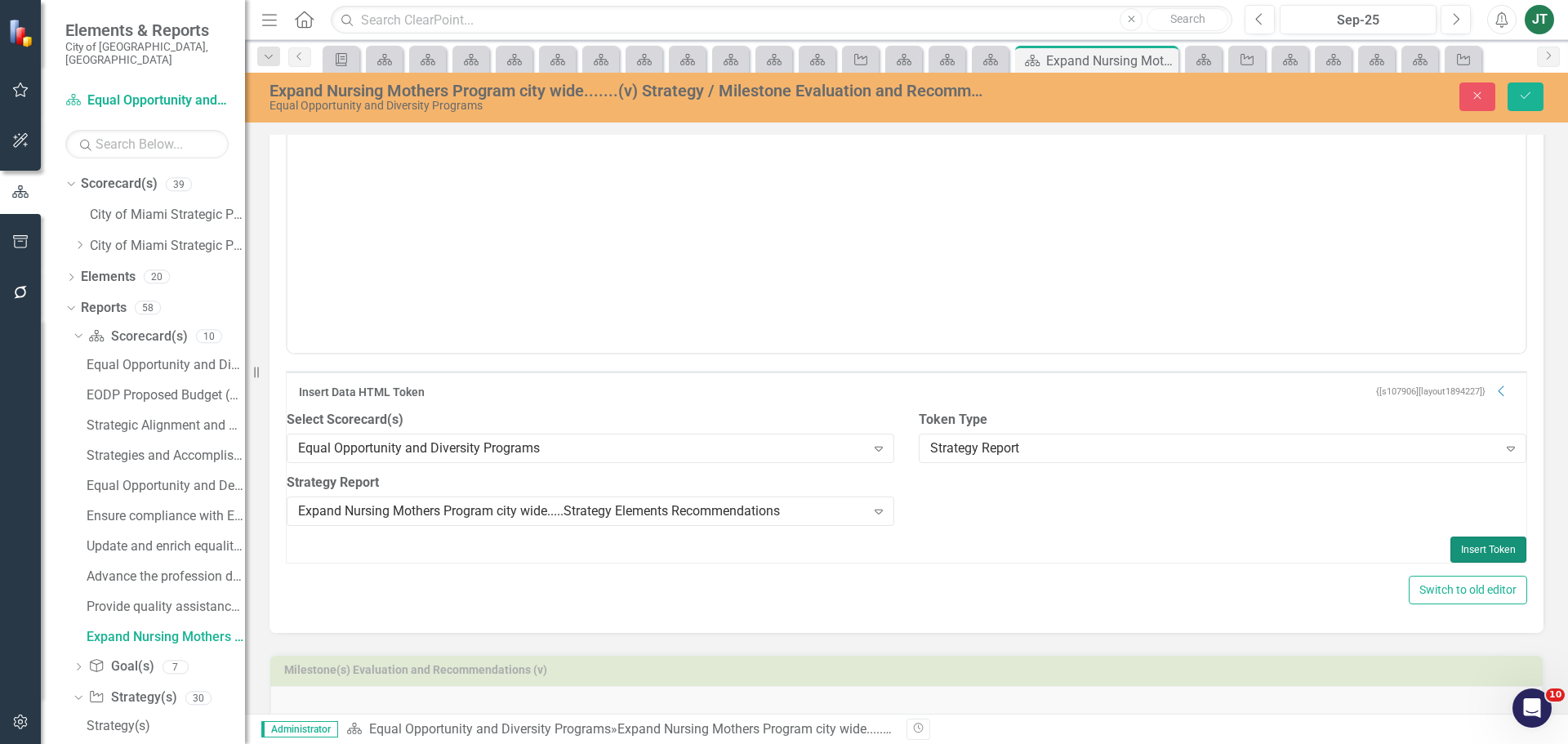
click at [1452, 558] on button "Insert Token" at bounding box center [1488, 549] width 76 height 26
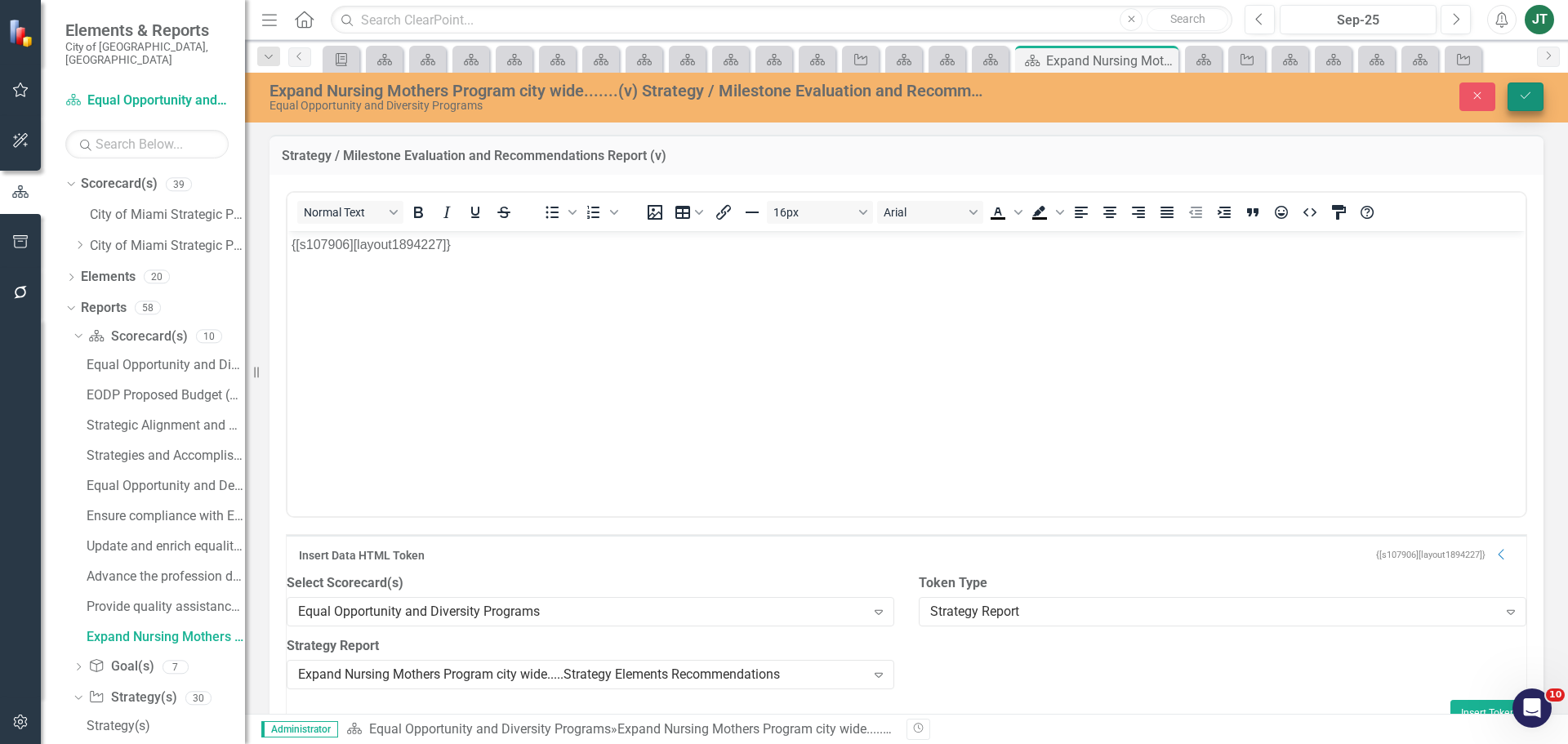
click at [1519, 87] on button "Save" at bounding box center [1526, 97] width 36 height 29
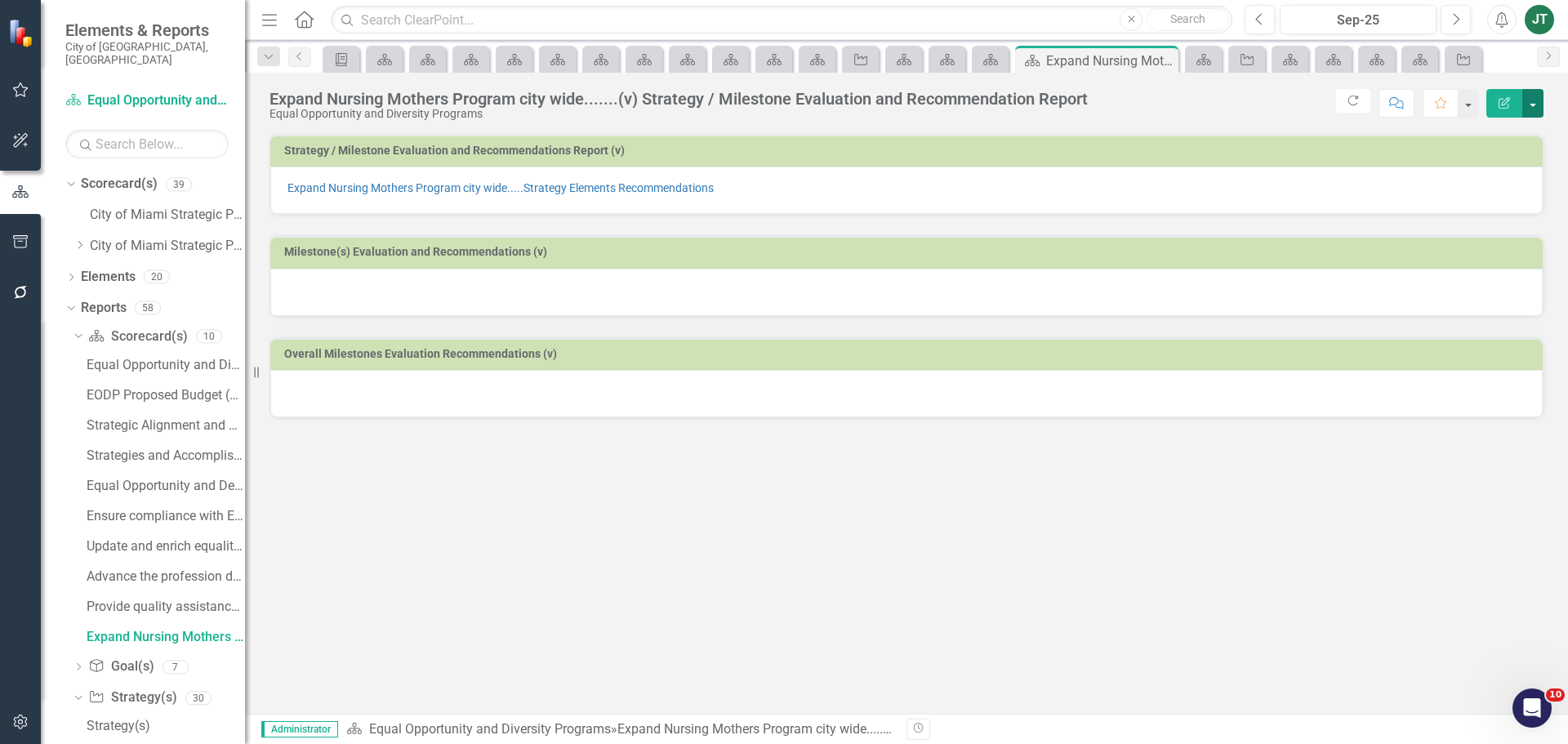
click at [1526, 96] on button "button" at bounding box center [1533, 103] width 21 height 29
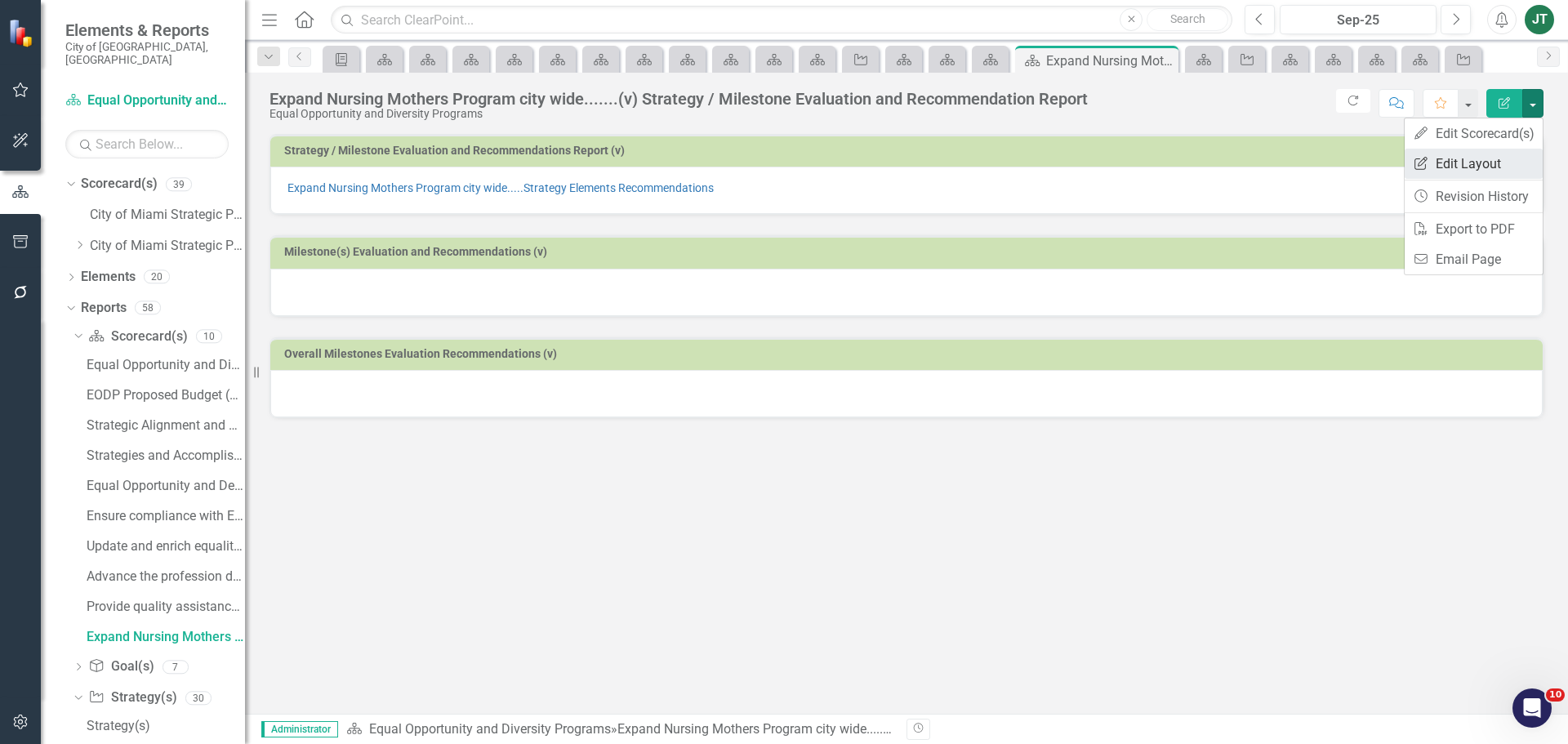
click at [1485, 156] on link "Edit Report Edit Layout" at bounding box center [1473, 164] width 138 height 31
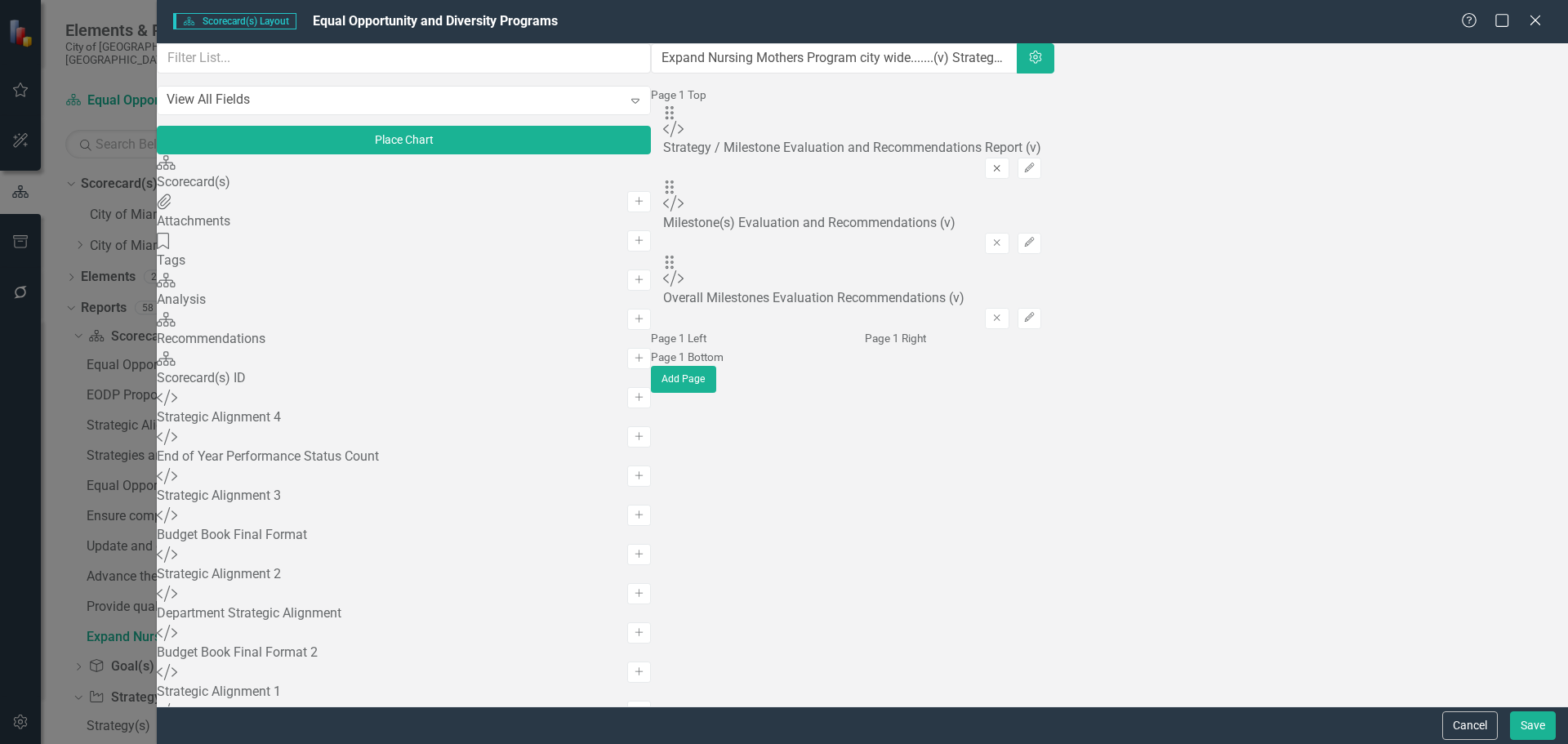
click at [1003, 164] on icon "Remove" at bounding box center [996, 168] width 12 height 10
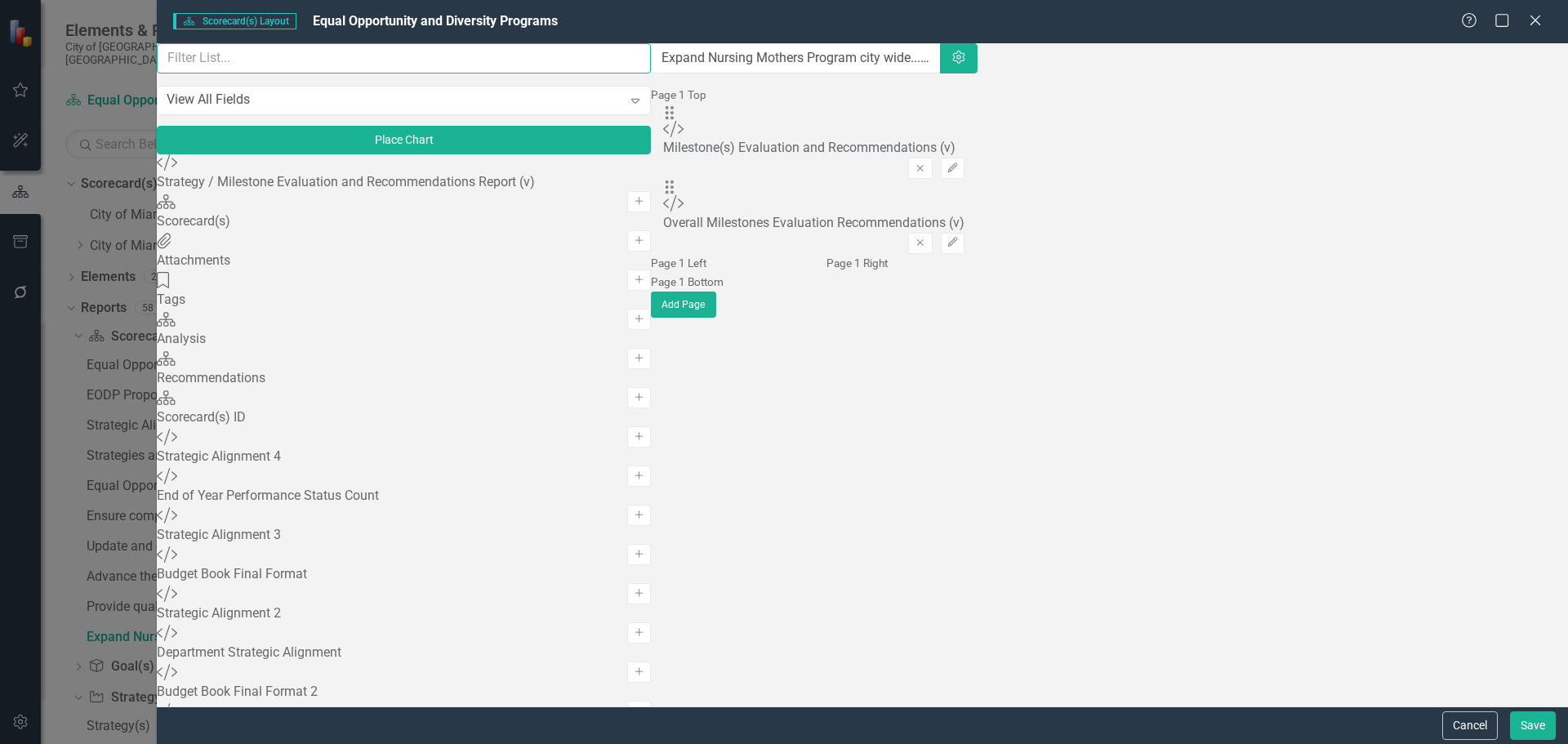
drag, startPoint x: 332, startPoint y: 76, endPoint x: 322, endPoint y: 84, distance: 12.8
click at [332, 74] on input "text" at bounding box center [404, 58] width 494 height 31
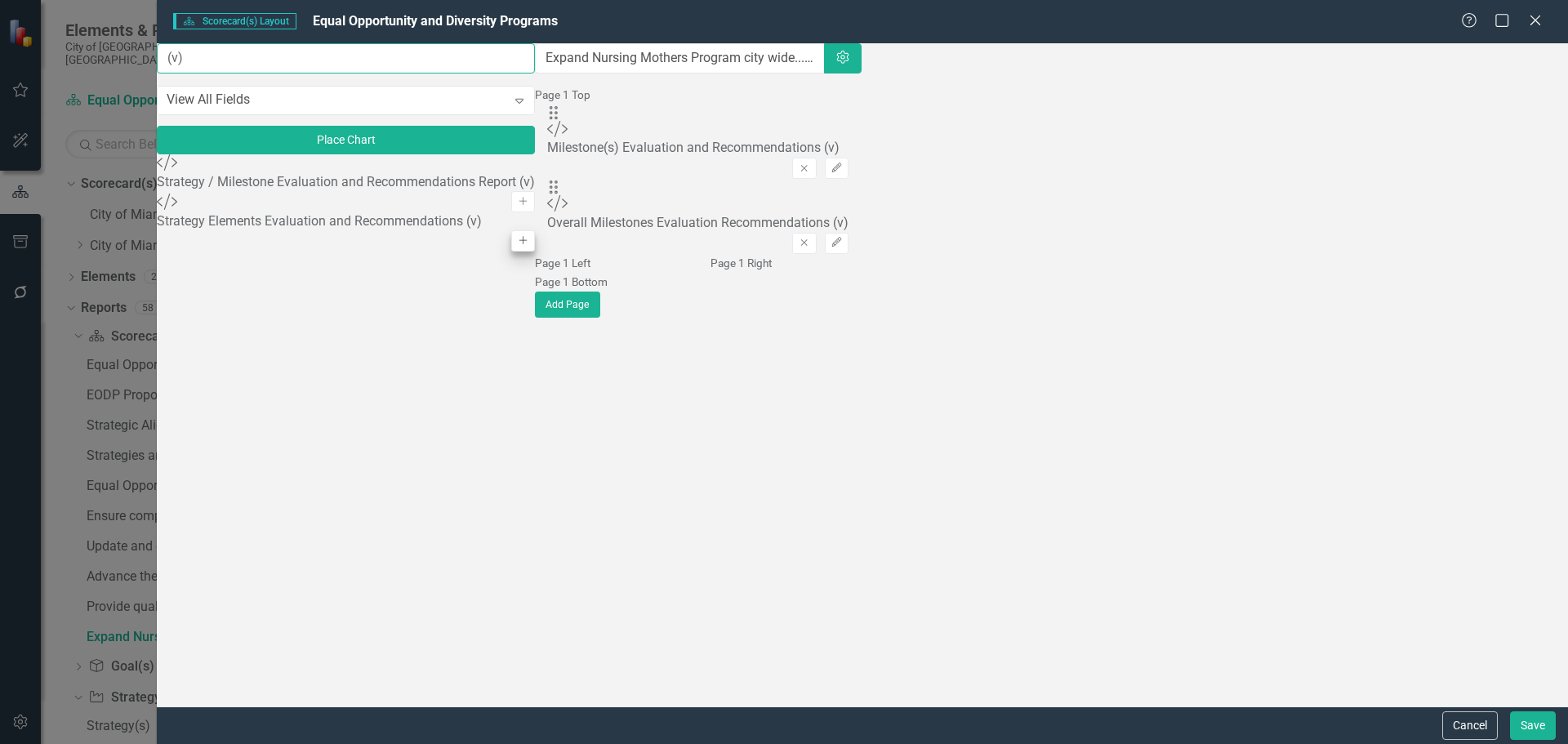
type input "(v)"
click at [517, 246] on icon "Add" at bounding box center [522, 241] width 12 height 10
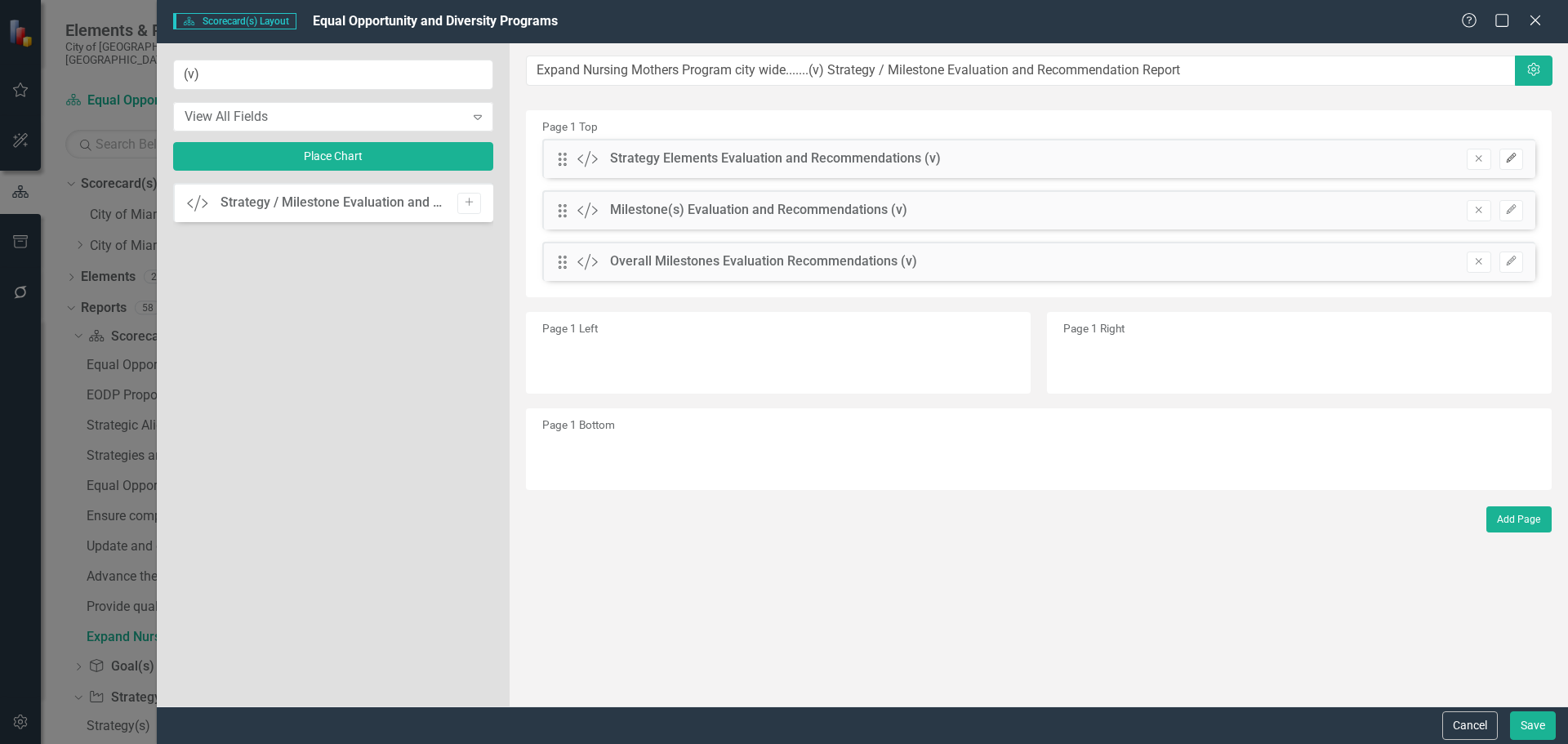
click at [1512, 151] on button "Edit" at bounding box center [1511, 159] width 24 height 21
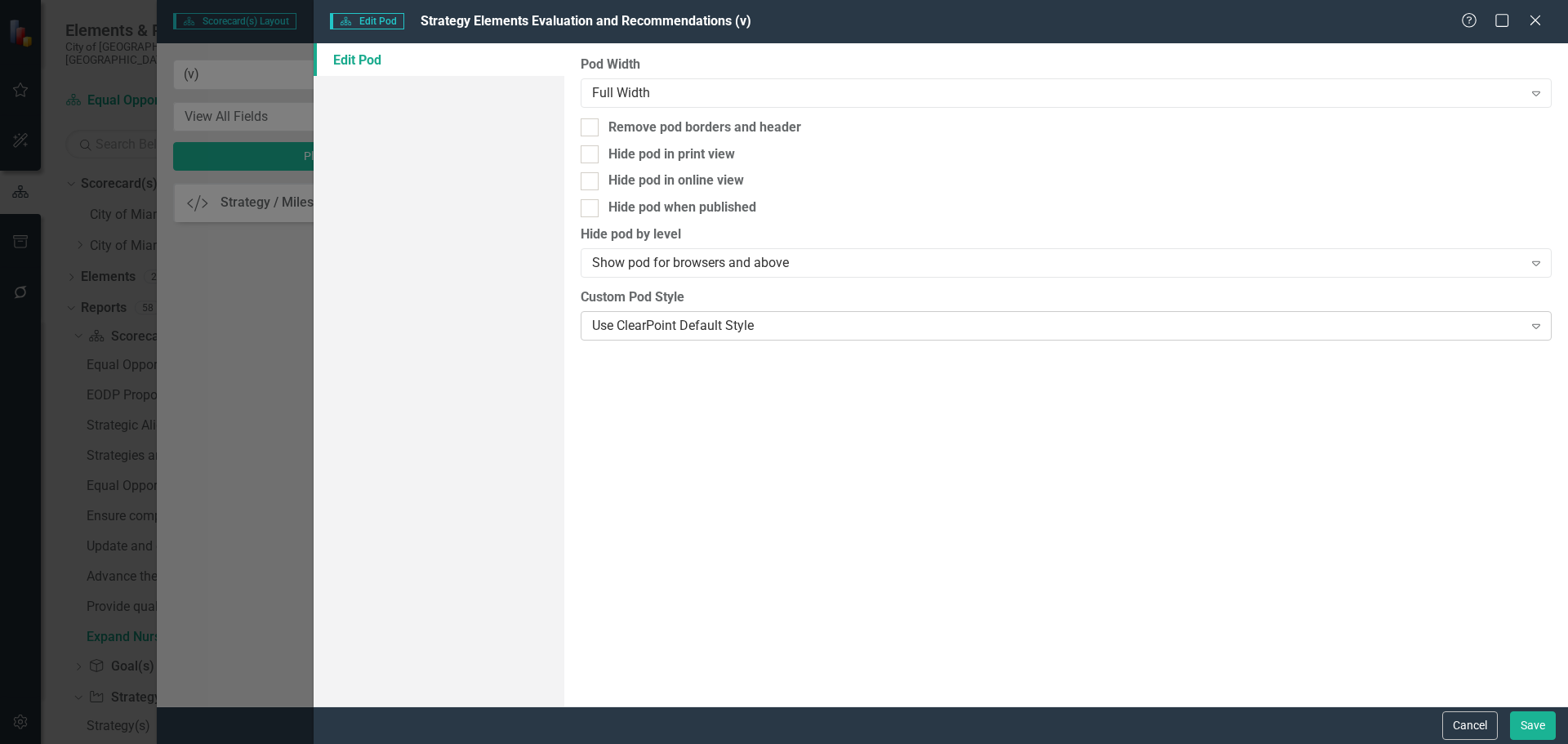
click at [702, 326] on div "Use ClearPoint Default Style" at bounding box center [1057, 325] width 930 height 19
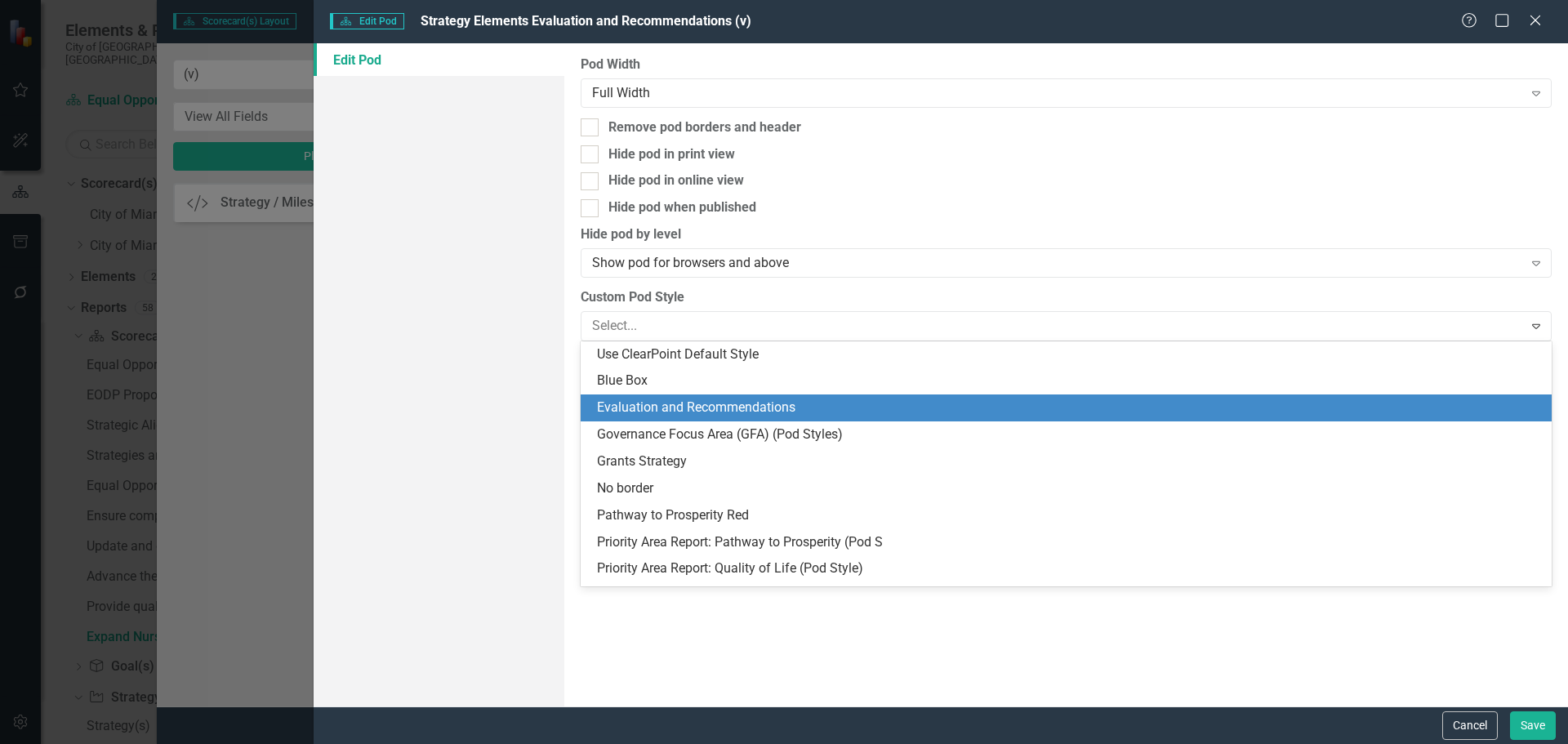
click at [697, 405] on div "Evaluation and Recommendations" at bounding box center [1070, 408] width 945 height 19
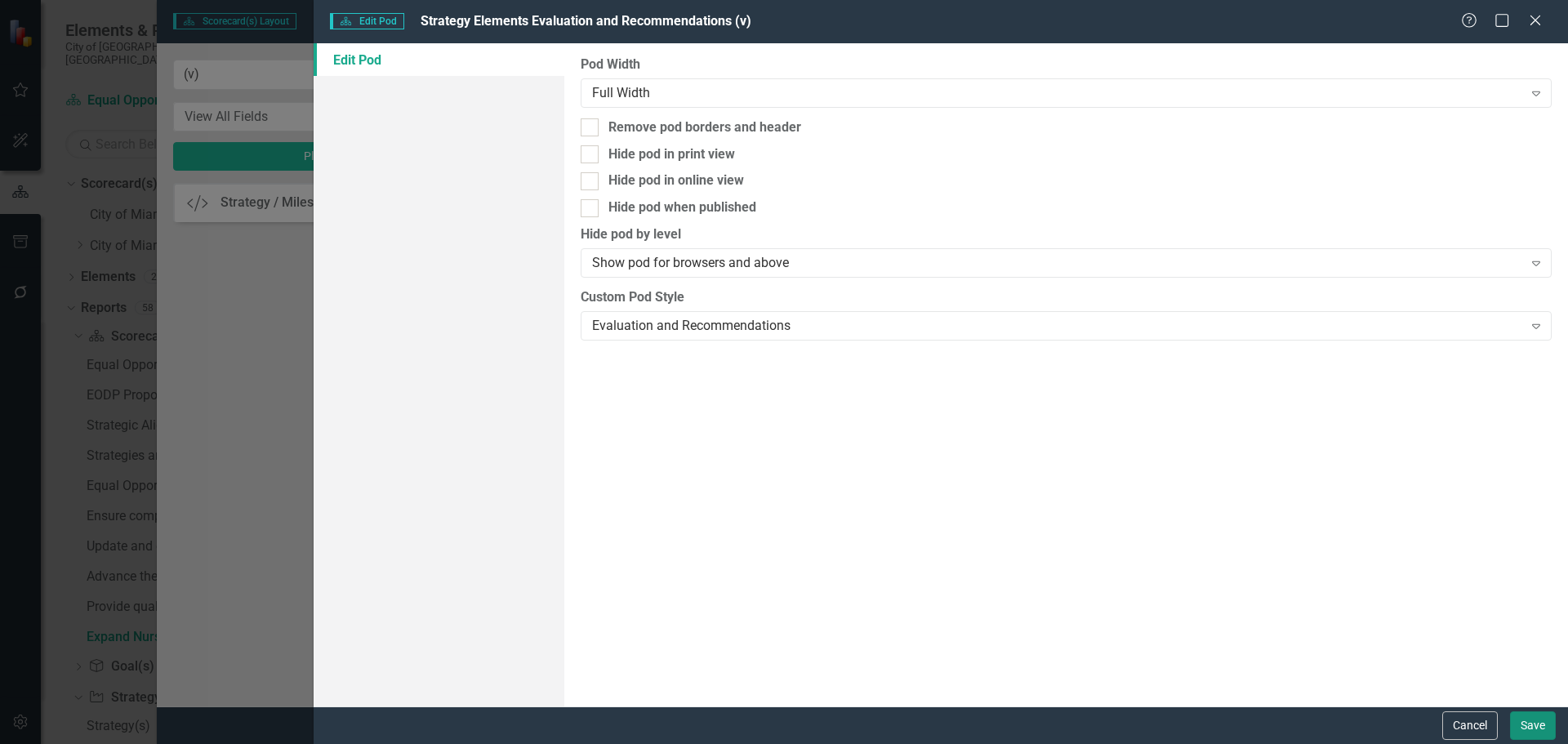
click at [1518, 722] on button "Save" at bounding box center [1533, 725] width 46 height 29
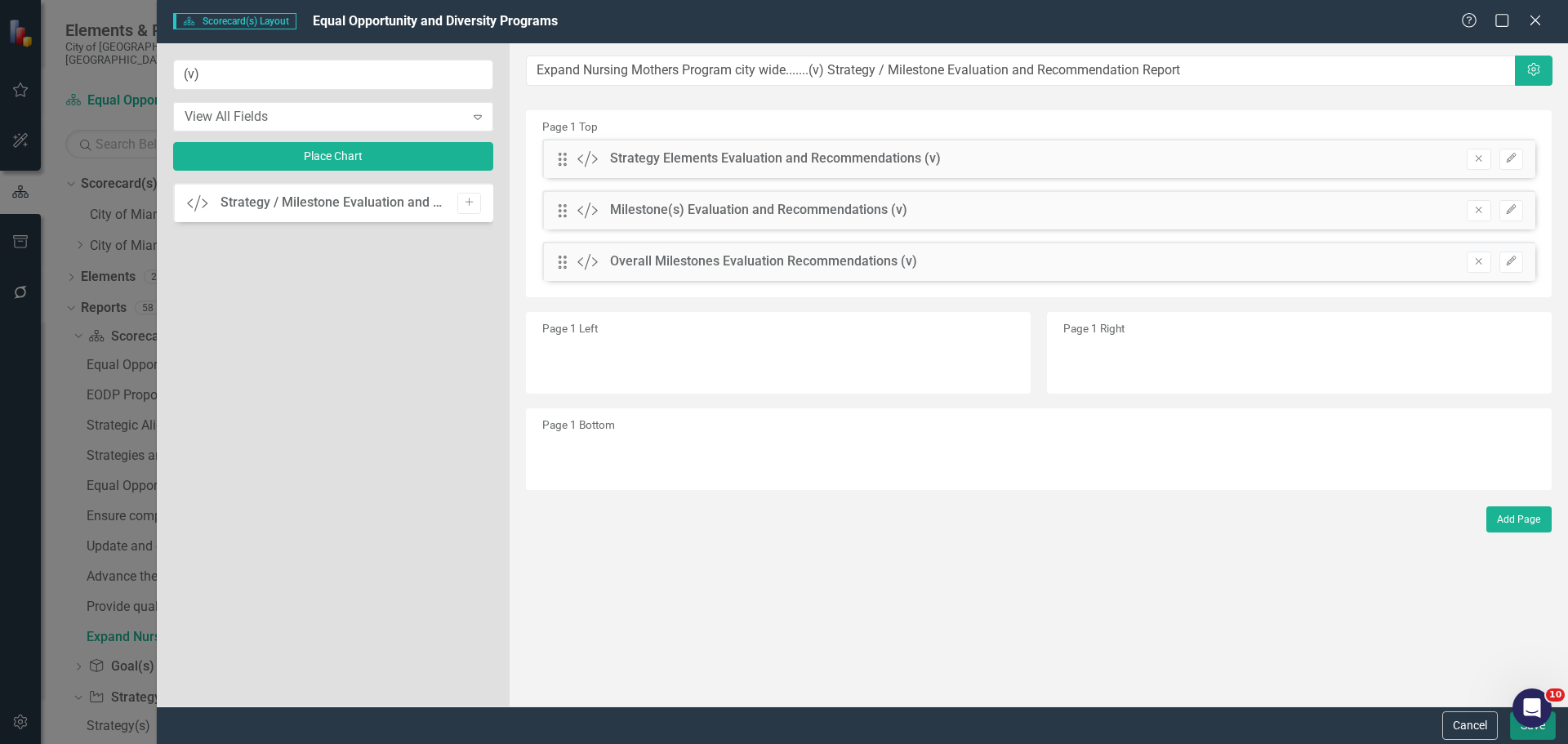
click at [1537, 733] on button "Save" at bounding box center [1533, 725] width 46 height 29
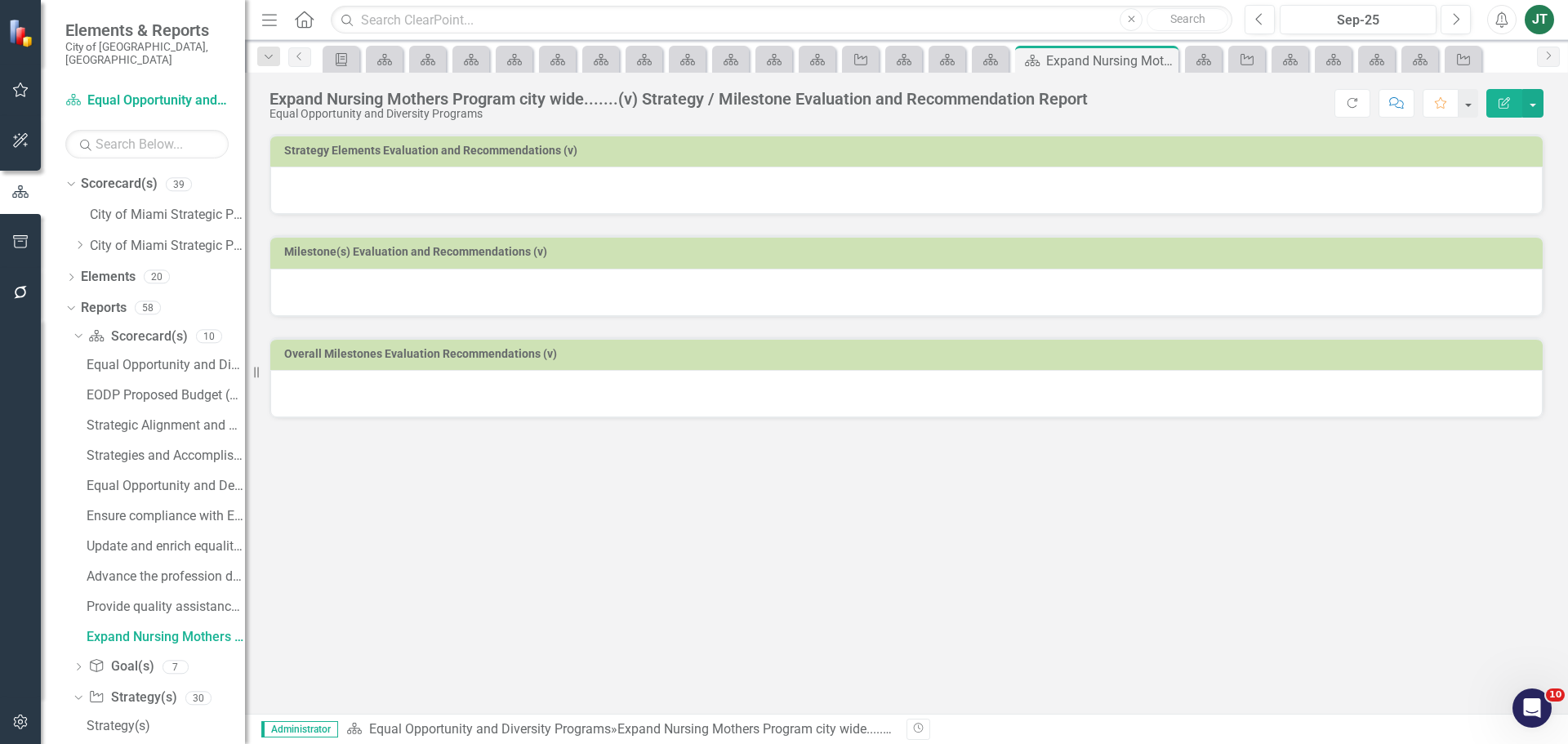
click at [703, 179] on div at bounding box center [907, 190] width 1272 height 48
drag, startPoint x: 703, startPoint y: 179, endPoint x: 705, endPoint y: 164, distance: 15.1
click at [704, 178] on div at bounding box center [907, 190] width 1272 height 48
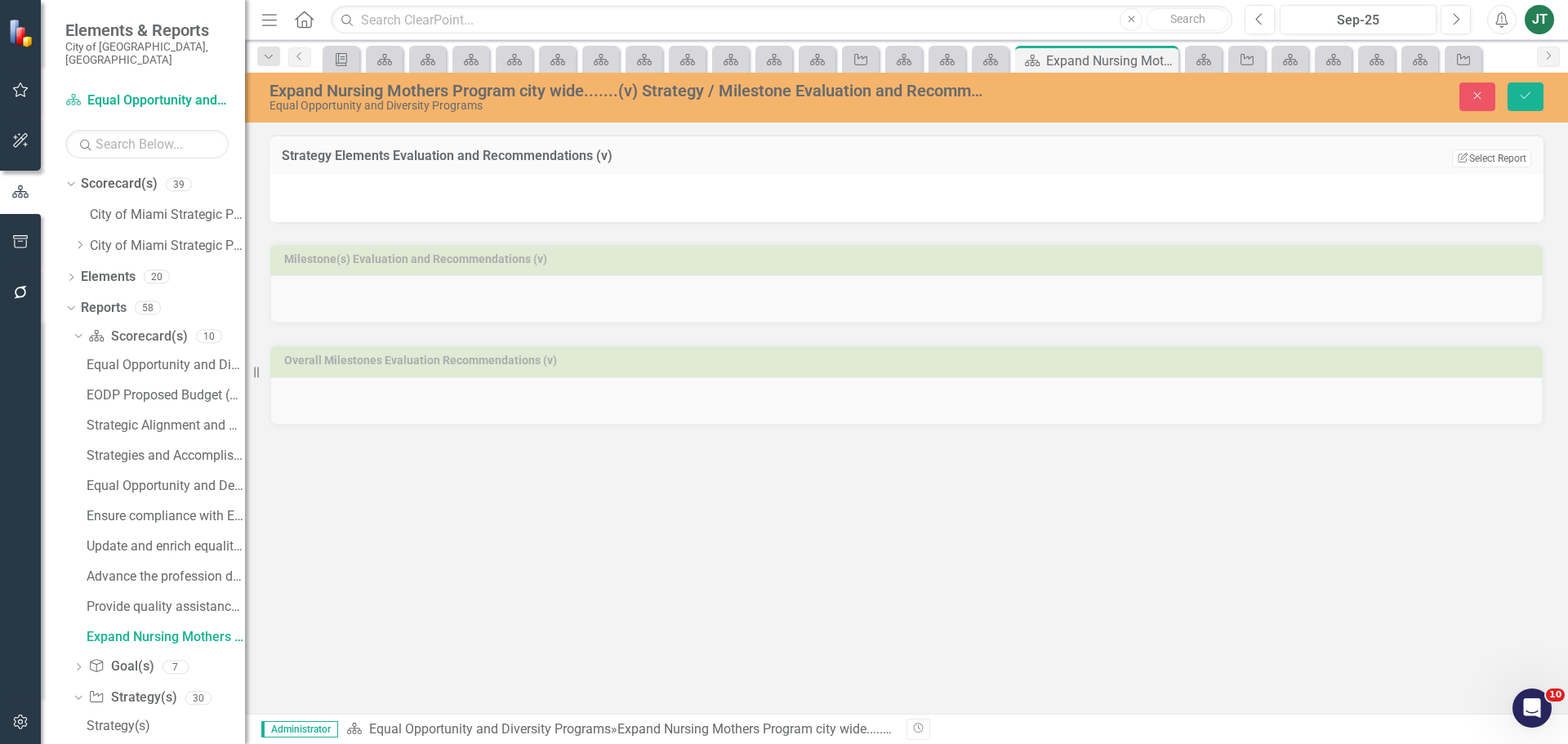
click at [1497, 170] on div "Strategy Elements Evaluation and Recommendations (v) Edit Report Select Report …" at bounding box center [907, 155] width 1274 height 40
click at [1507, 162] on button "Edit Report Select Report" at bounding box center [1491, 158] width 79 height 18
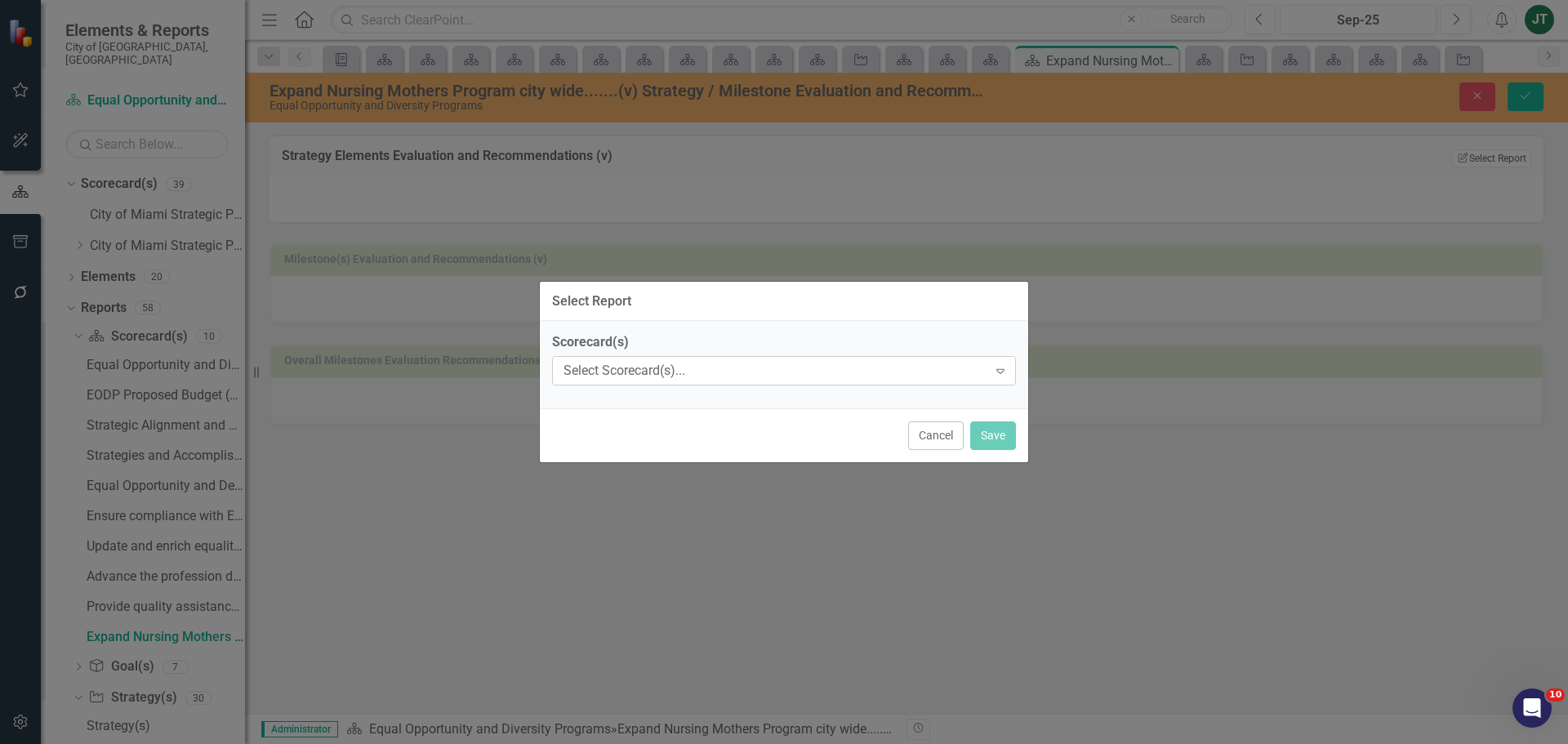
click at [701, 358] on div "Select Scorecard(s)... Expand" at bounding box center [784, 370] width 464 height 30
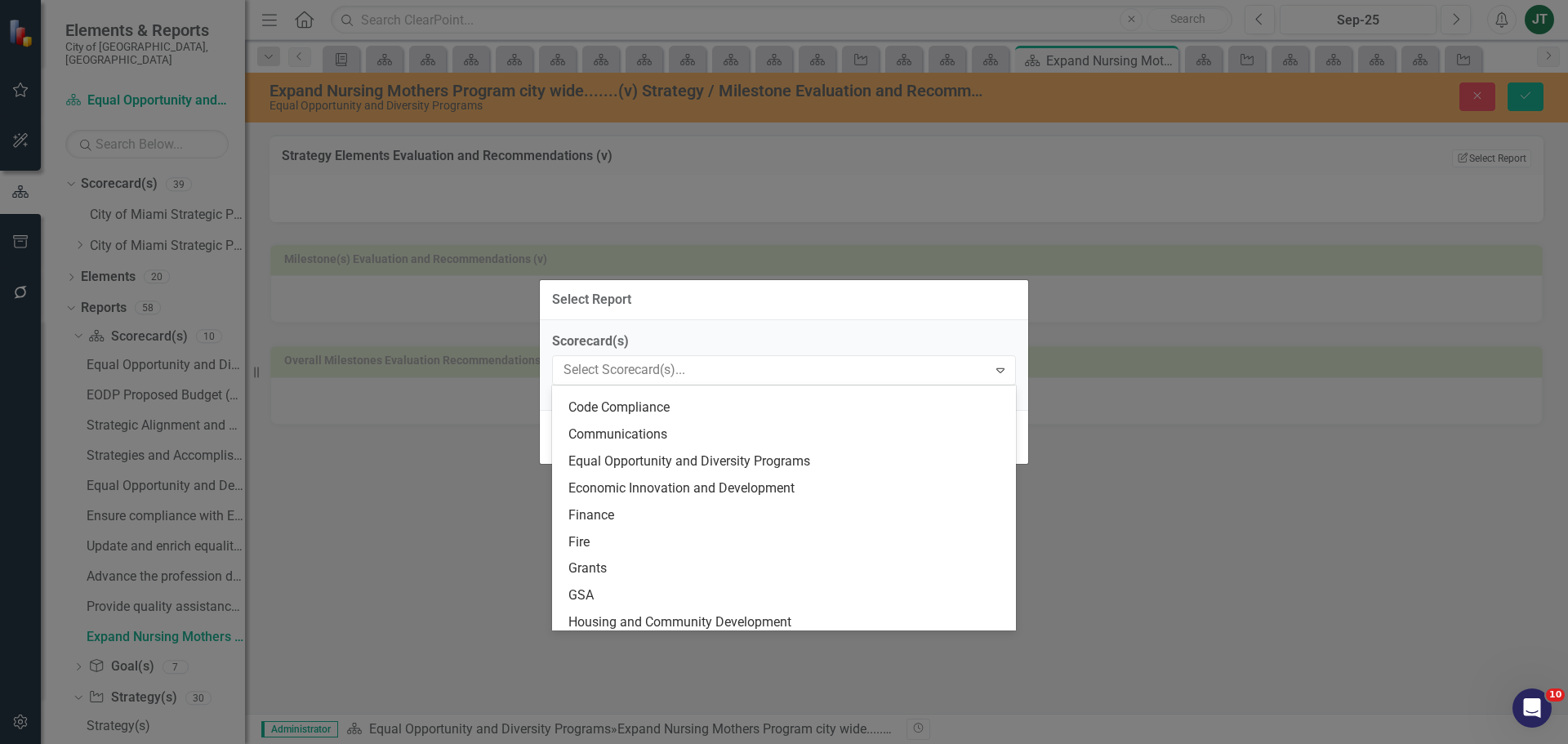
scroll to position [245, 0]
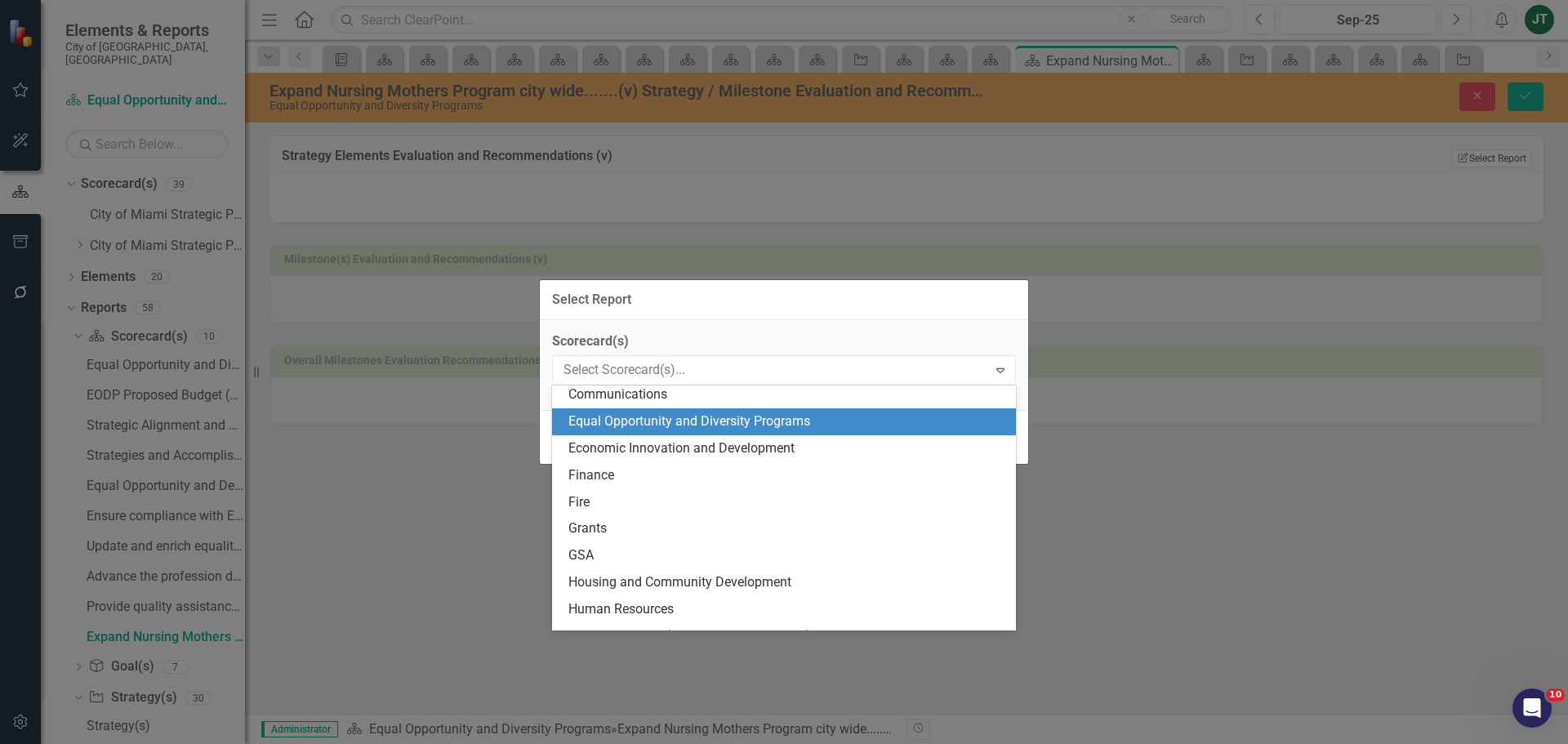
click at [644, 417] on div "Equal Opportunity and Diversity Programs" at bounding box center [786, 422] width 437 height 19
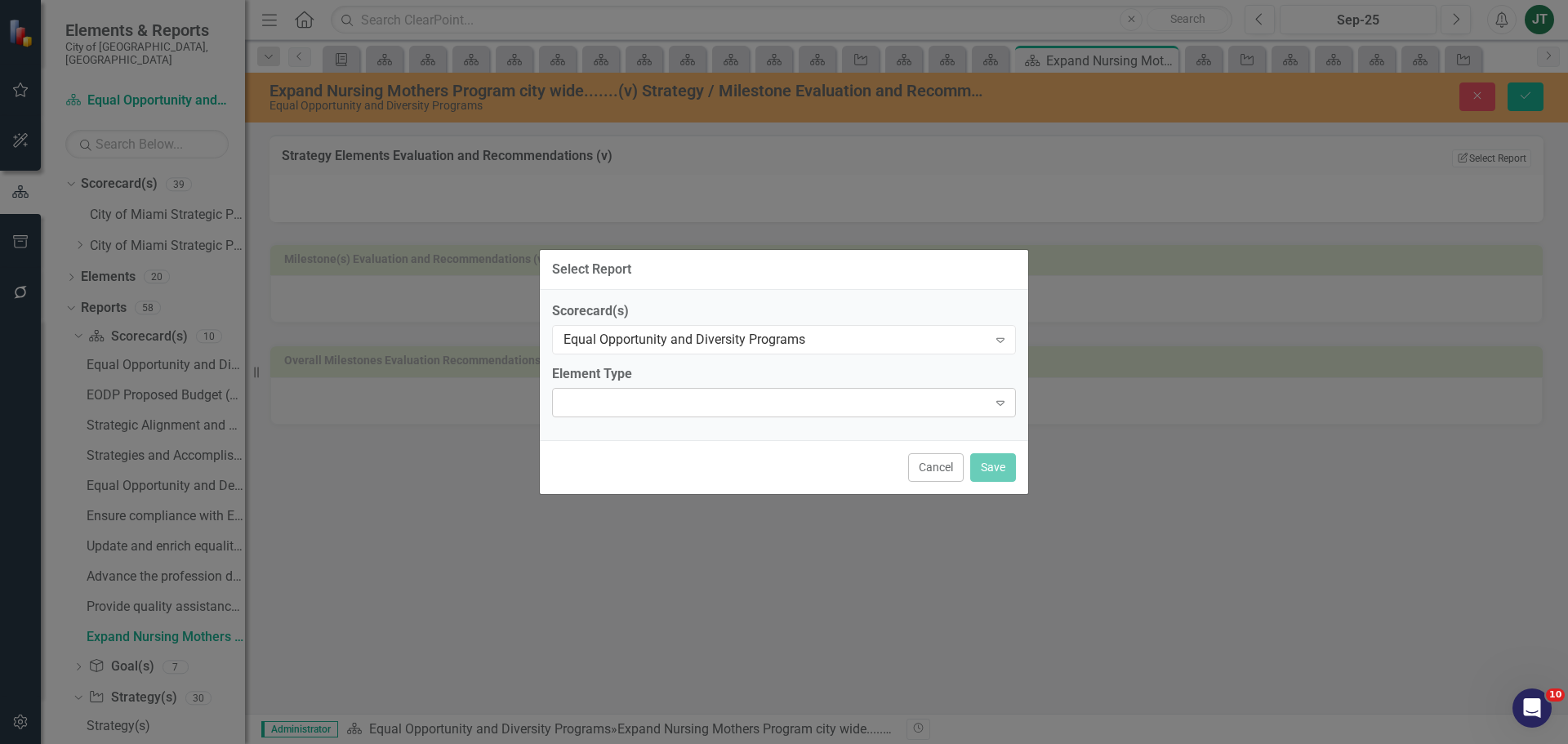
click at [649, 392] on div "Expand" at bounding box center [784, 402] width 464 height 30
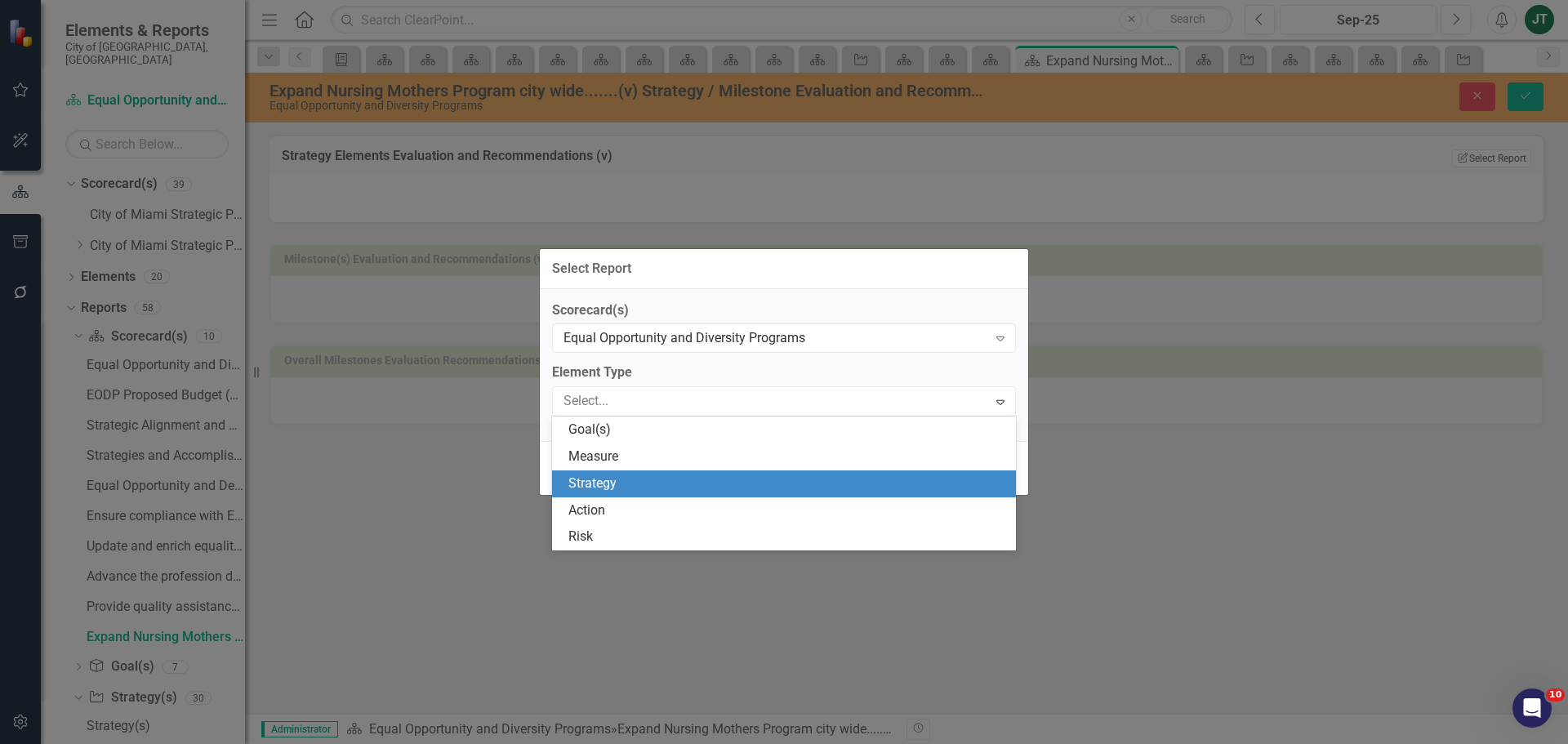
click at [615, 479] on div "Strategy" at bounding box center [786, 484] width 437 height 19
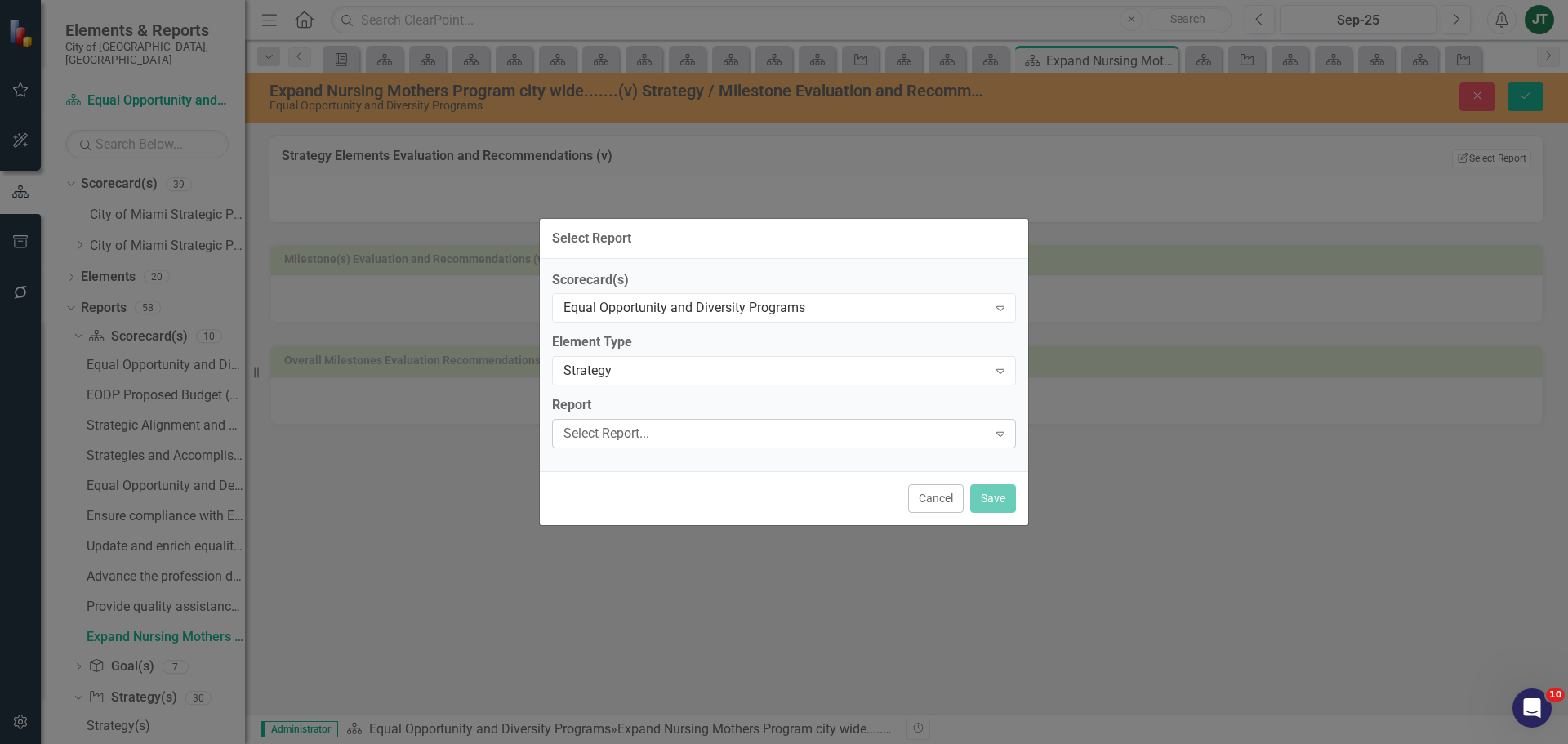
click at [607, 431] on div "Select Report..." at bounding box center [775, 434] width 424 height 19
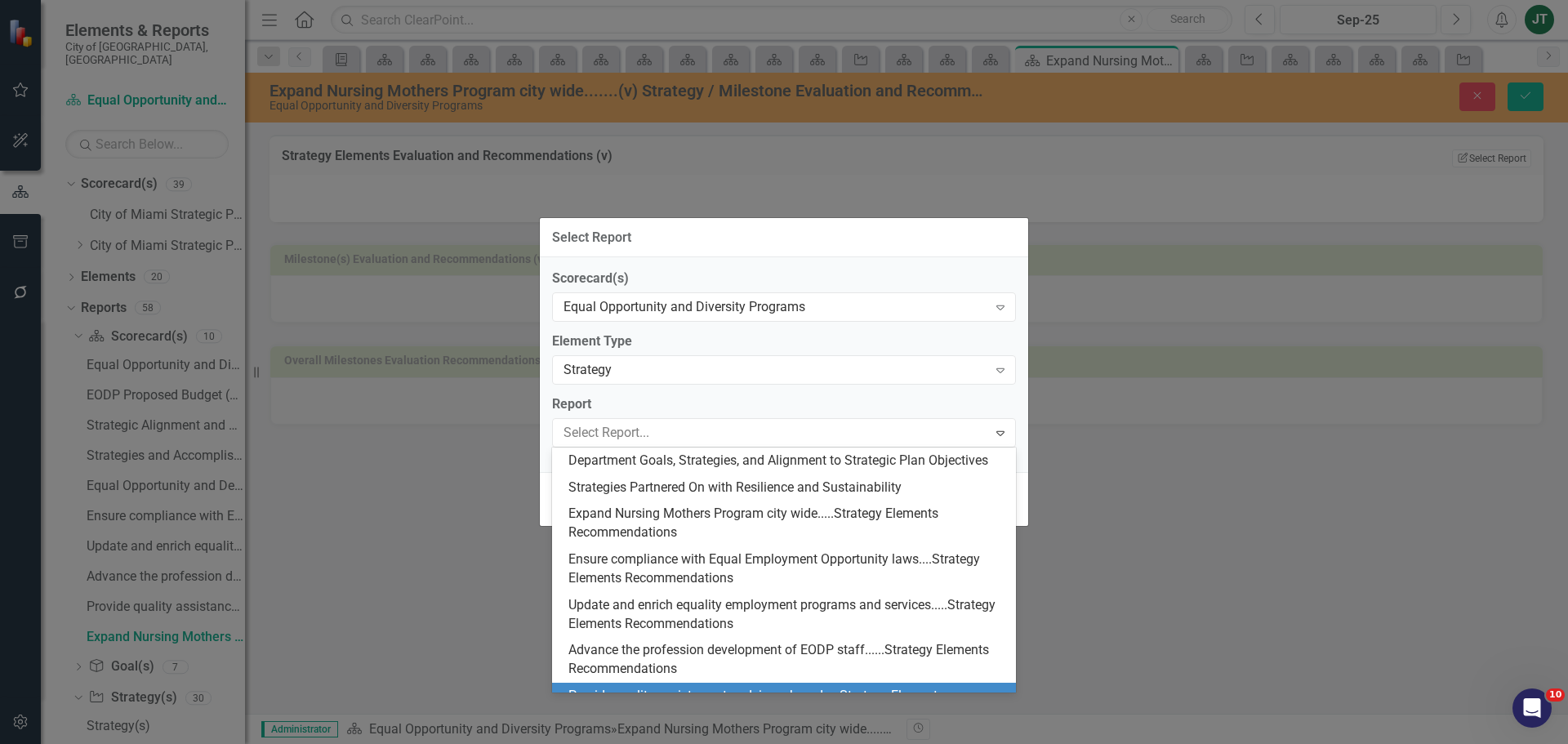
scroll to position [521, 0]
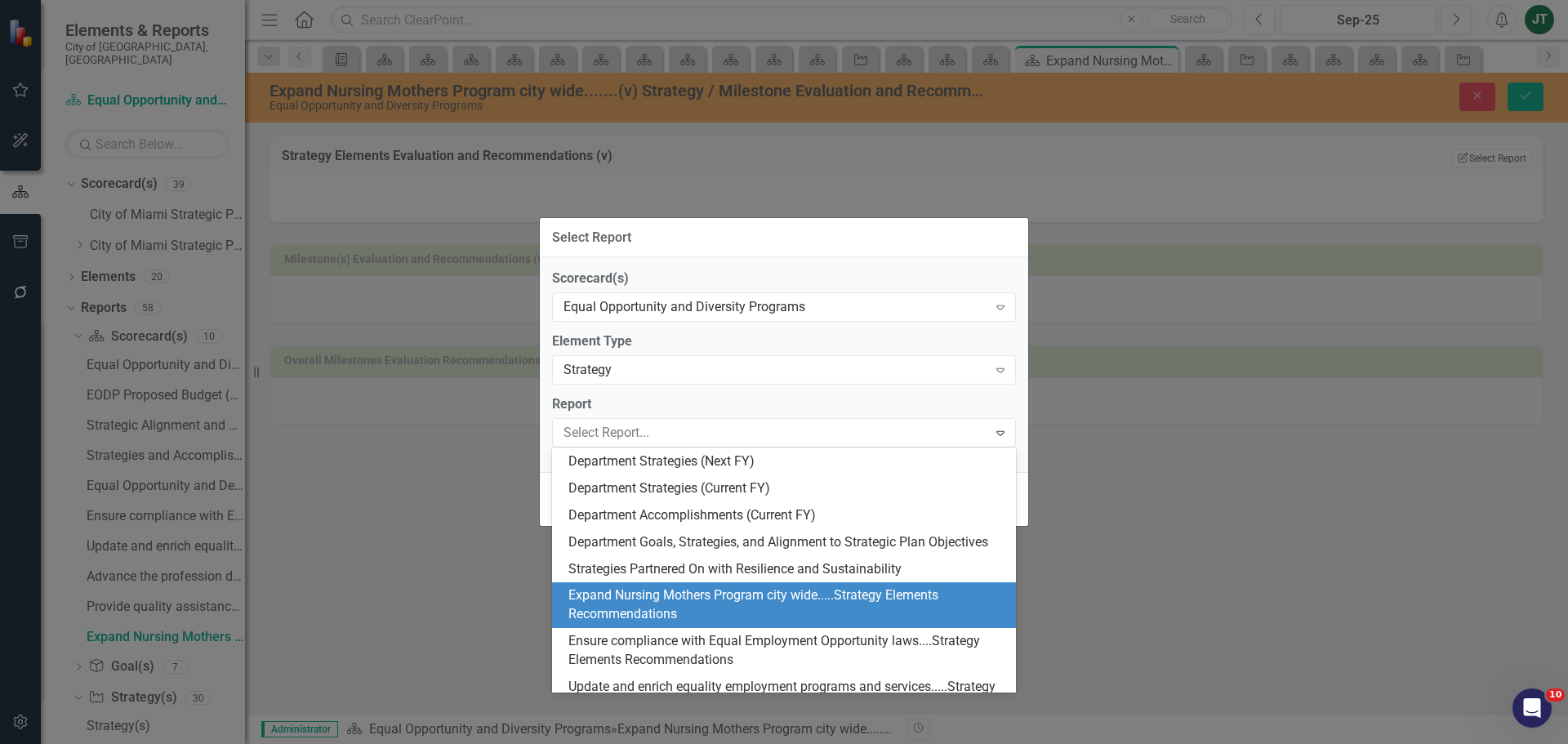
click at [626, 624] on div "Expand Nursing Mothers Program city wide.....Strategy Elements Recommendations" at bounding box center [786, 604] width 437 height 37
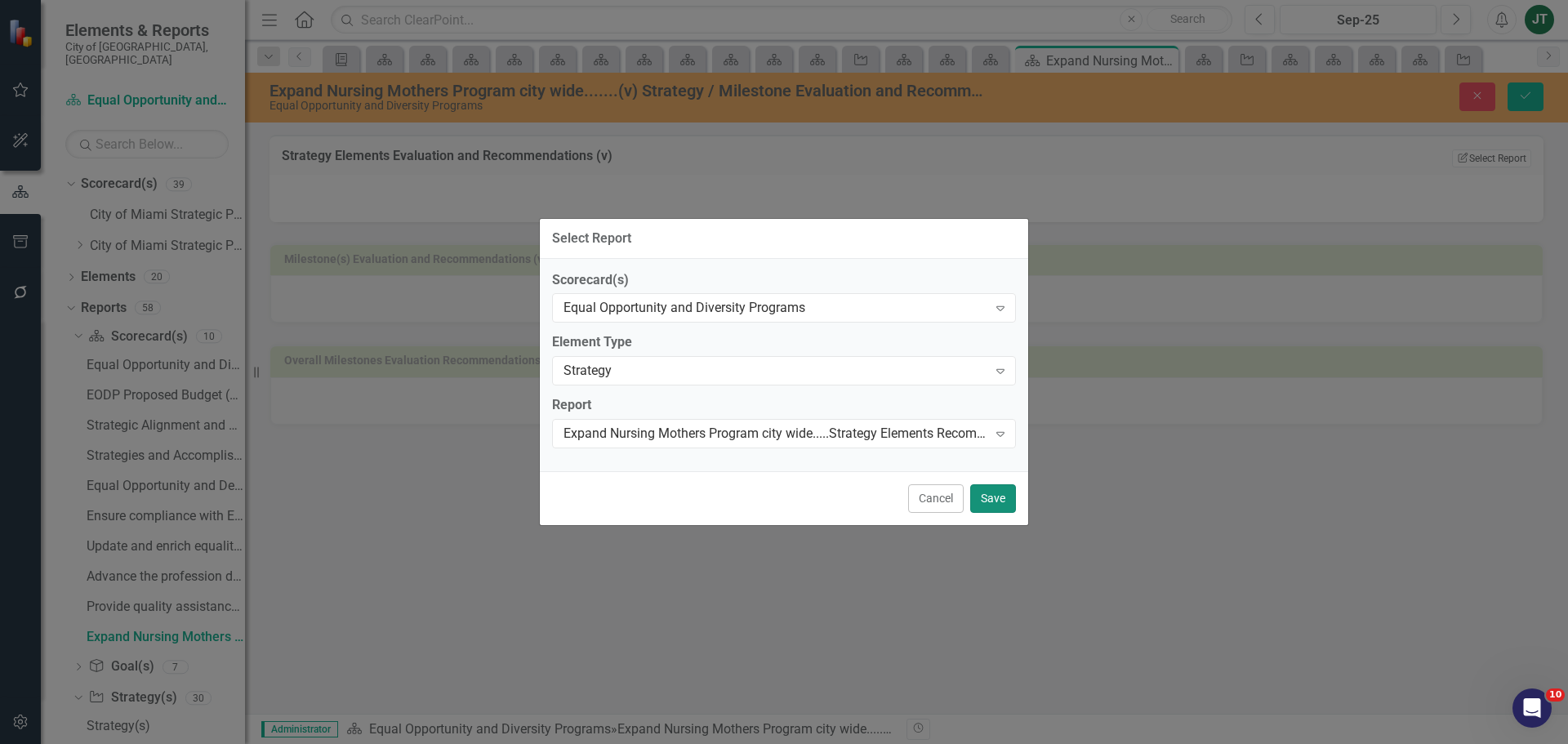
click at [1001, 492] on button "Save" at bounding box center [993, 498] width 46 height 29
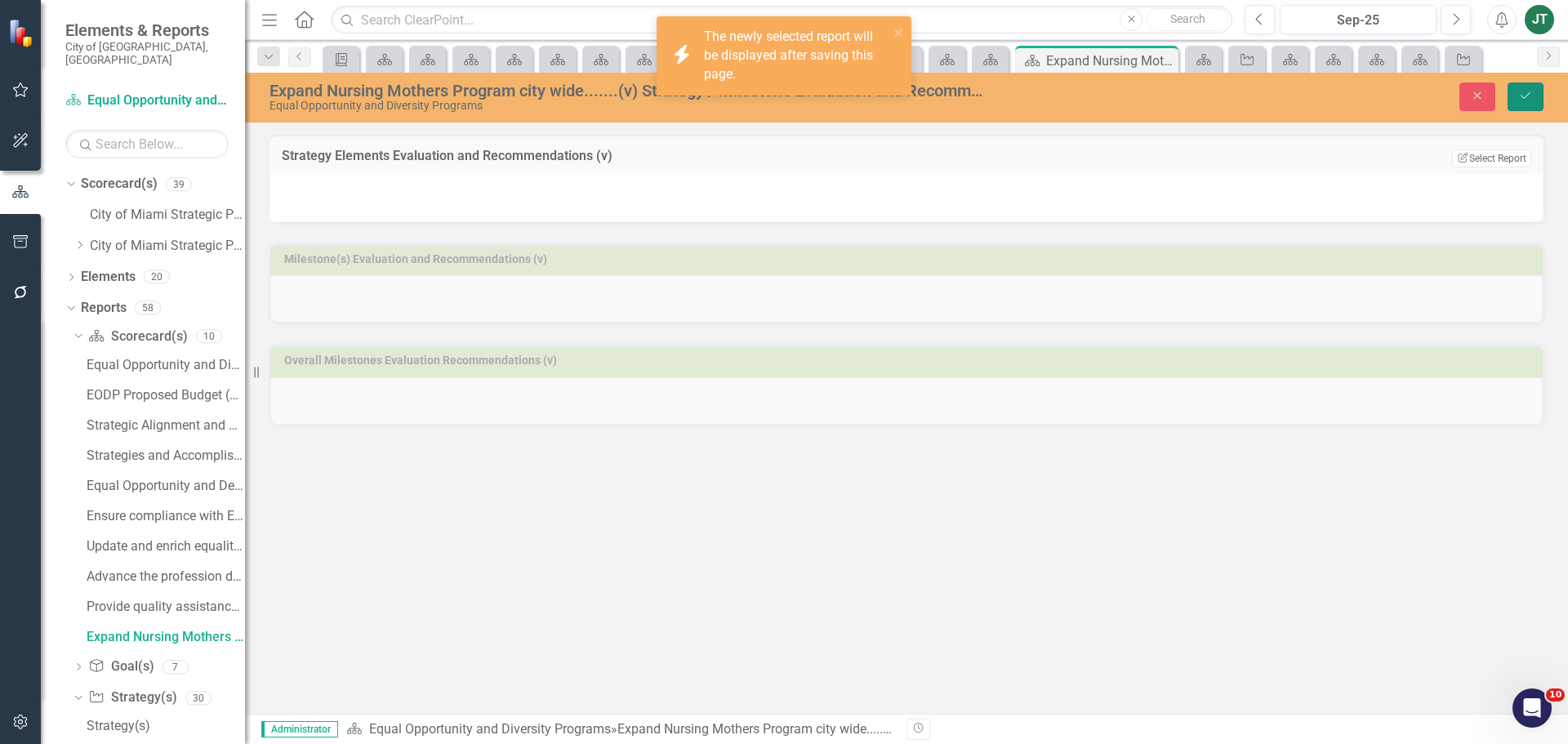
click at [1526, 98] on icon "Save" at bounding box center [1525, 96] width 14 height 11
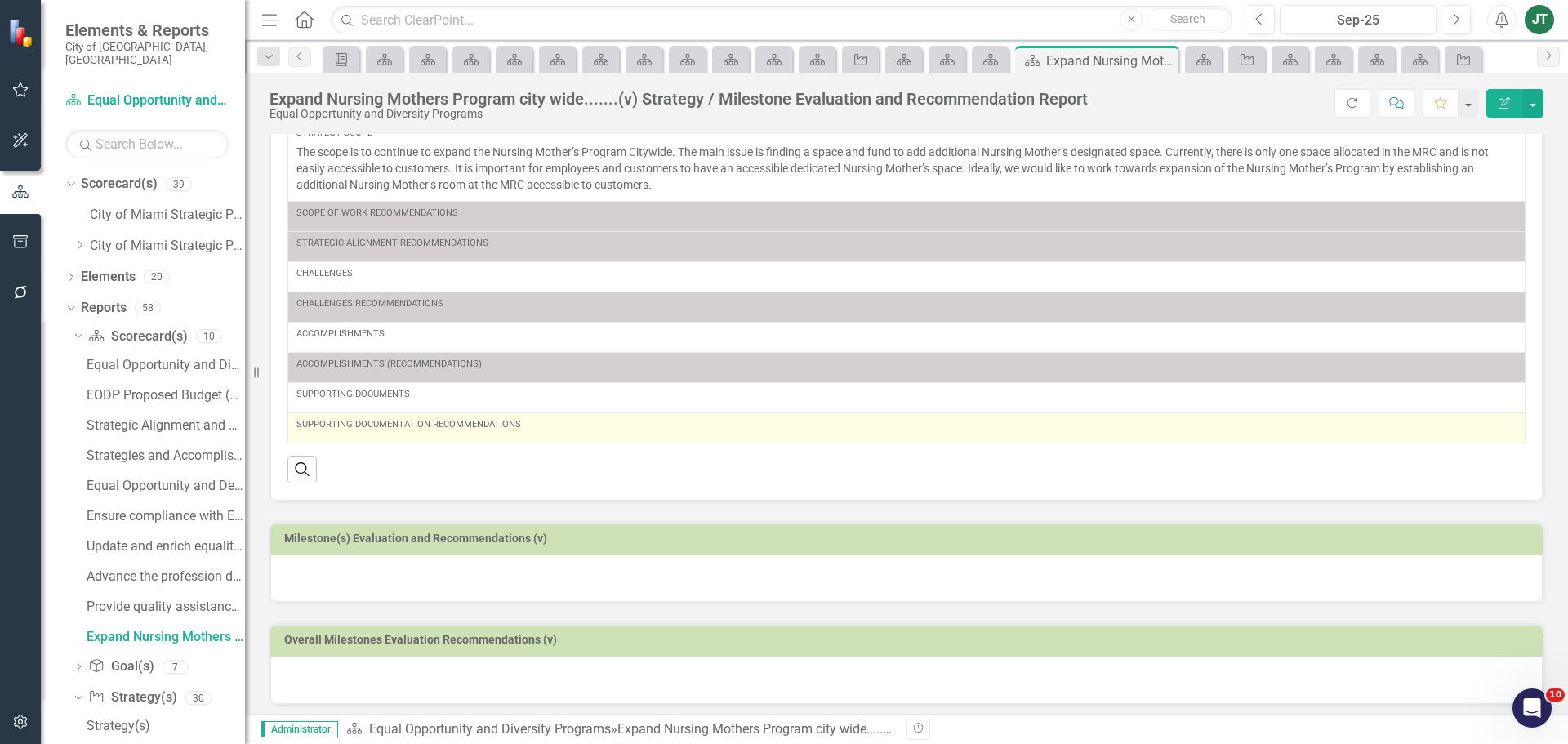
scroll to position [111, 0]
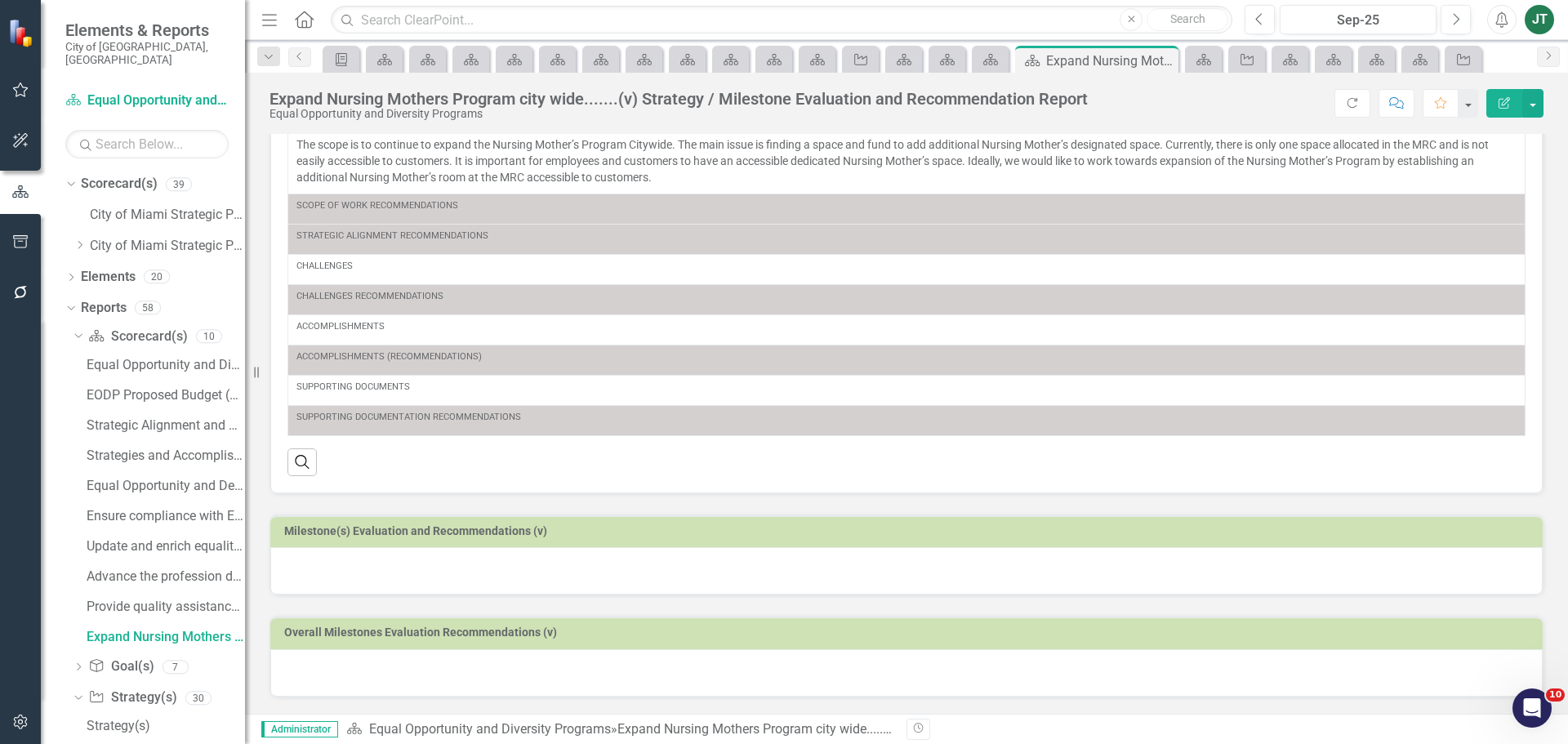
click at [555, 522] on td "Milestone(s) Evaluation and Recommendations (v)" at bounding box center [909, 534] width 1250 height 25
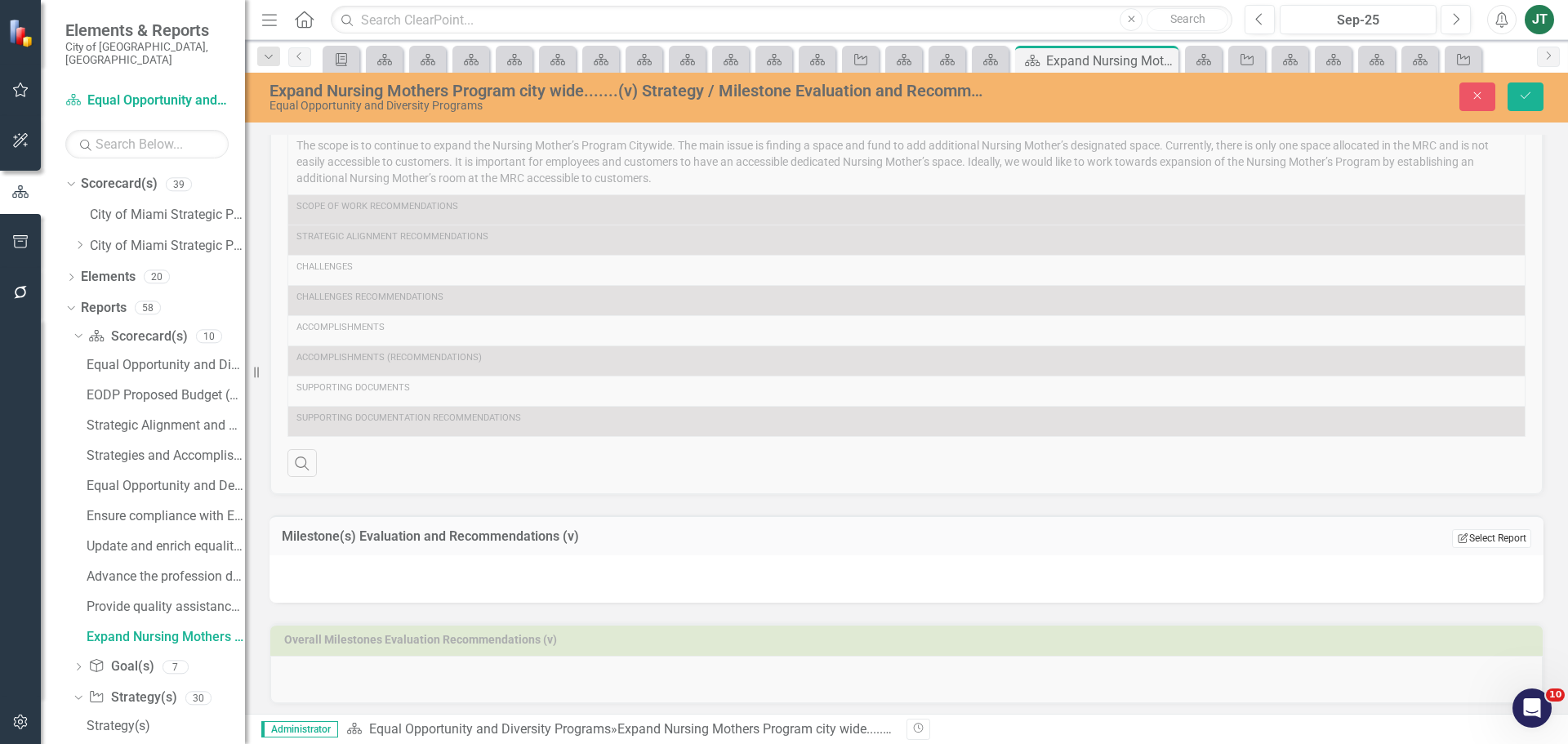
click at [1508, 539] on button "Edit Report Select Report" at bounding box center [1491, 537] width 79 height 18
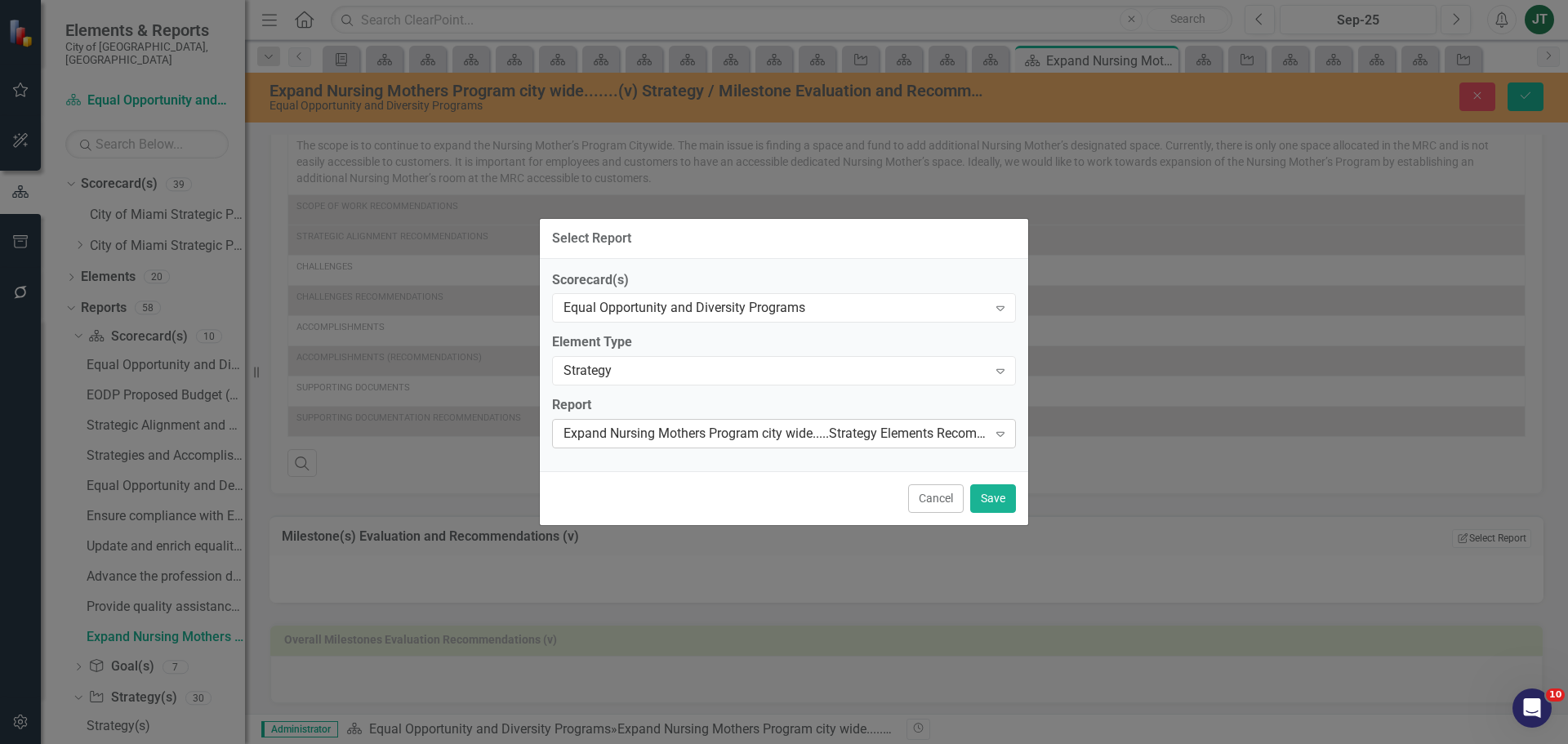
click at [770, 427] on div "Expand Nursing Mothers Program city wide.....Strategy Elements Recommendations" at bounding box center [775, 434] width 424 height 19
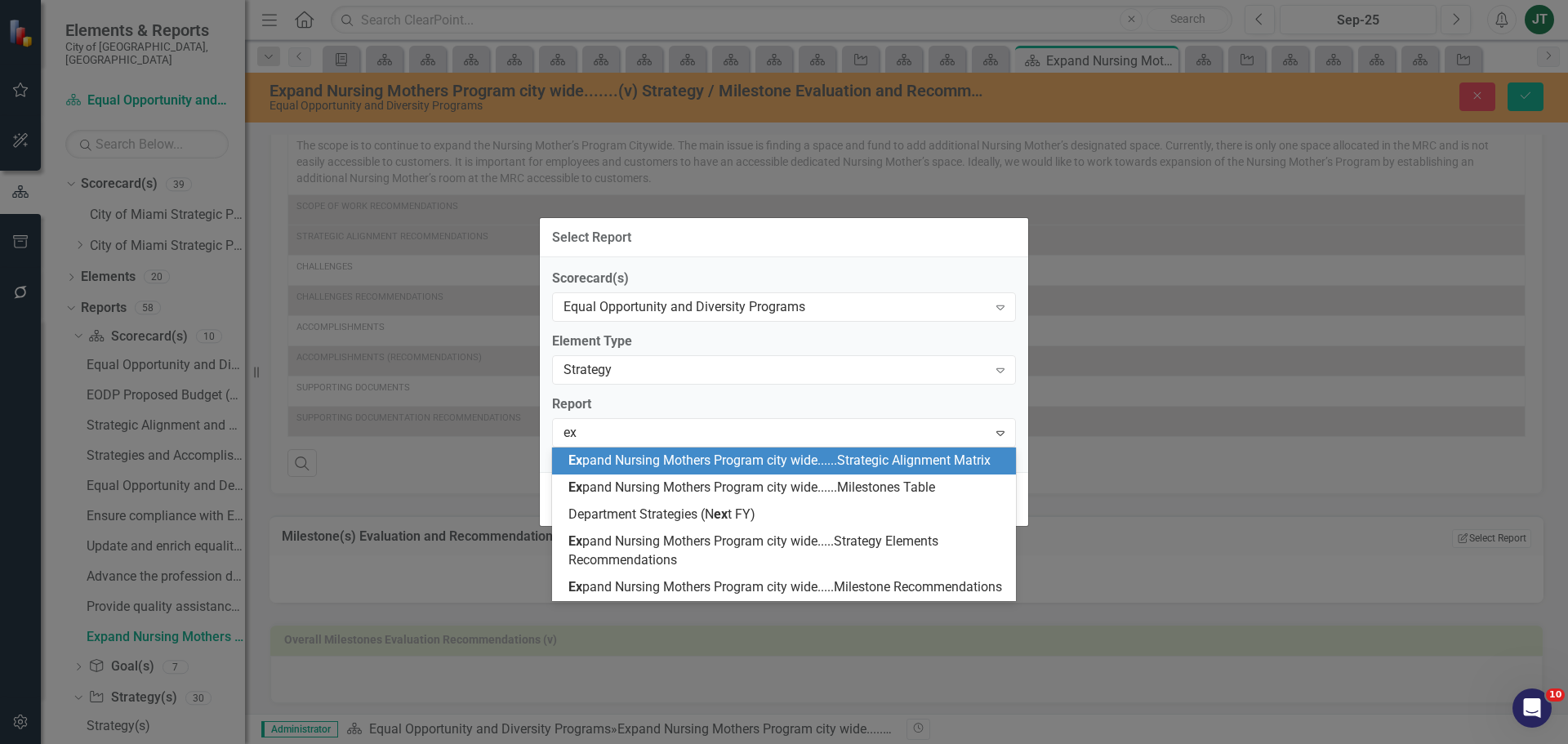
scroll to position [0, 0]
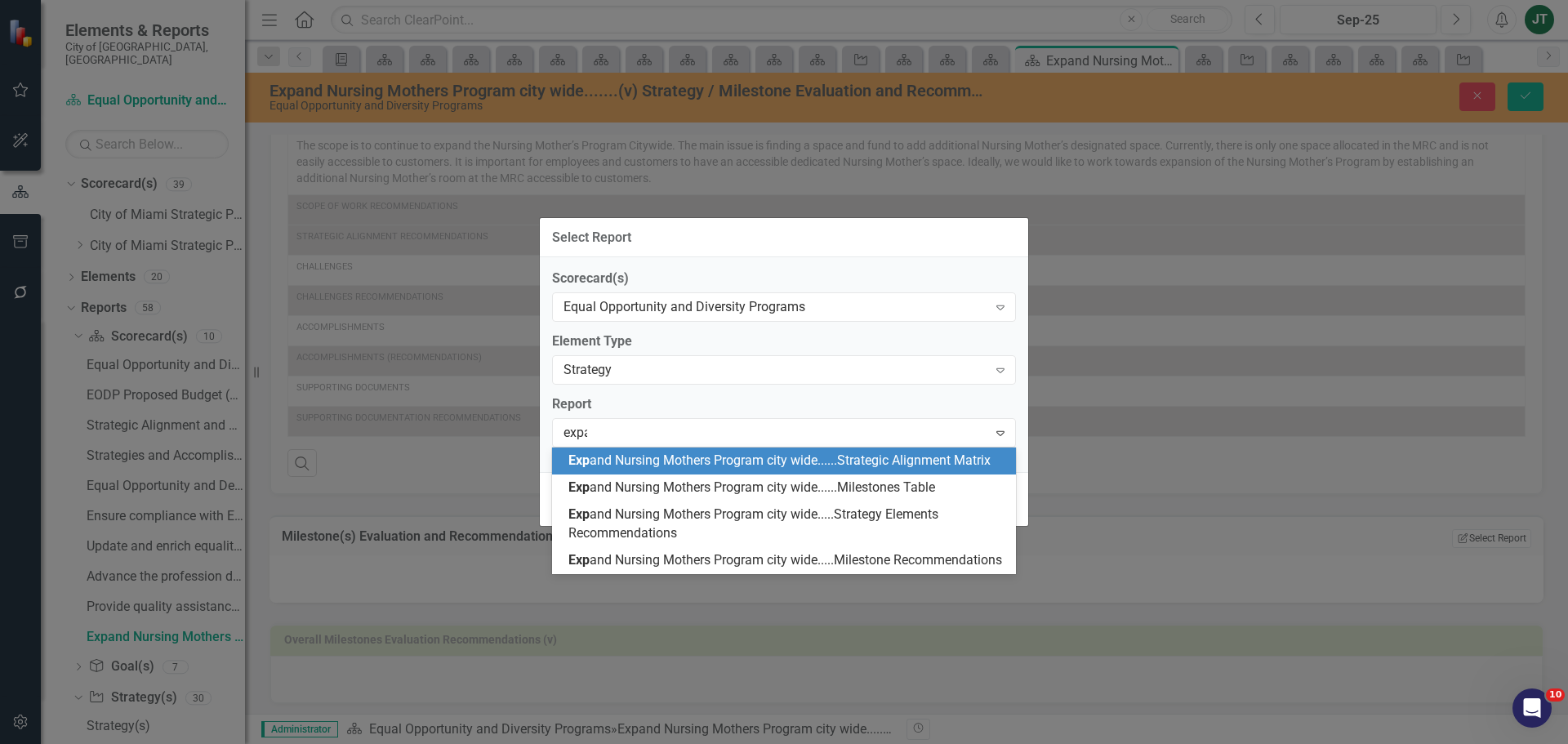
type input "expan"
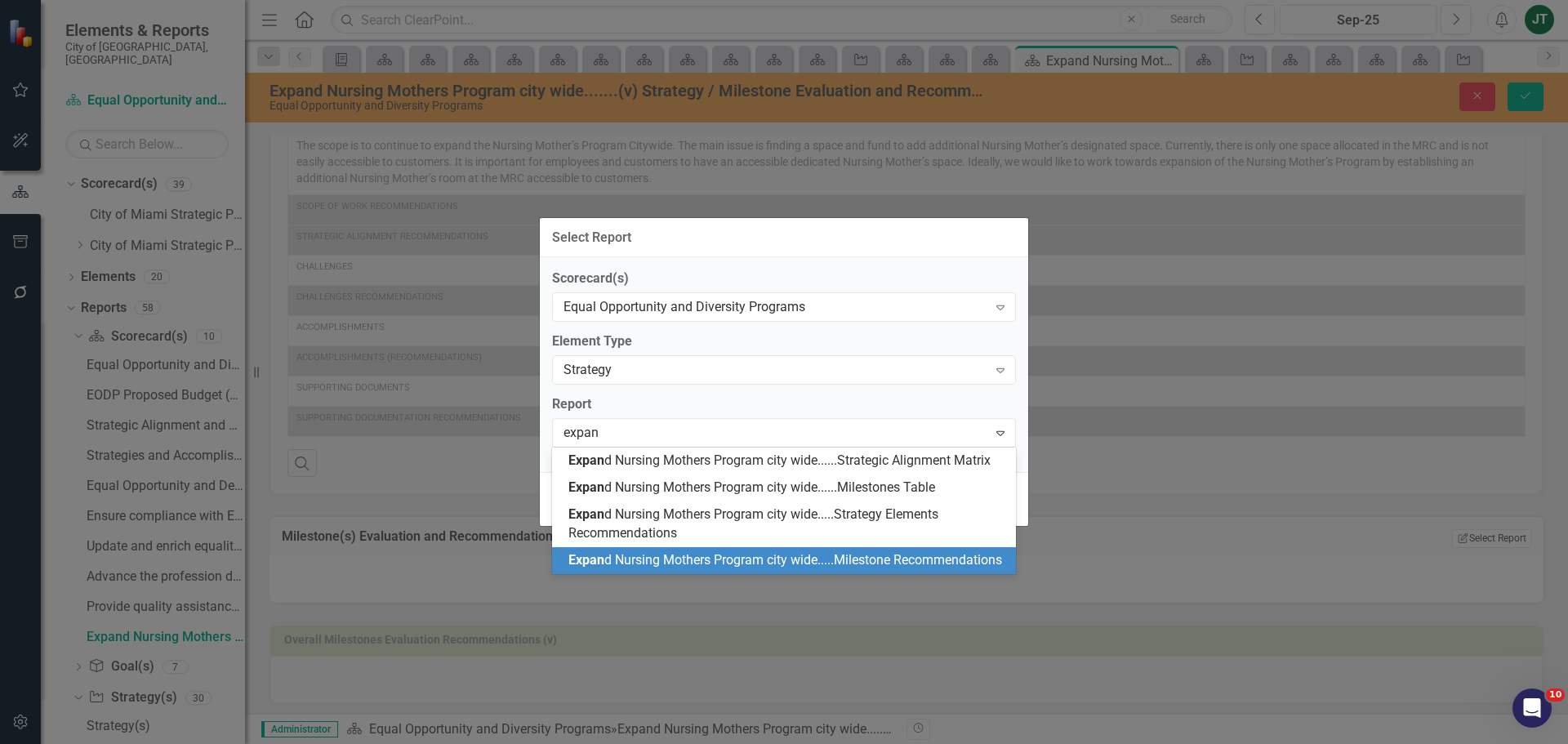
click at [787, 570] on div "Expan d Nursing Mothers Program city wide.....Milestone Recommendations" at bounding box center [786, 560] width 437 height 19
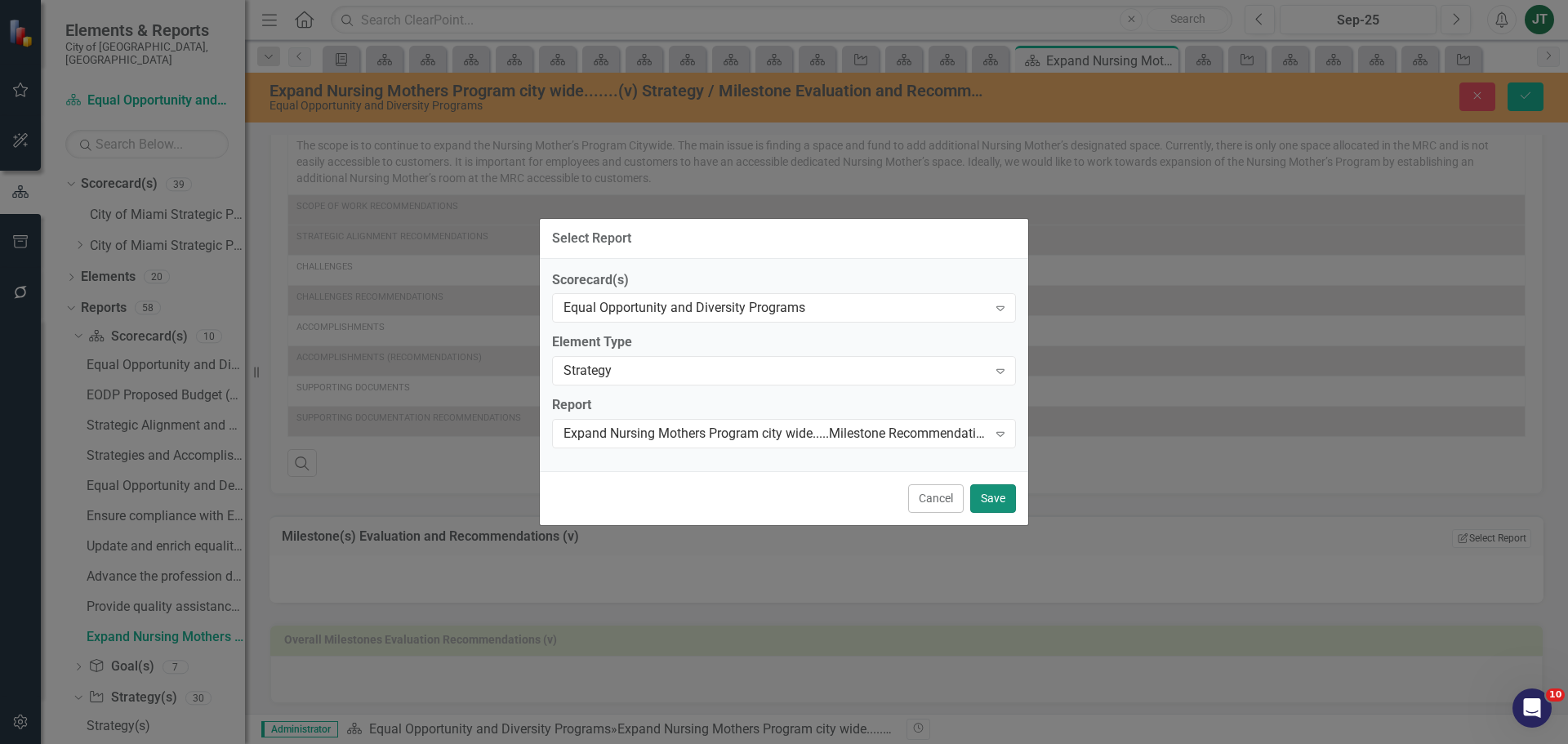
click at [997, 498] on button "Save" at bounding box center [993, 498] width 46 height 29
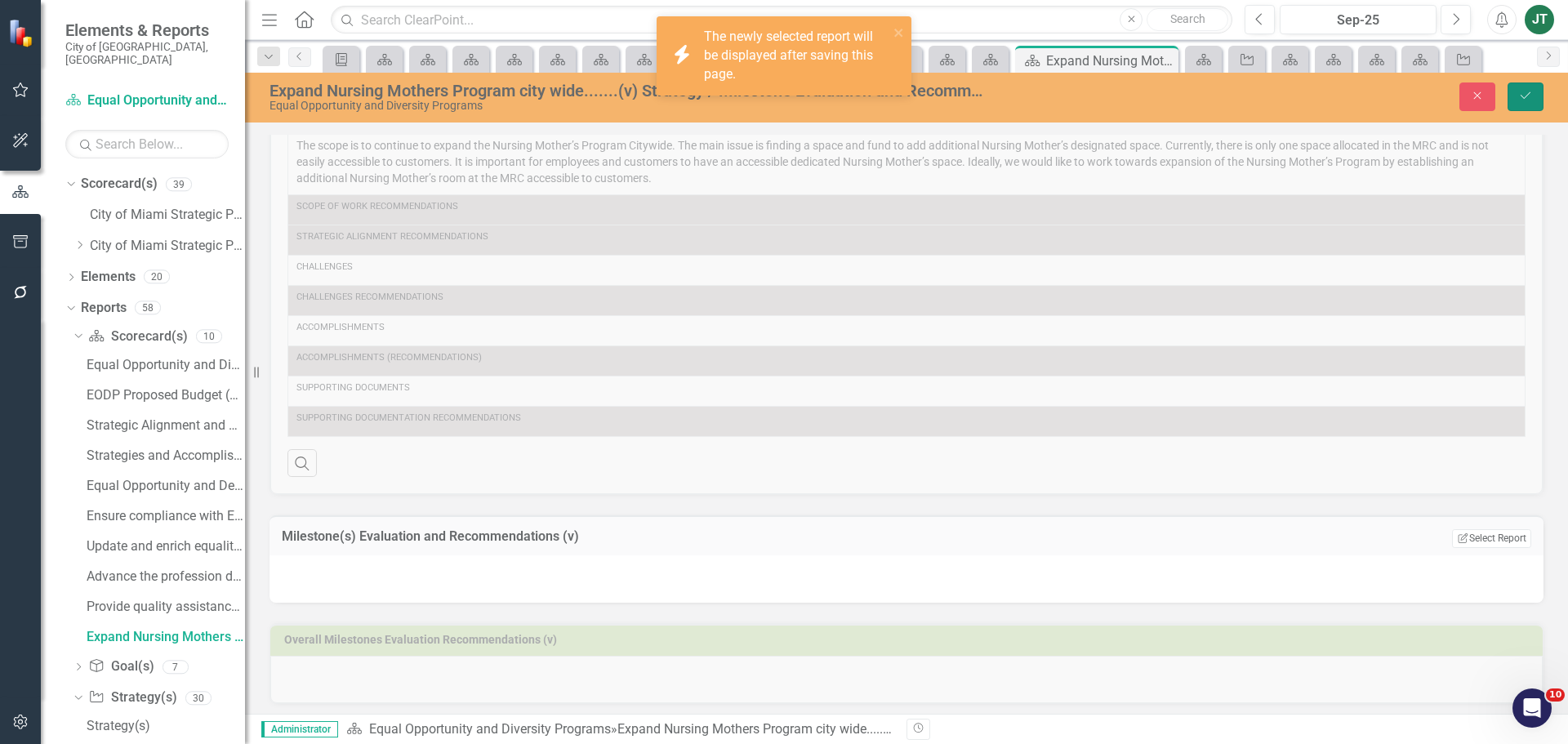
click at [1525, 92] on icon "Save" at bounding box center [1525, 96] width 14 height 11
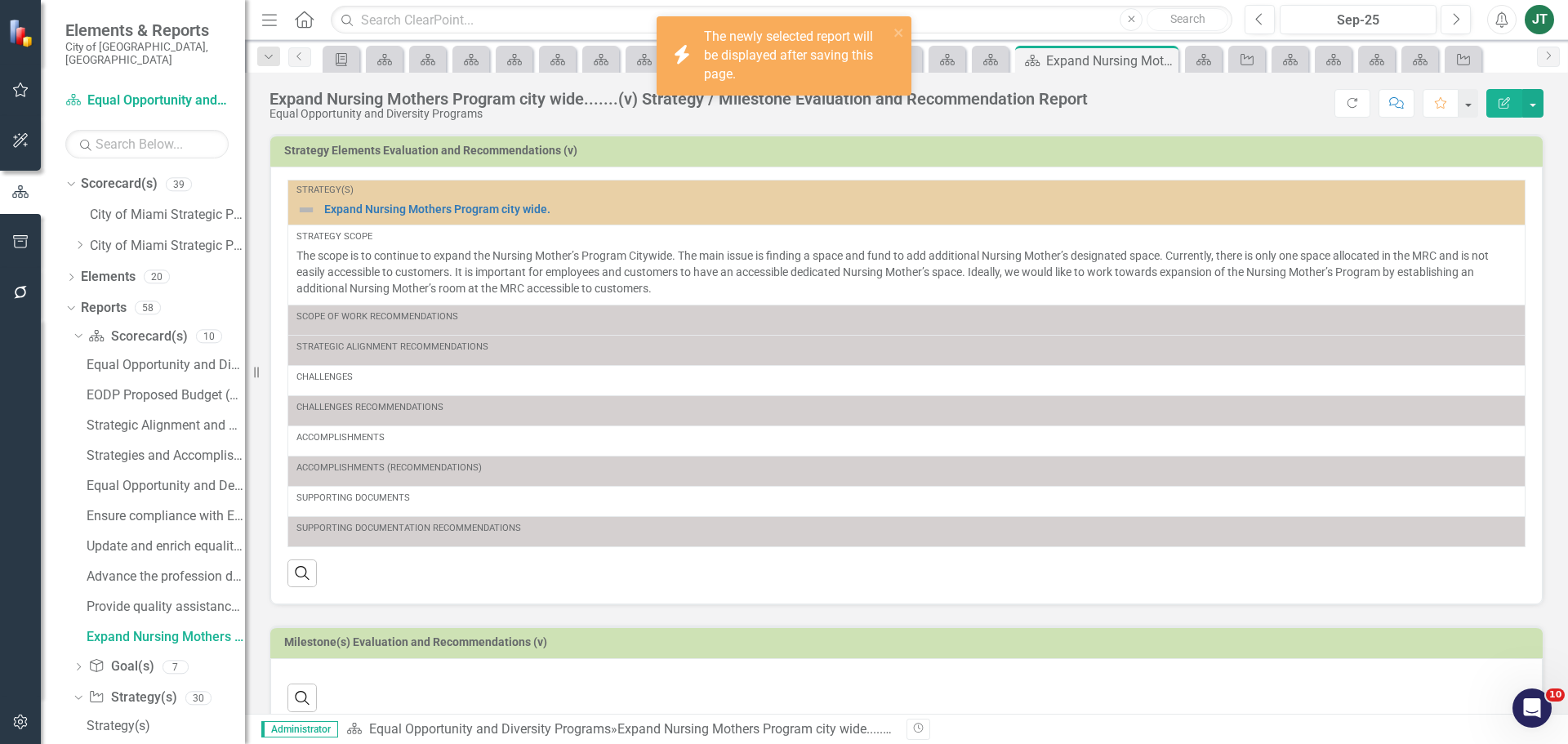
scroll to position [134, 0]
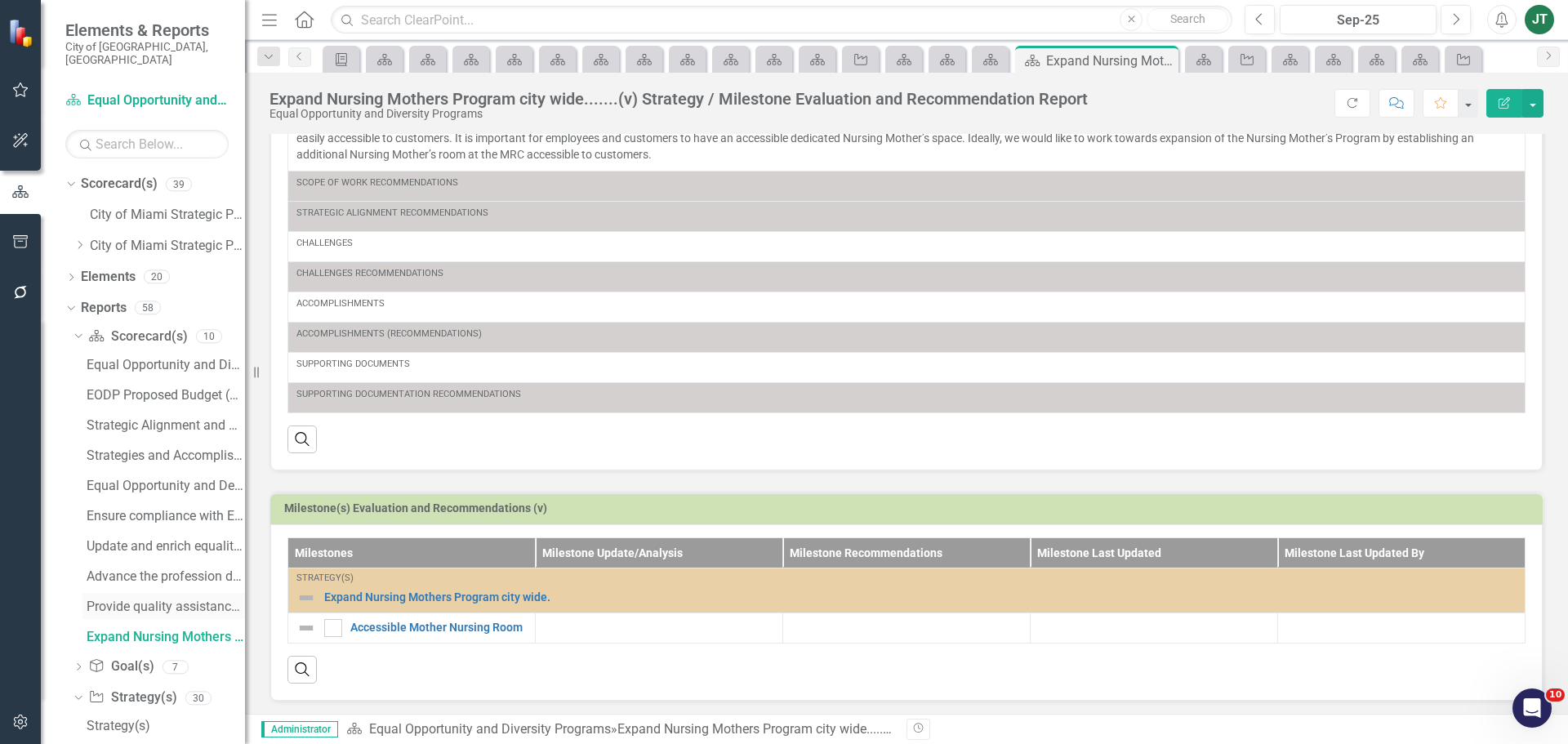
click at [148, 600] on div "Provide quality assistance to advisory board.......(iv) Strategy / Milestone Ev…" at bounding box center [166, 606] width 159 height 14
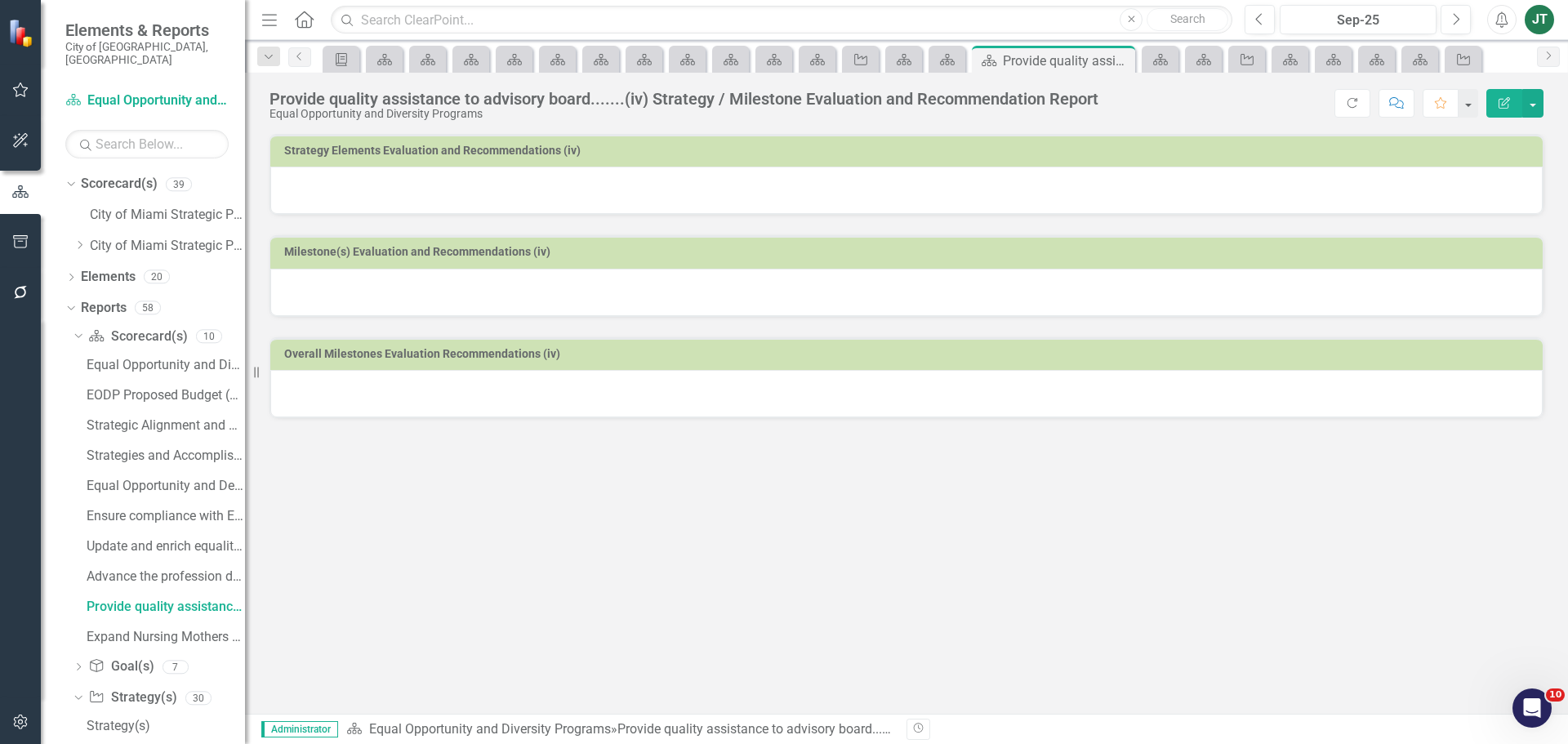
click at [683, 186] on div at bounding box center [907, 190] width 1272 height 48
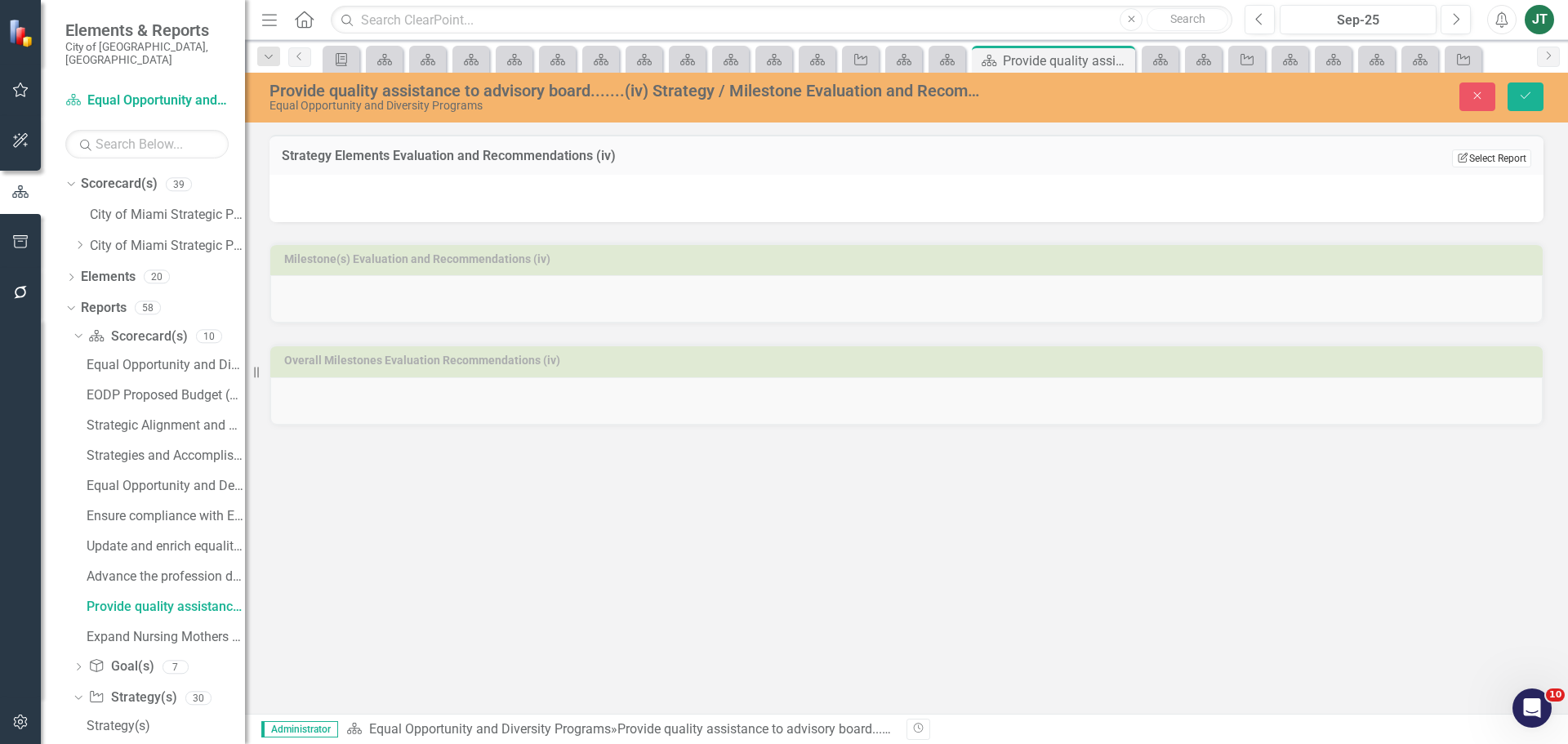
click at [1488, 156] on button "Edit Report Select Report" at bounding box center [1491, 158] width 79 height 18
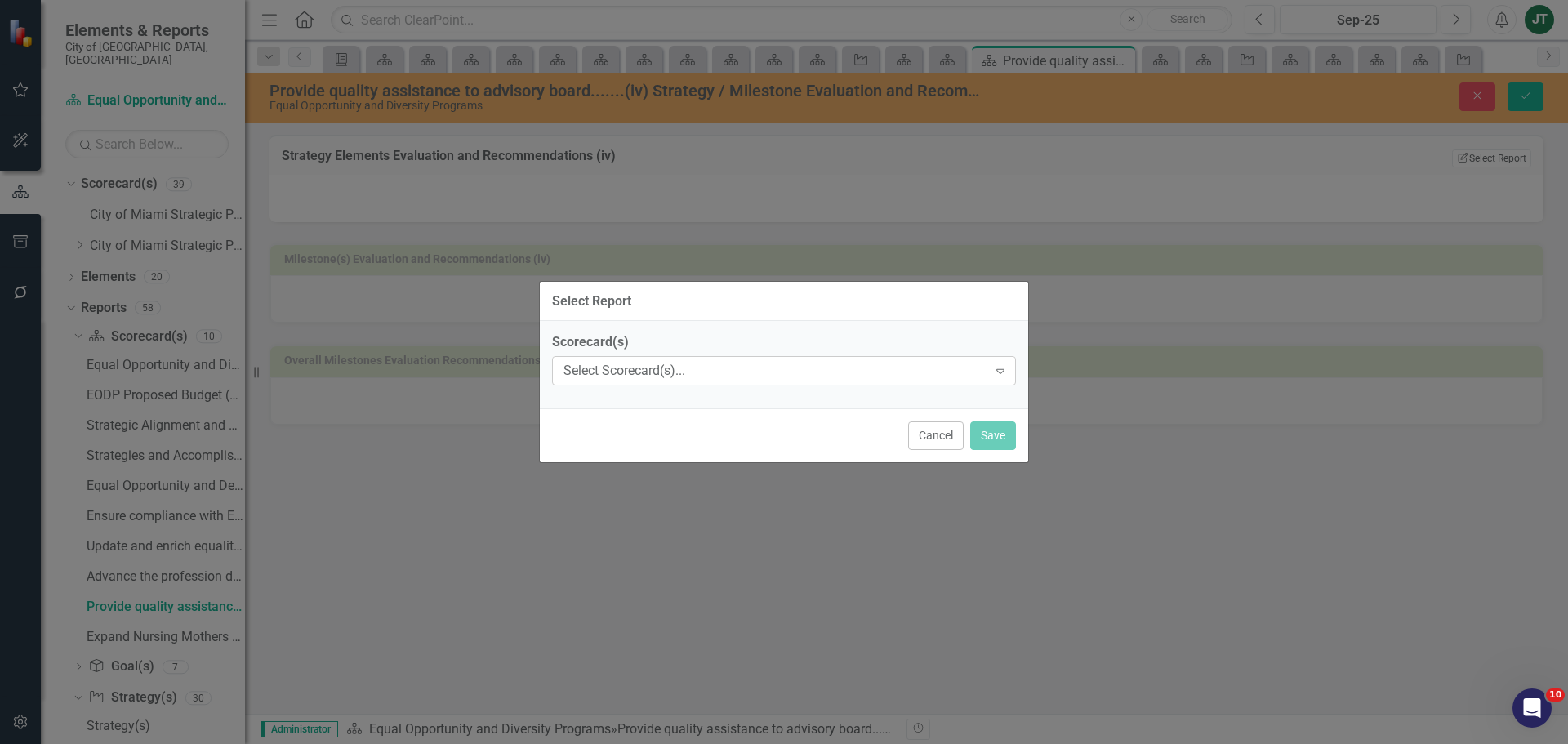
click at [723, 369] on div "Select Scorecard(s)..." at bounding box center [775, 371] width 424 height 19
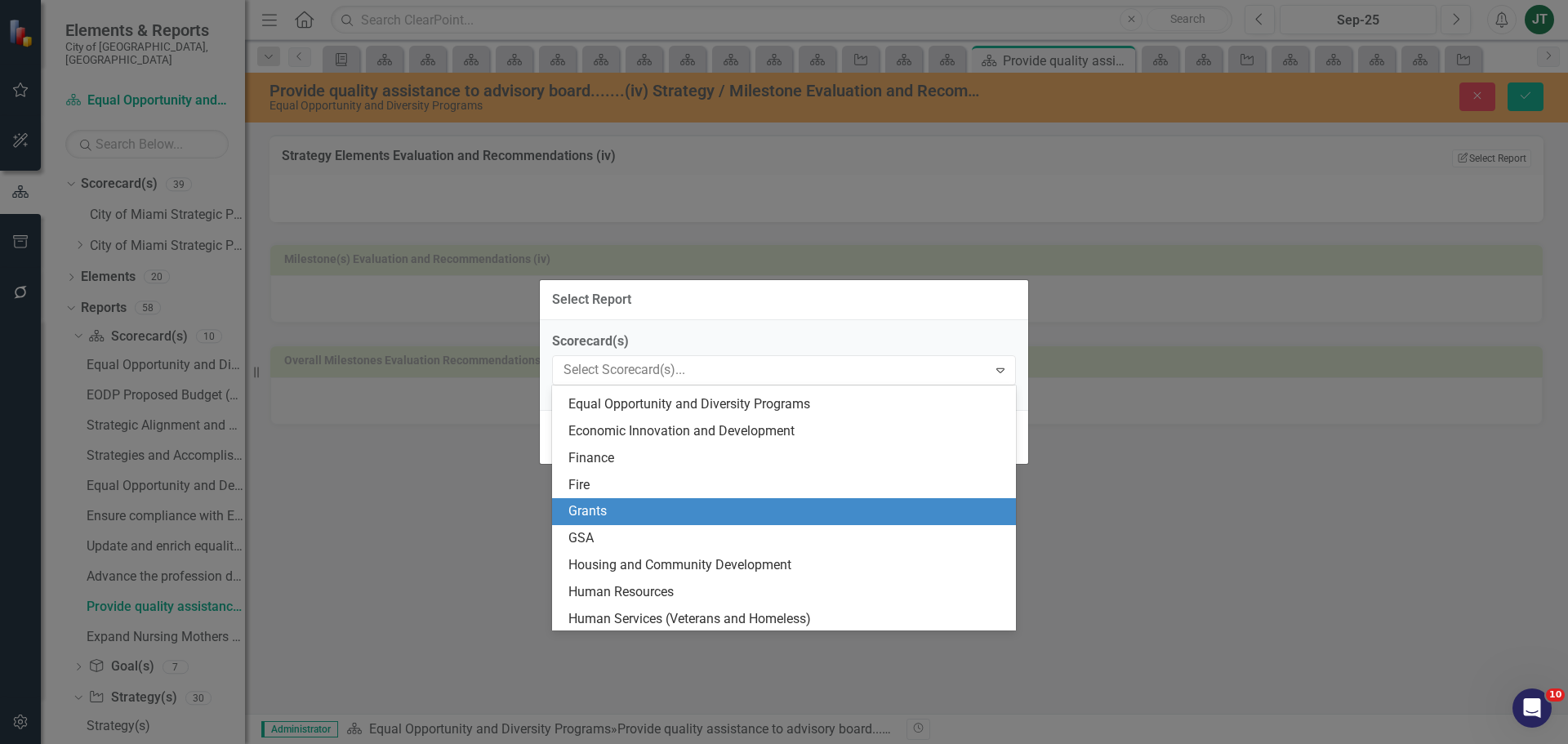
scroll to position [164, 0]
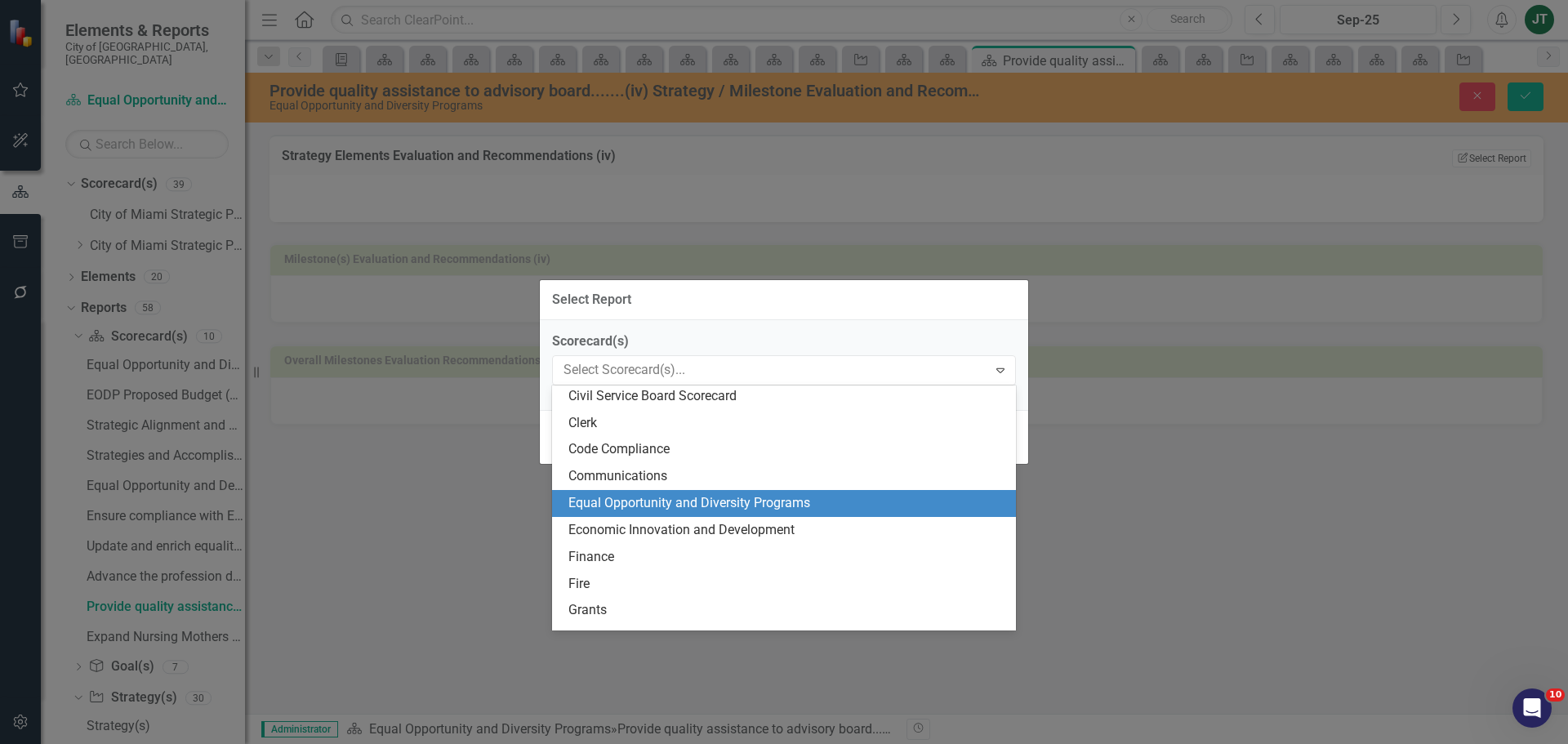
drag, startPoint x: 604, startPoint y: 508, endPoint x: 610, endPoint y: 492, distance: 17.1
click at [604, 507] on div "Equal Opportunity and Diversity Programs" at bounding box center [786, 503] width 437 height 19
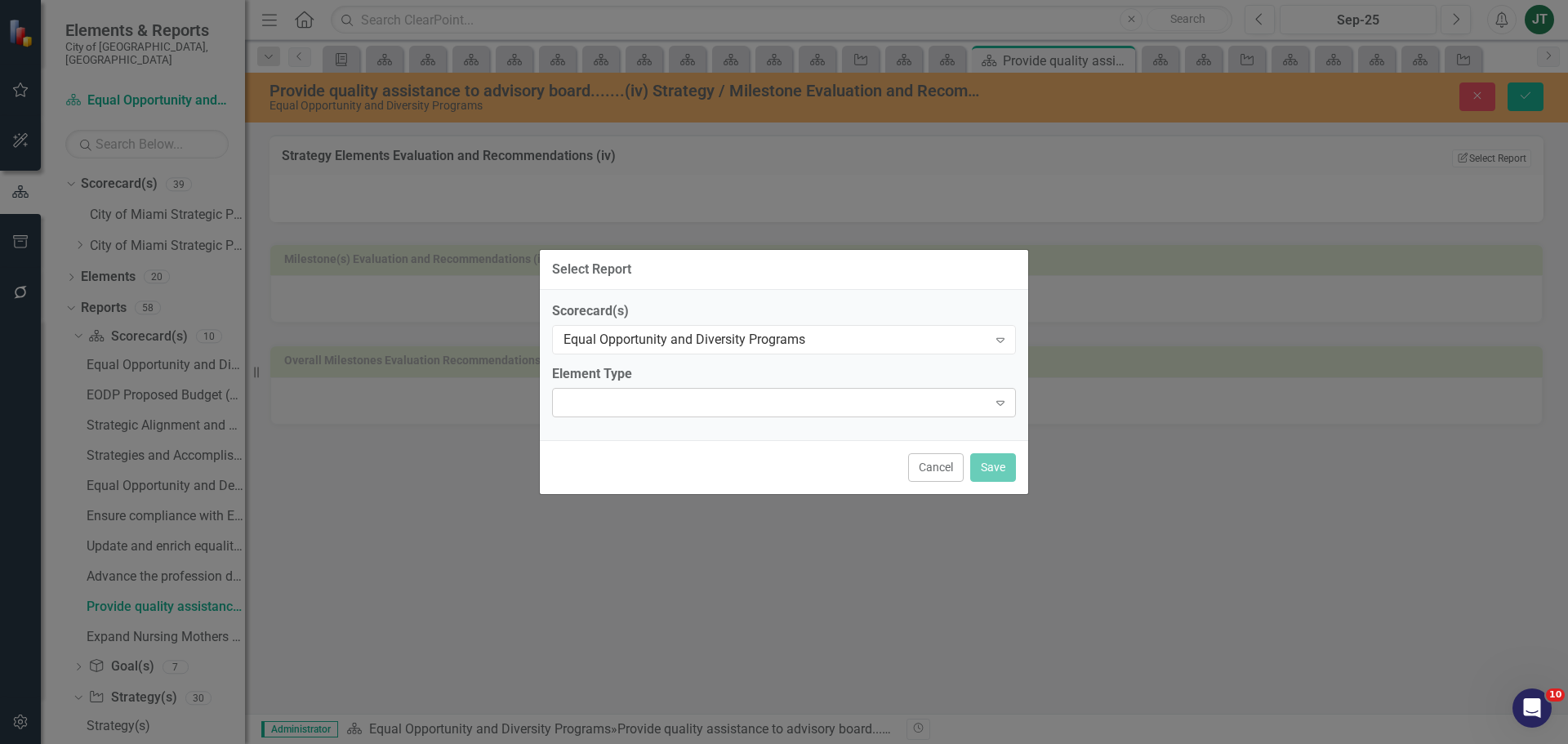
click at [636, 401] on div at bounding box center [770, 402] width 431 height 3
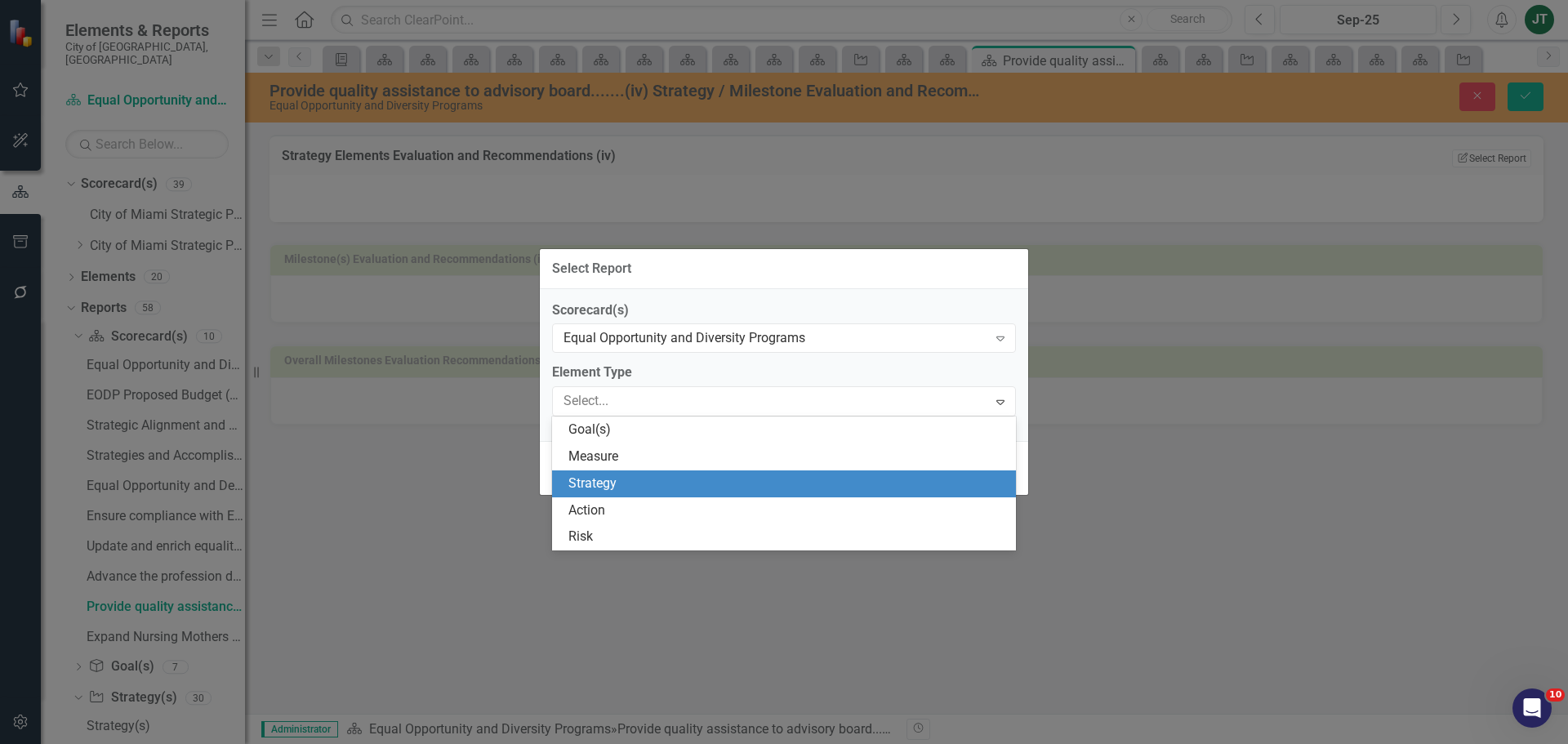
click at [629, 470] on div "Strategy" at bounding box center [784, 484] width 464 height 27
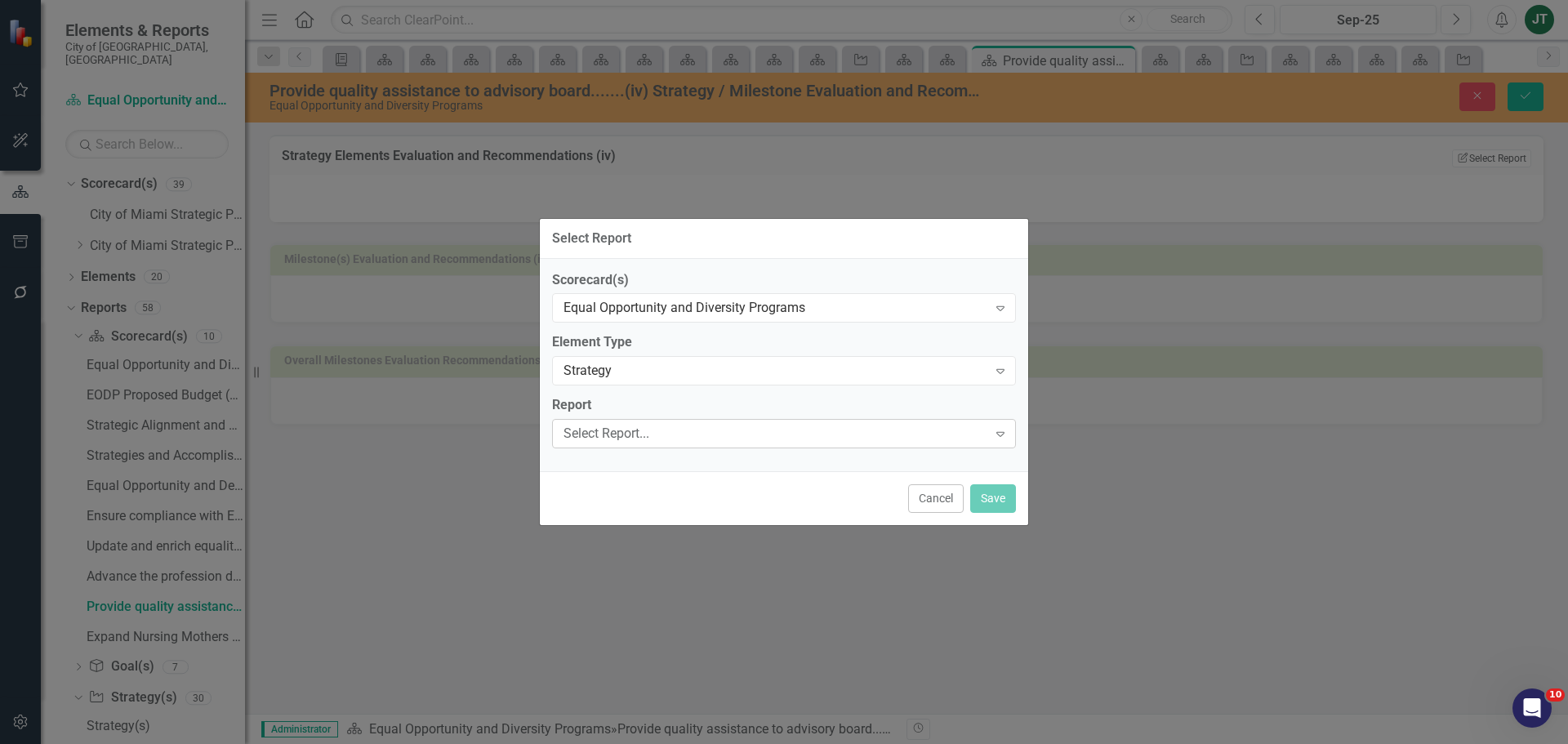
click at [730, 439] on div "Select Report..." at bounding box center [775, 434] width 424 height 19
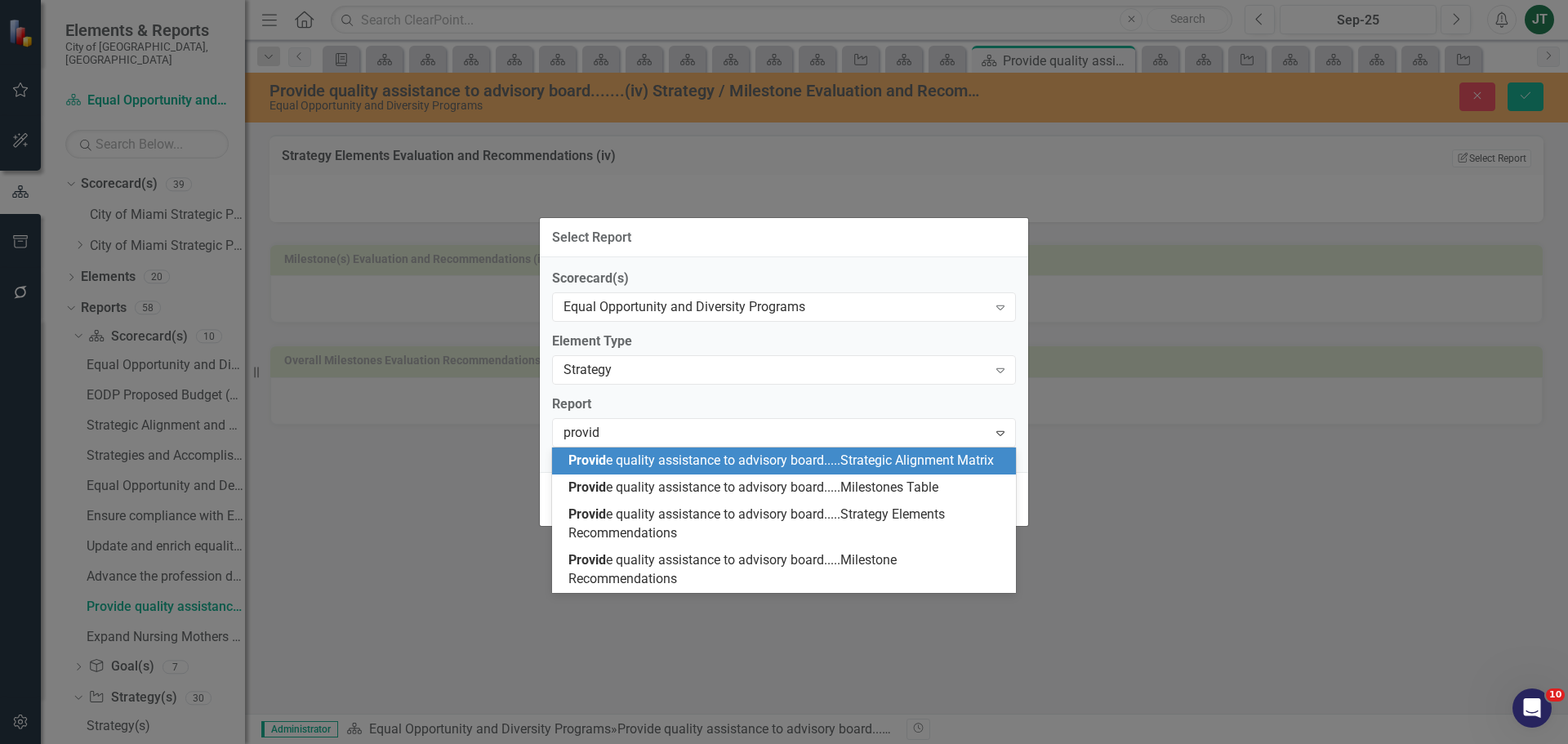
type input "provide"
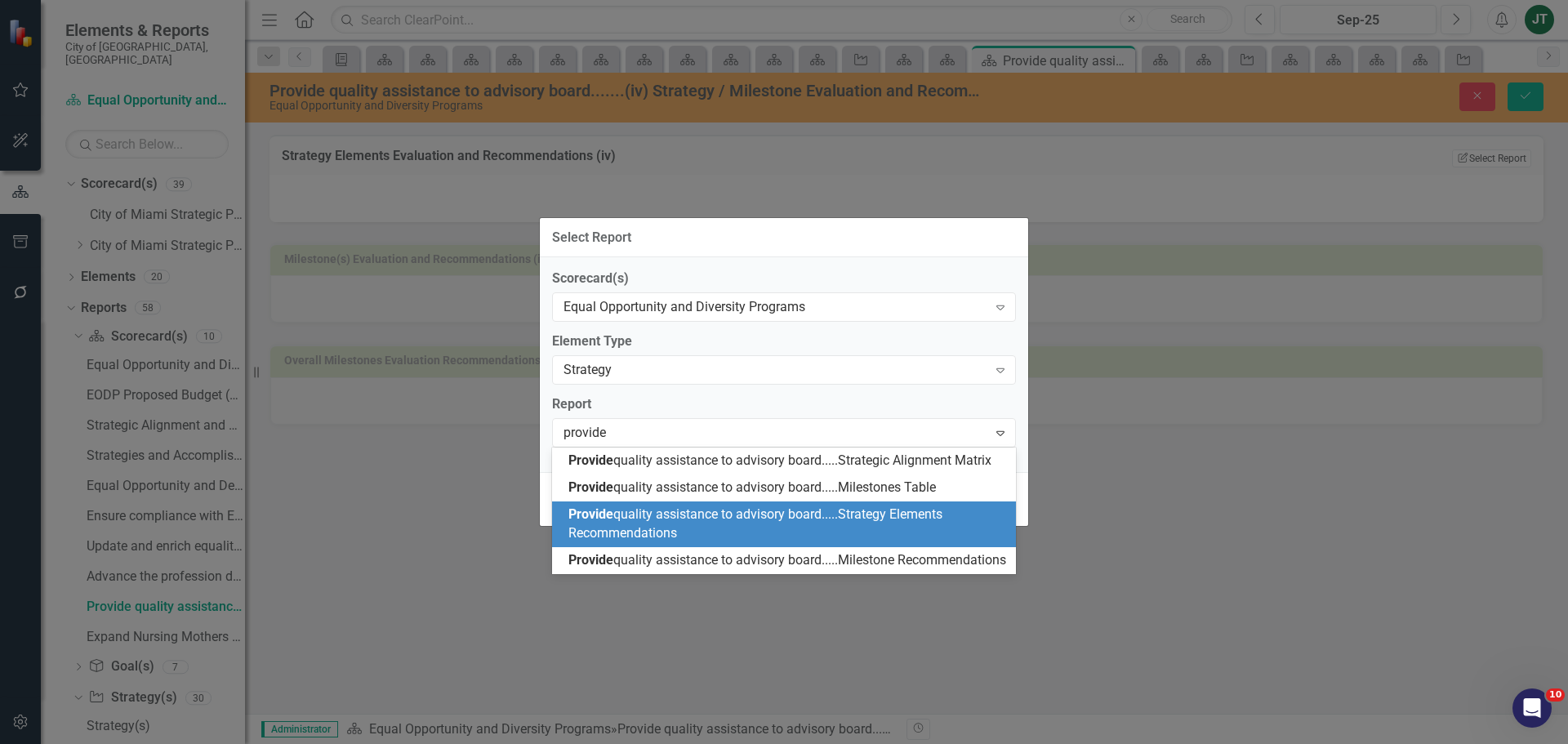
click at [760, 510] on span "Provide quality assistance to advisory board.....Strategy Elements Recommendati…" at bounding box center [755, 523] width 374 height 34
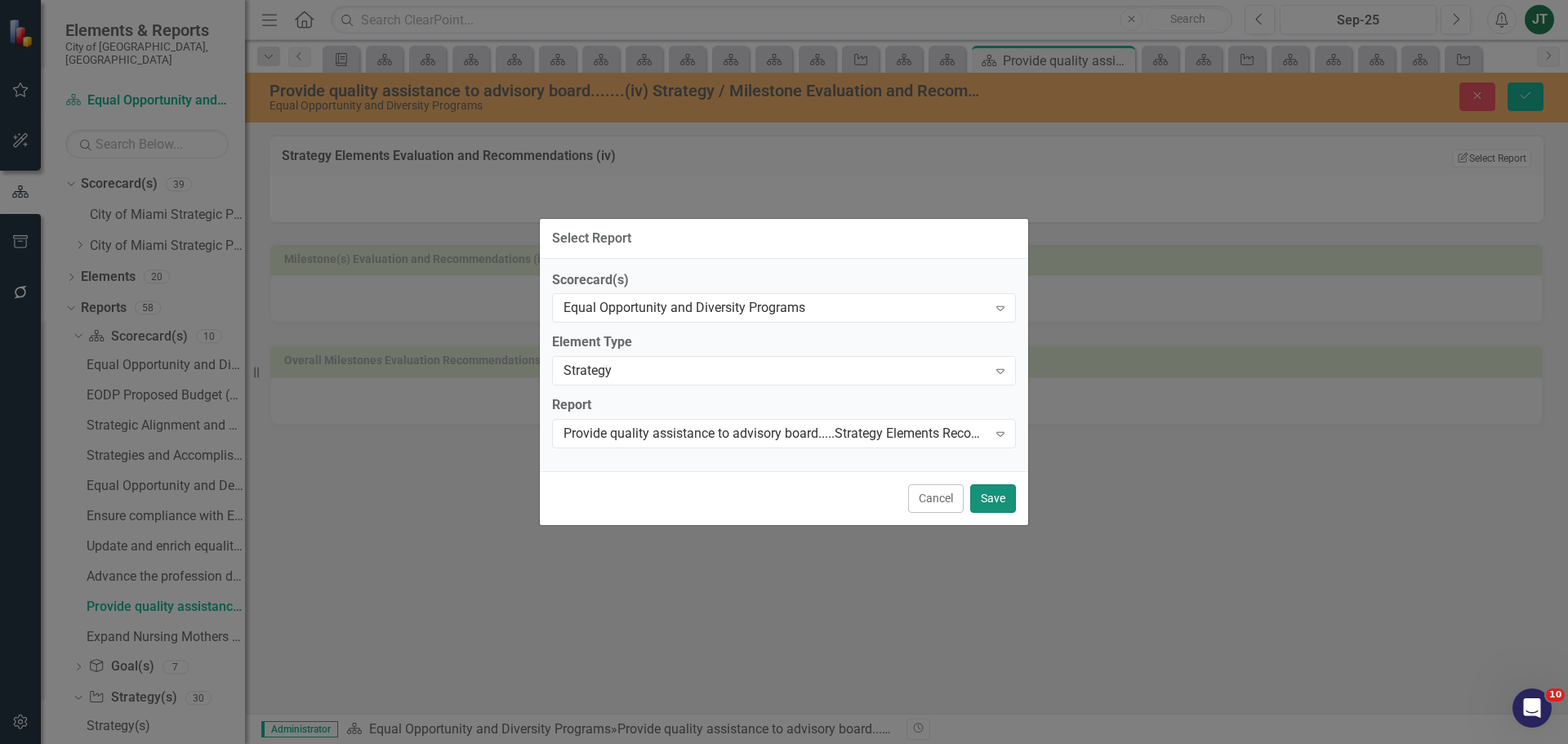
drag, startPoint x: 995, startPoint y: 493, endPoint x: 1107, endPoint y: 400, distance: 145.6
click at [1001, 488] on button "Save" at bounding box center [993, 498] width 46 height 29
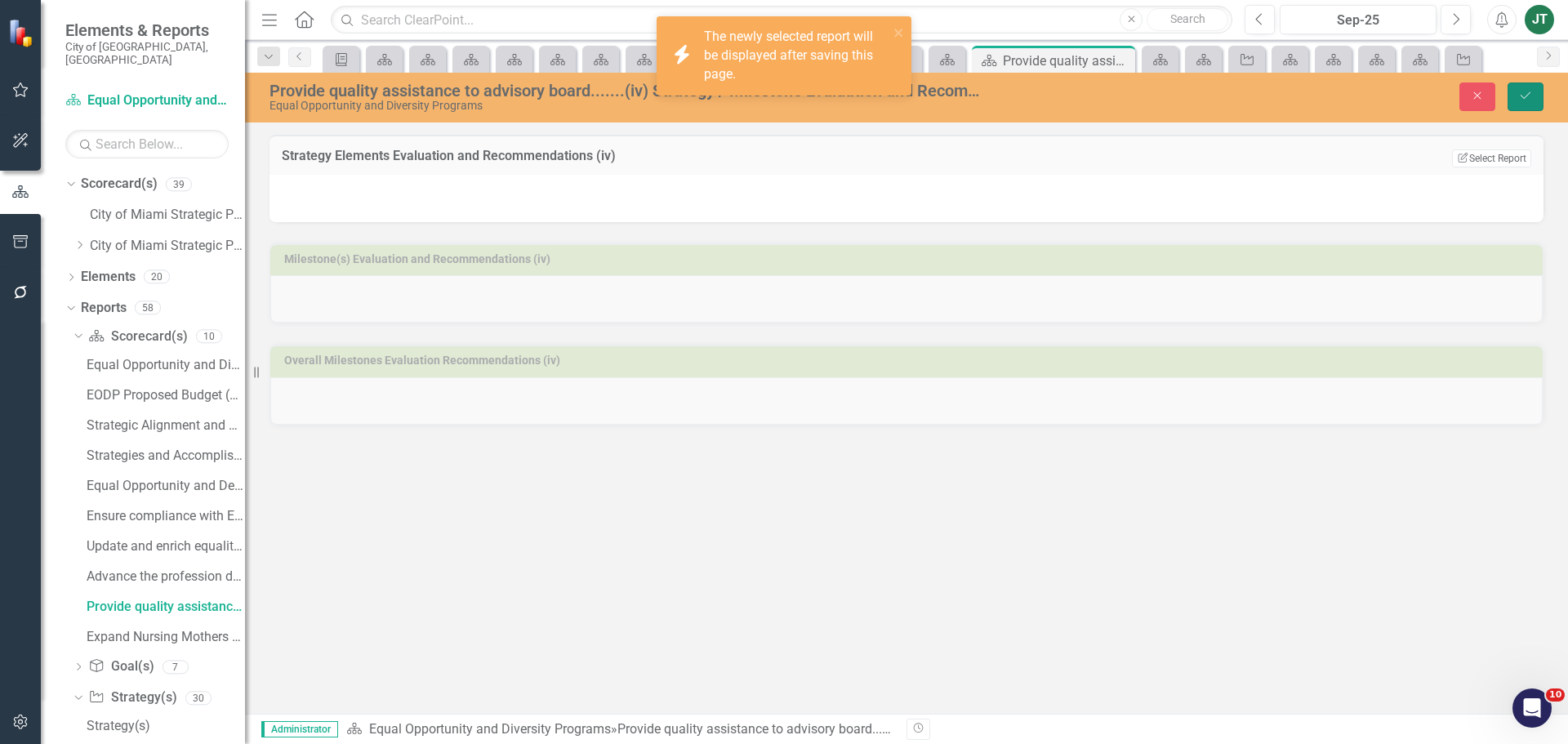
click at [1524, 90] on button "Save" at bounding box center [1526, 97] width 36 height 29
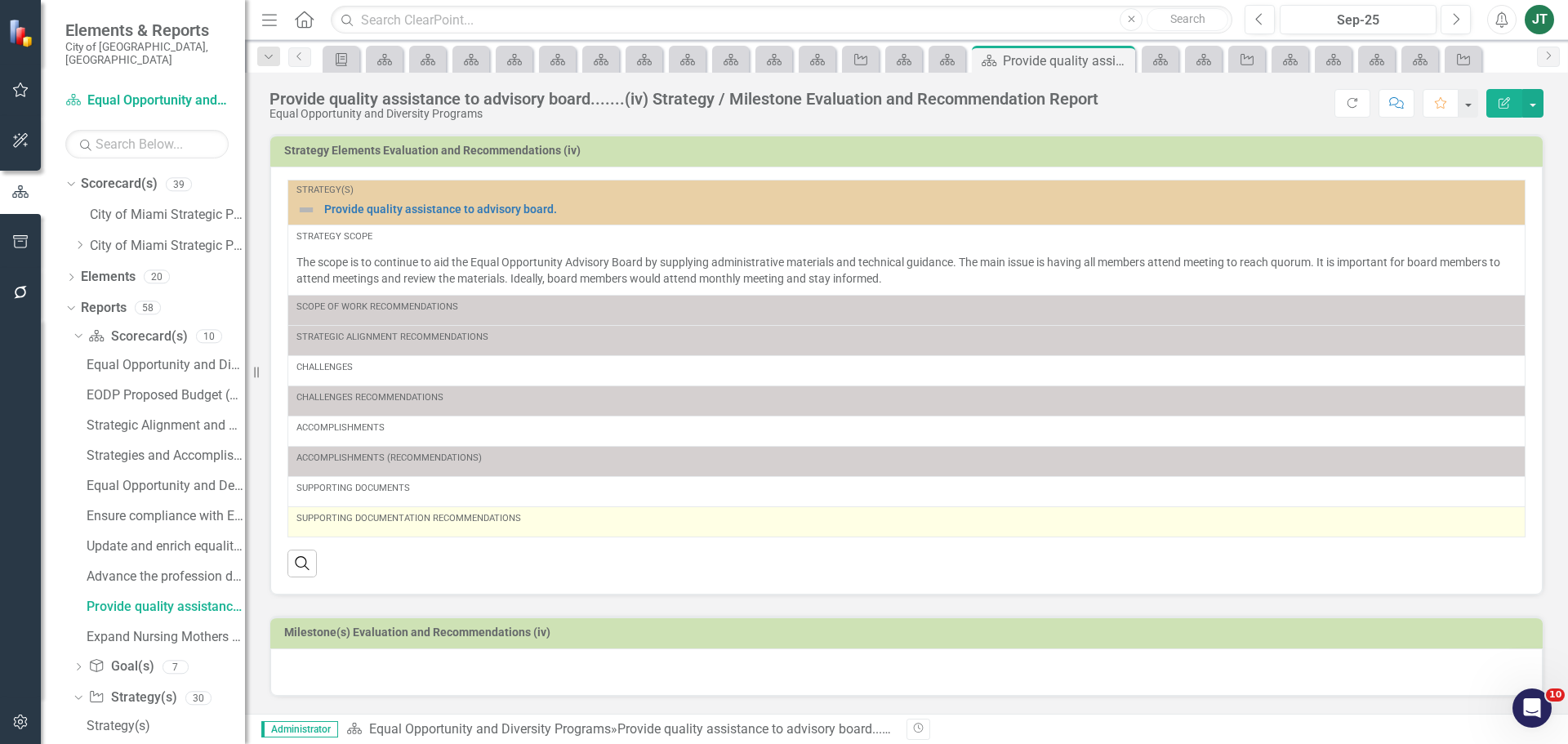
scroll to position [101, 0]
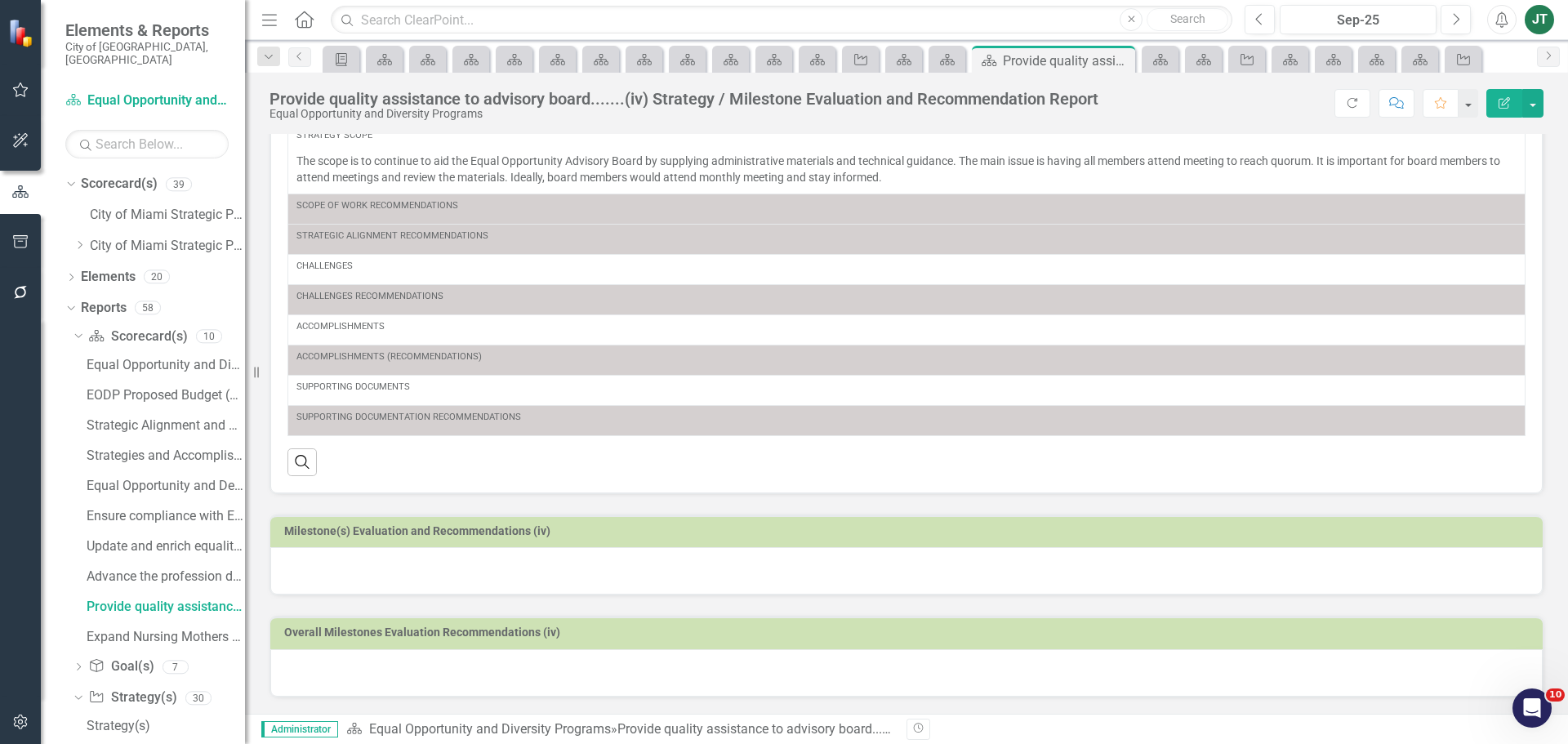
click at [732, 534] on h3 "Milestone(s) Evaluation and Recommendations (iv)" at bounding box center [909, 531] width 1250 height 12
click at [733, 532] on h3 "Milestone(s) Evaluation and Recommendations (iv)" at bounding box center [909, 531] width 1250 height 12
click at [1436, 535] on h3 "Milestone(s) Evaluation and Recommendations (iv)" at bounding box center [909, 531] width 1250 height 12
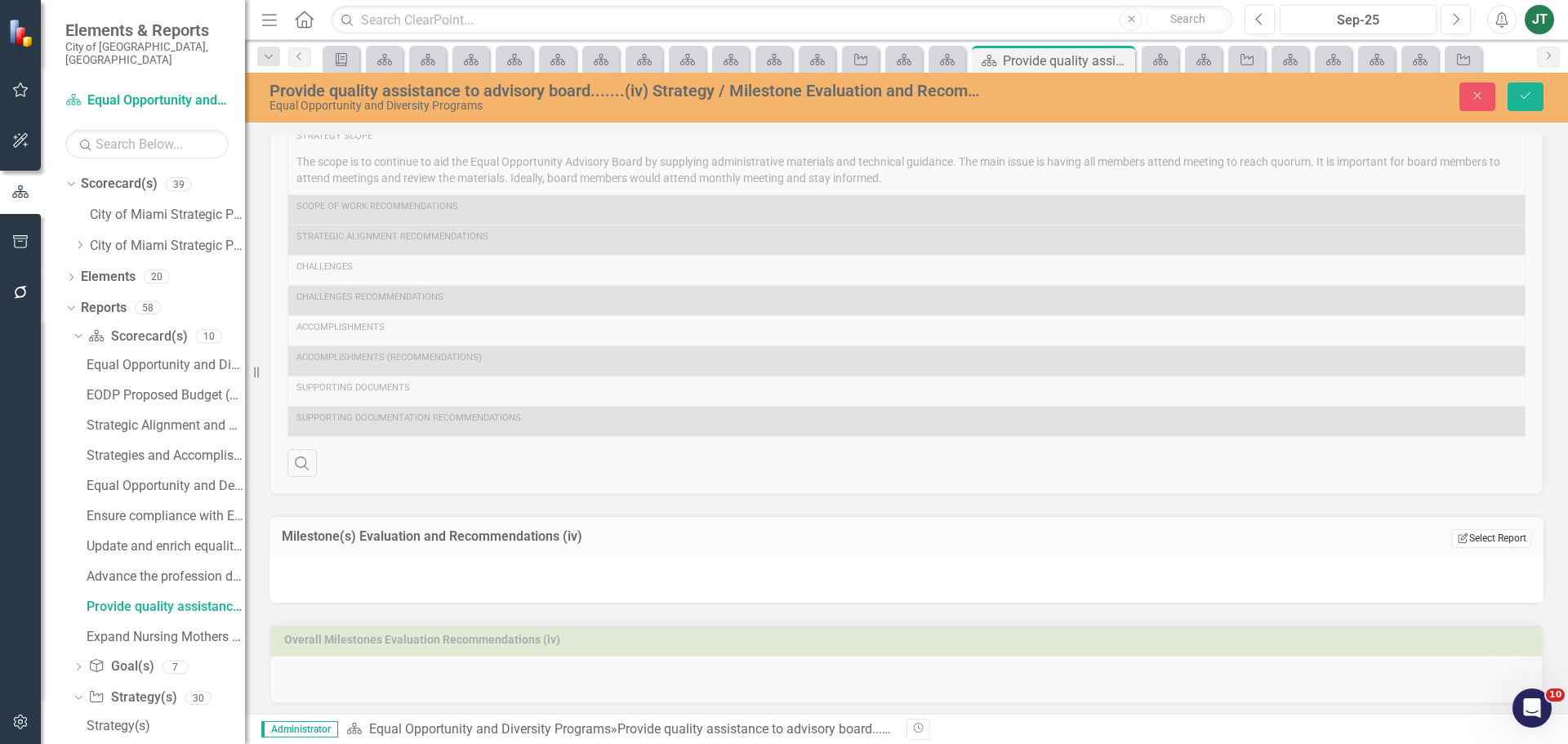
click at [1479, 540] on button "Edit Report Select Report" at bounding box center [1491, 537] width 79 height 18
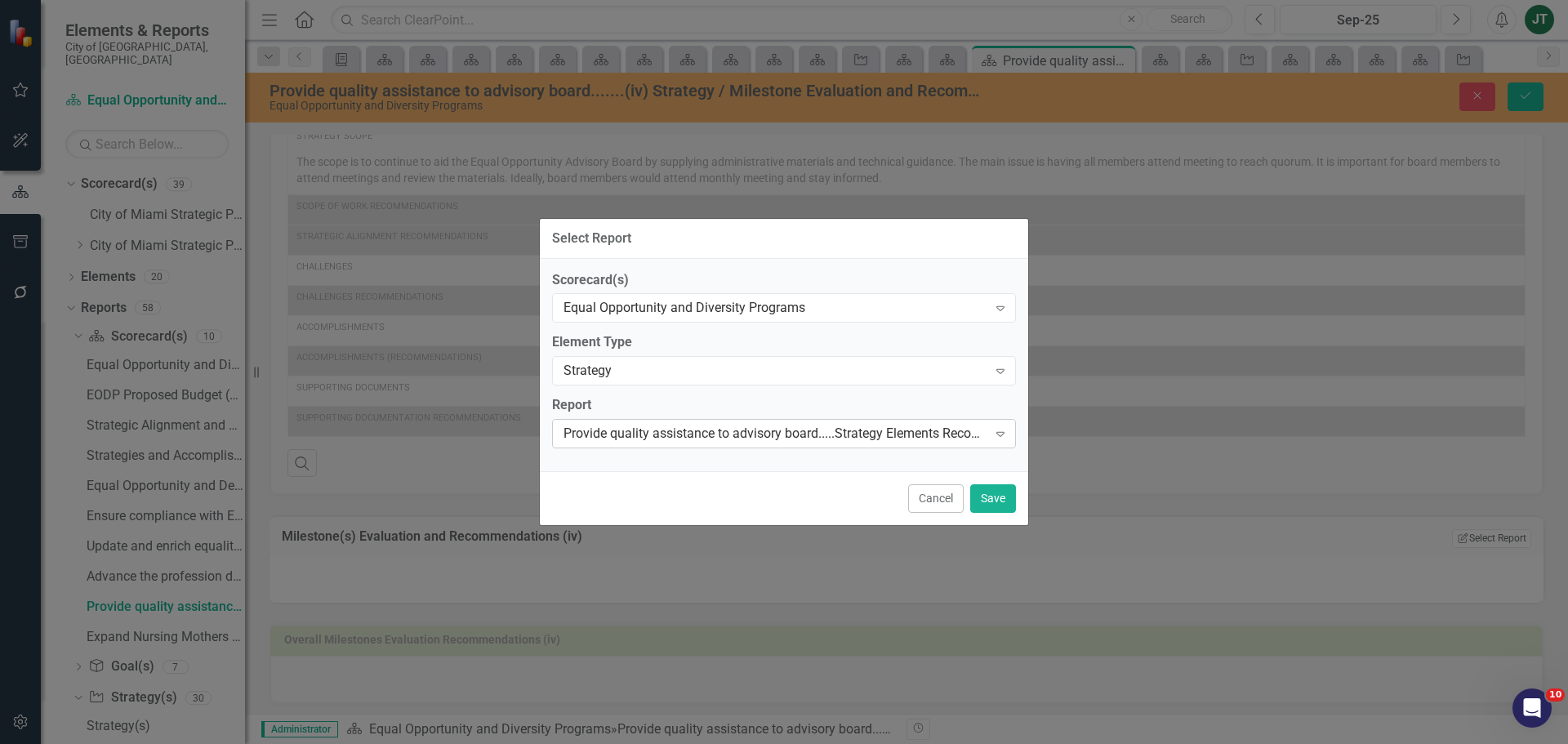
click at [626, 437] on div "Provide quality assistance to advisory board.....Strategy Elements Recommendati…" at bounding box center [775, 434] width 424 height 19
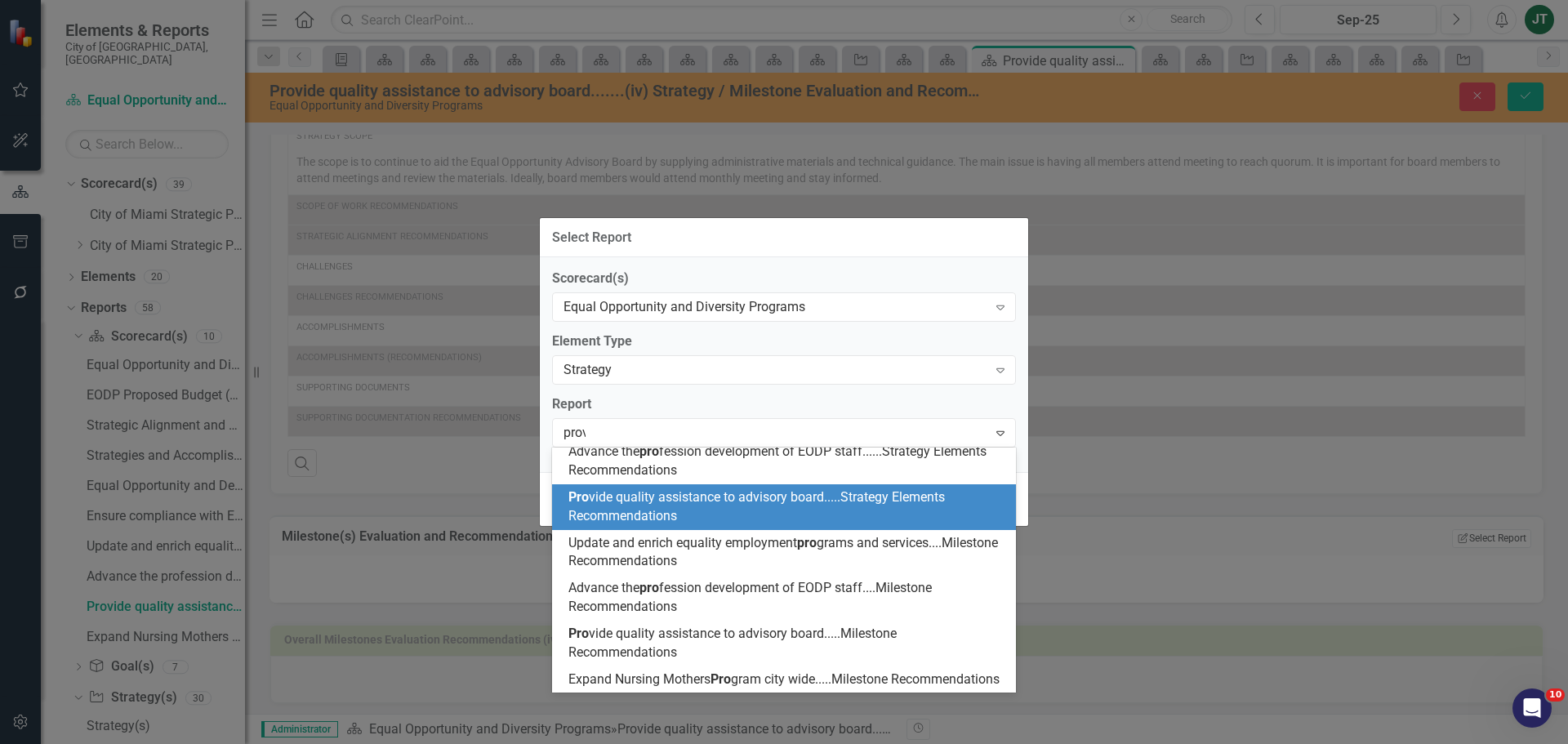
scroll to position [0, 0]
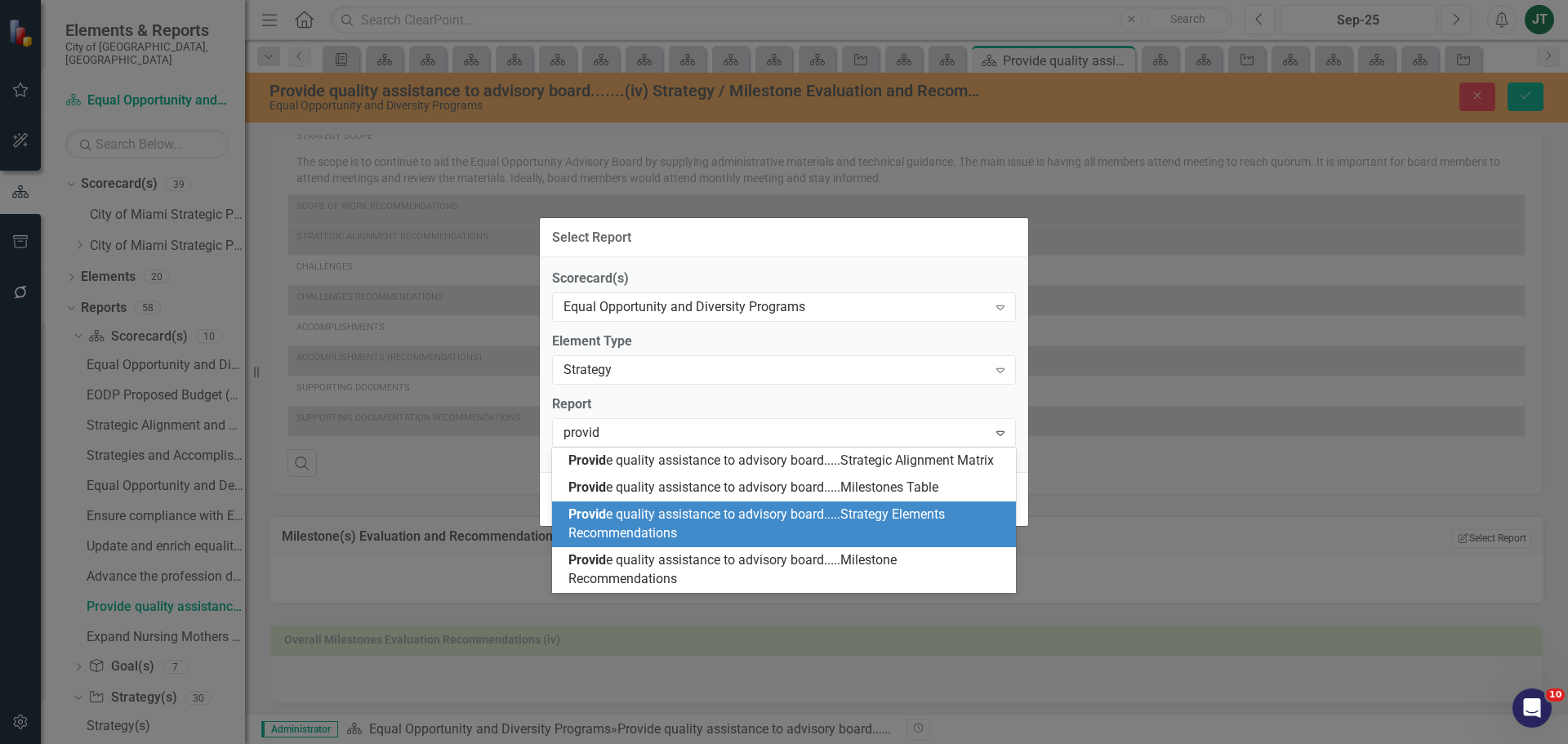
type input "provide"
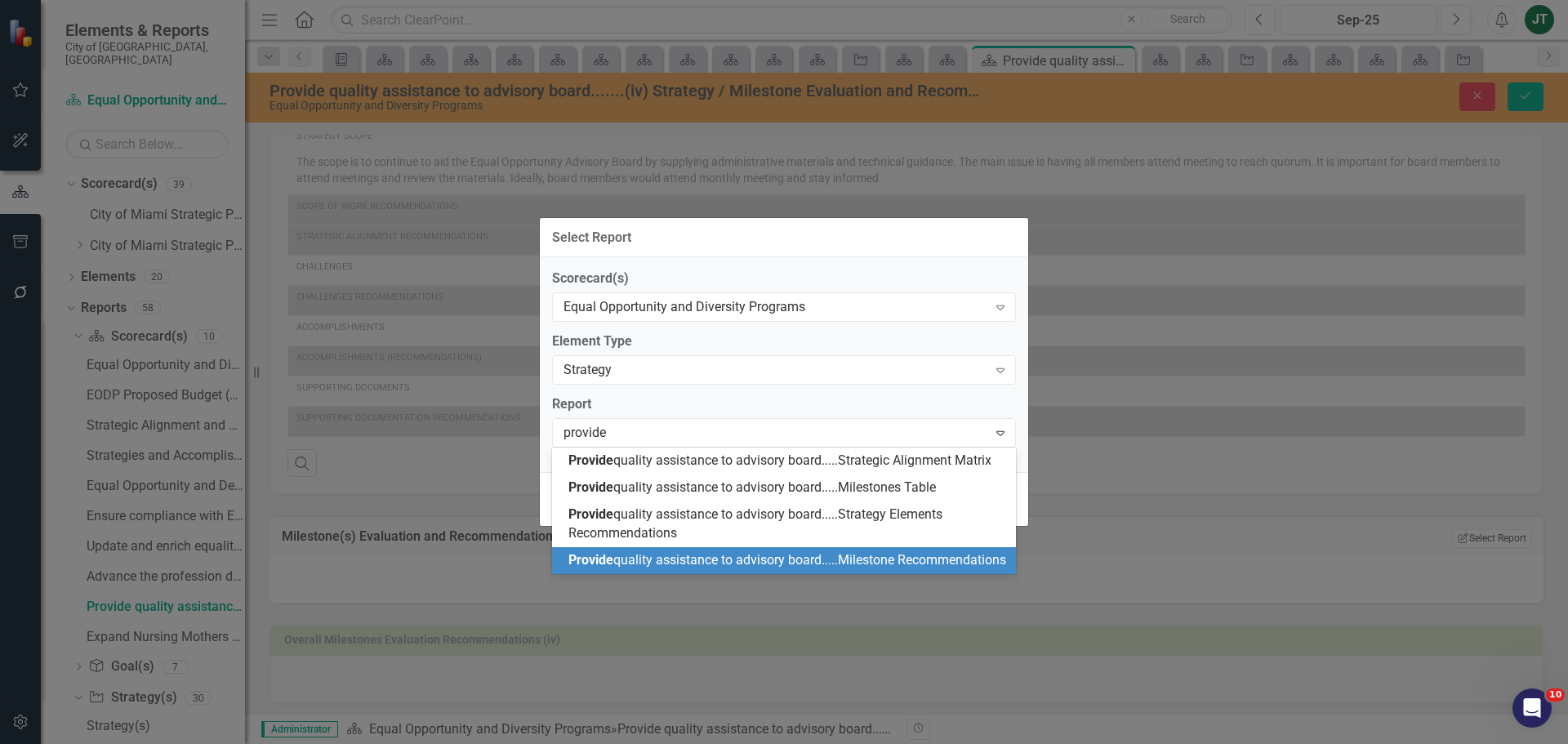
click at [695, 570] on div "Provide quality assistance to advisory board.....Milestone Recommendations" at bounding box center [786, 560] width 437 height 19
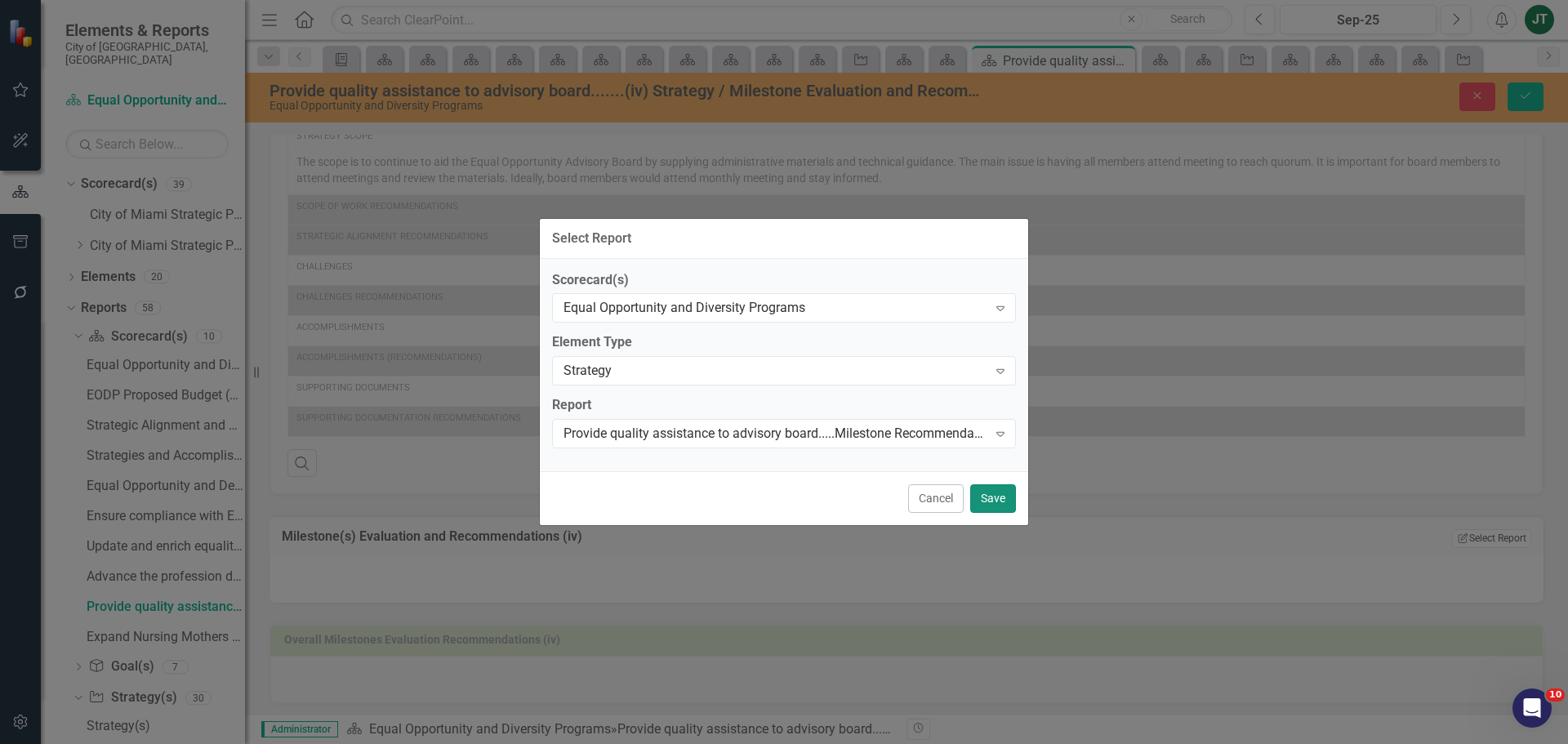
click at [987, 499] on button "Save" at bounding box center [993, 498] width 46 height 29
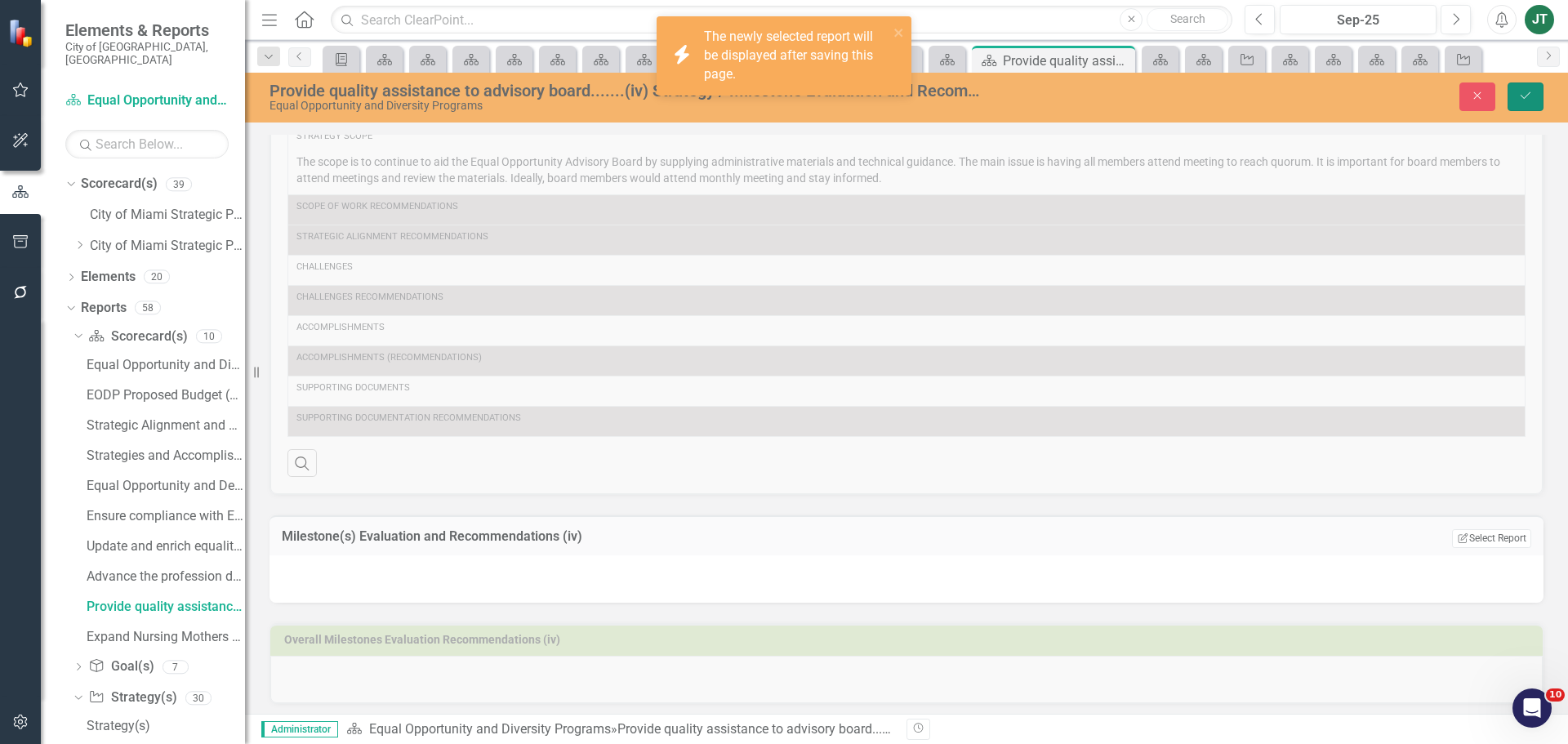
click at [1536, 93] on button "Save" at bounding box center [1526, 97] width 36 height 29
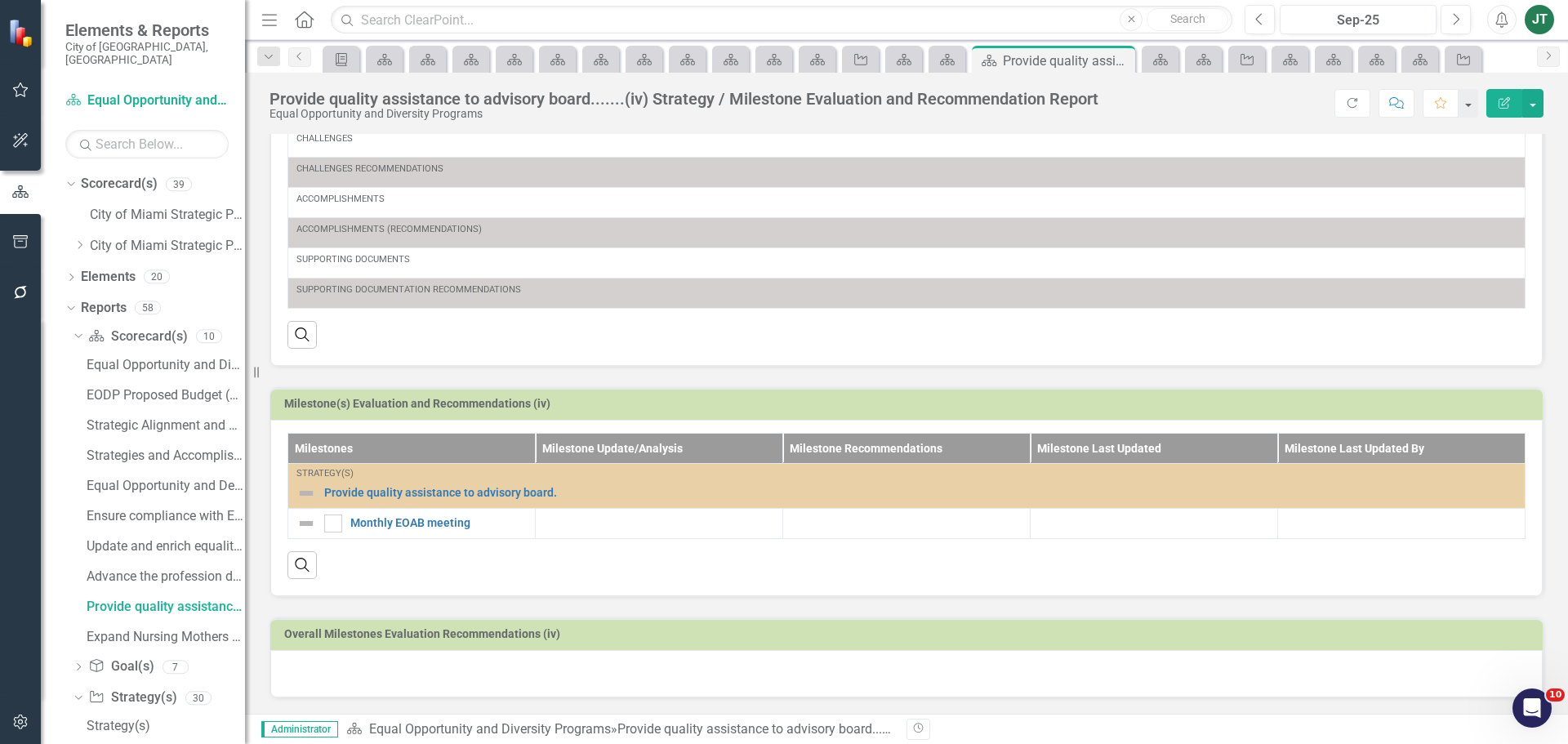
scroll to position [230, 0]
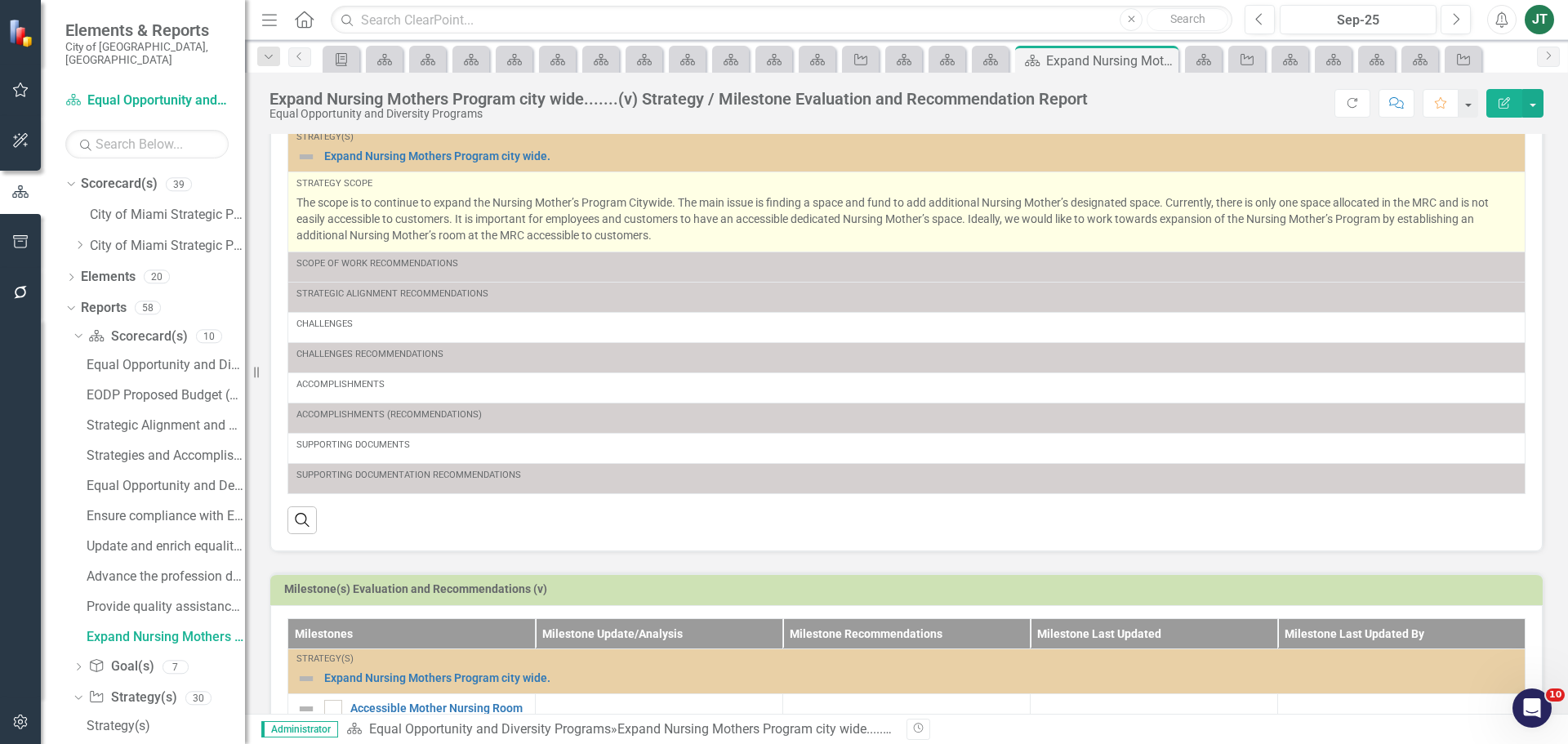
scroll to position [81, 0]
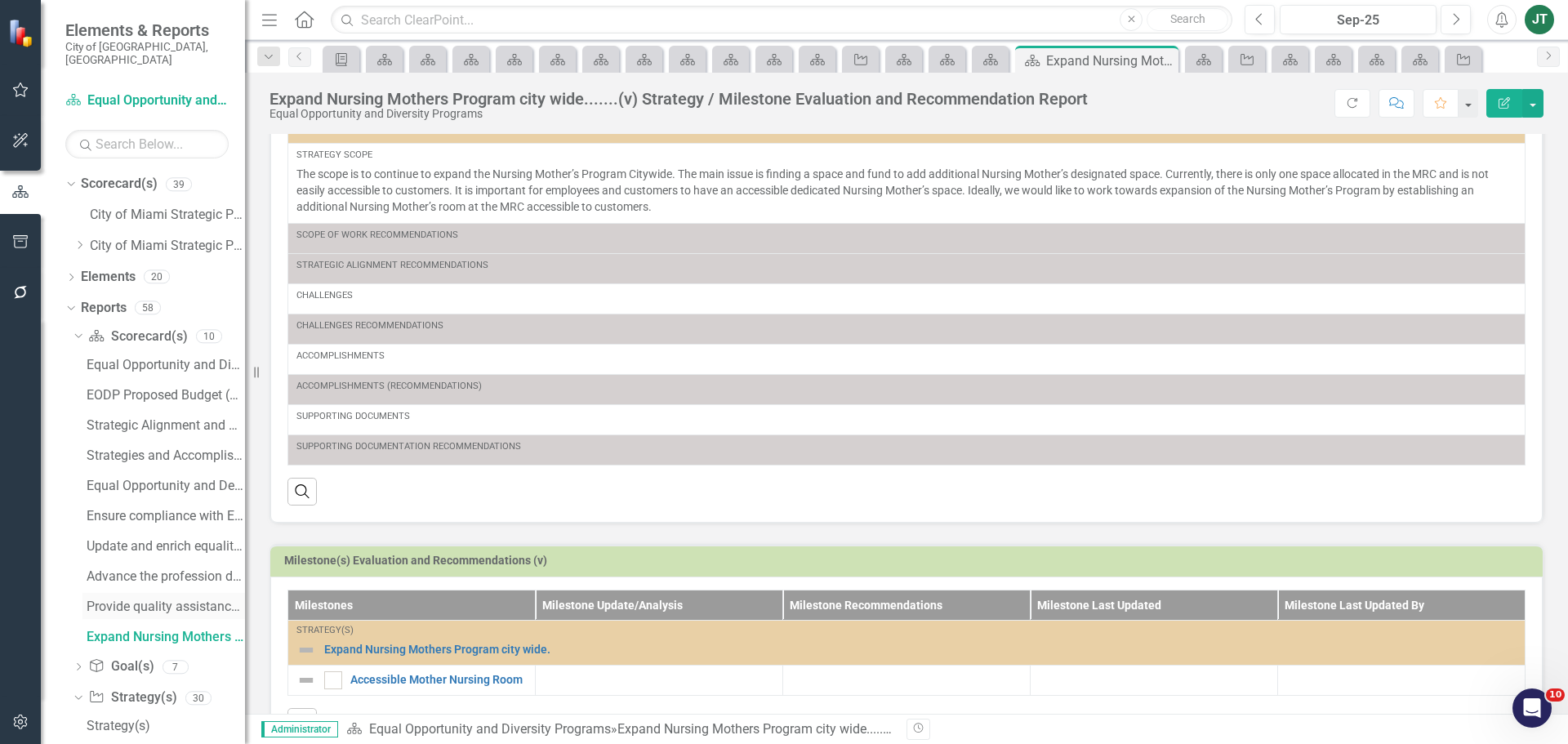
click at [146, 600] on div "Provide quality assistance to advisory board.......(iv) Strategy / Milestone Ev…" at bounding box center [166, 606] width 159 height 14
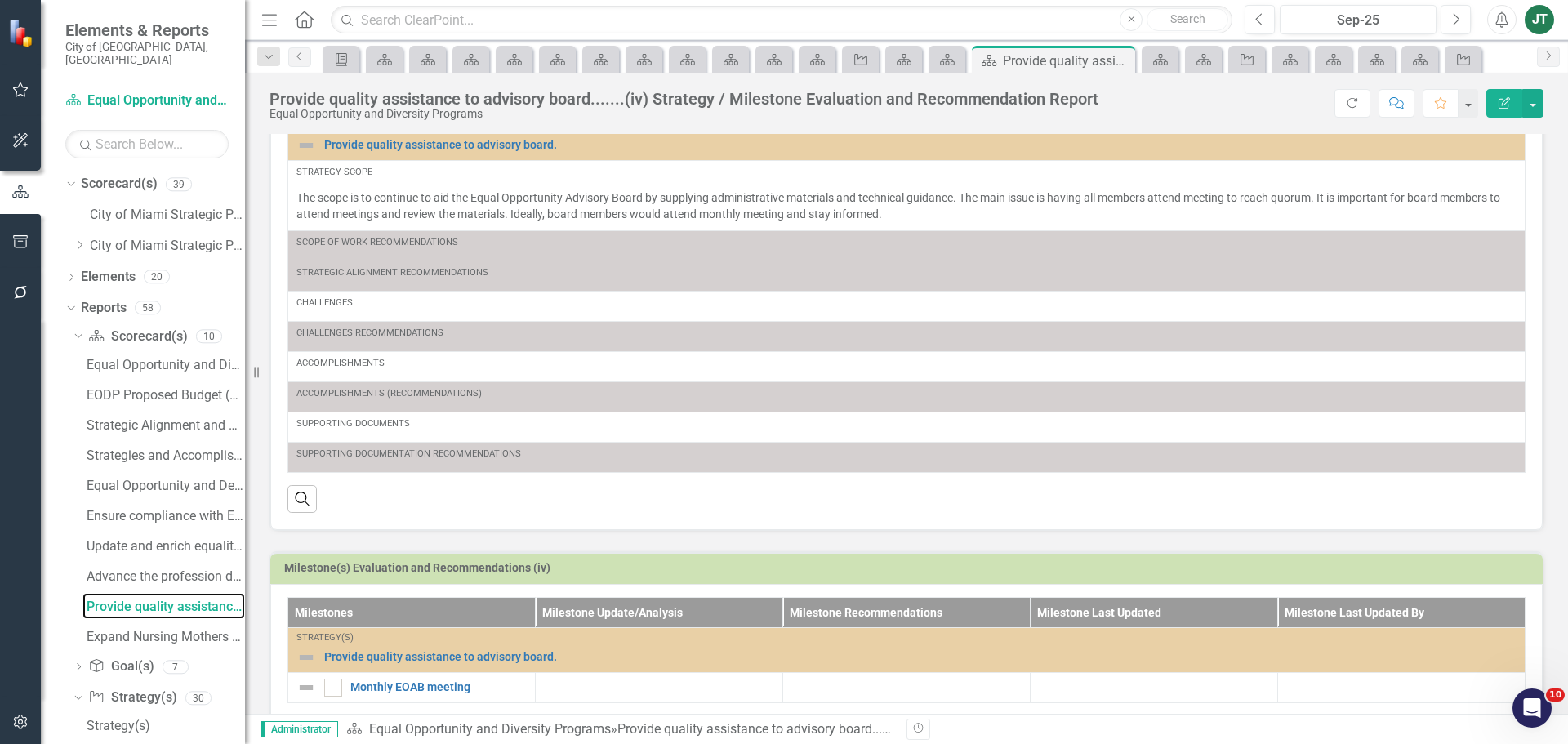
scroll to position [230, 0]
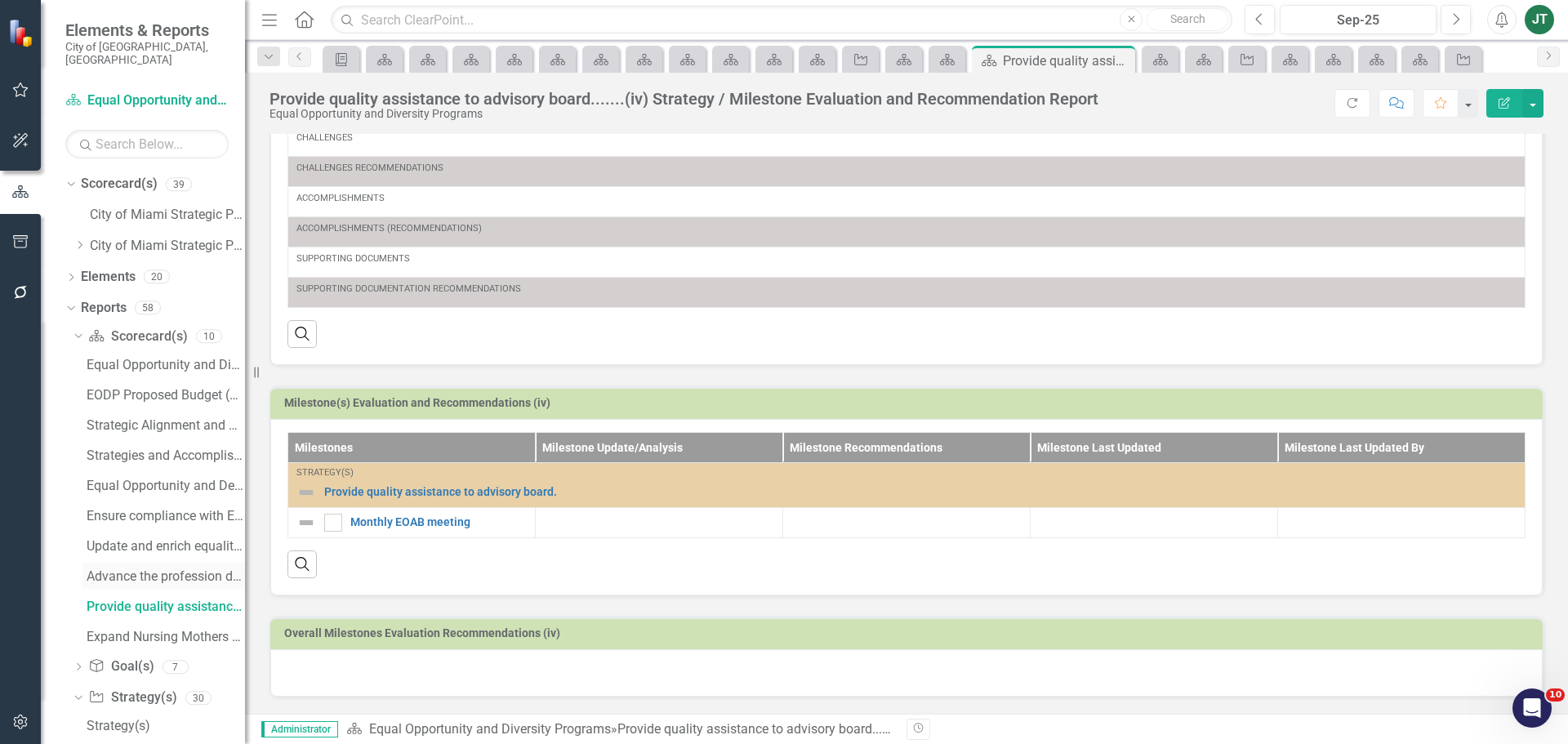
click at [112, 569] on div "Advance the profession development of EODP staff......(iii) Strategy / Mileston…" at bounding box center [166, 576] width 159 height 14
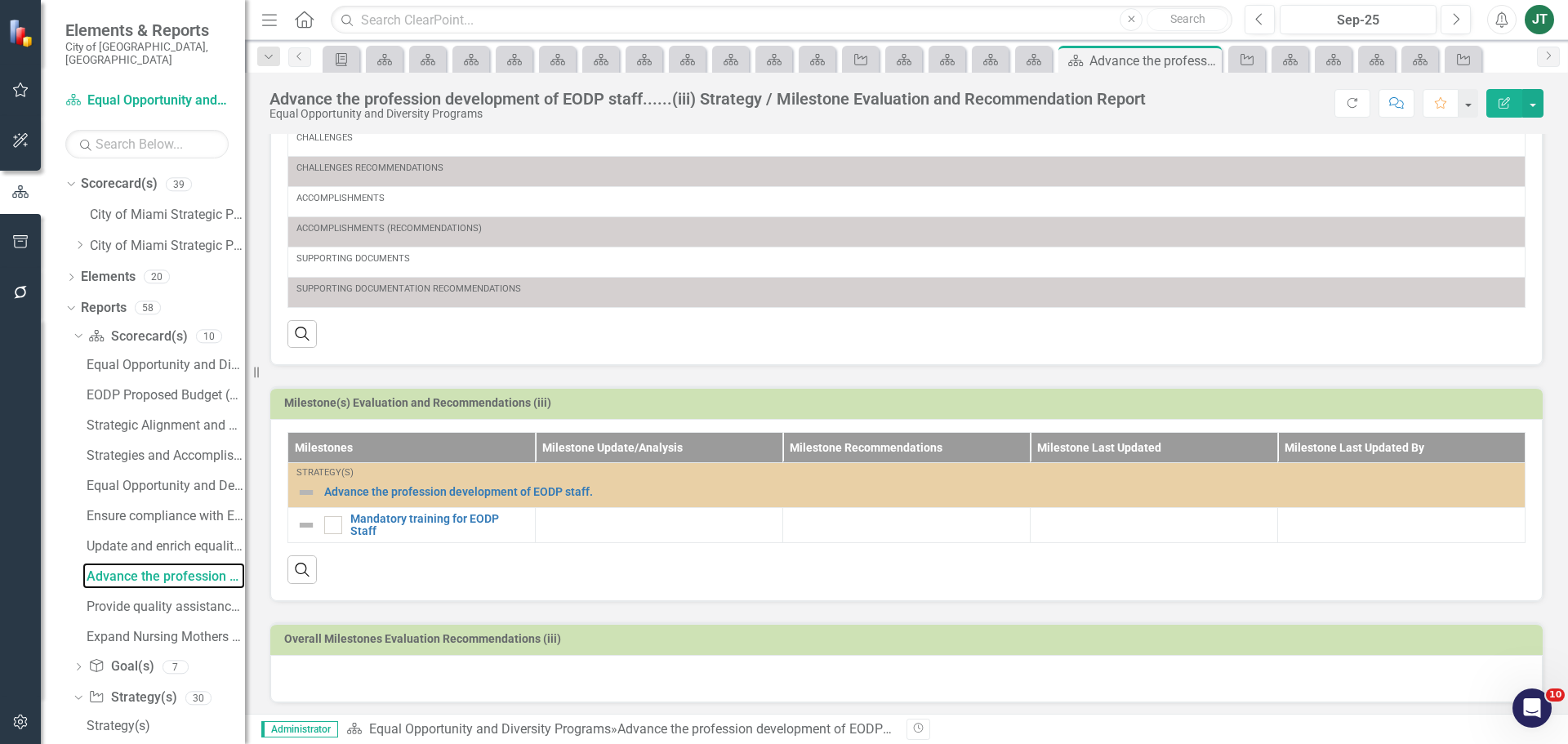
scroll to position [252, 0]
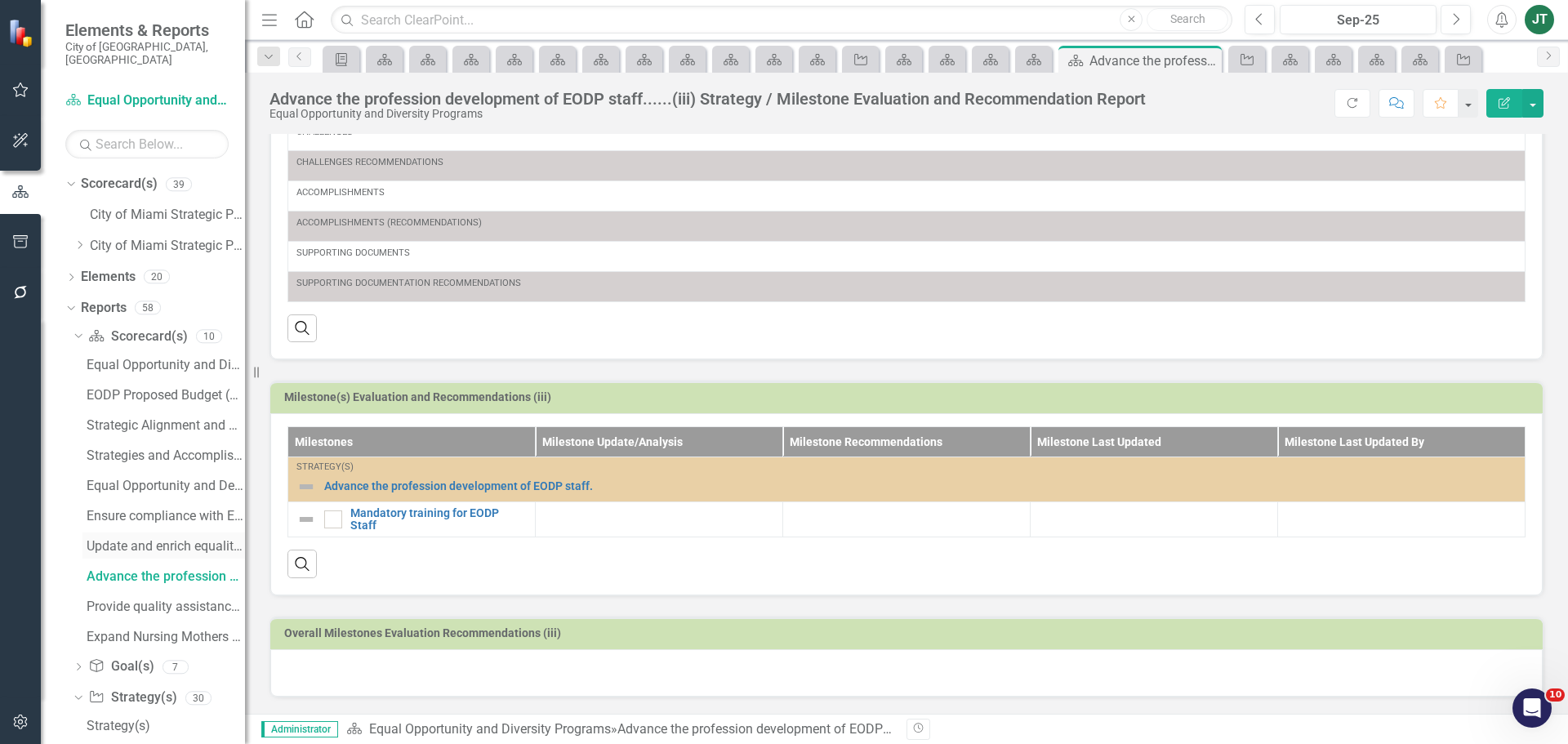
click at [124, 538] on div "Update and enrich equality employment programs and services......(ii) Strategy …" at bounding box center [166, 545] width 159 height 14
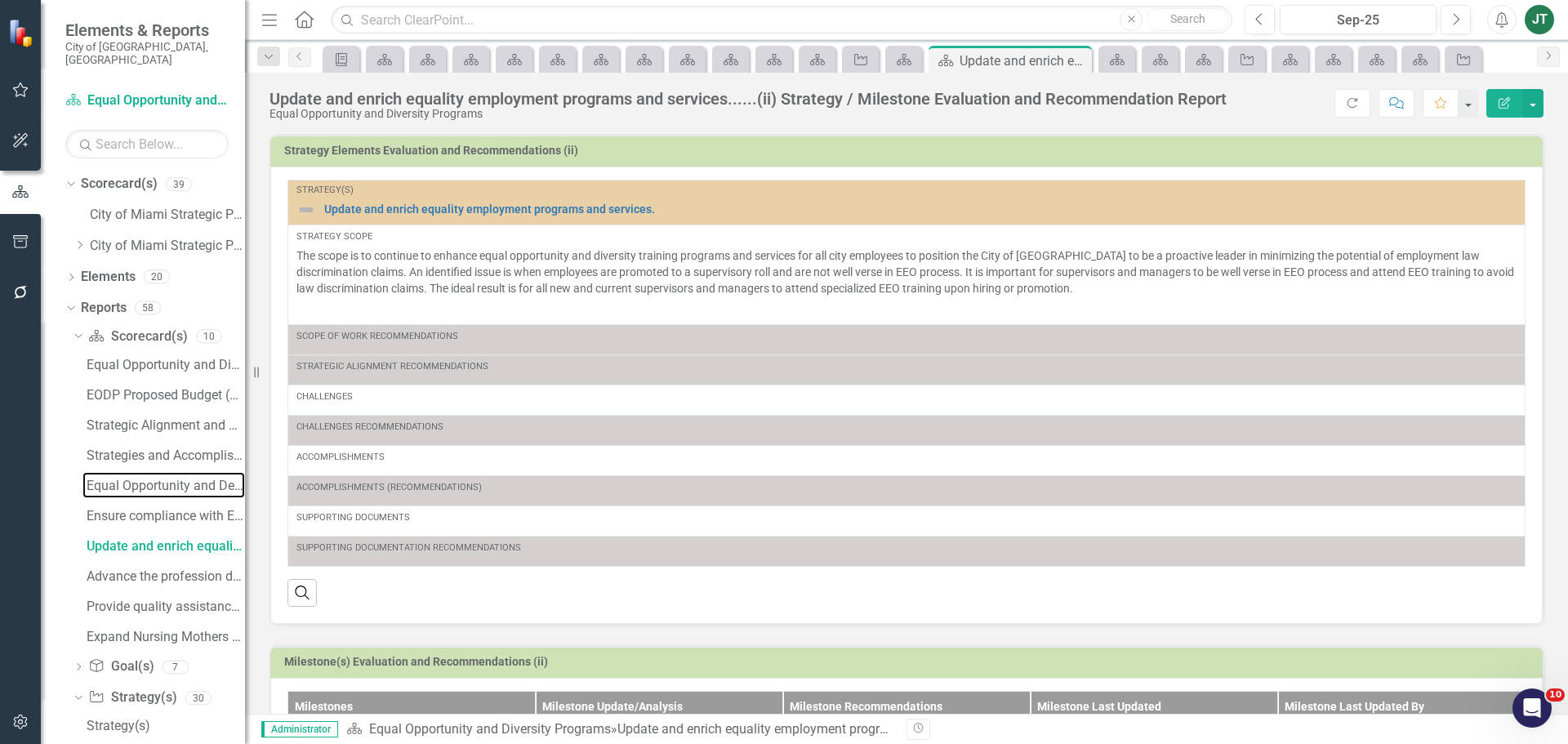
click at [131, 486] on div "Equal Opportunity and Diversity Programs EODP Proposed Budget (Strategic Plans …" at bounding box center [159, 500] width 172 height 298
click at [140, 509] on div "Ensure compliance with Equal Employment Opportunity laws....(i) Strategy / Mile…" at bounding box center [166, 515] width 159 height 14
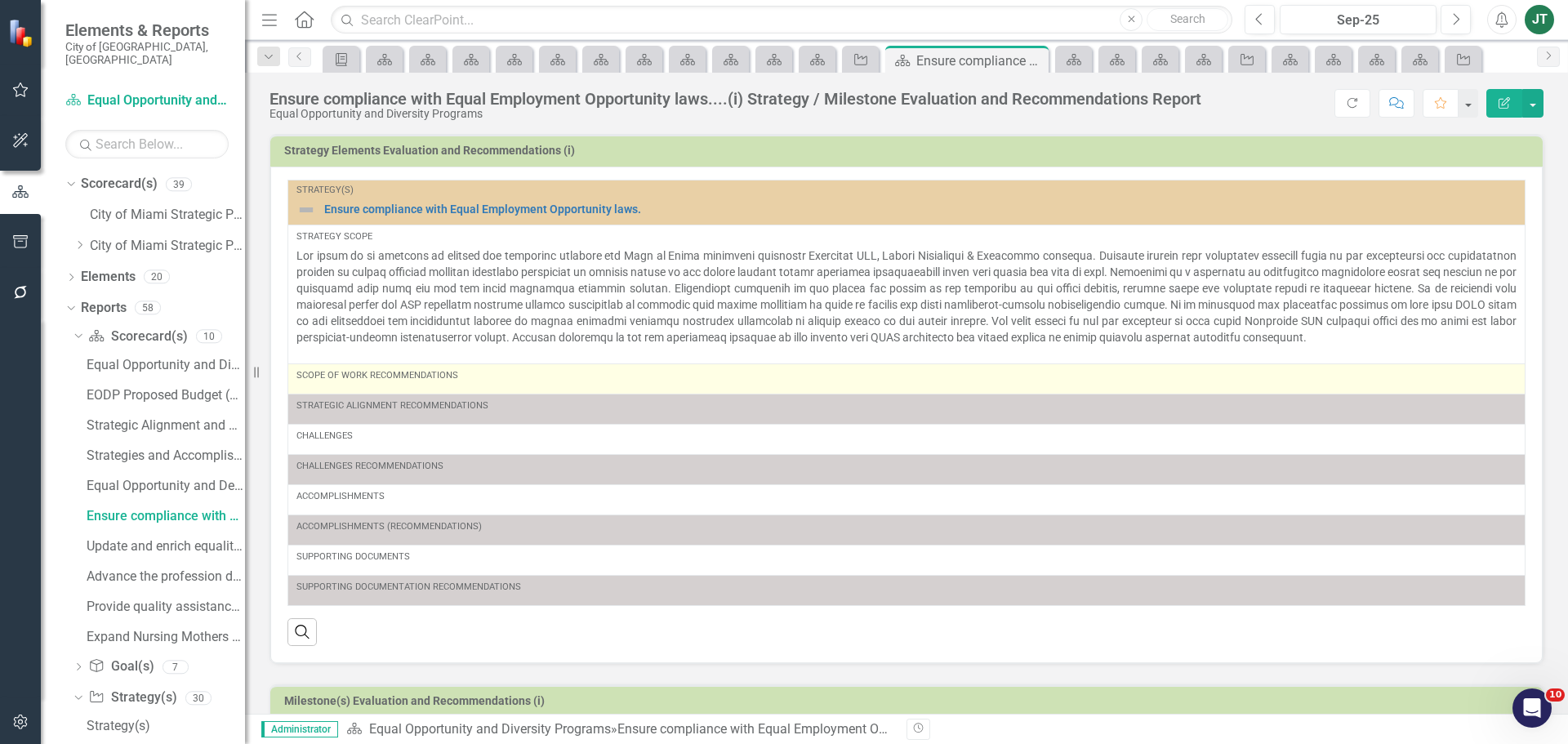
click at [670, 380] on div "Scope of Work Recommendations" at bounding box center [906, 376] width 1220 height 13
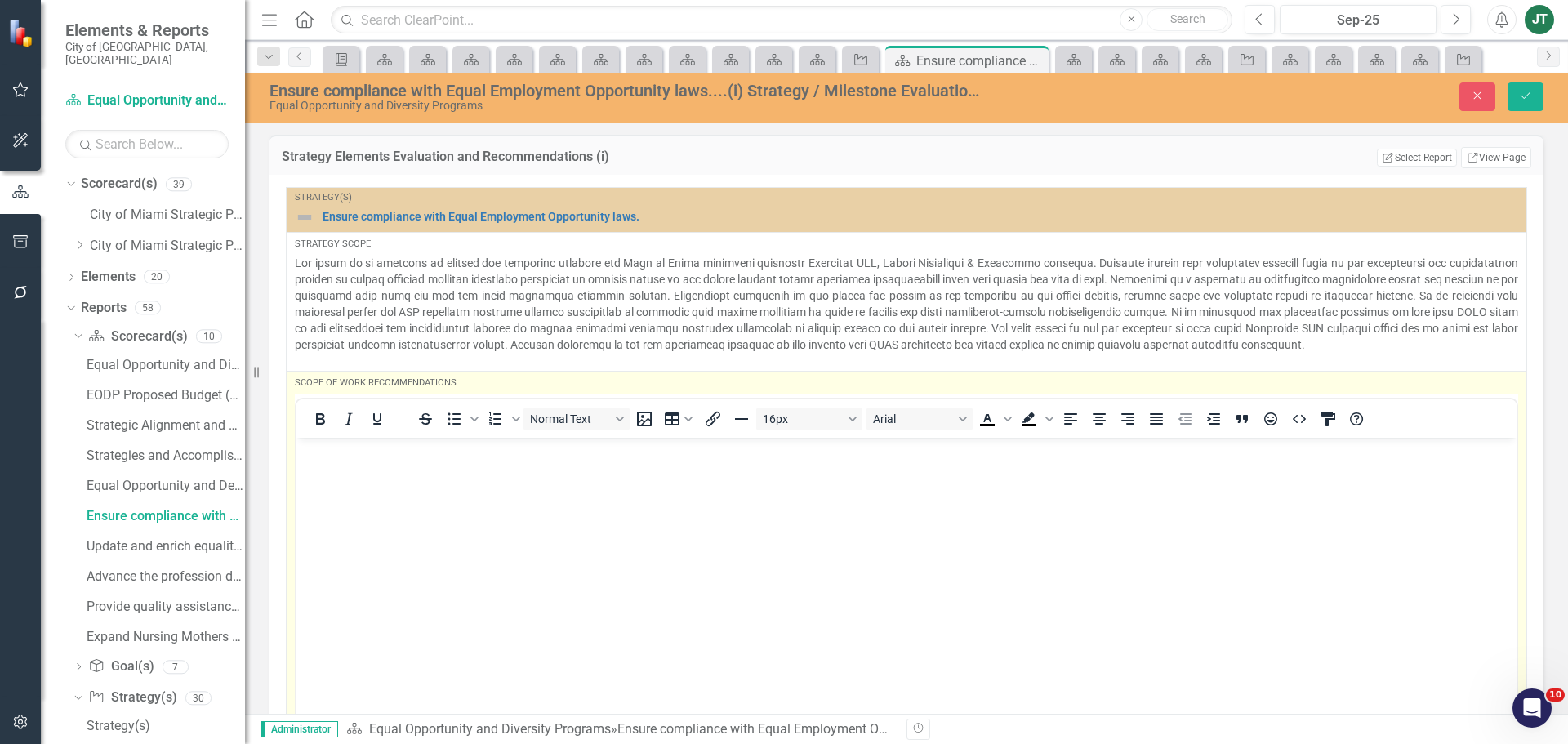
click at [505, 464] on body "Rich Text Area. Press ALT-0 for help." at bounding box center [906, 559] width 1220 height 245
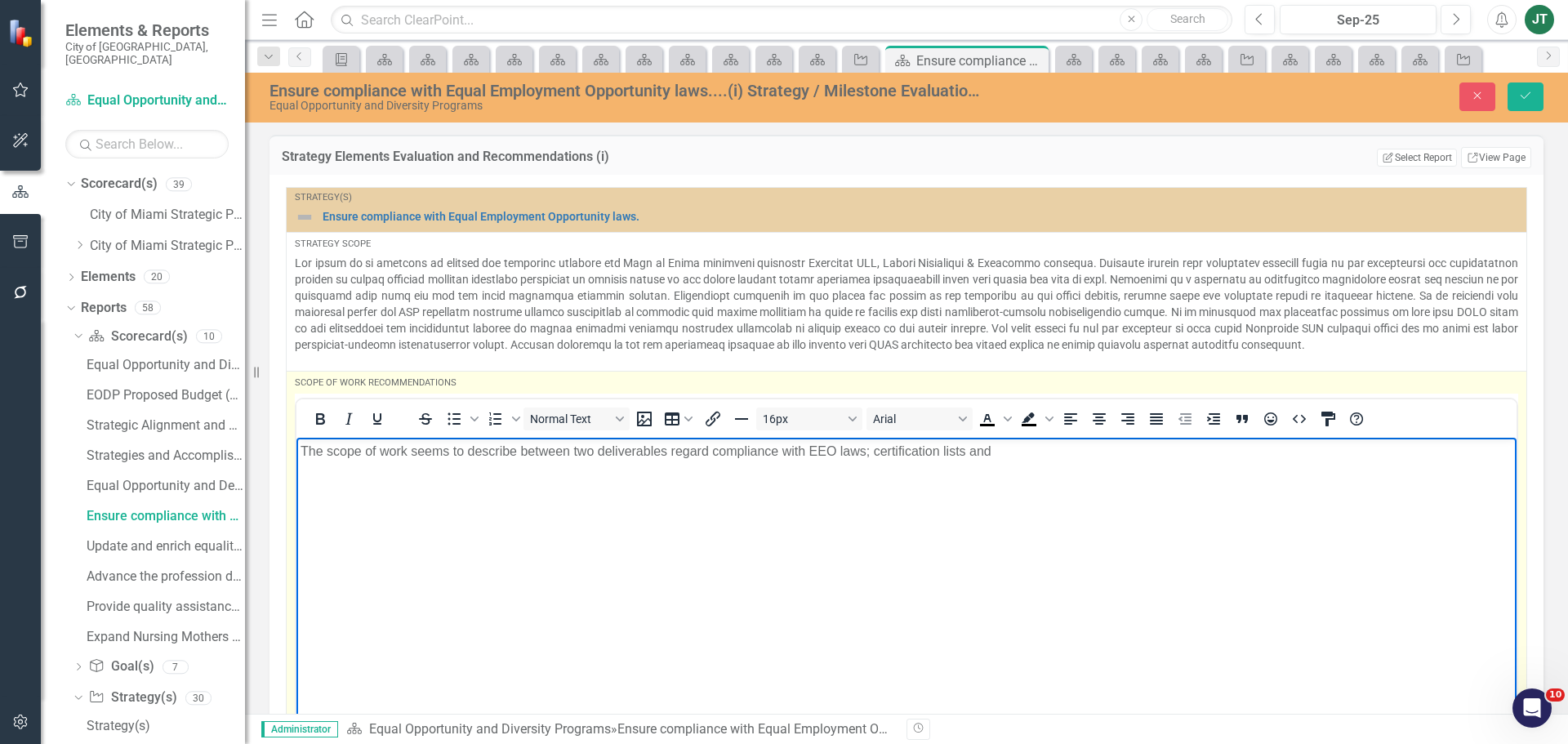
click at [519, 454] on p "The scope of work seems to describe between two deliverables regard compliance …" at bounding box center [906, 450] width 1212 height 19
click at [541, 448] on p "The scope of work seems to describe between two deliverables regard compliance …" at bounding box center [906, 450] width 1212 height 19
click at [656, 452] on p "The scope of work seems to describe two deliverables regard compliance with EEO…" at bounding box center [906, 450] width 1212 height 19
click at [983, 458] on p "The scope of work seems to describe two deliverables in relation to compliance …" at bounding box center [906, 450] width 1212 height 19
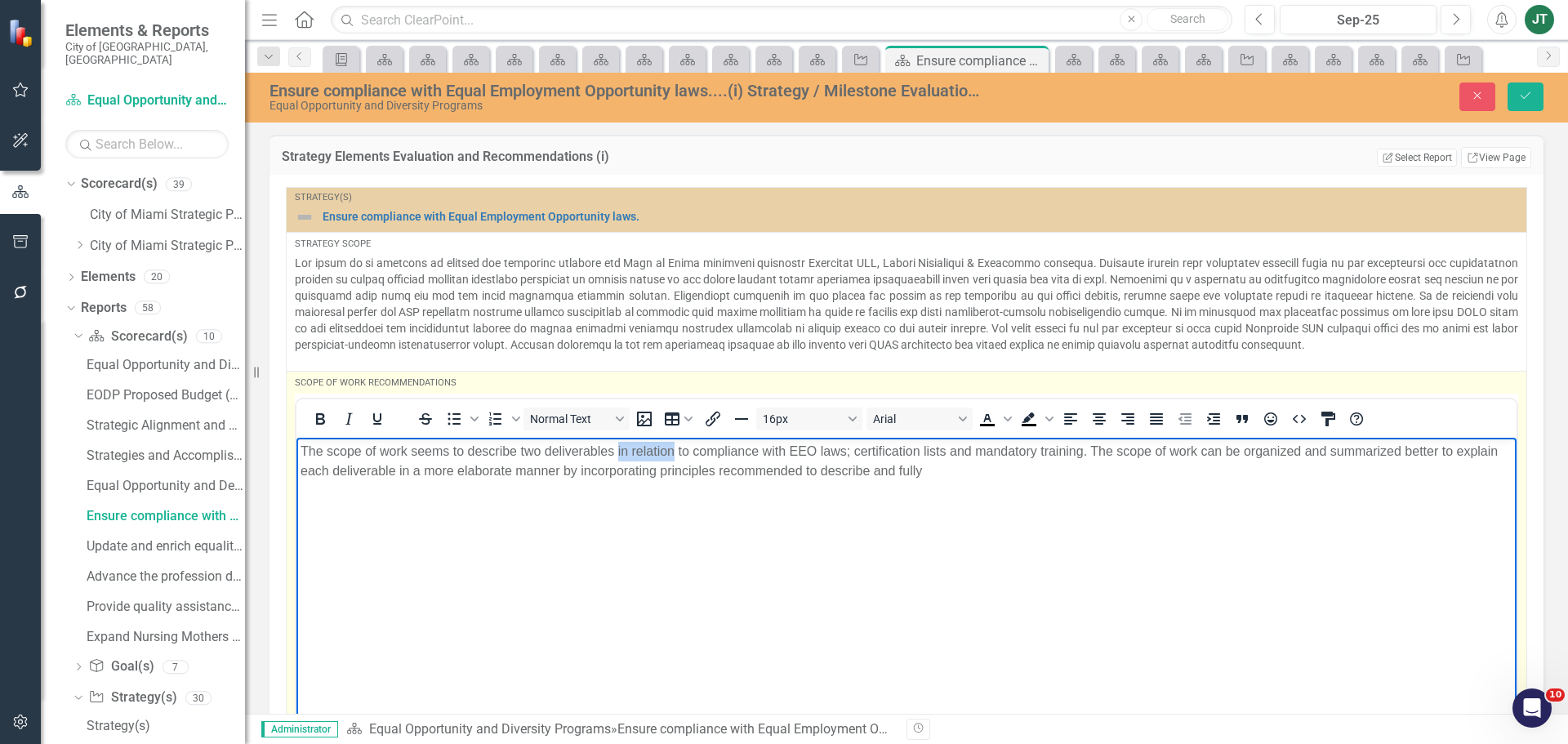
drag, startPoint x: 674, startPoint y: 451, endPoint x: 621, endPoint y: 448, distance: 53.1
click at [616, 456] on p "The scope of work seems to describe two deliverables in relation to compliance …" at bounding box center [906, 460] width 1212 height 39
drag, startPoint x: 672, startPoint y: 451, endPoint x: 618, endPoint y: 455, distance: 54.1
click at [618, 455] on p "The scope of work seems to describe two deliverables related to to compliance w…" at bounding box center [906, 460] width 1212 height 39
click at [979, 467] on p "The scope of work seems to describe two deliverables in relation to compliance …" at bounding box center [906, 460] width 1212 height 39
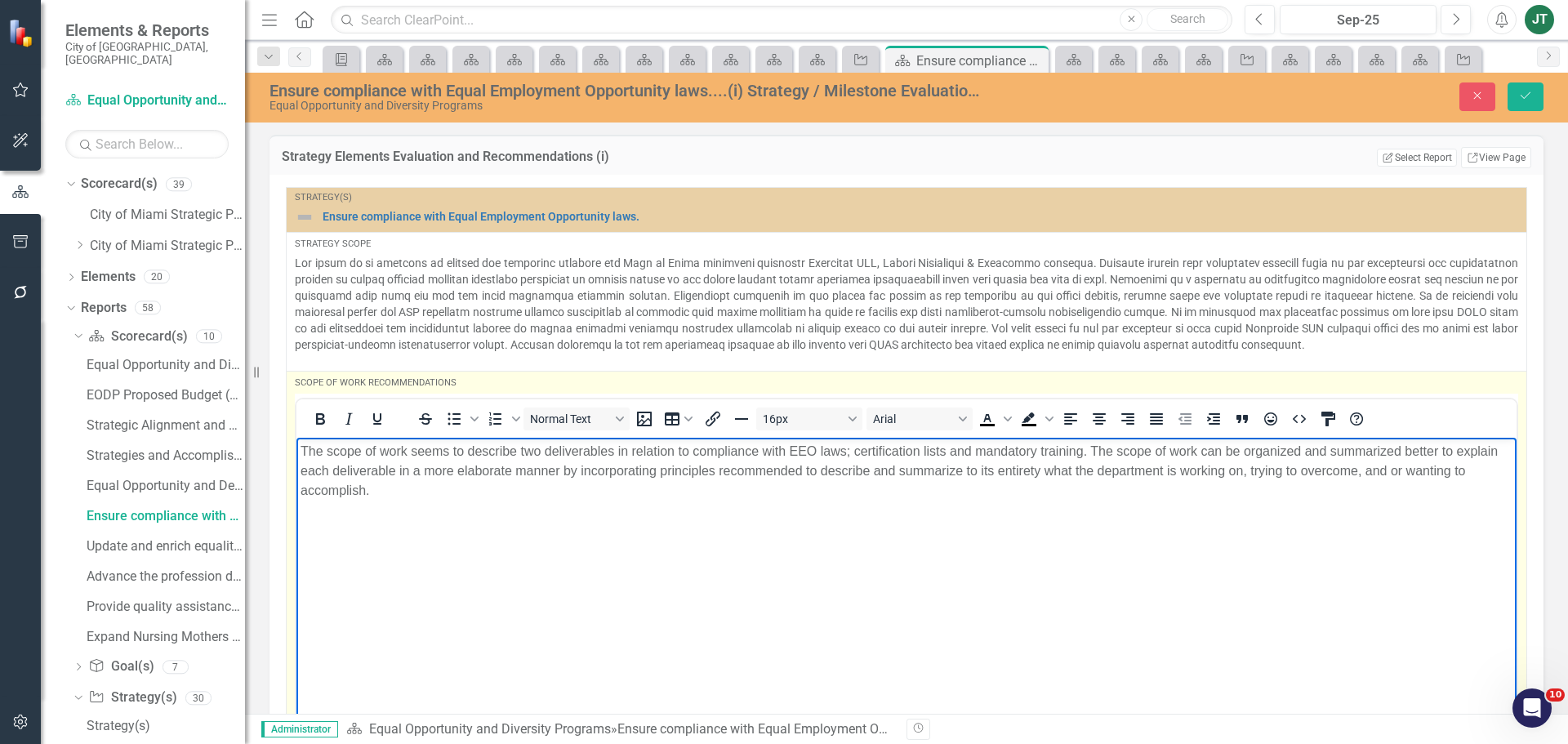
drag, startPoint x: 478, startPoint y: 492, endPoint x: 304, endPoint y: 430, distance: 184.7
click at [304, 437] on html "The scope of work seems to describe two deliverables in relation to compliance …" at bounding box center [906, 559] width 1220 height 245
click at [1163, 427] on icon "Justify" at bounding box center [1156, 419] width 19 height 19
click at [459, 499] on body "The scope of work seems to describe two deliverables in relation to compliance …" at bounding box center [906, 559] width 1220 height 245
drag, startPoint x: 460, startPoint y: 494, endPoint x: 298, endPoint y: 445, distance: 169.2
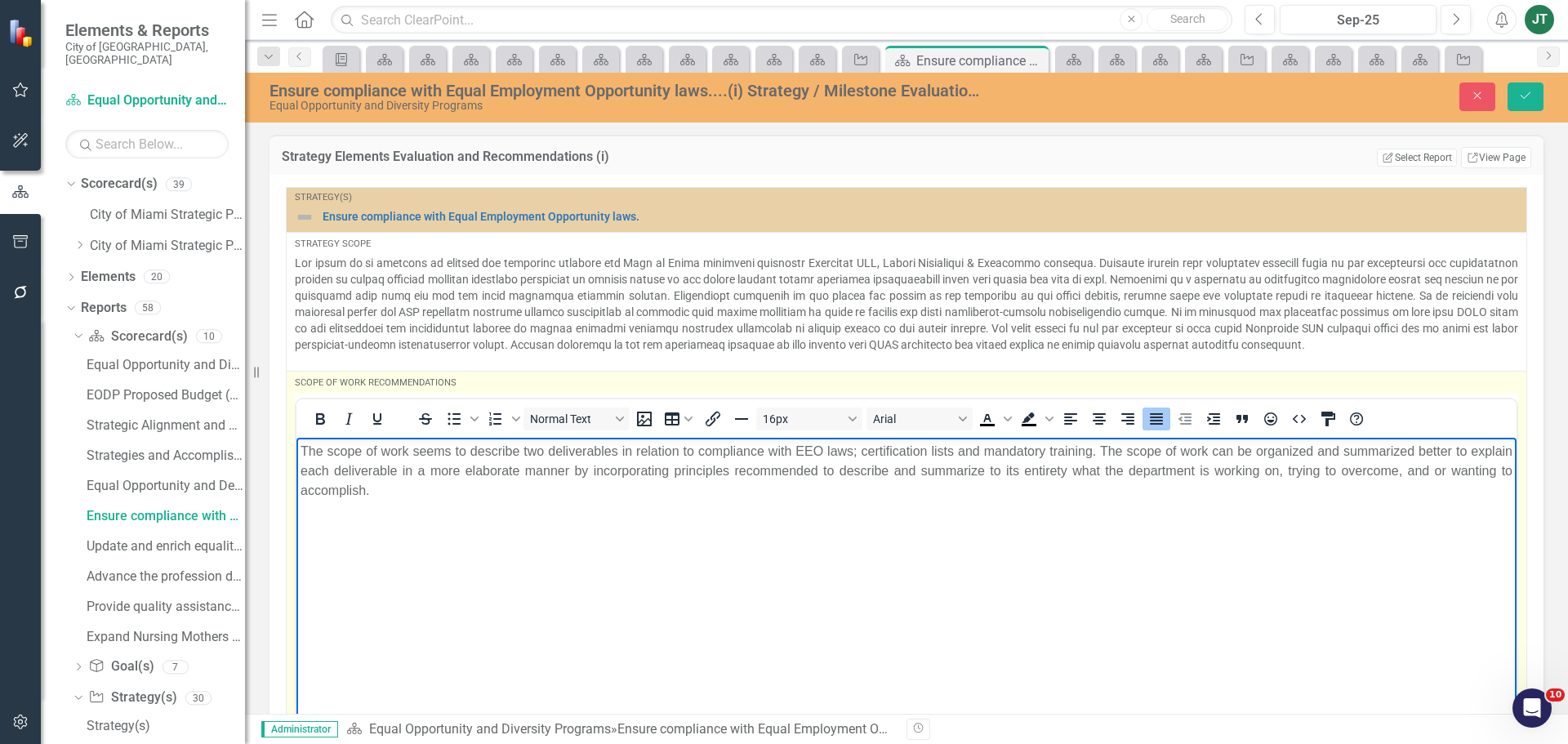
click at [297, 443] on html "The scope of work seems to describe two deliverables in relation to compliance …" at bounding box center [906, 559] width 1220 height 245
copy p "The scope of work seems to describe two deliverables in relation to compliance …"
click at [462, 499] on p "The scope of work seems to describe two deliverables in relation to compliance …" at bounding box center [906, 470] width 1212 height 58
drag, startPoint x: 476, startPoint y: 495, endPoint x: 162, endPoint y: 432, distance: 320.3
click at [297, 437] on html "The scope of work seems to describe two deliverables in relation to compliance …" at bounding box center [906, 559] width 1220 height 245
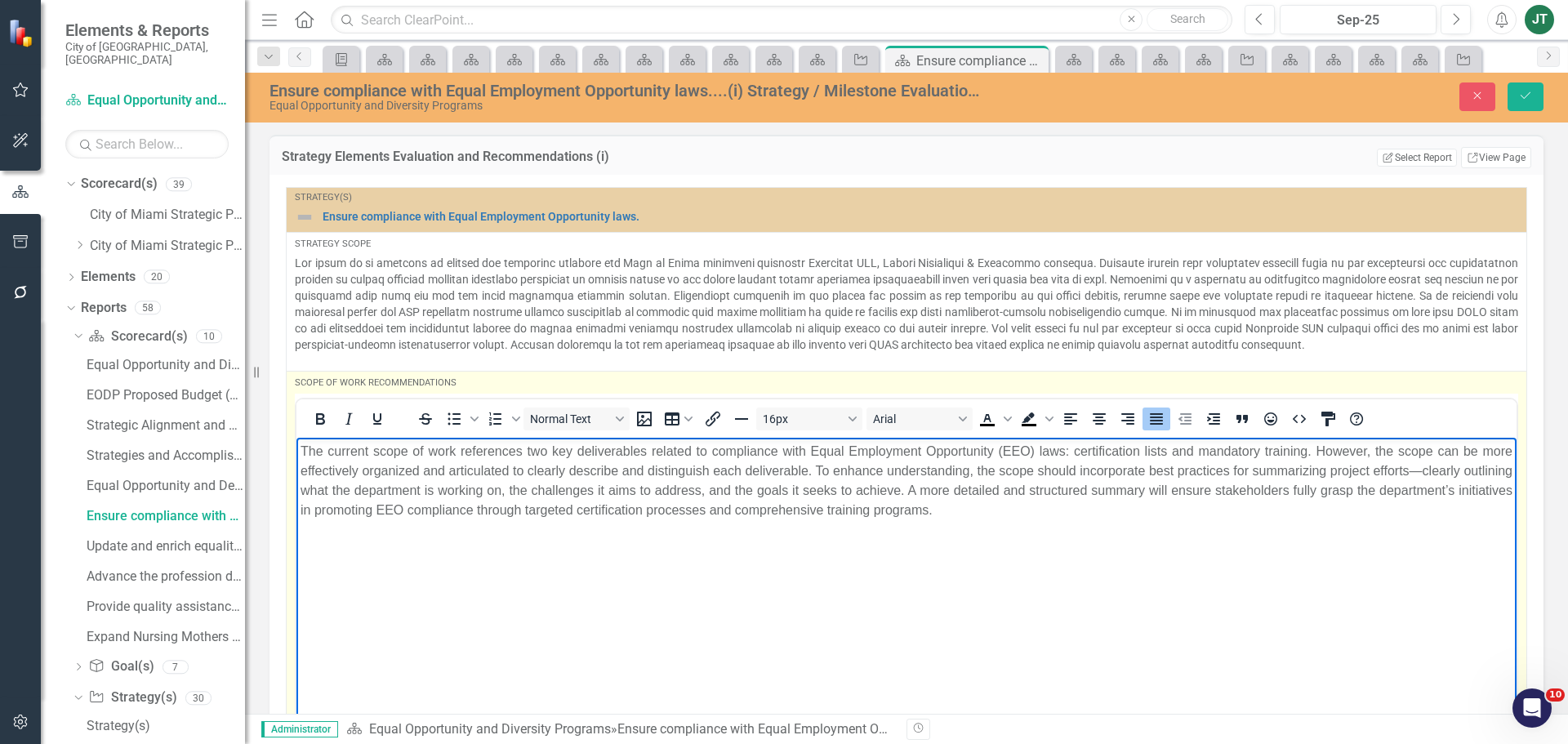
click at [1454, 471] on p "The current scope of work references two key deliverables related to compliance…" at bounding box center [906, 480] width 1212 height 78
click at [1452, 470] on p "The current scope of work references two key deliverables related to compliance…" at bounding box center [906, 480] width 1212 height 78
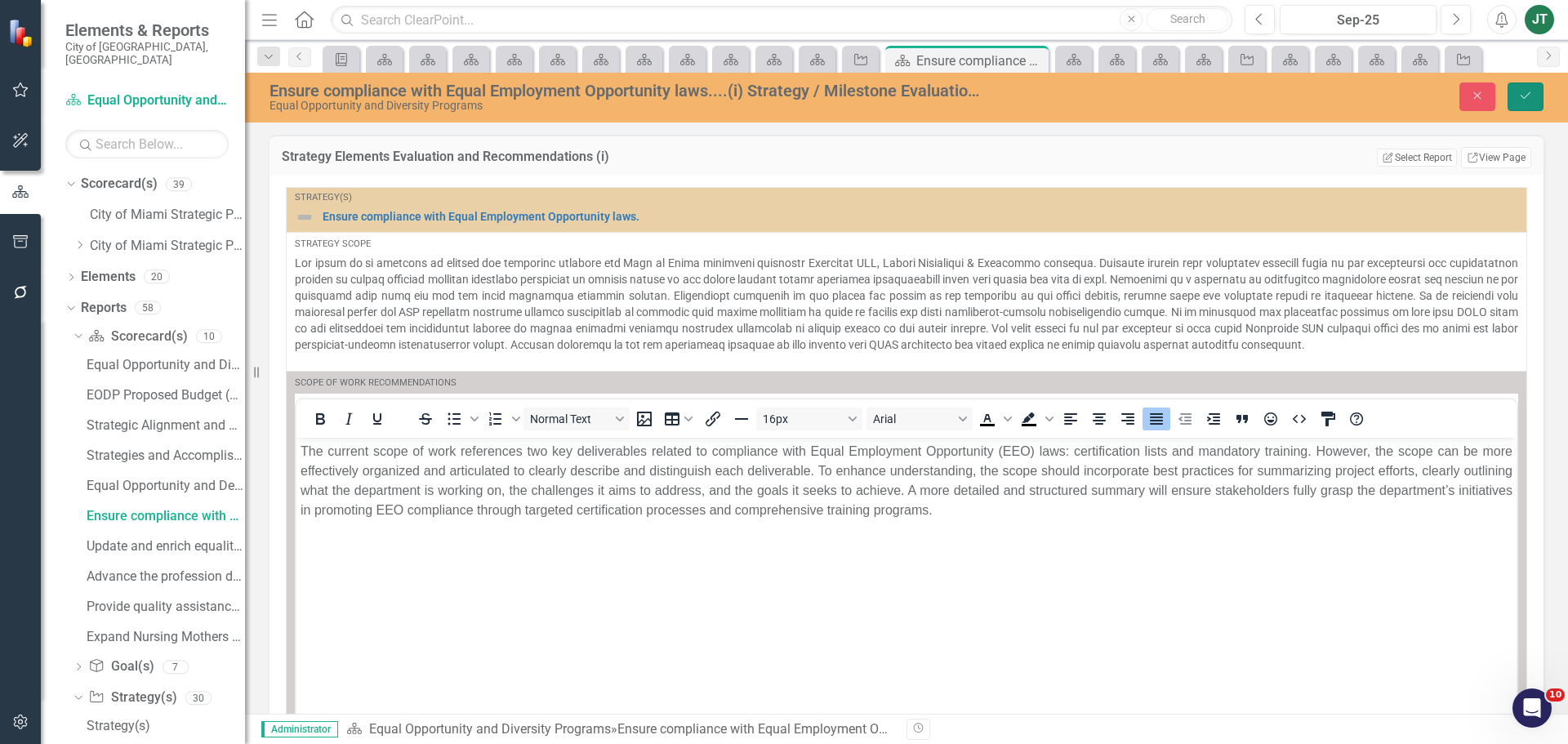
click at [1531, 91] on icon "Save" at bounding box center [1525, 96] width 14 height 11
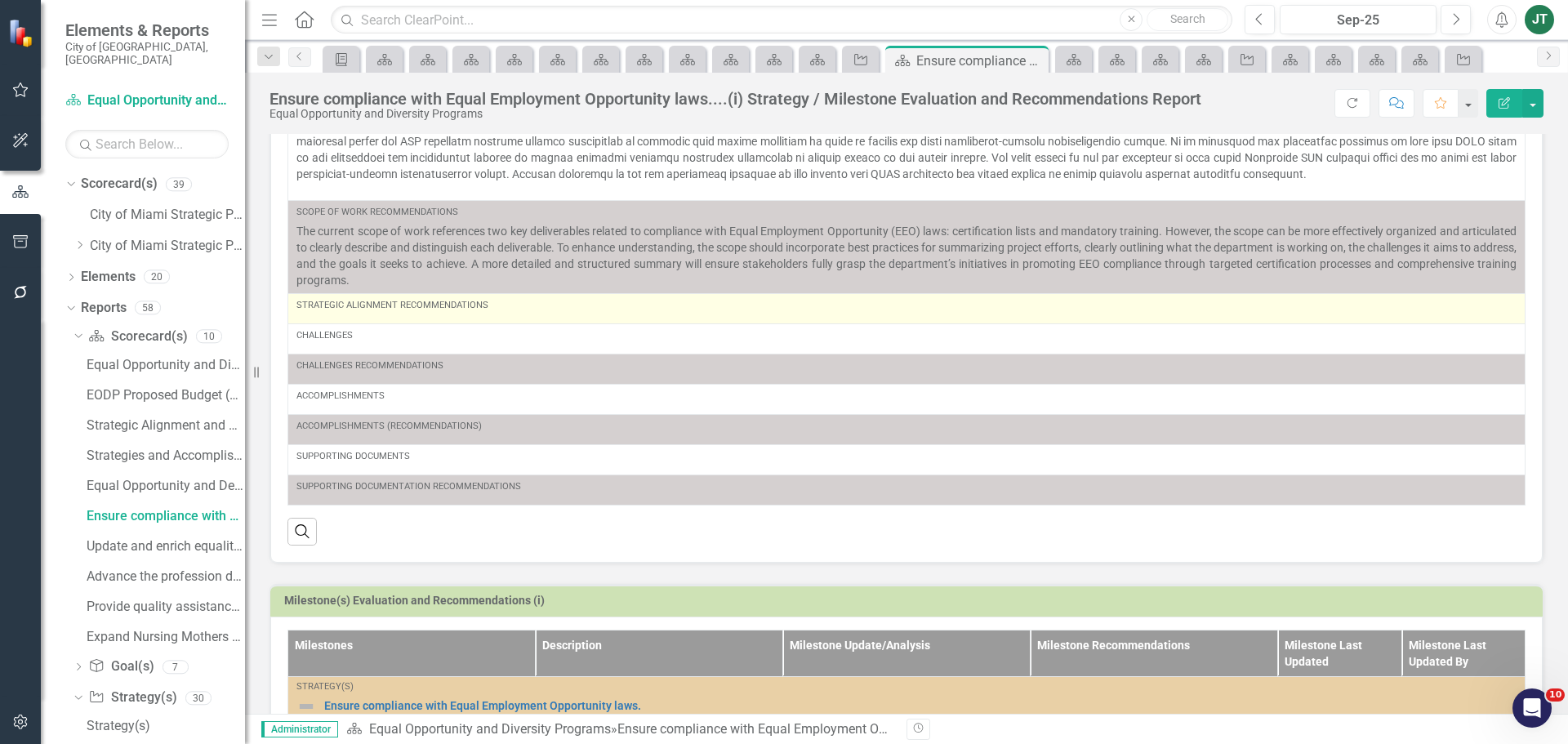
click at [521, 315] on div "Strategic Alignment Recommendations" at bounding box center [906, 308] width 1220 height 19
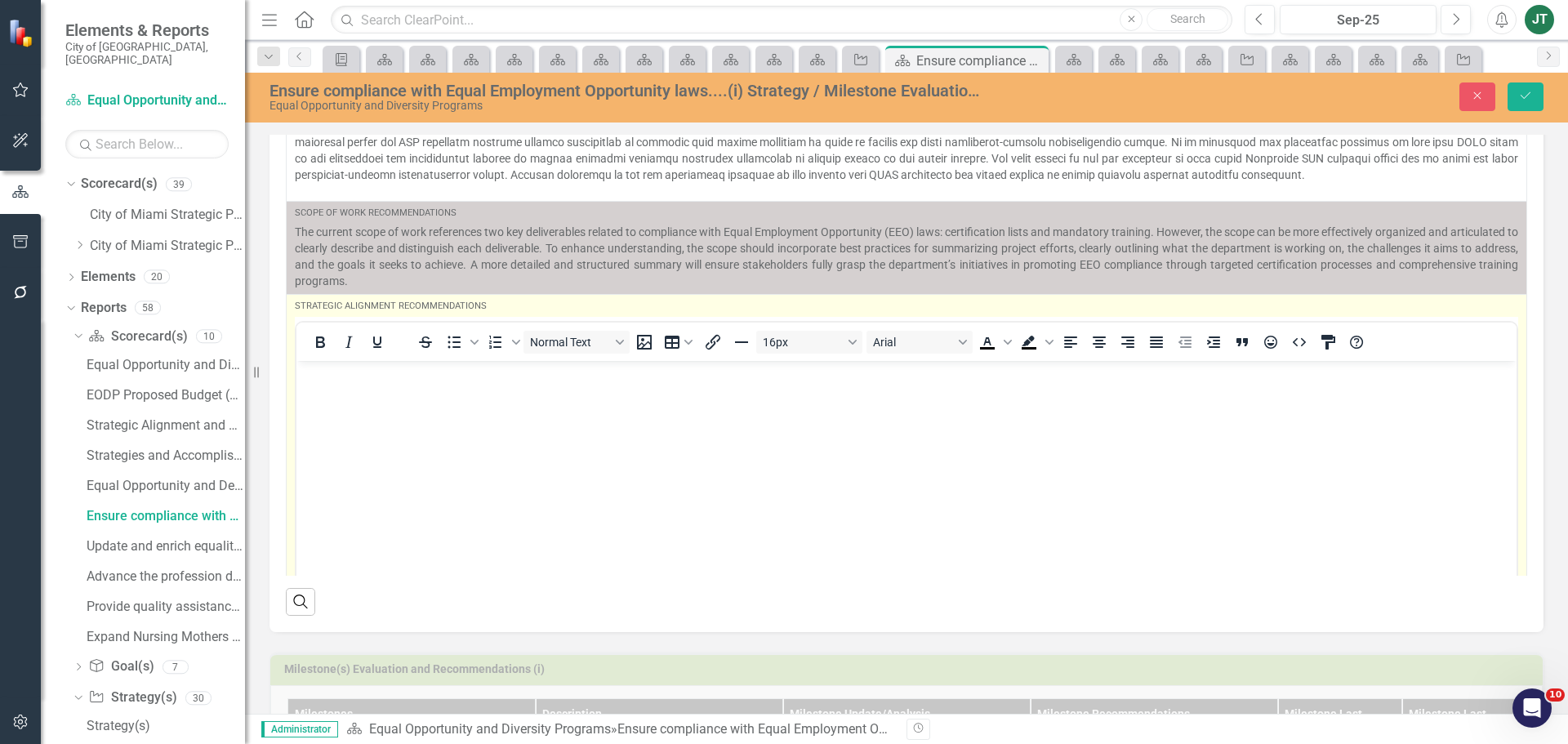
click at [661, 434] on body "Rich Text Area. Press ALT-0 for help." at bounding box center [906, 482] width 1220 height 245
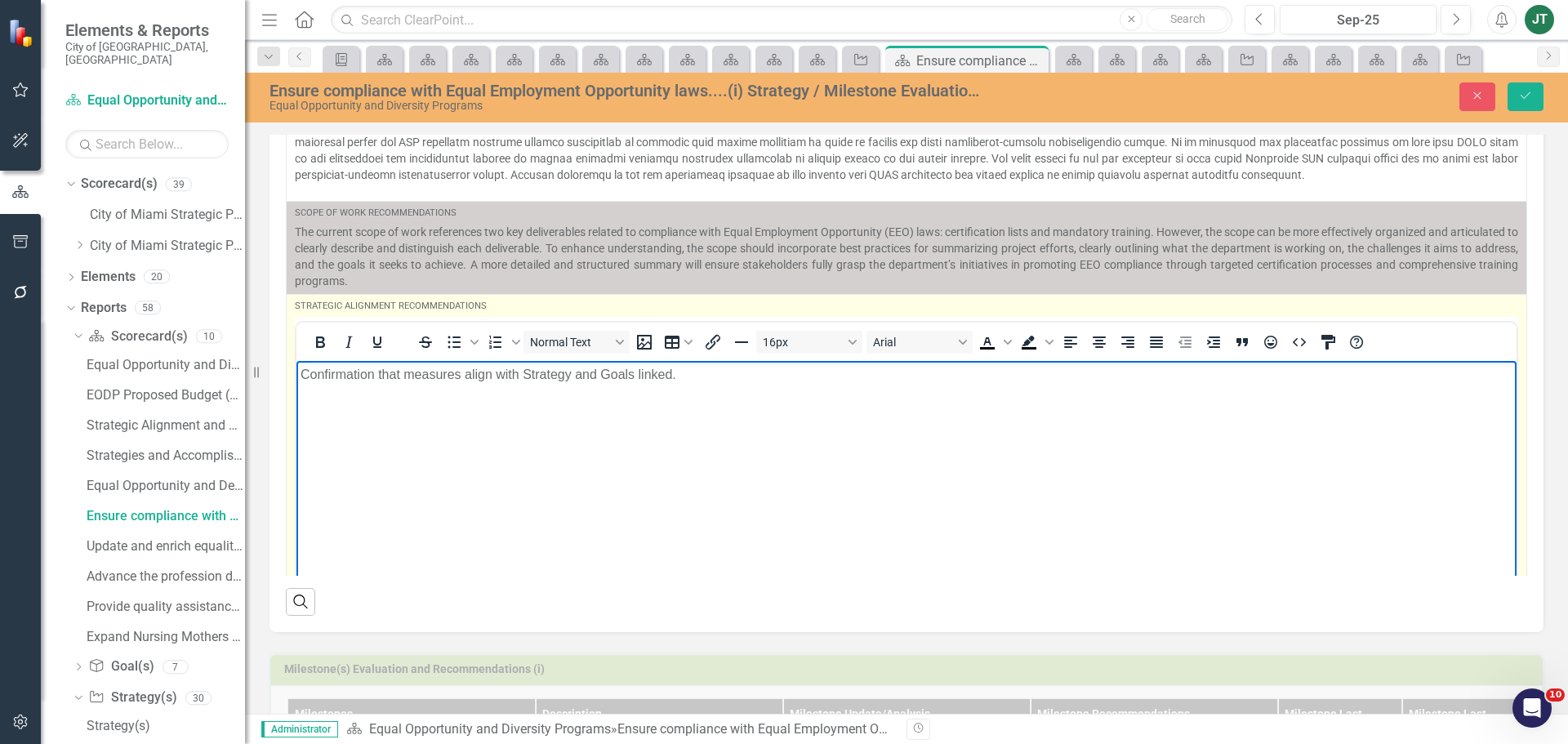
drag, startPoint x: 374, startPoint y: 379, endPoint x: 409, endPoint y: 361, distance: 39.4
click at [375, 377] on p "Confirmation that measures align with Strategy and Goals linked." at bounding box center [906, 374] width 1212 height 19
drag, startPoint x: 434, startPoint y: 382, endPoint x: 674, endPoint y: 380, distance: 240.0
click at [437, 382] on p "Confirmation that measures align with Strategy and Goals linked." at bounding box center [906, 374] width 1212 height 19
click at [731, 379] on p "Confirmation that measures align with Strategy and Goals linked." at bounding box center [906, 374] width 1212 height 19
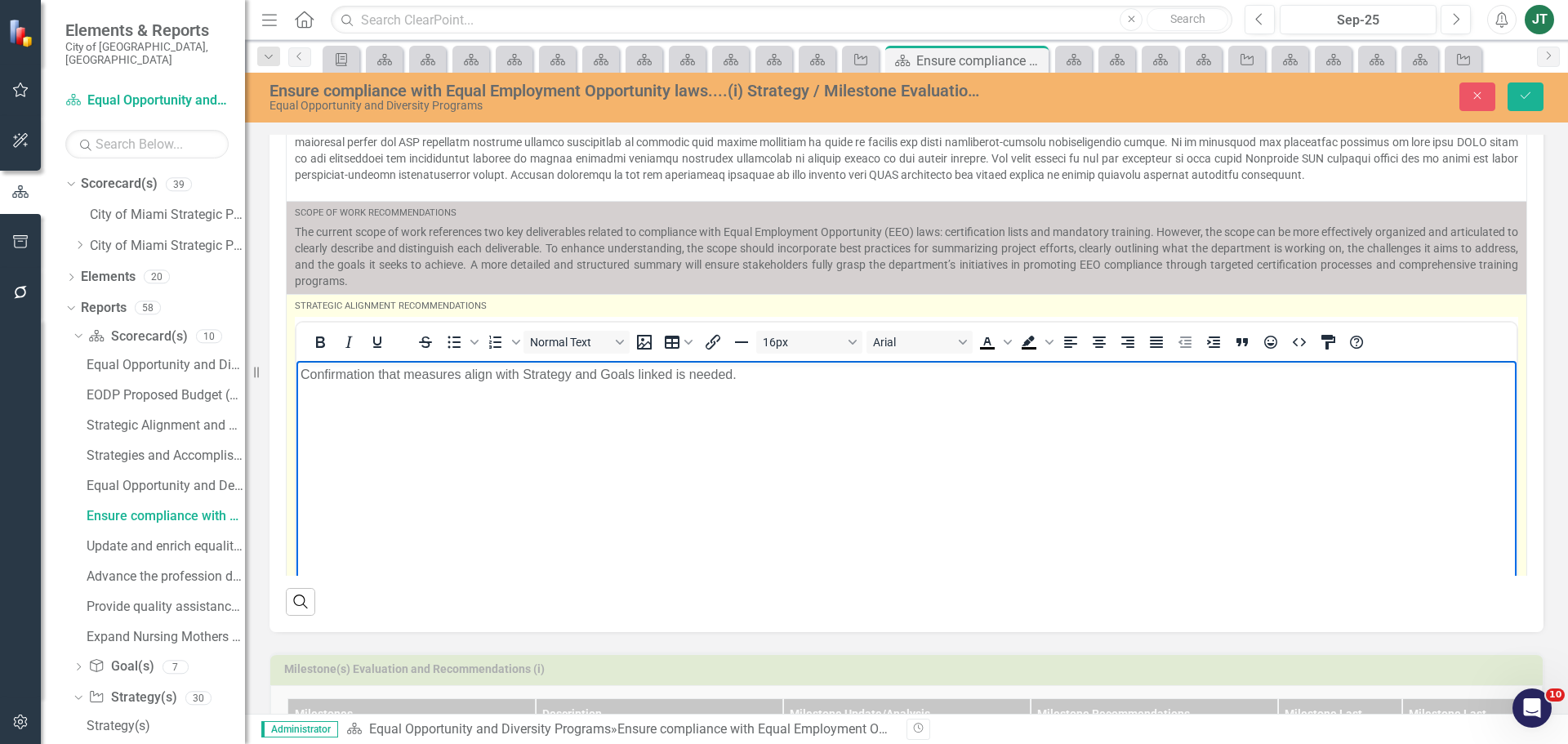
click at [828, 369] on p "Confirmation that measures align with Strategy and Goals linked is needed." at bounding box center [906, 374] width 1212 height 19
click at [712, 377] on p "Confirmation that measures align with Strategy and Goals linked is needed." at bounding box center [906, 374] width 1212 height 19
click at [371, 375] on p "Confirmation that measures align with Strategy and Goals linked is needed." at bounding box center [906, 374] width 1212 height 19
drag, startPoint x: 374, startPoint y: 373, endPoint x: 249, endPoint y: 369, distance: 125.1
click at [297, 369] on html "Confirmation that measures align with Strategy and Goals linked is needed." at bounding box center [906, 482] width 1220 height 245
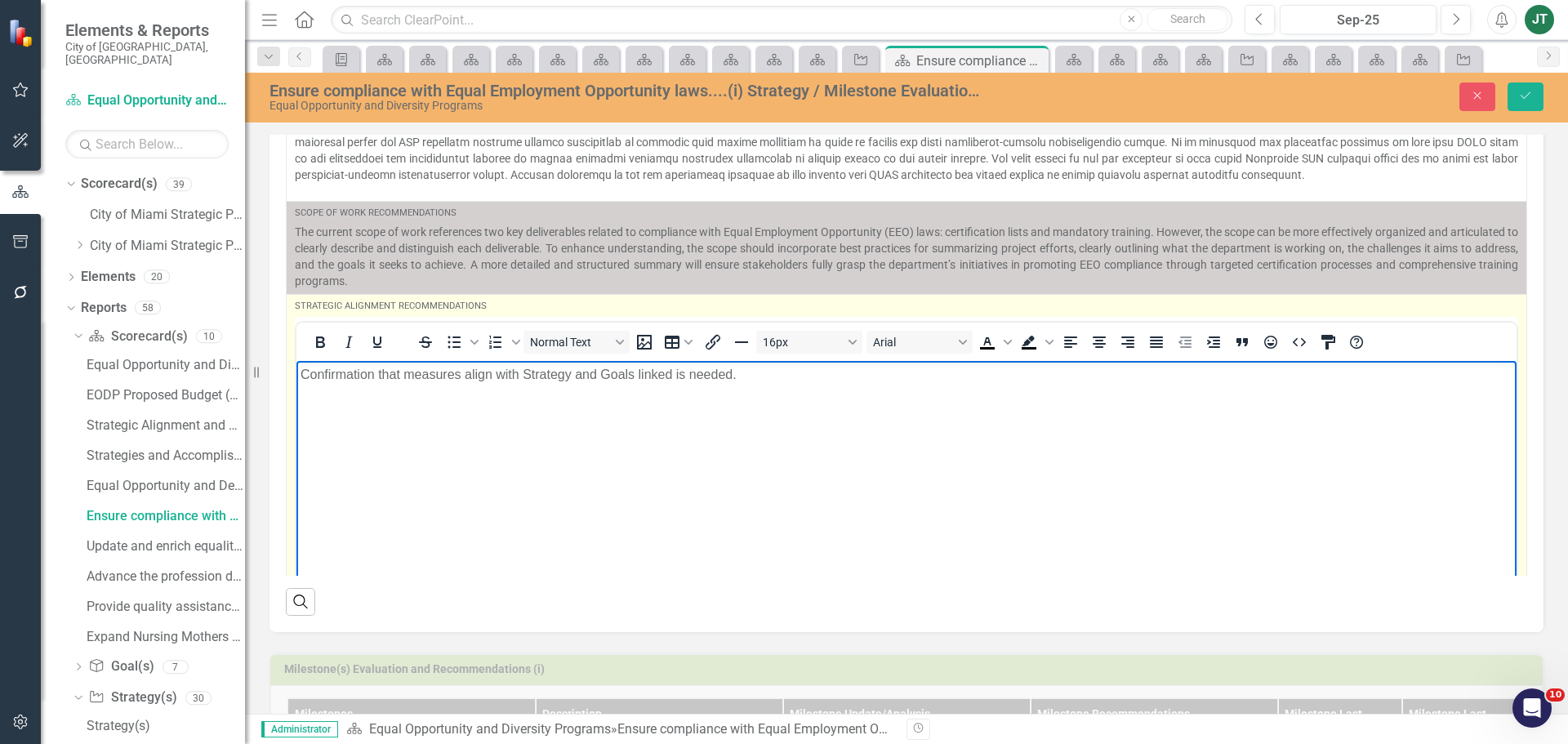
click at [403, 377] on p "Confirmation that measures align with Strategy and Goals linked is needed." at bounding box center [906, 374] width 1212 height 19
drag, startPoint x: 403, startPoint y: 373, endPoint x: 276, endPoint y: 375, distance: 127.0
click at [297, 375] on html "Confirmation that measures align with Strategy and Goals linked is needed." at bounding box center [906, 482] width 1220 height 245
click at [437, 384] on body "Clarify of measures align with Strategy and Goals linked is needed." at bounding box center [906, 482] width 1220 height 245
click at [447, 376] on p "Clarify of measures align with Strategy and Goals linked is needed." at bounding box center [906, 374] width 1212 height 19
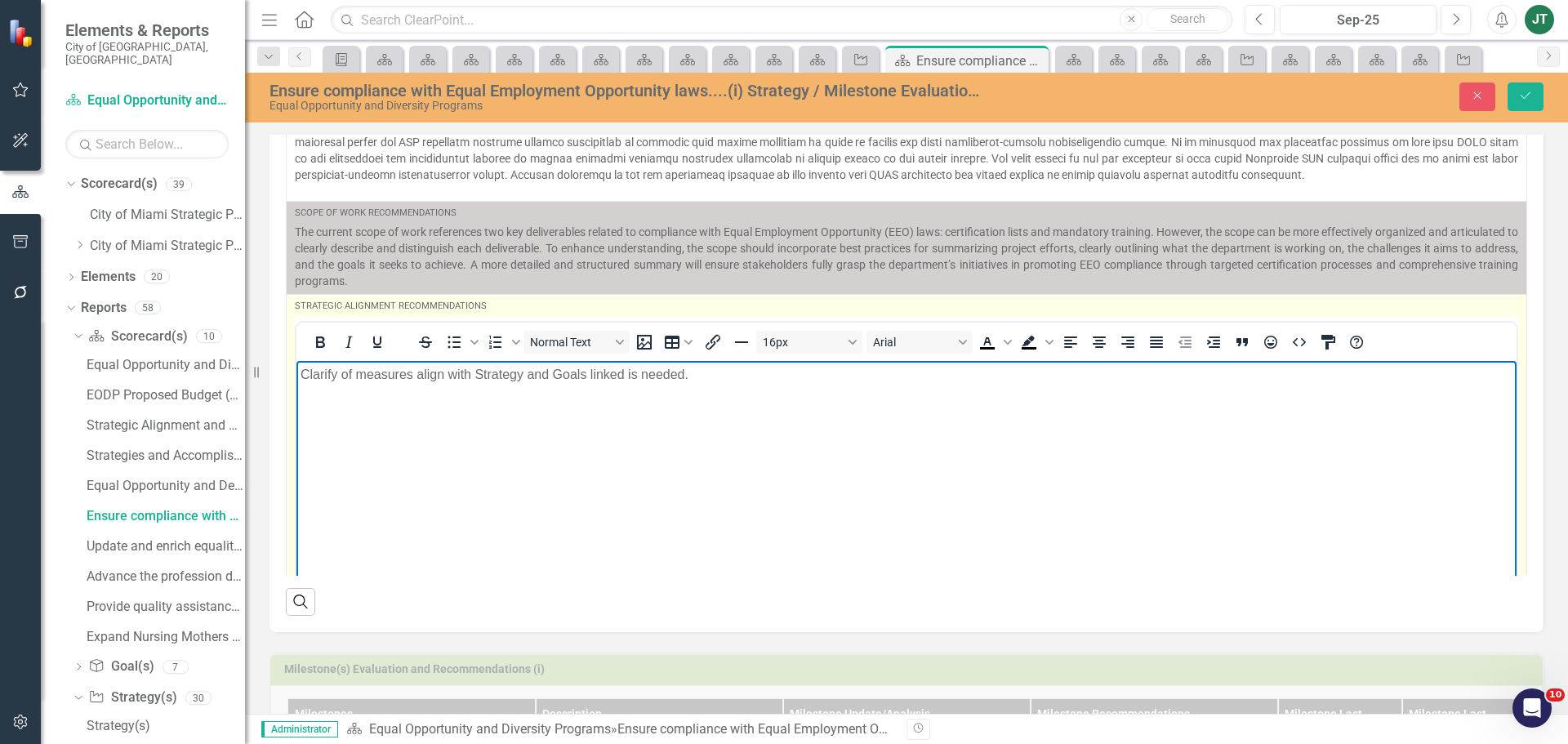
click at [443, 374] on p "Clarify of measures align with Strategy and Goals linked is needed." at bounding box center [906, 374] width 1212 height 19
click at [787, 383] on body "Clarify of measures aligning with Strategy and Goals linked is needed." at bounding box center [906, 482] width 1220 height 245
click at [525, 371] on p "Clarify of measures aligning with Strategy and Goals linked is needed. Based on…" at bounding box center [906, 374] width 1212 height 19
click at [580, 371] on p "Clarify of measures aligning with strategy and Goals linked is needed. Based on…" at bounding box center [906, 374] width 1212 height 19
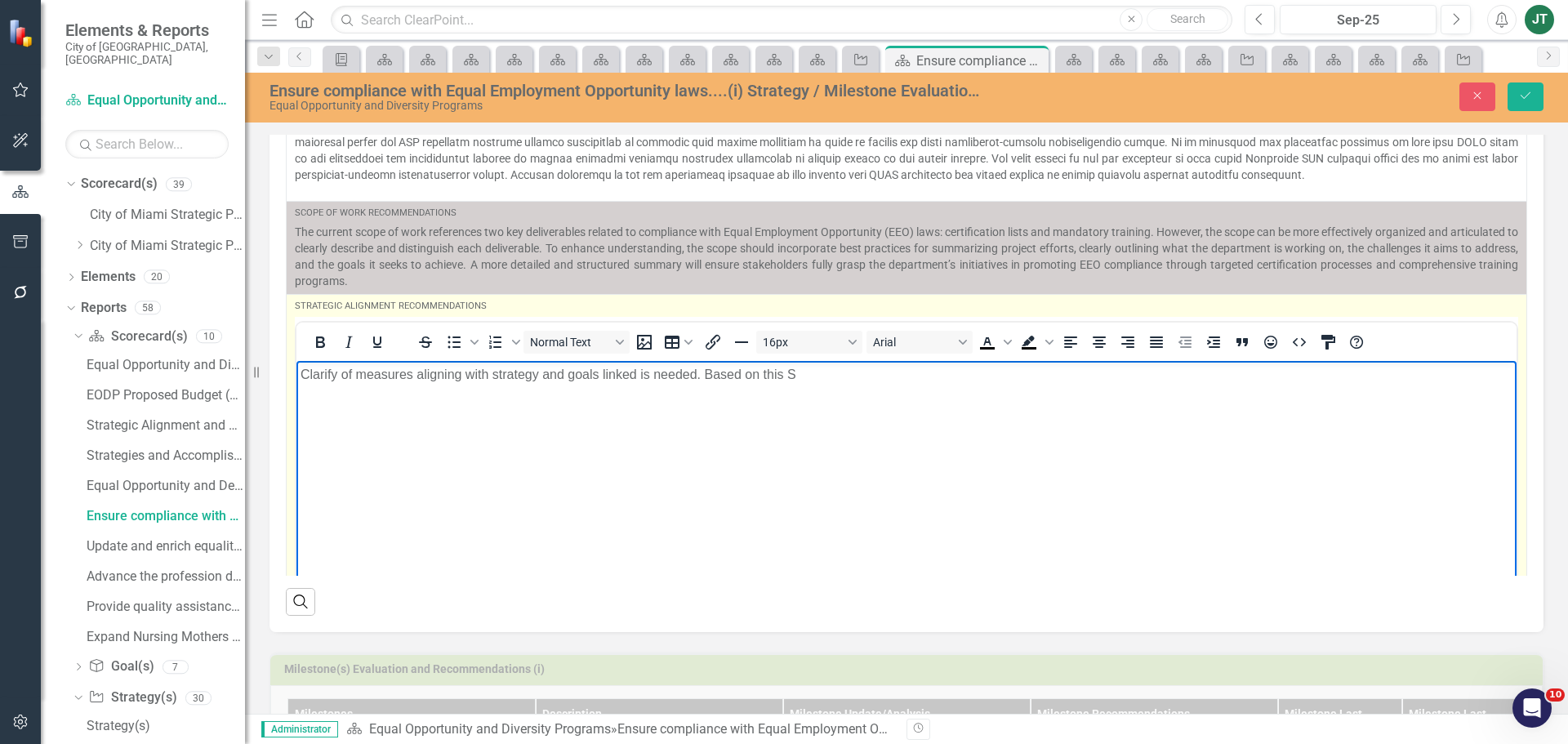
click at [826, 370] on p "Clarify of measures aligning with strategy and goals linked is needed. Based on…" at bounding box center [906, 374] width 1212 height 19
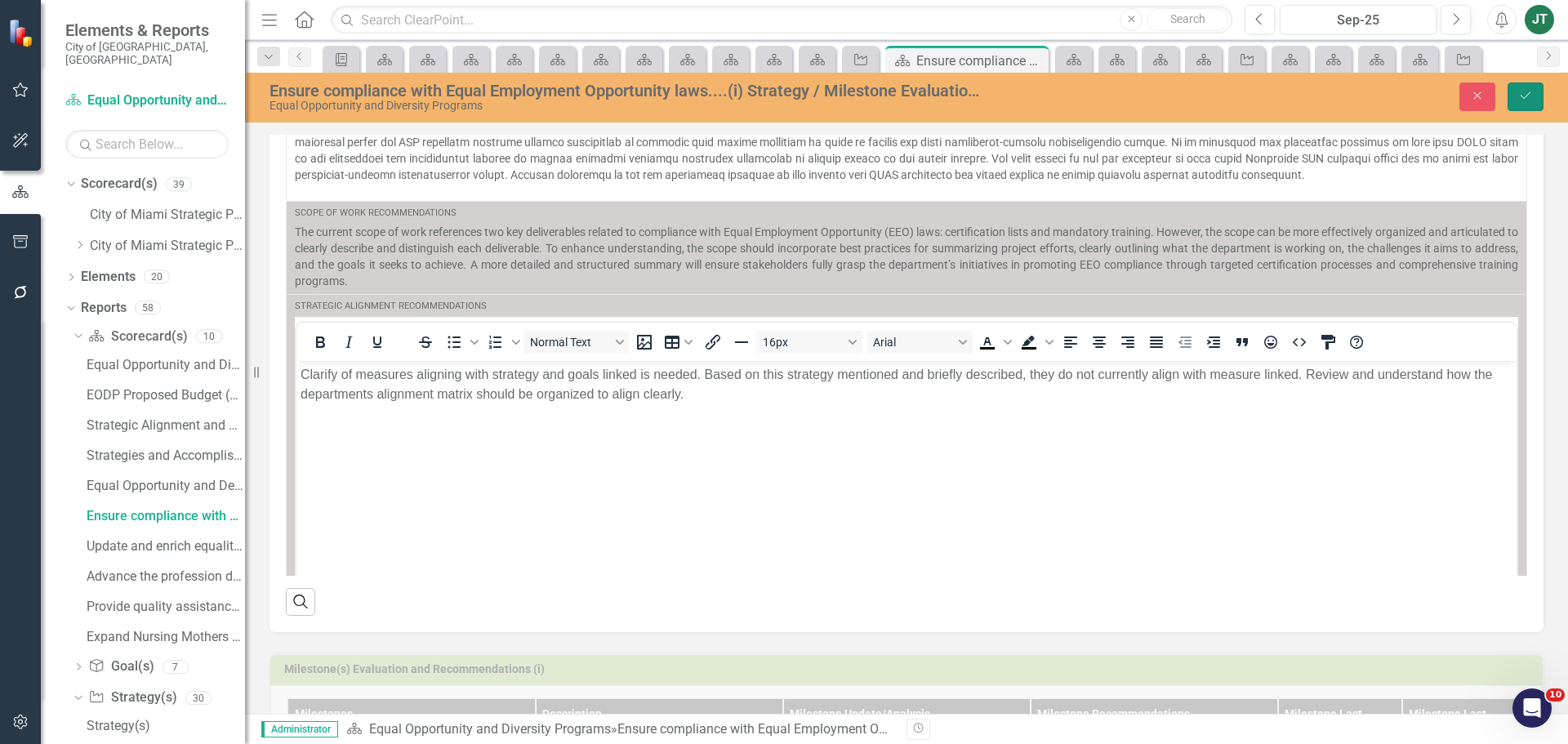
click at [1528, 91] on icon "Save" at bounding box center [1525, 96] width 14 height 11
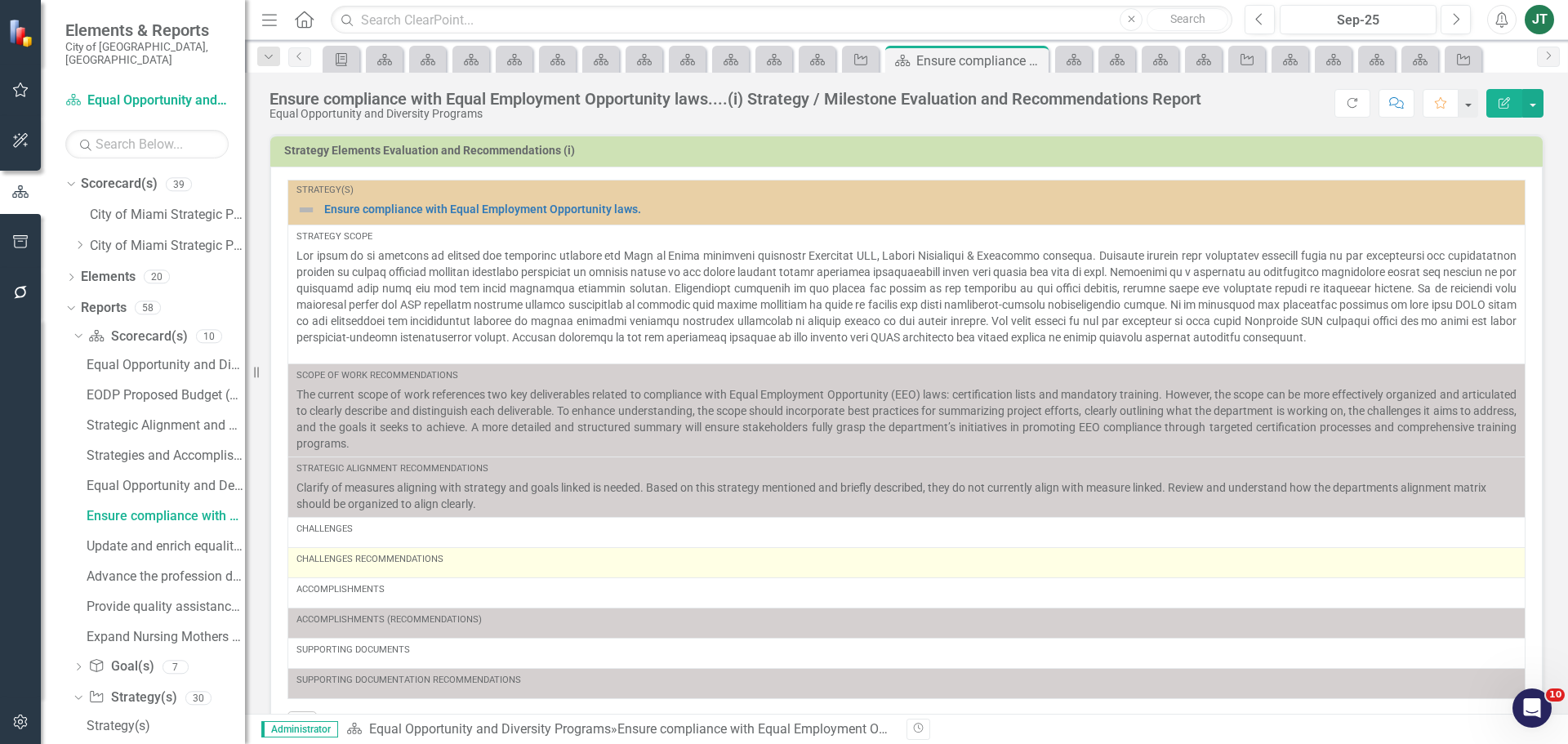
scroll to position [81, 0]
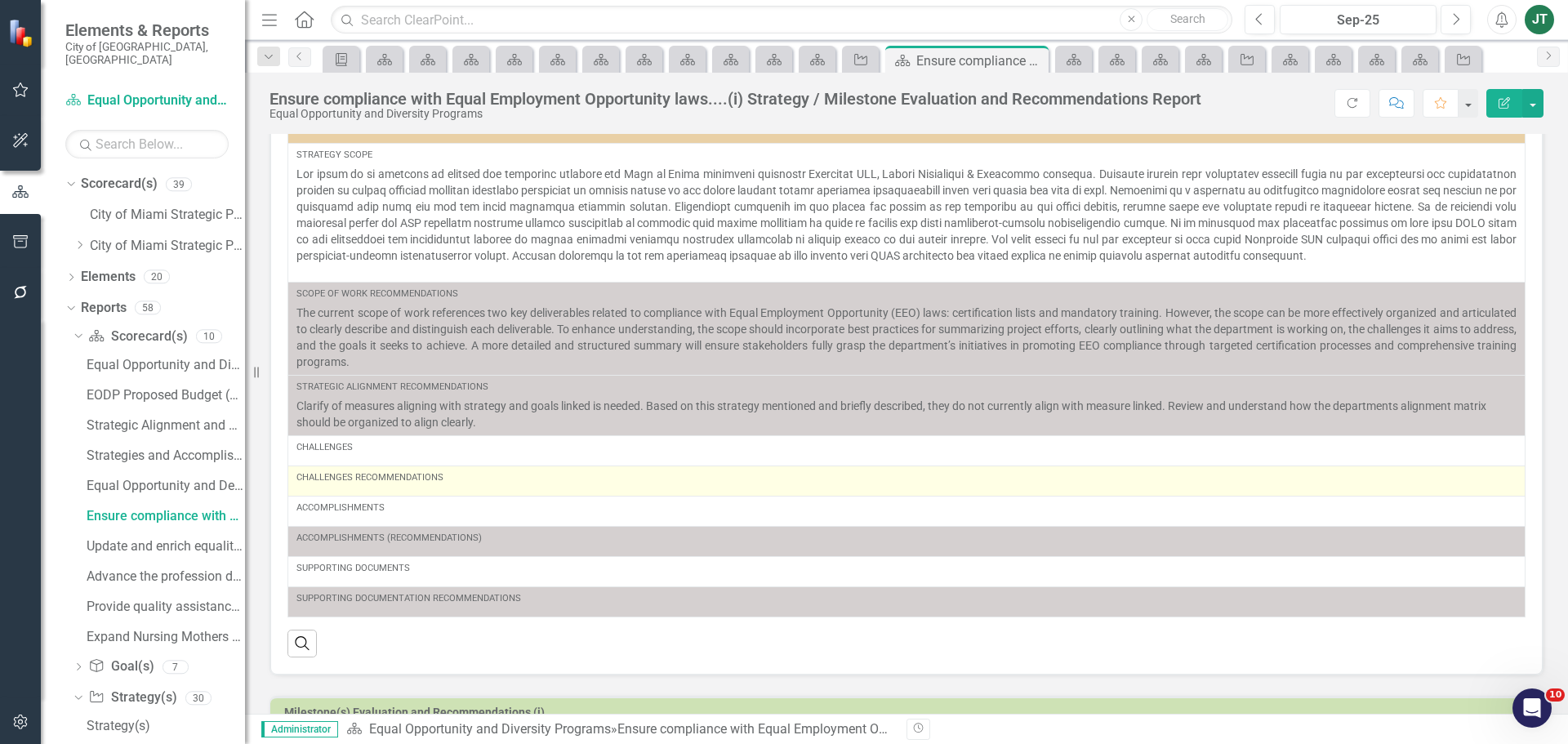
click at [402, 487] on div "Challenges Recommendations" at bounding box center [906, 480] width 1220 height 19
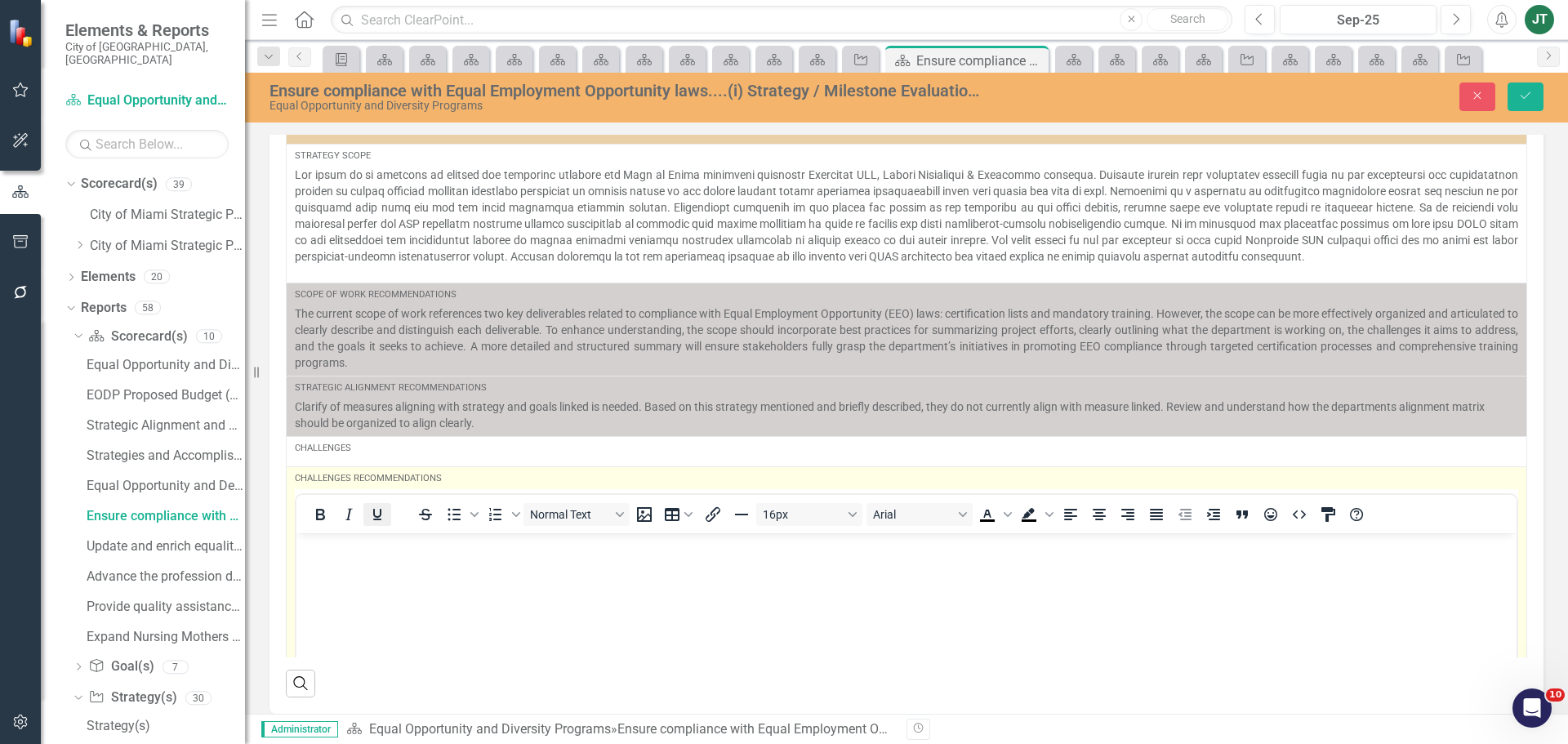
scroll to position [0, 0]
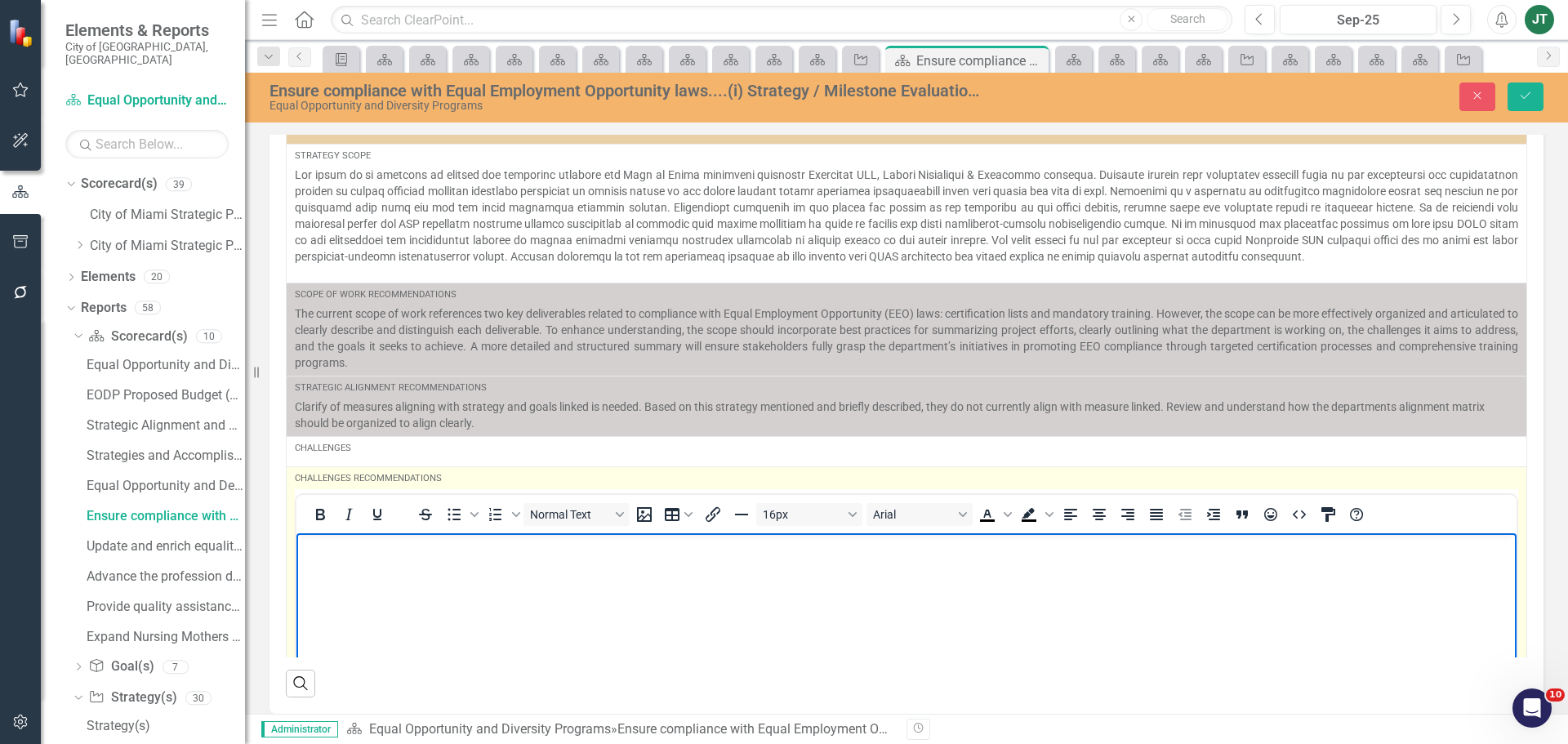
click at [341, 552] on p "Rich Text Area. Press ALT-0 for help." at bounding box center [906, 546] width 1212 height 19
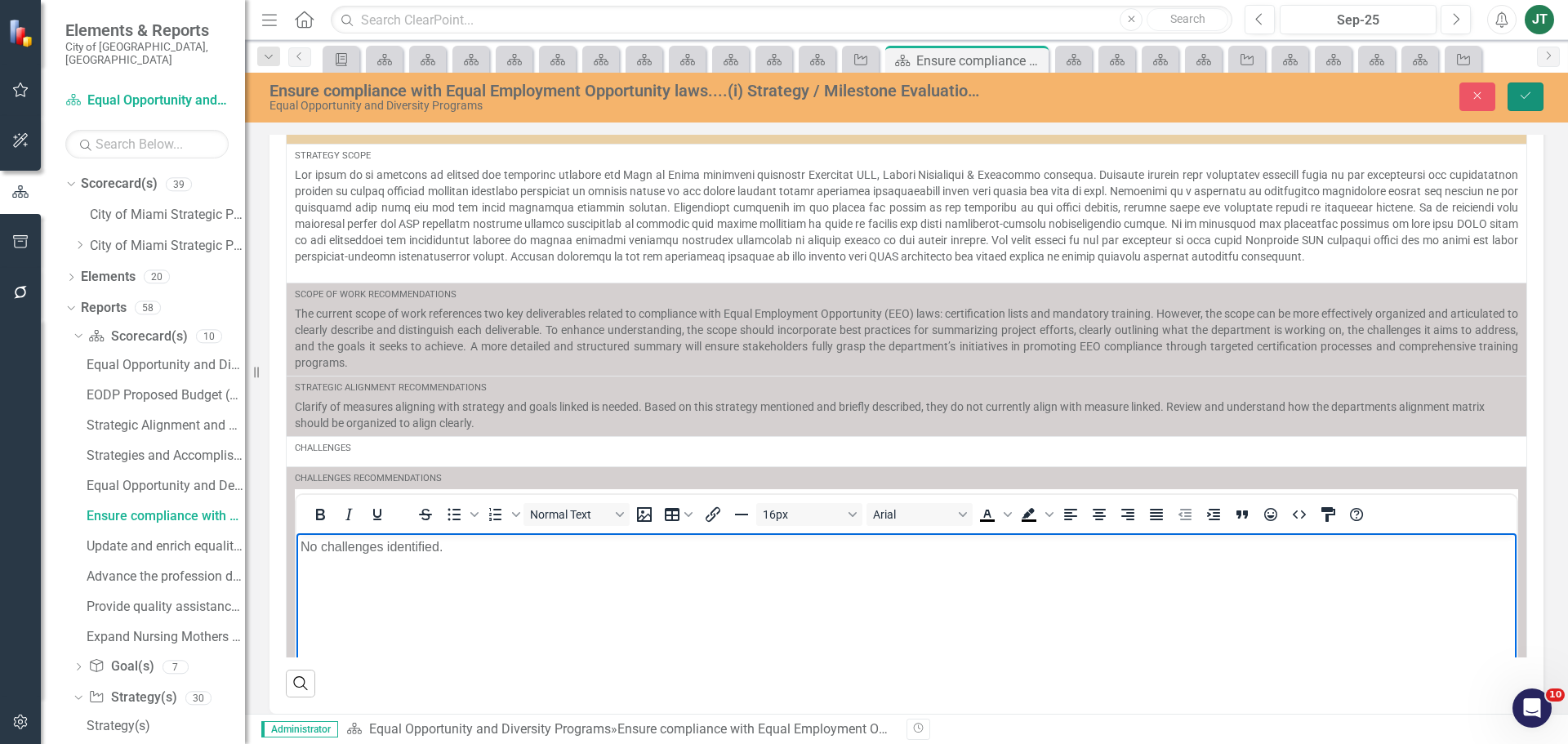
click at [1530, 92] on icon "Save" at bounding box center [1525, 96] width 14 height 11
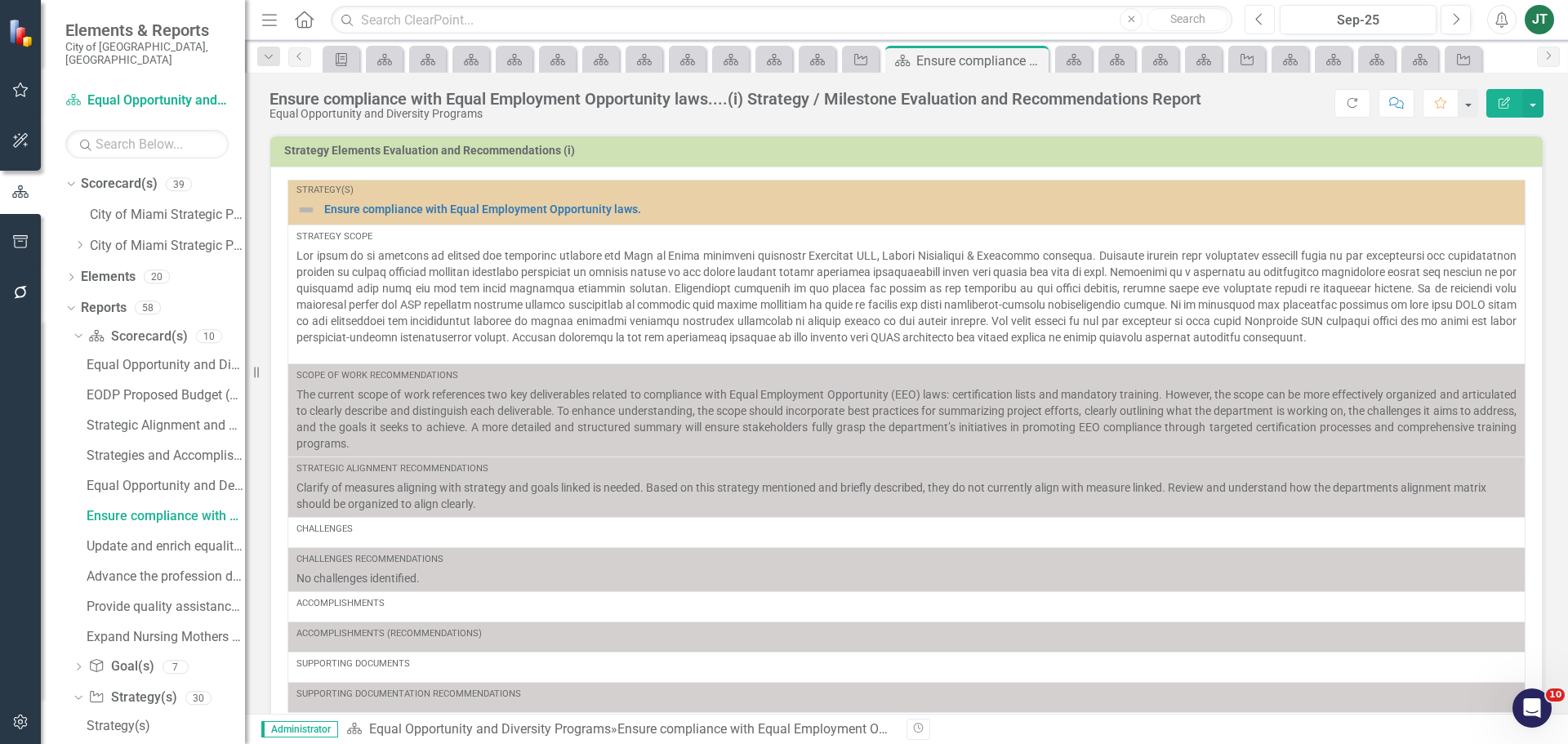
click at [1263, 18] on icon "Previous" at bounding box center [1259, 19] width 9 height 14
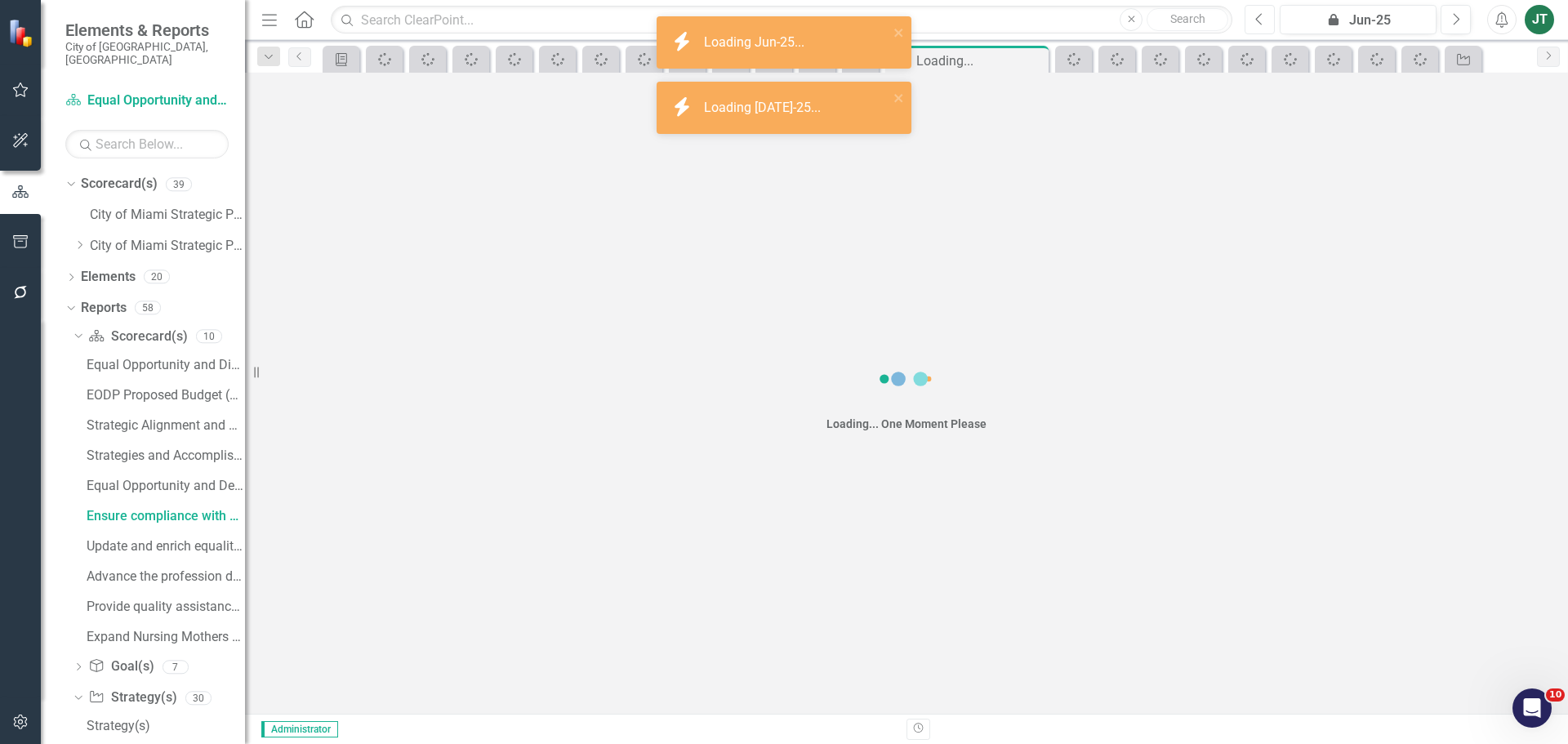
click at [1263, 18] on icon "Previous" at bounding box center [1259, 19] width 9 height 14
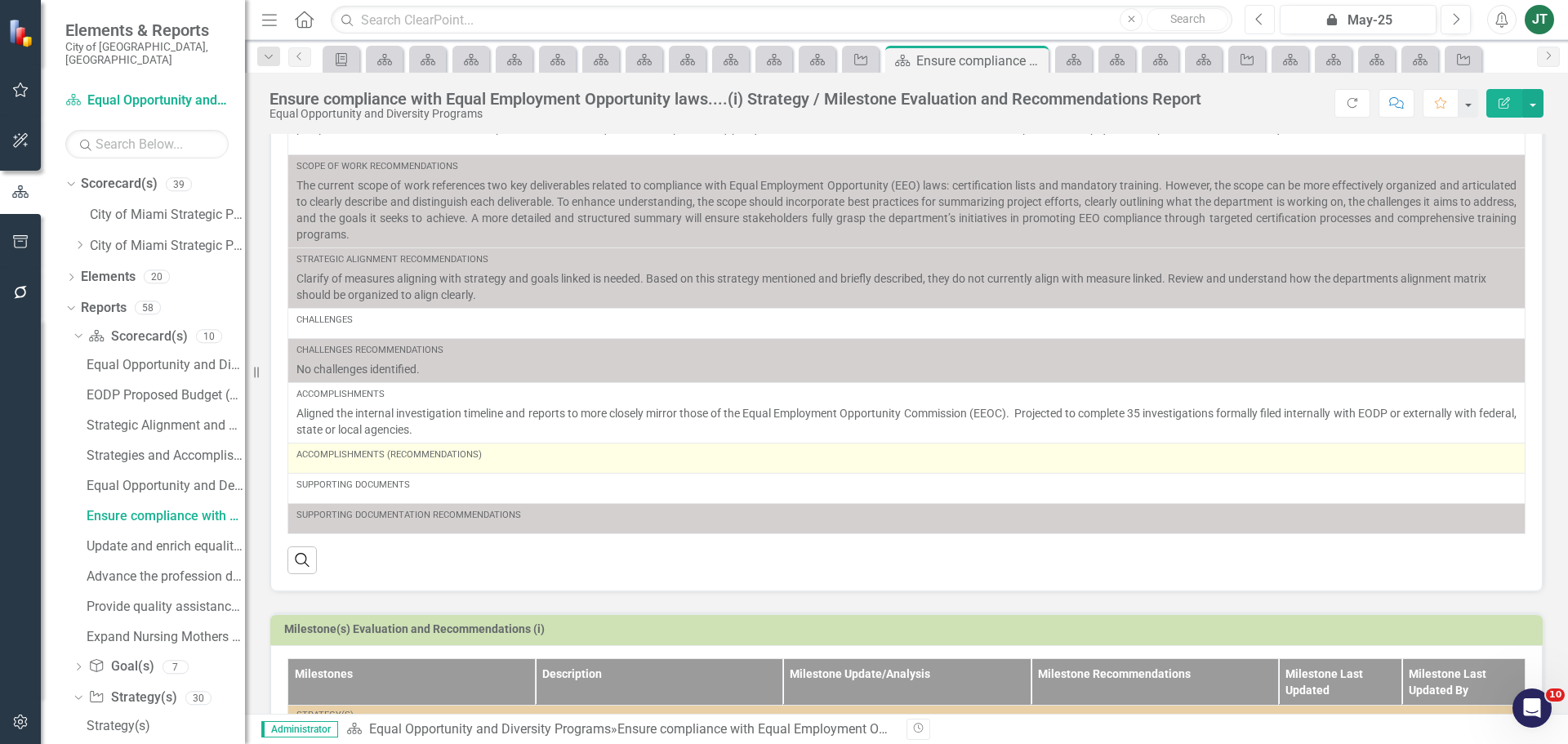
scroll to position [205, 0]
click at [434, 467] on td "Accomplishments (Recommendations)" at bounding box center [906, 457] width 1237 height 31
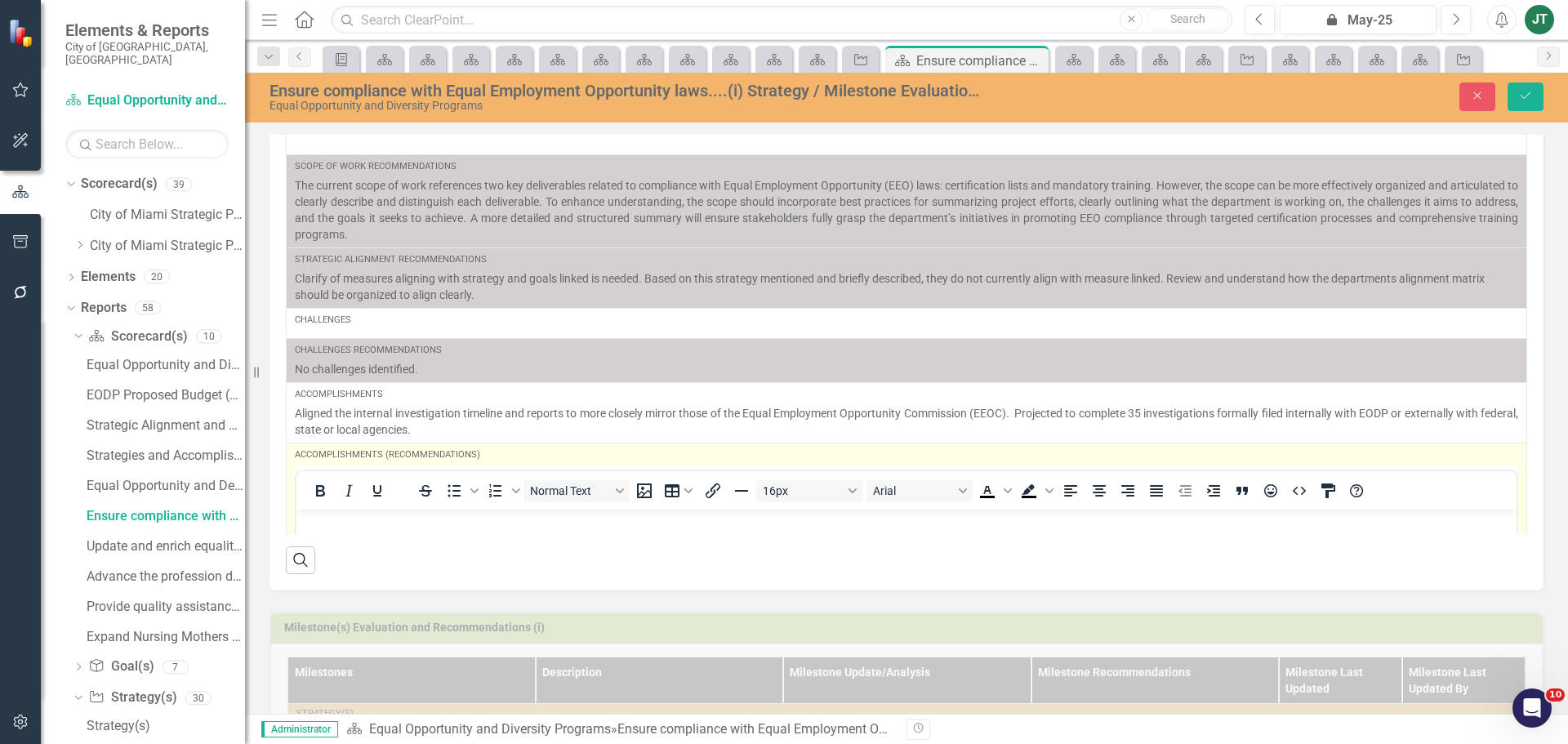
scroll to position [0, 0]
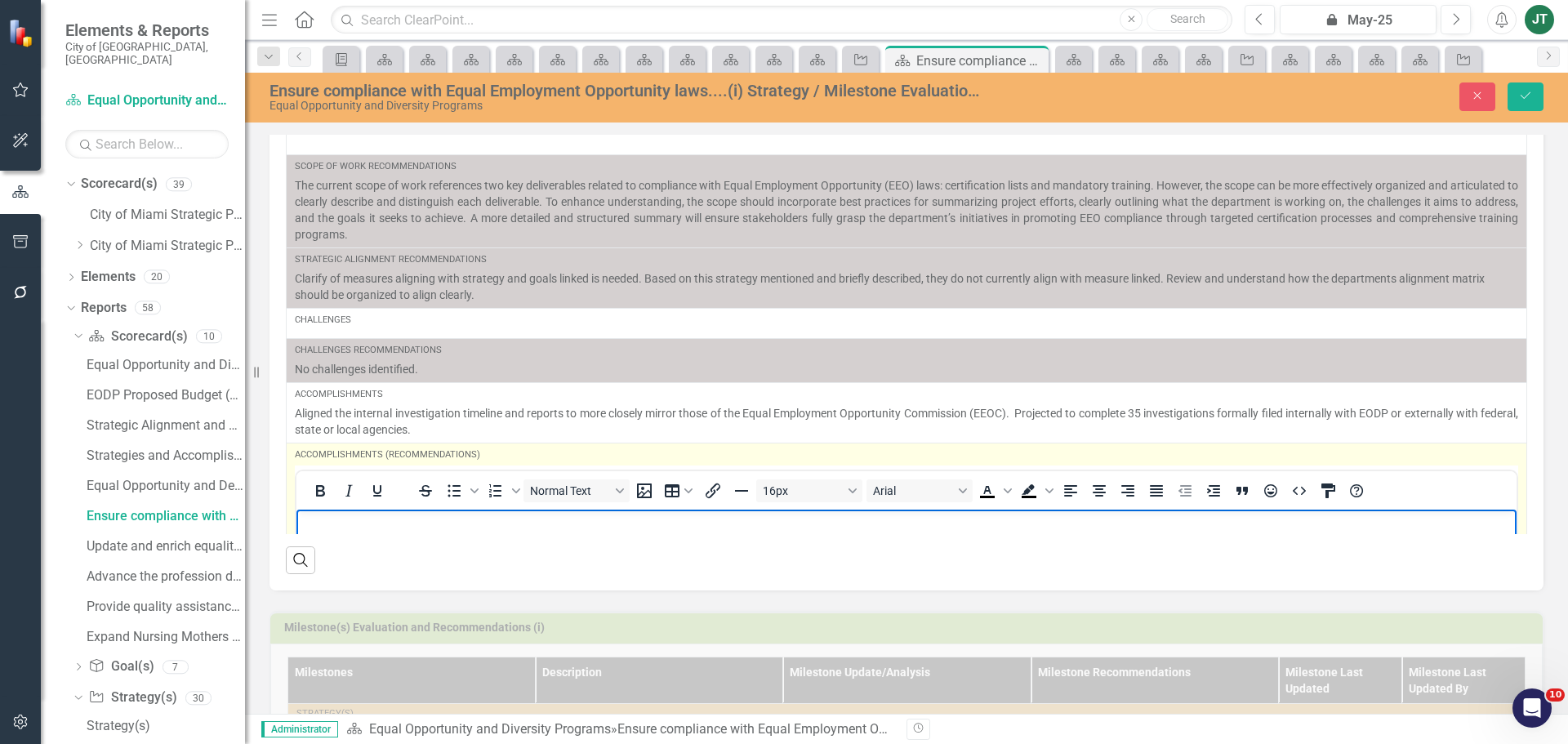
click at [356, 527] on p "Rich Text Area. Press ALT-0 for help." at bounding box center [906, 522] width 1212 height 19
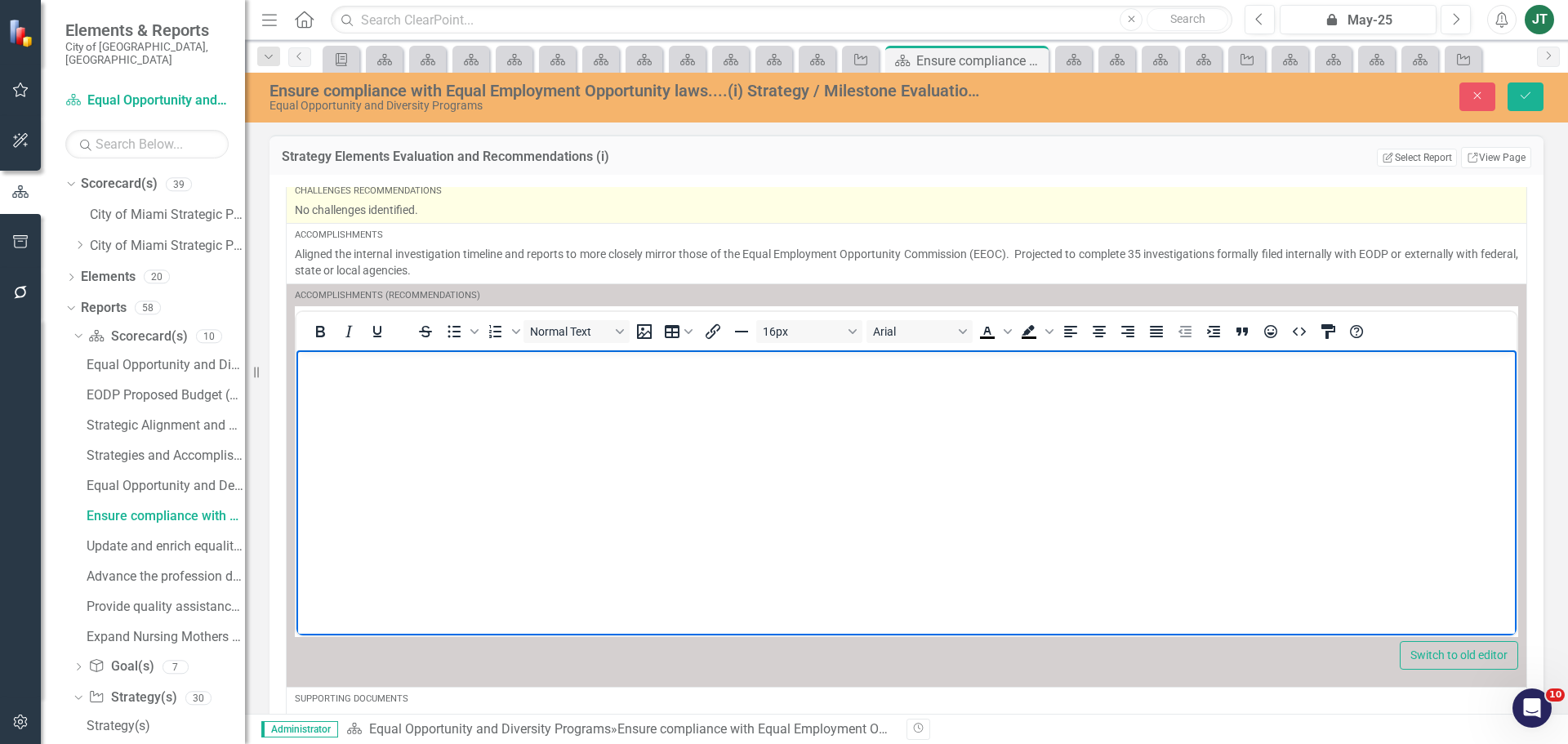
scroll to position [378, 0]
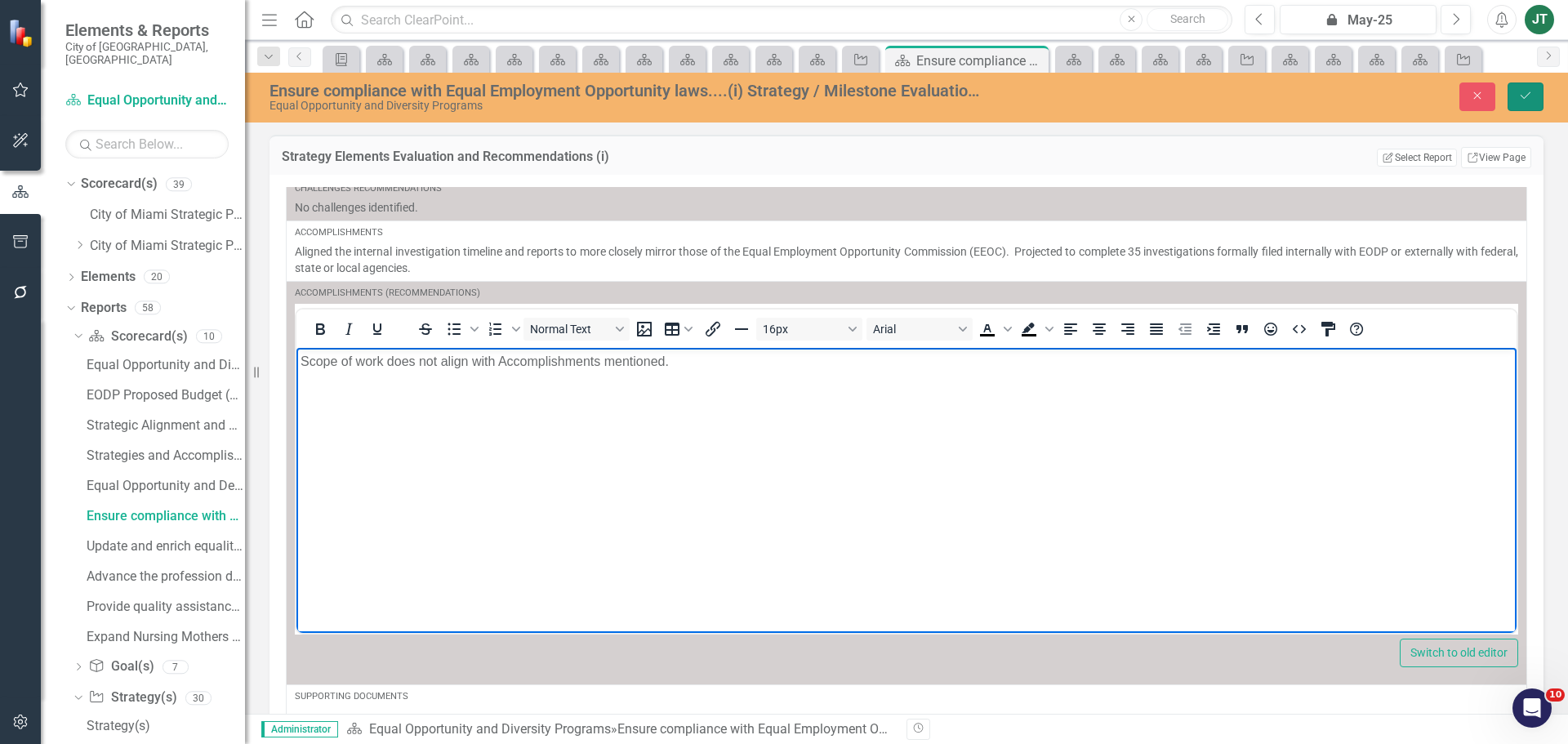
click at [1515, 86] on button "Save" at bounding box center [1526, 97] width 36 height 29
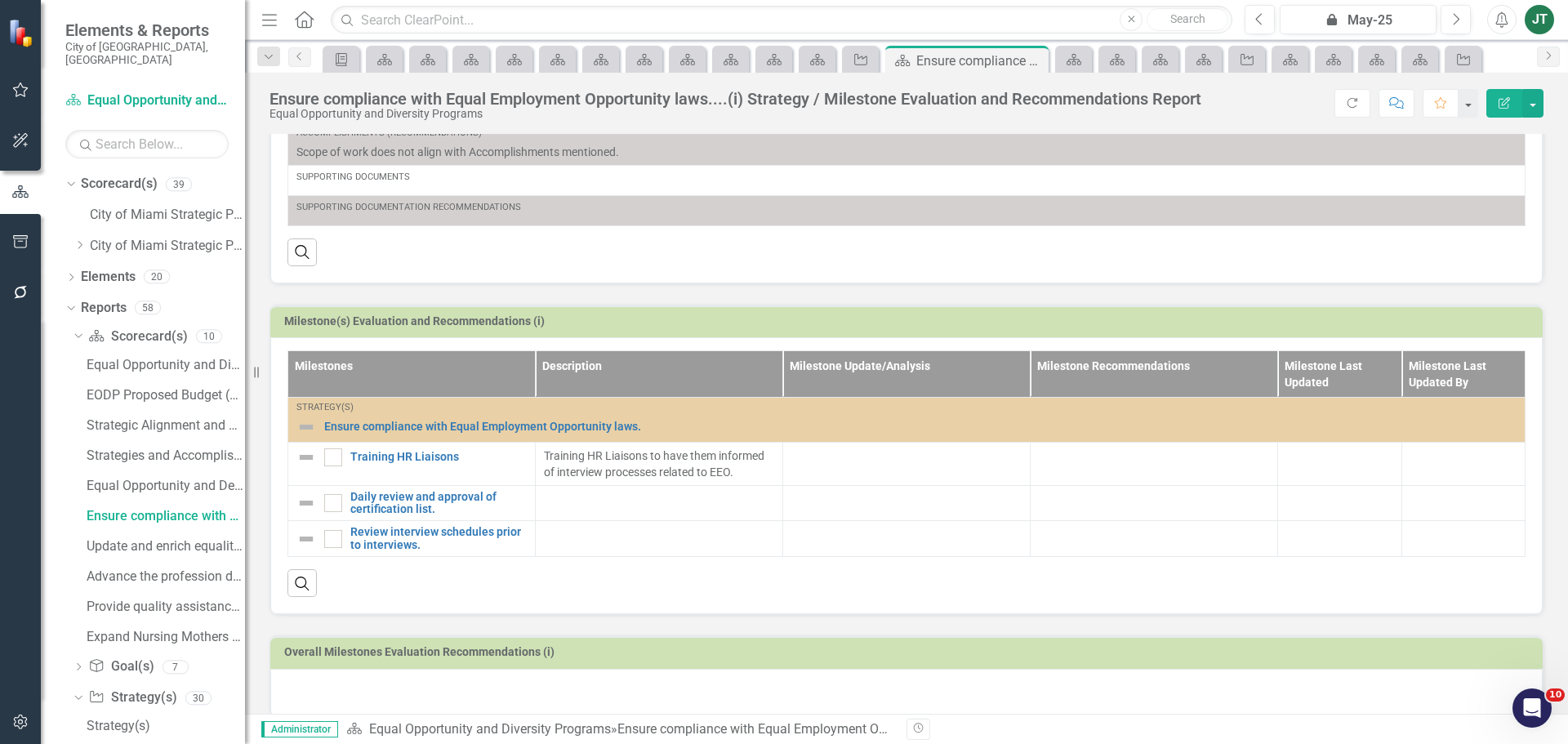
scroll to position [532, 0]
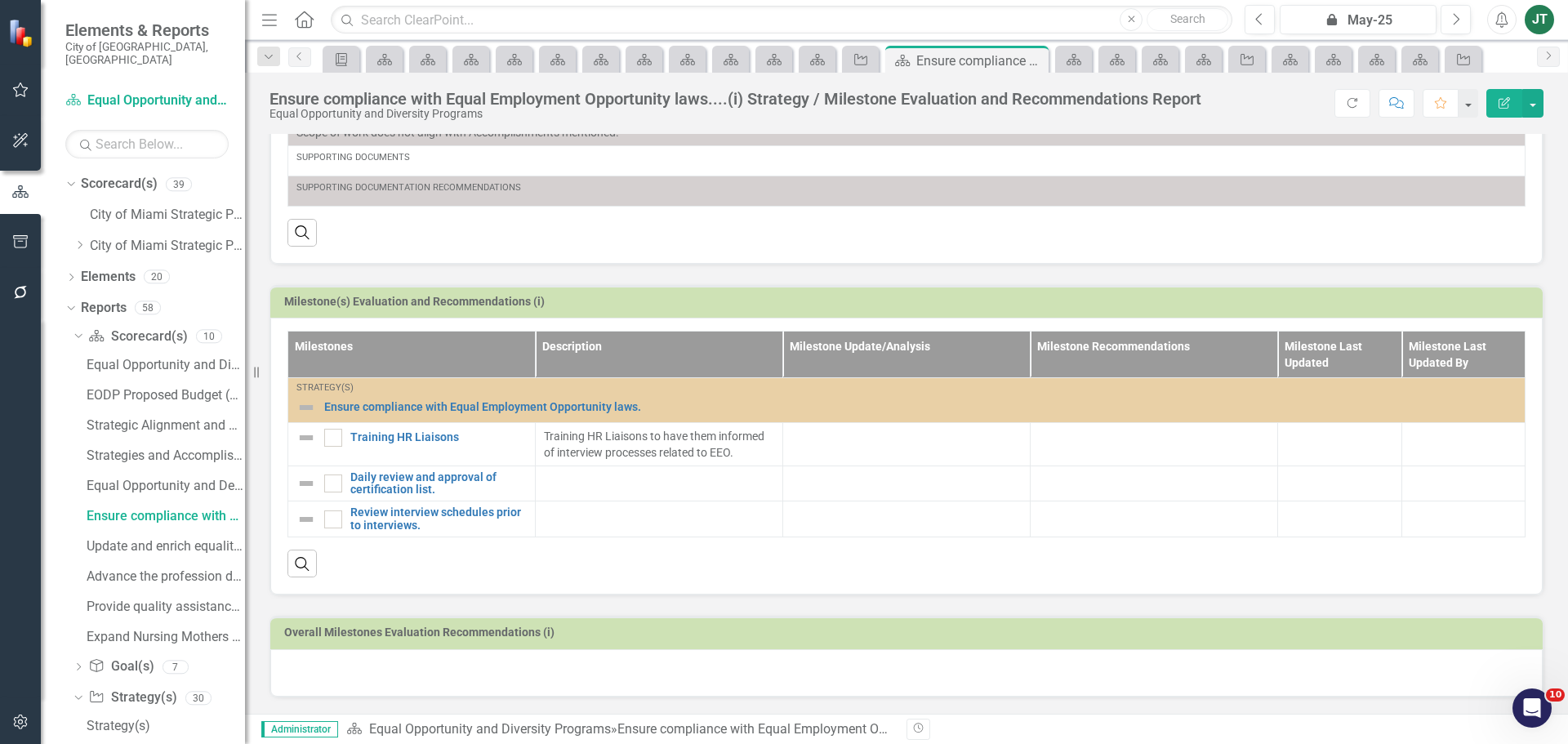
click at [415, 681] on div at bounding box center [907, 673] width 1272 height 48
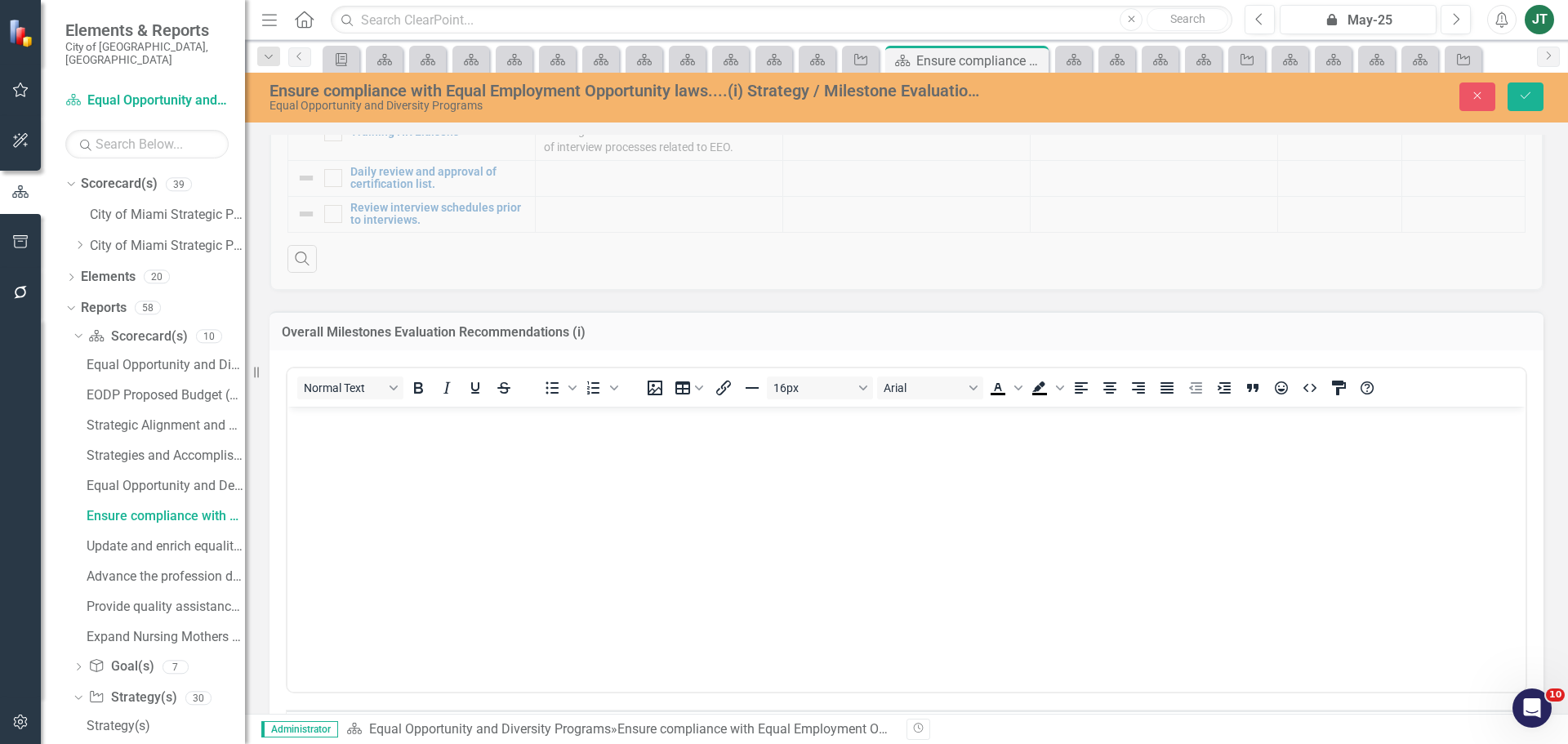
scroll to position [858, 0]
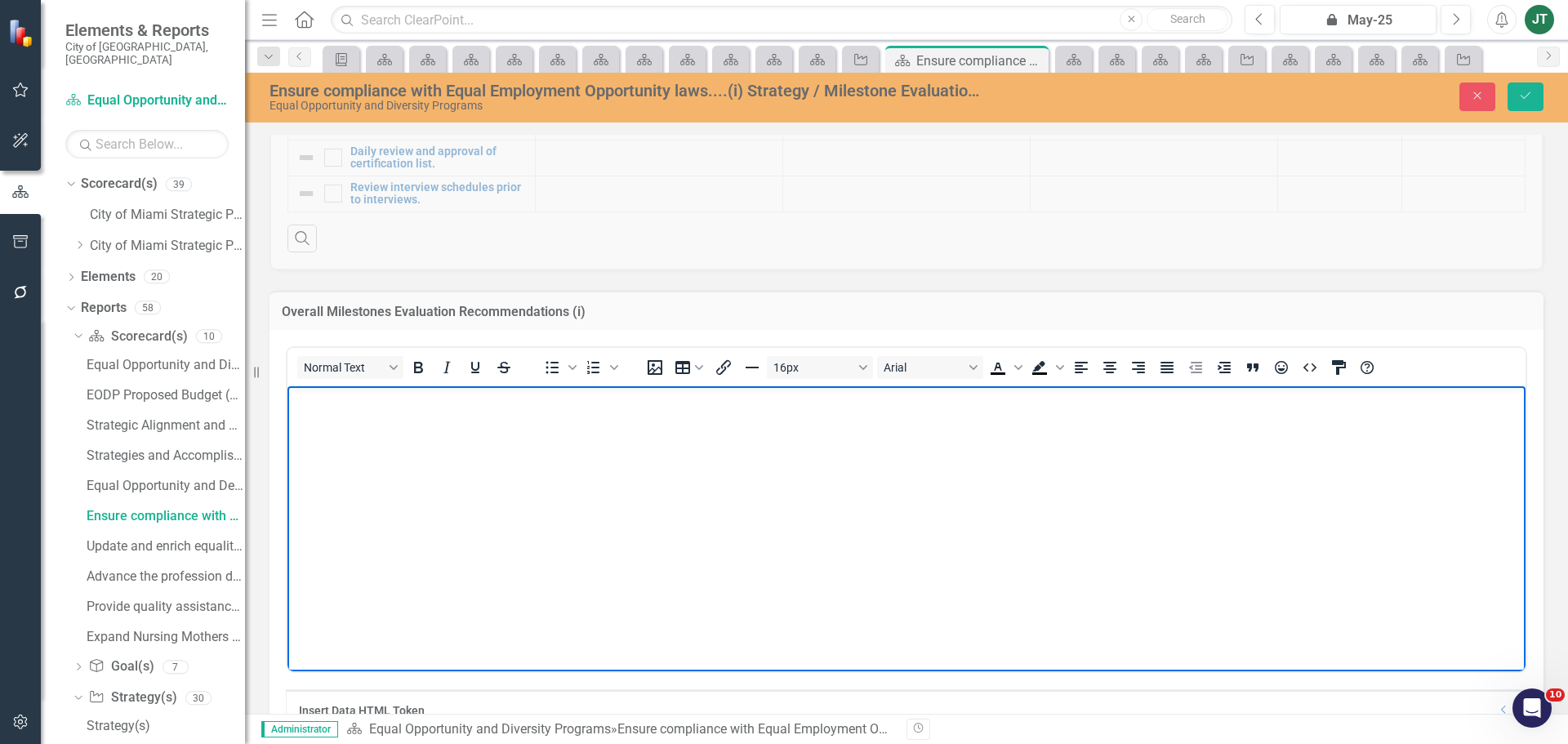
click at [425, 430] on body "Rich Text Area. Press ALT-0 for help." at bounding box center [906, 509] width 1238 height 245
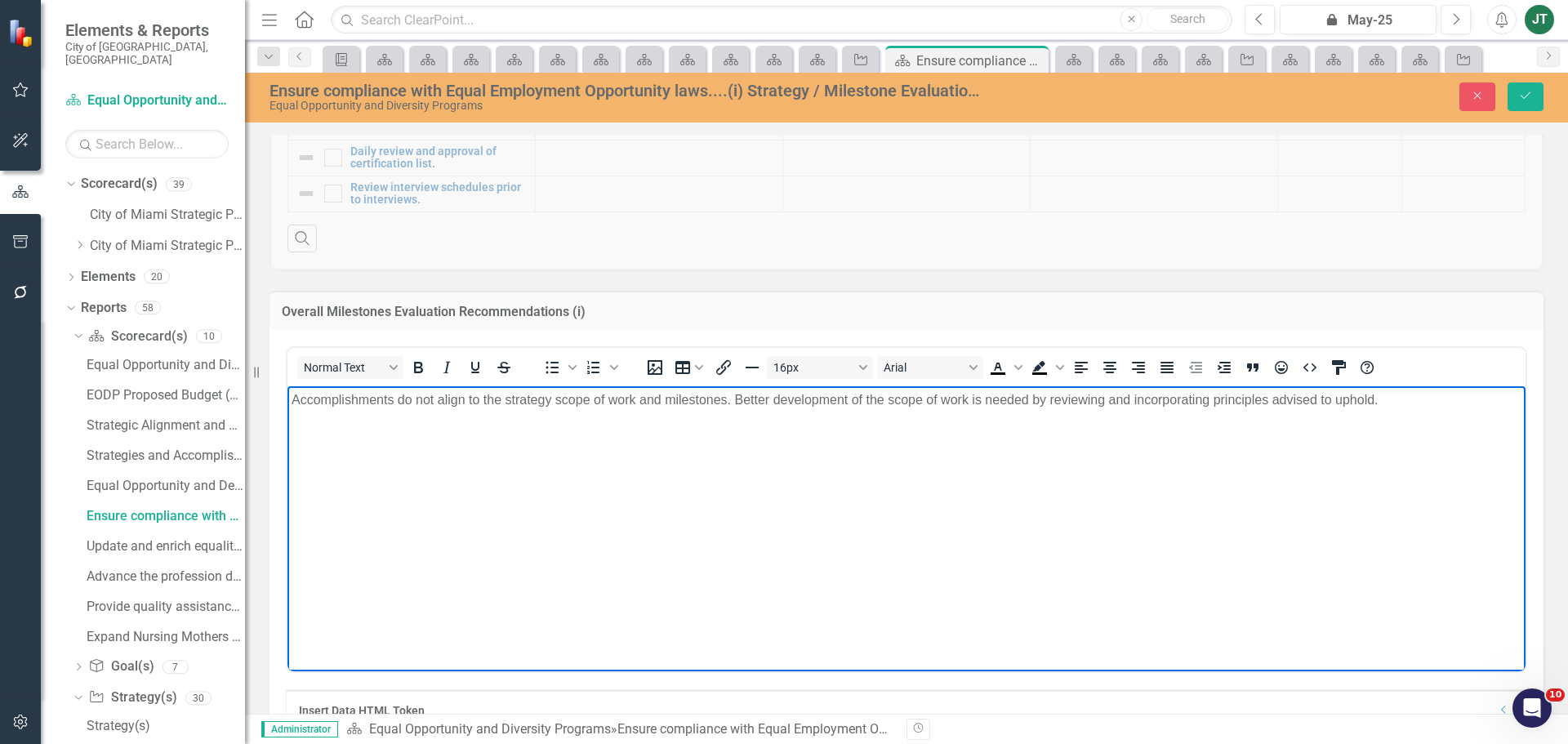
click at [788, 402] on p "Accomplishments do not align to the strategy scope of work and milestones. Bett…" at bounding box center [906, 400] width 1229 height 19
drag, startPoint x: 782, startPoint y: 401, endPoint x: 735, endPoint y: 405, distance: 47.2
click at [735, 405] on p "Accomplishments do not align to the strategy scope of work and milestones. Bett…" at bounding box center [906, 400] width 1229 height 19
click at [1043, 400] on p "Accomplishments do not align to the strategy scope of work and milestones. Deve…" at bounding box center [906, 400] width 1229 height 19
drag, startPoint x: 771, startPoint y: 403, endPoint x: 1098, endPoint y: 398, distance: 327.0
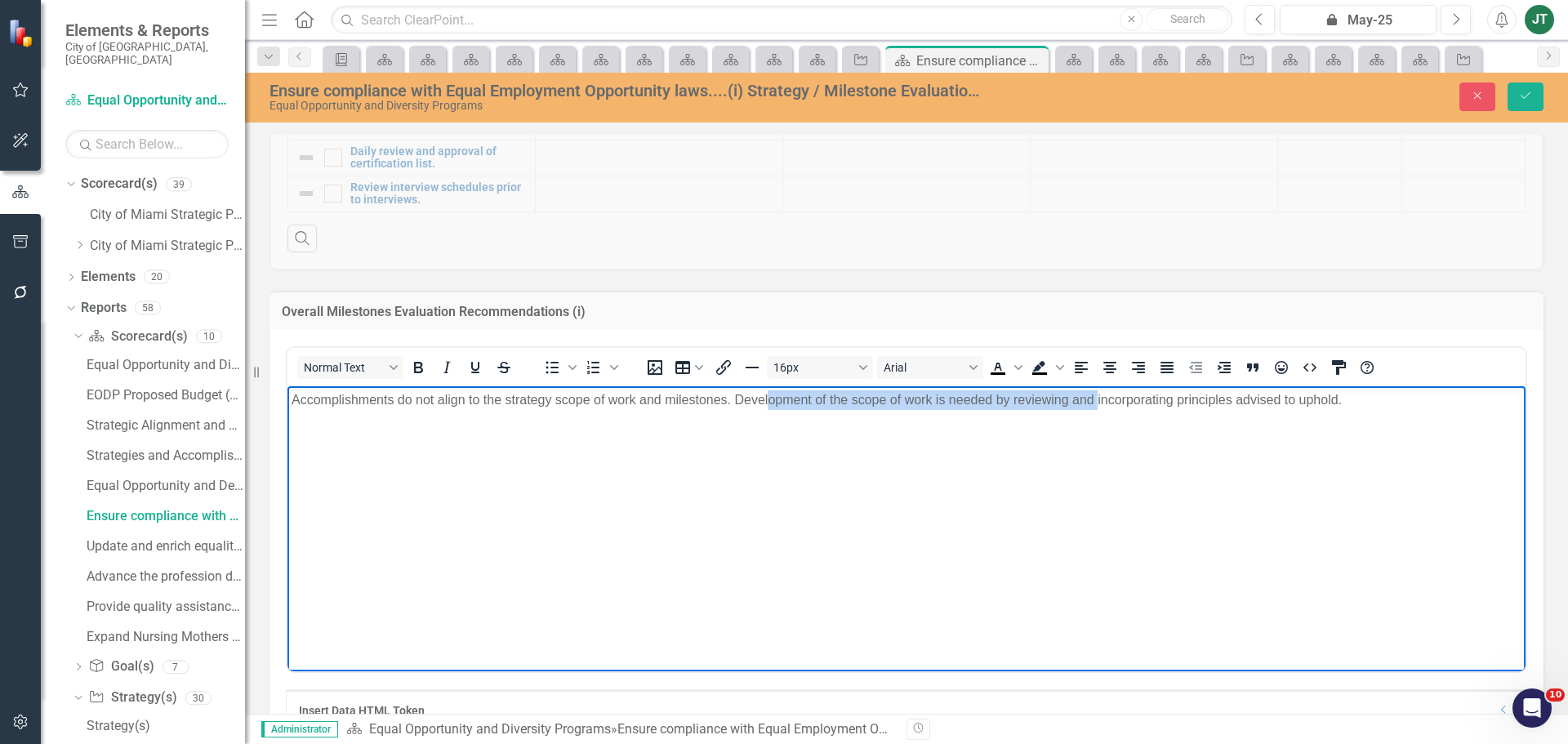
click at [1098, 398] on p "Accomplishments do not align to the strategy scope of work and milestones. Deve…" at bounding box center [906, 400] width 1229 height 19
click at [1080, 437] on body "Accomplishments do not align to the strategy scope of work and milestones. Deve…" at bounding box center [906, 509] width 1238 height 245
click at [958, 399] on p "Accomplishments do not align to the strategy scope of work and milestones. Deve…" at bounding box center [906, 400] width 1229 height 19
drag, startPoint x: 909, startPoint y: 399, endPoint x: 1079, endPoint y: 398, distance: 170.0
click at [1079, 398] on p "Accomplishments do not align to the strategy scope of work and milestones. Deve…" at bounding box center [906, 400] width 1229 height 19
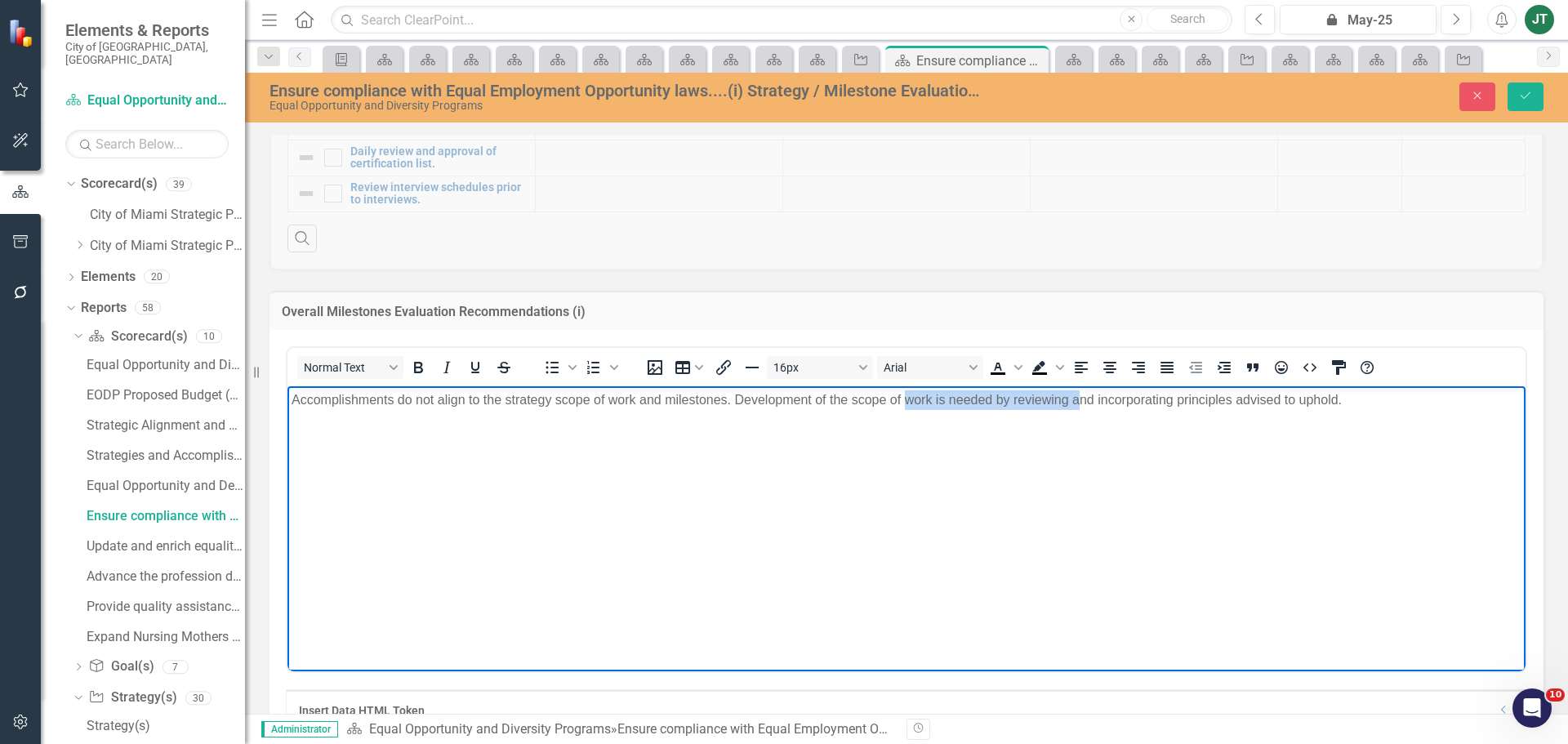
click at [1045, 427] on body "Accomplishments do not align to the strategy scope of work and milestones. Deve…" at bounding box center [906, 509] width 1238 height 245
click at [1020, 411] on body "Accomplishments do not align to the strategy scope of work and milestones. Deve…" at bounding box center [906, 509] width 1238 height 245
click at [1025, 399] on p "Accomplishments do not align to the strategy scope of work and milestones. Deve…" at bounding box center [906, 400] width 1229 height 19
drag, startPoint x: 1071, startPoint y: 398, endPoint x: 995, endPoint y: 402, distance: 76.1
click at [995, 402] on p "Accomplishments do not align to the strategy scope of work and milestones. Deve…" at bounding box center [906, 400] width 1229 height 19
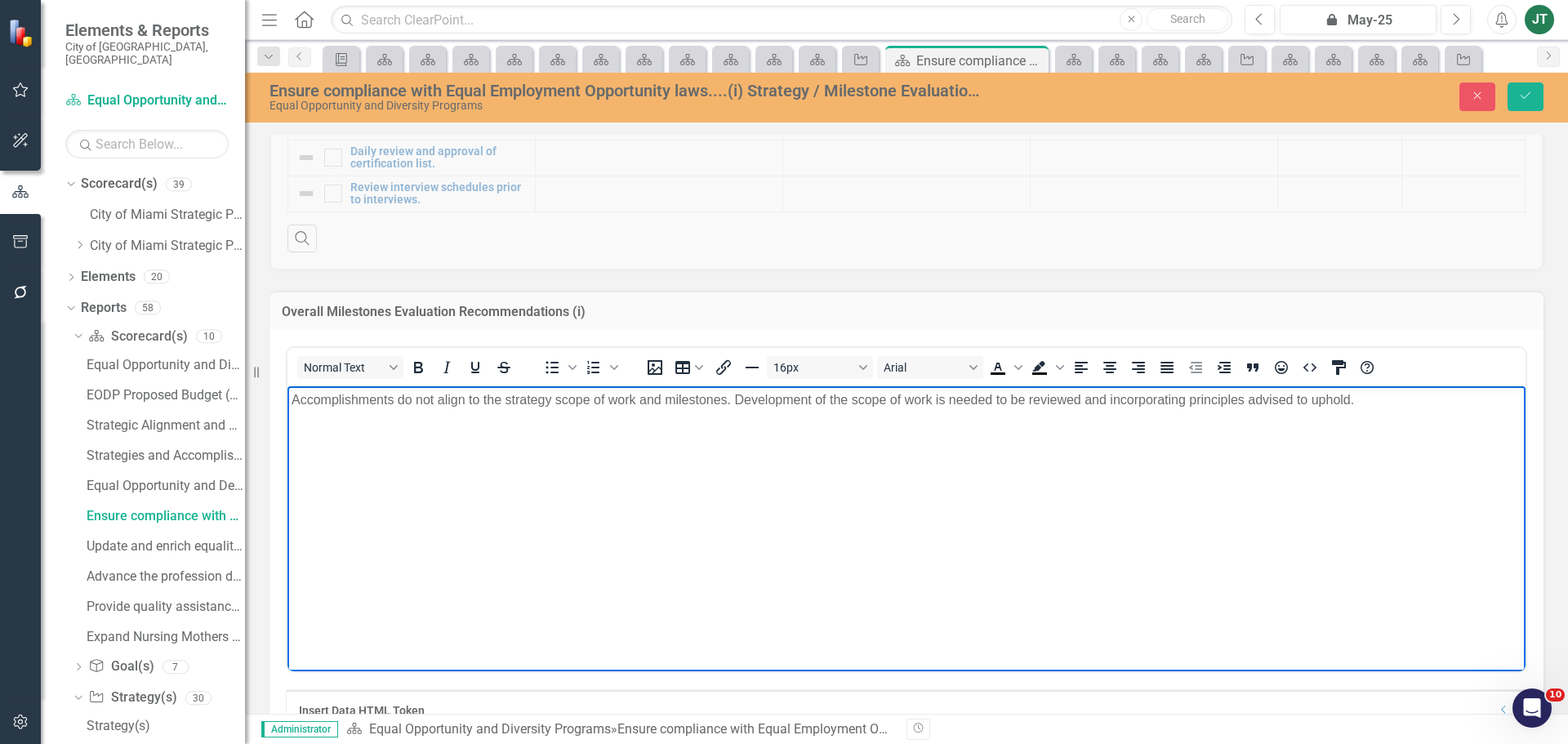
click at [1183, 399] on p "Accomplishments do not align to the strategy scope of work and milestones. Deve…" at bounding box center [906, 400] width 1229 height 19
drag, startPoint x: 751, startPoint y: 399, endPoint x: 1116, endPoint y: 399, distance: 365.0
click at [1116, 399] on p "Accomplishments do not align to the strategy scope of work and milestones. Deve…" at bounding box center [906, 400] width 1229 height 19
click at [1063, 423] on body "Accomplishments do not align to the strategy scope of work and milestones. Deve…" at bounding box center [906, 509] width 1238 height 245
click at [1046, 405] on p "Accomplishments do not align to the strategy scope of work and milestones. Deve…" at bounding box center [906, 400] width 1229 height 19
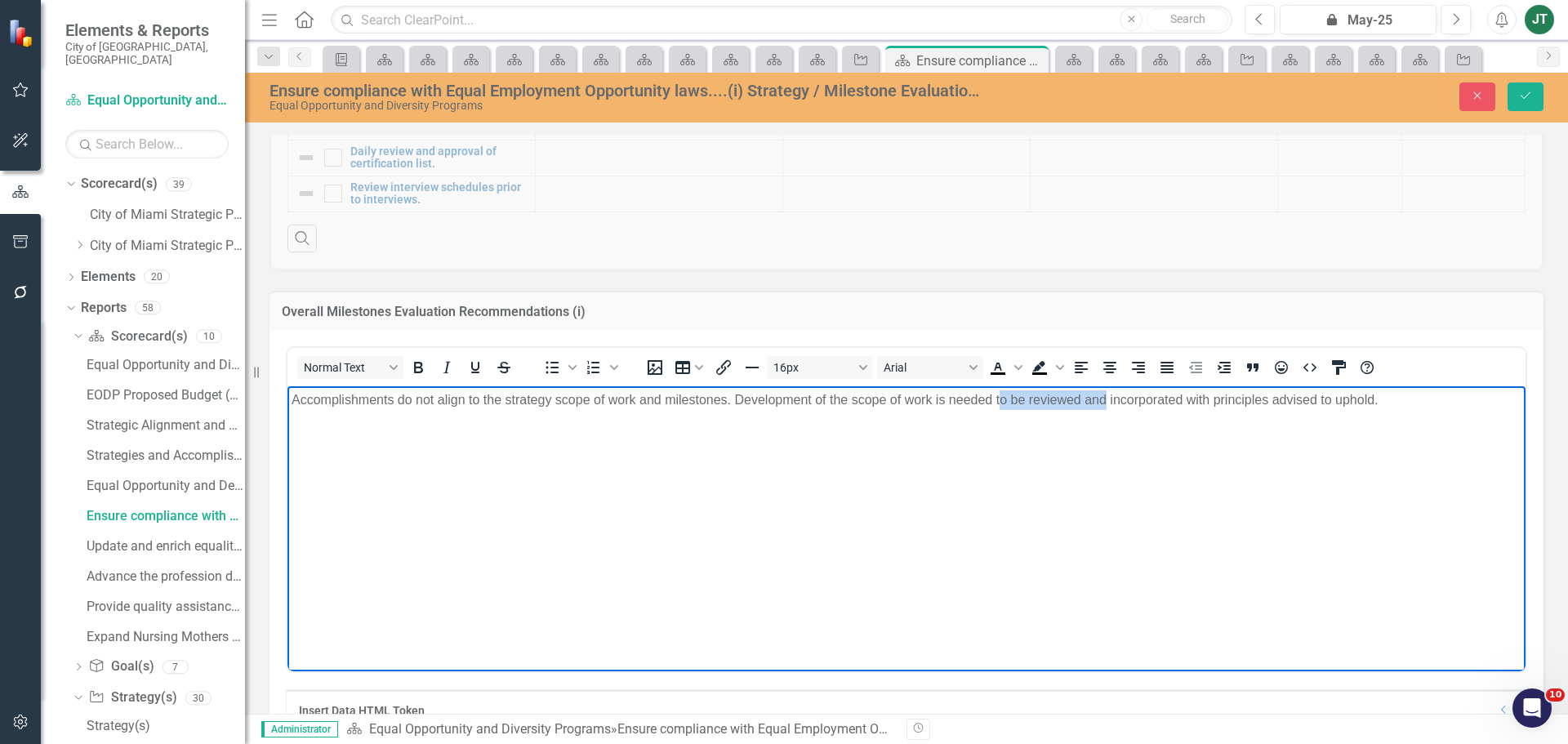
drag, startPoint x: 1001, startPoint y: 395, endPoint x: 1107, endPoint y: 396, distance: 106.0
click at [1107, 396] on p "Accomplishments do not align to the strategy scope of work and milestones. Deve…" at bounding box center [906, 400] width 1229 height 19
click at [1099, 420] on body "Accomplishments do not align to the strategy scope of work and milestones. Deve…" at bounding box center [906, 509] width 1238 height 245
drag, startPoint x: 833, startPoint y: 401, endPoint x: 1327, endPoint y: 395, distance: 494.0
click at [1327, 395] on p "Accomplishments do not align to the strategy scope of work and milestones. Deve…" at bounding box center [906, 400] width 1229 height 19
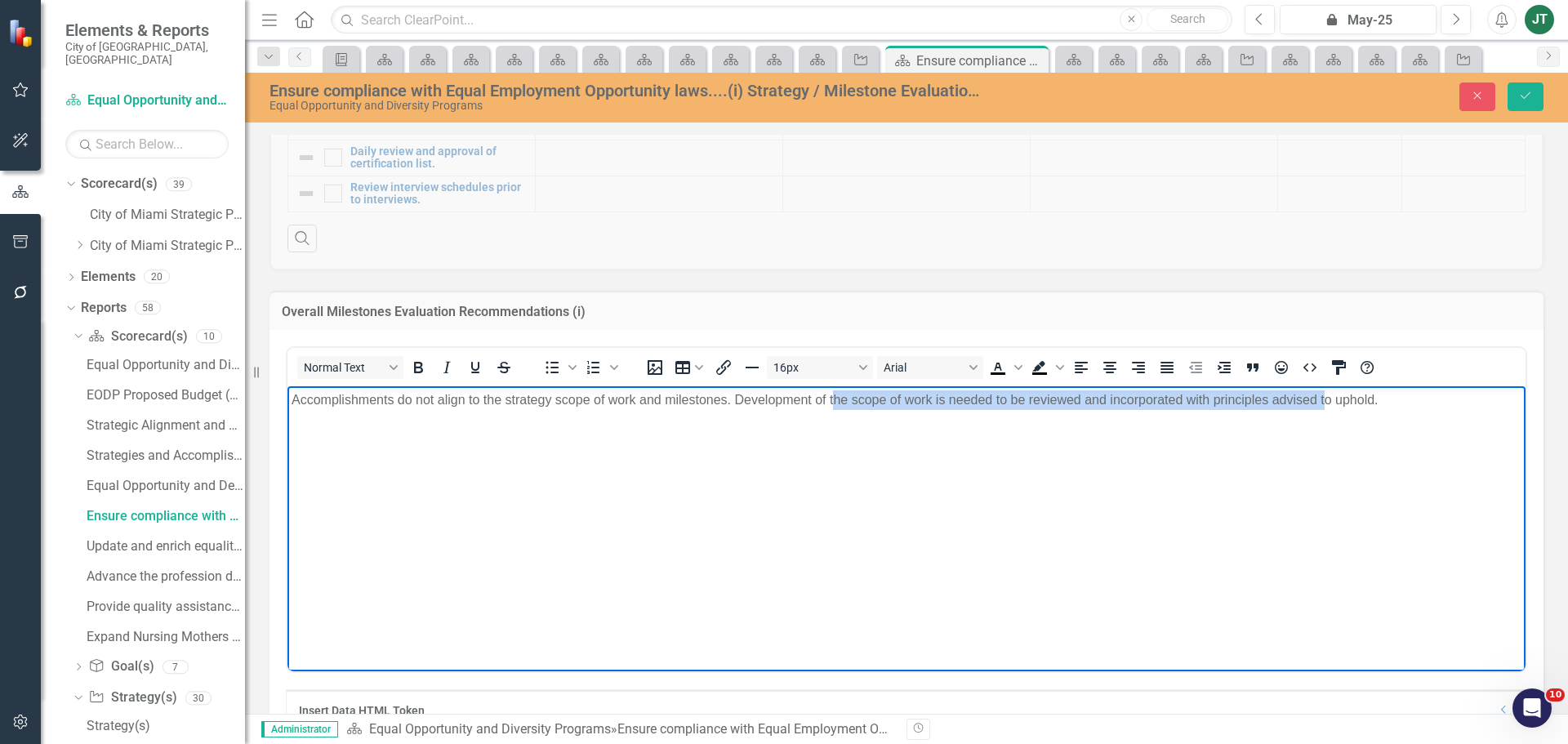
click at [1164, 425] on body "Accomplishments do not align to the strategy scope of work and milestones. Deve…" at bounding box center [906, 509] width 1238 height 245
click at [1402, 401] on p "Accomplishments do not align to the strategy scope of work and milestones. Deve…" at bounding box center [906, 400] width 1229 height 19
drag, startPoint x: 1424, startPoint y: 387, endPoint x: 260, endPoint y: 414, distance: 1164.3
click at [287, 414] on html "Accomplishments do not align to the strategy scope of work and milestones. Deve…" at bounding box center [906, 509] width 1238 height 245
click at [722, 480] on body "Accomplishments do not align to the strategy scope of work and milestones. Deve…" at bounding box center [906, 509] width 1238 height 245
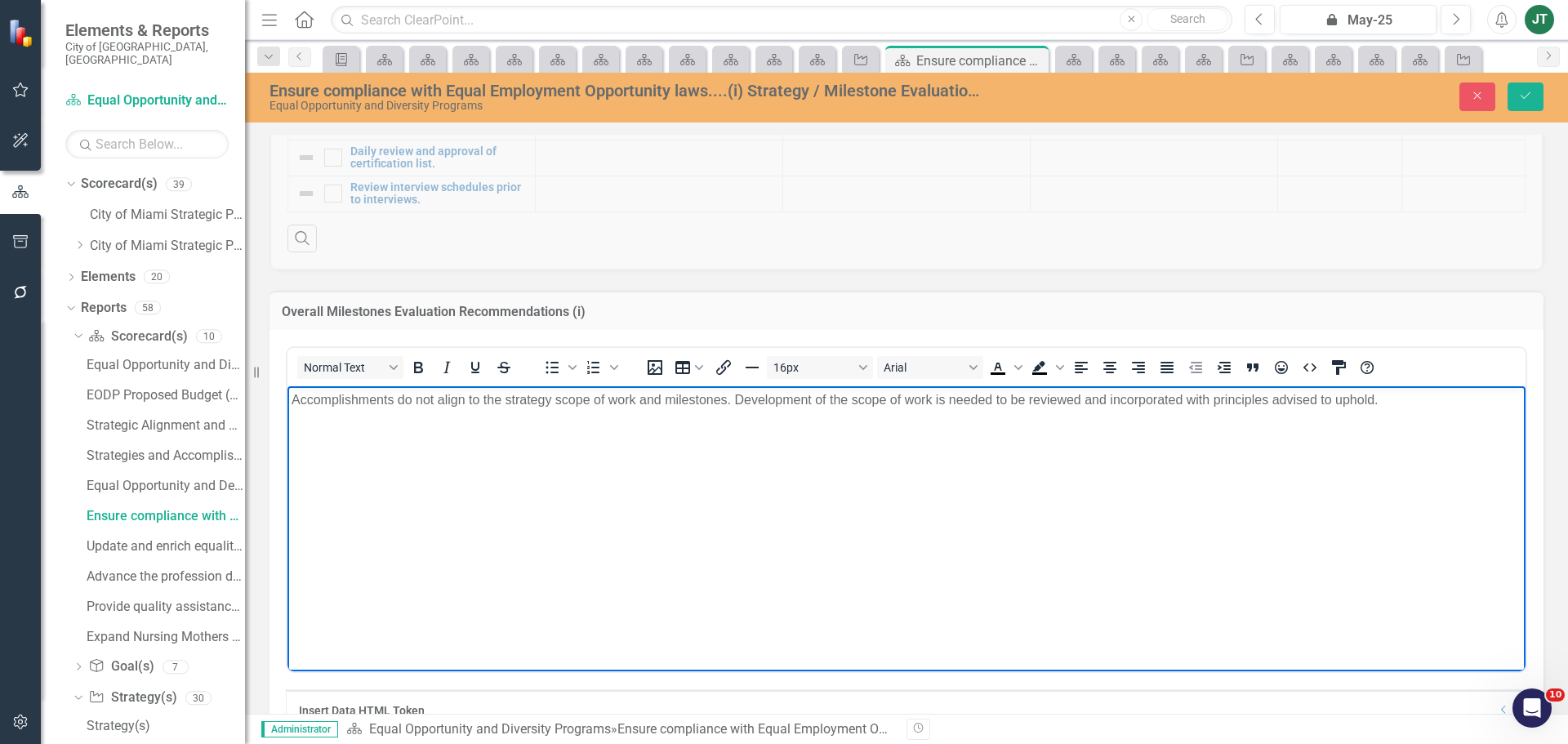
drag, startPoint x: 1254, startPoint y: 459, endPoint x: 1268, endPoint y: 454, distance: 14.9
click at [1257, 459] on body "Accomplishments do not align to the strategy scope of work and milestones. Deve…" at bounding box center [906, 509] width 1238 height 245
click at [1441, 395] on p "Accomplishments do not align to the strategy scope of work and milestones. Deve…" at bounding box center [906, 400] width 1229 height 19
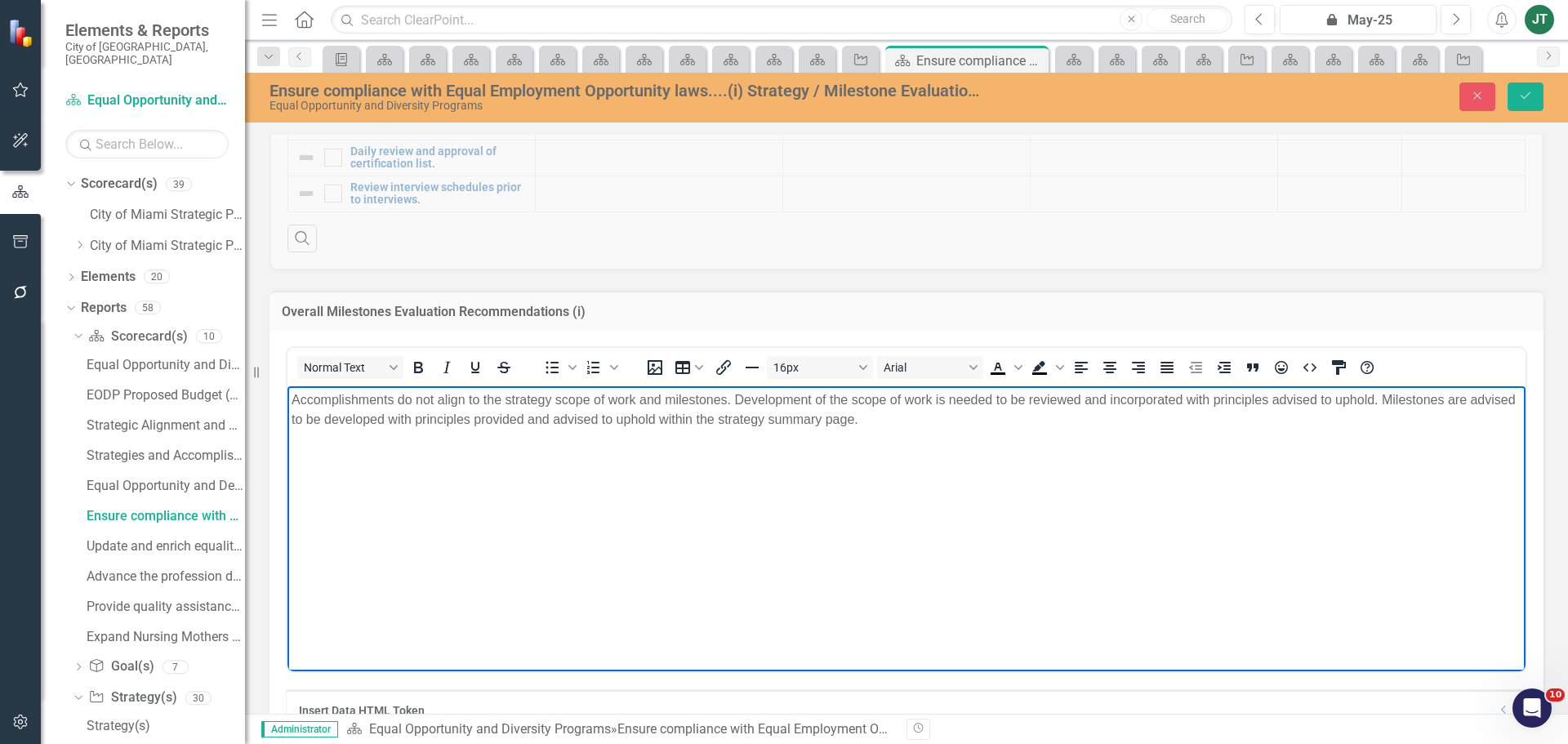
drag, startPoint x: 1015, startPoint y: 427, endPoint x: 140, endPoint y: 402, distance: 875.4
click at [287, 402] on html "Accomplishments do not align to the strategy scope of work and milestones. Deve…" at bounding box center [906, 509] width 1238 height 245
copy p "Accomplishments do not align to the strategy scope of work and milestones. Deve…"
click at [504, 447] on body "Accomplishments do not align to the strategy scope of work and milestones. Deve…" at bounding box center [906, 509] width 1238 height 245
click at [992, 417] on p "Accomplishments do not align to the strategy scope of work and milestones. Deve…" at bounding box center [906, 409] width 1229 height 39
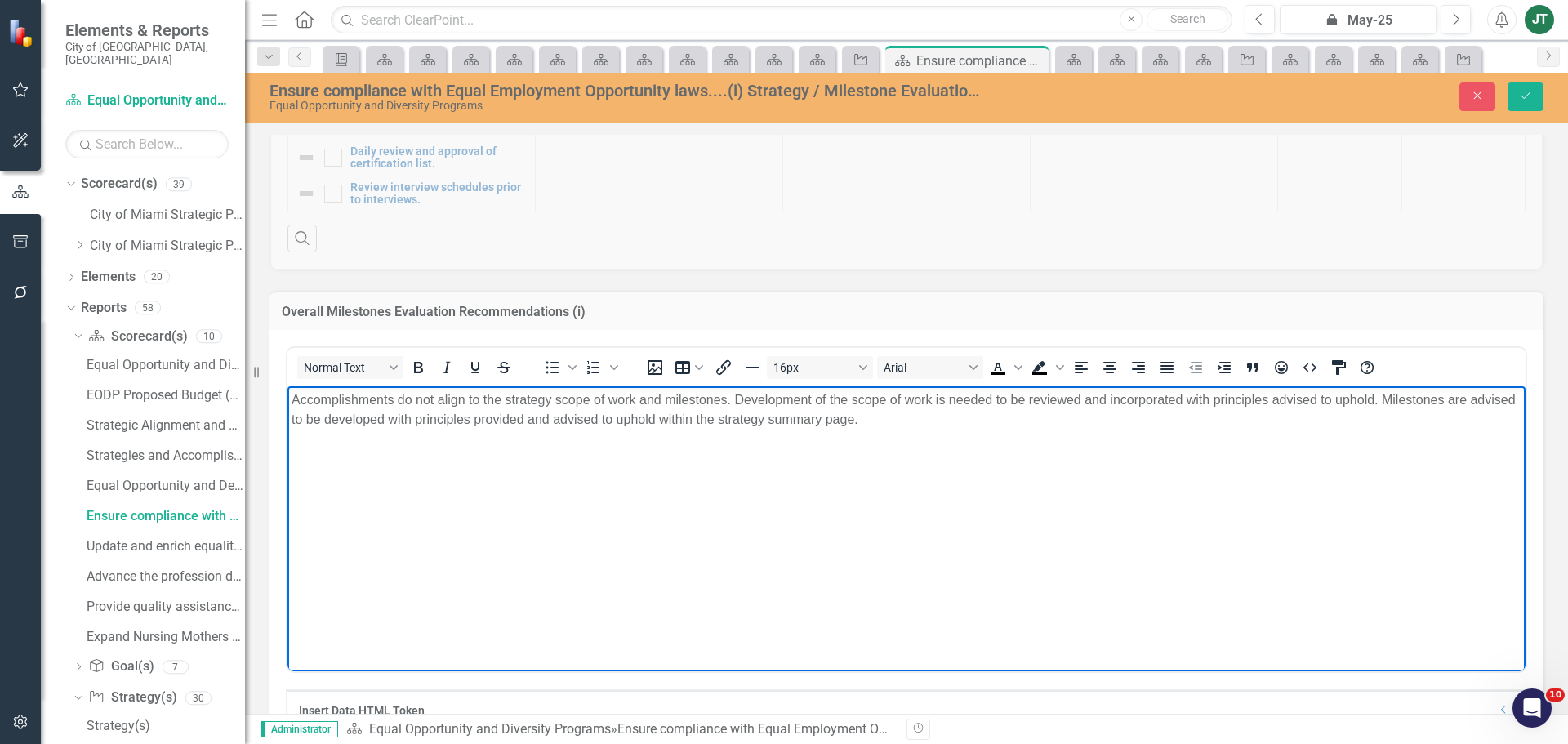
drag, startPoint x: 1038, startPoint y: 433, endPoint x: 0, endPoint y: 367, distance: 1040.1
click at [287, 386] on html "Accomplishments do not align to the strategy scope of work and milestones. Deve…" at bounding box center [906, 509] width 1238 height 245
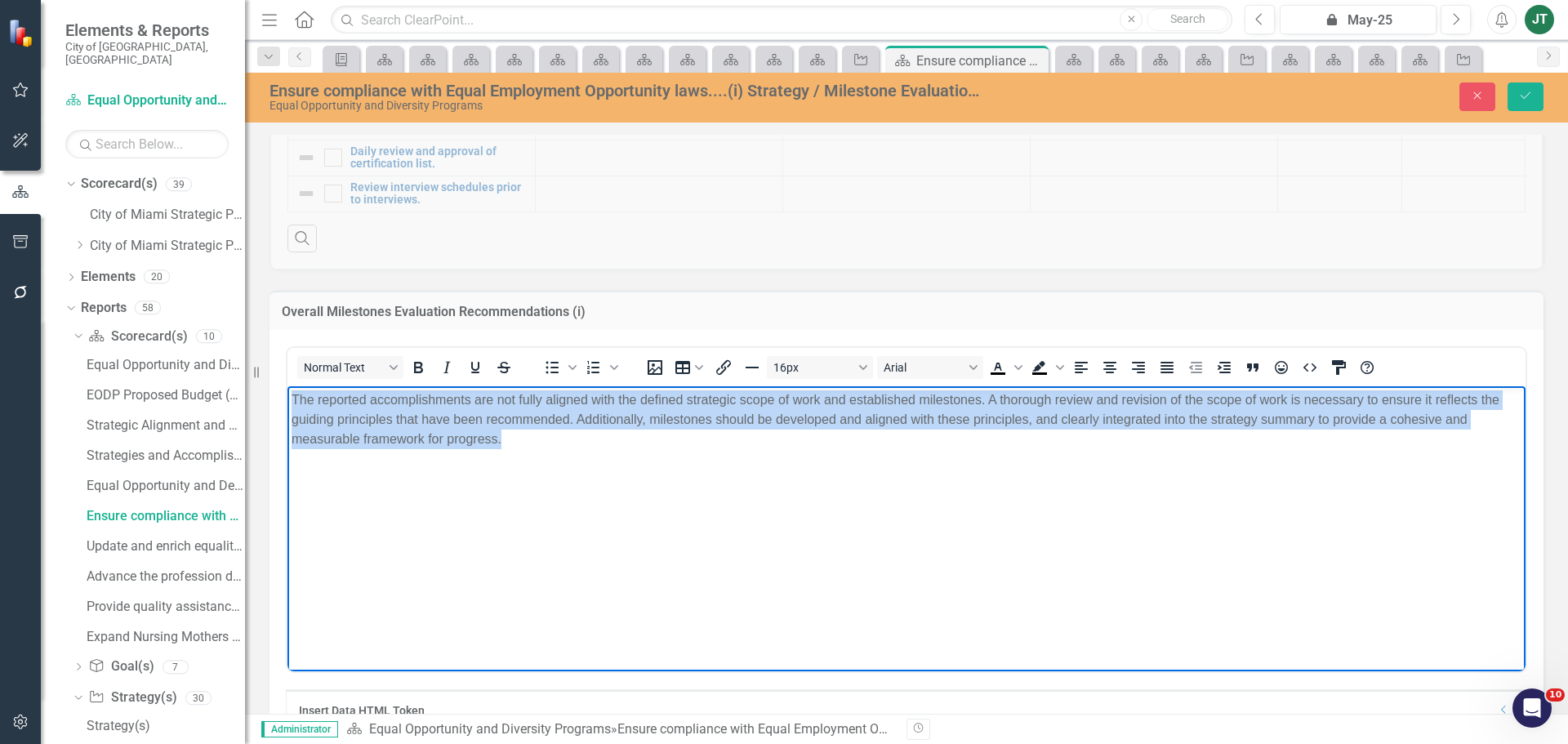
drag, startPoint x: 1271, startPoint y: 457, endPoint x: 141, endPoint y: 332, distance: 1136.9
click at [287, 386] on html "The reported accomplishments are not fully aligned with the defined strategic s…" at bounding box center [906, 509] width 1238 height 245
click at [1174, 371] on icon "Justify" at bounding box center [1166, 367] width 19 height 19
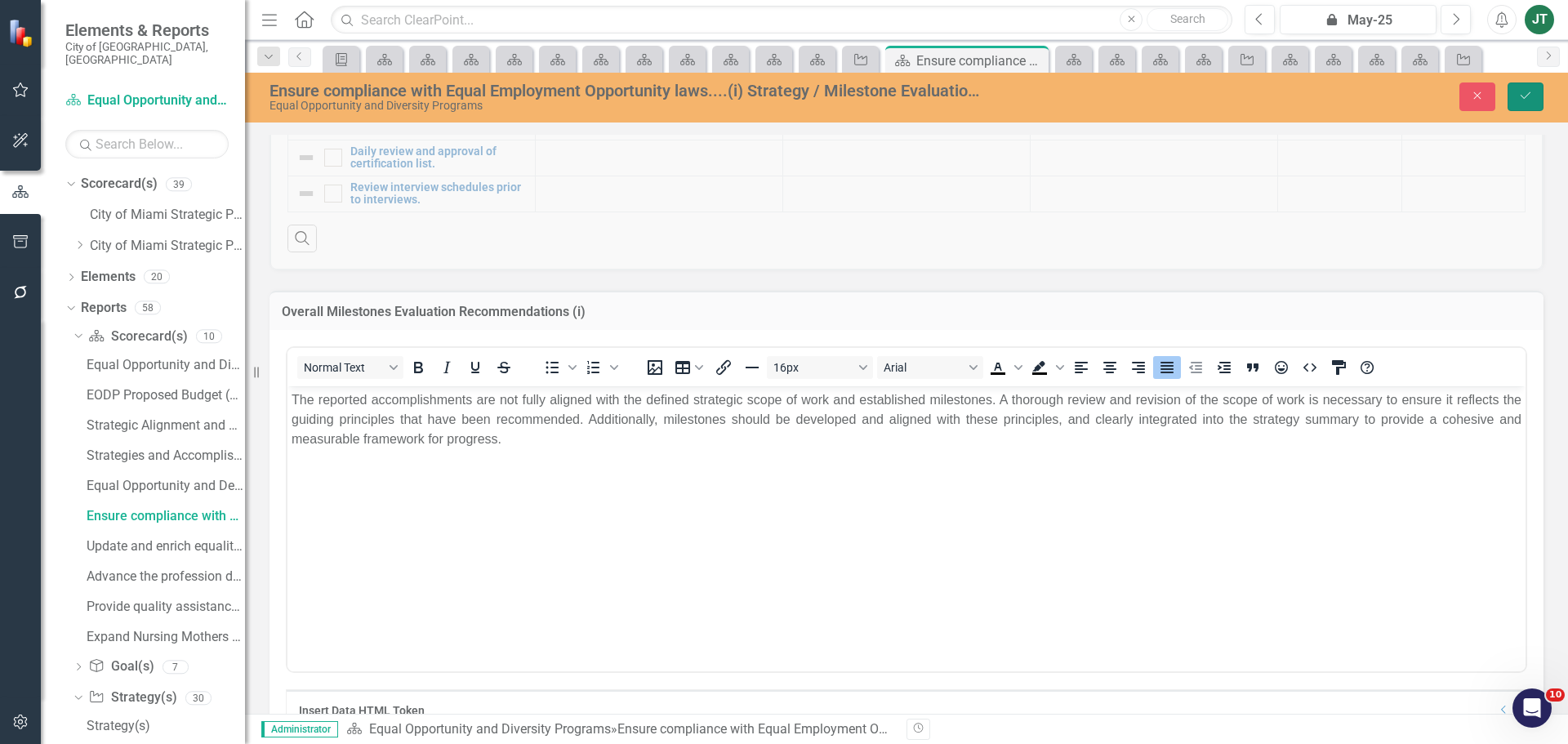
click at [1532, 97] on icon "Save" at bounding box center [1525, 96] width 14 height 11
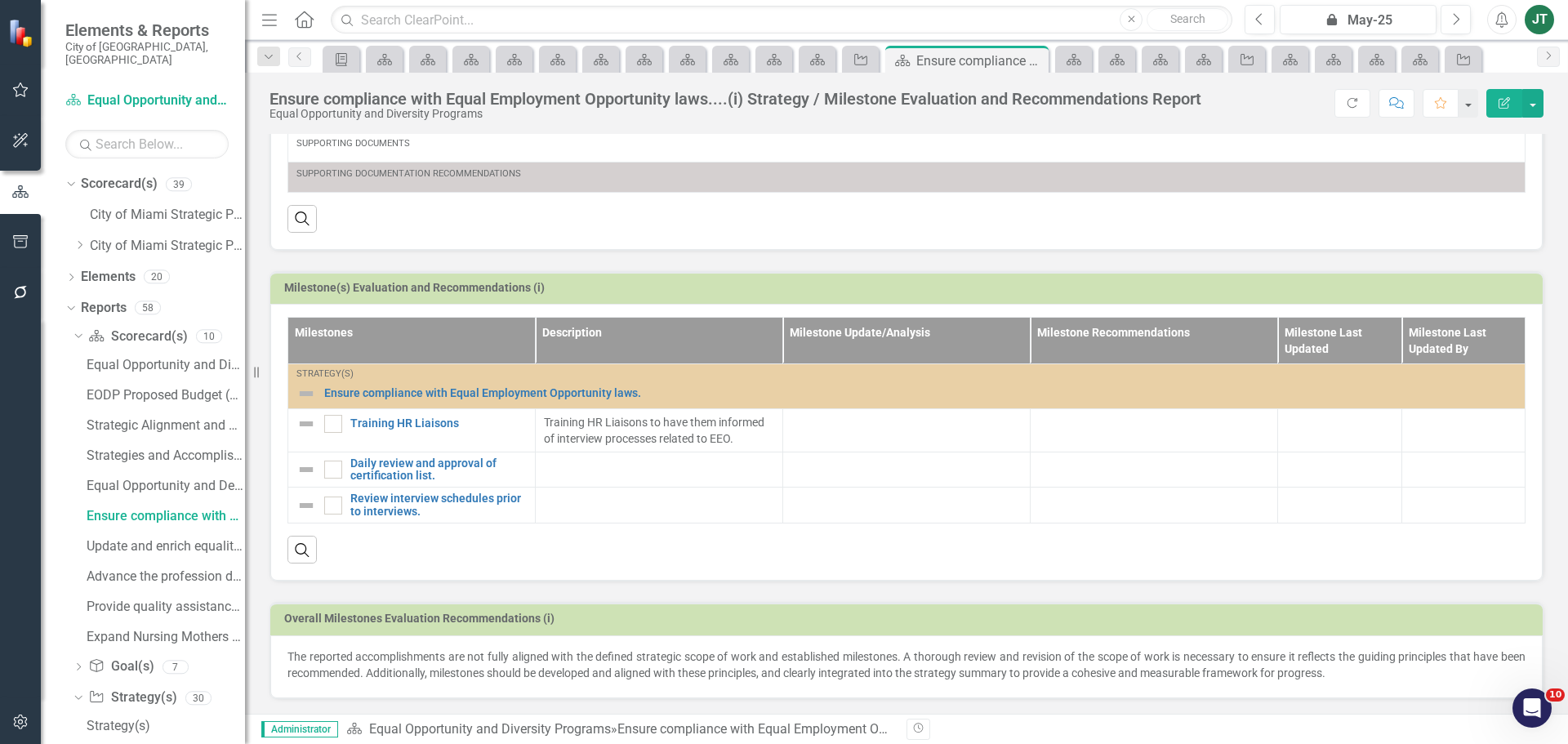
scroll to position [547, 0]
click at [1096, 436] on td at bounding box center [1154, 427] width 248 height 43
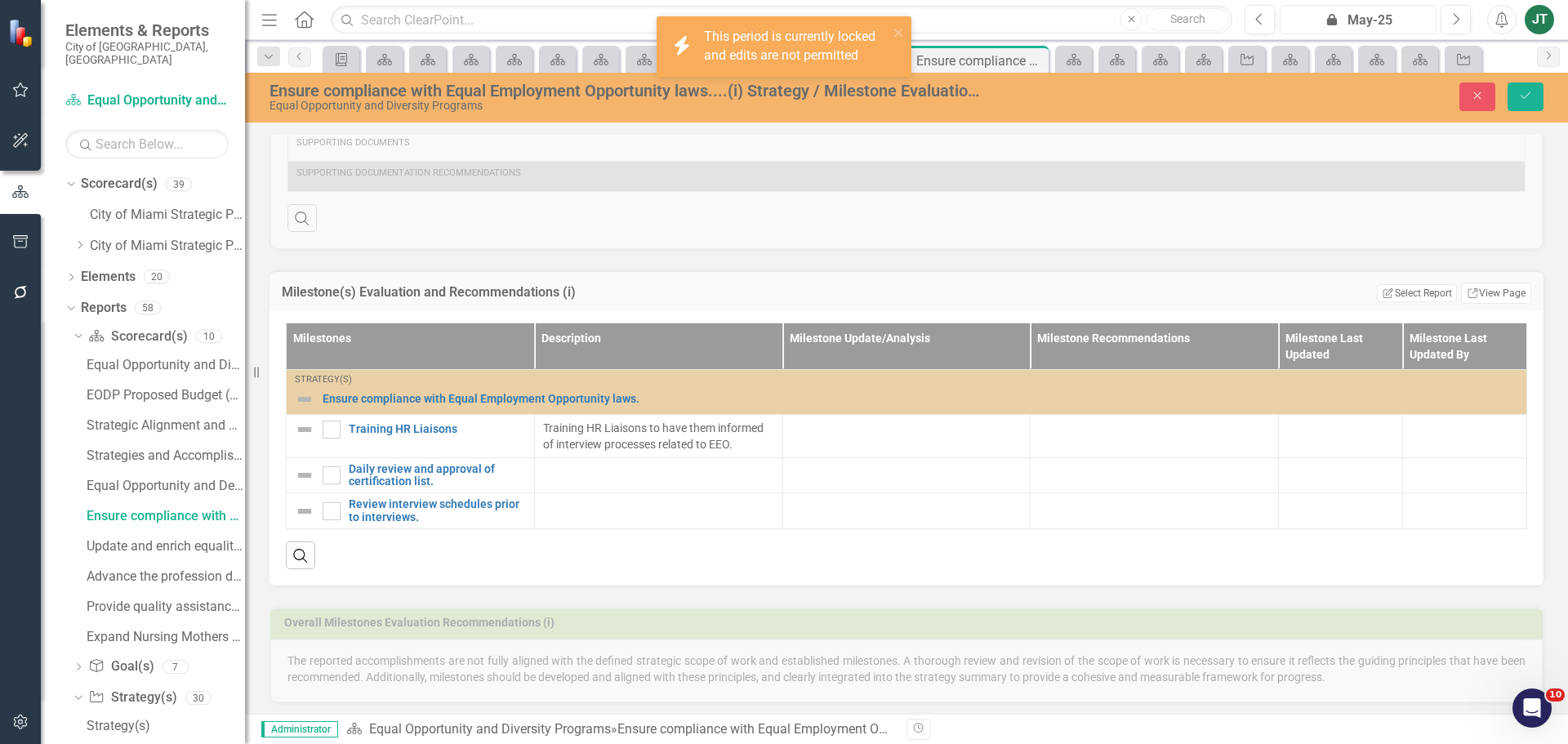
click at [1402, 17] on div "icon.lock May-25" at bounding box center [1358, 20] width 145 height 19
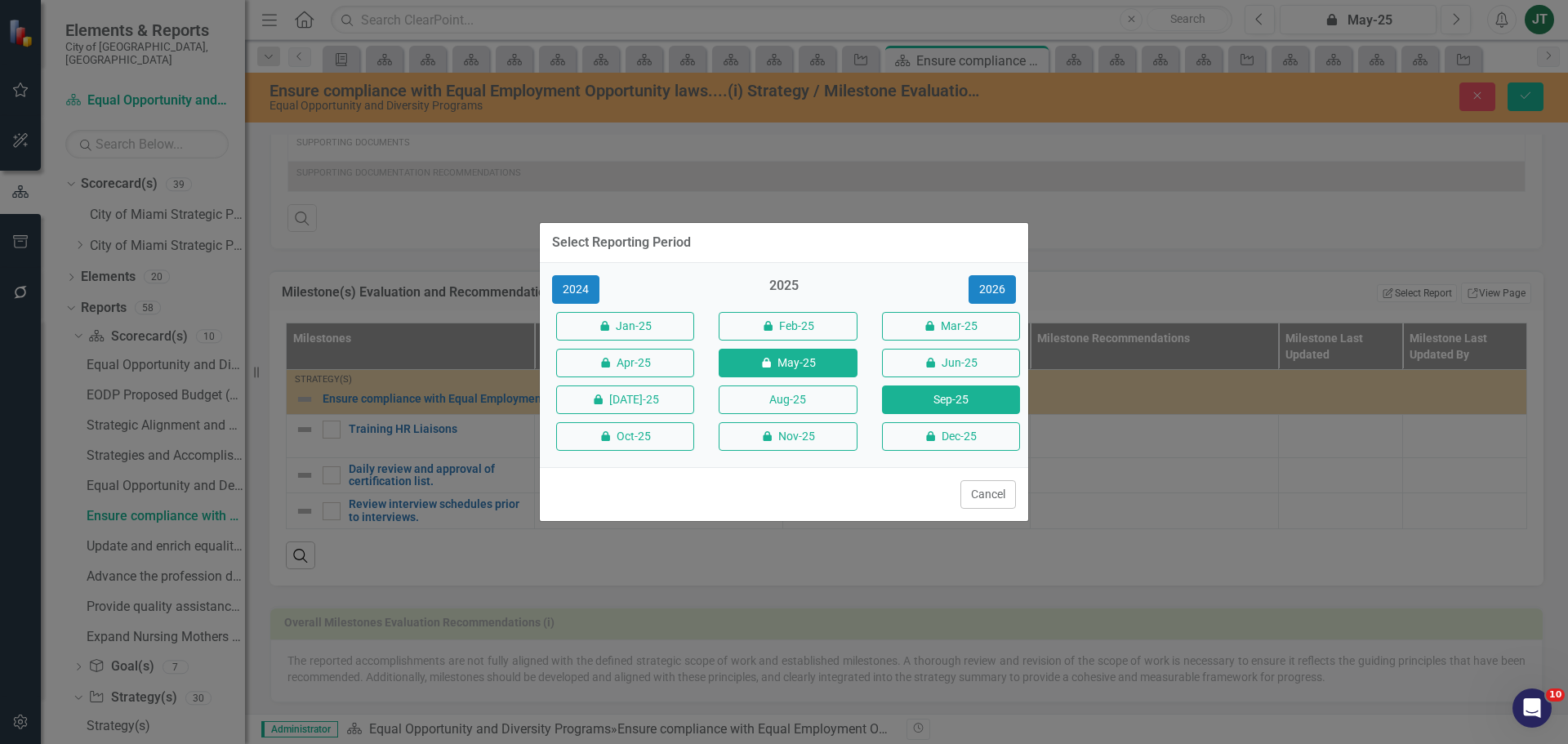
click at [923, 396] on button "Sep-25" at bounding box center [951, 400] width 138 height 29
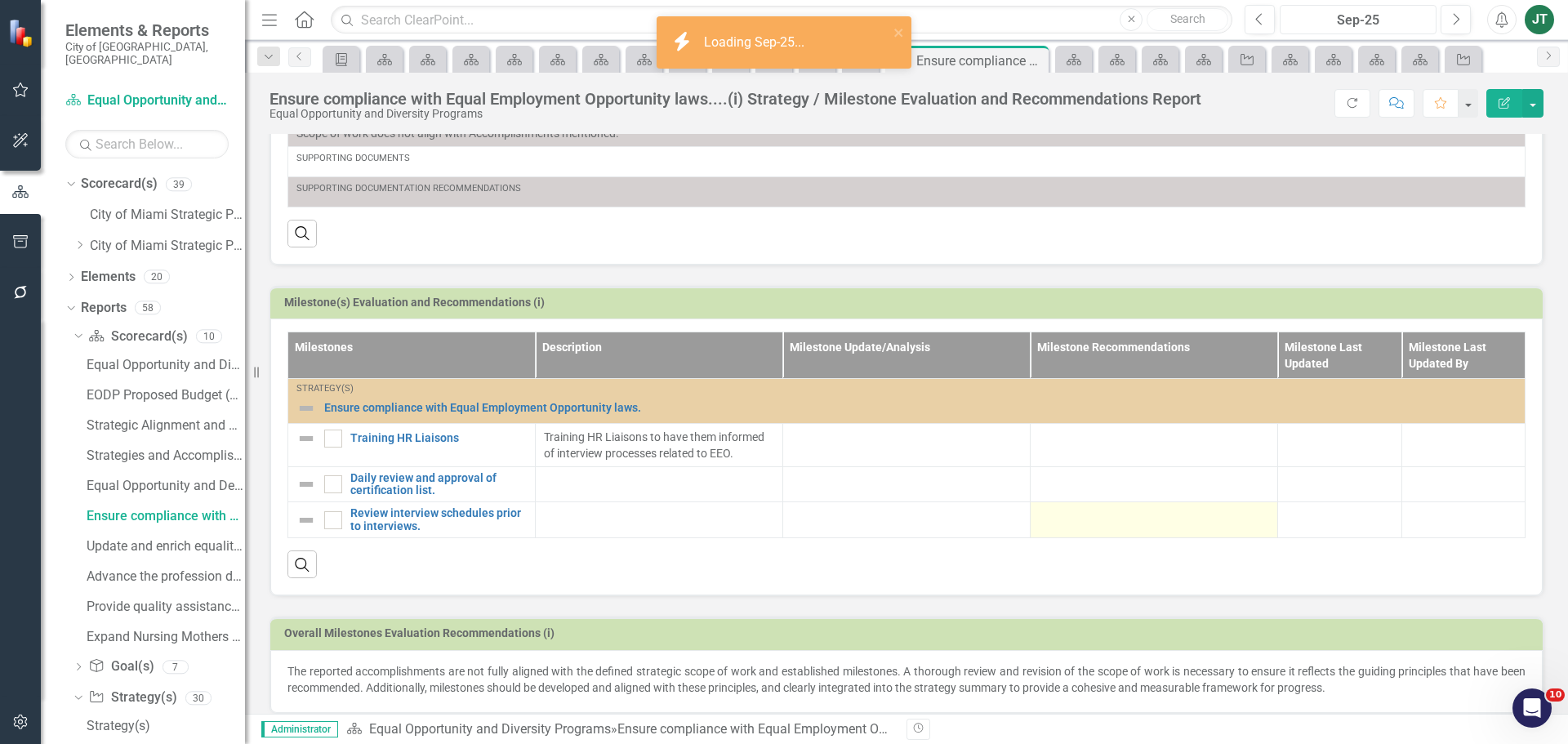
scroll to position [536, 0]
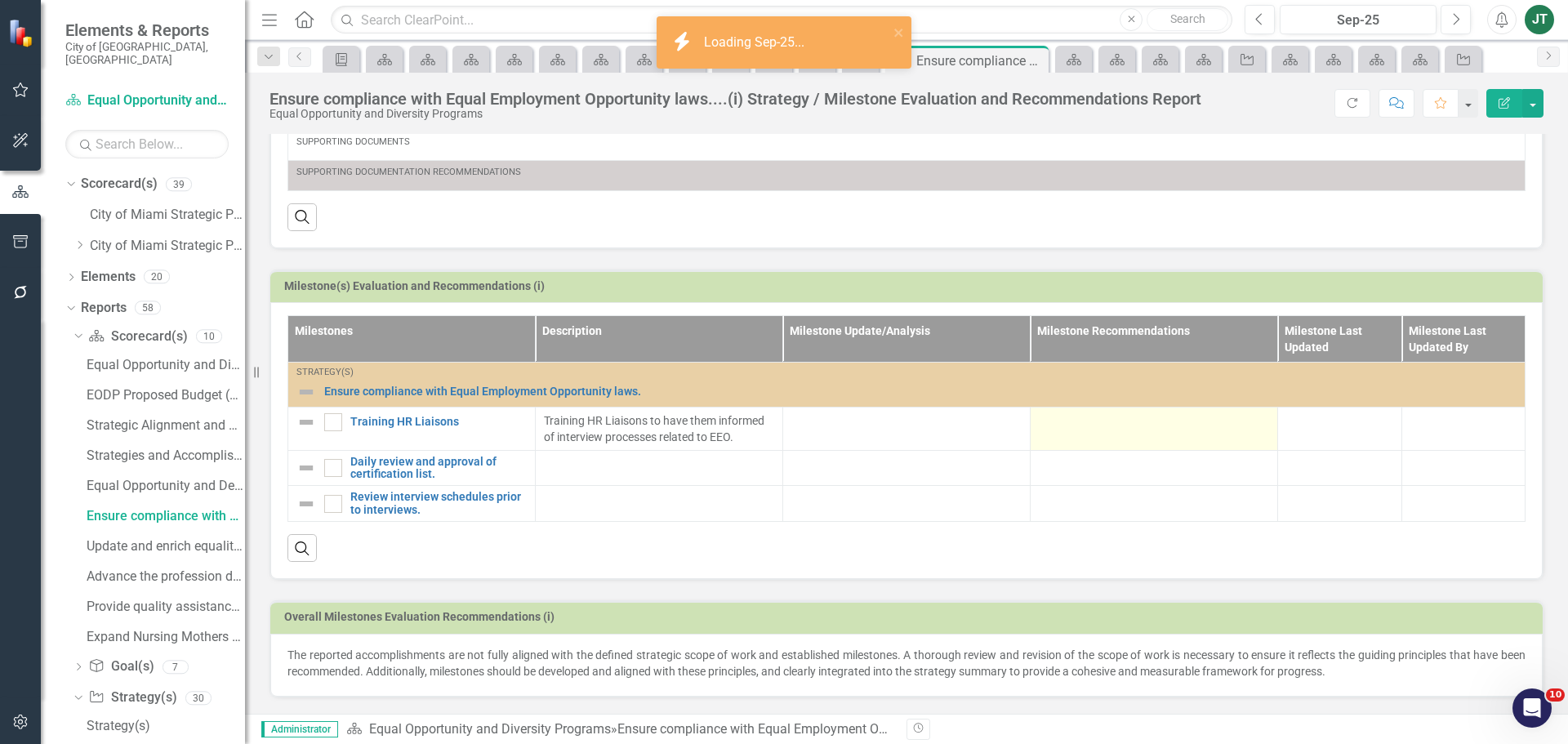
click at [1128, 426] on div at bounding box center [1154, 422] width 231 height 19
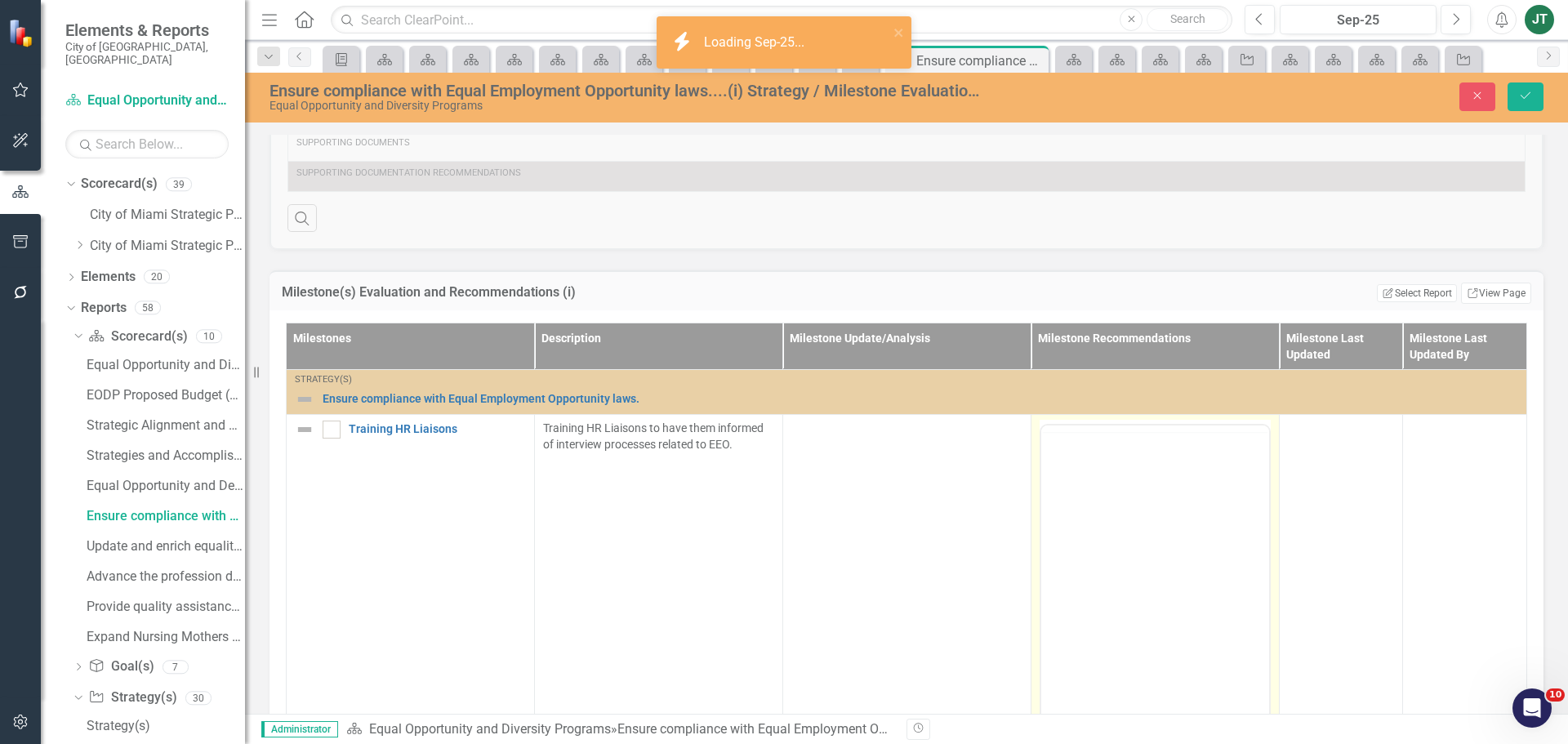
scroll to position [0, 0]
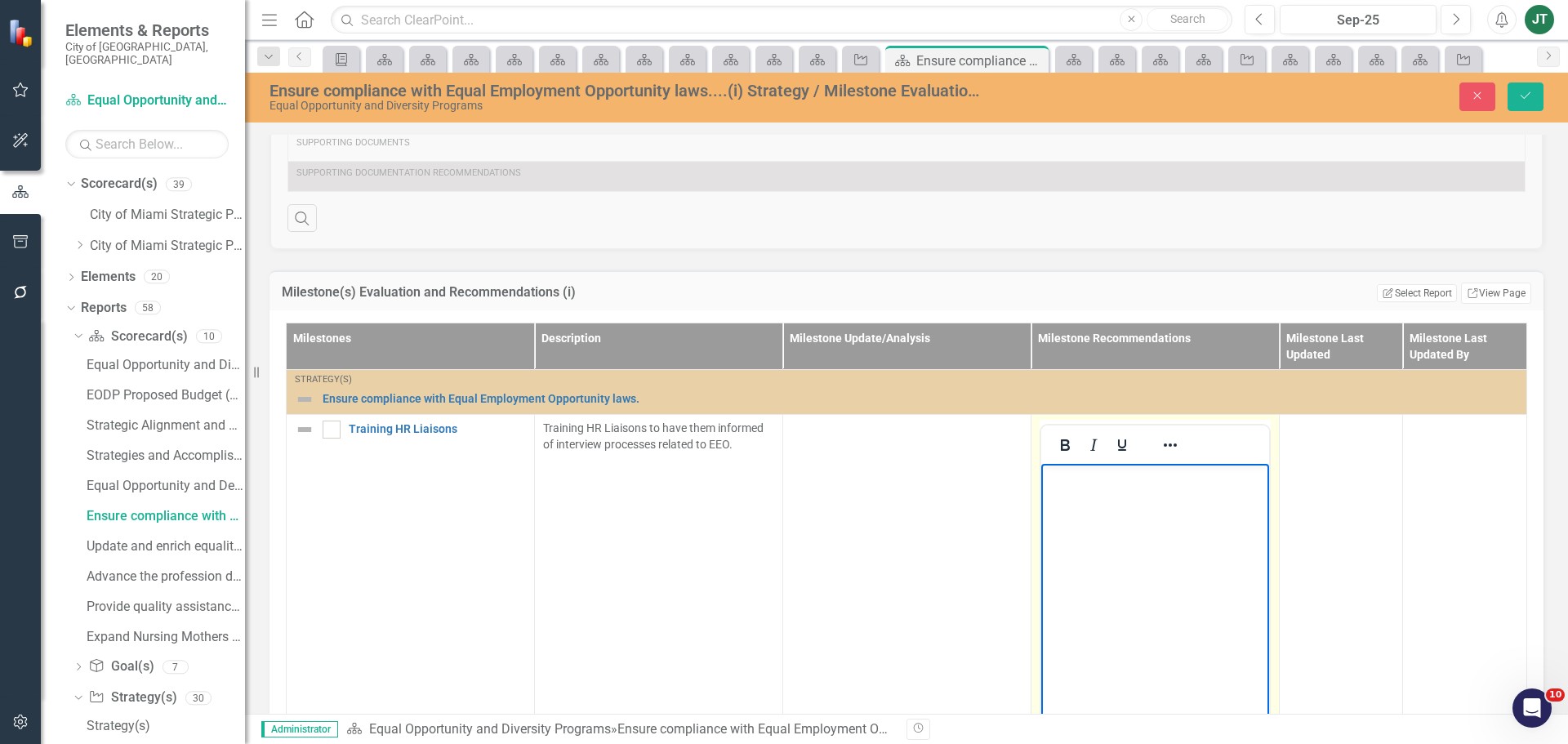
click at [1101, 492] on body "Rich Text Area. Press ALT-0 for help." at bounding box center [1155, 585] width 228 height 245
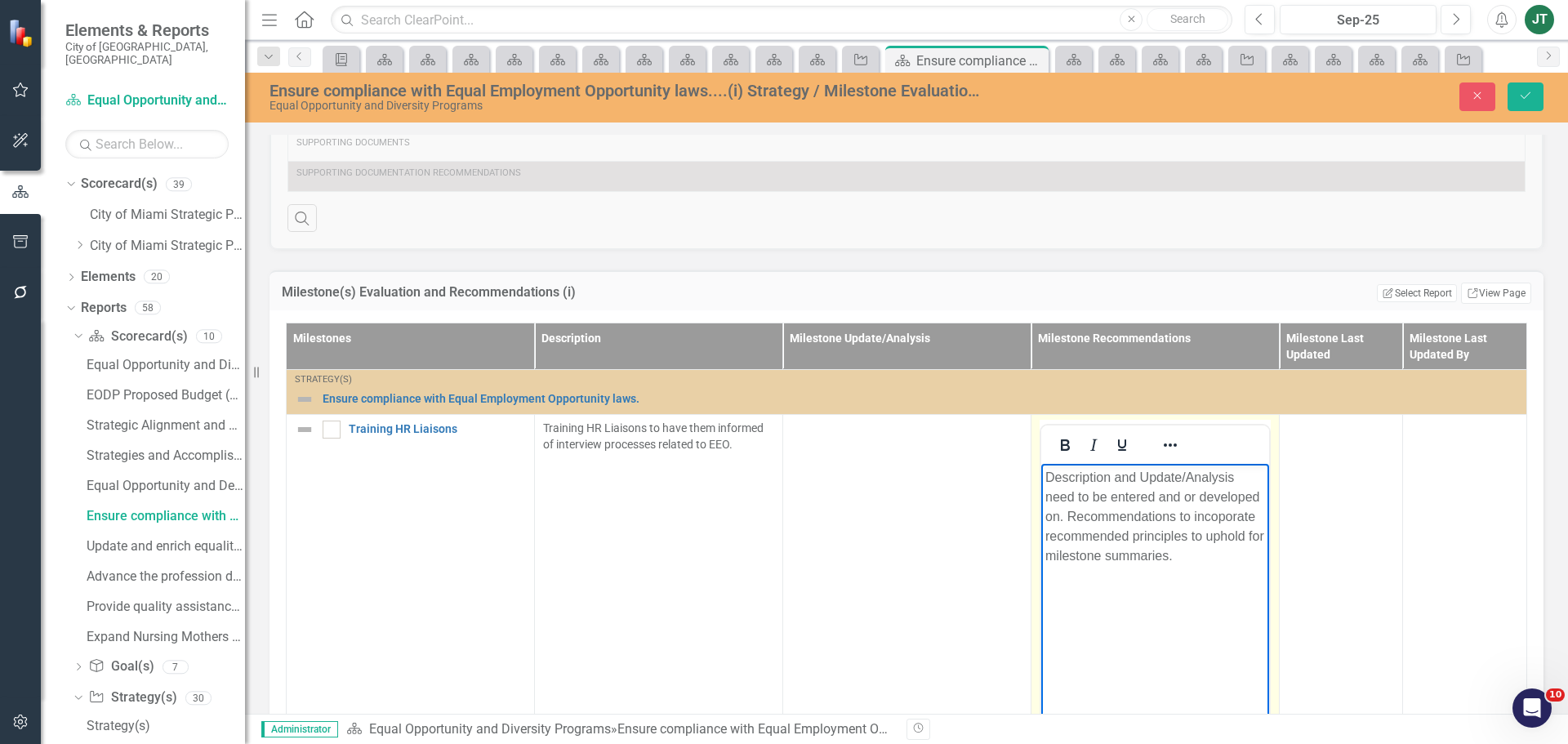
click at [1193, 568] on body "Description and Update/Analysis need to be entered and or developed on. Recomme…" at bounding box center [1155, 585] width 228 height 245
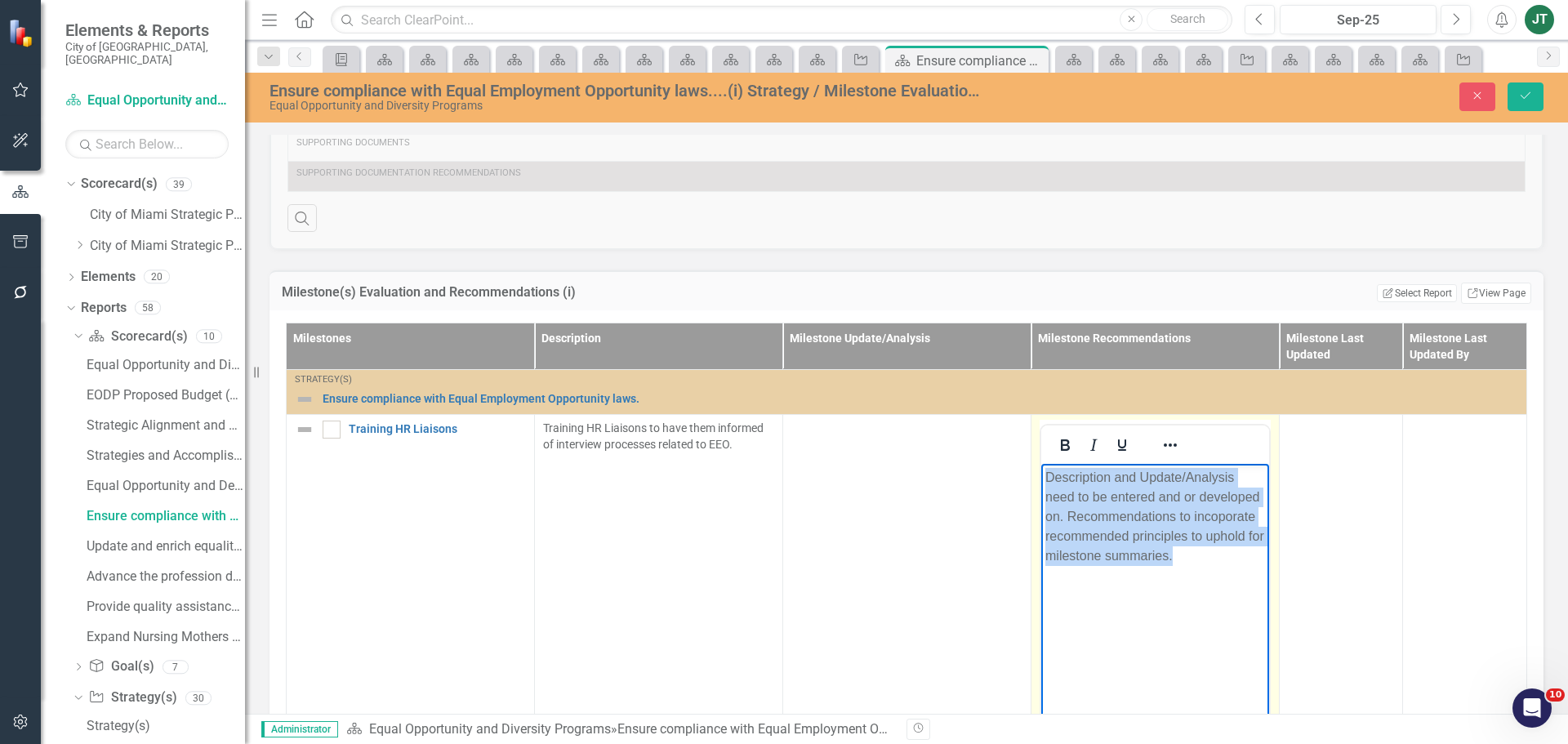
drag, startPoint x: 1196, startPoint y: 551, endPoint x: 877, endPoint y: 415, distance: 346.8
click at [1041, 463] on html "Description and Update/Analysis need to be entered and or developed on. Recomme…" at bounding box center [1155, 585] width 228 height 245
click at [1160, 449] on icon "Reveal or hide additional toolbar items" at bounding box center [1170, 445] width 19 height 19
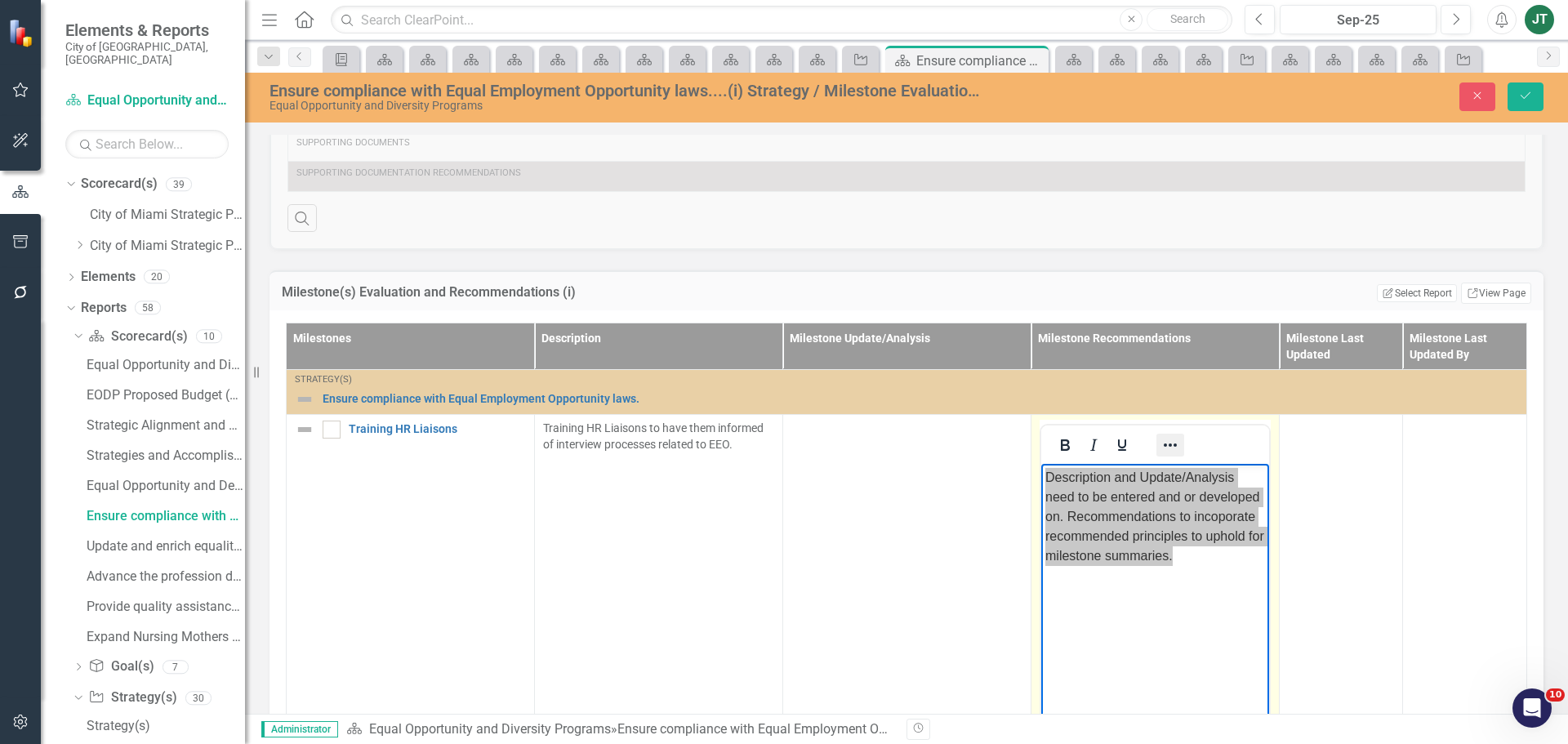
scroll to position [34, 0]
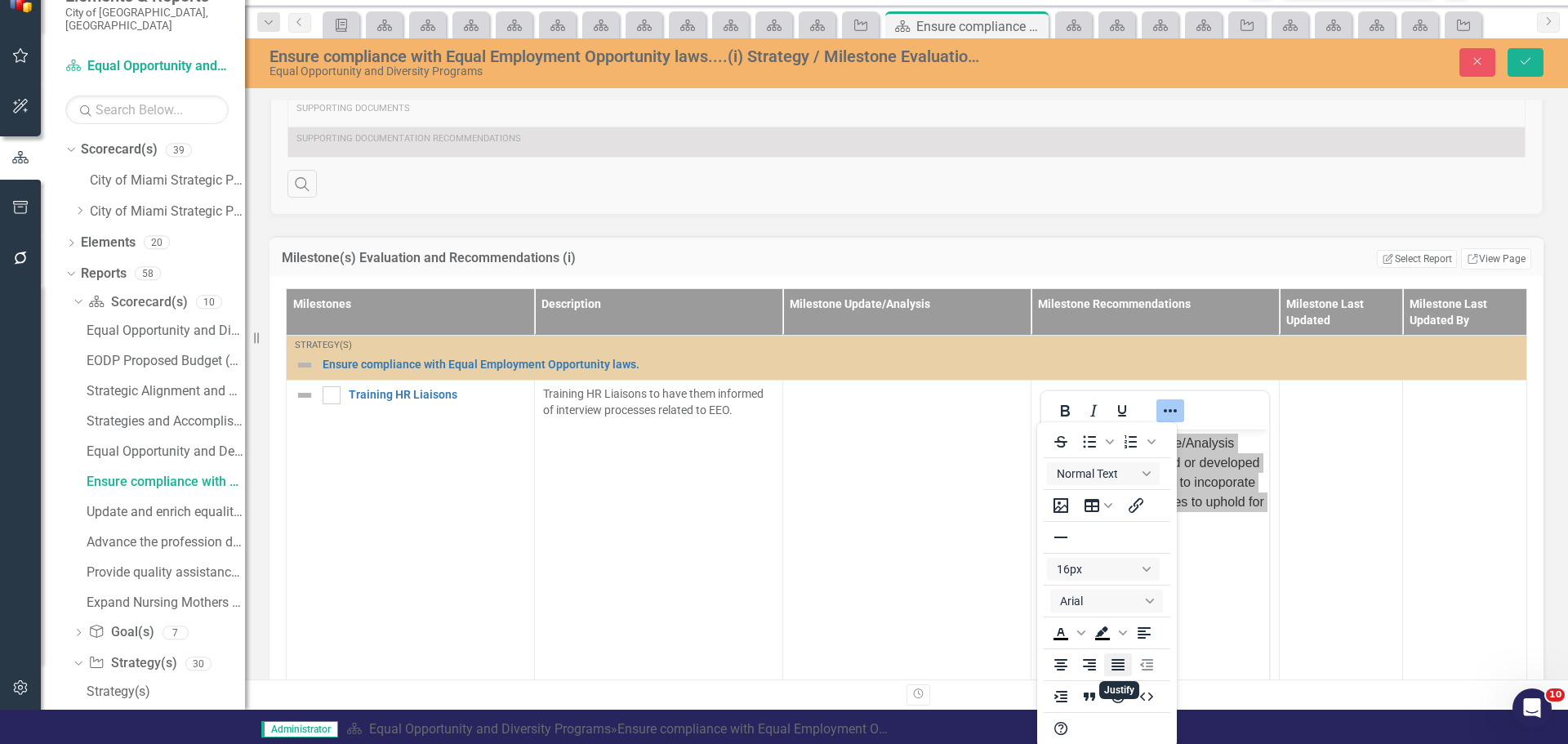
click at [1118, 666] on icon "Justify" at bounding box center [1118, 665] width 13 height 11
drag, startPoint x: 1217, startPoint y: 585, endPoint x: 1229, endPoint y: 560, distance: 27.7
click at [1218, 585] on body "Description and Update/Analysis need to be entered and or developed on. Recomme…" at bounding box center [1155, 551] width 228 height 245
click at [1235, 544] on body "Description and Update/Analysis need to be entered and or developed on. Recomme…" at bounding box center [1155, 551] width 228 height 245
click at [1214, 518] on p "Description and Update/Analysis need to be entered and or developed on. Recomme…" at bounding box center [1156, 481] width 220 height 98
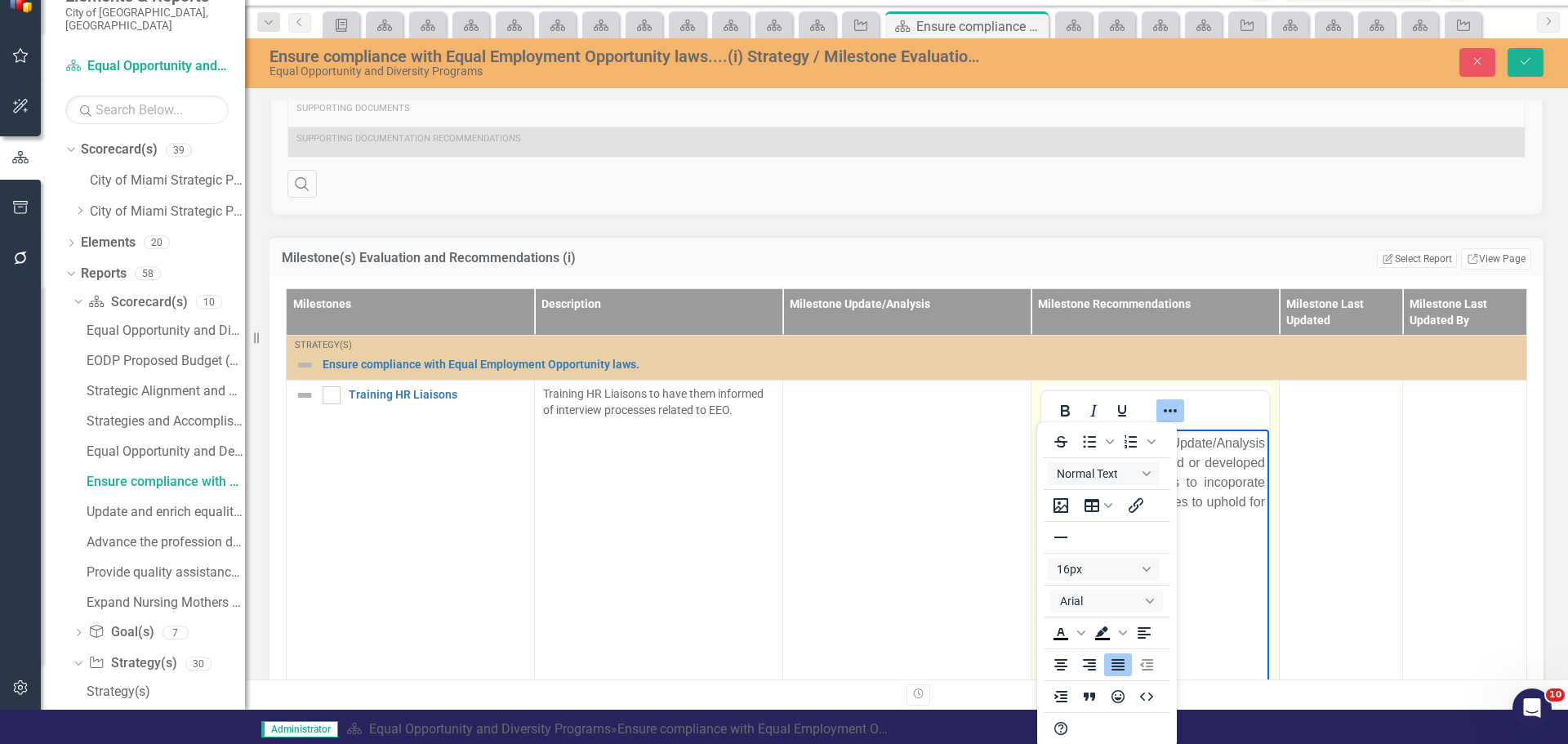
click at [1162, 401] on icon "Reveal or hide additional toolbar items" at bounding box center [1170, 410] width 19 height 19
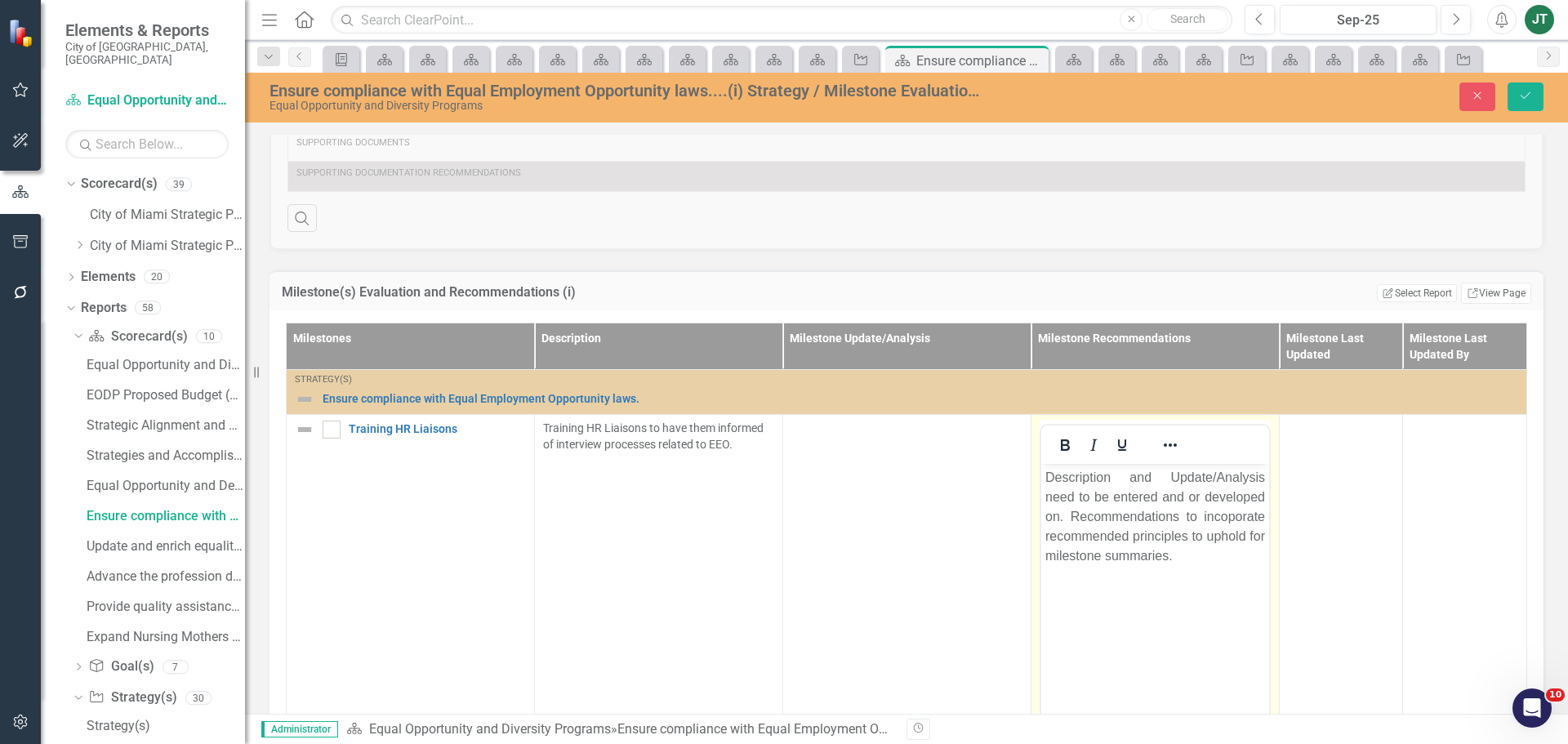
click at [1207, 589] on body "Description and Update/Analysis need to be entered and or developed on. Recomme…" at bounding box center [1155, 585] width 228 height 245
click at [1219, 557] on p "Description and Update/Analysis need to be entered and or developed on. Recomme…" at bounding box center [1156, 515] width 220 height 98
click at [1172, 559] on p "Description and Update/Analysis need to be entered and or developed on. Recomme…" at bounding box center [1156, 515] width 220 height 98
click at [1178, 555] on p "Description and Update/Analysis need to be entered and or developed on. Recomme…" at bounding box center [1156, 515] width 220 height 98
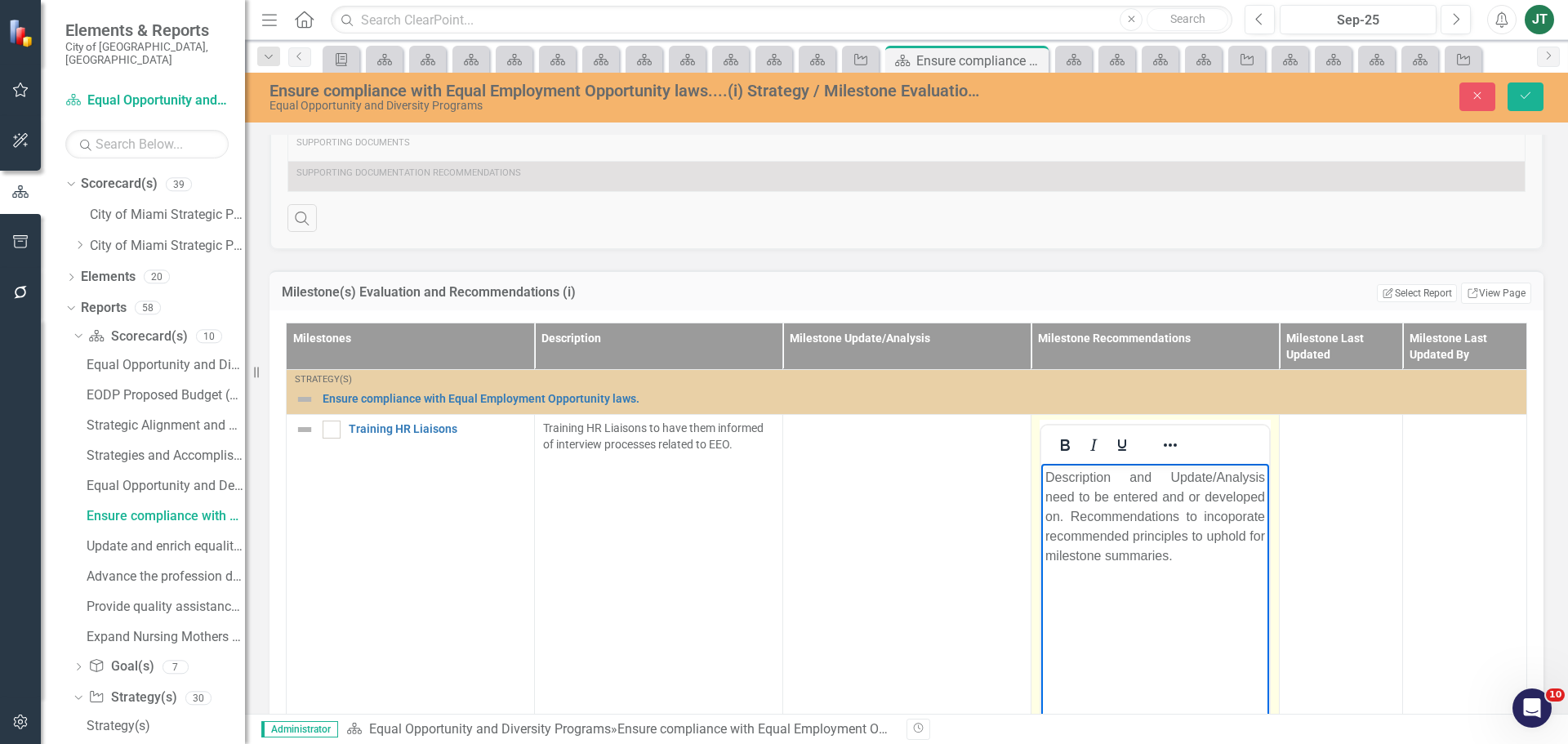
click at [1207, 571] on body "Description and Update/Analysis need to be entered and or developed on. Recomme…" at bounding box center [1155, 585] width 228 height 245
click at [1521, 98] on icon "Save" at bounding box center [1525, 96] width 14 height 11
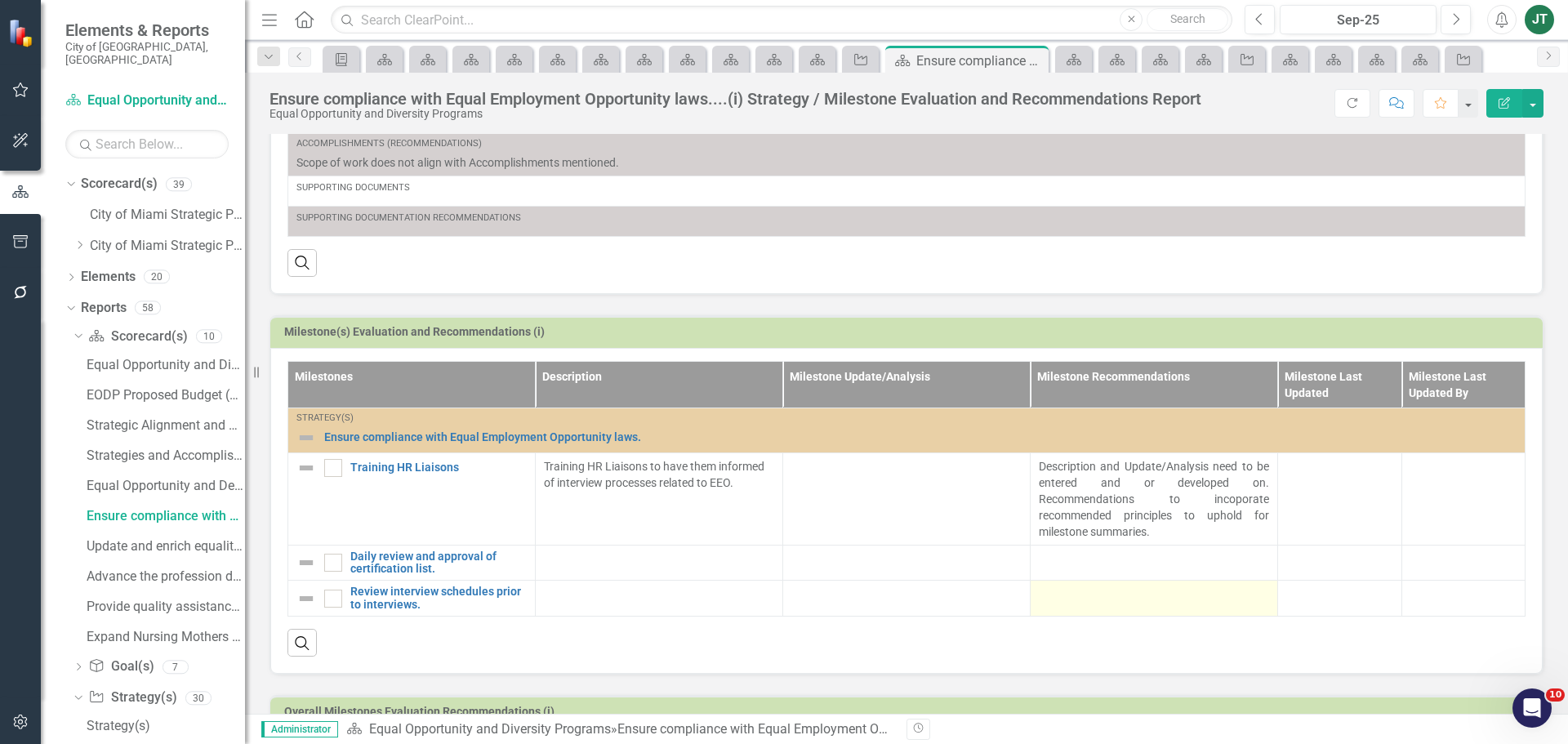
scroll to position [584, 0]
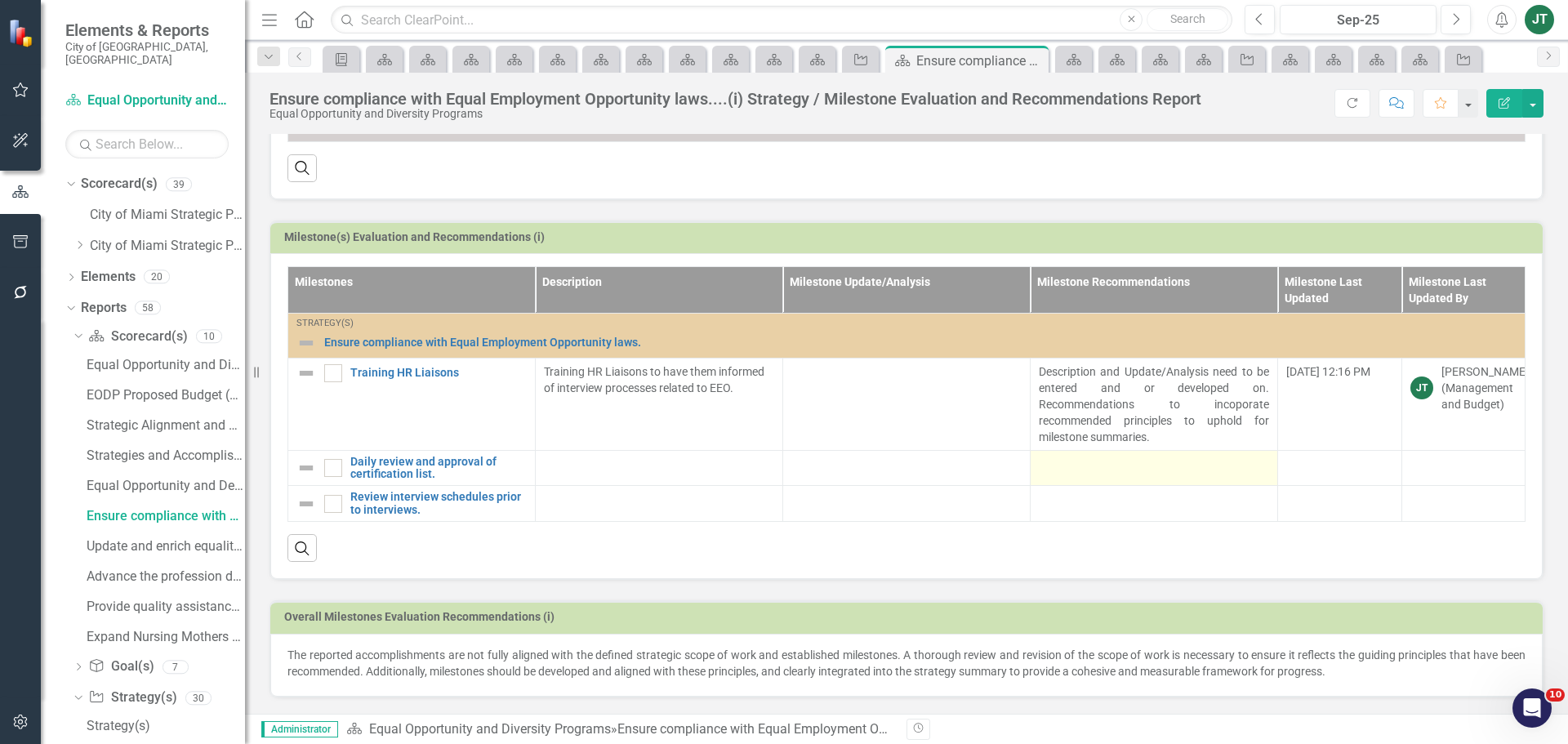
click at [1046, 478] on td at bounding box center [1154, 468] width 248 height 36
click at [1046, 477] on td at bounding box center [1154, 468] width 248 height 36
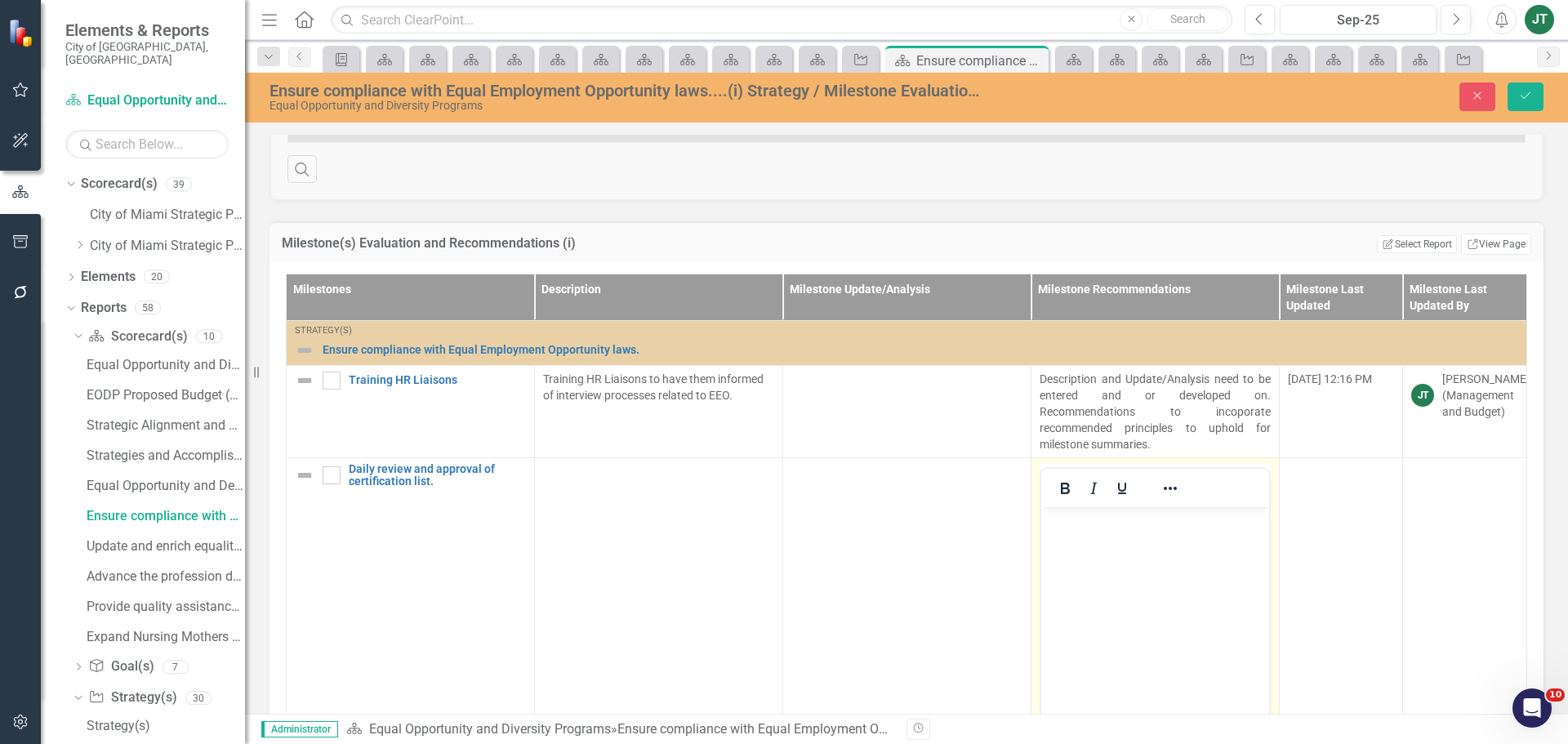
scroll to position [0, 0]
click at [1083, 524] on p "Rich Text Area. Press ALT-0 for help." at bounding box center [1156, 519] width 220 height 19
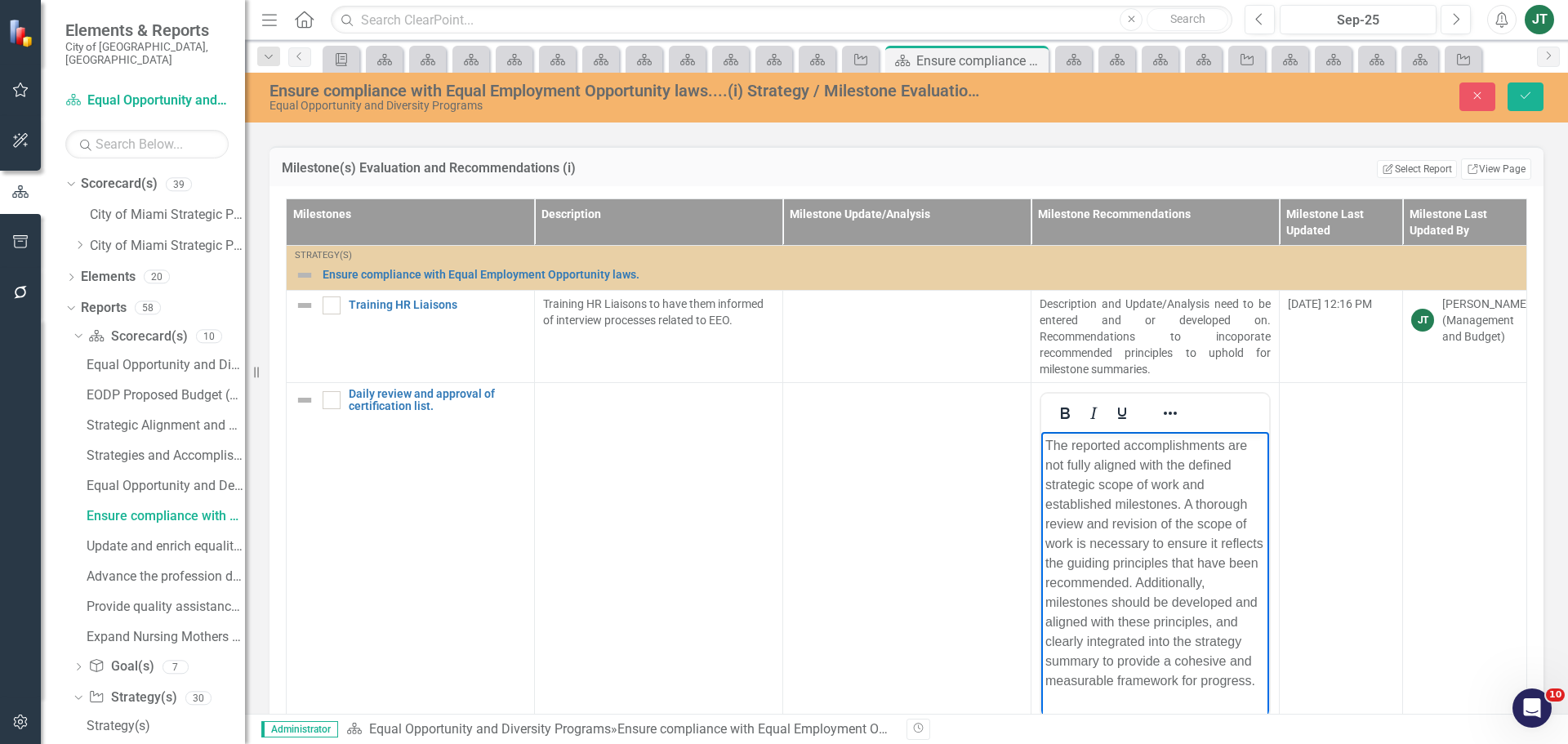
click at [1115, 466] on p "The reported accomplishments are not fully aligned with the defined strategic s…" at bounding box center [1156, 562] width 220 height 254
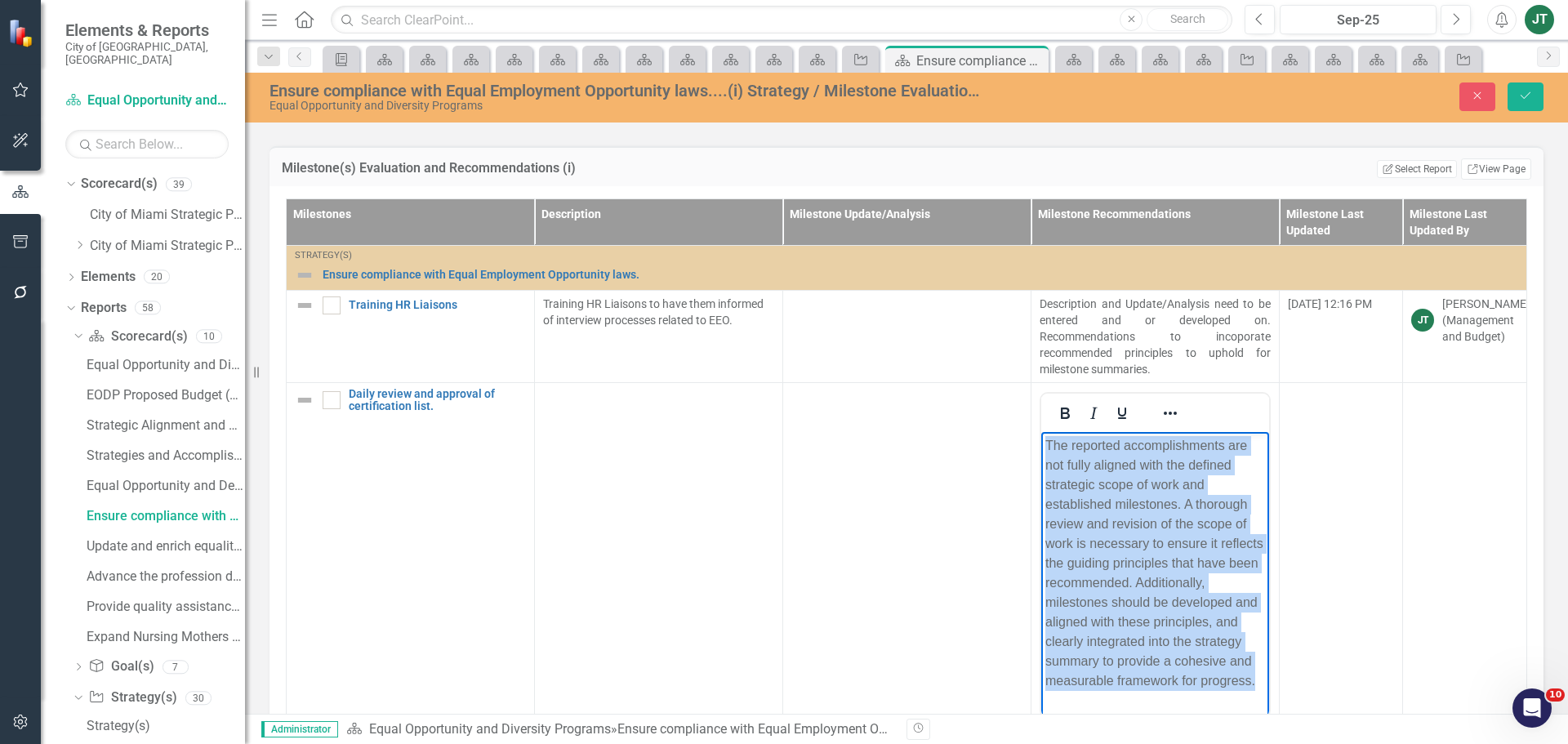
click at [1115, 466] on p "The reported accomplishments are not fully aligned with the defined strategic s…" at bounding box center [1156, 562] width 220 height 254
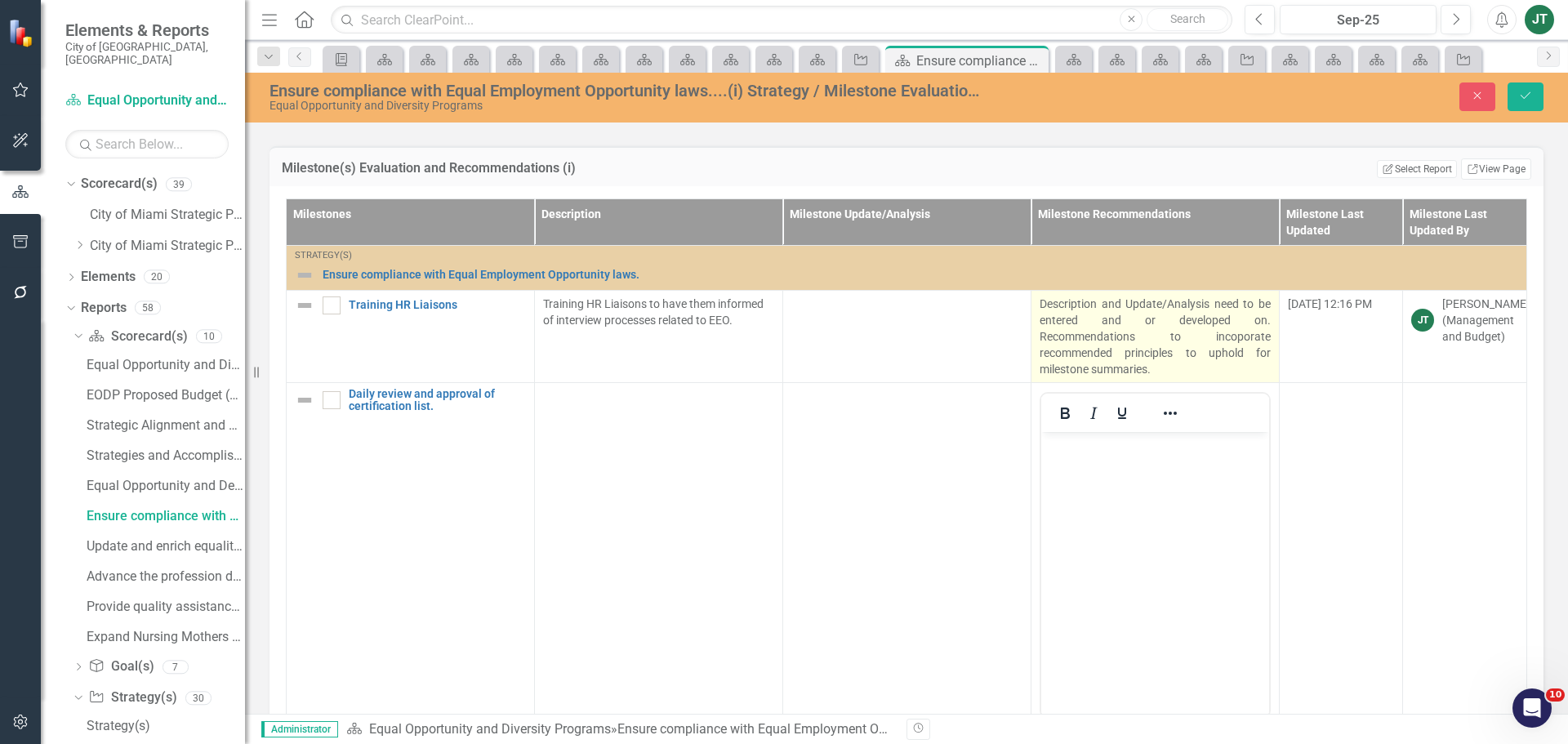
click at [1184, 332] on p "Description and Update/Analysis need to be entered and or developed on. Recomme…" at bounding box center [1156, 336] width 232 height 81
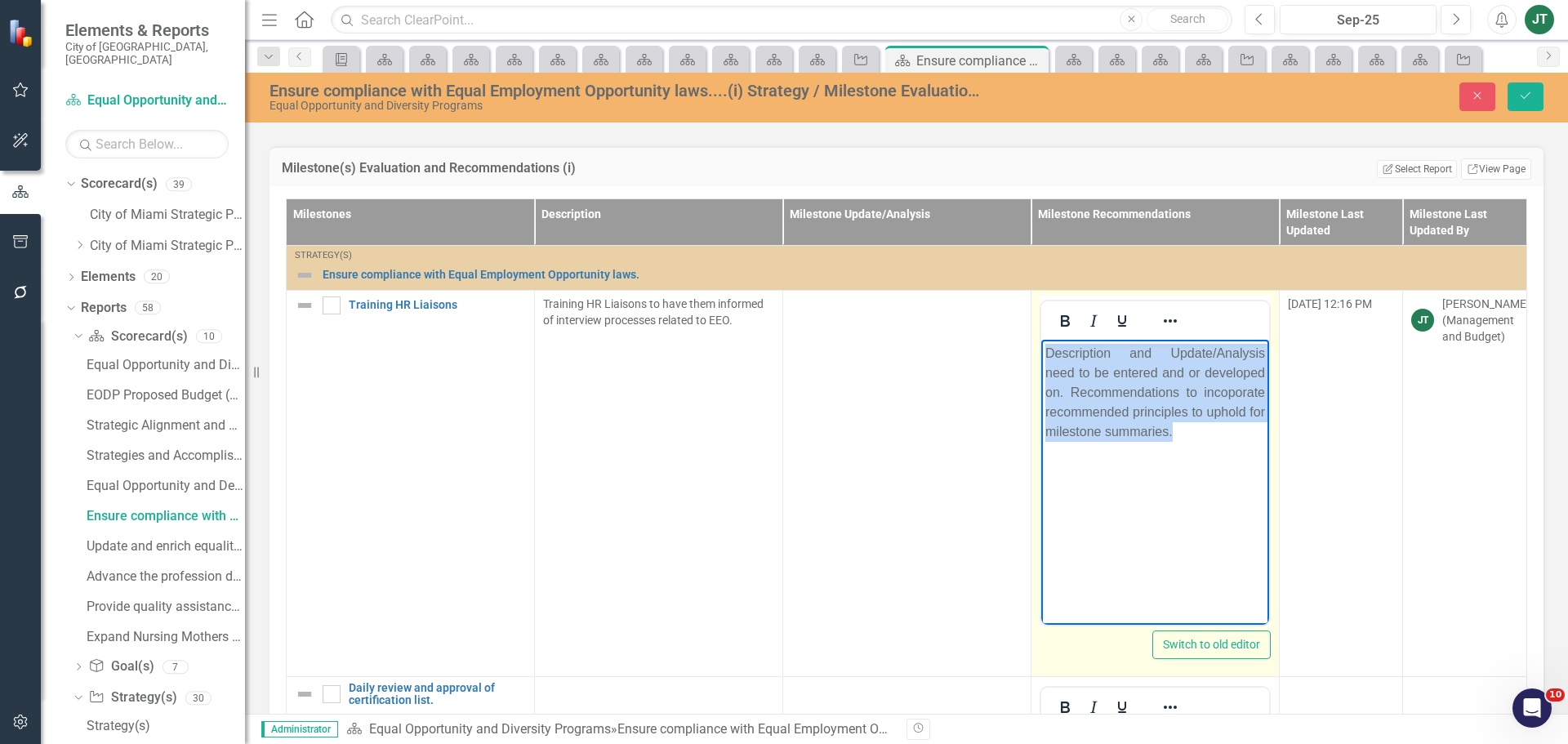
drag, startPoint x: 1207, startPoint y: 439, endPoint x: 971, endPoint y: 307, distance: 270.4
click at [1041, 339] on html "Description and Update/Analysis need to be entered and or developed on. Recomme…" at bounding box center [1155, 461] width 228 height 245
click at [1226, 387] on p "Description and Update/Analysis need to be entered and or developed on. Recomme…" at bounding box center [1156, 391] width 220 height 98
click at [1224, 392] on p "Description and Update/Analysis need to be entered and or developed on. Recomme…" at bounding box center [1156, 391] width 220 height 98
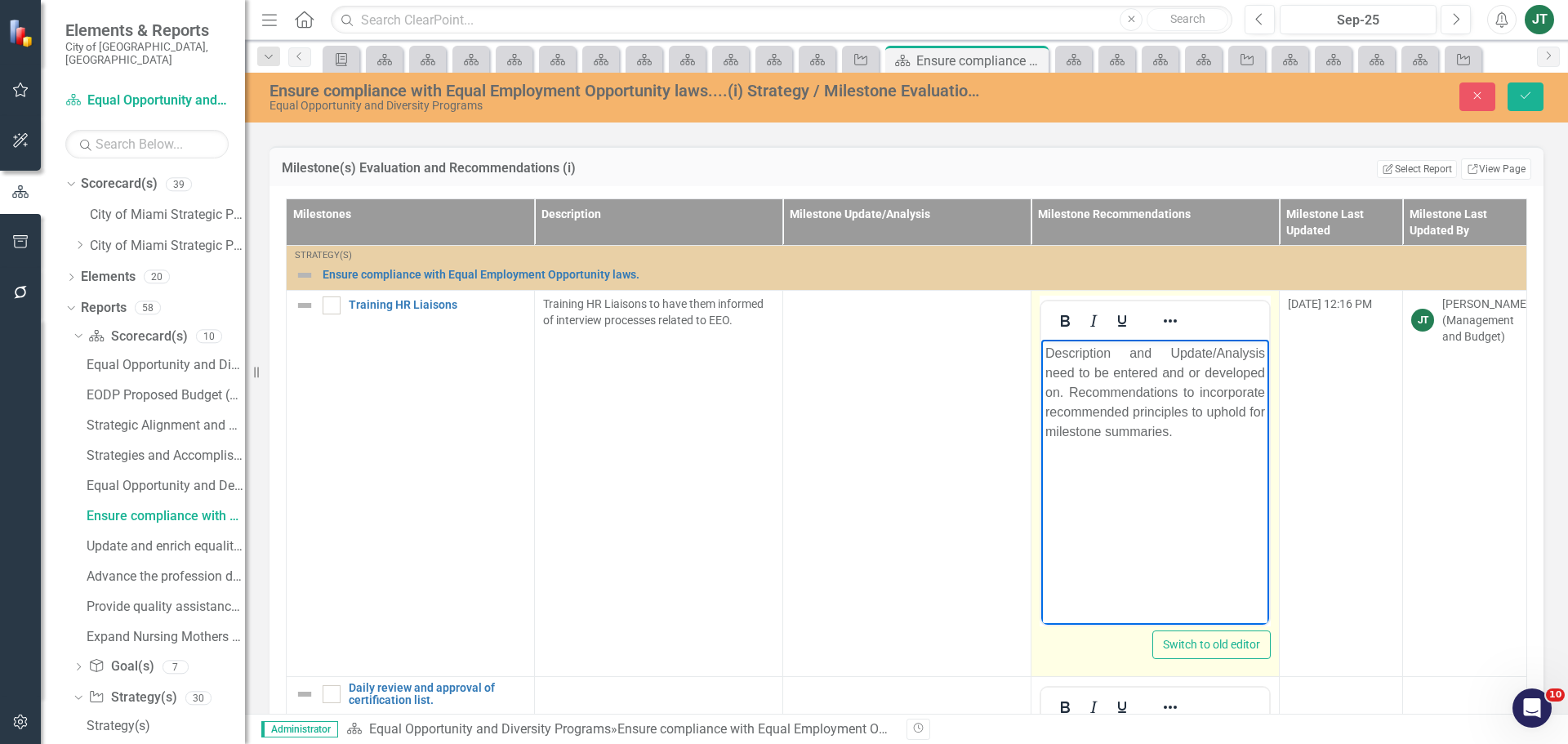
click at [1226, 433] on p "Description and Update/Analysis need to be entered and or developed on. Recomme…" at bounding box center [1156, 391] width 220 height 98
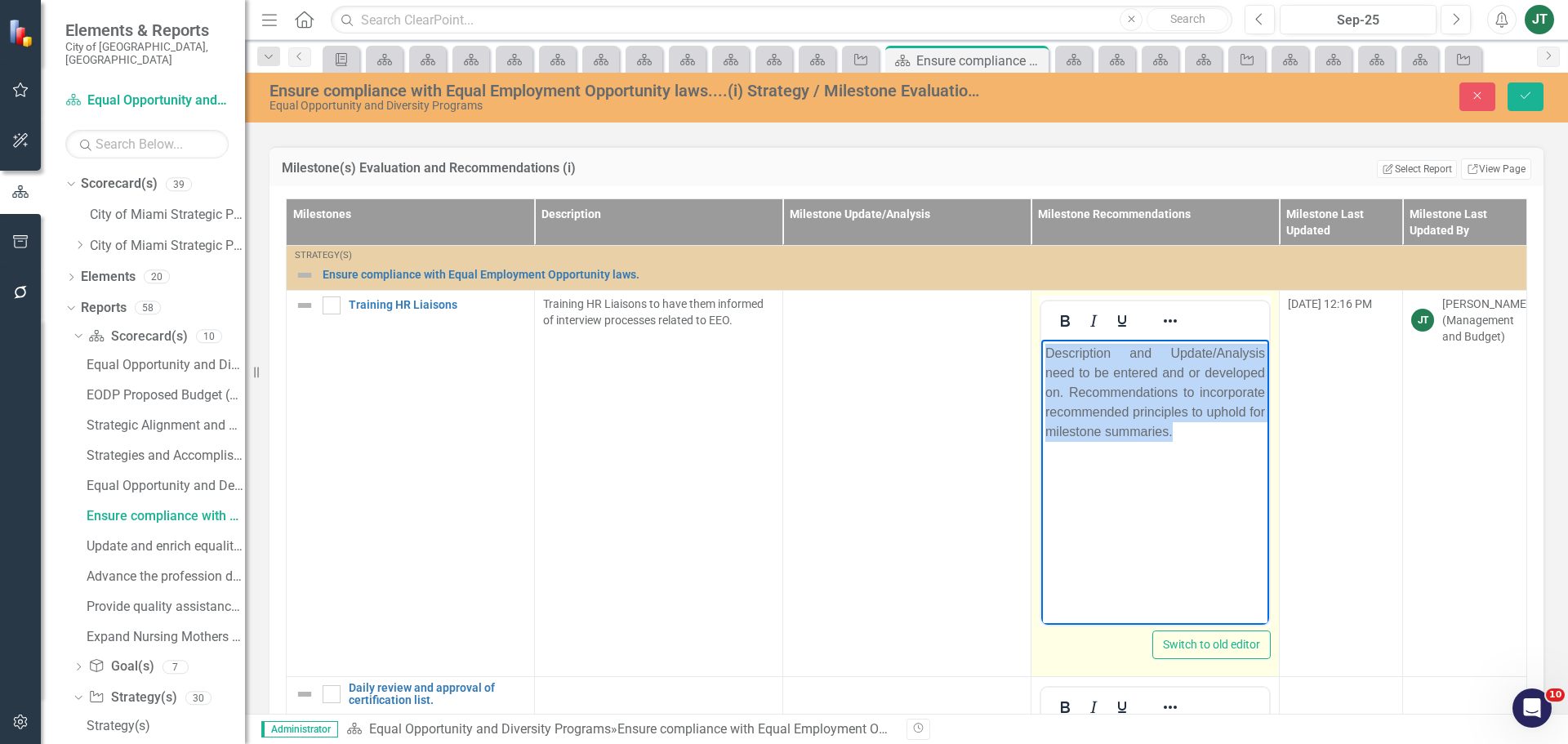
drag, startPoint x: 1226, startPoint y: 447, endPoint x: 982, endPoint y: 331, distance: 270.2
click at [1041, 339] on html "Description and Update/Analysis need to be entered and or developed on. Recomme…" at bounding box center [1155, 461] width 228 height 245
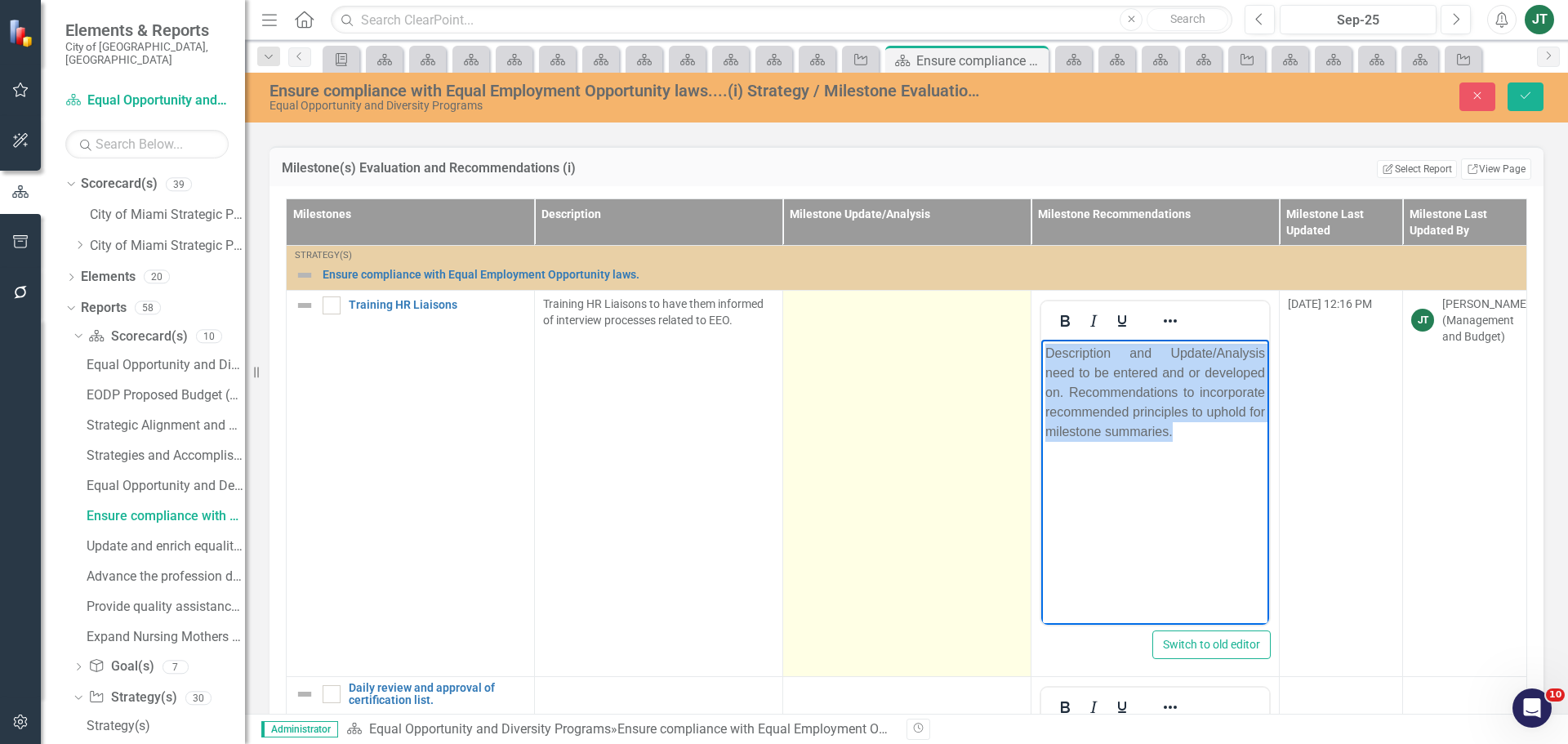
copy p "Description and Update/Analysis need to be entered and or developed on. Recomme…"
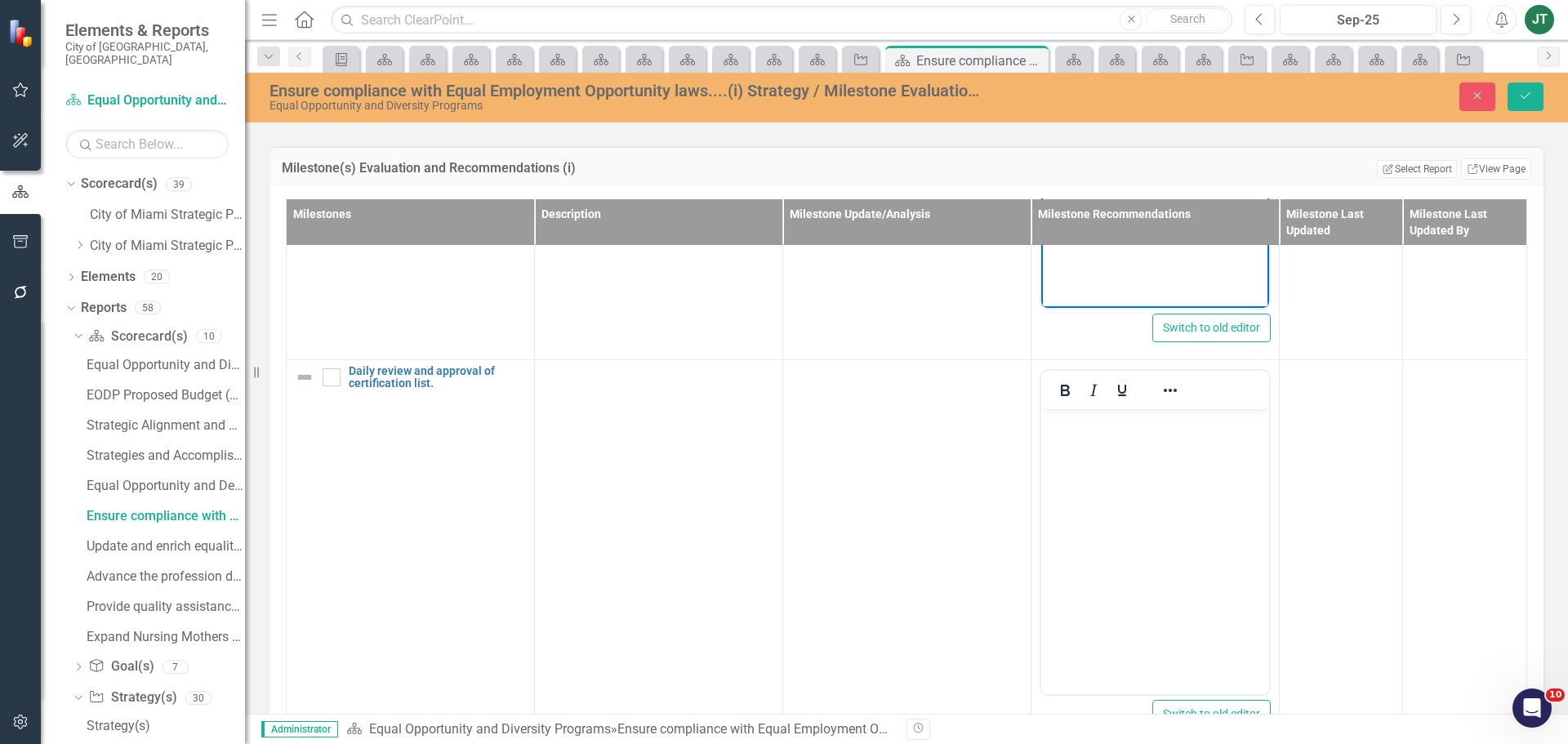
scroll to position [326, 0]
click at [1114, 457] on body "Rich Text Area. Press ALT-0 for help." at bounding box center [1155, 521] width 228 height 245
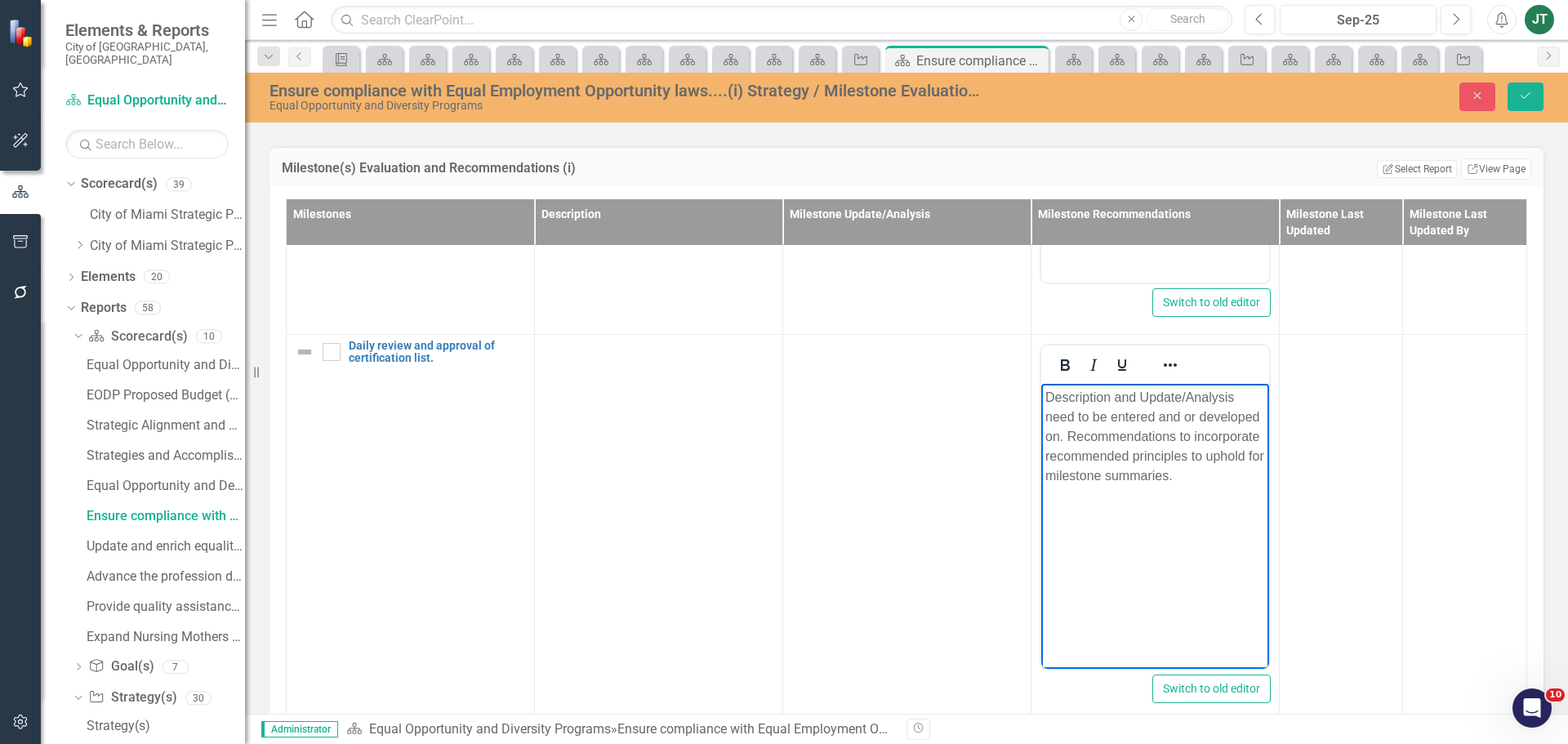
scroll to position [354, 0]
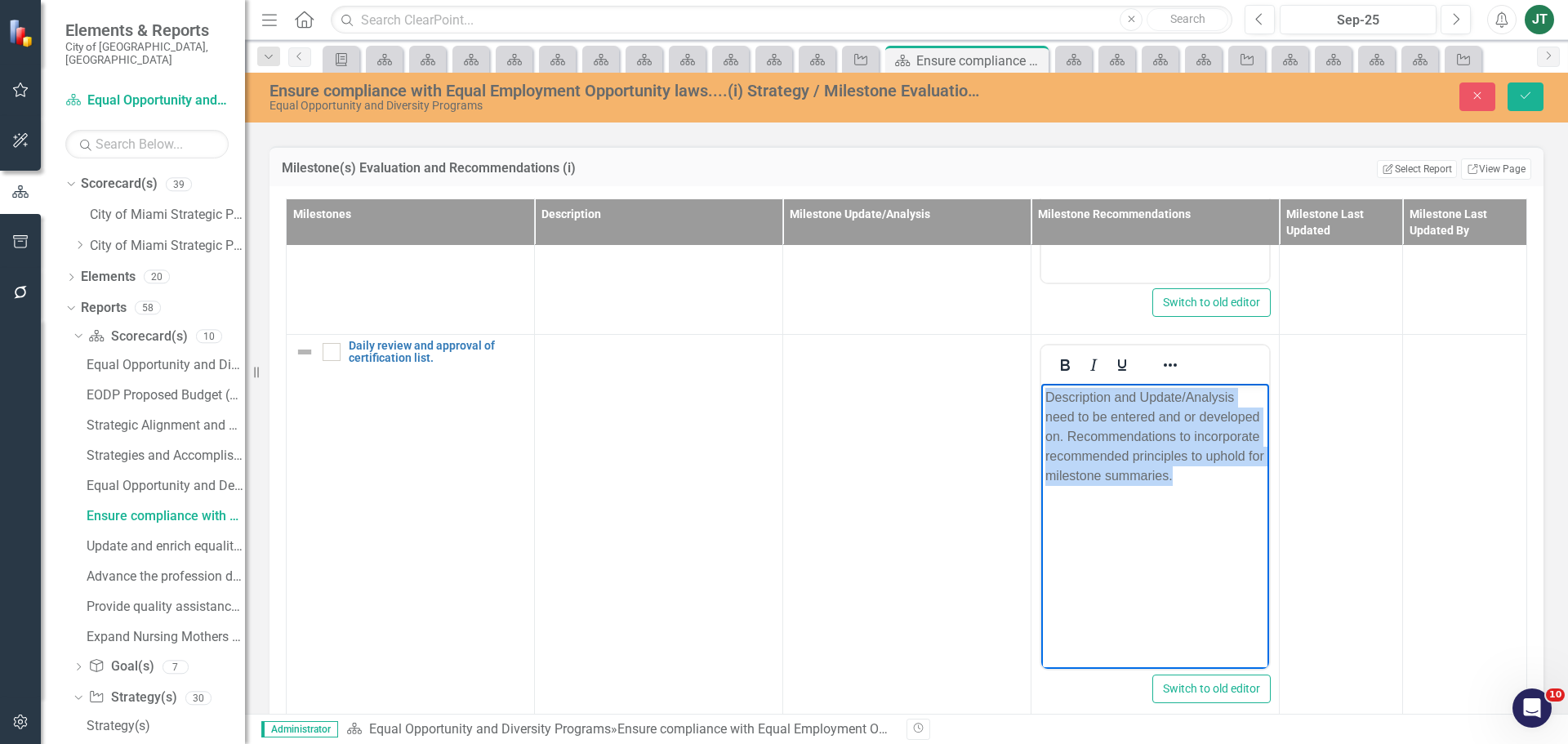
drag, startPoint x: 1222, startPoint y: 480, endPoint x: 985, endPoint y: 323, distance: 284.3
click at [1041, 383] on html "Description and Update/Analysis need to be entered and or developed on. Recomme…" at bounding box center [1155, 505] width 228 height 245
click at [1160, 355] on icon "Reveal or hide additional toolbar items" at bounding box center [1170, 364] width 19 height 19
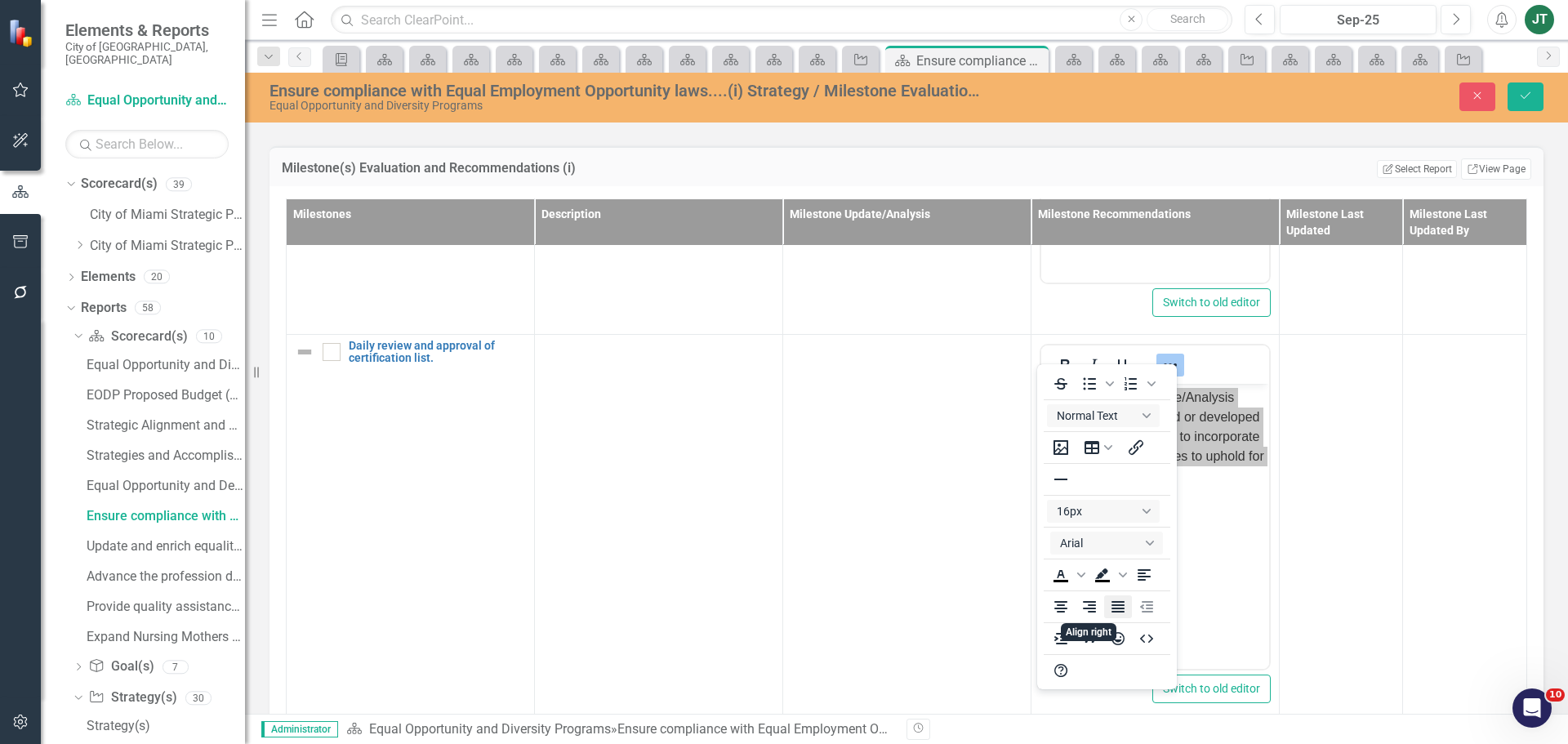
click at [1118, 602] on icon "Justify" at bounding box center [1118, 606] width 13 height 11
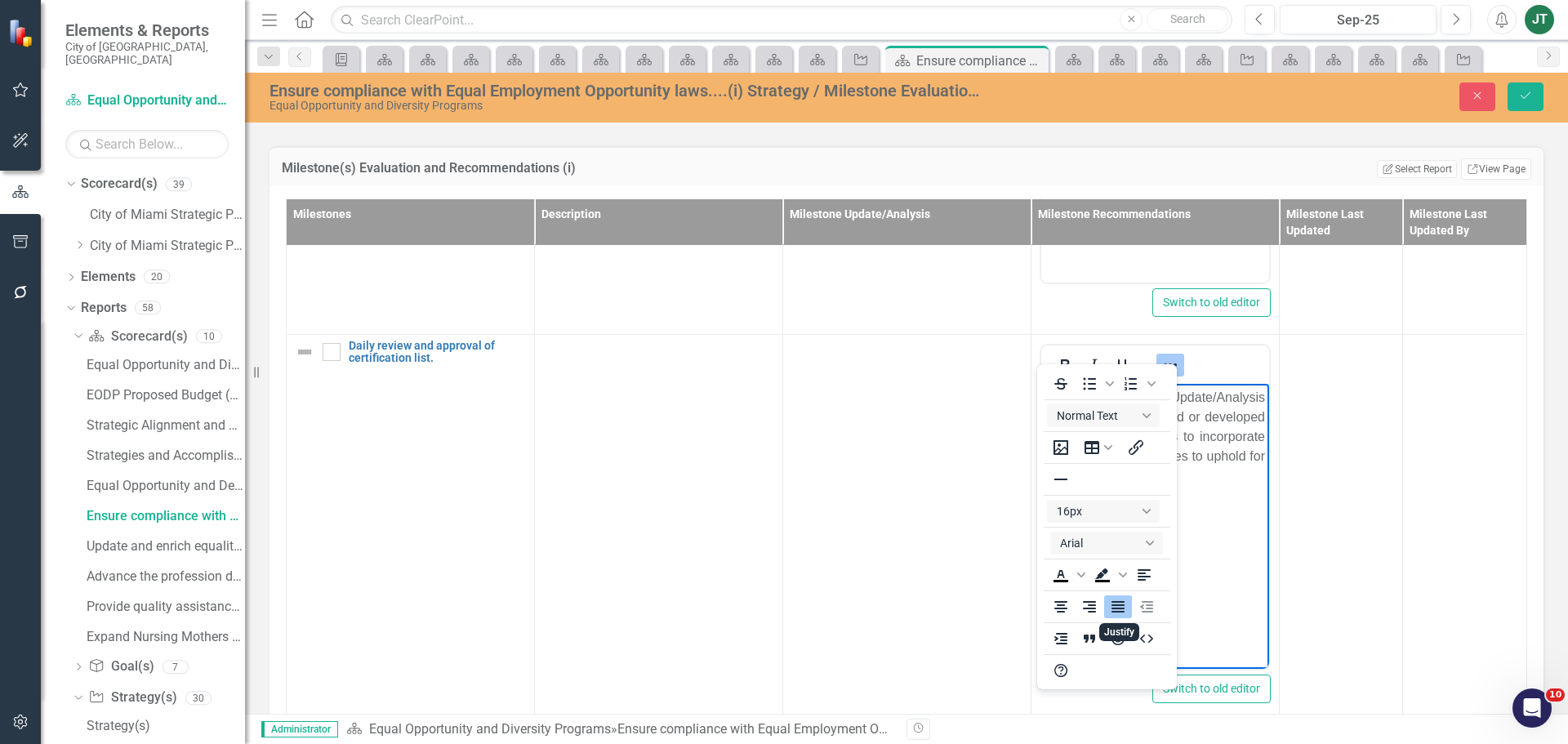
click at [1282, 523] on td at bounding box center [1341, 527] width 123 height 386
click at [1524, 98] on icon "Save" at bounding box center [1525, 96] width 14 height 11
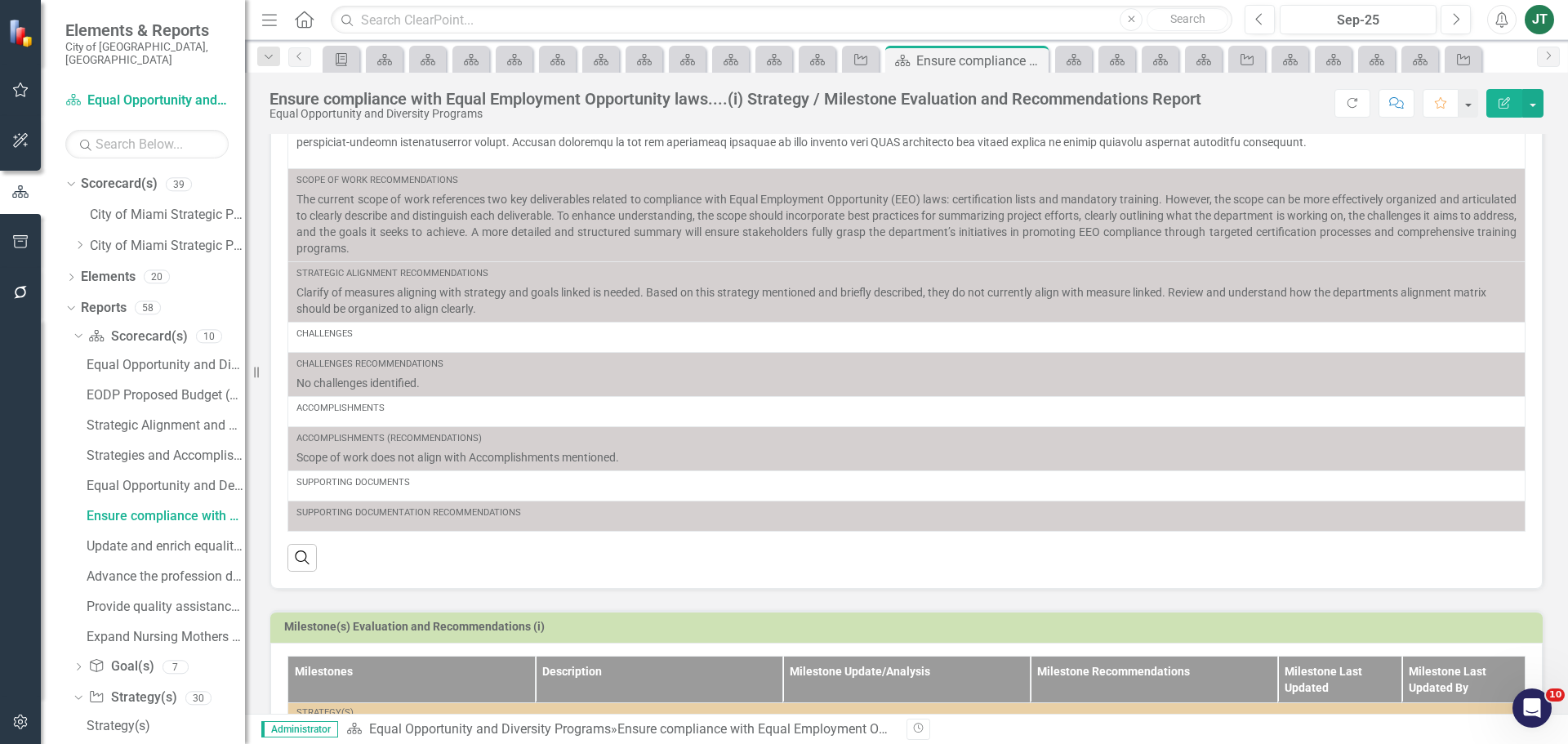
scroll to position [641, 0]
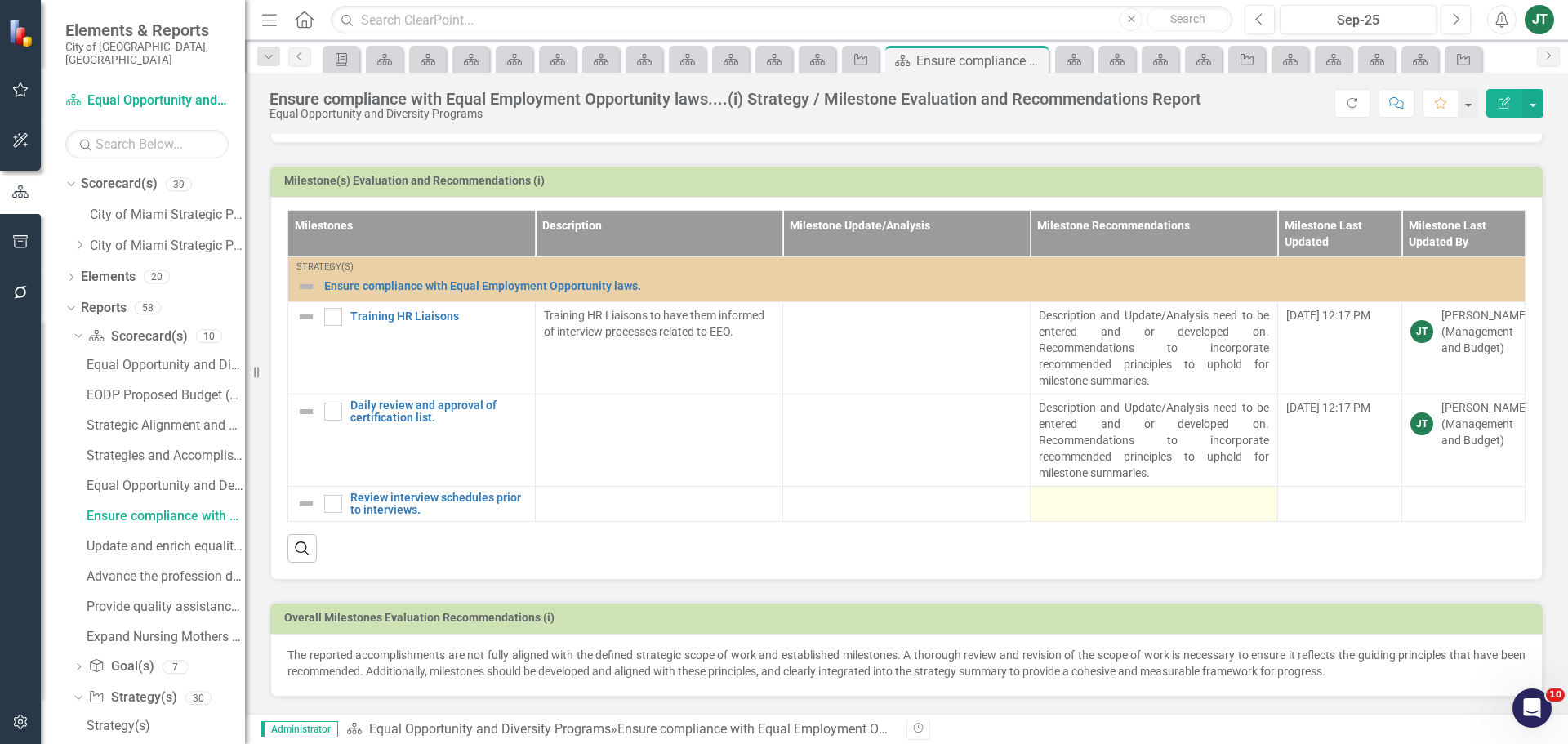
click at [1062, 508] on div at bounding box center [1154, 501] width 231 height 19
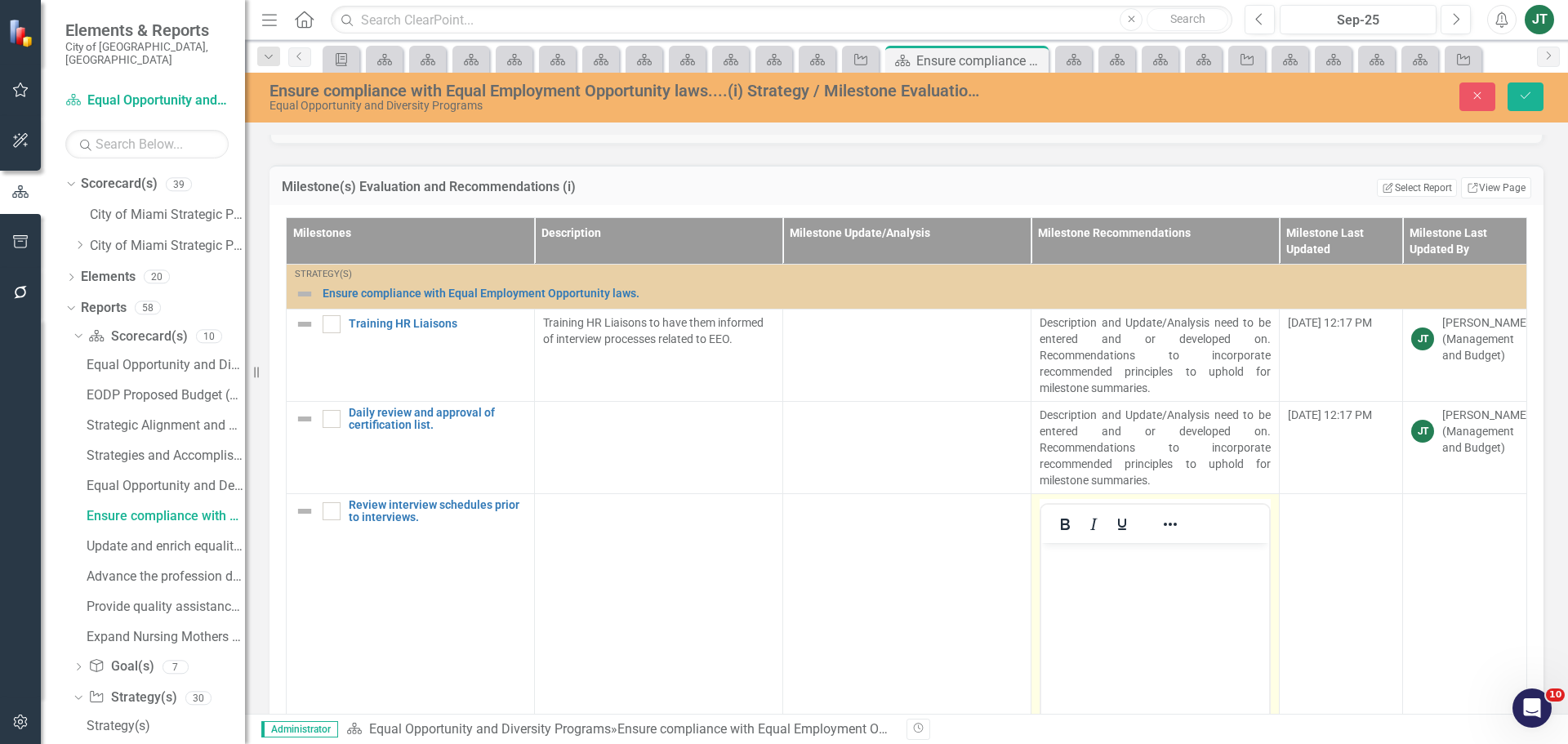
scroll to position [0, 0]
click at [1087, 588] on body "Rich Text Area. Press ALT-0 for help." at bounding box center [1155, 665] width 228 height 245
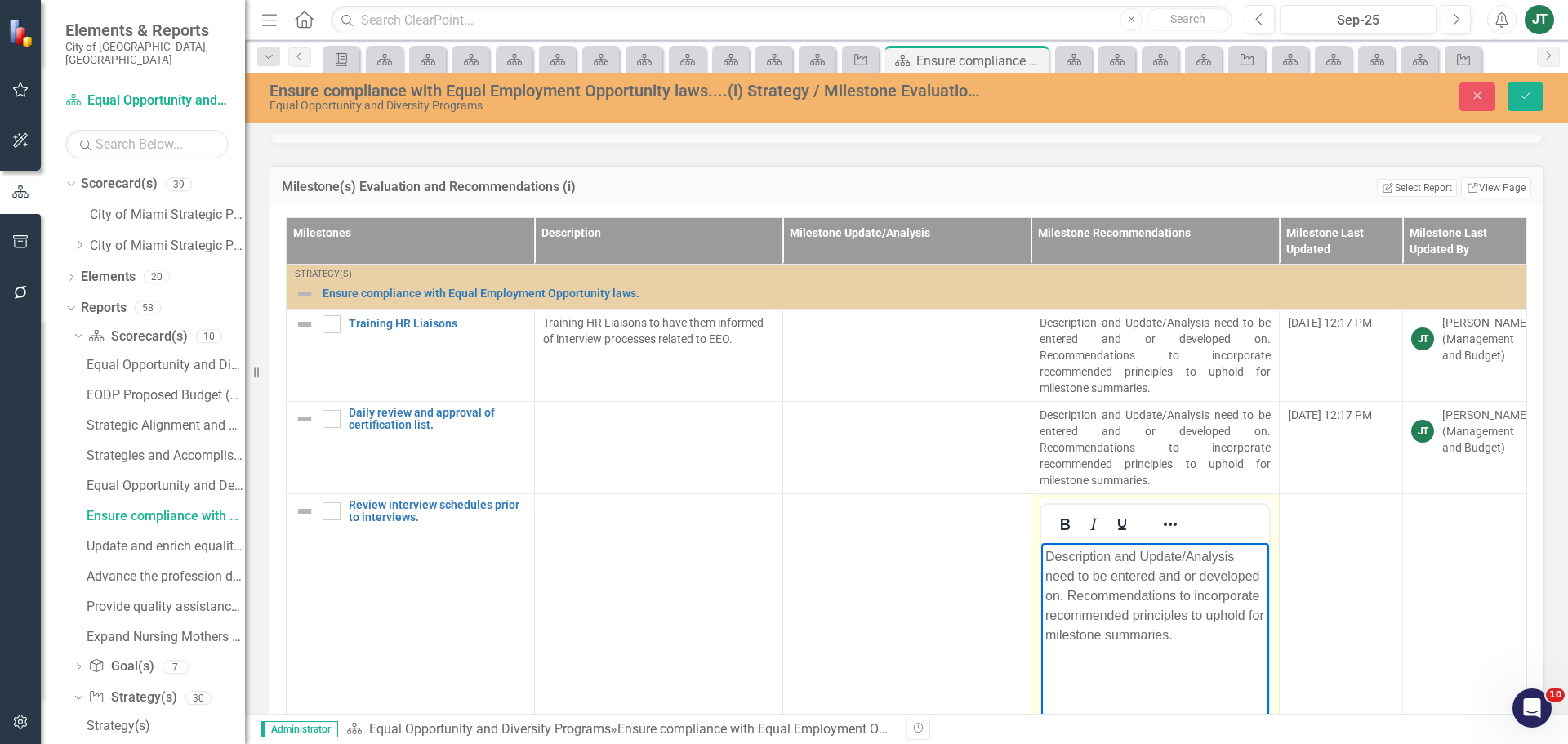
click at [1214, 644] on p "Description and Update/Analysis need to be entered and or developed on. Recomme…" at bounding box center [1156, 595] width 220 height 98
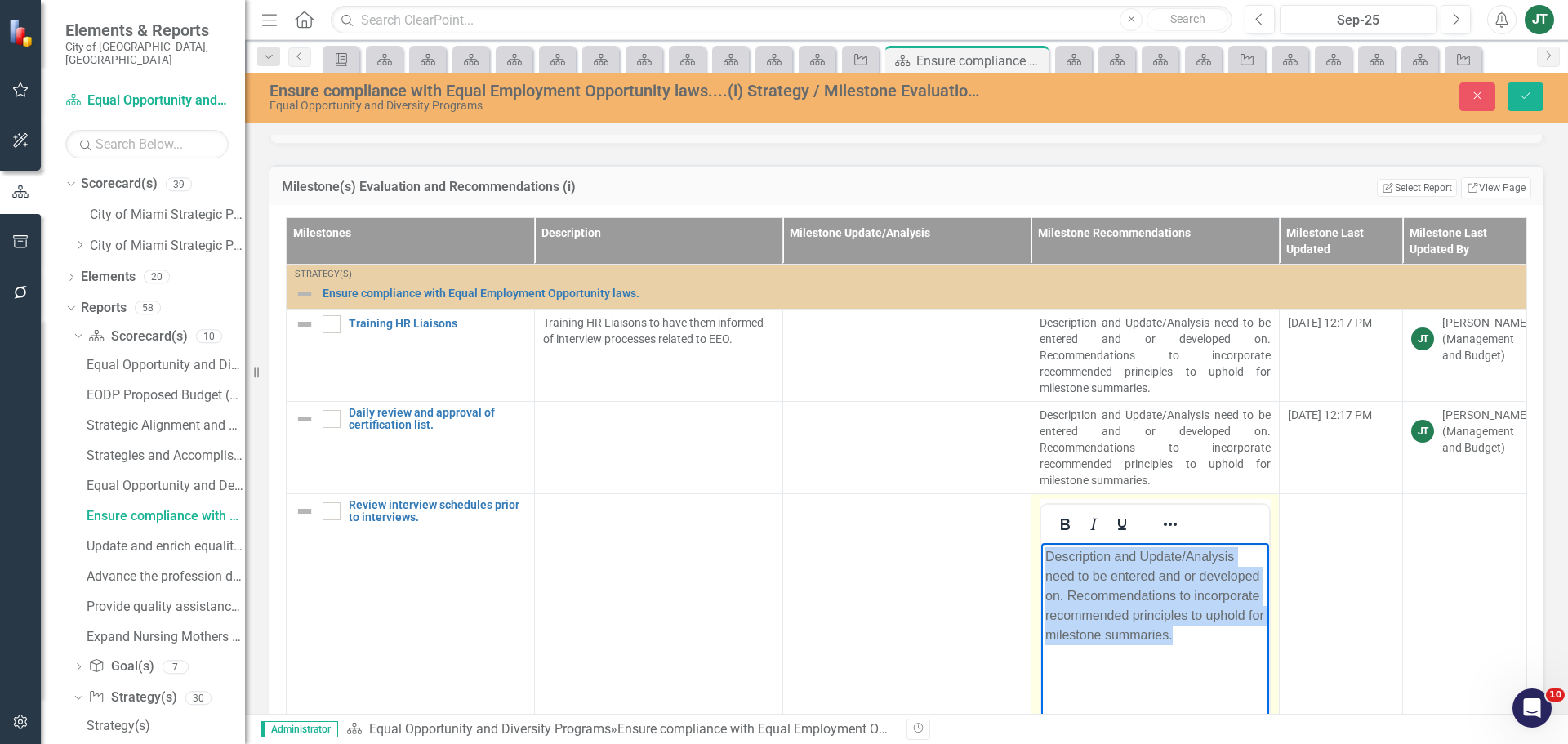
drag, startPoint x: 1242, startPoint y: 636, endPoint x: 994, endPoint y: 495, distance: 285.3
click at [1041, 542] on html "Description and Update/Analysis need to be entered and or developed on. Recomme…" at bounding box center [1155, 665] width 228 height 245
click at [1164, 524] on icon "Reveal or hide additional toolbar items" at bounding box center [1170, 523] width 13 height 3
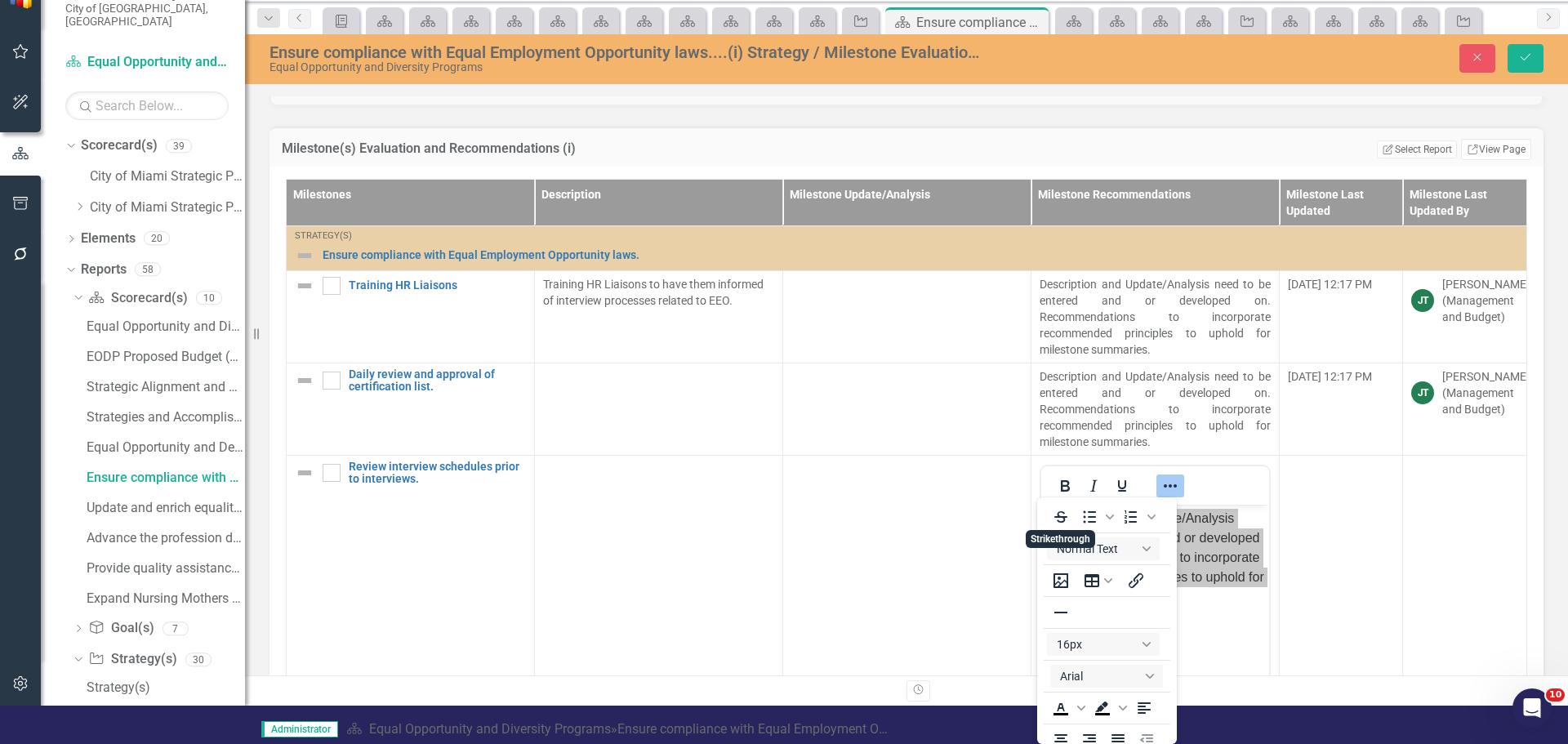
scroll to position [3, 0]
click at [1115, 734] on icon "Justify" at bounding box center [1118, 736] width 13 height 11
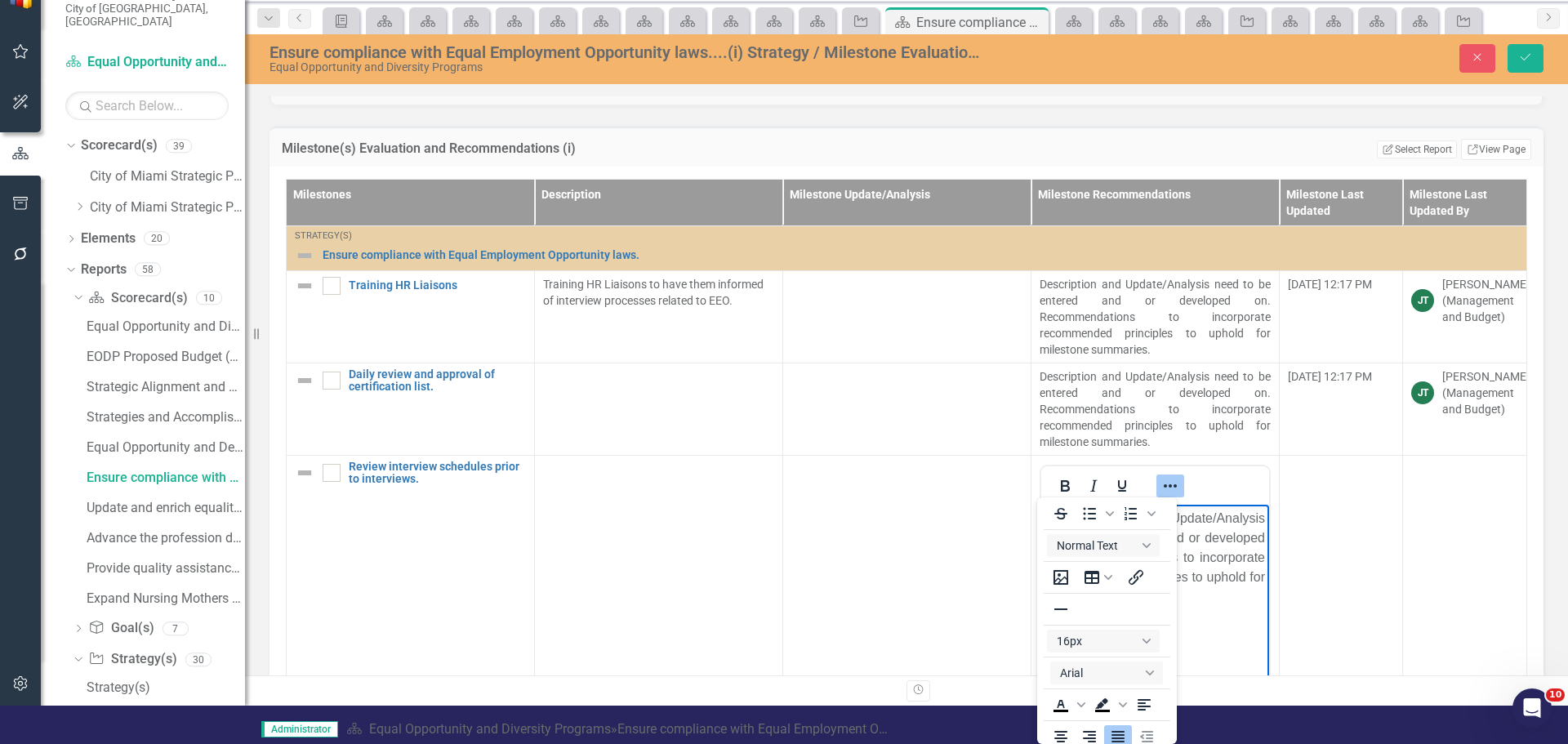
click at [1325, 549] on td at bounding box center [1341, 647] width 123 height 386
click at [1161, 491] on icon "Reveal or hide additional toolbar items" at bounding box center [1170, 486] width 19 height 19
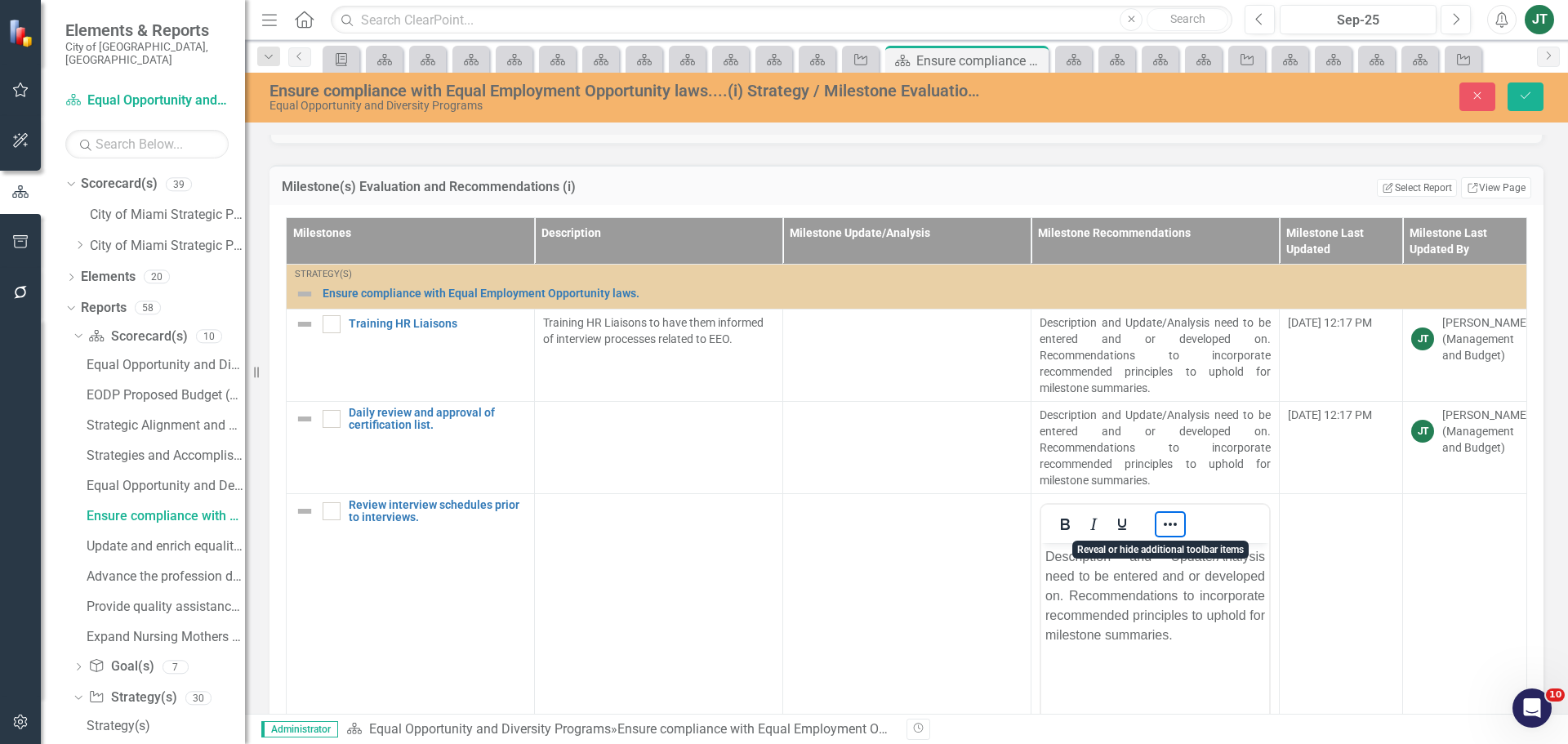
scroll to position [0, 0]
click at [1538, 92] on button "Save" at bounding box center [1526, 97] width 36 height 29
